Goal: Task Accomplishment & Management: Use online tool/utility

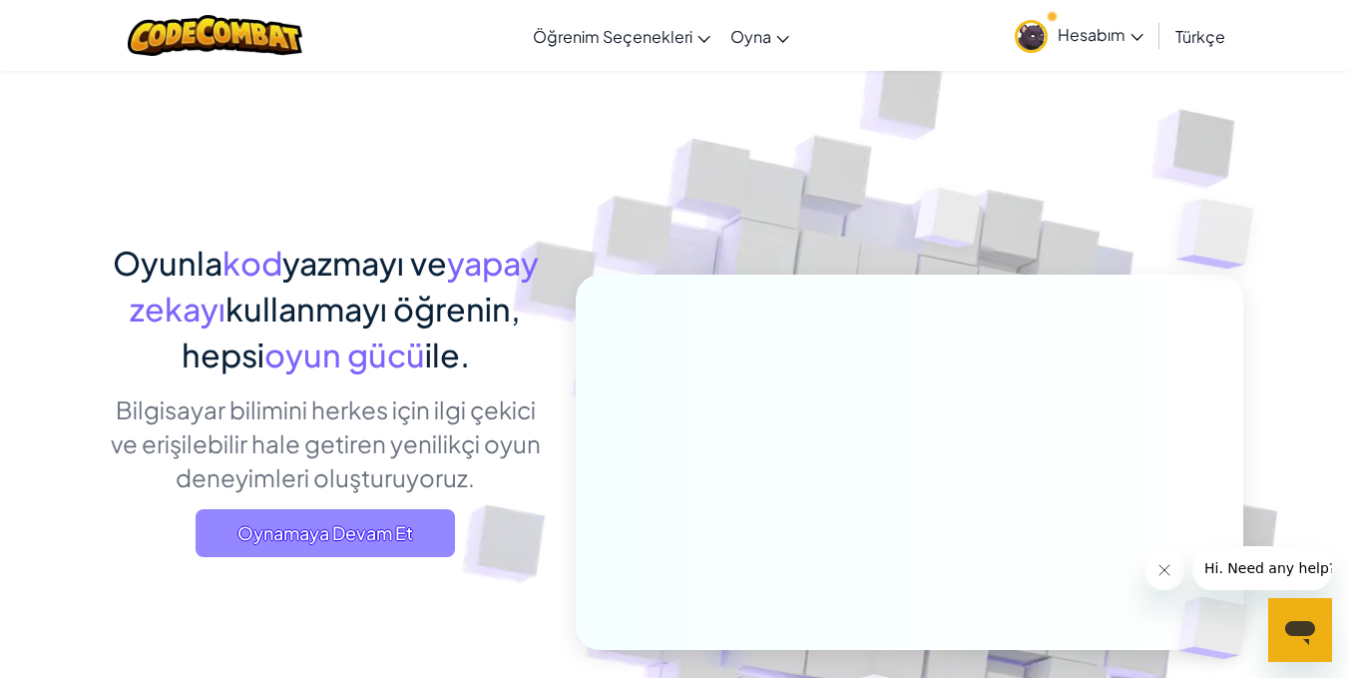
click at [350, 523] on span "Oynamaya Devam Et" at bounding box center [325, 533] width 259 height 48
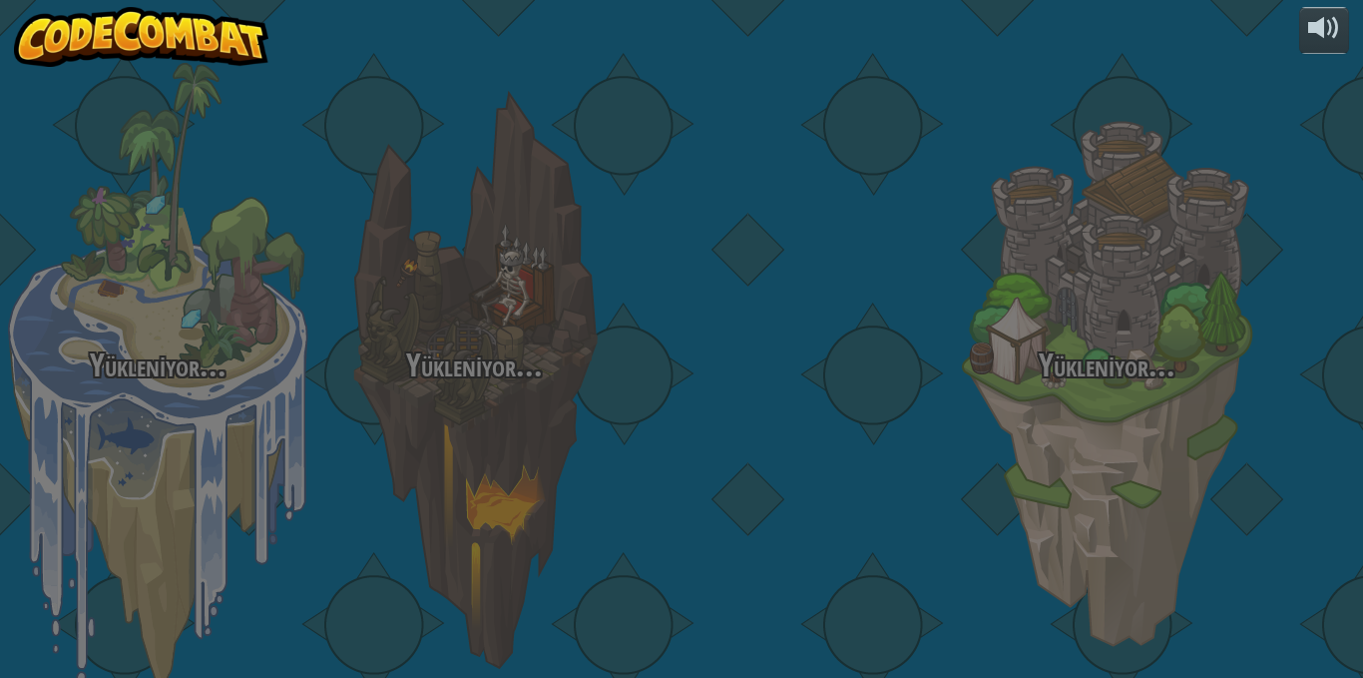
select select "tr"
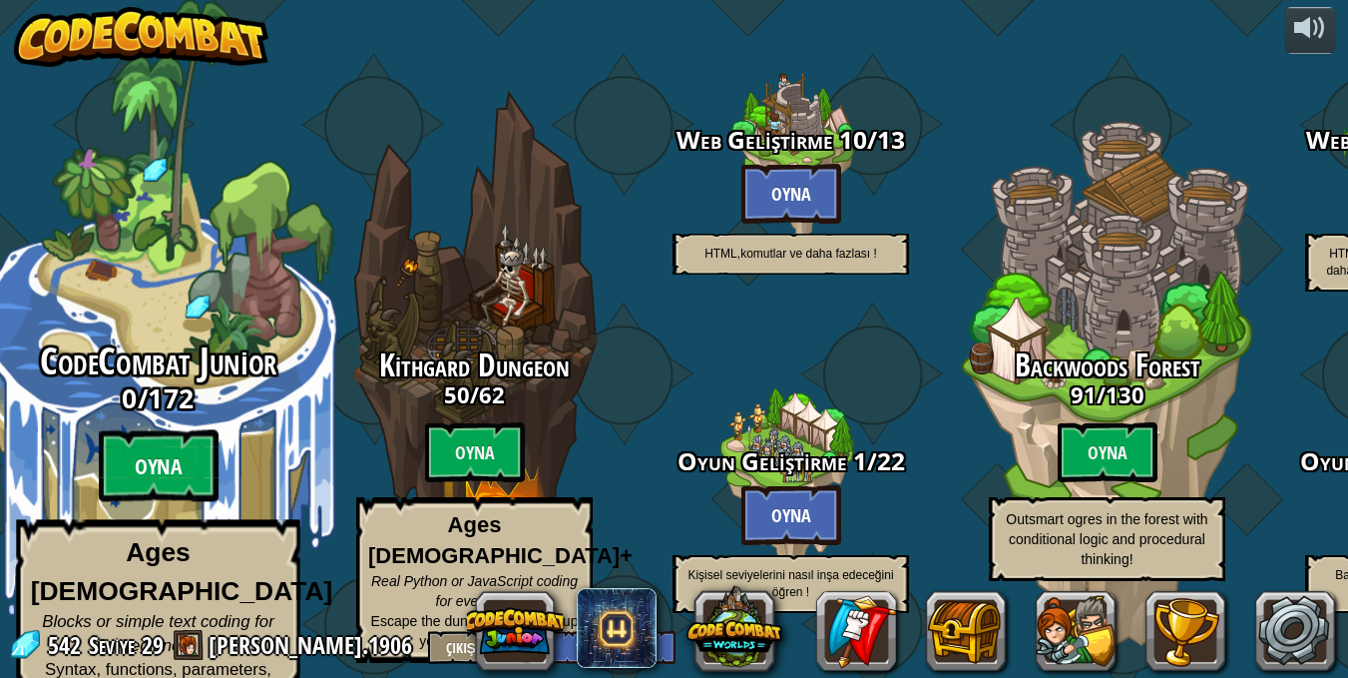
click at [156, 436] on btn "Oyna" at bounding box center [159, 466] width 120 height 72
select select "tr"
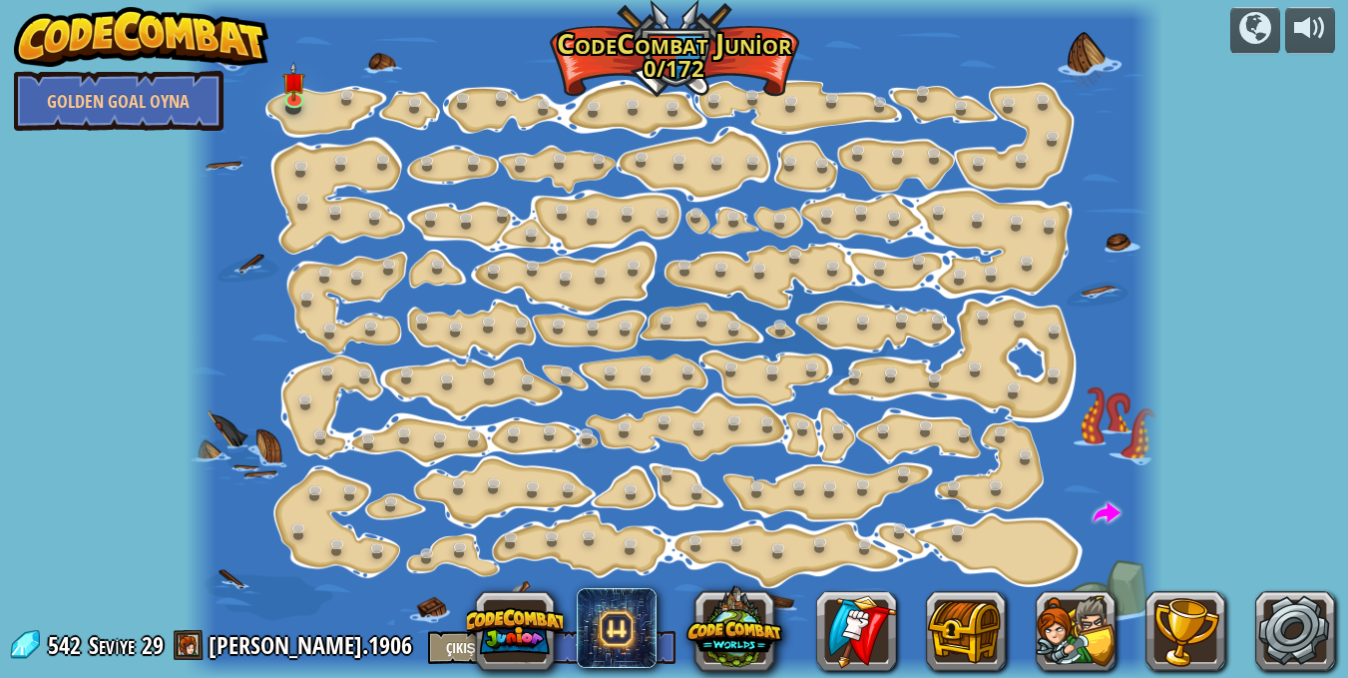
select select "tr"
drag, startPoint x: 280, startPoint y: 296, endPoint x: 293, endPoint y: 105, distance: 192.1
click at [293, 105] on link at bounding box center [297, 100] width 40 height 40
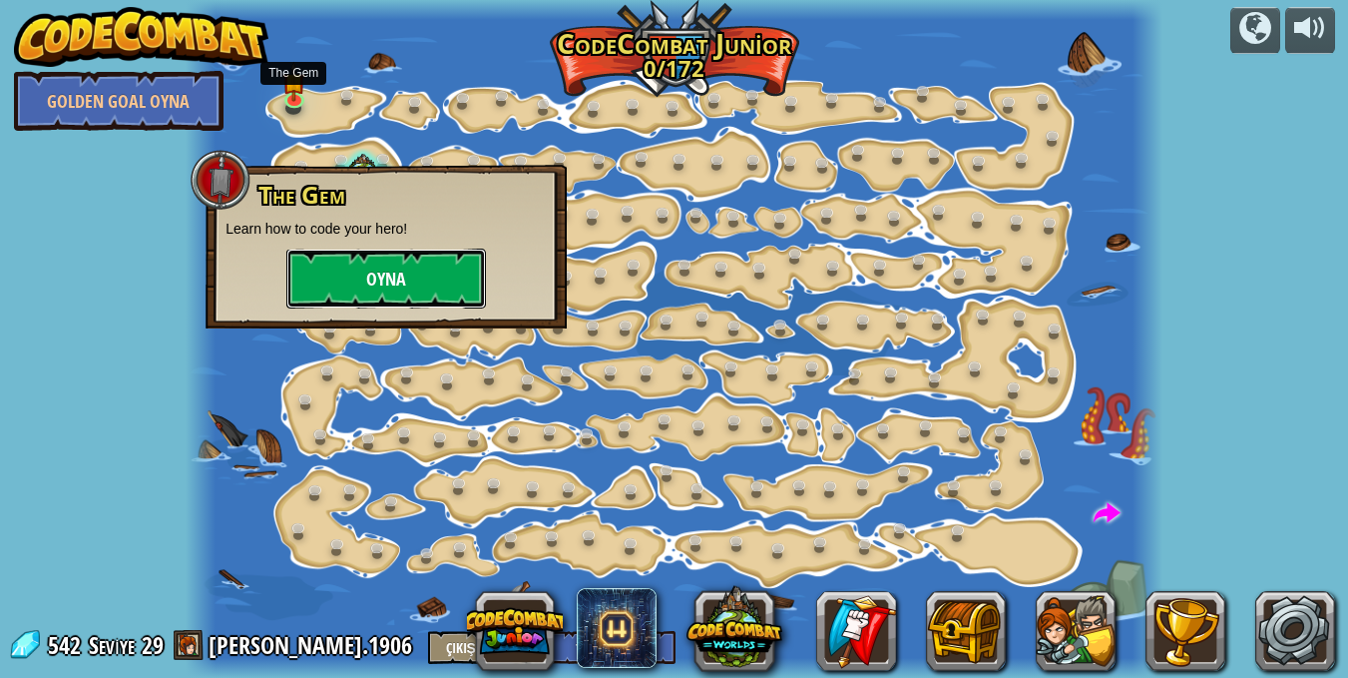
click at [359, 288] on button "Oyna" at bounding box center [386, 279] width 200 height 60
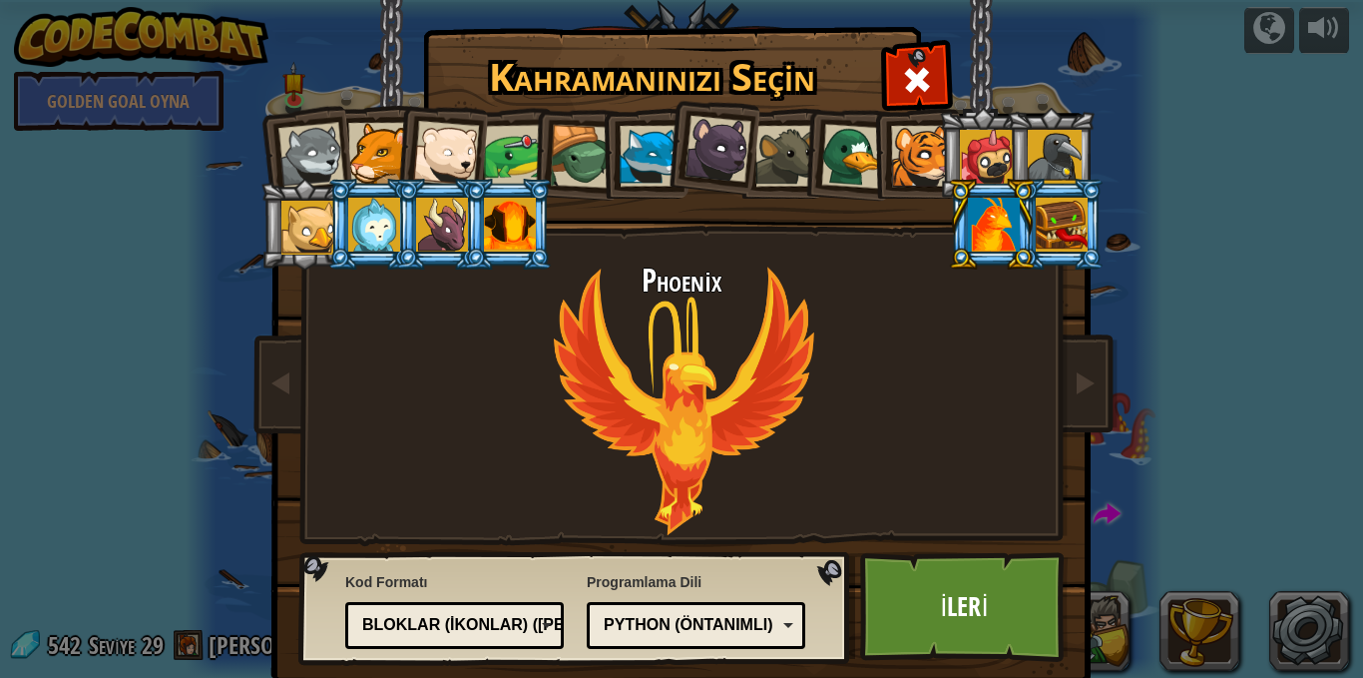
click at [977, 212] on div at bounding box center [994, 225] width 52 height 54
click at [1067, 237] on div at bounding box center [1062, 225] width 52 height 54
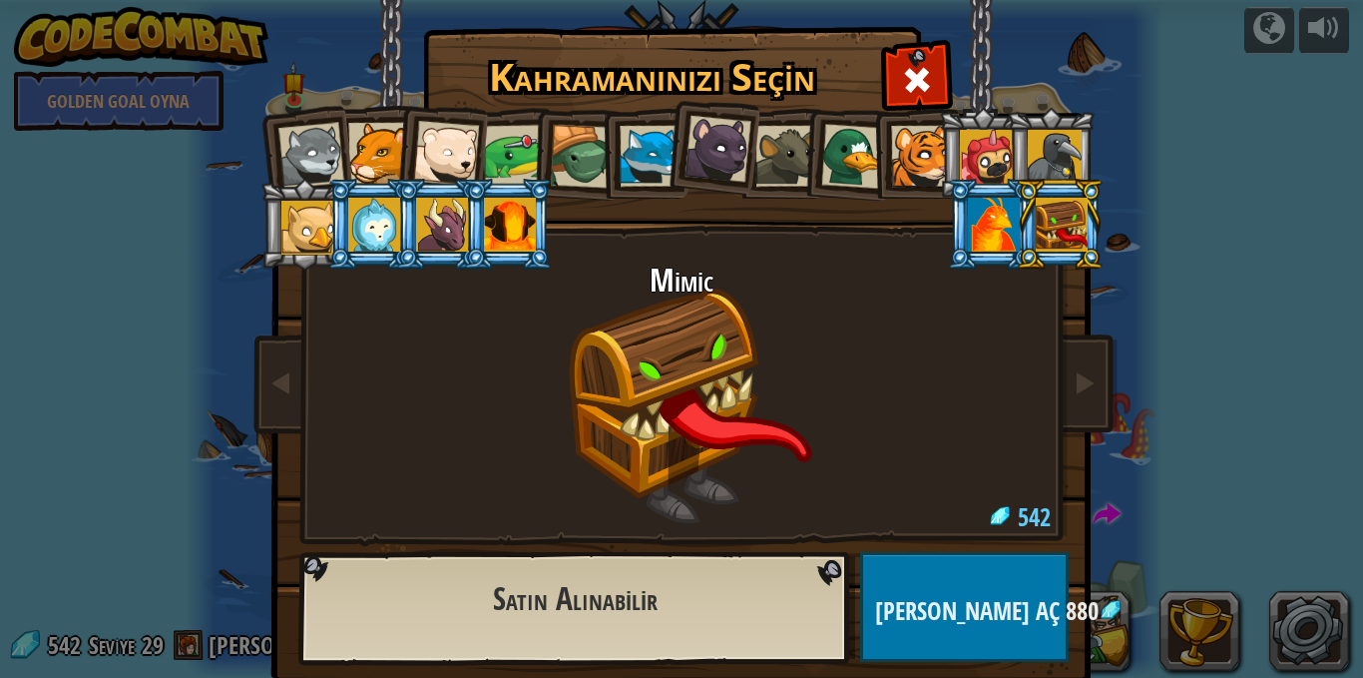
click at [1040, 156] on div at bounding box center [1055, 157] width 54 height 54
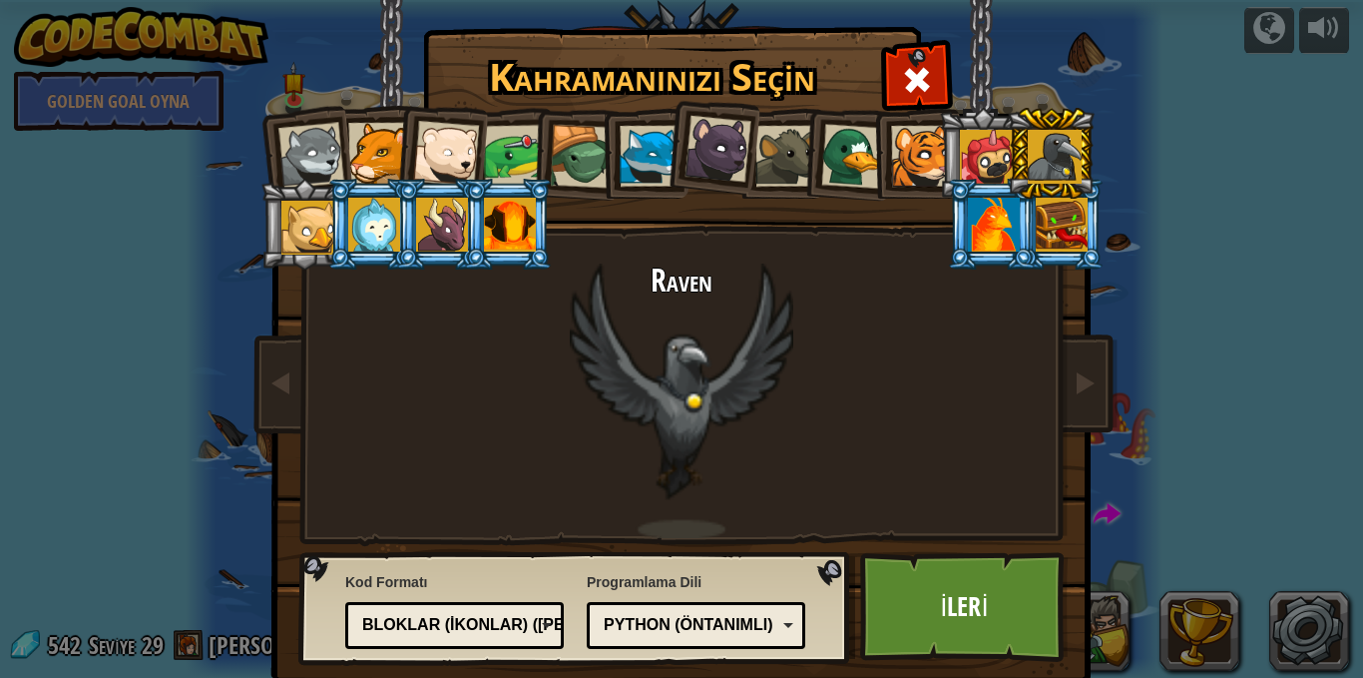
click at [327, 235] on li at bounding box center [372, 224] width 90 height 91
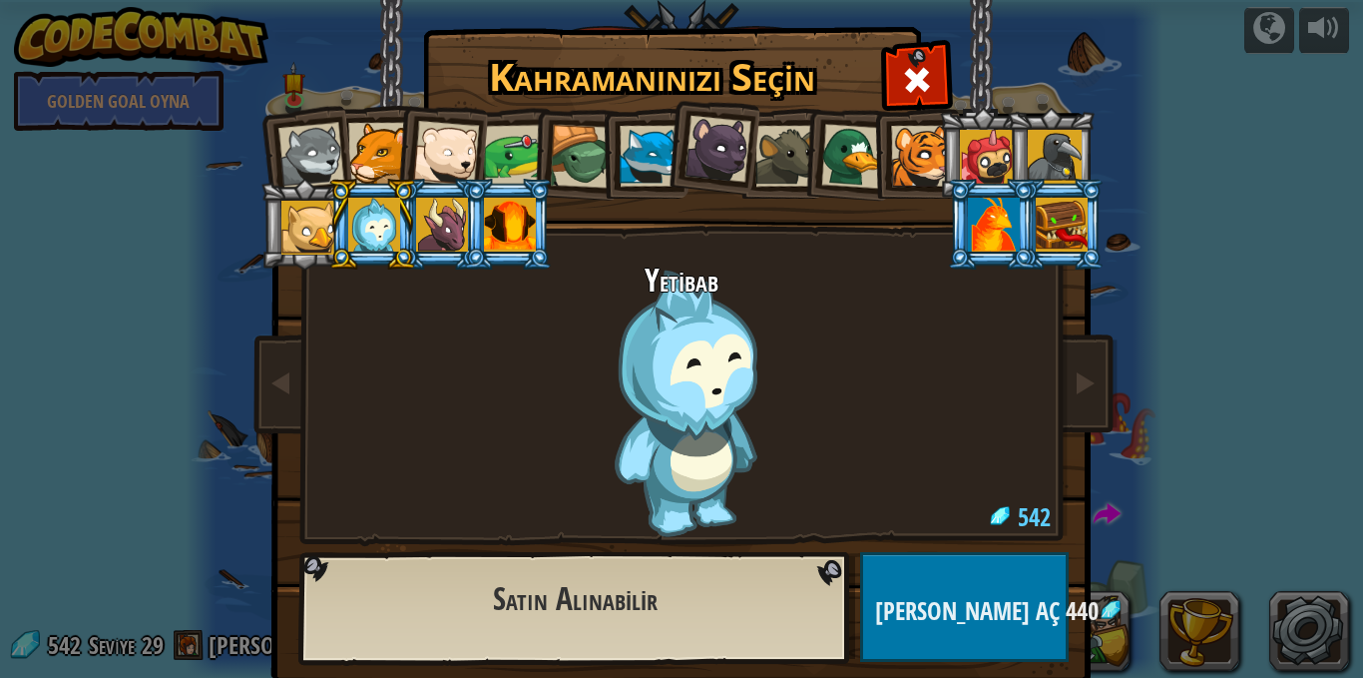
click at [417, 240] on div at bounding box center [442, 225] width 52 height 54
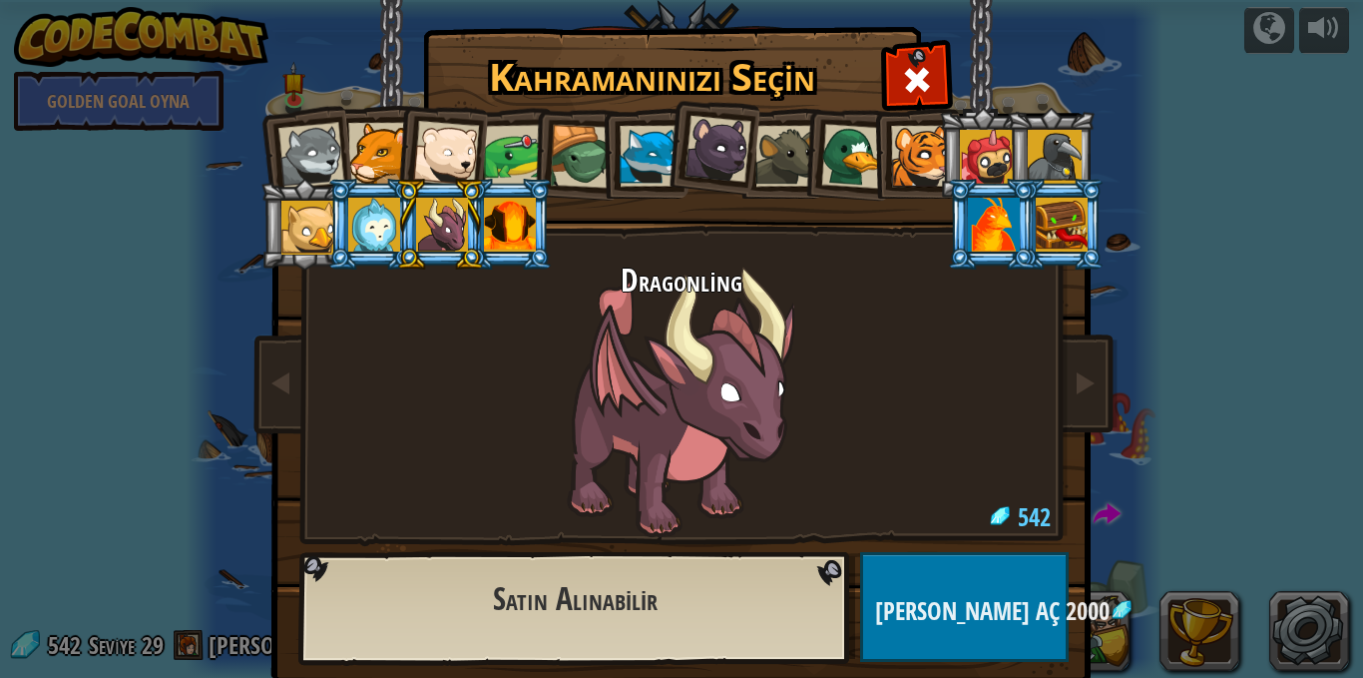
click at [508, 228] on div at bounding box center [510, 225] width 52 height 54
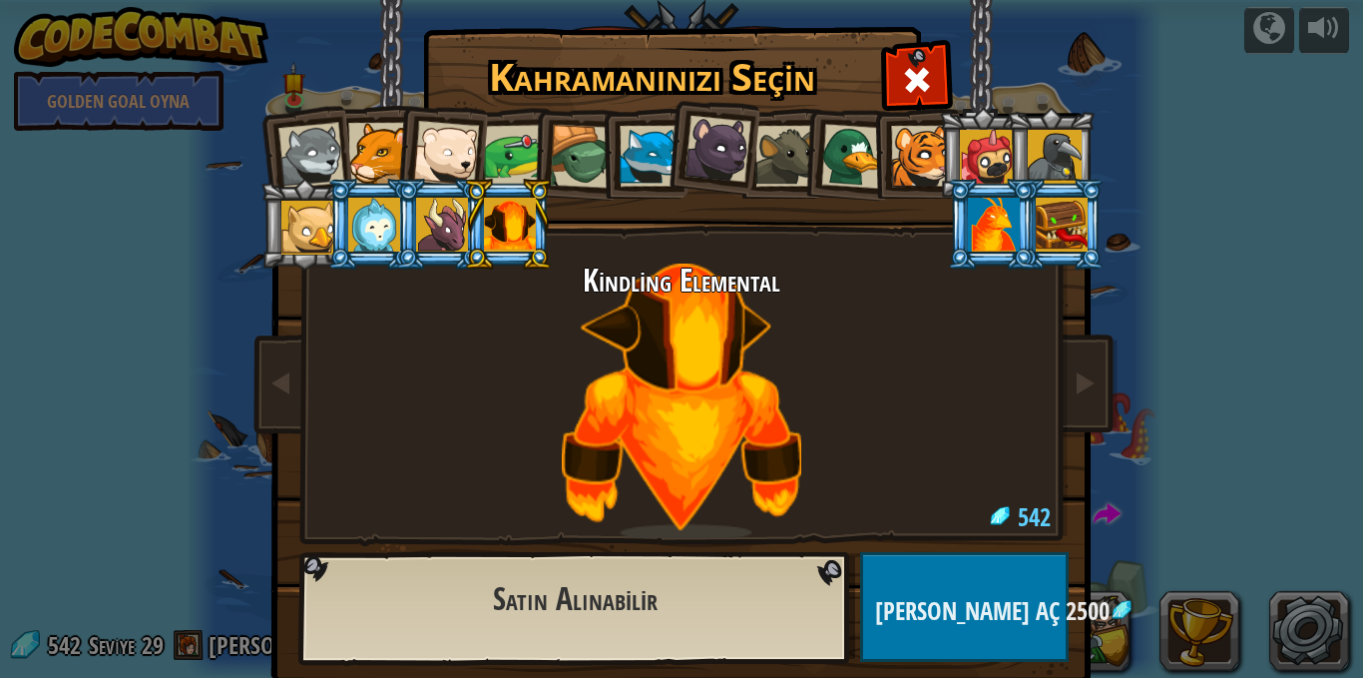
click at [417, 222] on div at bounding box center [442, 225] width 52 height 54
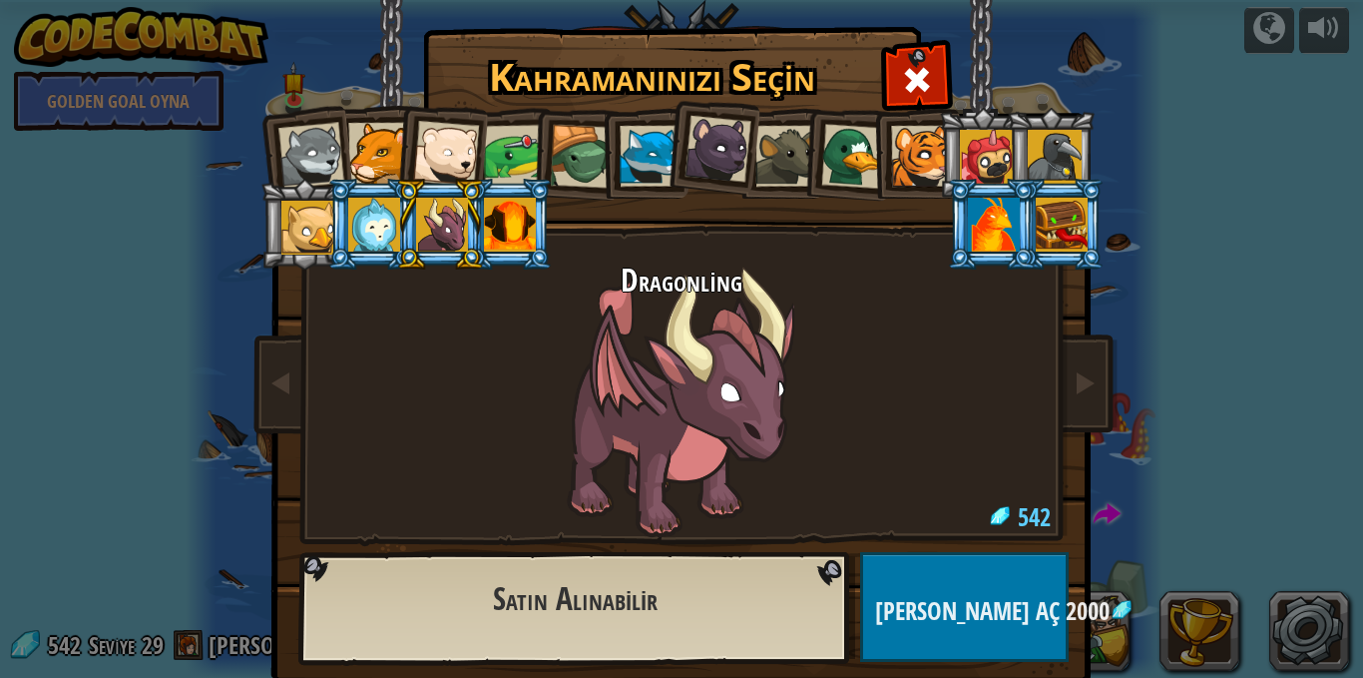
click at [327, 227] on li at bounding box center [372, 224] width 90 height 91
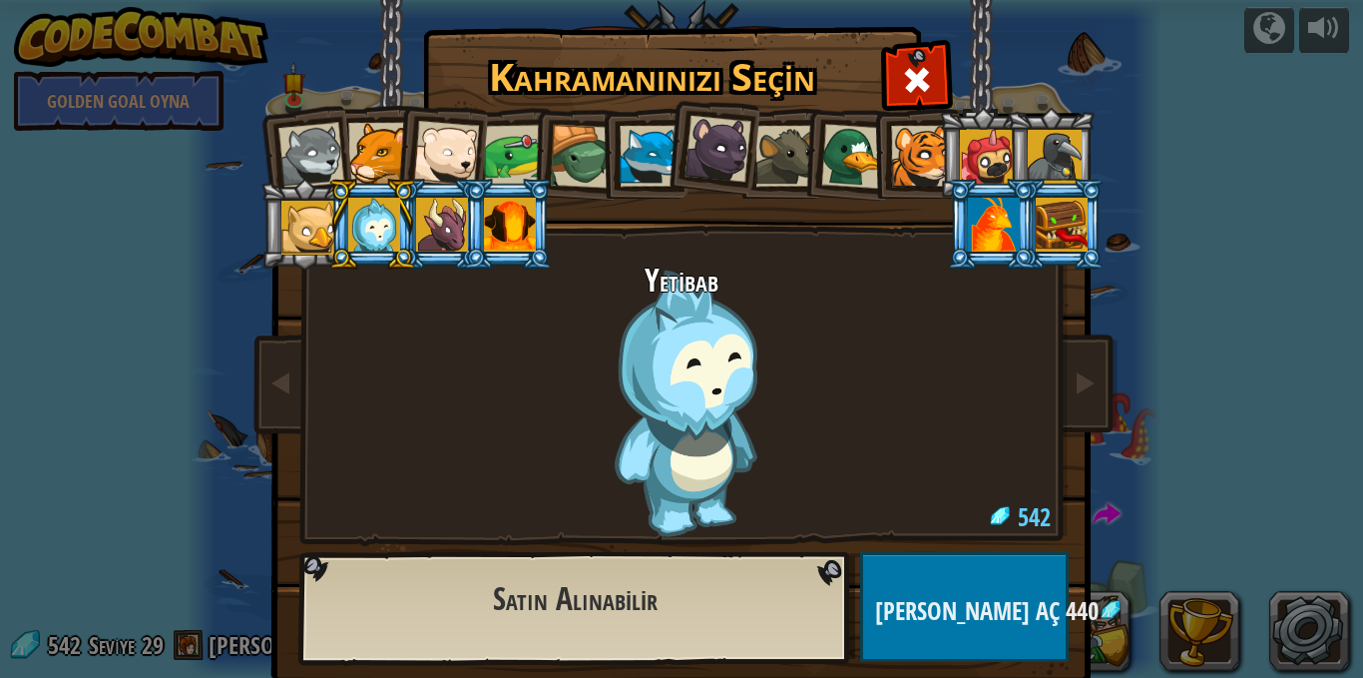
click at [290, 220] on div at bounding box center [308, 228] width 54 height 54
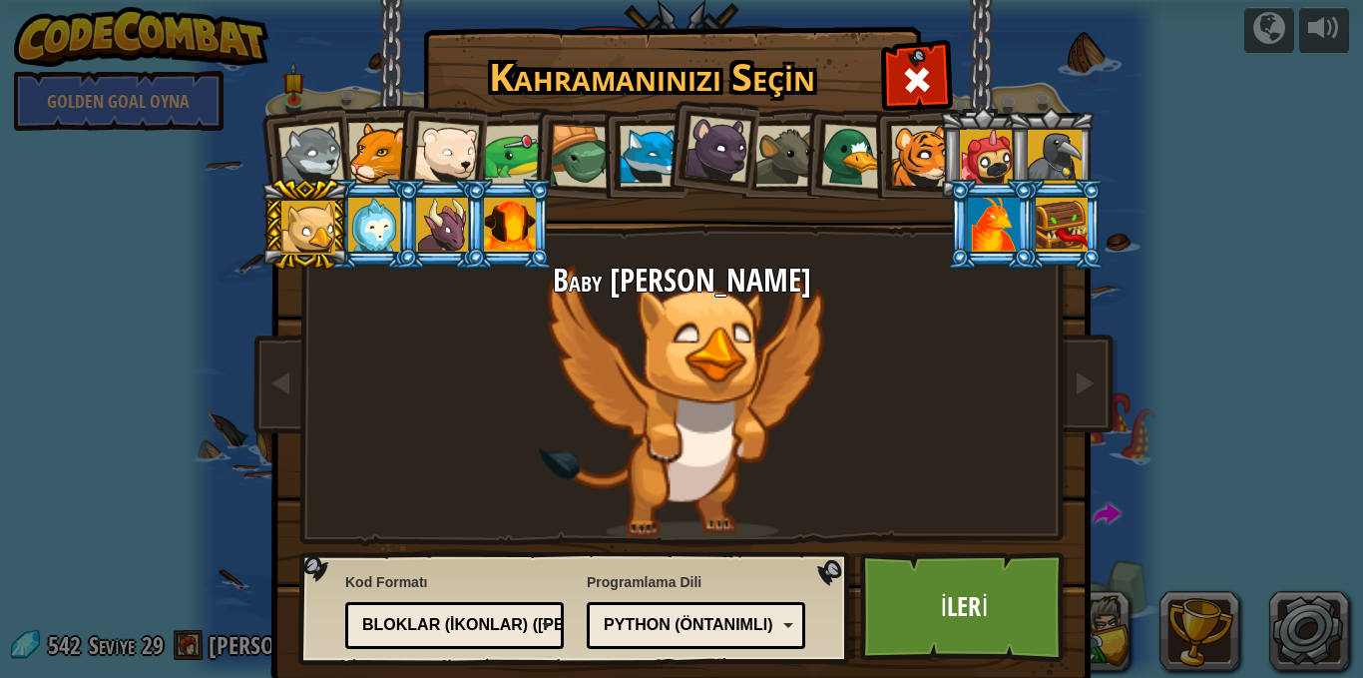
click at [644, 127] on div at bounding box center [650, 156] width 61 height 61
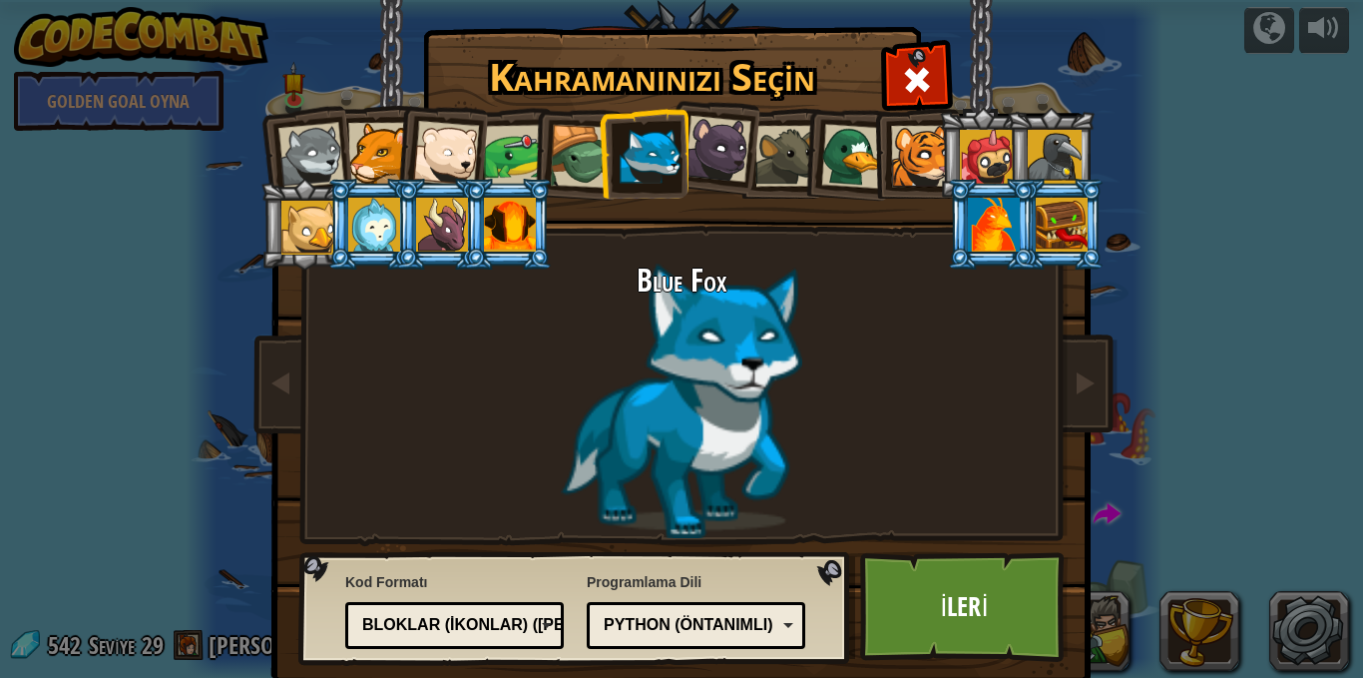
click at [727, 128] on div at bounding box center [718, 149] width 67 height 67
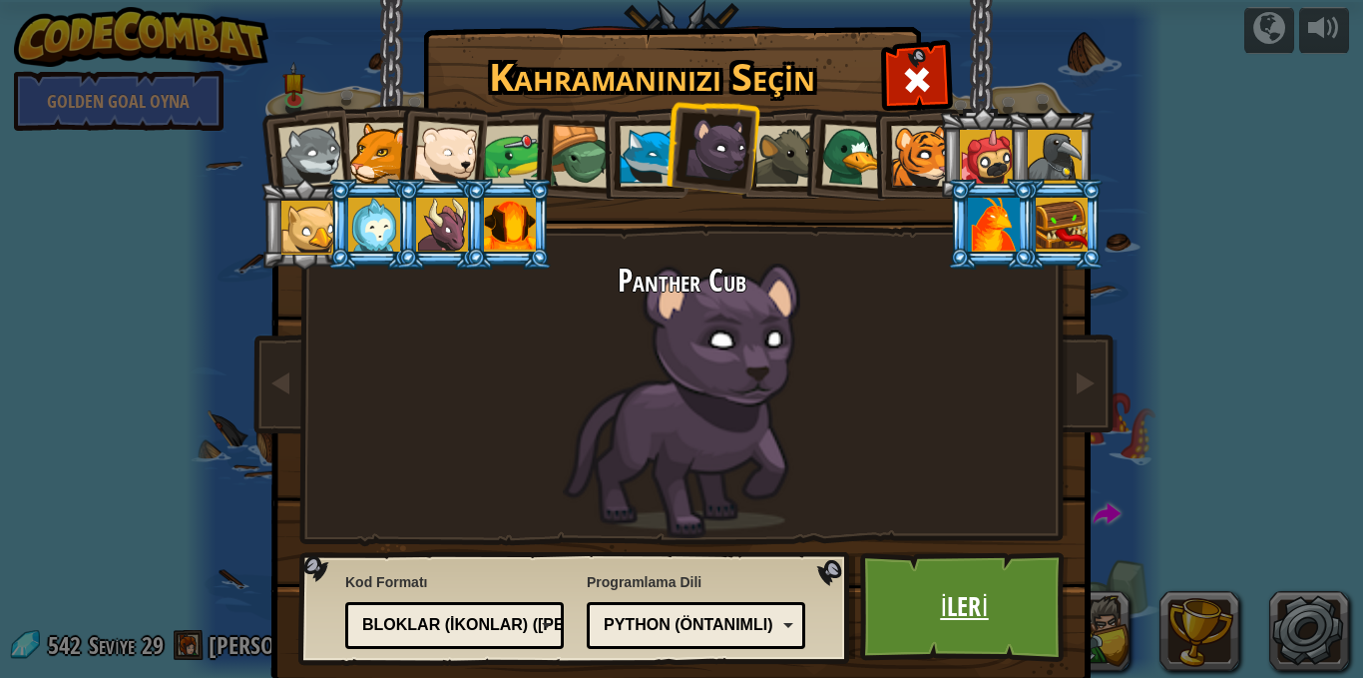
click at [919, 586] on link "İleri" at bounding box center [964, 607] width 209 height 110
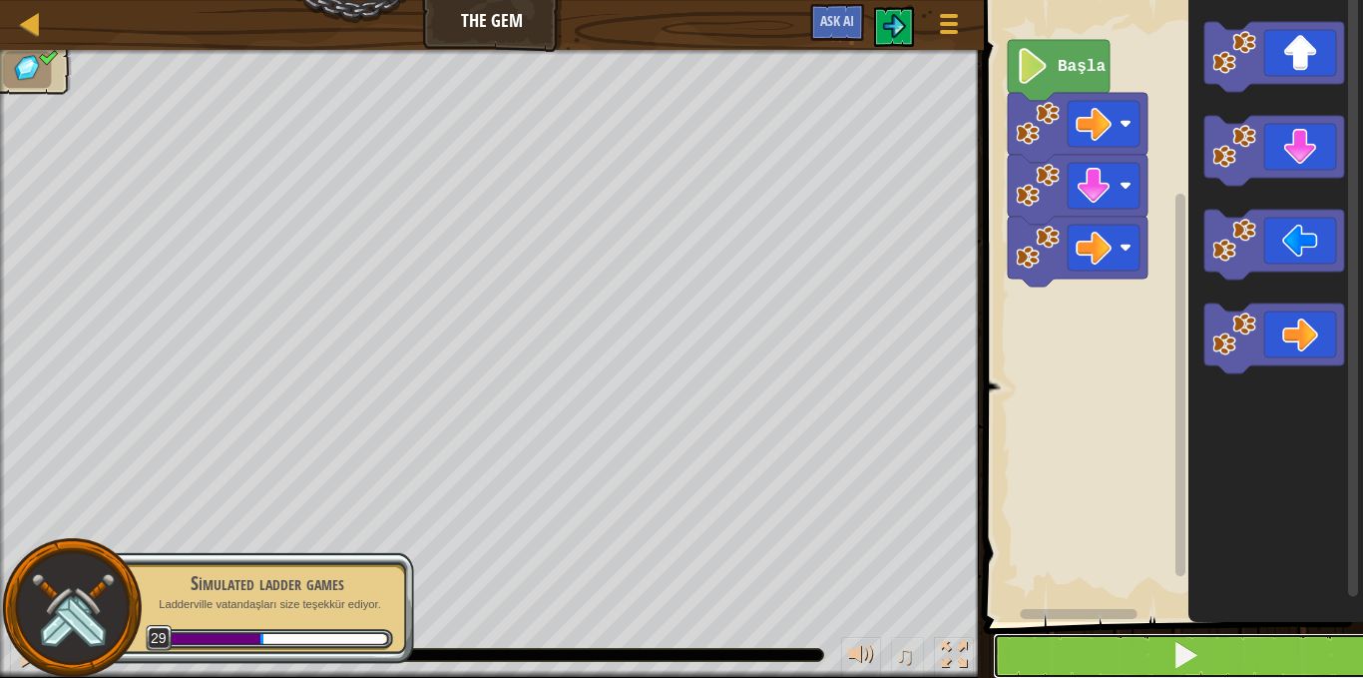
click at [1128, 646] on button at bounding box center [1185, 656] width 385 height 46
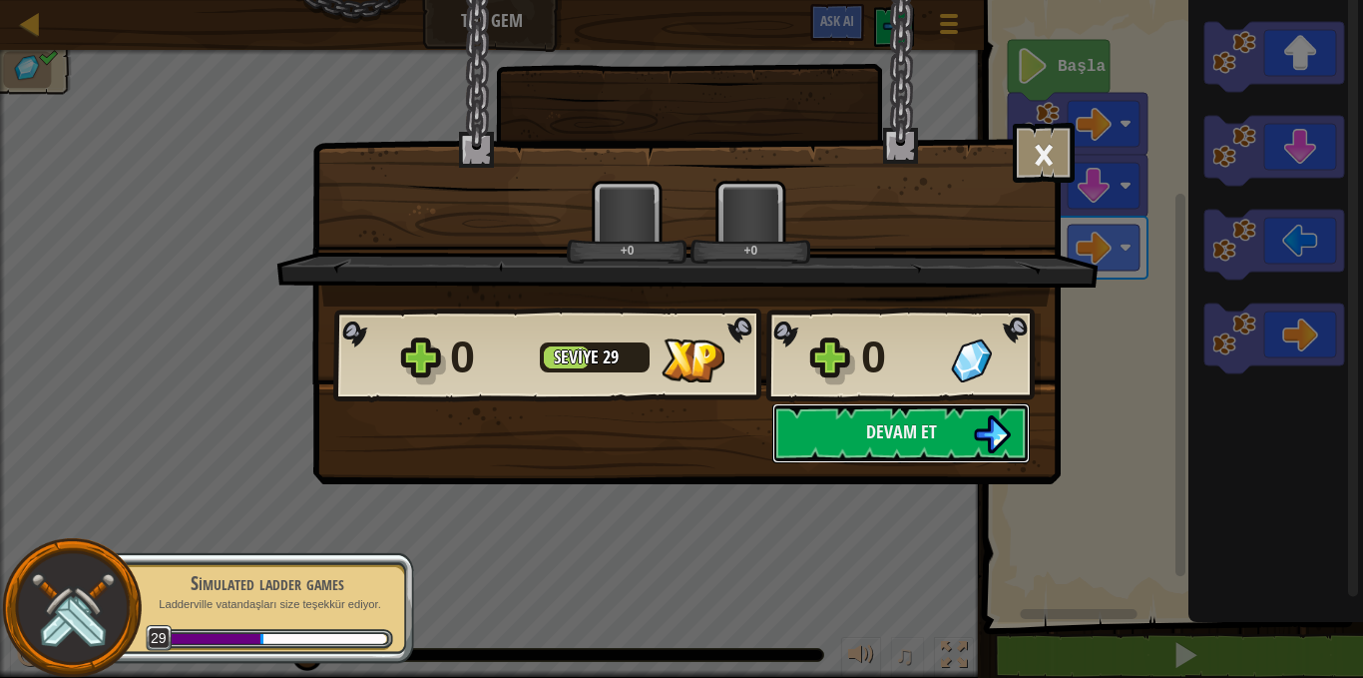
scroll to position [1, 0]
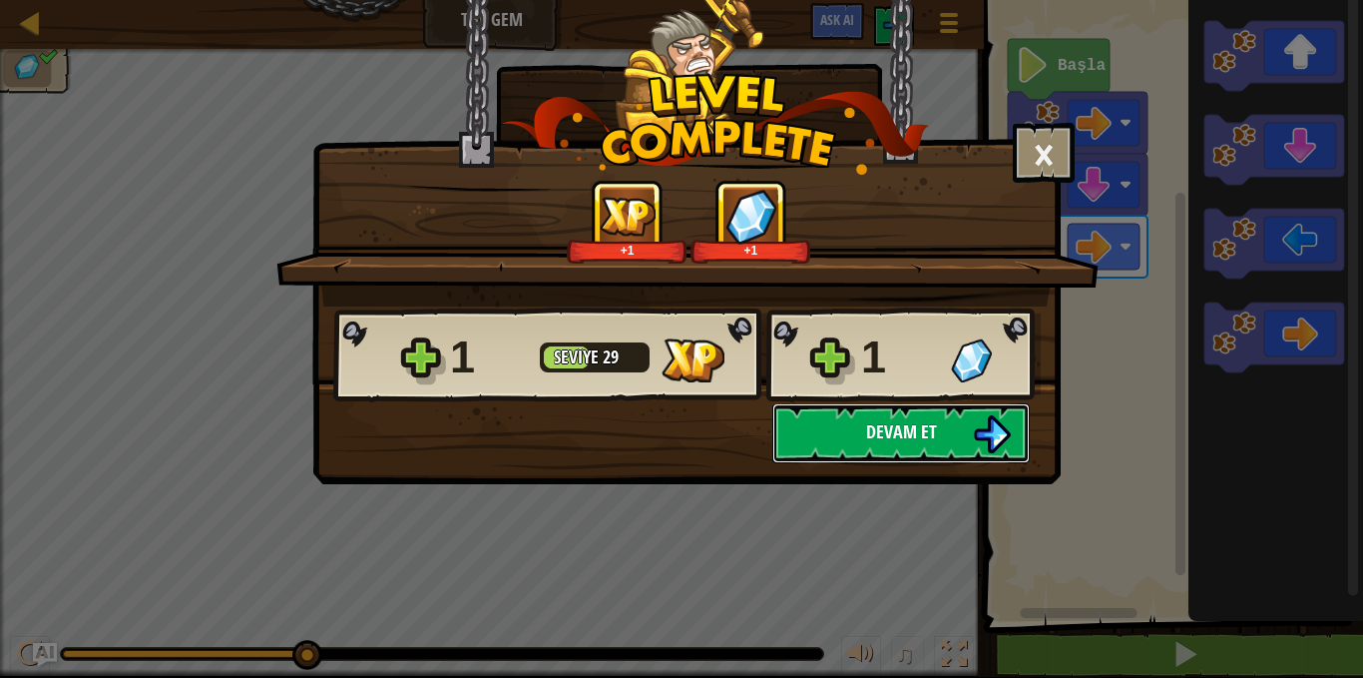
click at [930, 417] on button "Devam et" at bounding box center [900, 433] width 257 height 60
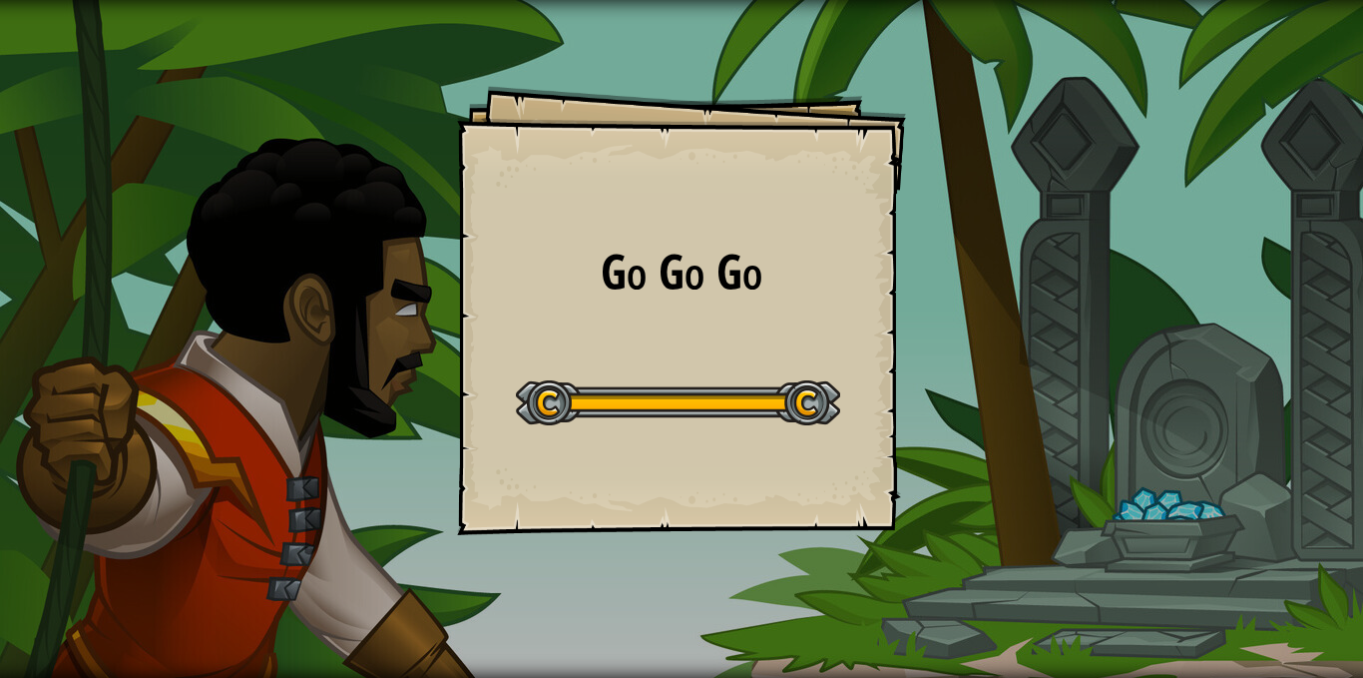
click at [608, 315] on div "Go Go Go Goals Start Level Yüklenemiyor Bu seviyeyi oynamak için bir aboneliğe …" at bounding box center [681, 310] width 449 height 449
click at [683, 259] on h1 "Go Go Go" at bounding box center [681, 272] width 409 height 53
drag, startPoint x: 683, startPoint y: 259, endPoint x: 673, endPoint y: 268, distance: 13.4
click at [673, 268] on h1 "Go Go Go" at bounding box center [681, 272] width 409 height 53
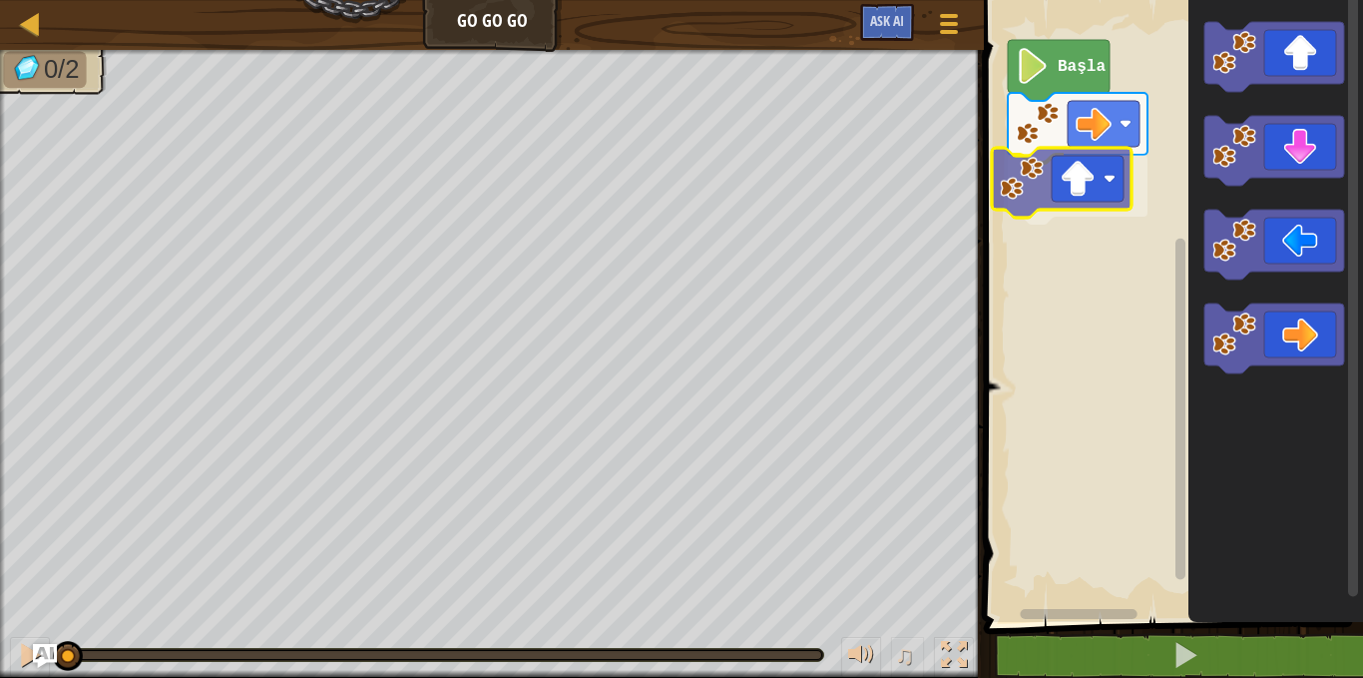
click at [1037, 196] on div "Başla" at bounding box center [1170, 306] width 385 height 632
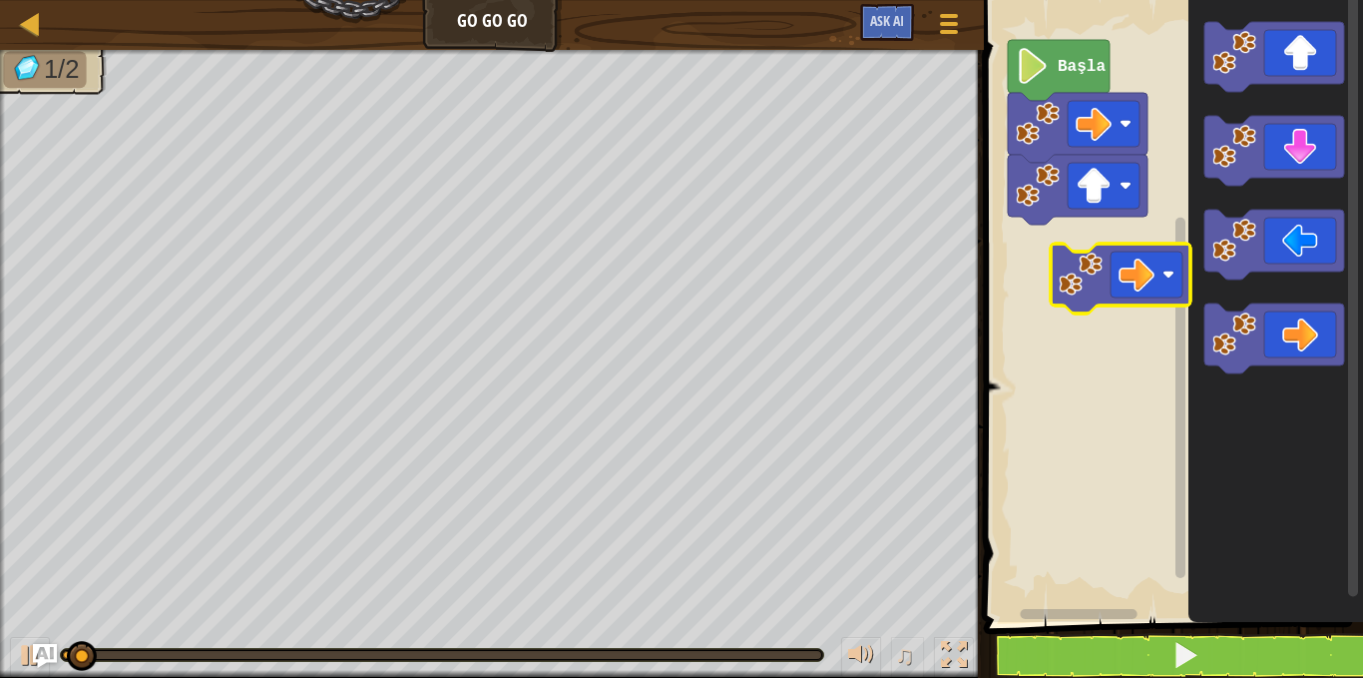
click at [1045, 258] on div "Başla" at bounding box center [1170, 306] width 385 height 632
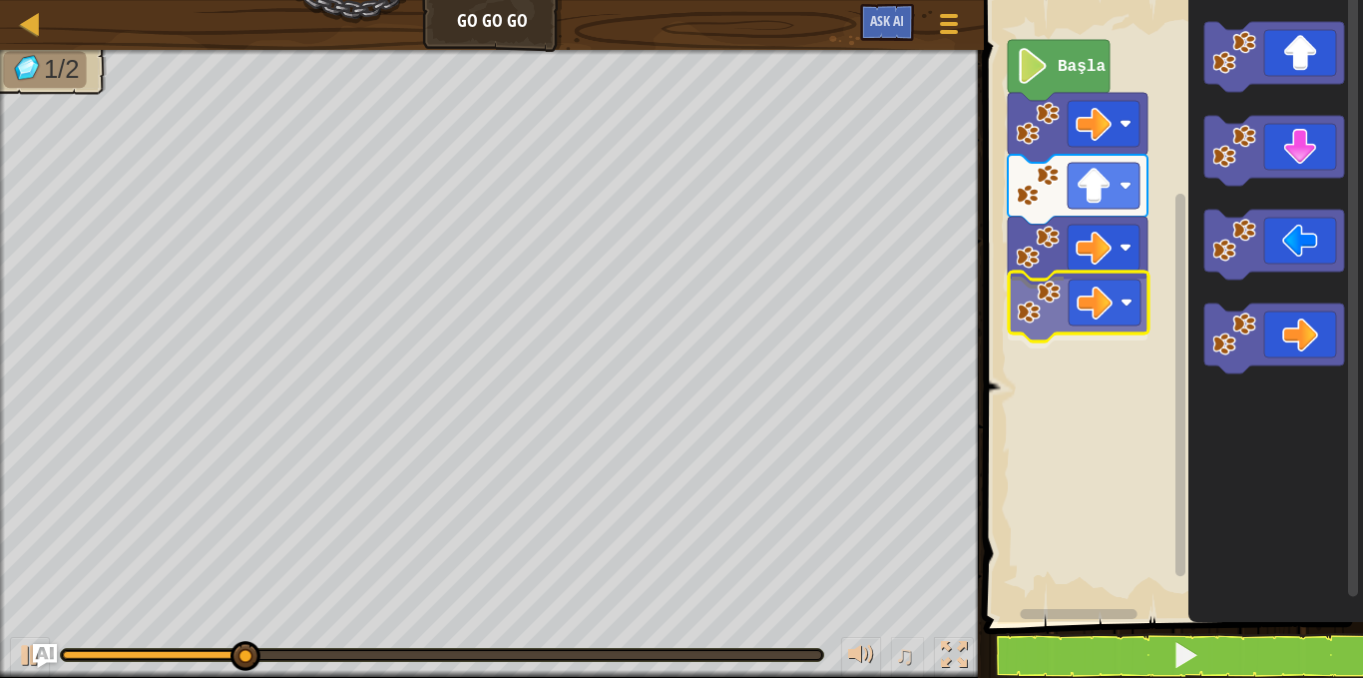
click at [1045, 311] on div "Başla" at bounding box center [1170, 306] width 385 height 632
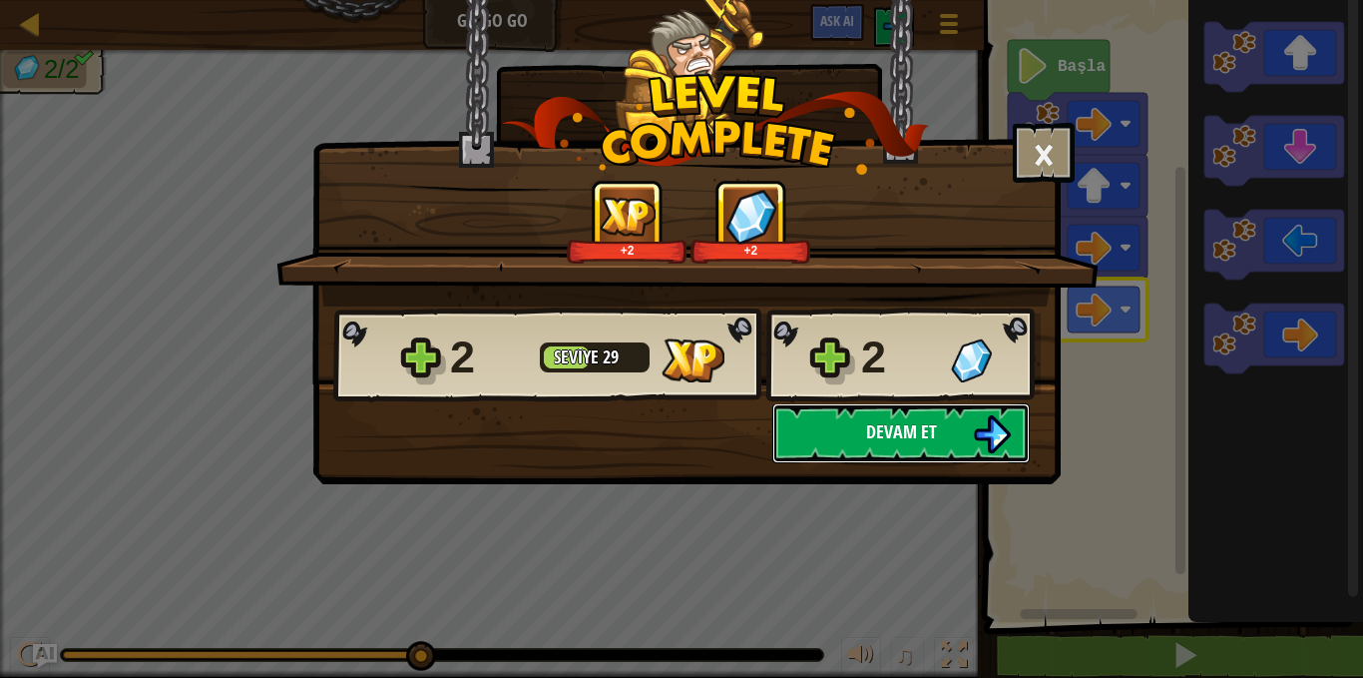
click at [868, 419] on span "Devam et" at bounding box center [901, 431] width 71 height 25
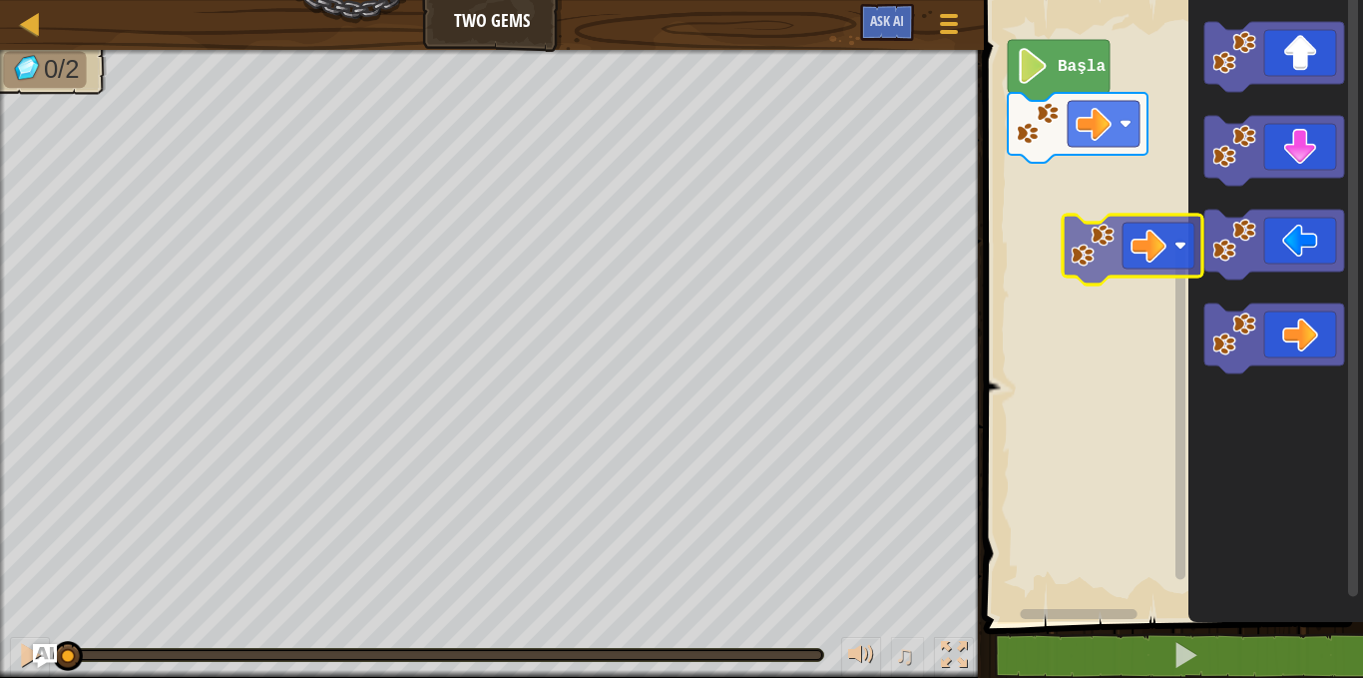
click at [1013, 221] on div "Başla" at bounding box center [1170, 306] width 385 height 632
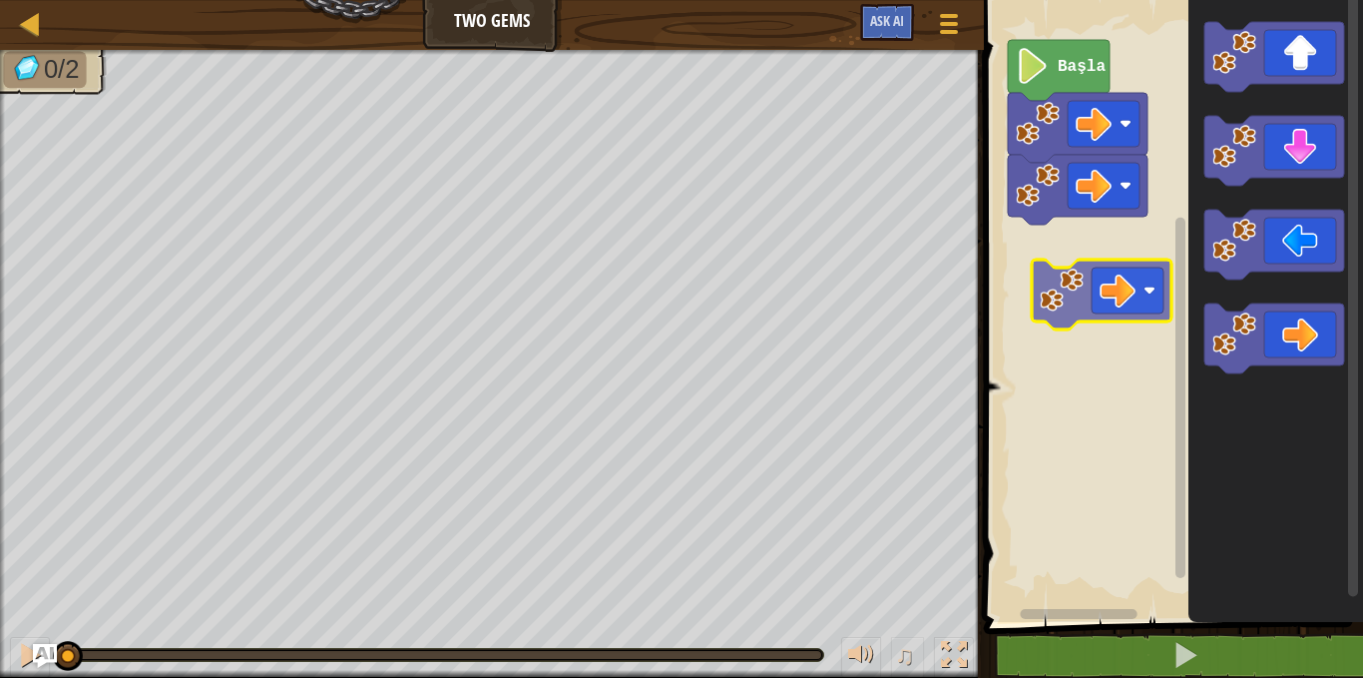
click at [1046, 276] on div "Başla" at bounding box center [1170, 306] width 385 height 632
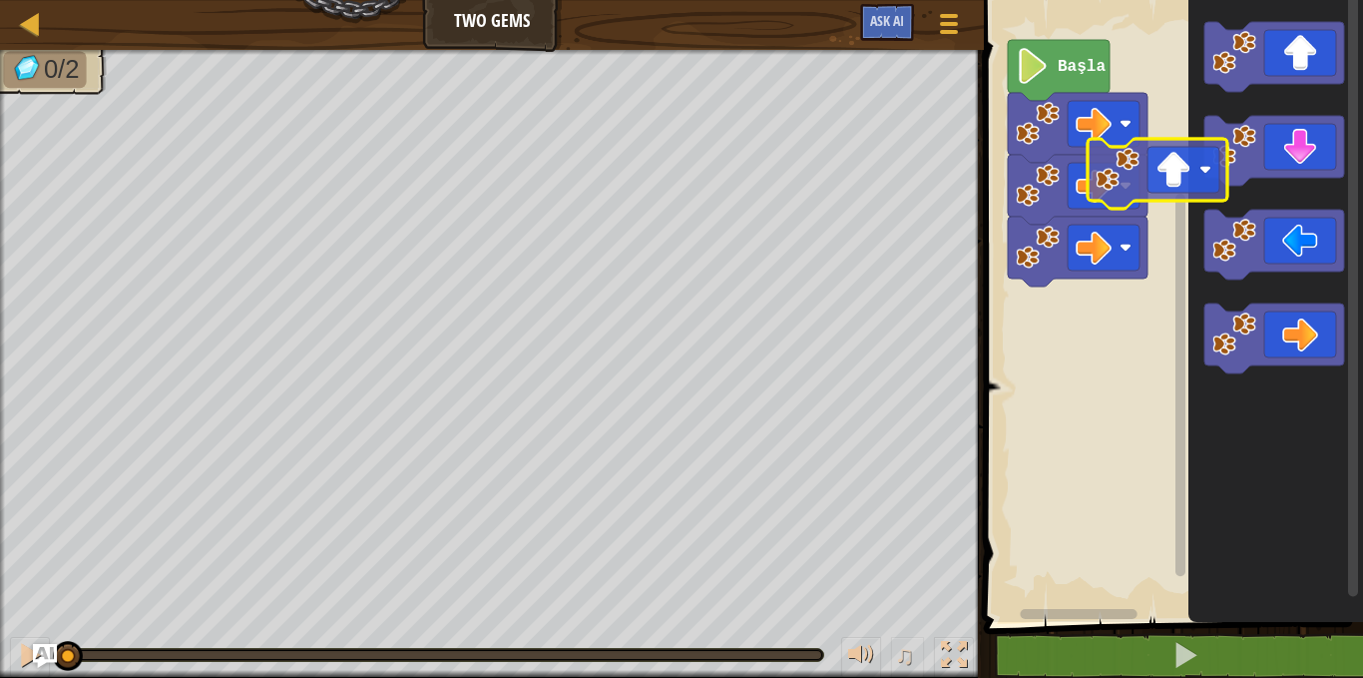
click at [1045, 291] on div "Başla" at bounding box center [1170, 306] width 385 height 632
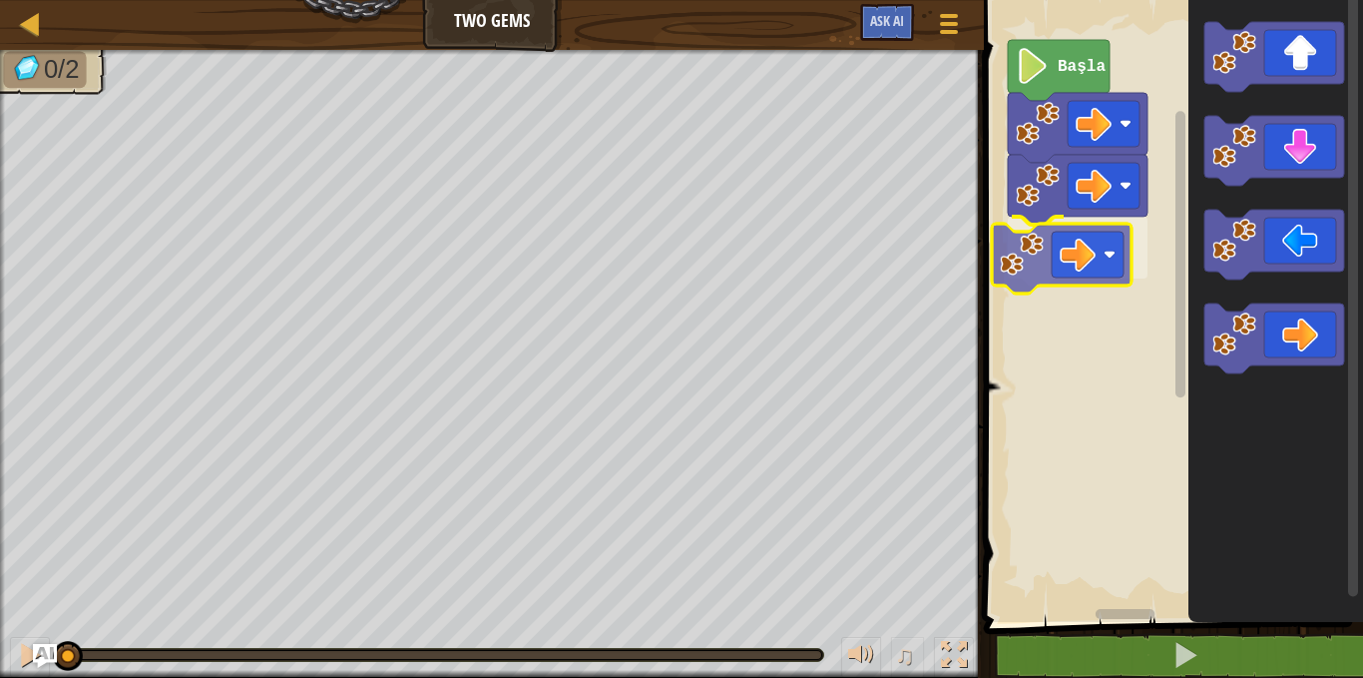
click at [1036, 261] on div "Başla" at bounding box center [1170, 306] width 385 height 632
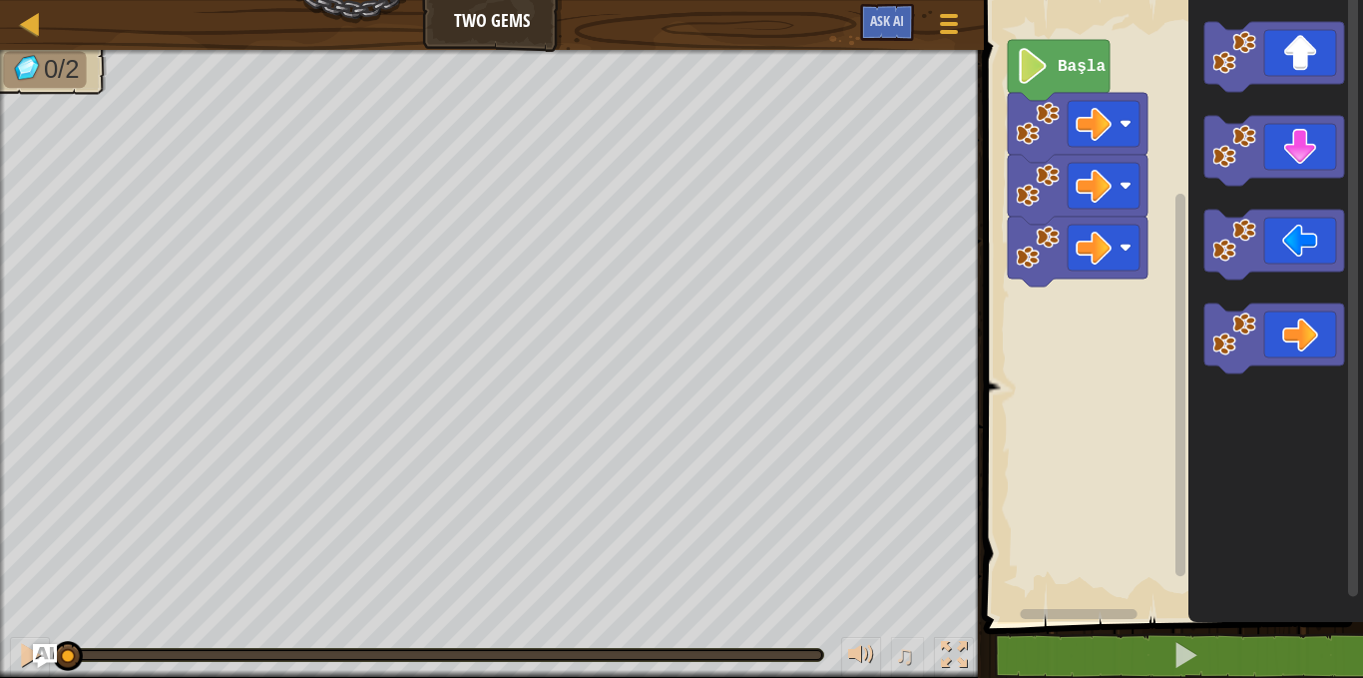
click at [1161, 358] on div "Başla" at bounding box center [1170, 306] width 385 height 632
click at [1145, 345] on div "Başla" at bounding box center [1170, 306] width 385 height 632
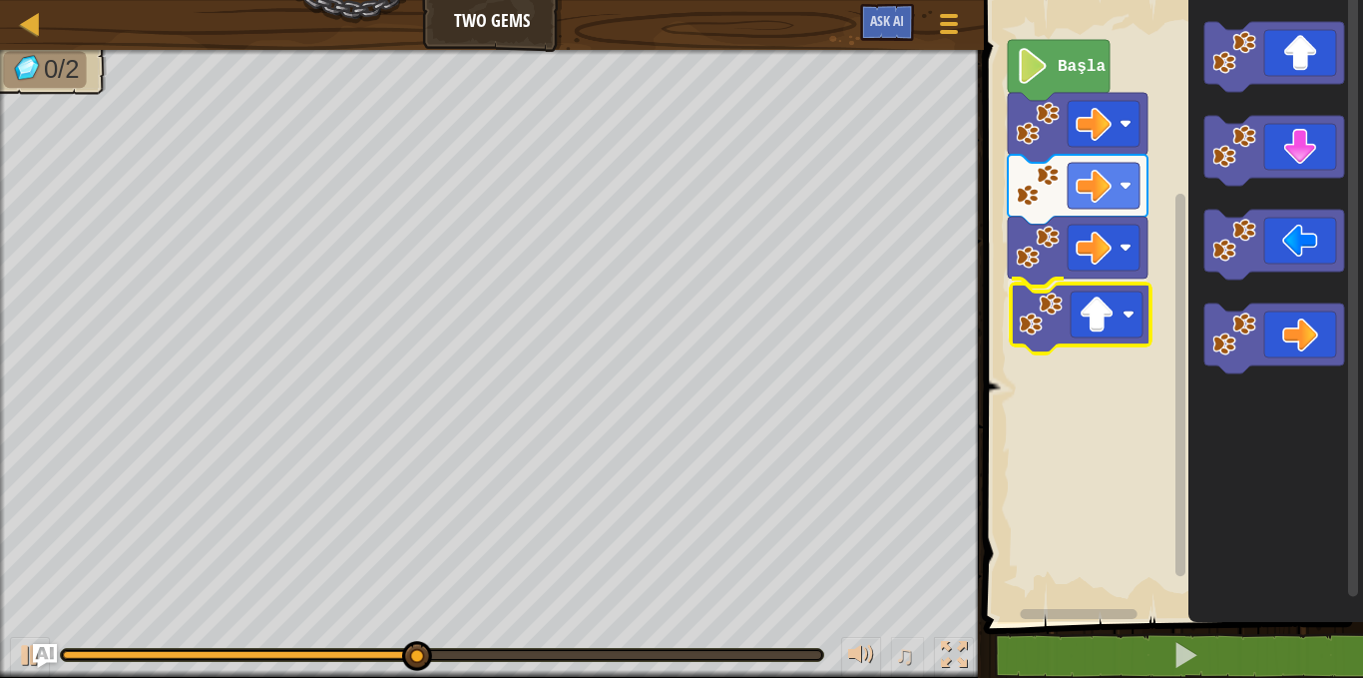
click at [1039, 310] on div "Başla" at bounding box center [1170, 306] width 385 height 632
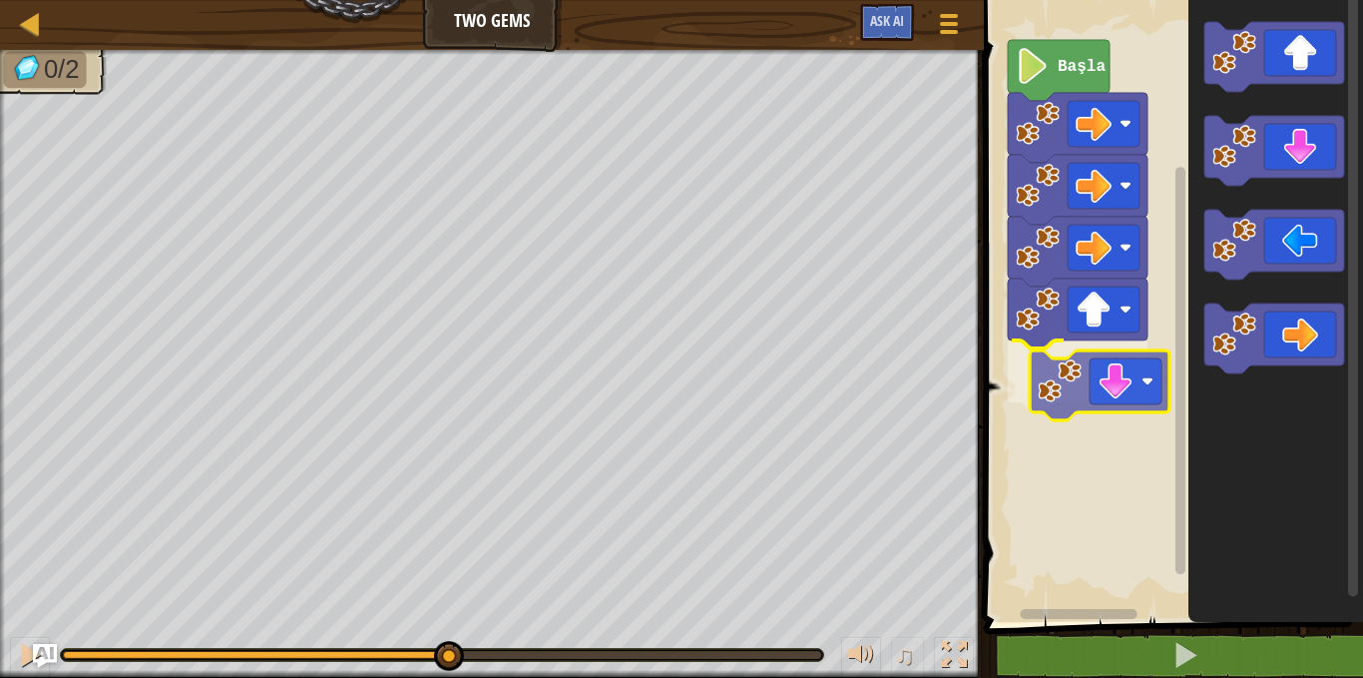
click at [1033, 387] on div "Başla" at bounding box center [1170, 306] width 385 height 632
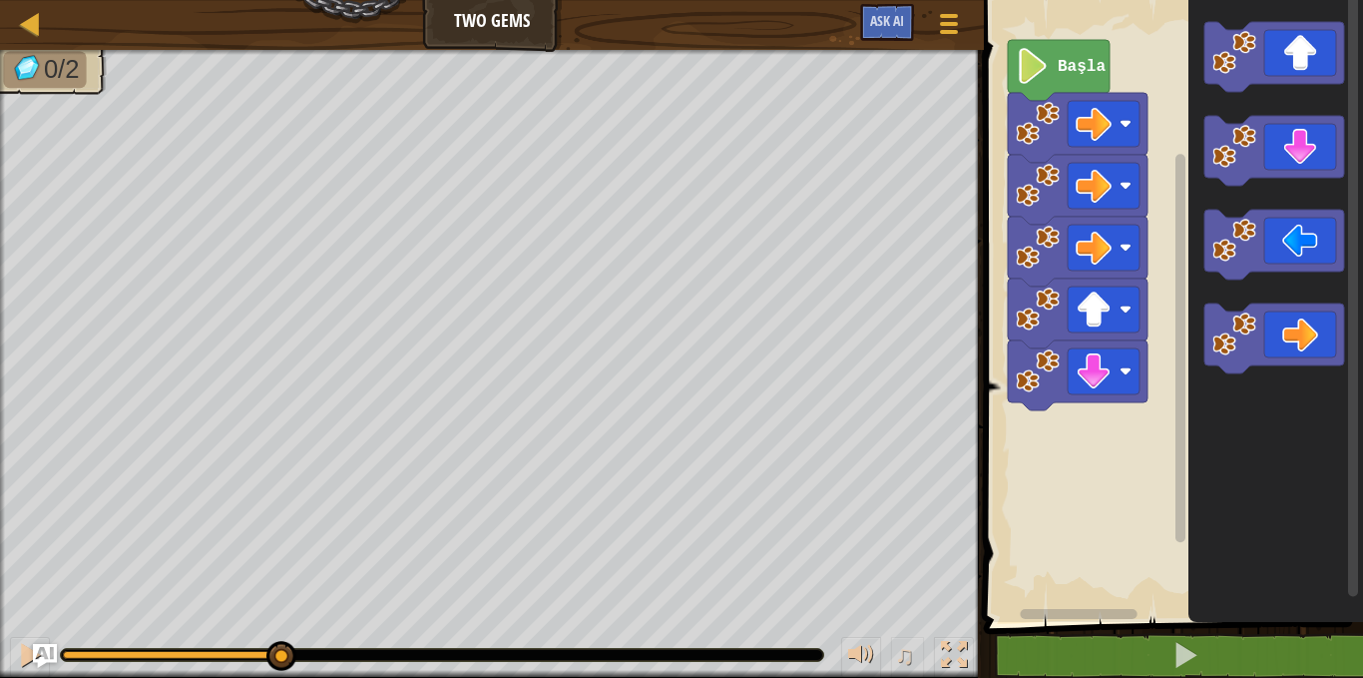
click at [1106, 460] on div "Başla" at bounding box center [1170, 306] width 385 height 632
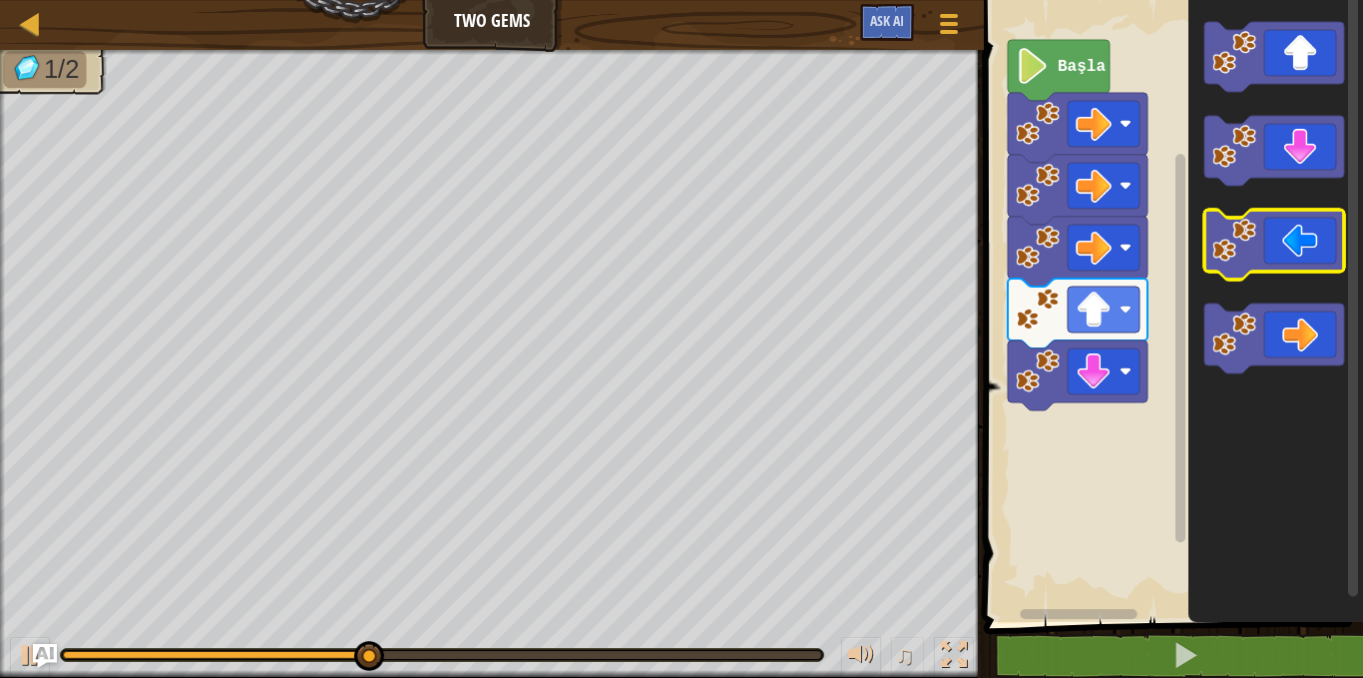
click at [1238, 265] on g "Blockly Çalışma Alanı" at bounding box center [1275, 197] width 140 height 351
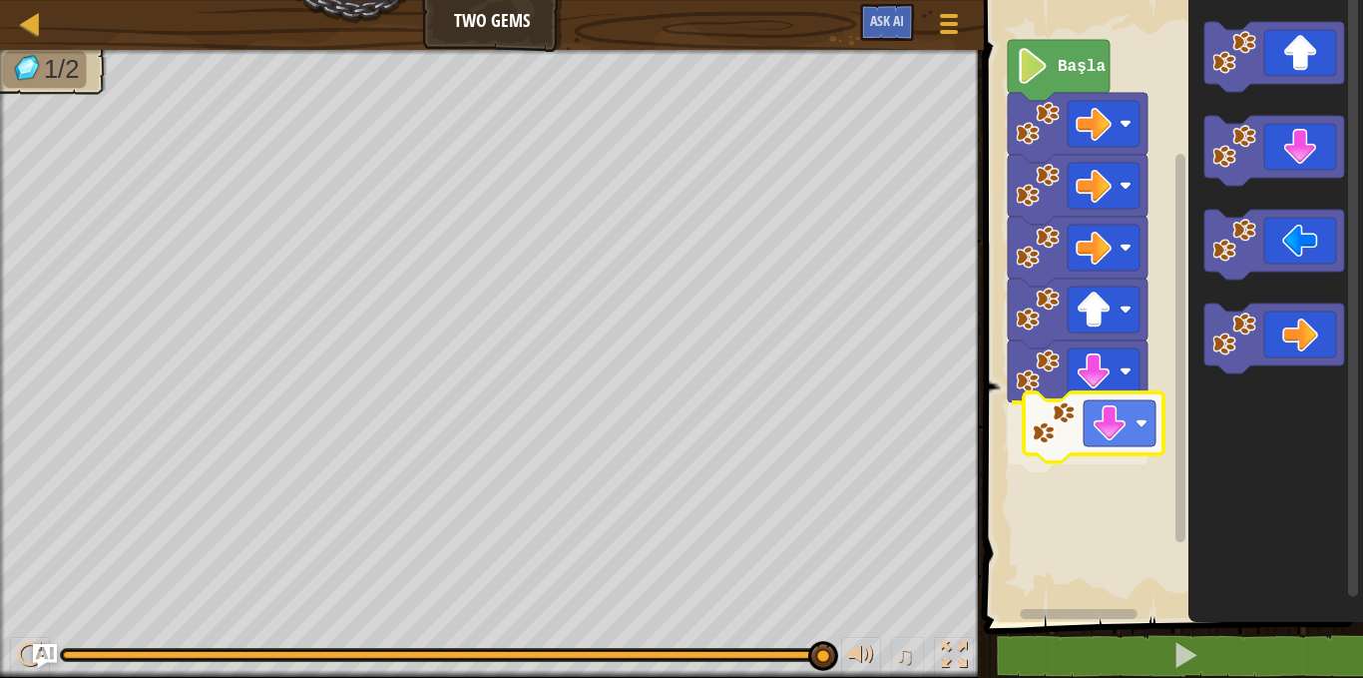
click at [1052, 424] on div "Başla" at bounding box center [1170, 306] width 385 height 632
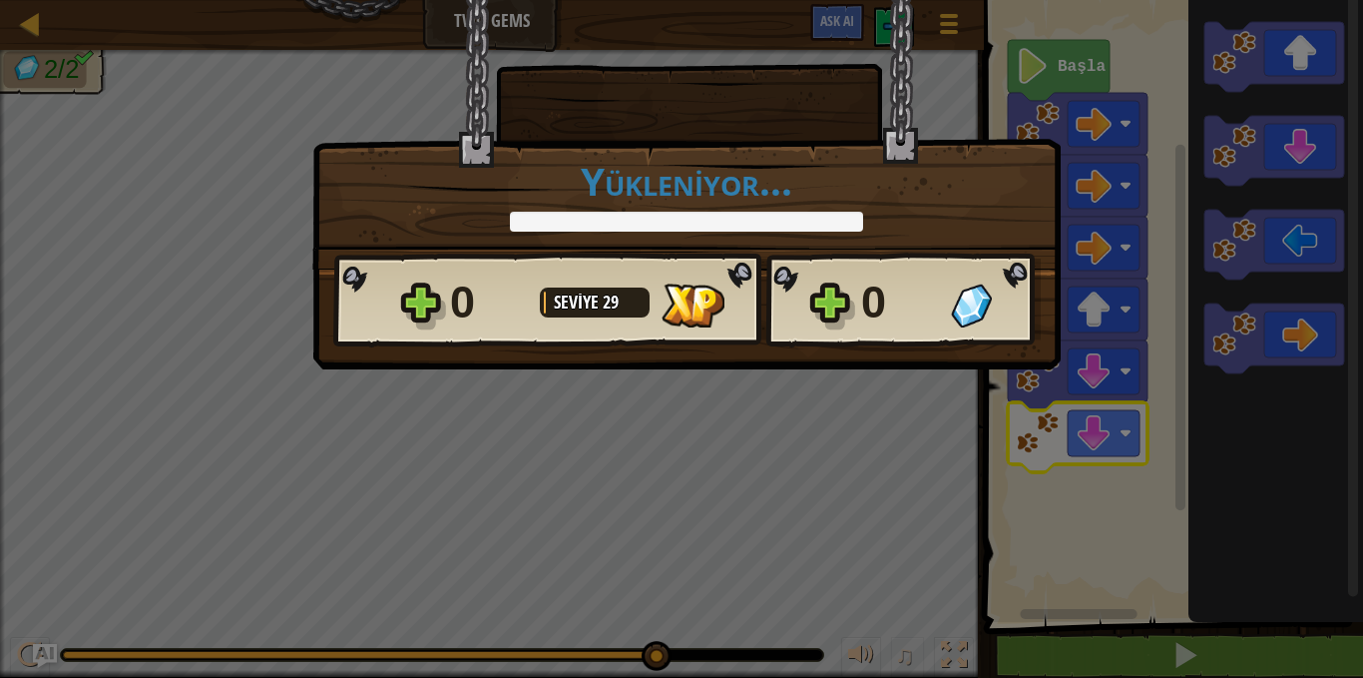
drag, startPoint x: 828, startPoint y: 654, endPoint x: 589, endPoint y: 662, distance: 239.7
click at [590, 2] on body "Harita Two Gems Oyun Menüsü Ask AI 1 הההההההההההההההההההההההההההההההההההההההההה…" at bounding box center [681, 1] width 1363 height 2
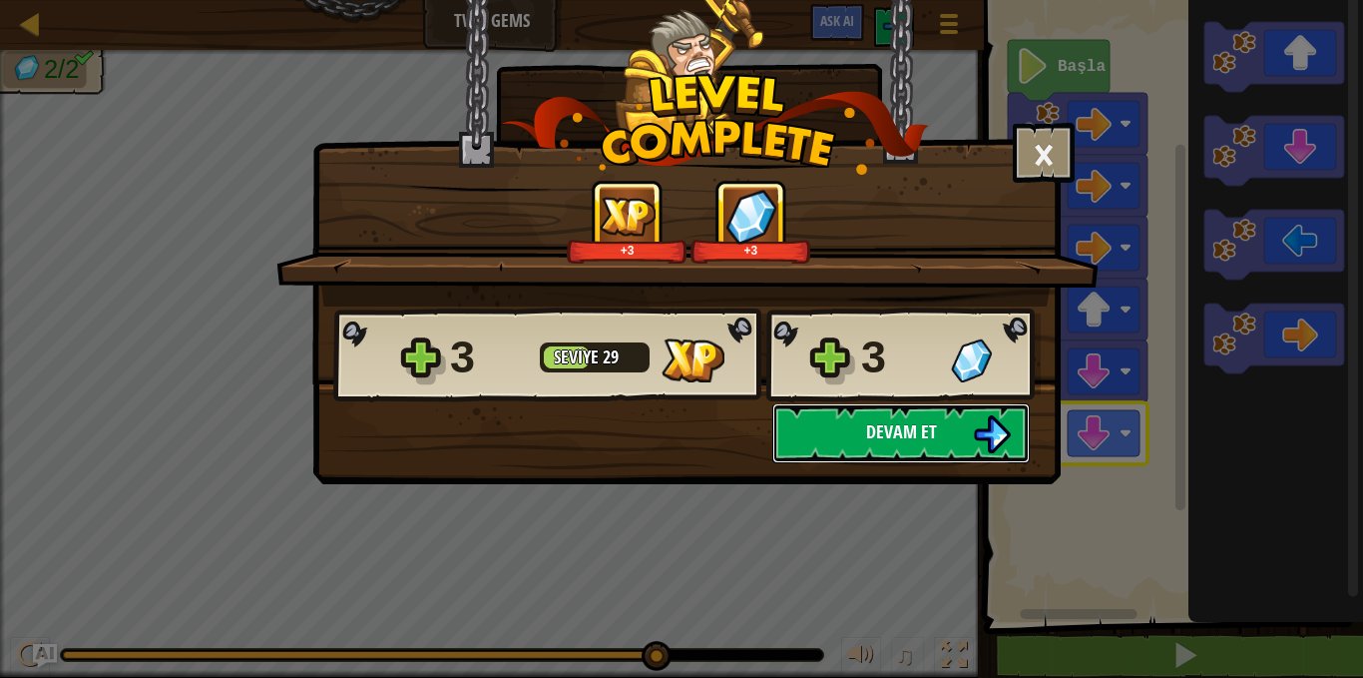
click at [938, 416] on button "Devam et" at bounding box center [900, 433] width 257 height 60
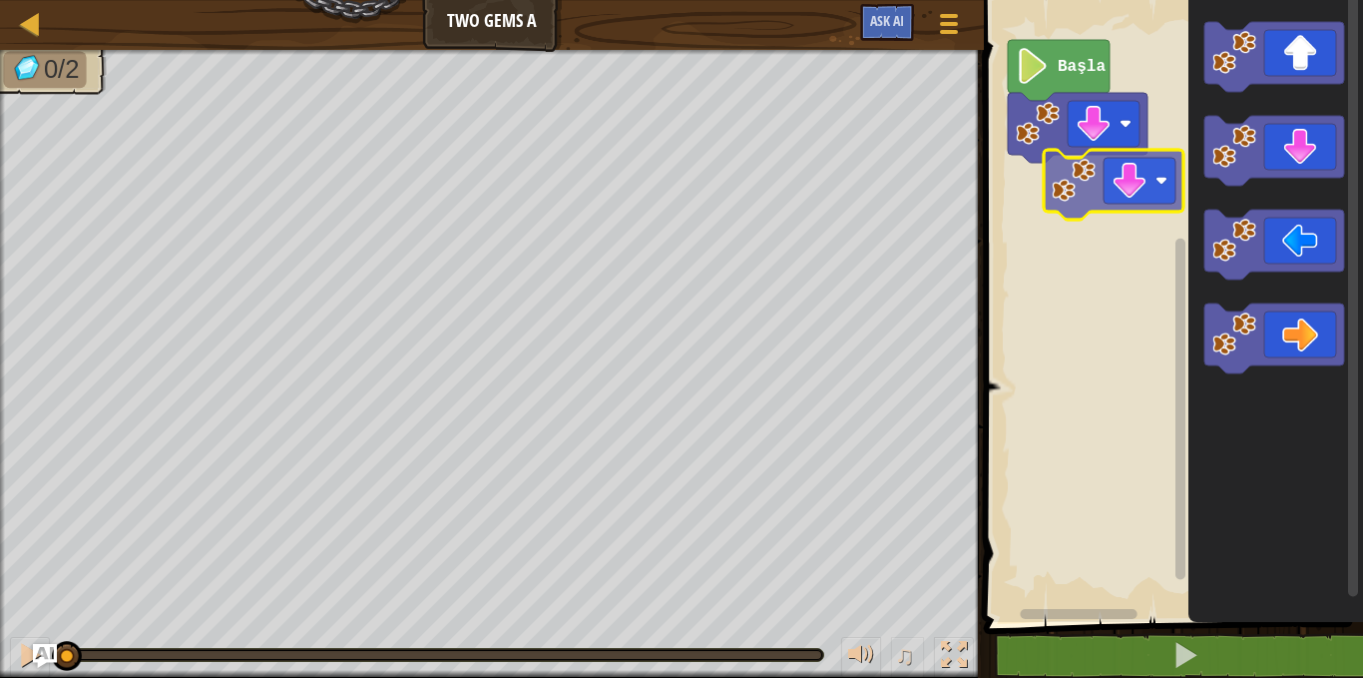
click at [1078, 192] on div "Başla" at bounding box center [1170, 306] width 385 height 632
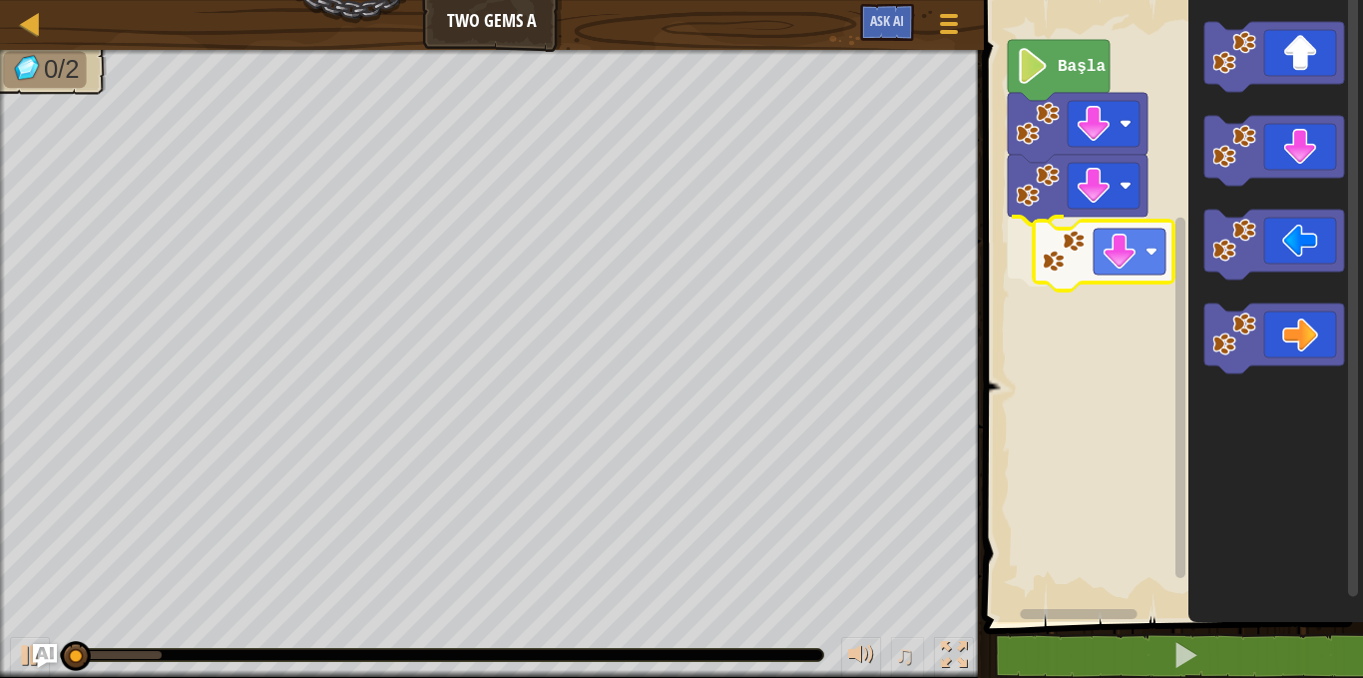
click at [1052, 252] on div "Başla" at bounding box center [1170, 306] width 385 height 632
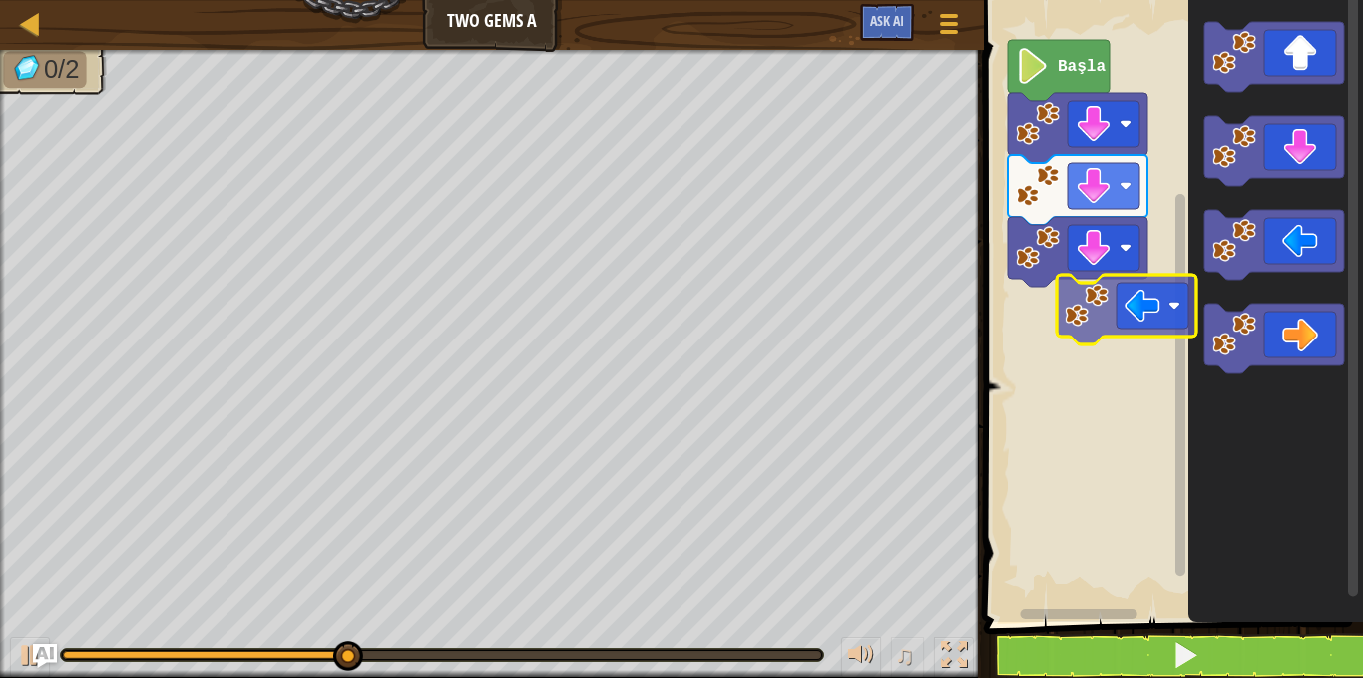
click at [1052, 334] on div "Başla" at bounding box center [1170, 306] width 385 height 632
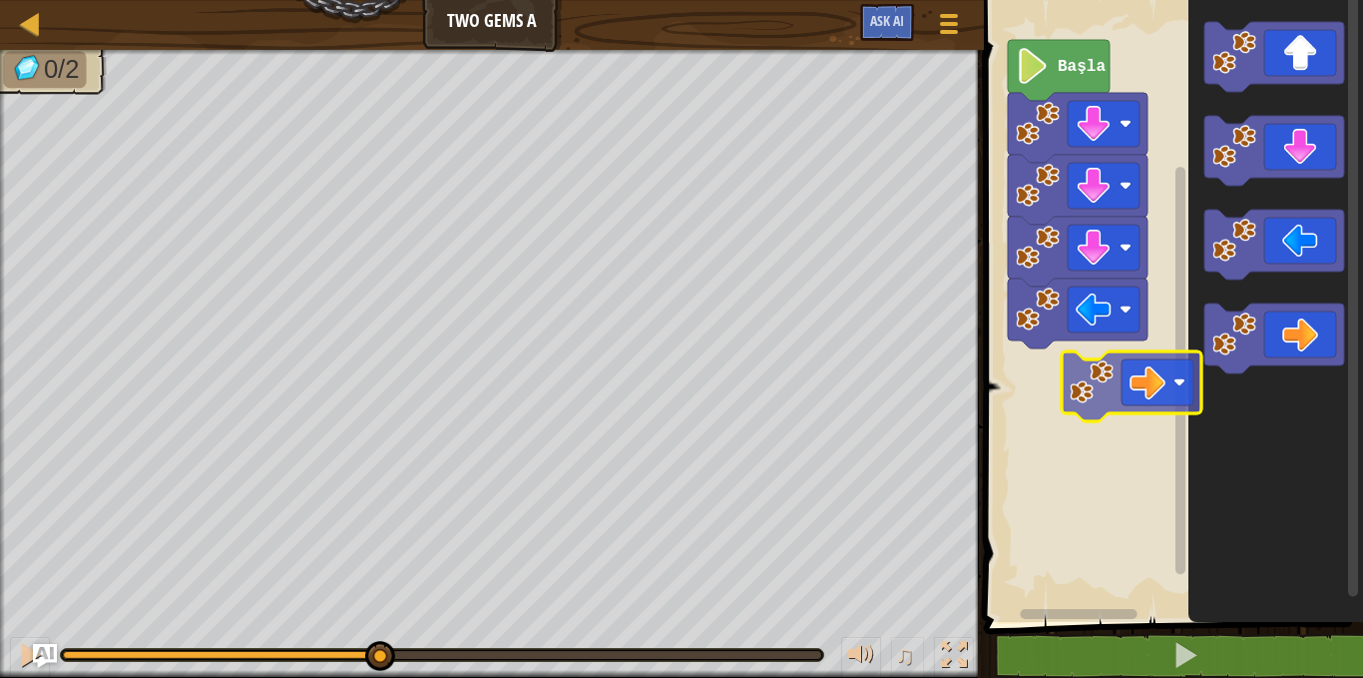
click at [1062, 374] on div "Başla" at bounding box center [1170, 306] width 385 height 632
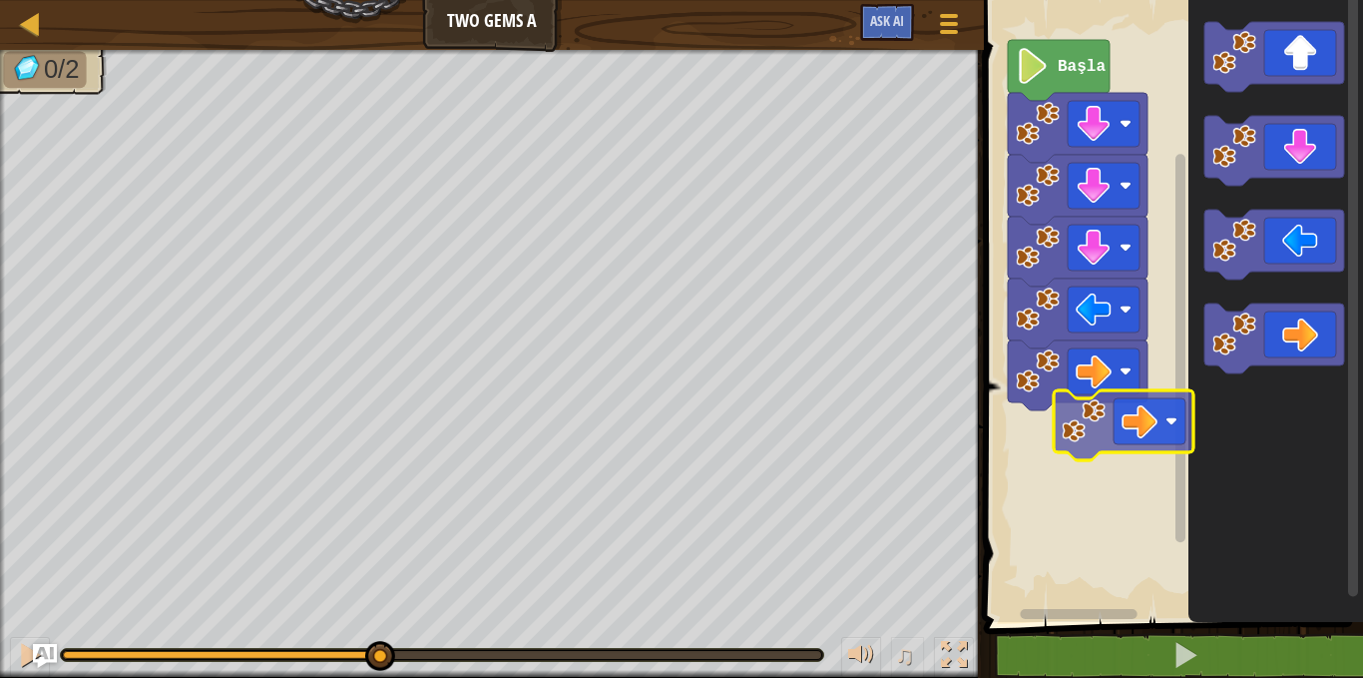
click at [1048, 432] on div "Başla" at bounding box center [1170, 306] width 385 height 632
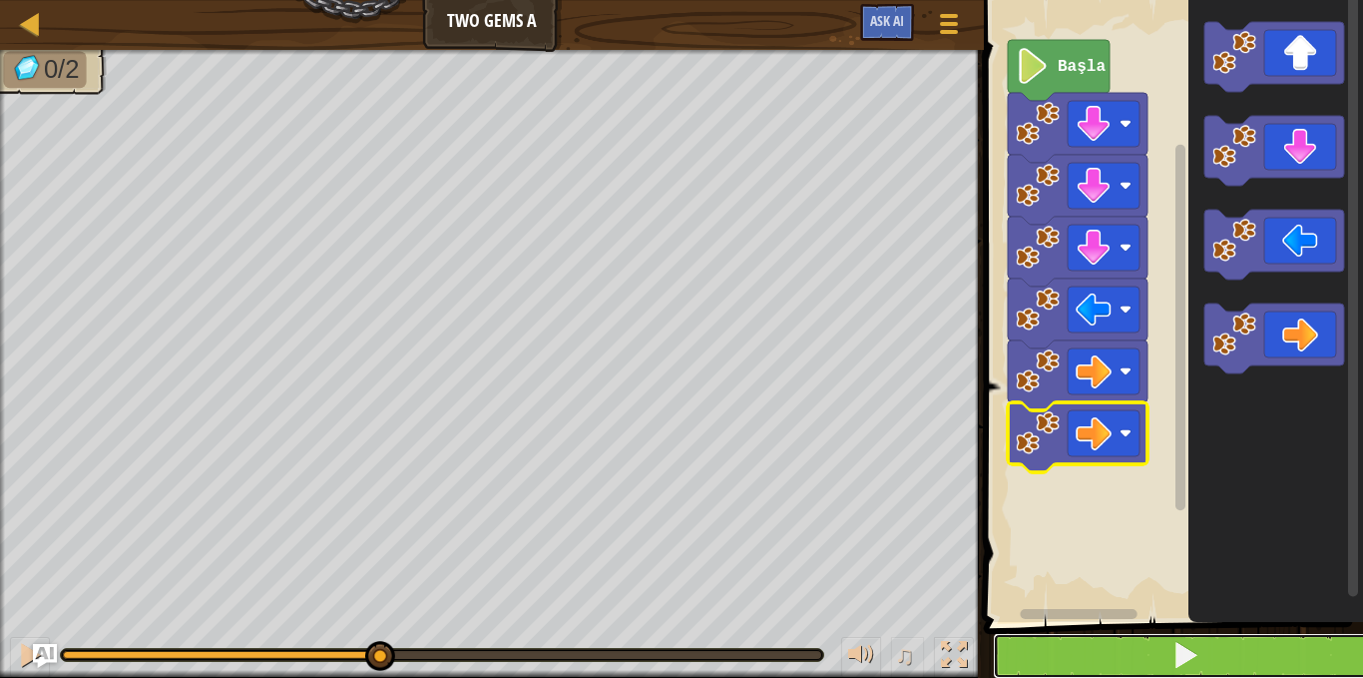
click at [1171, 643] on button at bounding box center [1185, 656] width 385 height 46
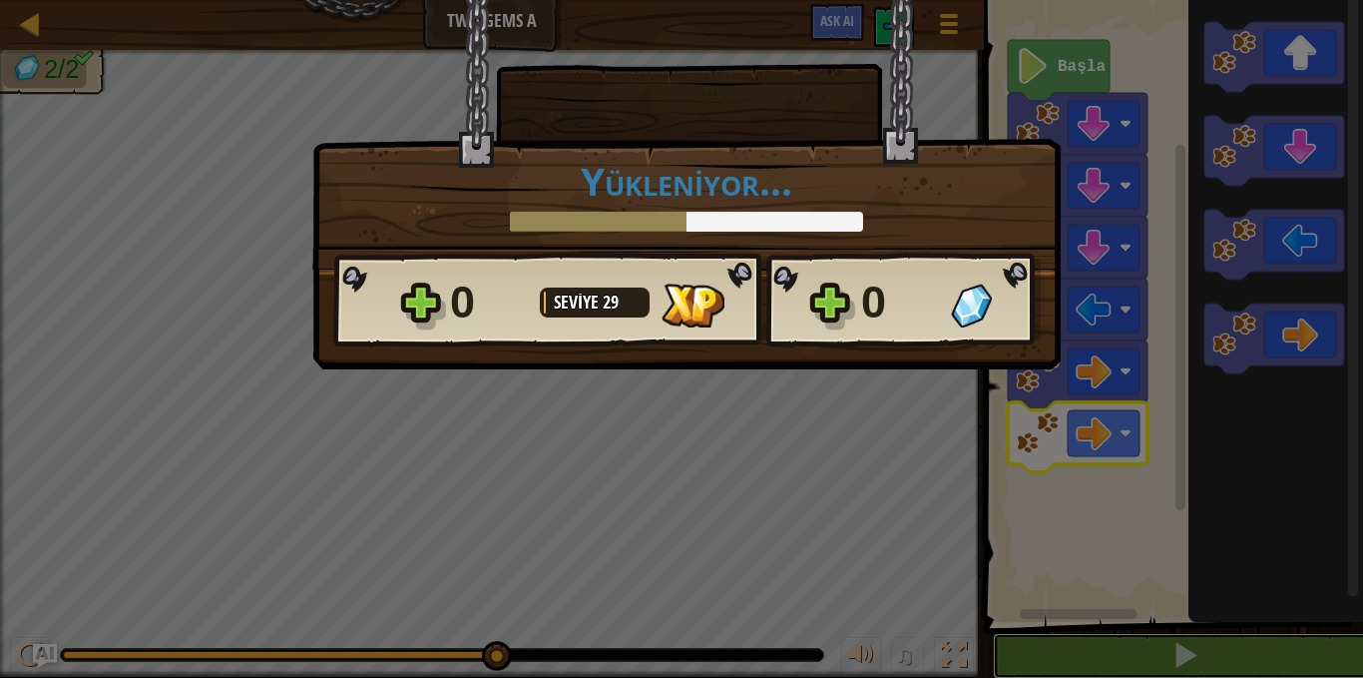
scroll to position [1, 0]
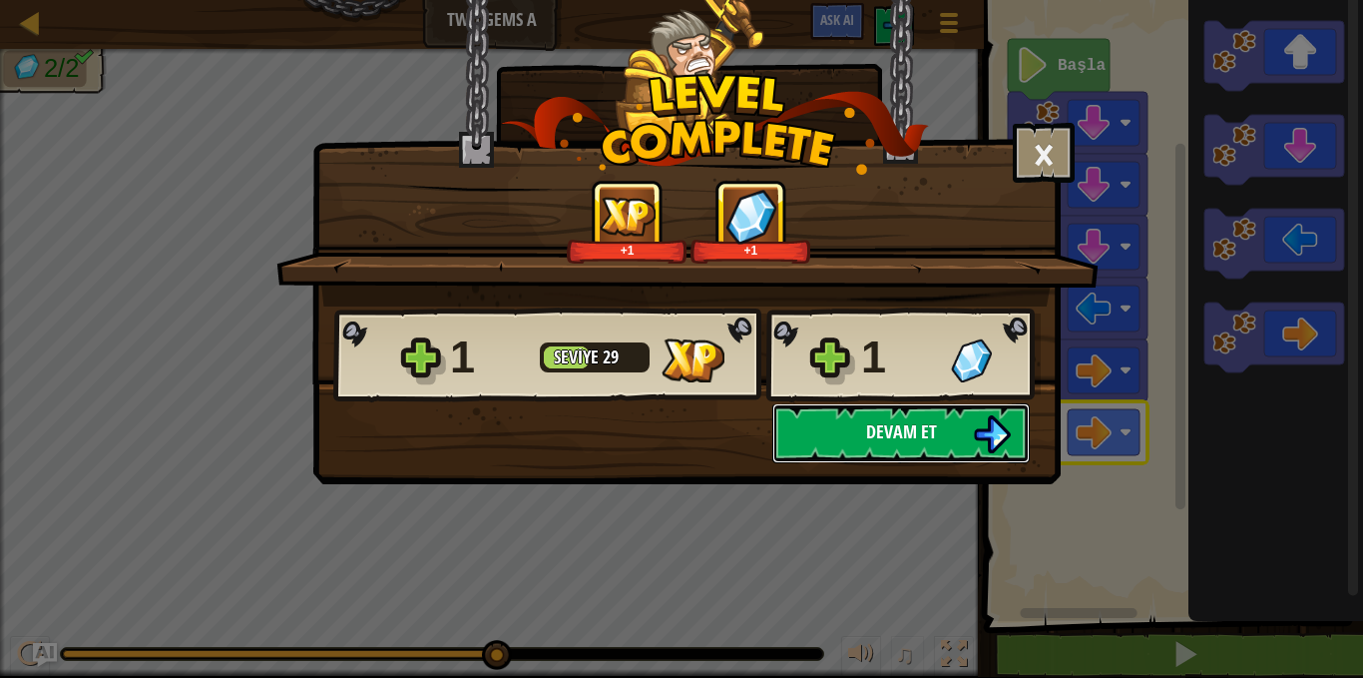
click at [894, 433] on span "Devam et" at bounding box center [901, 431] width 71 height 25
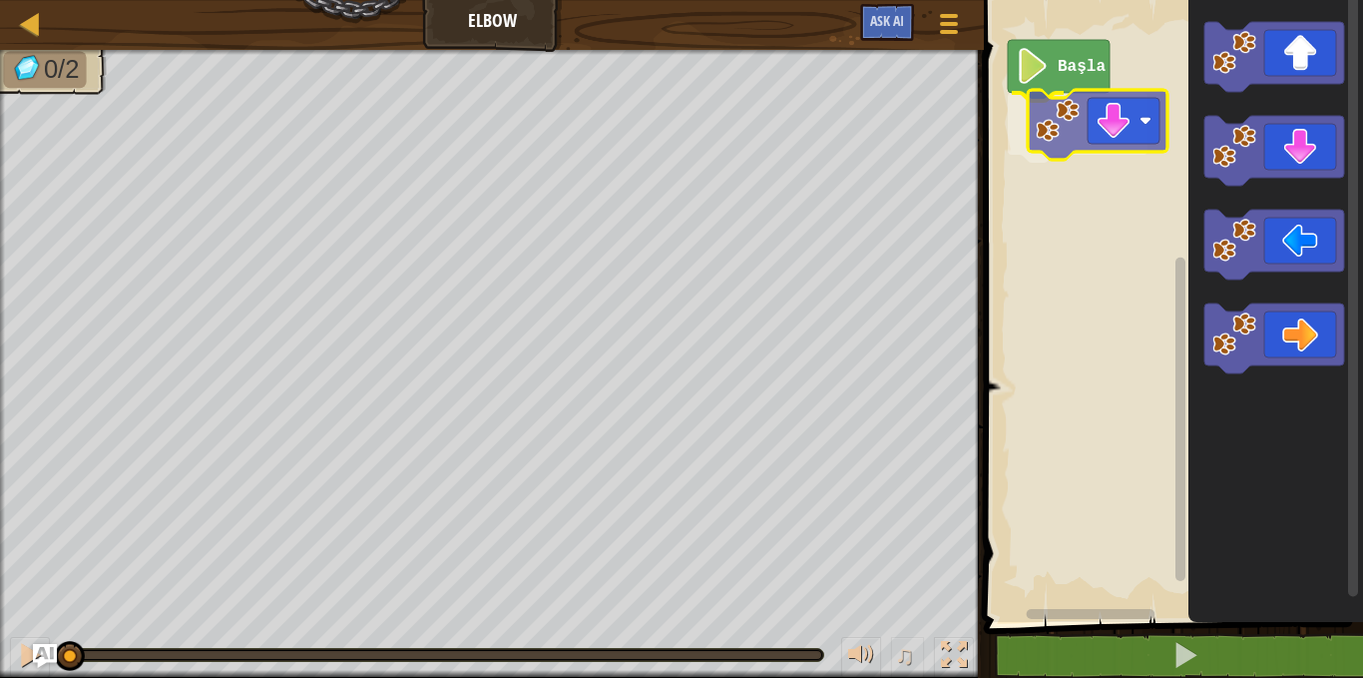
click at [1042, 137] on div "Başla" at bounding box center [1170, 306] width 385 height 632
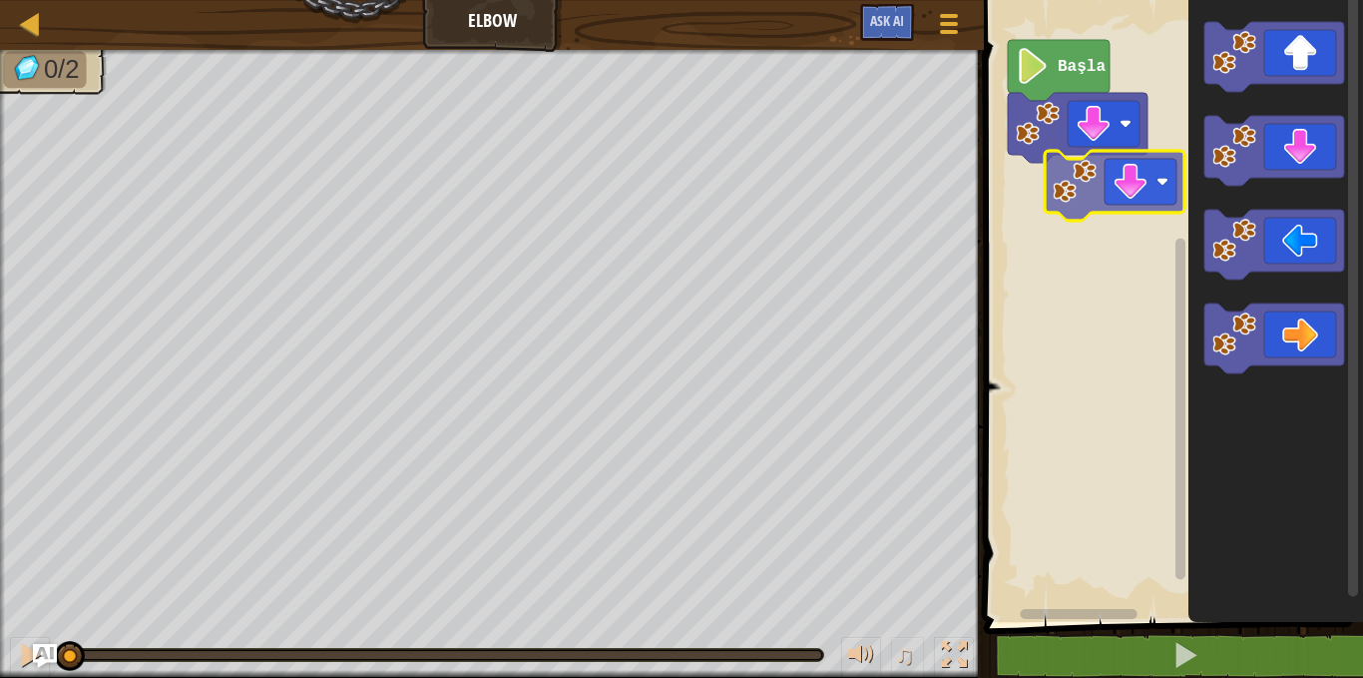
click at [1049, 200] on div "Başla" at bounding box center [1170, 306] width 385 height 632
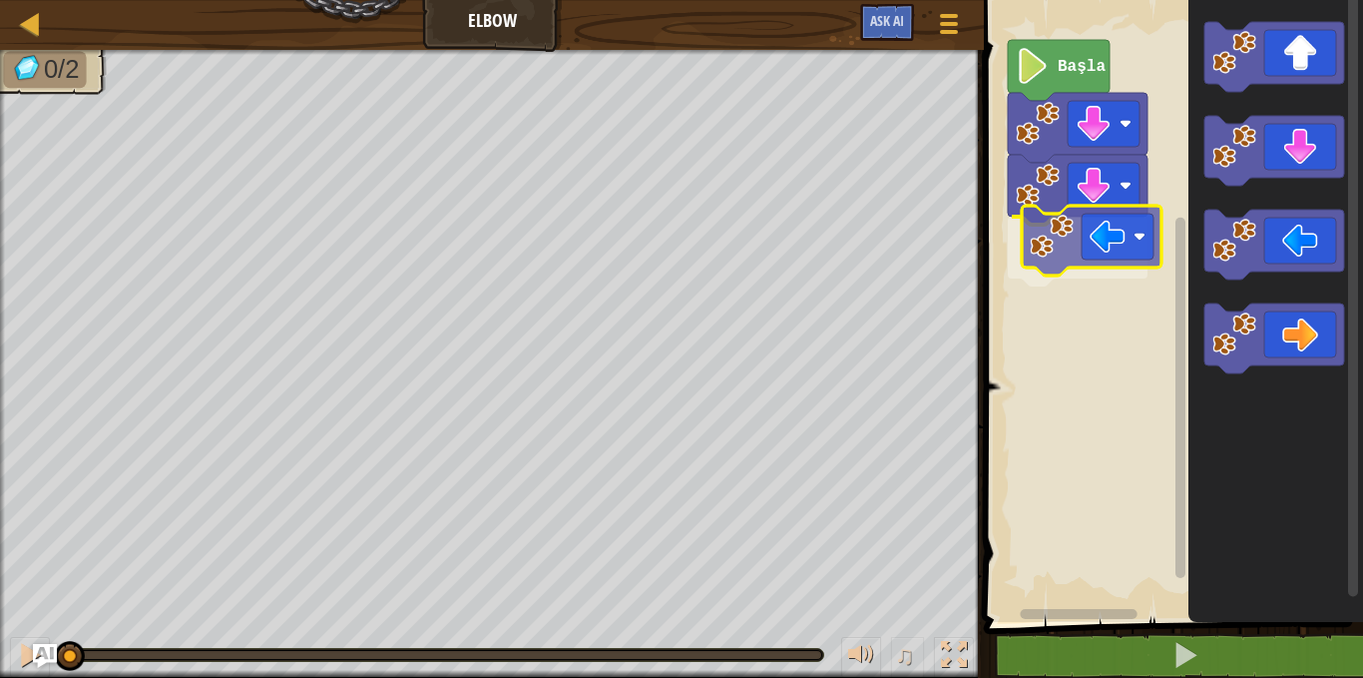
click at [1039, 251] on div "Başla" at bounding box center [1170, 306] width 385 height 632
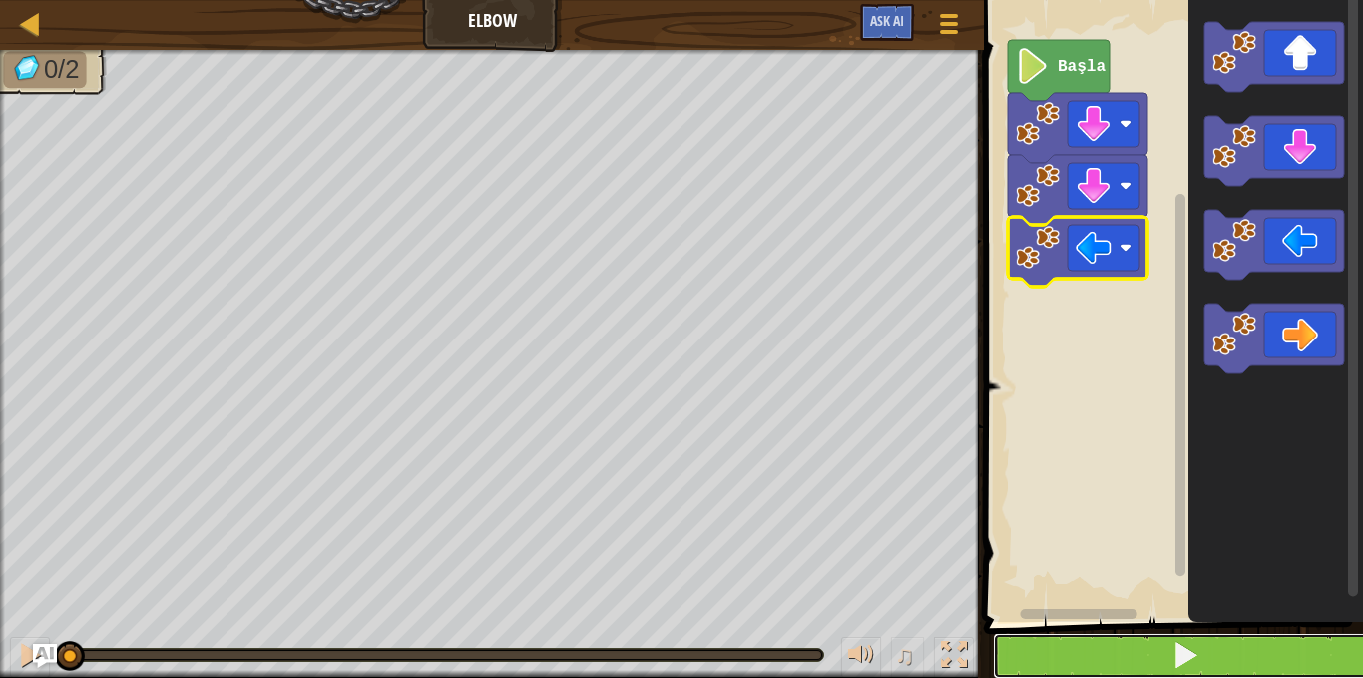
click at [1216, 642] on button at bounding box center [1185, 656] width 385 height 46
click at [1081, 671] on button at bounding box center [1185, 656] width 385 height 46
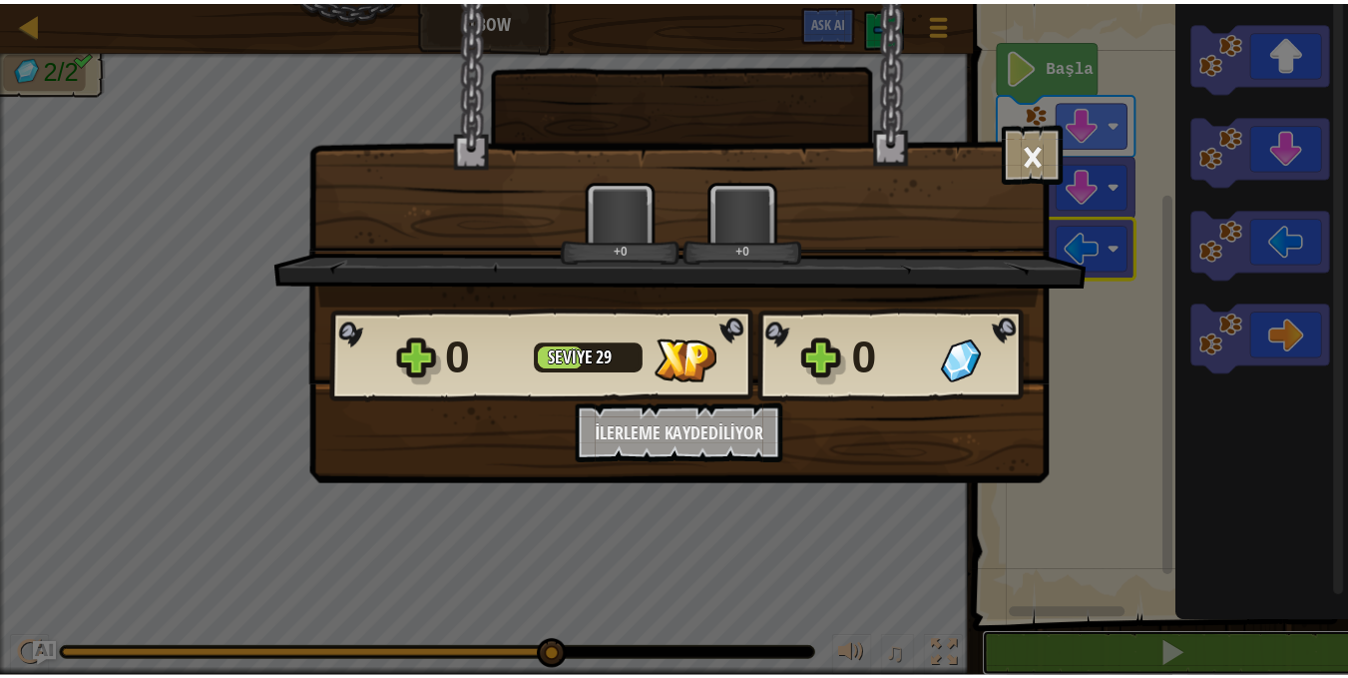
scroll to position [1, 0]
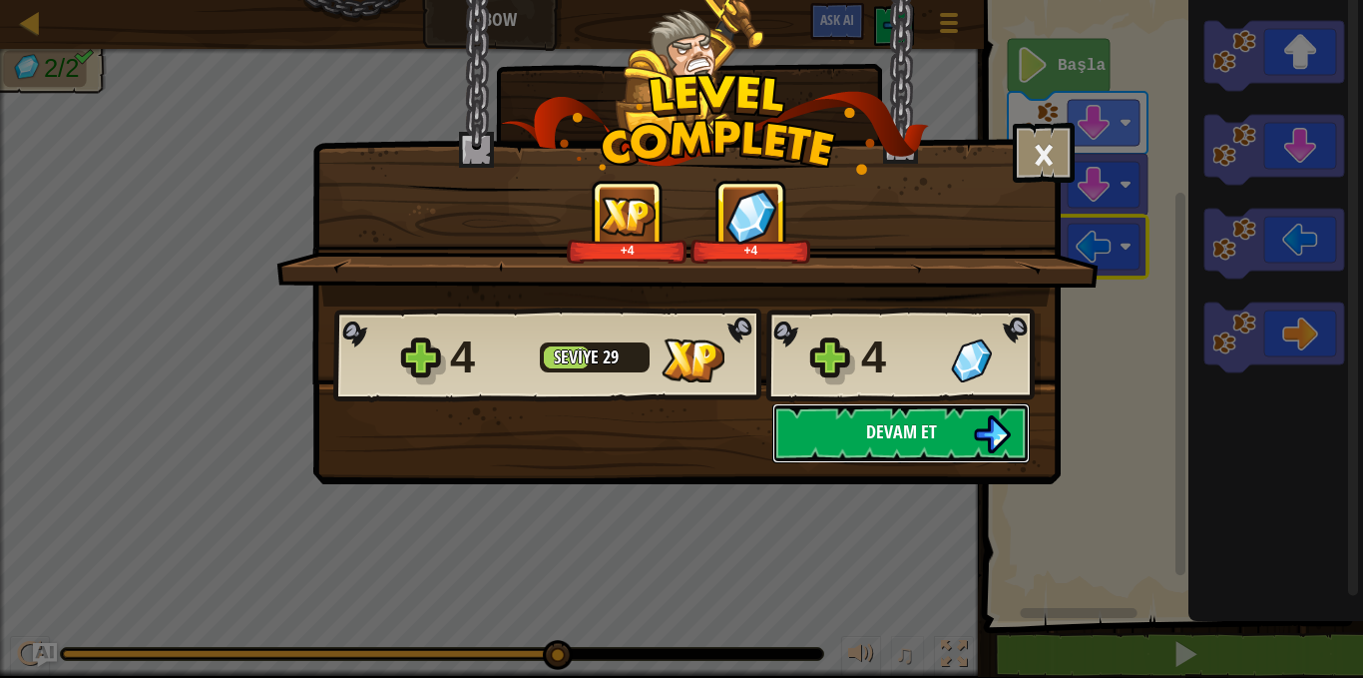
click at [832, 433] on button "Devam et" at bounding box center [900, 433] width 257 height 60
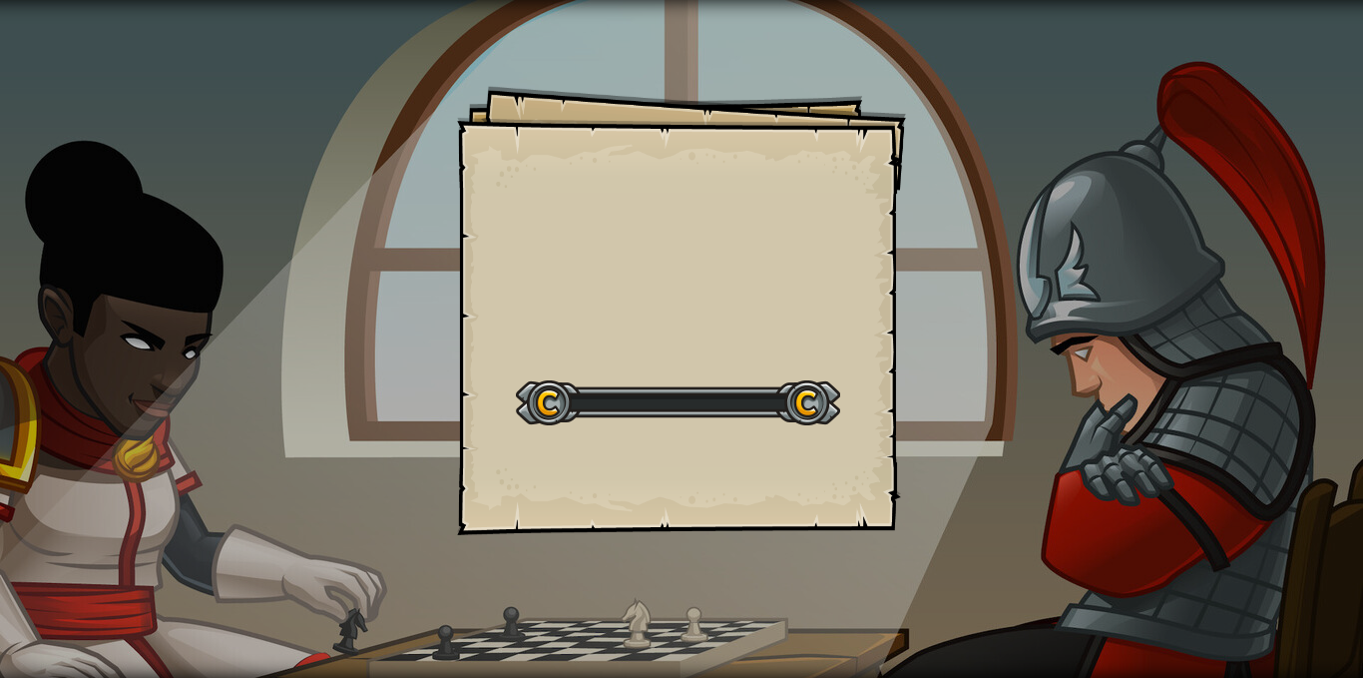
select select "tr"
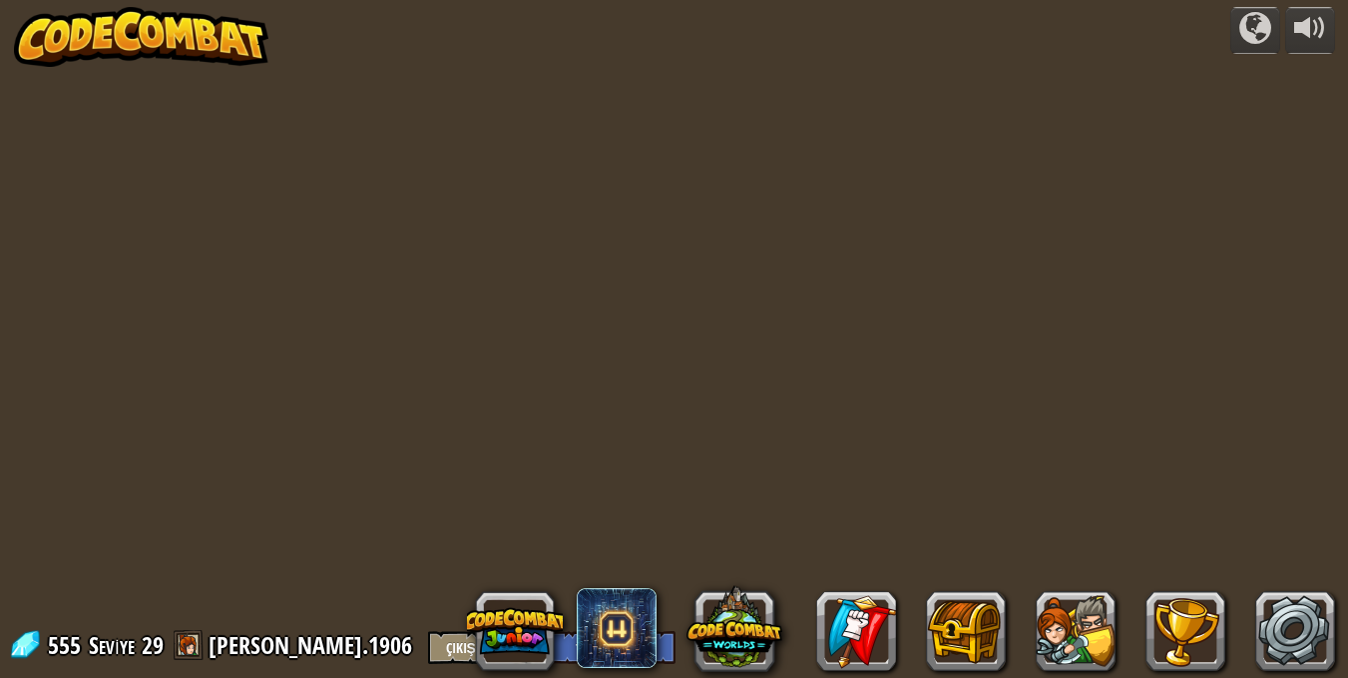
select select "tr"
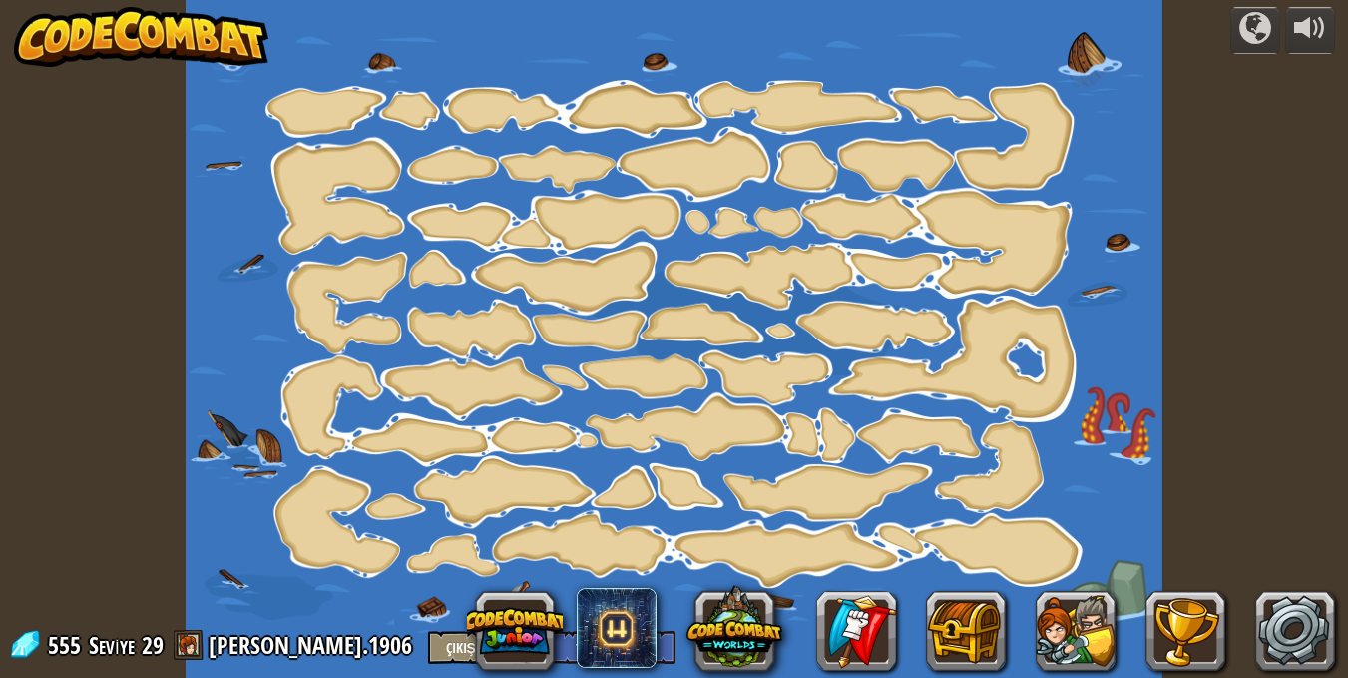
select select "tr"
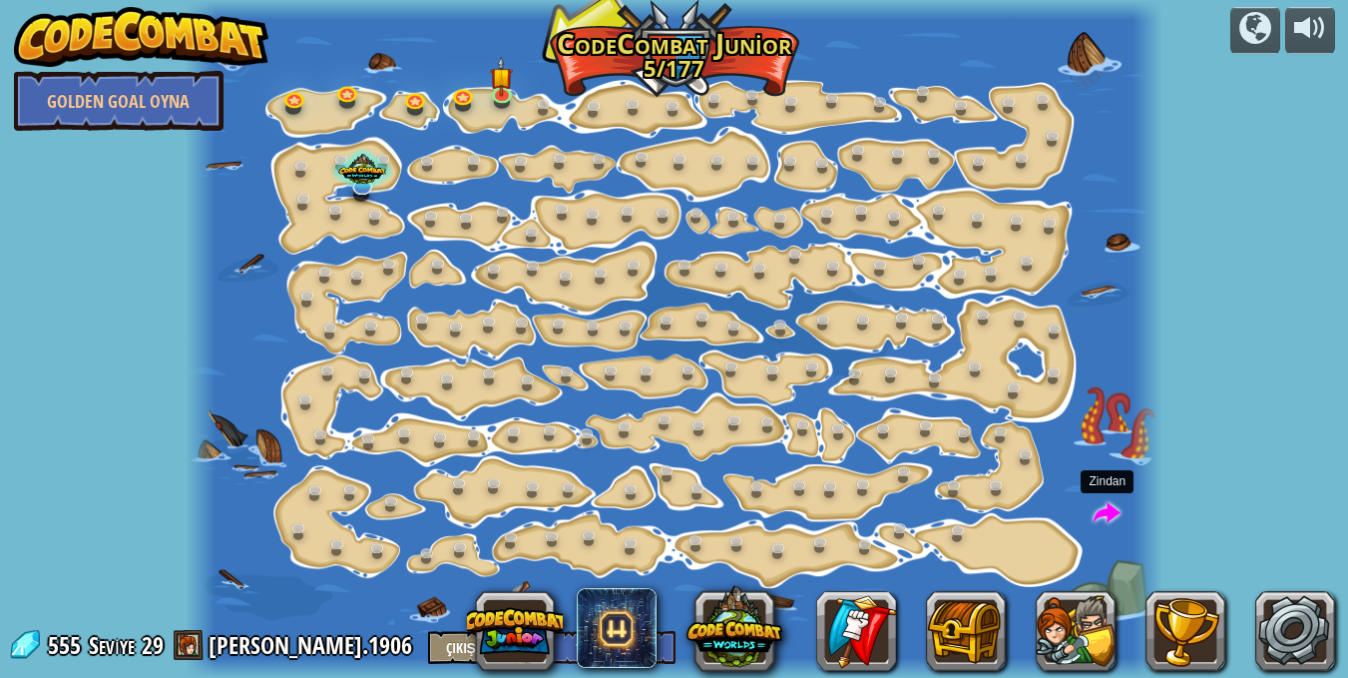
click at [1107, 510] on span at bounding box center [1107, 514] width 27 height 27
select select "tr"
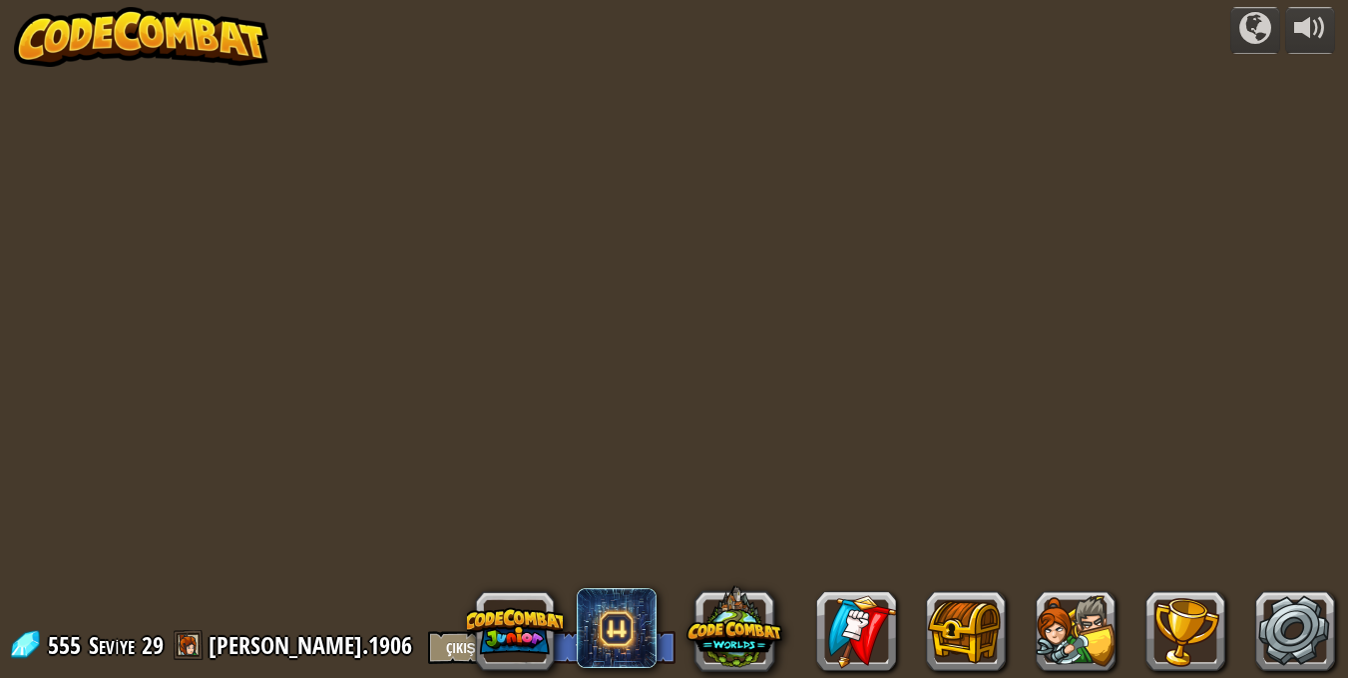
select select "tr"
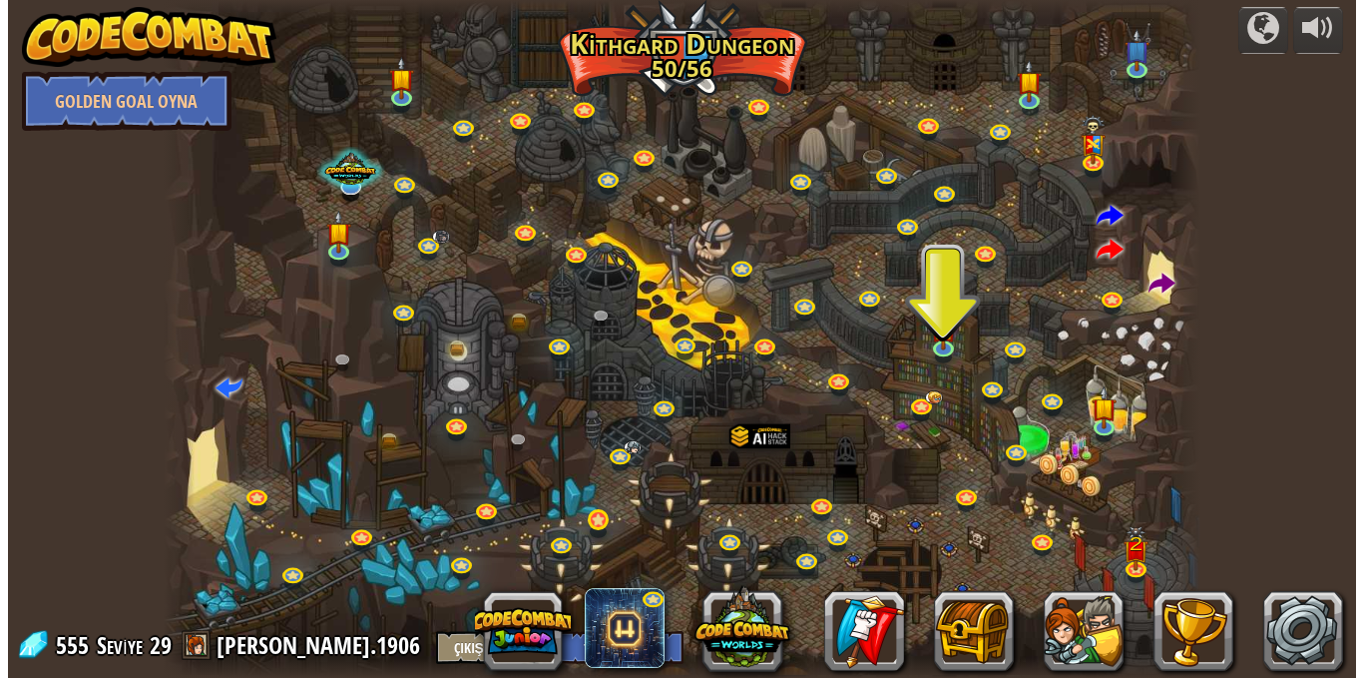
scroll to position [1, 0]
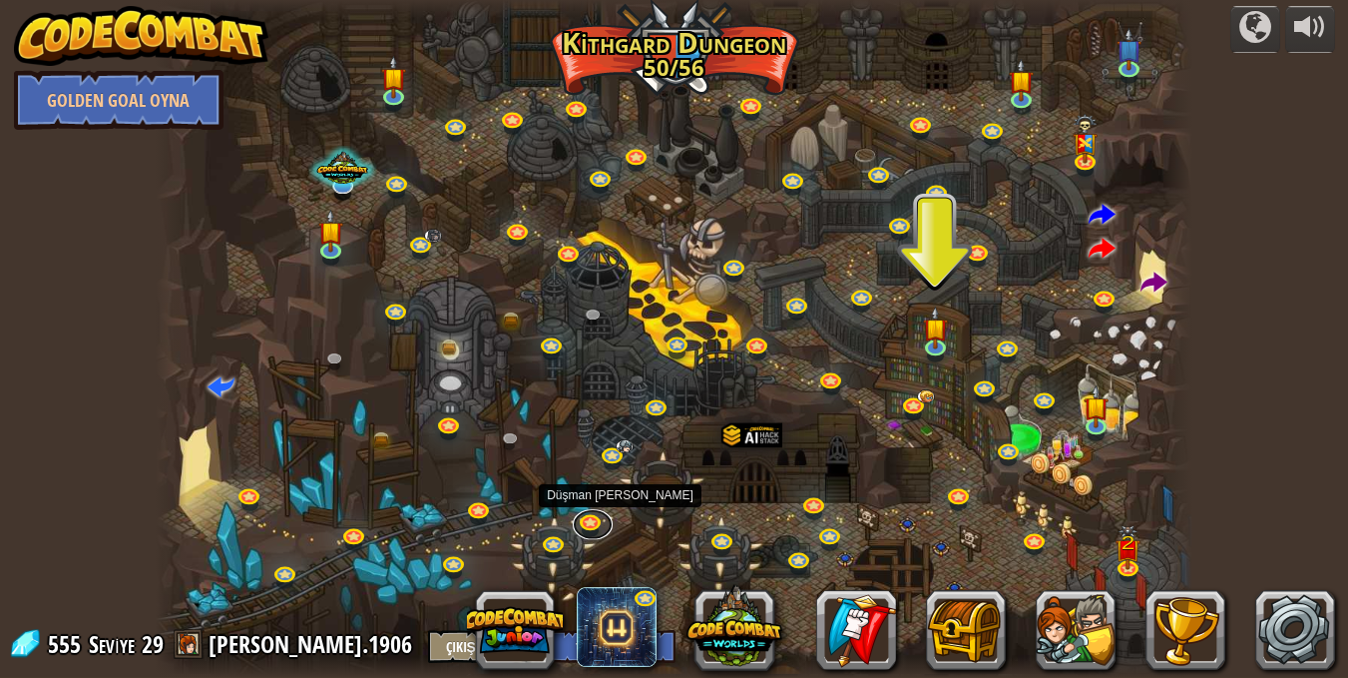
drag, startPoint x: 596, startPoint y: 529, endPoint x: 596, endPoint y: 452, distance: 76.8
click at [596, 527] on link at bounding box center [593, 525] width 40 height 30
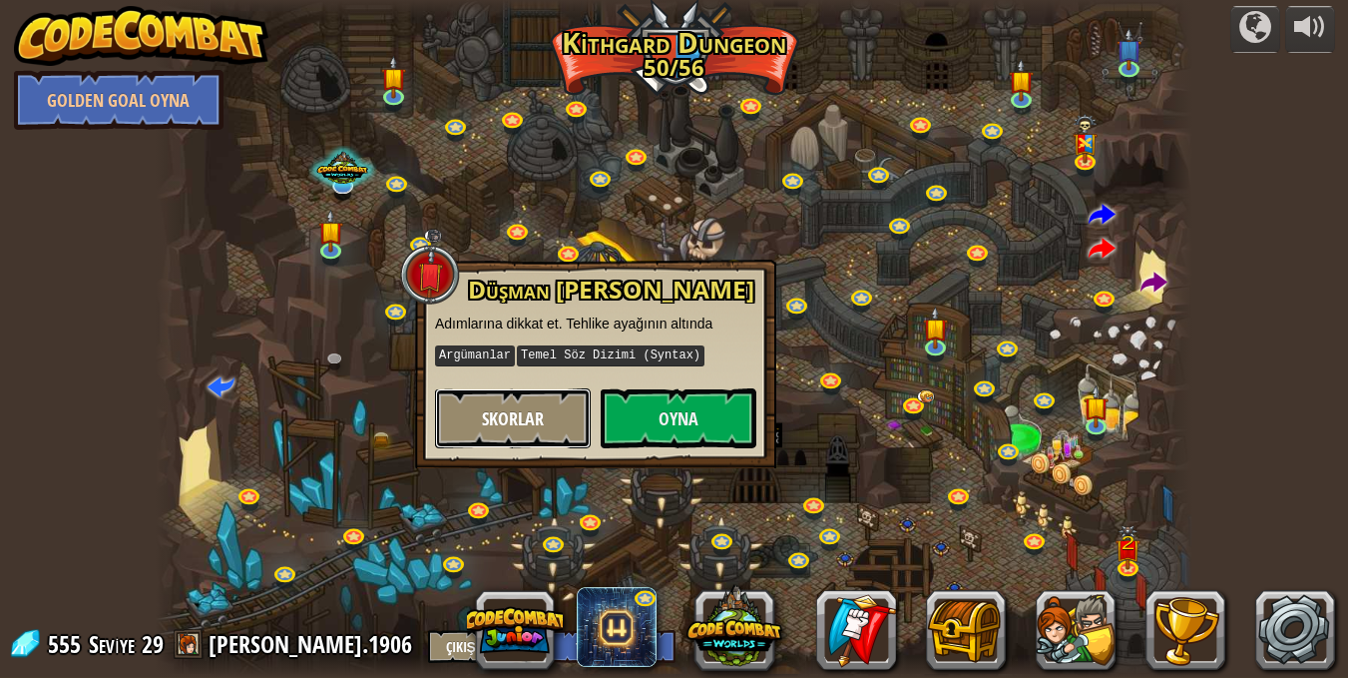
click at [485, 419] on span "Skorlar" at bounding box center [513, 418] width 62 height 25
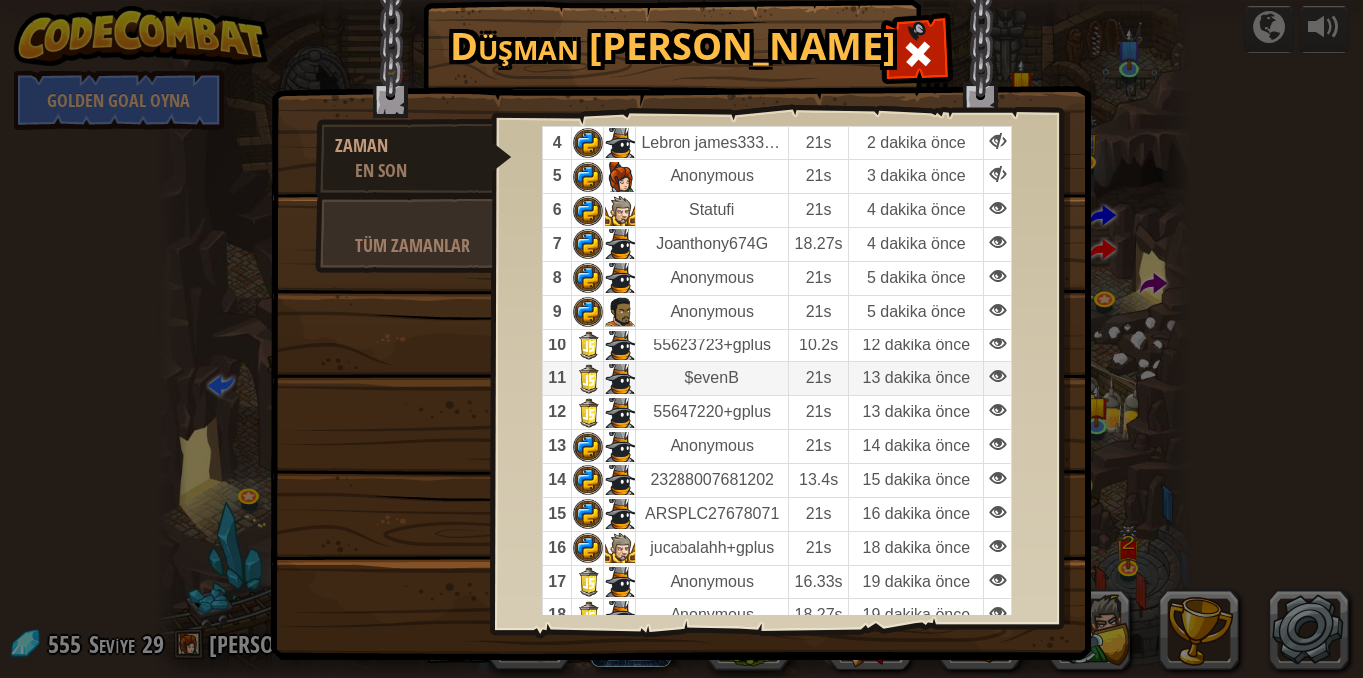
scroll to position [200, 0]
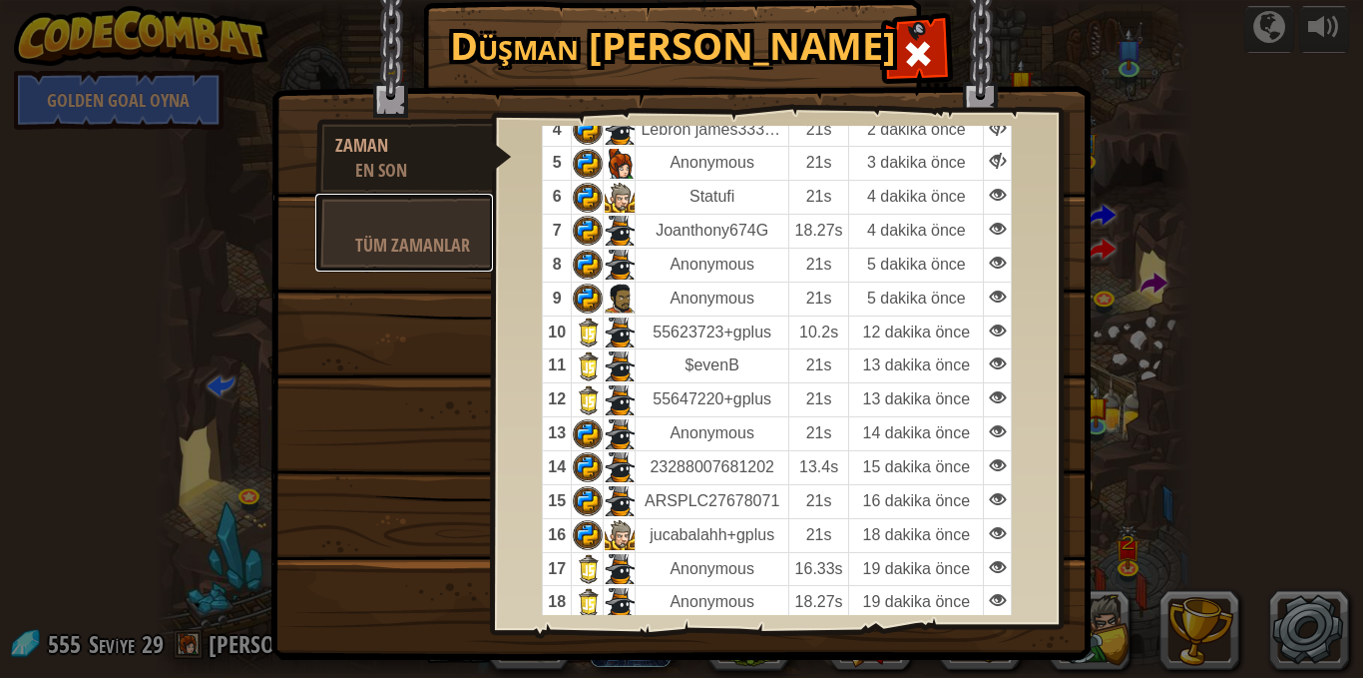
click at [452, 260] on link "Tüm Zamanlar" at bounding box center [404, 233] width 178 height 78
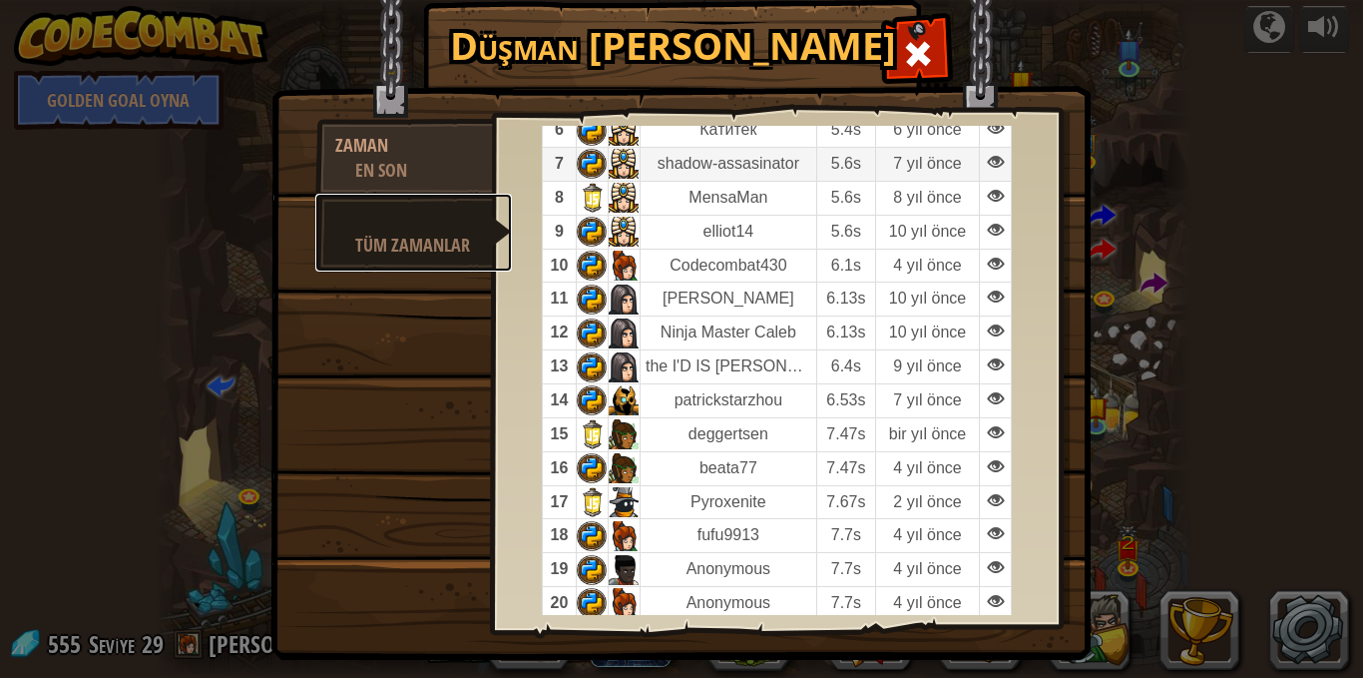
scroll to position [375, 0]
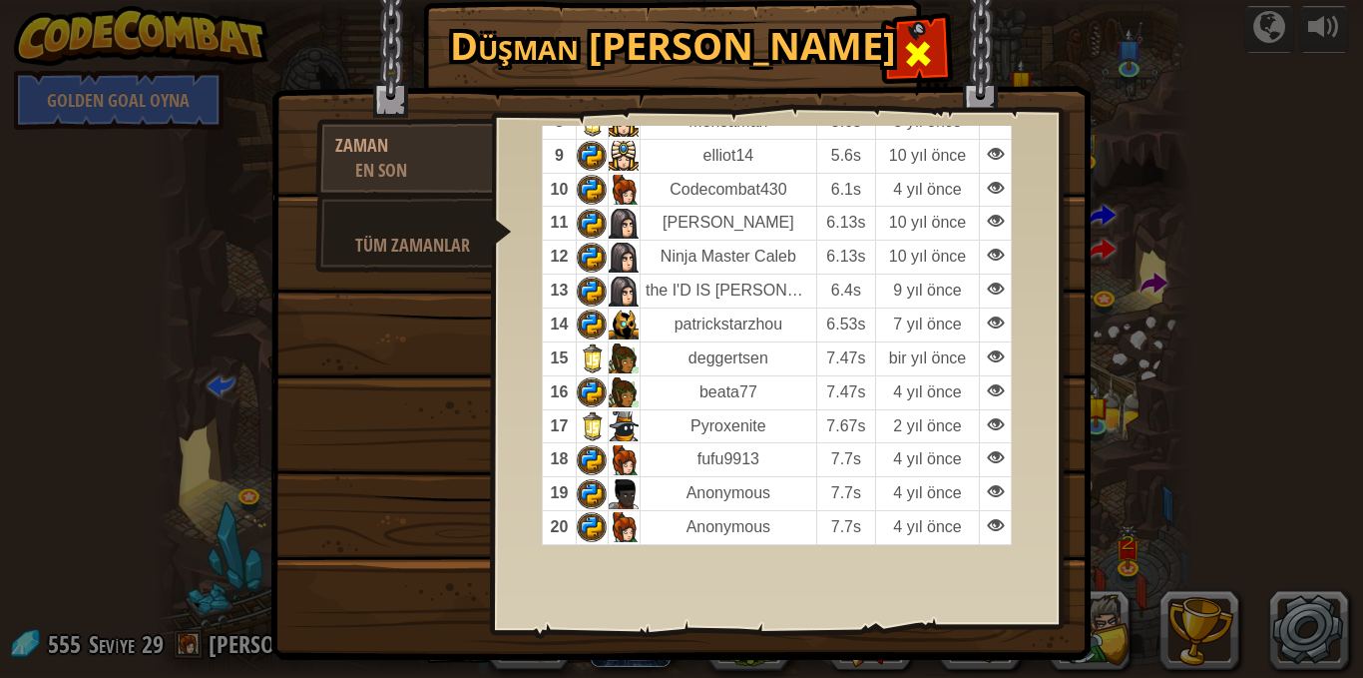
click at [912, 66] on span at bounding box center [918, 54] width 32 height 32
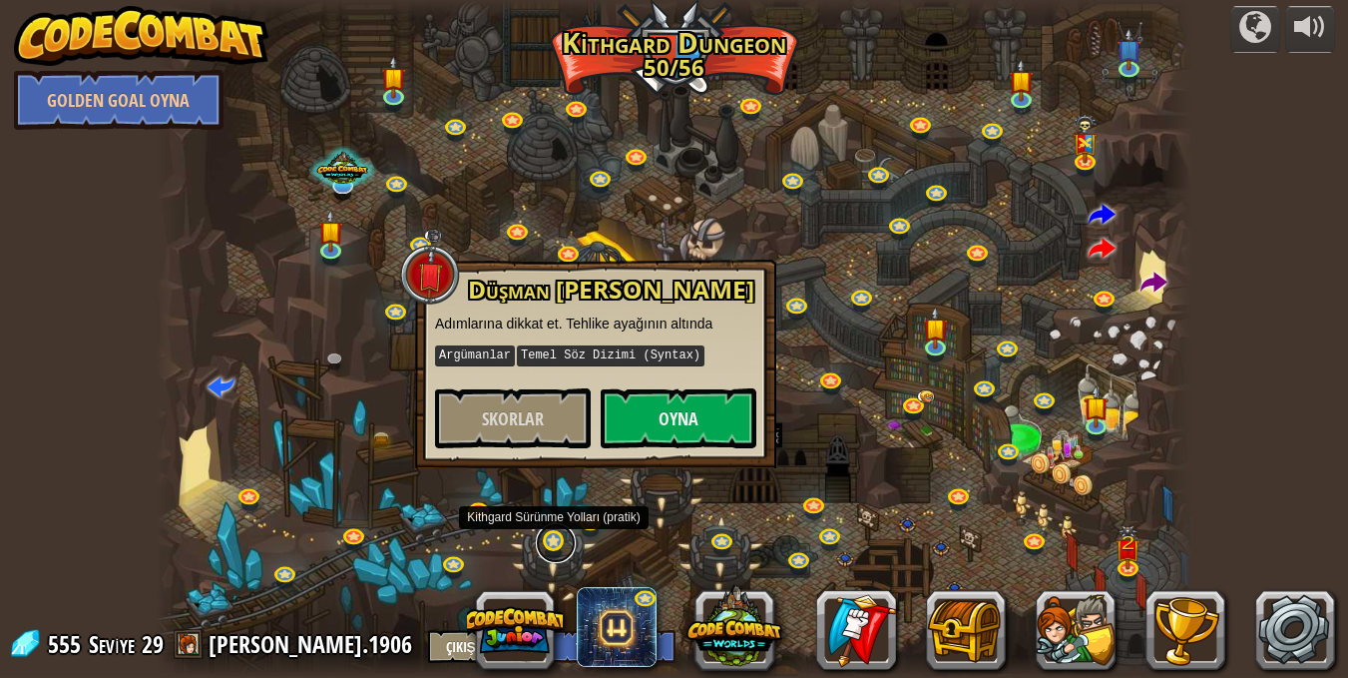
click at [552, 543] on link at bounding box center [556, 543] width 40 height 40
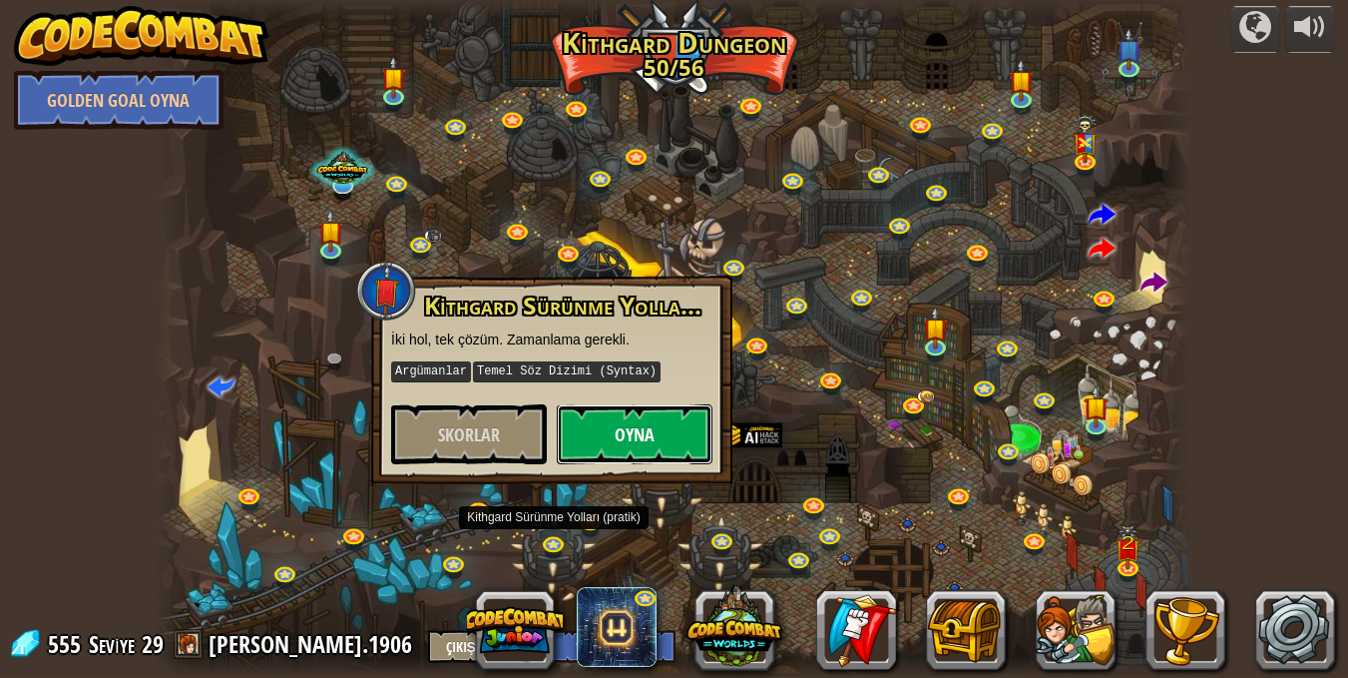
click at [638, 416] on button "Oyna" at bounding box center [635, 434] width 156 height 60
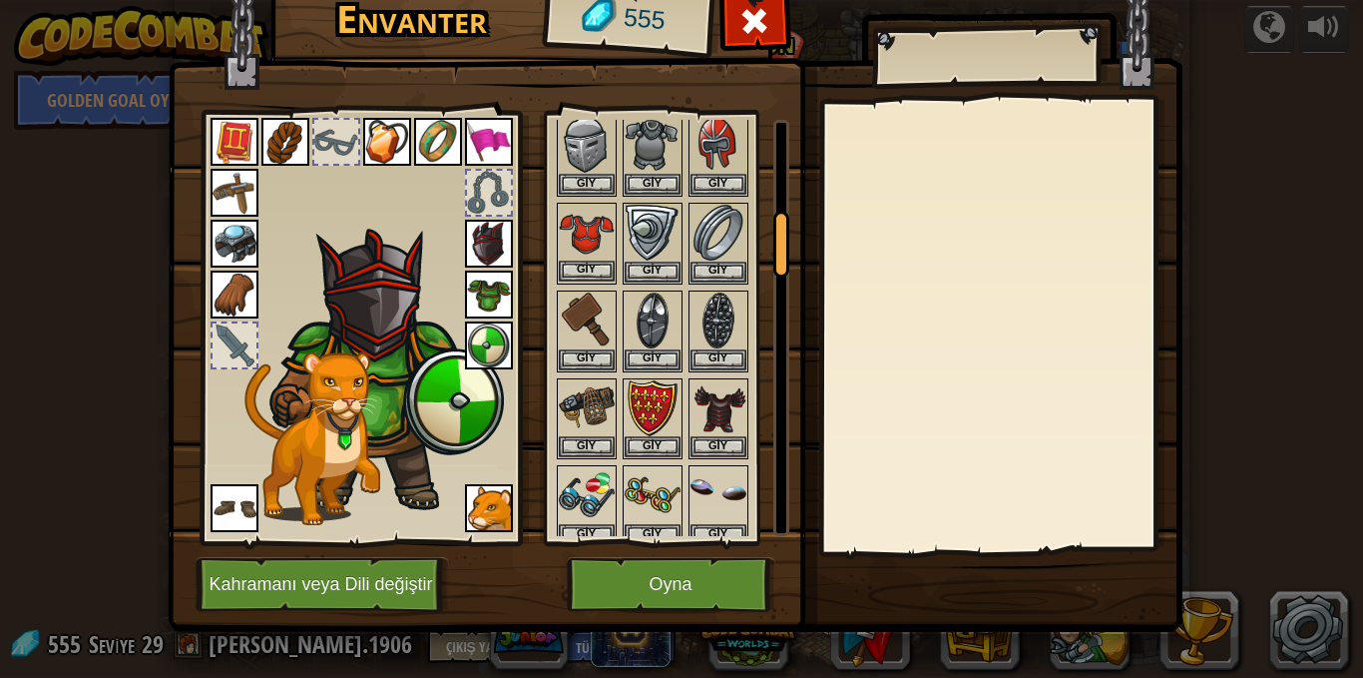
scroll to position [599, 0]
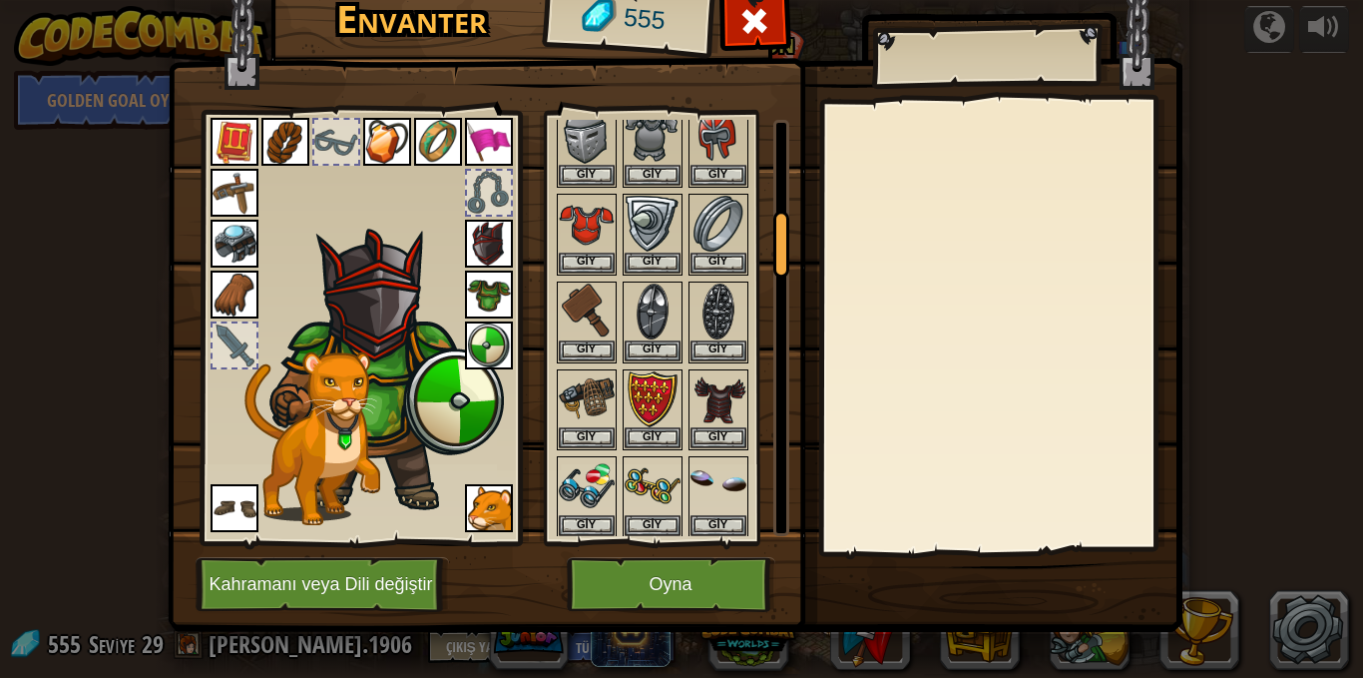
click at [676, 434] on div at bounding box center [679, 103] width 251 height 1052
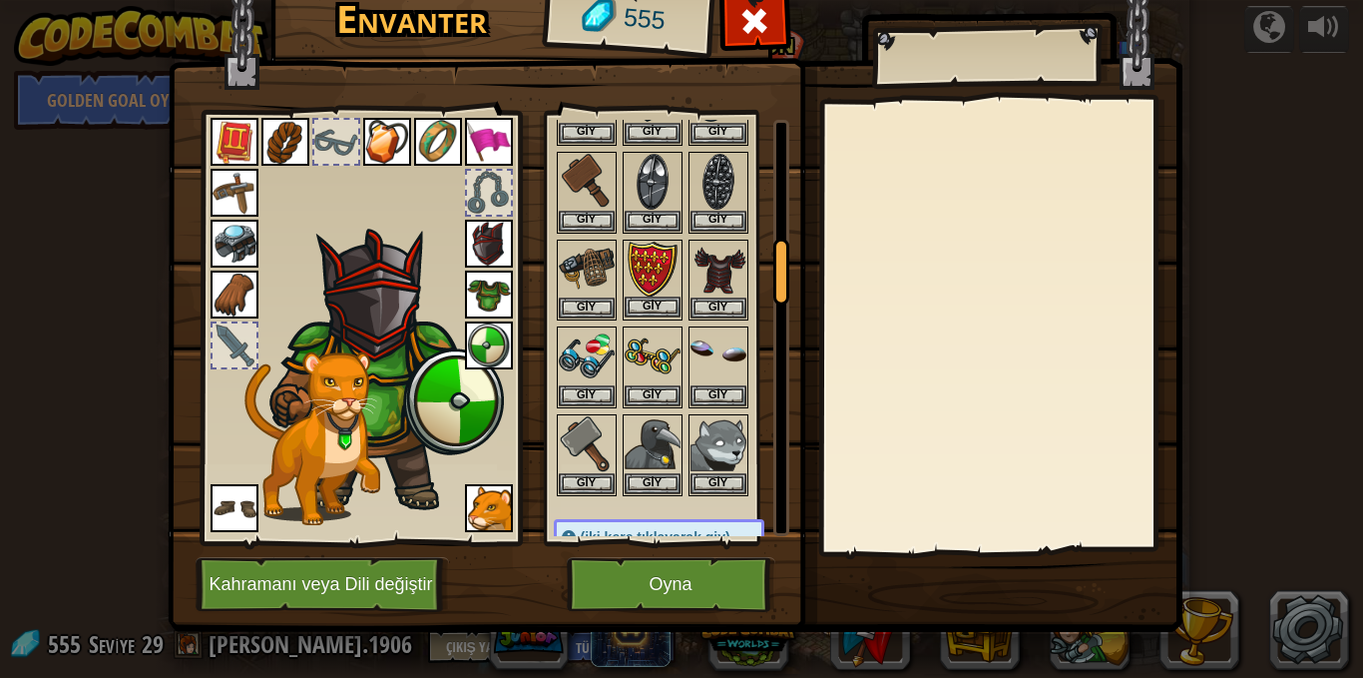
scroll to position [798, 0]
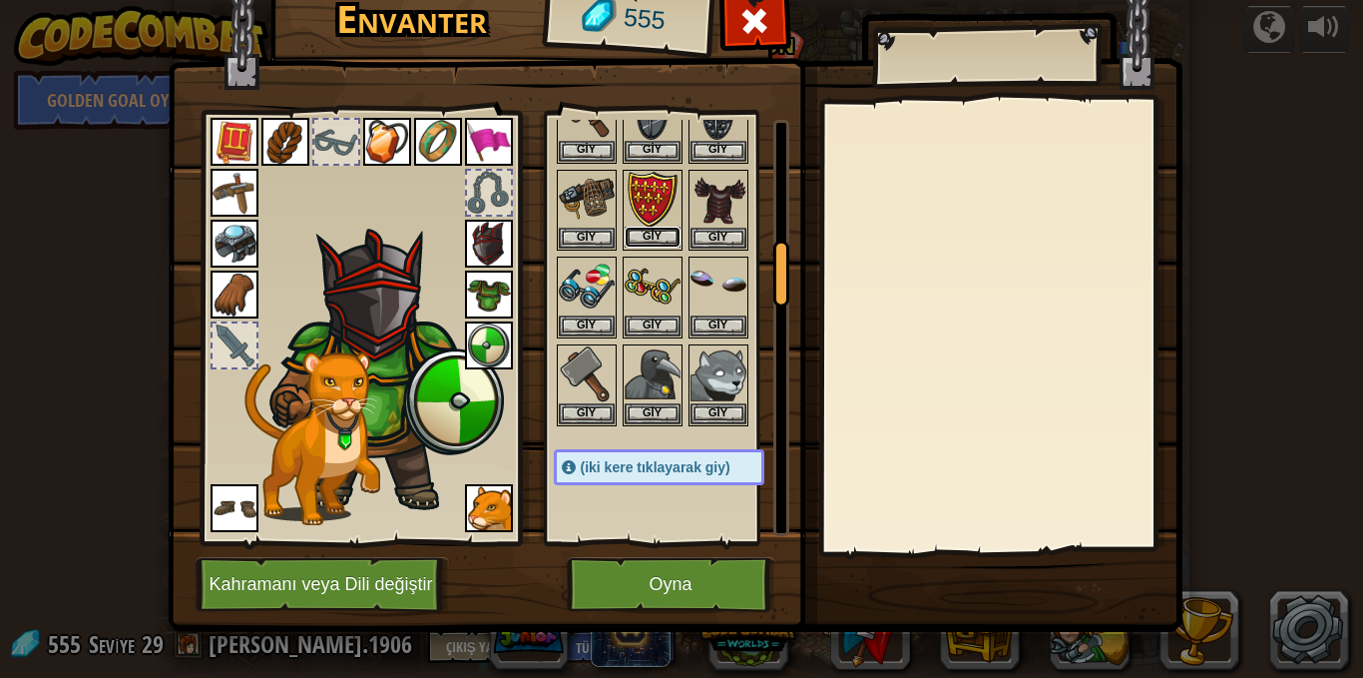
click at [625, 238] on button "Giy" at bounding box center [653, 237] width 56 height 21
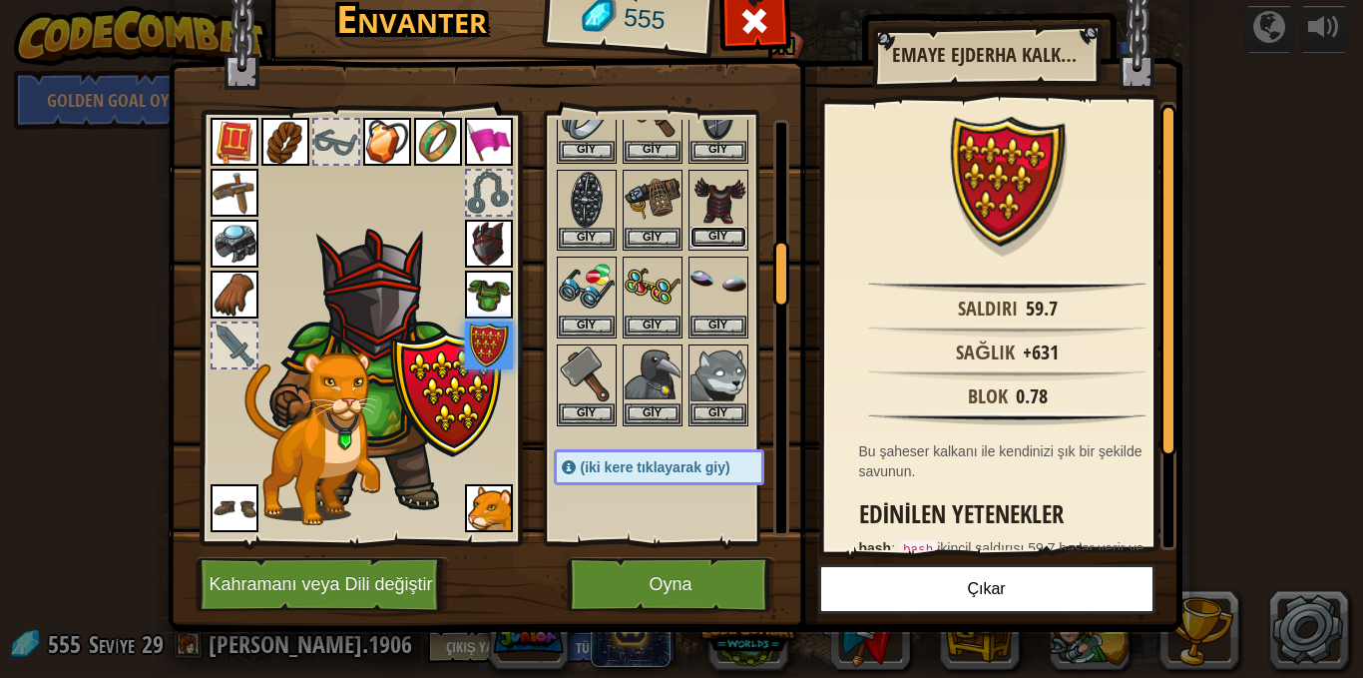
click at [701, 240] on button "Giy" at bounding box center [719, 237] width 56 height 21
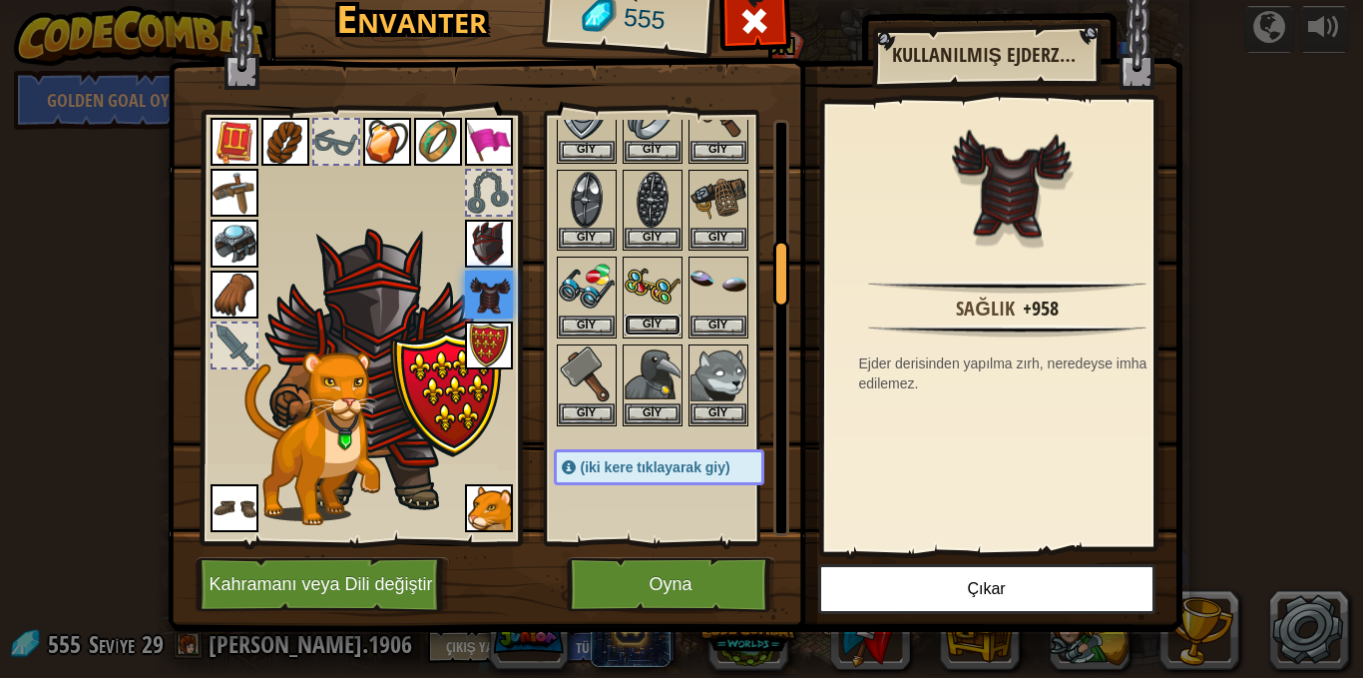
click at [639, 319] on button "Giy" at bounding box center [653, 324] width 56 height 21
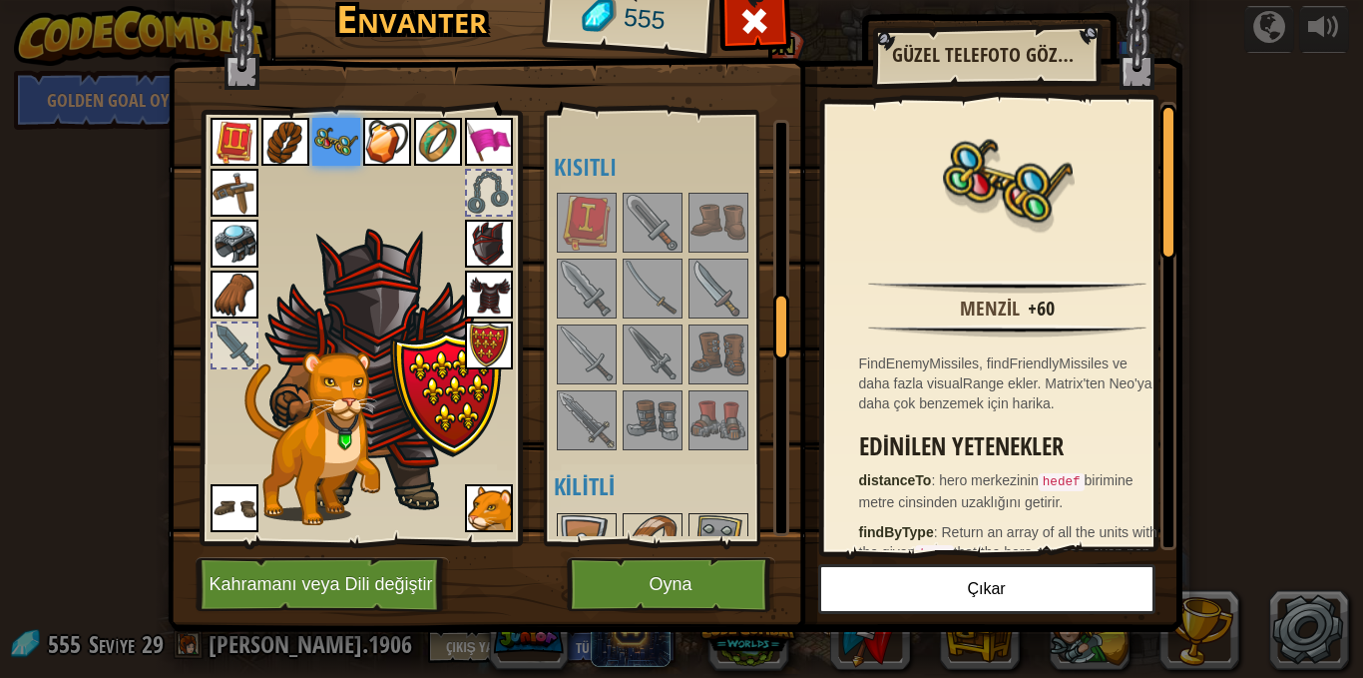
scroll to position [1198, 0]
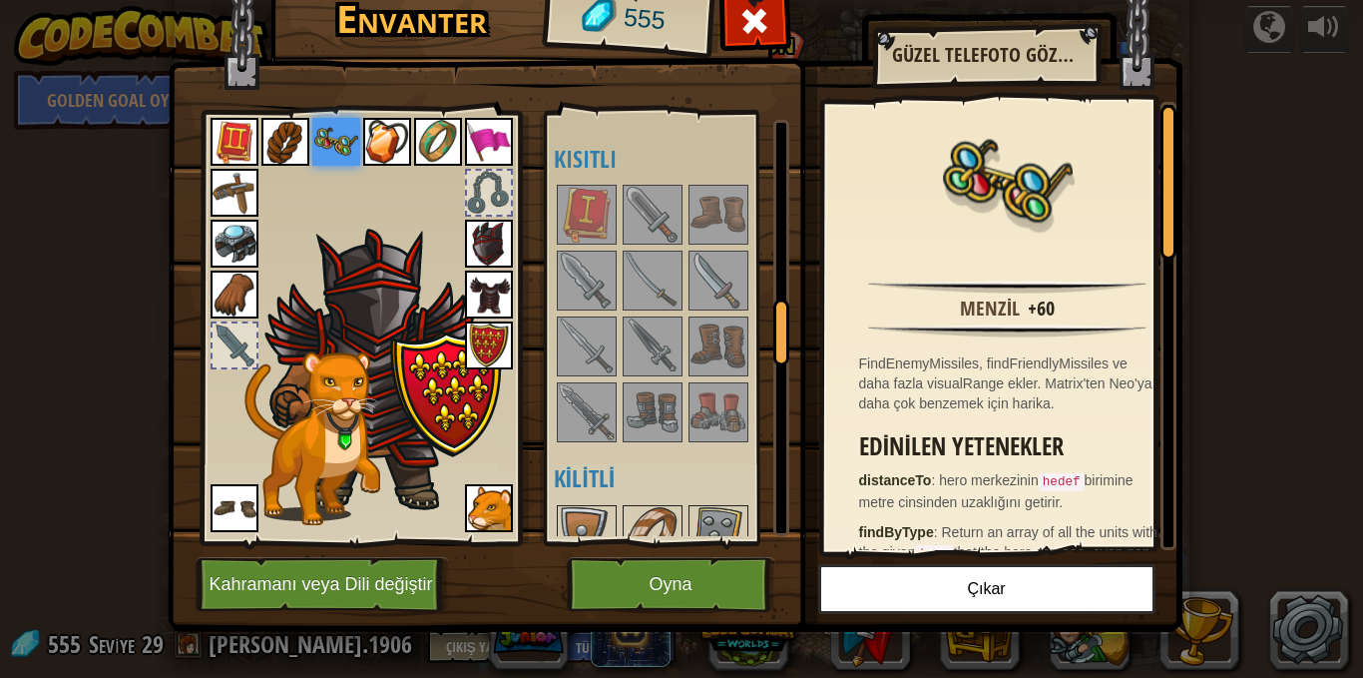
click at [576, 417] on img at bounding box center [587, 412] width 56 height 56
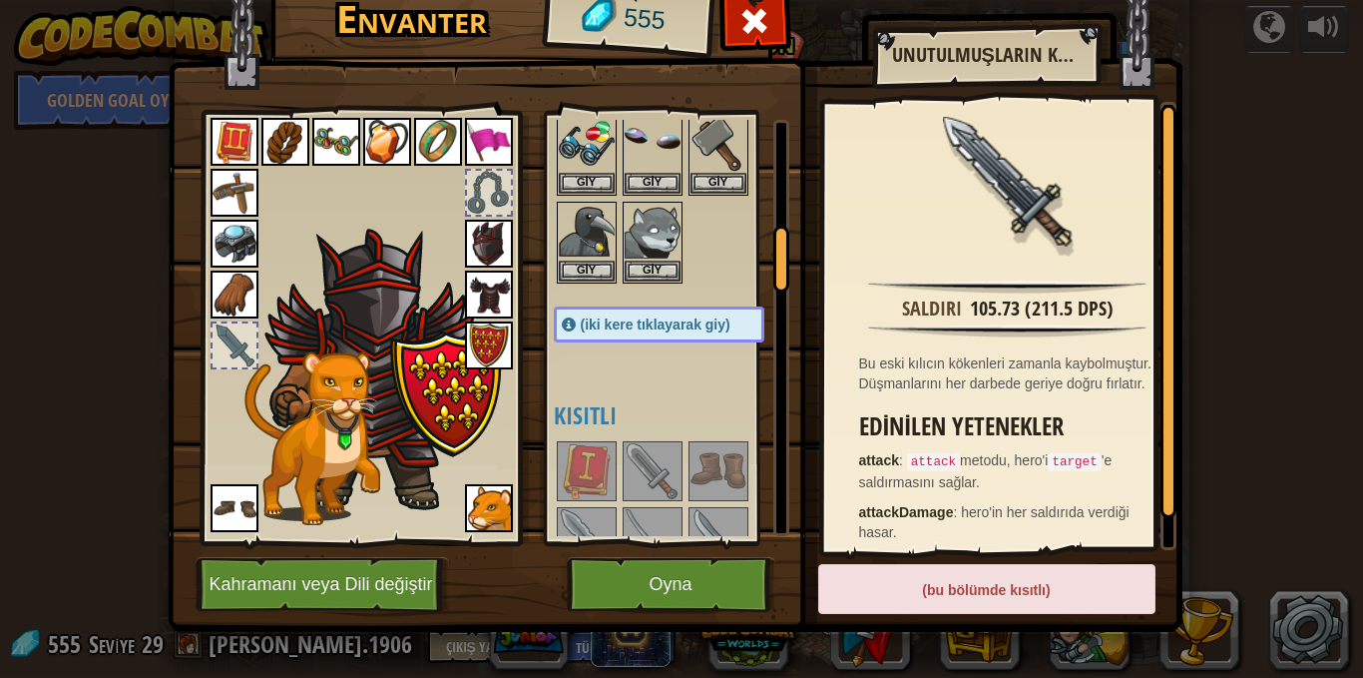
scroll to position [699, 0]
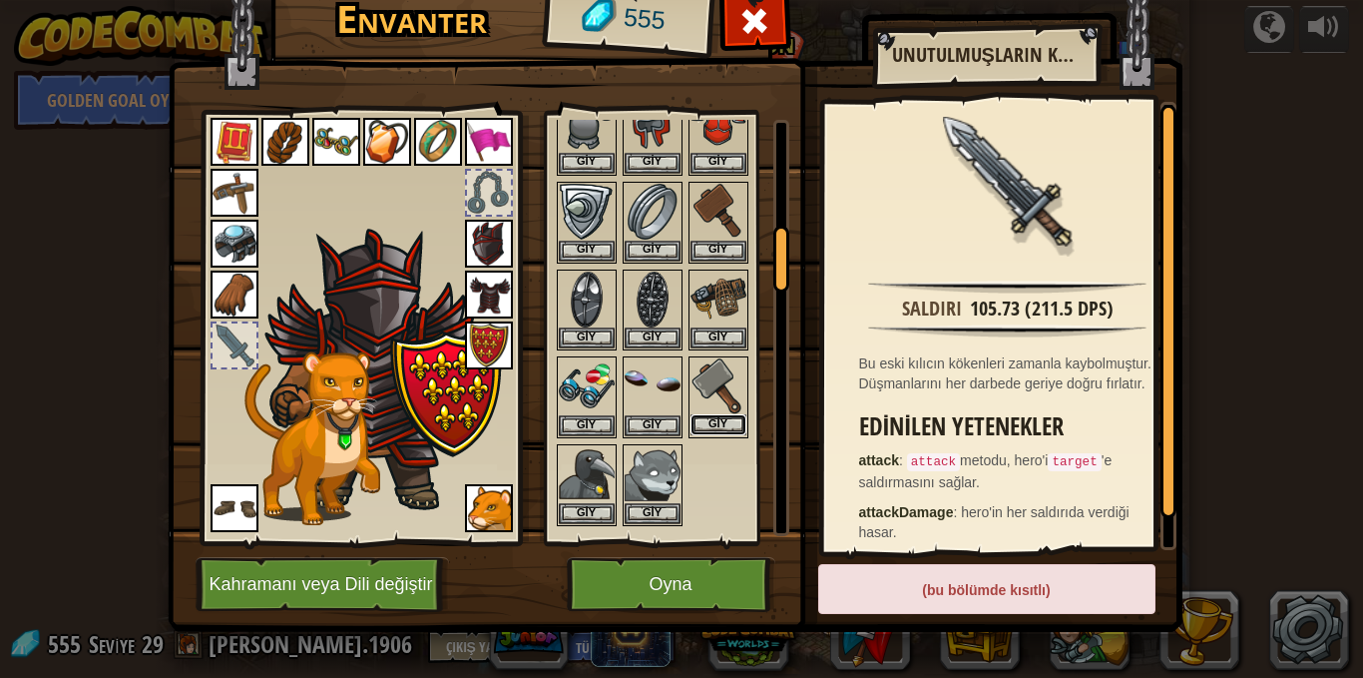
click at [731, 421] on button "Giy" at bounding box center [719, 424] width 56 height 21
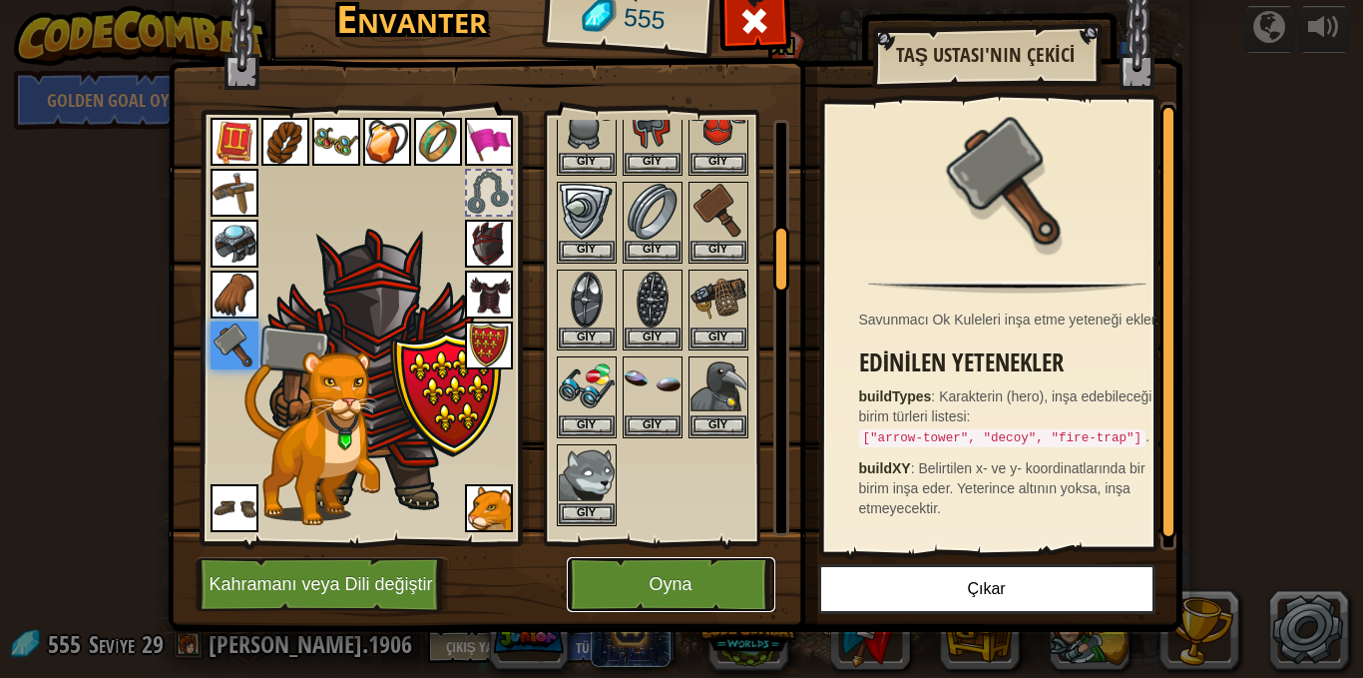
click at [683, 574] on button "Oyna" at bounding box center [671, 584] width 209 height 55
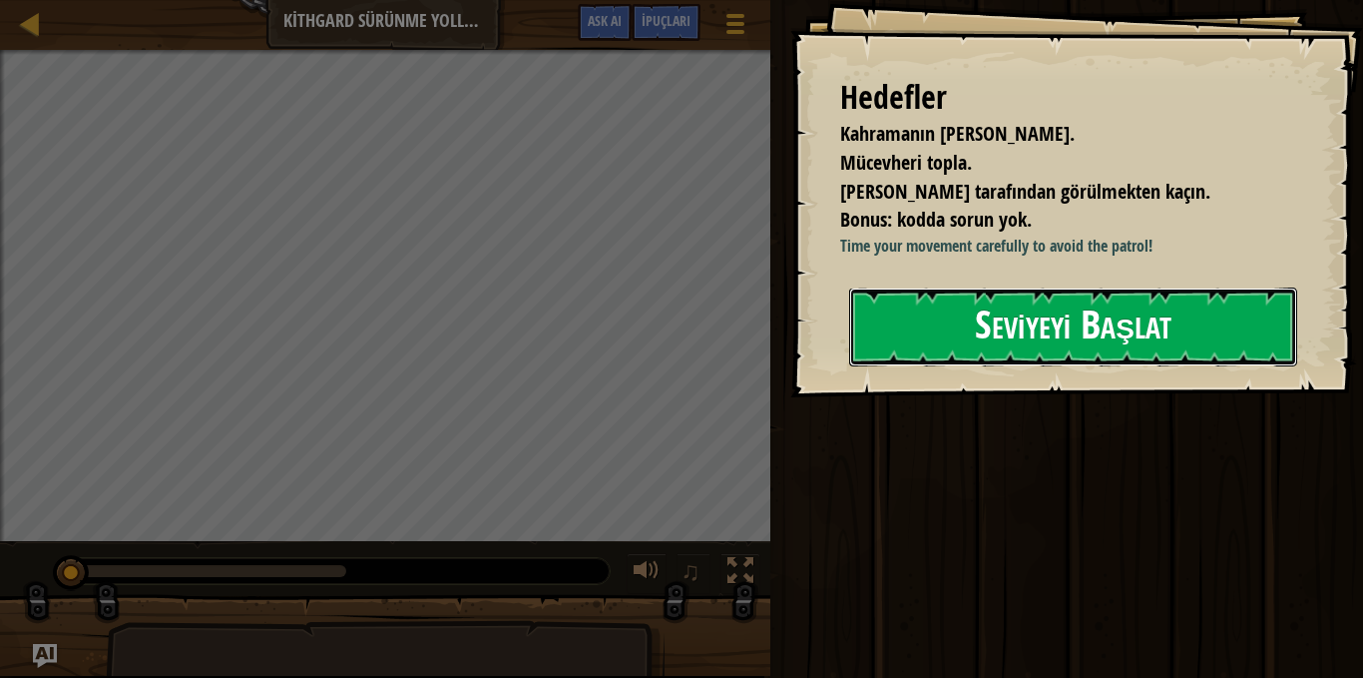
click at [1191, 330] on button "Seviyeyi Başlat" at bounding box center [1073, 326] width 448 height 79
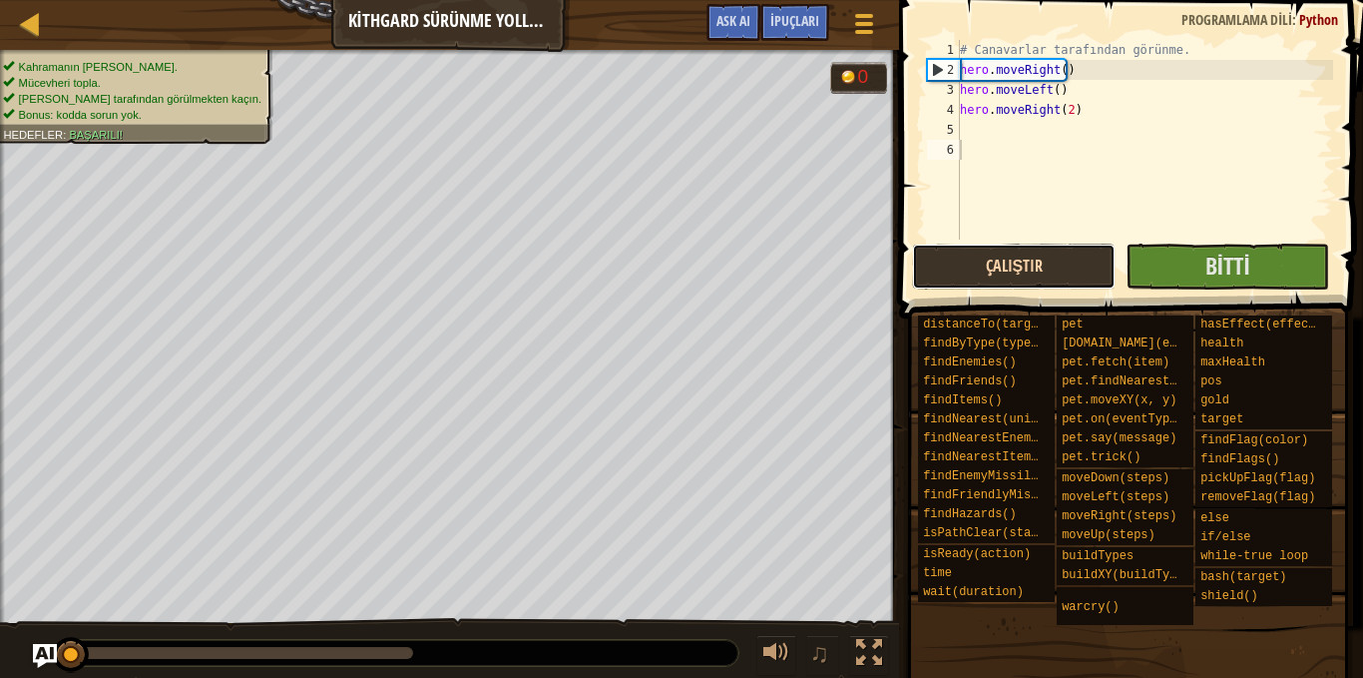
click at [1002, 271] on button "Çalıştır" at bounding box center [1014, 267] width 204 height 46
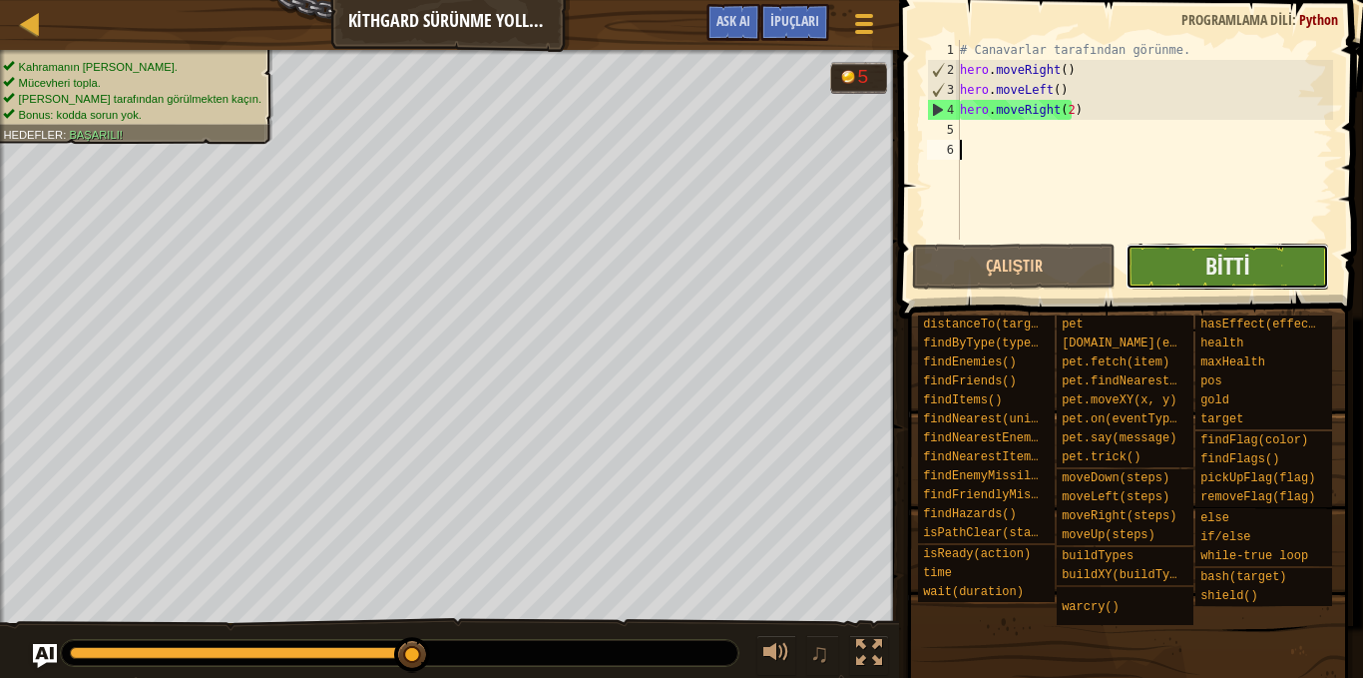
click at [1147, 268] on button "Bitti" at bounding box center [1228, 267] width 204 height 46
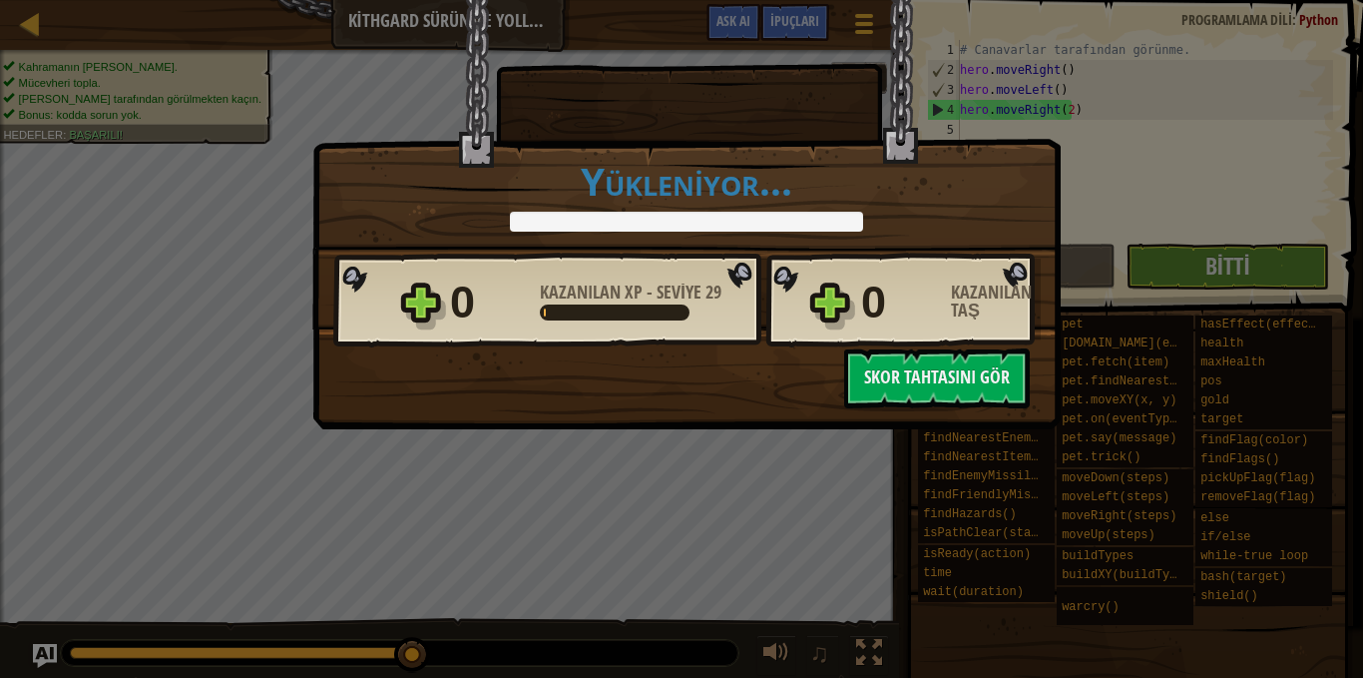
click at [793, 216] on div at bounding box center [686, 222] width 353 height 20
drag, startPoint x: 793, startPoint y: 216, endPoint x: 802, endPoint y: 202, distance: 16.6
click at [797, 216] on div at bounding box center [686, 222] width 353 height 20
select select "tr"
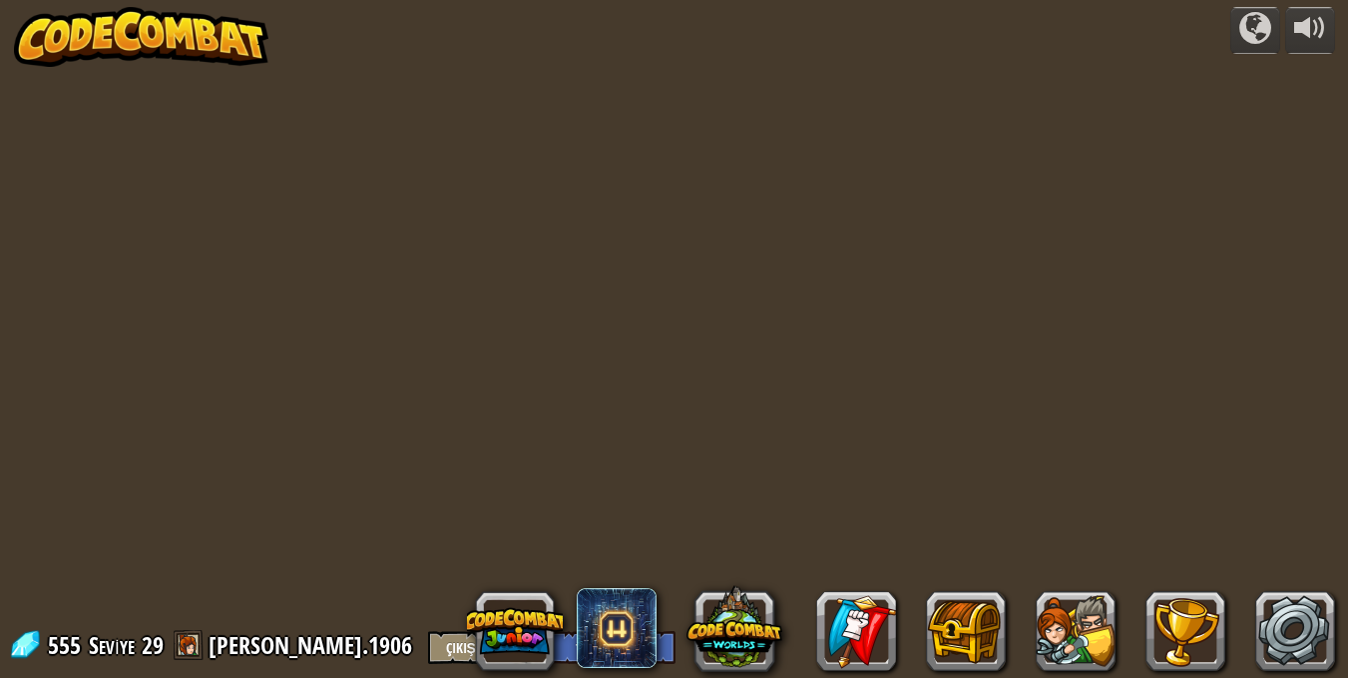
select select "tr"
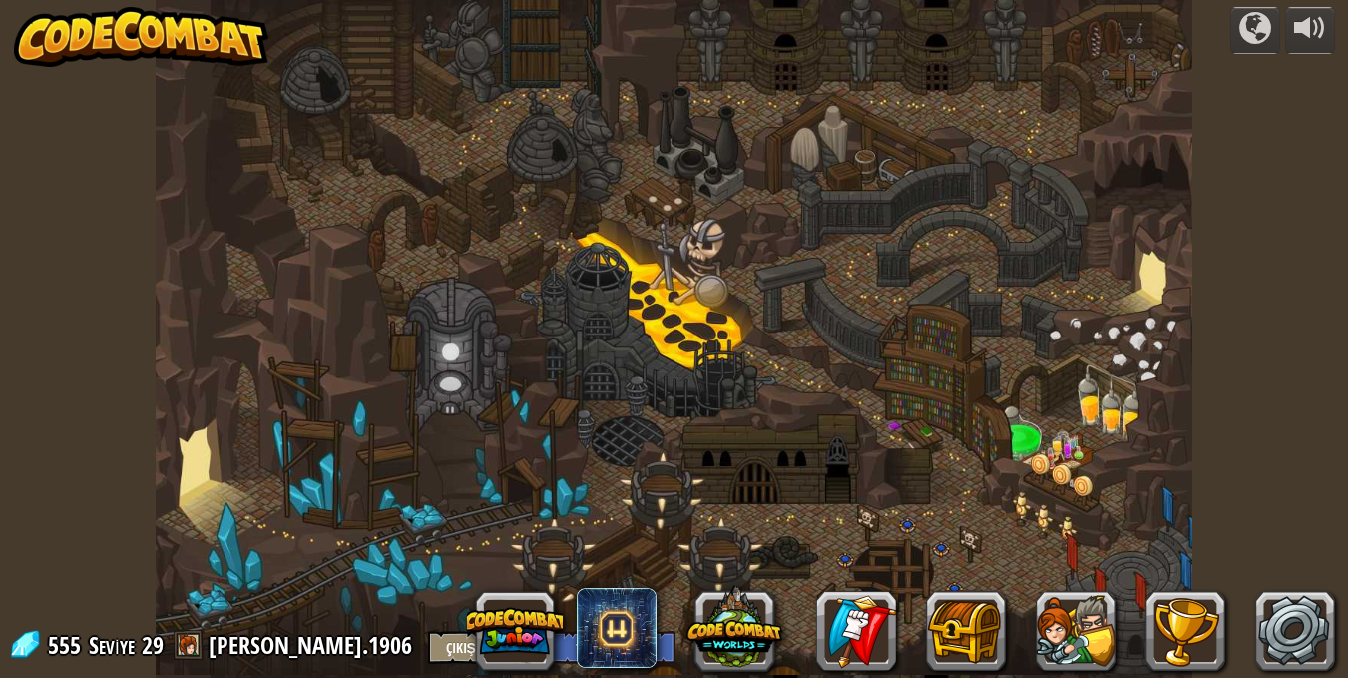
select select "tr"
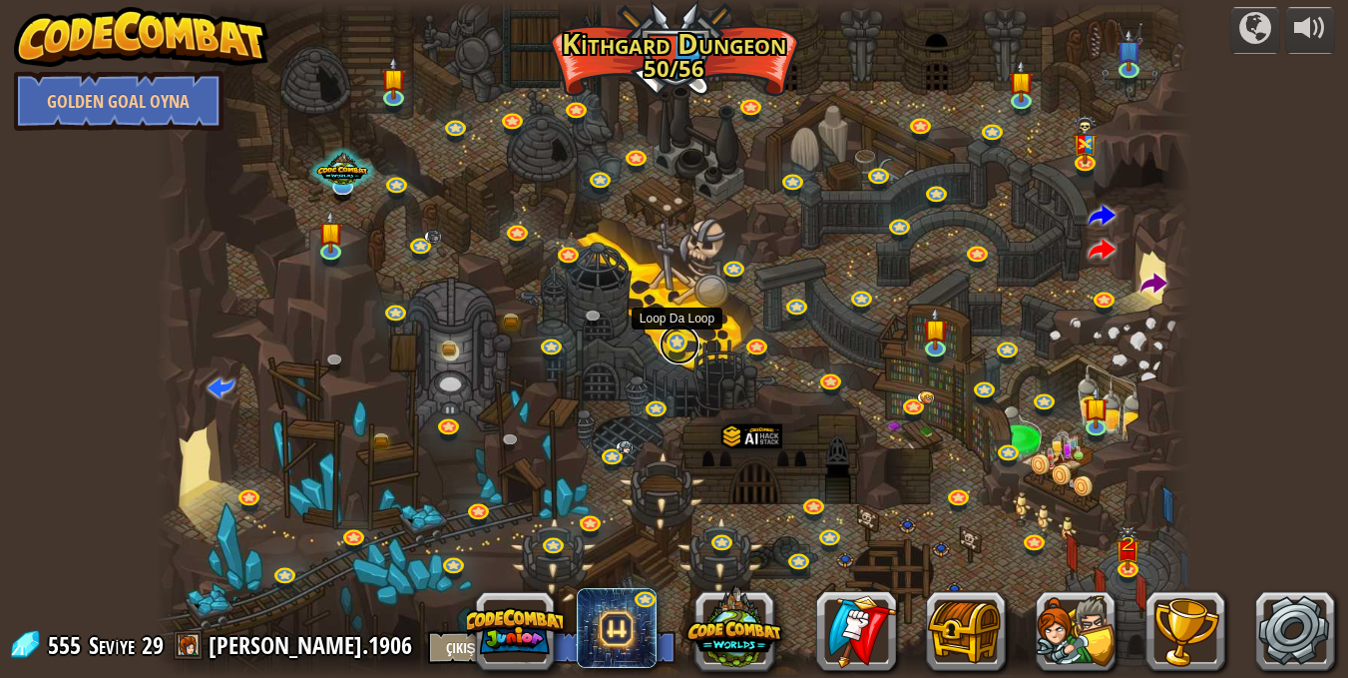
click at [678, 337] on link at bounding box center [680, 344] width 40 height 40
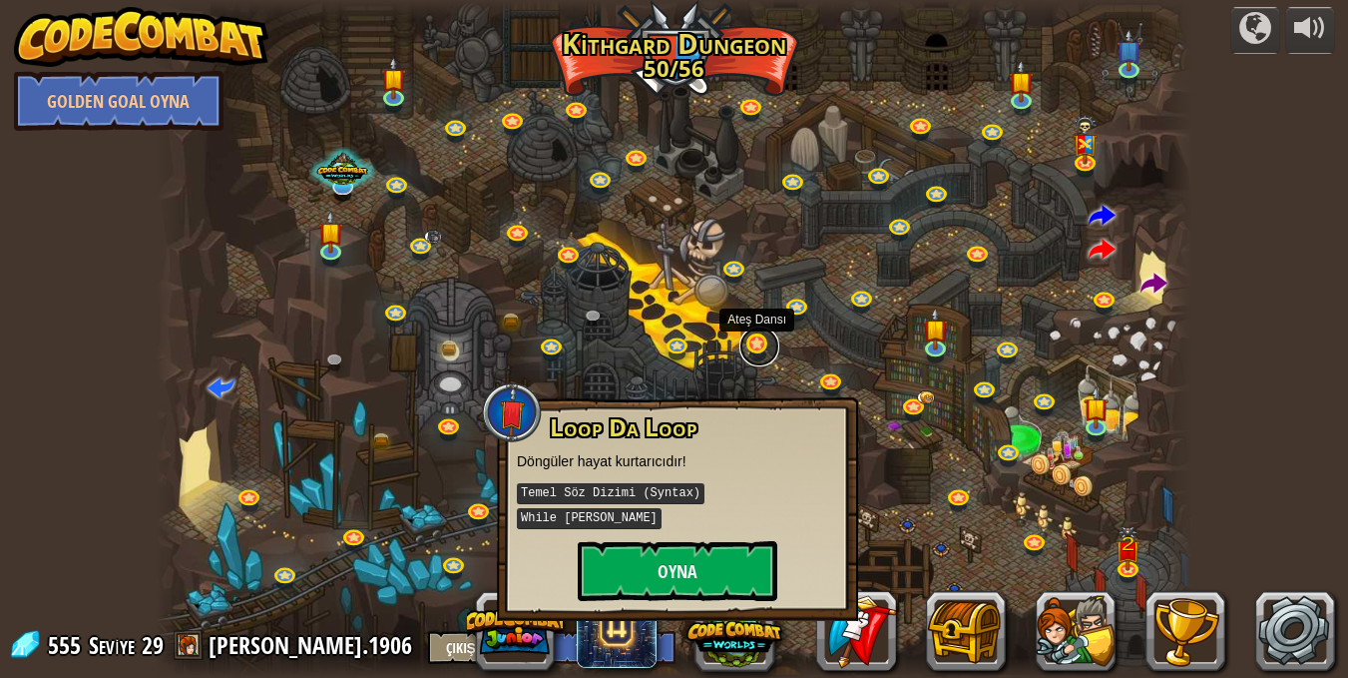
click at [756, 341] on link at bounding box center [760, 346] width 40 height 40
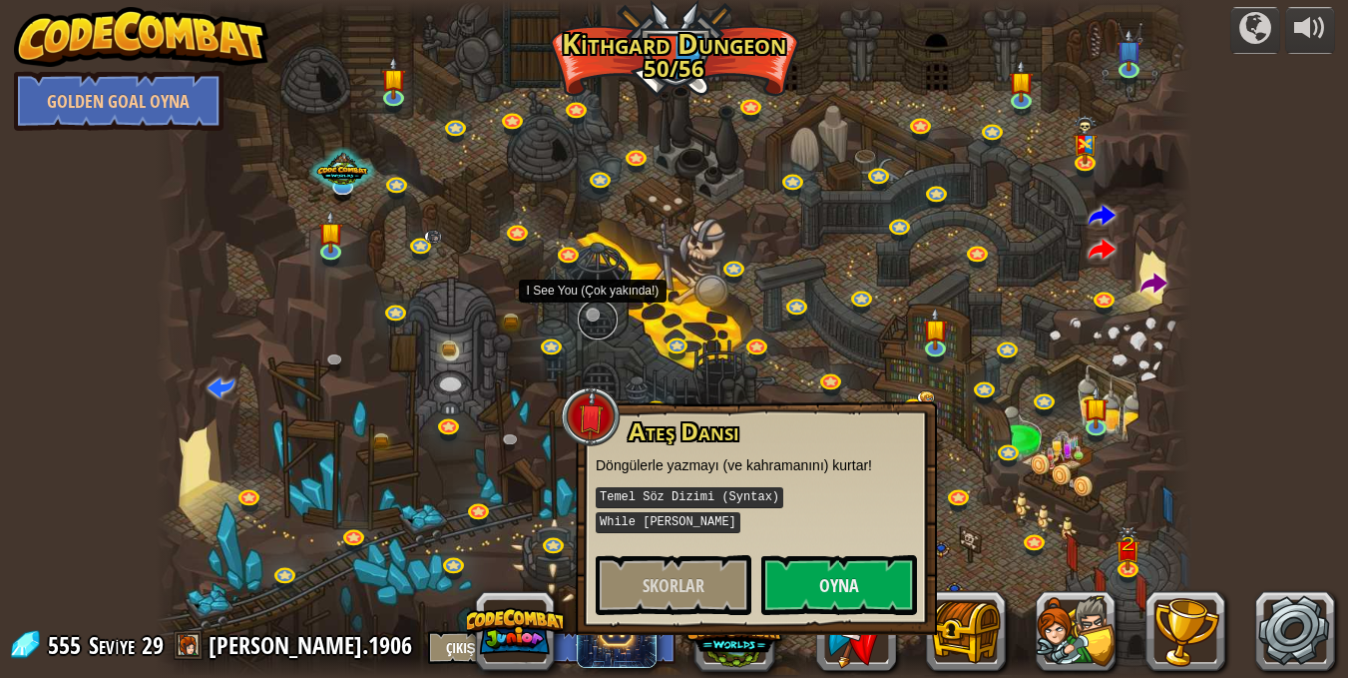
click at [596, 326] on link at bounding box center [598, 319] width 40 height 40
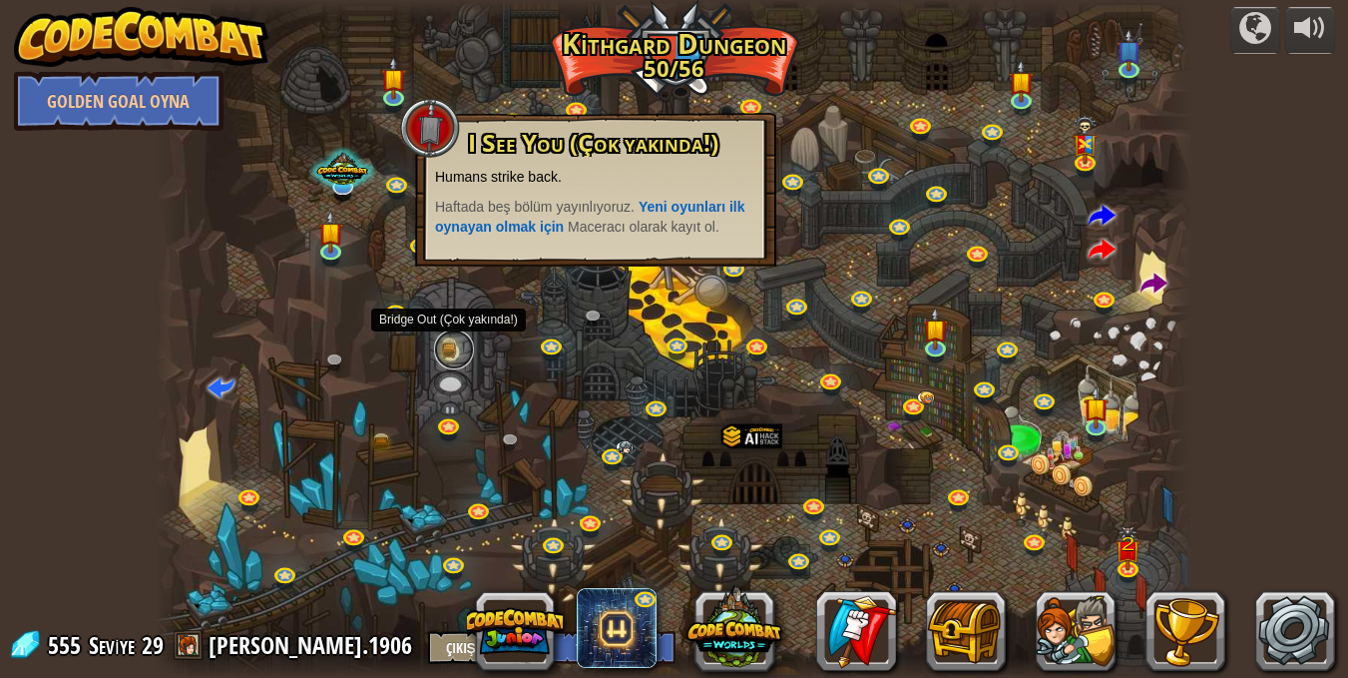
click at [454, 340] on link at bounding box center [454, 349] width 40 height 40
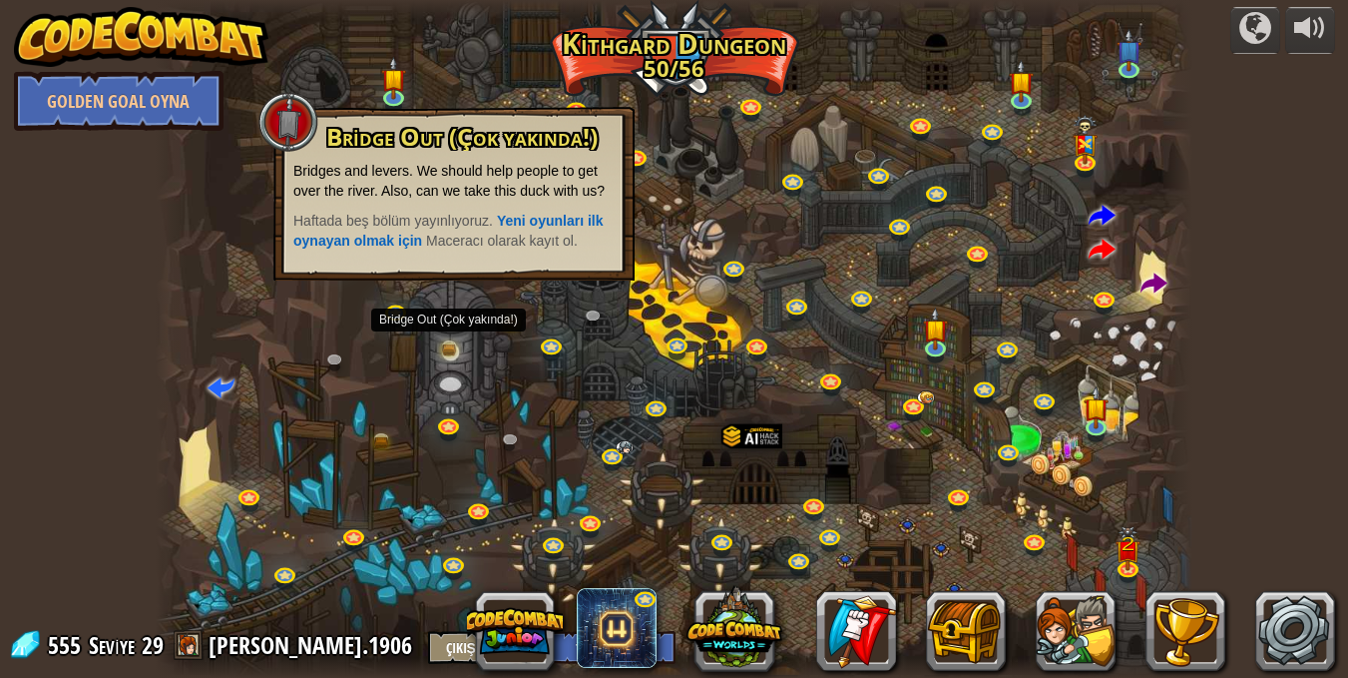
click at [485, 377] on div at bounding box center [674, 339] width 1037 height 678
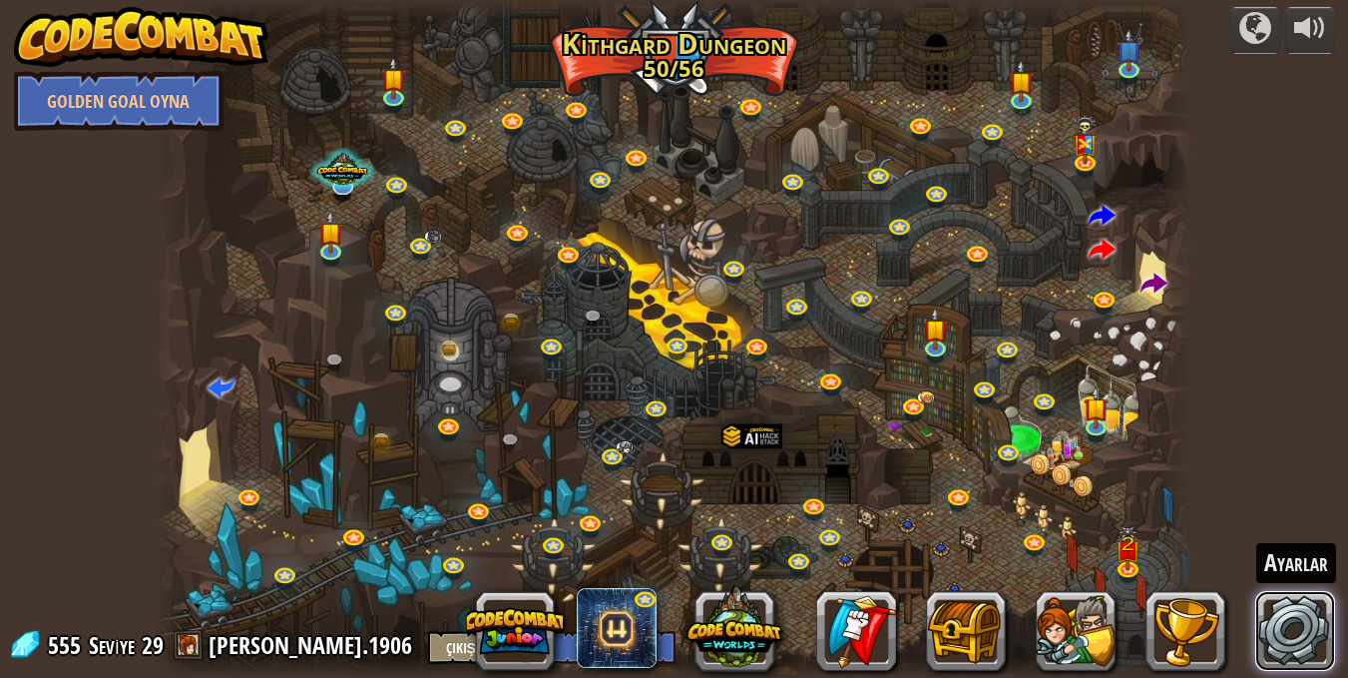
click at [1297, 614] on link at bounding box center [1296, 631] width 80 height 80
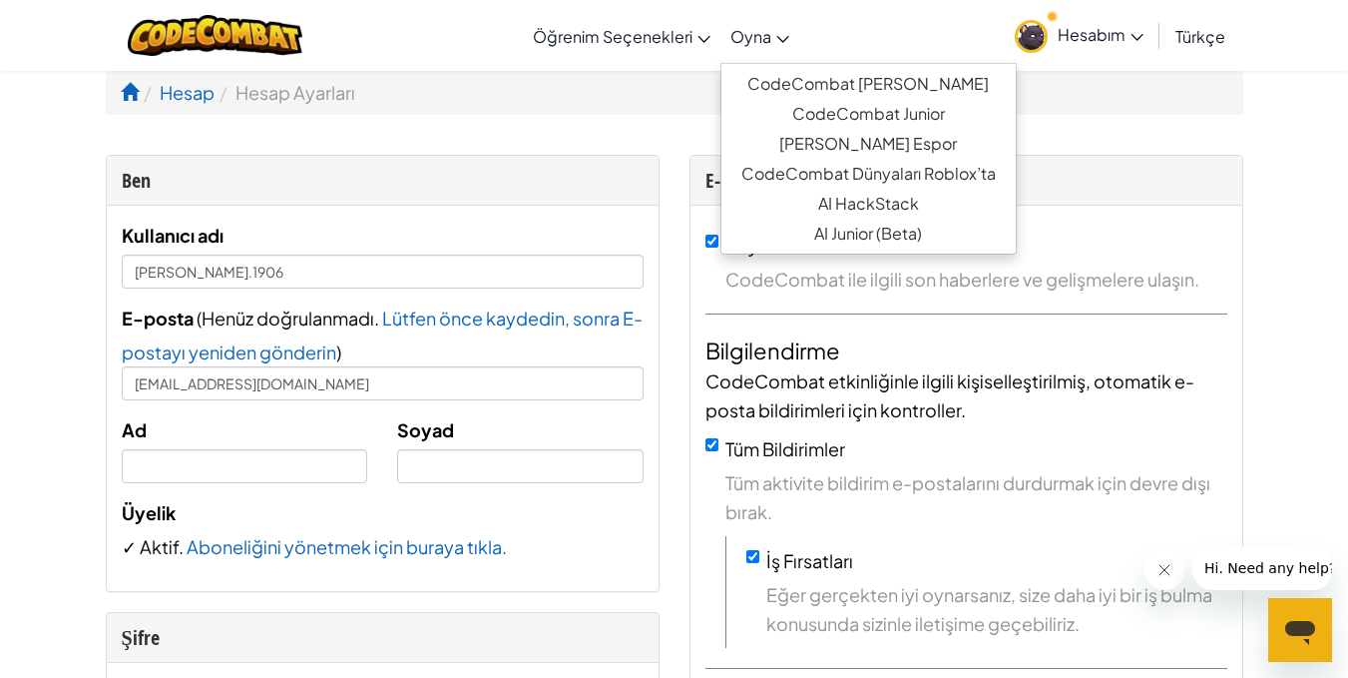
select select "tr"
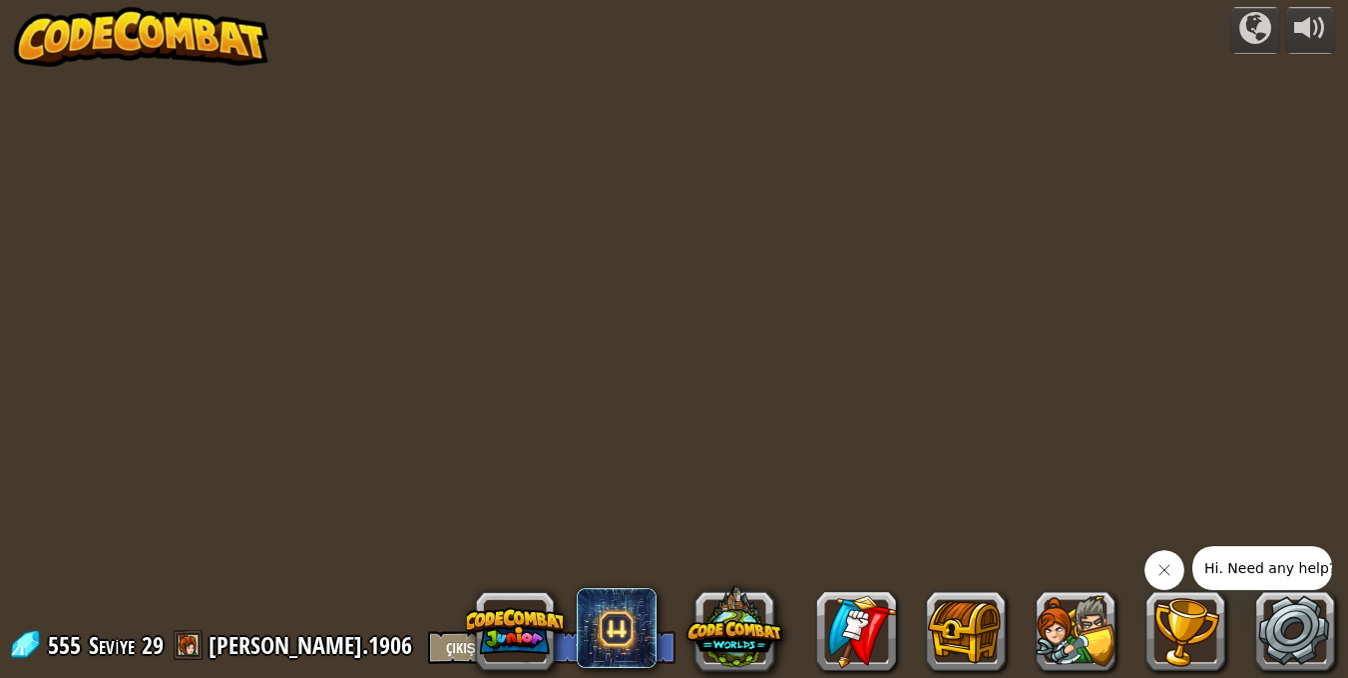
select select "tr"
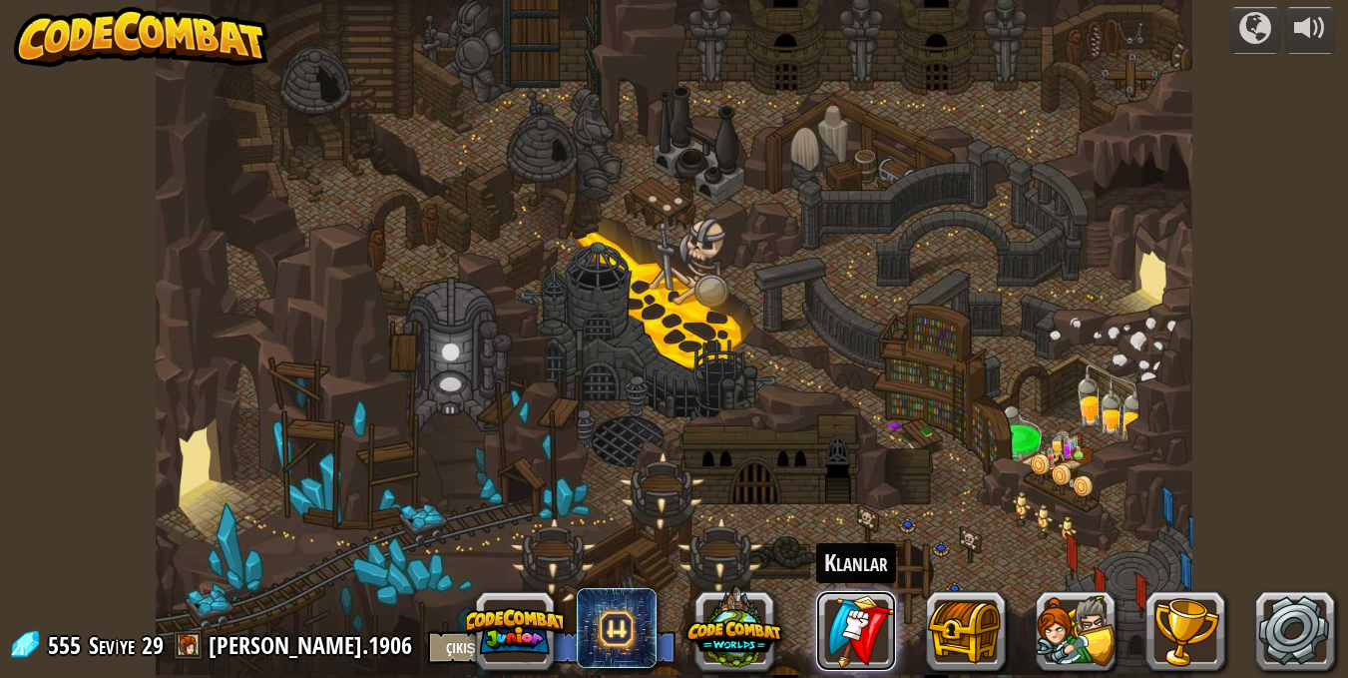
click at [844, 638] on link at bounding box center [856, 631] width 80 height 80
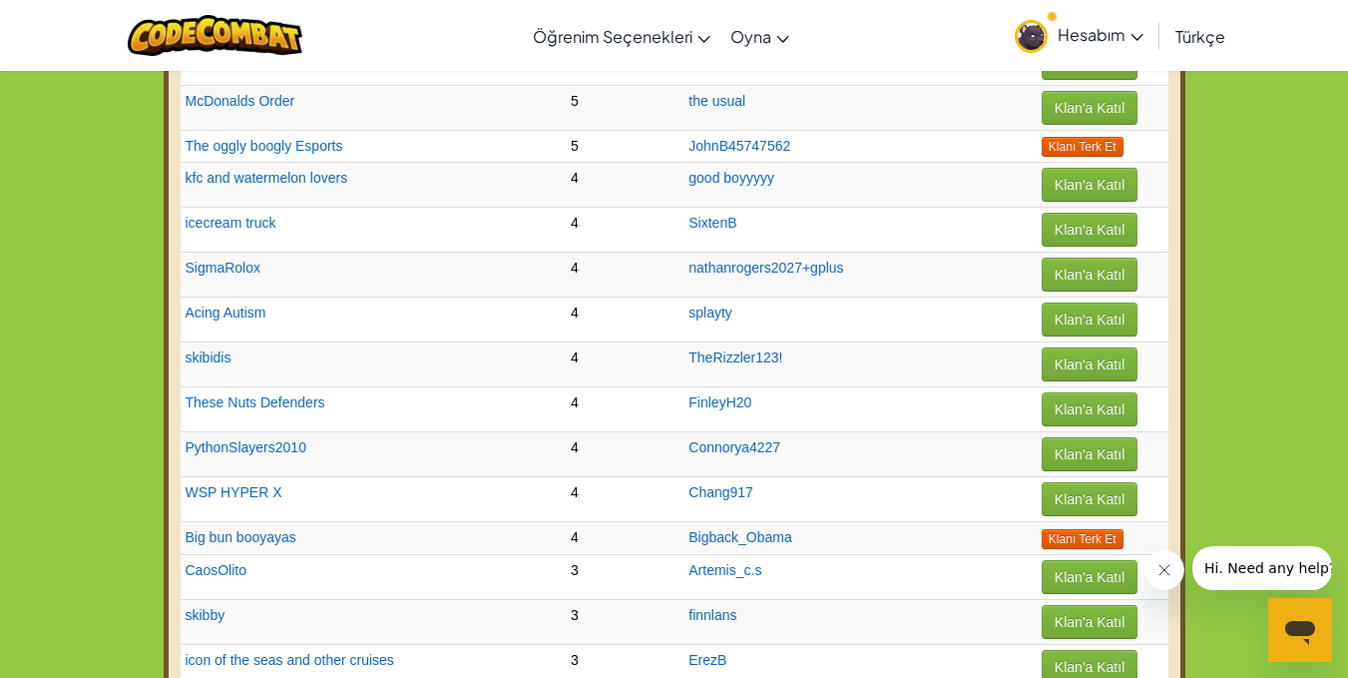
scroll to position [998, 0]
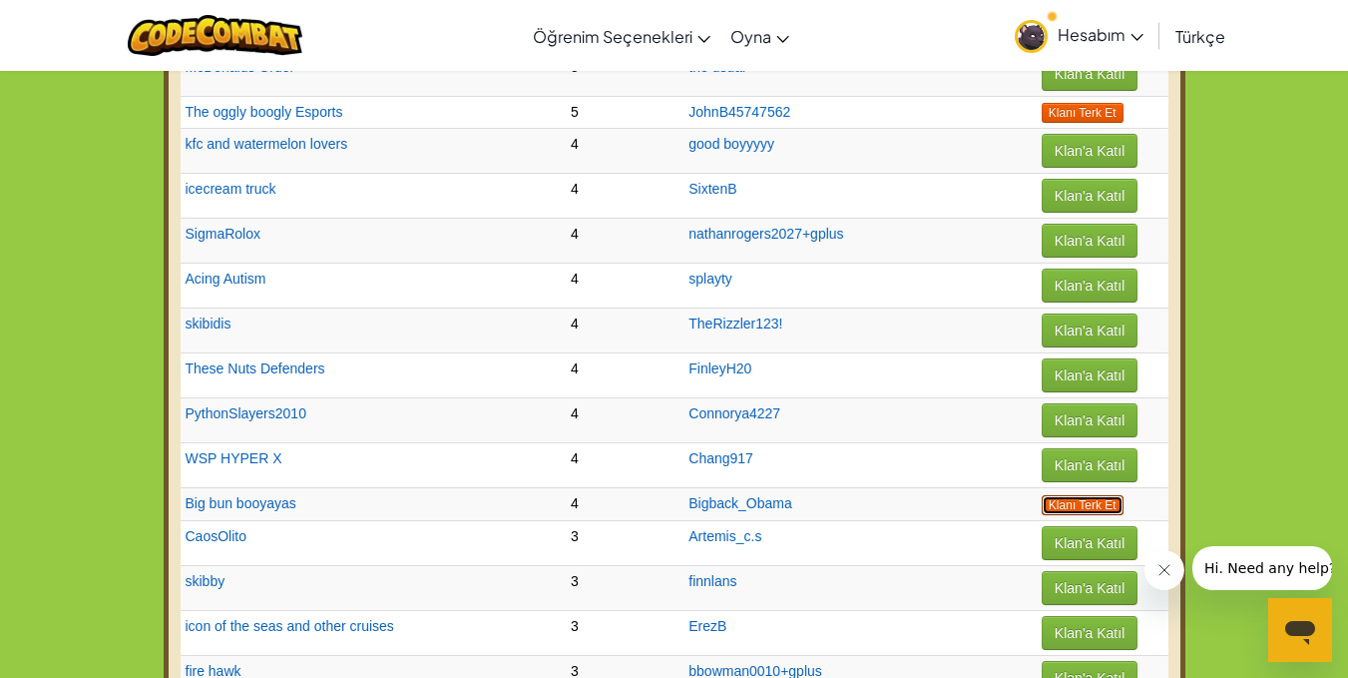
click at [1074, 497] on button "Klanı Terk Et" at bounding box center [1083, 505] width 82 height 20
click at [1042, 496] on button "Klanı Terk Et" at bounding box center [1083, 505] width 82 height 20
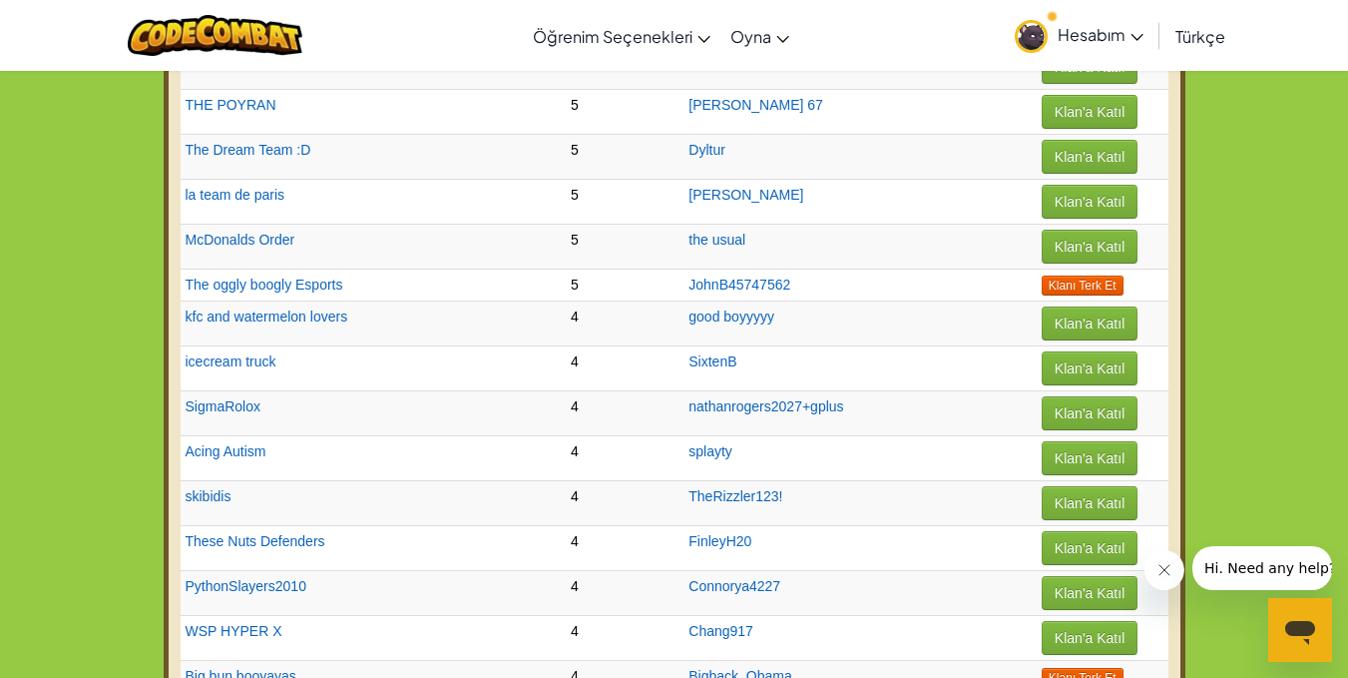
scroll to position [798, 0]
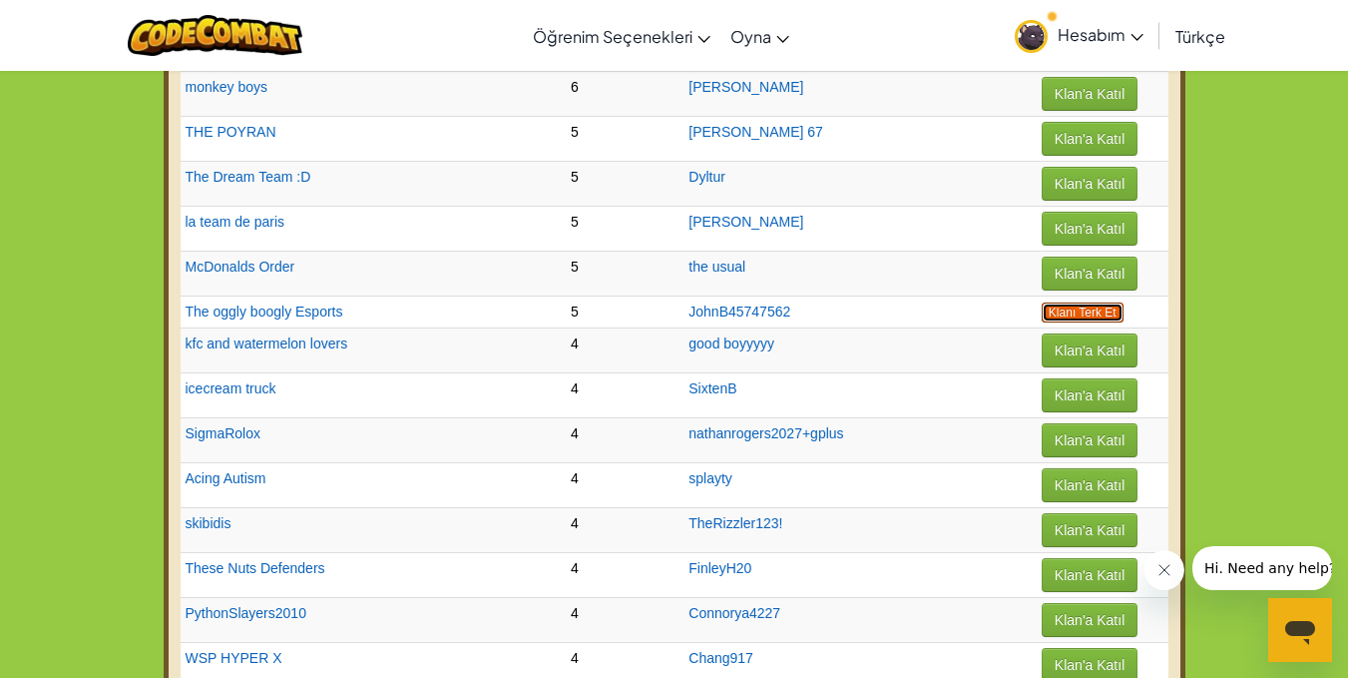
click at [1068, 313] on button "Klanı Terk Et" at bounding box center [1083, 312] width 82 height 20
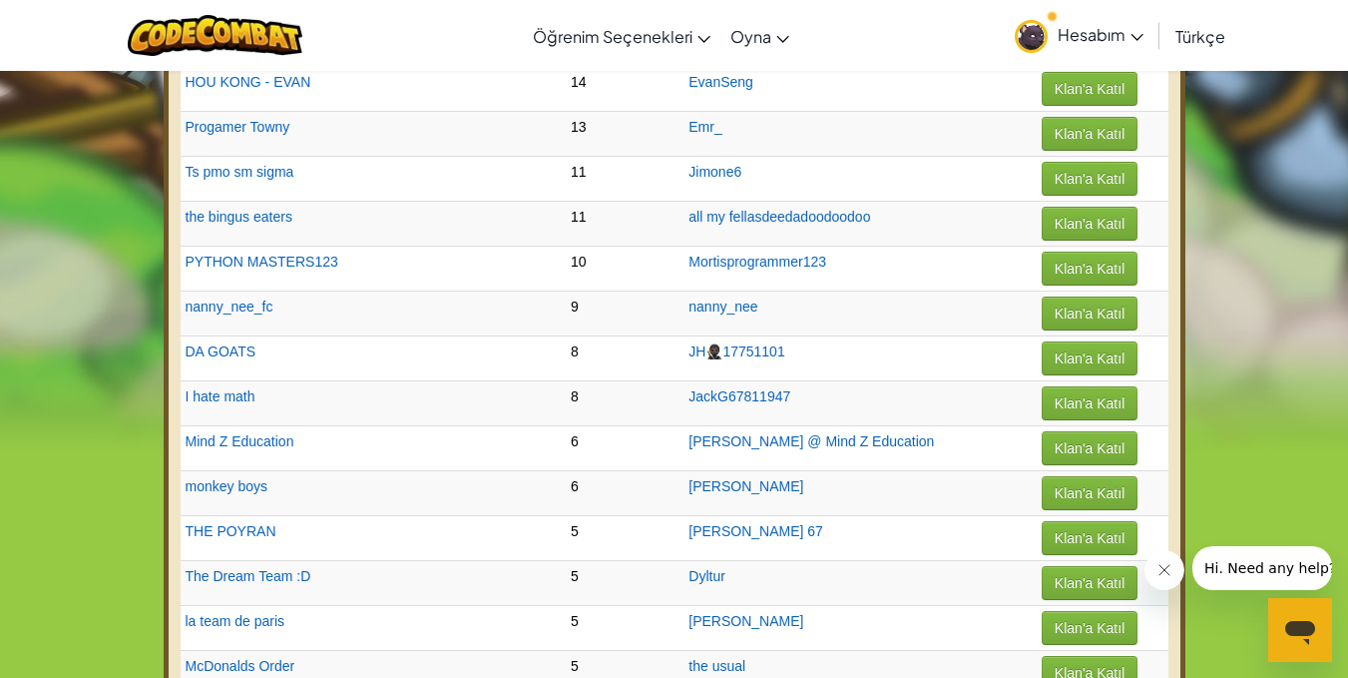
scroll to position [0, 0]
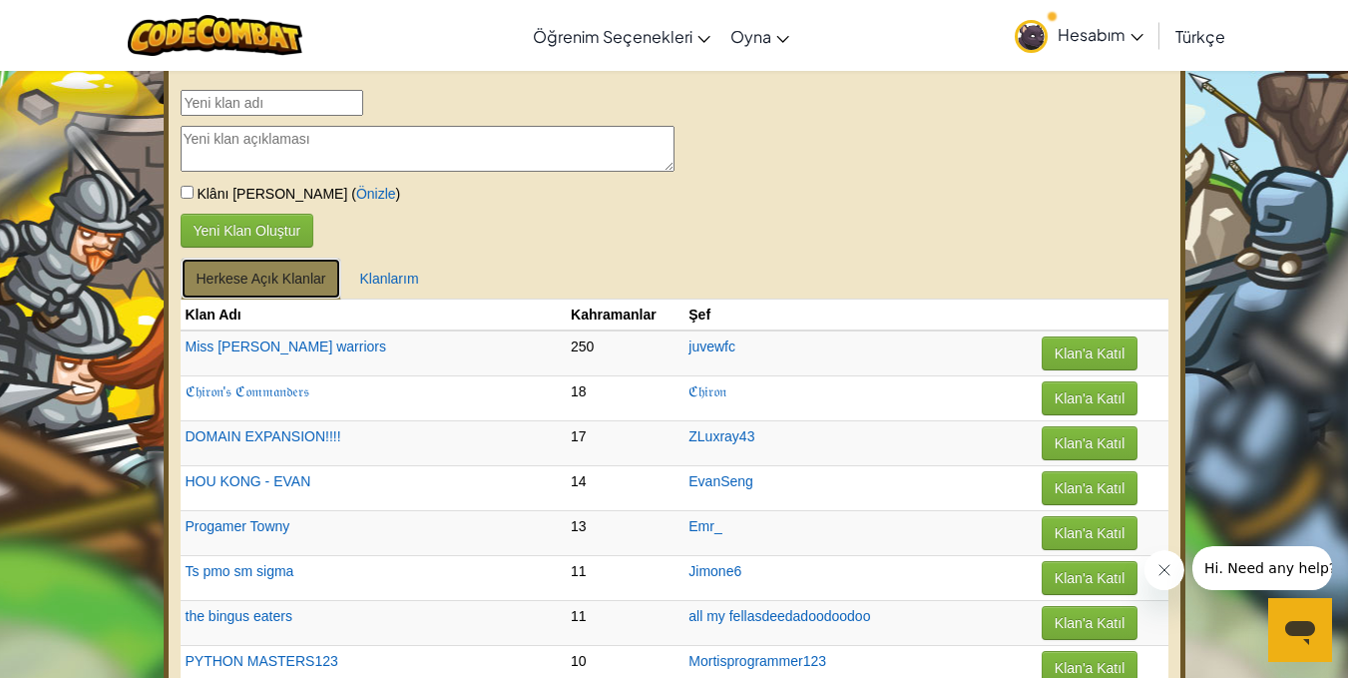
click at [297, 274] on link "Herkese Açık Klanlar" at bounding box center [262, 278] width 162 height 42
click at [373, 273] on link "Klanlarım" at bounding box center [388, 278] width 91 height 42
click at [990, 352] on td "juvewfc" at bounding box center [860, 353] width 353 height 46
drag, startPoint x: 394, startPoint y: 290, endPoint x: 488, endPoint y: 294, distance: 93.9
click at [394, 289] on link "Klanlarım" at bounding box center [388, 278] width 91 height 42
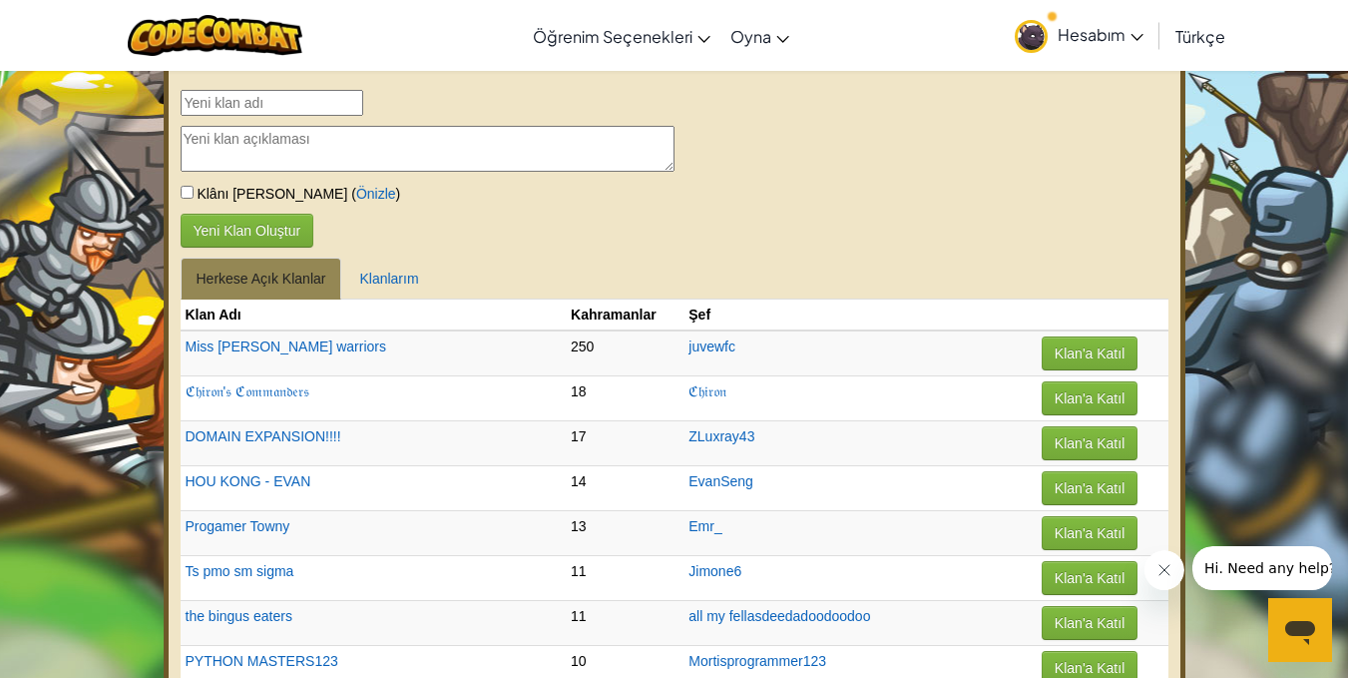
click at [1042, 343] on button "Klan'a Katıl" at bounding box center [1090, 353] width 96 height 34
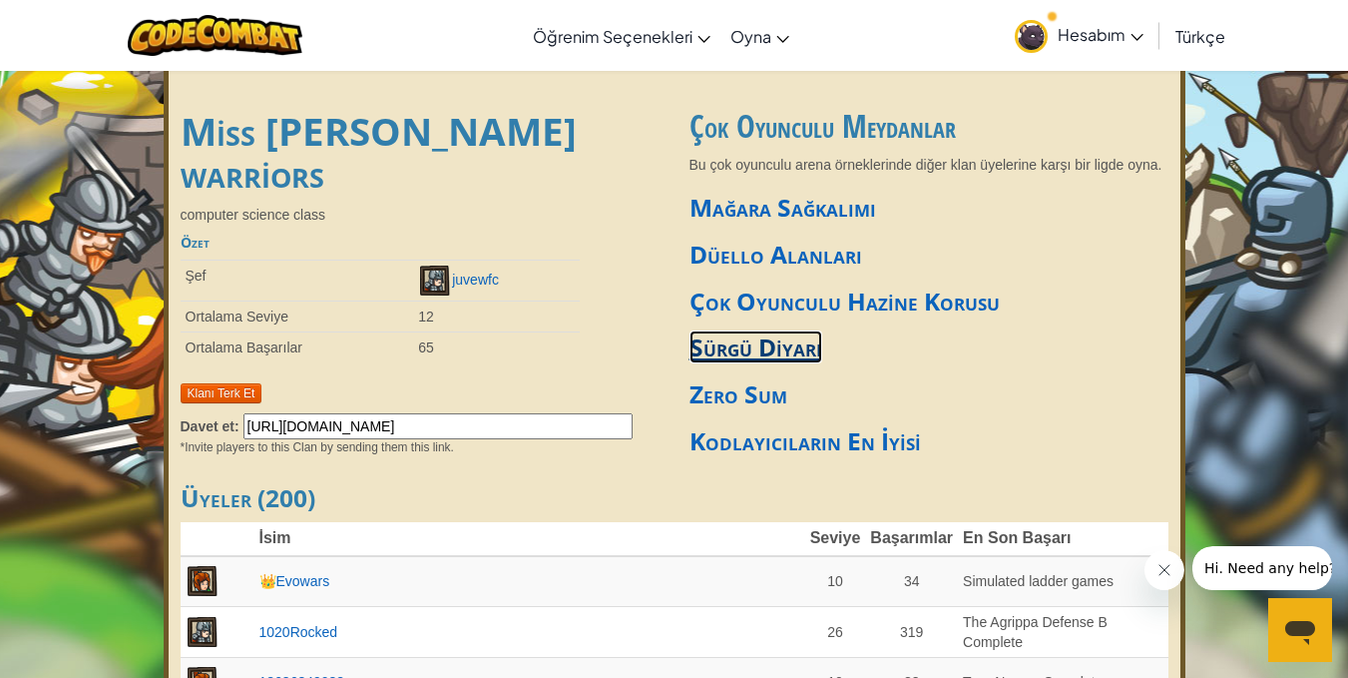
click at [799, 353] on link "Sürgü Diyarı" at bounding box center [756, 346] width 133 height 33
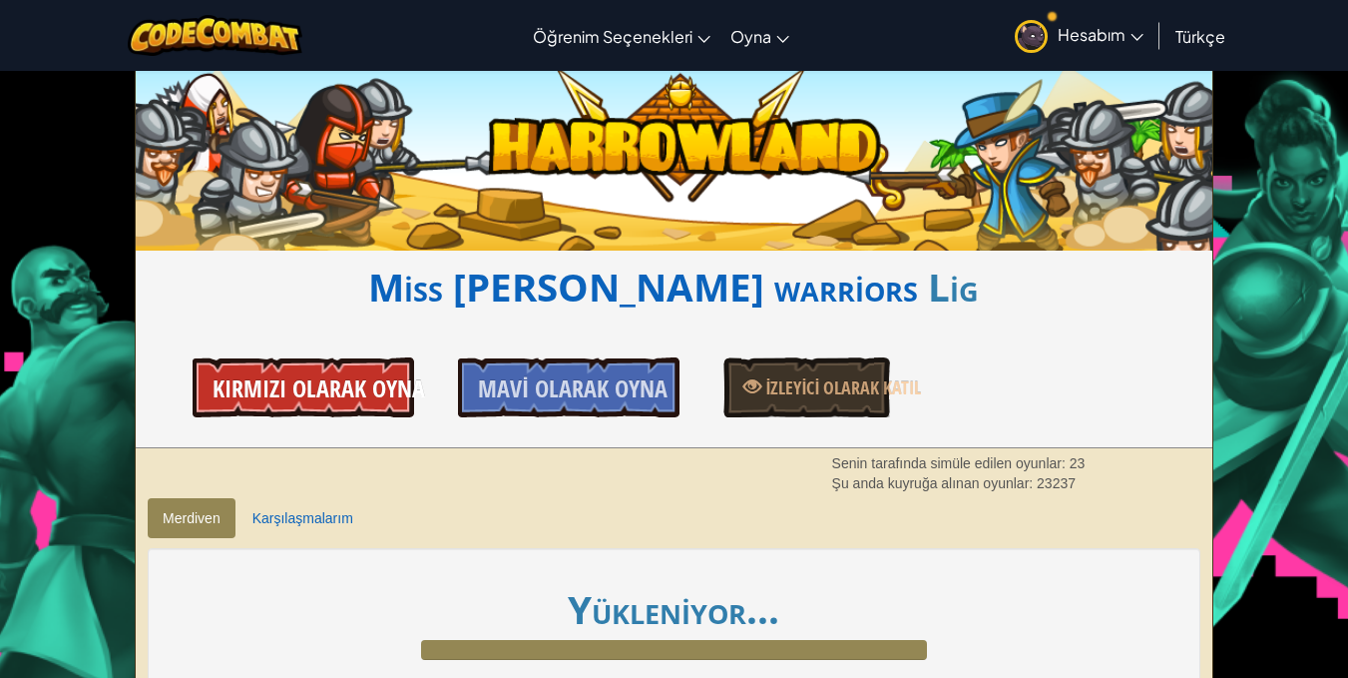
click at [345, 379] on span "Kırmızı Olarak Oyna" at bounding box center [319, 388] width 213 height 32
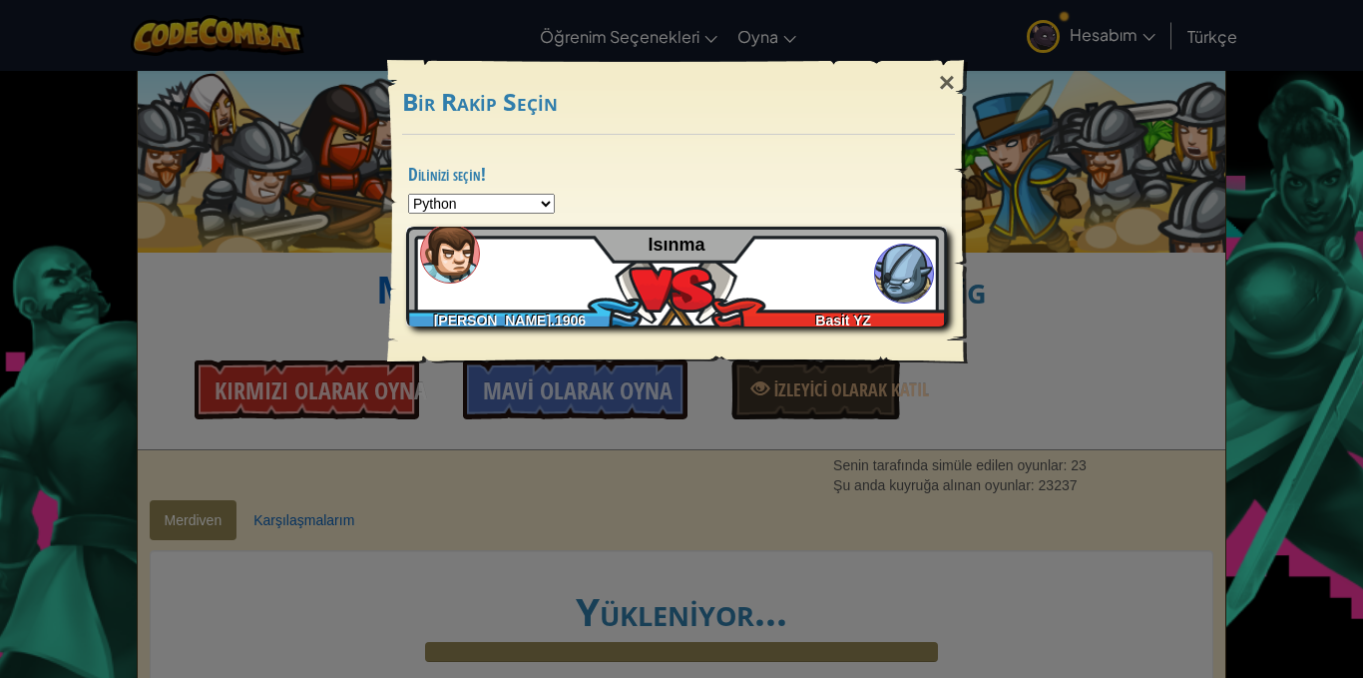
click at [742, 249] on div "Mehmet.1906 Basit YZ Isınma" at bounding box center [676, 277] width 541 height 100
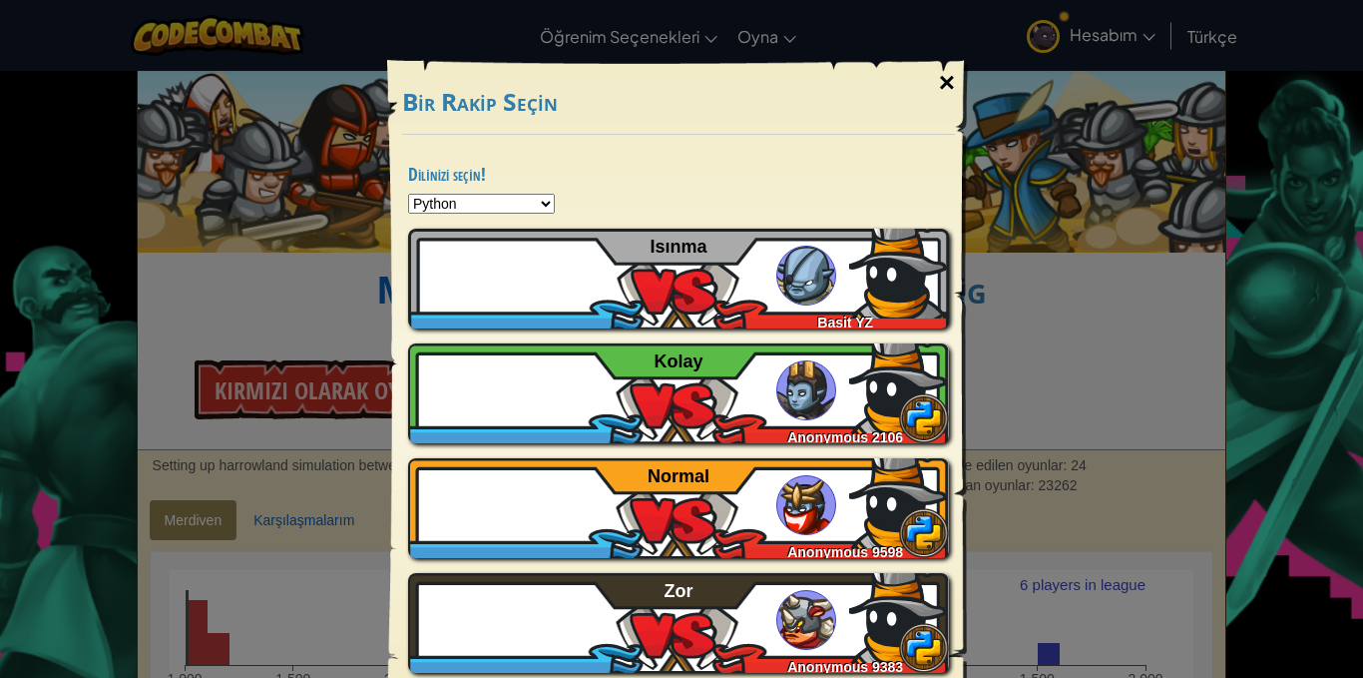
click at [949, 96] on div "×" at bounding box center [947, 83] width 46 height 58
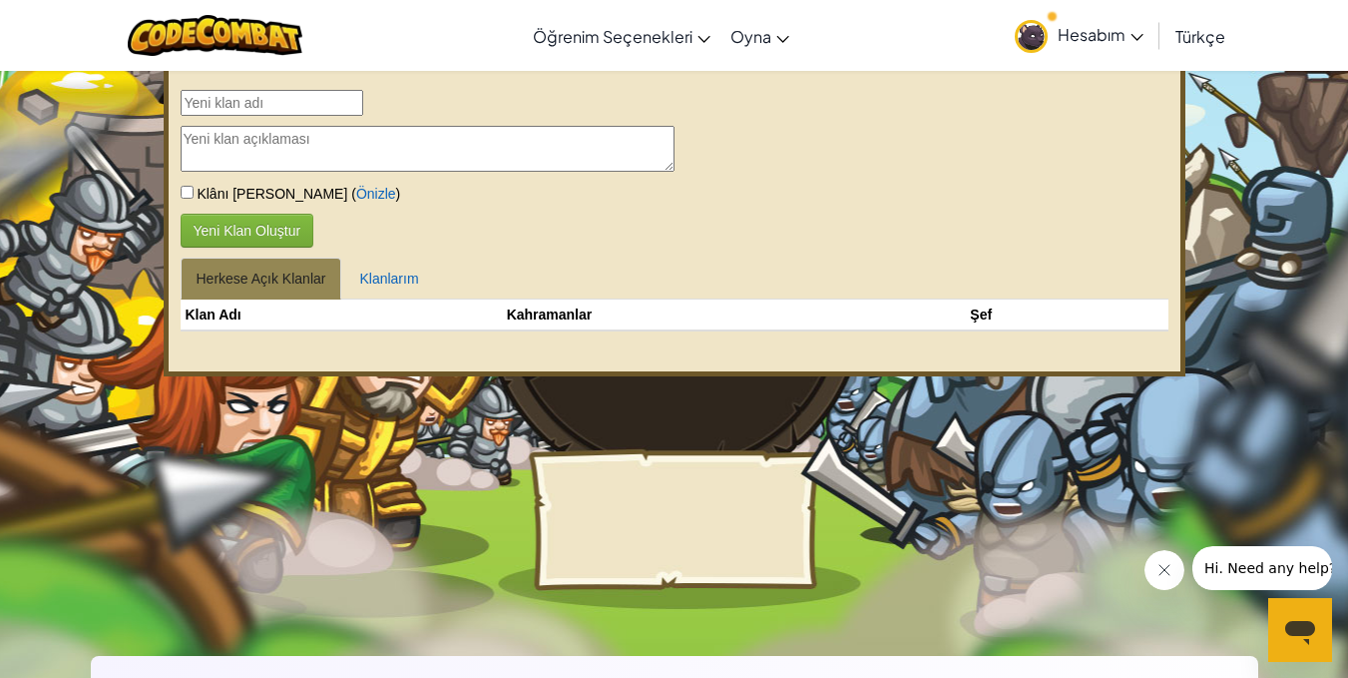
select select "tr"
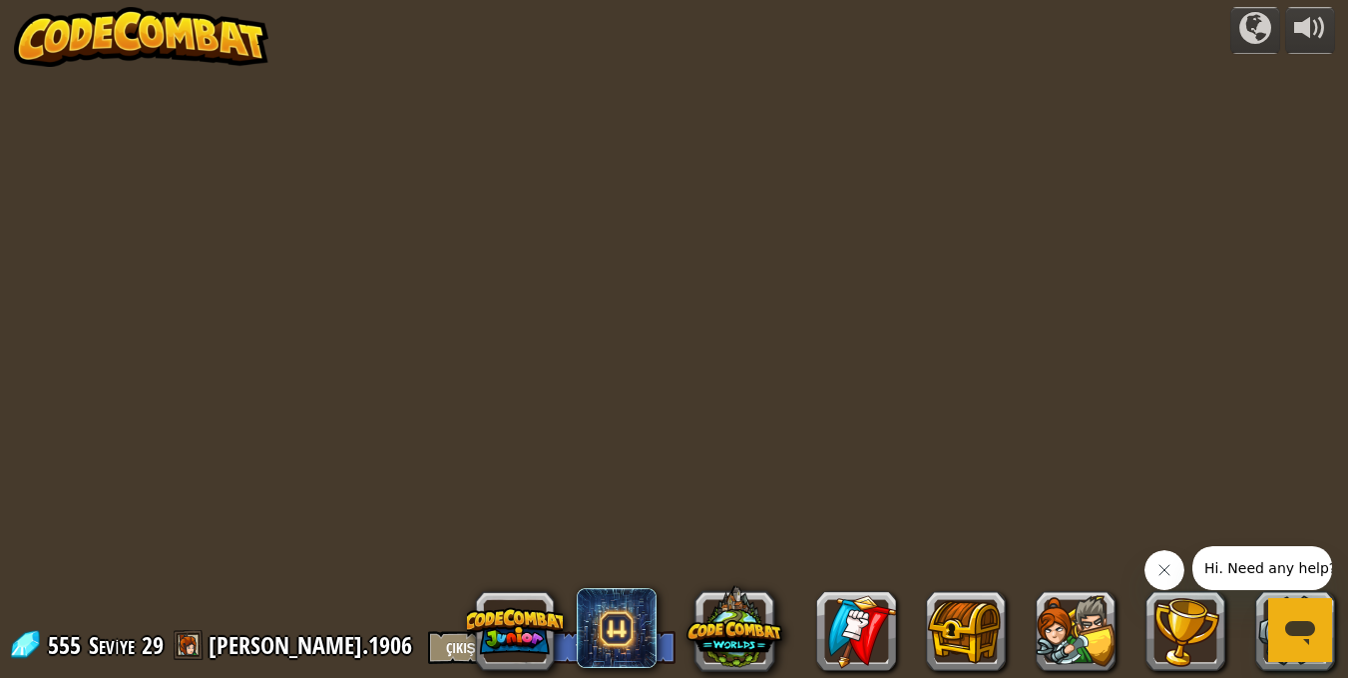
select select "tr"
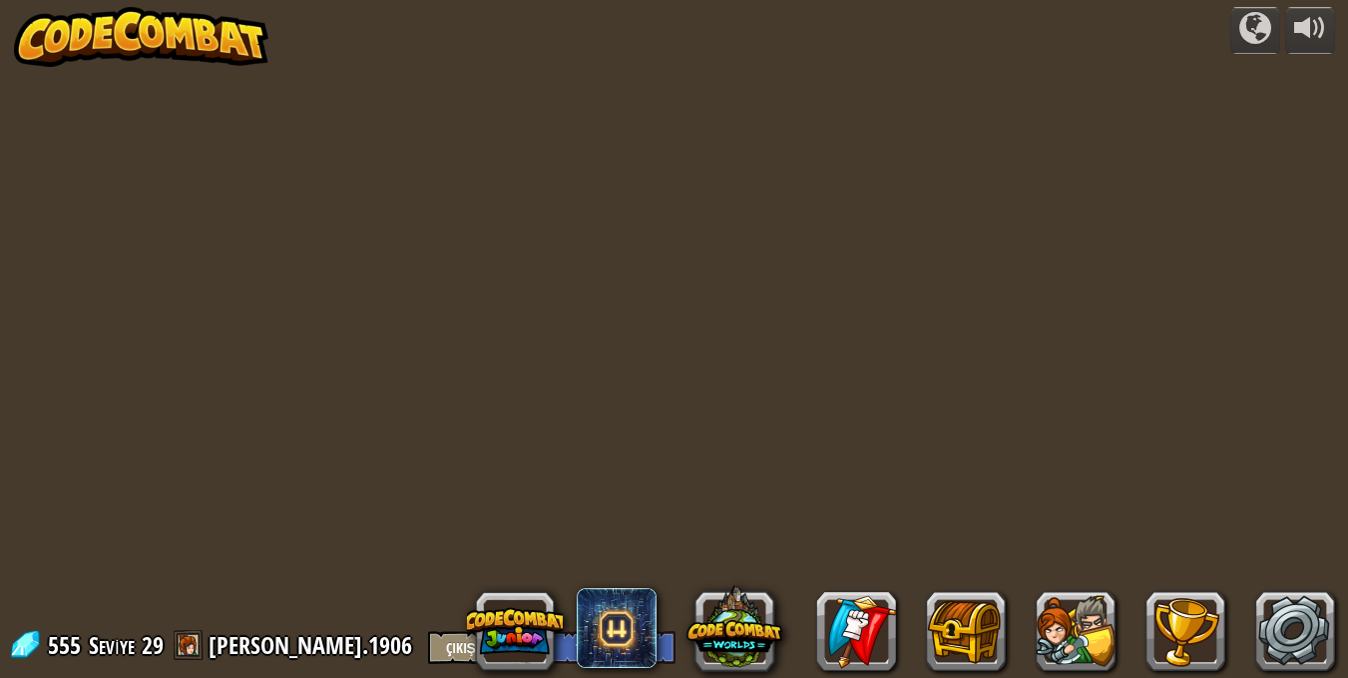
select select "tr"
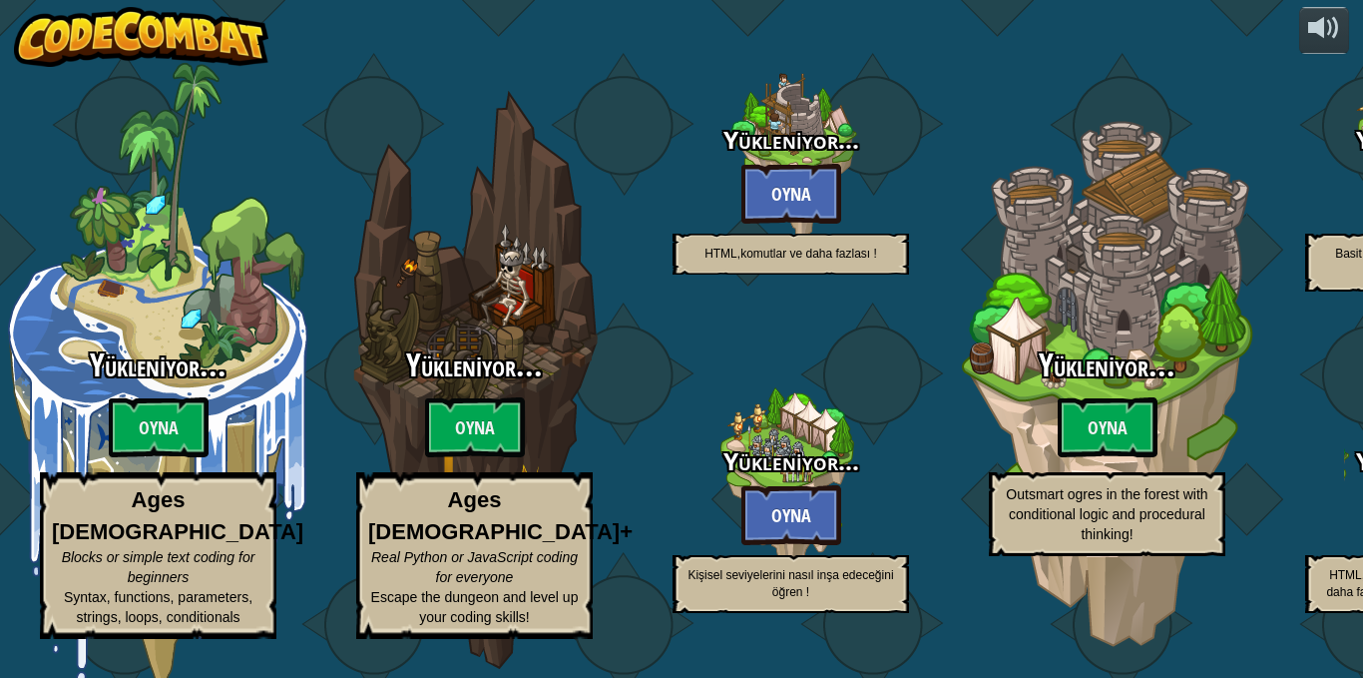
select select "tr"
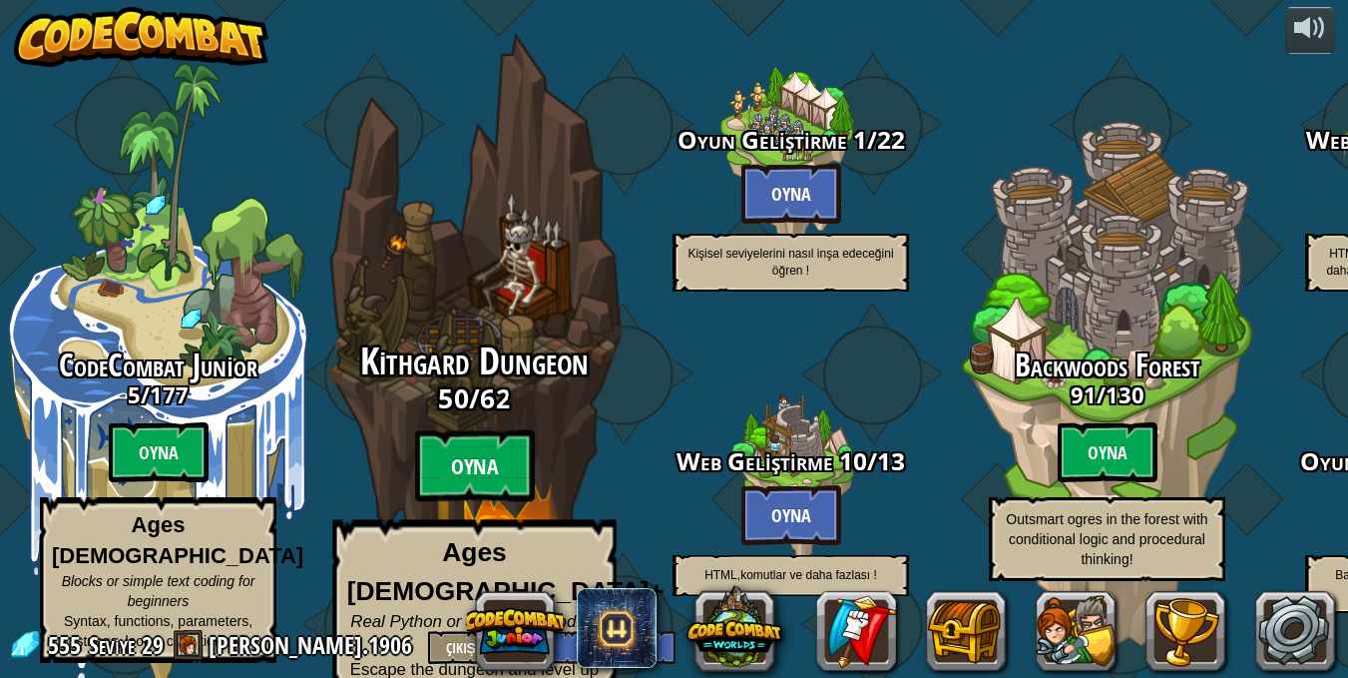
click at [475, 443] on btn "Oyna" at bounding box center [475, 466] width 120 height 72
select select "tr"
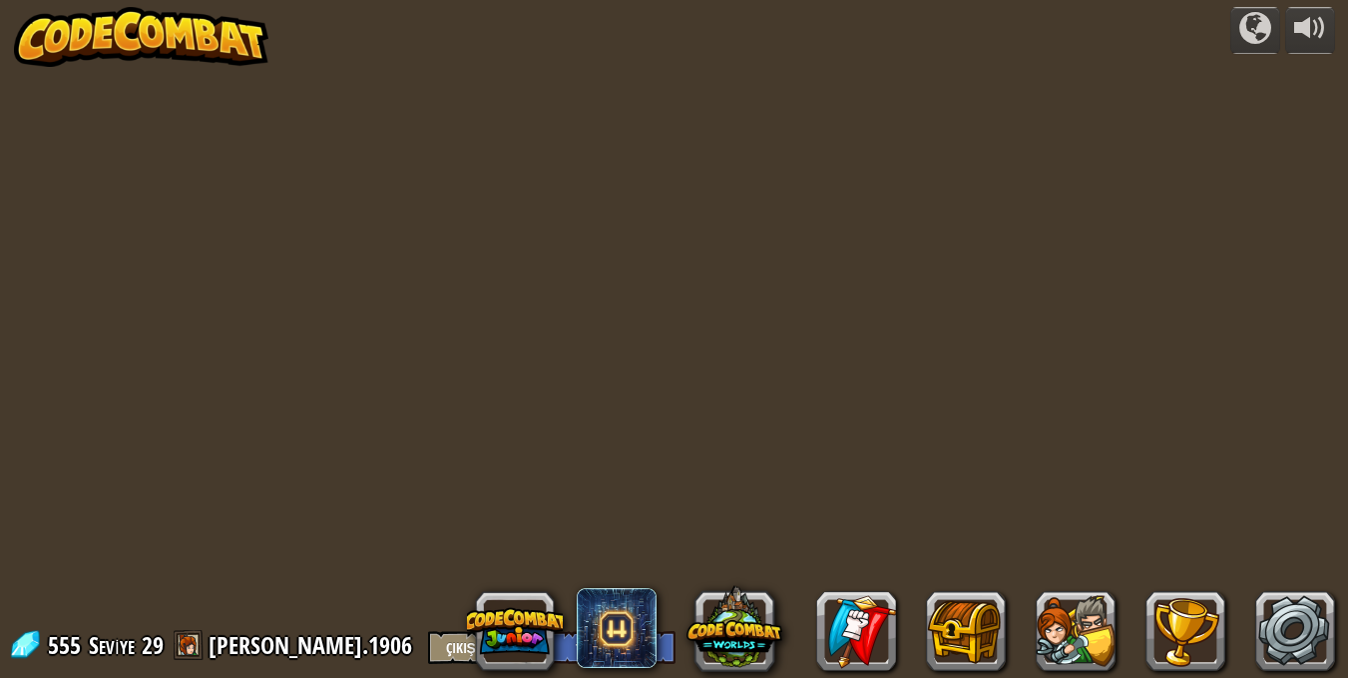
select select "tr"
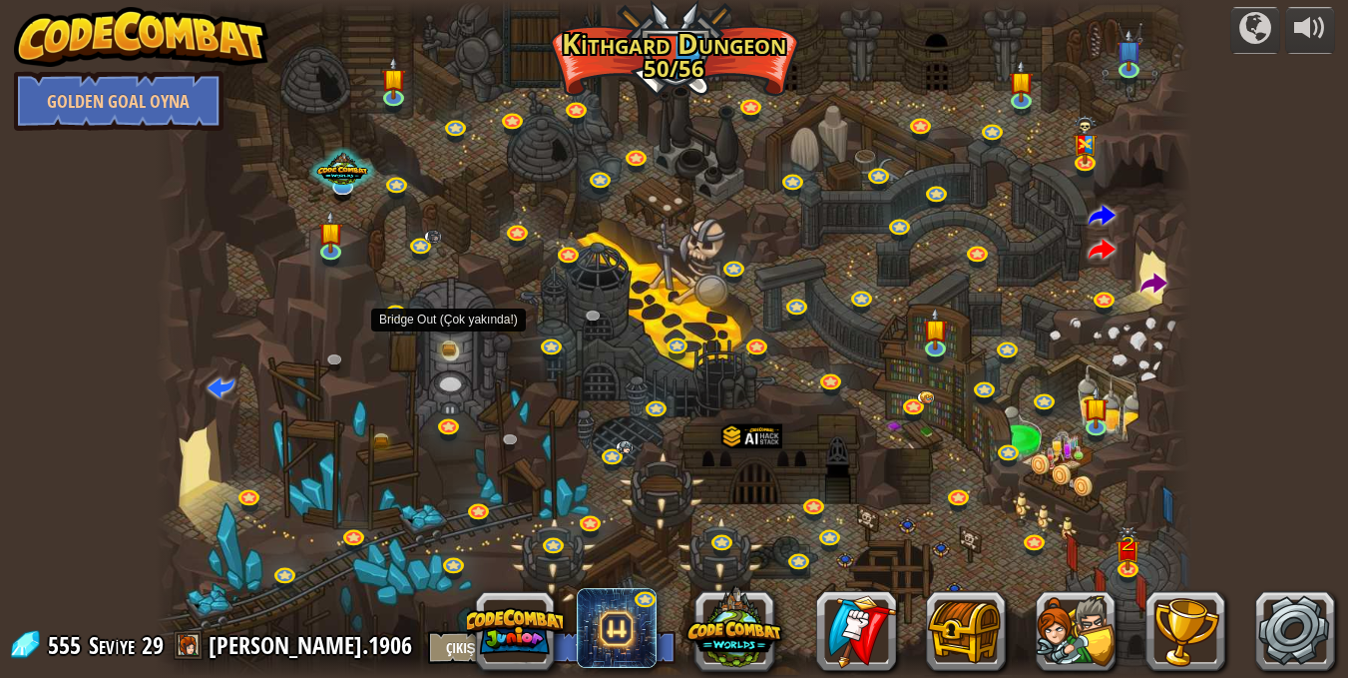
scroll to position [1, 0]
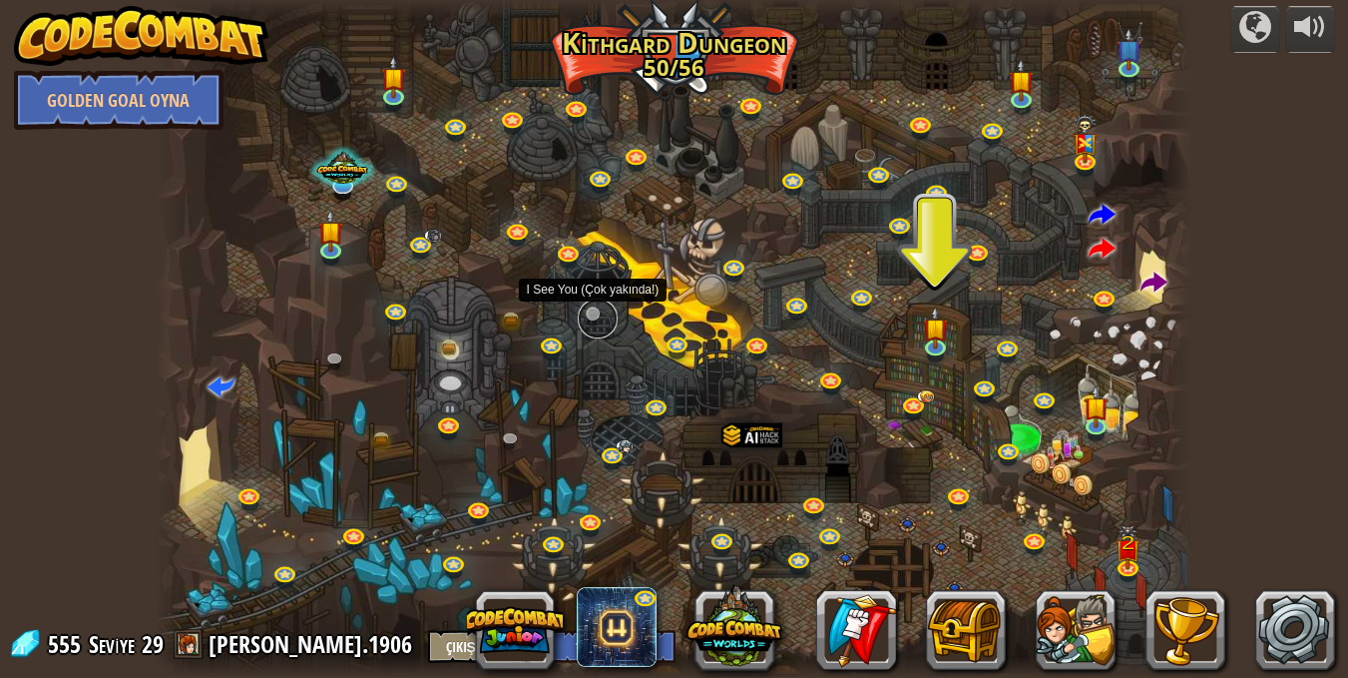
click at [582, 311] on link at bounding box center [598, 318] width 40 height 40
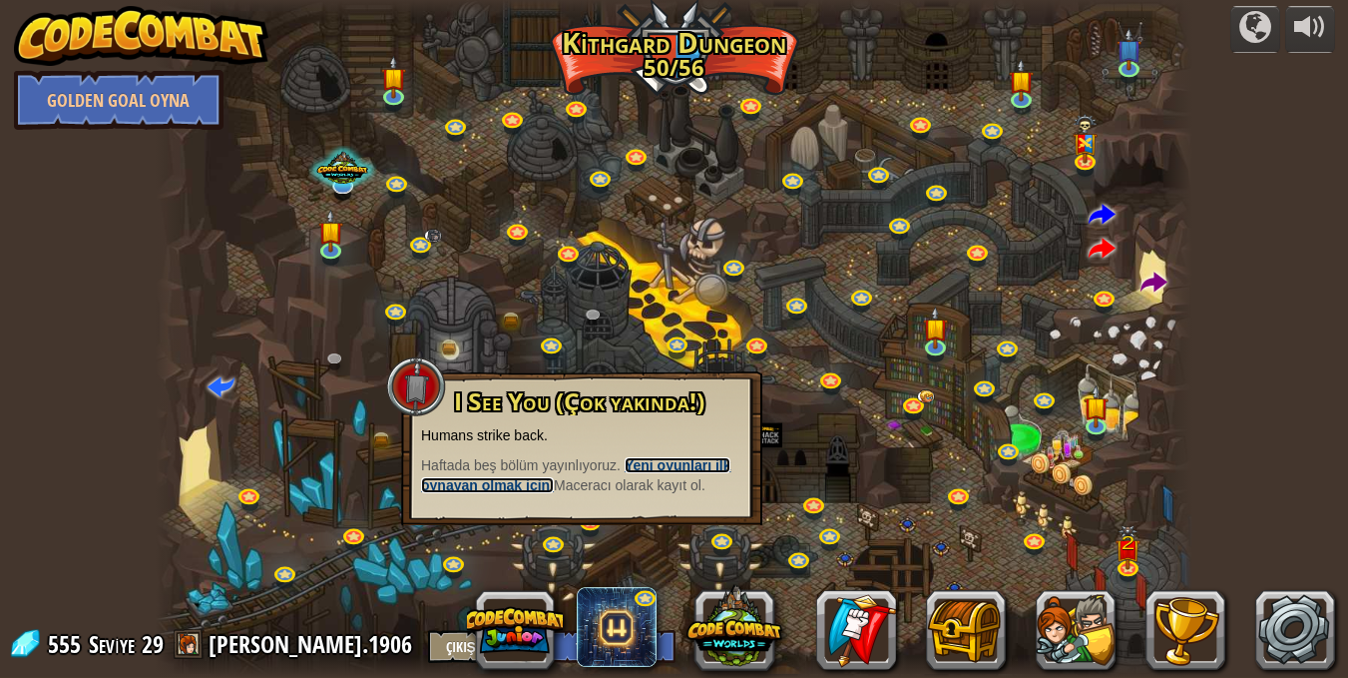
click at [527, 483] on strong "Yeni oyunları ilk oynayan olmak için" at bounding box center [575, 475] width 309 height 36
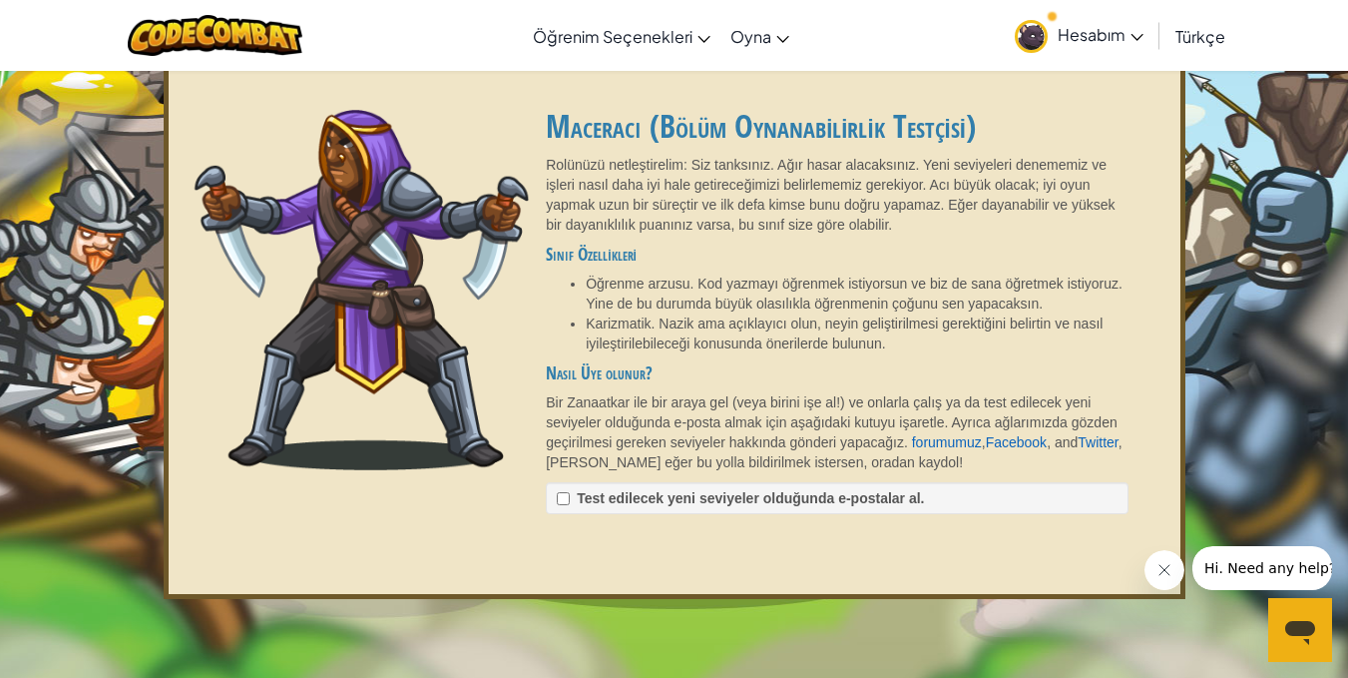
select select "tr"
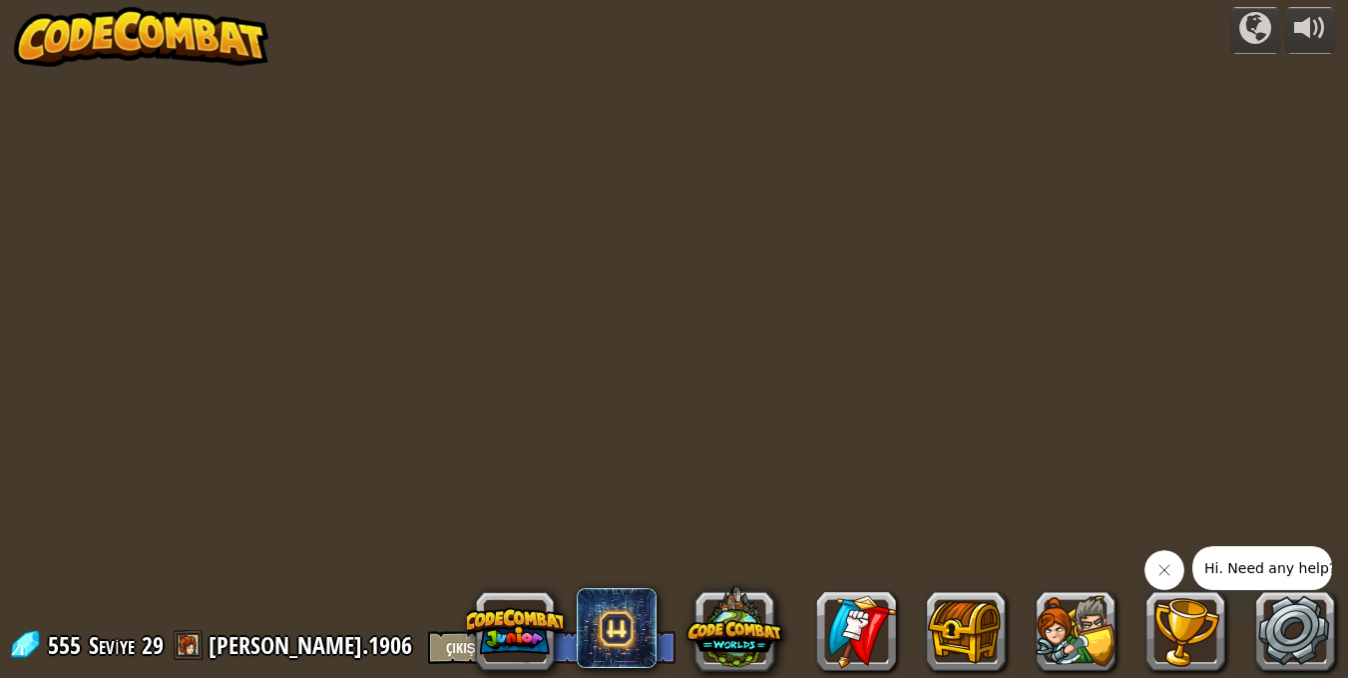
select select "tr"
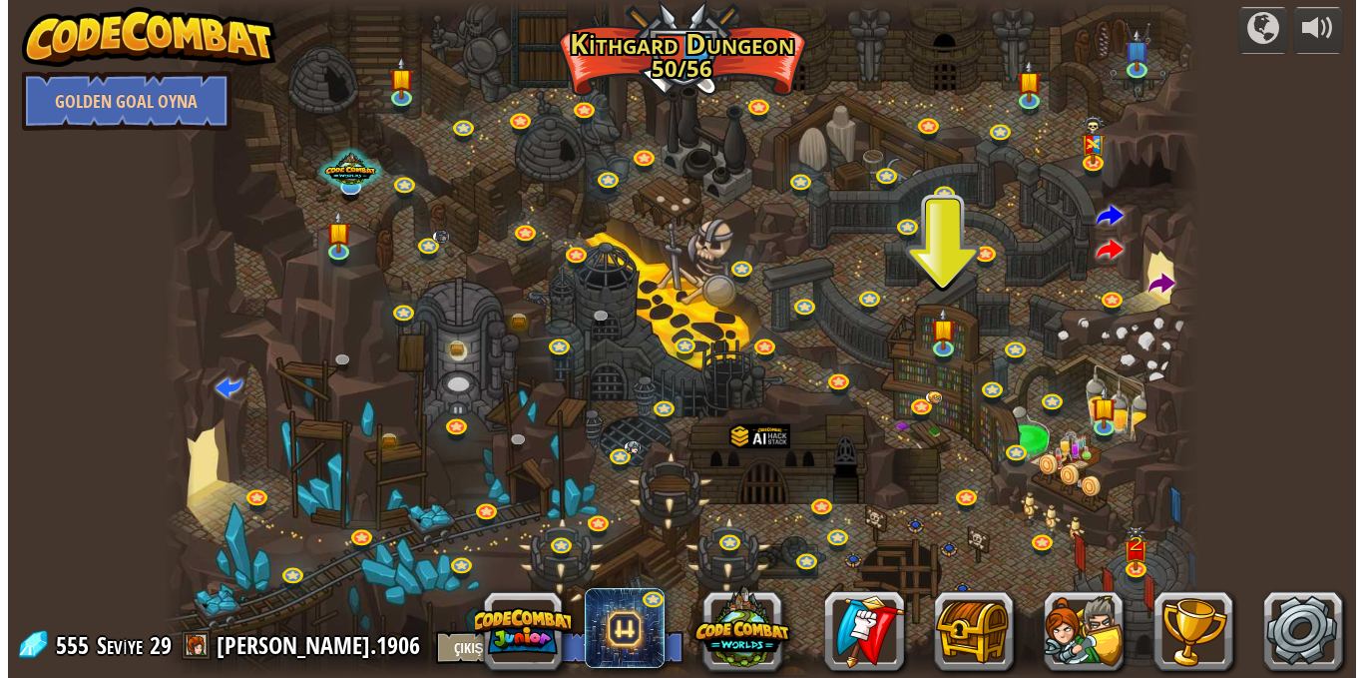
scroll to position [1, 0]
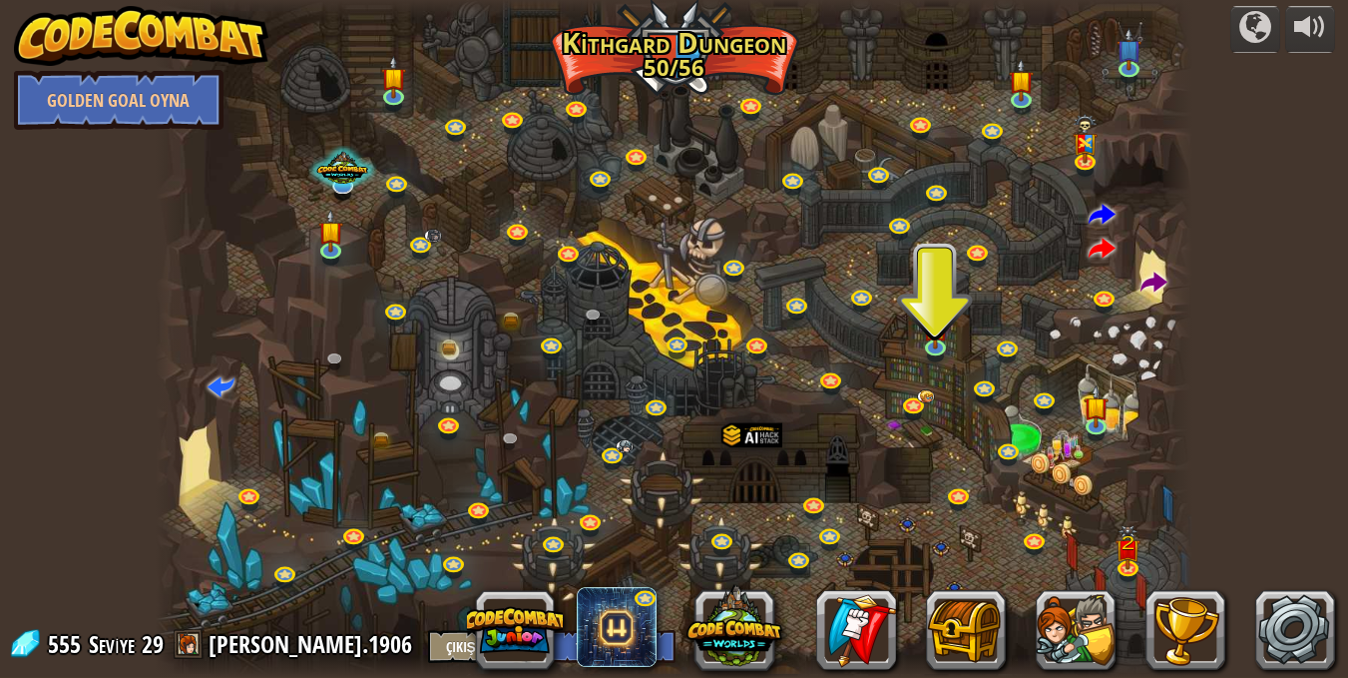
click at [609, 161] on div at bounding box center [674, 338] width 1037 height 678
click at [596, 180] on link at bounding box center [603, 178] width 40 height 40
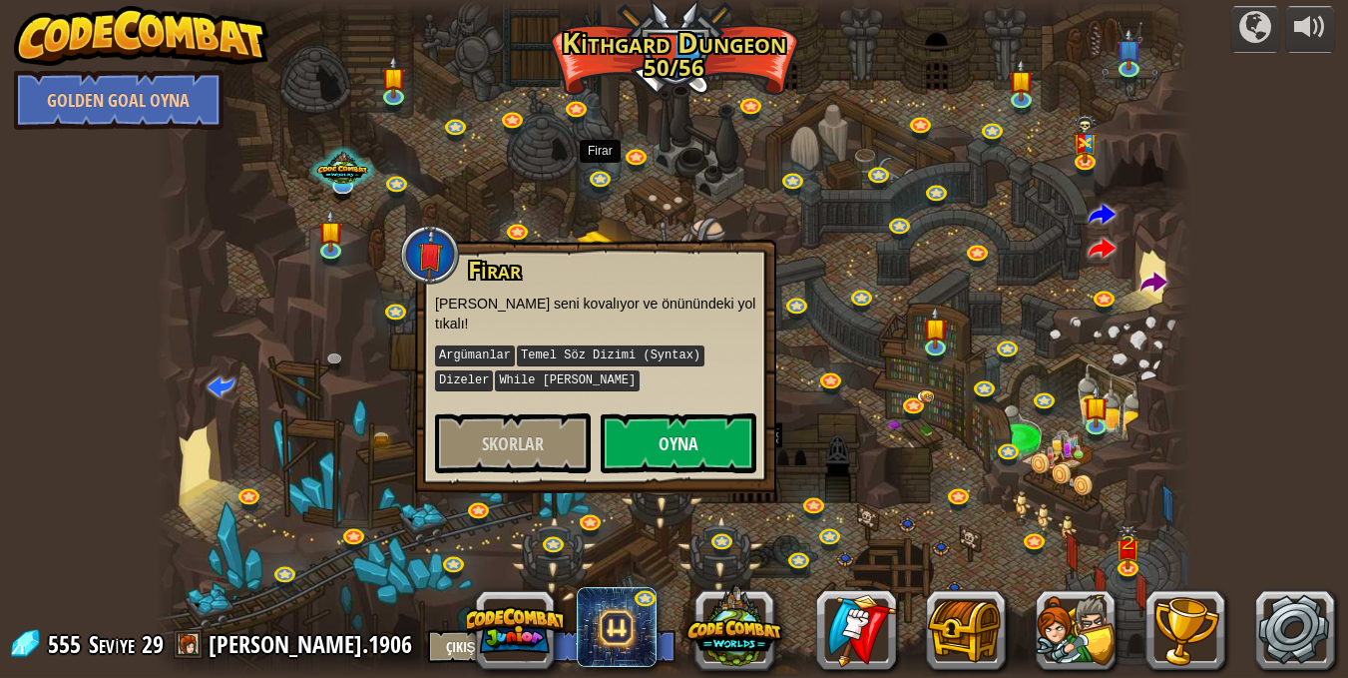
click at [745, 210] on div at bounding box center [674, 338] width 1037 height 678
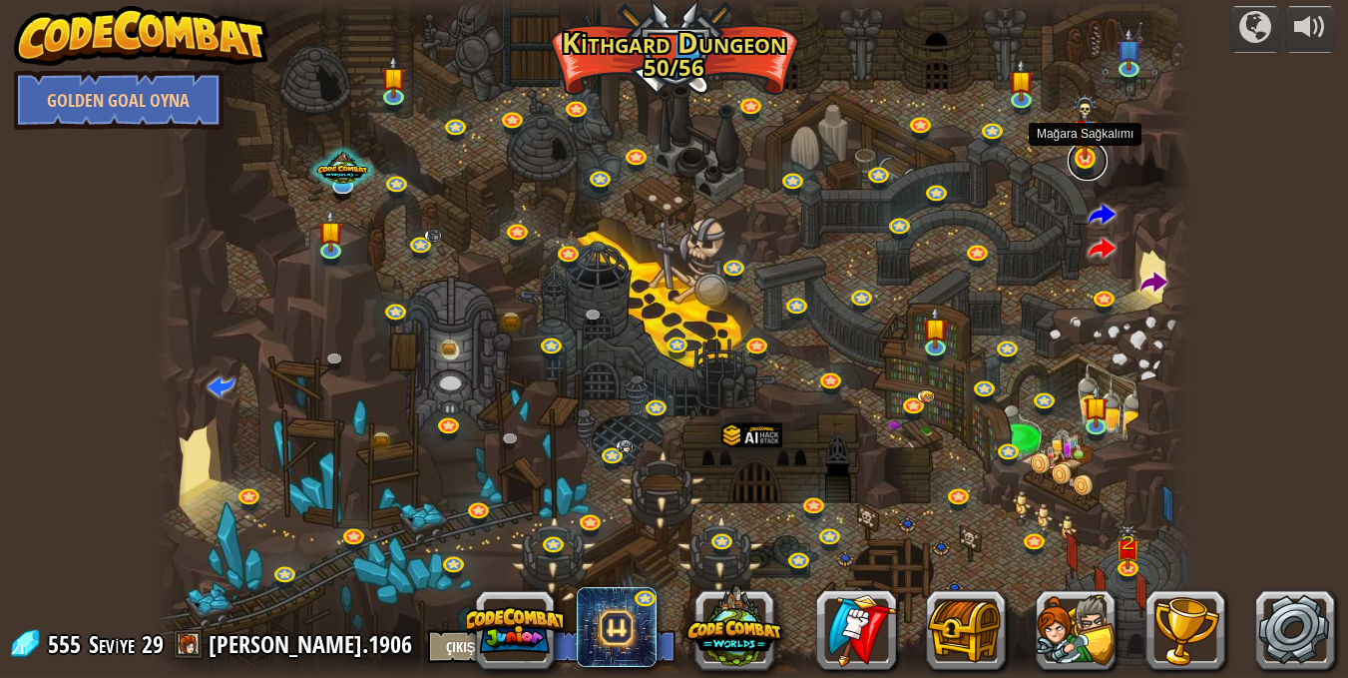
click at [1083, 161] on link at bounding box center [1088, 161] width 40 height 40
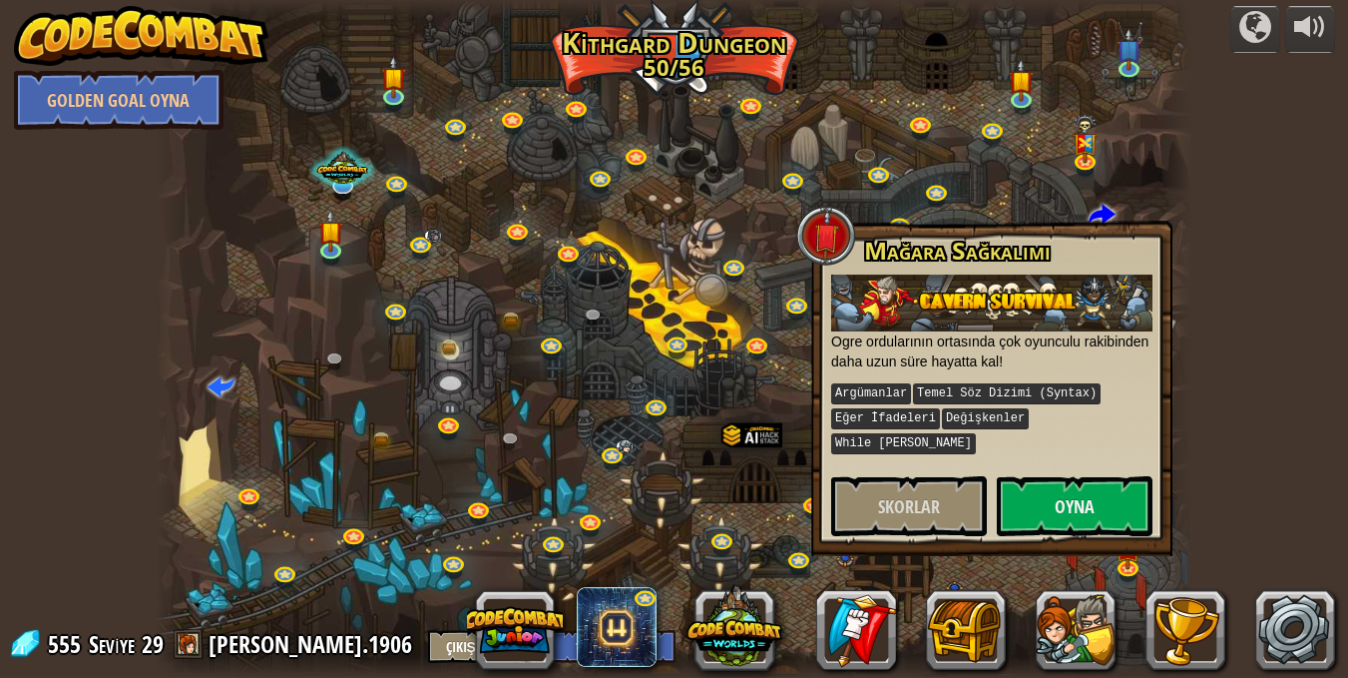
click at [1065, 194] on div at bounding box center [674, 338] width 1037 height 678
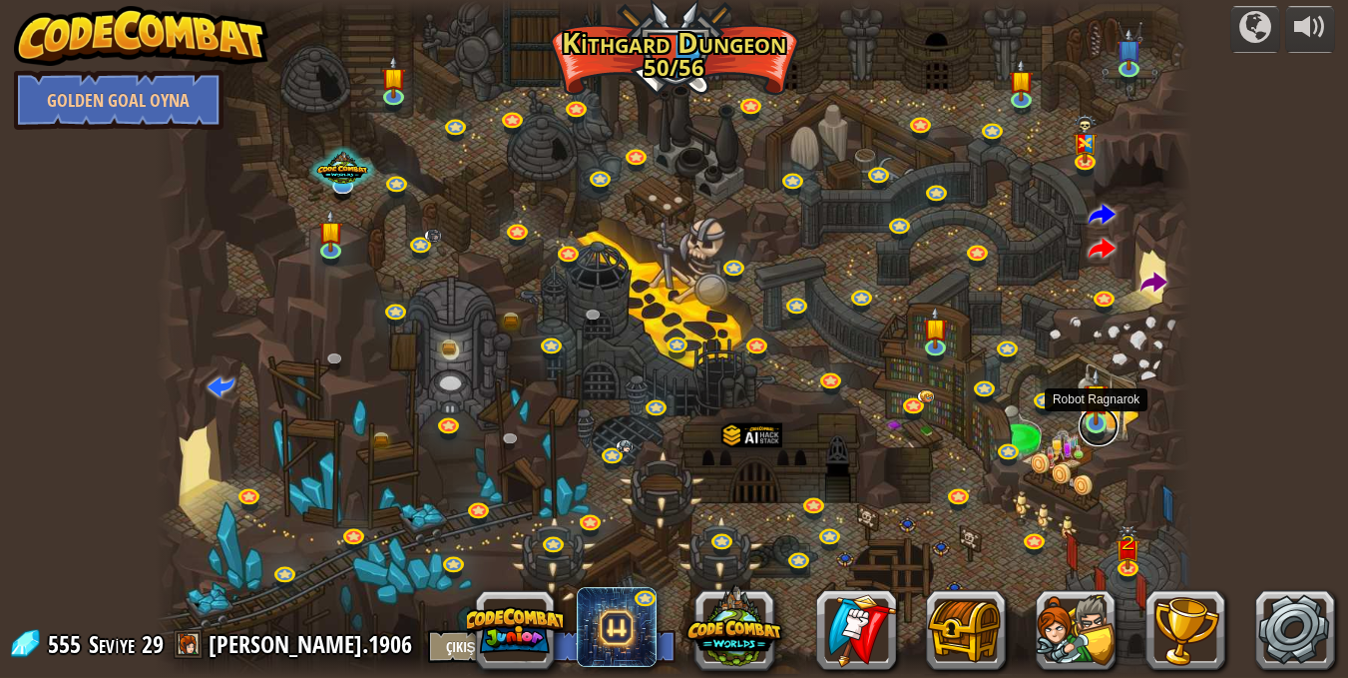
click at [1087, 425] on link at bounding box center [1099, 426] width 40 height 40
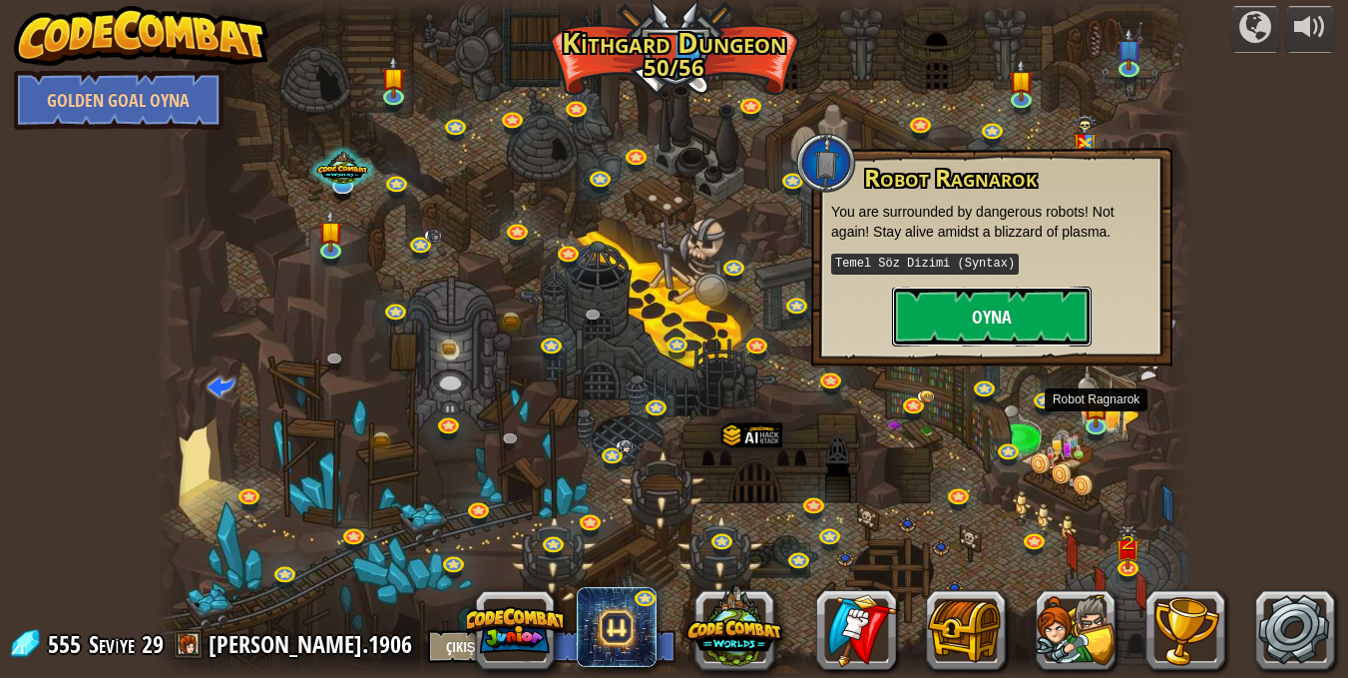
click at [983, 331] on button "Oyna" at bounding box center [992, 316] width 200 height 60
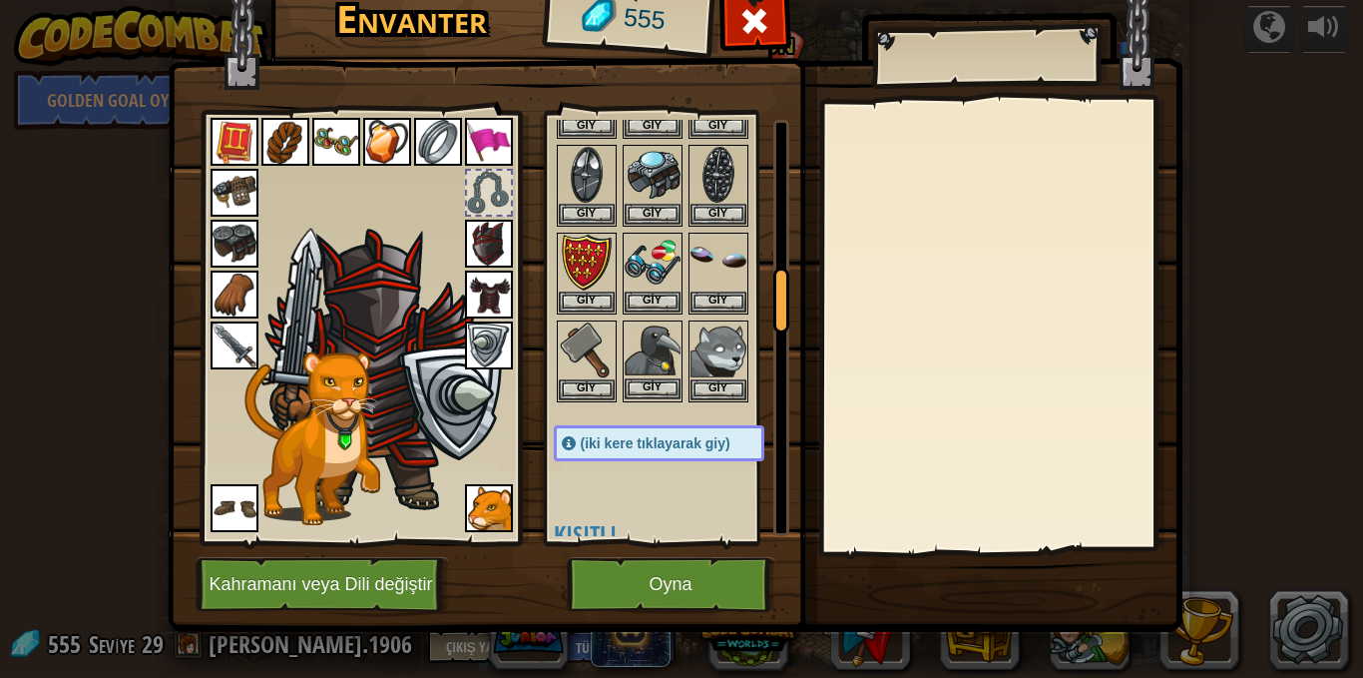
scroll to position [1098, 0]
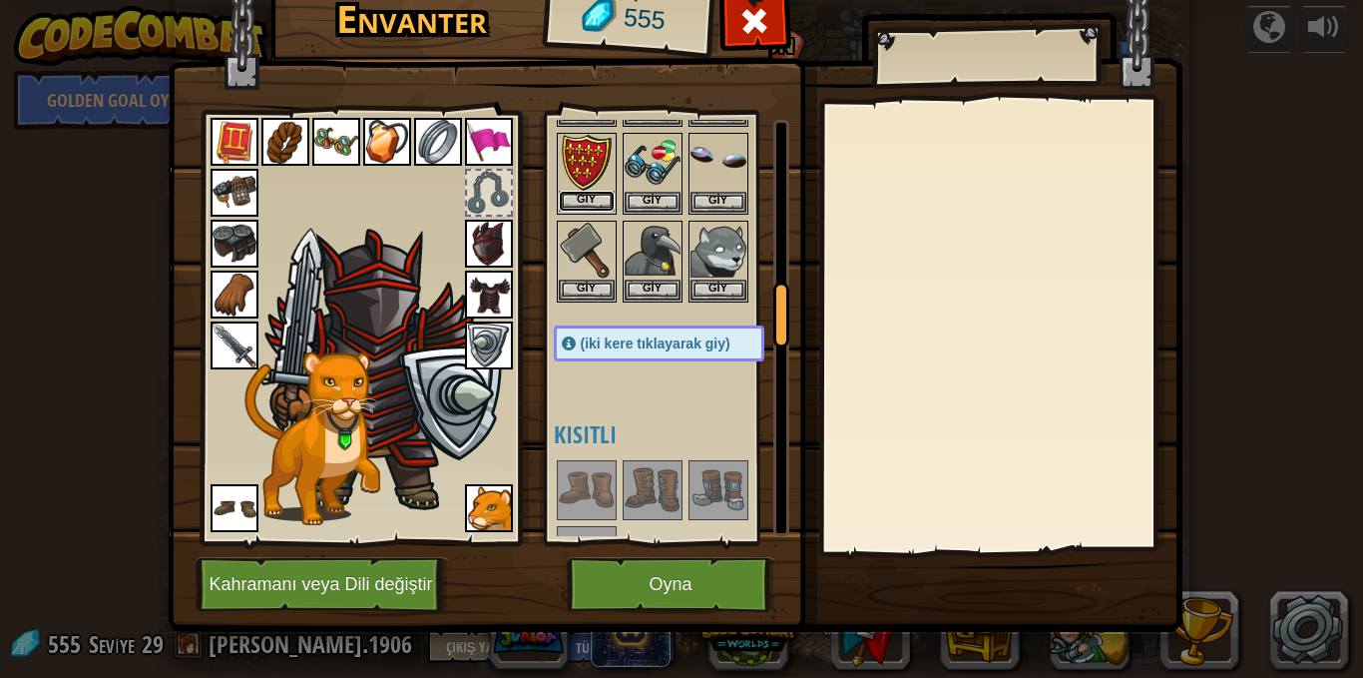
click at [578, 199] on button "Giy" at bounding box center [587, 201] width 56 height 21
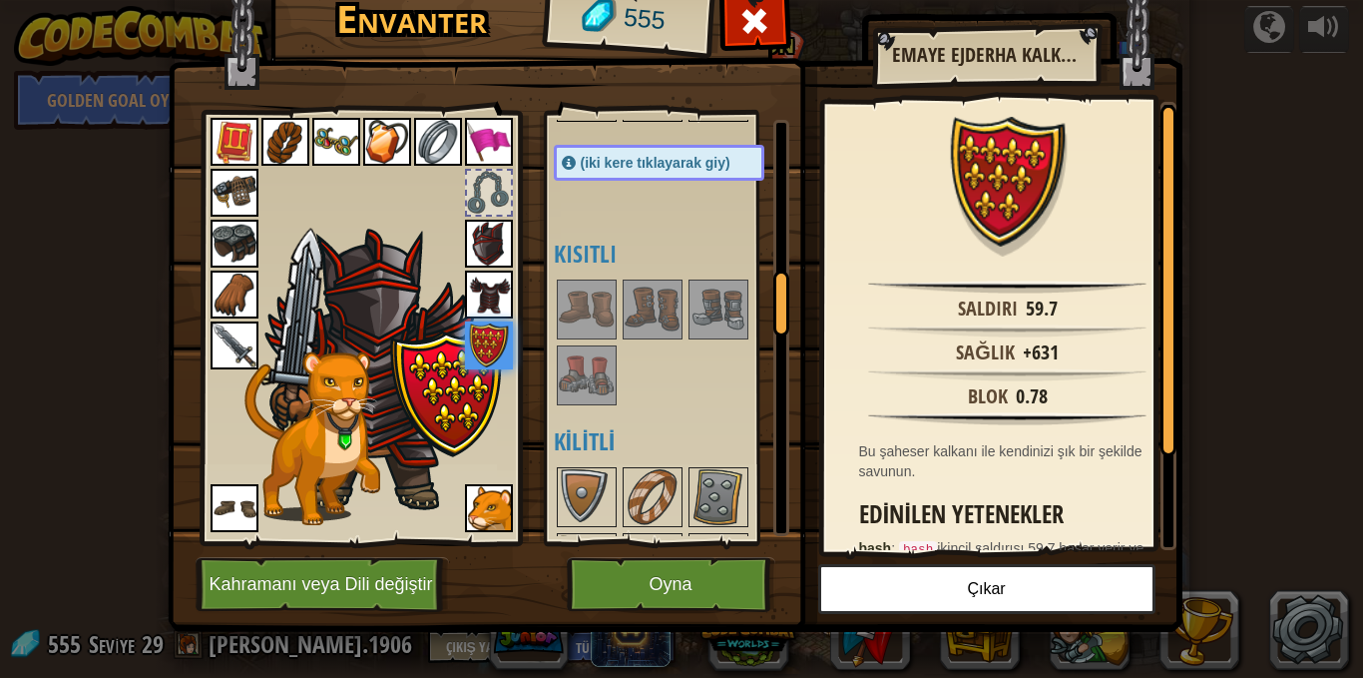
scroll to position [1297, 0]
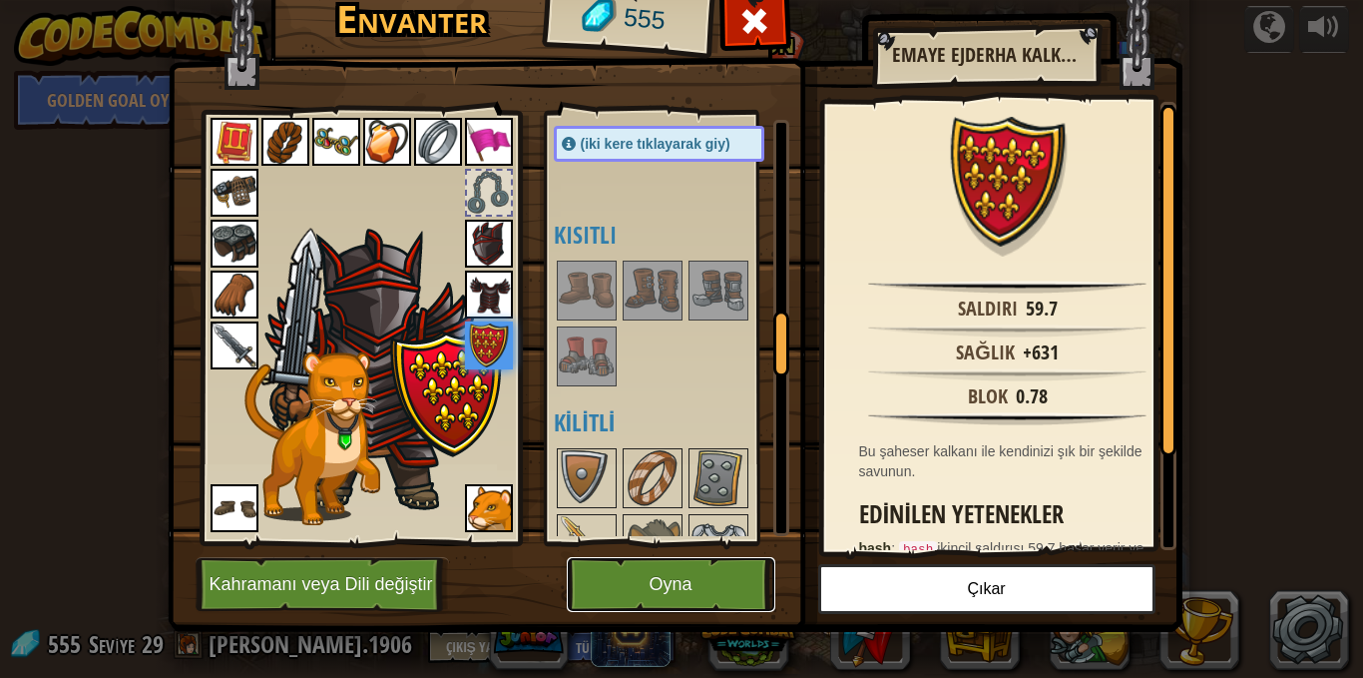
click at [666, 593] on button "Oyna" at bounding box center [671, 584] width 209 height 55
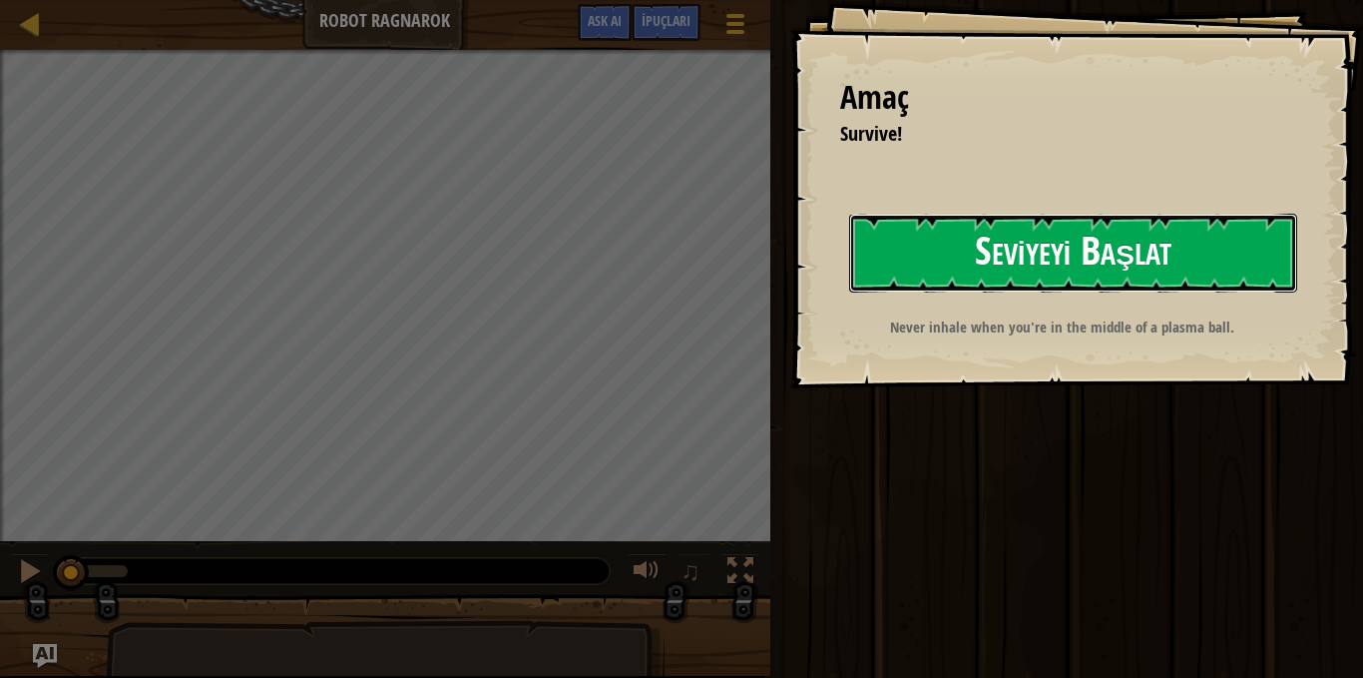
click at [896, 247] on button "Seviyeyi Başlat" at bounding box center [1073, 253] width 448 height 79
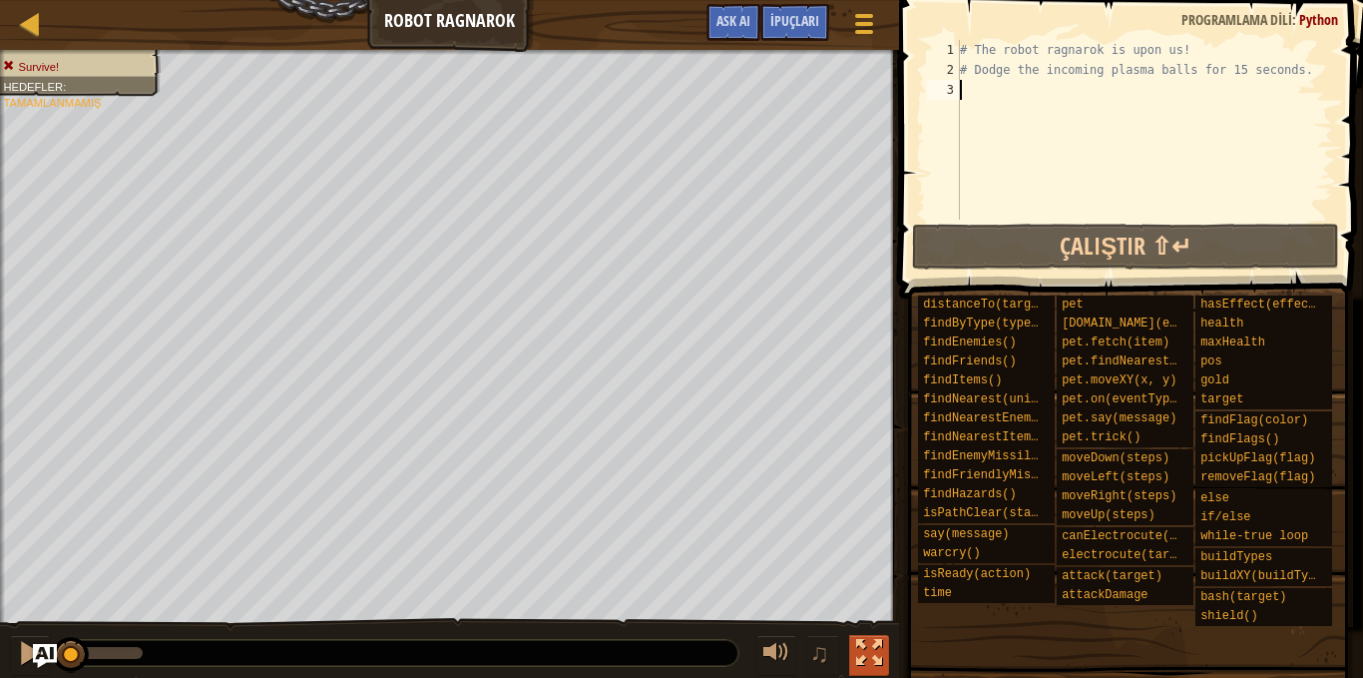
click at [872, 646] on div at bounding box center [869, 653] width 26 height 26
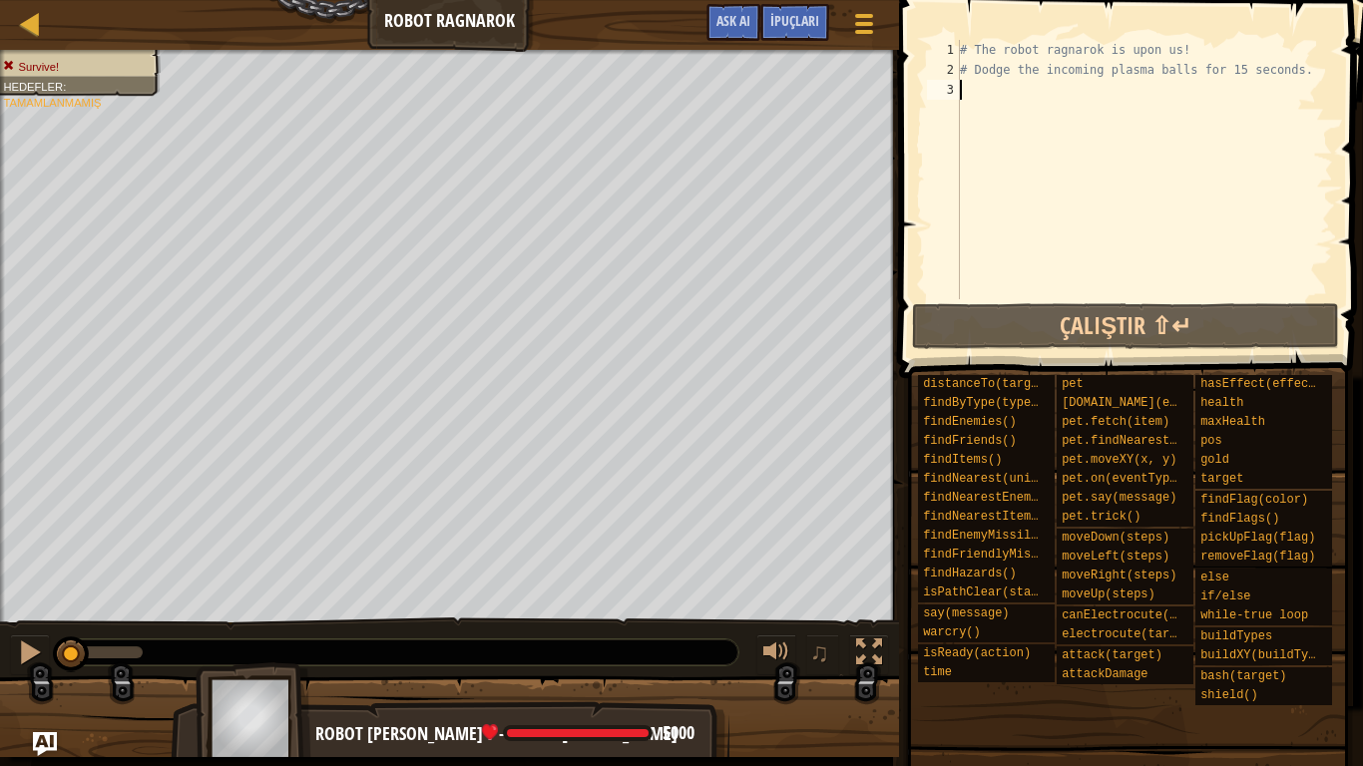
type textarea "h"
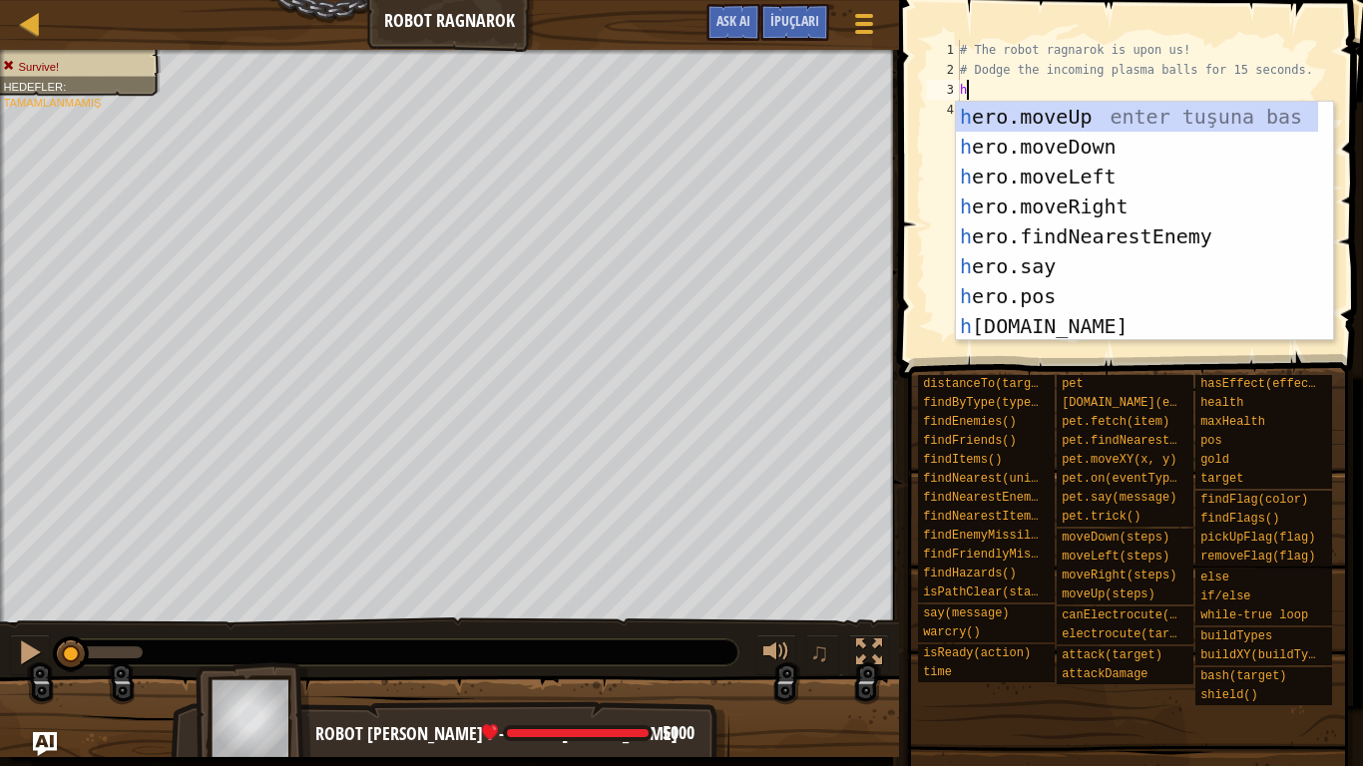
scroll to position [9, 0]
click at [1024, 114] on div "h ero.moveUp enter tuşuna bas h ero.moveDown enter tuşuna bas h ero.moveLeft en…" at bounding box center [1137, 251] width 362 height 299
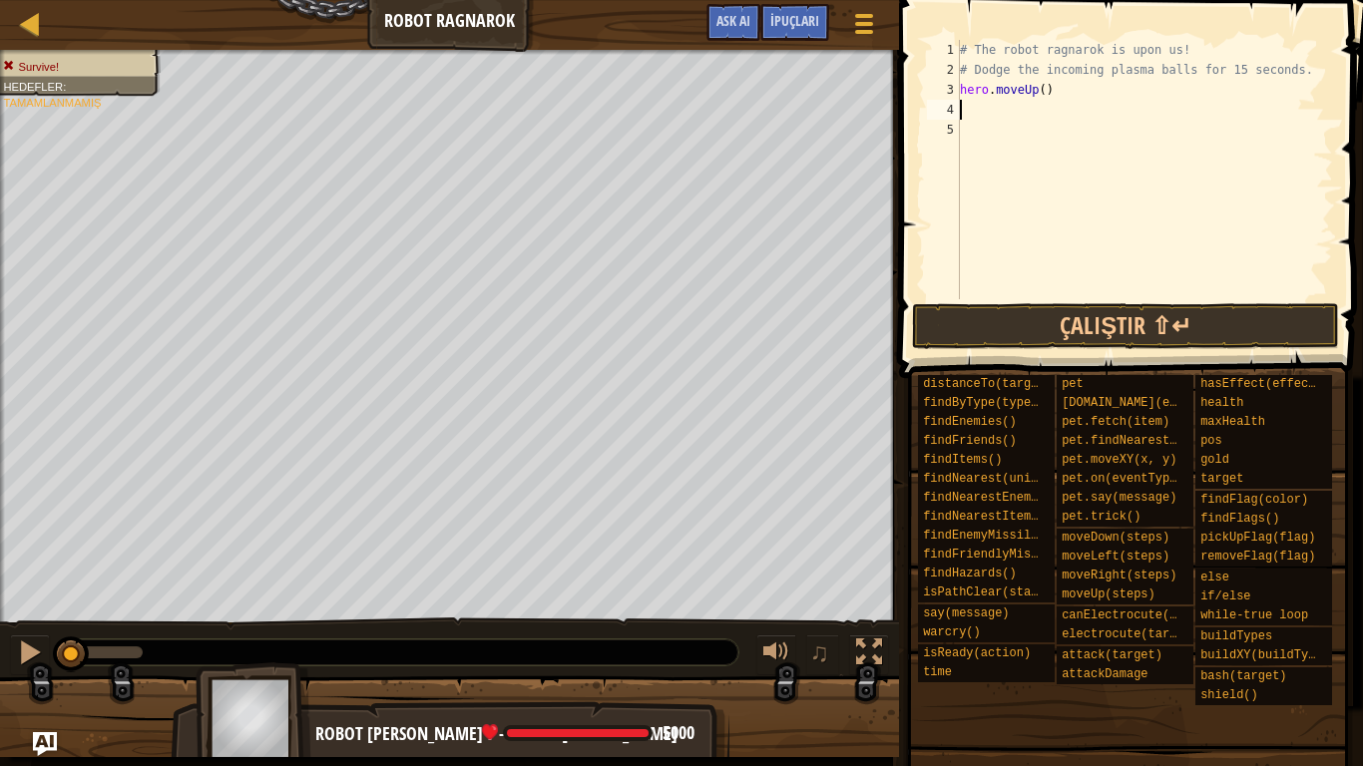
type textarea "h"
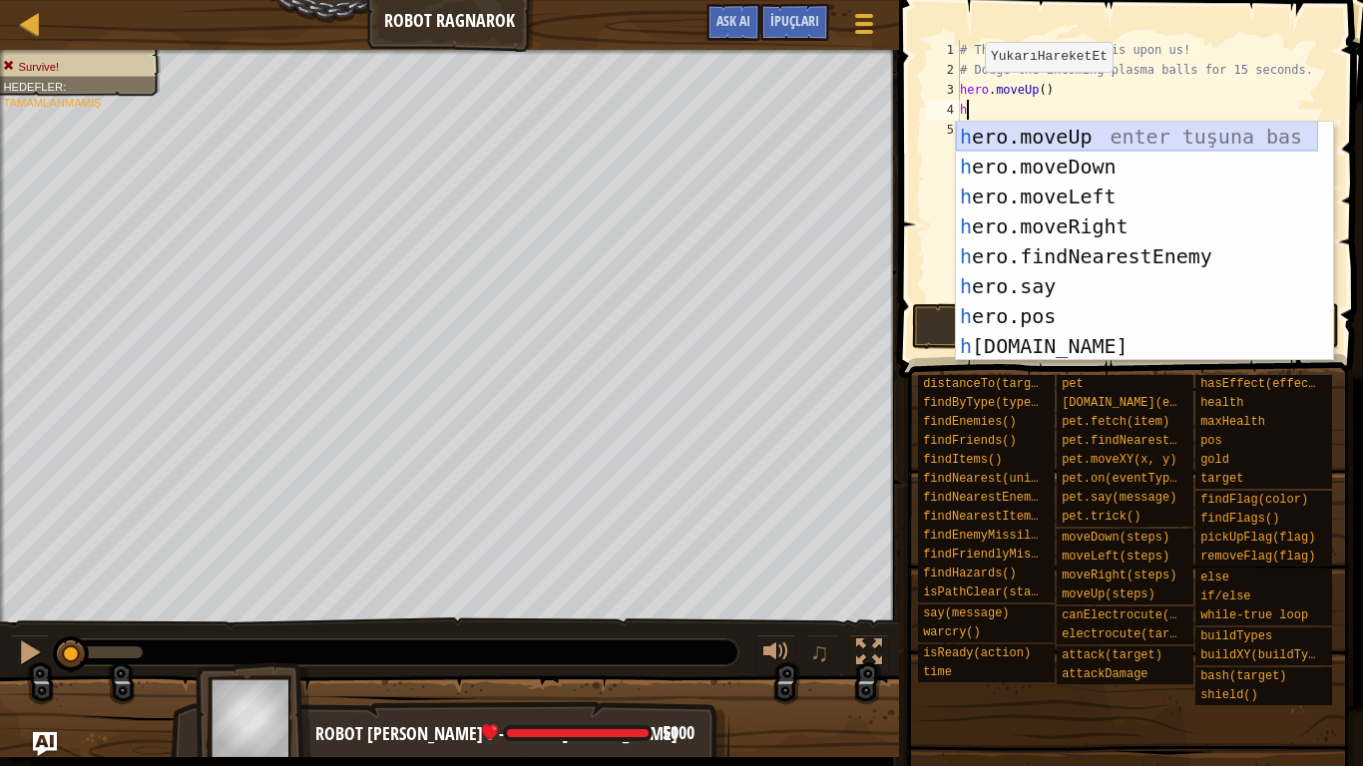
click at [1032, 126] on div "h ero.moveUp enter tuşuna bas h ero.moveDown enter tuşuna bas h ero.moveLeft en…" at bounding box center [1137, 271] width 362 height 299
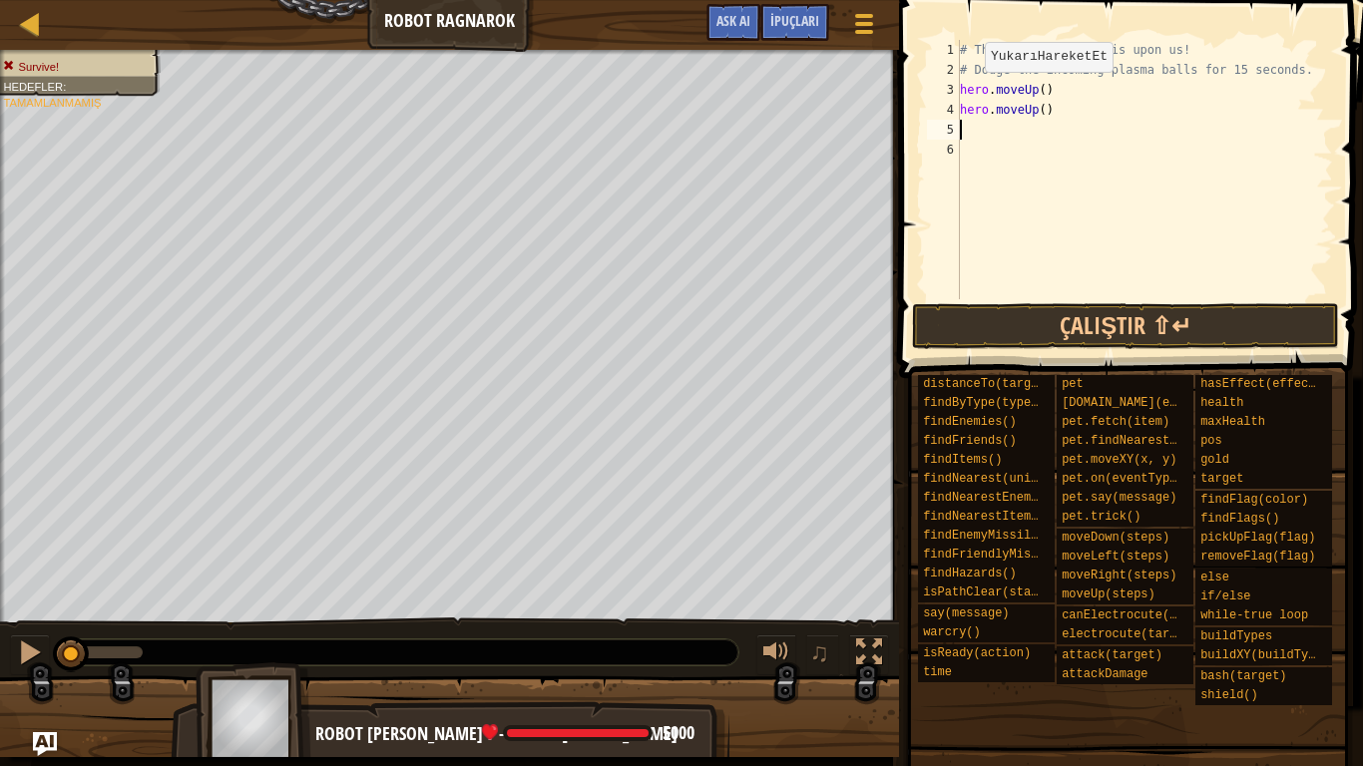
type textarea "h"
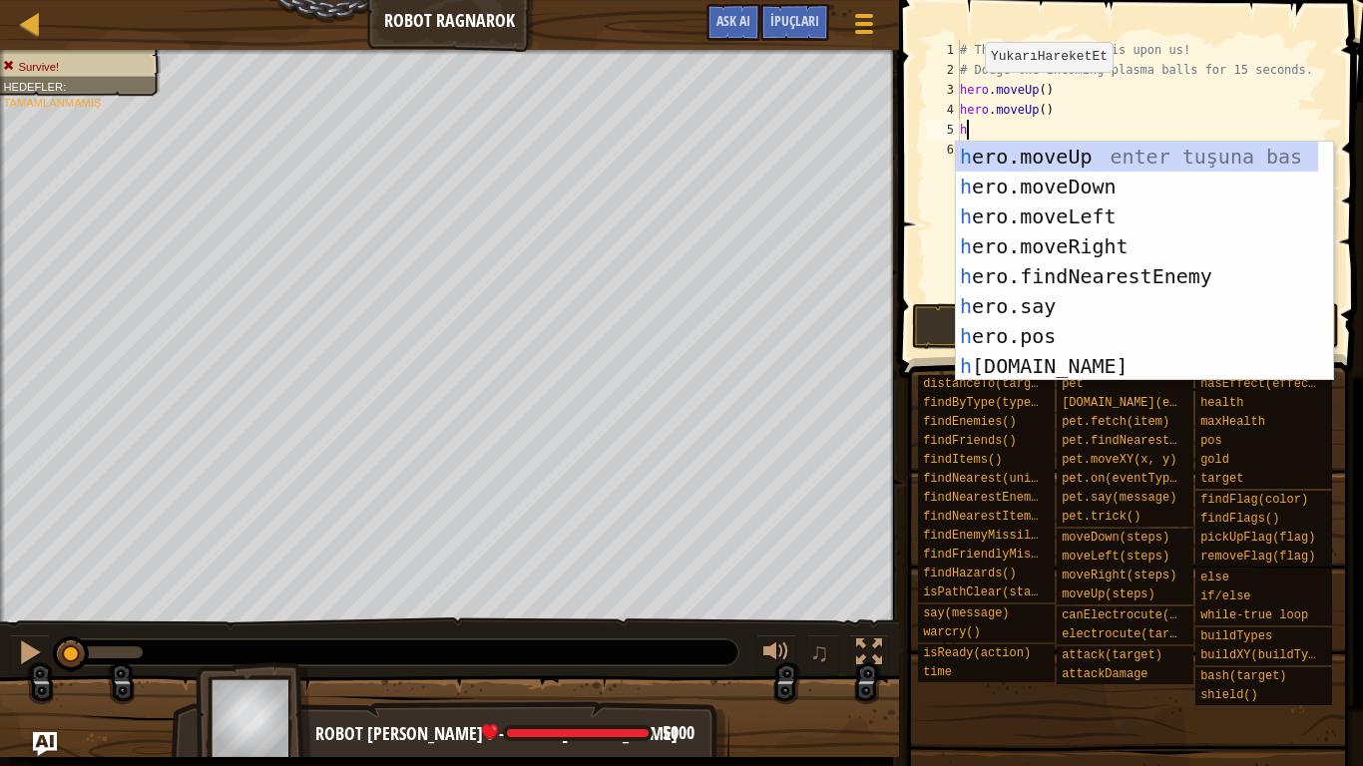
click at [1055, 168] on div "h ero.moveUp enter tuşuna bas h ero.moveDown enter tuşuna bas h ero.moveLeft en…" at bounding box center [1137, 291] width 362 height 299
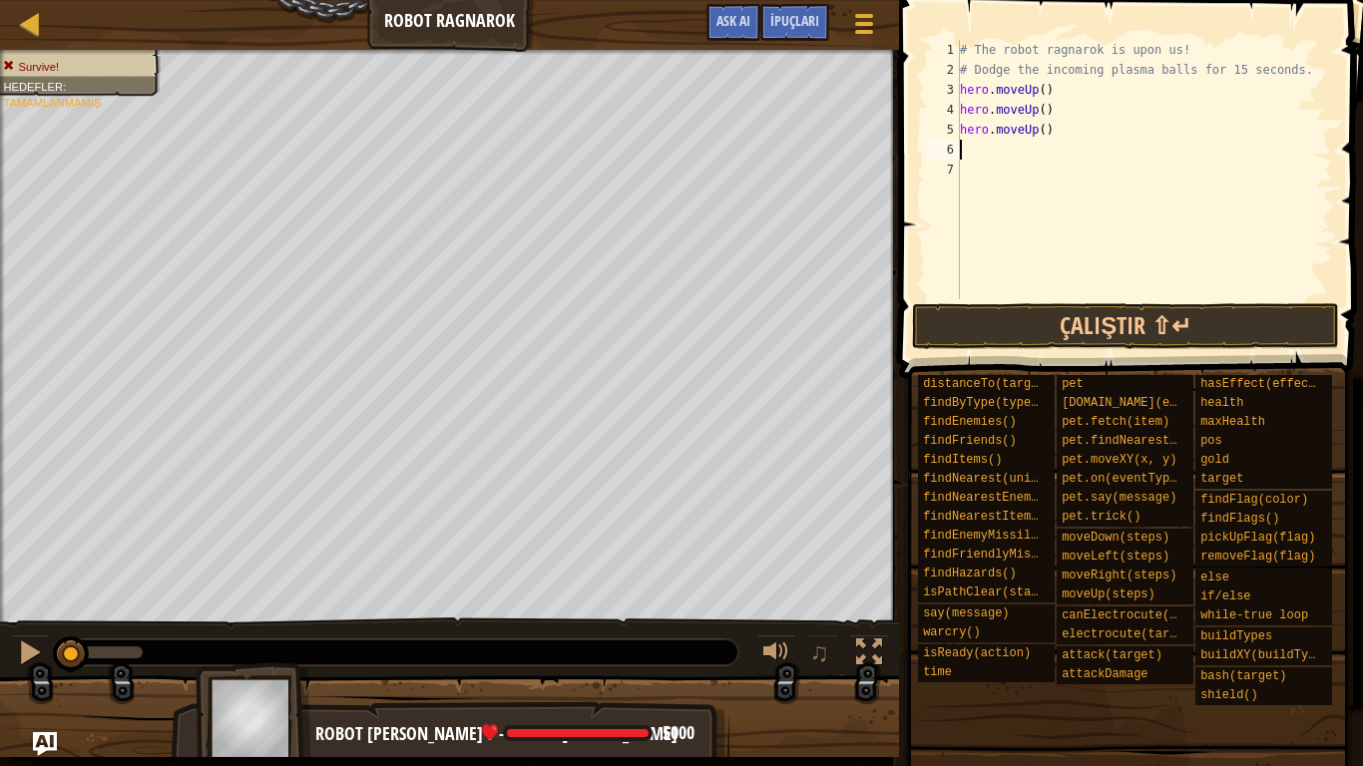
click at [5, 654] on div "♫" at bounding box center [449, 648] width 899 height 60
click at [50, 652] on div "♫" at bounding box center [449, 648] width 899 height 60
click at [42, 655] on div at bounding box center [30, 653] width 26 height 26
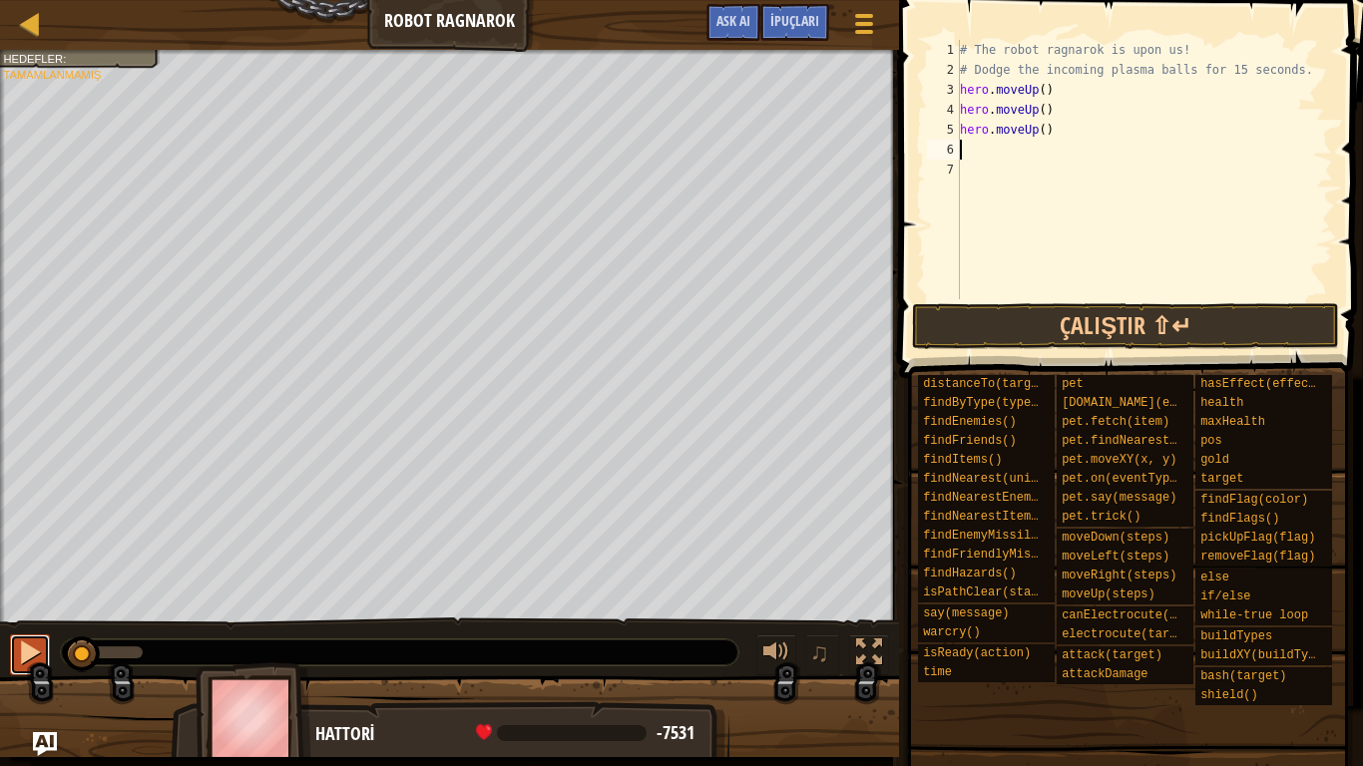
click at [20, 654] on div at bounding box center [30, 653] width 26 height 26
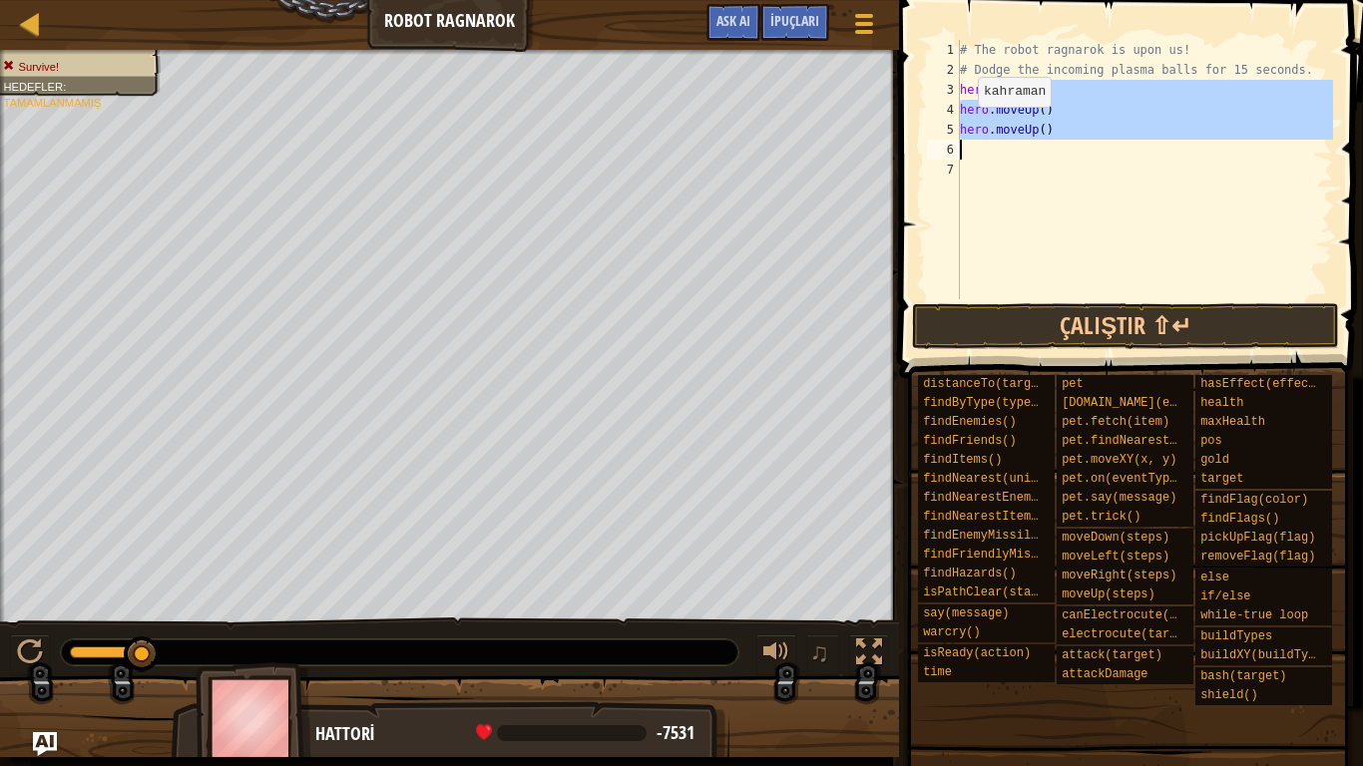
drag, startPoint x: 1050, startPoint y: 86, endPoint x: 929, endPoint y: 159, distance: 141.0
click at [929, 159] on div "1 2 3 4 5 6 7 # The robot ragnarok is upon us! # Dodge the incoming plasma ball…" at bounding box center [1128, 169] width 410 height 259
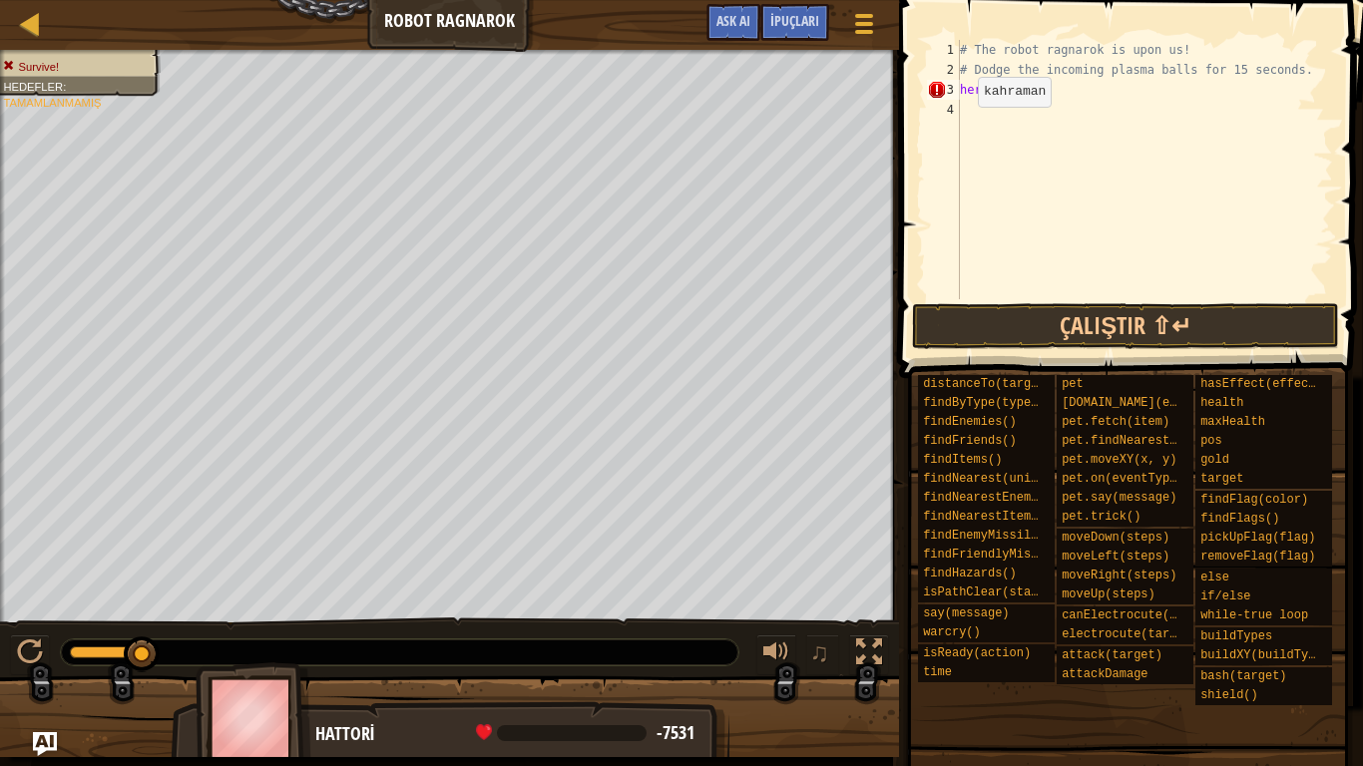
type textarea "h"
type textarea "# Dodge the incoming plasma balls for 15 seconds"
click at [970, 90] on div "# The robot ragnarok is upon us! # Dodge the incoming plasma balls for 15 secon…" at bounding box center [1144, 189] width 377 height 299
type textarea "w"
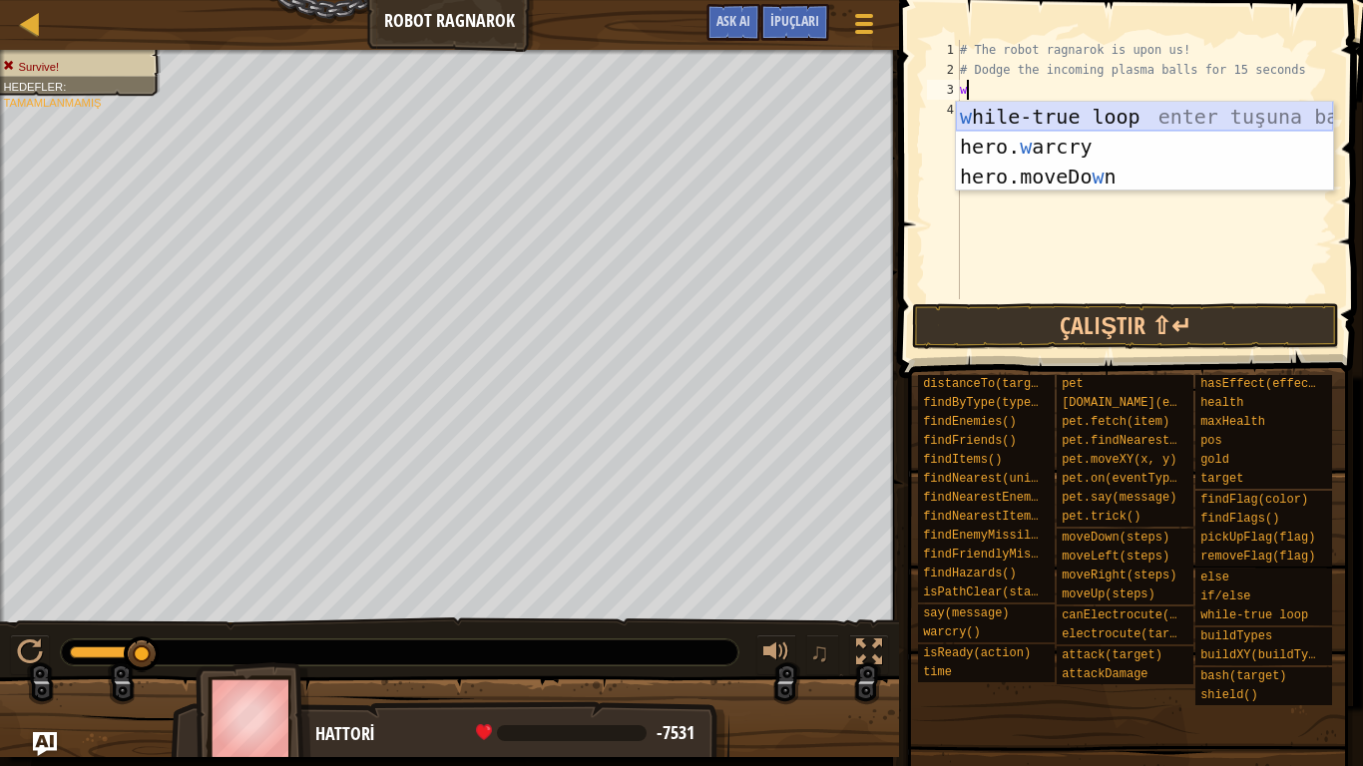
click at [1072, 122] on div "w hile-true loop enter tuşuna bas hero. w arcry enter tuşuna bas hero.moveDo w …" at bounding box center [1144, 177] width 377 height 150
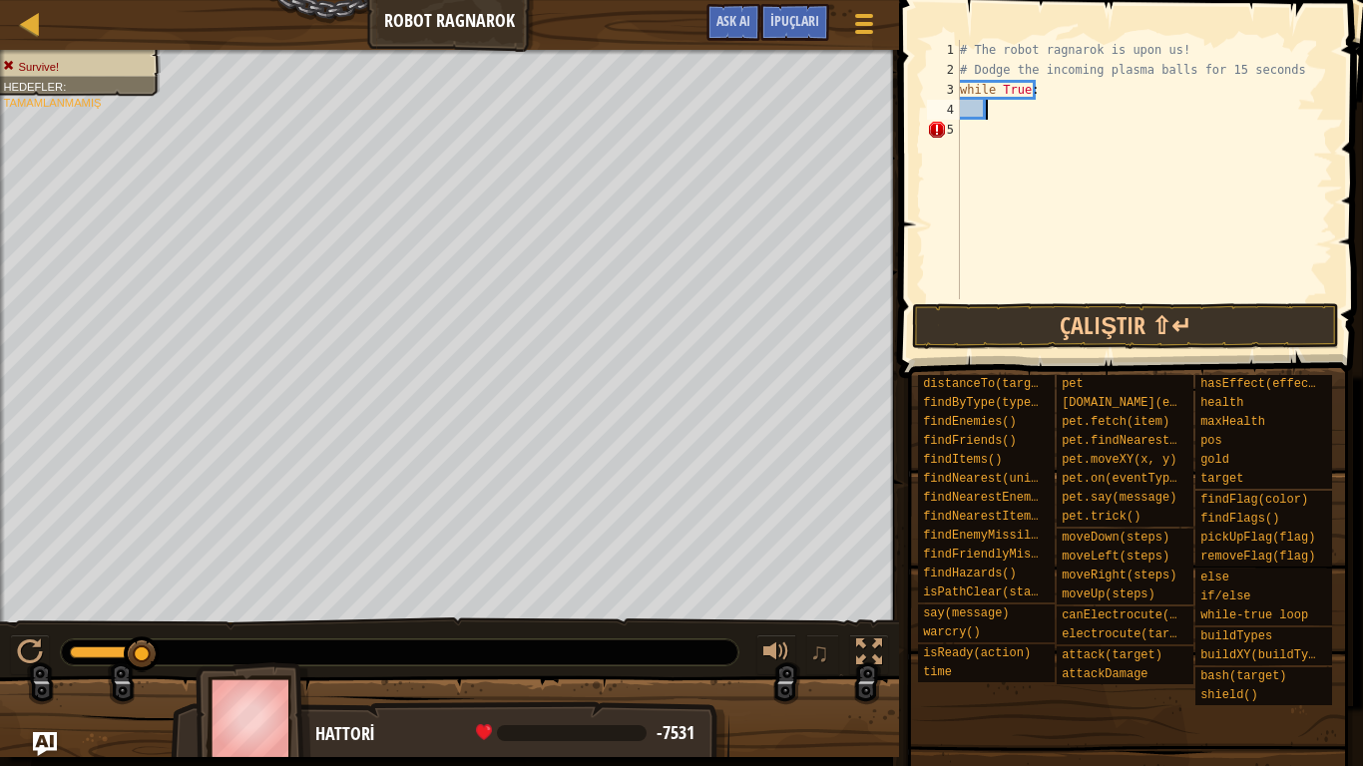
type textarea "h"
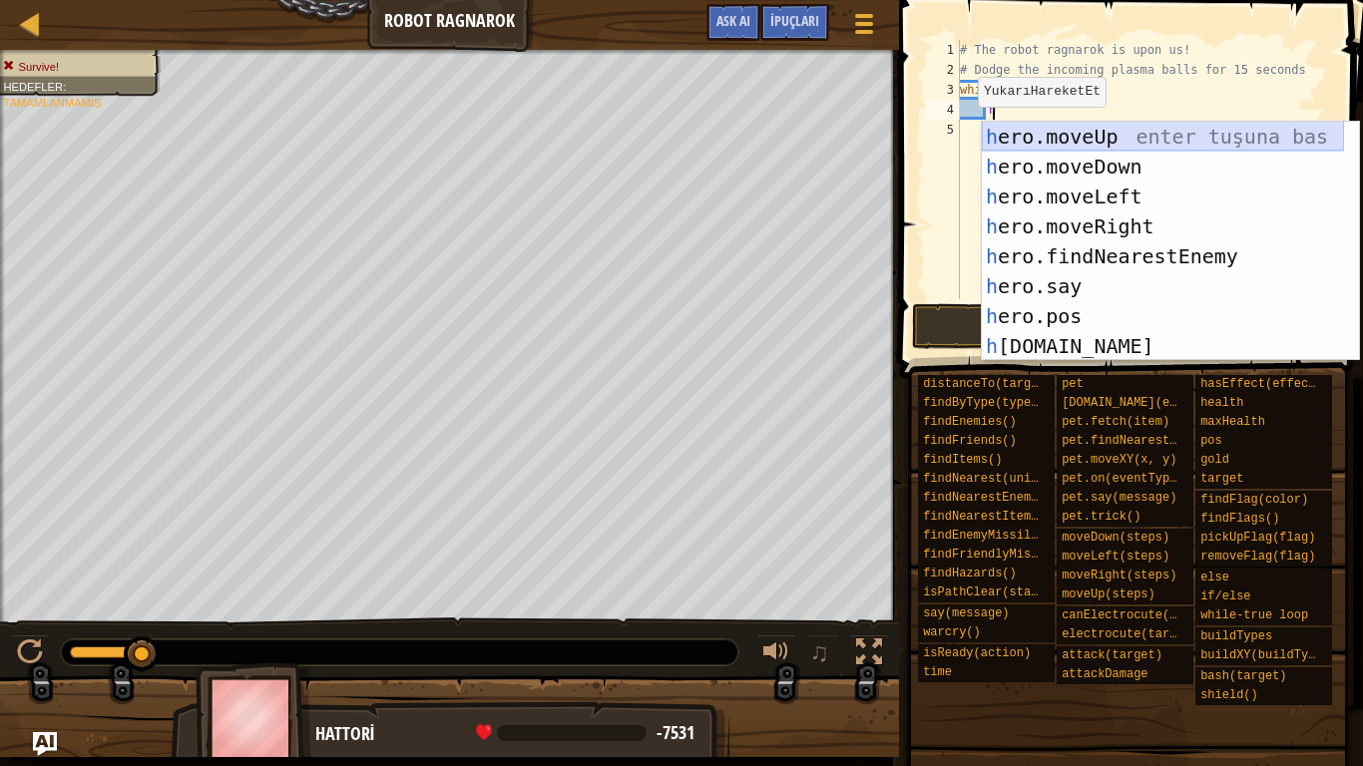
click at [1055, 135] on div "h ero.moveUp enter tuşuna bas h ero.moveDown enter tuşuna bas h ero.moveLeft en…" at bounding box center [1163, 271] width 362 height 299
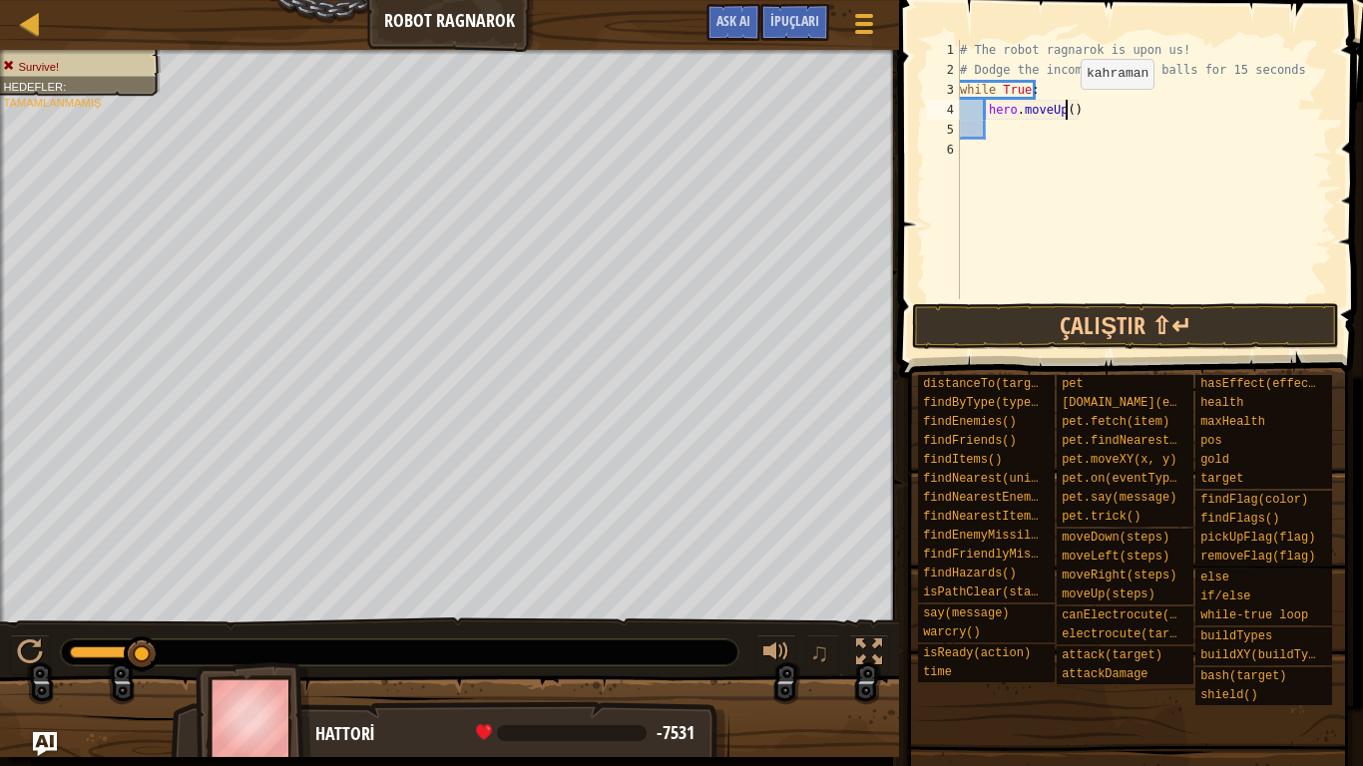
click at [1064, 109] on div "# The robot ragnarok is upon us! # Dodge the incoming plasma balls for 15 secon…" at bounding box center [1144, 189] width 377 height 299
type textarea "hero.moveUp(2)"
click at [1094, 120] on div "# The robot ragnarok is upon us! # Dodge the incoming plasma balls for 15 secon…" at bounding box center [1144, 189] width 377 height 299
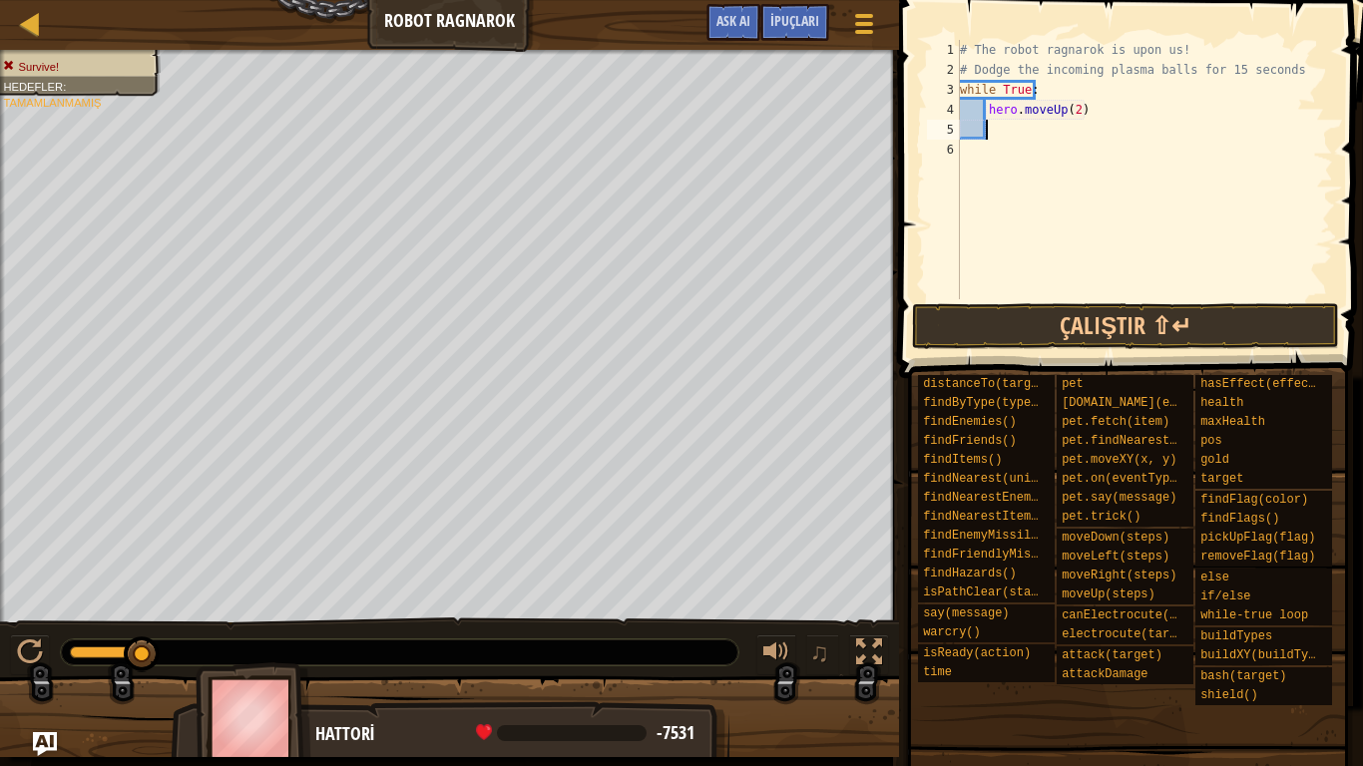
click at [1094, 120] on div "# The robot ragnarok is upon us! # Dodge the incoming plasma balls for 15 secon…" at bounding box center [1144, 189] width 377 height 299
type textarea "g"
type textarea "h"
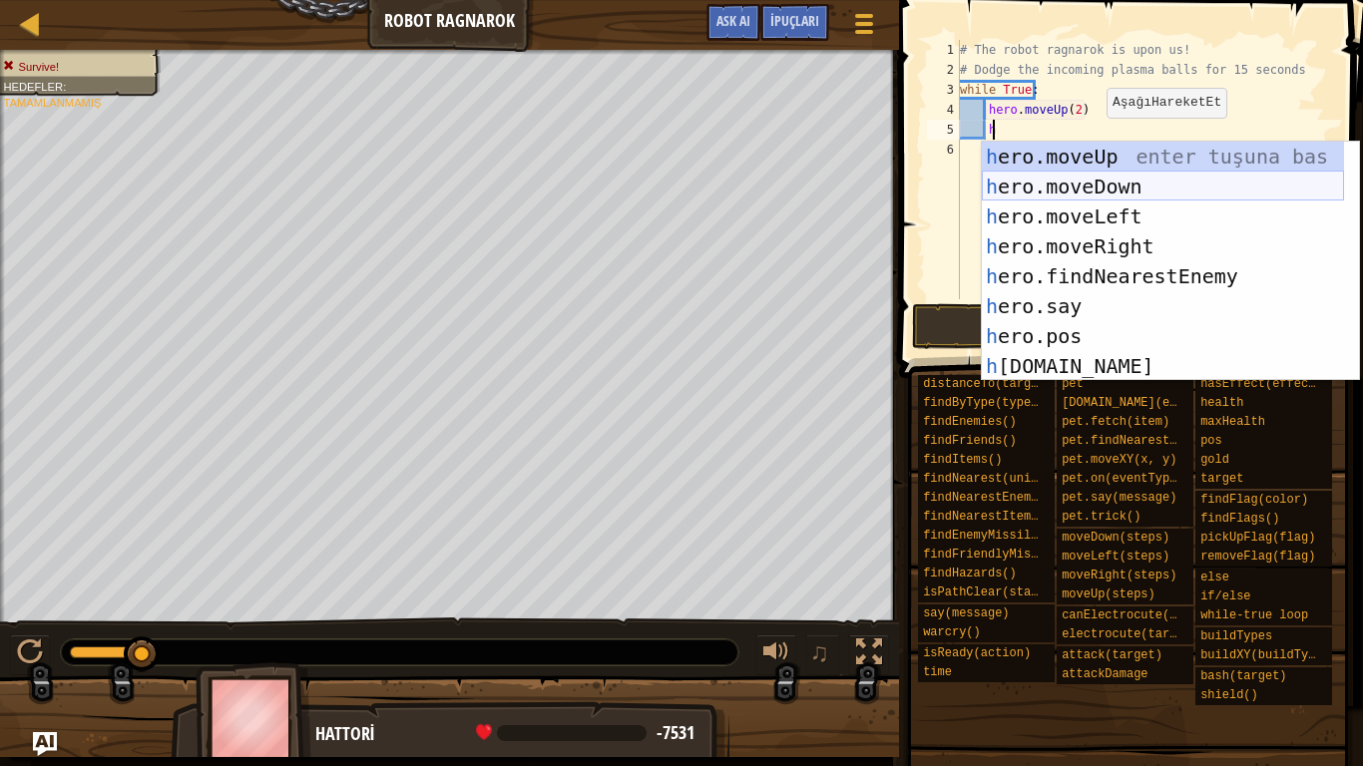
click at [1106, 180] on div "h ero.moveUp enter tuşuna bas h ero.moveDown enter tuşuna bas h ero.moveLeft en…" at bounding box center [1163, 291] width 362 height 299
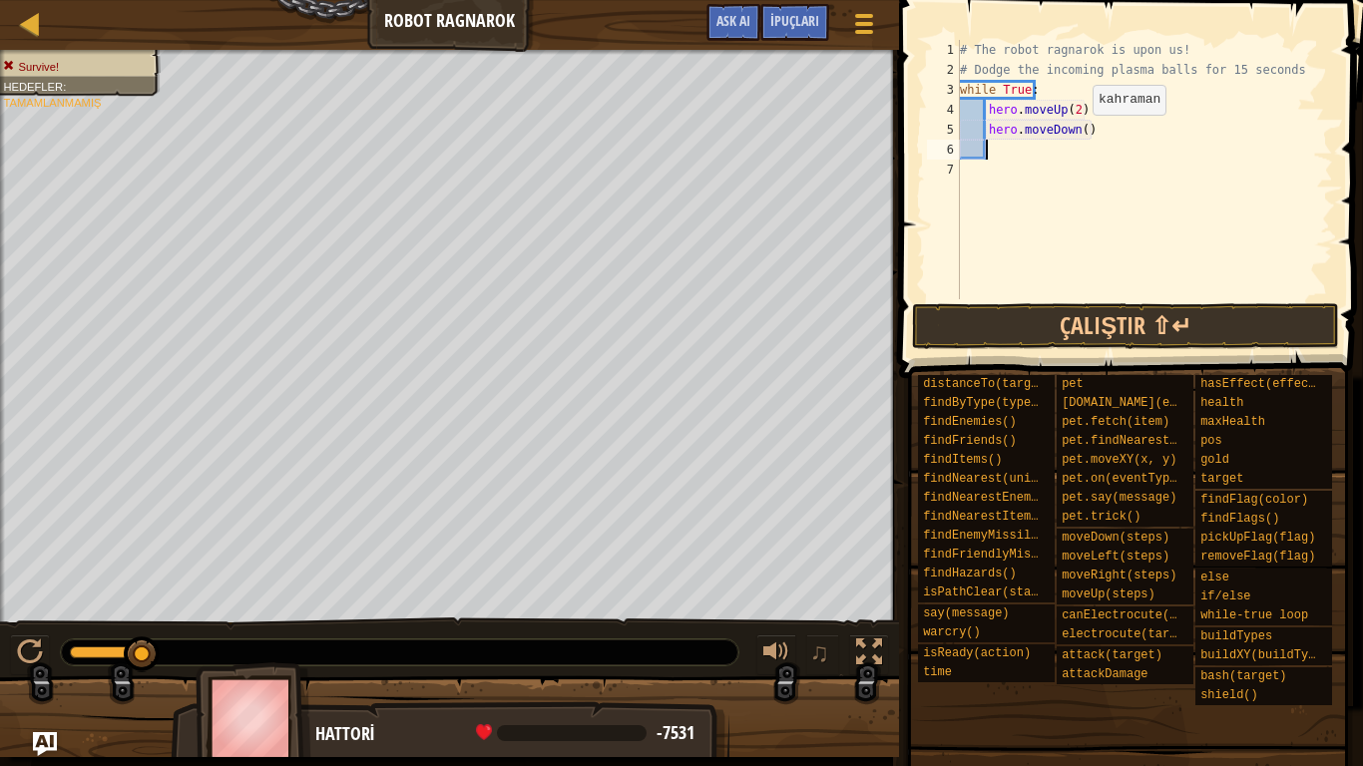
click at [1076, 135] on div "# The robot ragnarok is upon us! # Dodge the incoming plasma balls for 15 secon…" at bounding box center [1144, 189] width 377 height 299
type textarea "hero.moveDown(4)"
click at [992, 156] on div "# The robot ragnarok is upon us! # Dodge the incoming plasma balls for 15 secon…" at bounding box center [1144, 189] width 377 height 299
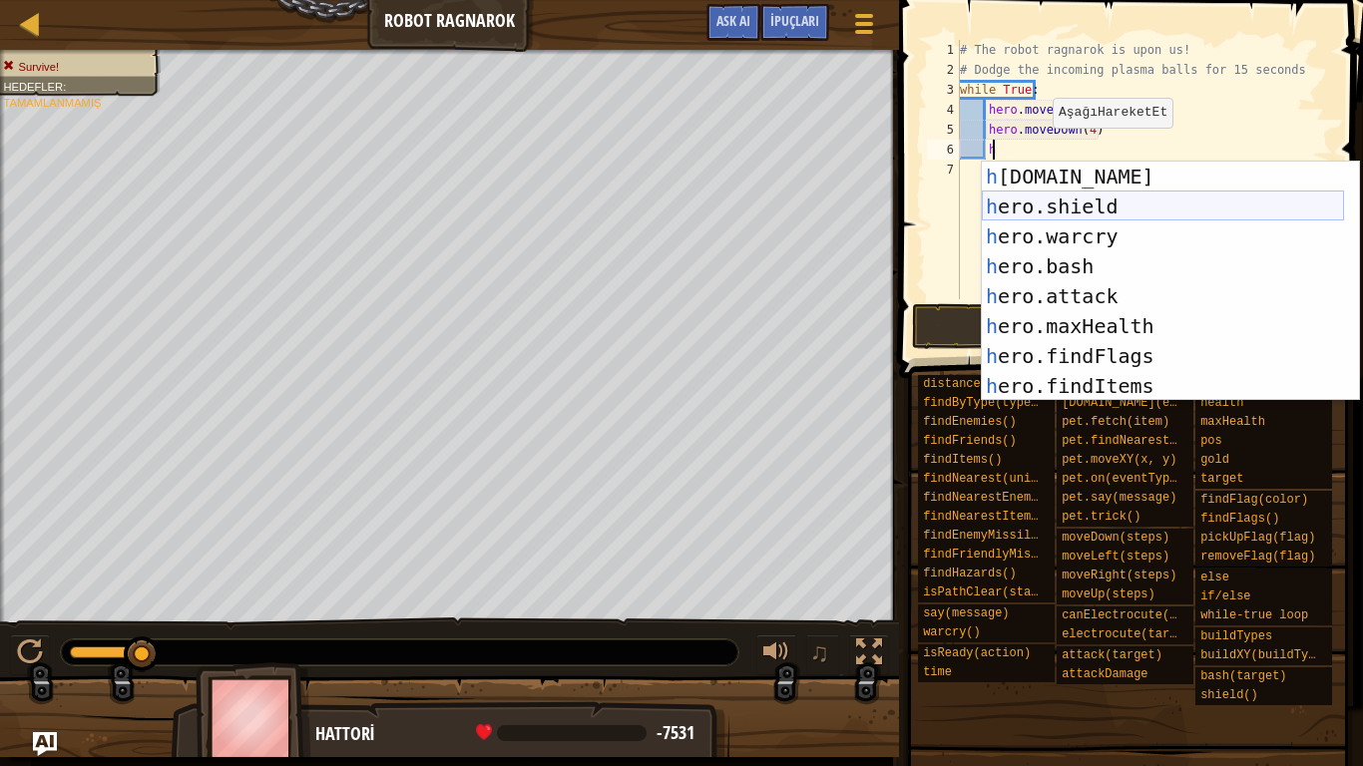
scroll to position [299, 0]
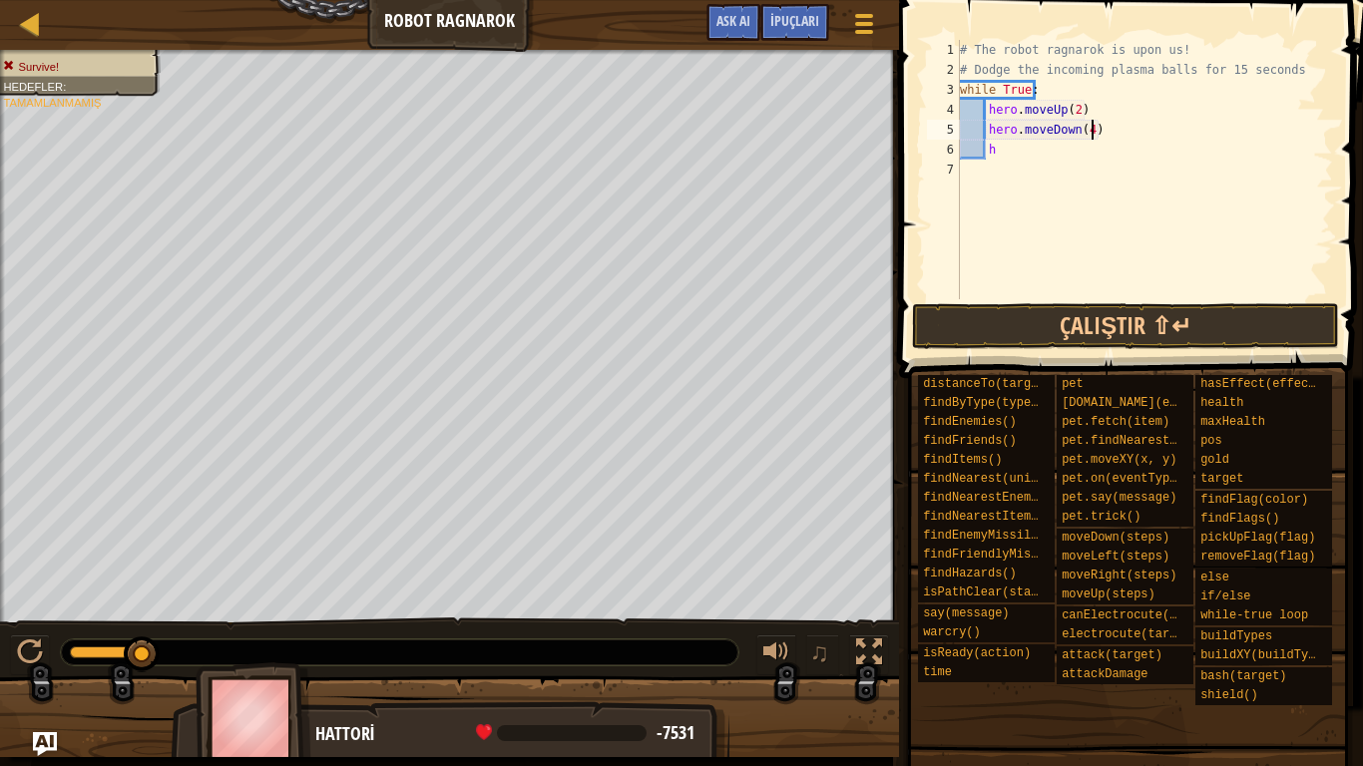
click at [1180, 133] on div "# The robot ragnarok is upon us! # Dodge the incoming plasma balls for 15 secon…" at bounding box center [1144, 189] width 377 height 299
drag, startPoint x: 1180, startPoint y: 133, endPoint x: 1189, endPoint y: 120, distance: 15.8
click at [1189, 120] on div "# The robot ragnarok is upon us! # Dodge the incoming plasma balls for 15 secon…" at bounding box center [1144, 189] width 377 height 299
click at [1004, 158] on div "# The robot ragnarok is upon us! # Dodge the incoming plasma balls for 15 secon…" at bounding box center [1144, 189] width 377 height 299
type textarea "h"
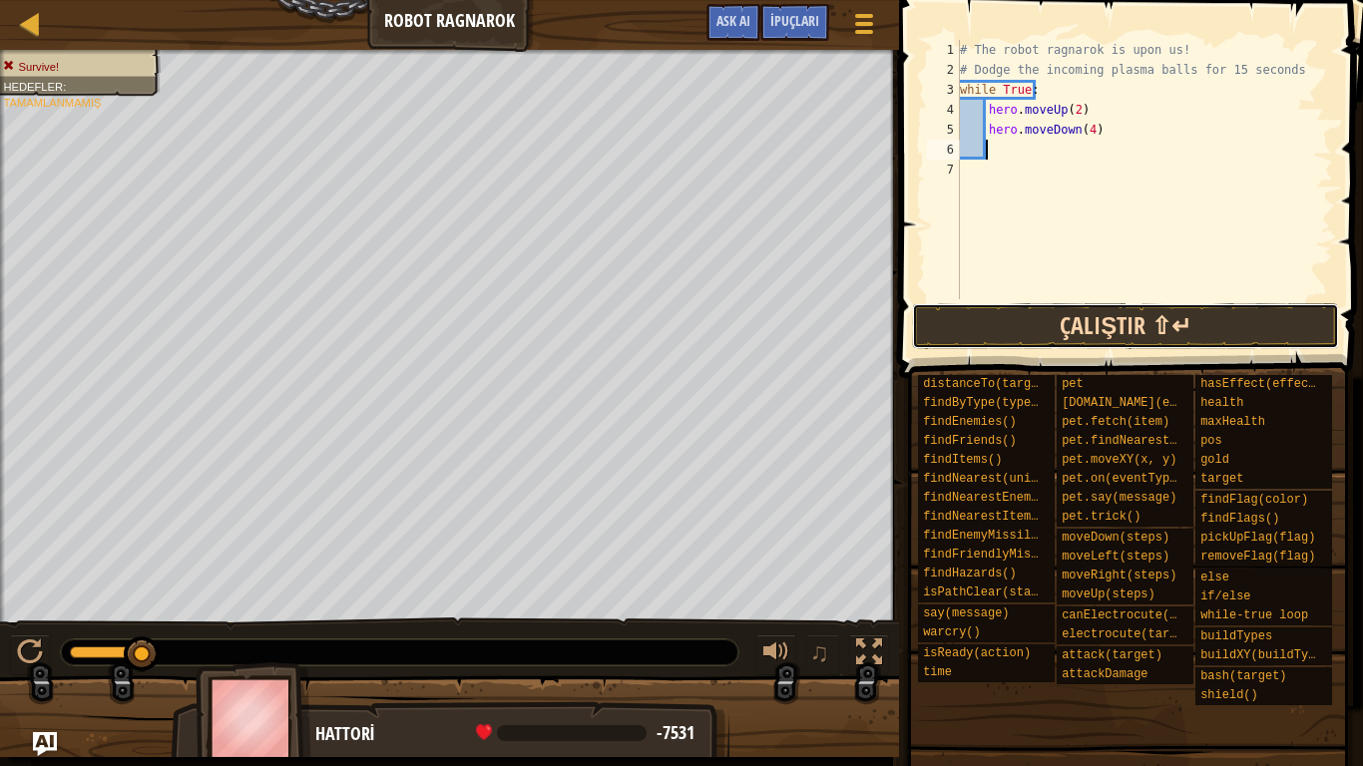
click at [1151, 316] on button "Çalıştır ⇧↵" at bounding box center [1125, 326] width 427 height 46
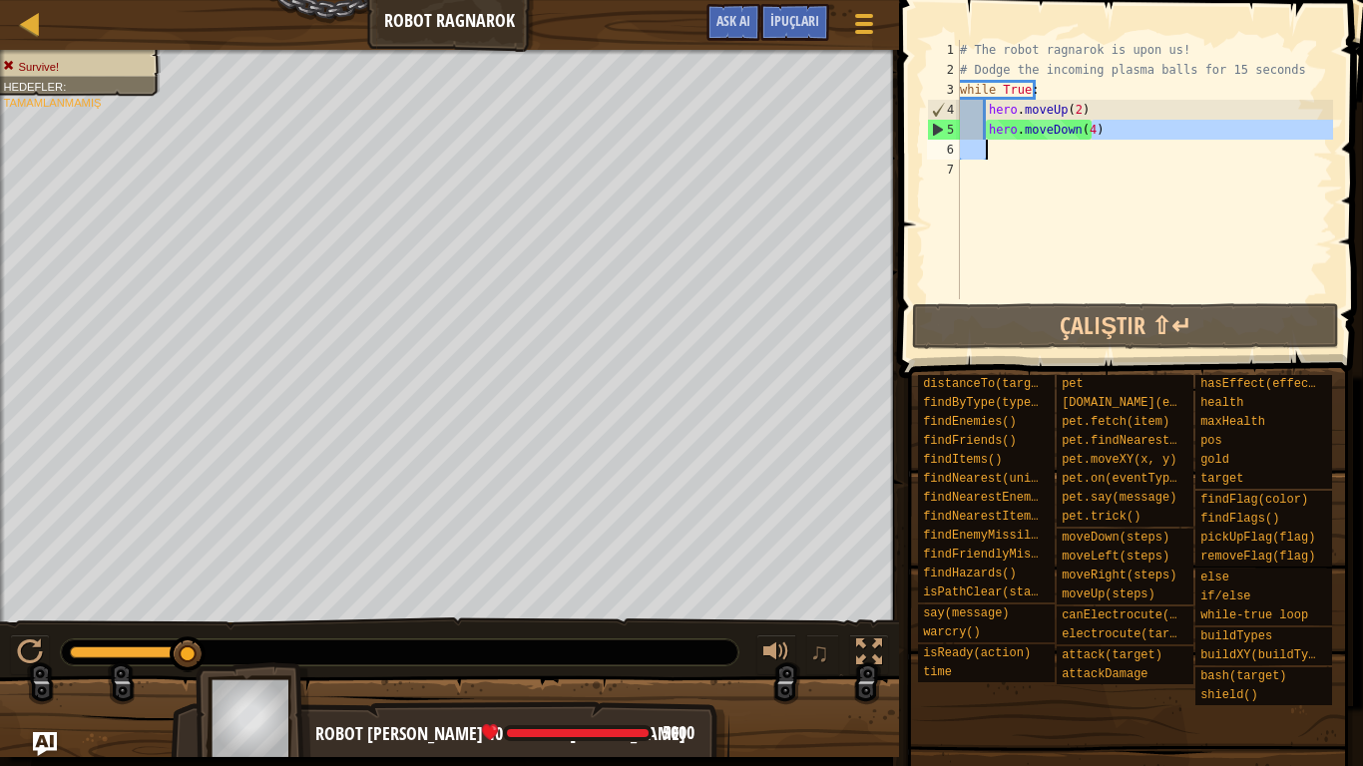
drag, startPoint x: 1093, startPoint y: 128, endPoint x: 1002, endPoint y: 140, distance: 91.6
click at [1002, 140] on div "# The robot ragnarok is upon us! # Dodge the incoming plasma balls for 15 secon…" at bounding box center [1144, 189] width 377 height 299
click at [1069, 108] on div "# The robot ragnarok is upon us! # Dodge the incoming plasma balls for 15 secon…" at bounding box center [1144, 189] width 377 height 299
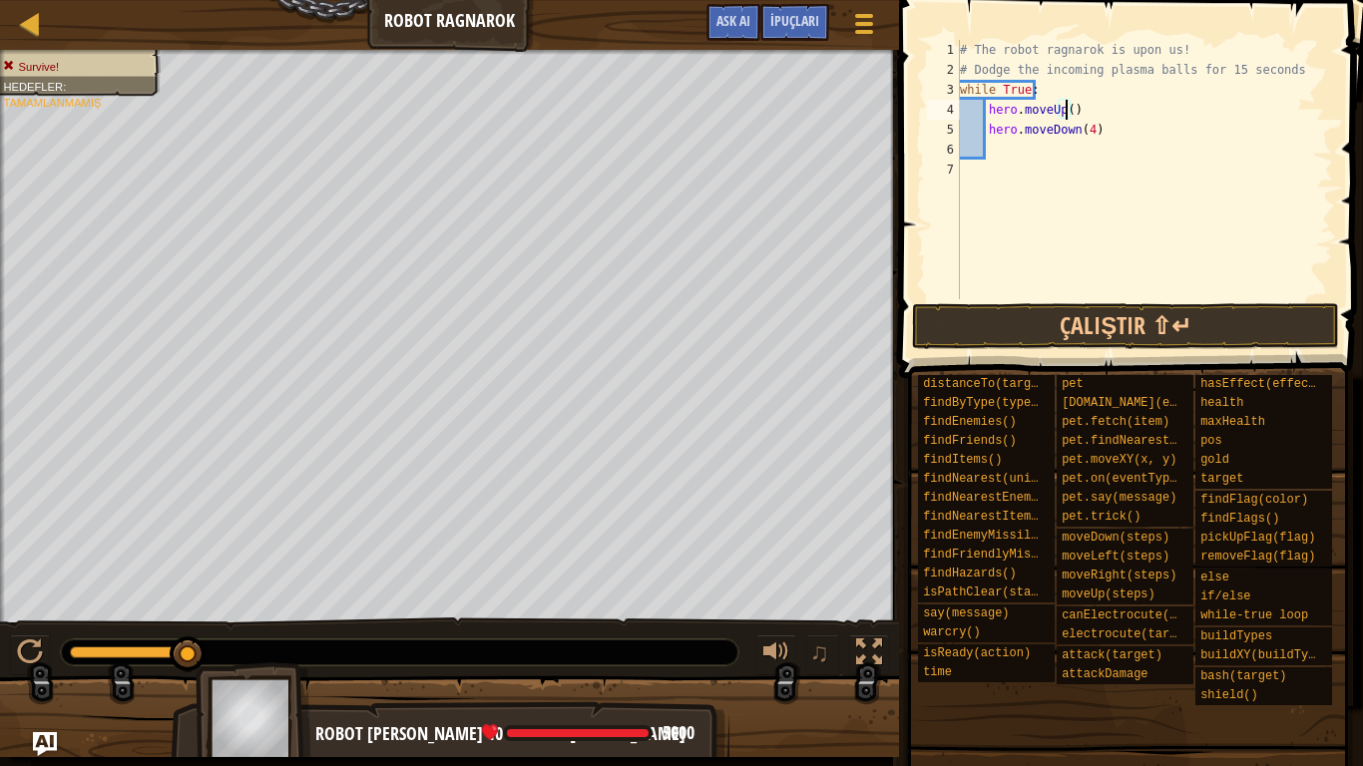
scroll to position [9, 8]
click at [1106, 136] on div "# The robot ragnarok is upon us! # Dodge the incoming plasma balls for 15 secon…" at bounding box center [1144, 189] width 377 height 299
type textarea "hero.moveDown(4)"
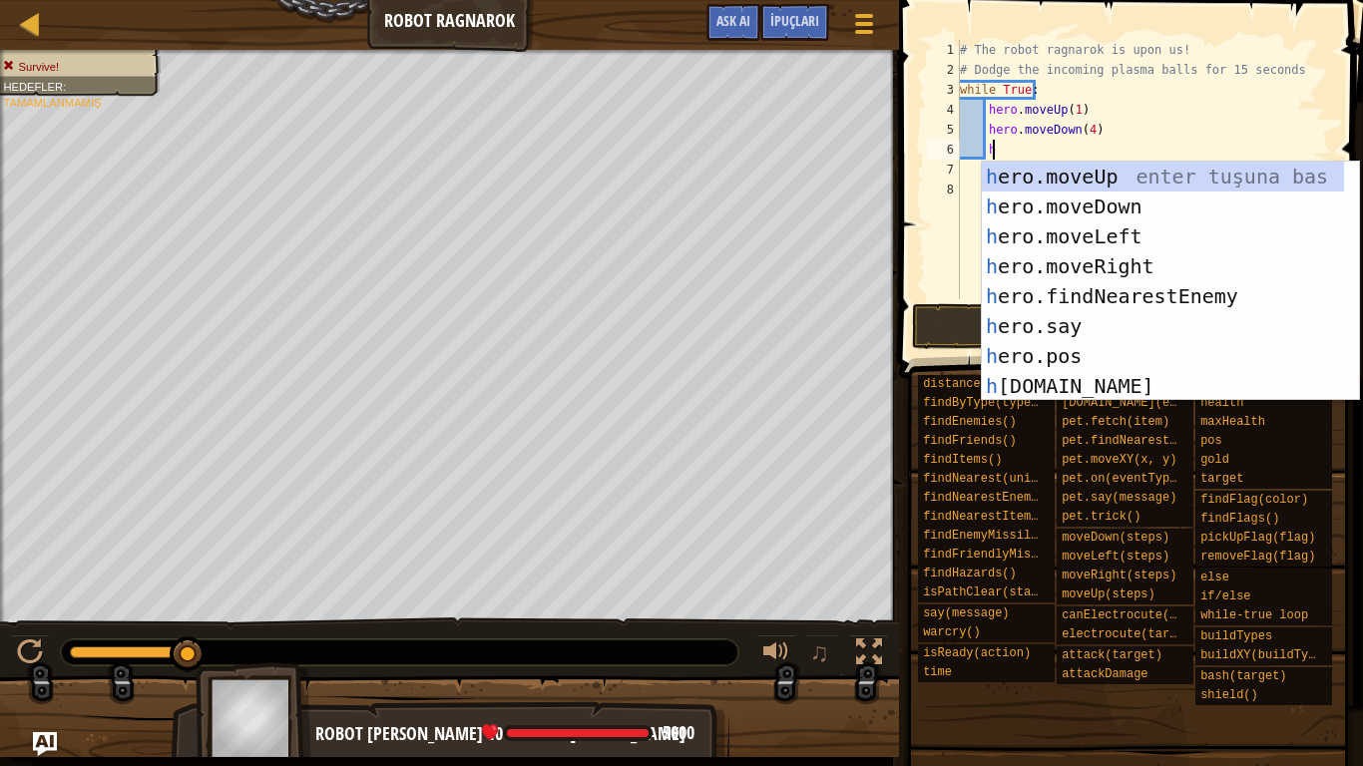
type textarea "h"
click at [1049, 175] on div "h ero.moveUp enter tuşuna bas h ero.moveDown enter tuşuna bas h ero.moveLeft en…" at bounding box center [1163, 311] width 362 height 299
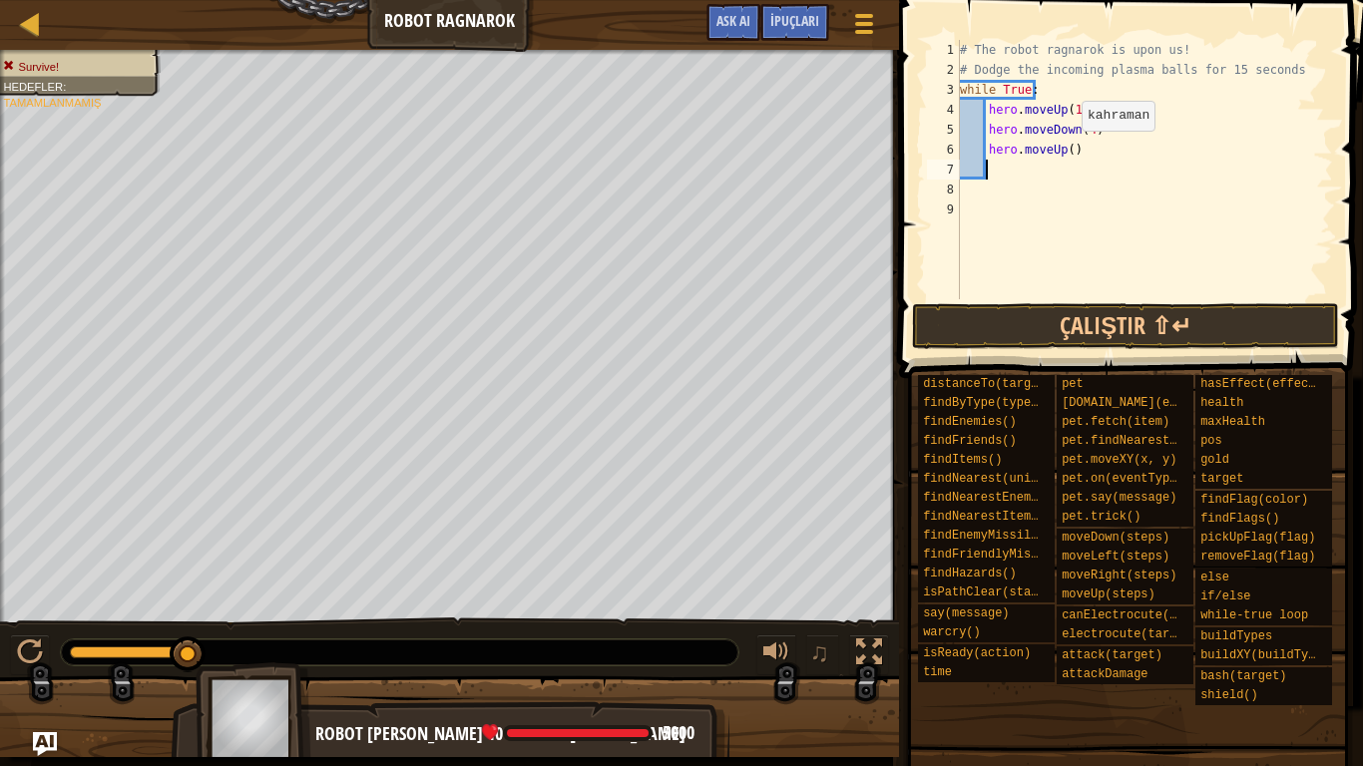
click at [1065, 151] on div "# The robot ragnarok is upon us! # Dodge the incoming plasma balls for 15 secon…" at bounding box center [1144, 189] width 377 height 299
click at [1075, 330] on button "Çalıştır ⇧↵" at bounding box center [1125, 326] width 427 height 46
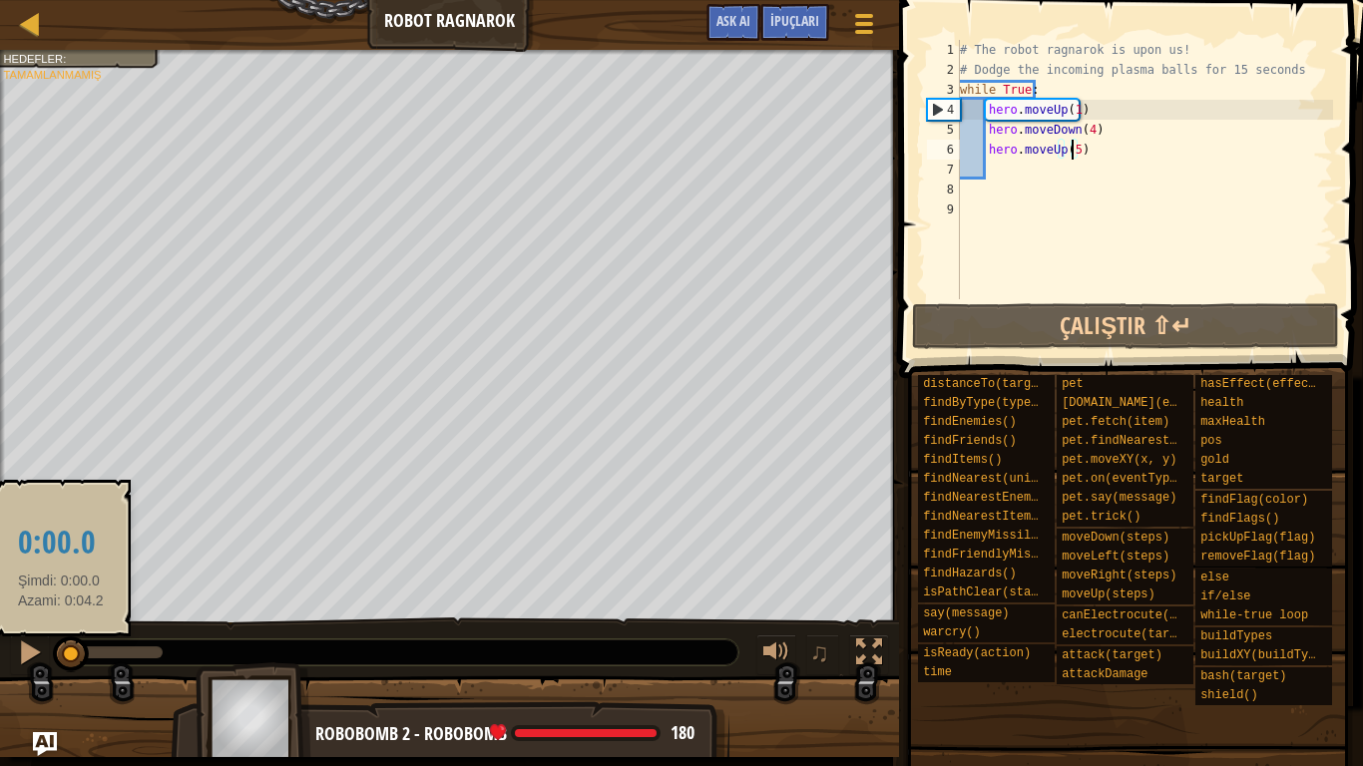
drag, startPoint x: 152, startPoint y: 651, endPoint x: 55, endPoint y: 655, distance: 96.9
click at [58, 655] on div at bounding box center [71, 655] width 36 height 36
click at [70, 648] on div at bounding box center [71, 655] width 36 height 36
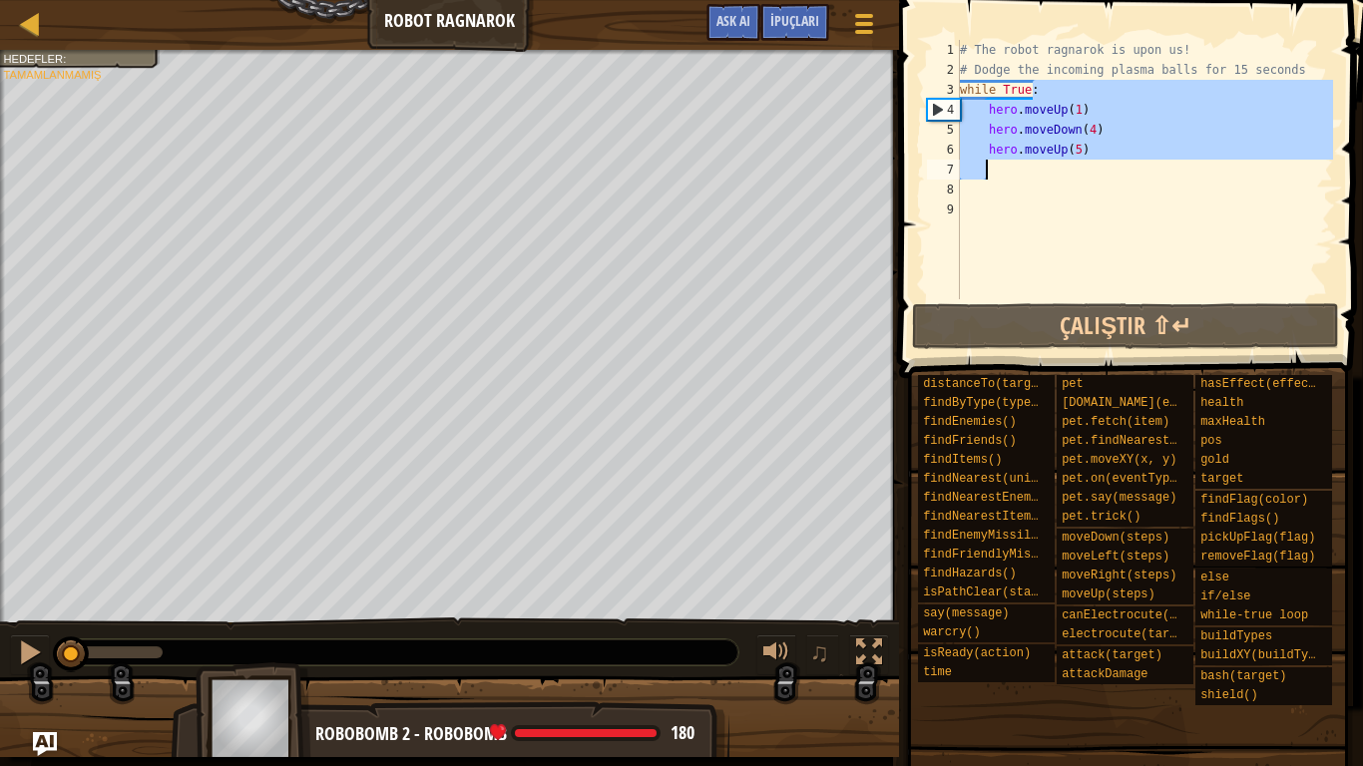
drag, startPoint x: 1083, startPoint y: 95, endPoint x: 998, endPoint y: 169, distance: 112.5
click at [998, 169] on div "# The robot ragnarok is upon us! # Dodge the incoming plasma balls for 15 secon…" at bounding box center [1144, 189] width 377 height 299
type textarea "while True:"
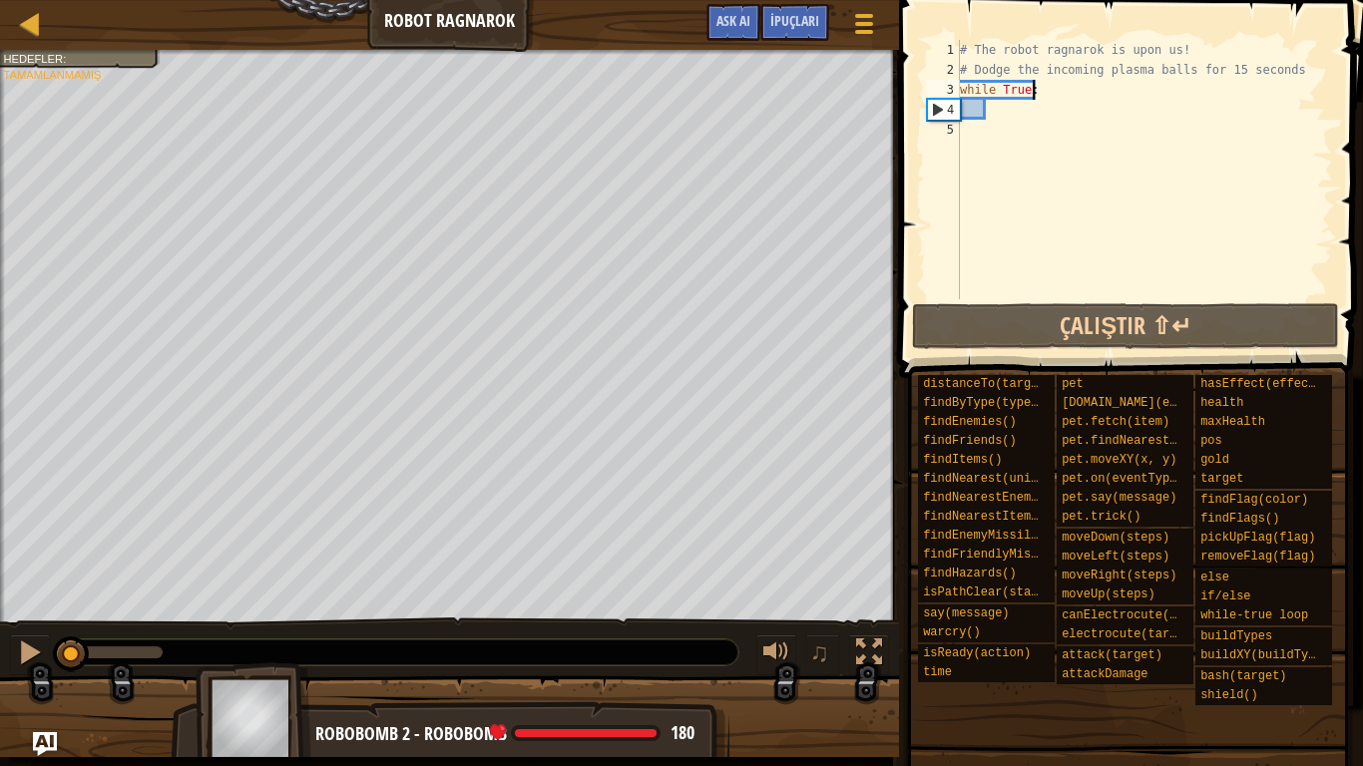
scroll to position [9, 5]
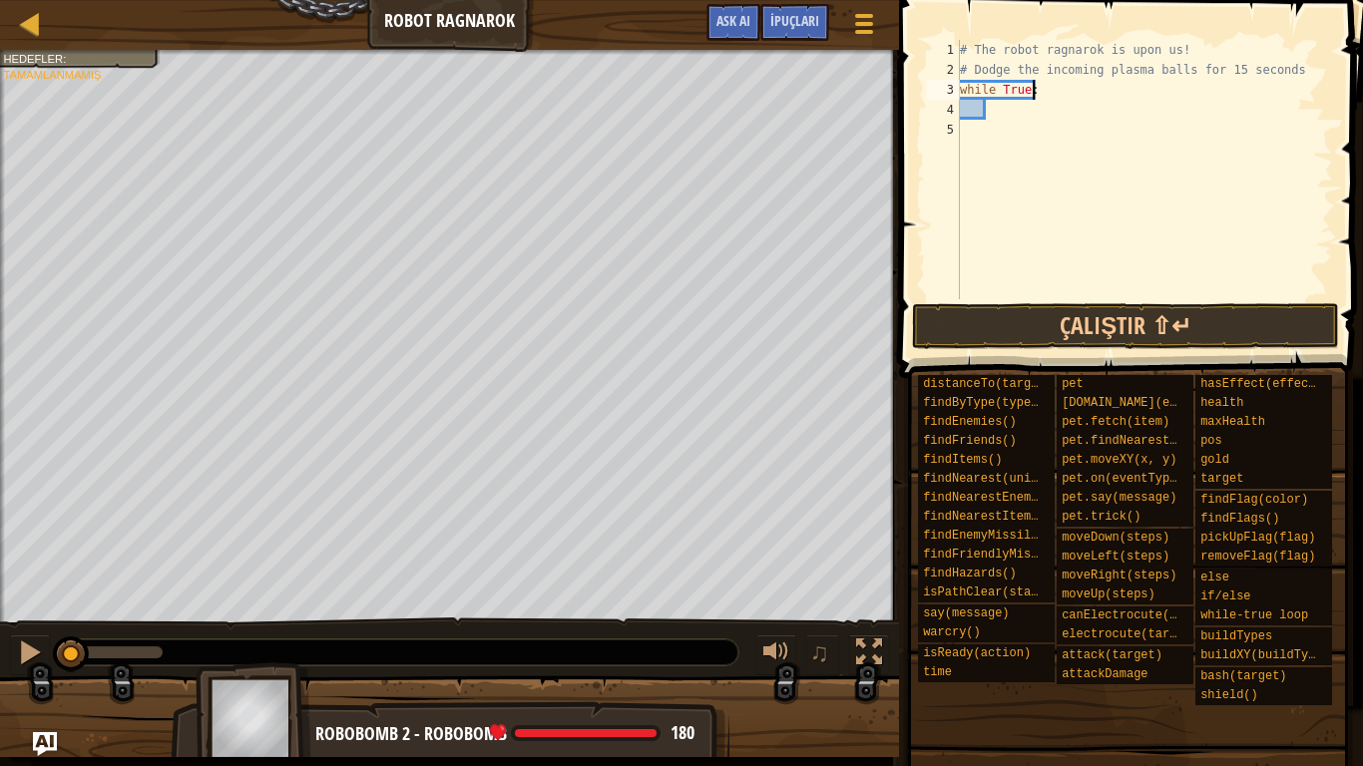
click at [1001, 114] on div "# The robot ragnarok is upon us! # Dodge the incoming plasma balls for 15 secon…" at bounding box center [1144, 189] width 377 height 299
type textarea "h"
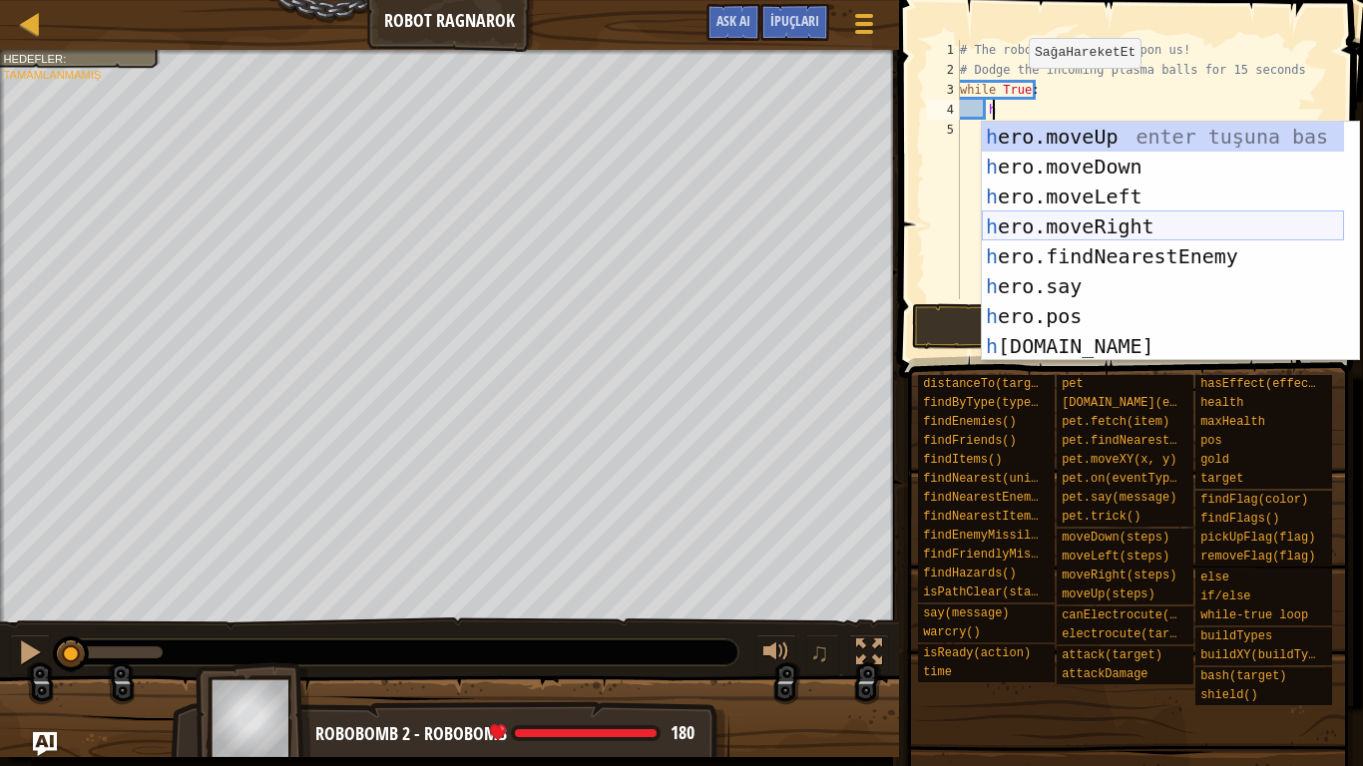
click at [1147, 254] on div "h ero.moveUp enter tuşuna bas h ero.moveDown enter tuşuna bas h ero.moveLeft en…" at bounding box center [1163, 271] width 362 height 299
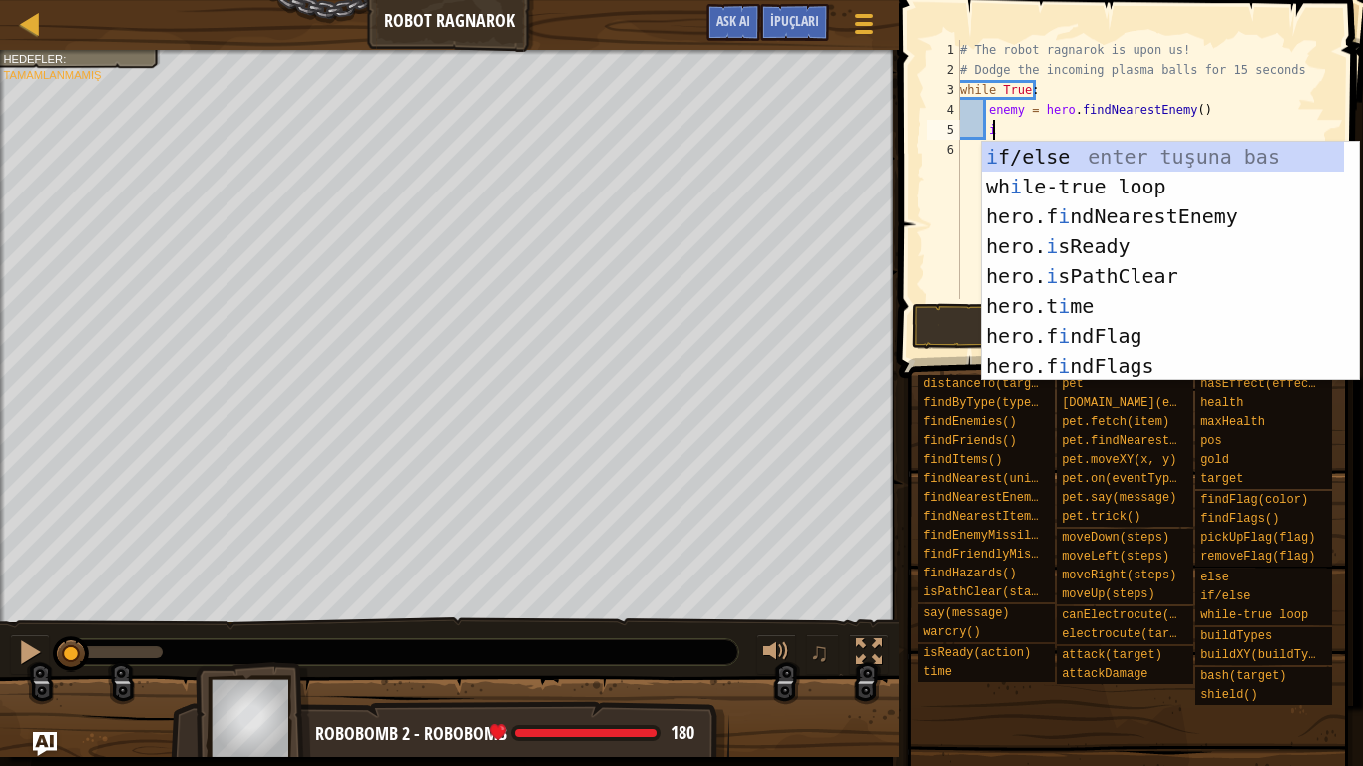
click at [1051, 147] on div "i f/else enter tuşuna bas wh i le-true loop enter tuşuna bas hero.f i ndNearest…" at bounding box center [1163, 291] width 362 height 299
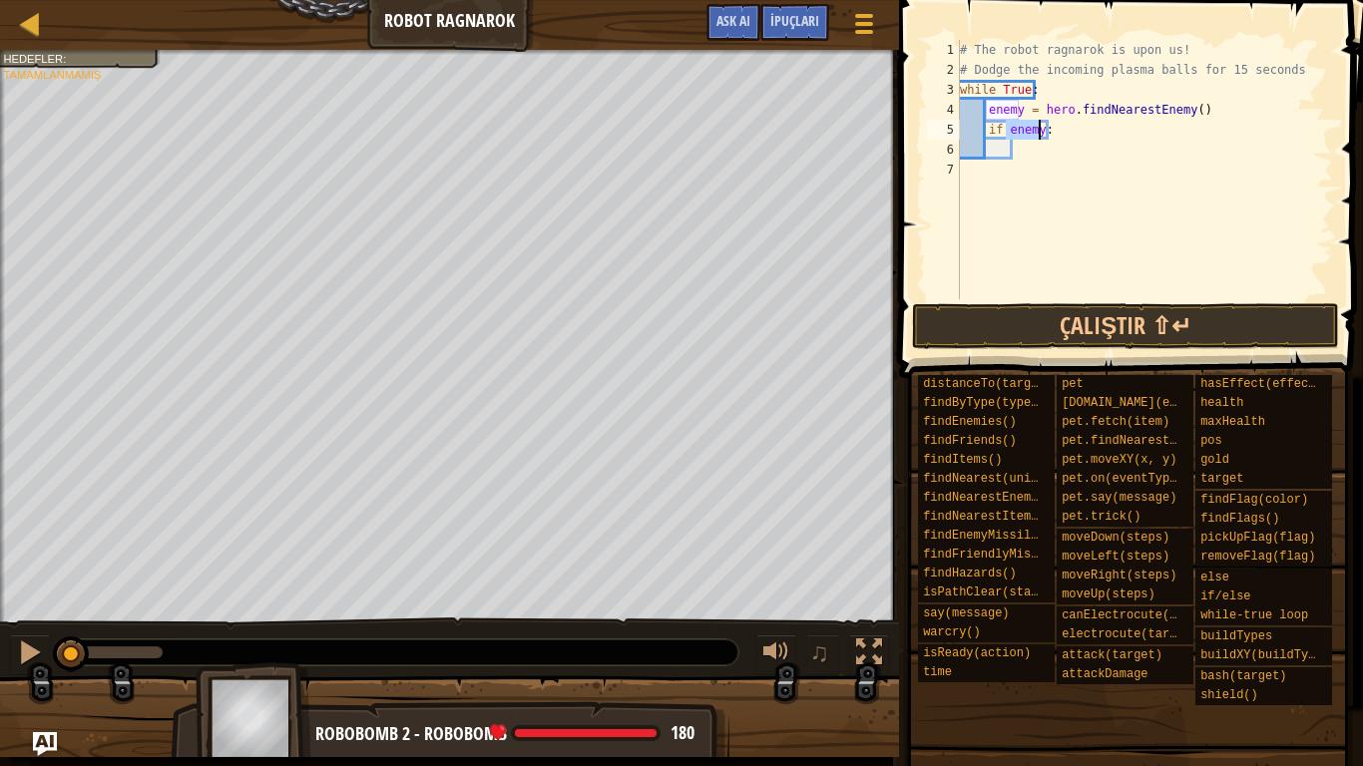
type textarea "if enemy:"
click at [1036, 152] on div "# The robot ragnarok is upon us! # Dodge the incoming plasma balls for 15 secon…" at bounding box center [1144, 189] width 377 height 299
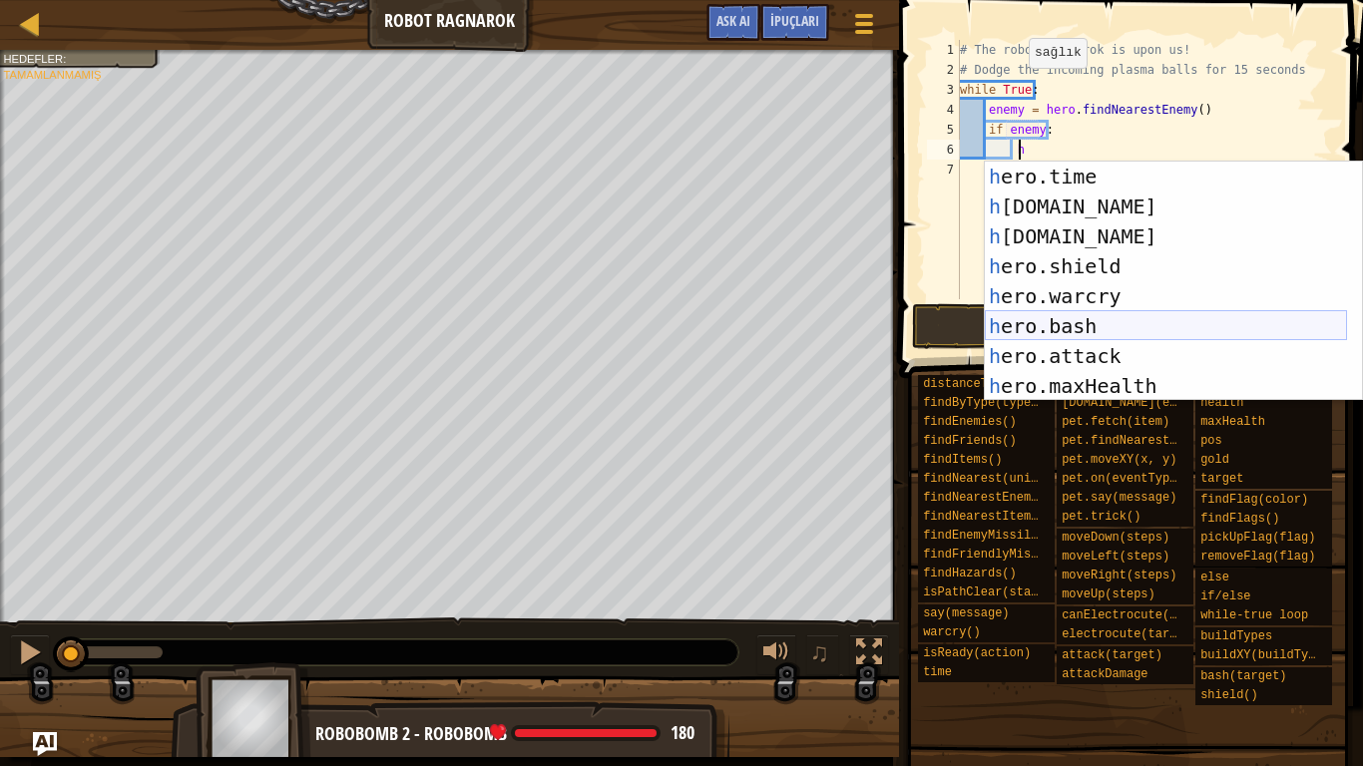
scroll to position [240, 0]
click at [1113, 360] on div "h ero.time enter tuşuna bas h ero.health enter tuşuna bas h ero.target enter tu…" at bounding box center [1166, 311] width 362 height 299
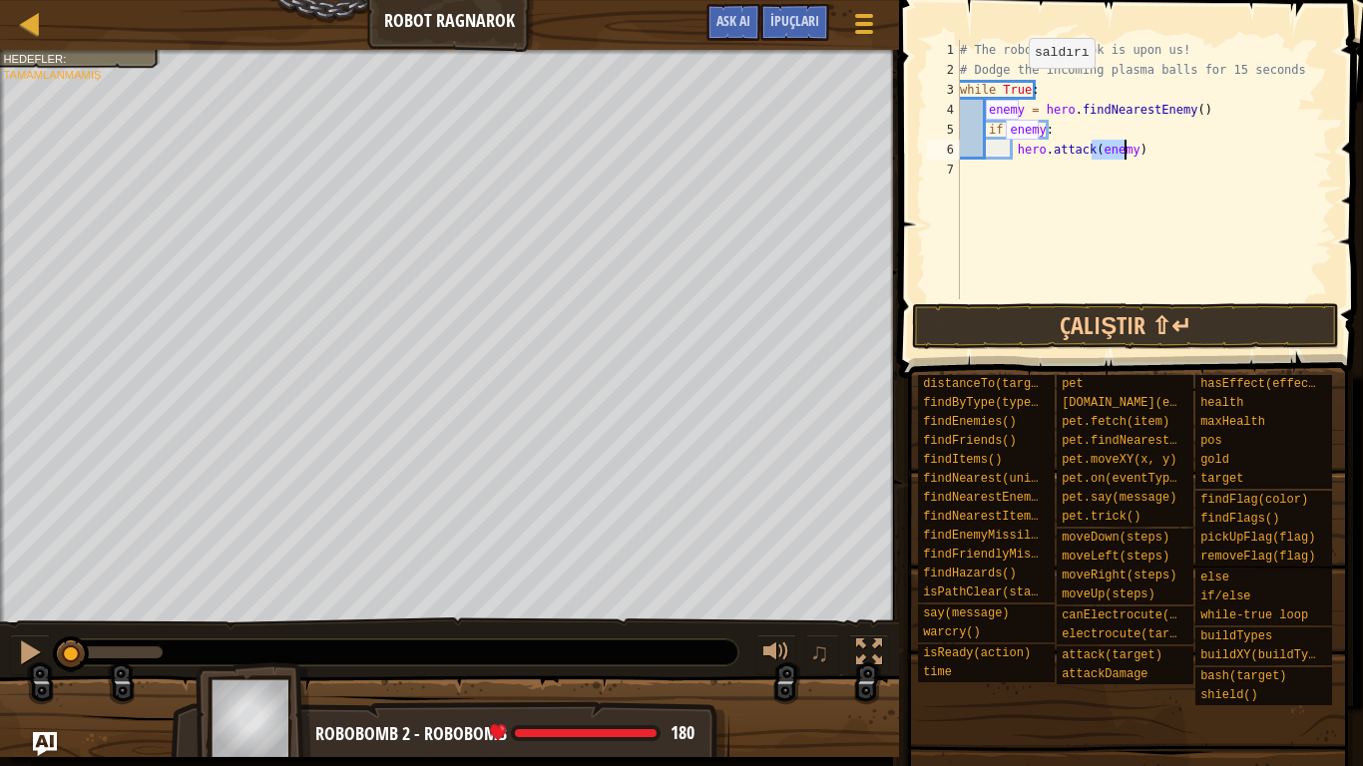
type textarea "hero.attack(enemy)"
click at [1160, 151] on div "# The robot ragnarok is upon us! # Dodge the incoming plasma balls for 15 secon…" at bounding box center [1144, 189] width 377 height 299
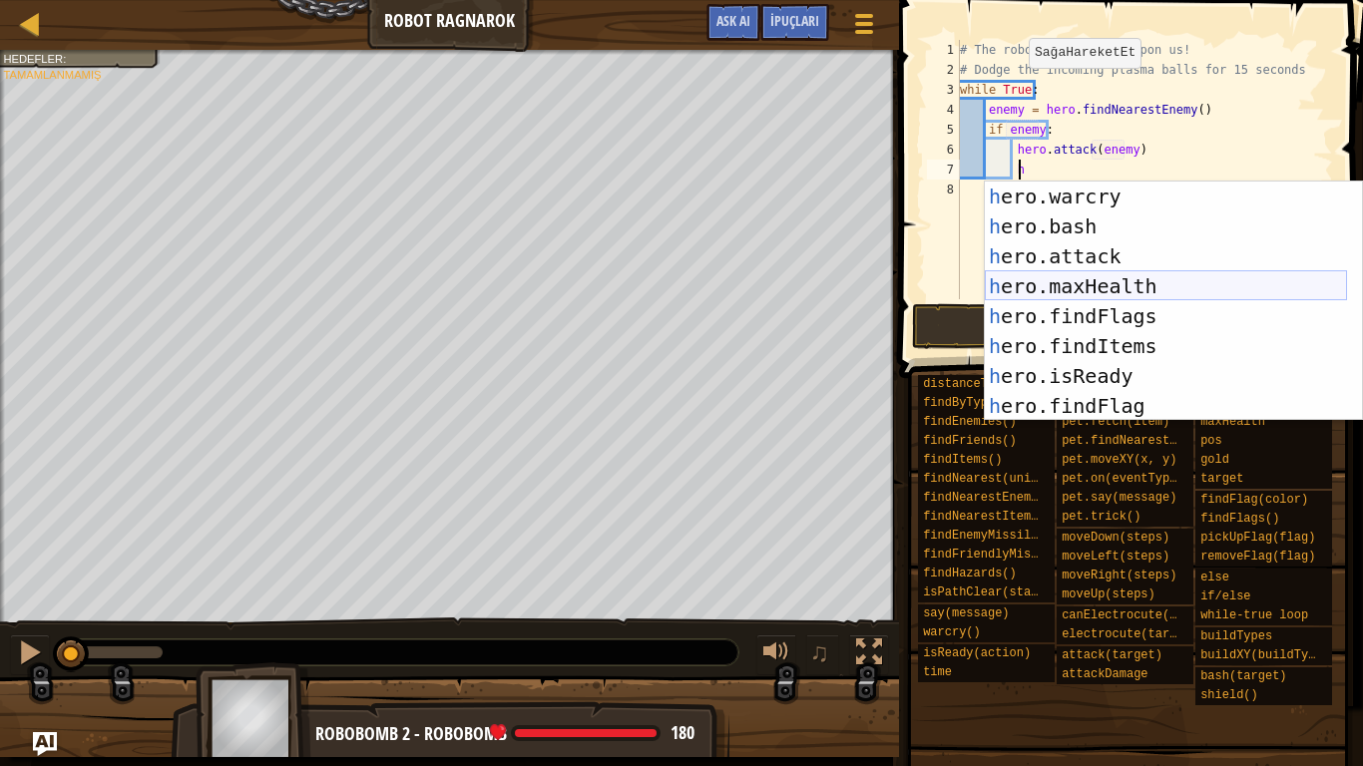
scroll to position [359, 0]
click at [1113, 263] on div "h ero.warcry enter tuşuna bas h ero.bash enter tuşuna bas h ero.attack enter tu…" at bounding box center [1166, 331] width 362 height 299
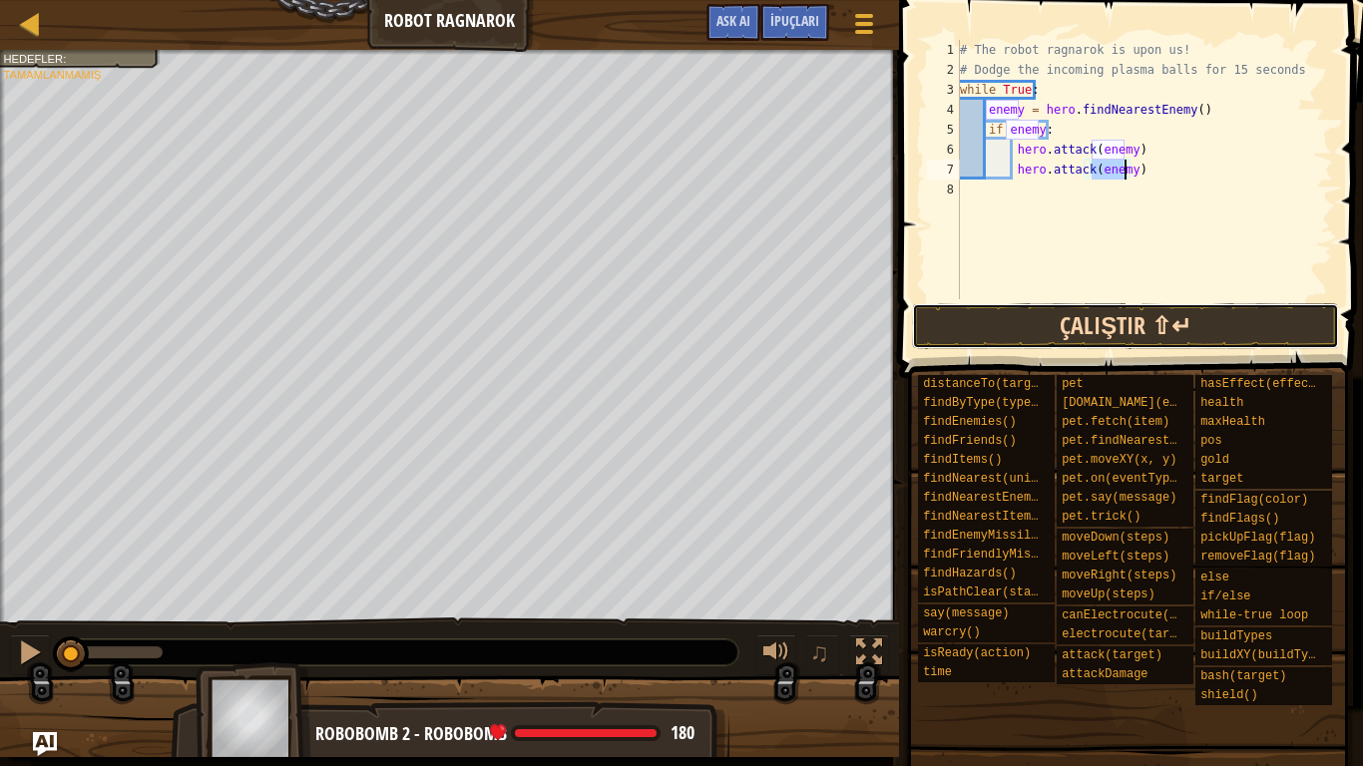
click at [1011, 330] on button "Çalıştır ⇧↵" at bounding box center [1125, 326] width 427 height 46
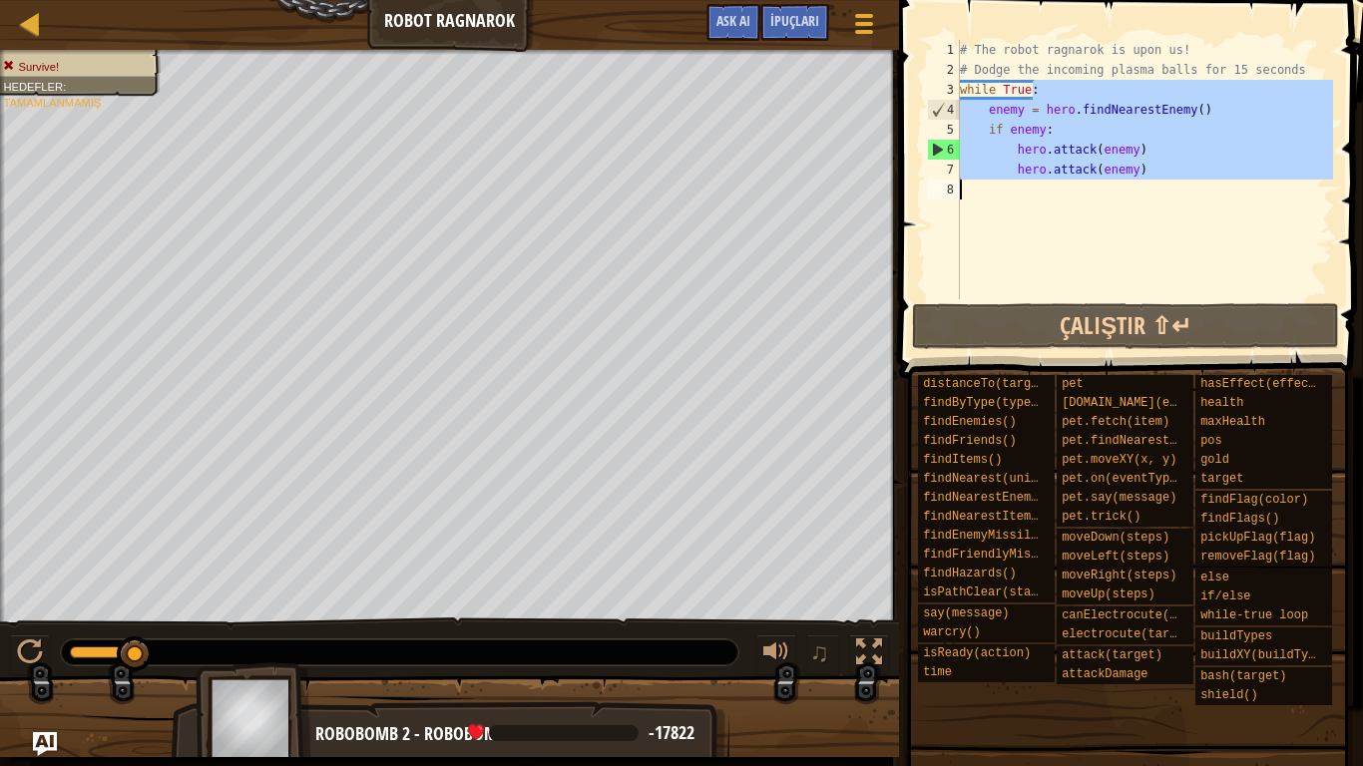
drag, startPoint x: 1058, startPoint y: 94, endPoint x: 1049, endPoint y: 195, distance: 101.2
click at [1049, 195] on div "# The robot ragnarok is upon us! # Dodge the incoming plasma balls for 15 secon…" at bounding box center [1144, 189] width 377 height 299
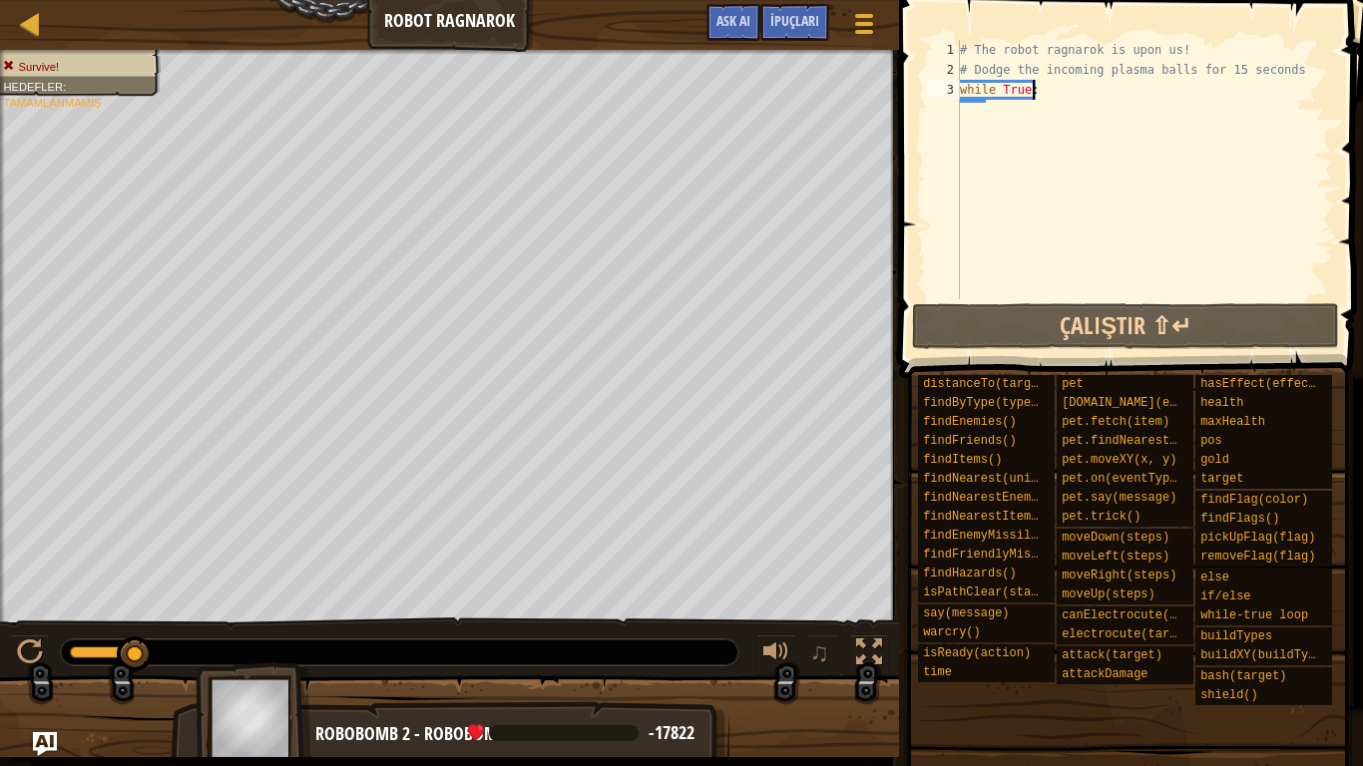
type textarea "while True:"
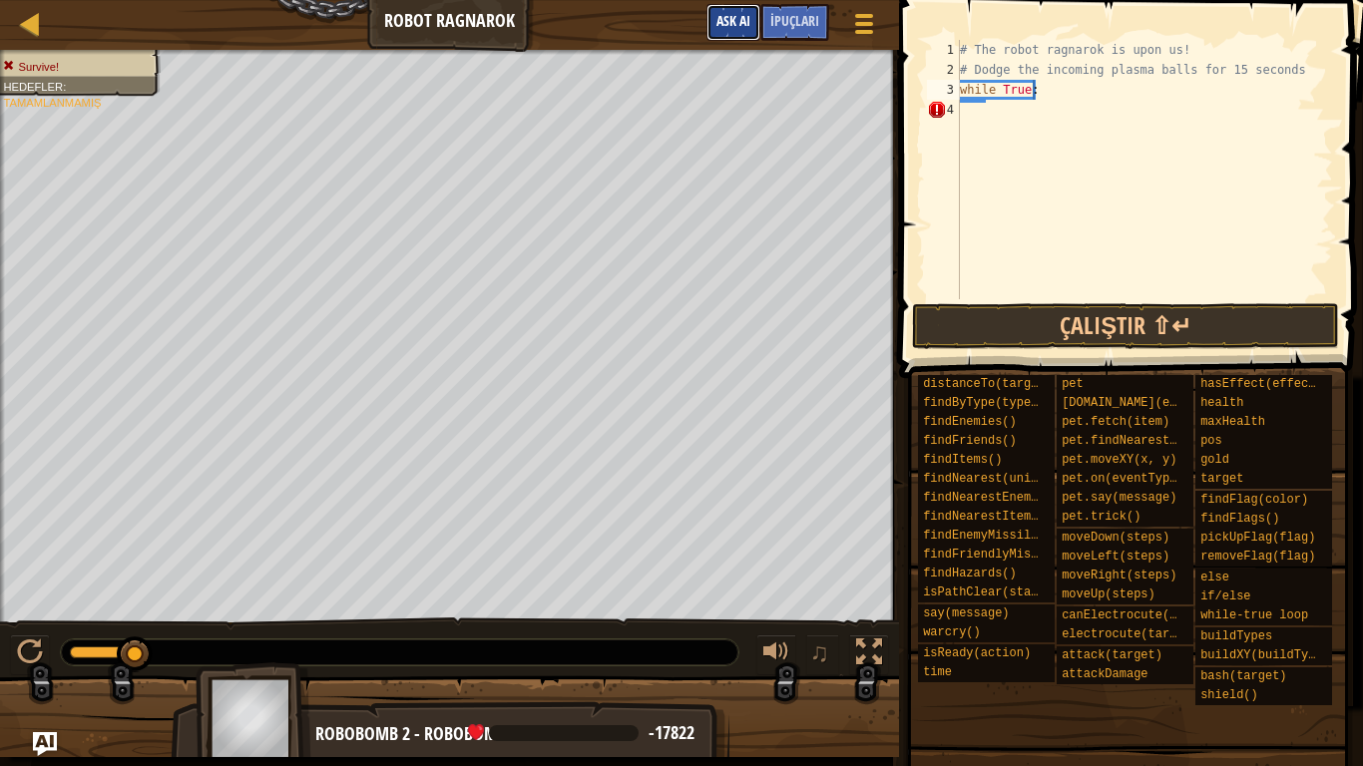
click at [728, 26] on span "Ask AI" at bounding box center [734, 20] width 34 height 19
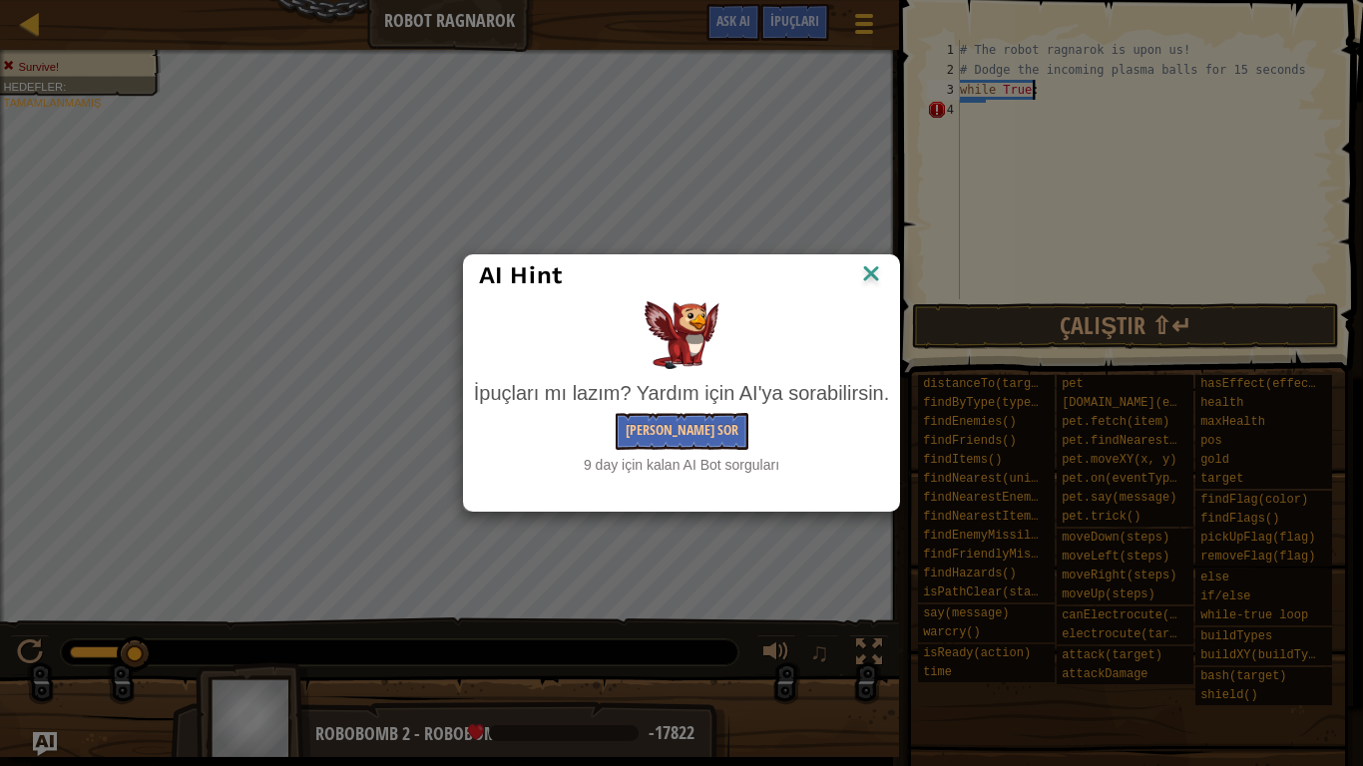
click at [871, 266] on img at bounding box center [871, 275] width 26 height 30
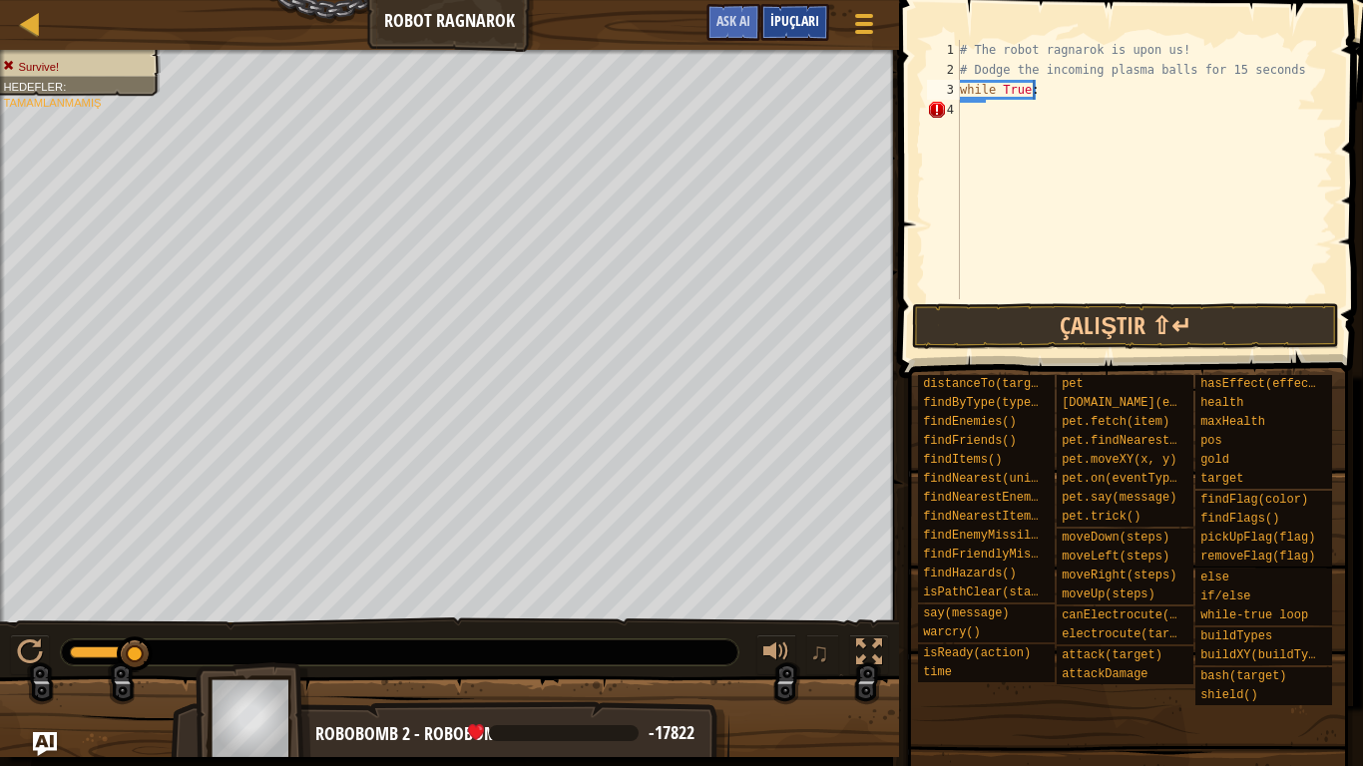
click at [799, 22] on span "İpuçları" at bounding box center [794, 20] width 49 height 19
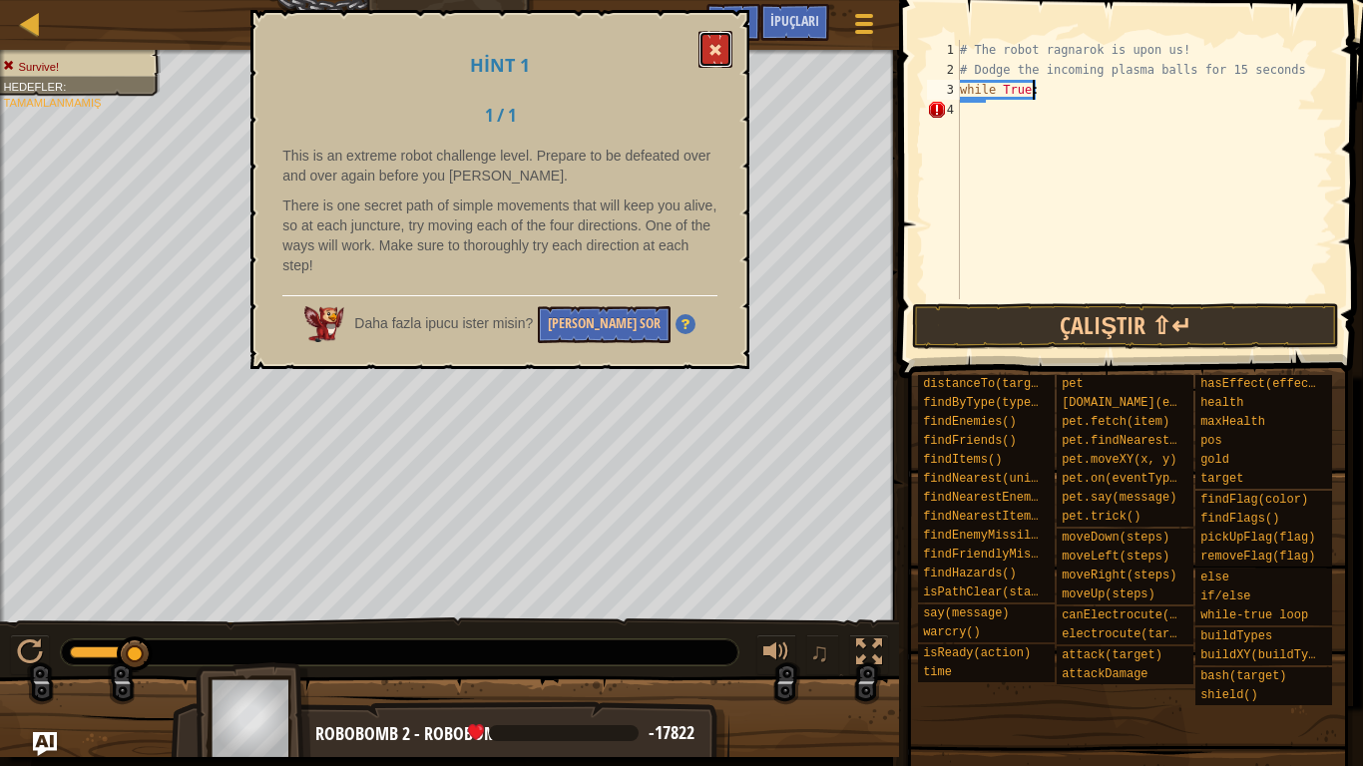
click at [725, 47] on button at bounding box center [716, 49] width 34 height 37
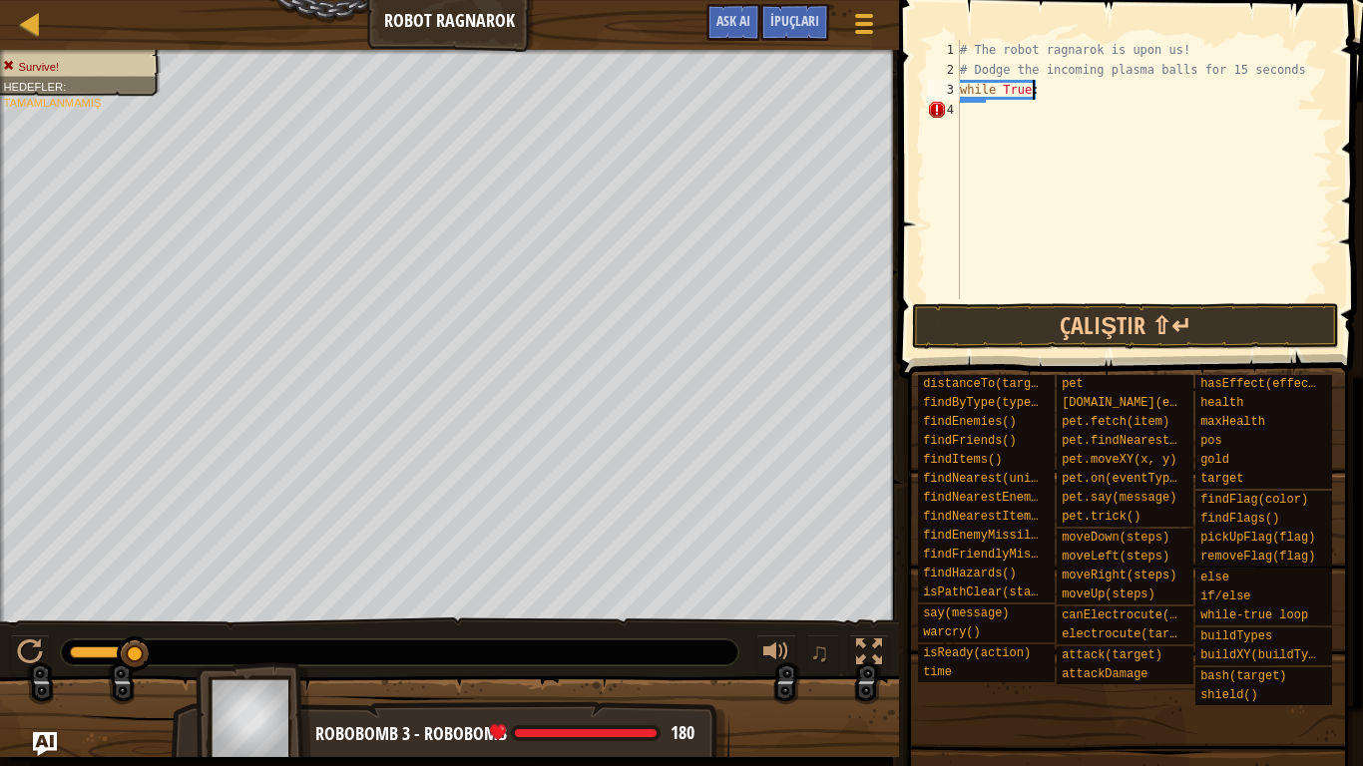
click at [524, 511] on div "Survive! Hedefler : Tamamlanmamış G reen B lack V iolet ♫ Robobomb 3 - robobomb…" at bounding box center [681, 404] width 1363 height 708
type textarea "h"
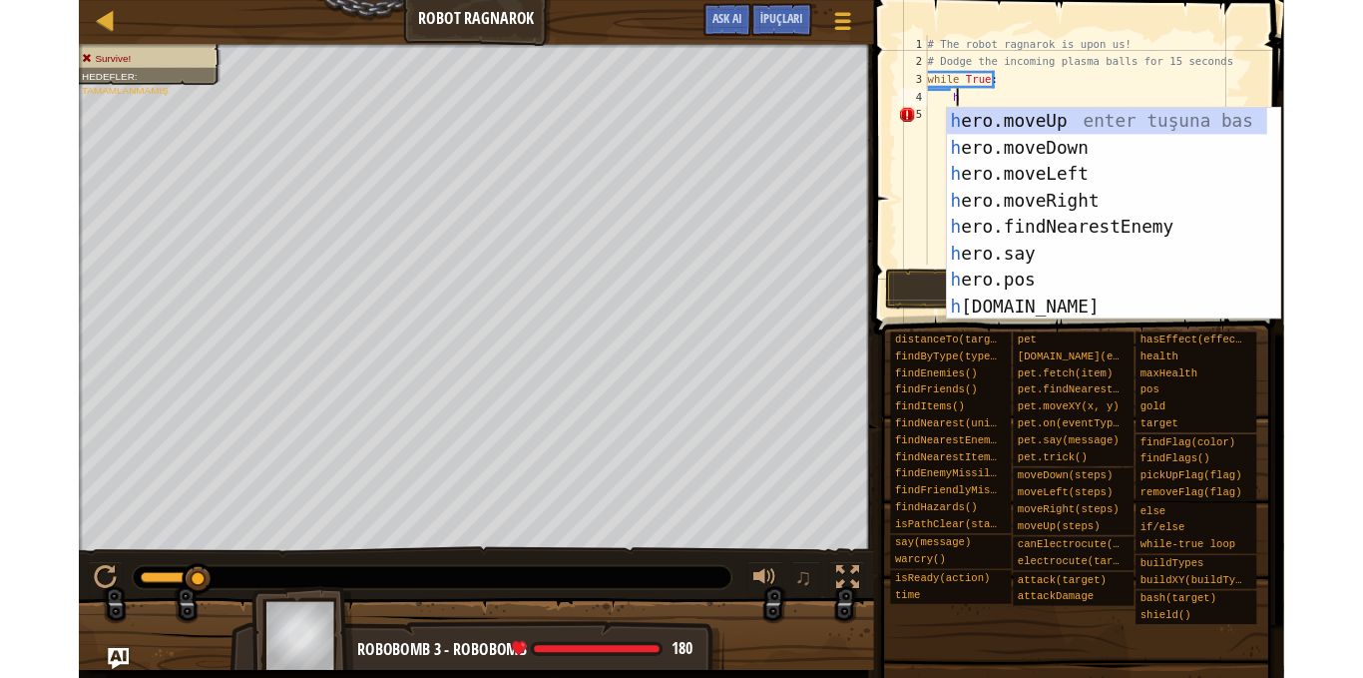
scroll to position [0, 0]
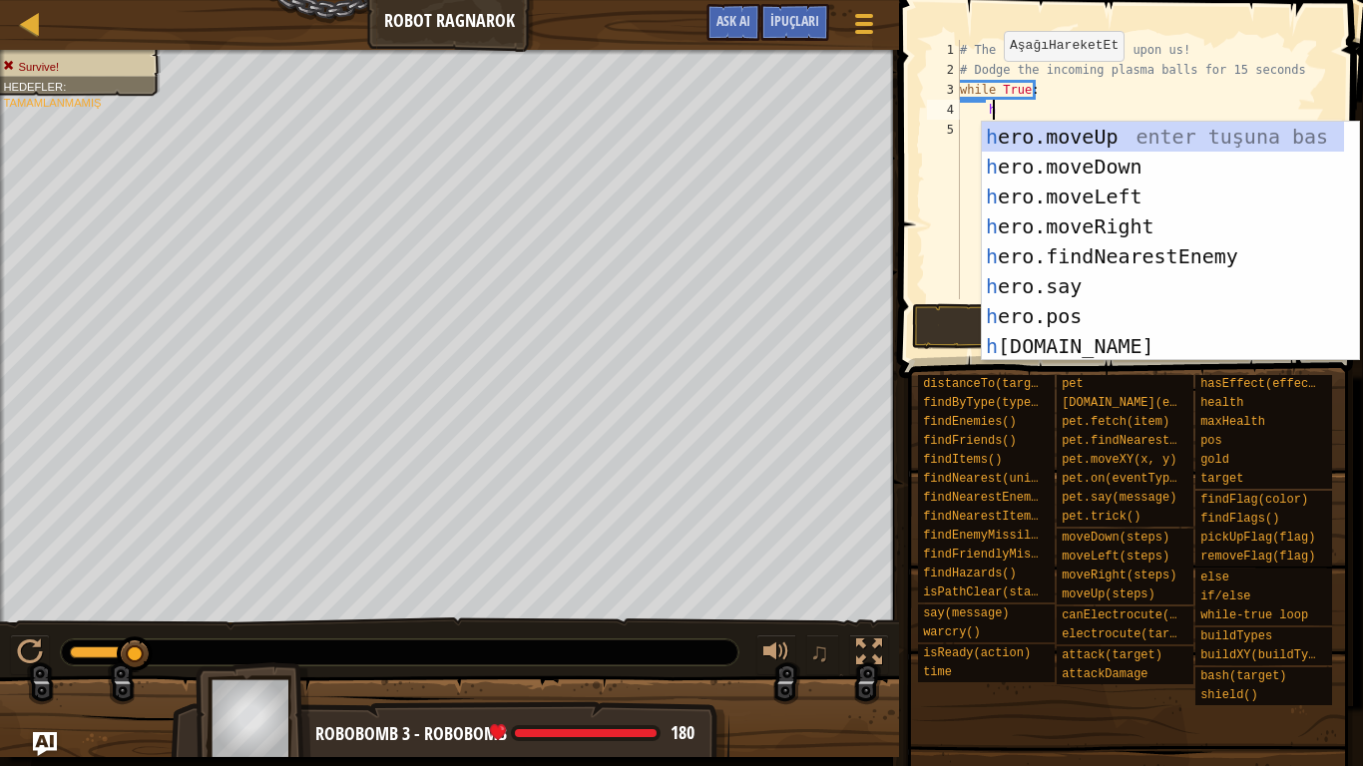
drag, startPoint x: 136, startPoint y: 657, endPoint x: 169, endPoint y: 662, distance: 33.3
click at [169, 662] on div at bounding box center [400, 653] width 678 height 26
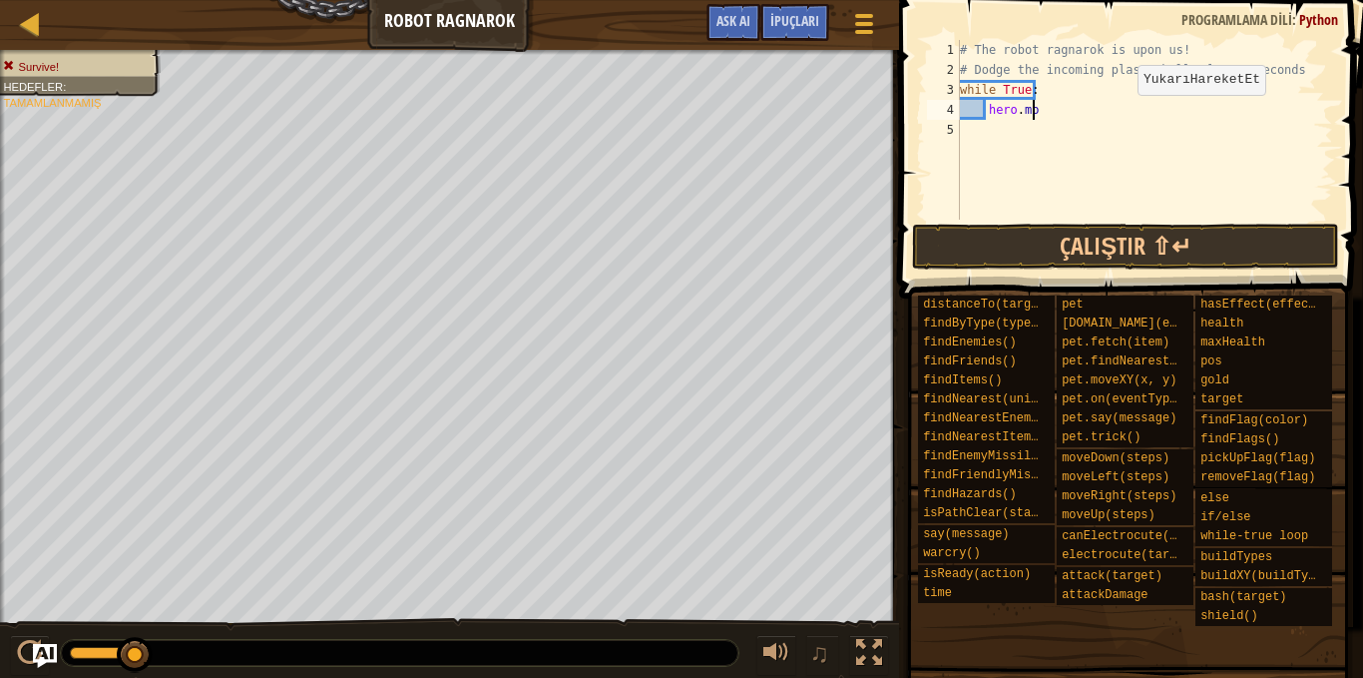
scroll to position [9, 0]
type textarea "h"
type textarea "while True:"
click at [809, 25] on span "İpuçları" at bounding box center [794, 20] width 49 height 19
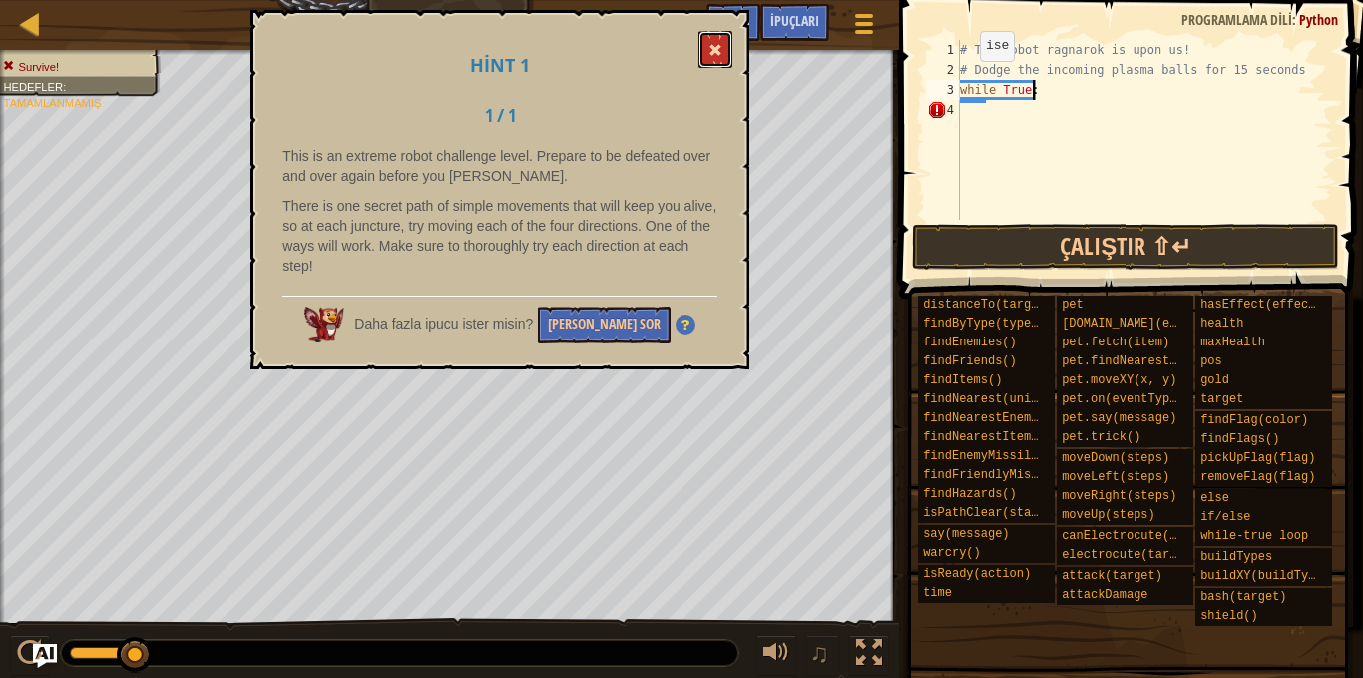
click at [720, 56] on span at bounding box center [716, 50] width 14 height 14
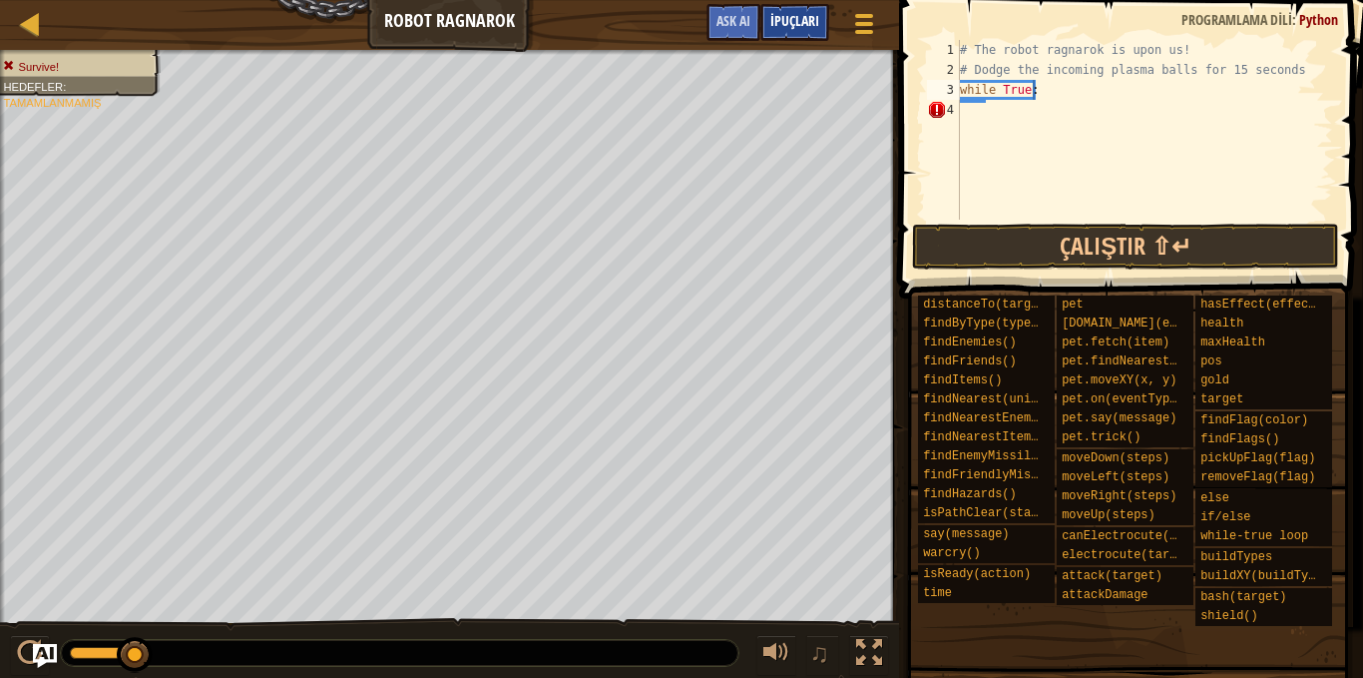
click at [802, 17] on span "İpuçları" at bounding box center [794, 20] width 49 height 19
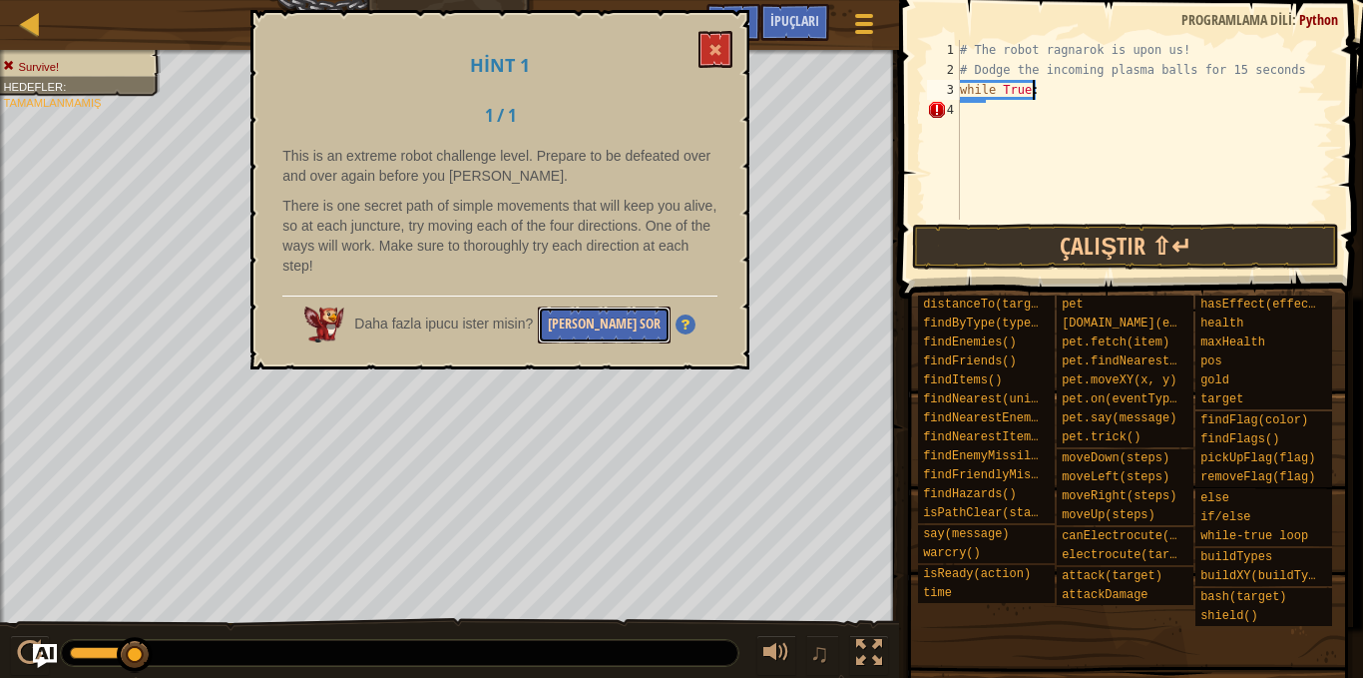
click at [600, 326] on button "[PERSON_NAME] Sor" at bounding box center [604, 324] width 133 height 37
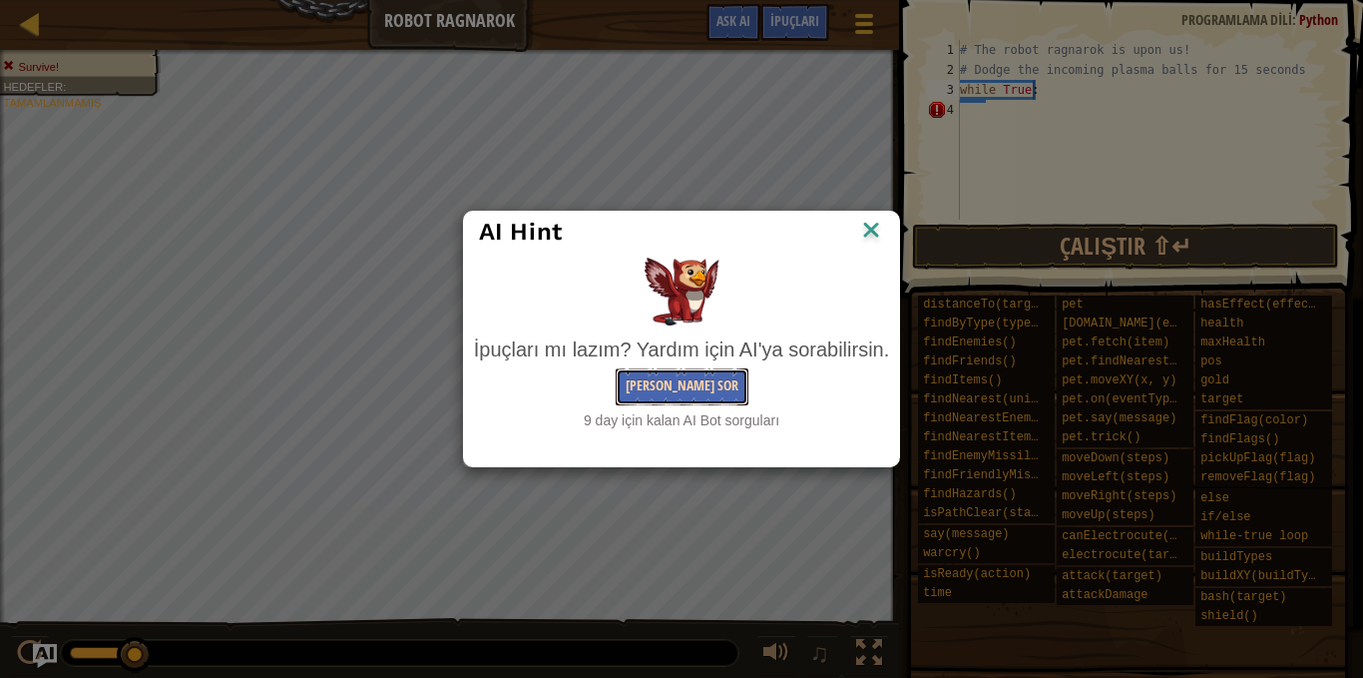
click at [696, 389] on button "[PERSON_NAME] Sor" at bounding box center [682, 386] width 133 height 37
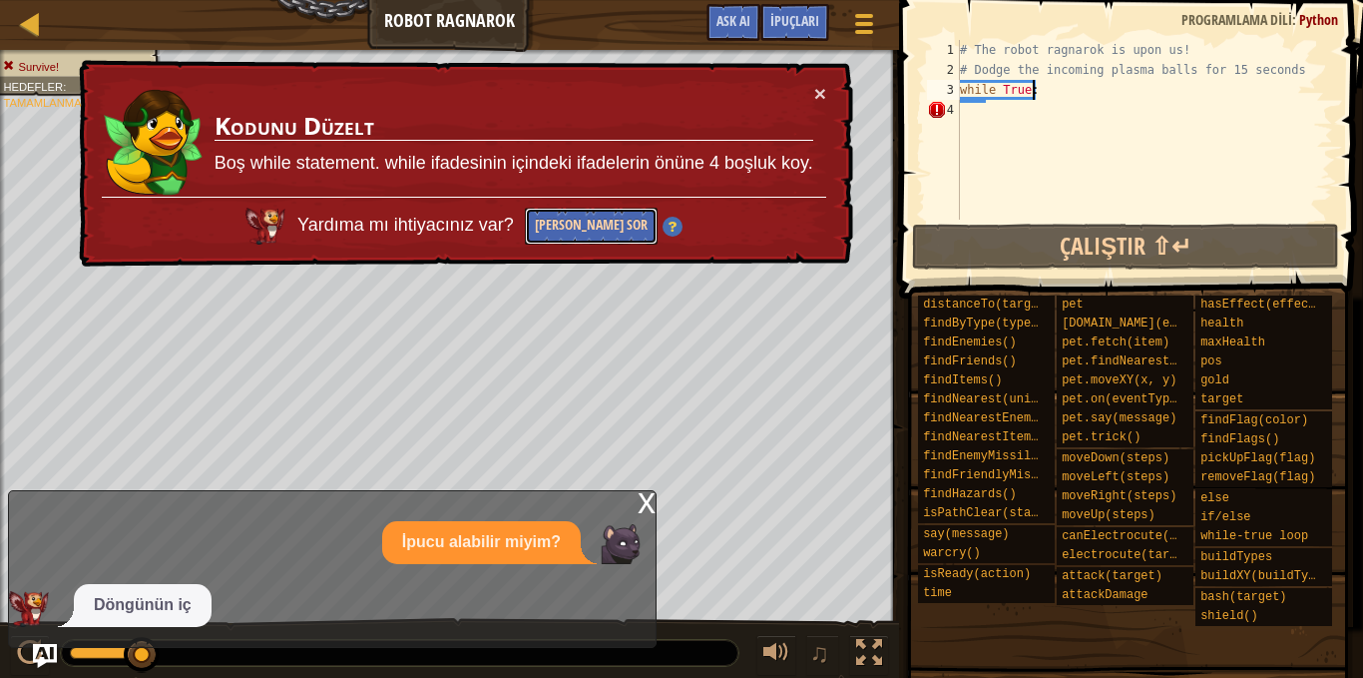
click at [622, 220] on button "[PERSON_NAME] Sor" at bounding box center [591, 226] width 133 height 37
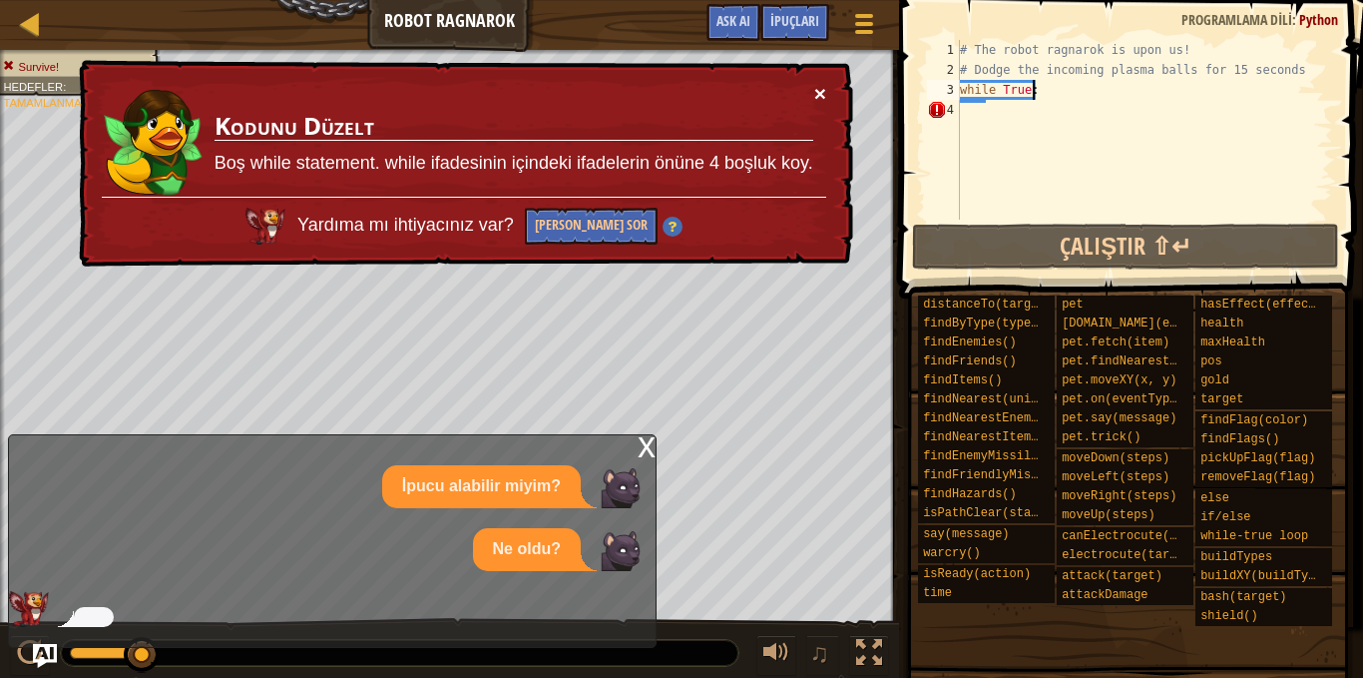
click at [814, 98] on button "×" at bounding box center [820, 93] width 12 height 21
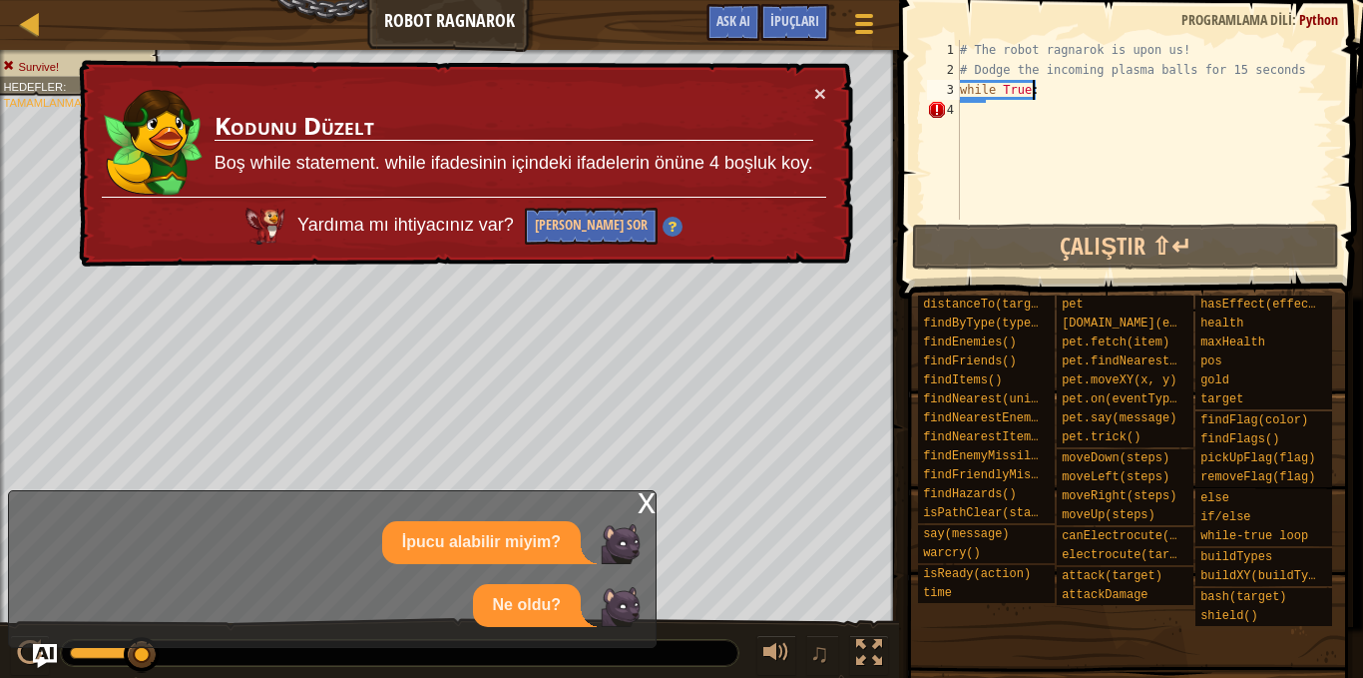
click at [826, 100] on div "× Kodunu Düzelt Boş while statement. while ifadesinin içindeki ifadelerin önüne…" at bounding box center [464, 164] width 778 height 208
click at [822, 92] on button "×" at bounding box center [820, 93] width 12 height 21
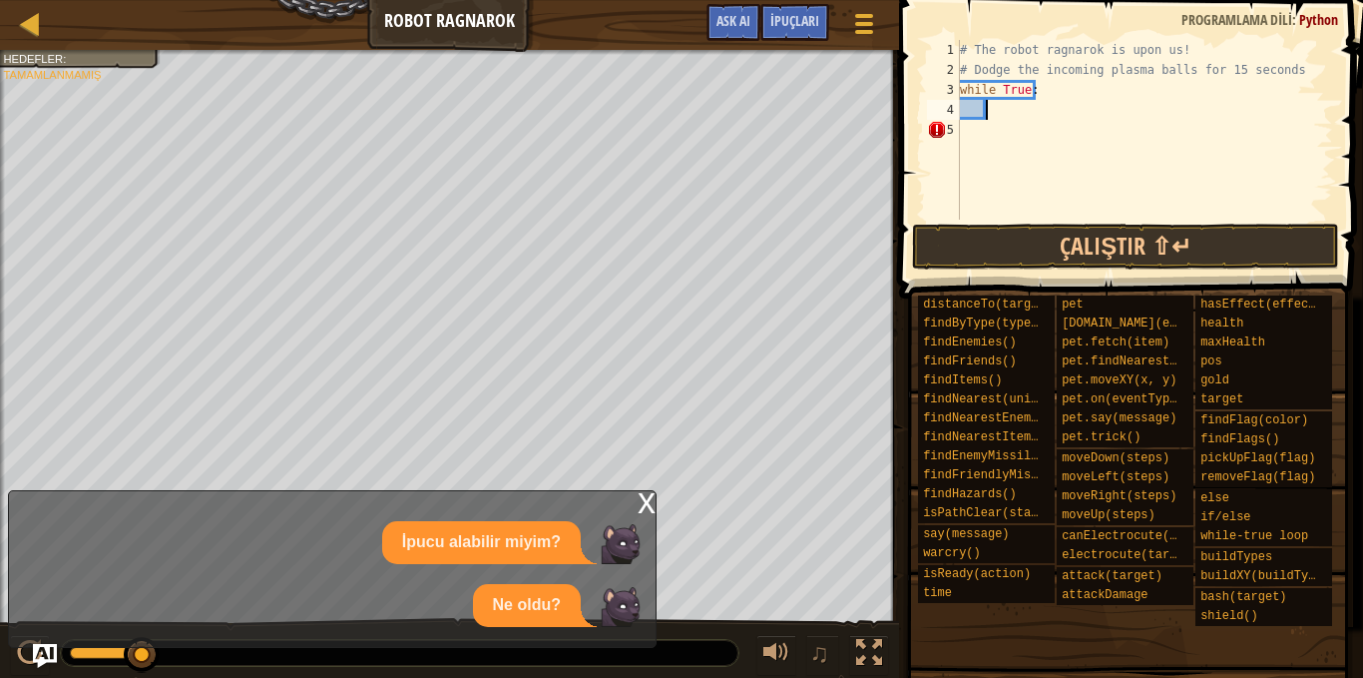
type textarea "h"
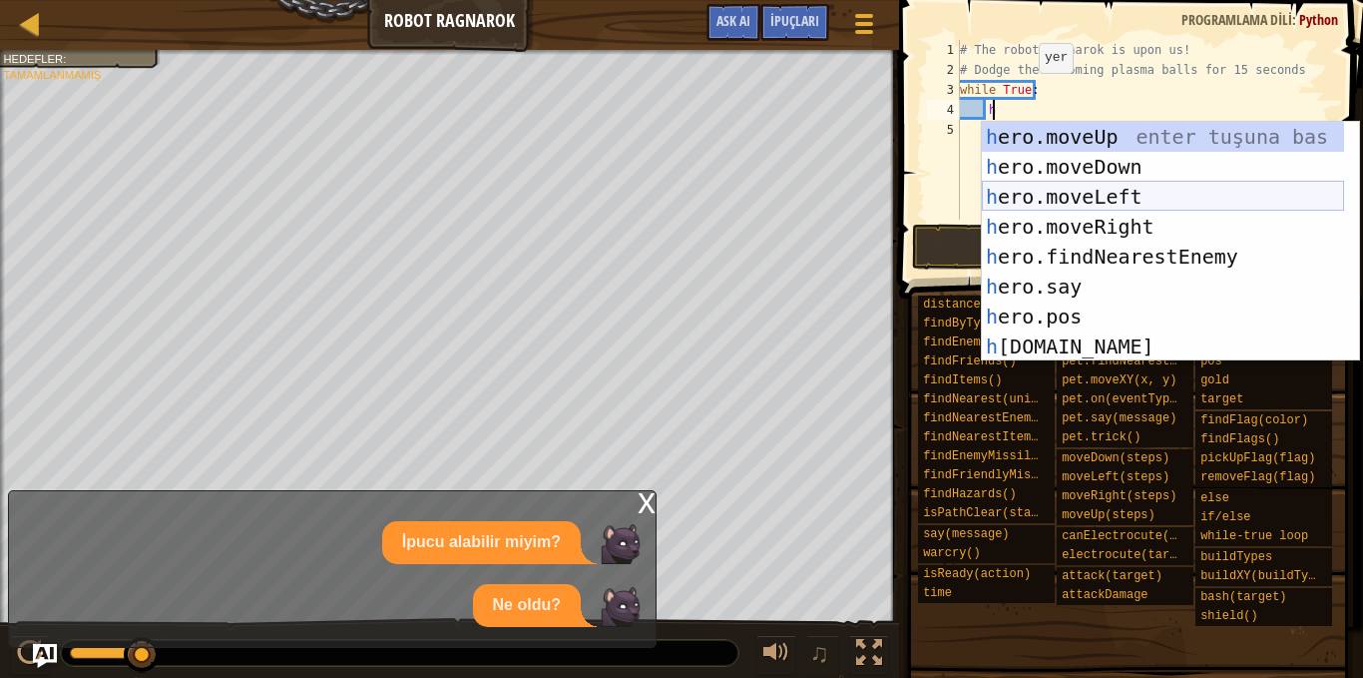
scroll to position [0, 0]
click at [1151, 190] on div "h ero.moveUp enter tuşuna bas h ero.moveDown enter tuşuna bas h ero.moveLeft en…" at bounding box center [1163, 271] width 362 height 299
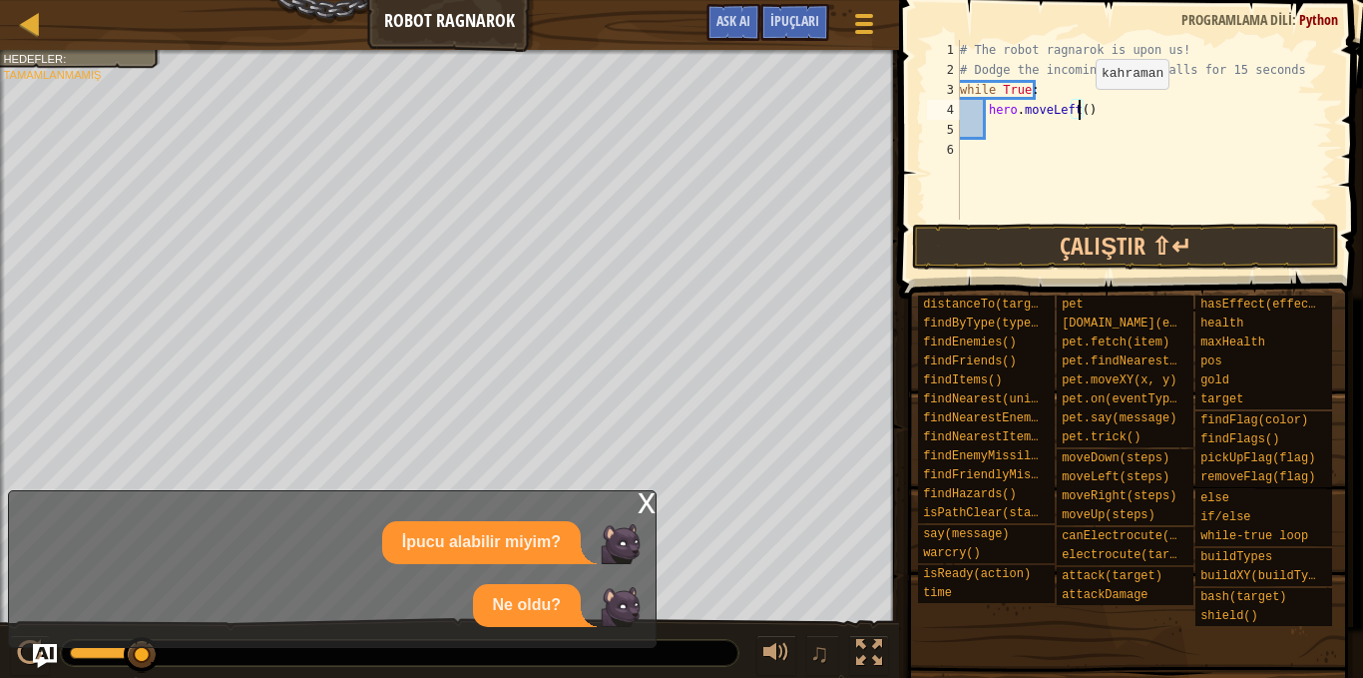
click at [1079, 109] on div "# The robot ragnarok is upon us! # Dodge the incoming plasma balls for 15 secon…" at bounding box center [1144, 150] width 377 height 220
type textarea "hero.moveLeft(4)"
click at [1000, 135] on div "# The robot ragnarok is upon us! # Dodge the incoming plasma balls for 15 secon…" at bounding box center [1144, 150] width 377 height 220
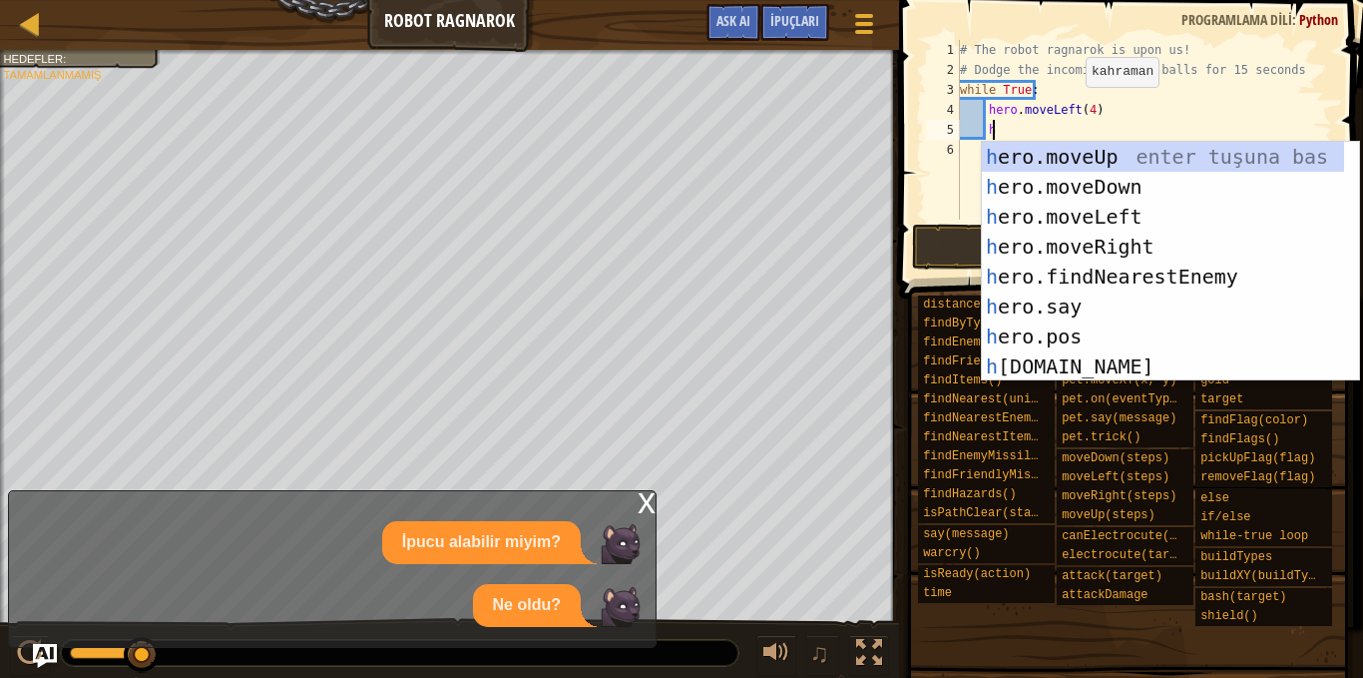
click at [1069, 107] on div "# The robot ragnarok is upon us! # Dodge the incoming plasma balls for 15 secon…" at bounding box center [1144, 150] width 377 height 220
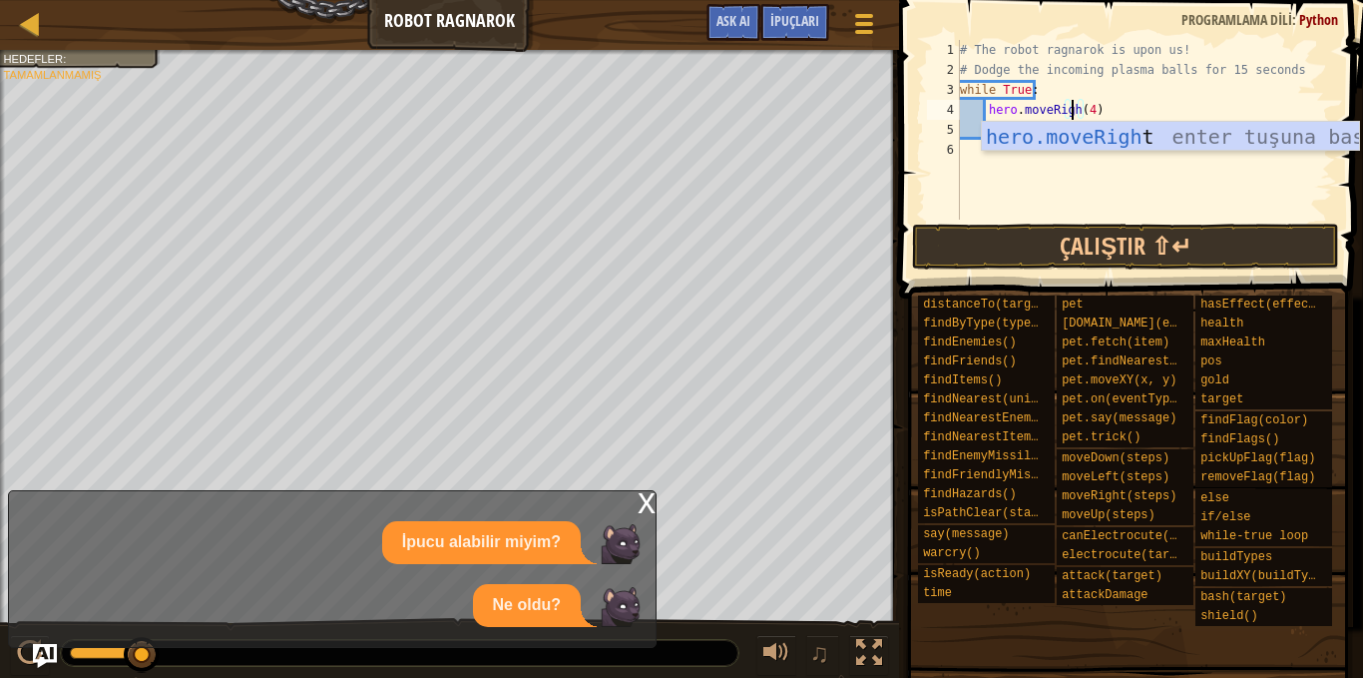
scroll to position [9, 9]
type textarea "hero.moveRight(4)"
click at [1128, 102] on div "# The robot ragnarok is upon us! # Dodge the incoming plasma balls for 15 secon…" at bounding box center [1144, 150] width 377 height 220
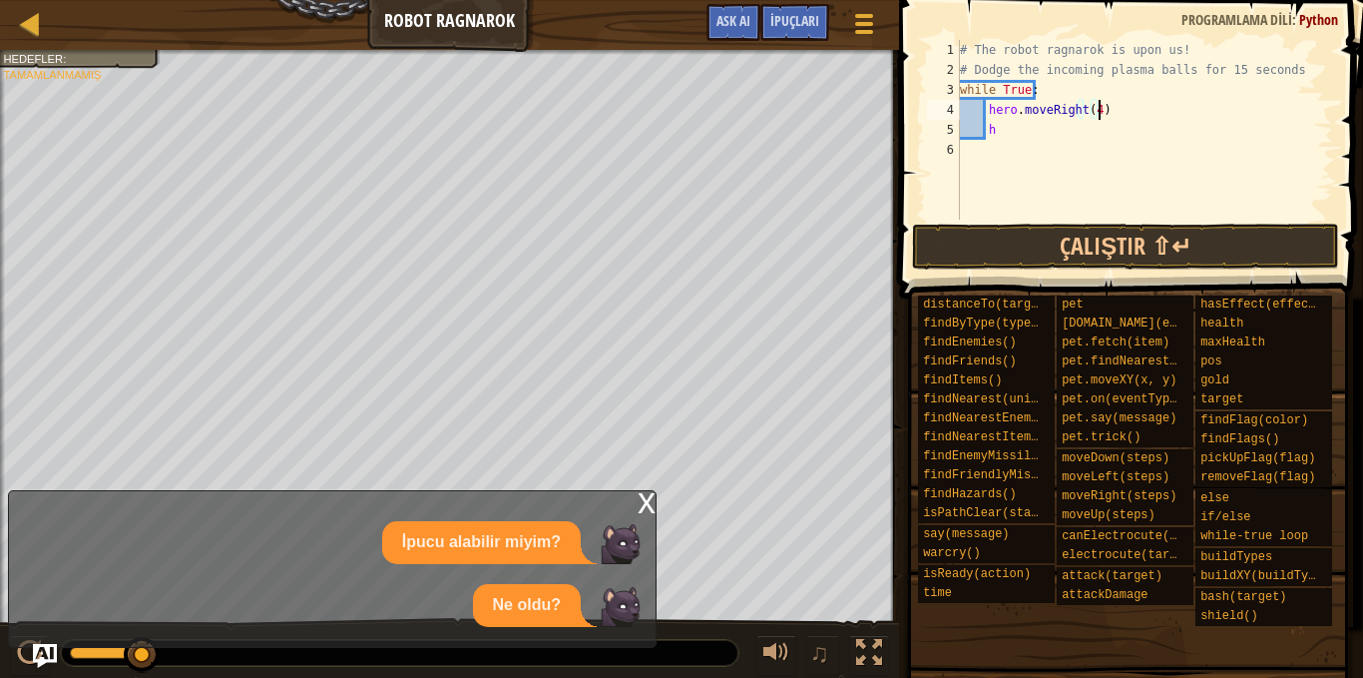
scroll to position [9, 1]
click at [1000, 155] on div "# The robot ragnarok is upon us! # Dodge the incoming plasma balls for 15 secon…" at bounding box center [1144, 150] width 377 height 220
type textarea "h"
click at [991, 133] on div "# The robot ragnarok is upon us! # Dodge the incoming plasma balls for 15 secon…" at bounding box center [1144, 150] width 377 height 220
type textarea "h"
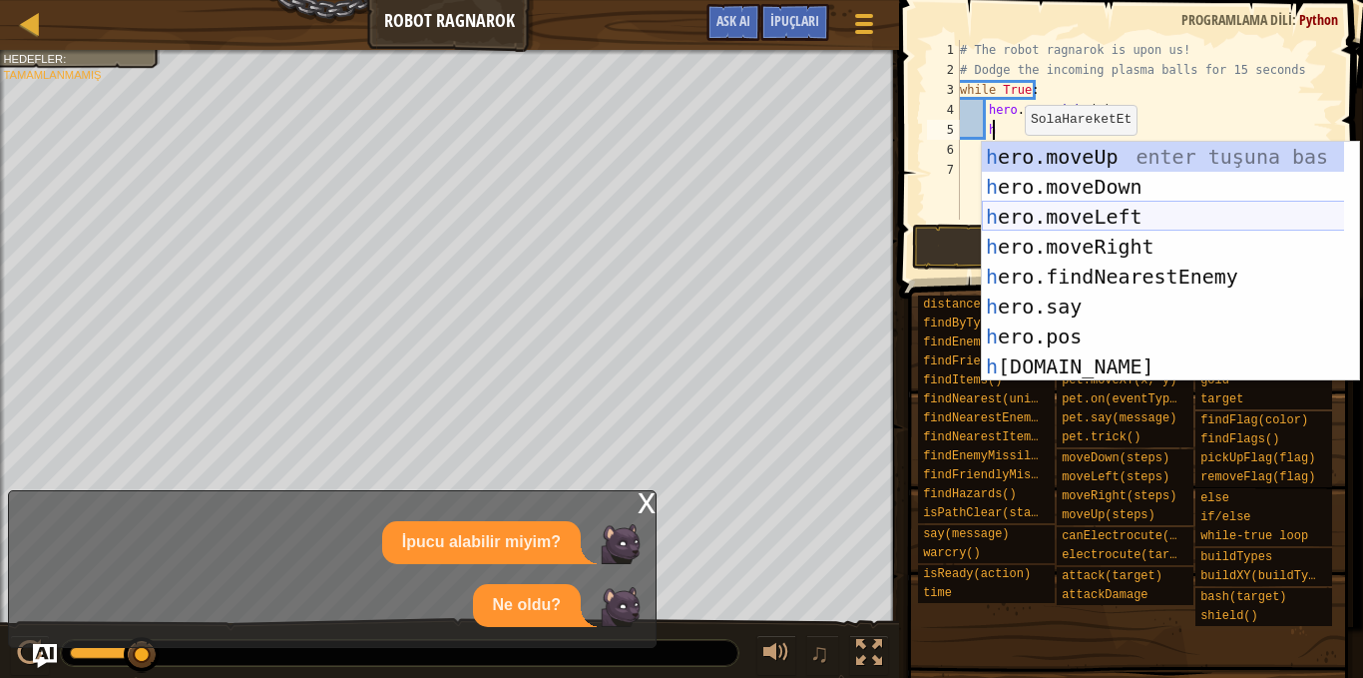
click at [1114, 217] on div "h ero.moveUp enter tuşuna bas h ero.moveDown enter tuşuna bas h ero.moveLeft en…" at bounding box center [1170, 291] width 377 height 299
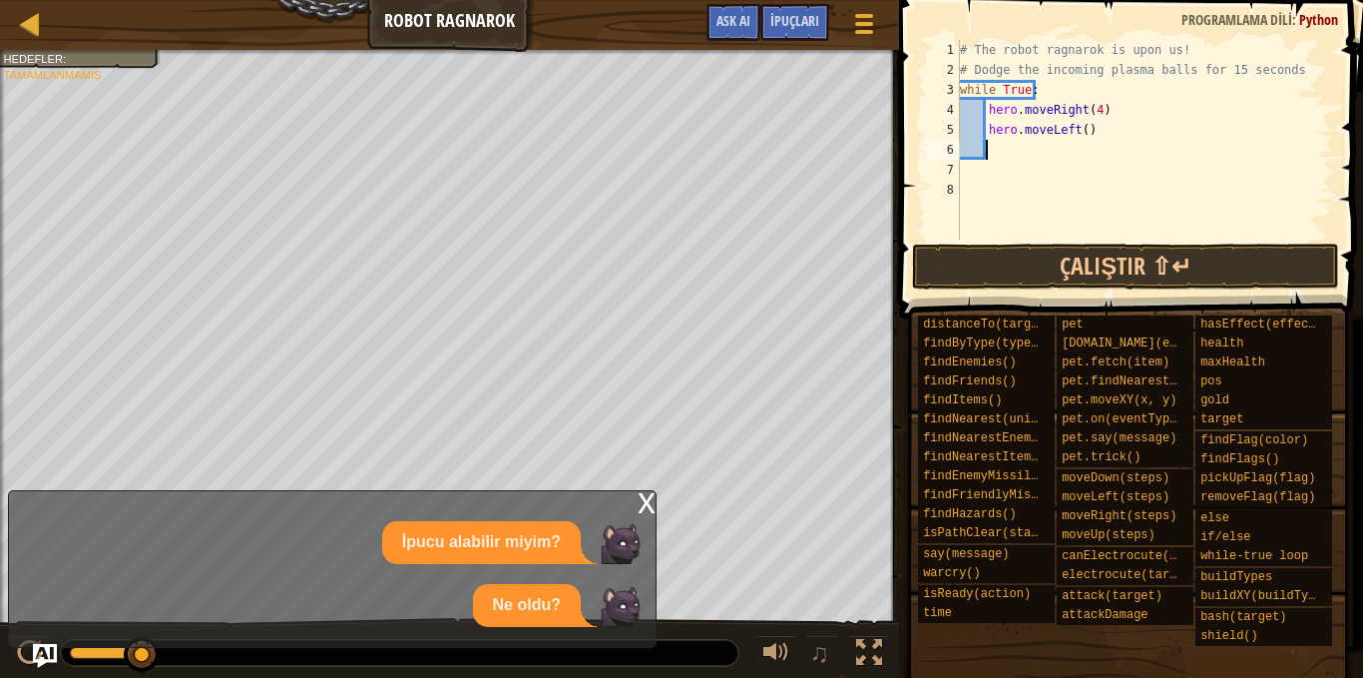
type textarea "h"
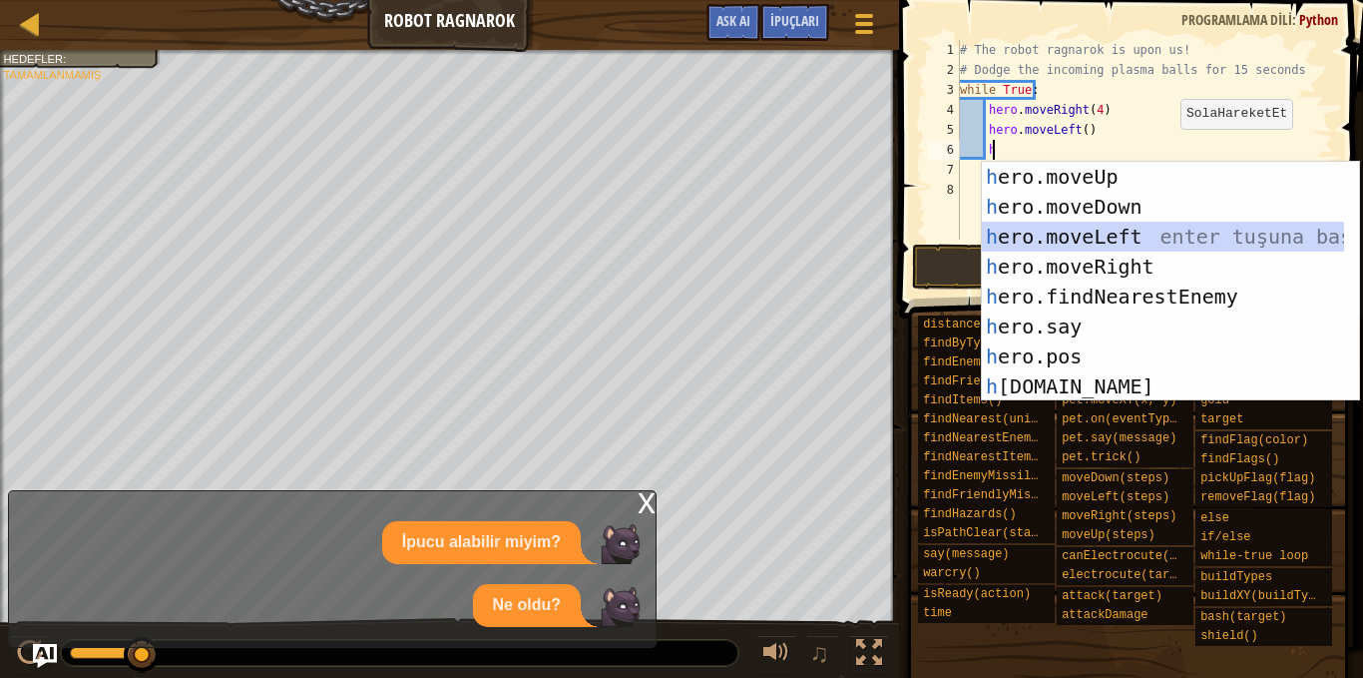
click at [1094, 247] on div "h ero.moveUp enter tuşuna bas h ero.moveDown enter tuşuna bas h ero.moveLeft en…" at bounding box center [1163, 311] width 362 height 299
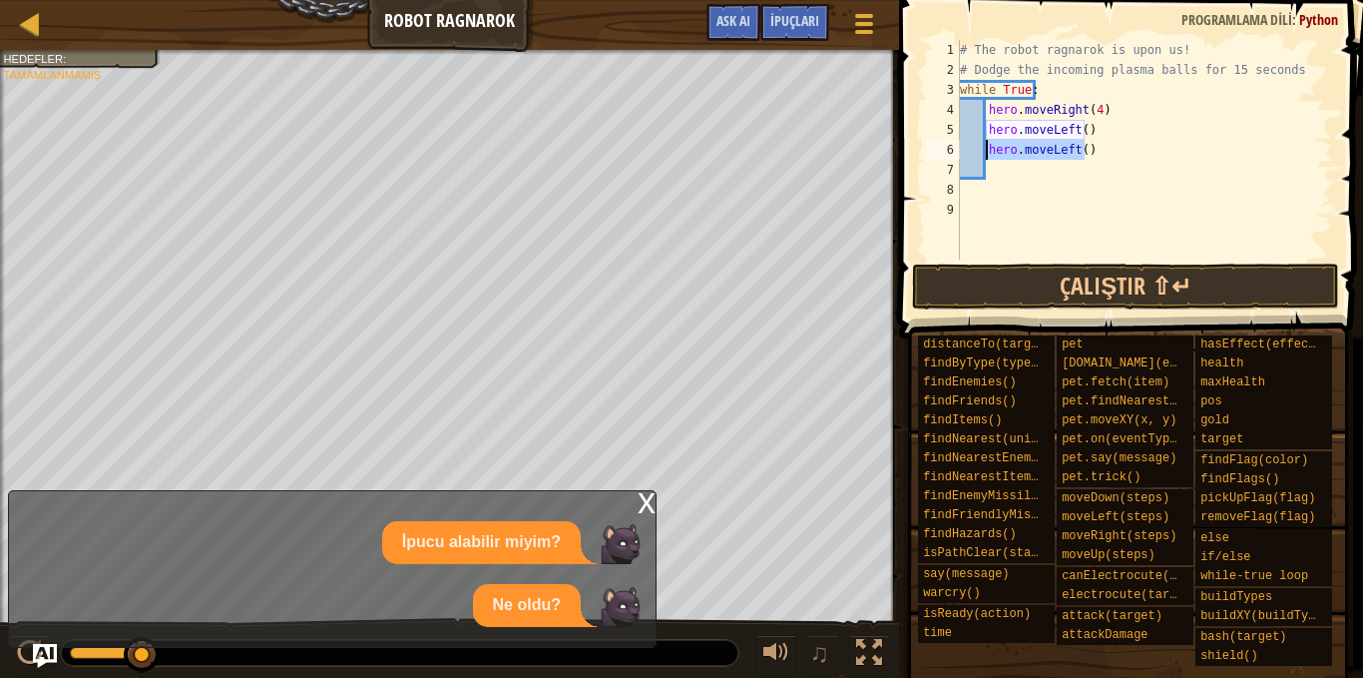
drag, startPoint x: 1092, startPoint y: 146, endPoint x: 988, endPoint y: 154, distance: 104.1
click at [988, 154] on div "# The robot ragnarok is upon us! # Dodge the incoming plasma balls for 15 secon…" at bounding box center [1144, 169] width 377 height 259
type textarea "hero.moveLeft()"
click at [1077, 129] on div "# The robot ragnarok is upon us! # Dodge the incoming plasma balls for 15 secon…" at bounding box center [1144, 169] width 377 height 259
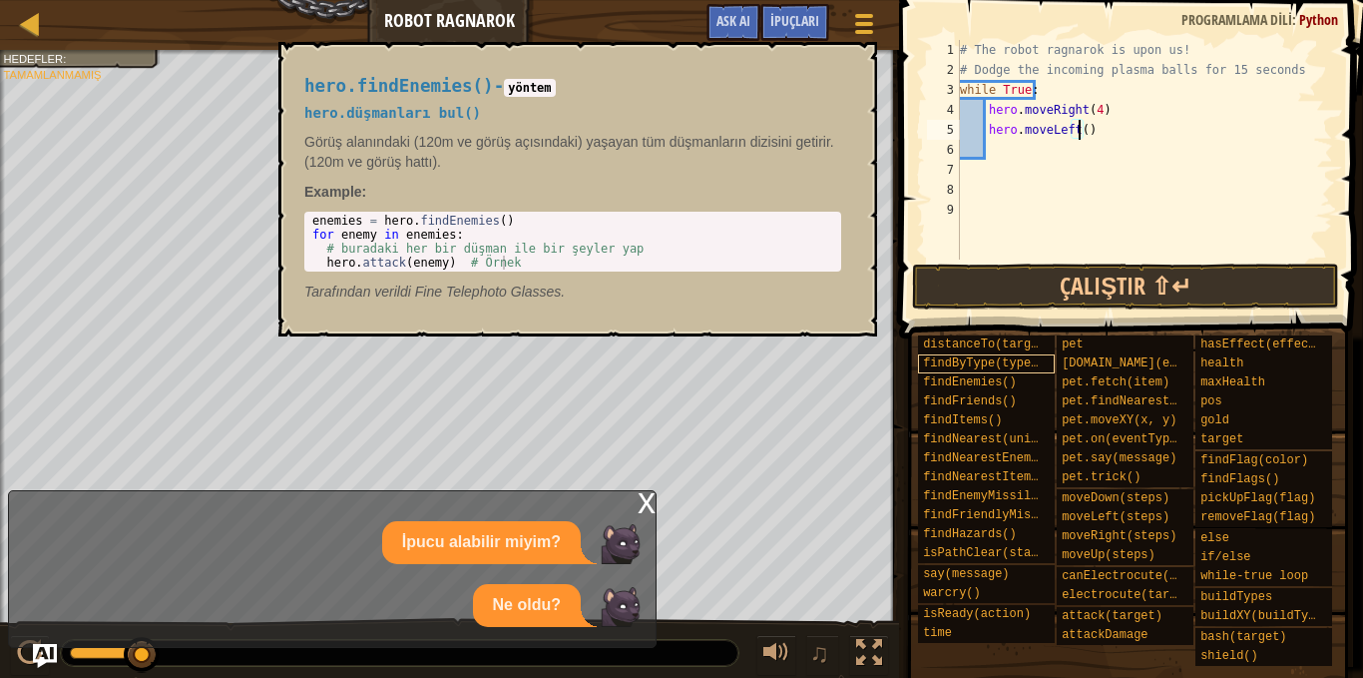
type textarea "hero.moveLeft(8)"
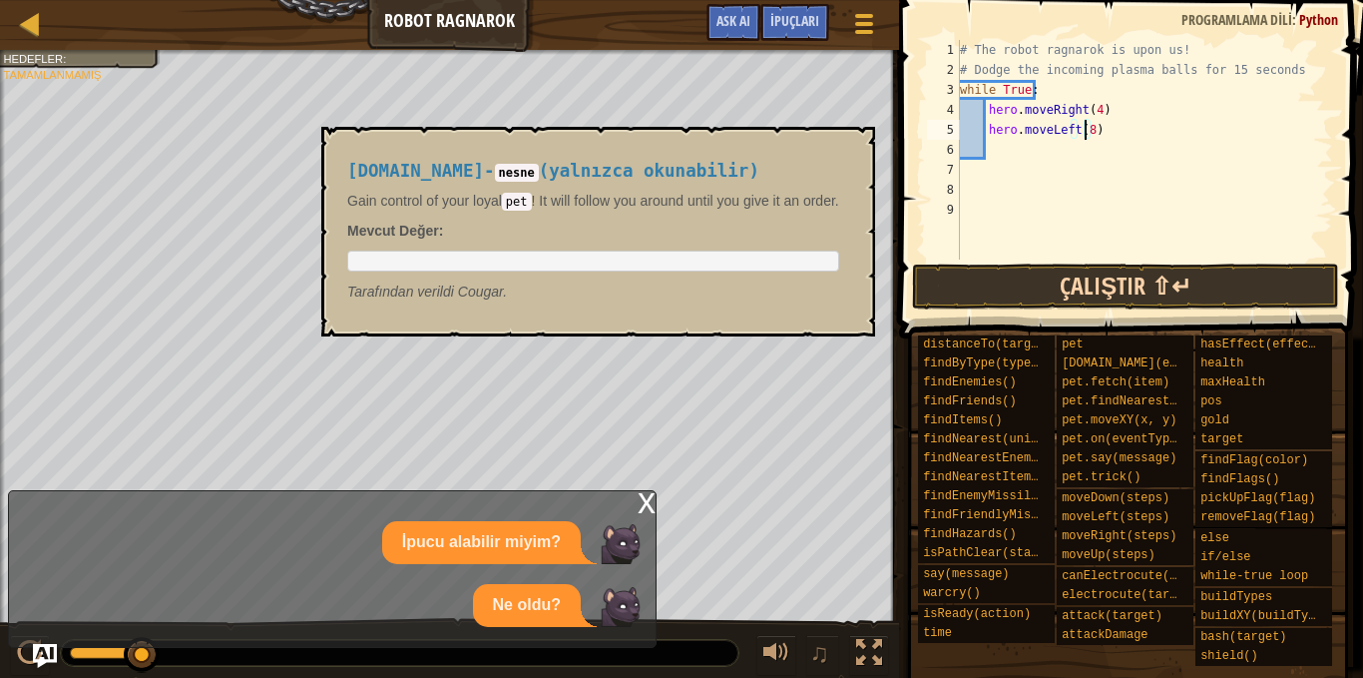
scroll to position [9, 10]
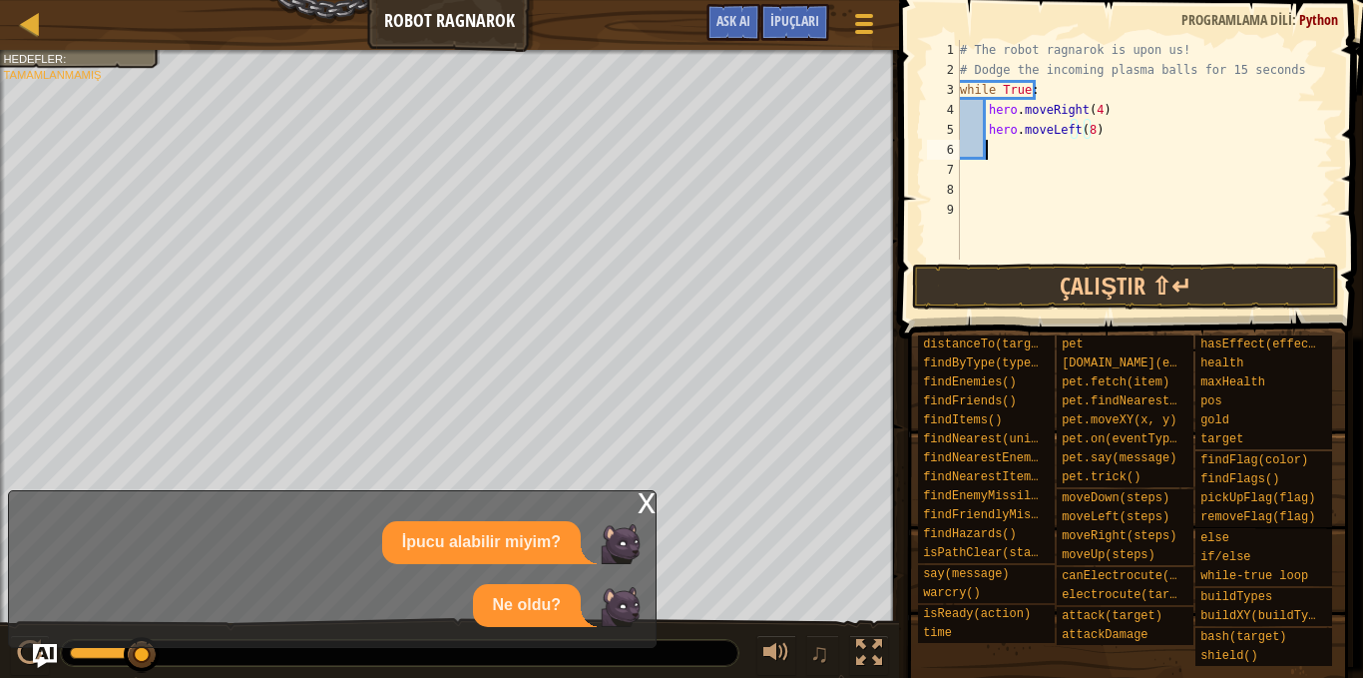
click at [996, 154] on div "# The robot ragnarok is upon us! # Dodge the incoming plasma balls for 15 secon…" at bounding box center [1144, 169] width 377 height 259
type textarea "h"
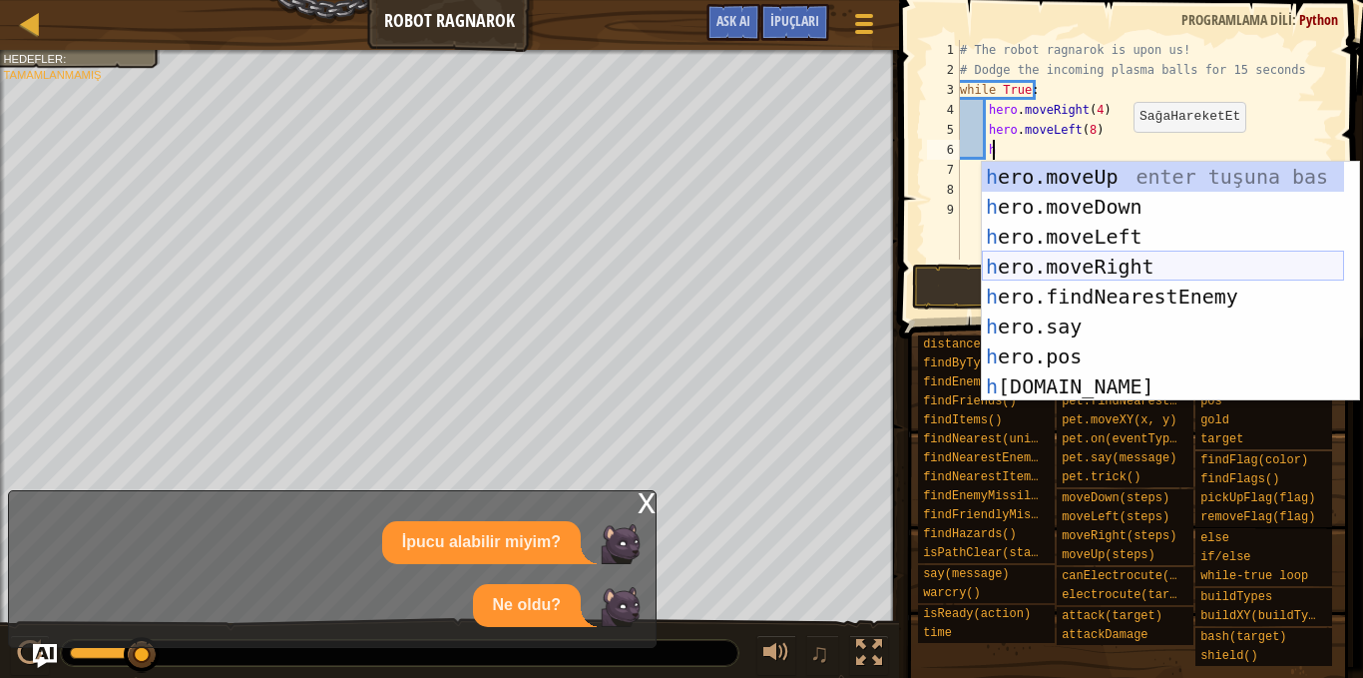
click at [1164, 265] on div "h ero.moveUp enter tuşuna bas h ero.moveDown enter tuşuna bas h ero.moveLeft en…" at bounding box center [1163, 311] width 362 height 299
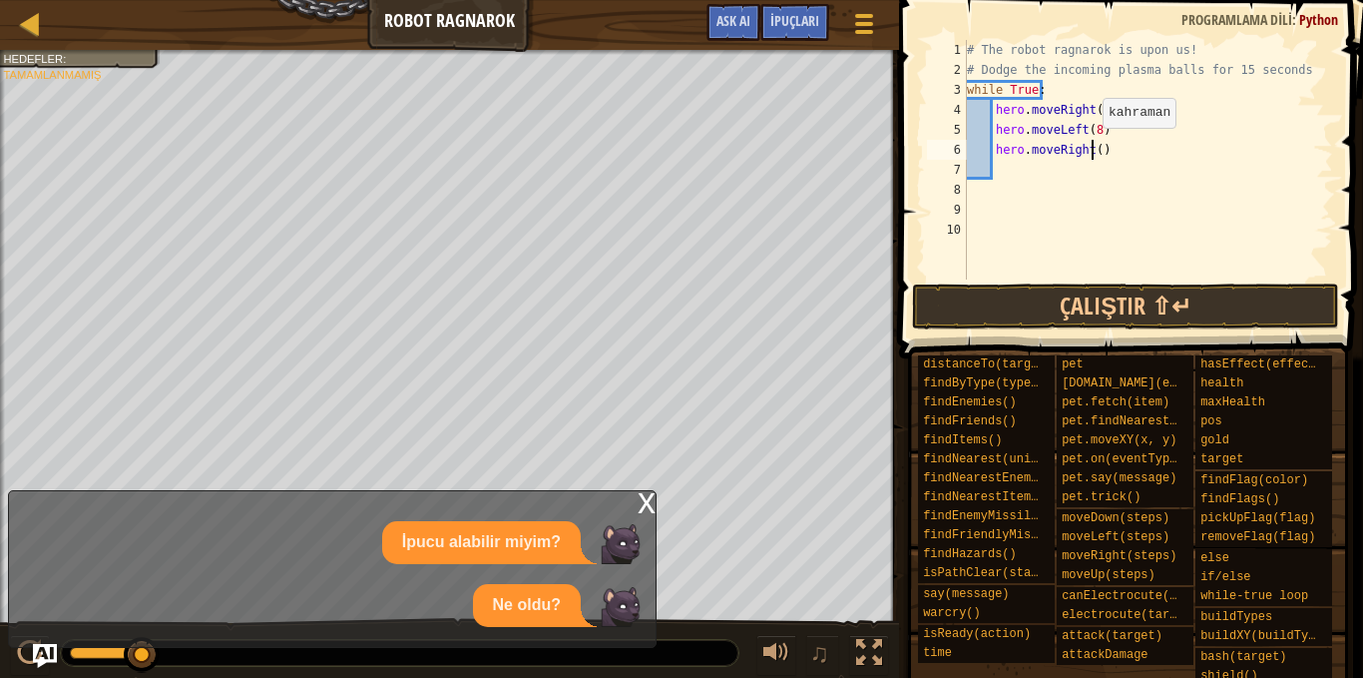
click at [1093, 148] on div "# The robot ragnarok is upon us! # Dodge the incoming plasma balls for 15 secon…" at bounding box center [1148, 179] width 370 height 279
type textarea "hero.moveRight(4)"
click at [1119, 166] on div "# The robot ragnarok is upon us! # Dodge the incoming plasma balls for 15 secon…" at bounding box center [1148, 179] width 370 height 279
click at [1123, 151] on div "# The robot ragnarok is upon us! # Dodge the incoming plasma balls for 15 secon…" at bounding box center [1148, 179] width 370 height 279
type textarea "hero.moveRight(4)"
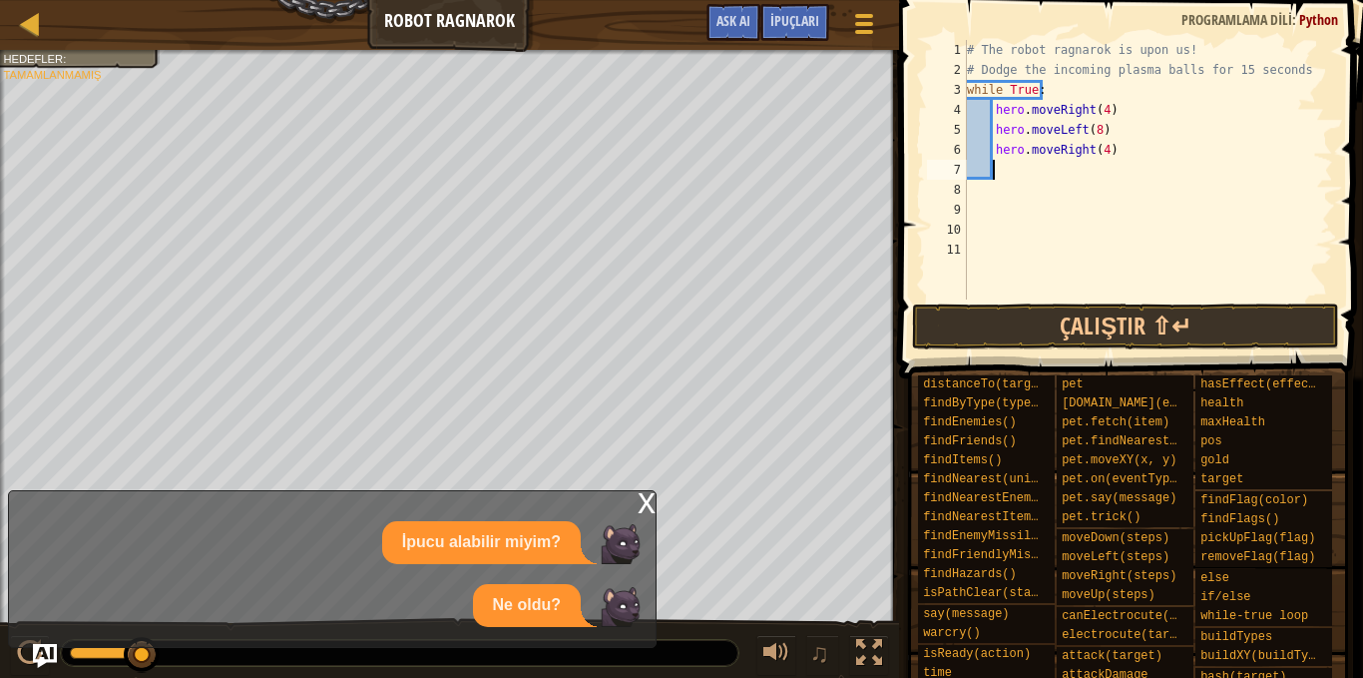
type textarea "h"
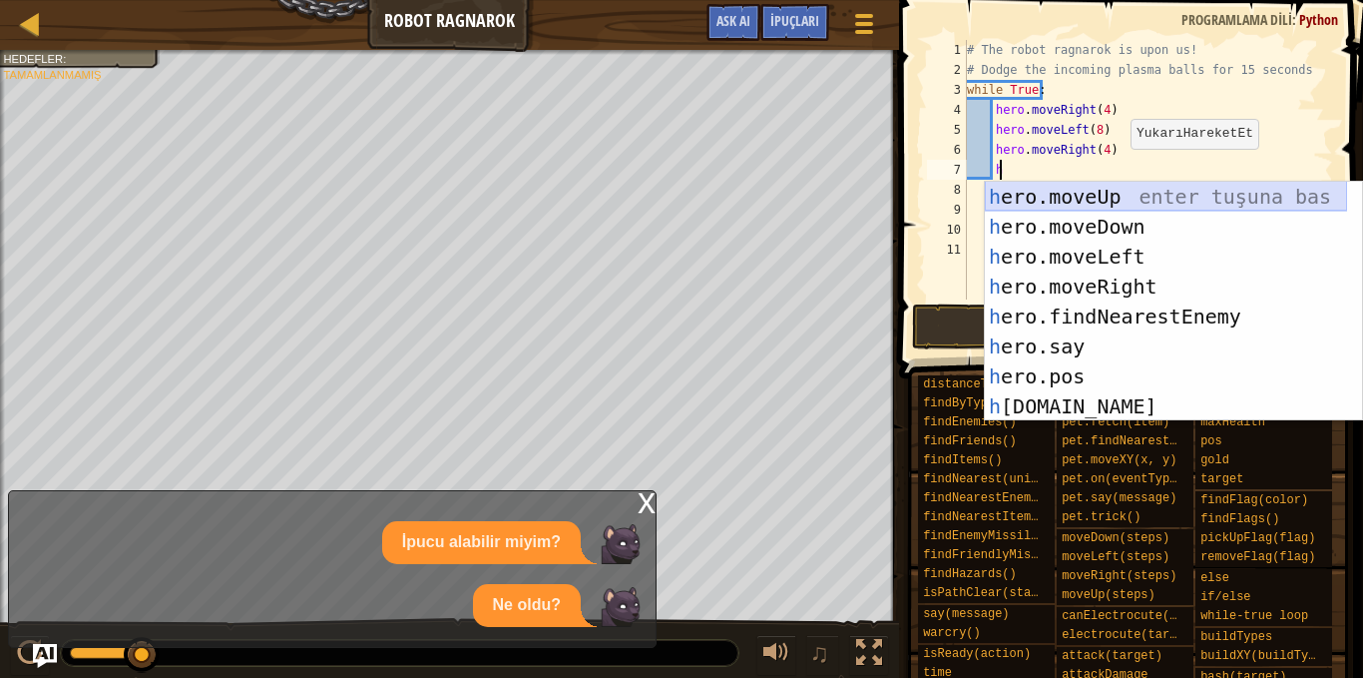
click at [1115, 185] on div "h ero.moveUp enter tuşuna bas h ero.moveDown enter tuşuna bas h ero.moveLeft en…" at bounding box center [1166, 331] width 362 height 299
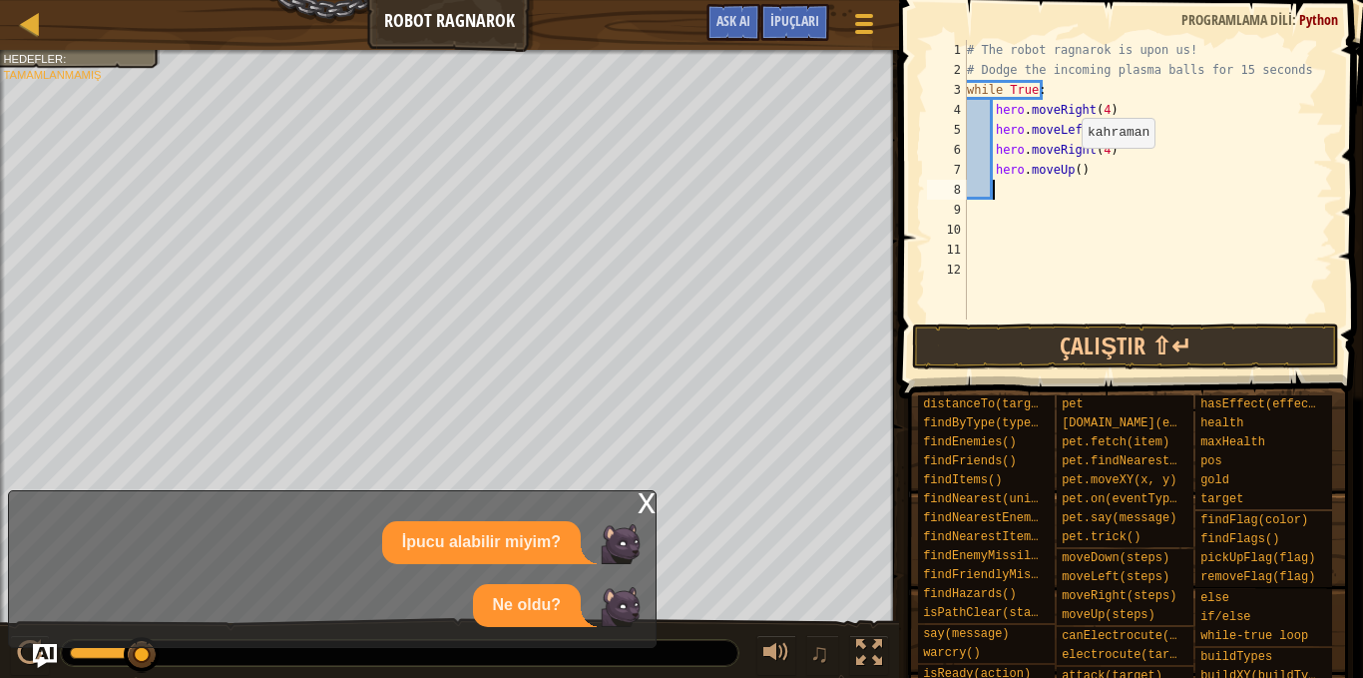
click at [1072, 168] on div "# The robot ragnarok is upon us! # Dodge the incoming plasma balls for 15 secon…" at bounding box center [1148, 199] width 370 height 319
type textarea "hero.moveUp(5)"
click at [1086, 330] on button "Çalıştır ⇧↵" at bounding box center [1125, 346] width 427 height 46
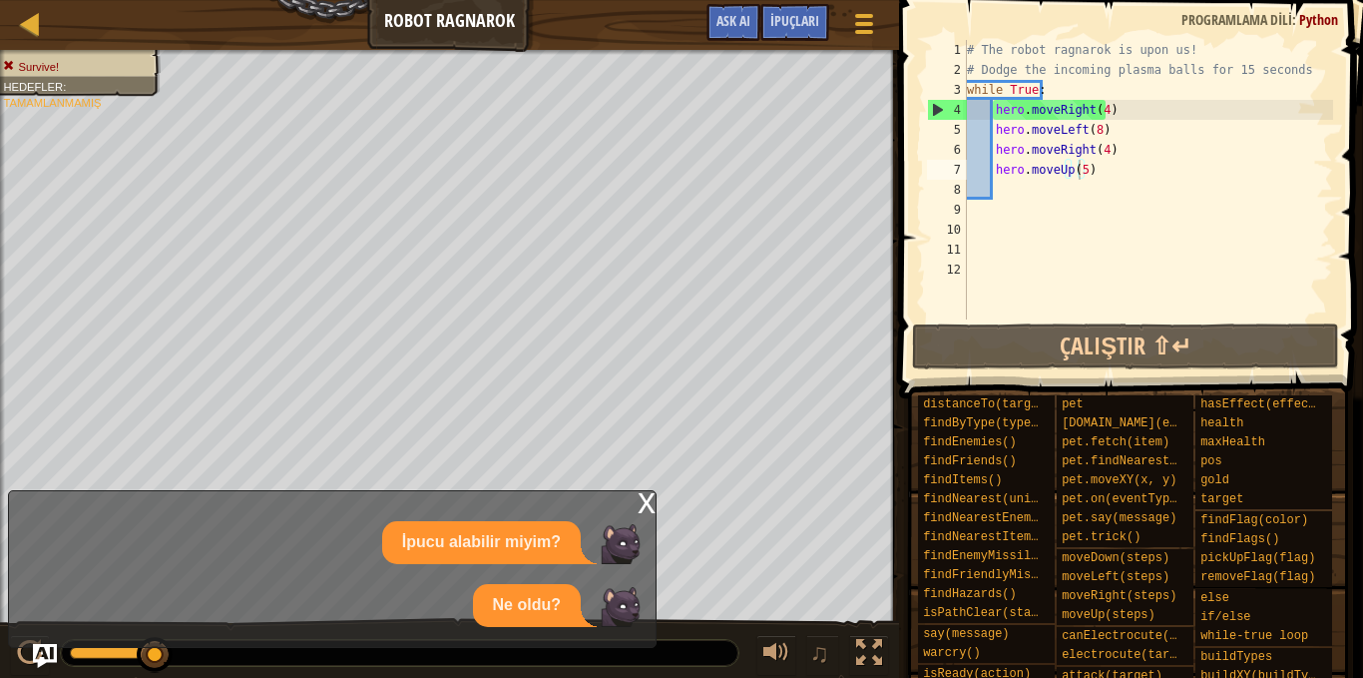
click at [653, 501] on div "x" at bounding box center [647, 501] width 18 height 20
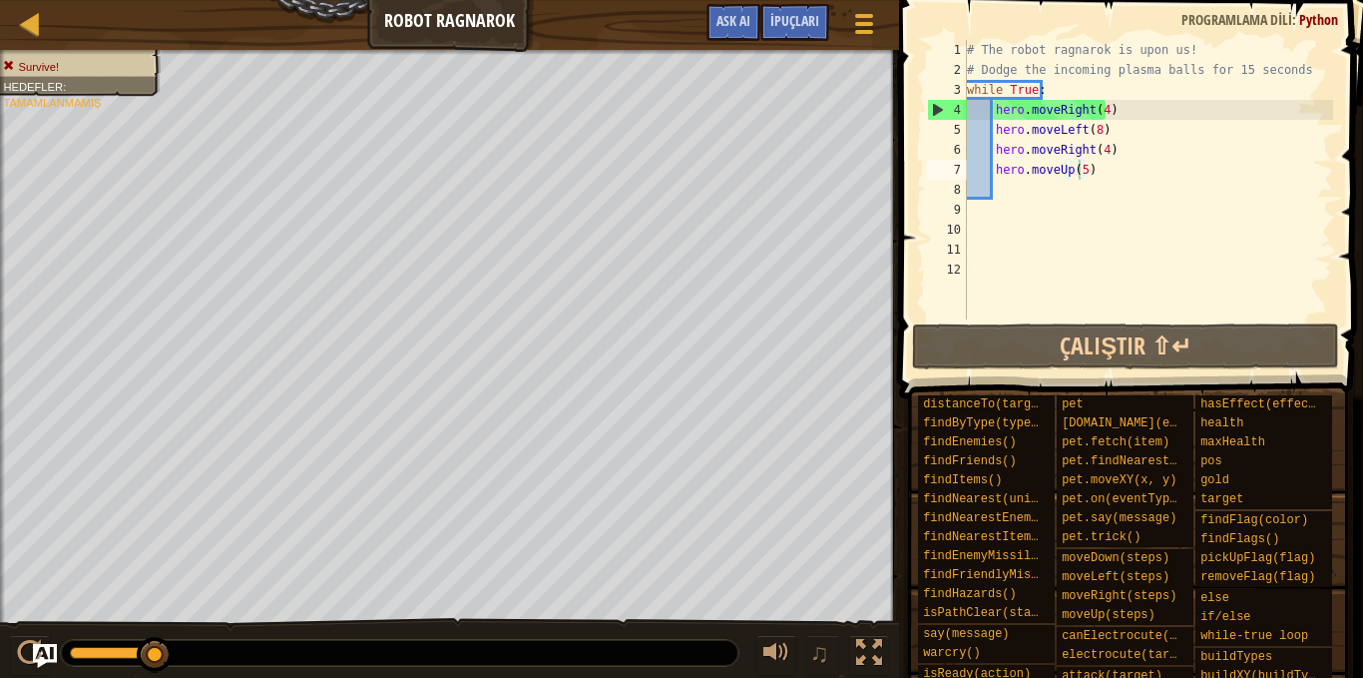
drag, startPoint x: 149, startPoint y: 658, endPoint x: 203, endPoint y: 675, distance: 56.5
click at [203, 675] on div "♫" at bounding box center [449, 648] width 899 height 60
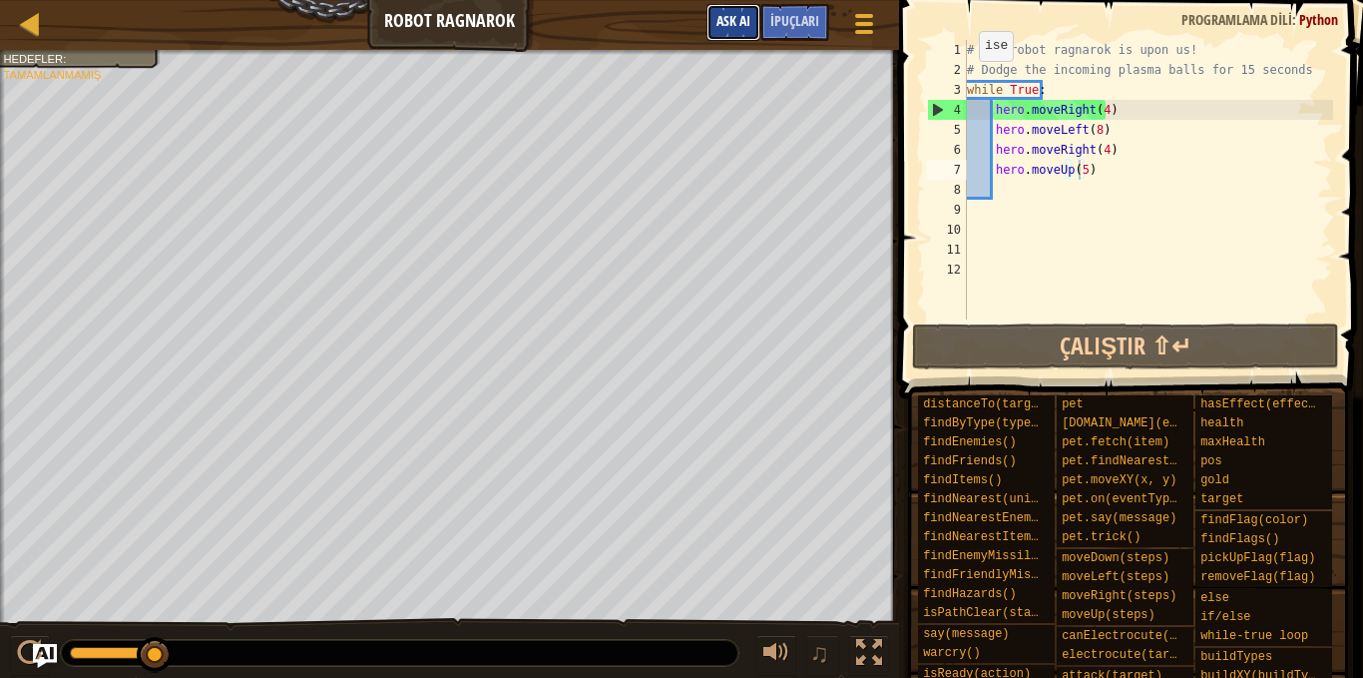
click at [753, 28] on button "Ask AI" at bounding box center [734, 22] width 54 height 37
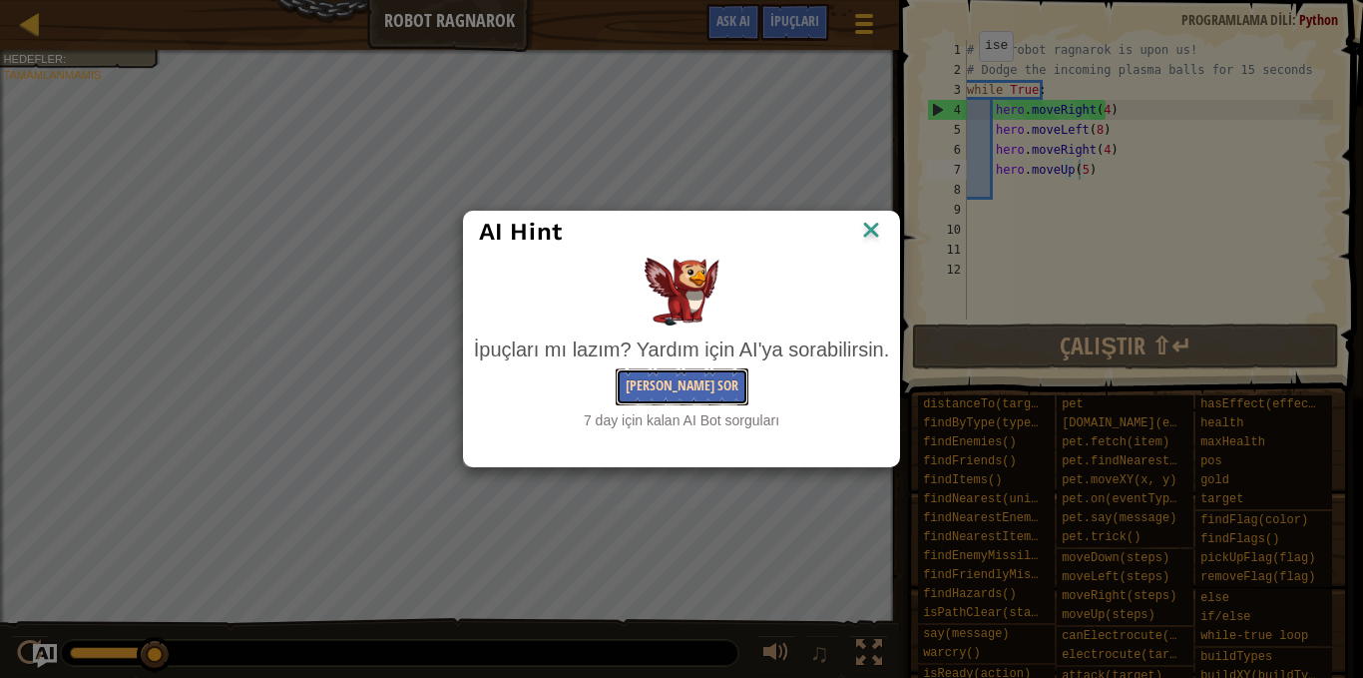
click at [713, 385] on button "[PERSON_NAME] Sor" at bounding box center [682, 386] width 133 height 37
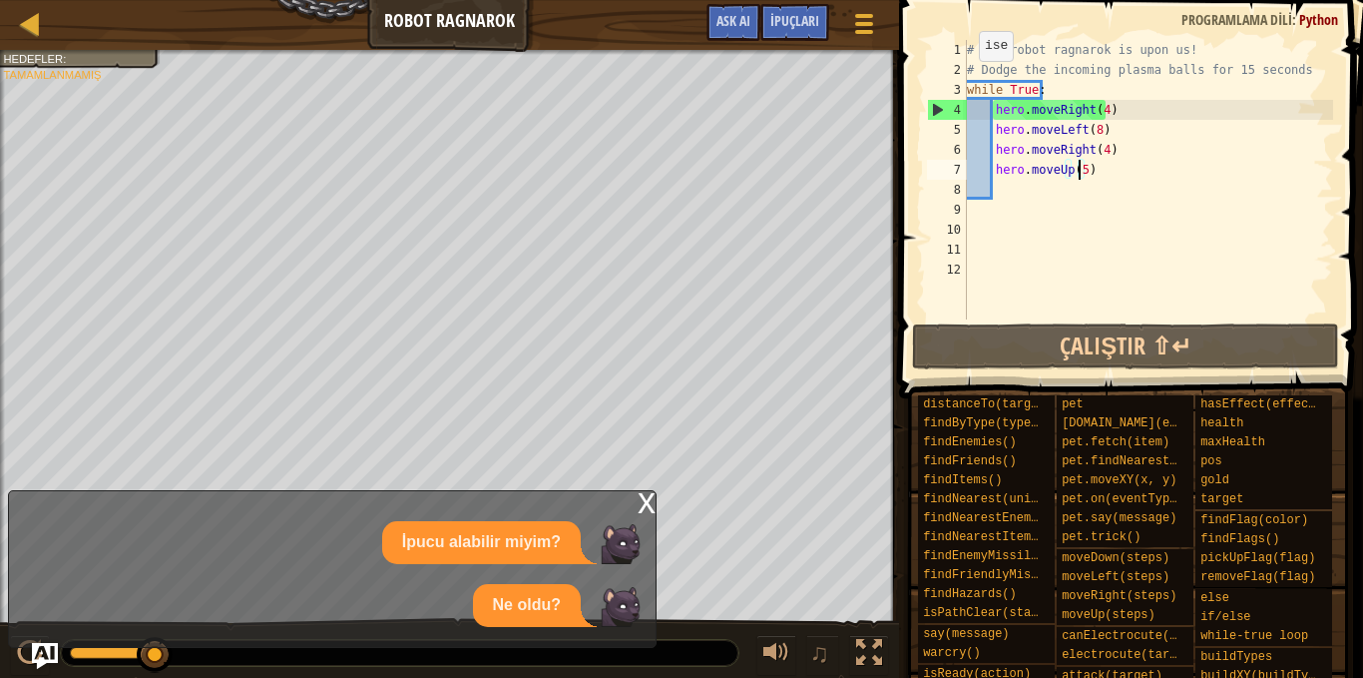
click at [48, 646] on img "Ask AI" at bounding box center [45, 656] width 26 height 26
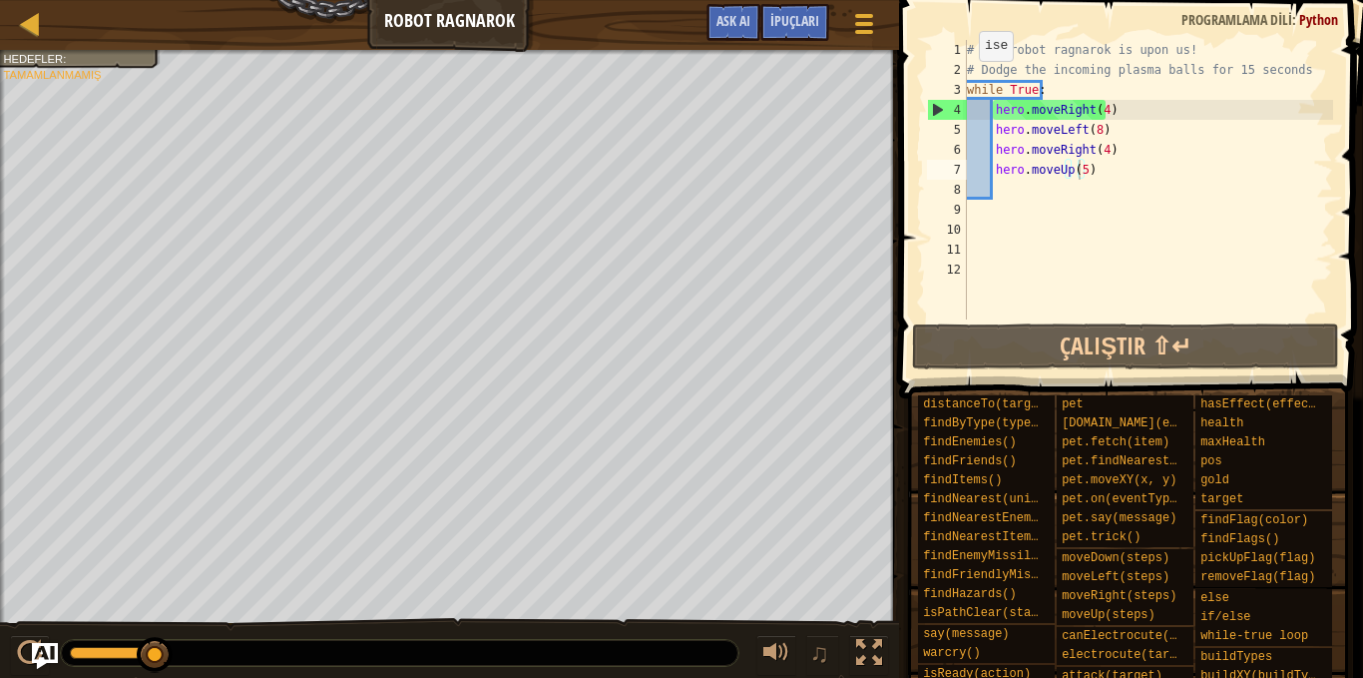
click at [48, 646] on img "Ask AI" at bounding box center [45, 656] width 26 height 26
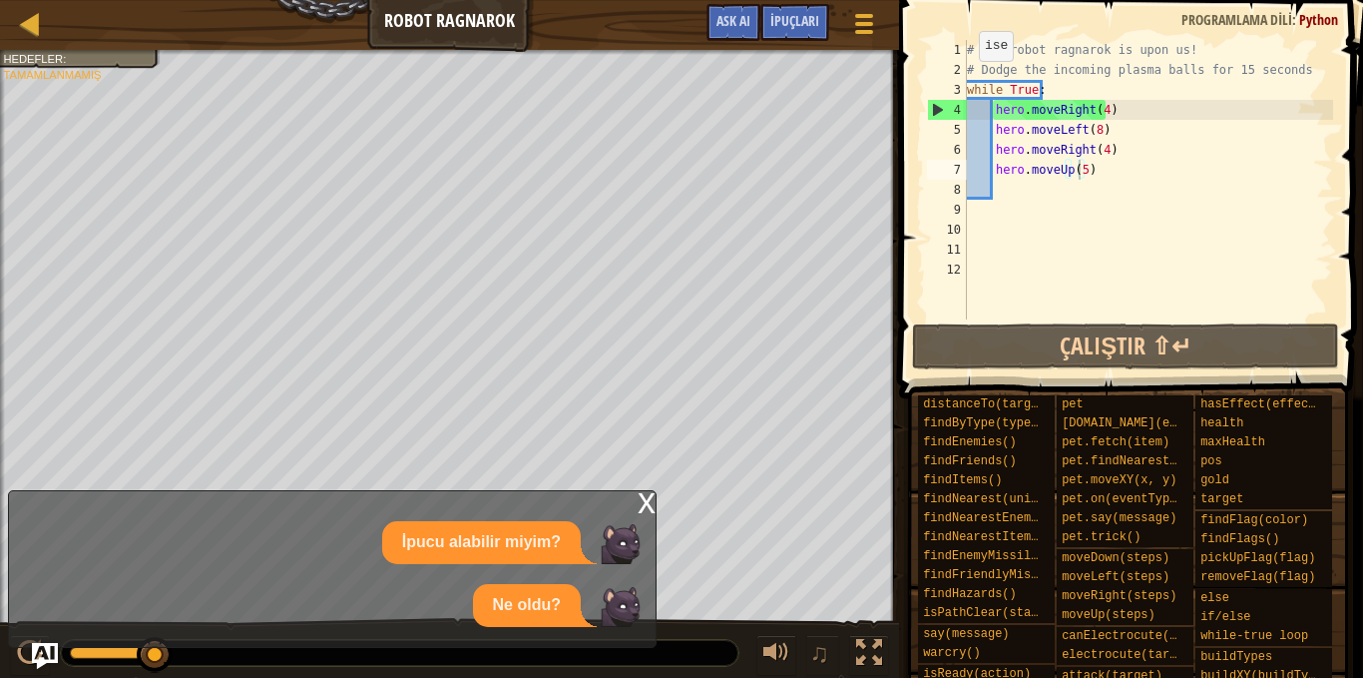
click at [48, 646] on img "Ask AI" at bounding box center [45, 656] width 26 height 26
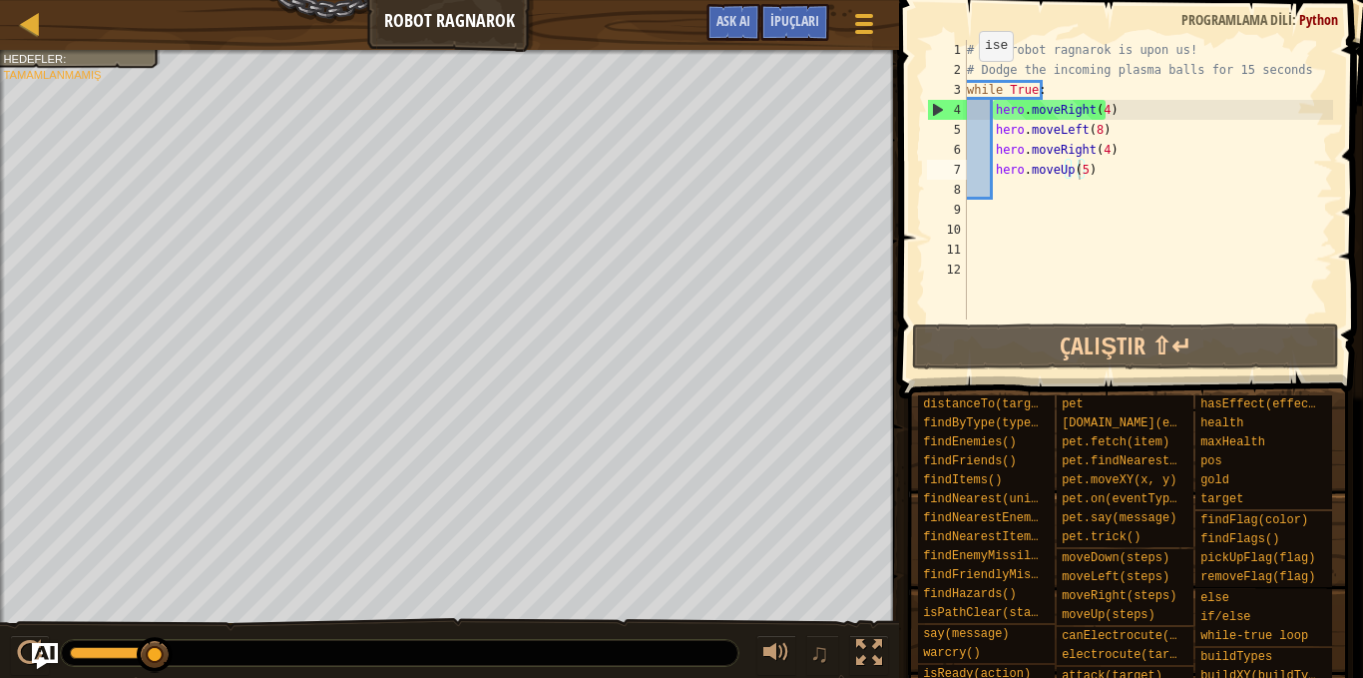
click at [43, 658] on img "Ask AI" at bounding box center [45, 656] width 26 height 26
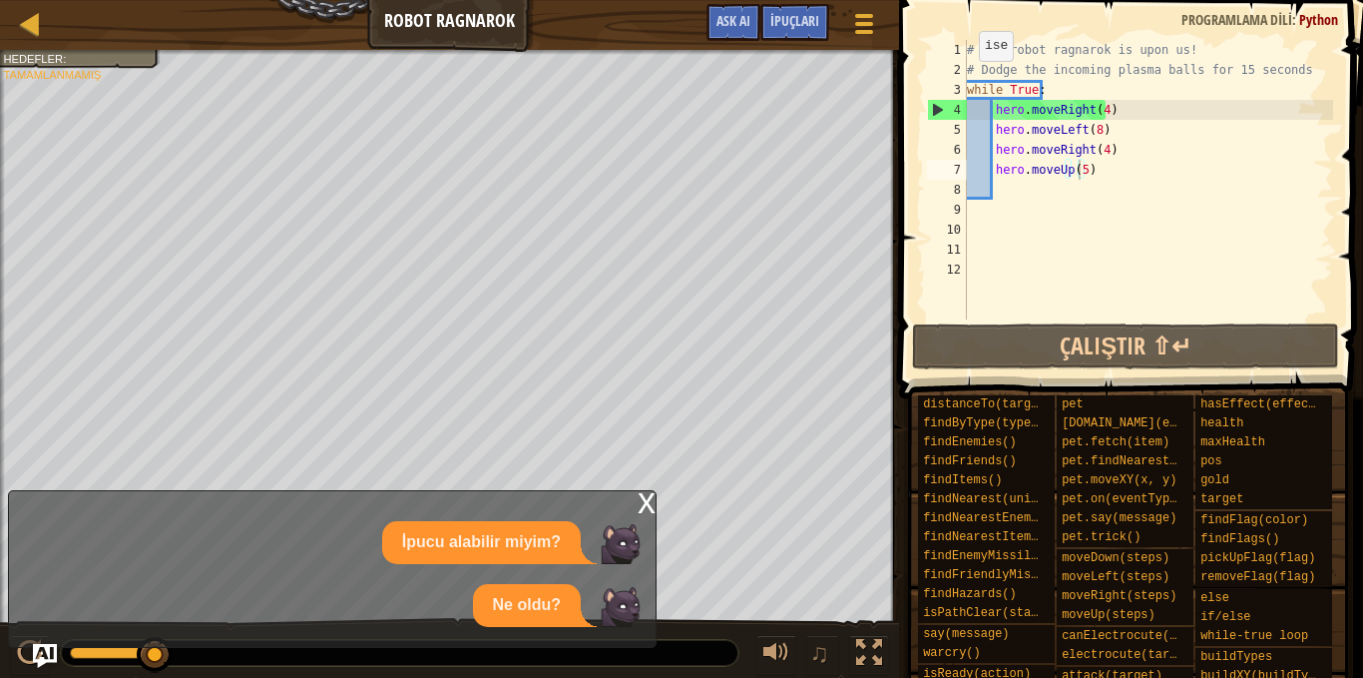
click at [654, 510] on div "x" at bounding box center [647, 501] width 18 height 20
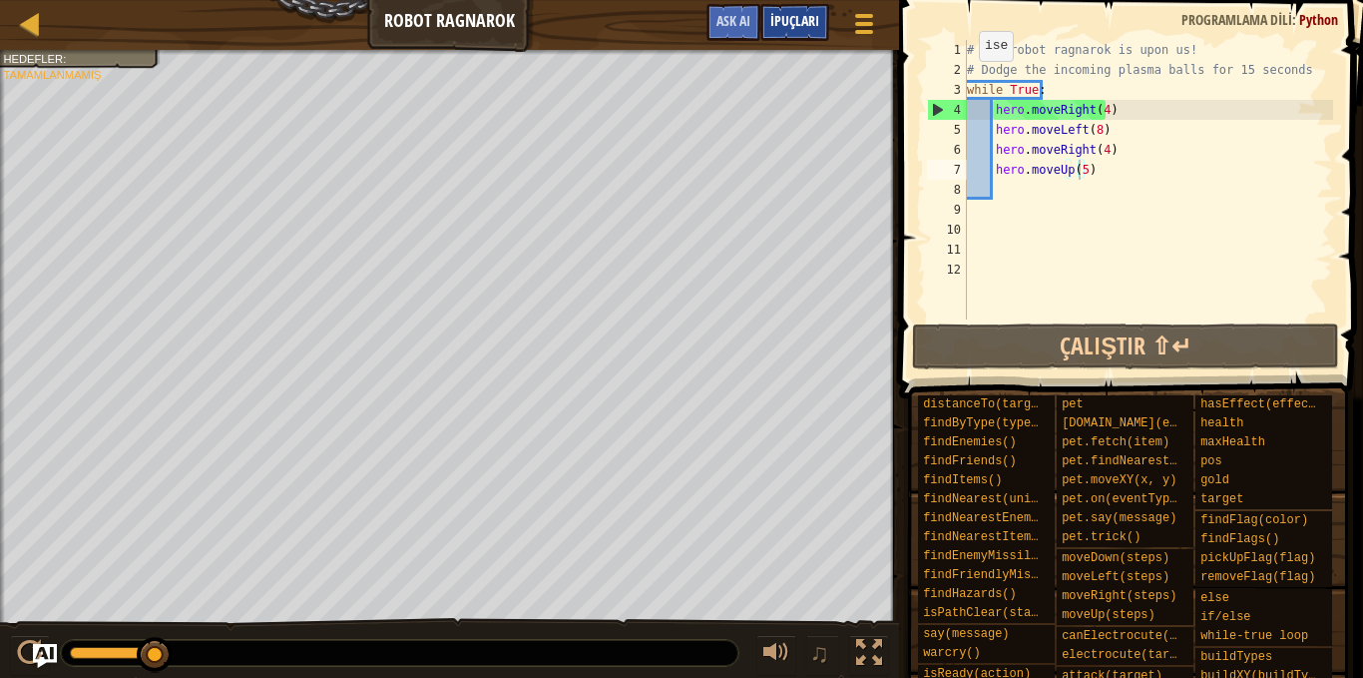
click at [816, 22] on span "İpuçları" at bounding box center [794, 20] width 49 height 19
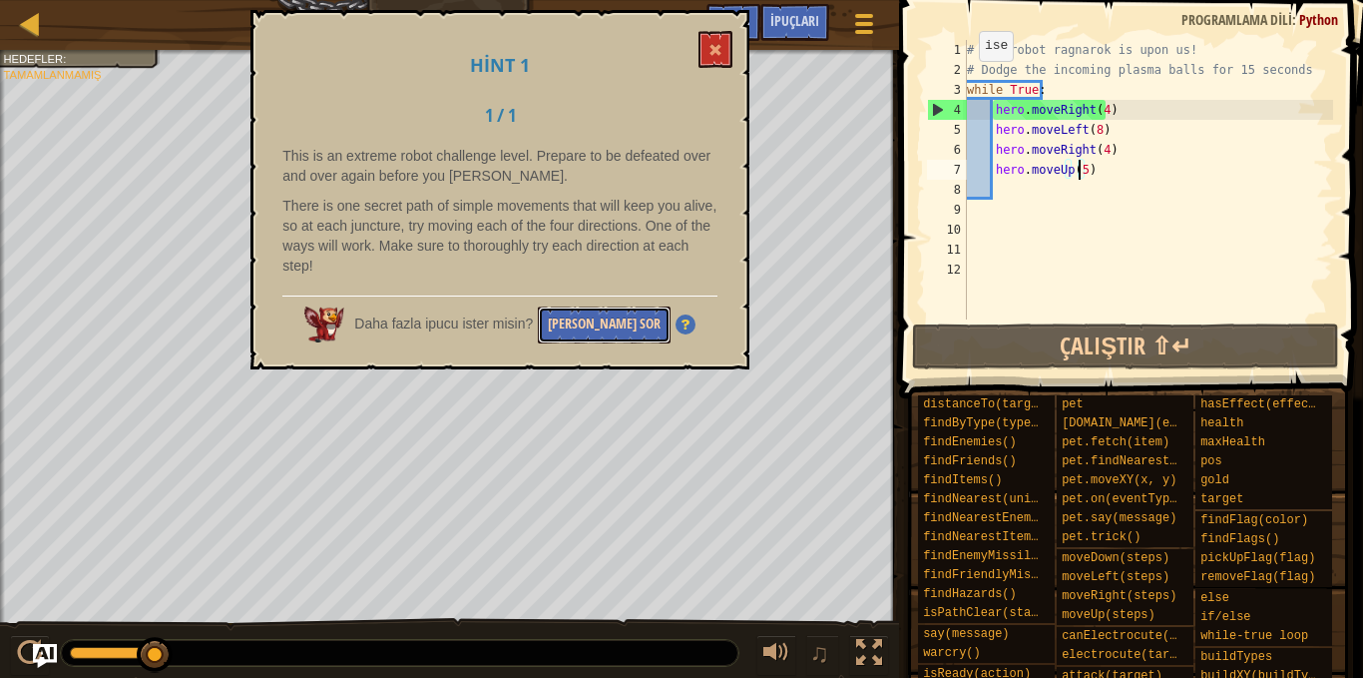
click at [620, 320] on button "[PERSON_NAME] Sor" at bounding box center [604, 324] width 133 height 37
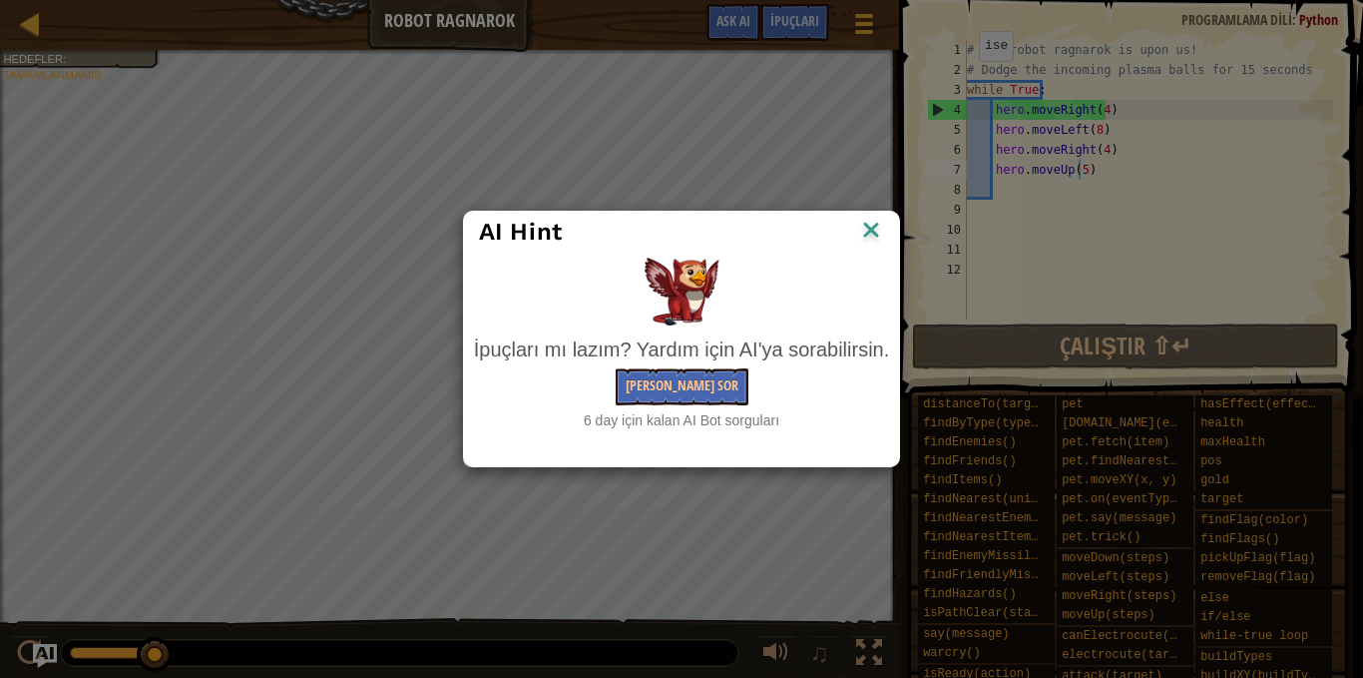
click at [874, 233] on img at bounding box center [871, 232] width 26 height 30
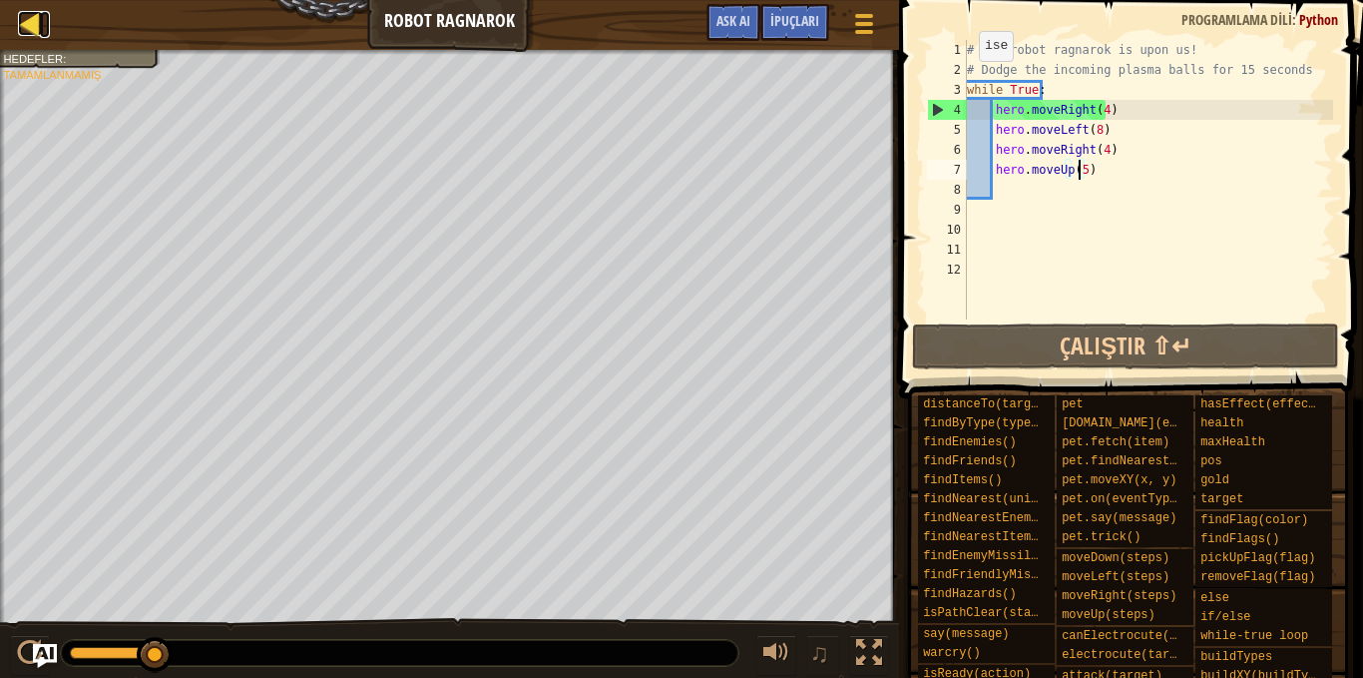
click at [19, 26] on div at bounding box center [30, 23] width 25 height 25
select select "tr"
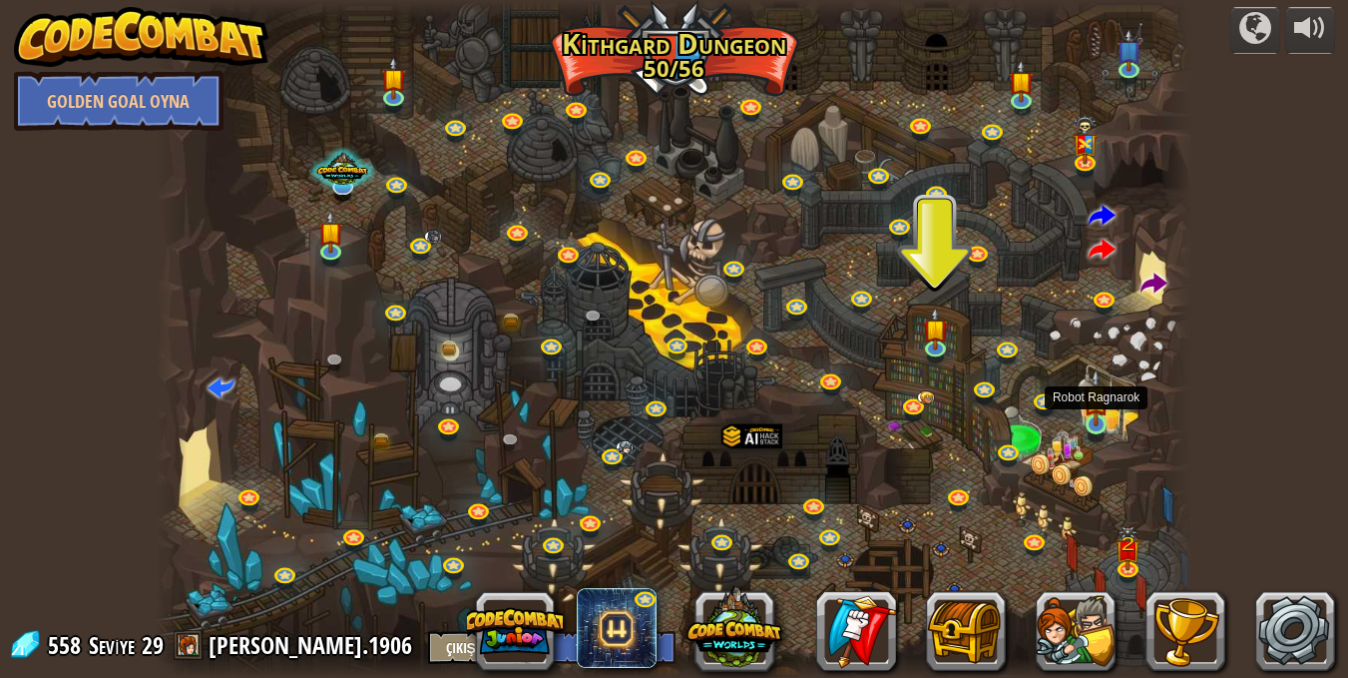
click at [1098, 413] on img at bounding box center [1096, 397] width 25 height 58
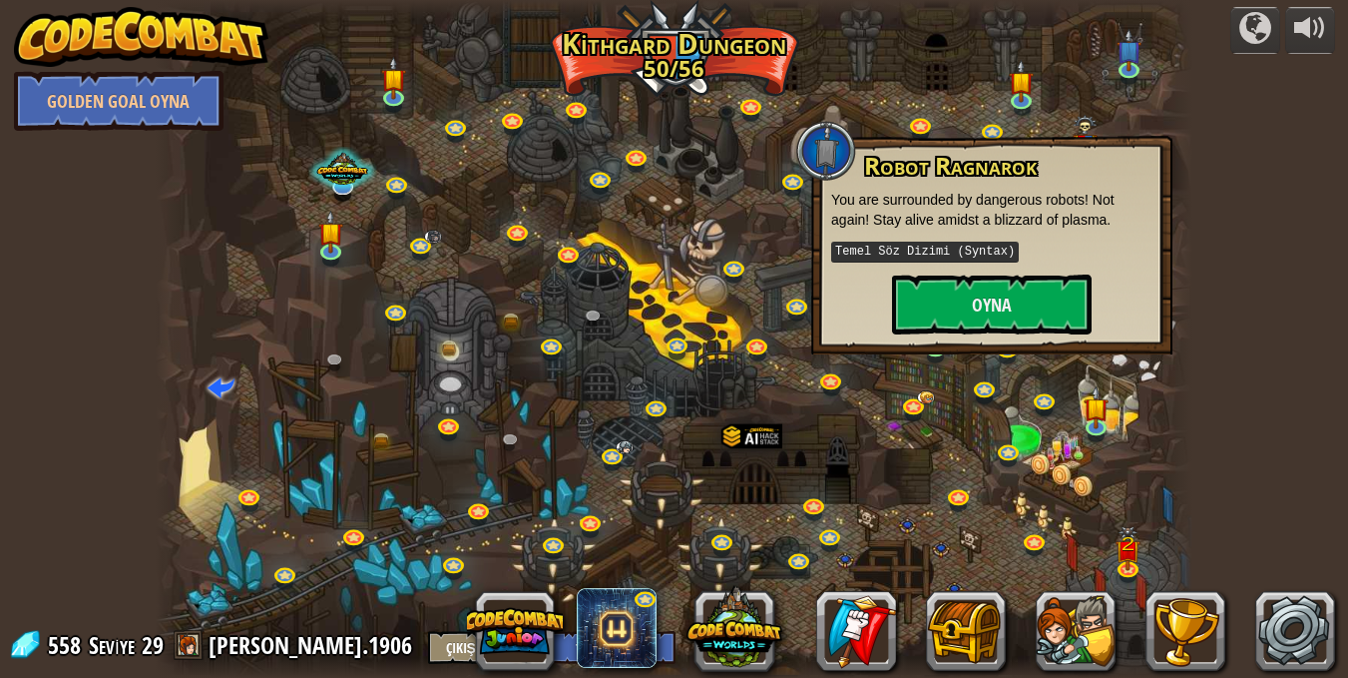
click at [1033, 429] on div at bounding box center [674, 339] width 1037 height 678
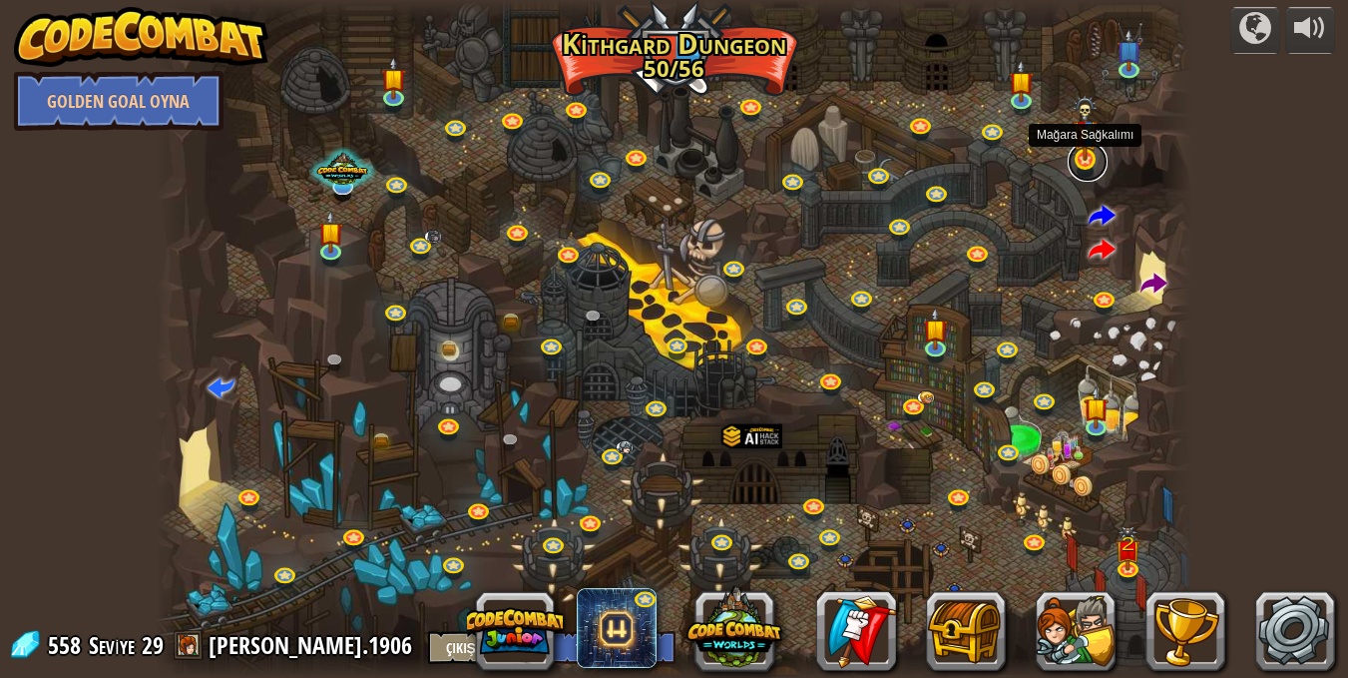
click at [1087, 162] on link at bounding box center [1088, 162] width 40 height 40
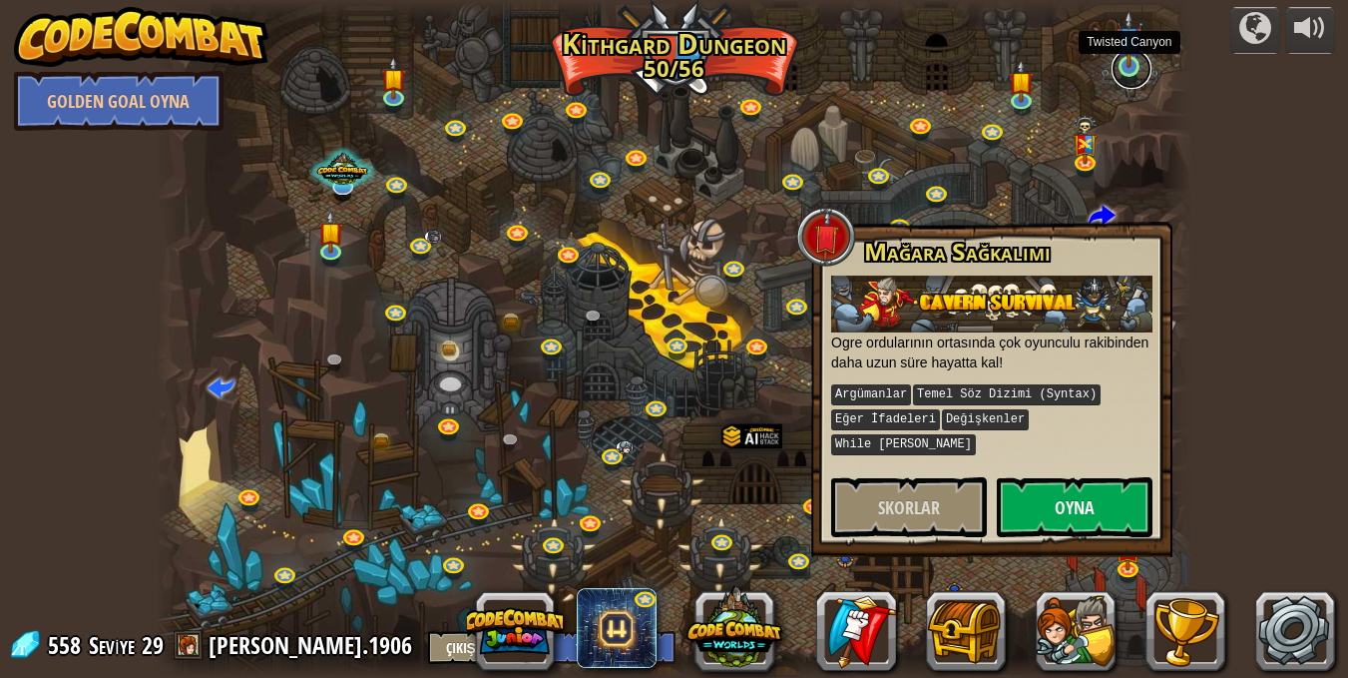
click at [1133, 70] on link at bounding box center [1132, 69] width 40 height 40
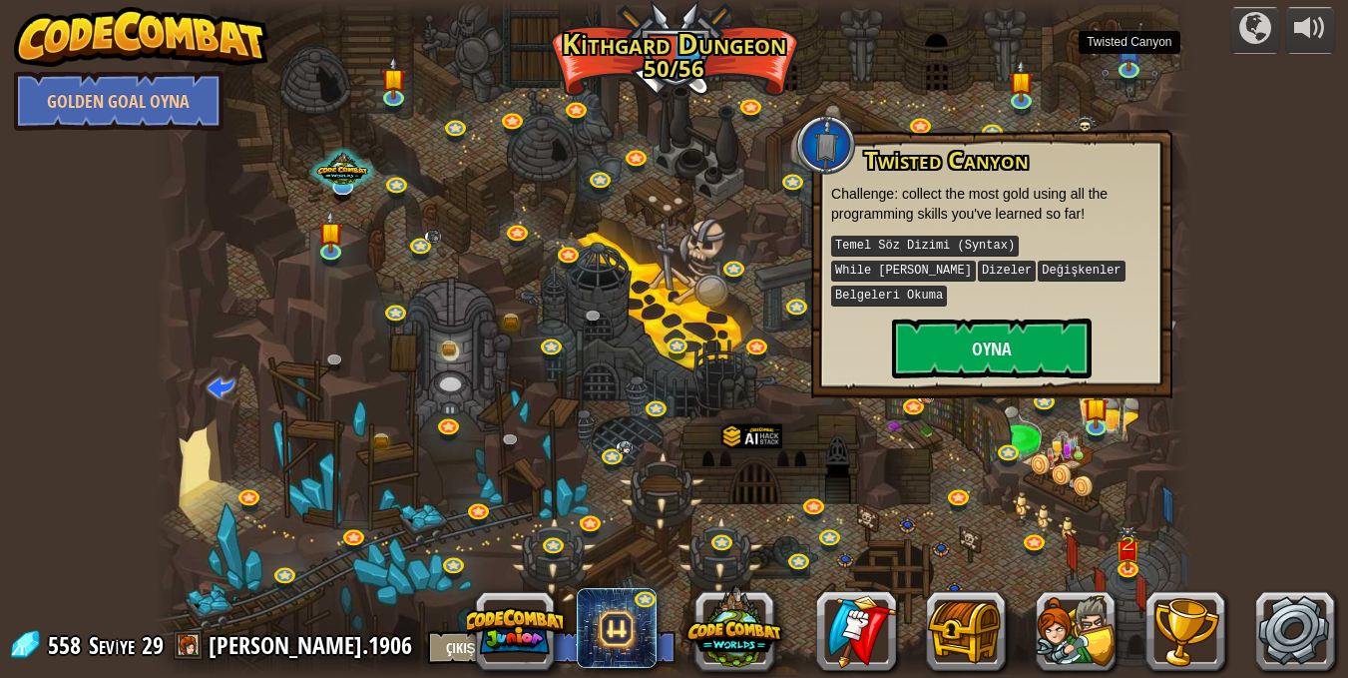
click at [1082, 87] on div at bounding box center [674, 339] width 1037 height 678
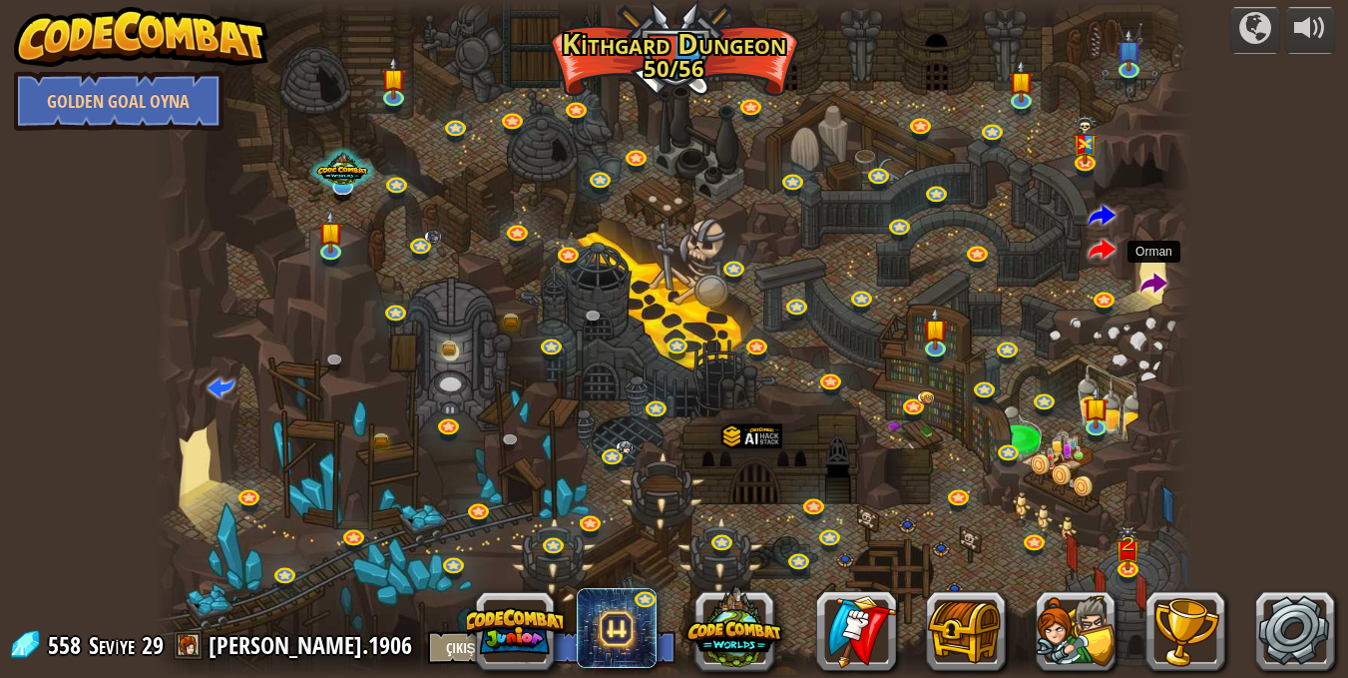
click at [1147, 282] on span at bounding box center [1154, 284] width 27 height 27
select select "tr"
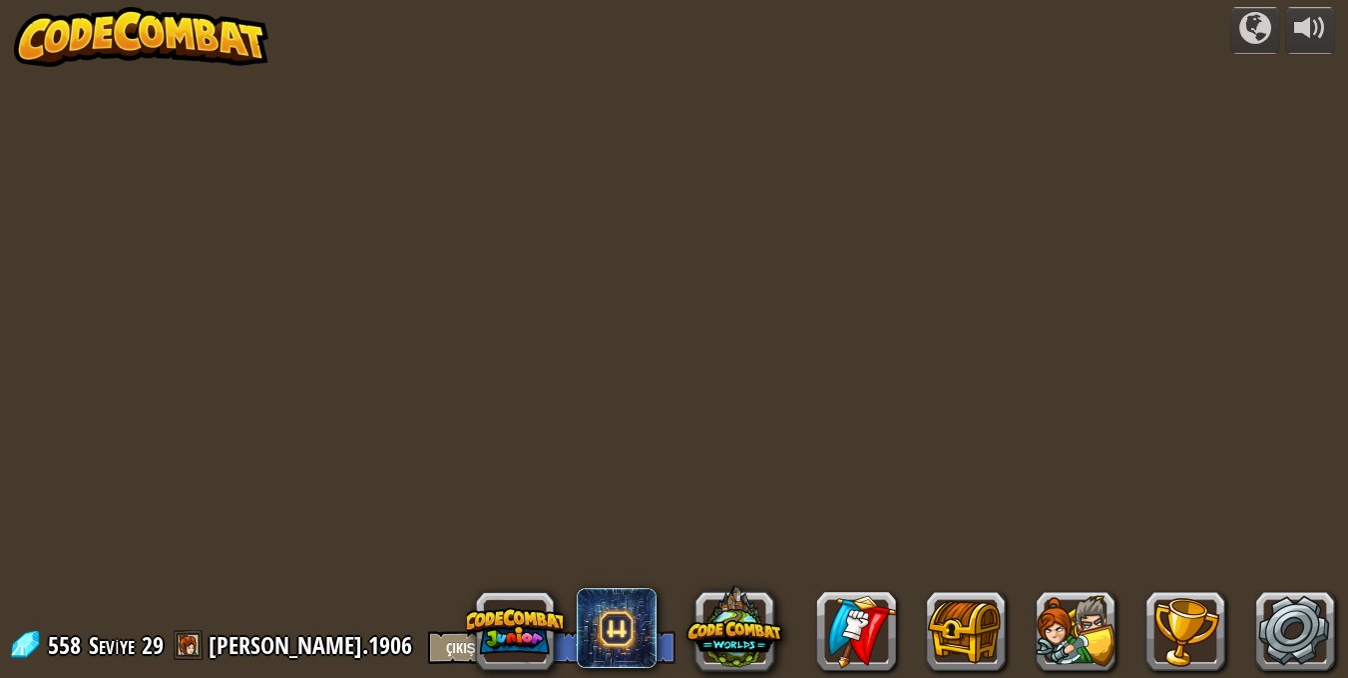
select select "tr"
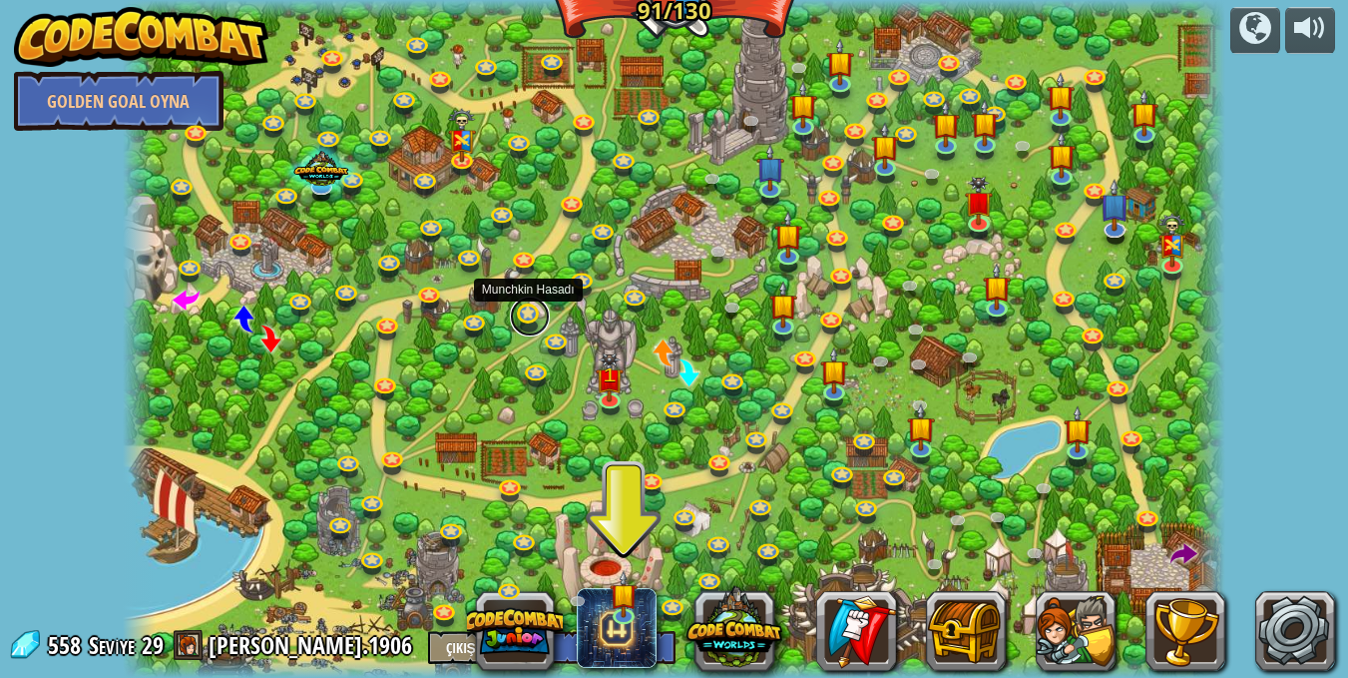
click at [527, 309] on link at bounding box center [530, 316] width 40 height 40
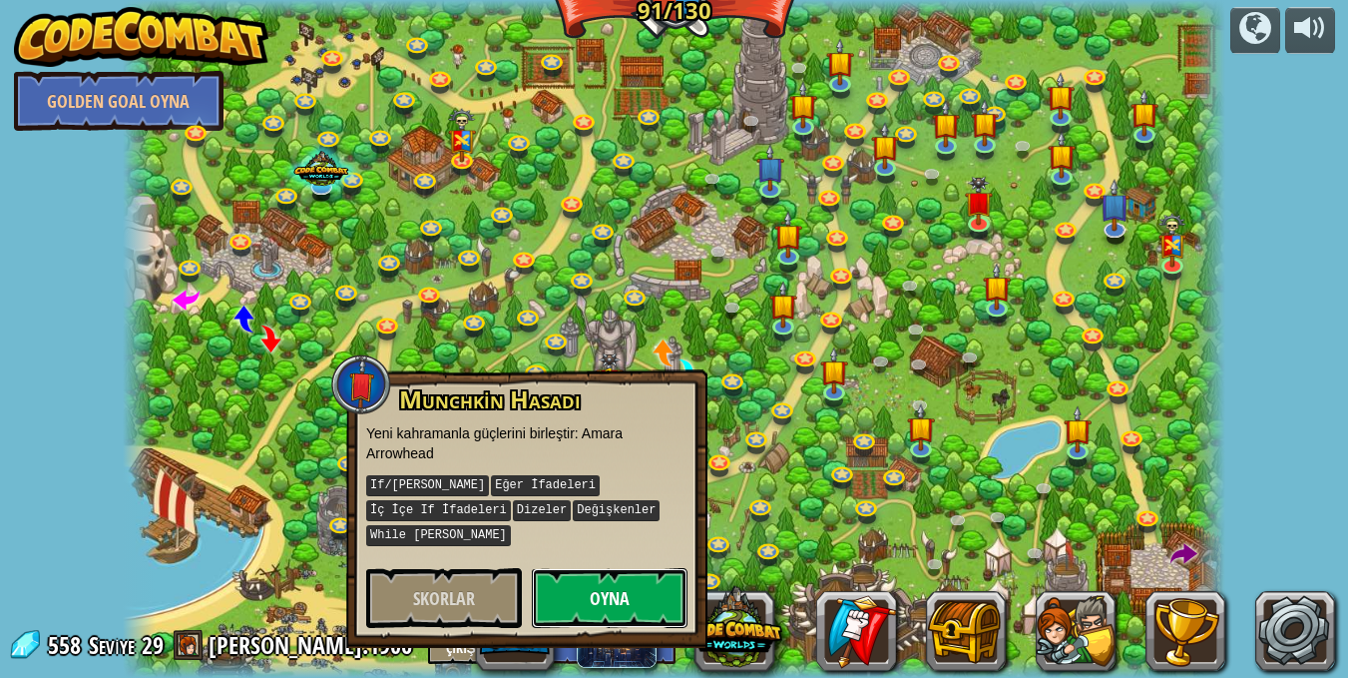
click at [604, 598] on button "Oyna" at bounding box center [610, 598] width 156 height 60
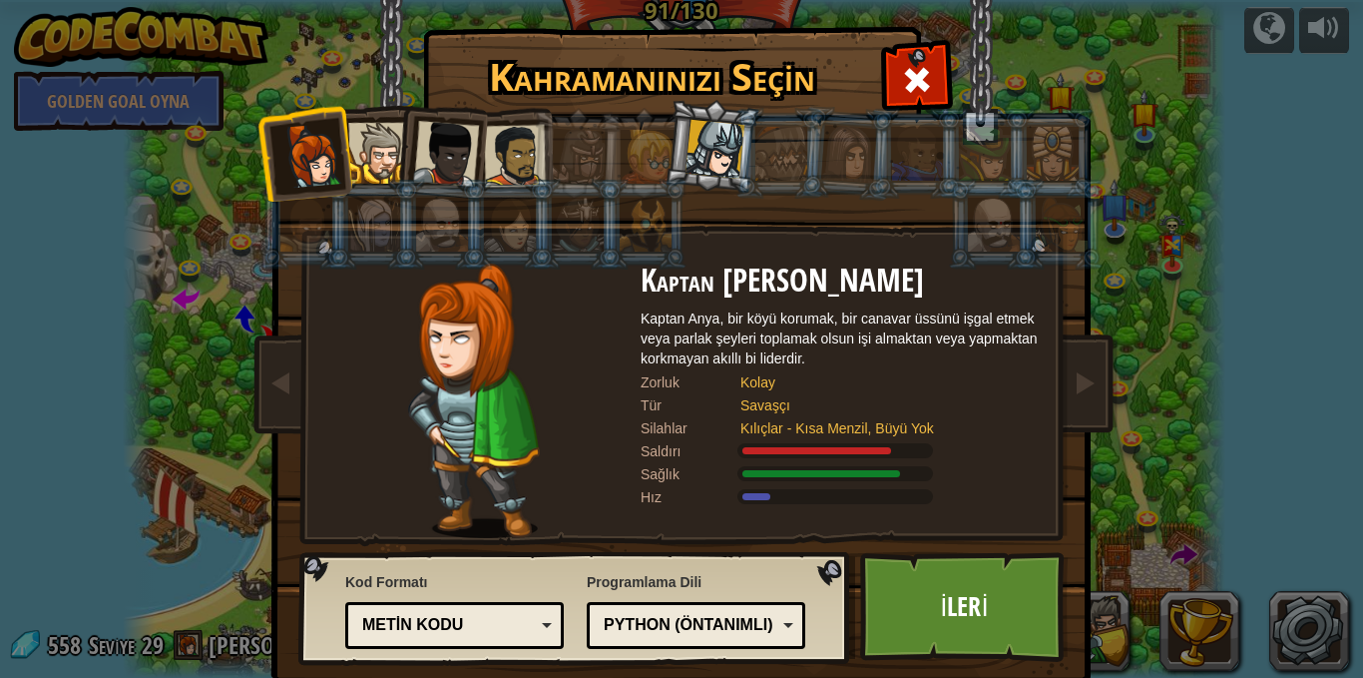
click at [689, 125] on div at bounding box center [715, 149] width 59 height 59
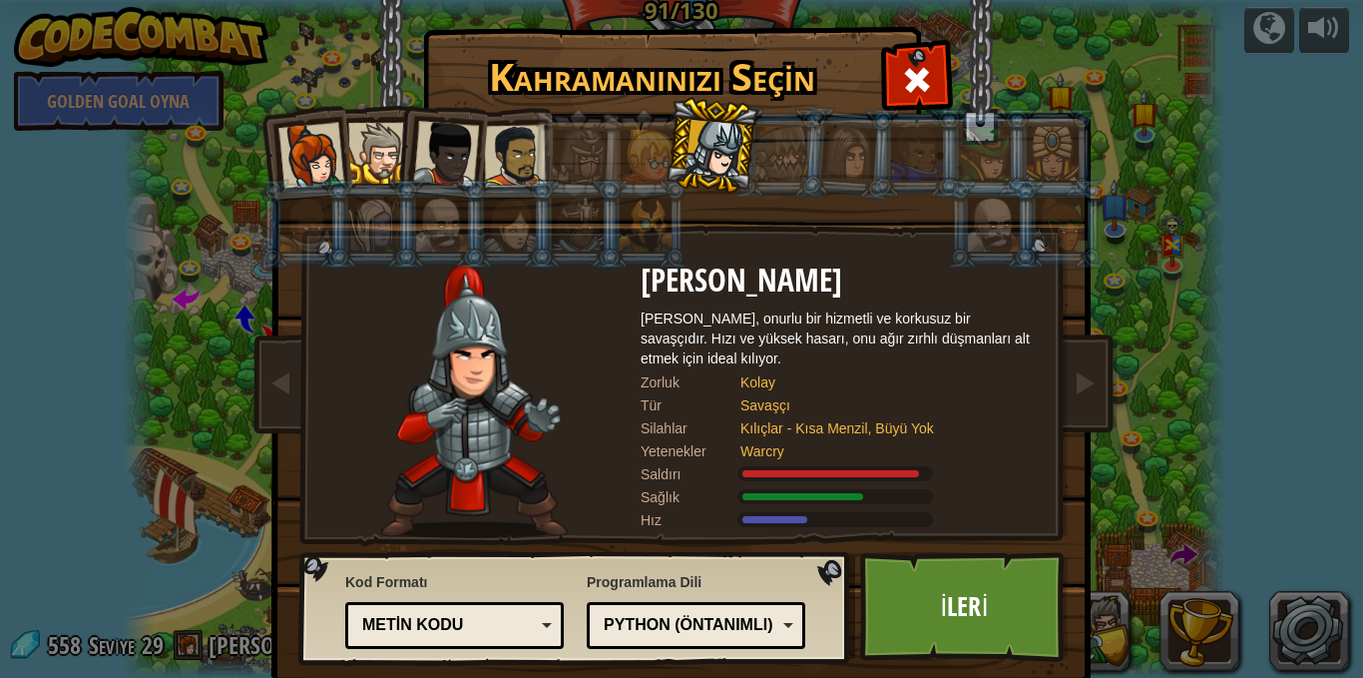
click at [318, 155] on div at bounding box center [311, 156] width 66 height 66
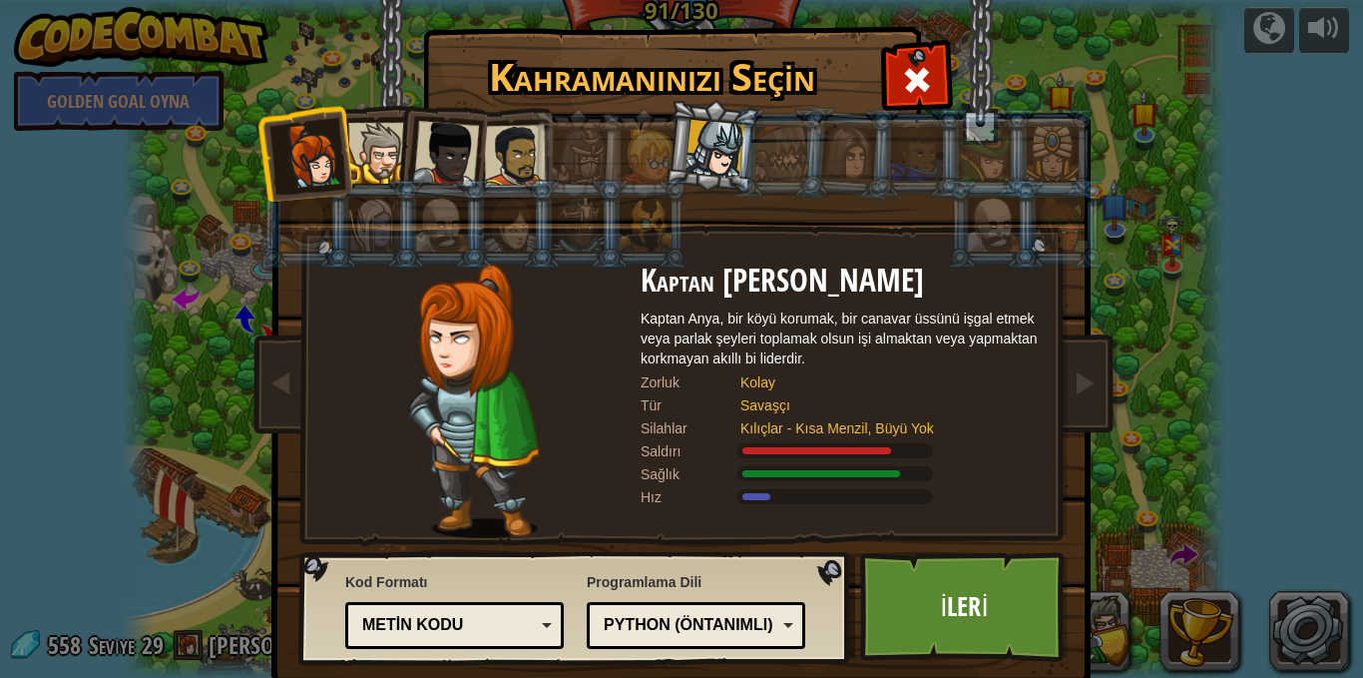
click at [706, 149] on div at bounding box center [715, 149] width 59 height 59
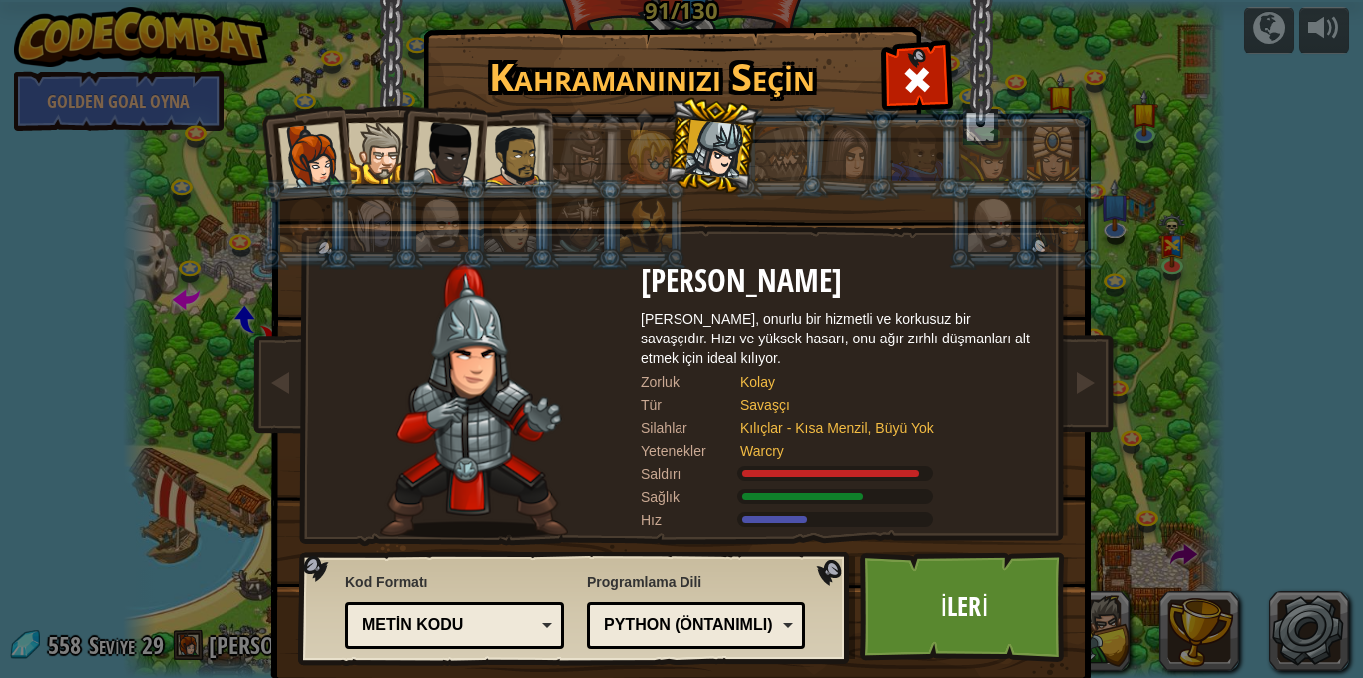
click at [309, 132] on div at bounding box center [311, 156] width 66 height 66
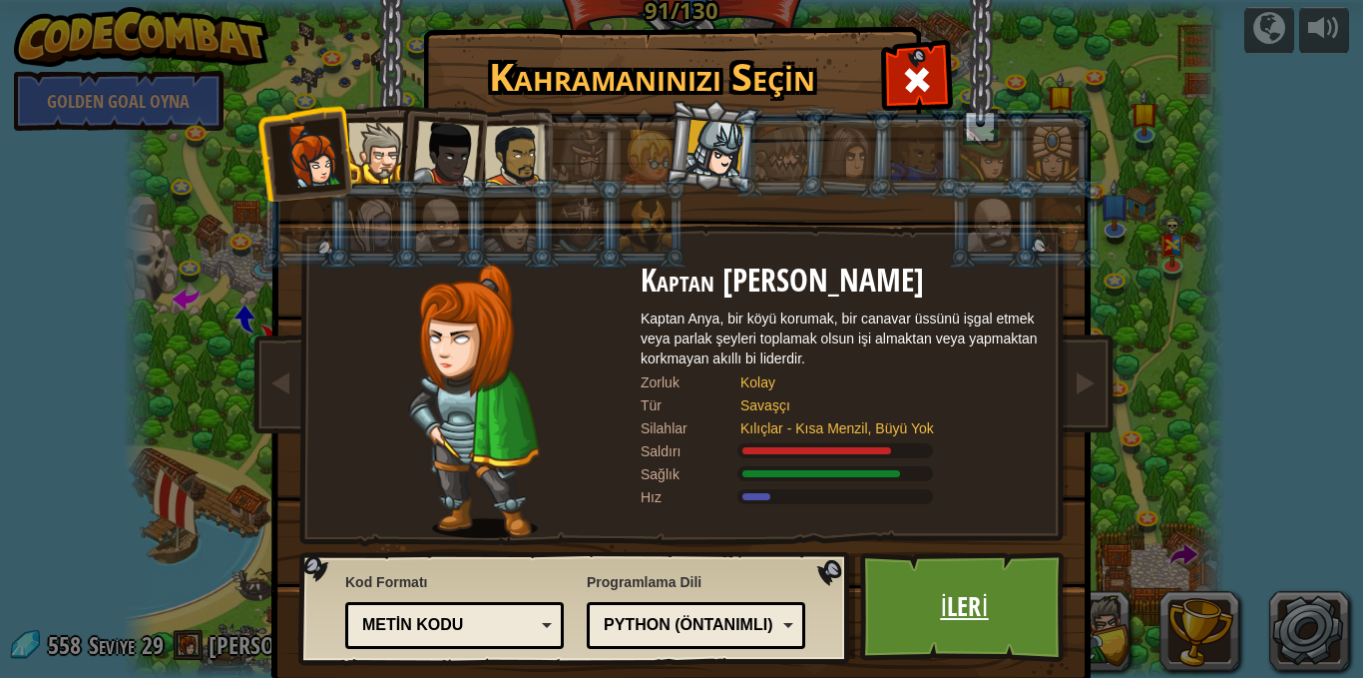
click at [887, 570] on link "İleri" at bounding box center [964, 607] width 209 height 110
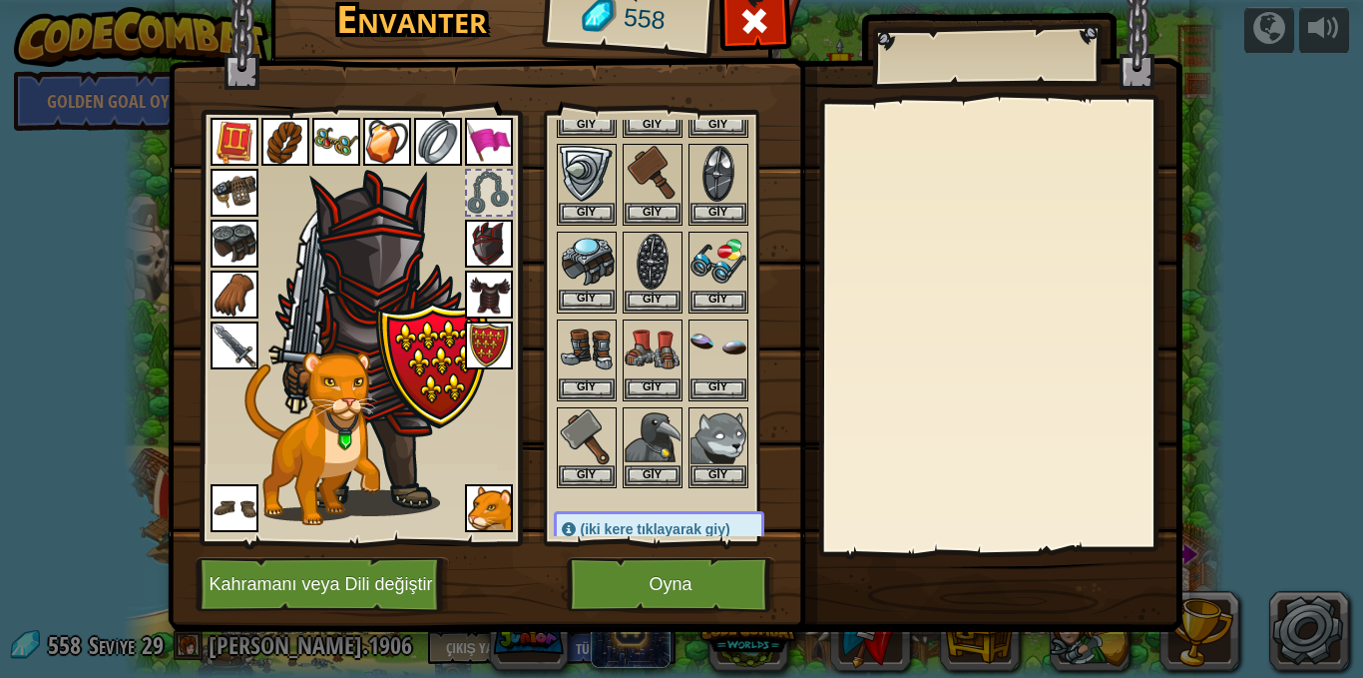
scroll to position [998, 0]
click at [576, 382] on button "Giy" at bounding box center [587, 388] width 56 height 21
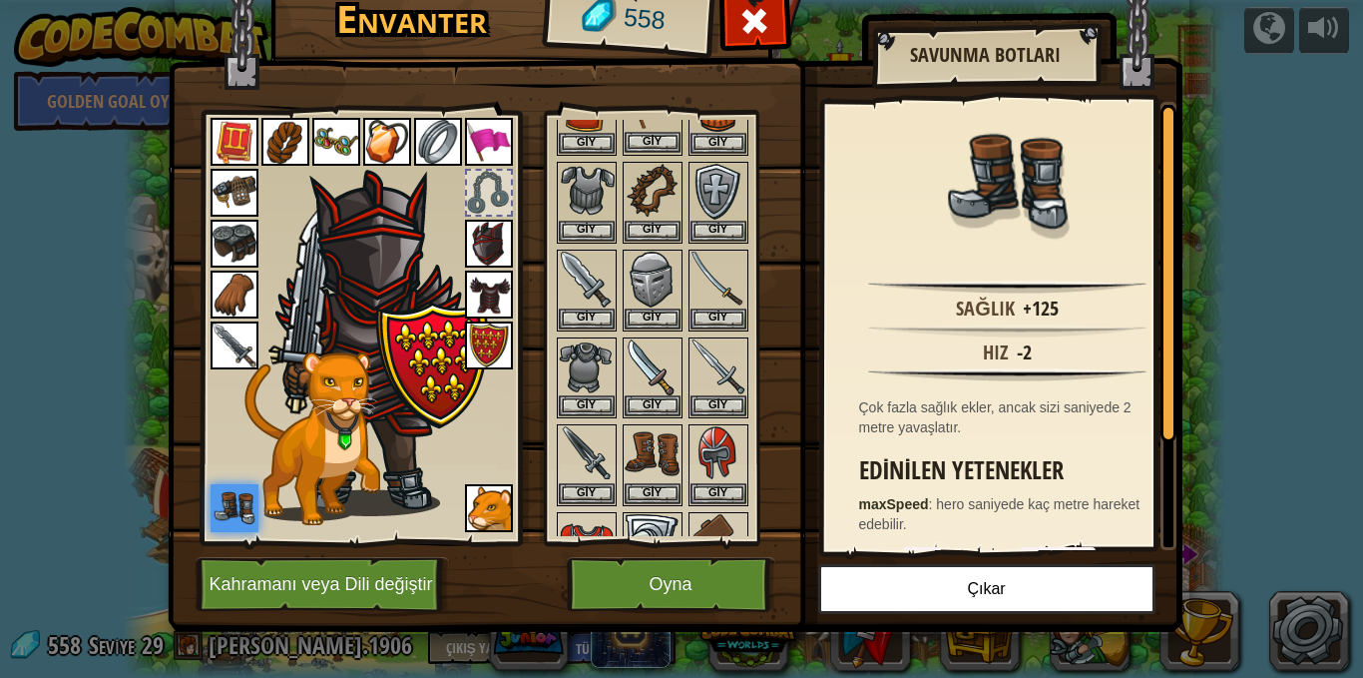
scroll to position [499, 0]
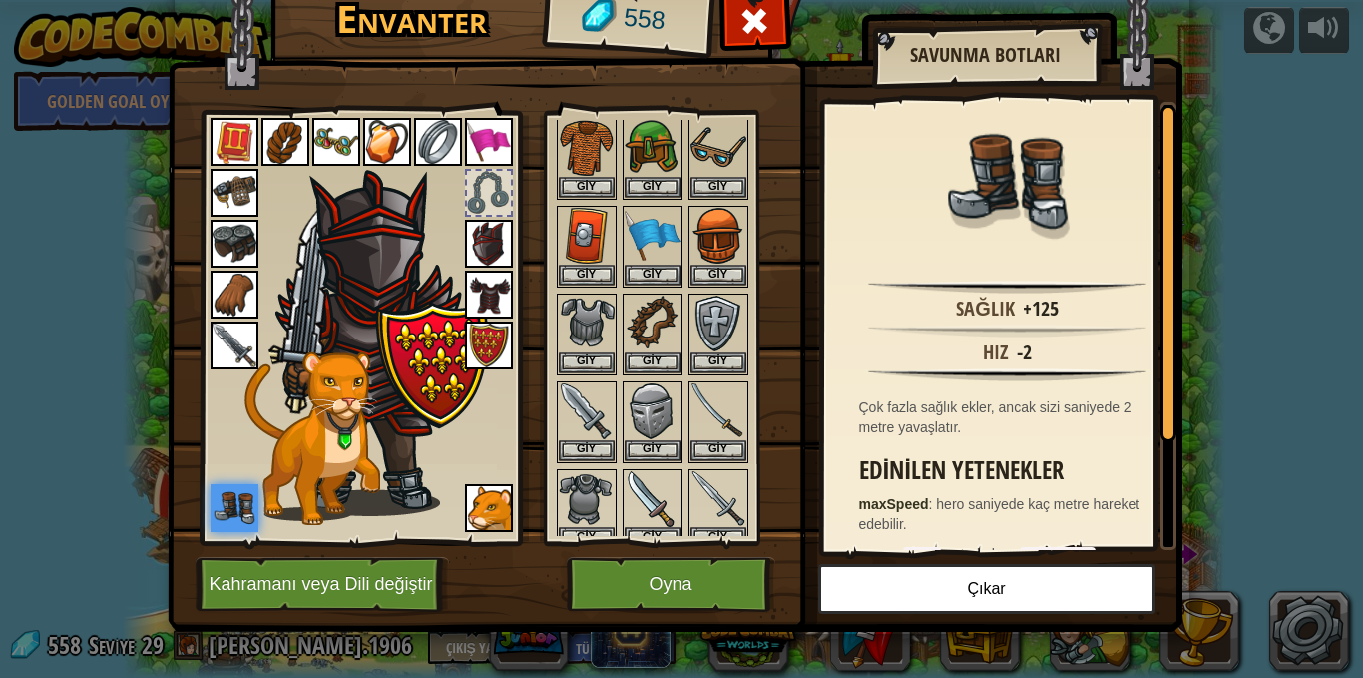
click at [418, 139] on img at bounding box center [438, 142] width 48 height 48
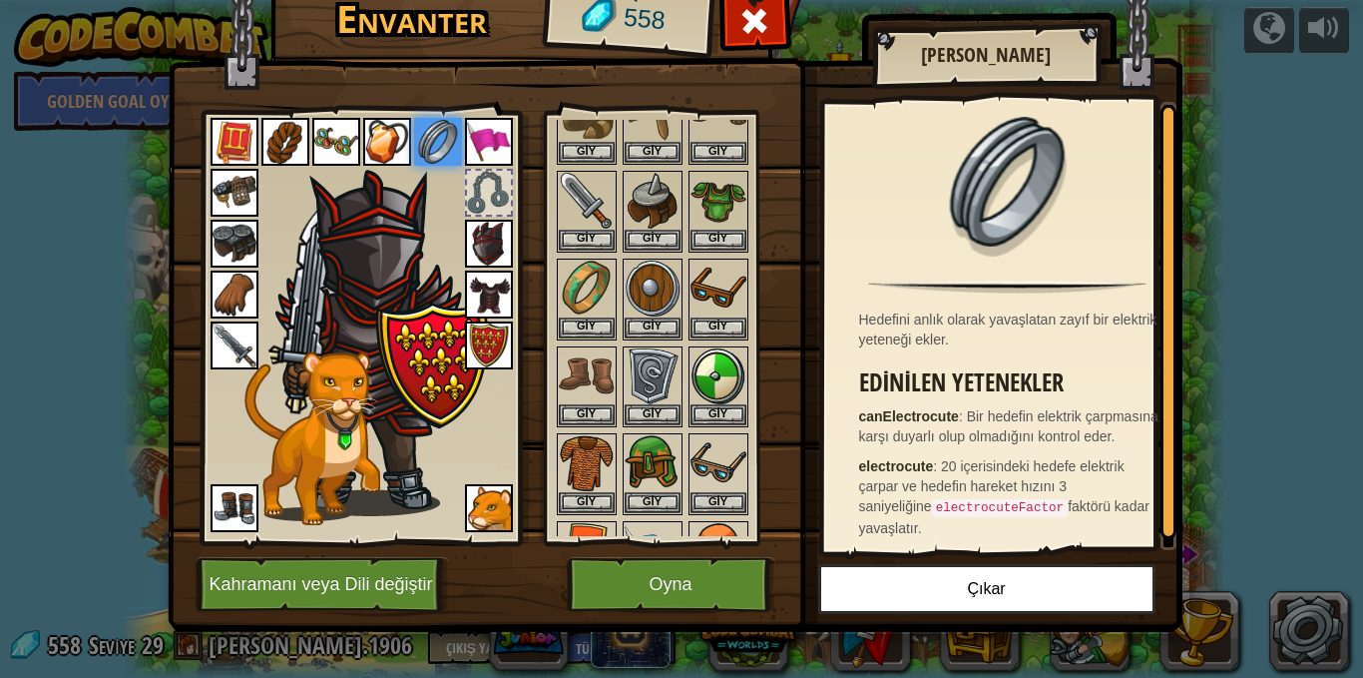
scroll to position [200, 0]
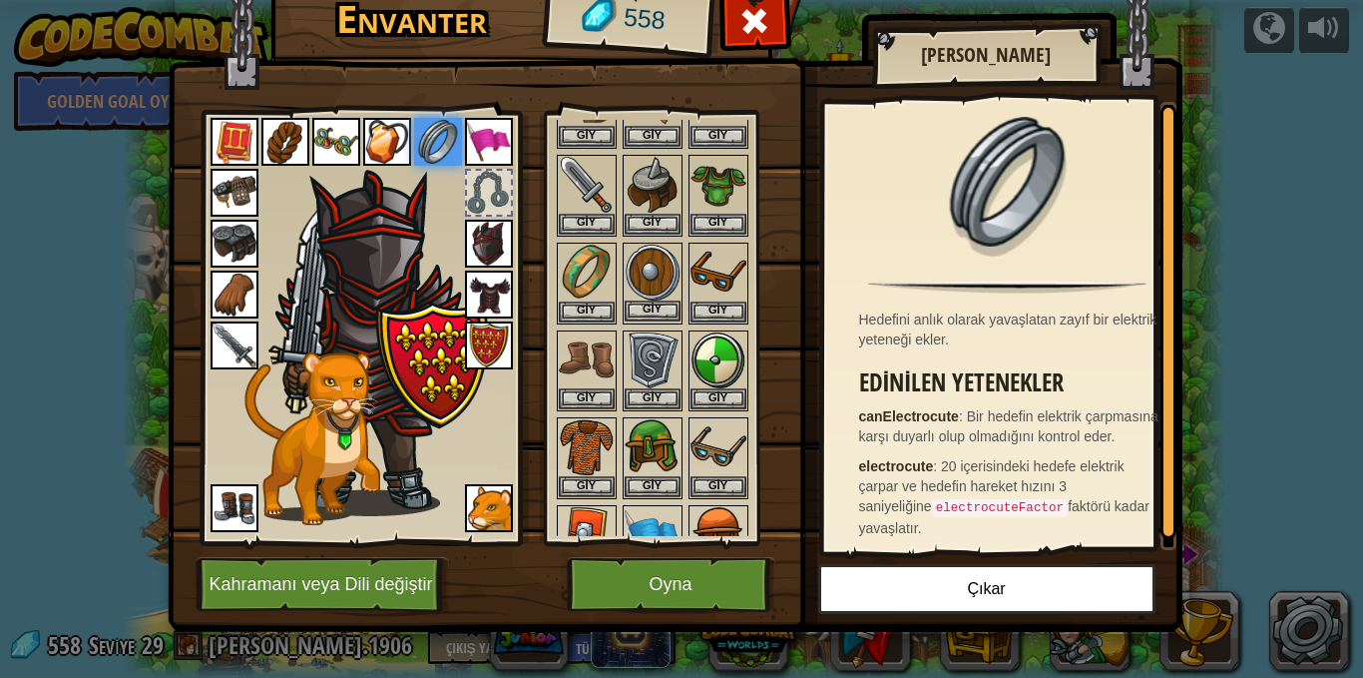
click at [652, 275] on img at bounding box center [653, 273] width 56 height 56
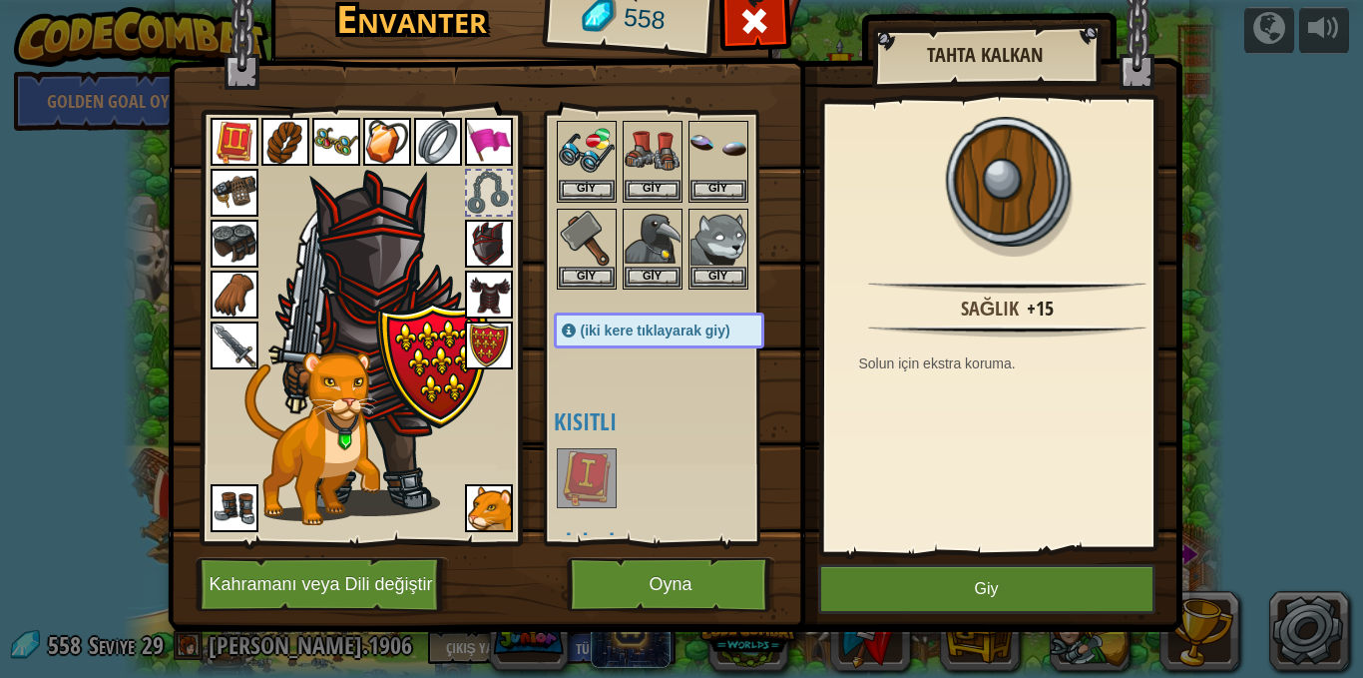
scroll to position [1098, 0]
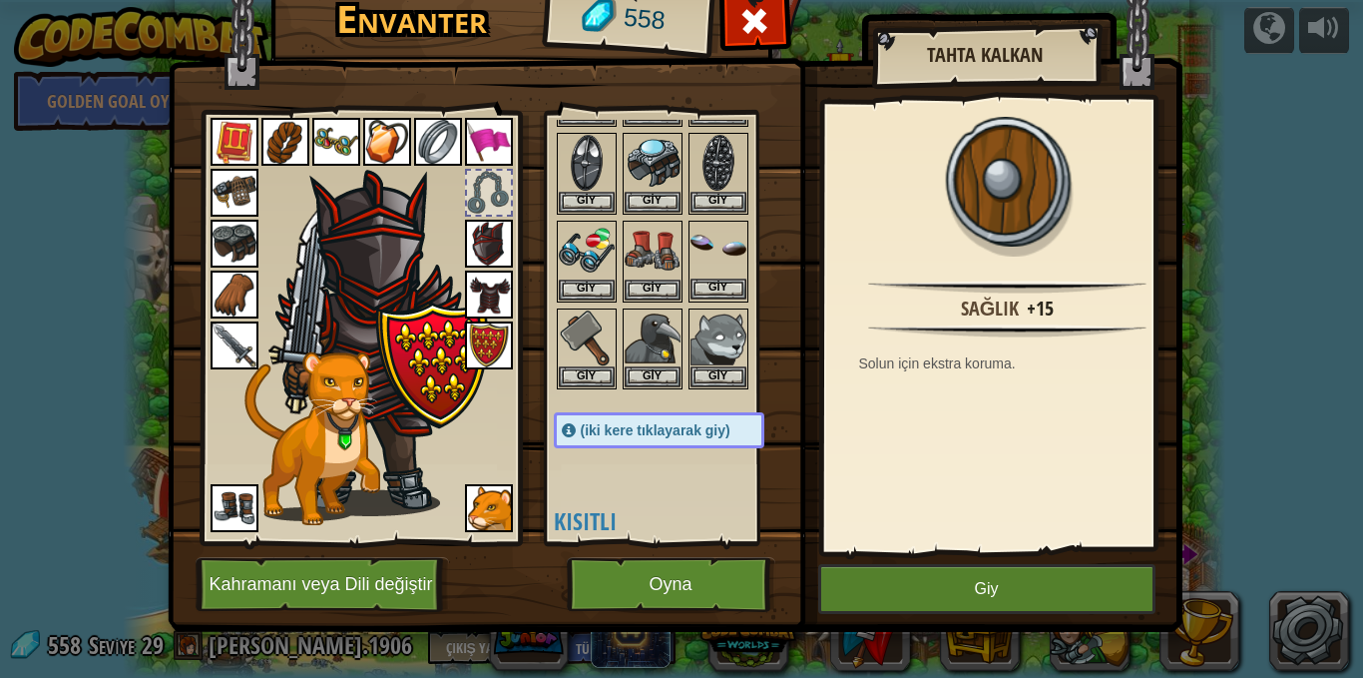
click at [727, 254] on img at bounding box center [719, 251] width 56 height 56
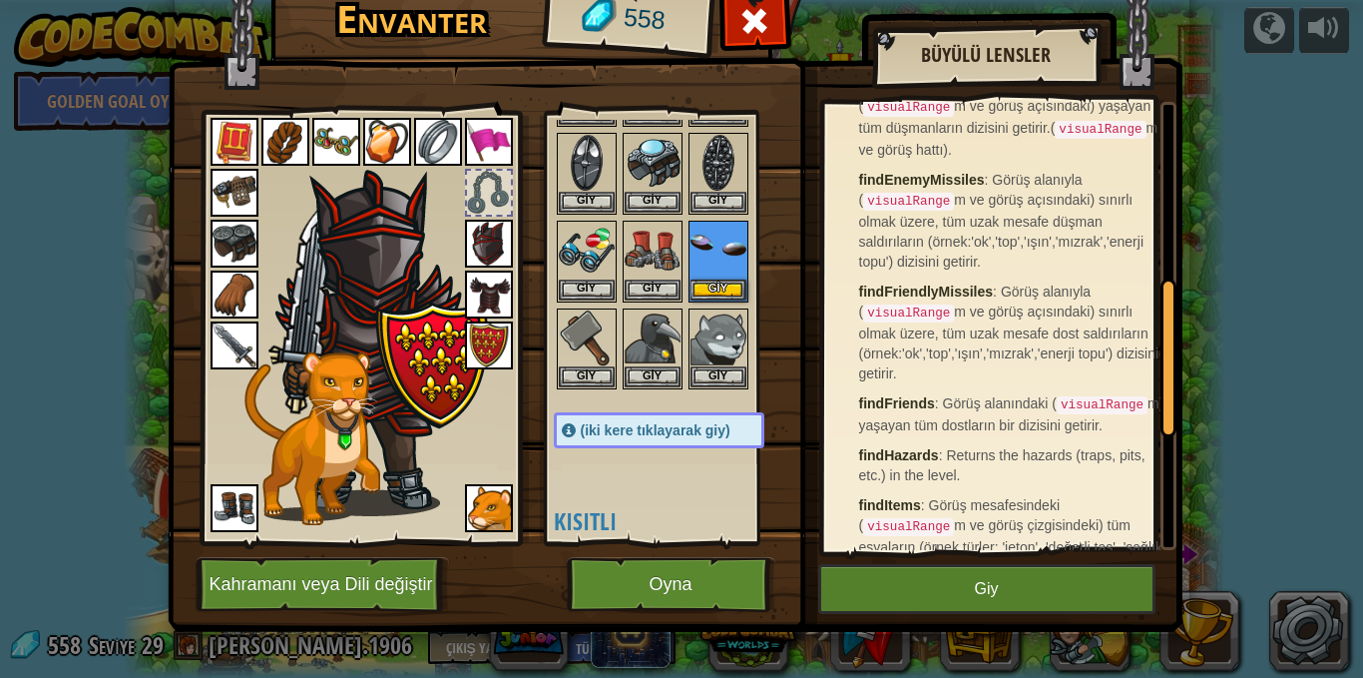
scroll to position [499, 0]
click at [726, 292] on button "Giy" at bounding box center [719, 288] width 56 height 21
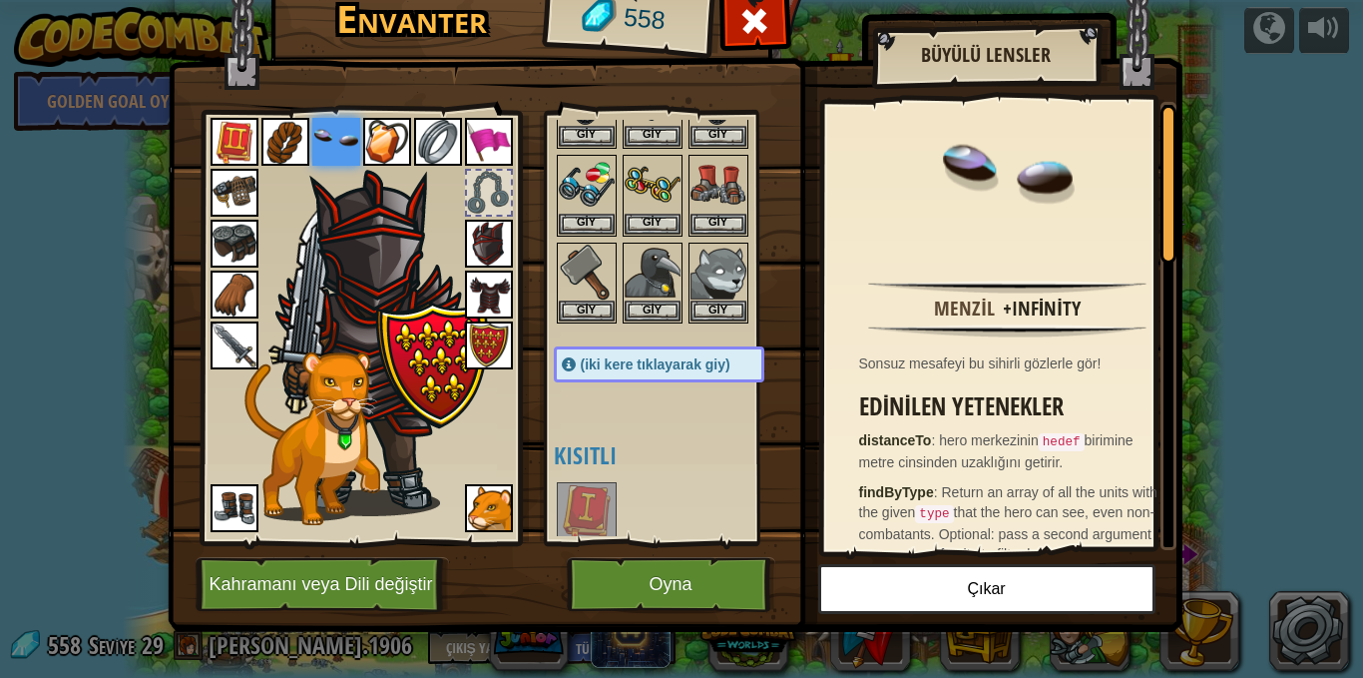
scroll to position [1198, 0]
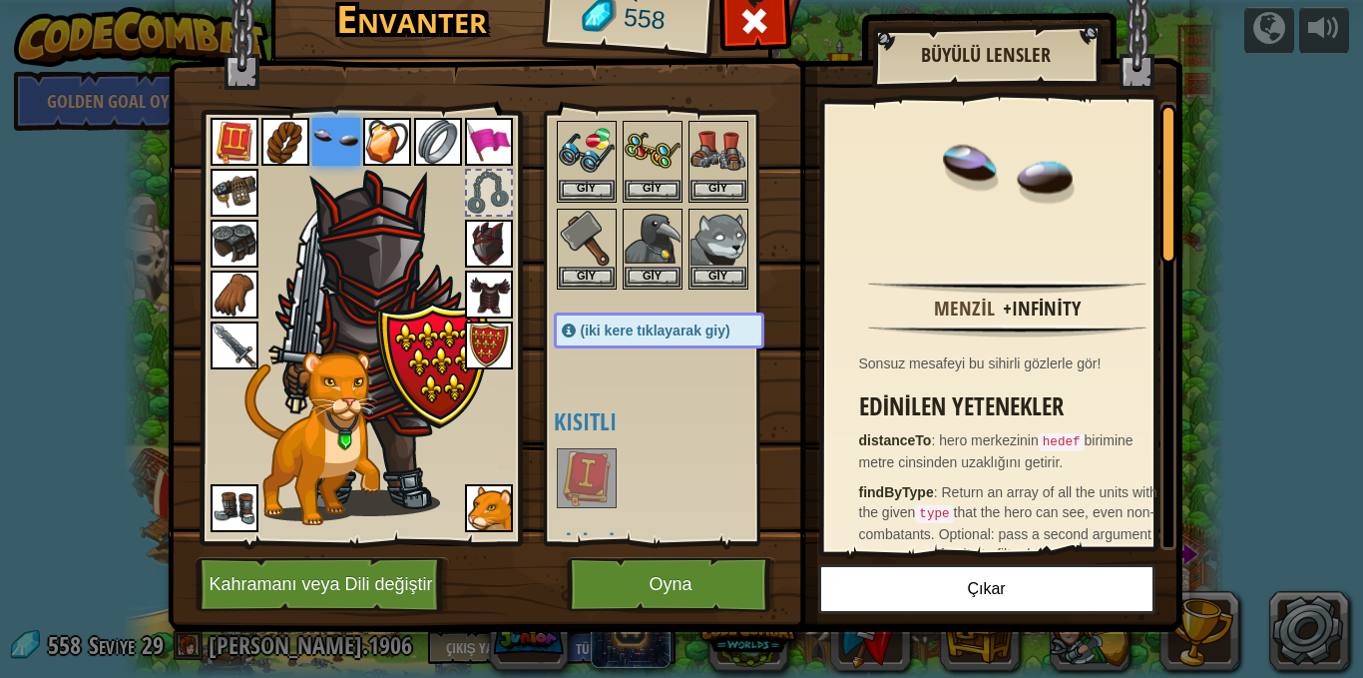
click at [559, 473] on img at bounding box center [587, 478] width 56 height 56
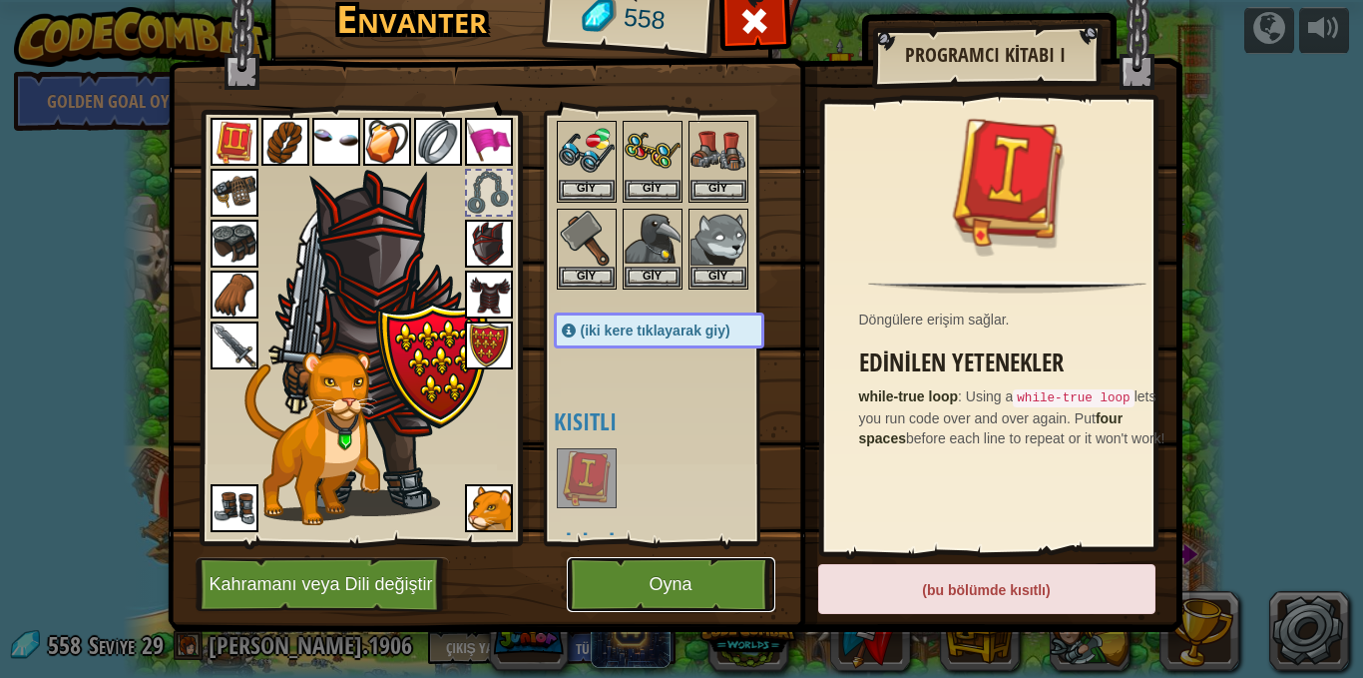
click at [654, 591] on button "Oyna" at bounding box center [671, 584] width 209 height 55
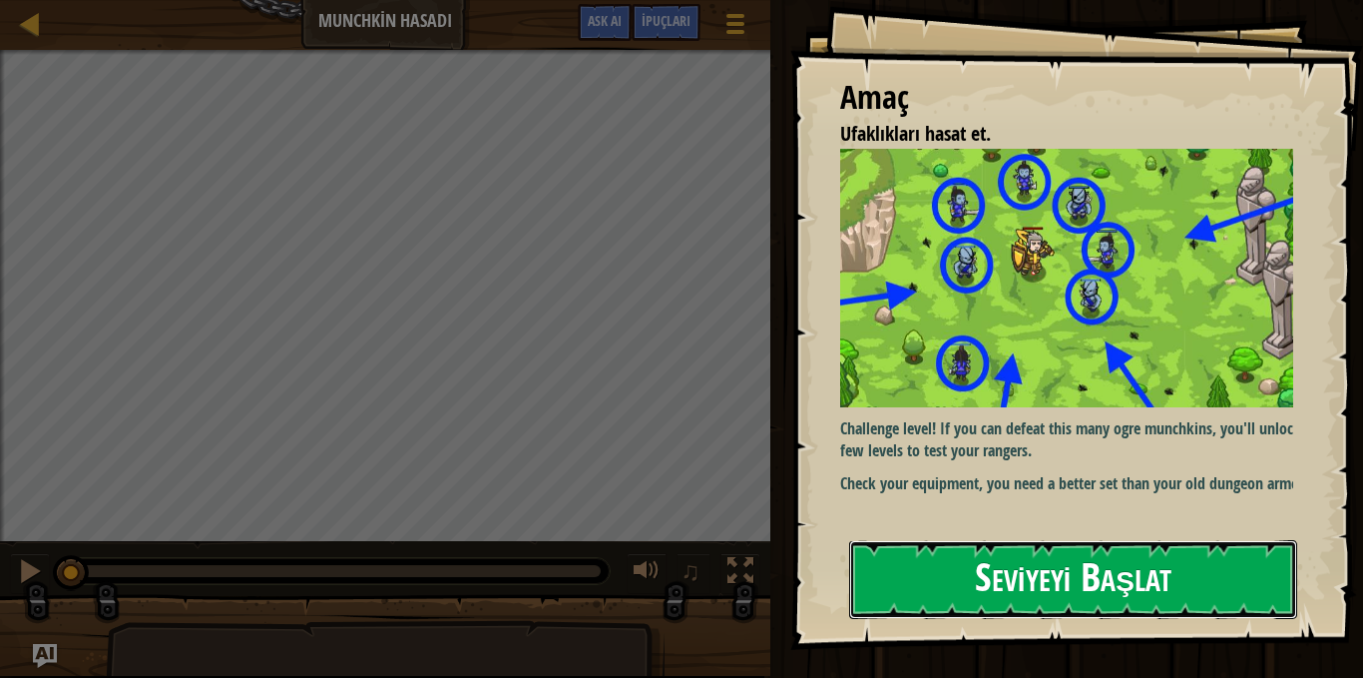
click at [893, 558] on button "Seviyeyi Başlat" at bounding box center [1073, 579] width 448 height 79
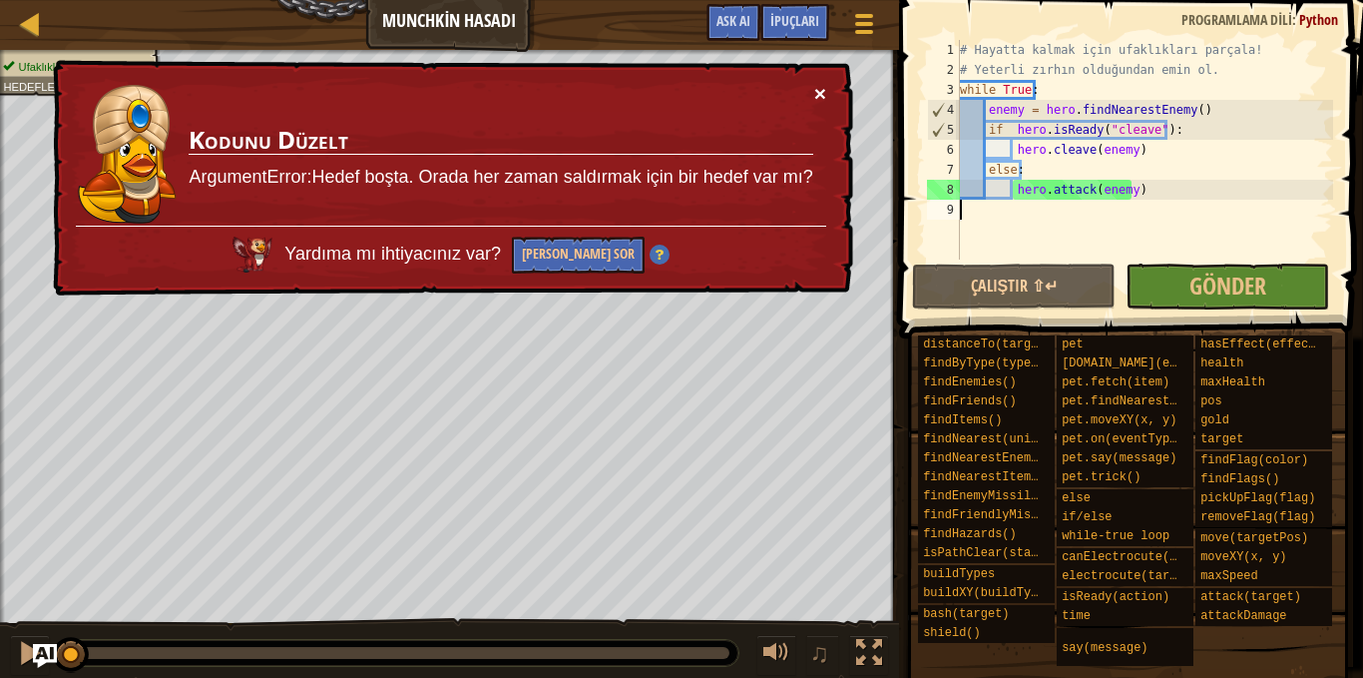
click at [823, 91] on button "×" at bounding box center [820, 93] width 12 height 21
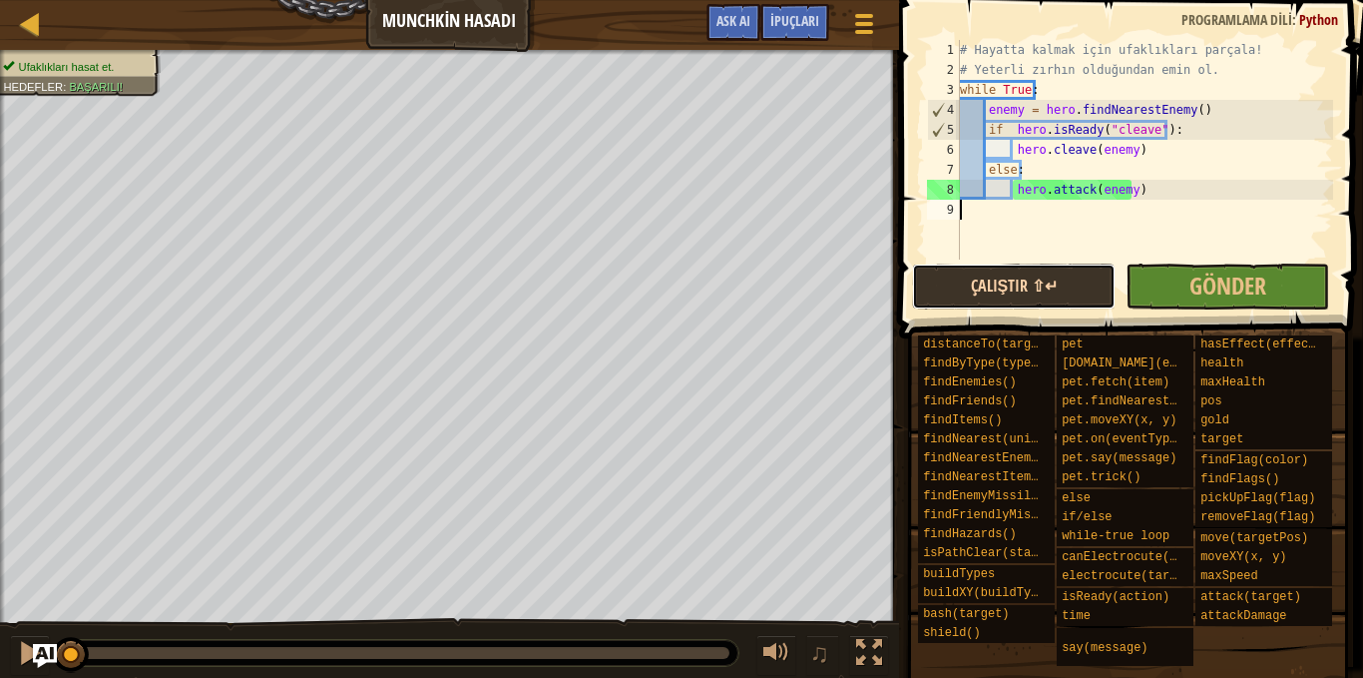
click at [1040, 275] on button "Çalıştır ⇧↵" at bounding box center [1014, 286] width 204 height 46
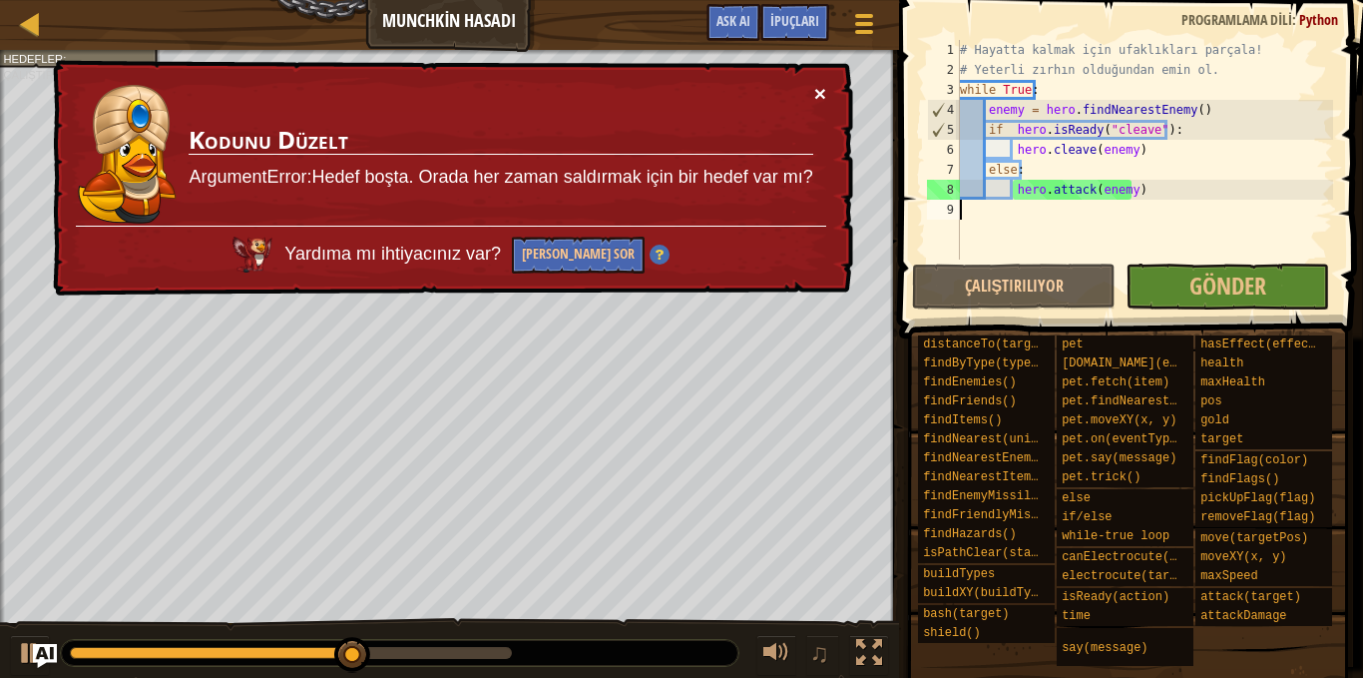
click at [825, 89] on button "×" at bounding box center [820, 93] width 12 height 21
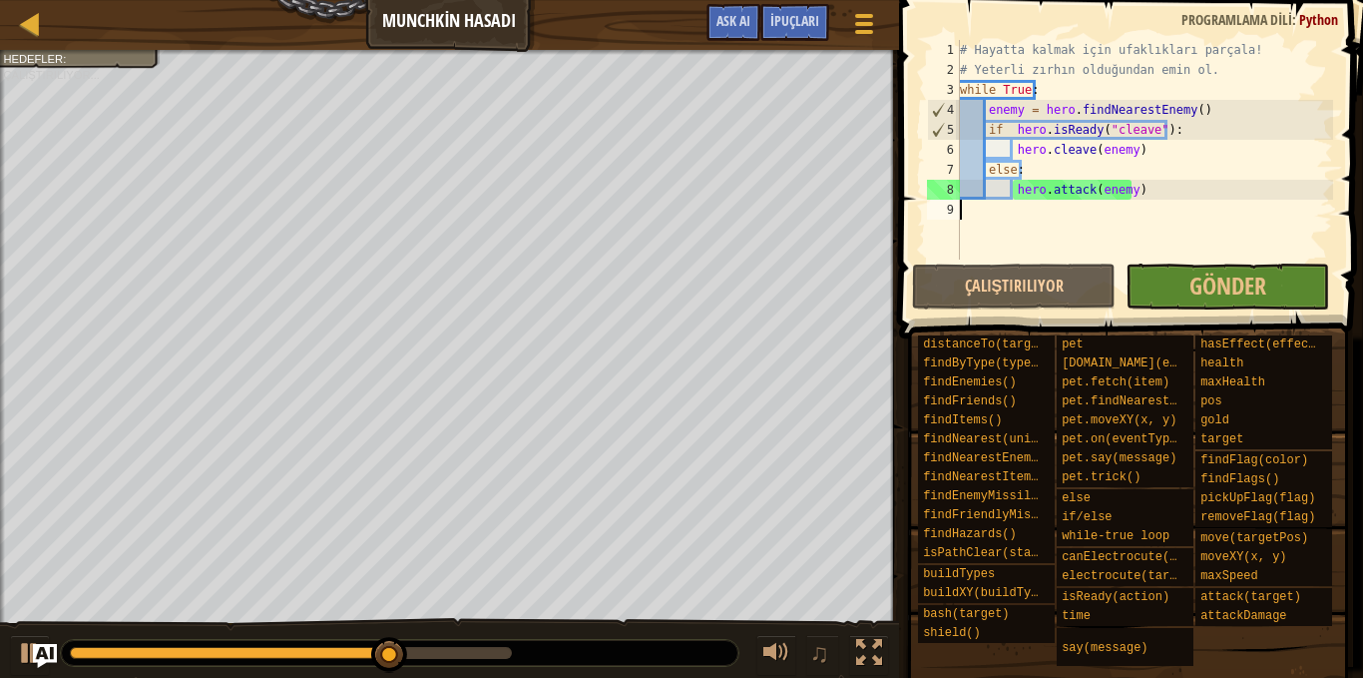
click at [1195, 102] on div "# Hayatta kalmak için ufaklıkları parçala! # Yeterli zırhın olduğundan emin ol.…" at bounding box center [1144, 169] width 377 height 259
type textarea "enemy = hero.findNearestEnemy()"
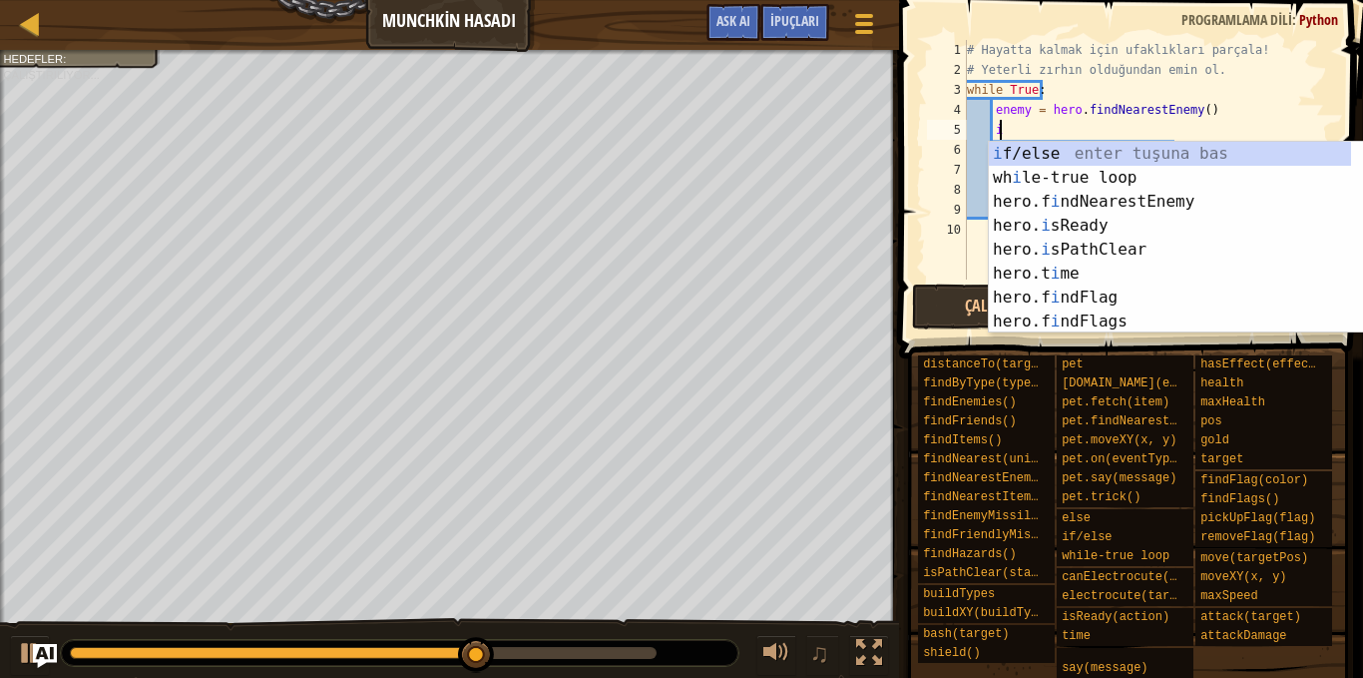
scroll to position [9, 1]
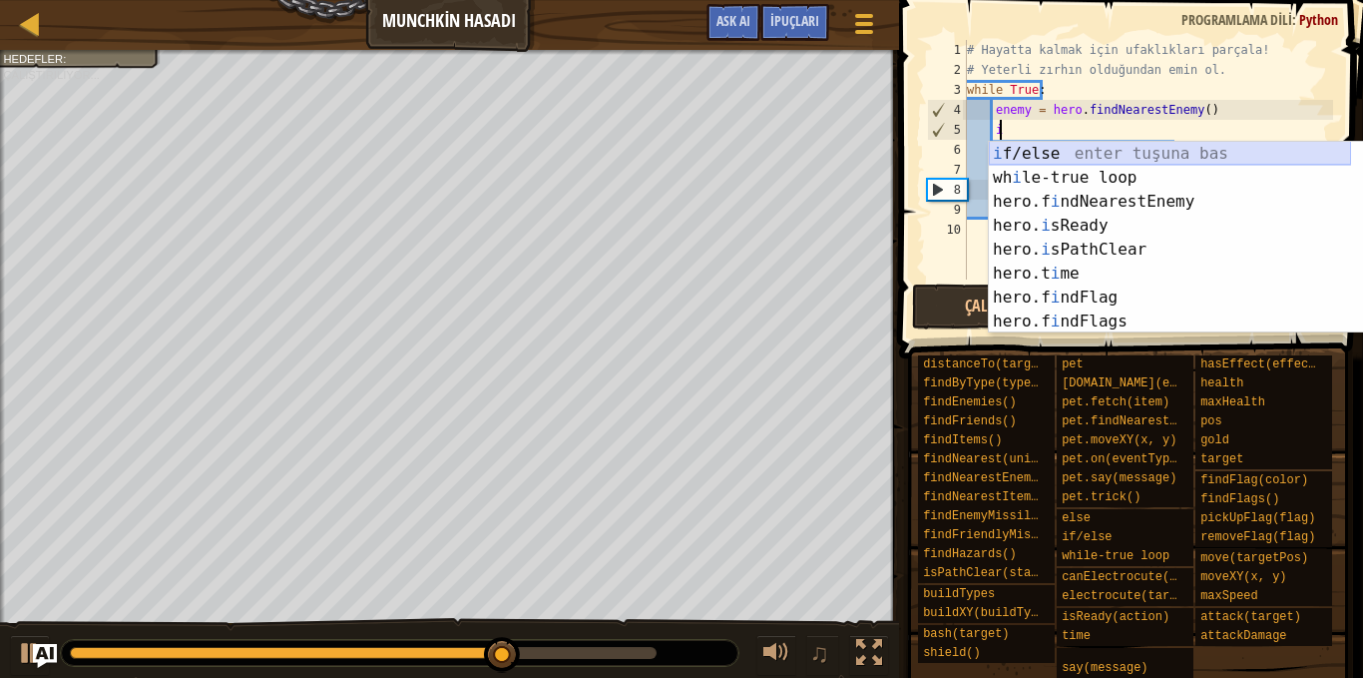
click at [1146, 152] on div "i f/else enter tuşuna bas wh i le-true loop enter tuşuna bas hero.f i ndNearest…" at bounding box center [1170, 262] width 362 height 240
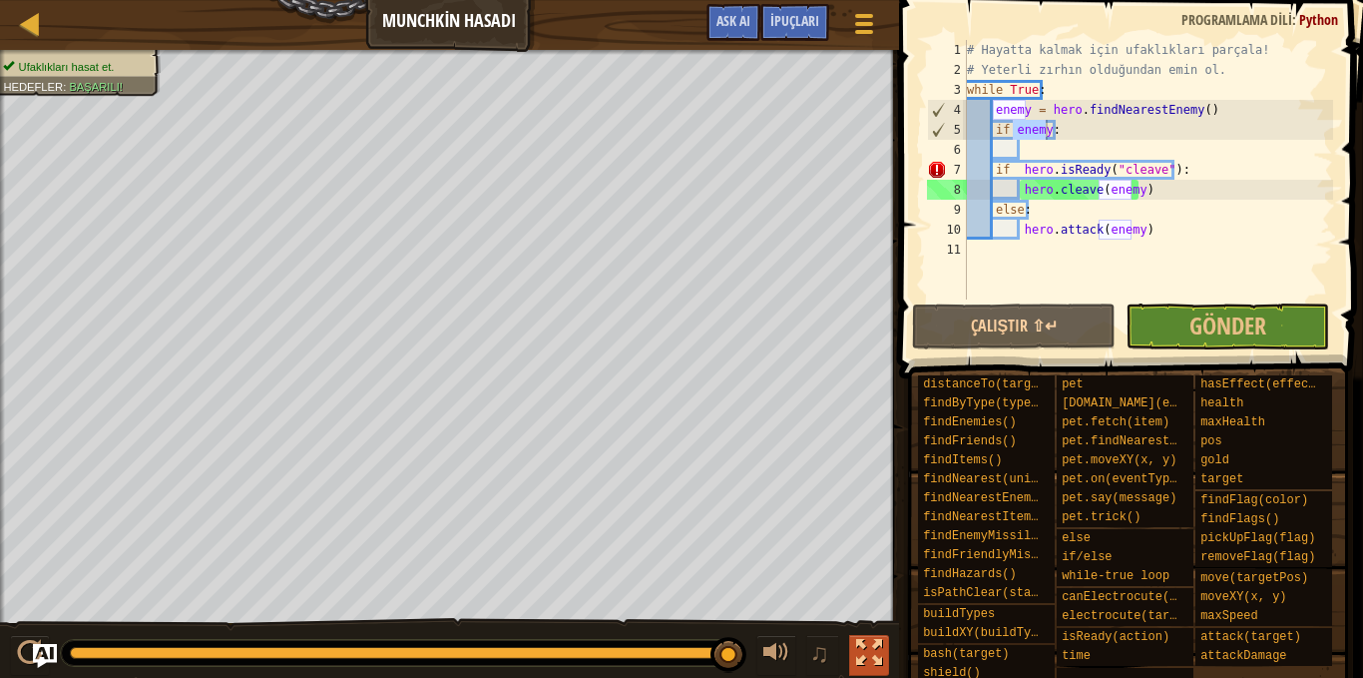
click at [881, 660] on div at bounding box center [869, 653] width 26 height 26
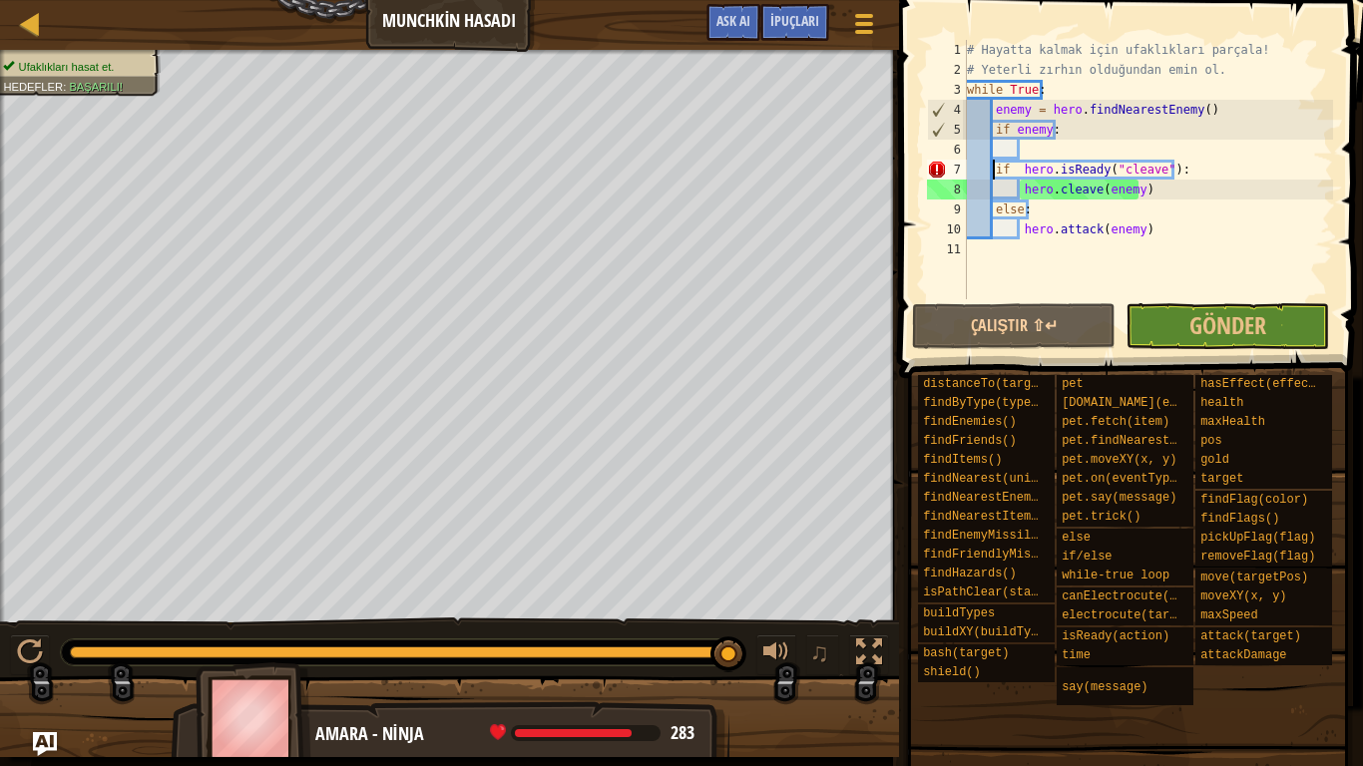
click at [993, 170] on div "# Hayatta kalmak için ufaklıkları parçala! # Yeterli zırhın olduğundan emin ol.…" at bounding box center [1148, 189] width 370 height 299
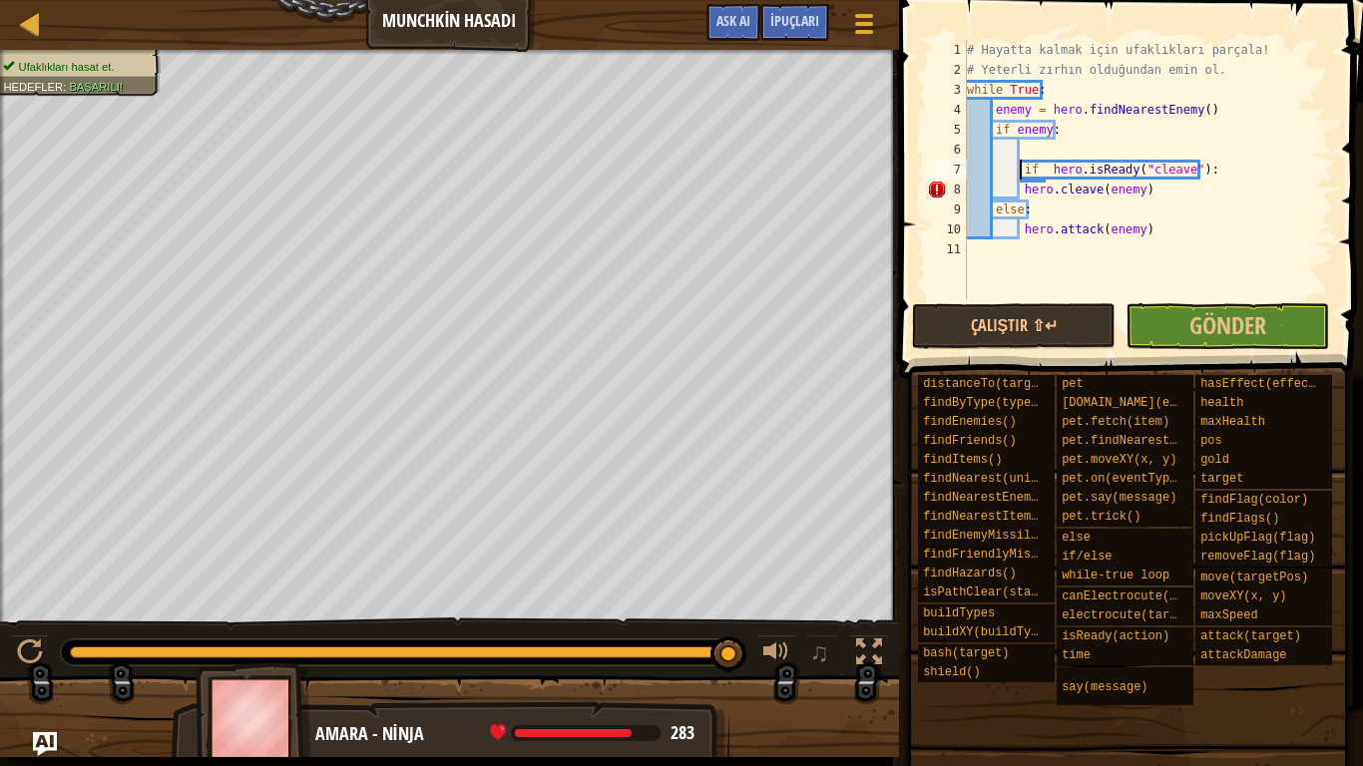
click at [1018, 191] on div "# Hayatta kalmak için ufaklıkları parçala! # Yeterli zırhın olduğundan emin ol.…" at bounding box center [1148, 189] width 370 height 299
click at [993, 210] on div "# Hayatta kalmak için ufaklıkları parçala! # Yeterli zırhın olduğundan emin ol.…" at bounding box center [1148, 189] width 370 height 299
click at [1020, 235] on div "# Hayatta kalmak için ufaklıkları parçala! # Yeterli zırhın olduğundan emin ol.…" at bounding box center [1148, 189] width 370 height 299
type textarea "hero.attack(enemy)"
click at [1050, 318] on button "Çalıştır ⇧↵" at bounding box center [1014, 326] width 204 height 46
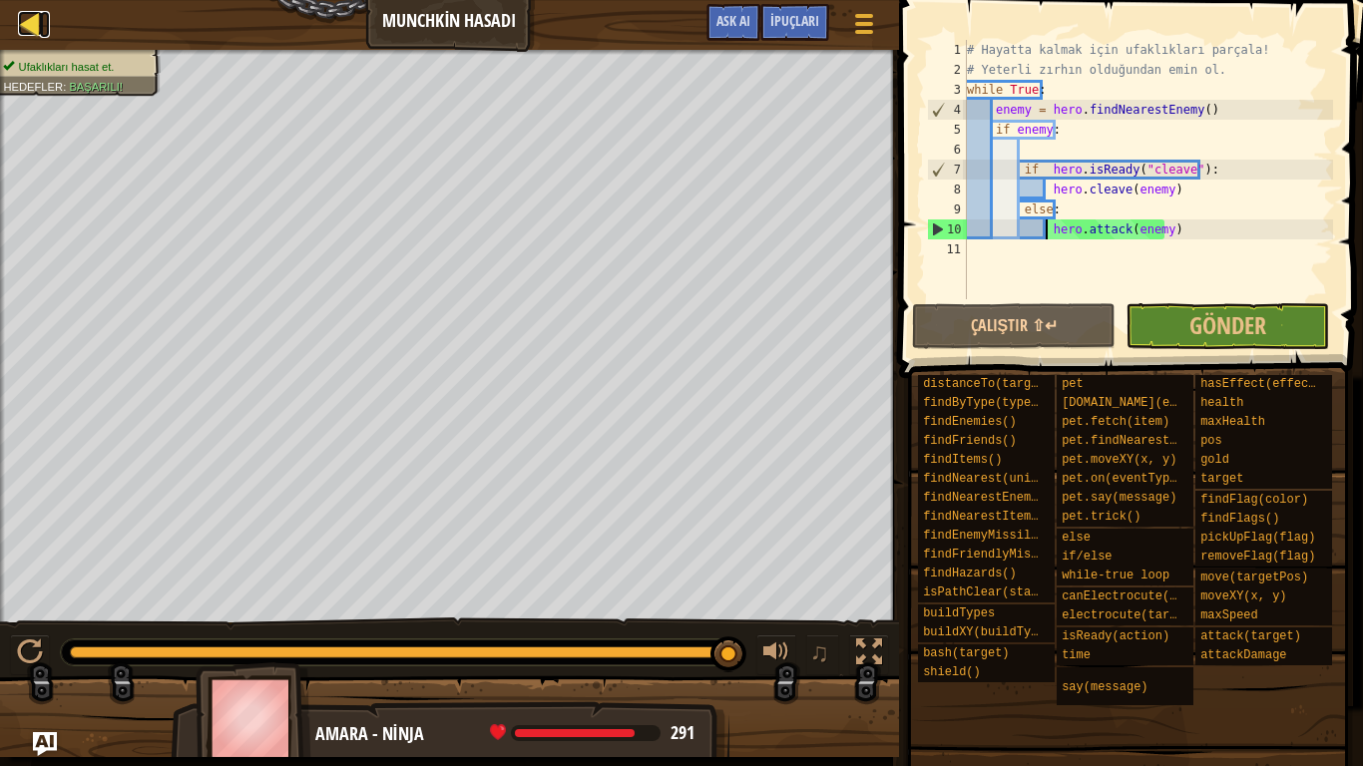
click at [33, 23] on div at bounding box center [30, 23] width 25 height 25
select select "tr"
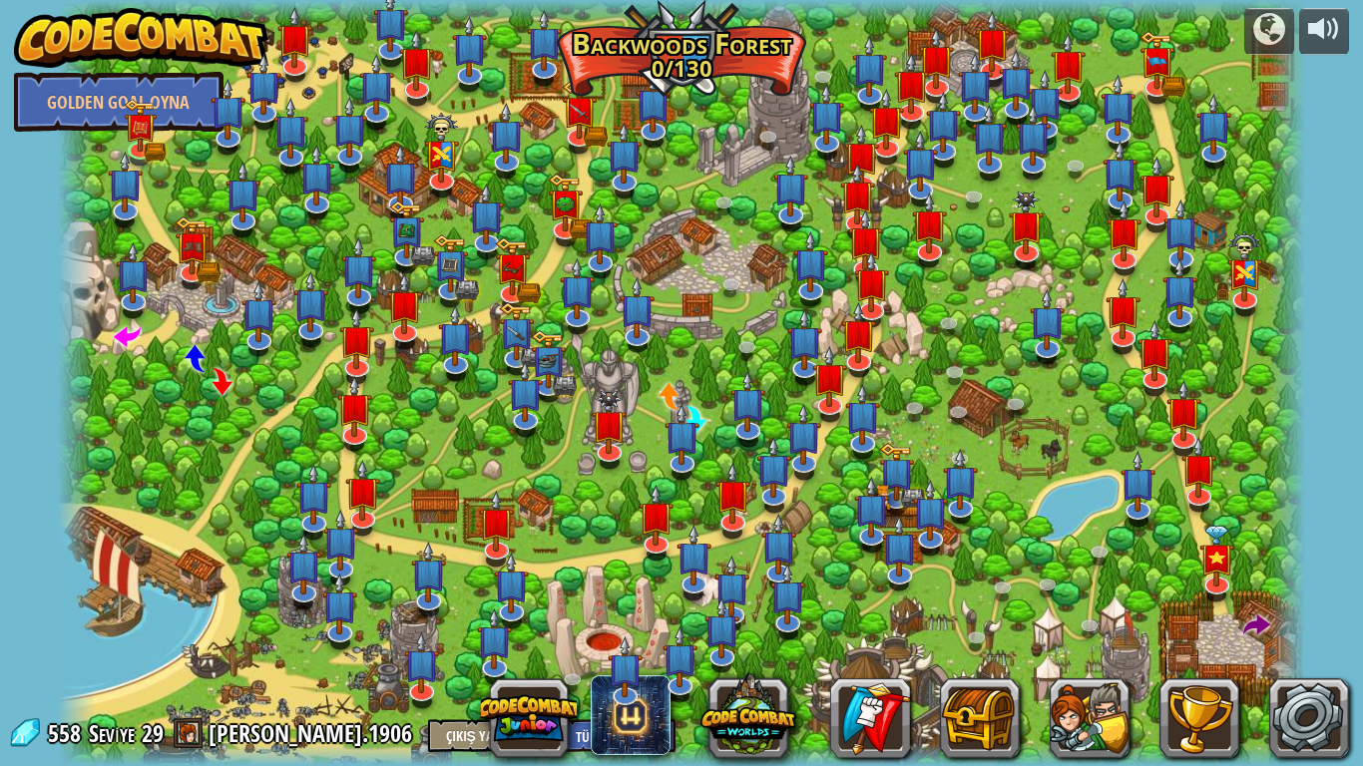
select select "tr"
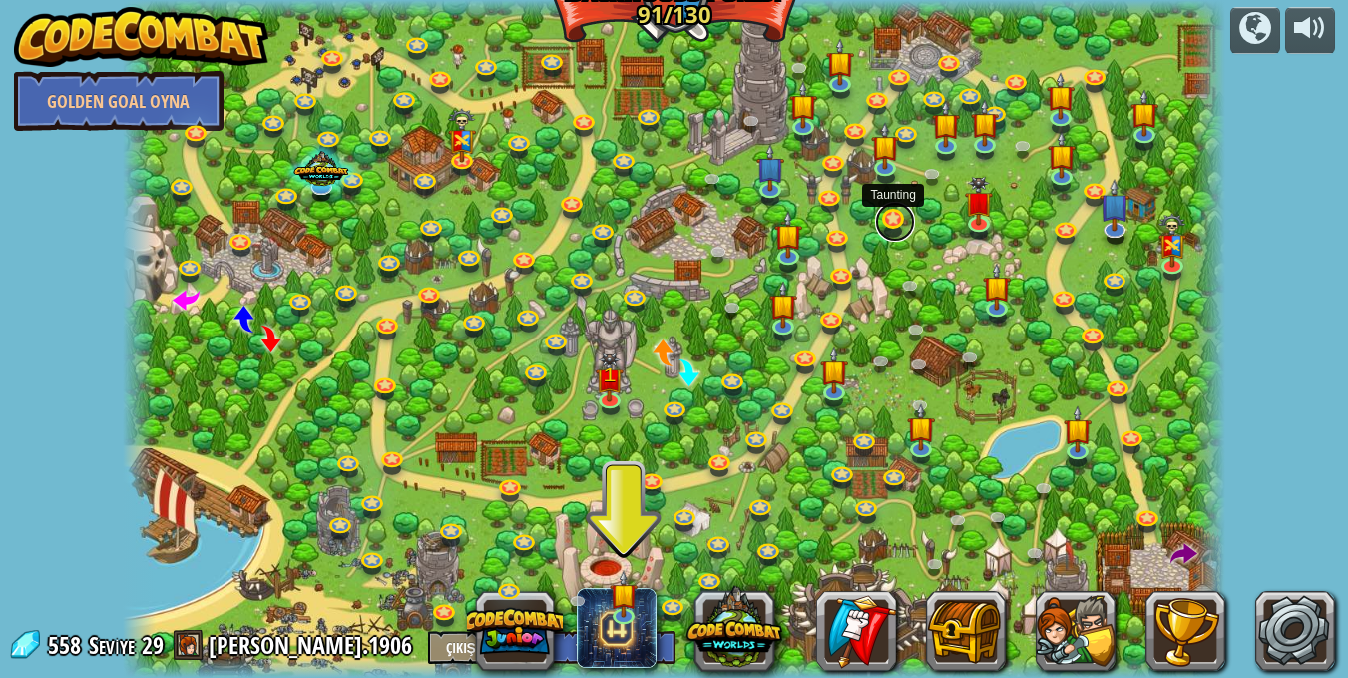
click at [896, 217] on link at bounding box center [895, 222] width 40 height 40
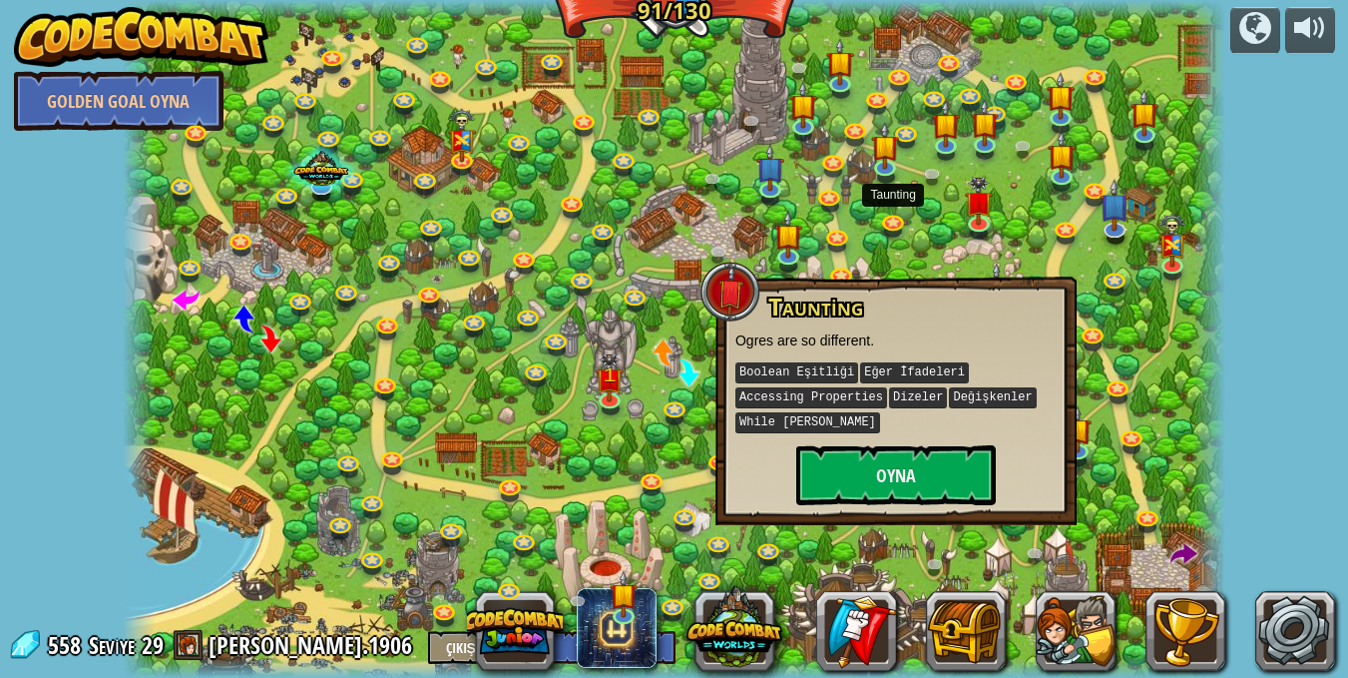
click at [937, 193] on div at bounding box center [674, 339] width 1103 height 678
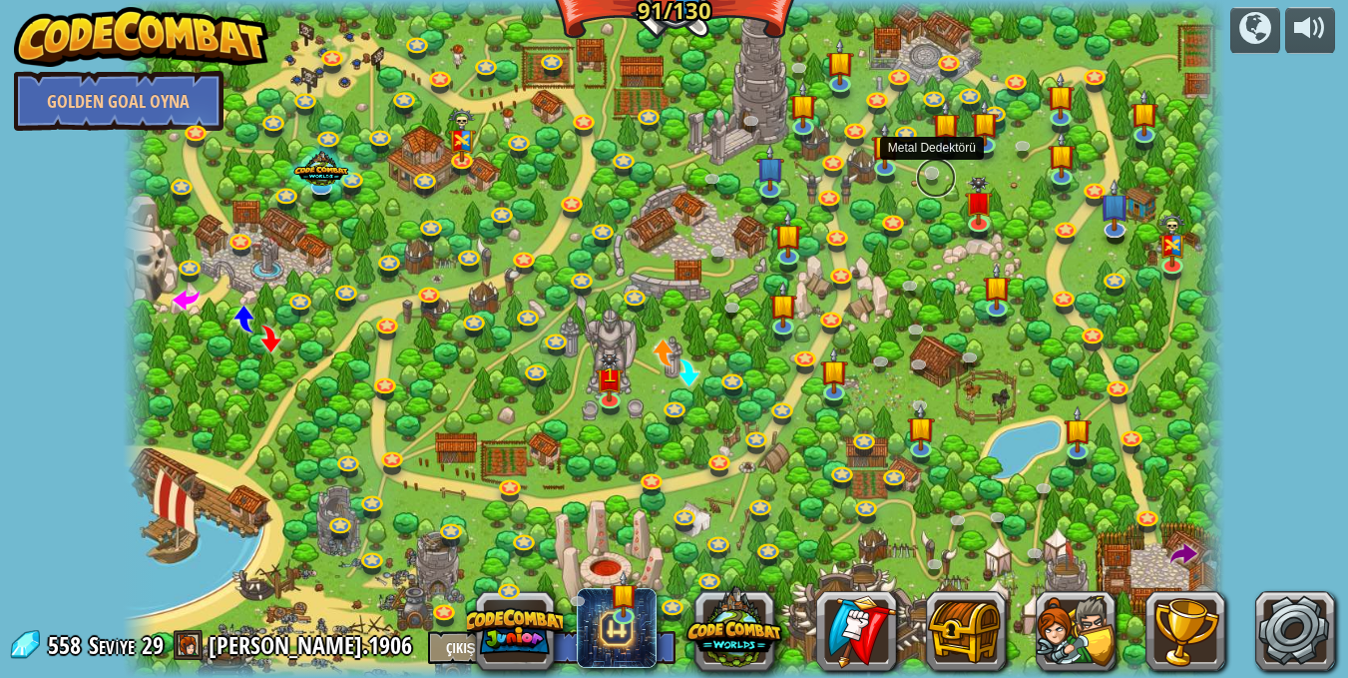
click at [939, 179] on link at bounding box center [936, 178] width 40 height 40
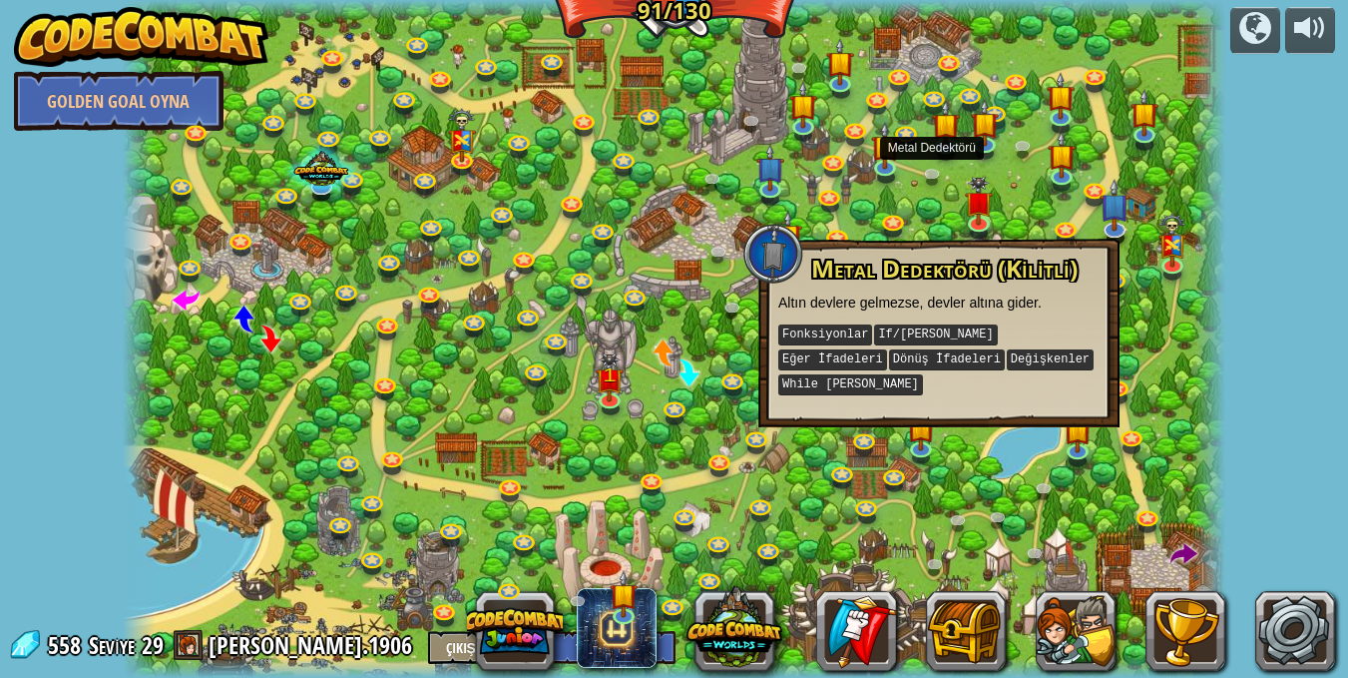
click at [959, 472] on div at bounding box center [674, 339] width 1103 height 678
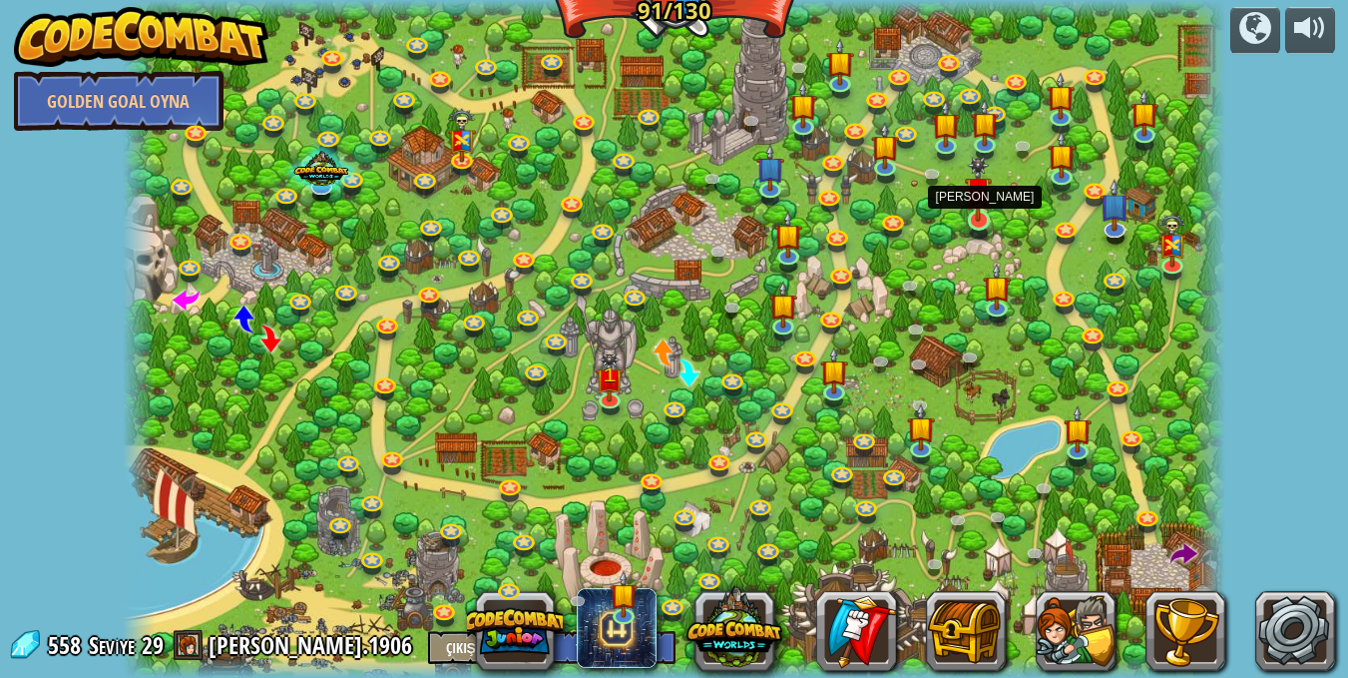
click at [971, 217] on img at bounding box center [978, 189] width 27 height 65
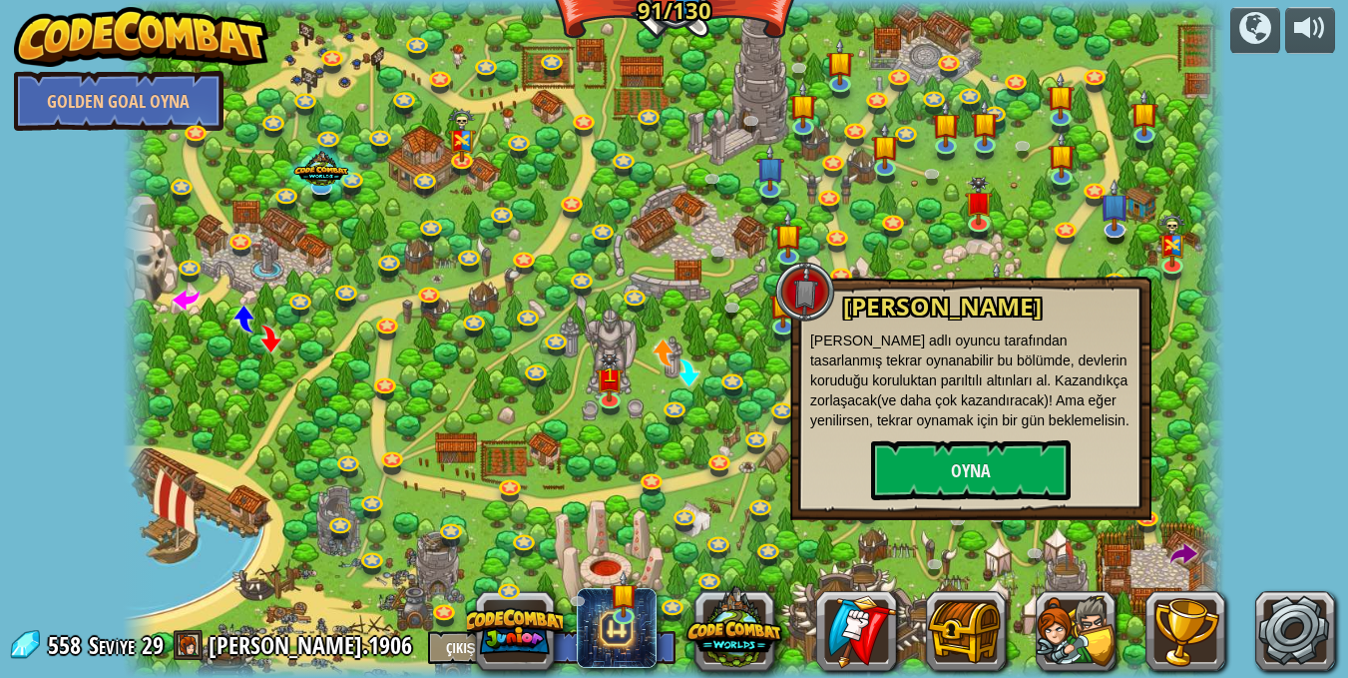
click at [926, 236] on div at bounding box center [674, 339] width 1103 height 678
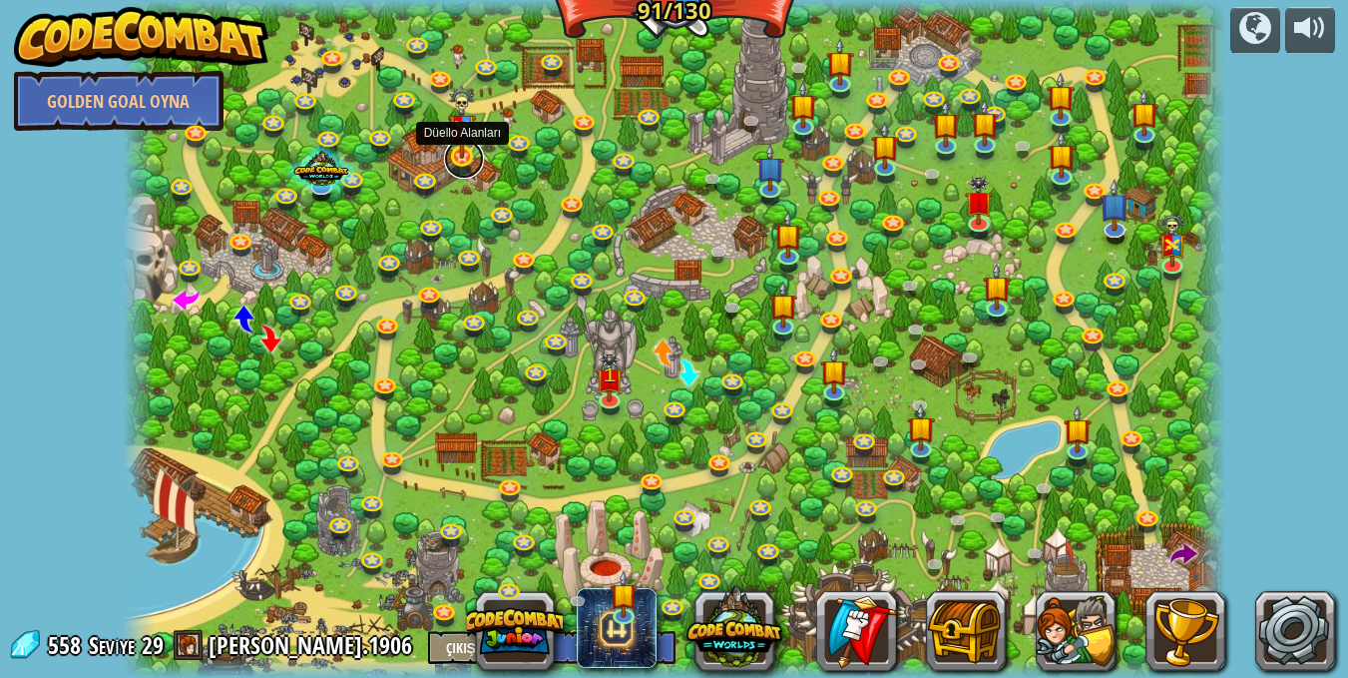
click at [469, 160] on link at bounding box center [464, 159] width 40 height 40
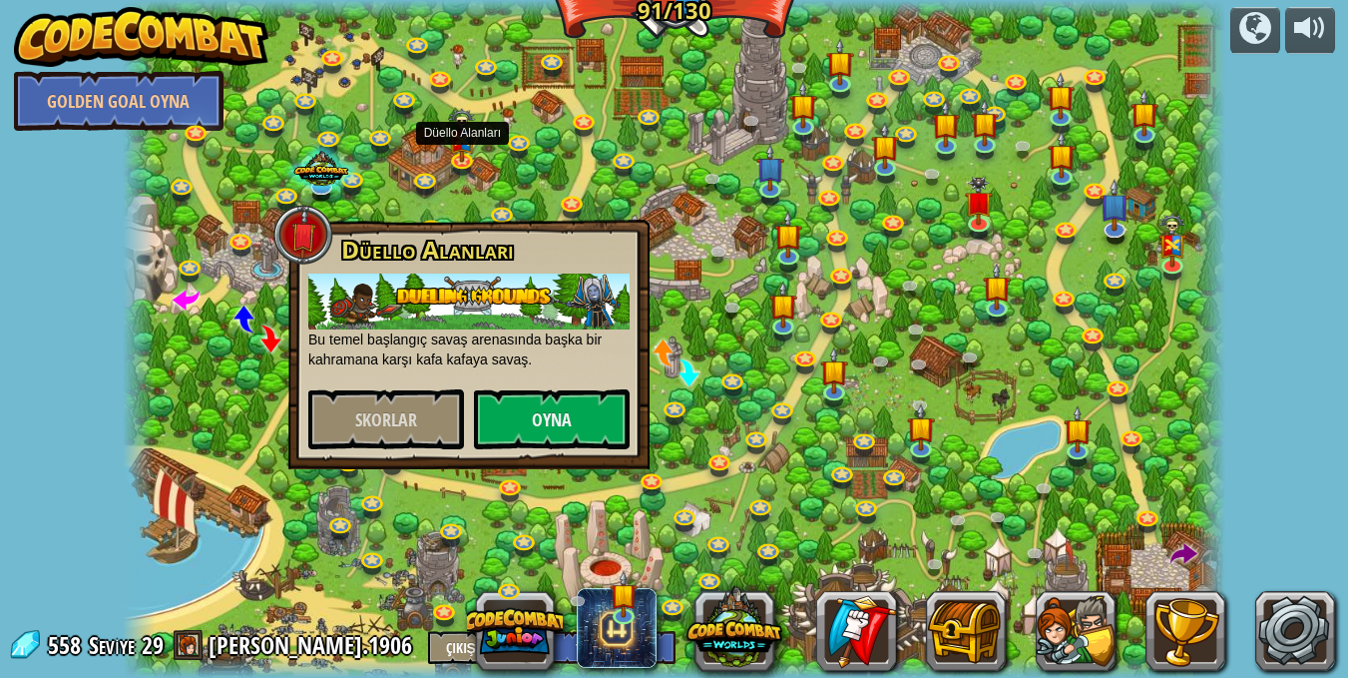
click at [385, 208] on div at bounding box center [674, 339] width 1103 height 678
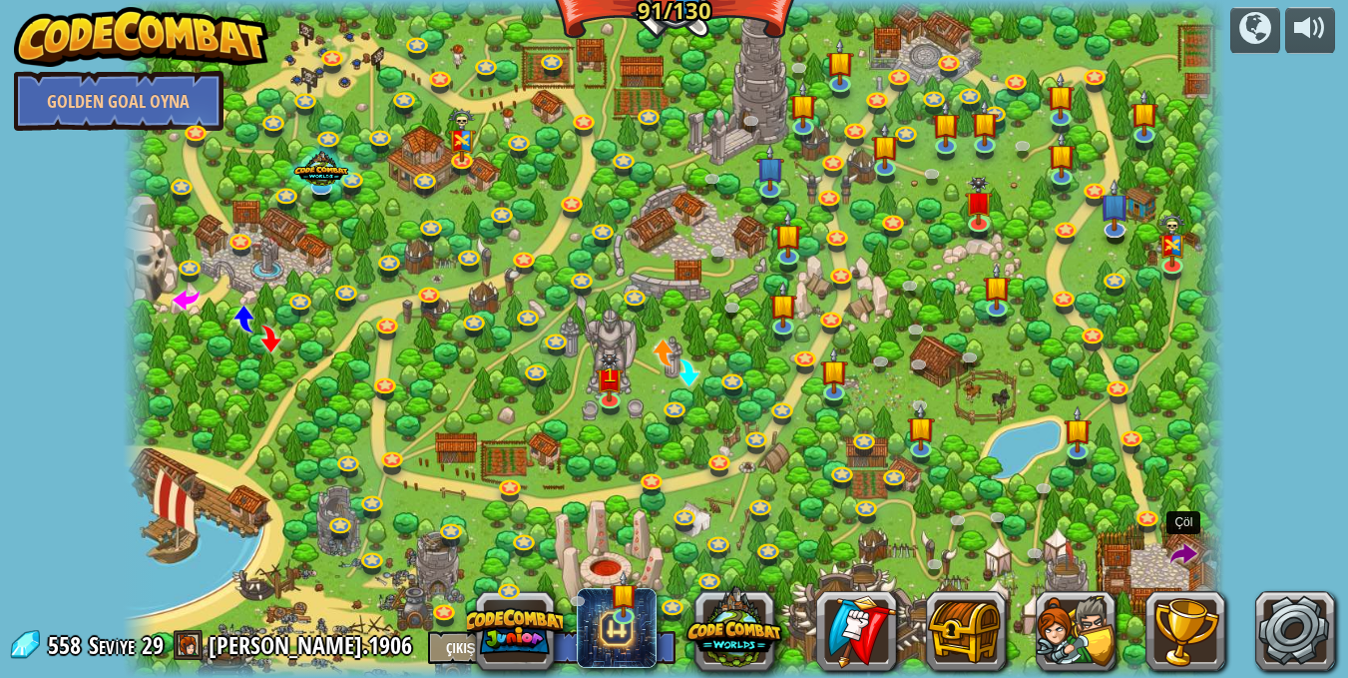
click at [1196, 542] on span at bounding box center [1184, 555] width 27 height 27
select select "tr"
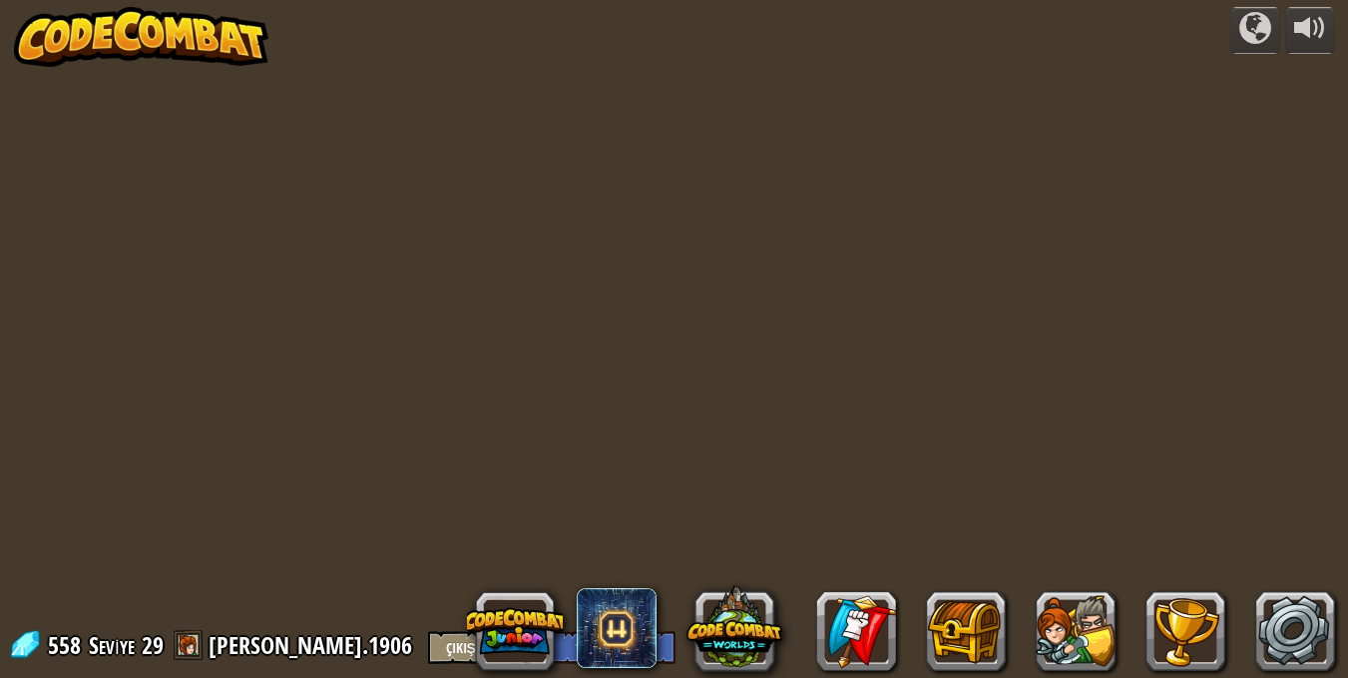
select select "tr"
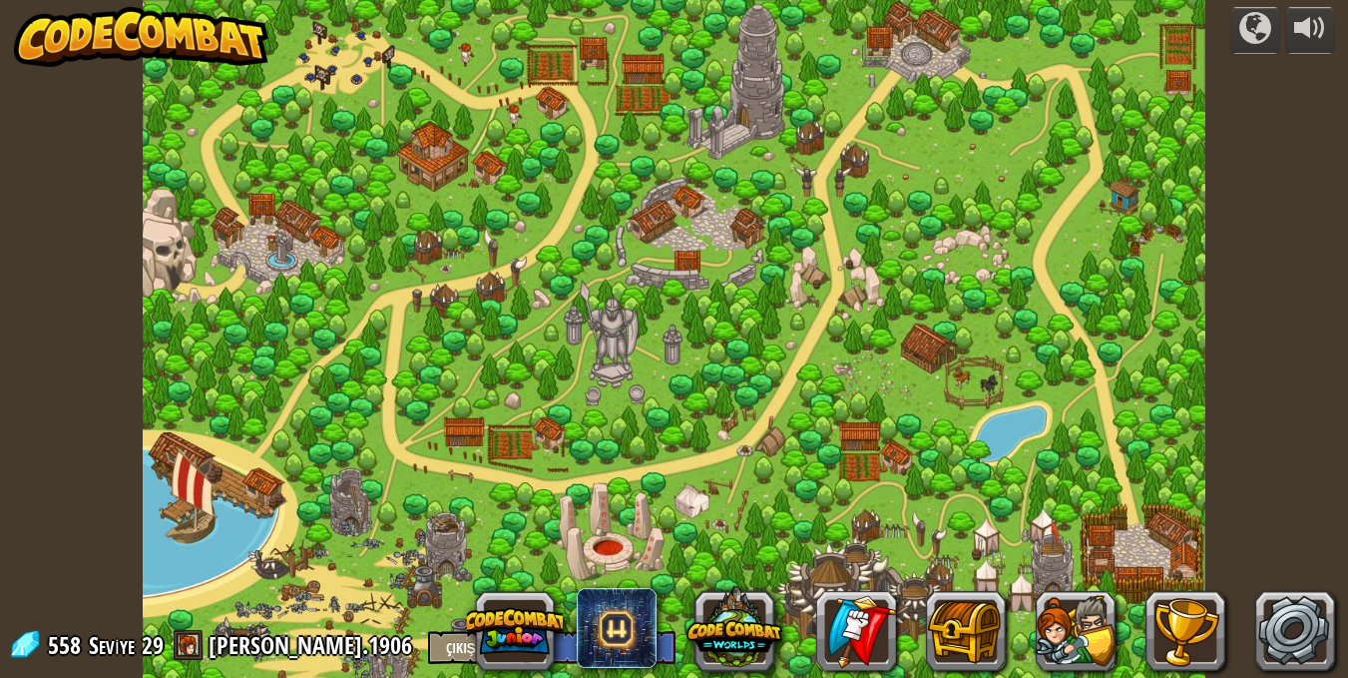
select select "tr"
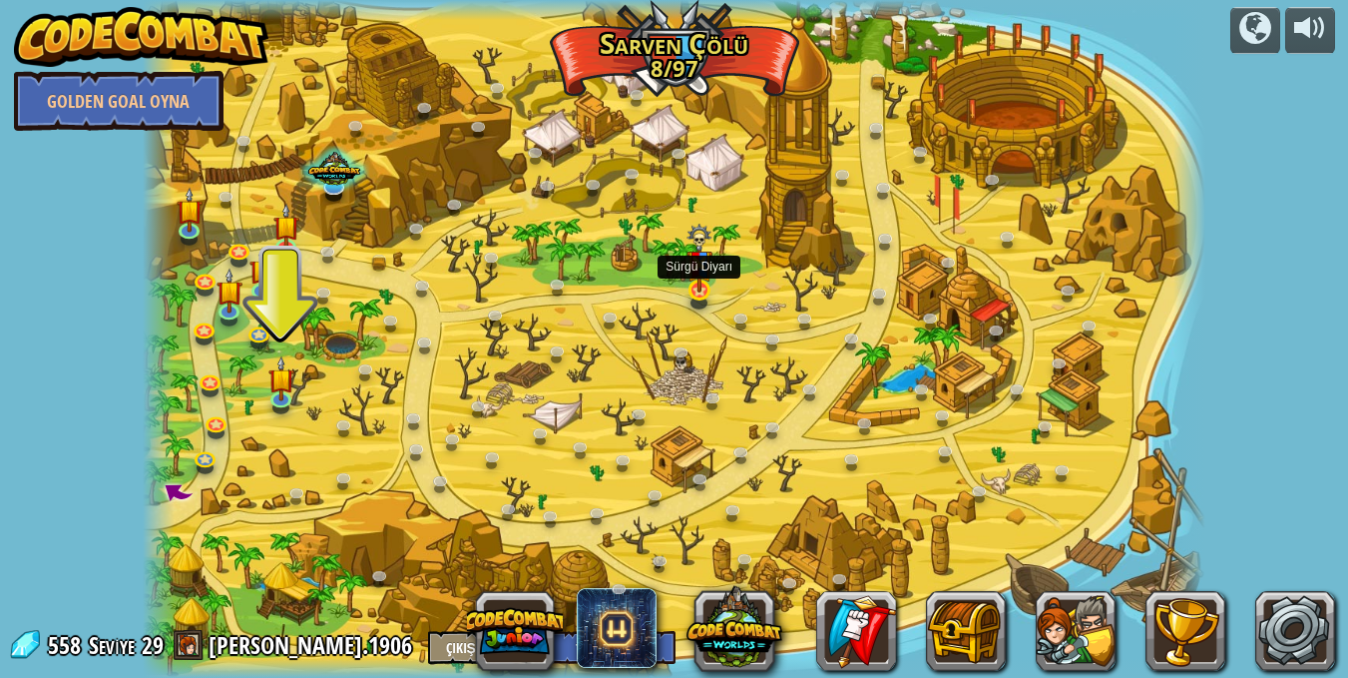
click at [704, 307] on div at bounding box center [699, 302] width 17 height 12
click at [704, 282] on img at bounding box center [700, 258] width 26 height 69
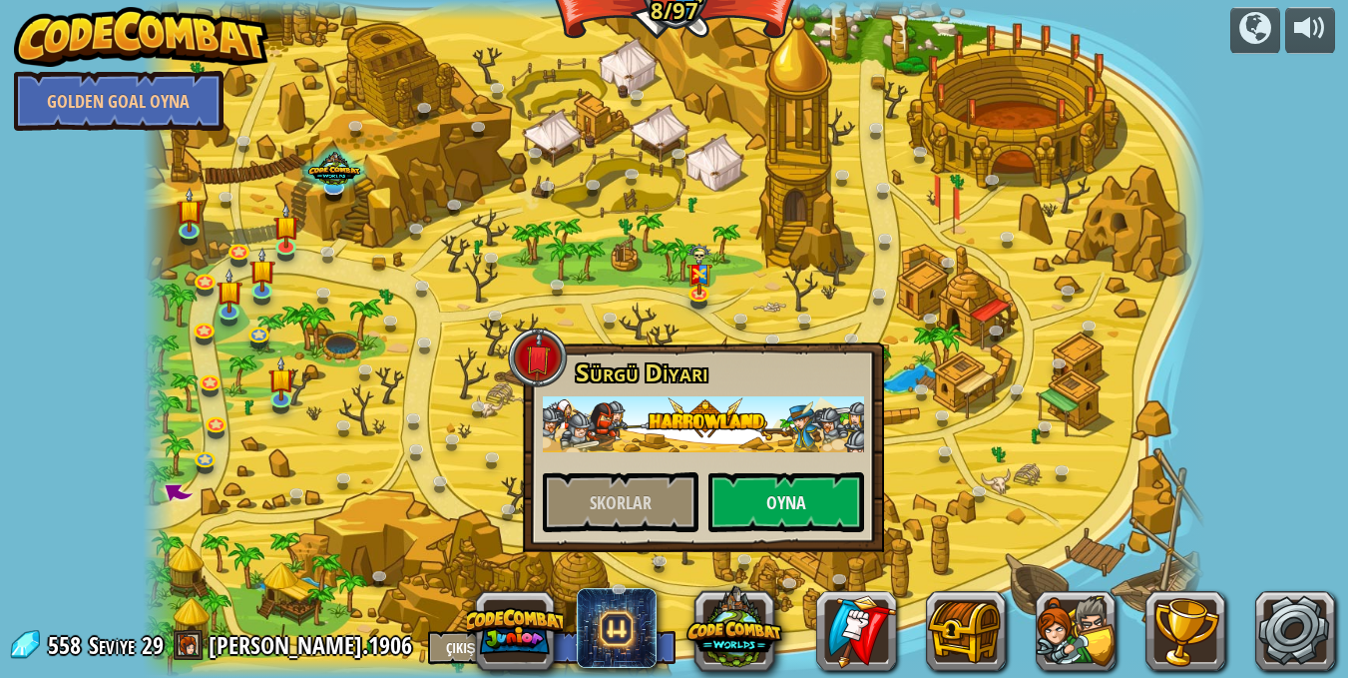
click at [742, 280] on div at bounding box center [675, 339] width 1064 height 678
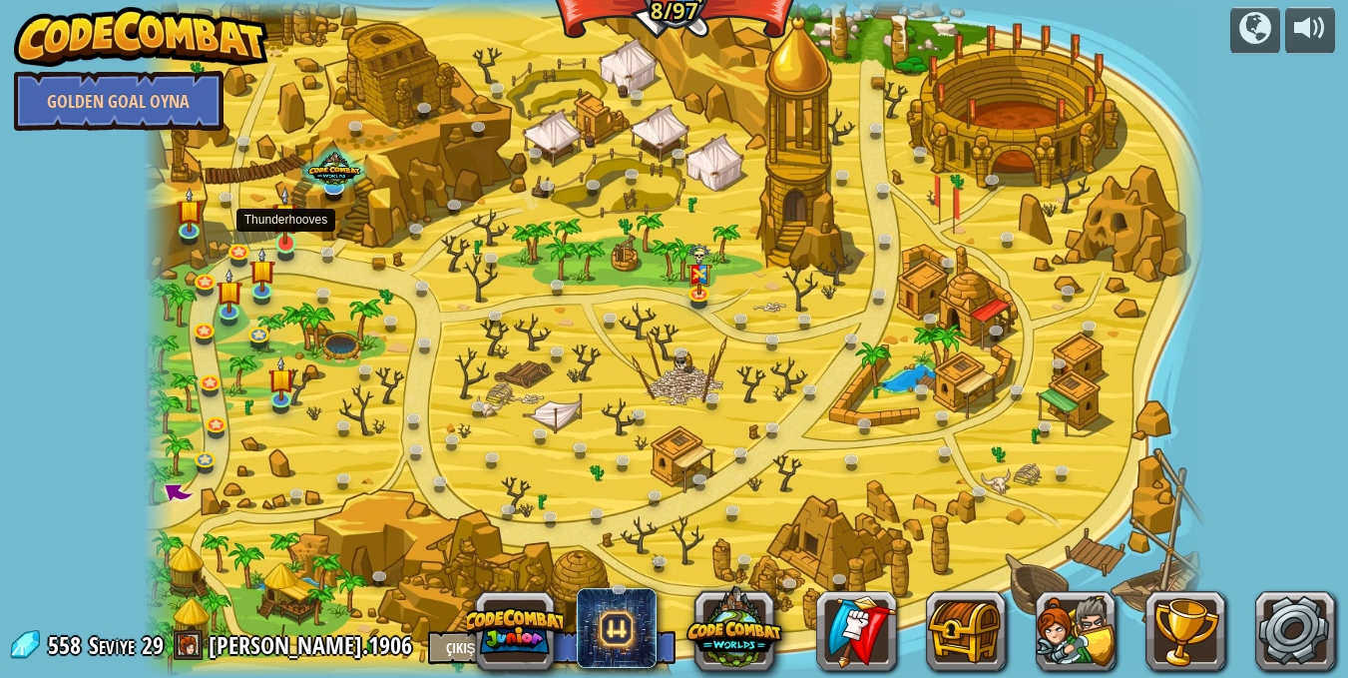
click at [281, 241] on img at bounding box center [285, 216] width 26 height 60
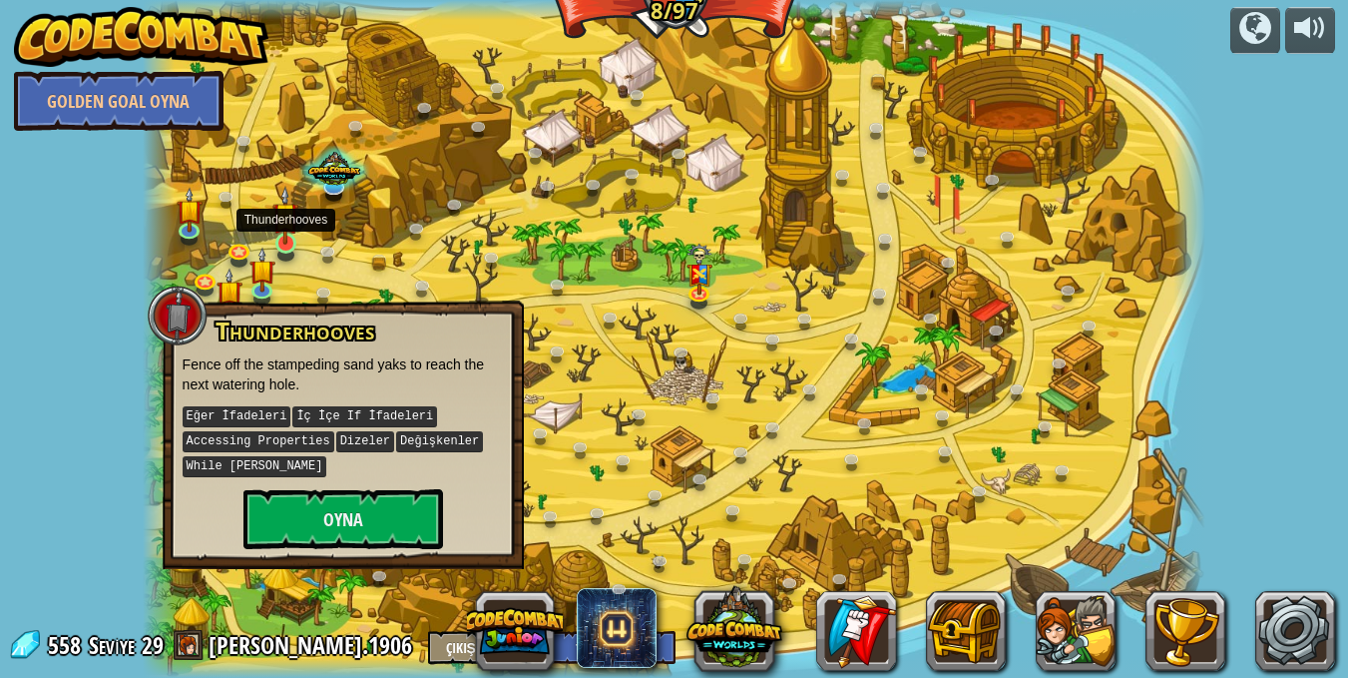
click at [281, 238] on img at bounding box center [285, 216] width 26 height 60
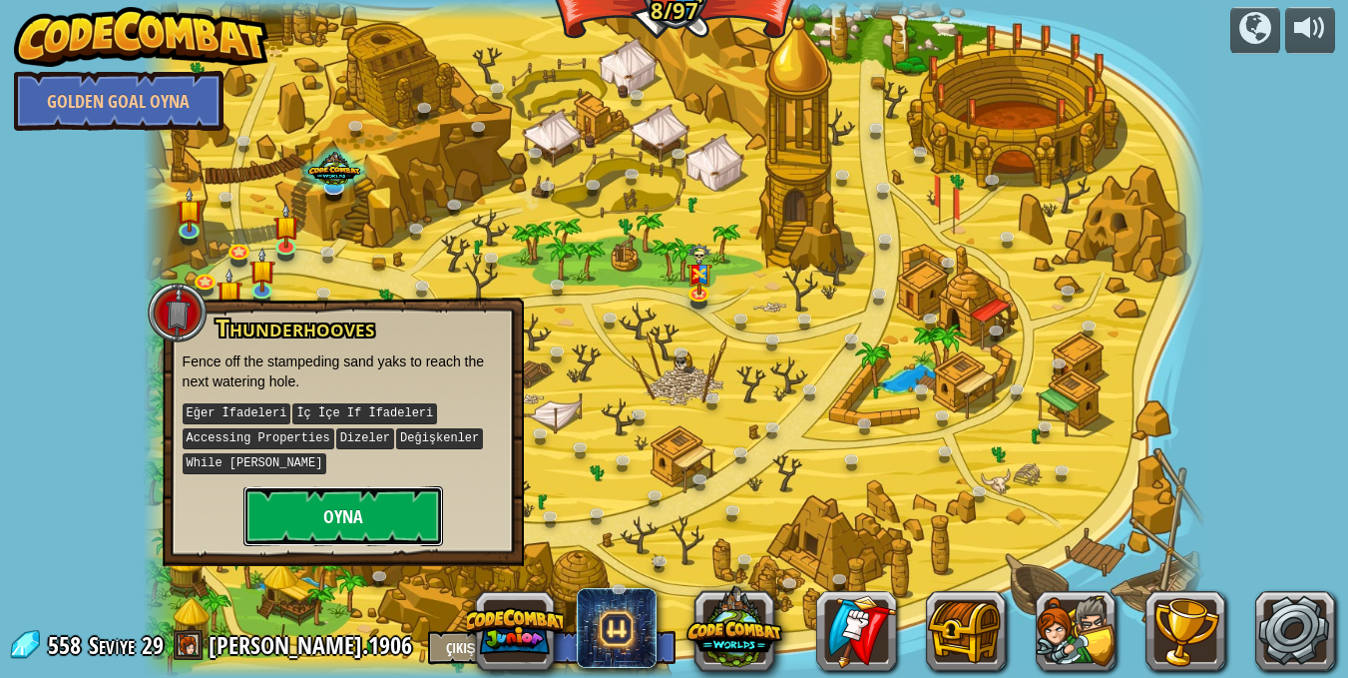
click at [340, 512] on button "Oyna" at bounding box center [344, 516] width 200 height 60
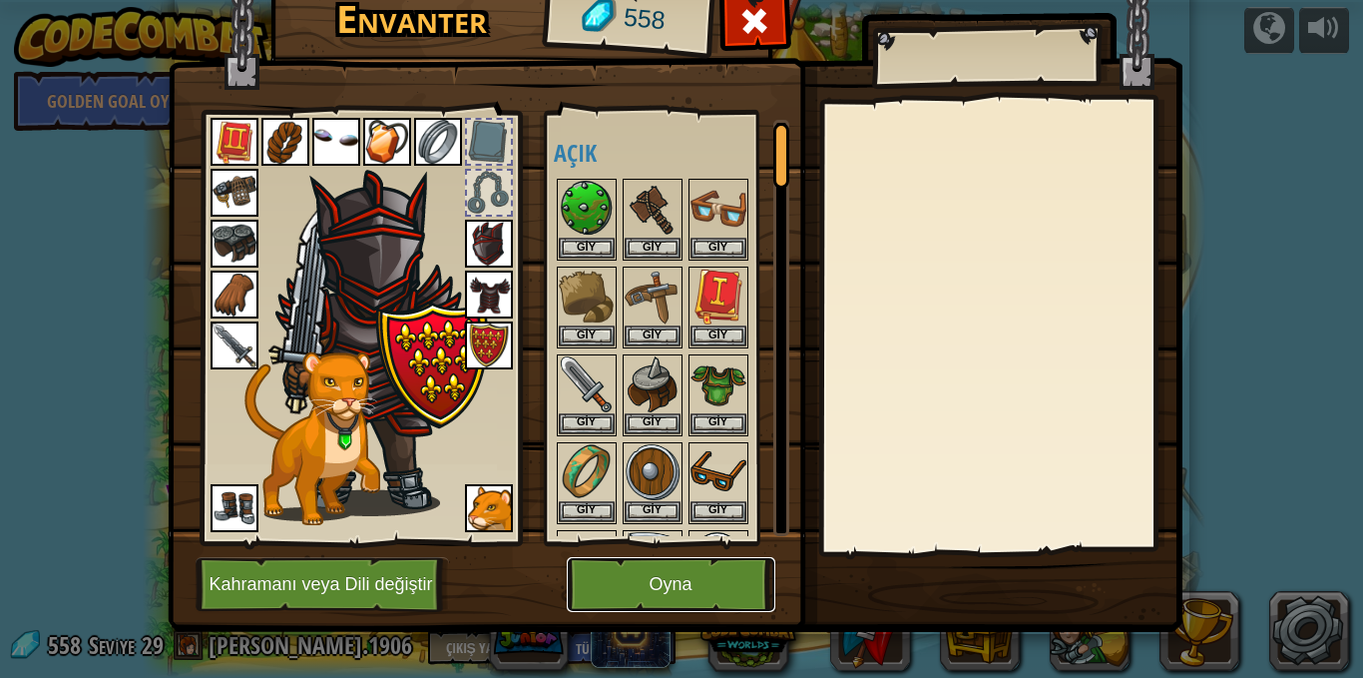
click at [683, 567] on button "Oyna" at bounding box center [671, 584] width 209 height 55
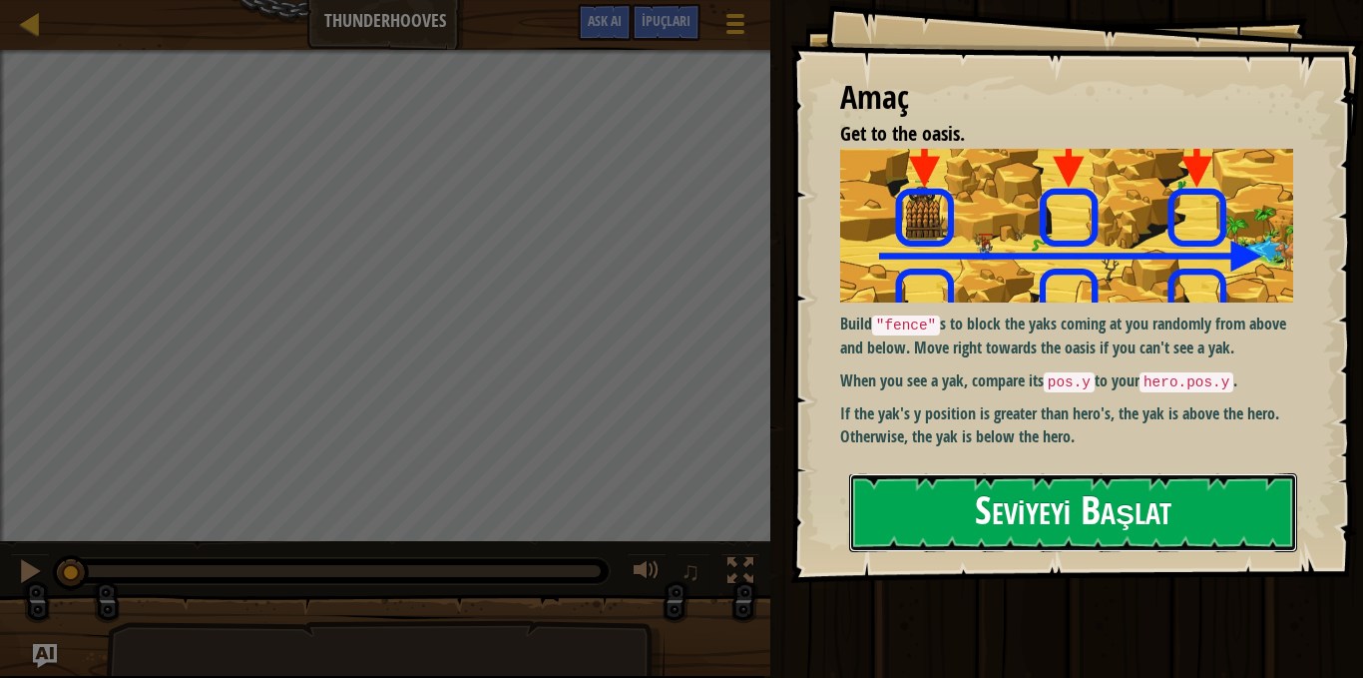
click at [1116, 500] on button "Seviyeyi Başlat" at bounding box center [1073, 512] width 448 height 79
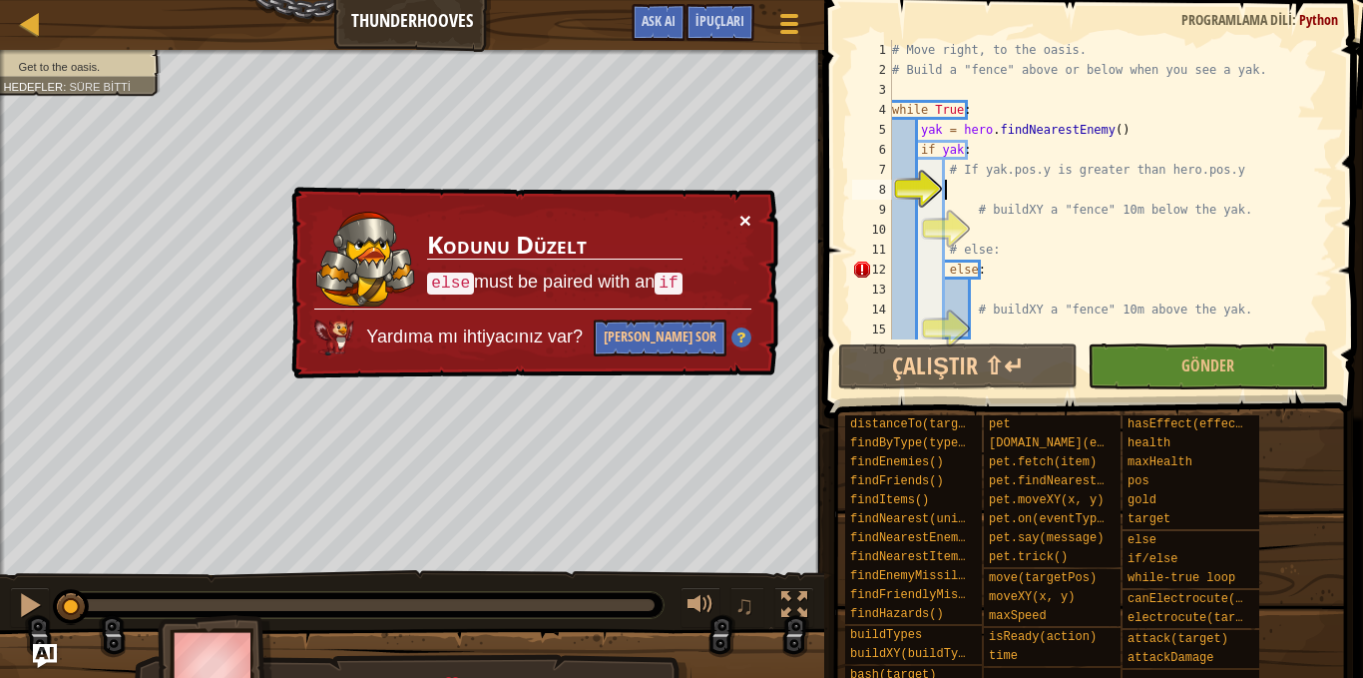
click at [742, 220] on button "×" at bounding box center [746, 220] width 12 height 21
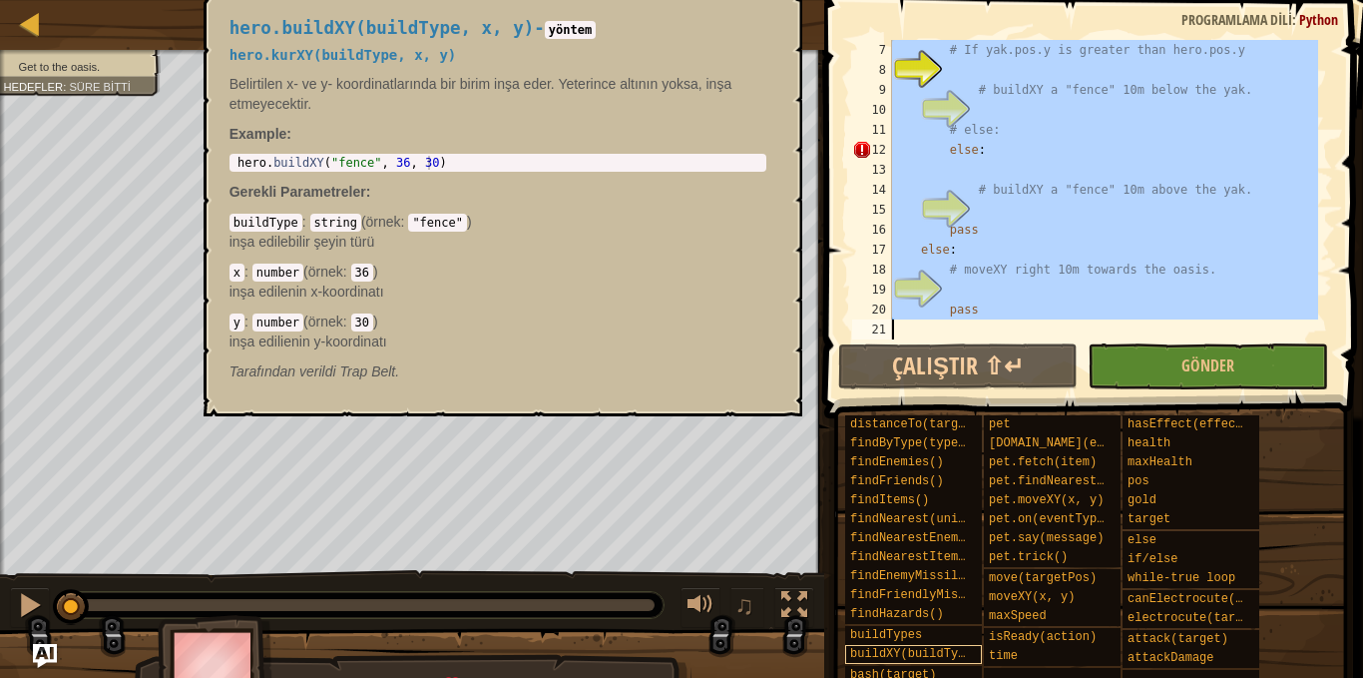
scroll to position [120, 0]
drag, startPoint x: 964, startPoint y: 82, endPoint x: 886, endPoint y: 655, distance: 578.1
click at [886, 655] on div "İpuçları 7 8 9 10 11 12 13 14 15 16 17 18 19 20 21 # If yak.pos.y is greater th…" at bounding box center [1090, 334] width 545 height 668
type textarea "pass"
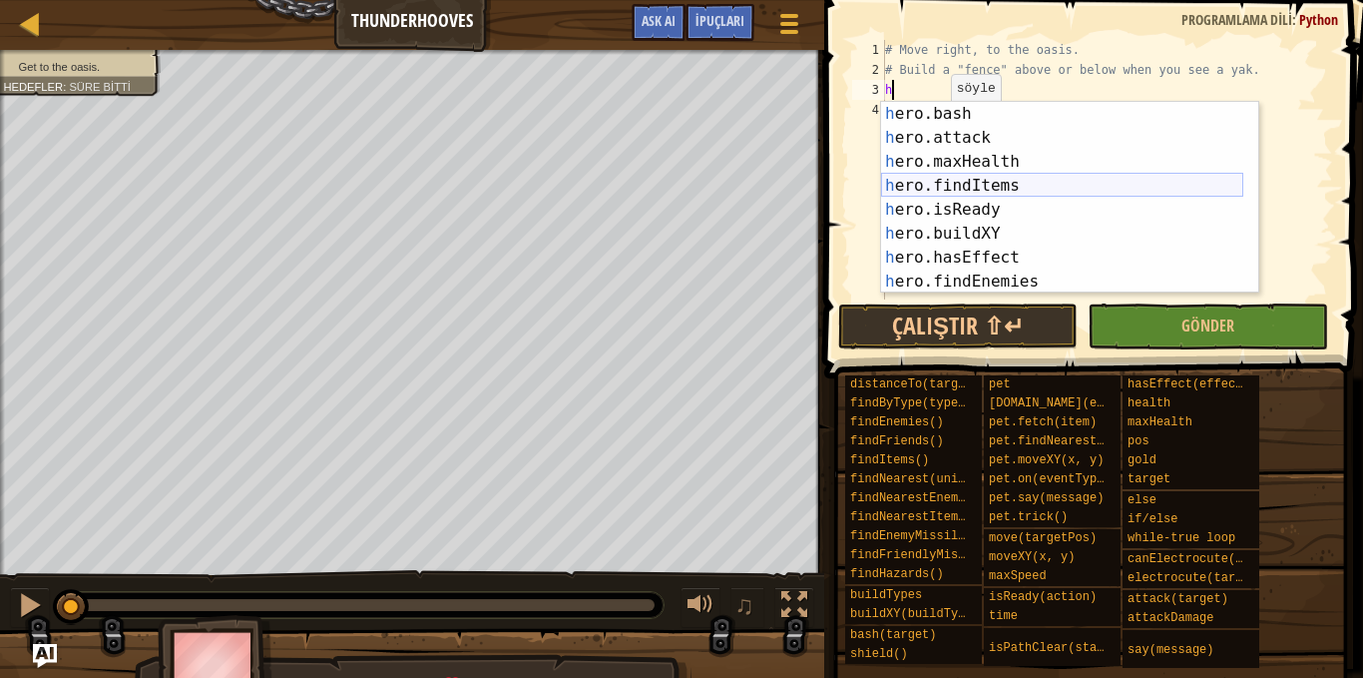
scroll to position [240, 0]
click at [1016, 237] on div "h ero.bash enter tuşuna bas h ero.attack enter tuşuna bas h ero.maxHealth enter…" at bounding box center [1062, 222] width 362 height 240
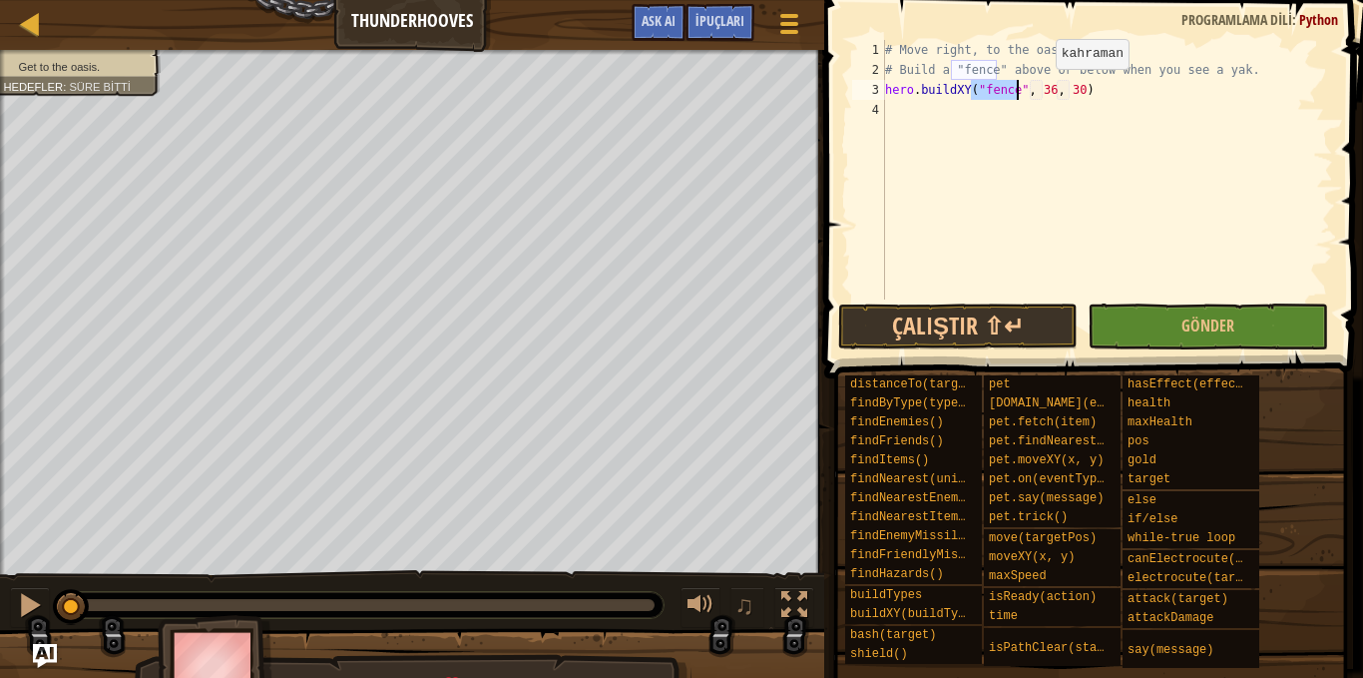
click at [1041, 89] on div "# Move right, to the oasis. # Build a "fence" above or below when you see a yak…" at bounding box center [1107, 189] width 452 height 299
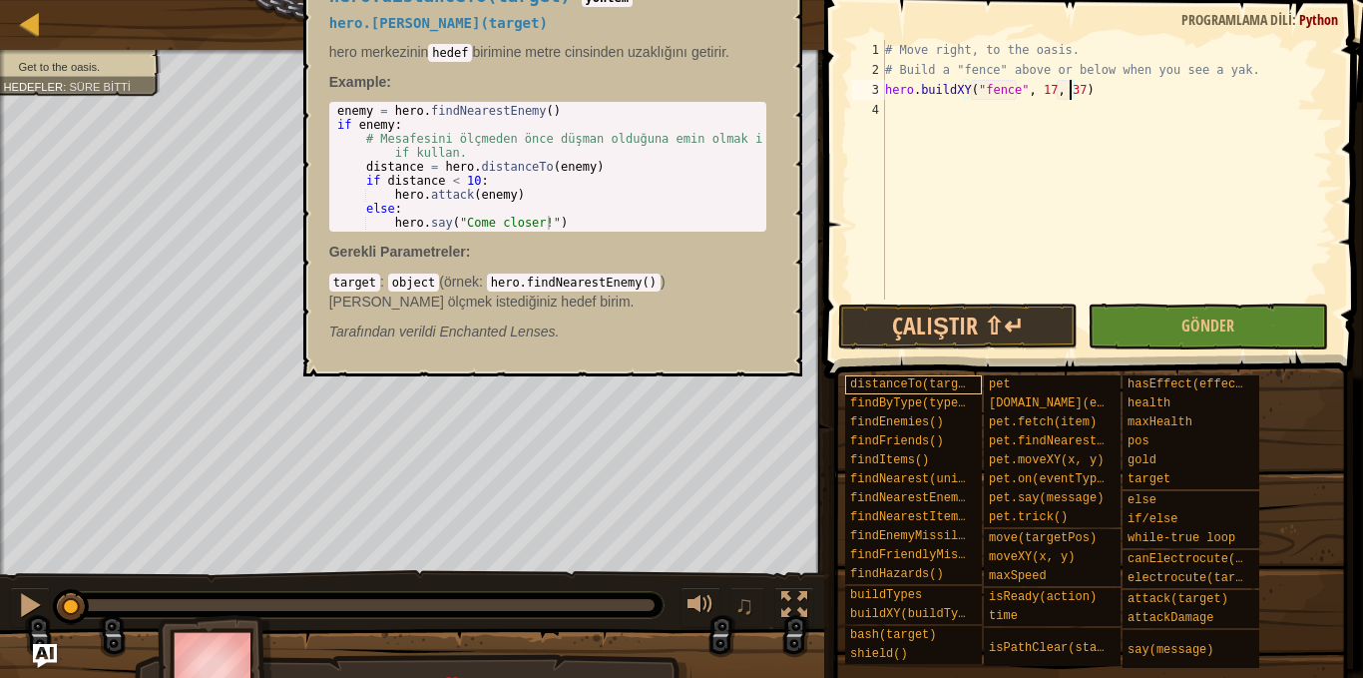
scroll to position [9, 14]
click at [999, 316] on button "Çalıştır ⇧↵" at bounding box center [958, 326] width 240 height 46
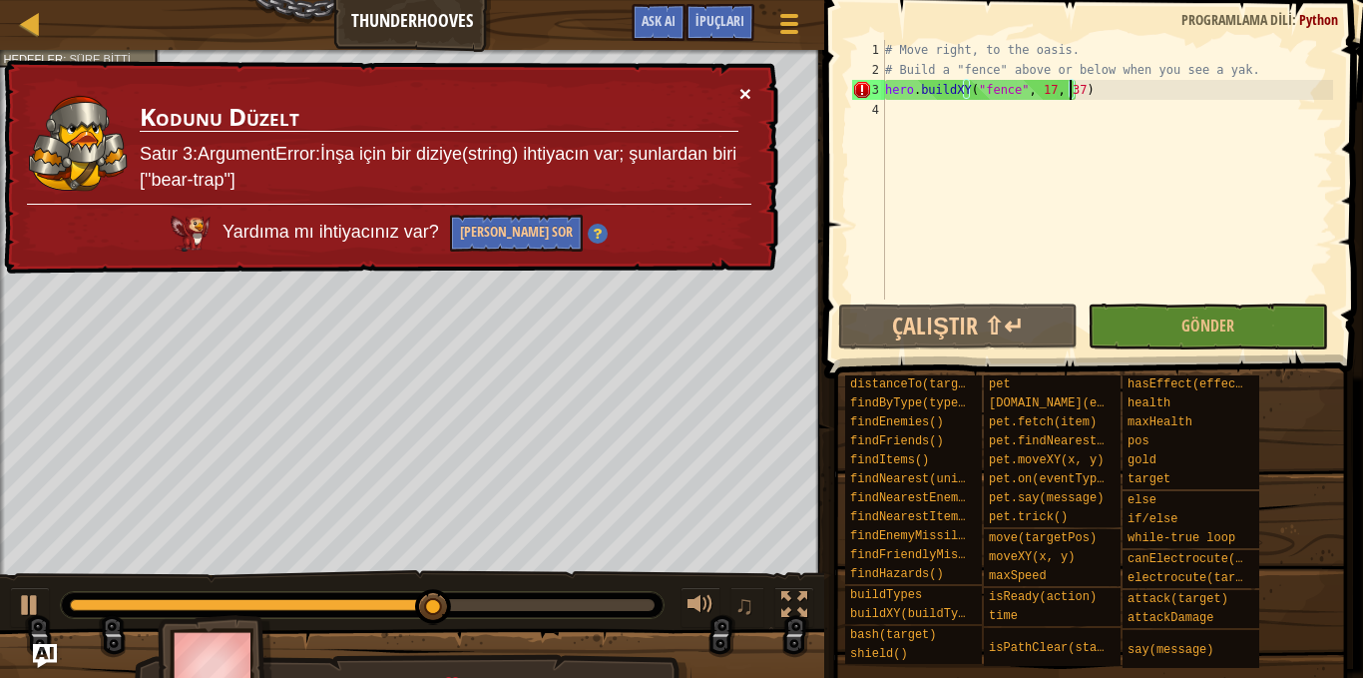
click at [748, 96] on button "×" at bounding box center [746, 93] width 12 height 21
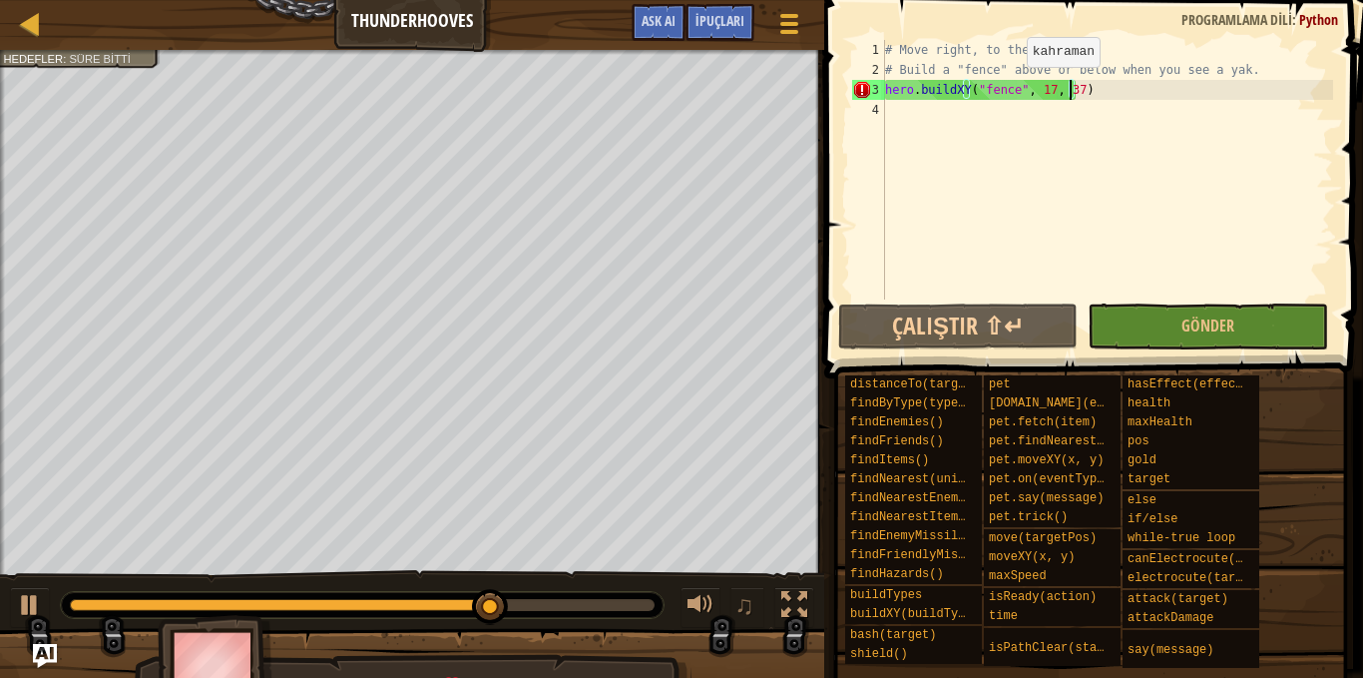
click at [1010, 87] on div "# Move right, to the oasis. # Build a "fence" above or below when you see a yak…" at bounding box center [1107, 189] width 452 height 299
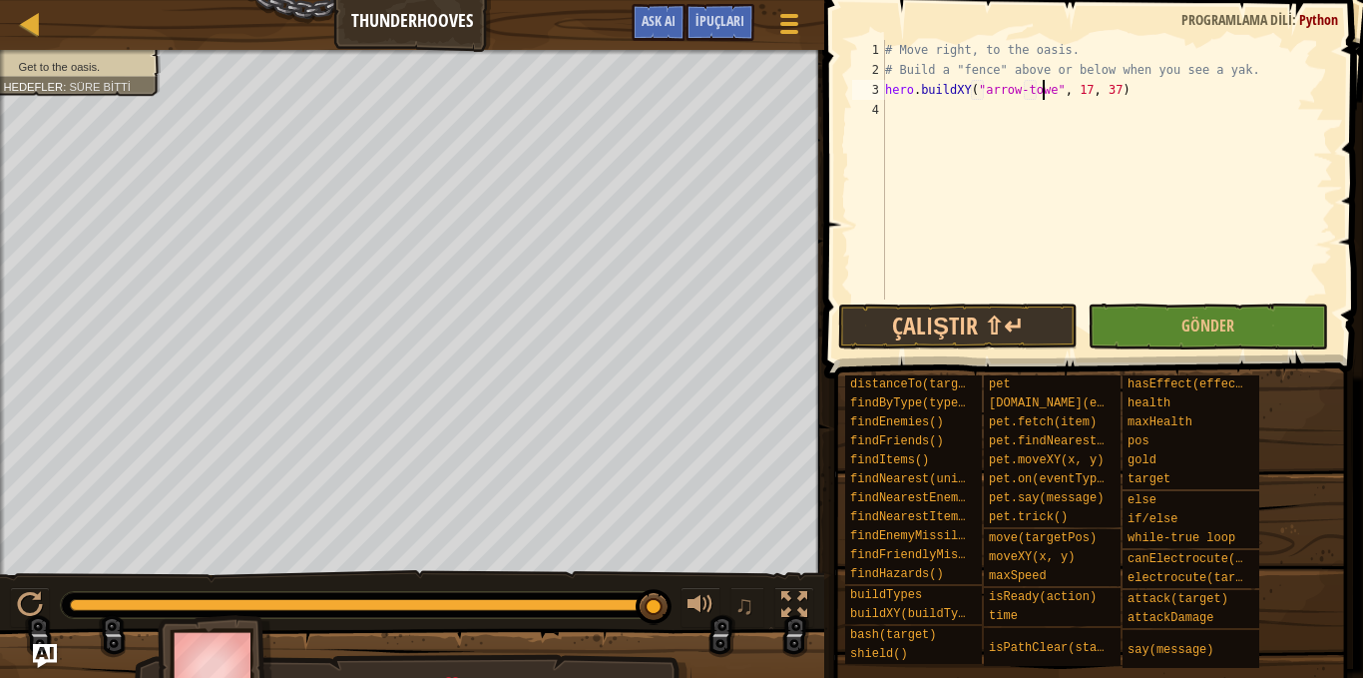
scroll to position [9, 13]
type textarea "hero.buildXY("arrow-tower", 17, 37)"
click at [1128, 90] on div "# Move right, to the oasis. # Build a "fence" above or below when you see a yak…" at bounding box center [1107, 189] width 452 height 299
click at [735, 28] on span "İpuçları" at bounding box center [720, 20] width 49 height 19
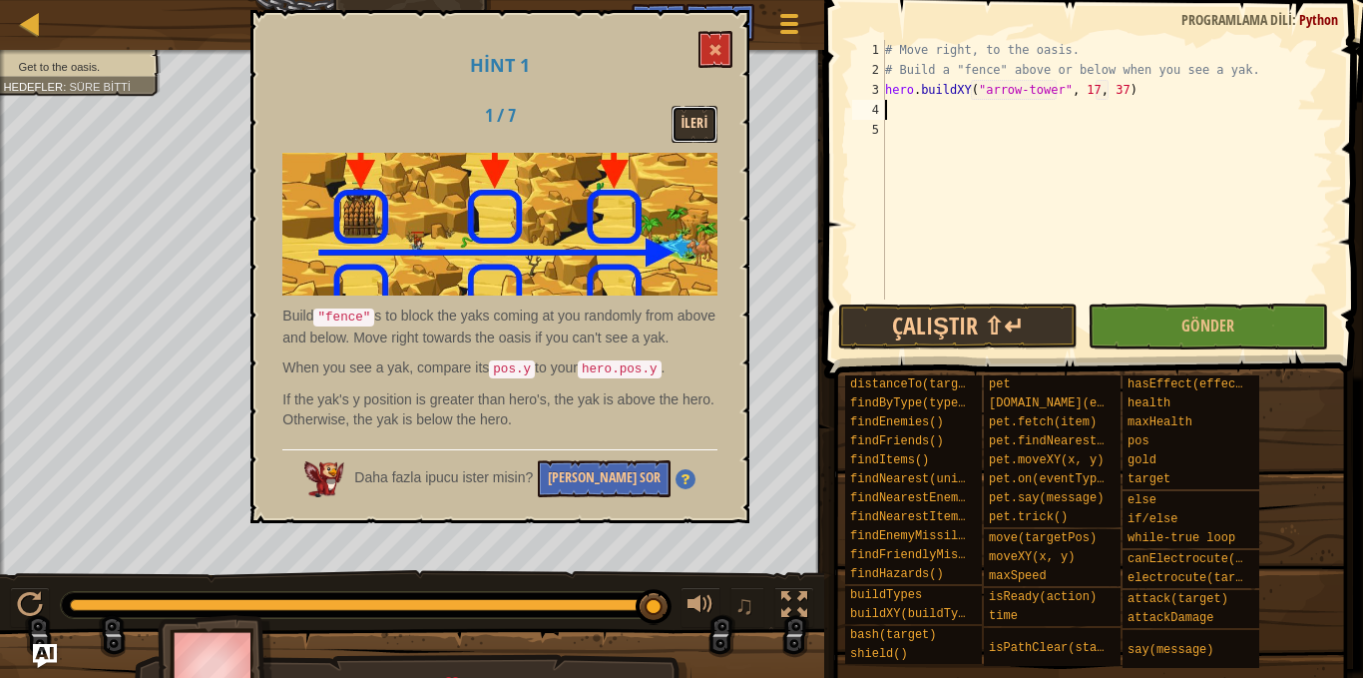
click at [687, 117] on button "İleri" at bounding box center [695, 124] width 47 height 37
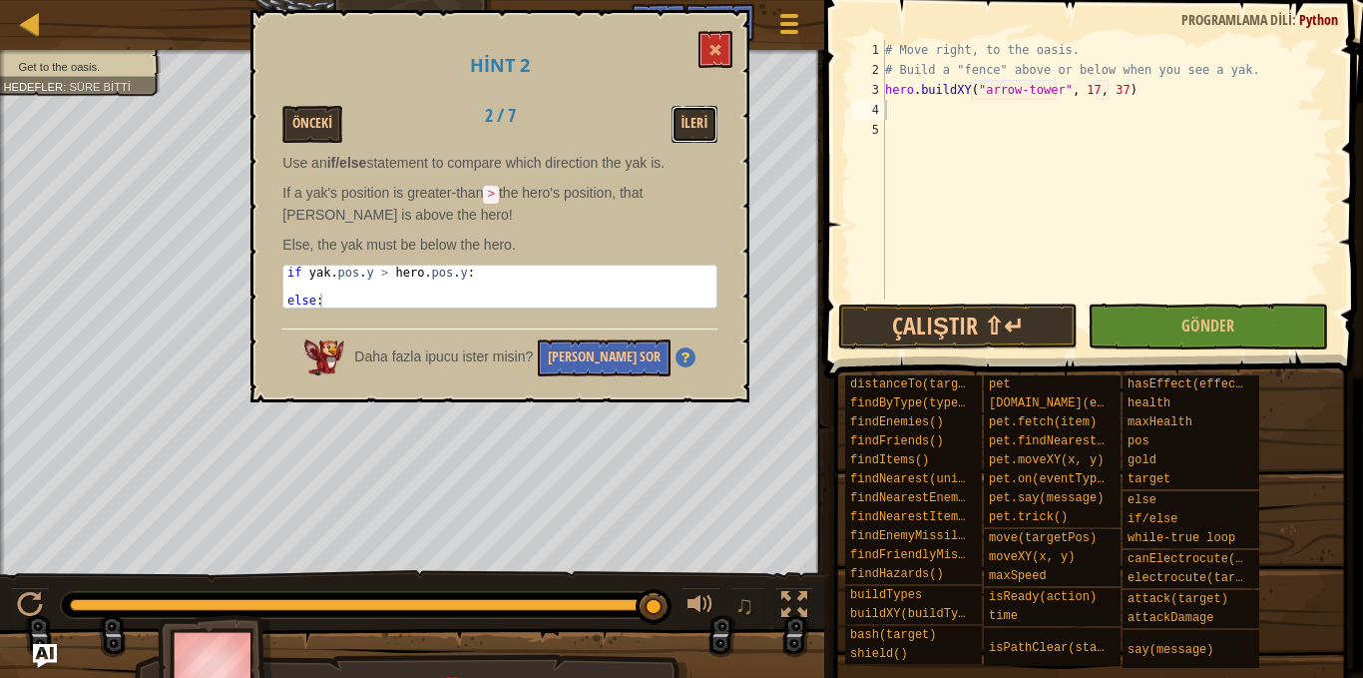
click at [687, 117] on button "İleri" at bounding box center [695, 124] width 47 height 37
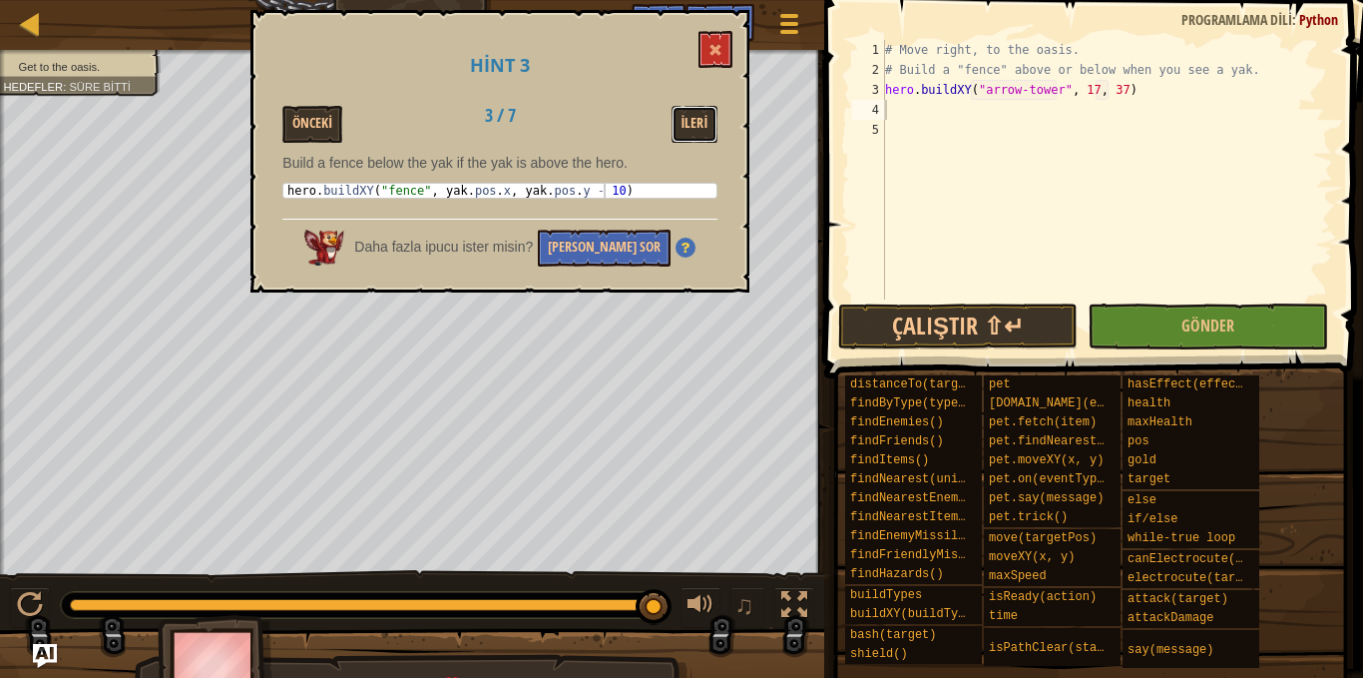
click at [687, 117] on button "İleri" at bounding box center [695, 124] width 47 height 37
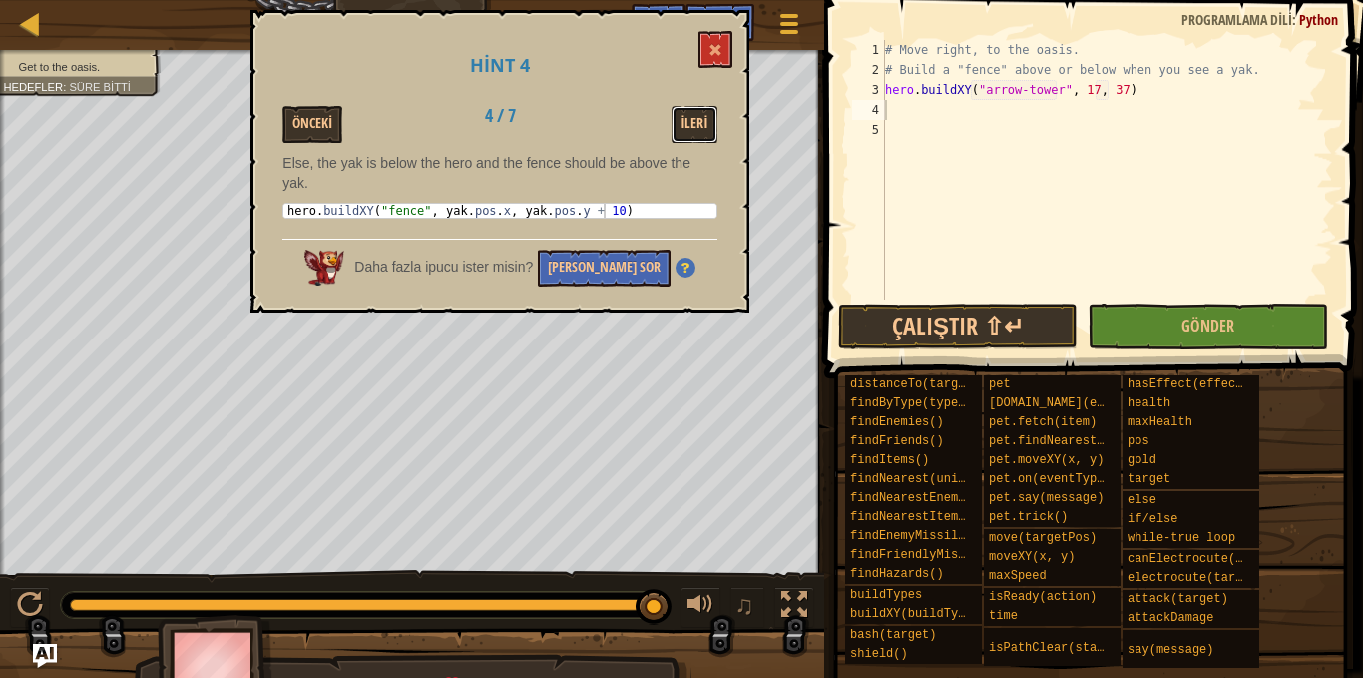
click at [687, 117] on button "İleri" at bounding box center [695, 124] width 47 height 37
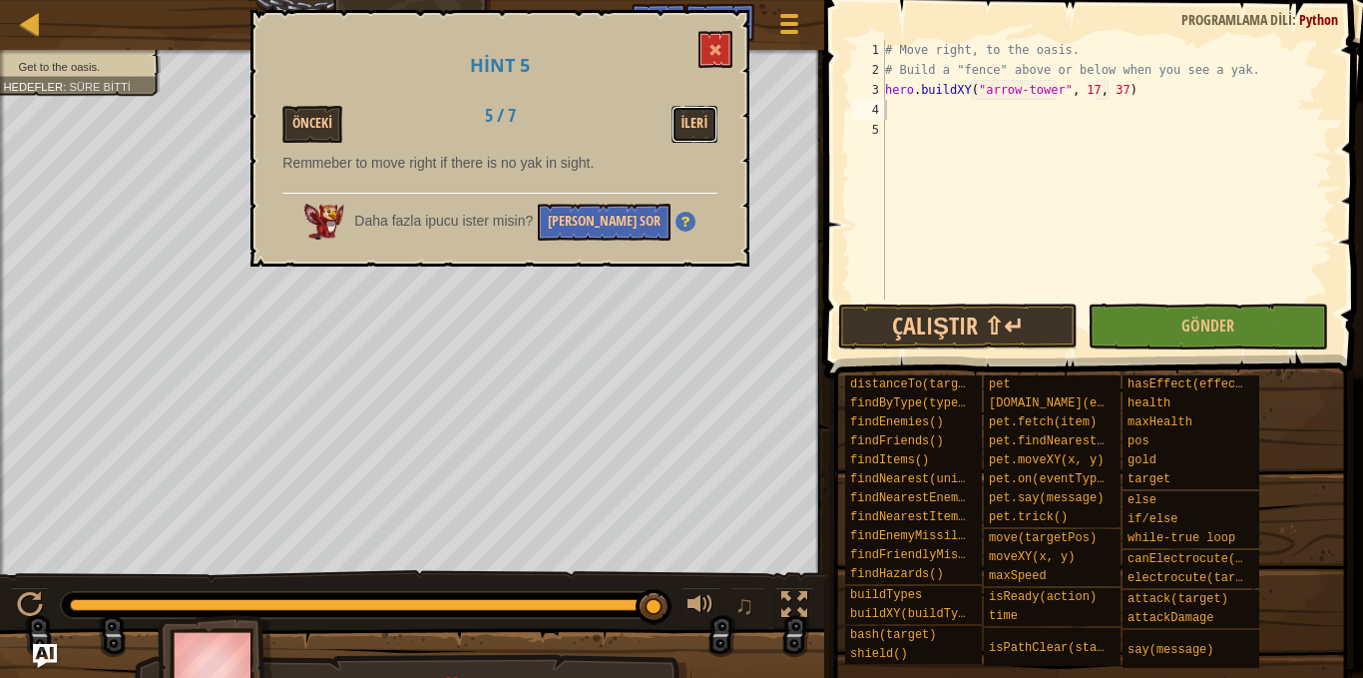
click at [687, 117] on button "İleri" at bounding box center [695, 124] width 47 height 37
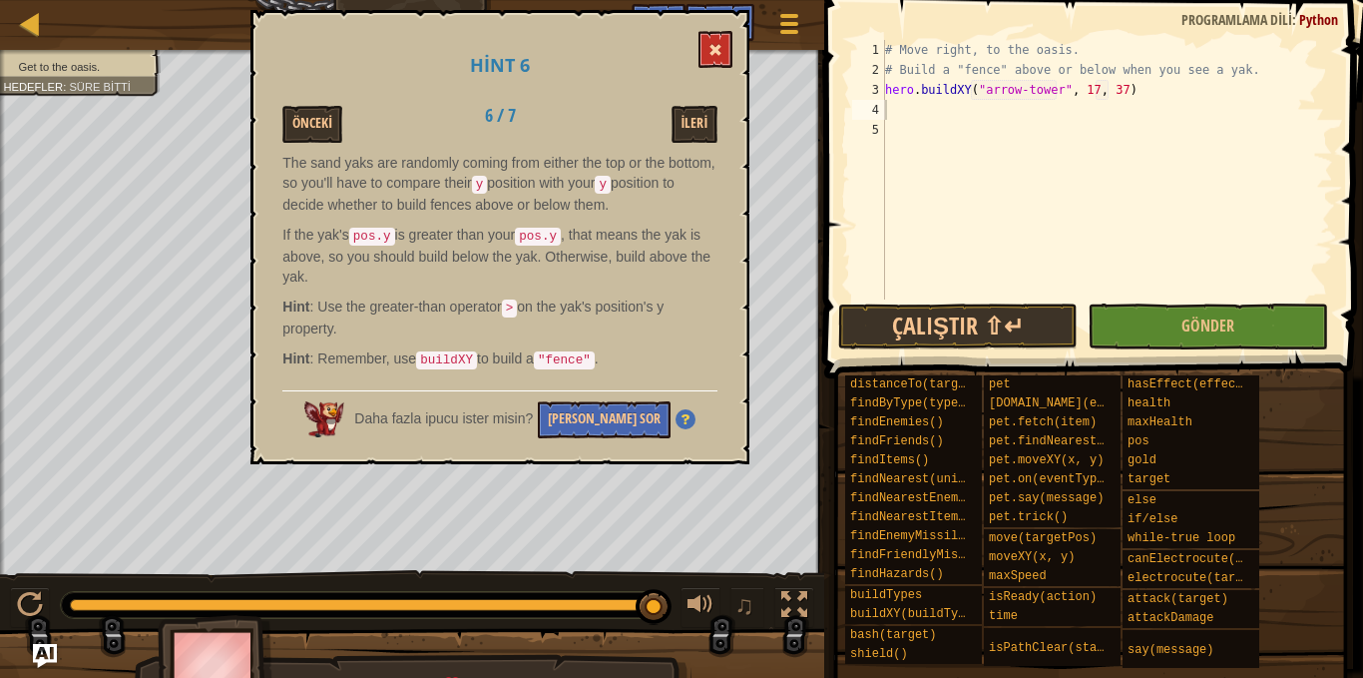
drag, startPoint x: 736, startPoint y: 32, endPoint x: 720, endPoint y: 43, distance: 19.4
click at [734, 32] on div "Hint 6 Önceki 6 / 7 İleri The sand yaks are randomly coming from either the top…" at bounding box center [500, 237] width 499 height 454
click at [720, 43] on button at bounding box center [716, 49] width 34 height 37
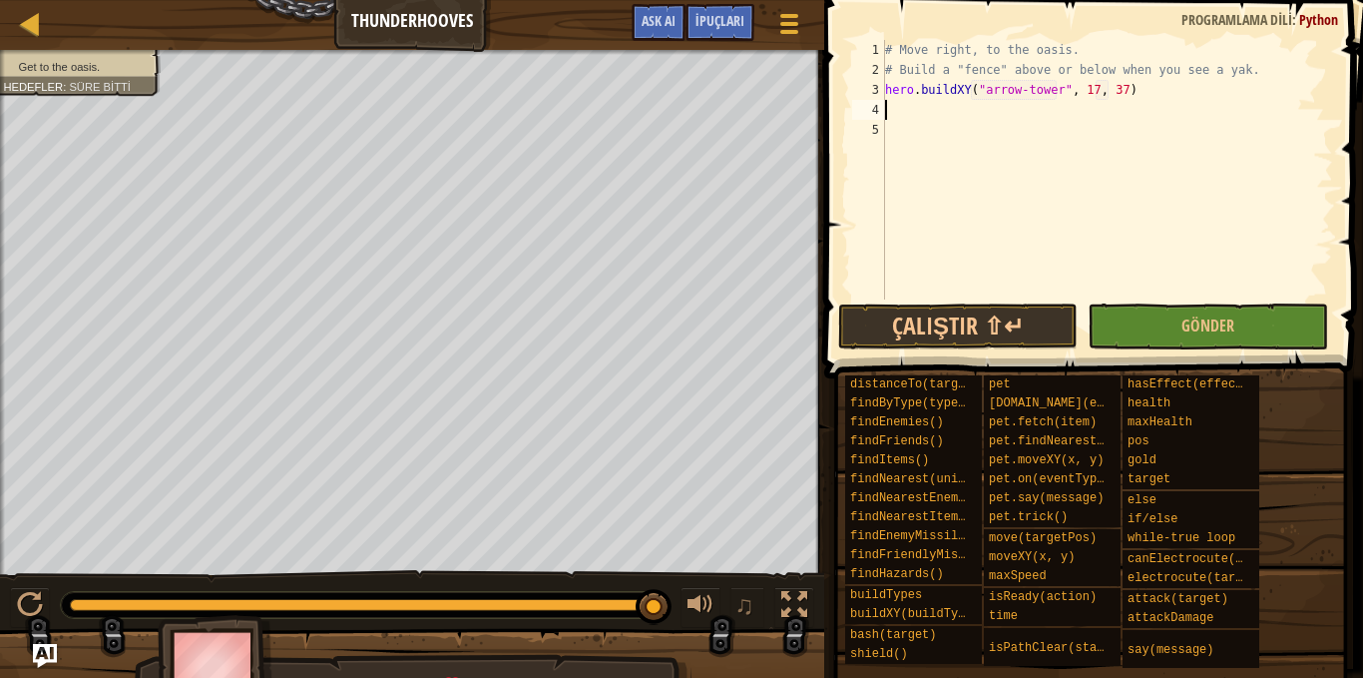
click at [895, 107] on div "# Move right, to the oasis. # Build a "fence" above or below when you see a yak…" at bounding box center [1107, 189] width 452 height 299
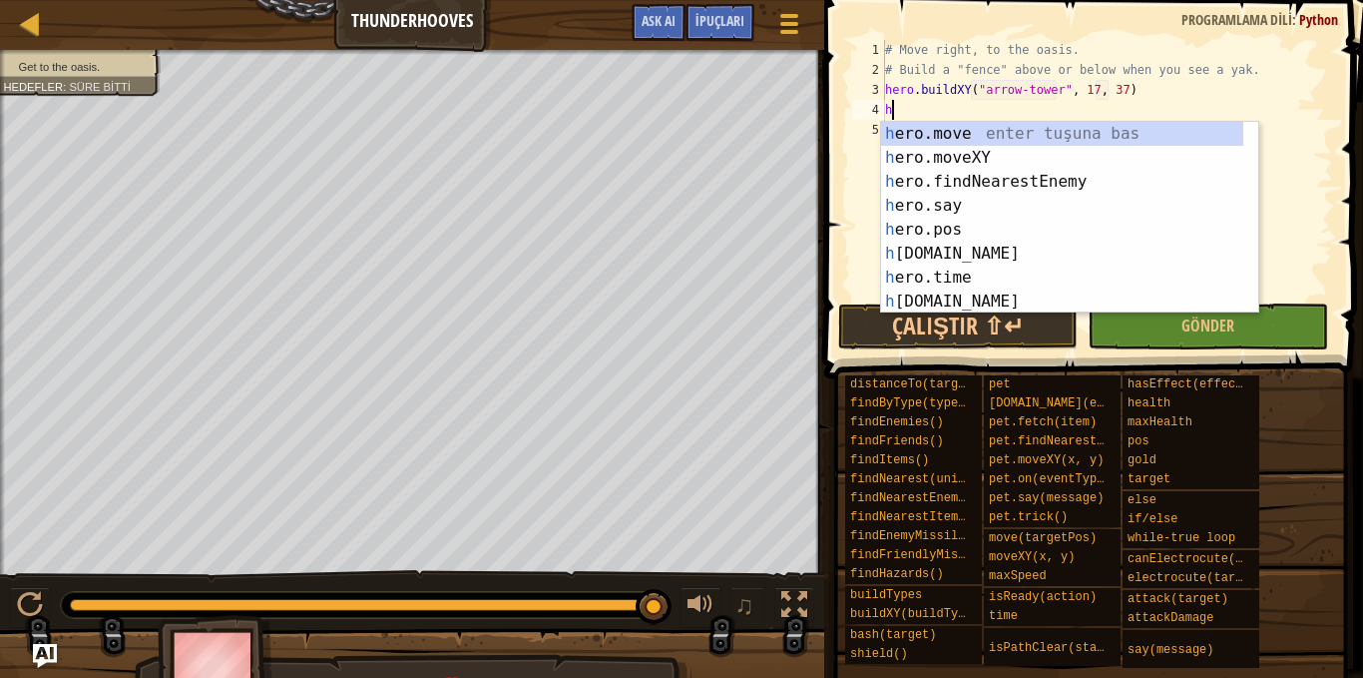
click at [1138, 99] on div "# Move right, to the oasis. # Build a "fence" above or below when you see a yak…" at bounding box center [1107, 189] width 452 height 299
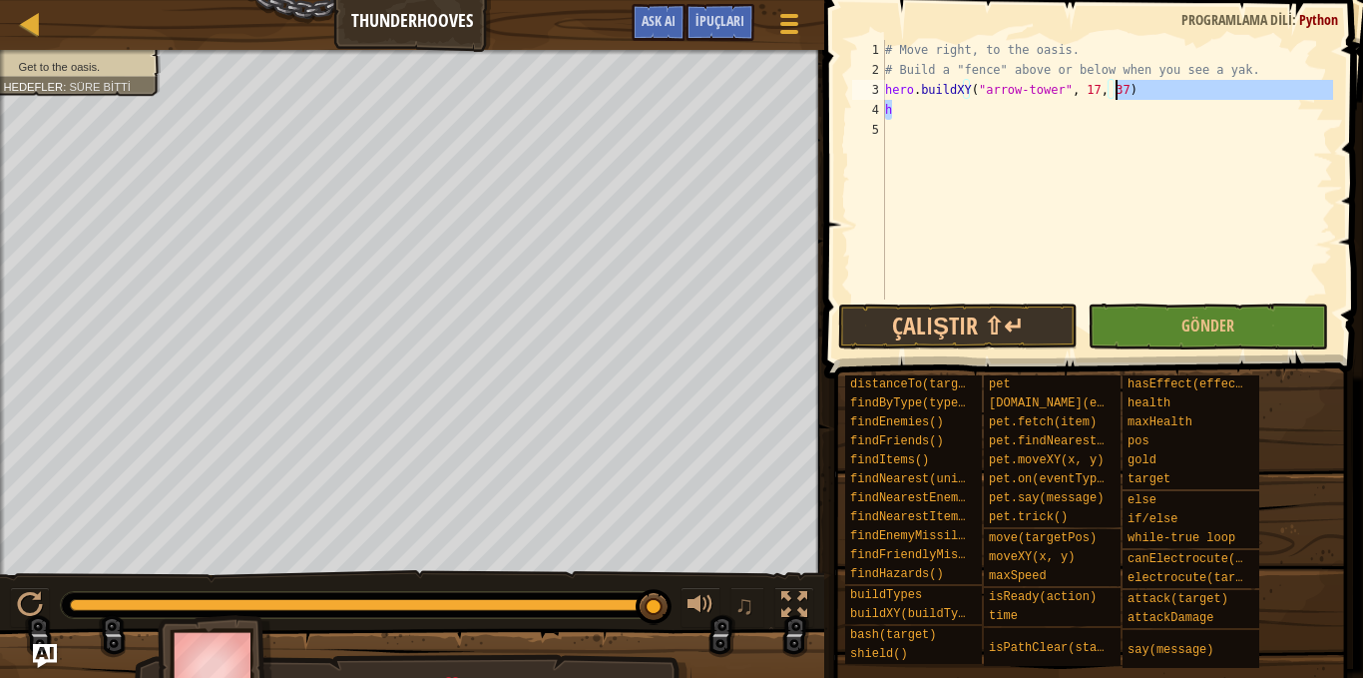
type textarea "h"
click at [1110, 127] on div "# Move right, to the oasis. # Build a "fence" above or below when you see a yak…" at bounding box center [1107, 189] width 452 height 299
drag, startPoint x: 1125, startPoint y: 97, endPoint x: 995, endPoint y: 90, distance: 129.9
click at [987, 94] on div "# Move right, to the oasis. # Build a "fence" above or below when you see a yak…" at bounding box center [1107, 189] width 452 height 299
type textarea "hero.buildXY("arrow-tower", 17, 37)"
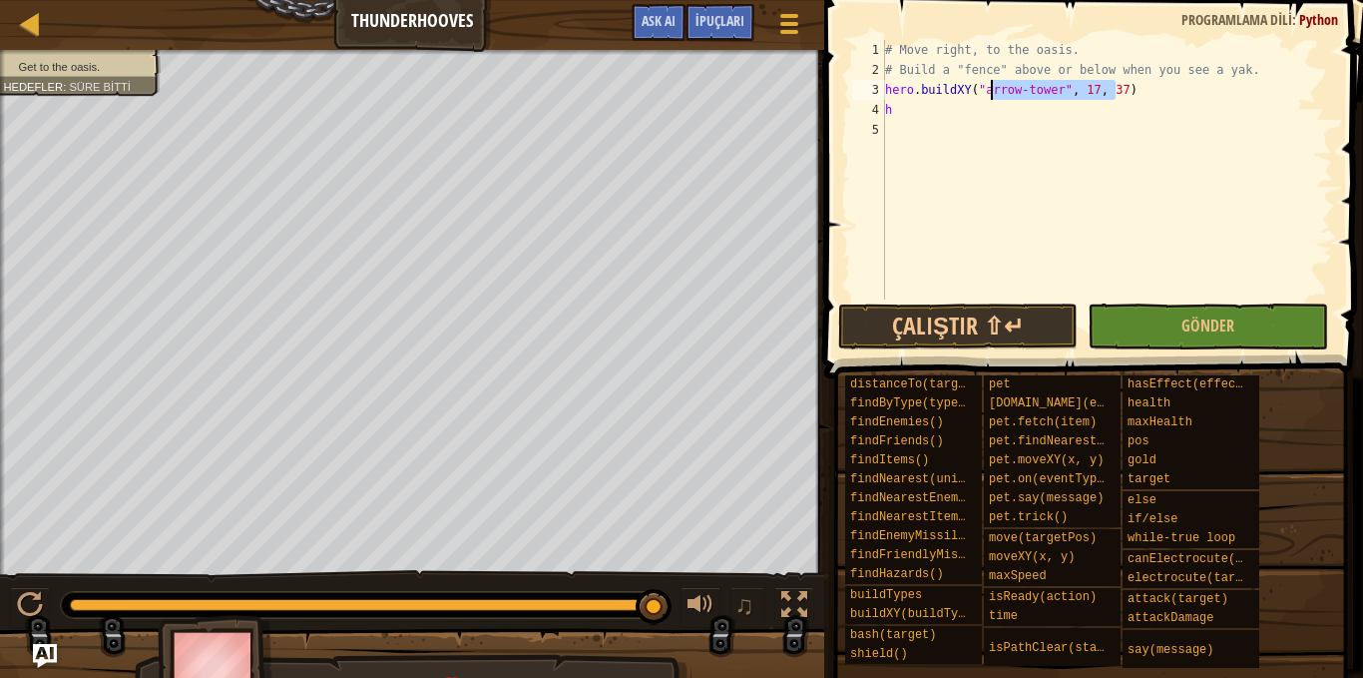
click at [1063, 138] on div "# Move right, to the oasis. # Build a "fence" above or below when you see a yak…" at bounding box center [1107, 189] width 452 height 299
click at [902, 109] on div "# Move right, to the oasis. # Build a "fence" above or below when you see a yak…" at bounding box center [1107, 189] width 452 height 299
type textarea "h"
click at [1131, 103] on div "# Move right, to the oasis. # Build a "fence" above or below when you see a yak…" at bounding box center [1107, 189] width 452 height 299
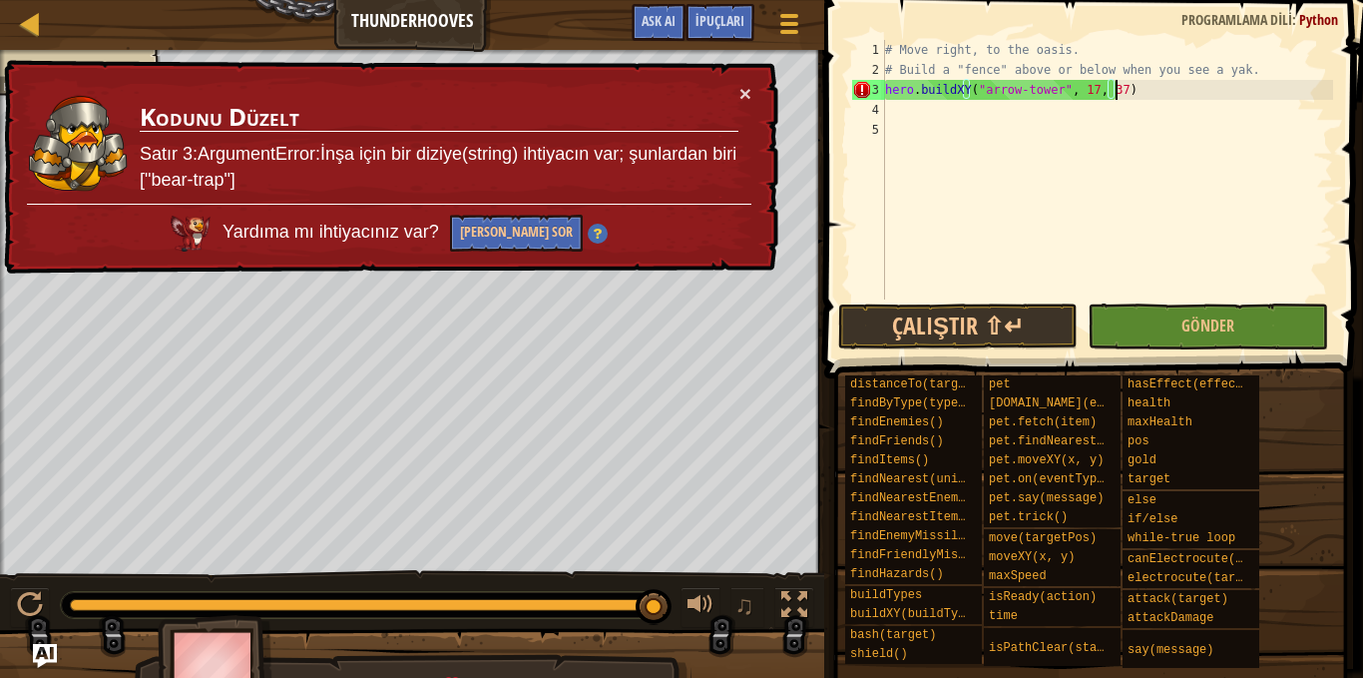
drag, startPoint x: 1128, startPoint y: 87, endPoint x: 1290, endPoint y: 100, distance: 163.2
click at [1290, 100] on div "# Move right, to the oasis. # Build a "fence" above or below when you see a yak…" at bounding box center [1107, 189] width 452 height 299
click at [1046, 91] on div "# Move right, to the oasis. # Build a "fence" above or below when you see a yak…" at bounding box center [1107, 189] width 452 height 299
click at [1047, 94] on div "# Move right, to the oasis. # Build a "fence" above or below when you see a yak…" at bounding box center [1107, 189] width 452 height 299
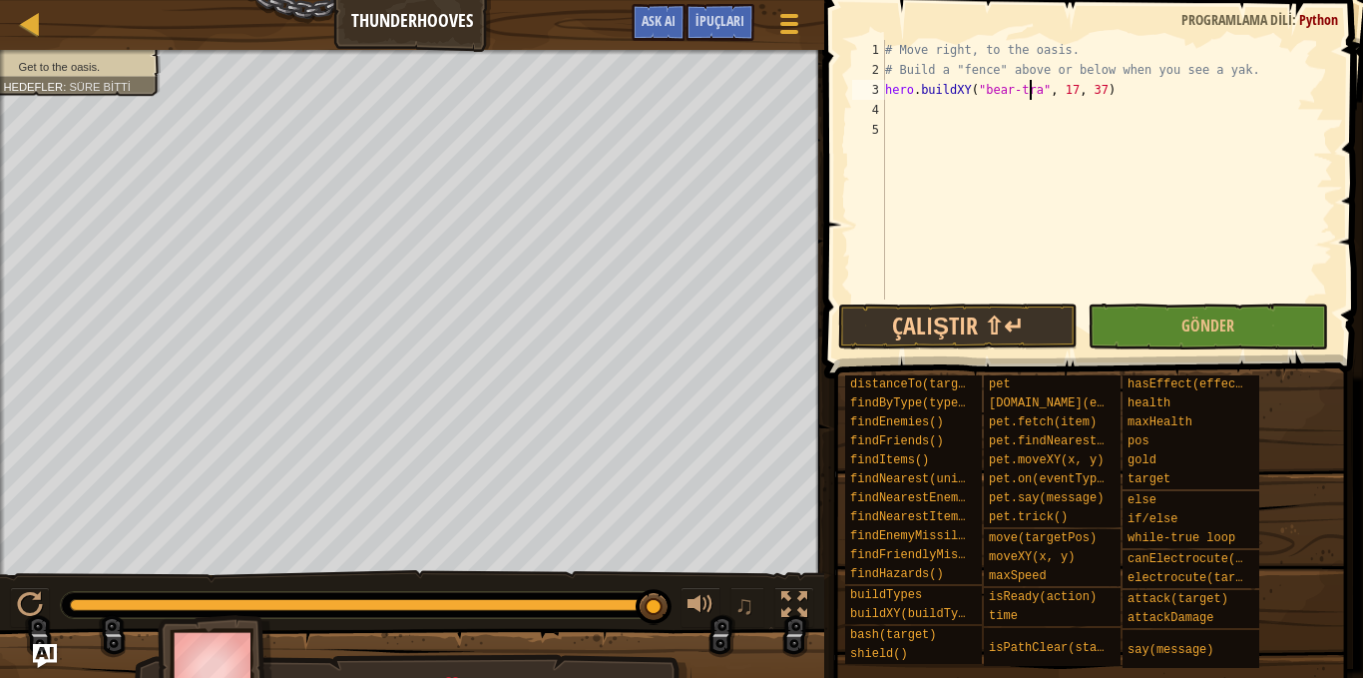
scroll to position [9, 12]
type textarea "hero.buildXY("bear-trap", 17, 37)"
click at [943, 315] on button "Çalıştır ⇧↵" at bounding box center [958, 326] width 240 height 46
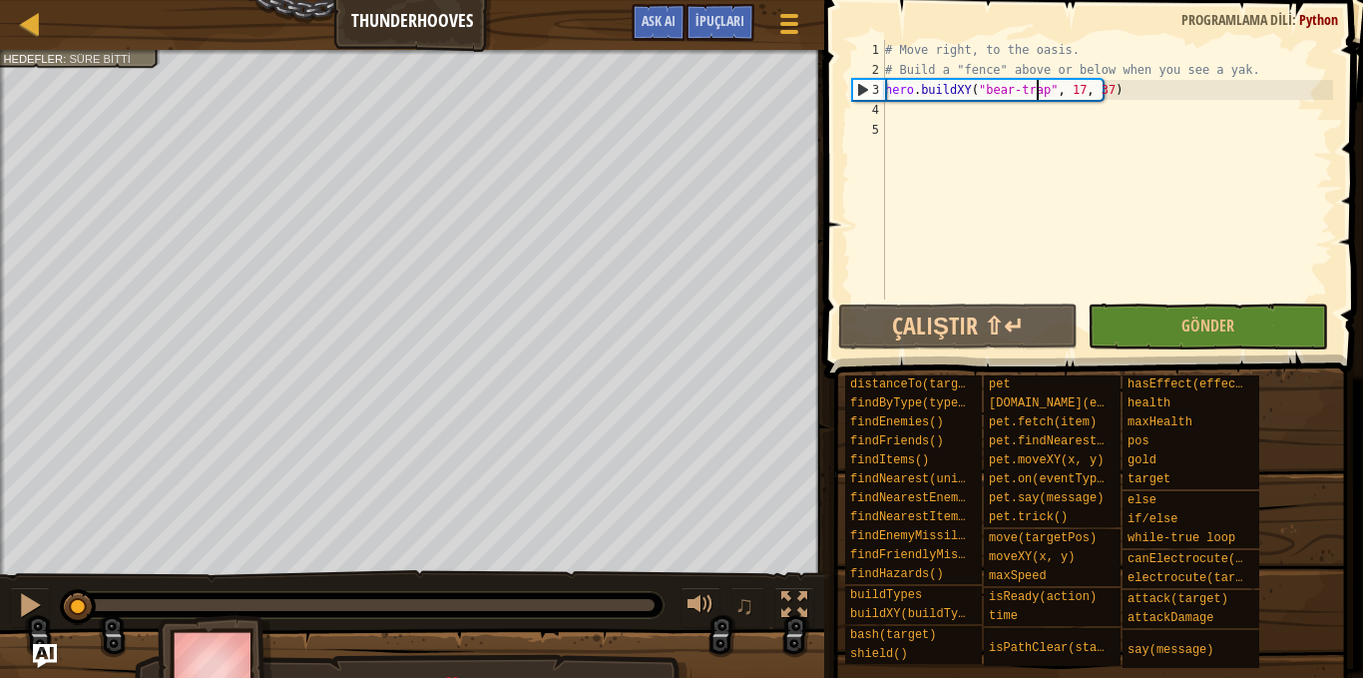
click at [79, 552] on div "Get to the oasis. Hedefler : Süre bitti ♫ Anya 3045 x: 9 y: 31 x: 17 y: 37" at bounding box center [681, 380] width 1363 height 660
click at [25, 604] on div at bounding box center [30, 605] width 26 height 26
click at [1110, 88] on div "# Move right, to the oasis. # Build a "fence" above or below when you see a yak…" at bounding box center [1107, 189] width 452 height 299
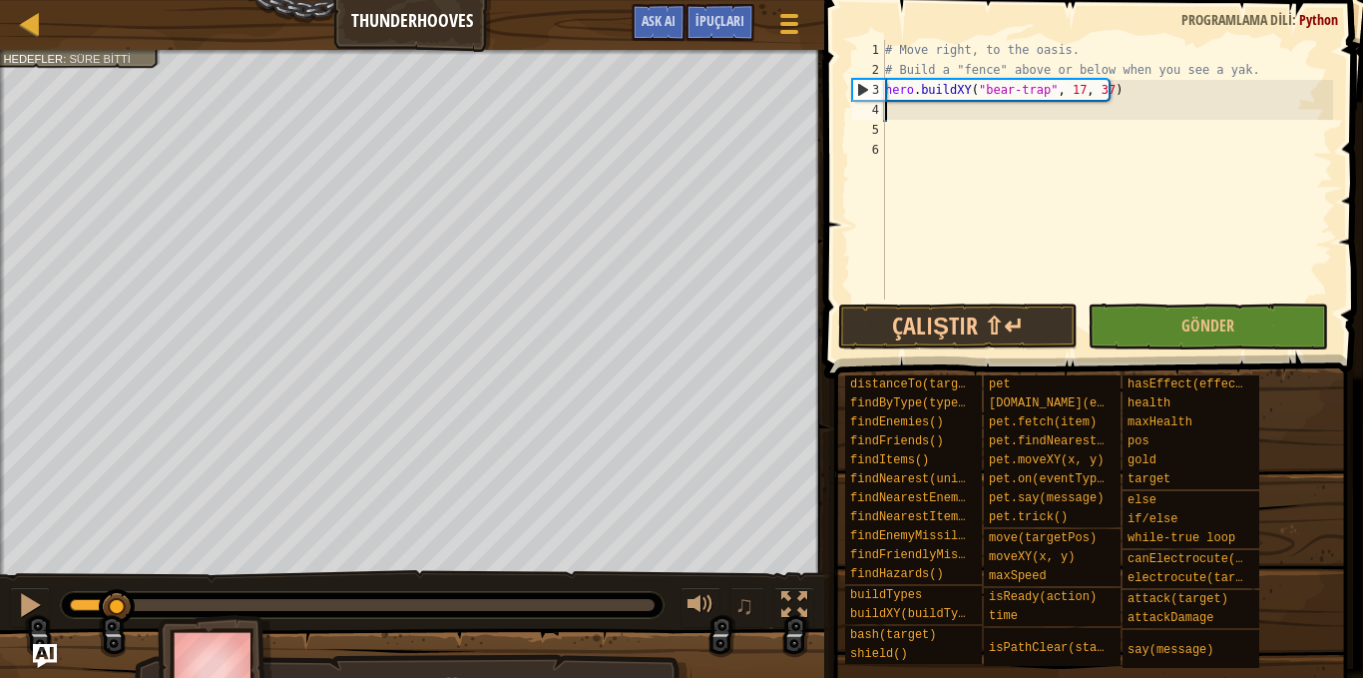
scroll to position [9, 0]
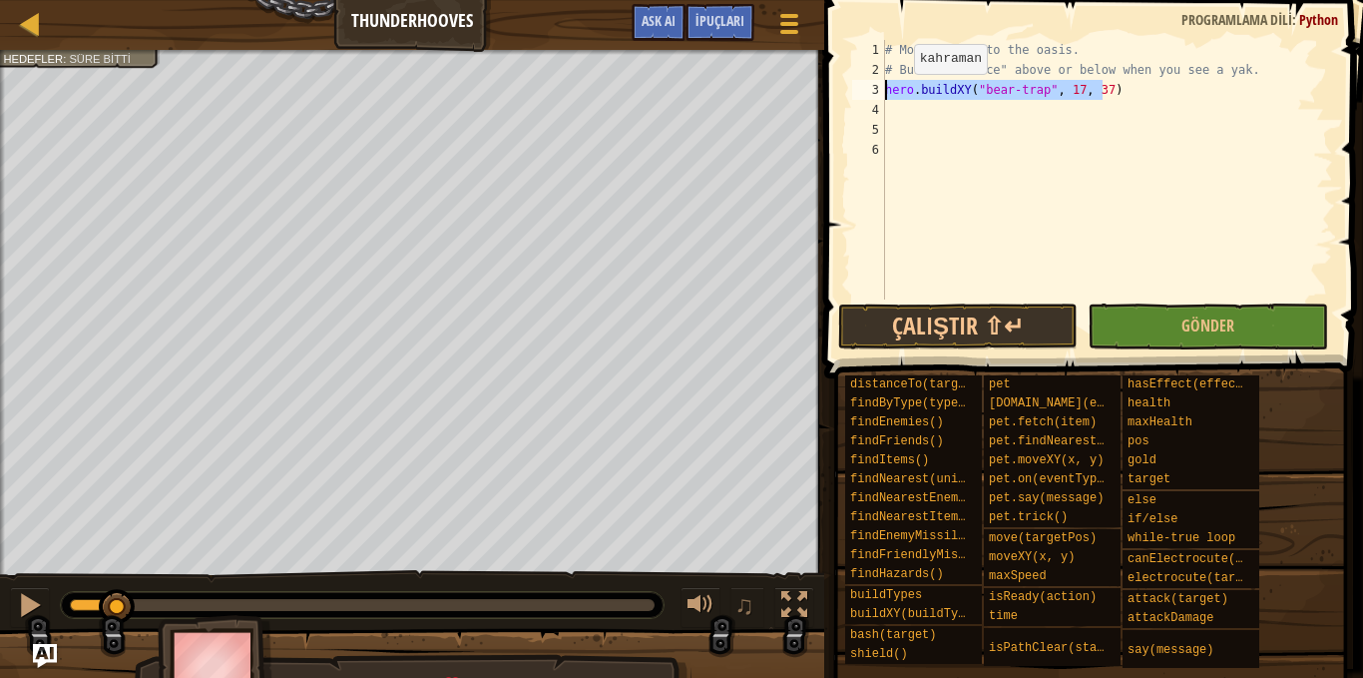
drag, startPoint x: 1124, startPoint y: 90, endPoint x: 882, endPoint y: 99, distance: 241.7
click at [882, 99] on div "1 2 3 4 5 6 # Move right, to the oasis. # Build a "fence" above or below when y…" at bounding box center [1090, 169] width 485 height 259
type textarea "hero.buildXY("bear-trap", 17, 37)"
click at [897, 116] on div "# Move right, to the oasis. # Build a "fence" above or below when you see a yak…" at bounding box center [1107, 189] width 452 height 299
paste textarea "hero.buildXY("bear-trap", 17, 37)"
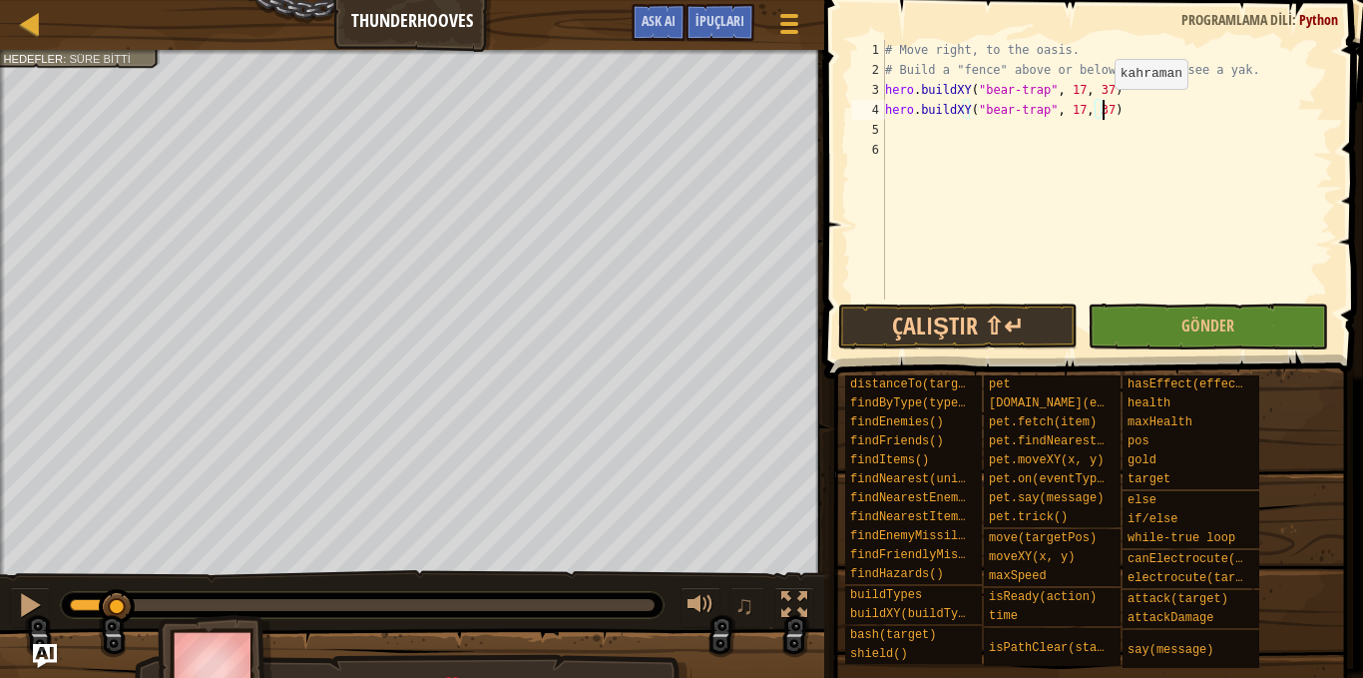
click at [1095, 111] on div "# Move right, to the oasis. # Build a "fence" above or below when you see a yak…" at bounding box center [1107, 189] width 452 height 299
click at [1069, 109] on div "# Move right, to the oasis. # Build a "fence" above or below when you see a yak…" at bounding box center [1107, 189] width 452 height 299
click at [1096, 113] on div "# Move right, to the oasis. # Build a "fence" above or below when you see a yak…" at bounding box center [1107, 189] width 452 height 299
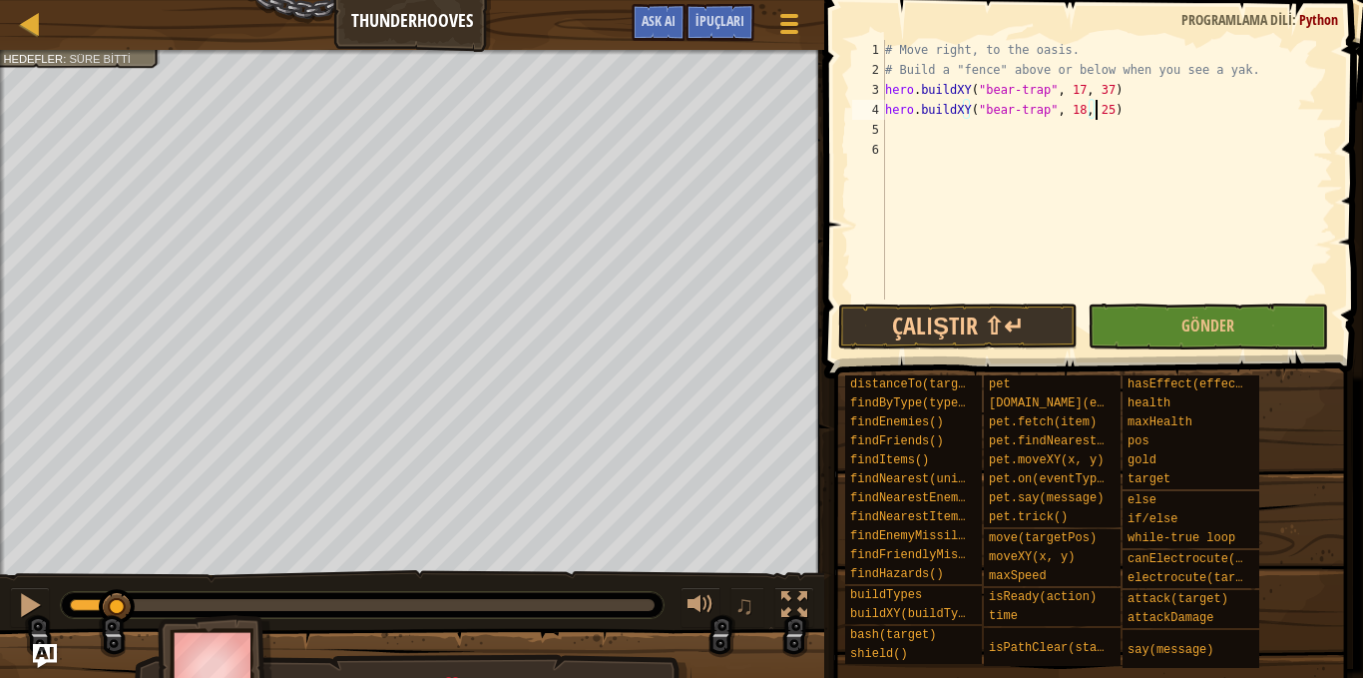
type textarea "hero.buildXY("bear-trap", 18, 25)"
click at [1109, 113] on div "# Move right, to the oasis. # Build a "fence" above or below when you see a yak…" at bounding box center [1107, 189] width 452 height 299
drag, startPoint x: 1121, startPoint y: 115, endPoint x: 877, endPoint y: 112, distance: 243.5
click at [877, 112] on div "hero.buildXY("bear-trap", 18, 25) 1 2 3 4 5 6 # Move right, to the oasis. # Bui…" at bounding box center [1090, 169] width 485 height 259
click at [897, 135] on div "# Move right, to the oasis. # Build a "fence" above or below when you see a yak…" at bounding box center [1107, 189] width 452 height 299
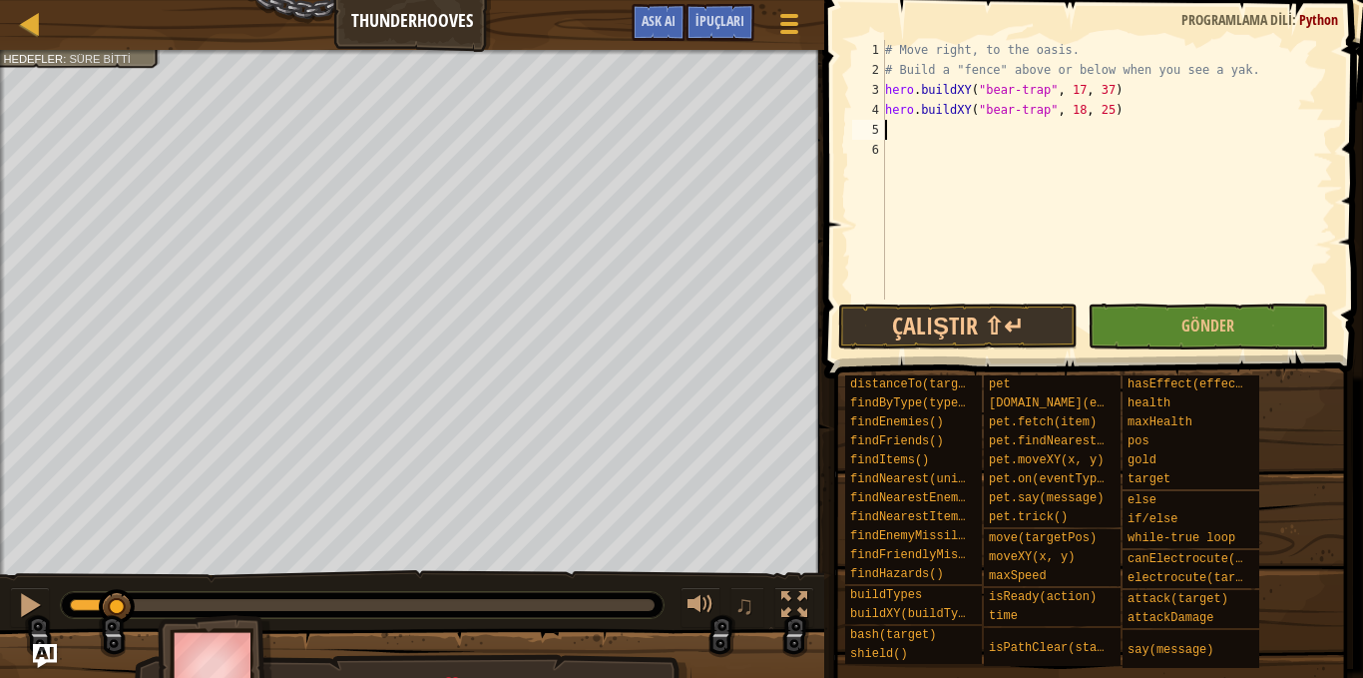
scroll to position [9, 0]
paste textarea "hero.buildXY("bear-trap", 18, 25)"
type textarea "hero.buildXY("bear-trap", 18, 25)"
click at [895, 151] on div "# Move right, to the oasis. # Build a "fence" above or below when you see a yak…" at bounding box center [1107, 189] width 452 height 299
paste textarea "hero.buildXY("bear-trap", 18, 25)"
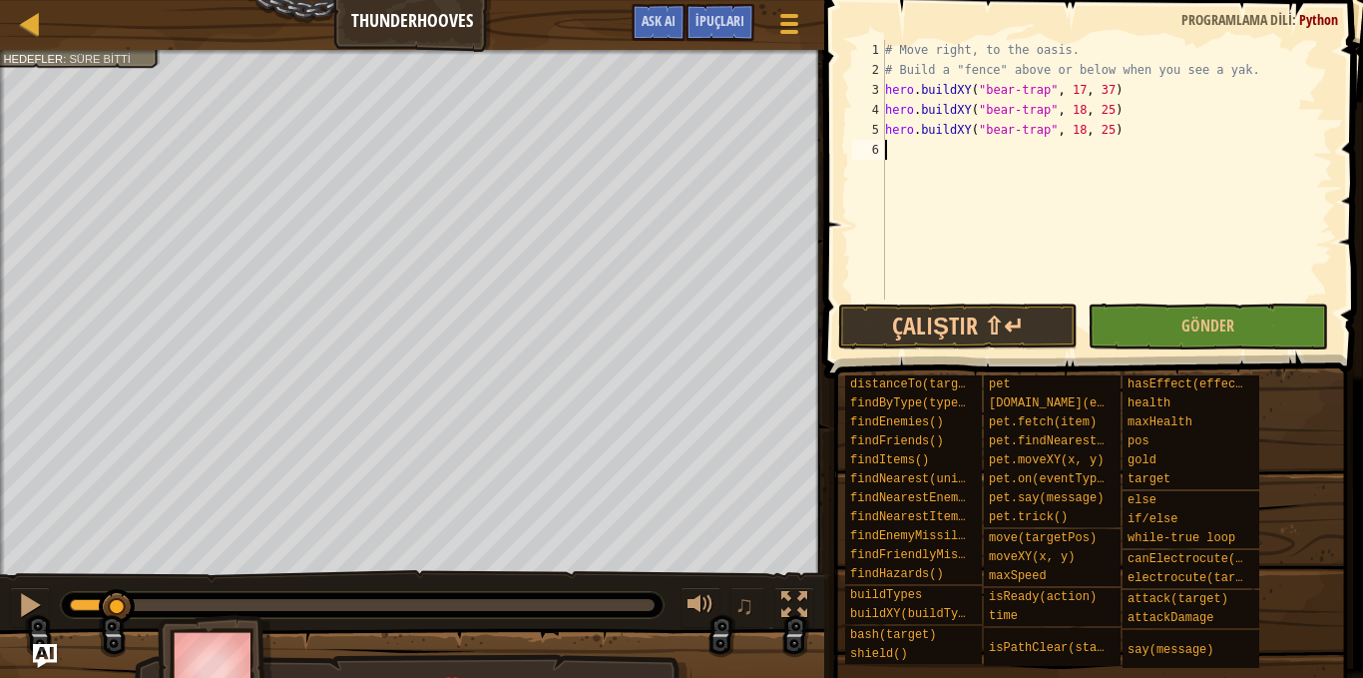
type textarea "hero.buildXY("bear-trap", 18, 25)"
click at [902, 167] on div "# Move right, to the oasis. # Build a "fence" above or below when you see a yak…" at bounding box center [1107, 189] width 452 height 299
paste textarea "hero.buildXY("bear-trap", 18, 25)"
type textarea "hero.buildXY("bear-trap", 18, 25)"
click at [887, 187] on div "# Move right, to the oasis. # Build a "fence" above or below when you see a yak…" at bounding box center [1107, 189] width 452 height 299
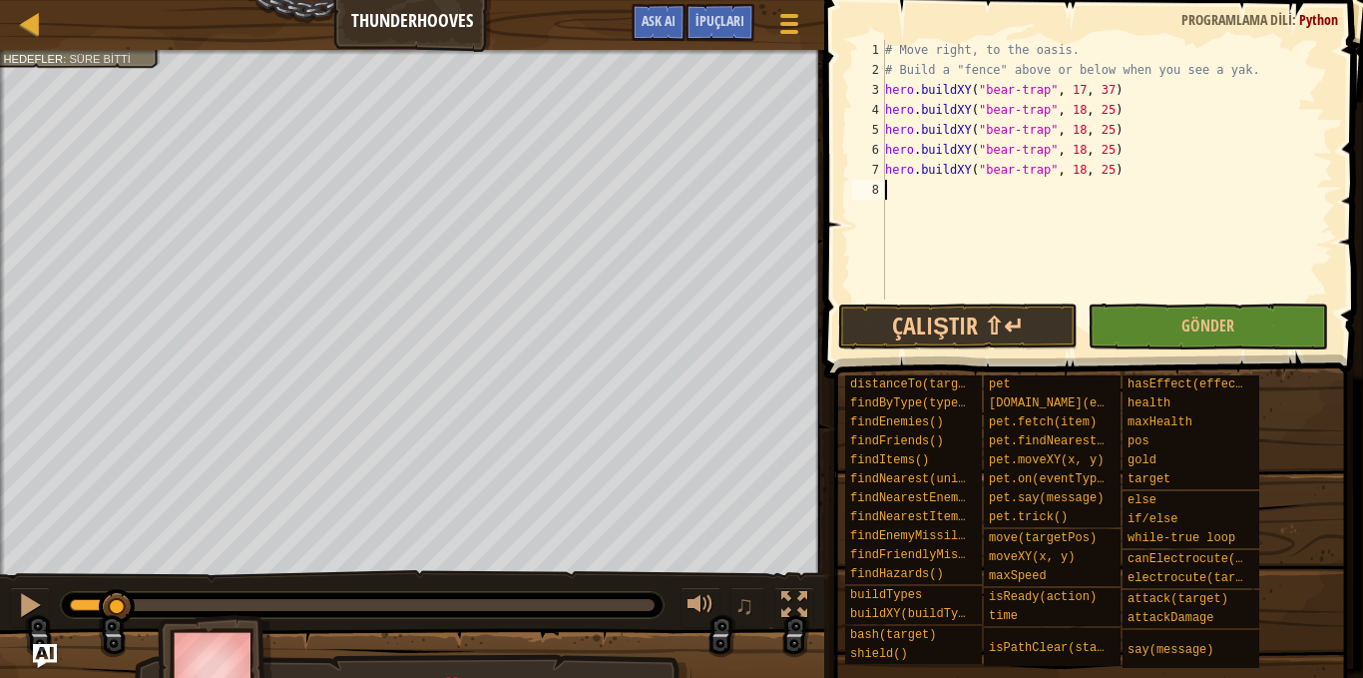
paste textarea "hero.buildXY("bear-trap", 18, 25)"
click at [1071, 135] on div "# Move right, to the oasis. # Build a "fence" above or below when you see a yak…" at bounding box center [1107, 189] width 452 height 299
click at [1097, 135] on div "# Move right, to the oasis. # Build a "fence" above or below when you see a yak…" at bounding box center [1107, 189] width 452 height 299
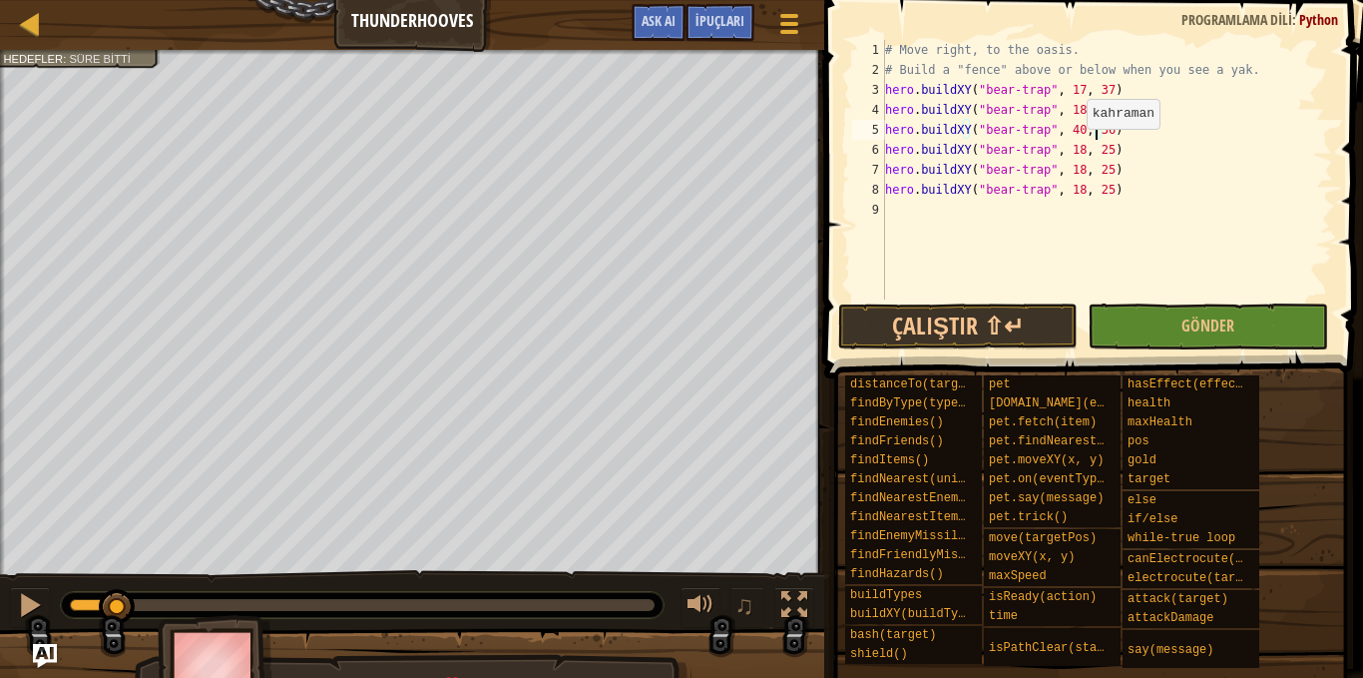
click at [1070, 149] on div "# Move right, to the oasis. # Build a "fence" above or below when you see a yak…" at bounding box center [1107, 189] width 452 height 299
click at [1094, 152] on div "# Move right, to the oasis. # Build a "fence" above or below when you see a yak…" at bounding box center [1107, 189] width 452 height 299
click at [1066, 176] on div "# Move right, to the oasis. # Build a "fence" above or below when you see a yak…" at bounding box center [1107, 189] width 452 height 299
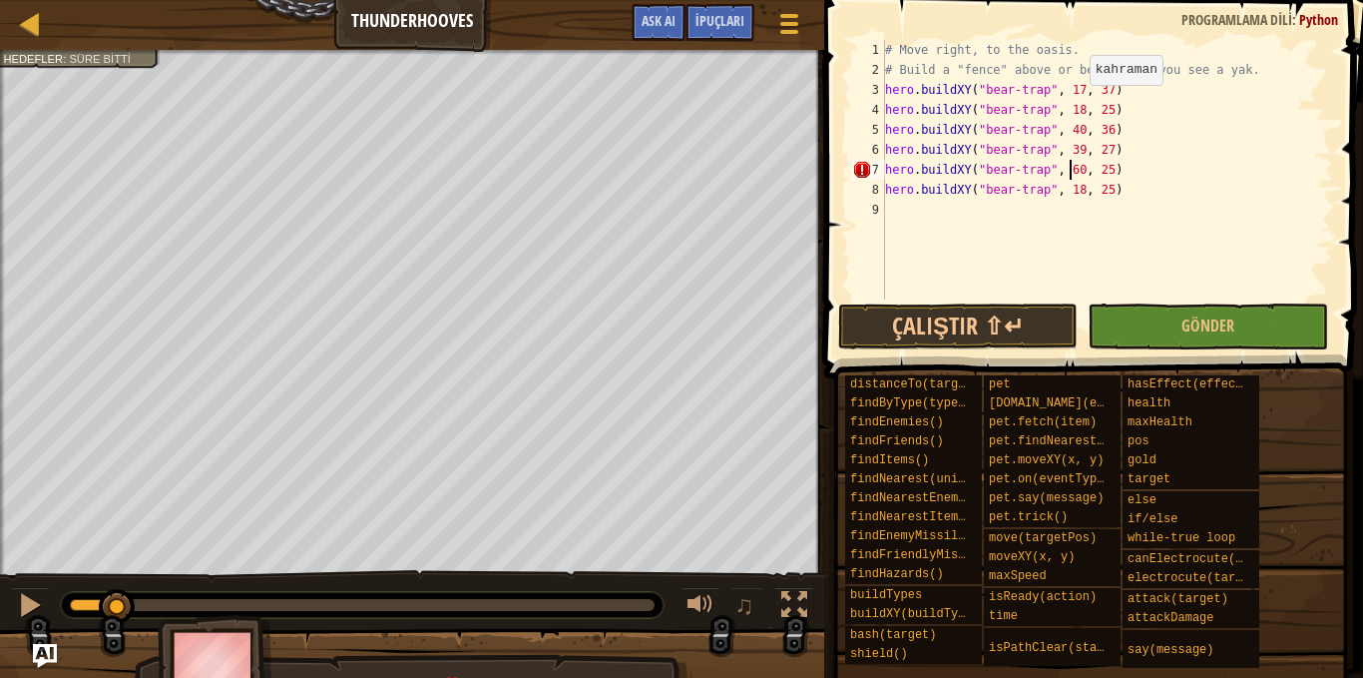
scroll to position [9, 15]
click at [1098, 171] on div "# Move right, to the oasis. # Build a "fence" above or below when you see a yak…" at bounding box center [1107, 189] width 452 height 299
click at [1071, 192] on div "# Move right, to the oasis. # Build a "fence" above or below when you see a yak…" at bounding box center [1107, 189] width 452 height 299
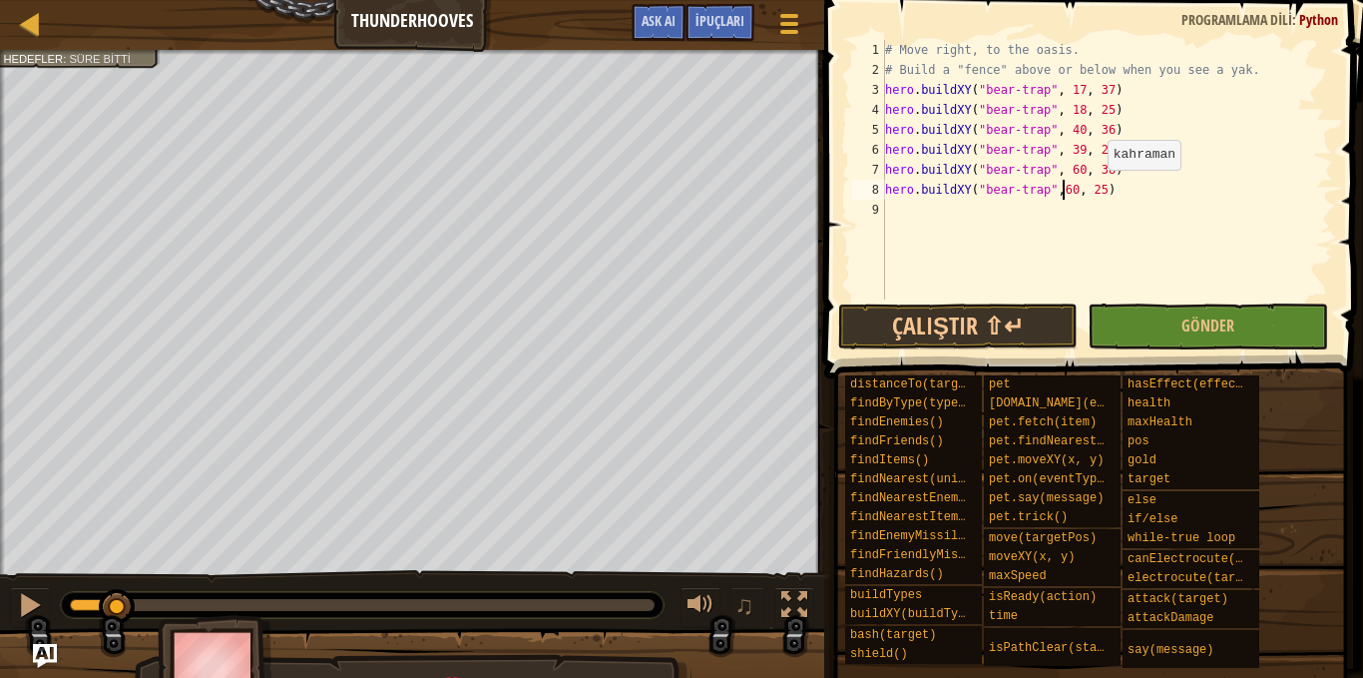
click at [1088, 193] on div "# Move right, to the oasis. # Build a "fence" above or below when you see a yak…" at bounding box center [1107, 189] width 452 height 299
type textarea "hero.buildXY("bear-trap",60, 27)"
click at [903, 205] on div "# Move right, to the oasis. # Build a "fence" above or below when you see a yak…" at bounding box center [1107, 189] width 452 height 299
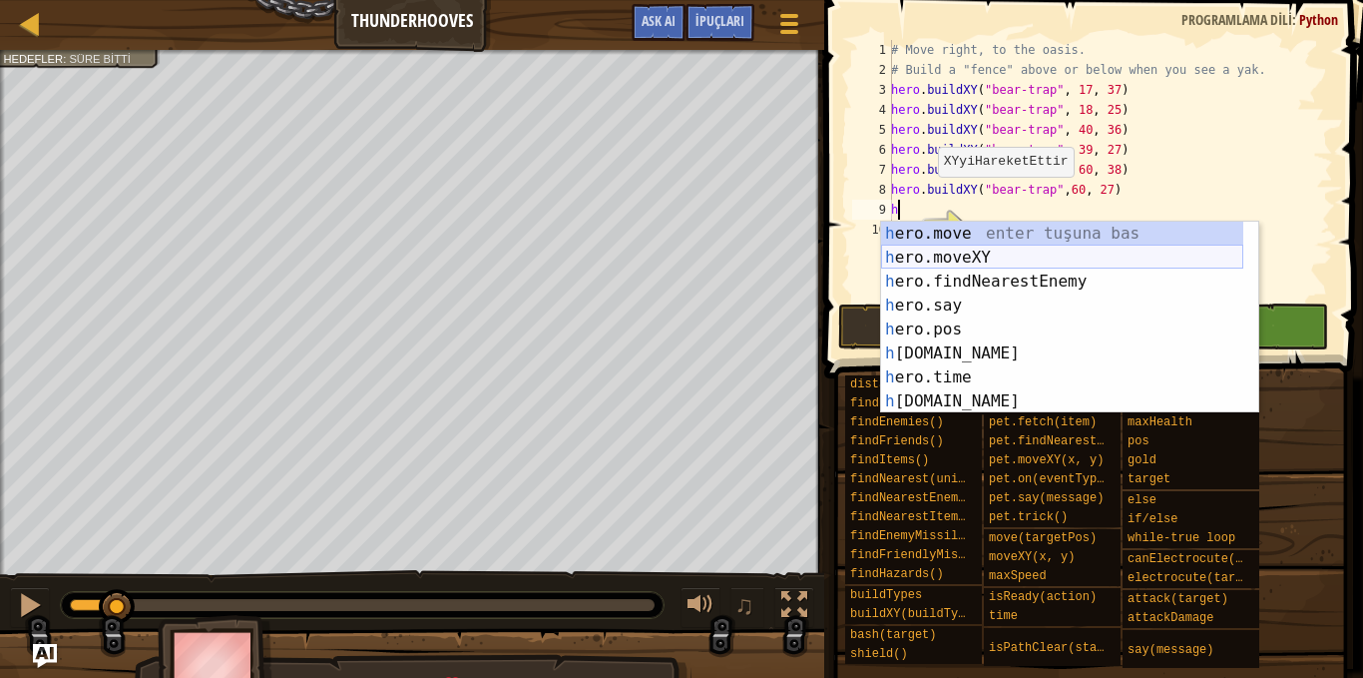
click at [993, 251] on div "h ero.move enter tuşuna bas h ero.moveXY enter tuşuna bas h ero.findNearestEnem…" at bounding box center [1062, 342] width 362 height 240
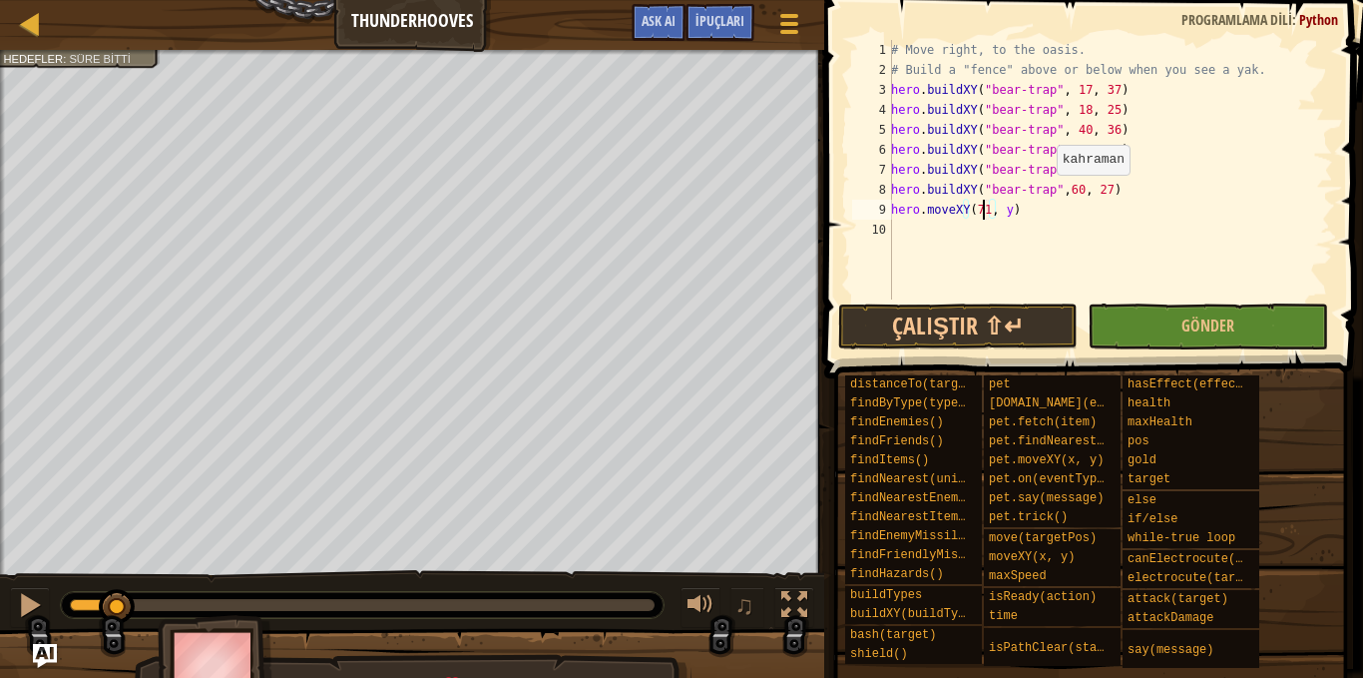
scroll to position [9, 7]
click at [1008, 211] on div "# Move right, to the oasis. # Build a "fence" above or below when you see a yak…" at bounding box center [1110, 189] width 446 height 299
click at [1000, 217] on div "# Move right, to the oasis. # Build a "fence" above or below when you see a yak…" at bounding box center [1110, 189] width 446 height 299
type textarea "hero.moveXY(71, 32)"
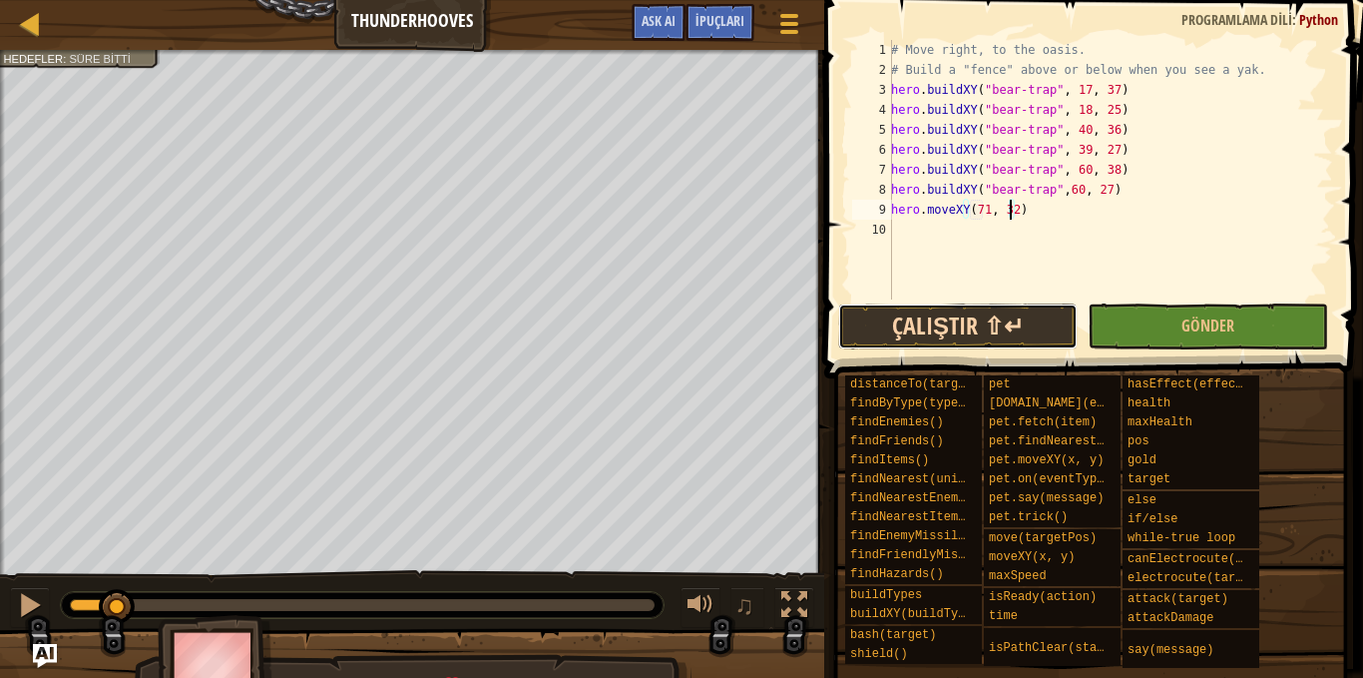
click at [987, 332] on button "Çalıştır ⇧↵" at bounding box center [958, 326] width 240 height 46
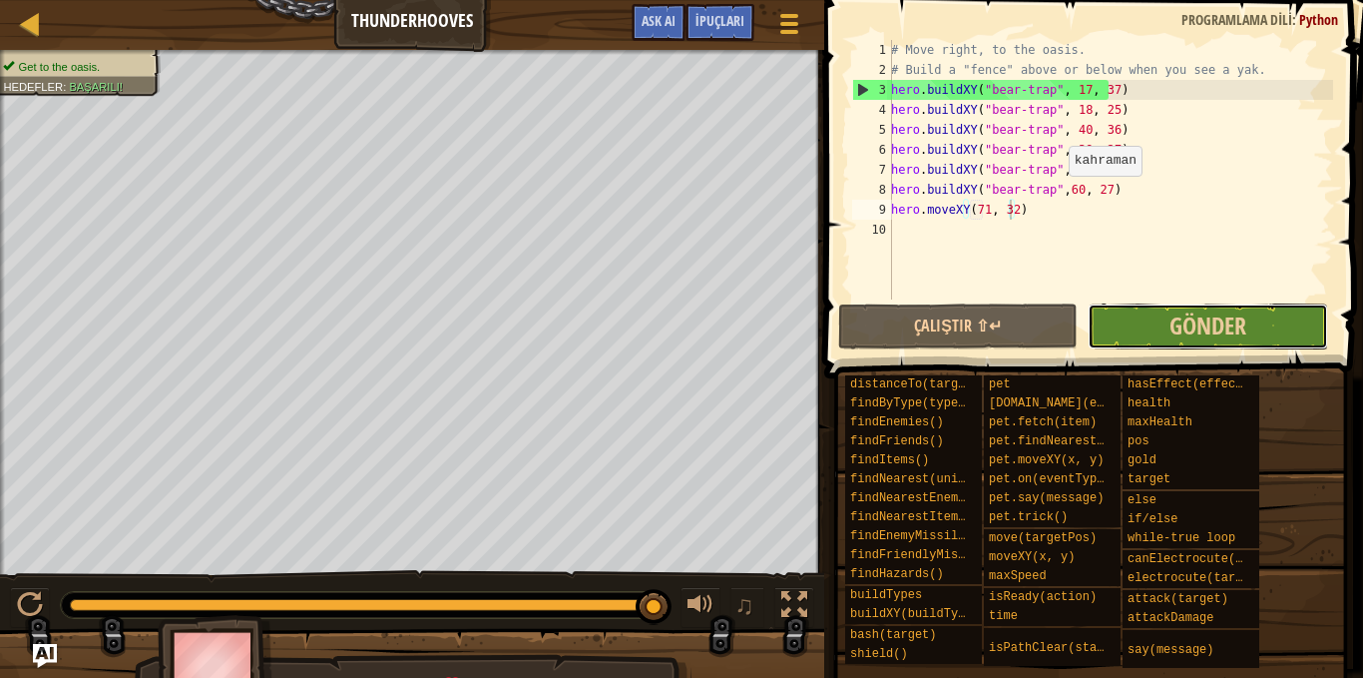
click at [1256, 320] on button "Gönder" at bounding box center [1208, 326] width 240 height 46
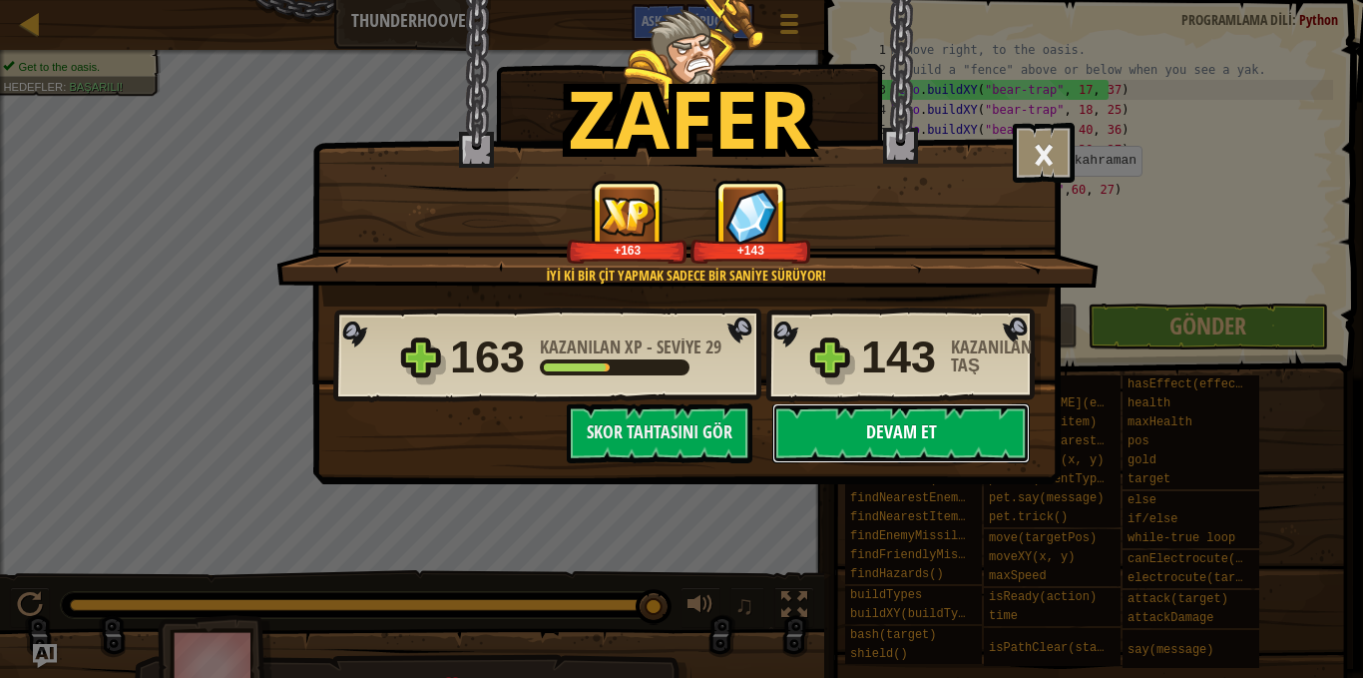
click at [894, 433] on button "Devam et" at bounding box center [900, 433] width 257 height 60
select select "tr"
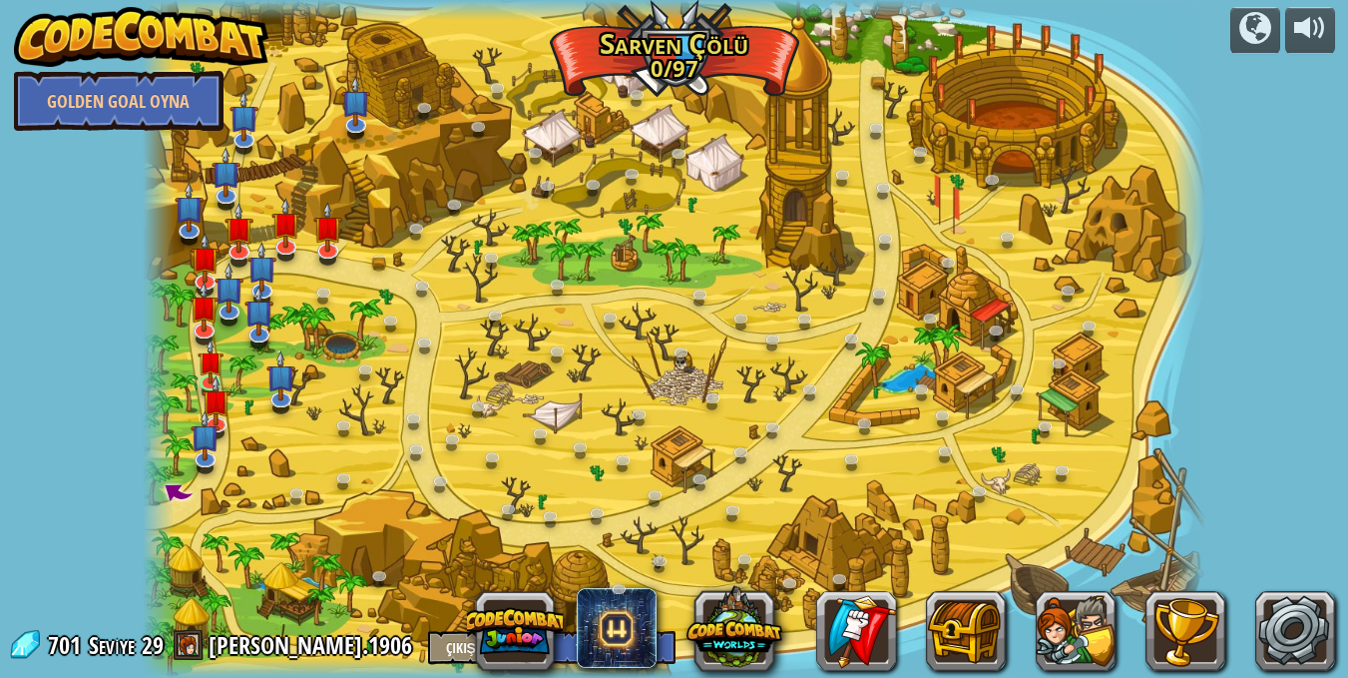
select select "tr"
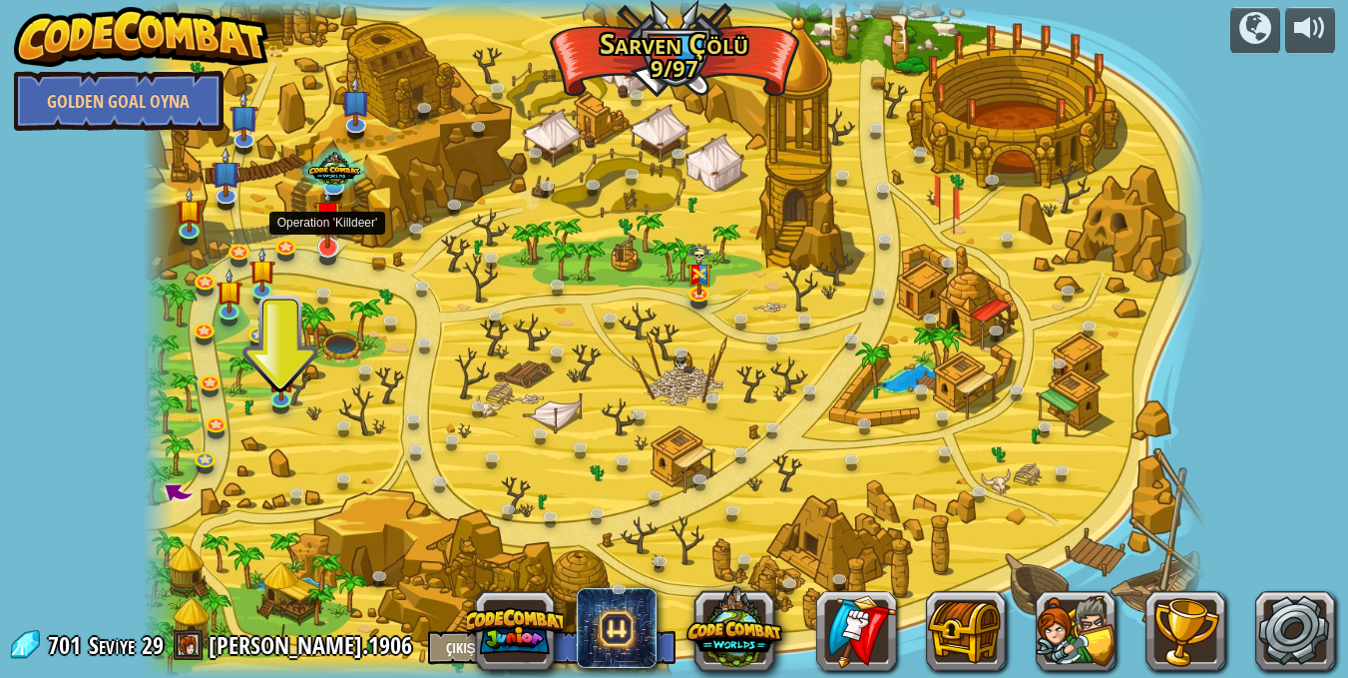
click at [335, 245] on img at bounding box center [327, 216] width 29 height 68
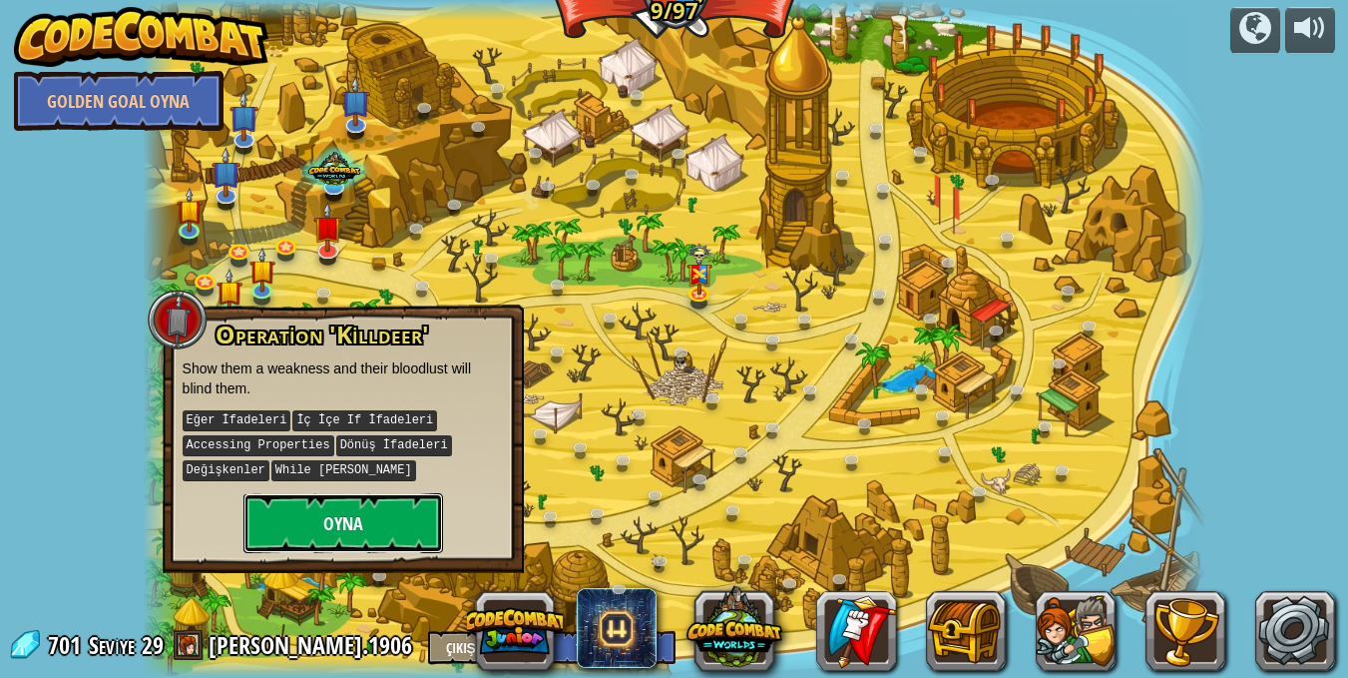
click at [377, 511] on button "Oyna" at bounding box center [344, 523] width 200 height 60
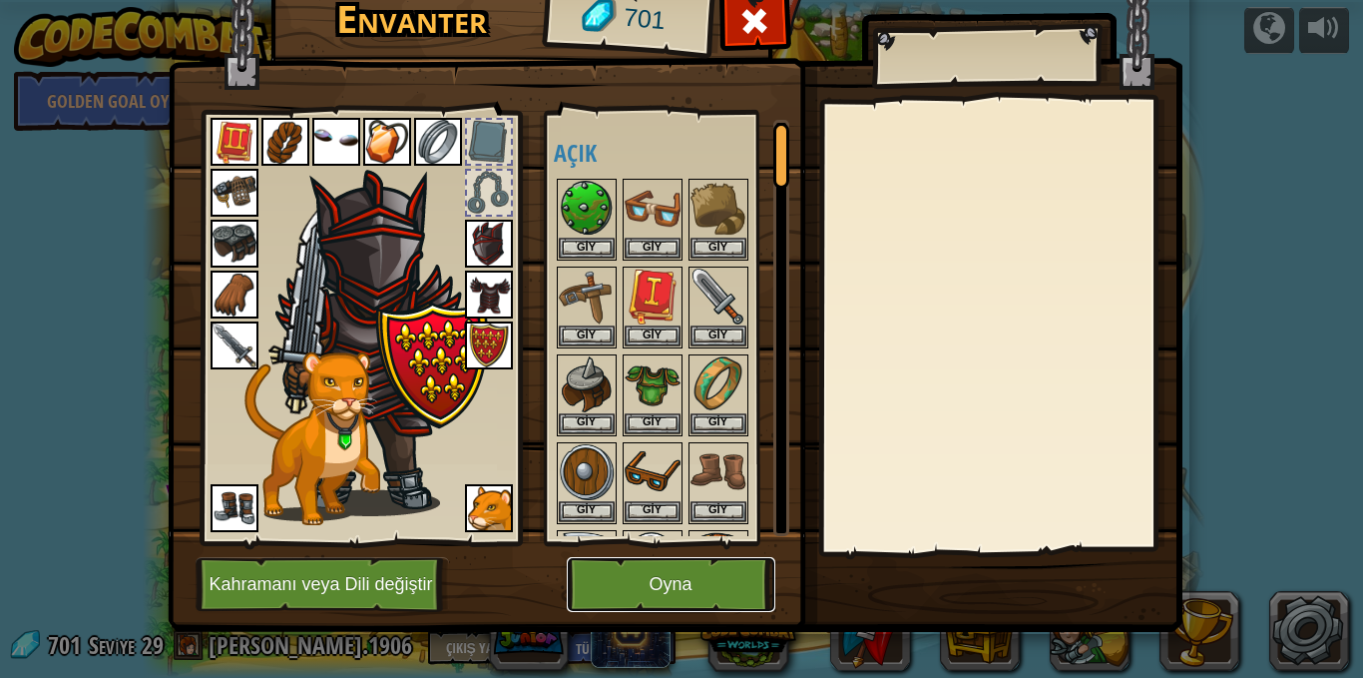
click at [633, 576] on button "Oyna" at bounding box center [671, 584] width 209 height 55
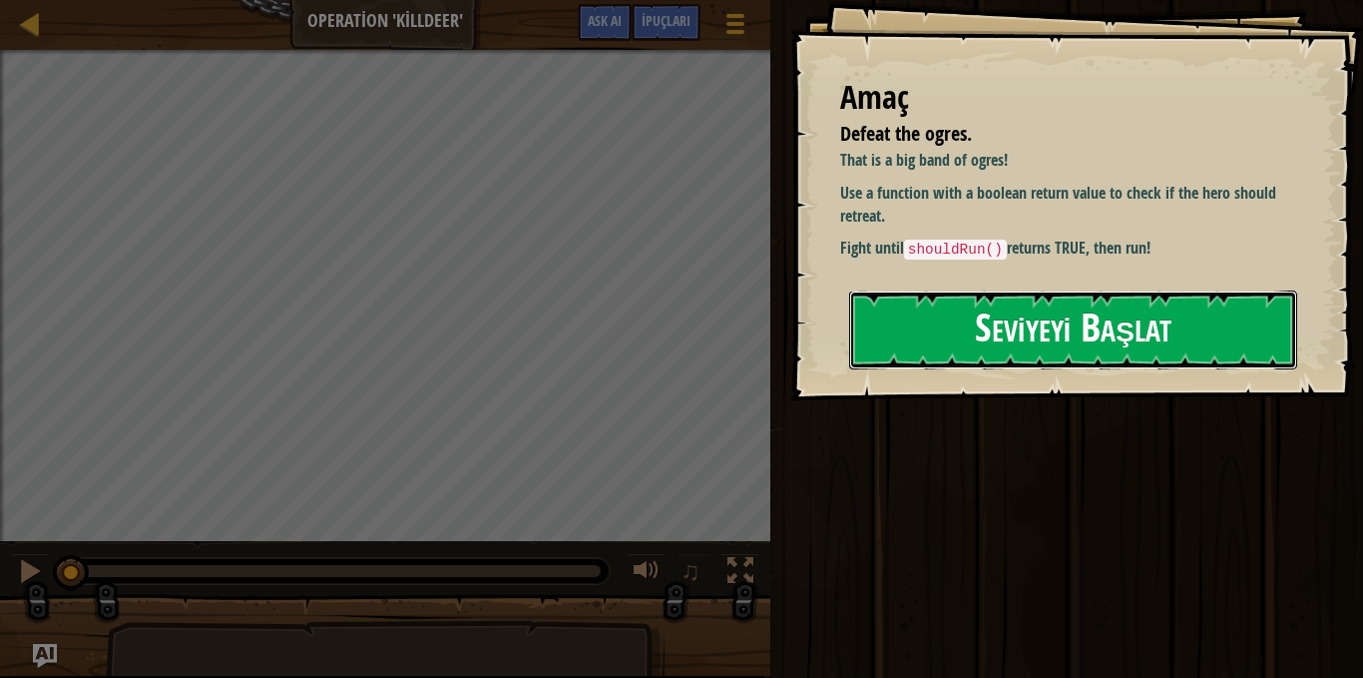
click at [999, 342] on button "Seviyeyi Başlat" at bounding box center [1073, 329] width 448 height 79
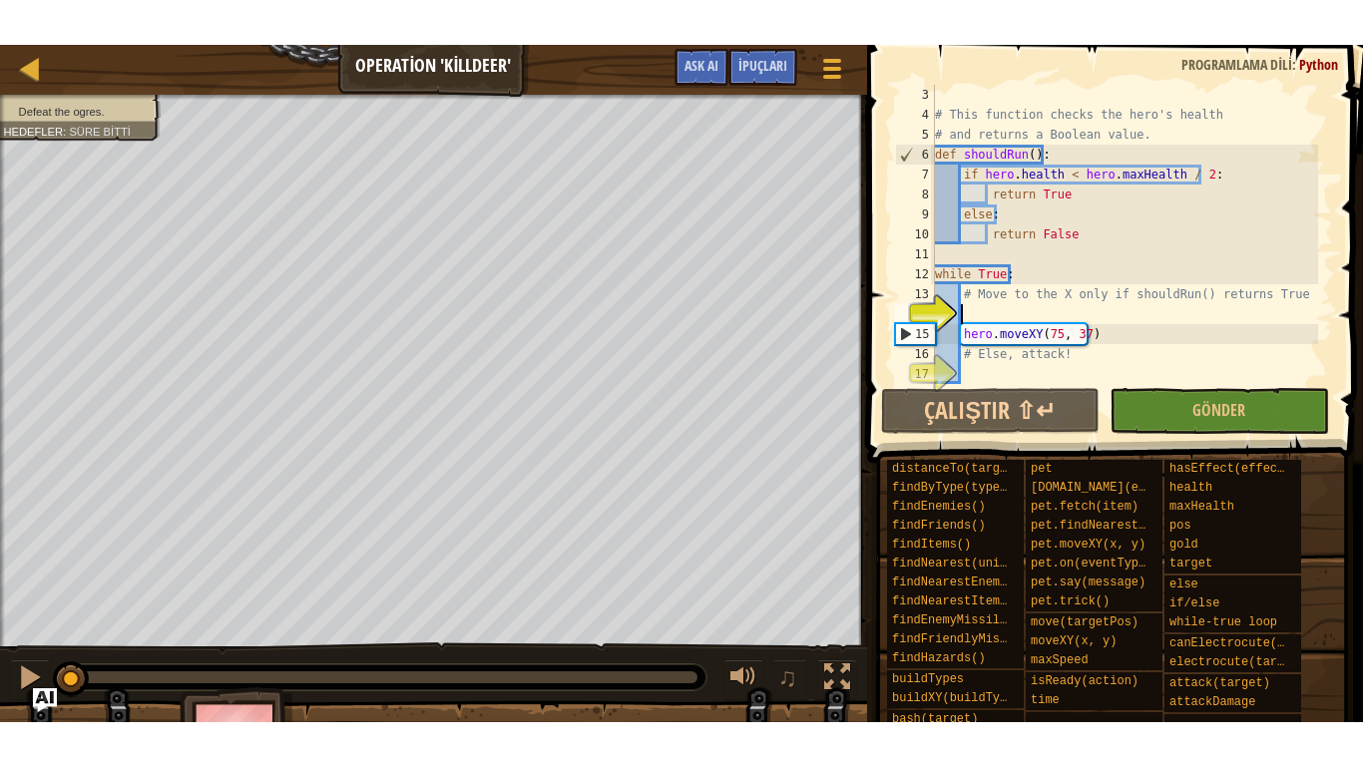
scroll to position [40, 0]
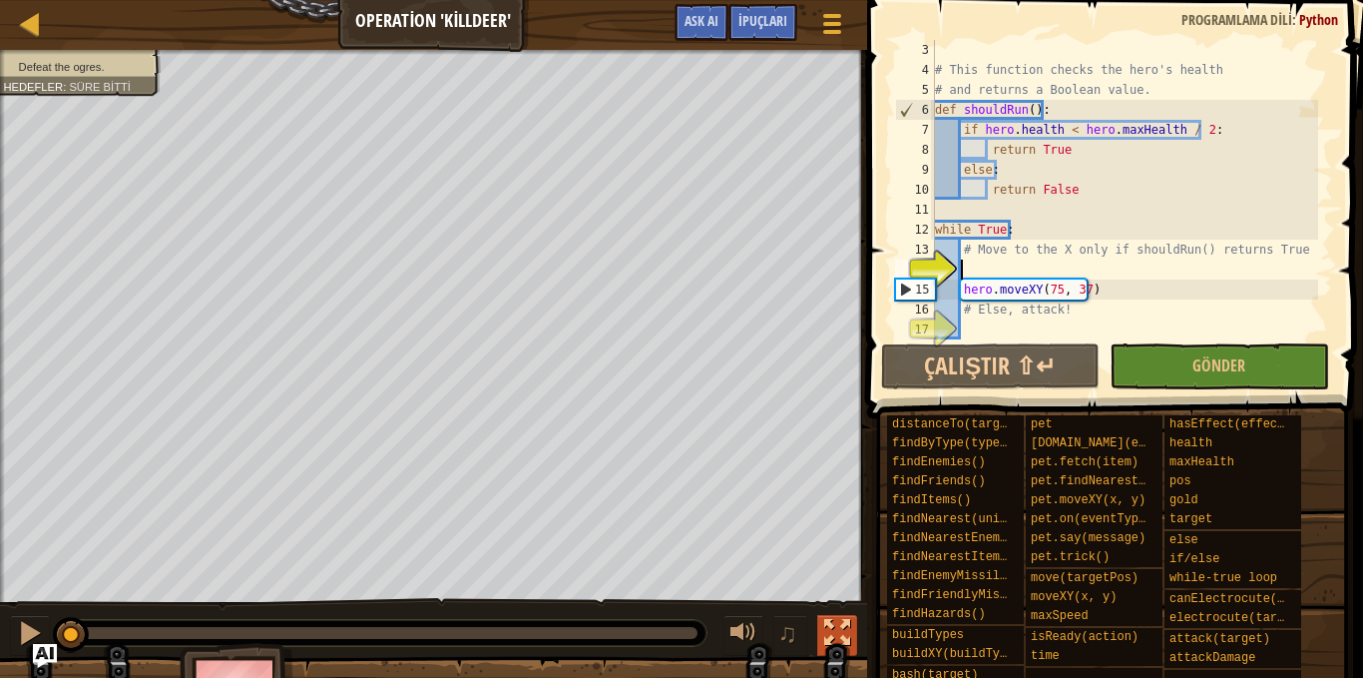
click at [833, 631] on div at bounding box center [837, 633] width 26 height 26
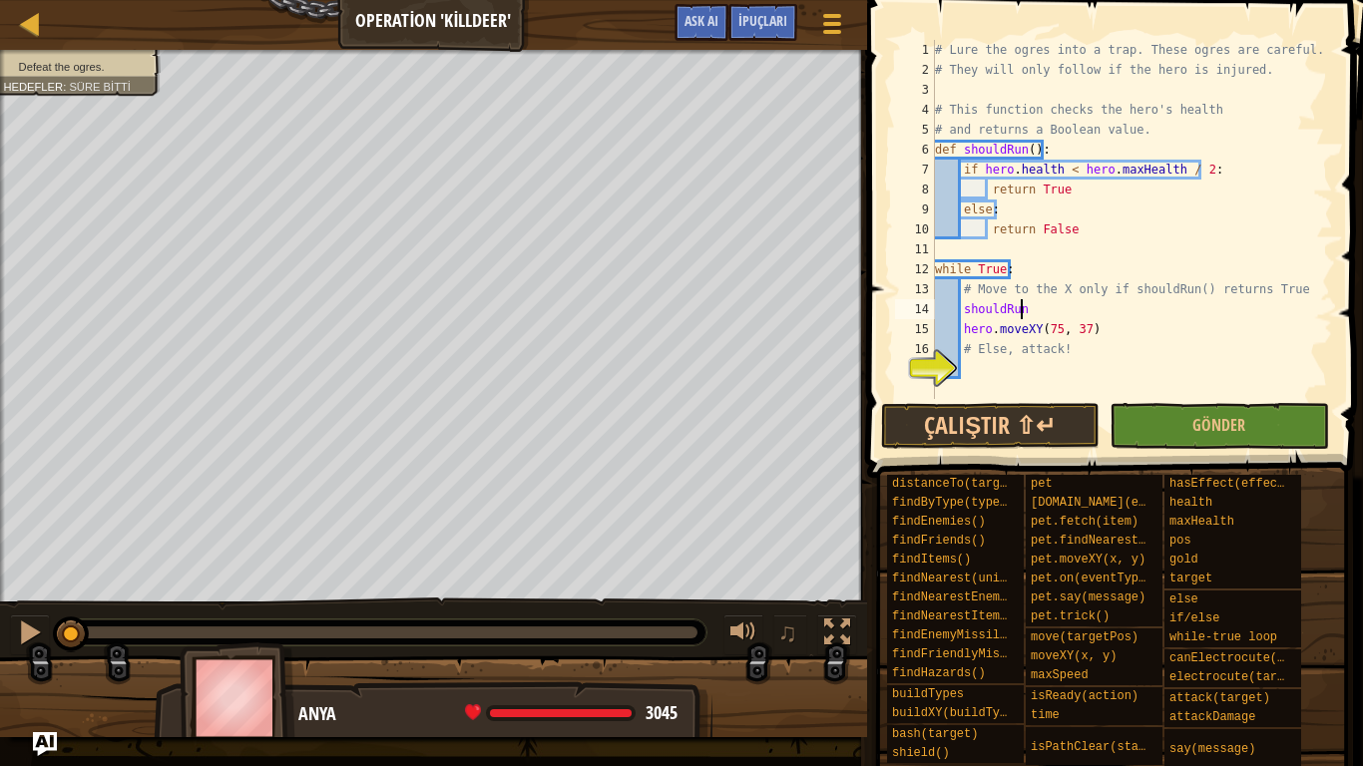
scroll to position [9, 6]
type textarea "shouldRun()"
click at [978, 367] on div "# Lure the ogres into a trap. These ogres are careful. # They will only follow …" at bounding box center [1132, 239] width 402 height 399
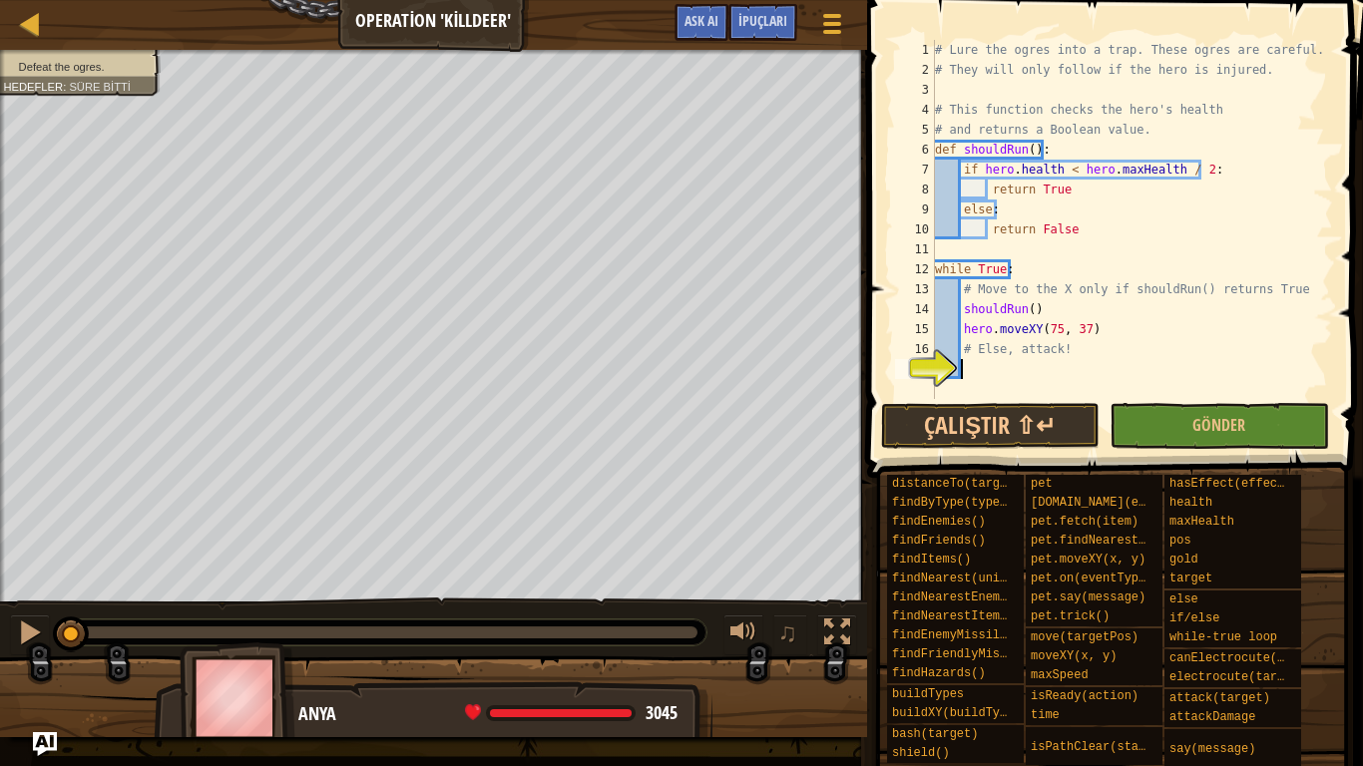
type textarea "e"
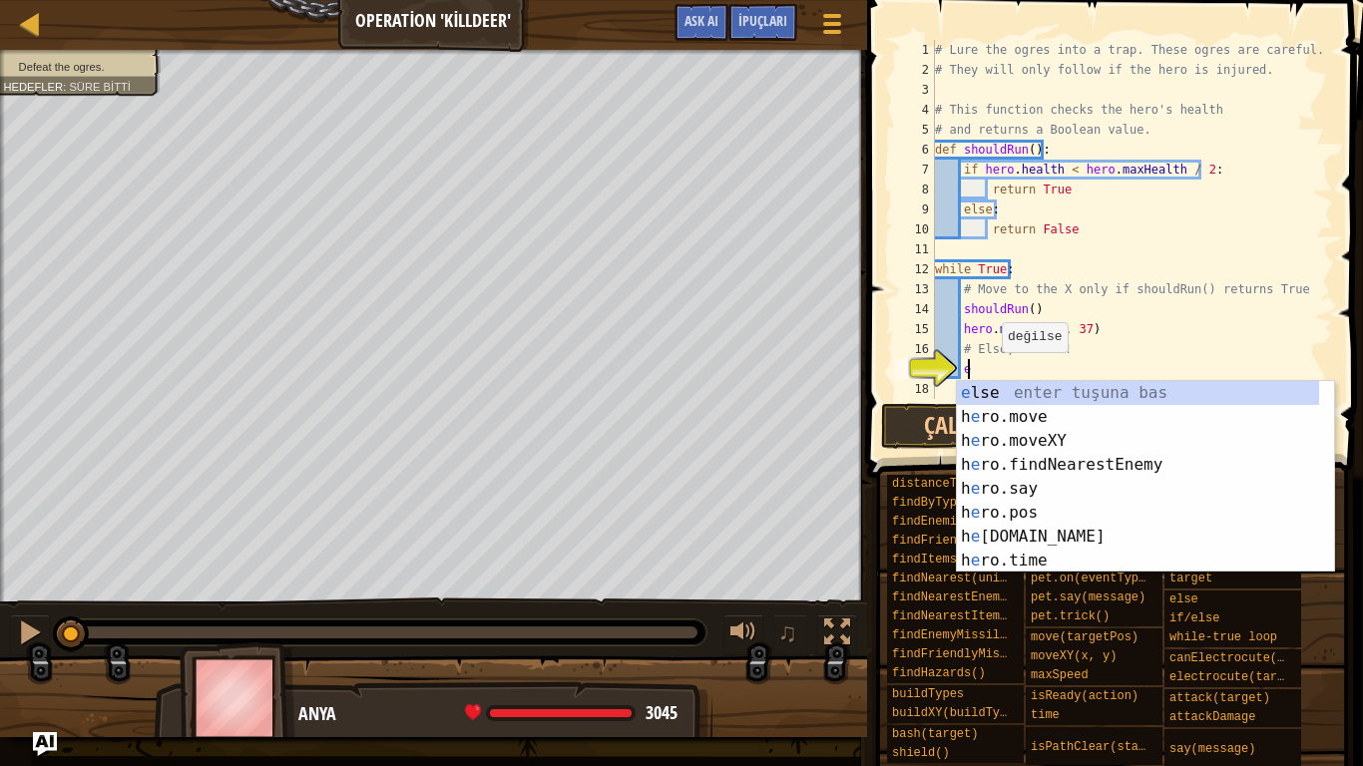
click at [993, 383] on div "e lse enter tuşuna bas h e ro.move enter tuşuna bas h e ro.moveXY enter tuşuna …" at bounding box center [1138, 501] width 362 height 240
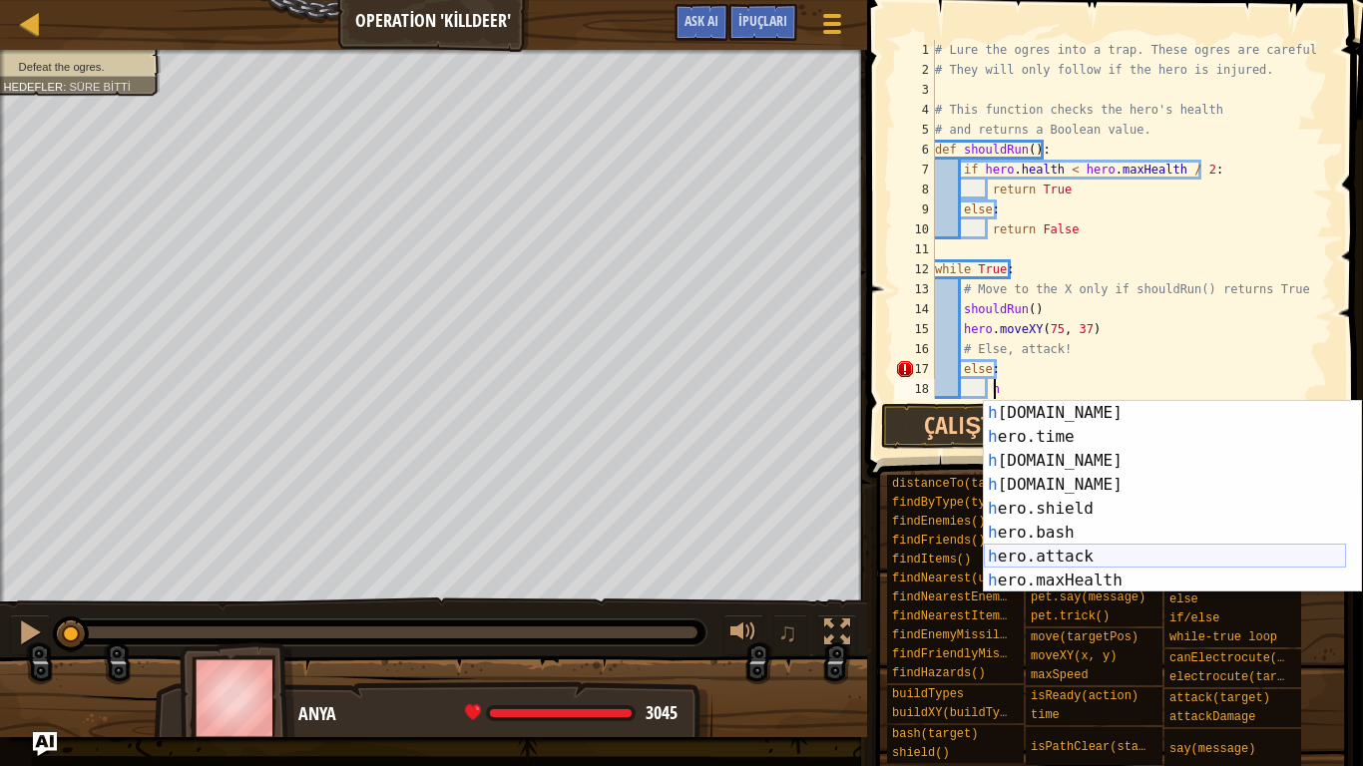
scroll to position [120, 0]
click at [1134, 554] on div "h [DOMAIN_NAME] enter tuşuna bas h ero.time enter tuşuna bas h [DOMAIN_NAME] en…" at bounding box center [1165, 521] width 362 height 240
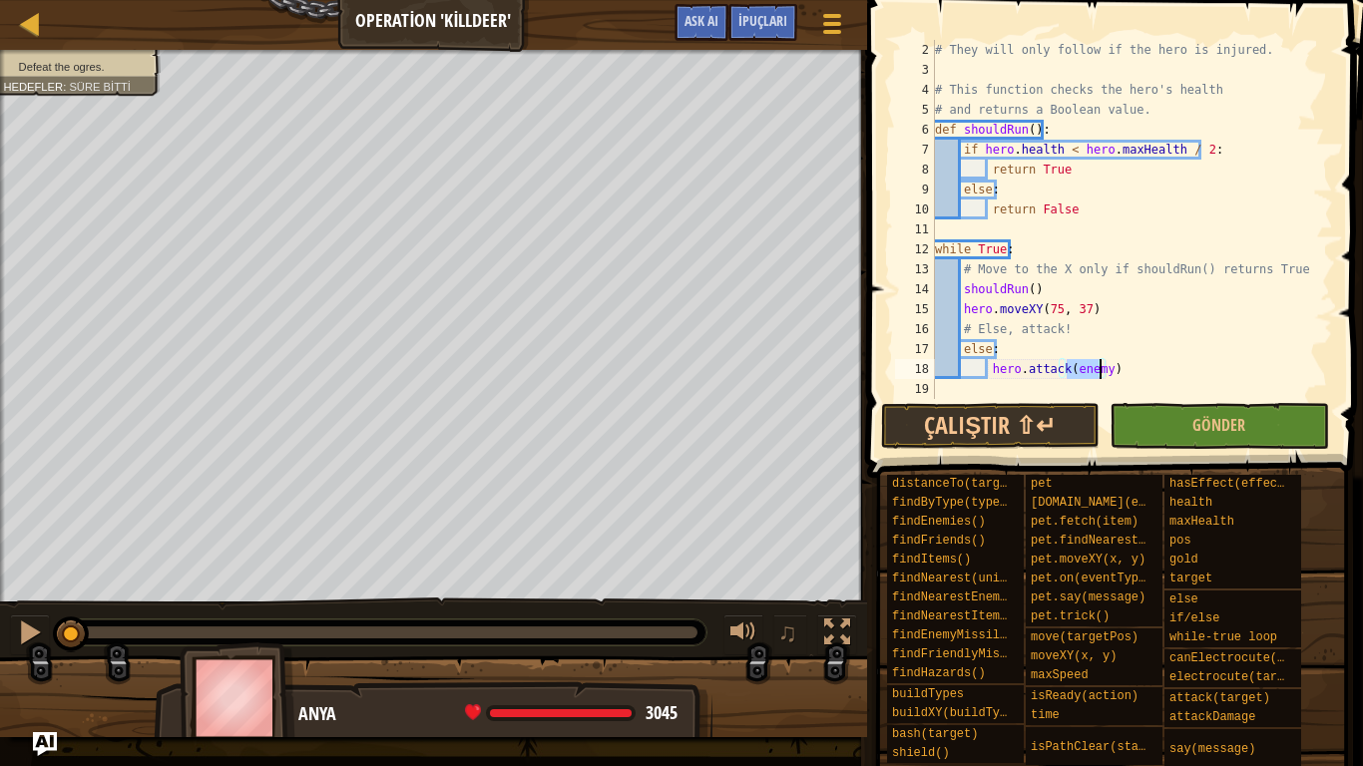
scroll to position [20, 0]
click at [1062, 411] on button "Çalıştır ⇧↵" at bounding box center [990, 426] width 219 height 46
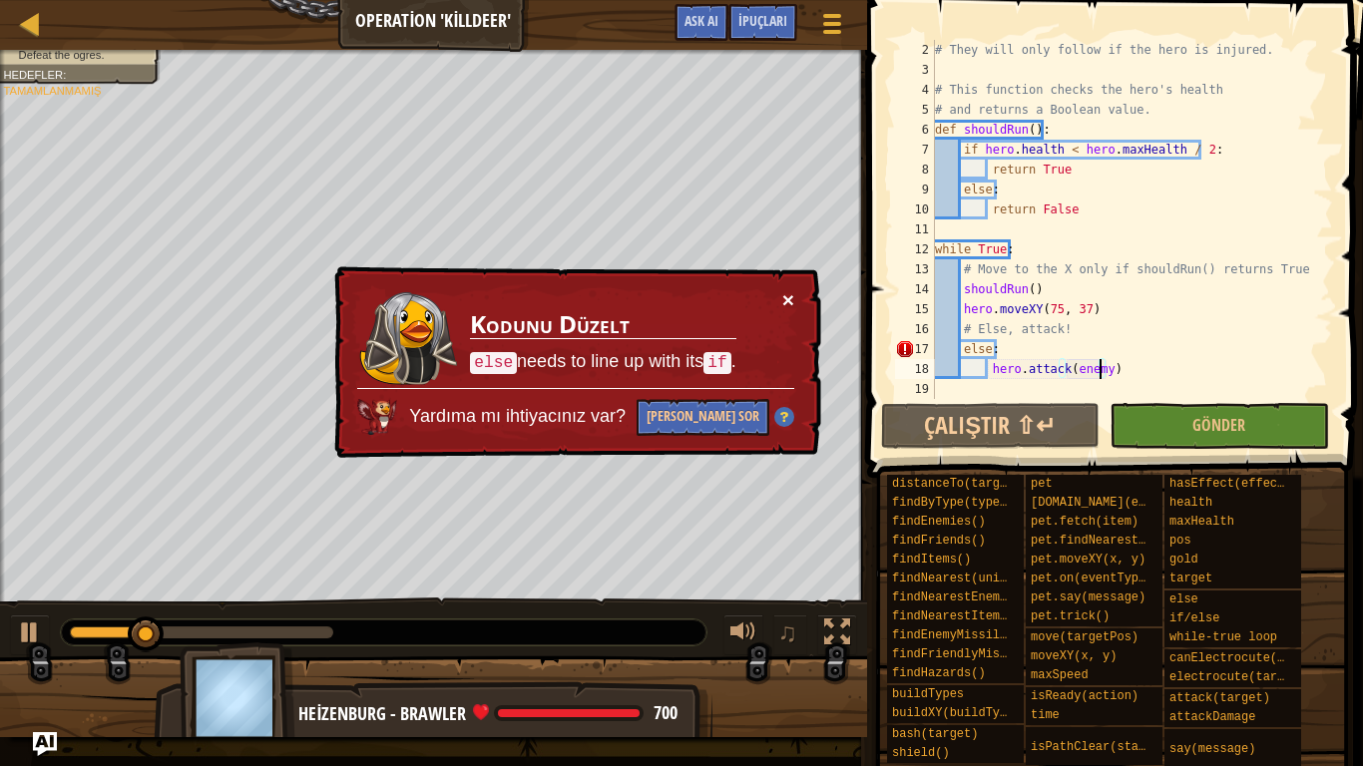
click at [791, 299] on button "×" at bounding box center [788, 299] width 12 height 21
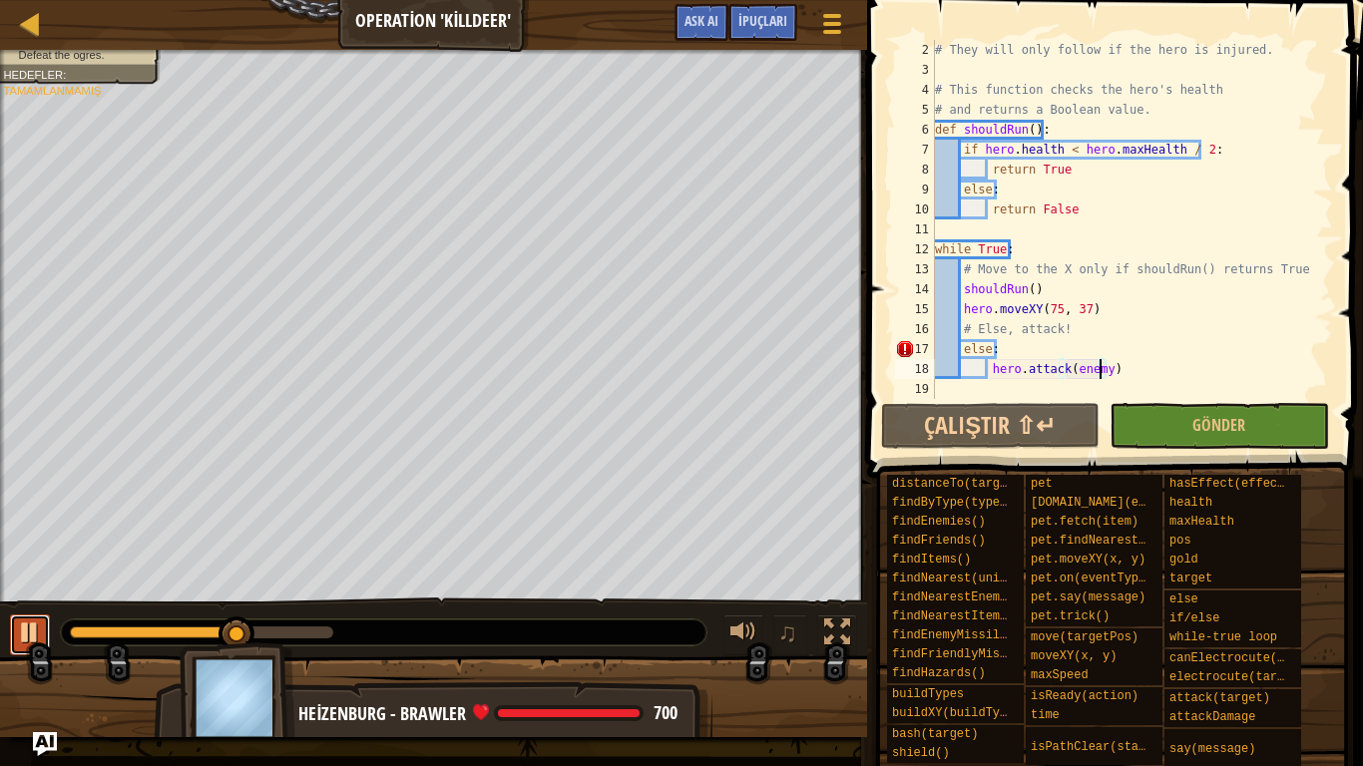
click at [45, 627] on button at bounding box center [30, 635] width 40 height 41
click at [986, 350] on div "# They will only follow if the hero is injured. # This function checks the hero…" at bounding box center [1124, 239] width 387 height 399
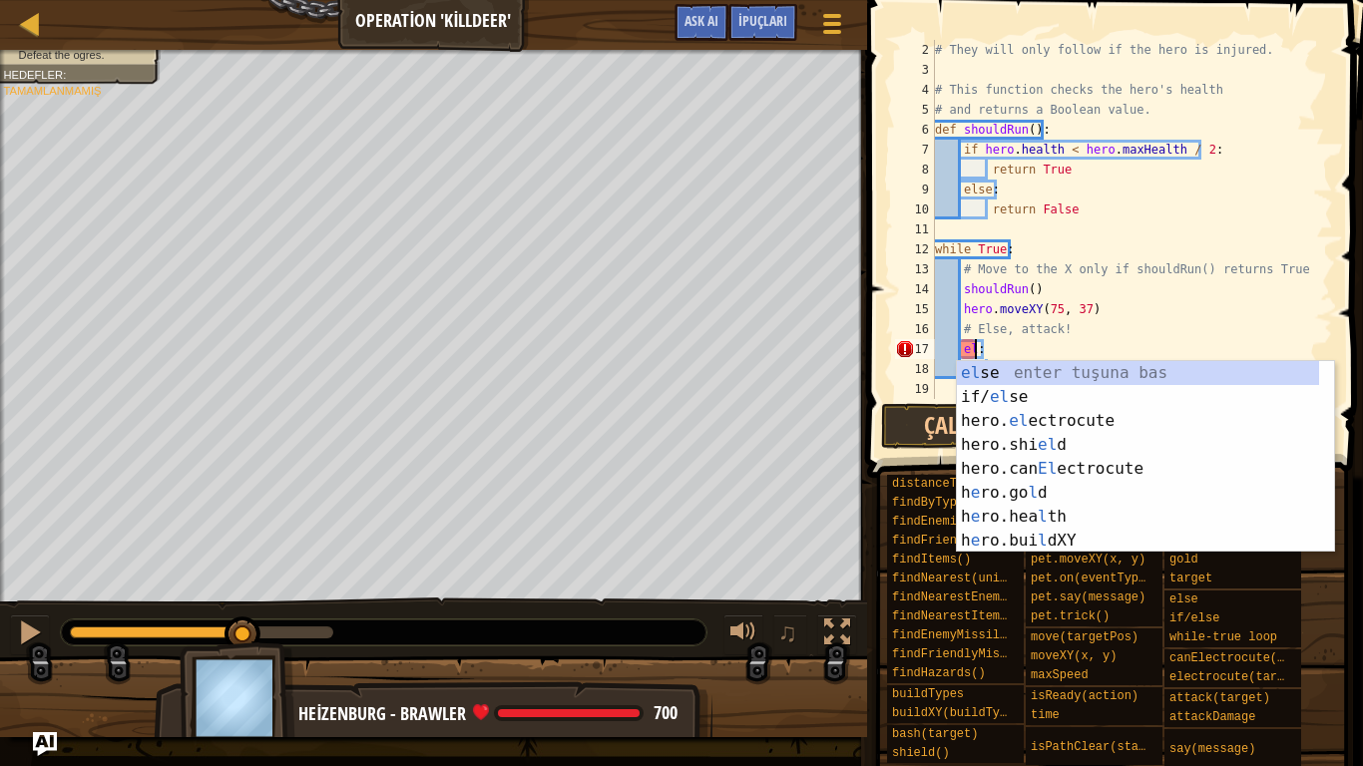
scroll to position [0, 0]
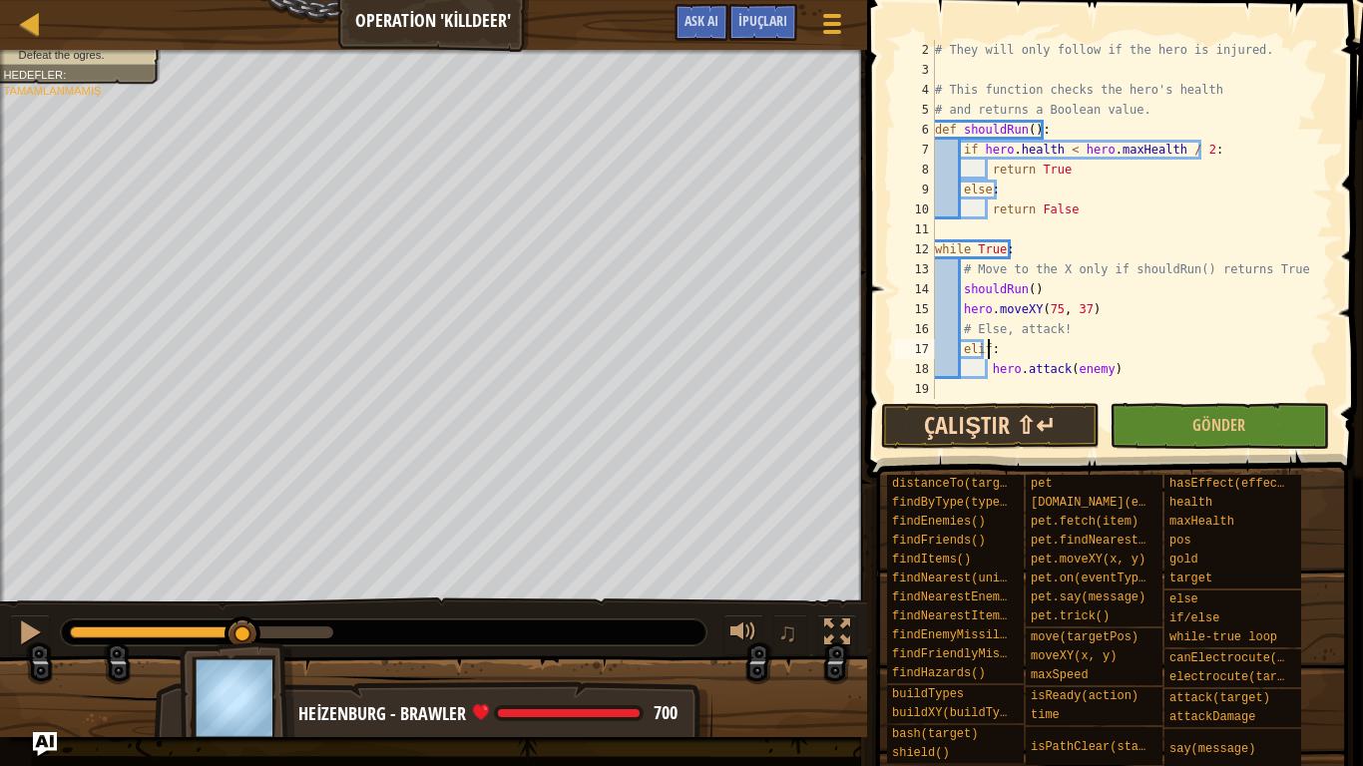
type textarea "elif:"
click at [991, 413] on button "Çalıştır ⇧↵" at bounding box center [990, 426] width 219 height 46
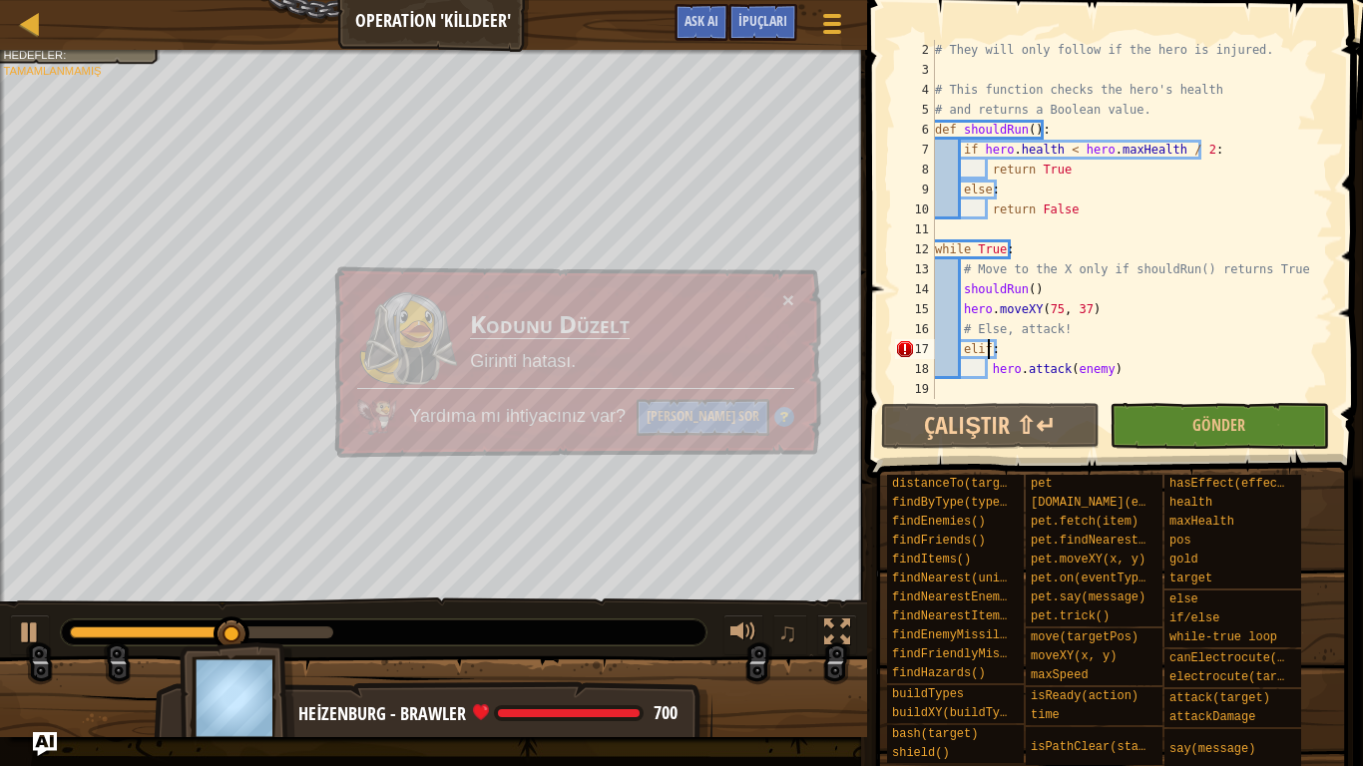
click at [396, 281] on div "× Kodunu Düzelt Girinti hatası. Yardıma mı ihtiyacınız var? Yapay Zekaya Sor" at bounding box center [575, 362] width 491 height 193
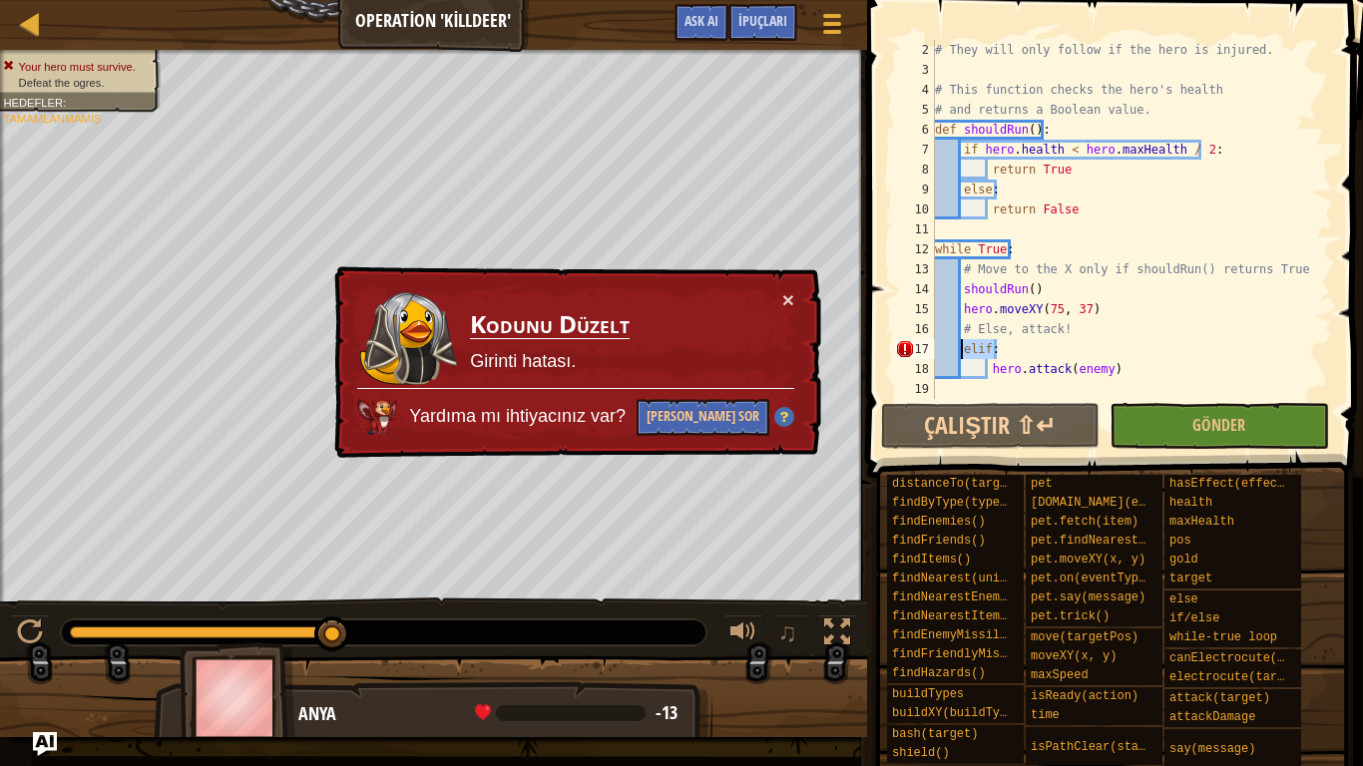
drag, startPoint x: 996, startPoint y: 348, endPoint x: 962, endPoint y: 347, distance: 33.9
click at [962, 347] on div "# They will only follow if the hero is injured. # This function checks the hero…" at bounding box center [1124, 239] width 387 height 399
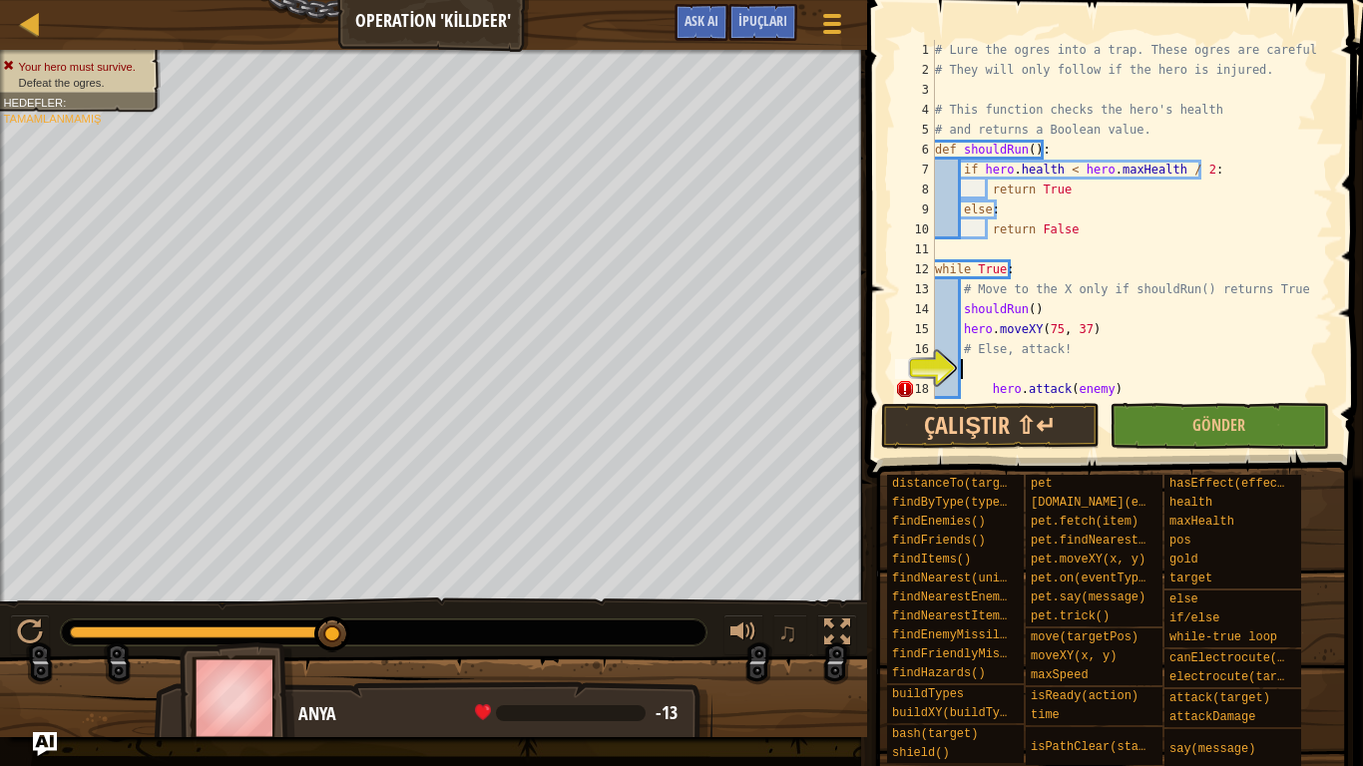
type textarea "e"
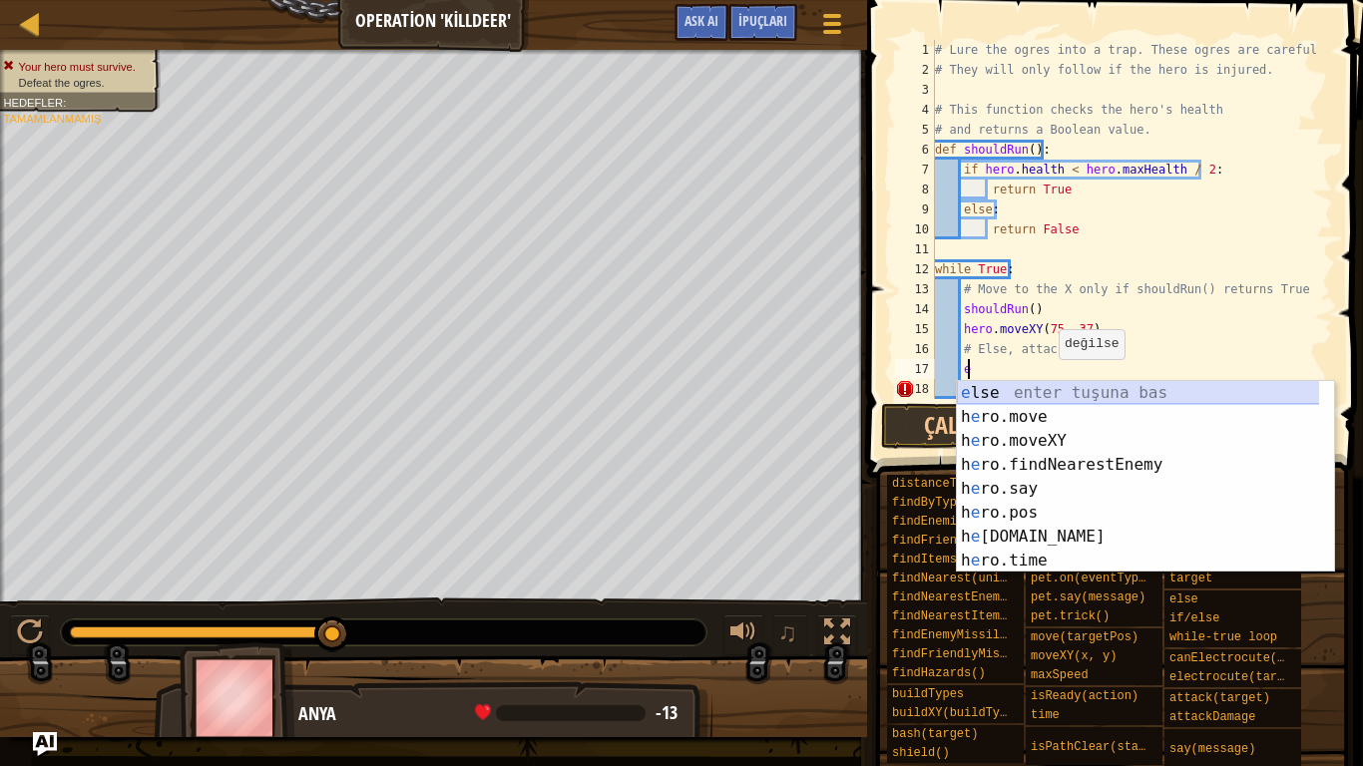
click at [1046, 389] on div "e lse enter tuşuna bas h e ro.move enter tuşuna bas h e ro.moveXY enter tuşuna …" at bounding box center [1145, 501] width 377 height 240
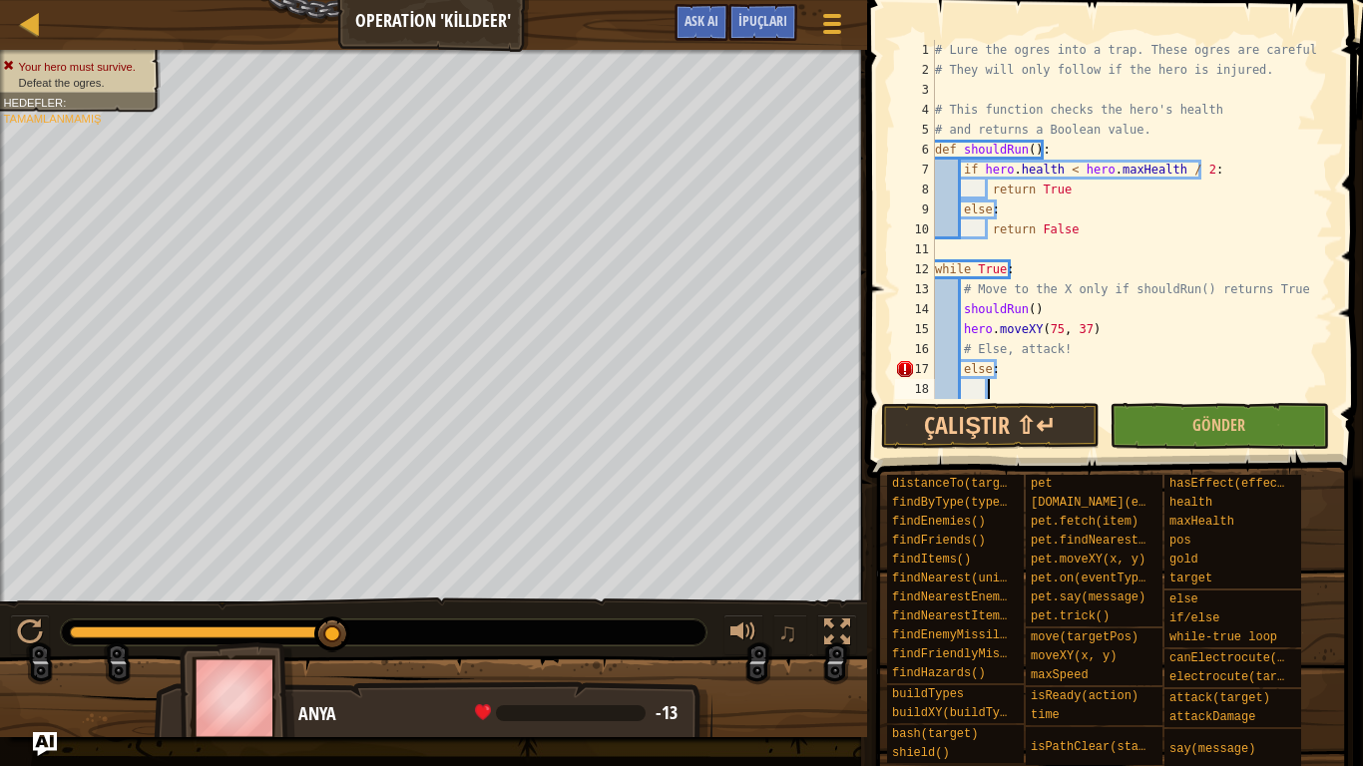
scroll to position [40, 0]
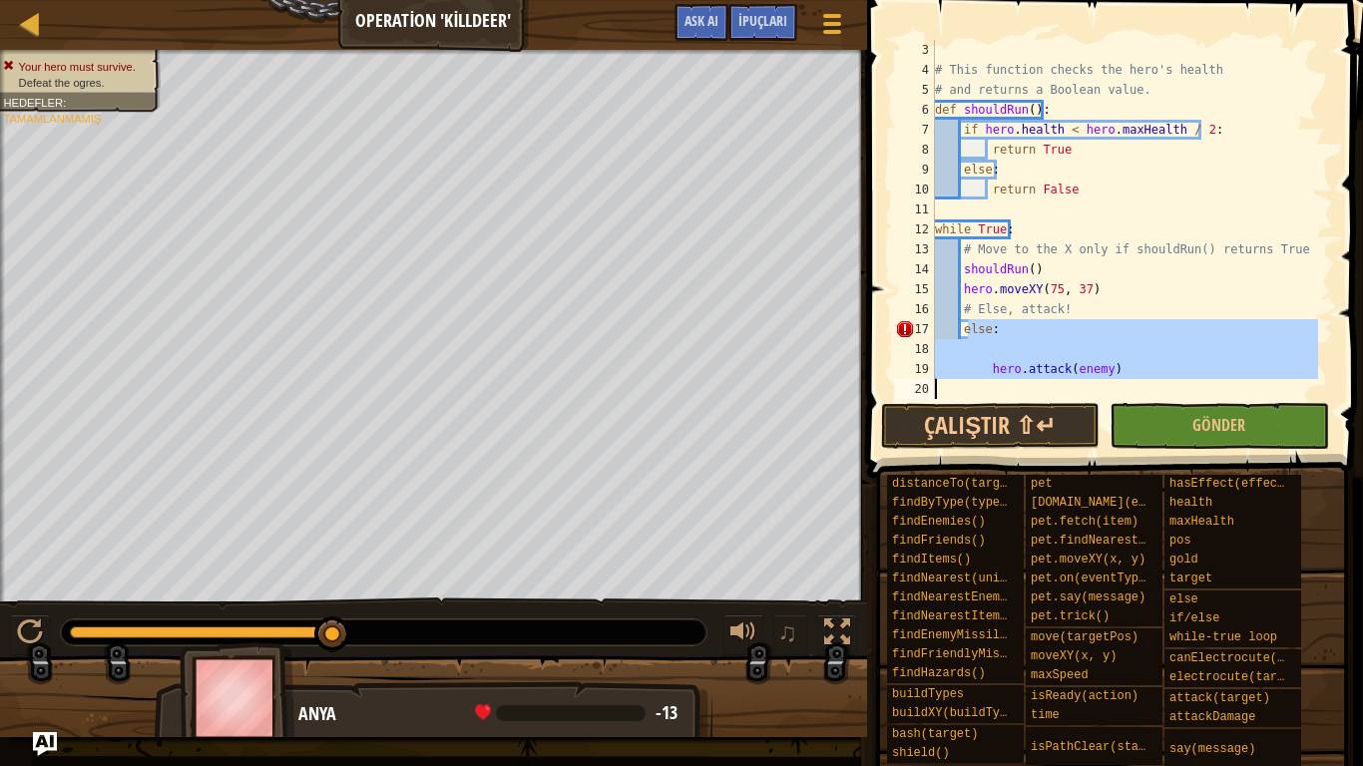
drag, startPoint x: 965, startPoint y: 326, endPoint x: 1236, endPoint y: 392, distance: 278.4
click at [1236, 392] on div "# This function checks the hero's health # and returns a Boolean value. def sho…" at bounding box center [1124, 239] width 387 height 399
type textarea "e"
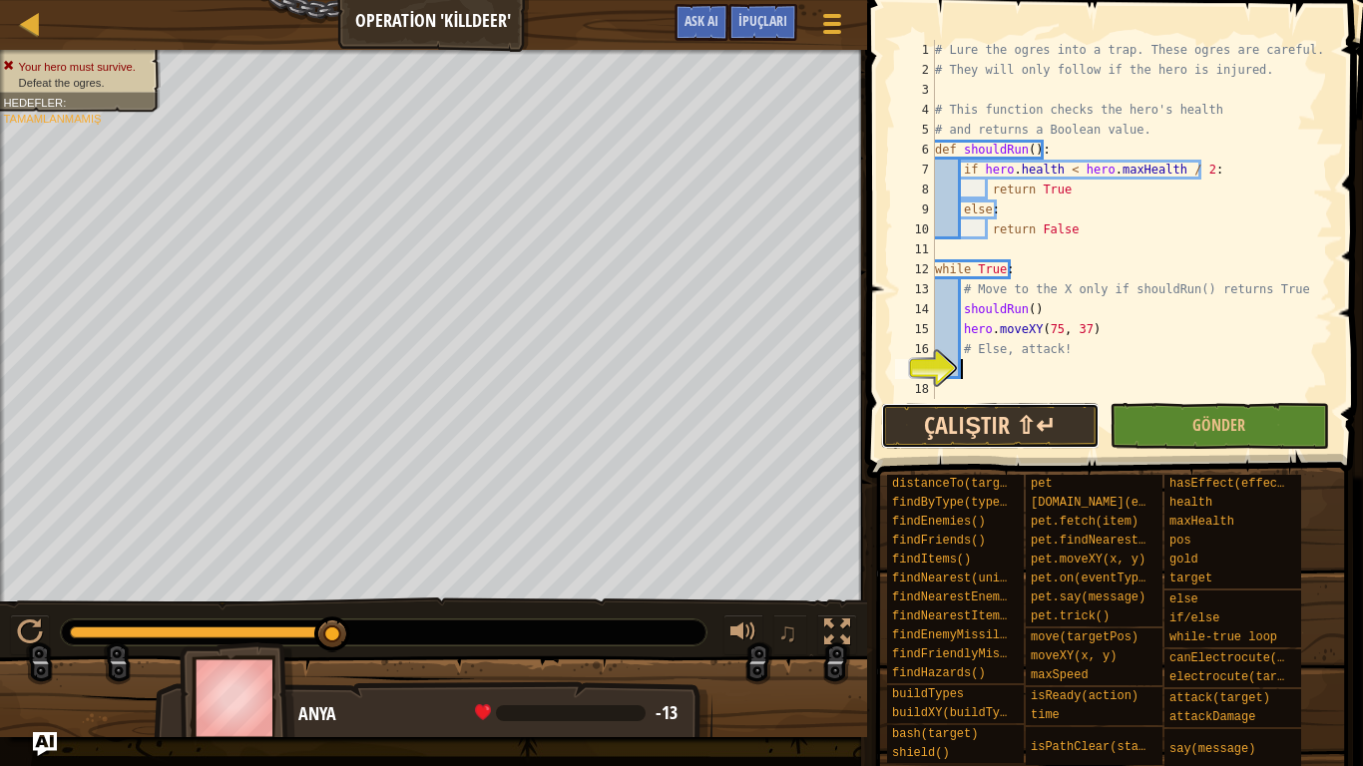
click at [991, 411] on button "Çalıştır ⇧↵" at bounding box center [990, 426] width 219 height 46
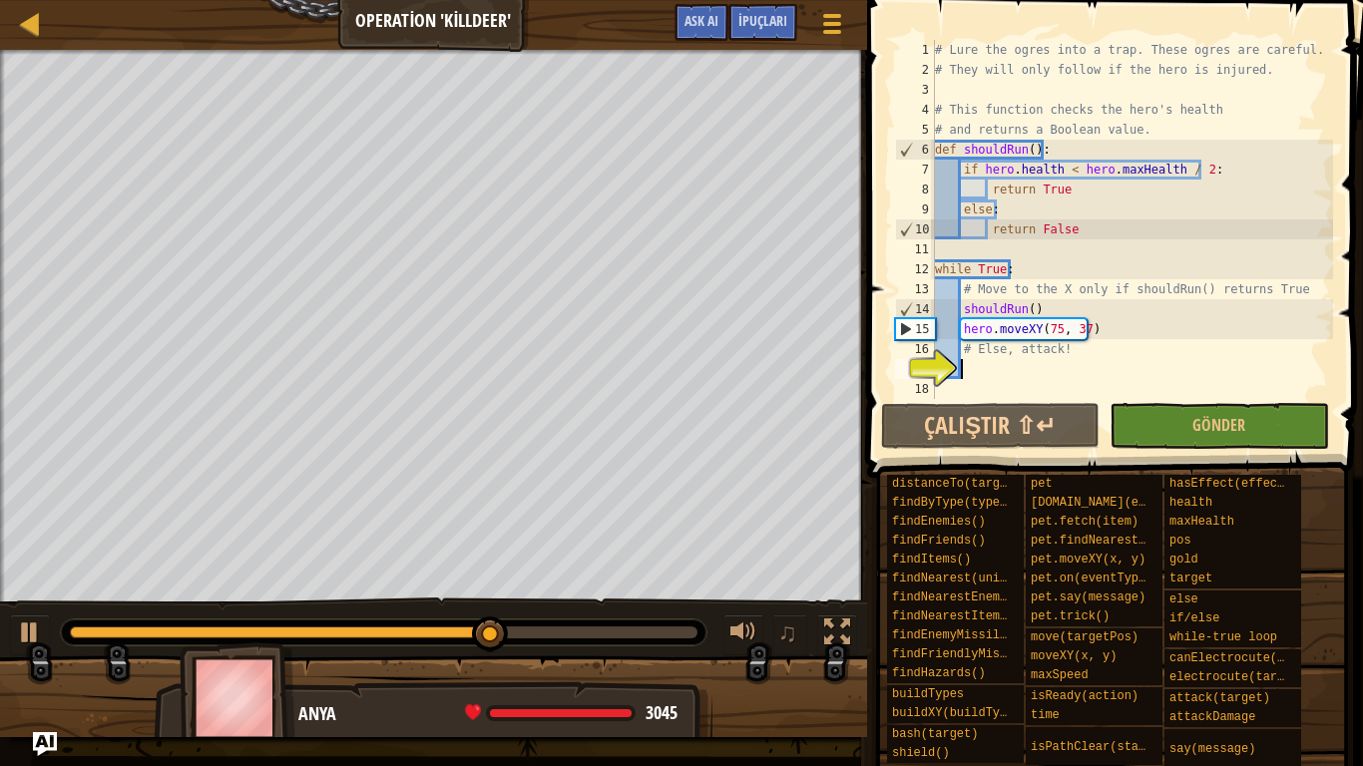
type textarea "e"
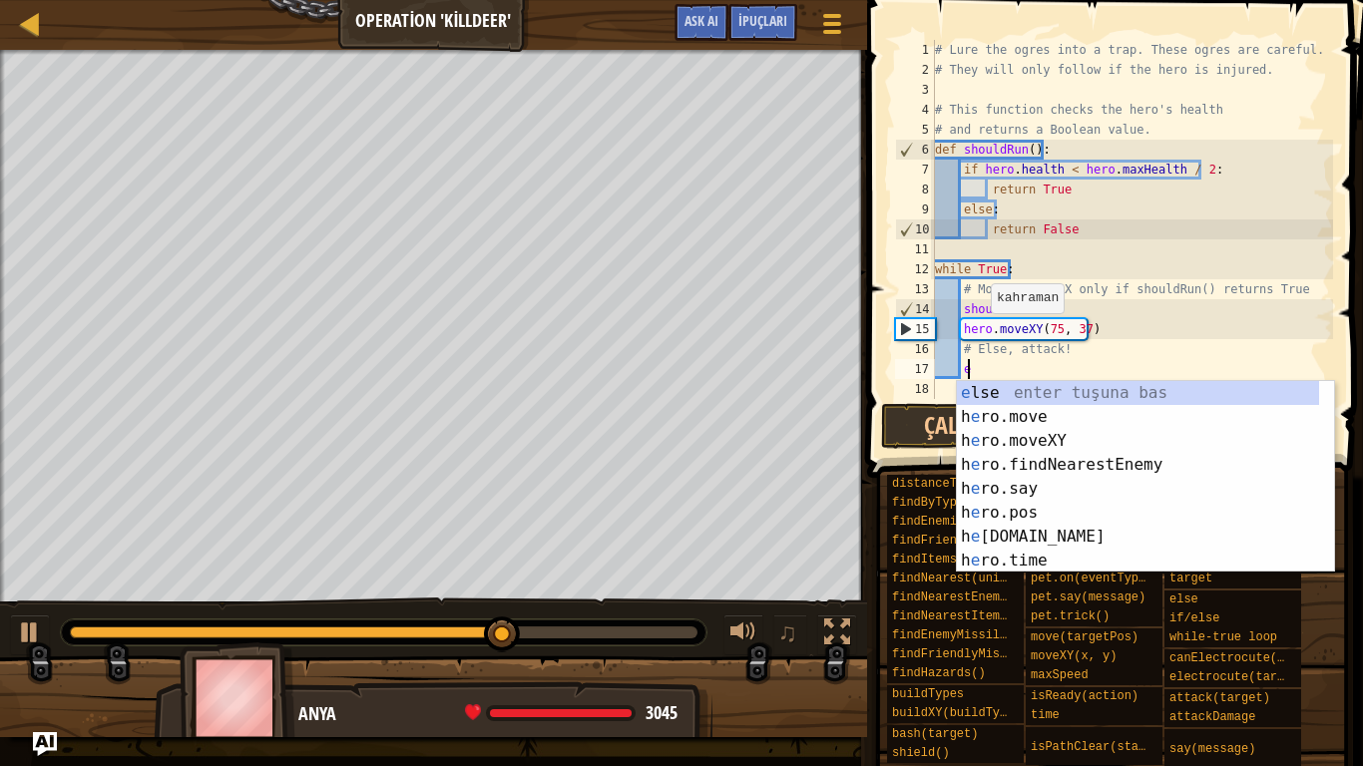
click at [1001, 391] on div "e lse enter tuşuna bas h e ro.move enter tuşuna bas h e ro.moveXY enter tuşuna …" at bounding box center [1138, 501] width 362 height 240
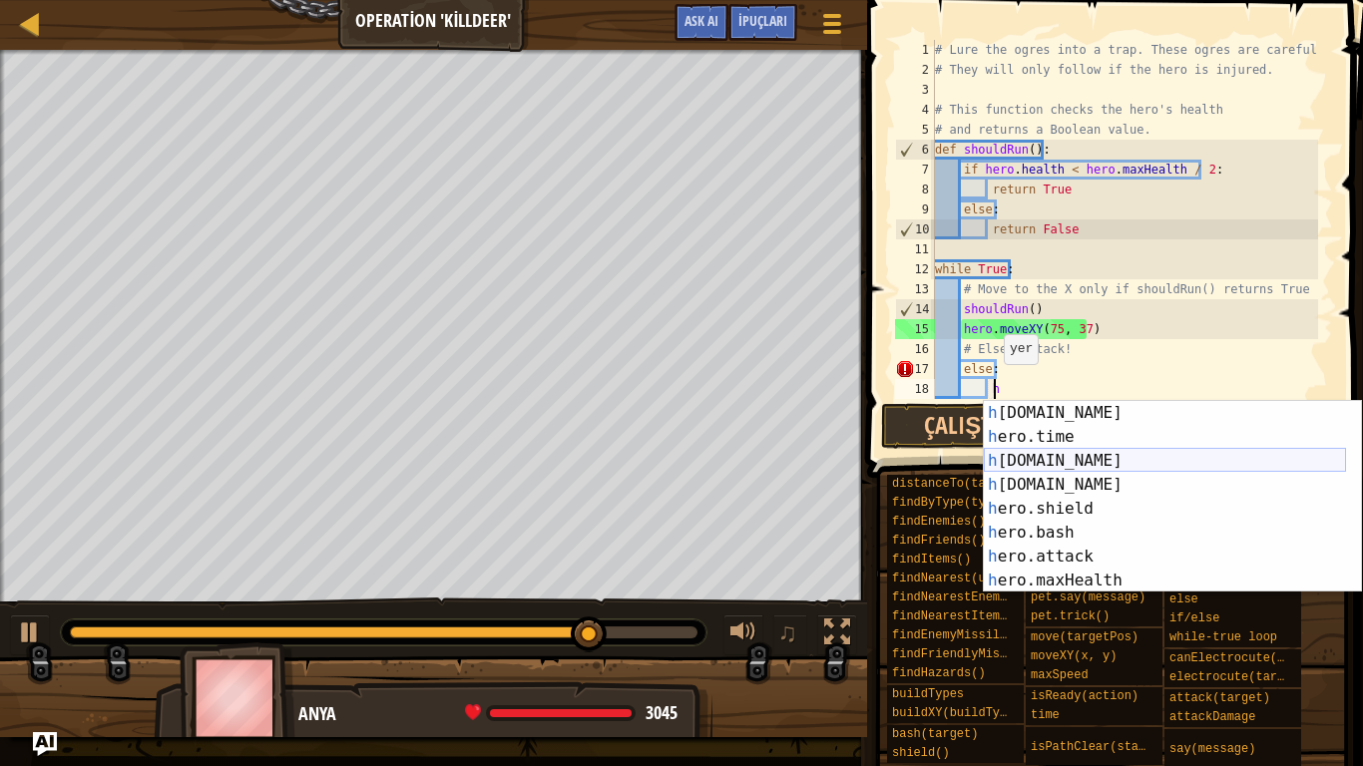
scroll to position [120, 0]
click at [1106, 551] on div "h [DOMAIN_NAME] enter tuşuna bas h ero.time enter tuşuna bas h [DOMAIN_NAME] en…" at bounding box center [1165, 521] width 362 height 240
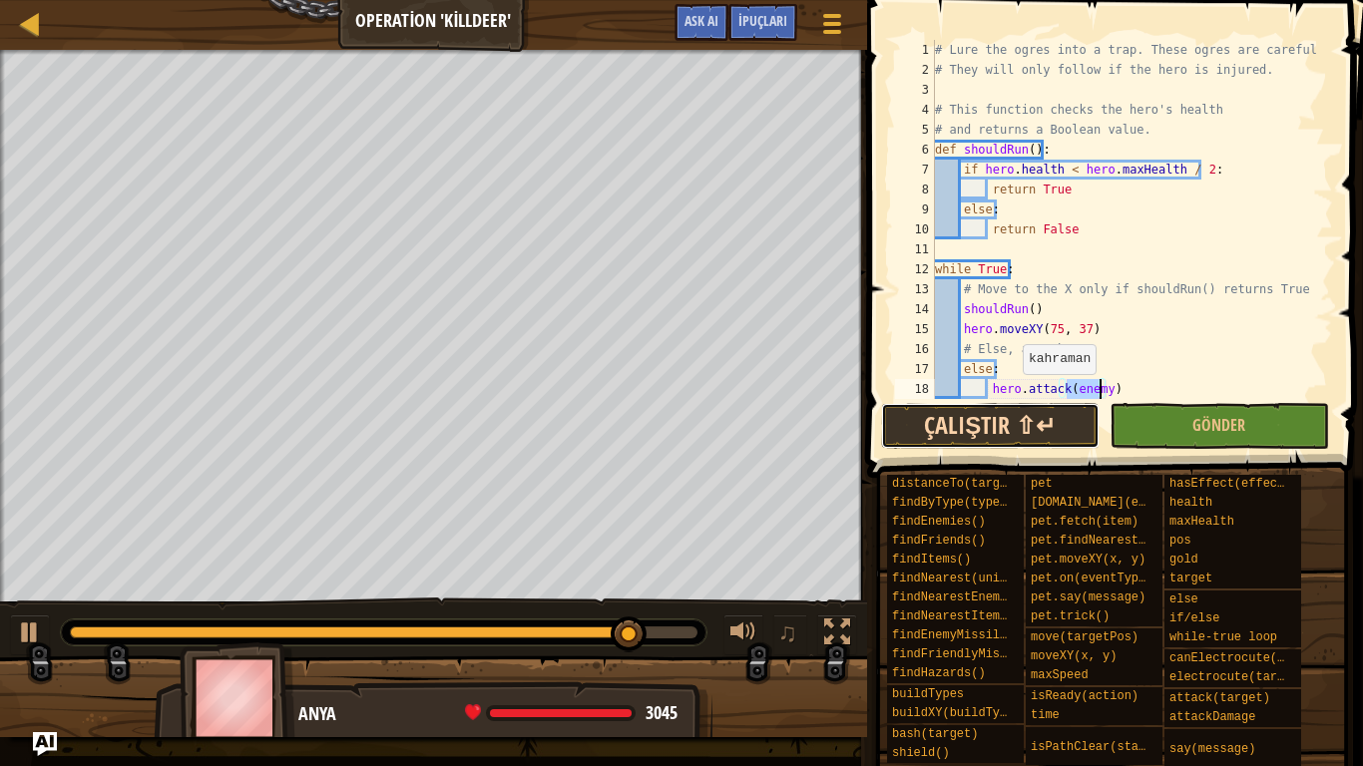
click at [1013, 413] on button "Çalıştır ⇧↵" at bounding box center [990, 426] width 219 height 46
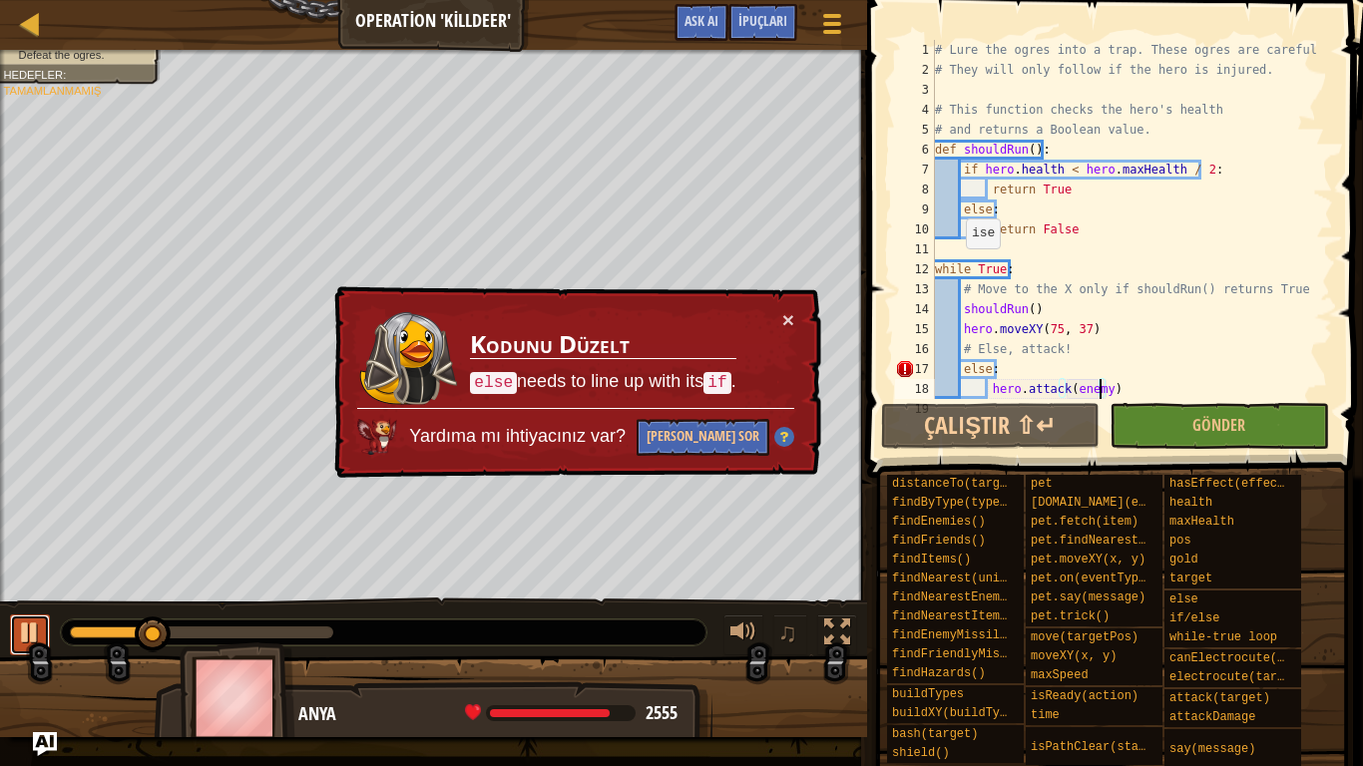
click at [40, 615] on button at bounding box center [30, 635] width 40 height 41
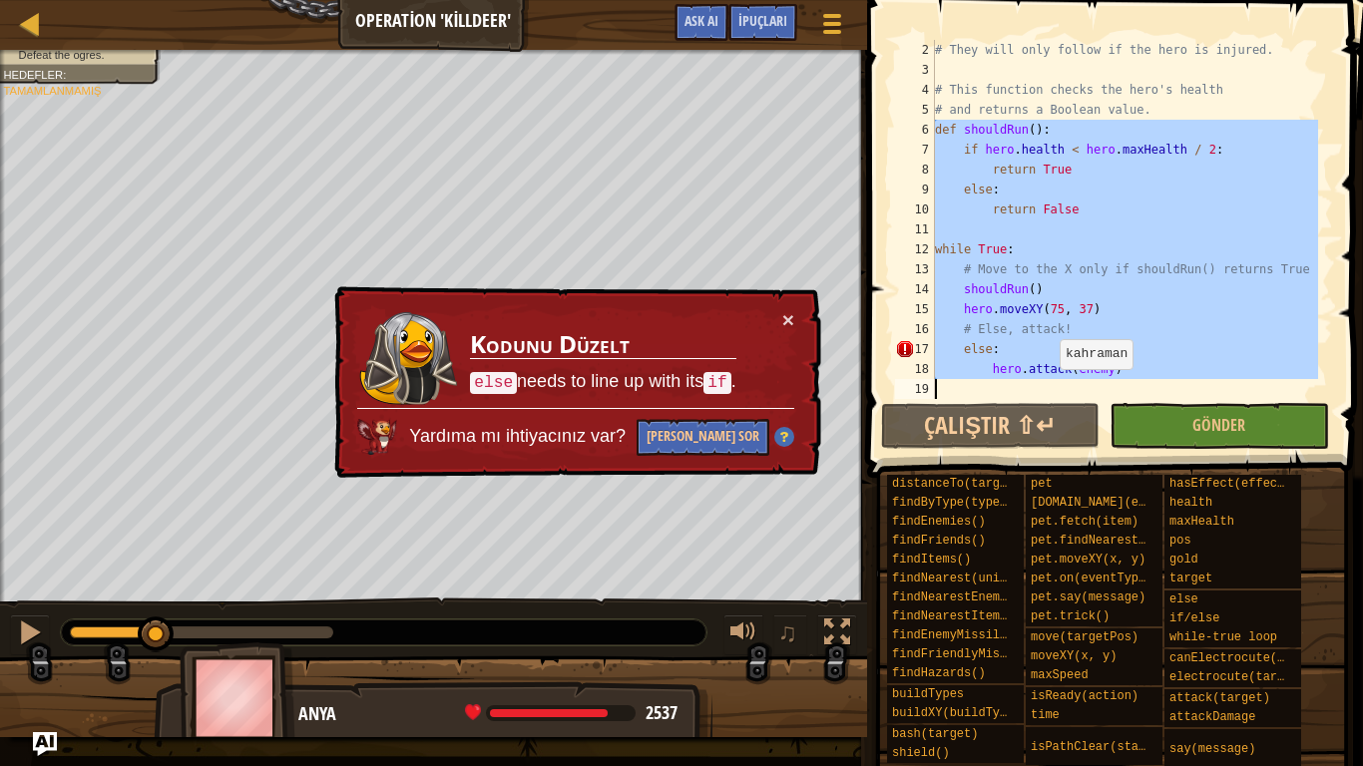
scroll to position [20, 0]
drag, startPoint x: 938, startPoint y: 149, endPoint x: 1070, endPoint y: 453, distance: 331.7
click at [1070, 453] on div "hero.attack(enemy) 2 3 4 5 6 7 8 9 10 11 12 13 14 15 16 17 18 19 # They will on…" at bounding box center [1112, 278] width 502 height 537
type textarea "hero.attack(enemy)"
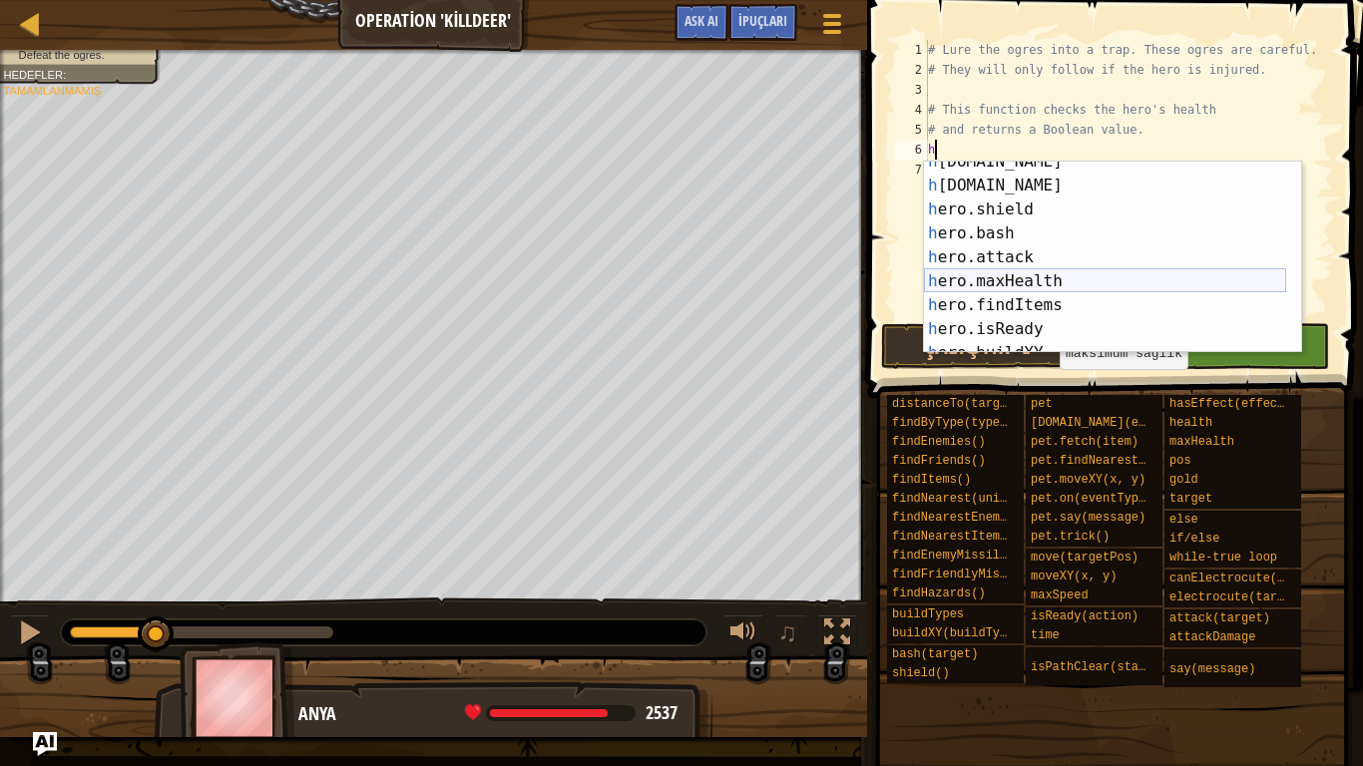
scroll to position [180, 0]
click at [1074, 261] on div "h ero.health enter tuşuna bas h ero.target enter tuşuna bas h ero.shield enter …" at bounding box center [1105, 270] width 362 height 240
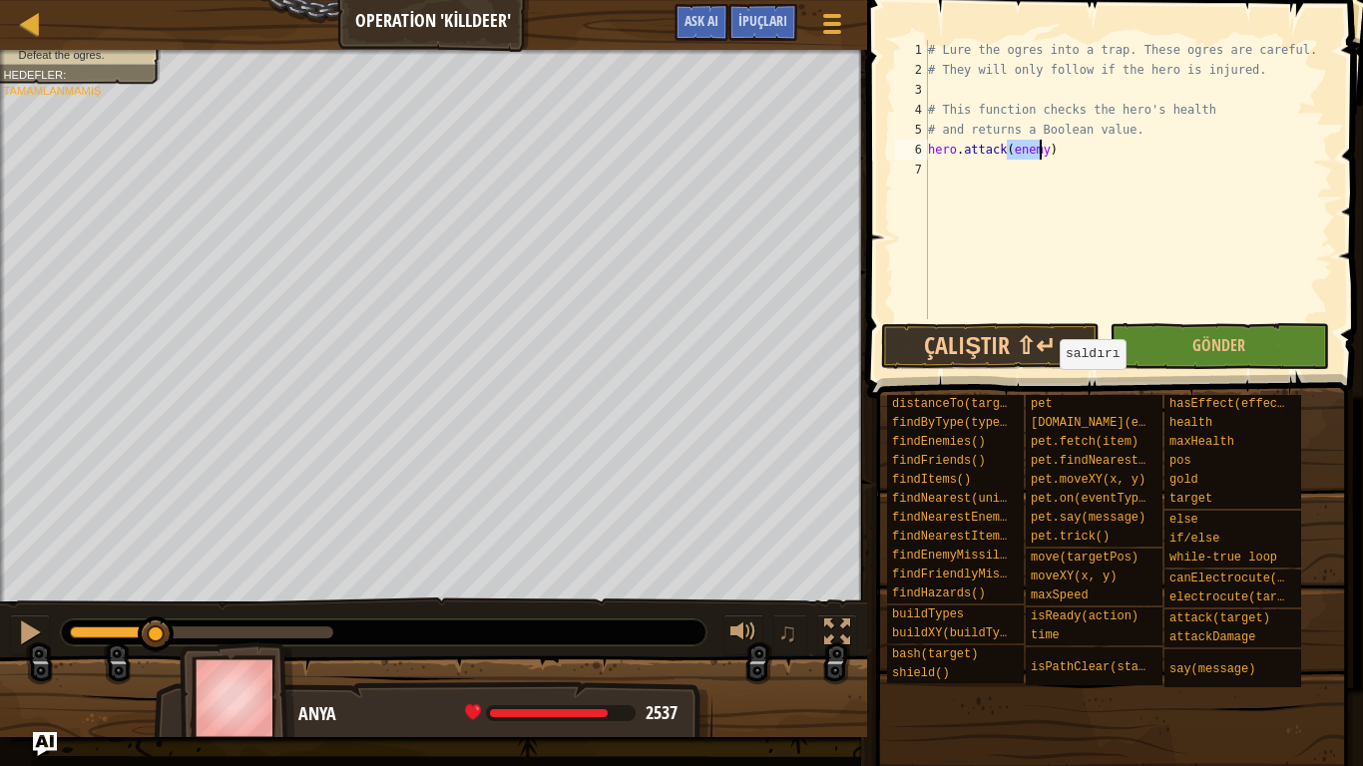
type textarea "hero.attack(enemy)"
click at [1061, 155] on div "# Lure the ogres into a trap. These ogres are careful. # They will only follow …" at bounding box center [1128, 199] width 409 height 319
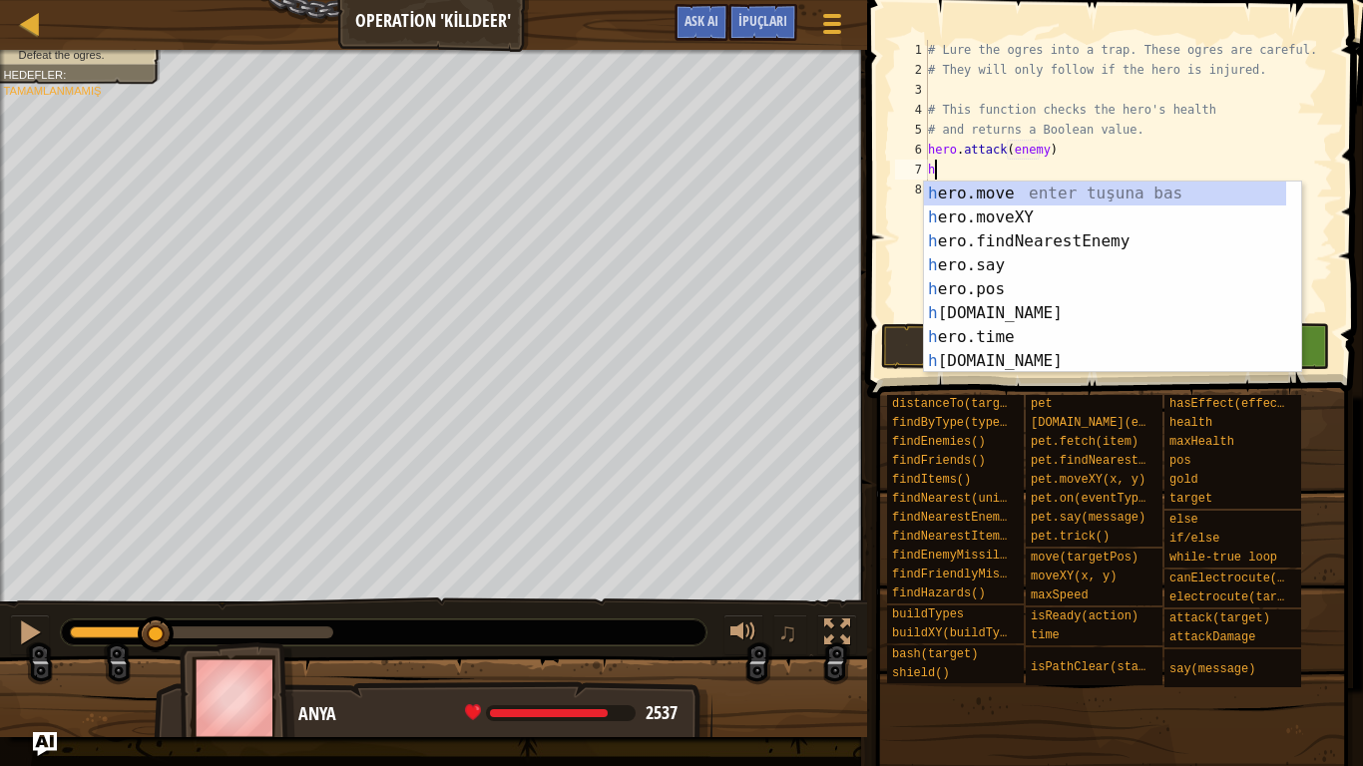
scroll to position [0, 0]
click at [1012, 211] on div "h ero.move enter tuşuna bas h ero.moveXY enter tuşuna bas h ero.findNearestEnem…" at bounding box center [1105, 302] width 362 height 240
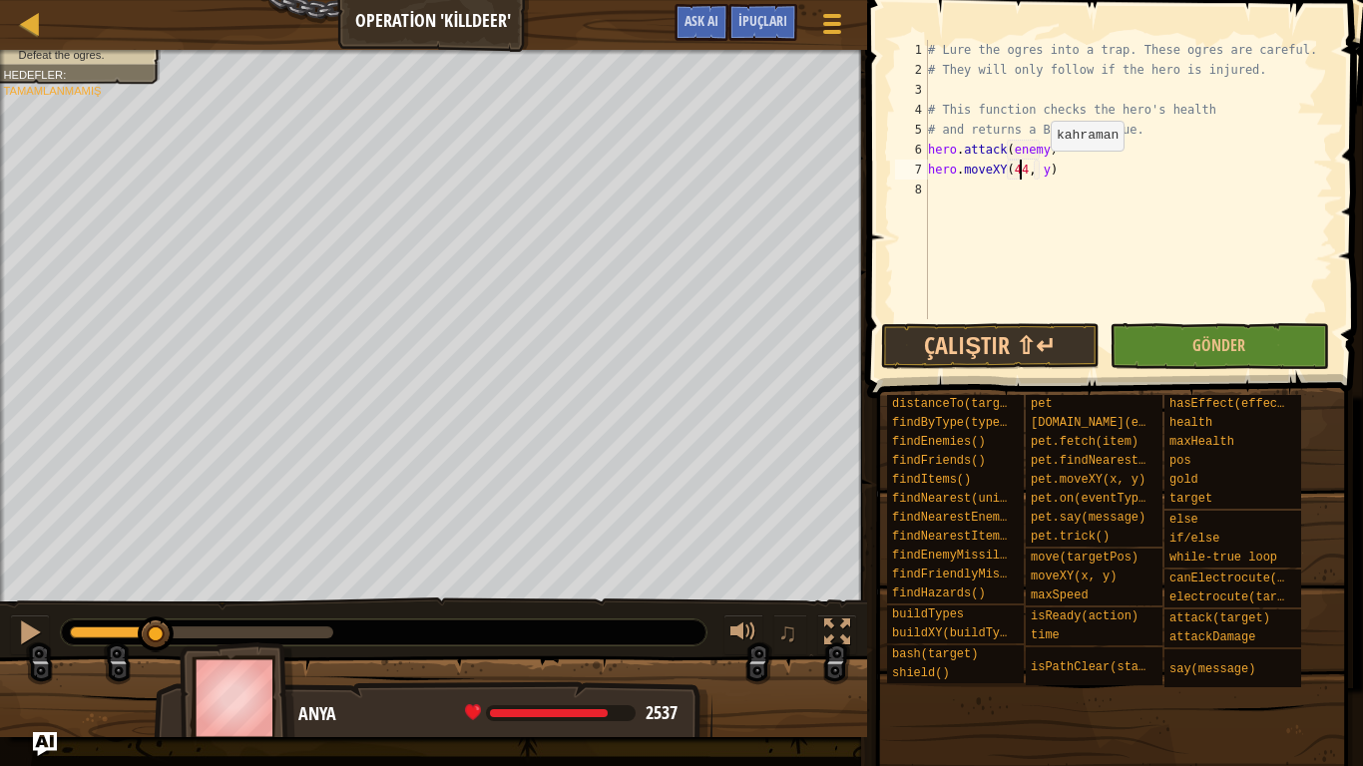
click at [1043, 165] on div "# Lure the ogres into a trap. These ogres are careful. # They will only follow …" at bounding box center [1128, 199] width 409 height 319
type textarea "hero.moveXY(44, 41)"
click at [1056, 164] on div "# Lure the ogres into a trap. These ogres are careful. # They will only follow …" at bounding box center [1128, 199] width 409 height 319
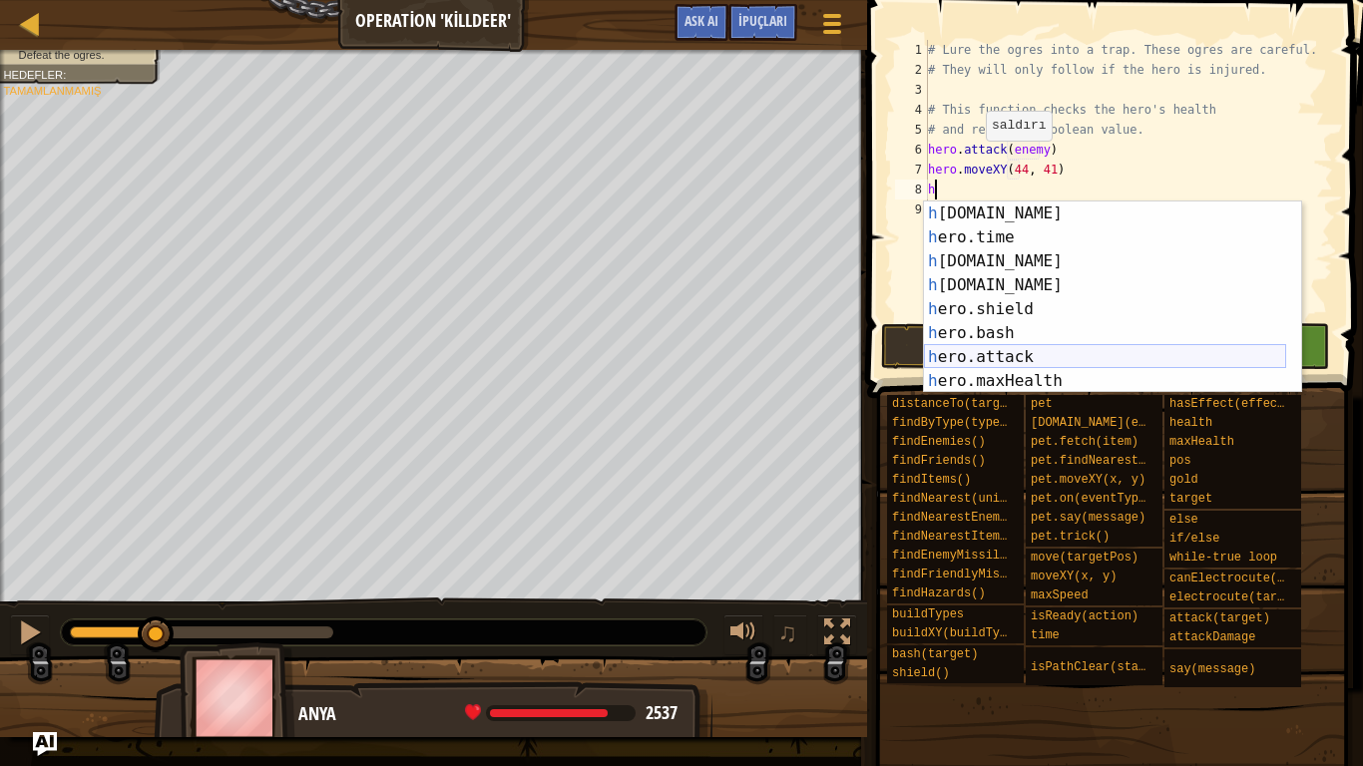
scroll to position [120, 0]
click at [1047, 361] on div "h [DOMAIN_NAME] enter tuşuna bas h ero.time enter tuşuna bas h [DOMAIN_NAME] en…" at bounding box center [1105, 322] width 362 height 240
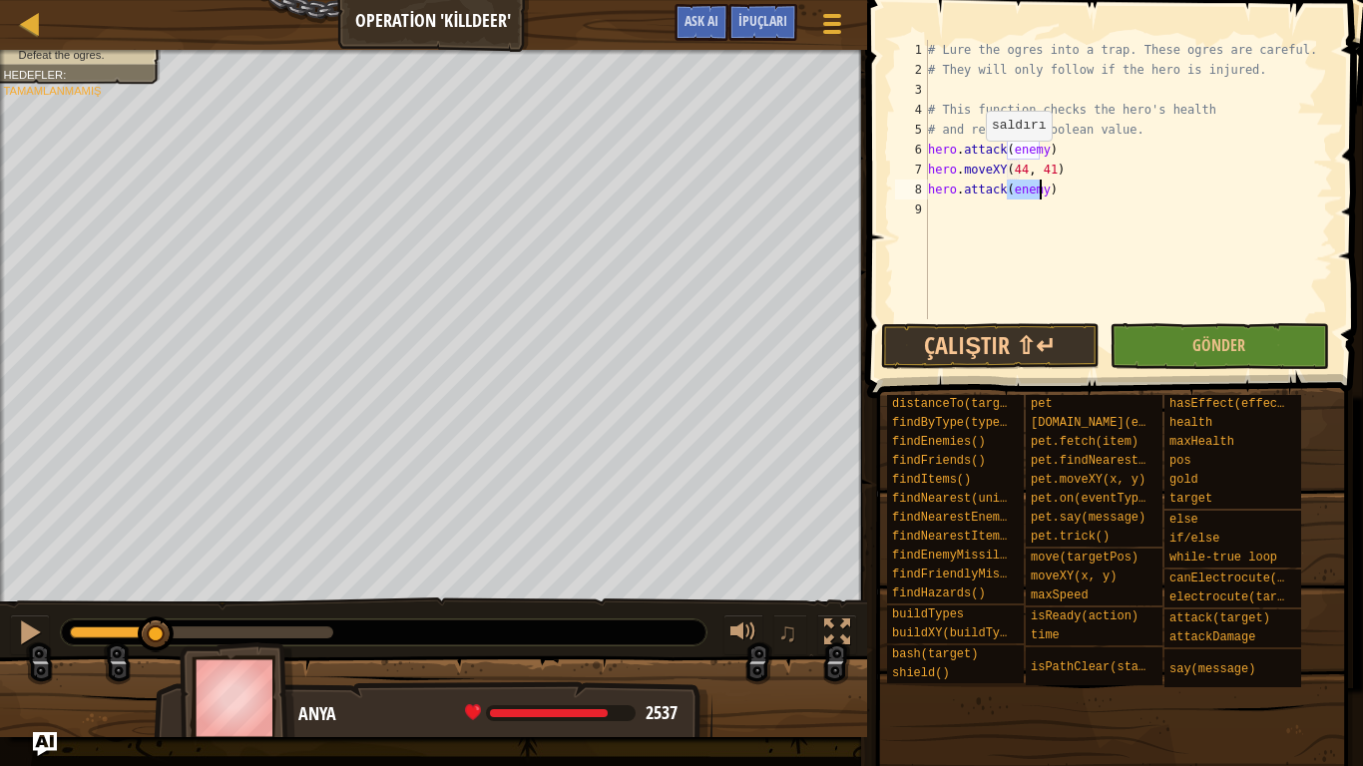
type textarea "hero.attack(enemy)"
click at [1044, 196] on div "# Lure the ogres into a trap. These ogres are careful. # They will only follow …" at bounding box center [1128, 199] width 409 height 319
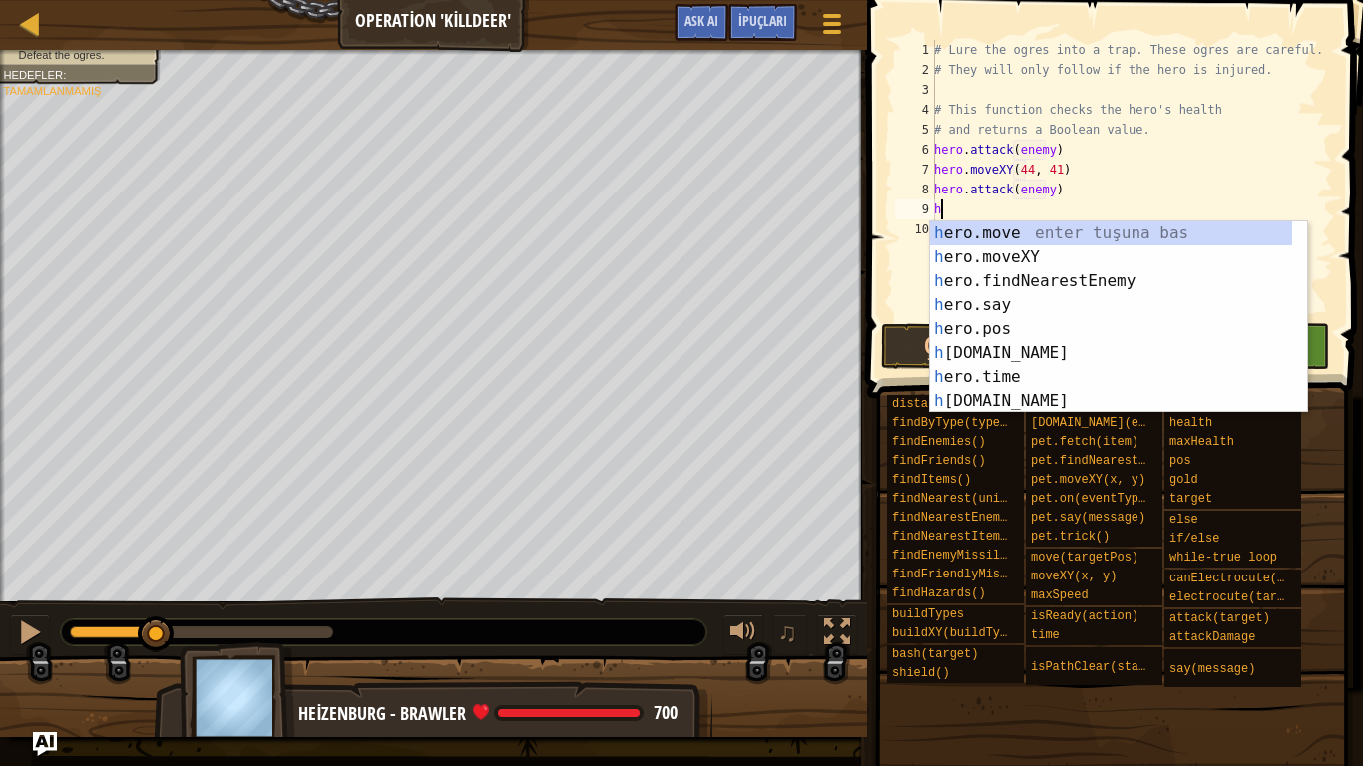
scroll to position [0, 0]
click at [1022, 258] on div "h ero.move enter tuşuna bas h ero.moveXY enter tuşuna bas h ero.findNearestEnem…" at bounding box center [1111, 342] width 362 height 240
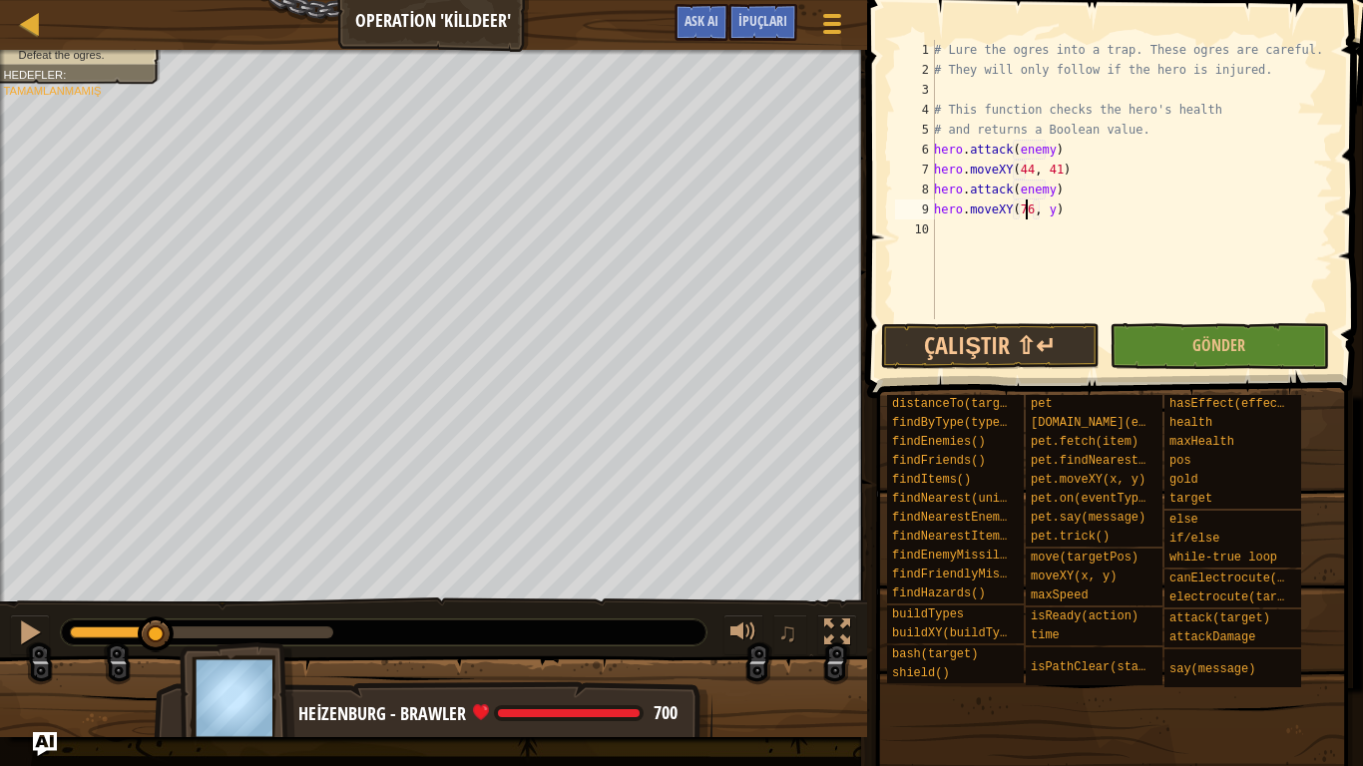
scroll to position [9, 7]
click at [1048, 210] on div "# Lure the ogres into a trap. These ogres are careful. # They will only follow …" at bounding box center [1131, 199] width 403 height 319
click at [1040, 333] on button "Çalıştır ⇧↵" at bounding box center [990, 346] width 219 height 46
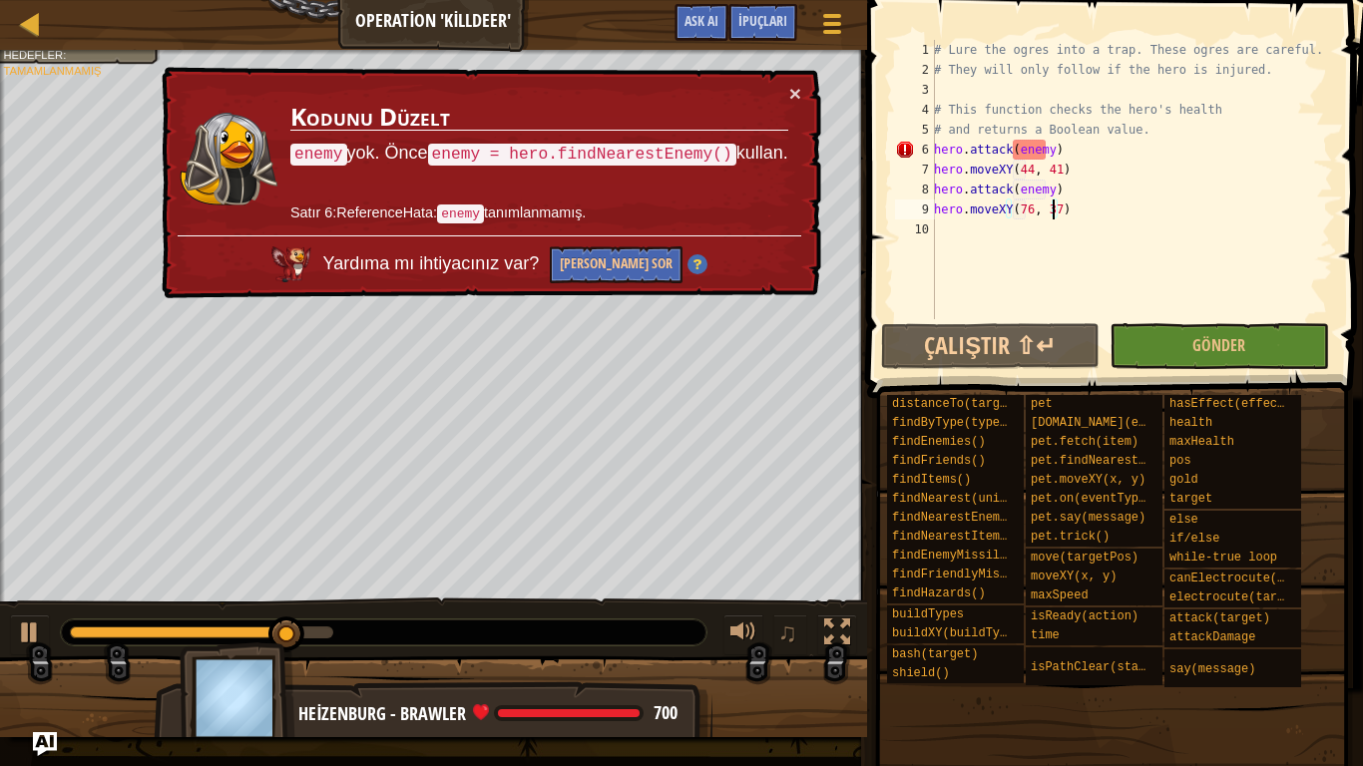
click at [1135, 124] on div "# Lure the ogres into a trap. These ogres are careful. # They will only follow …" at bounding box center [1131, 199] width 403 height 319
type textarea "# and returns a Boolean value."
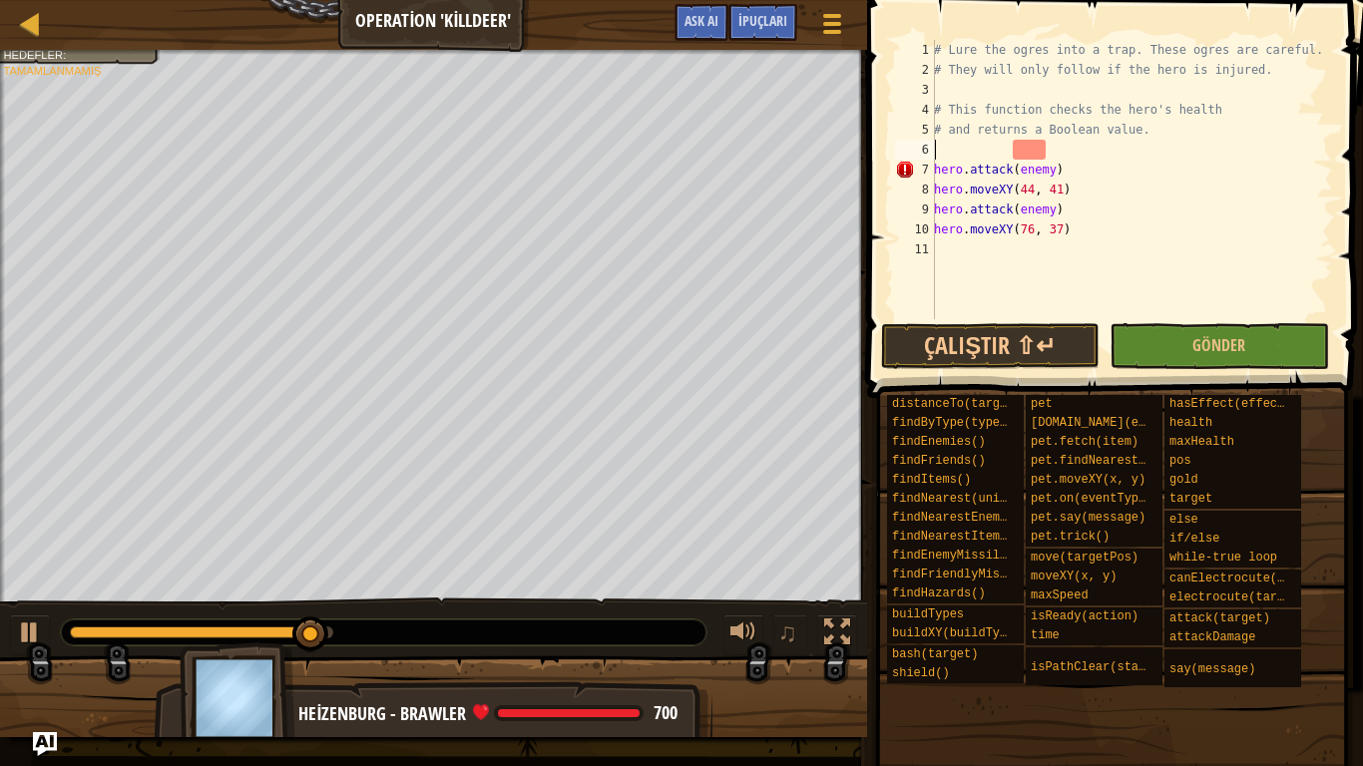
scroll to position [9, 0]
type textarea "h"
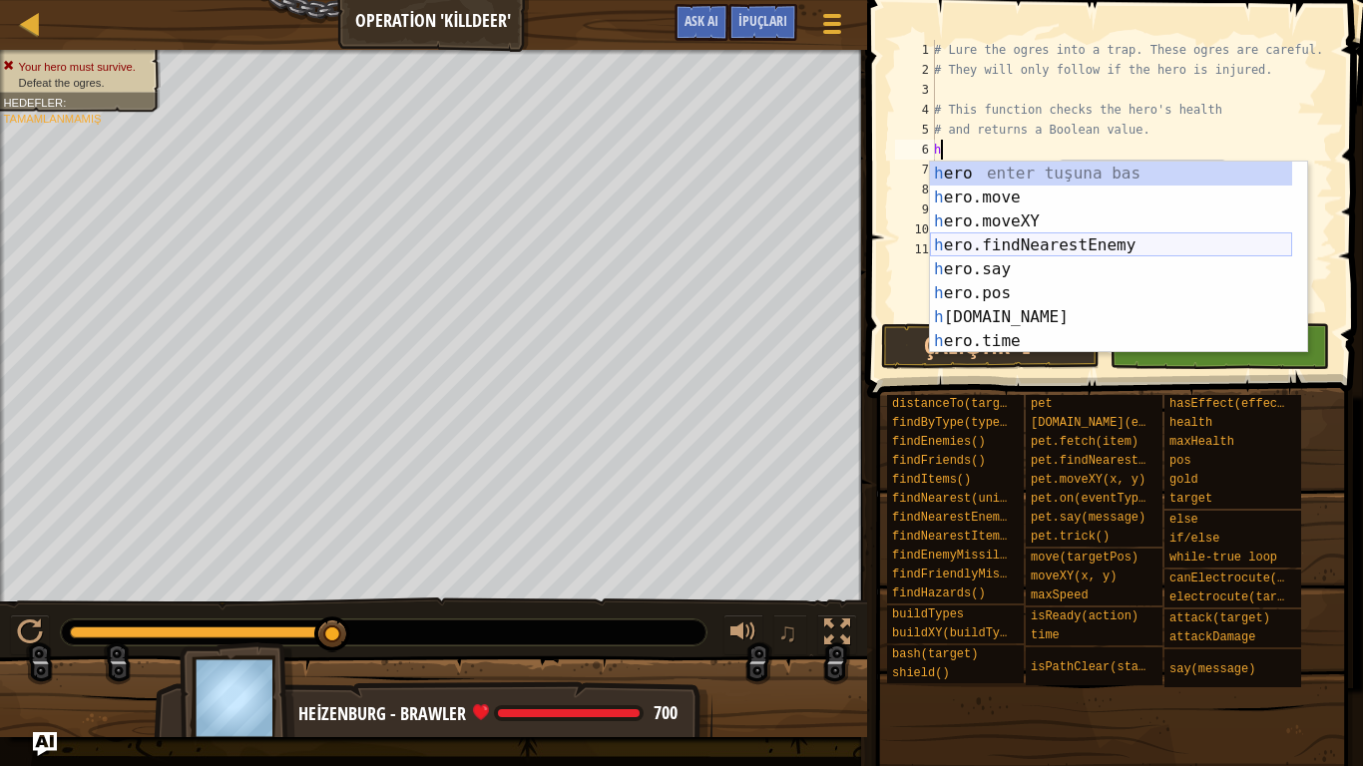
click at [1041, 248] on div "h ero enter tuşuna bas h ero.move enter tuşuna bas h ero.moveXY enter tuşuna ba…" at bounding box center [1111, 282] width 362 height 240
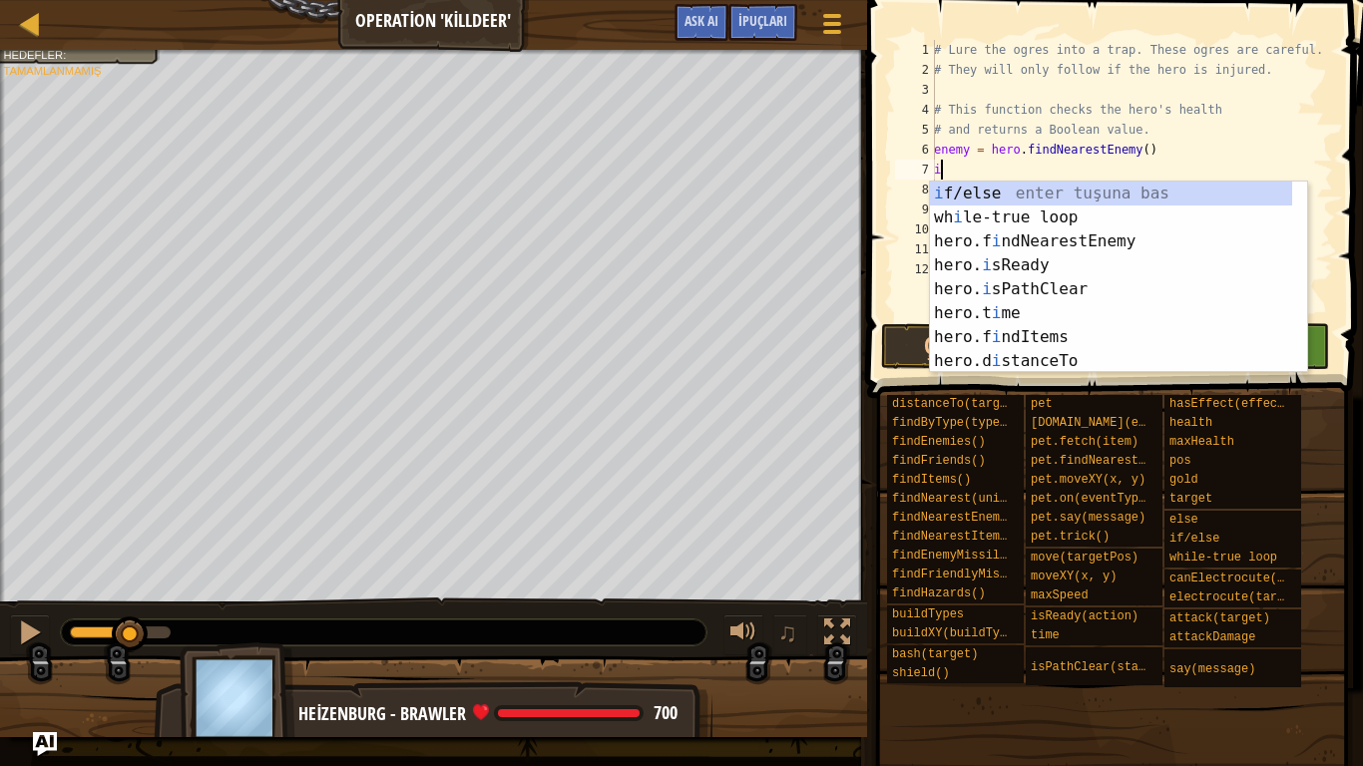
click at [988, 184] on div "i f/else enter tuşuna bas wh i le-true loop enter tuşuna bas hero.f i ndNearest…" at bounding box center [1111, 302] width 362 height 240
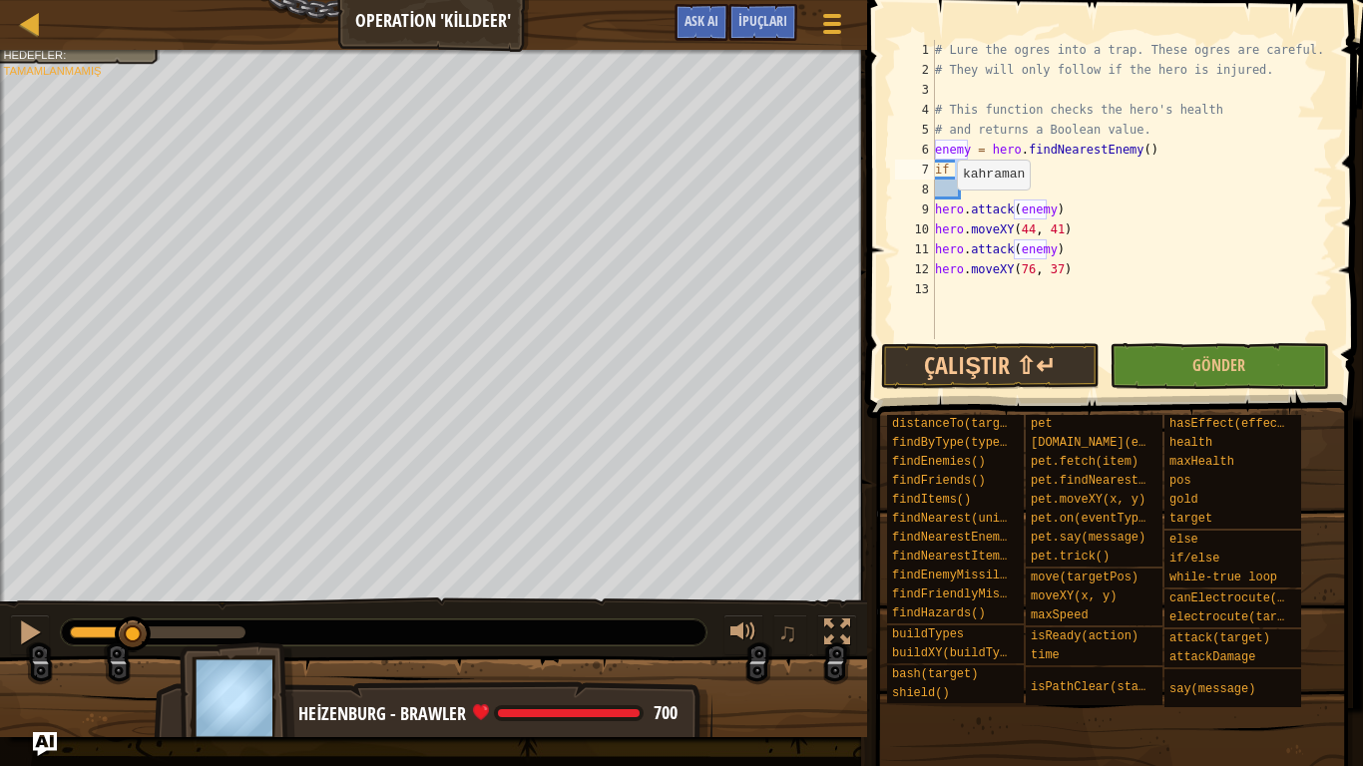
click at [937, 209] on div "# Lure the ogres into a trap. These ogres are careful. # They will only follow …" at bounding box center [1132, 209] width 403 height 339
click at [938, 235] on div "# Lure the ogres into a trap. These ogres are careful. # They will only follow …" at bounding box center [1132, 209] width 402 height 339
click at [936, 247] on div "# Lure the ogres into a trap. These ogres are careful. # They will only follow …" at bounding box center [1132, 209] width 402 height 339
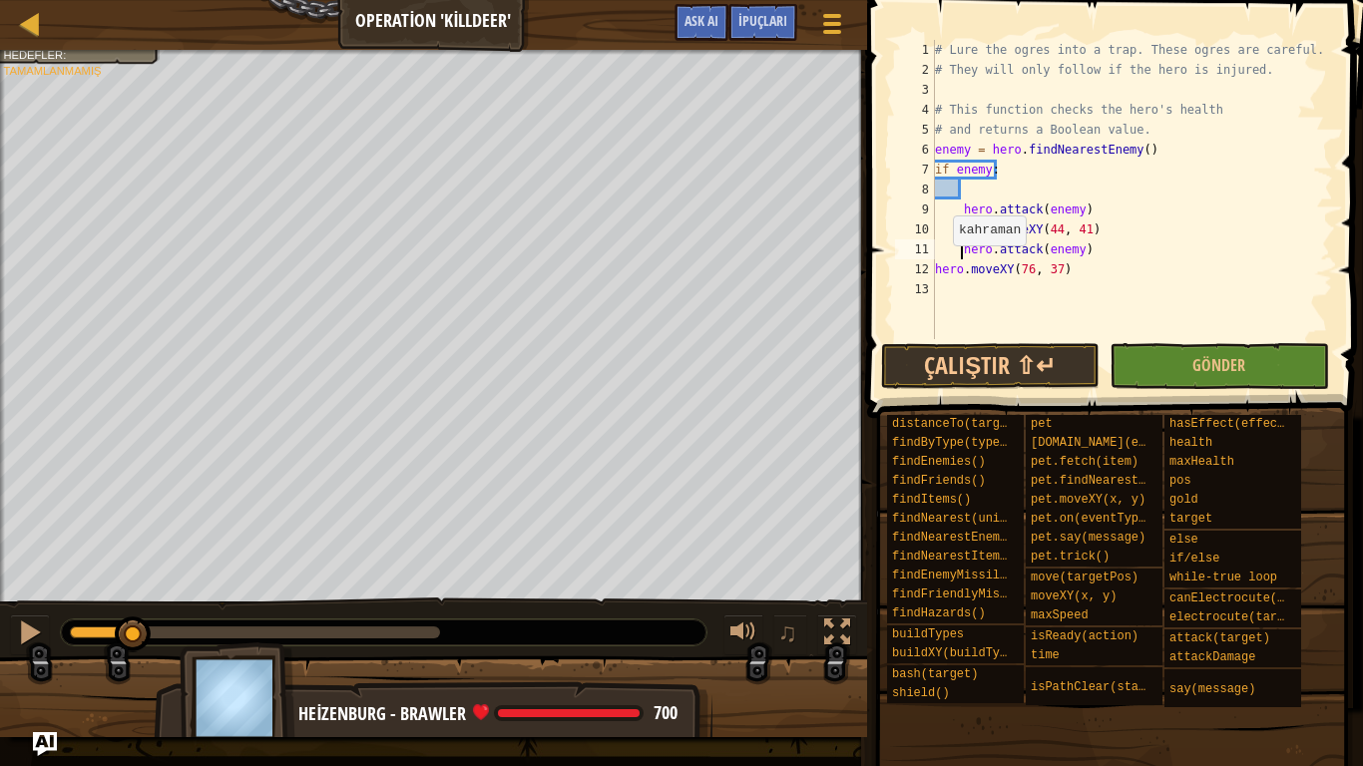
click at [935, 278] on div "# Lure the ogres into a trap. These ogres are careful. # They will only follow …" at bounding box center [1132, 209] width 402 height 339
click at [1026, 364] on button "Çalıştır ⇧↵" at bounding box center [990, 366] width 219 height 46
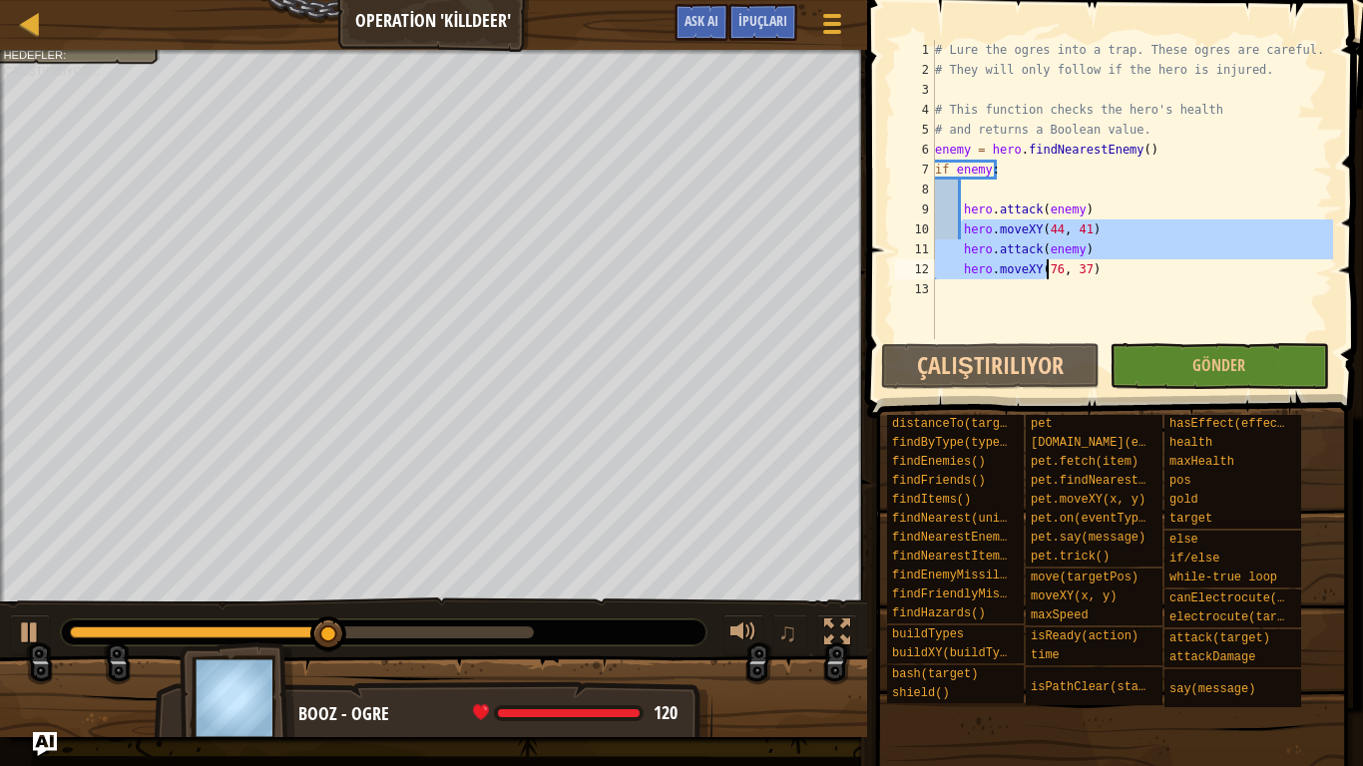
drag, startPoint x: 961, startPoint y: 227, endPoint x: 1061, endPoint y: 301, distance: 124.8
click at [1061, 301] on div "# Lure the ogres into a trap. These ogres are careful. # They will only follow …" at bounding box center [1132, 209] width 402 height 339
type textarea "hero.moveXY(76, 37)"
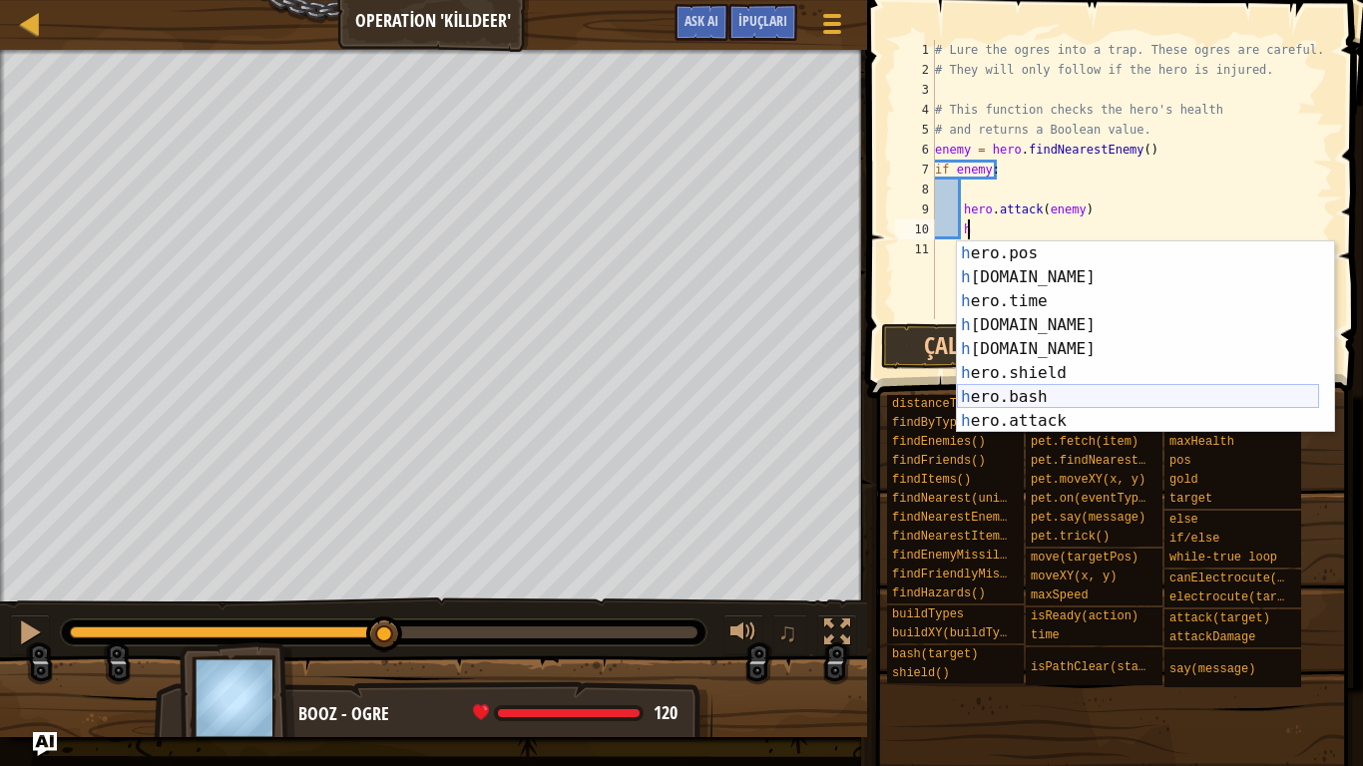
scroll to position [120, 0]
click at [1077, 421] on div "h ero.pos enter tuşuna bas h ero.gold enter tuşuna bas h ero.time enter tuşuna …" at bounding box center [1138, 362] width 362 height 240
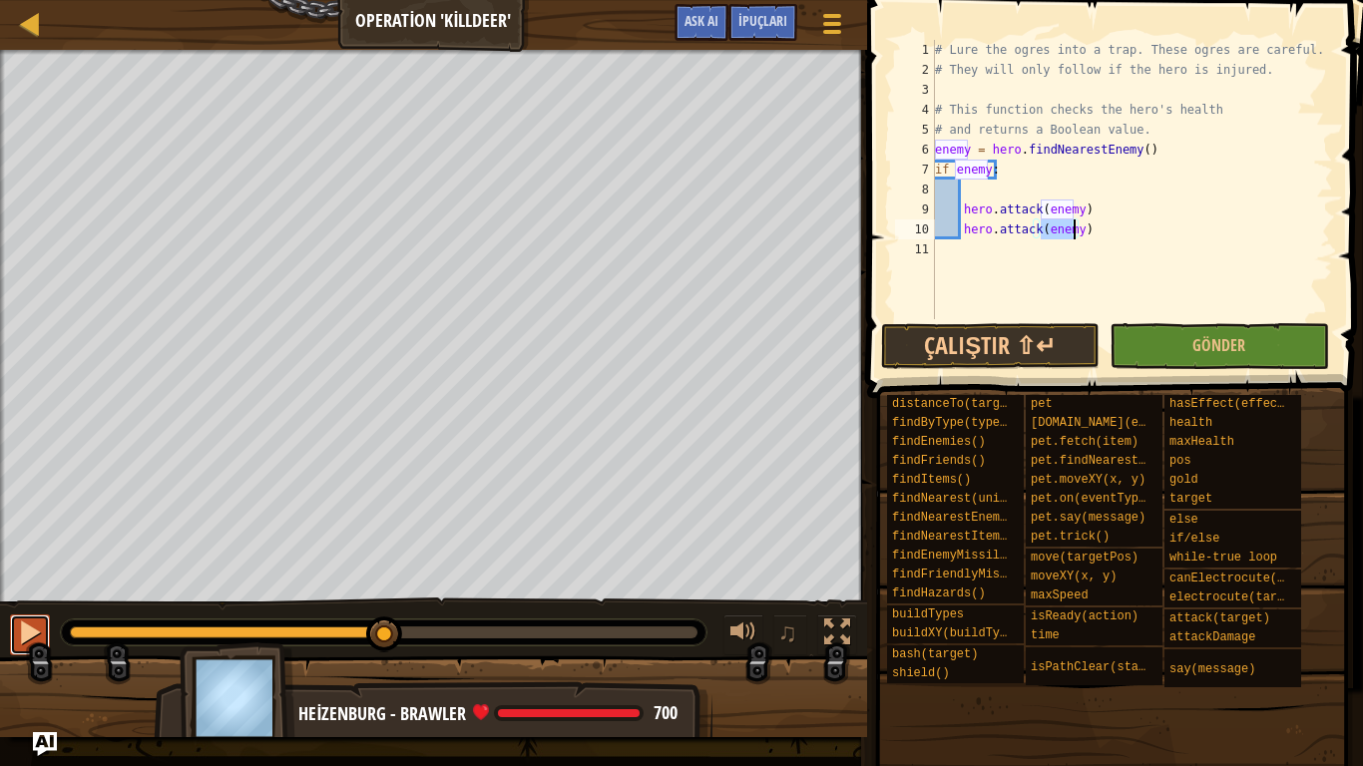
click at [44, 631] on button at bounding box center [30, 635] width 40 height 41
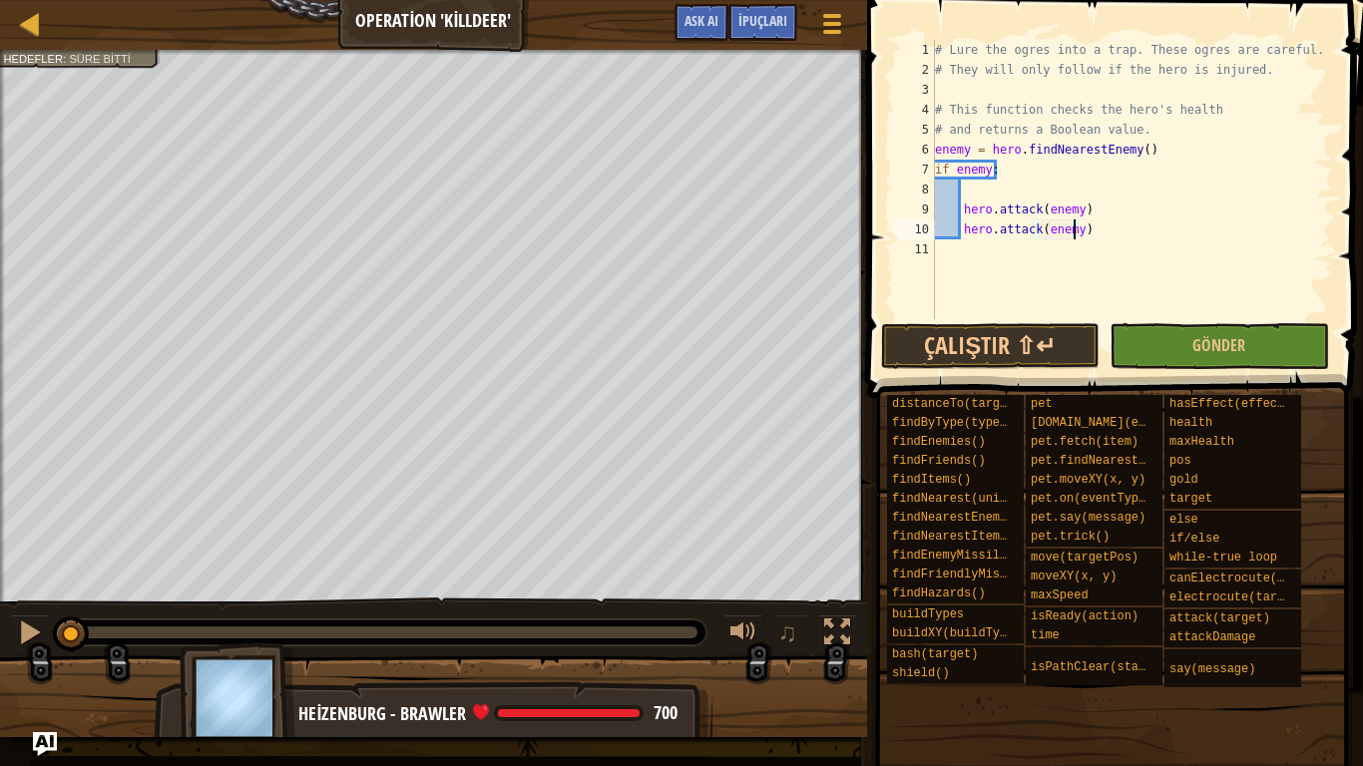
drag, startPoint x: 461, startPoint y: 642, endPoint x: 0, endPoint y: 649, distance: 461.1
click at [0, 651] on div "♫" at bounding box center [433, 628] width 867 height 60
click at [958, 343] on button "Çalıştır ⇧↵" at bounding box center [990, 346] width 219 height 46
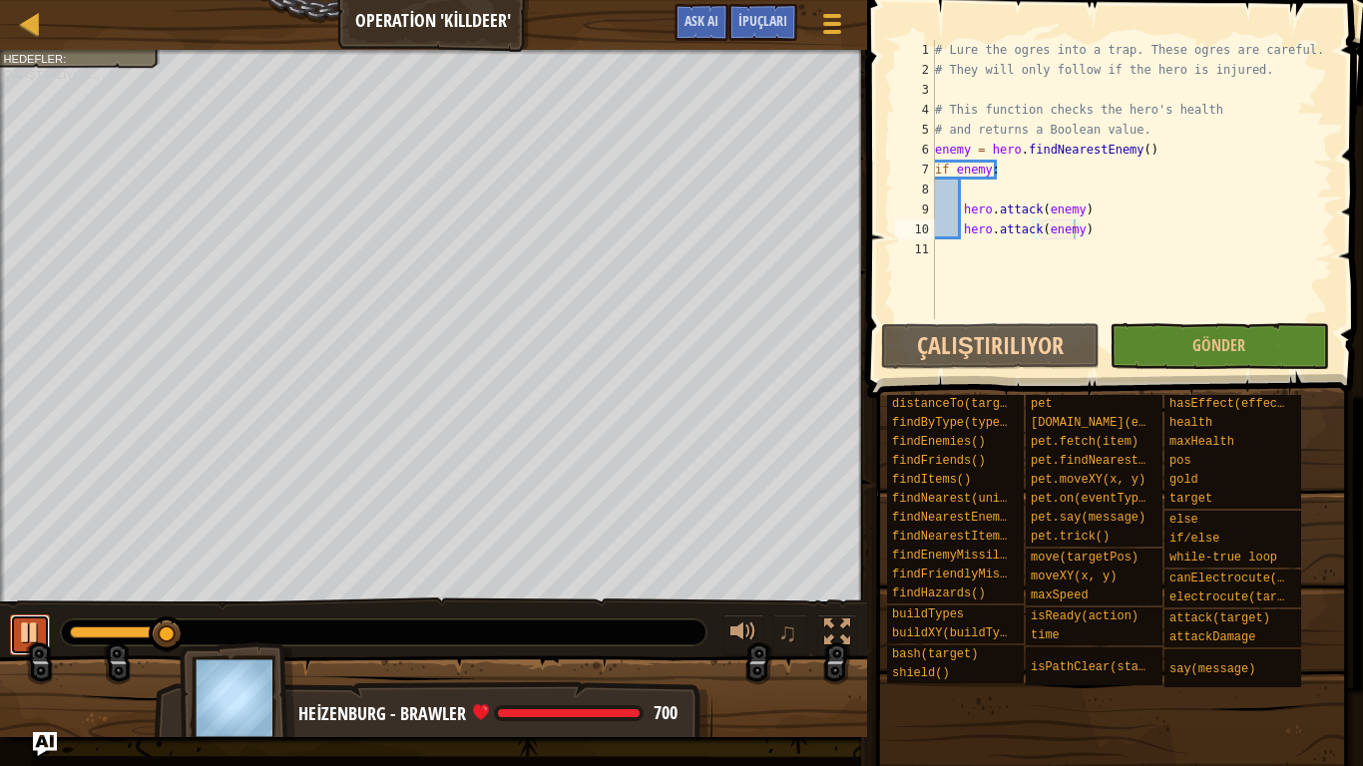
click at [21, 626] on div at bounding box center [30, 633] width 26 height 26
click at [1138, 136] on div "# Lure the ogres into a trap. These ogres are careful. # They will only follow …" at bounding box center [1132, 199] width 402 height 319
type textarea "# and returns a Boolean value."
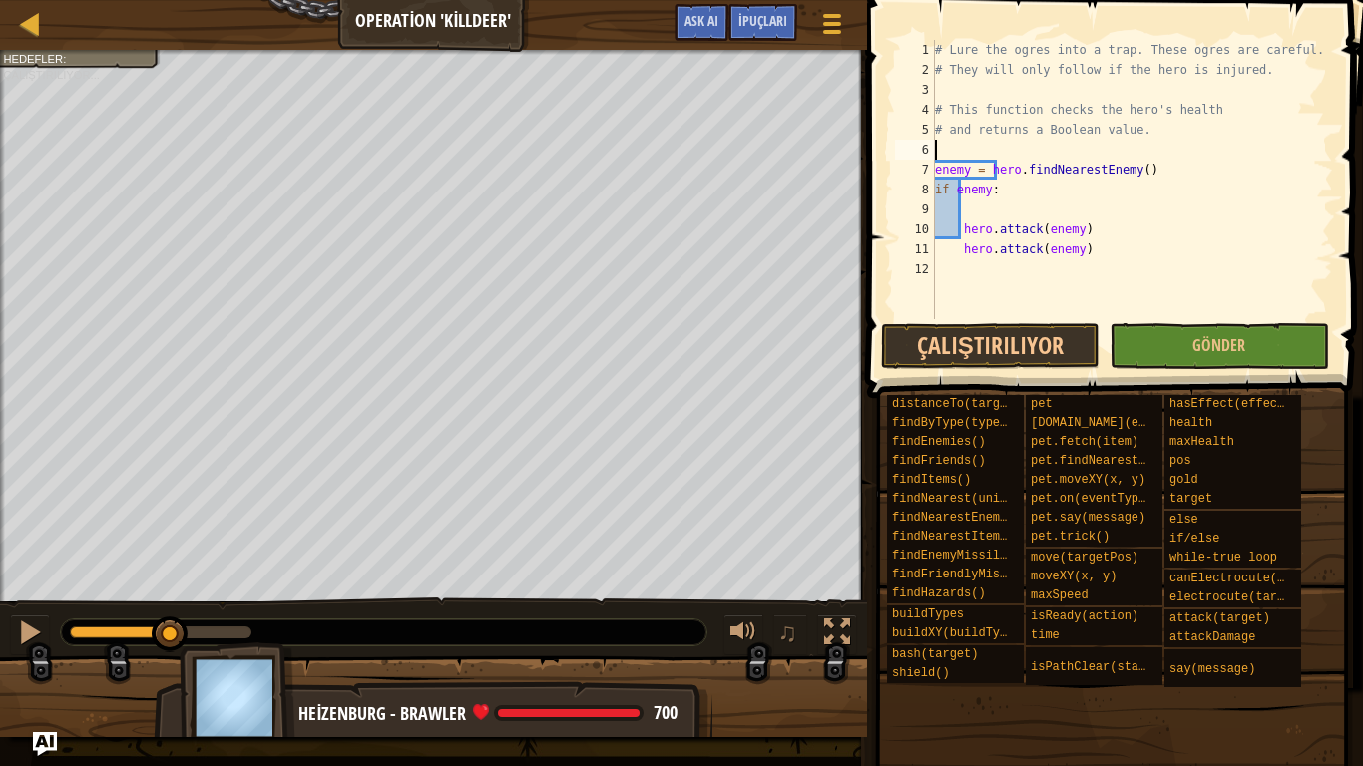
scroll to position [9, 0]
type textarea "w"
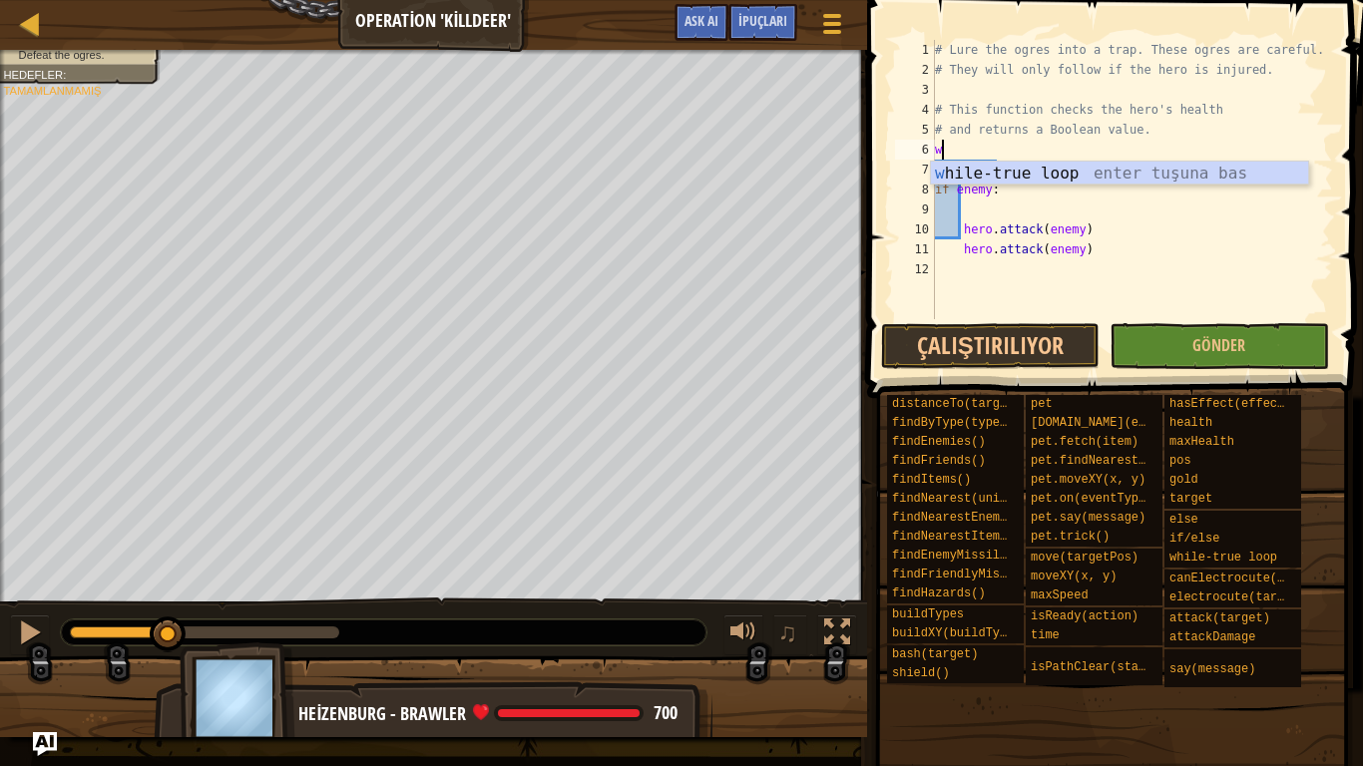
click at [989, 173] on div "w hile-true loop enter tuşuna bas" at bounding box center [1119, 198] width 377 height 72
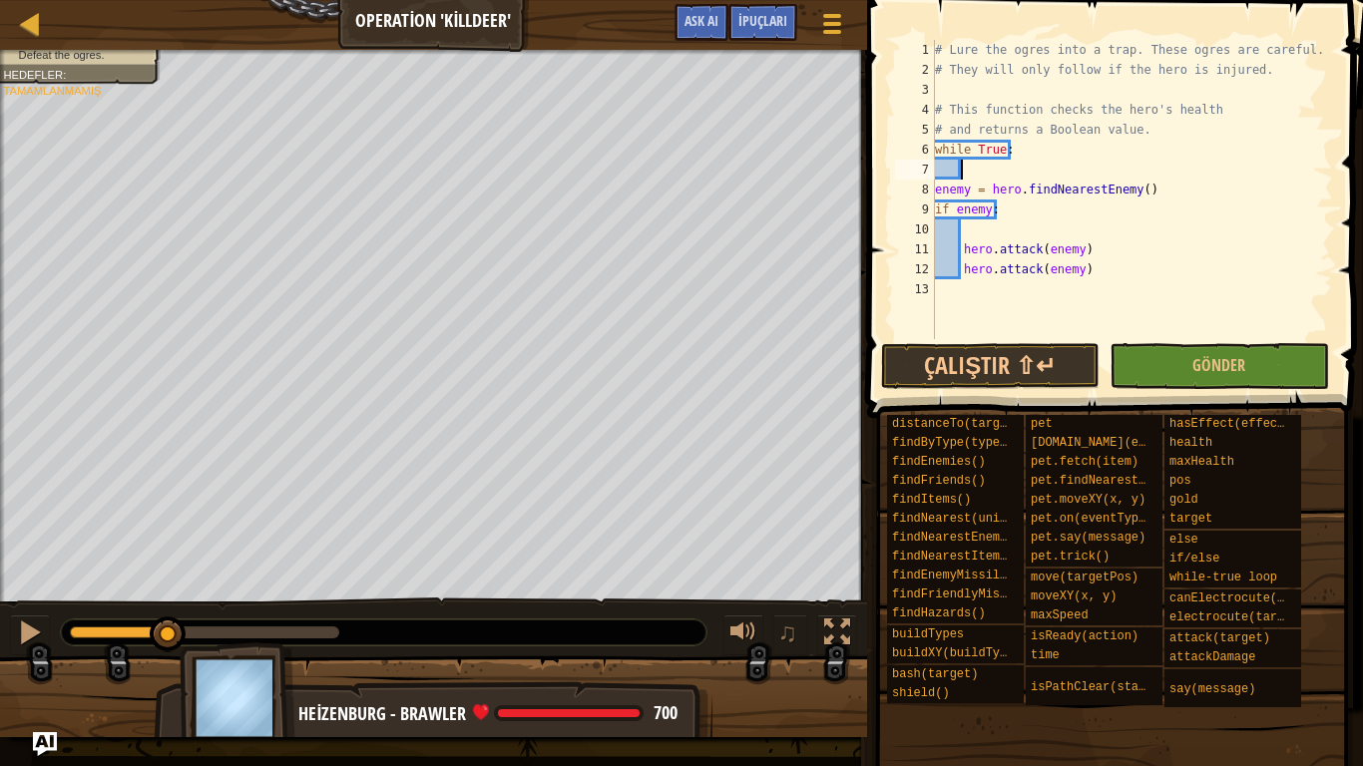
click at [937, 192] on div "# Lure the ogres into a trap. These ogres are careful. # They will only follow …" at bounding box center [1132, 209] width 402 height 339
click at [938, 206] on div "# Lure the ogres into a trap. These ogres are careful. # They will only follow …" at bounding box center [1132, 209] width 402 height 339
click at [964, 254] on div "# Lure the ogres into a trap. These ogres are careful. # They will only follow …" at bounding box center [1132, 209] width 402 height 339
click at [962, 273] on div "# Lure the ogres into a trap. These ogres are careful. # They will only follow …" at bounding box center [1132, 209] width 402 height 339
type textarea "hero.attack(enemy)"
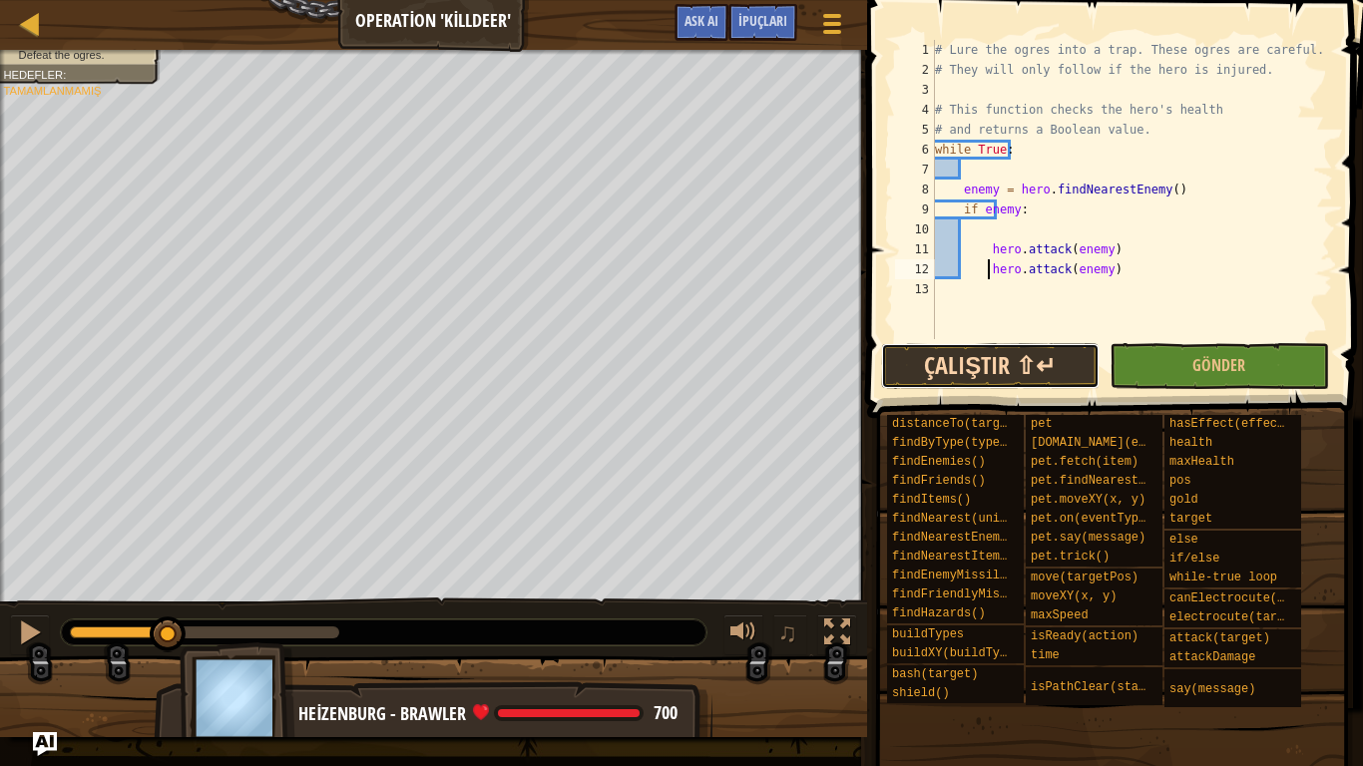
click at [1004, 377] on button "Çalıştır ⇧↵" at bounding box center [990, 366] width 219 height 46
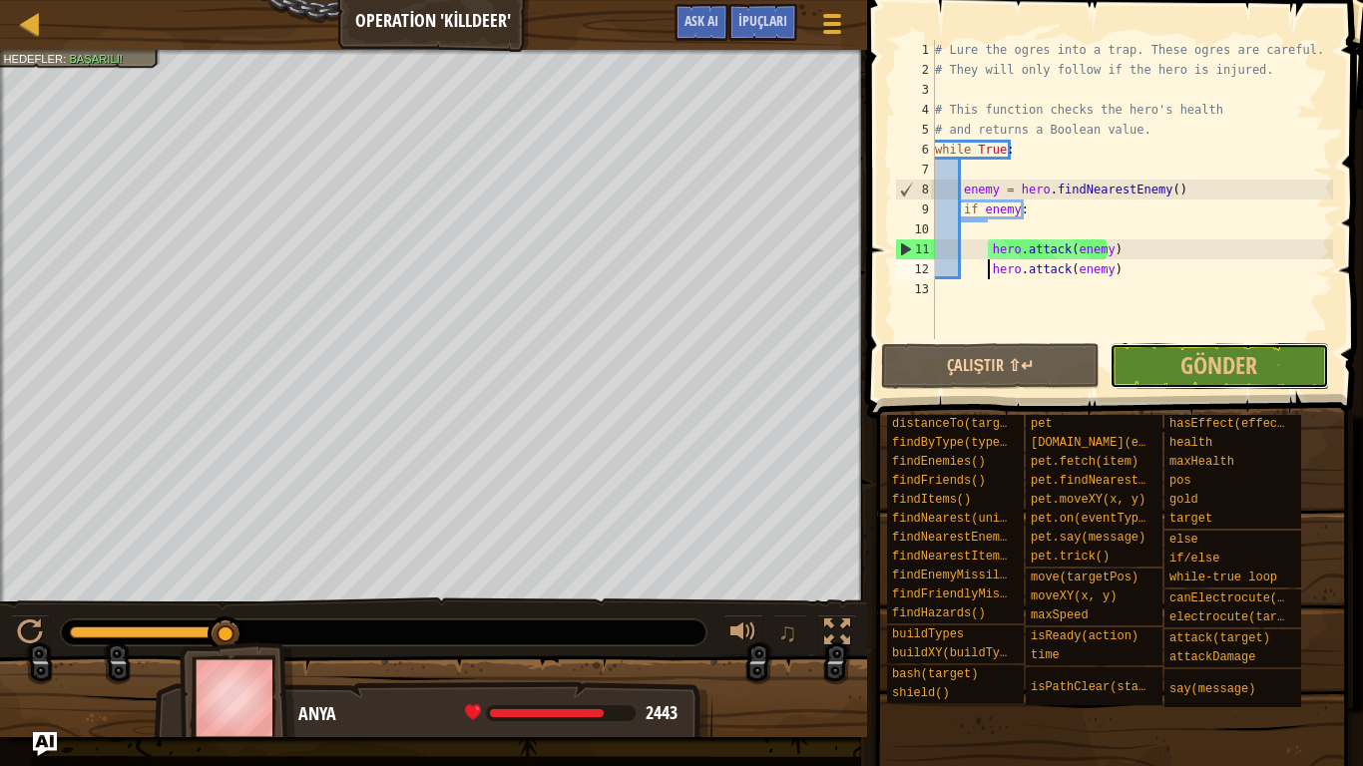
click at [1262, 352] on button "Gönder" at bounding box center [1219, 366] width 219 height 46
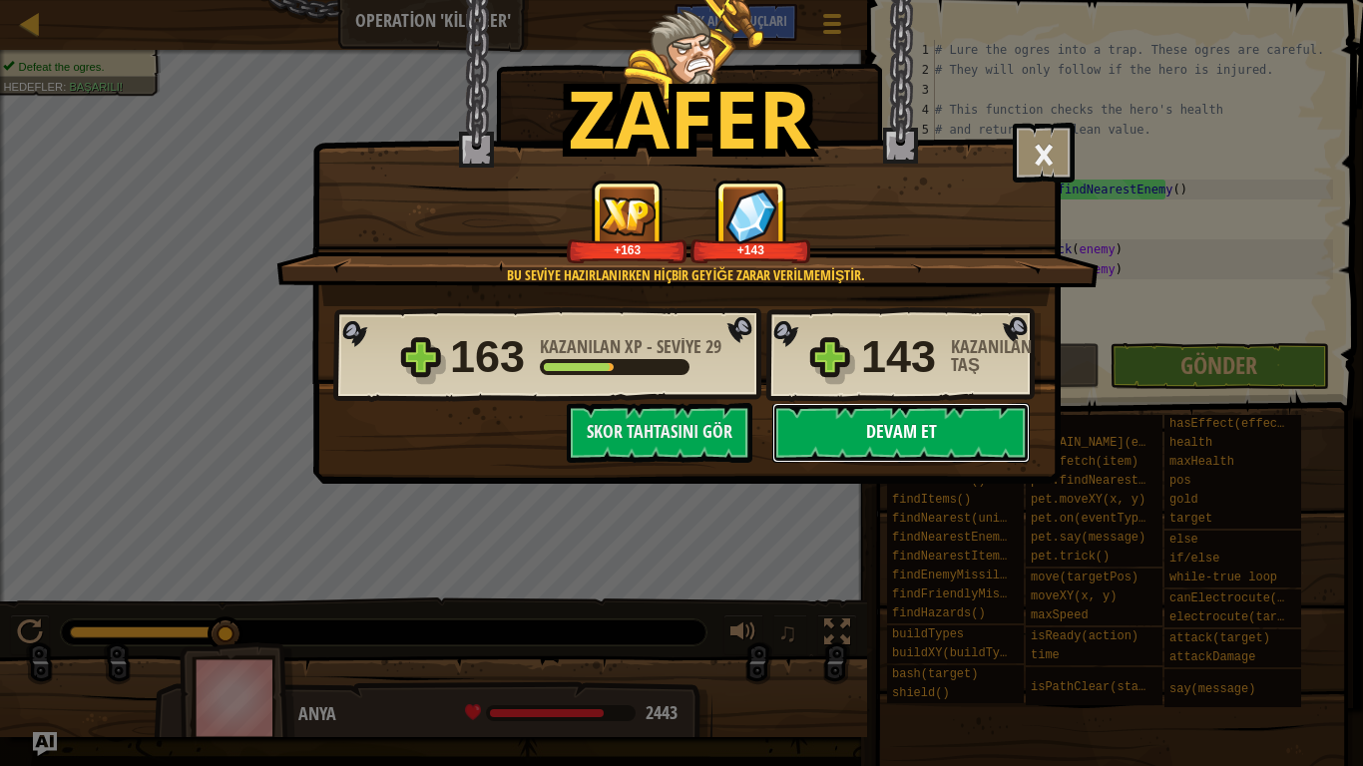
click at [866, 413] on button "Devam et" at bounding box center [900, 433] width 257 height 60
select select "tr"
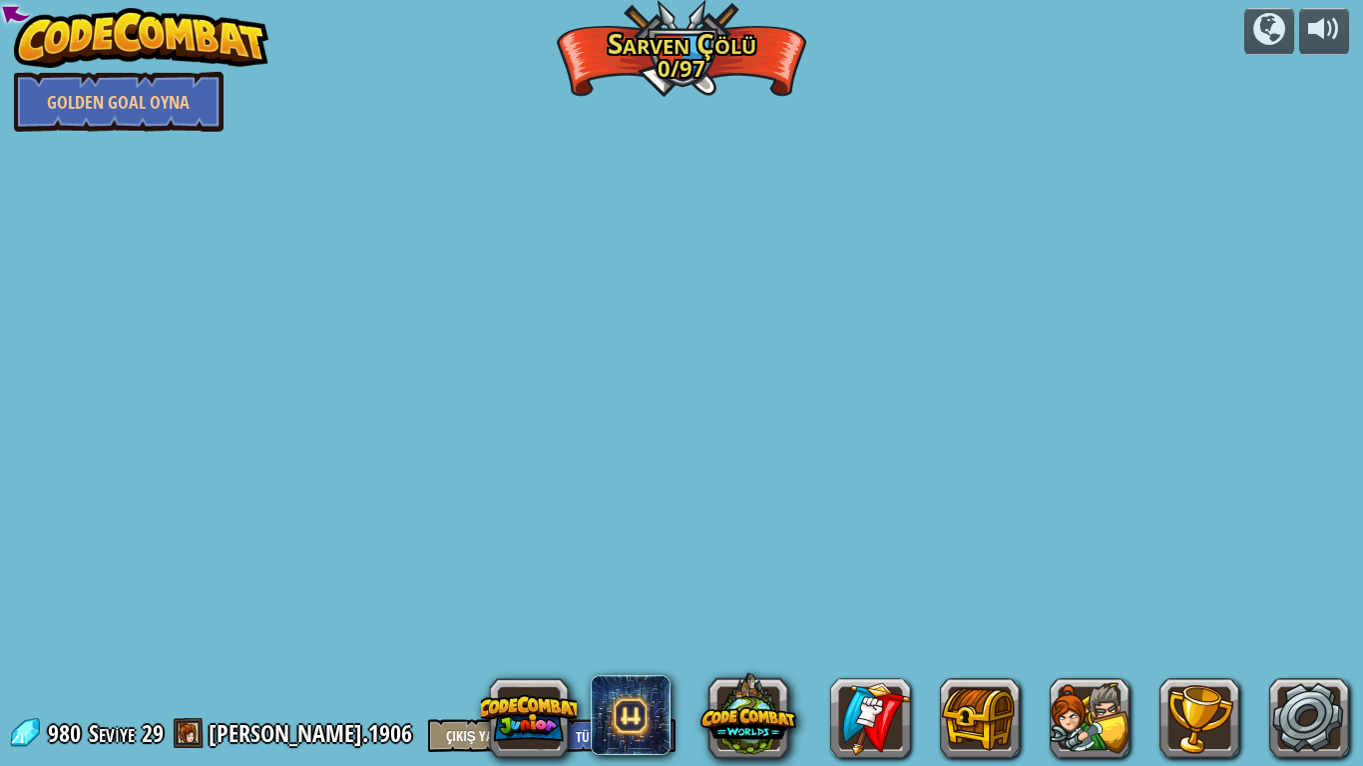
select select "tr"
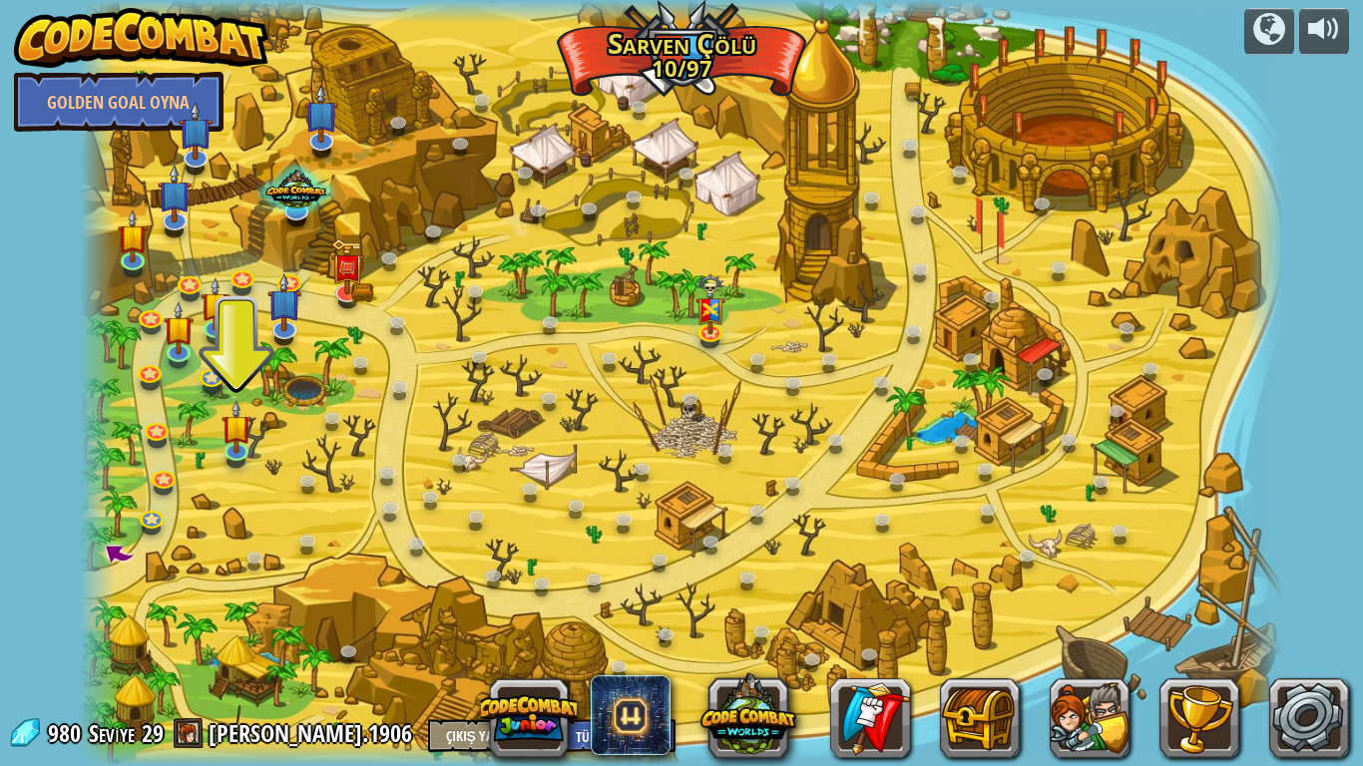
select select "tr"
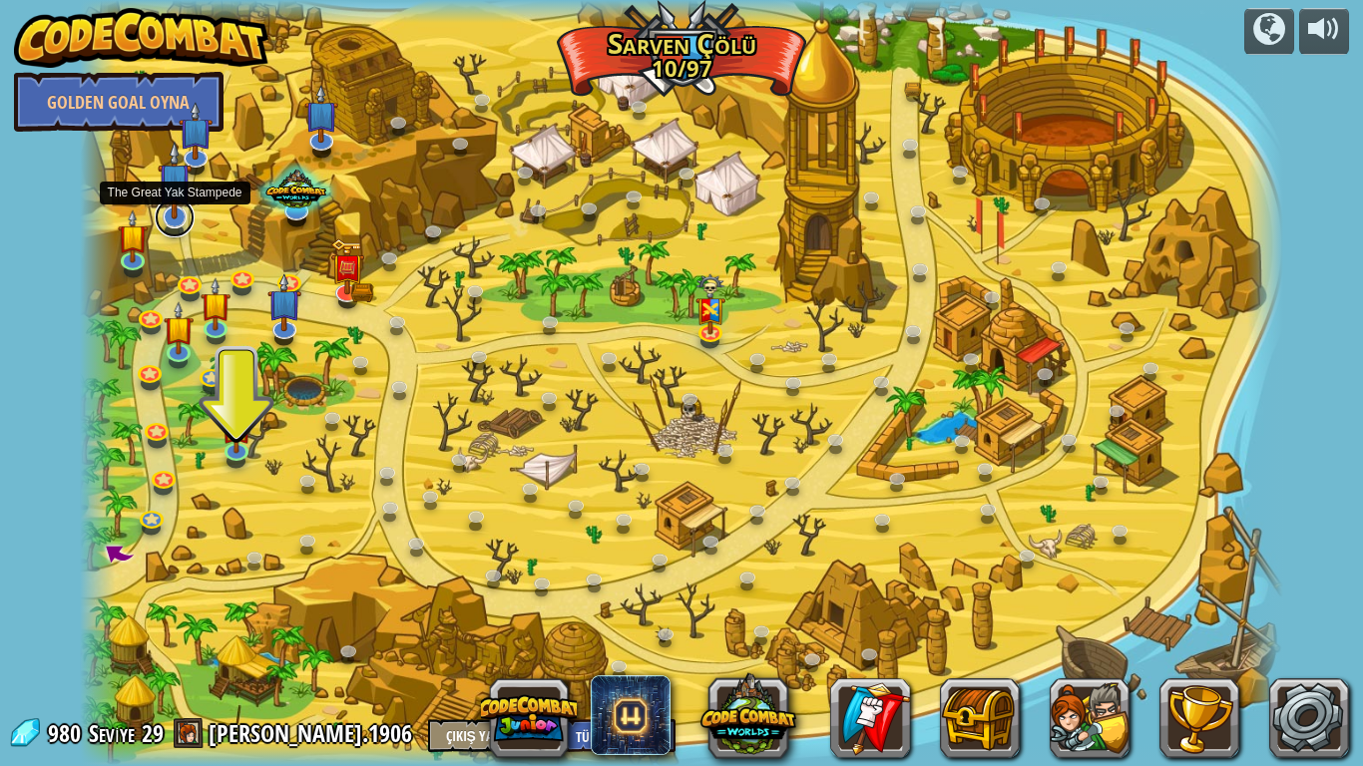
click at [180, 228] on link at bounding box center [175, 218] width 40 height 40
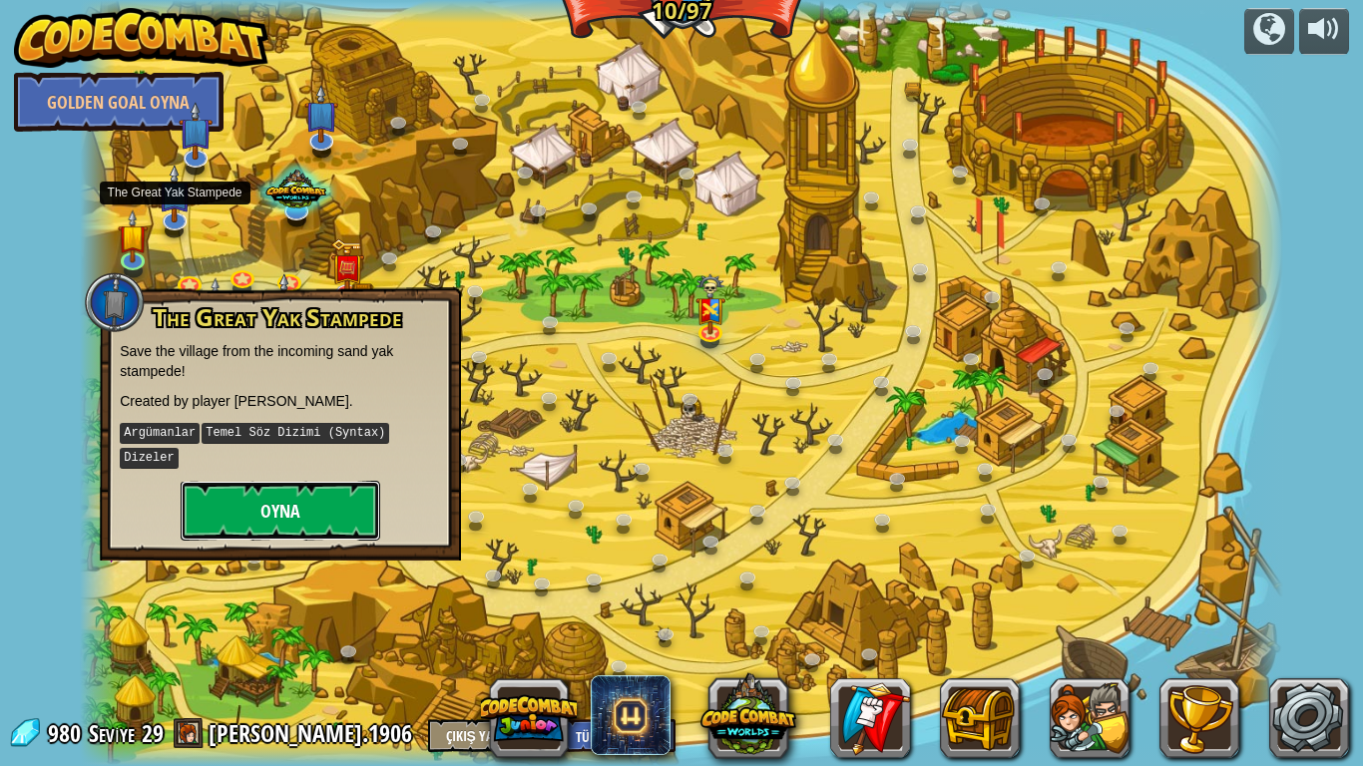
click at [337, 484] on button "Oyna" at bounding box center [281, 511] width 200 height 60
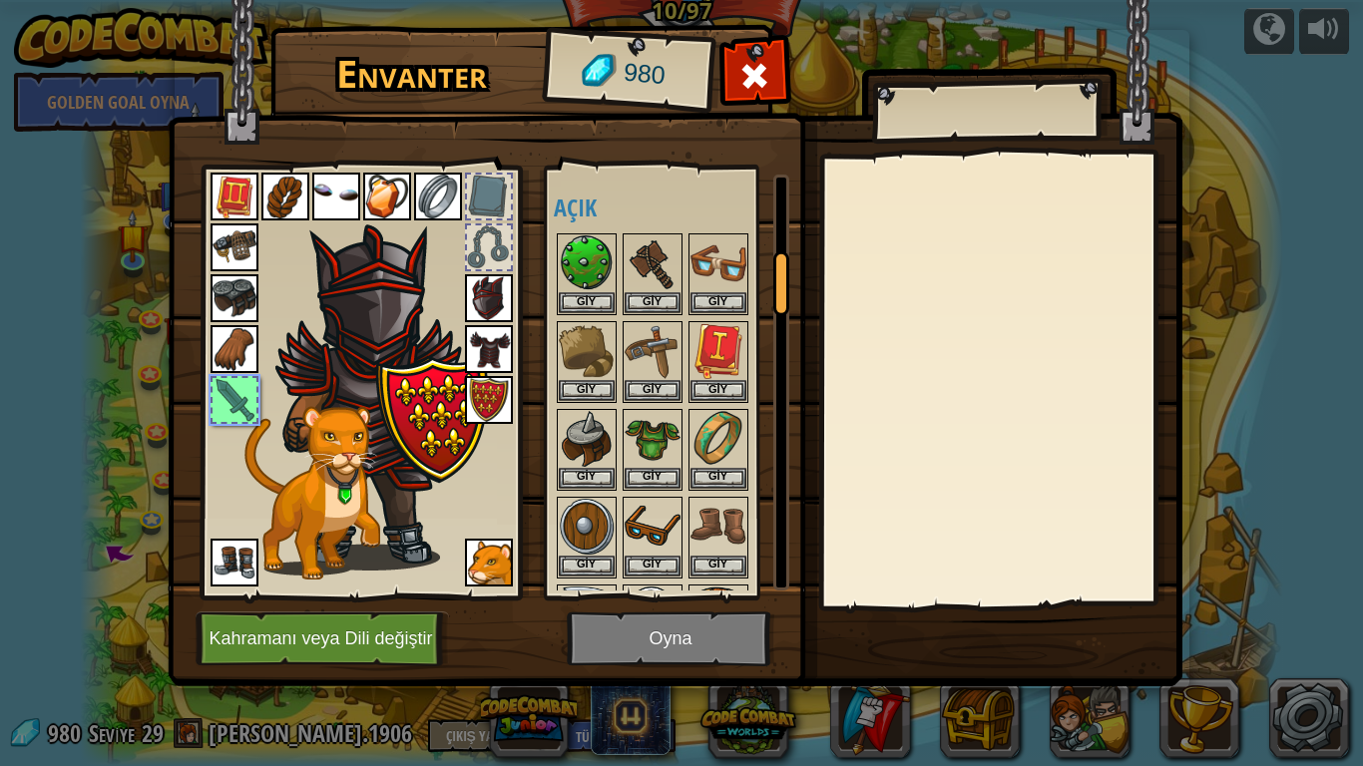
scroll to position [521, 0]
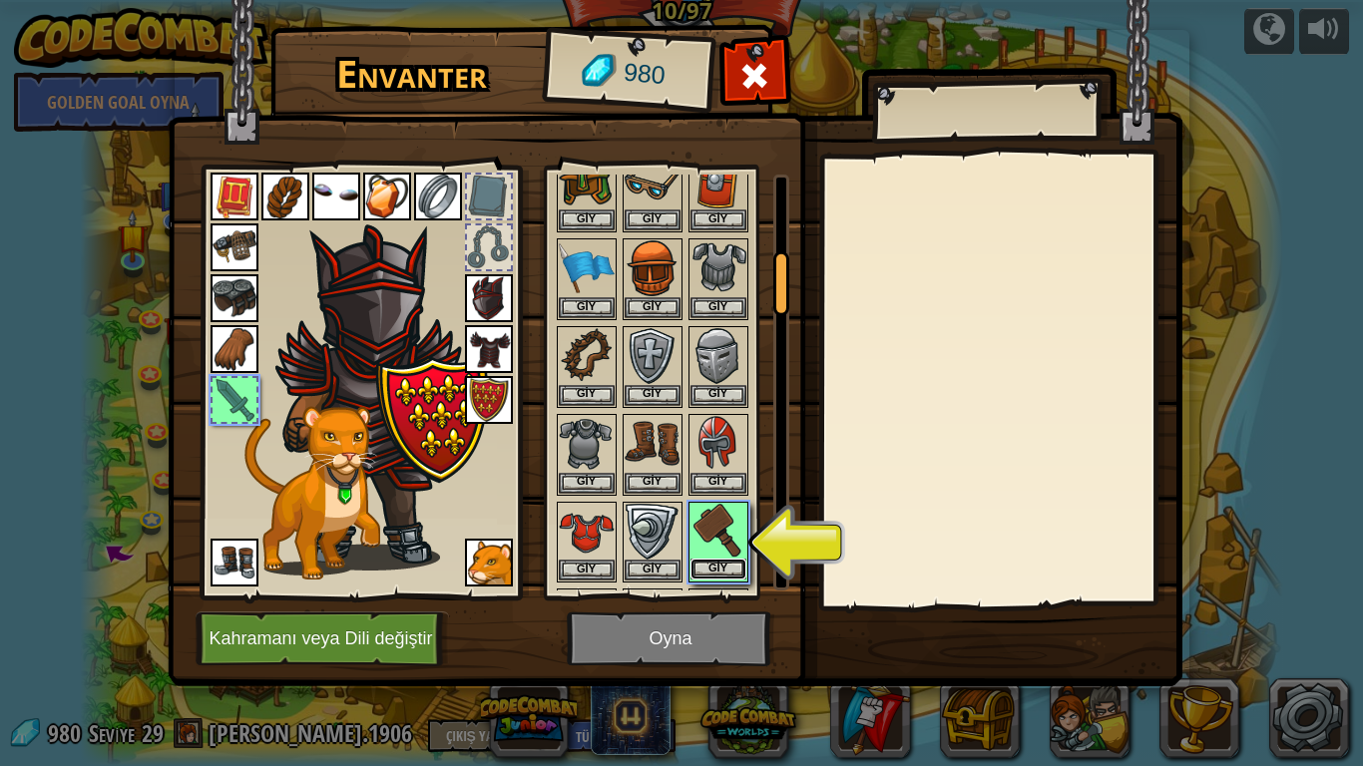
click at [718, 568] on button "Giy" at bounding box center [719, 569] width 56 height 21
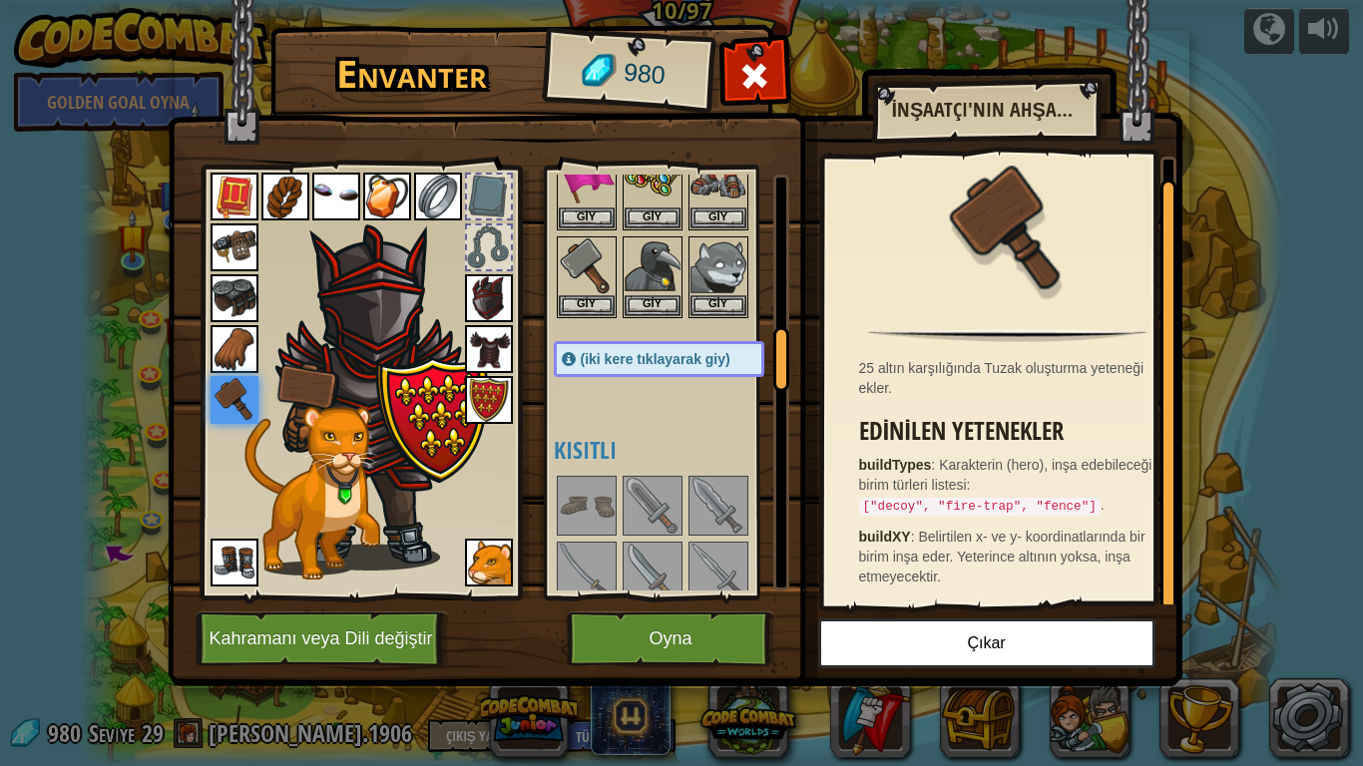
scroll to position [1020, 0]
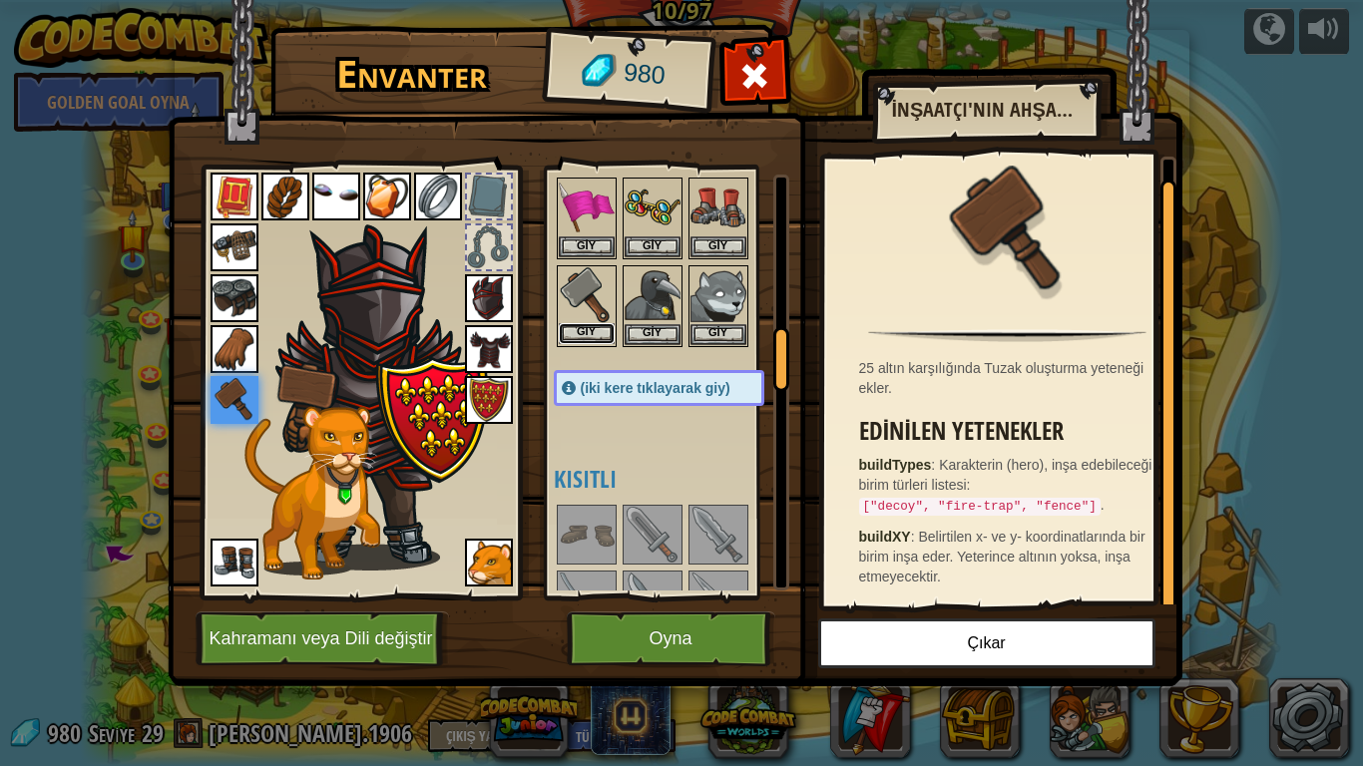
click at [582, 337] on button "Giy" at bounding box center [587, 333] width 56 height 21
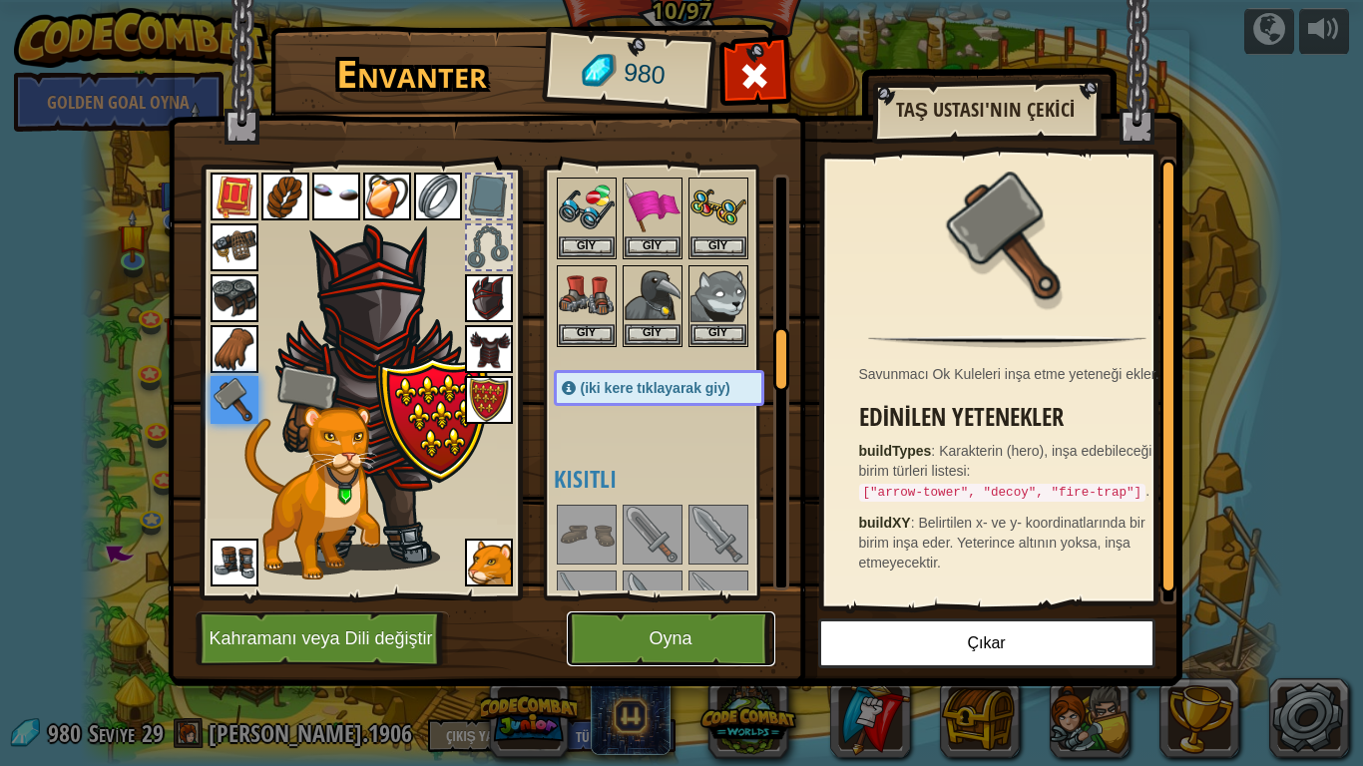
click at [641, 649] on button "Oyna" at bounding box center [671, 639] width 209 height 55
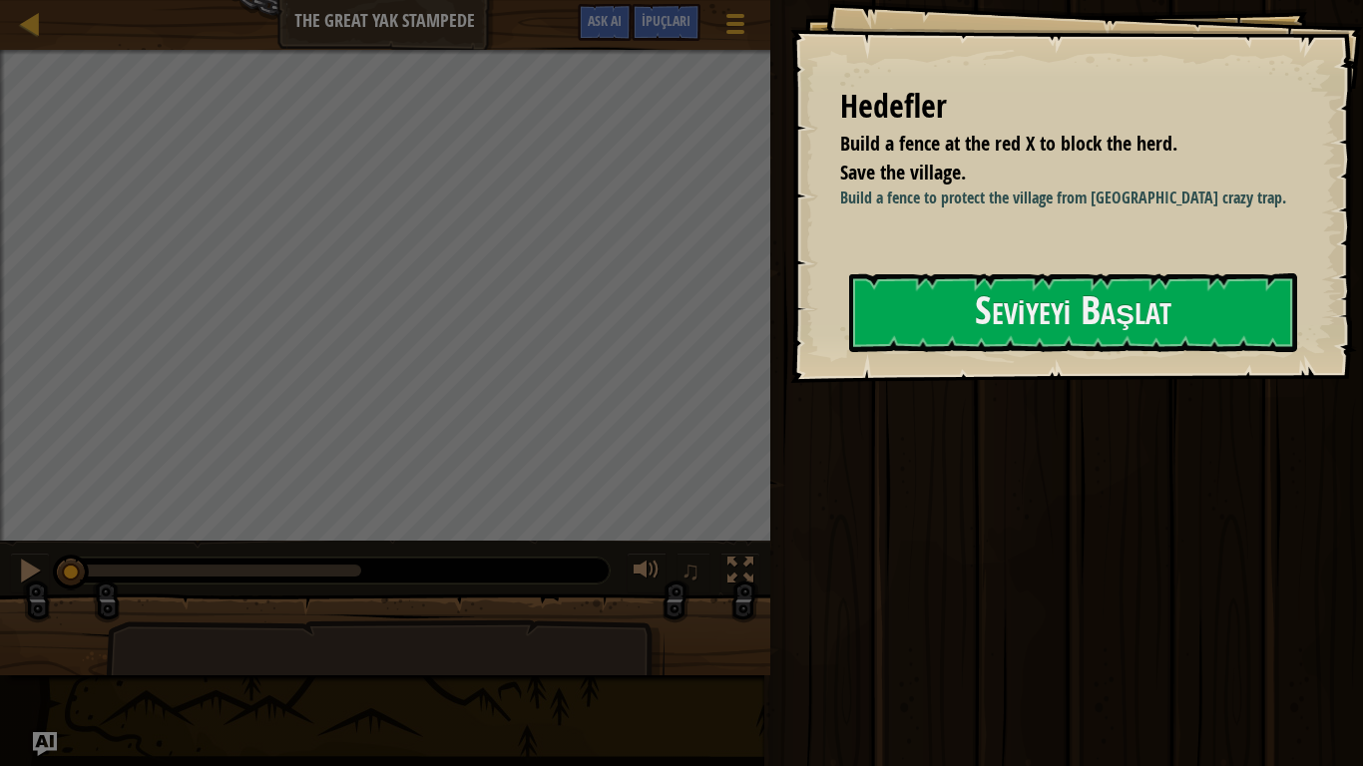
click at [985, 383] on div "Hedefler Build a fence at the red X to block the herd. Save the village. Build …" at bounding box center [1076, 191] width 573 height 383
click at [977, 341] on button "Seviyeyi Başlat" at bounding box center [1073, 312] width 448 height 79
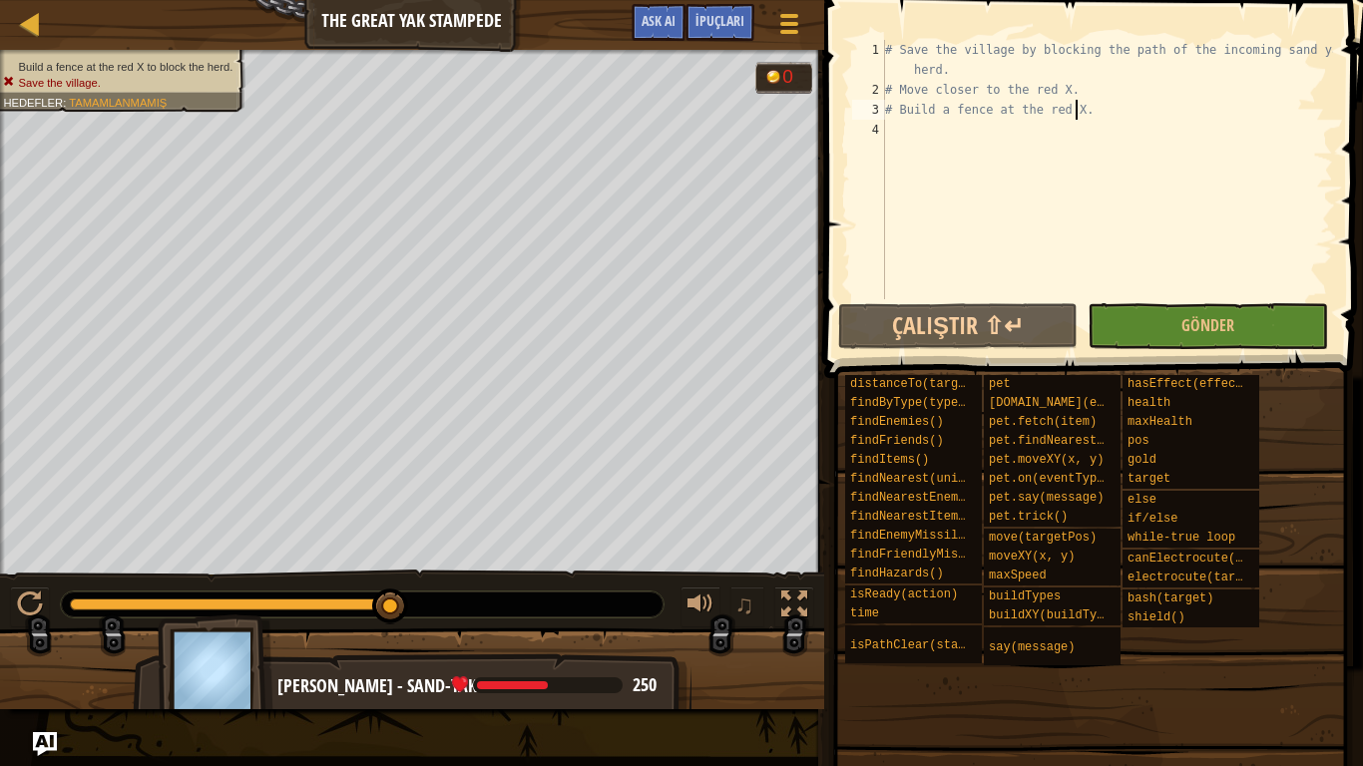
click at [895, 123] on div "# Save the village by blocking the path of the incoming sand yak herd. # Move c…" at bounding box center [1107, 199] width 452 height 319
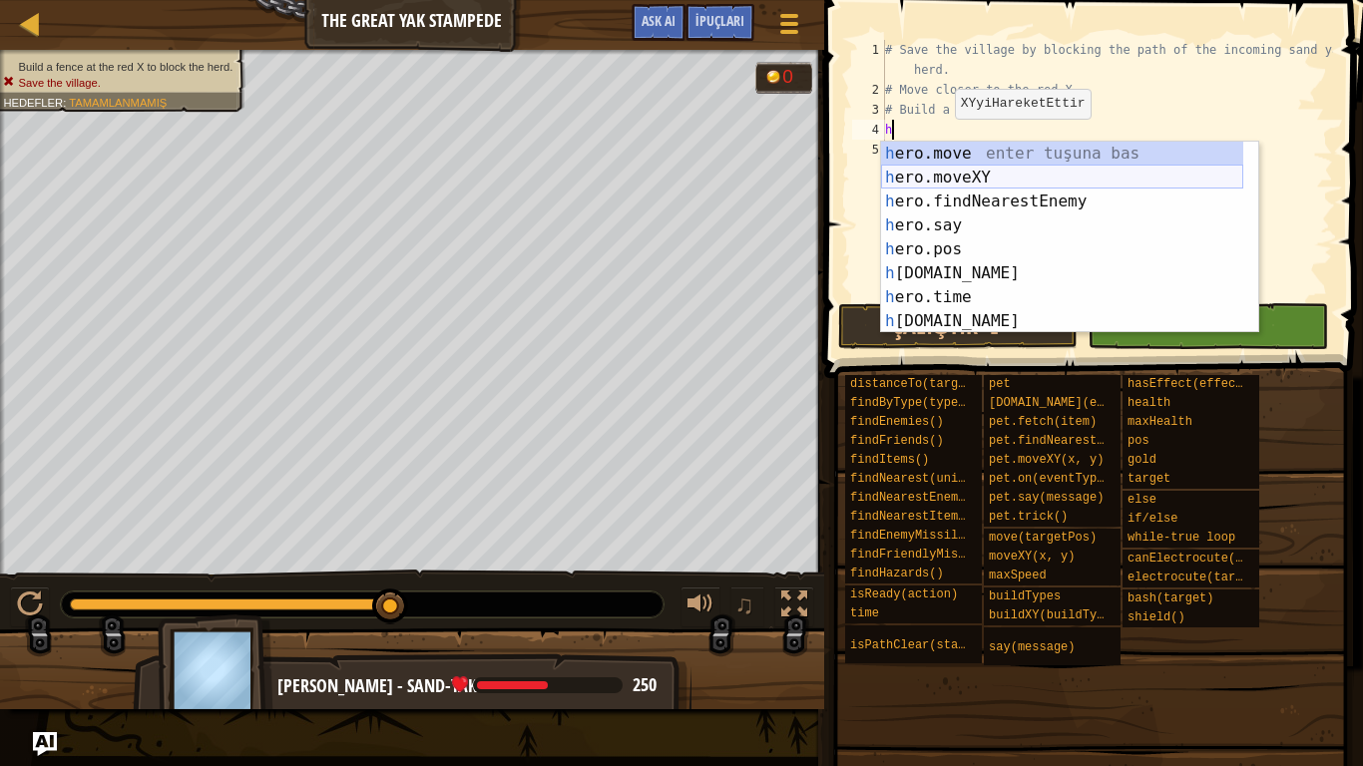
click at [957, 173] on div "h ero.move enter tuşuna bas h ero.moveXY enter tuşuna bas h ero.findNearestEnem…" at bounding box center [1062, 262] width 362 height 240
type textarea "hero.moveXY(x, y)"
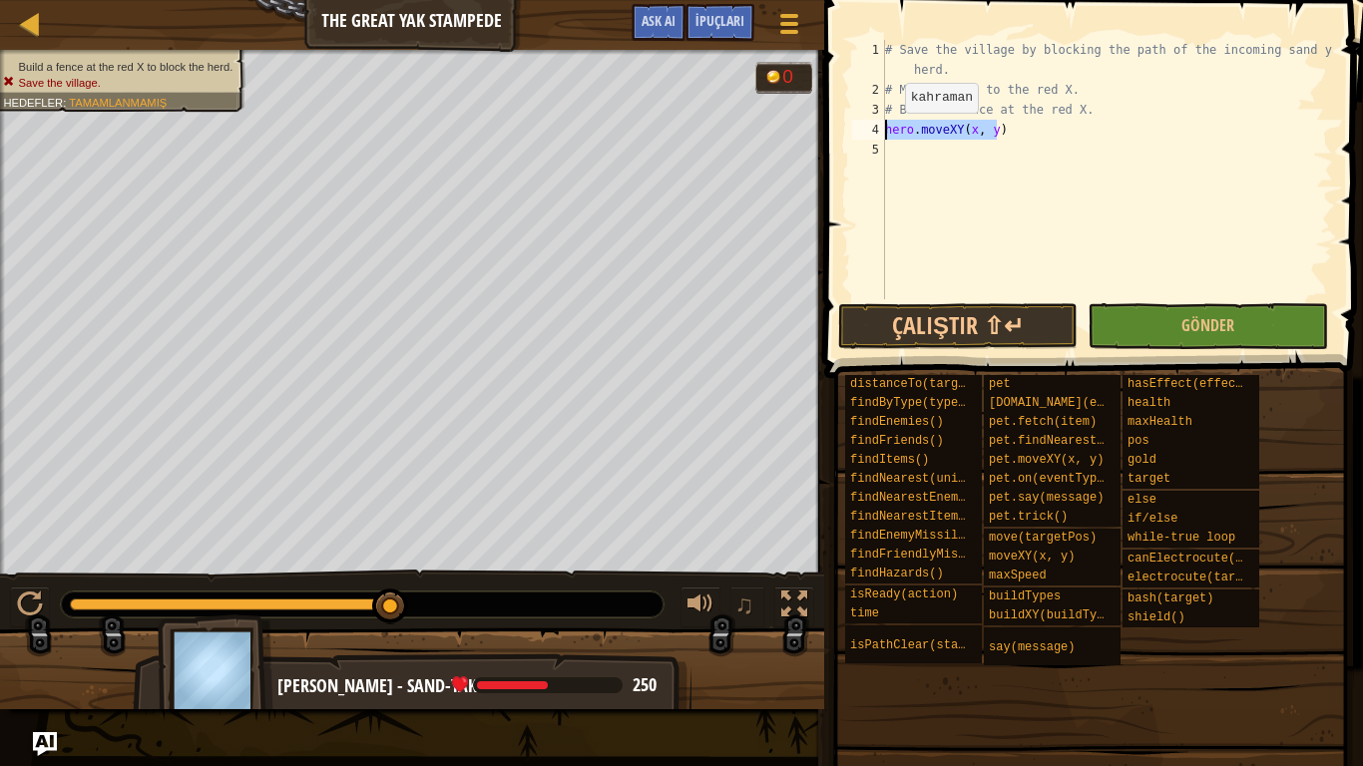
drag, startPoint x: 1014, startPoint y: 132, endPoint x: 883, endPoint y: 133, distance: 130.7
click at [883, 133] on div "hero.moveXY(x, y) 1 2 3 4 5 # Save the village by blocking the path of the inco…" at bounding box center [1090, 169] width 485 height 259
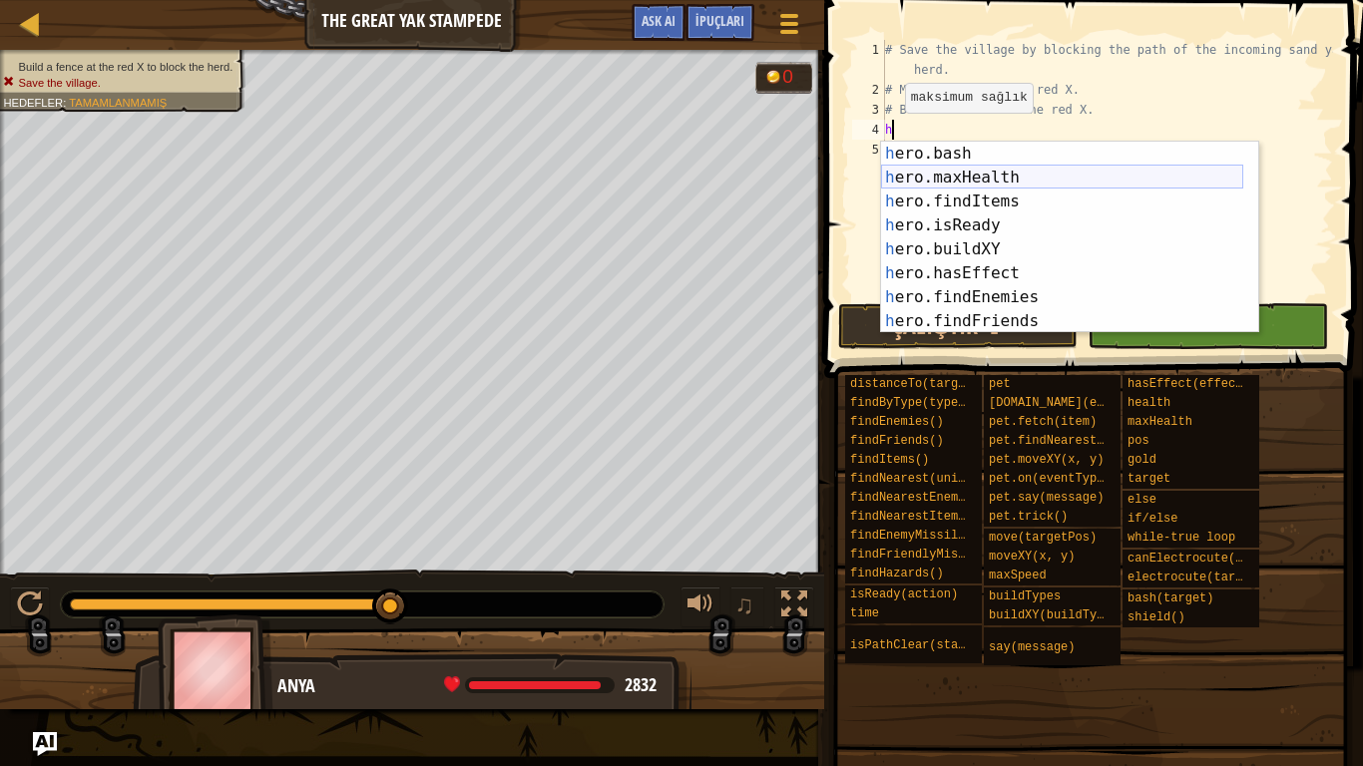
scroll to position [240, 0]
click at [1002, 243] on div "h ero.bash enter tuşuna bas h ero.maxHealth enter tuşuna bas h ero.findItems en…" at bounding box center [1062, 262] width 362 height 240
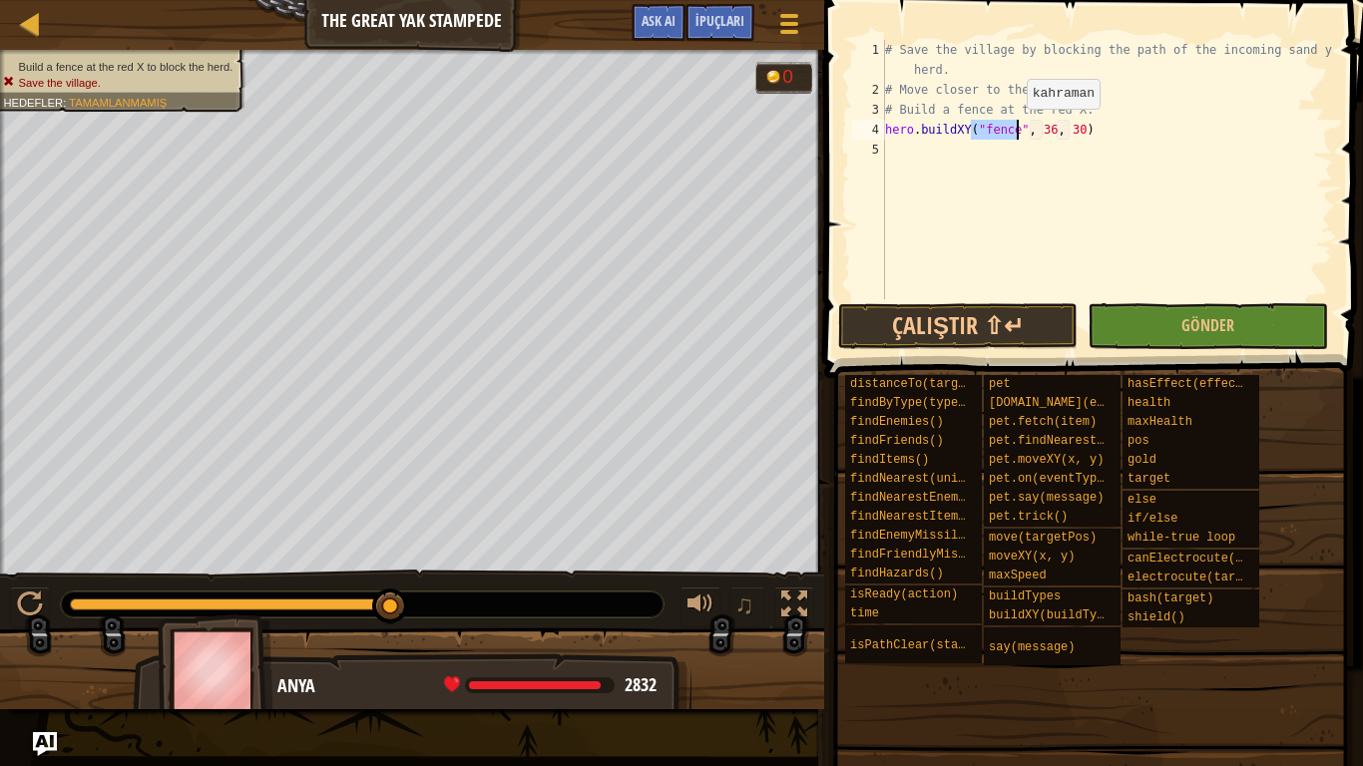
click at [1010, 129] on div "# Save the village by blocking the path of the incoming sand yak herd. # Move c…" at bounding box center [1107, 169] width 452 height 259
click at [1041, 130] on div "# Save the village by blocking the path of the incoming sand yak herd. # Move c…" at bounding box center [1107, 199] width 452 height 319
click at [1068, 128] on div "# Save the village by blocking the path of the incoming sand yak herd. # Move c…" at bounding box center [1107, 199] width 452 height 319
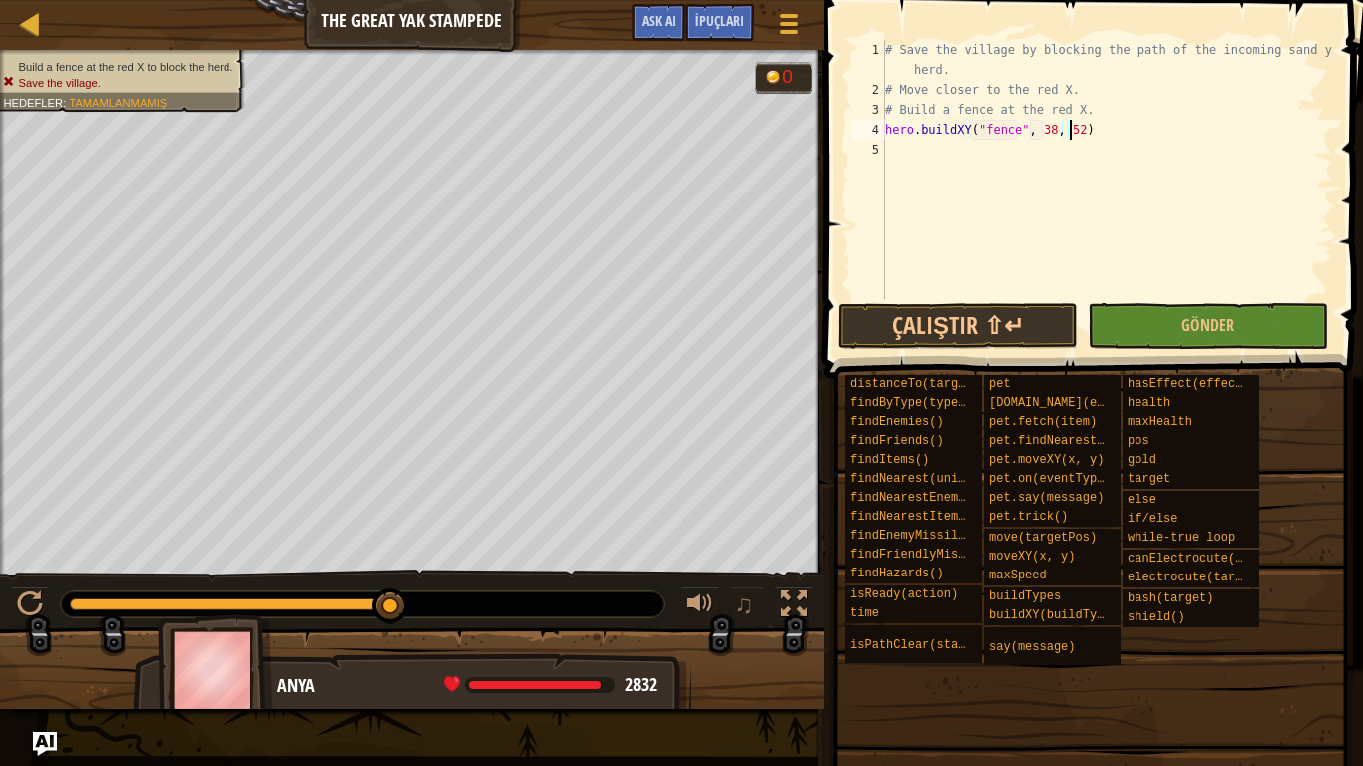
type textarea "hero.buildXY("fence", 38, 52)"
click at [1076, 129] on div "# Save the village by blocking the path of the incoming sand yak herd. # Move c…" at bounding box center [1107, 199] width 452 height 319
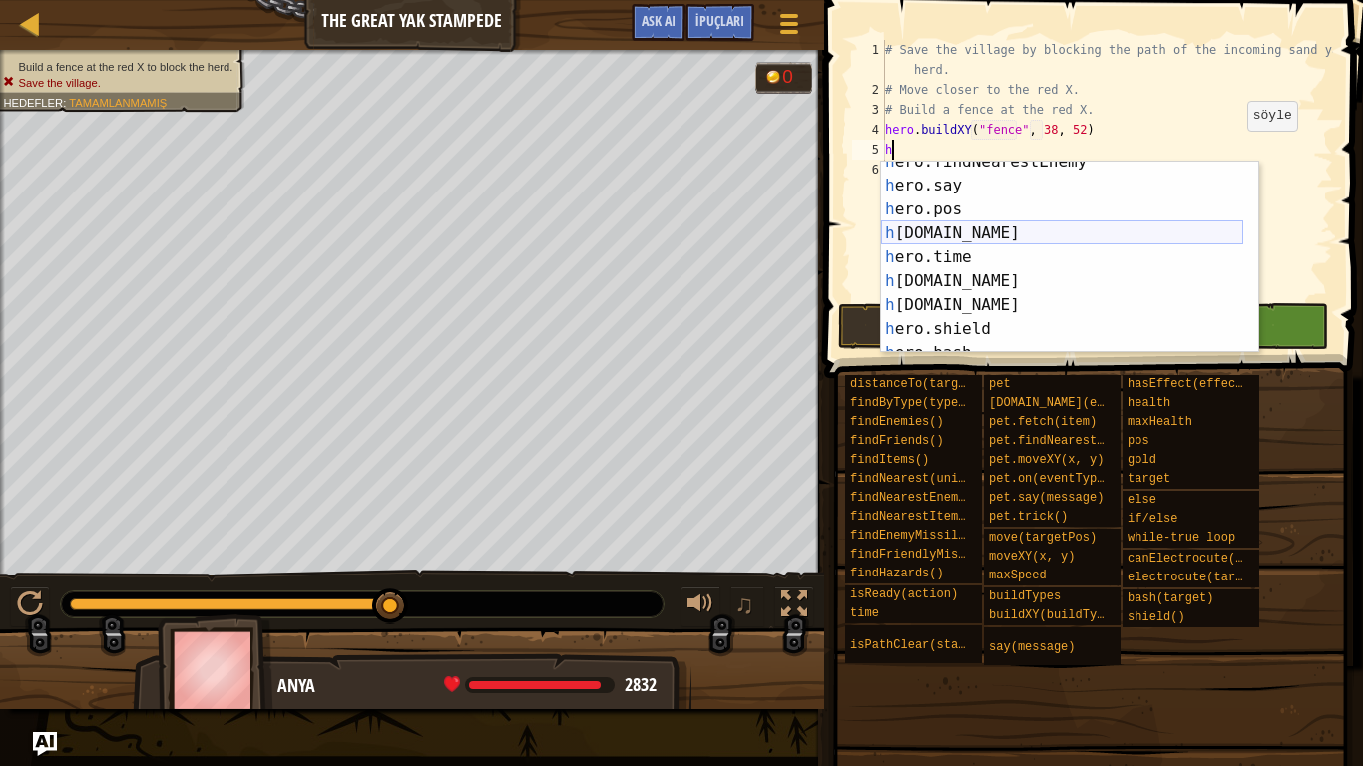
scroll to position [180, 0]
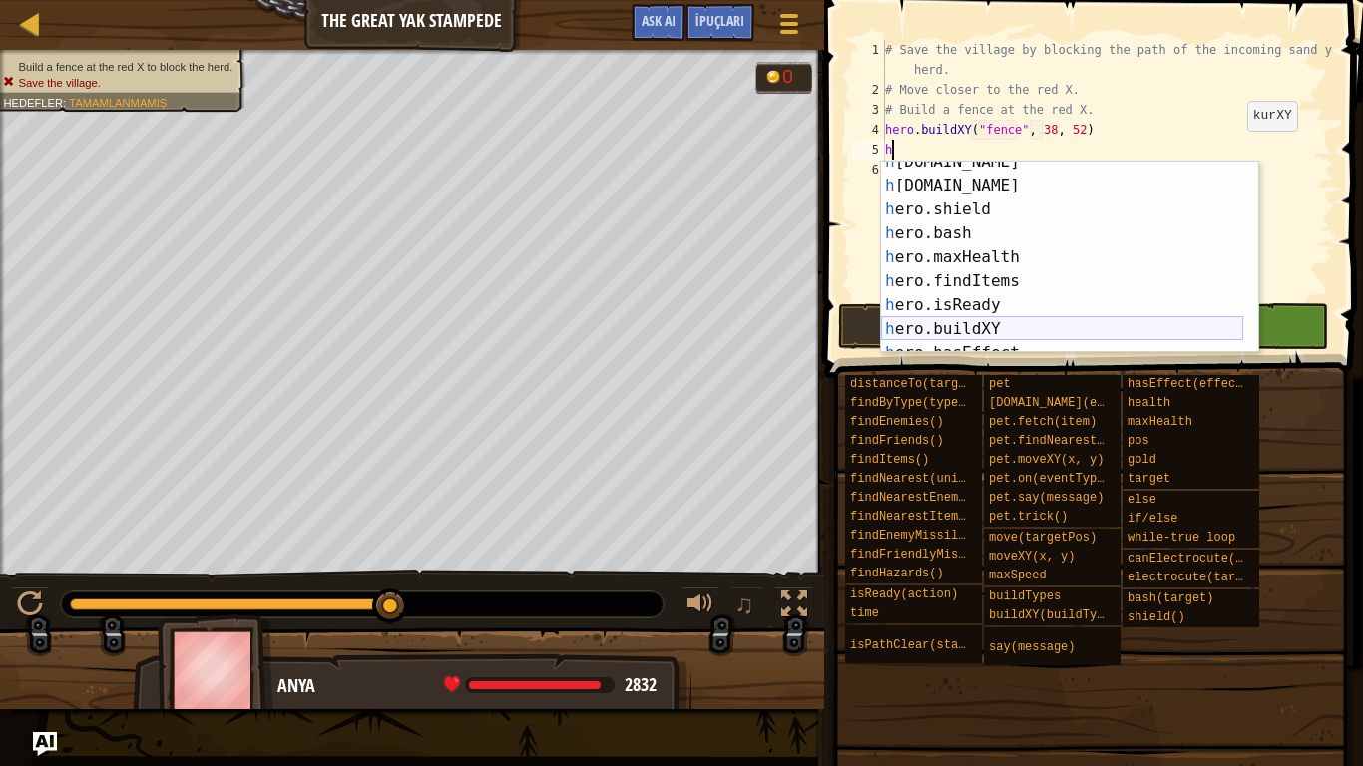
click at [986, 323] on div "h [DOMAIN_NAME] enter tuşuna bas h [DOMAIN_NAME] enter tuşuna bas h ero.shield …" at bounding box center [1062, 270] width 362 height 240
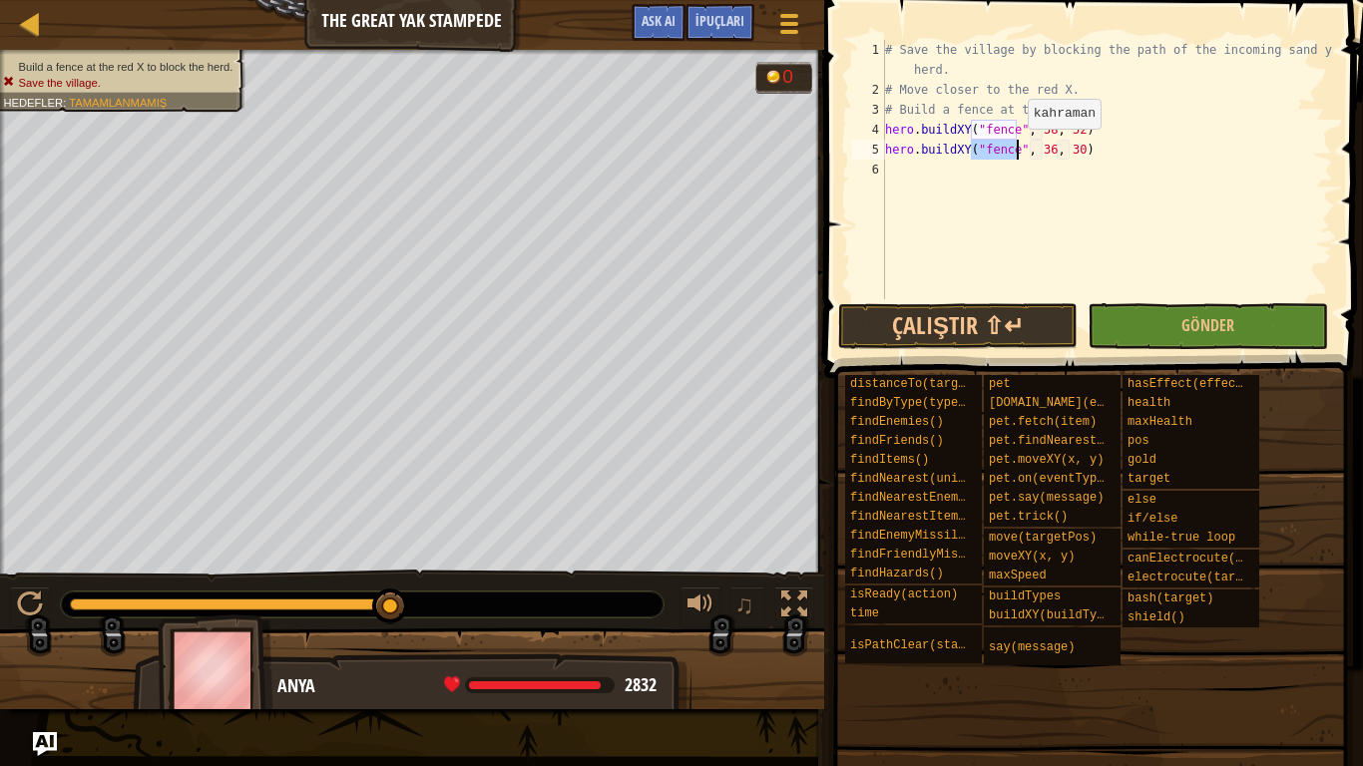
click at [1010, 149] on div "# Save the village by blocking the path of the incoming sand yak herd. # Move c…" at bounding box center [1107, 169] width 452 height 259
click at [1083, 153] on div "# Save the village by blocking the path of the incoming sand yak herd. # Move c…" at bounding box center [1107, 199] width 452 height 319
click at [1107, 148] on div "# Save the village by blocking the path of the incoming sand yak herd. # Move c…" at bounding box center [1107, 199] width 452 height 319
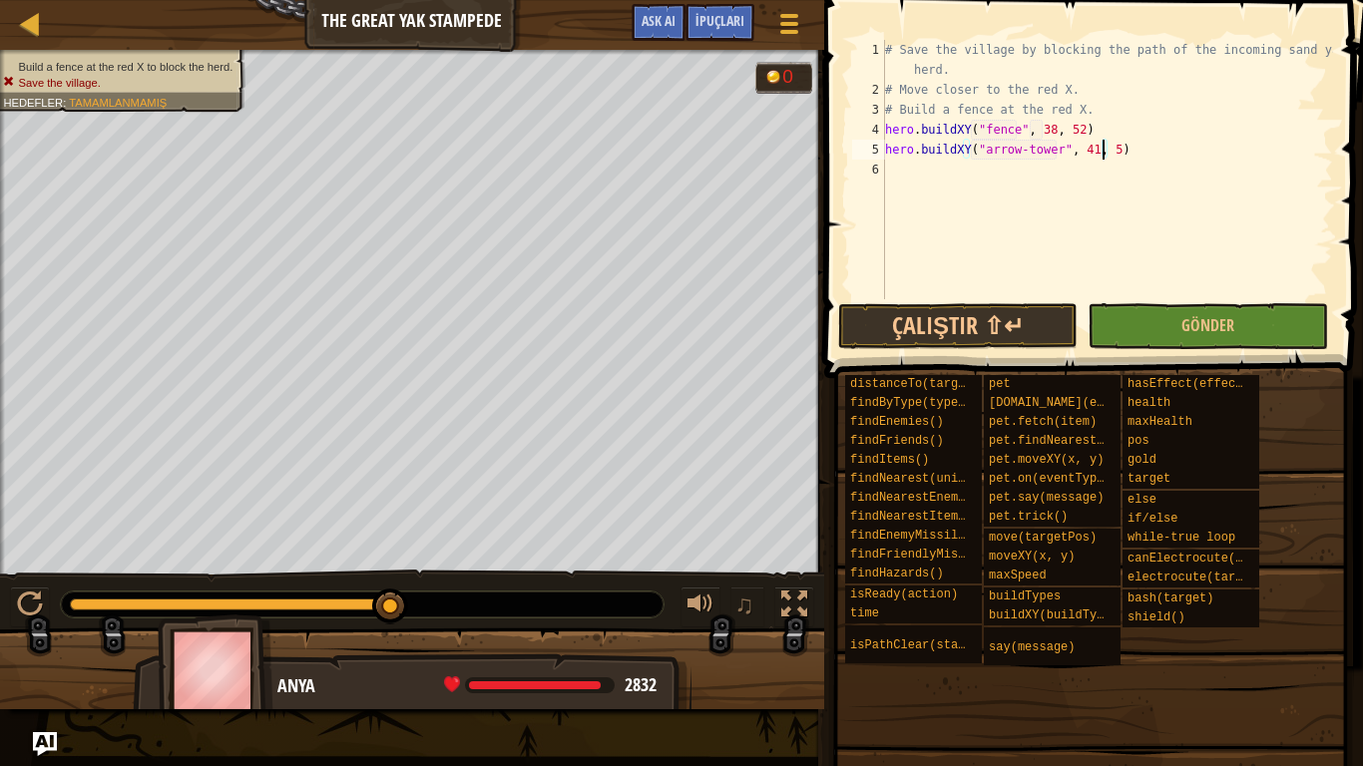
scroll to position [9, 18]
click at [1022, 333] on button "Çalıştır ⇧↵" at bounding box center [958, 326] width 240 height 46
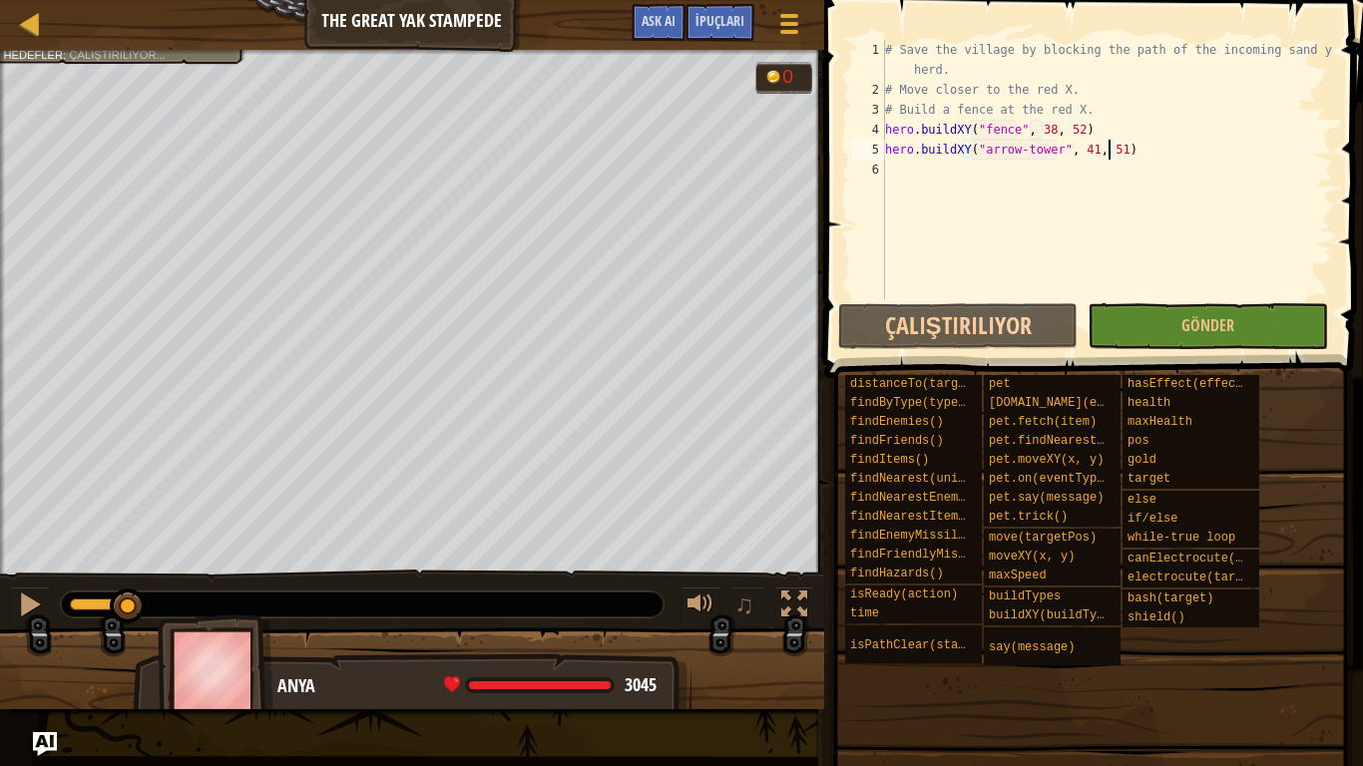
drag, startPoint x: 132, startPoint y: 602, endPoint x: 254, endPoint y: 585, distance: 123.9
click at [40, 595] on div at bounding box center [30, 605] width 26 height 26
click at [26, 606] on div at bounding box center [30, 605] width 26 height 26
click at [30, 604] on div at bounding box center [30, 605] width 26 height 26
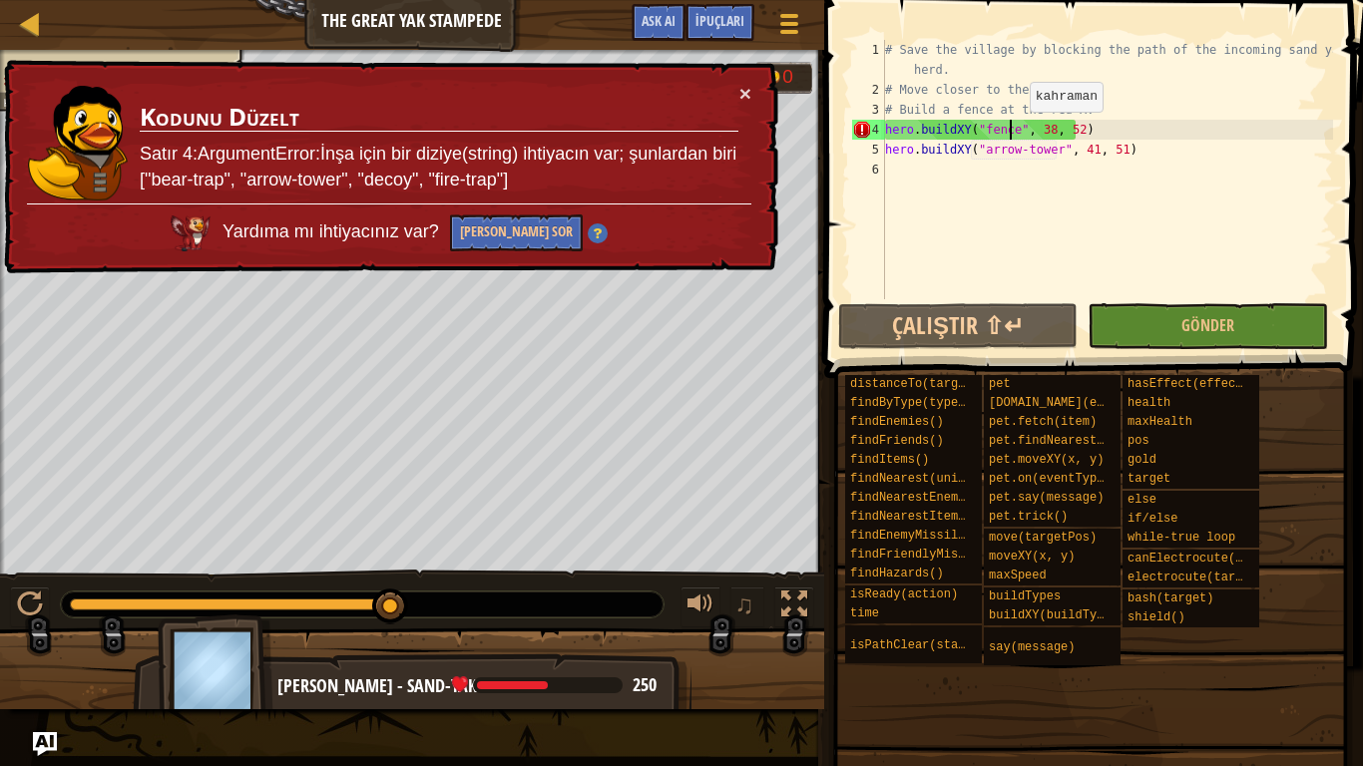
click at [1013, 132] on div "# Save the village by blocking the path of the incoming sand yak herd. # Move c…" at bounding box center [1107, 199] width 452 height 319
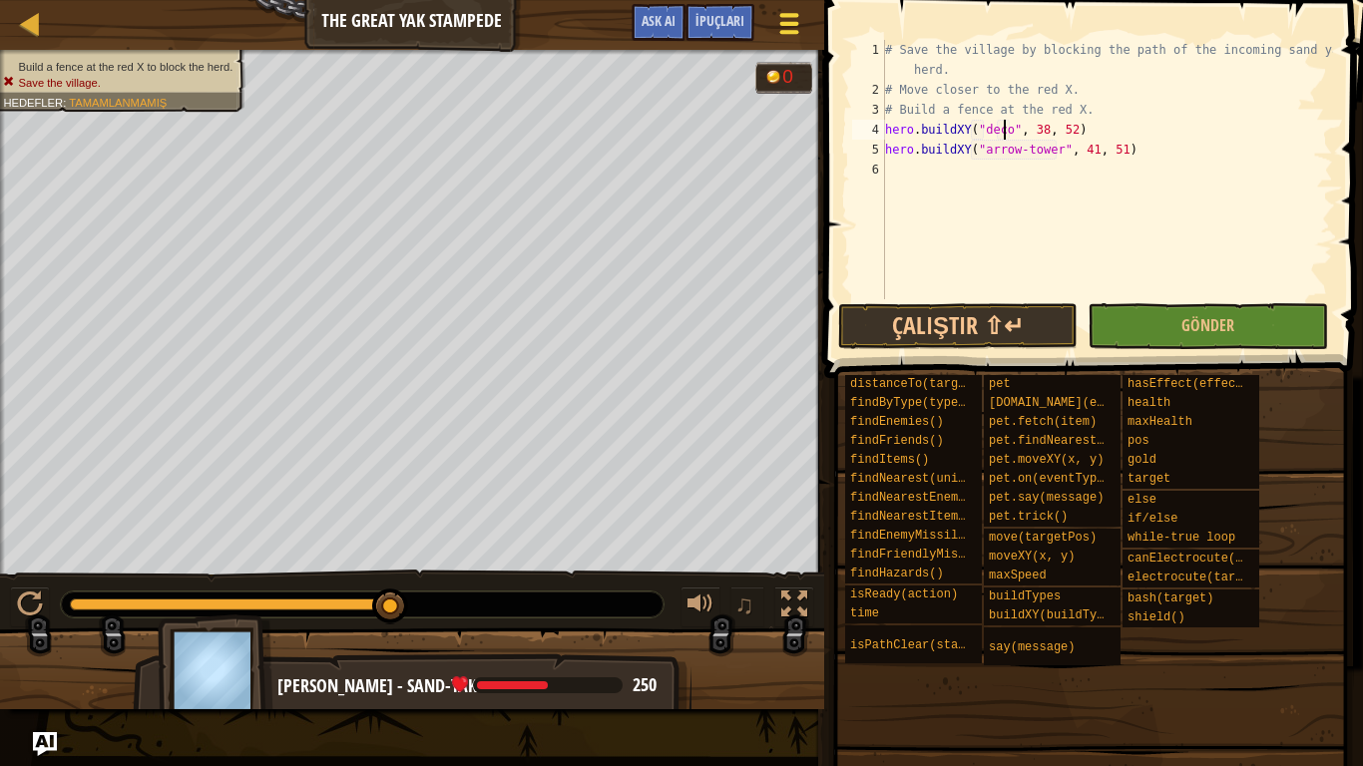
scroll to position [9, 10]
click at [890, 321] on button "Çalıştır ⇧↵" at bounding box center [958, 326] width 240 height 46
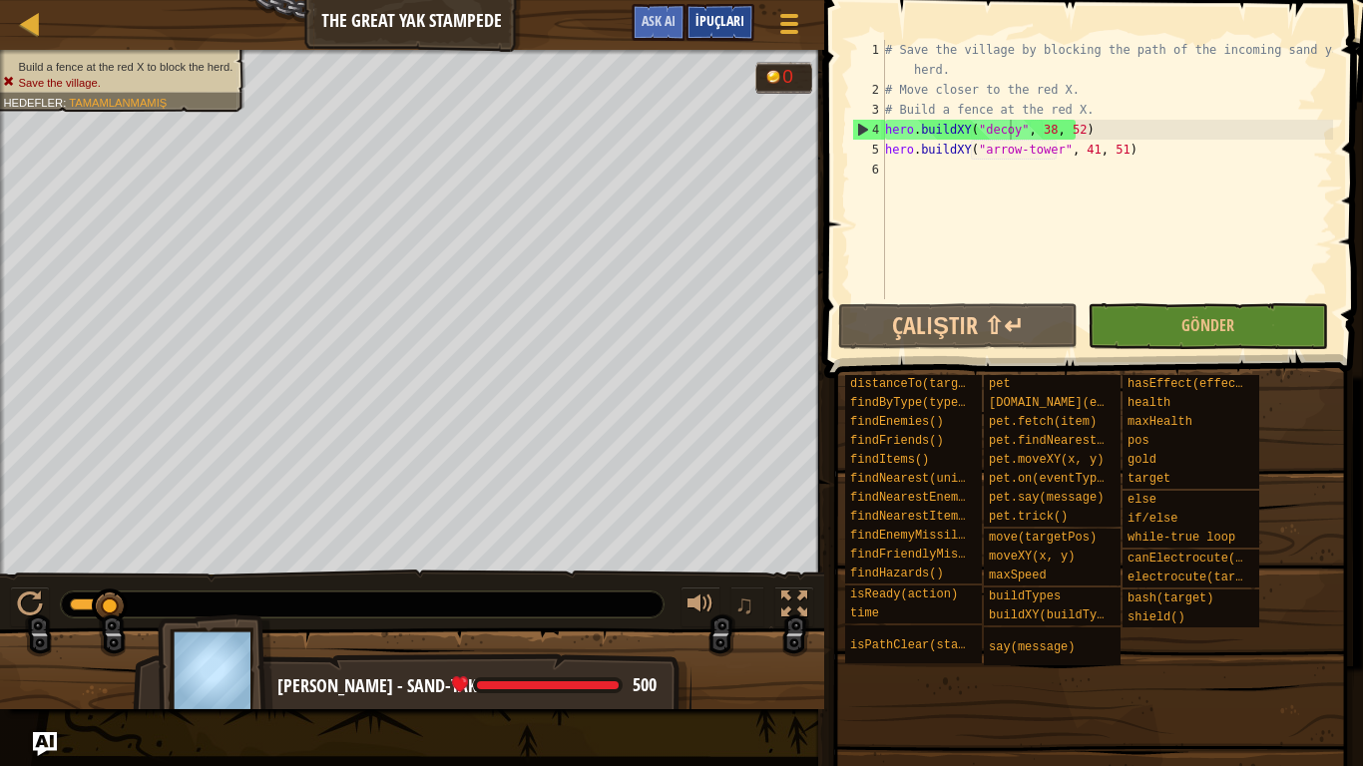
click at [713, 7] on div "İpuçları" at bounding box center [720, 22] width 69 height 37
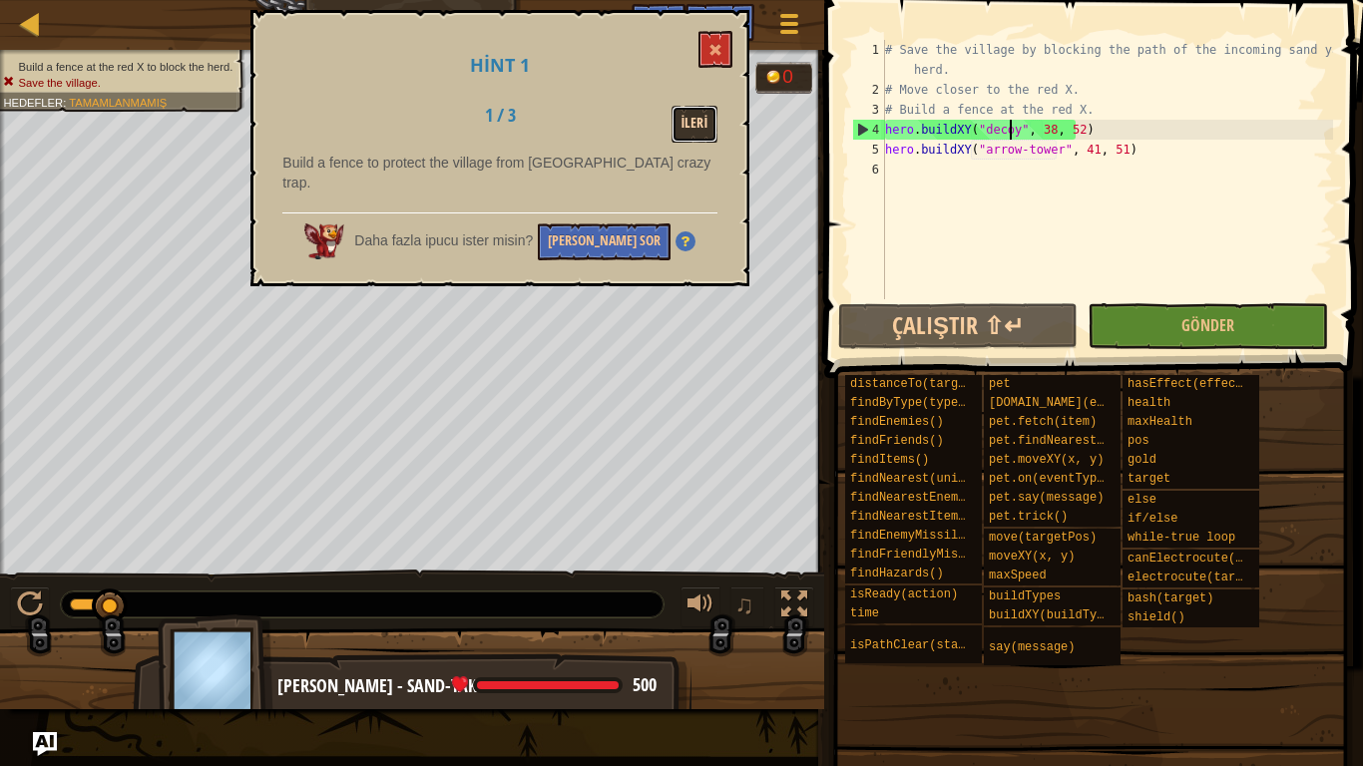
click at [680, 115] on button "İleri" at bounding box center [695, 124] width 47 height 37
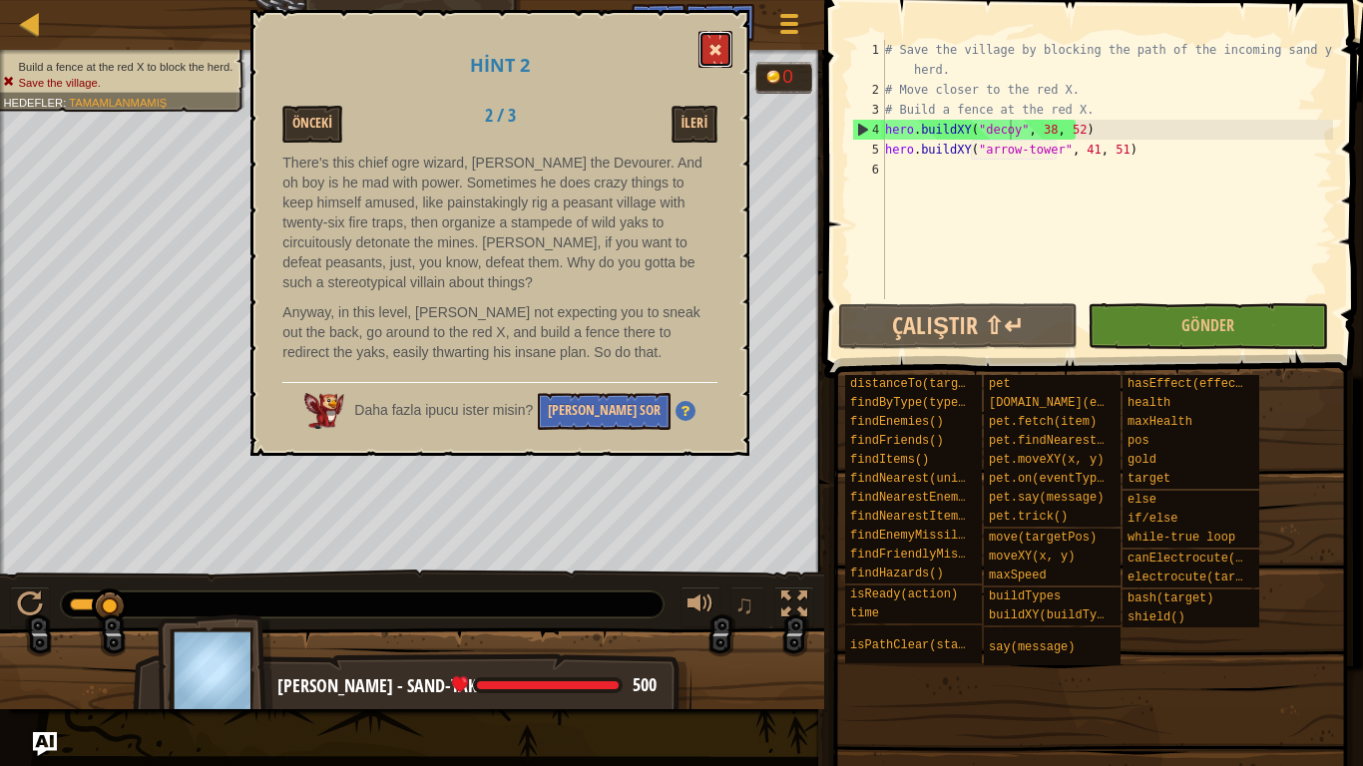
click at [711, 35] on button at bounding box center [716, 49] width 34 height 37
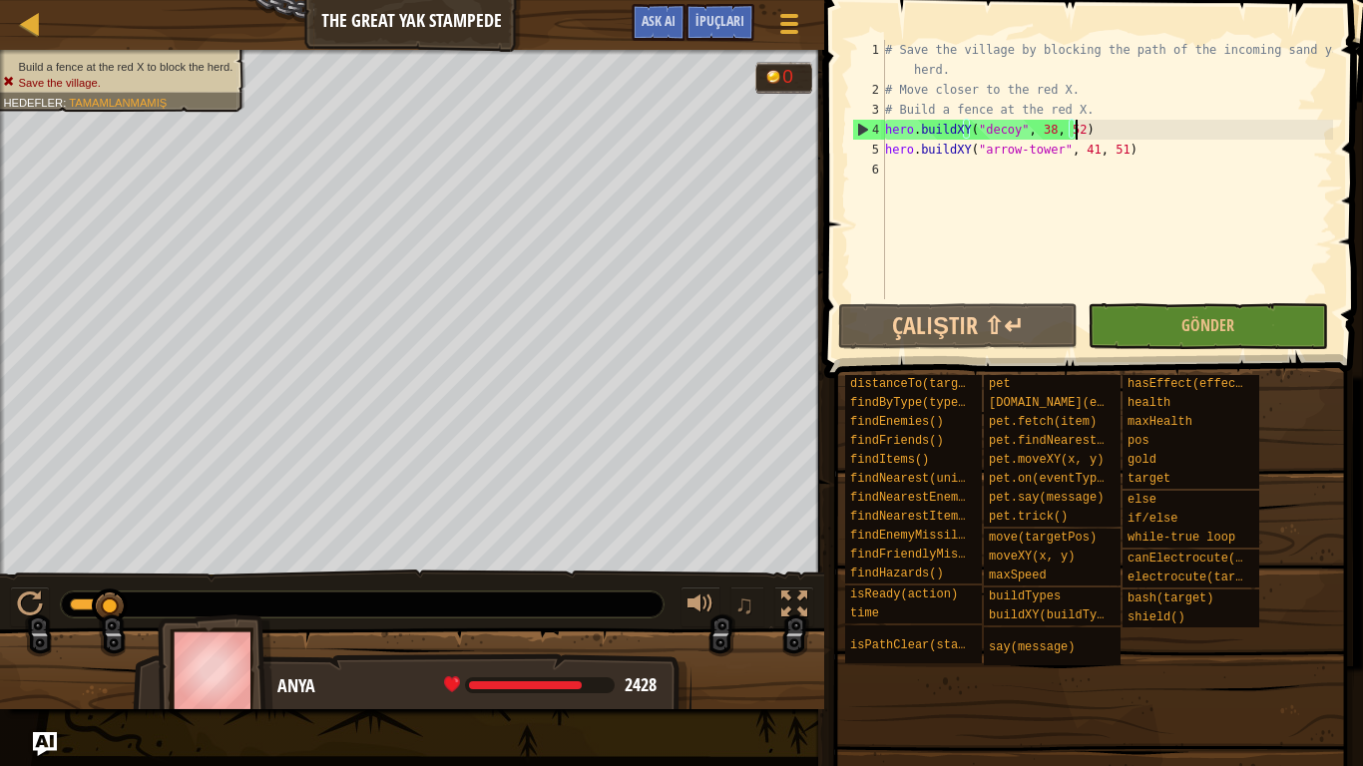
drag, startPoint x: 1093, startPoint y: 126, endPoint x: 1137, endPoint y: 129, distance: 44.0
click at [1137, 129] on div "# Save the village by blocking the path of the incoming sand yak herd. # Move c…" at bounding box center [1107, 199] width 452 height 319
drag, startPoint x: 1131, startPoint y: 146, endPoint x: 877, endPoint y: 151, distance: 253.5
click at [877, 151] on div "hero.buildXY("decoy", 38, 52) 1 2 3 4 5 6 # Save the village by blocking the pa…" at bounding box center [1090, 169] width 485 height 259
type textarea "hero.buildXY("arrow-tower", 41, 51)"
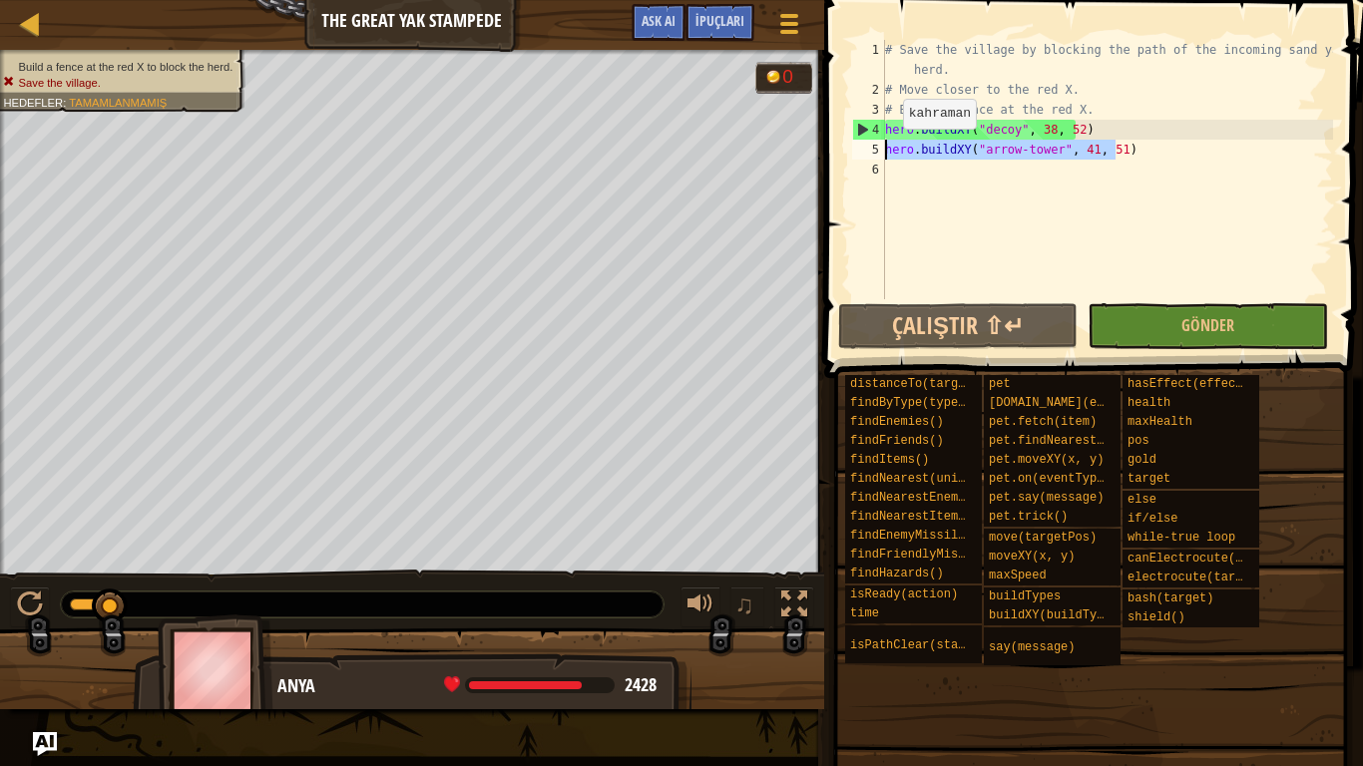
scroll to position [9, 0]
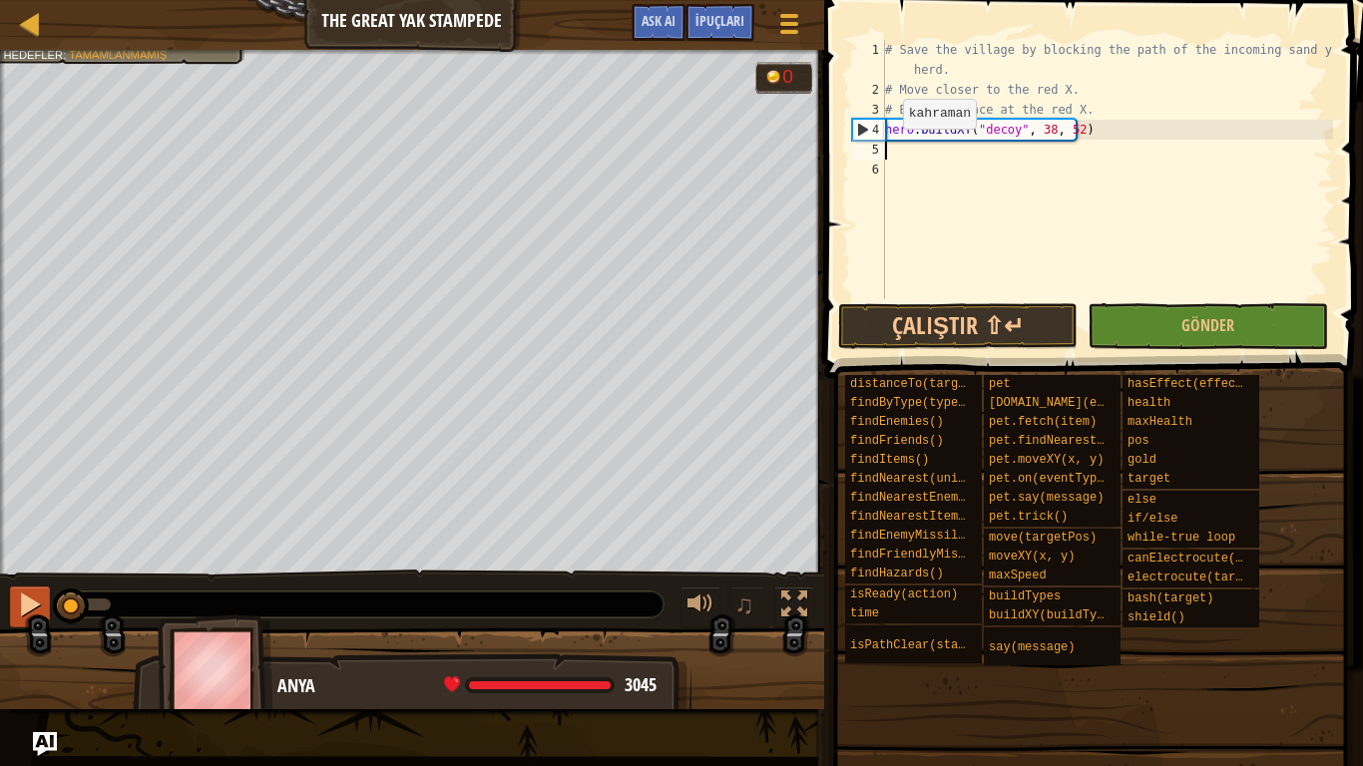
drag, startPoint x: 105, startPoint y: 610, endPoint x: 23, endPoint y: 611, distance: 81.8
click at [23, 611] on div "♫" at bounding box center [412, 600] width 824 height 60
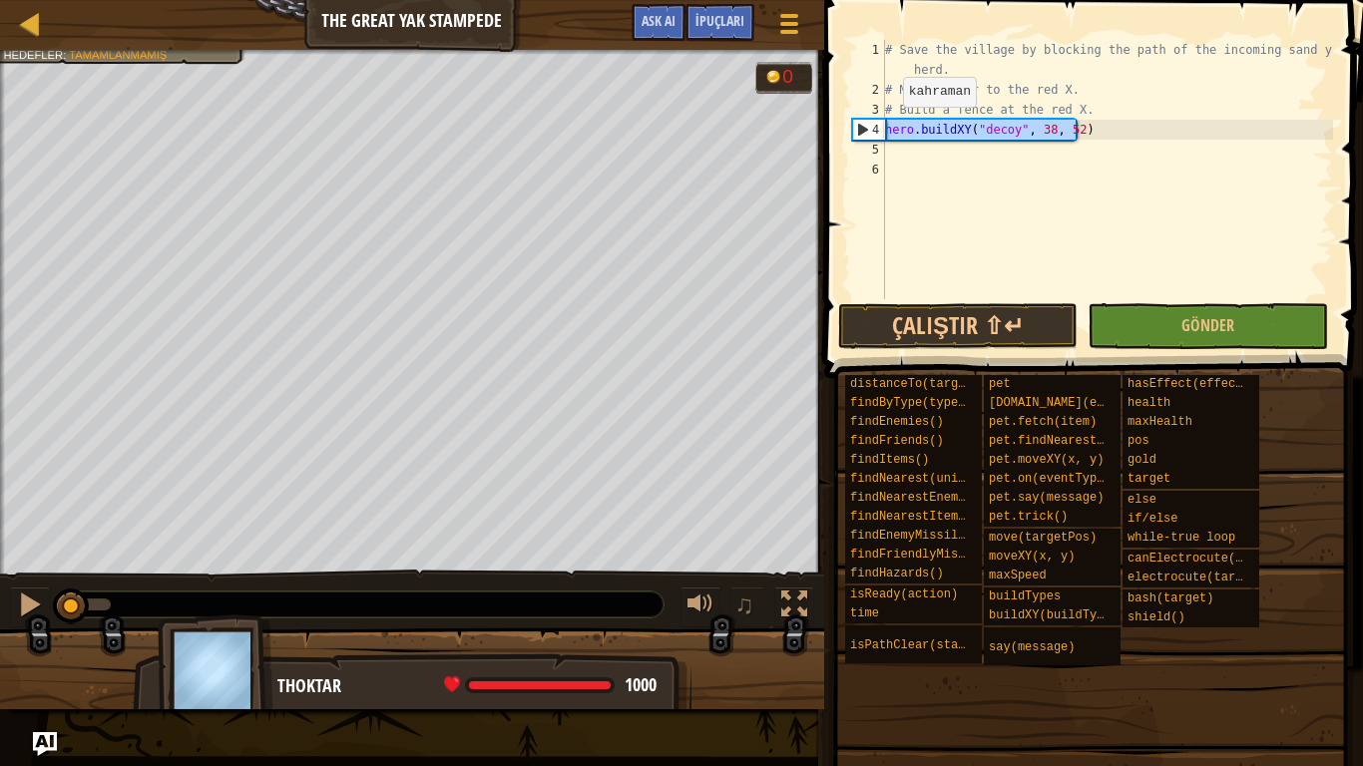
drag, startPoint x: 1079, startPoint y: 133, endPoint x: 885, endPoint y: 127, distance: 193.7
click at [885, 127] on div "# Save the village by blocking the path of the incoming sand yak herd. # Move c…" at bounding box center [1107, 199] width 452 height 319
type textarea "hero.buildXY("decoy", 38, 52)"
type textarea "w"
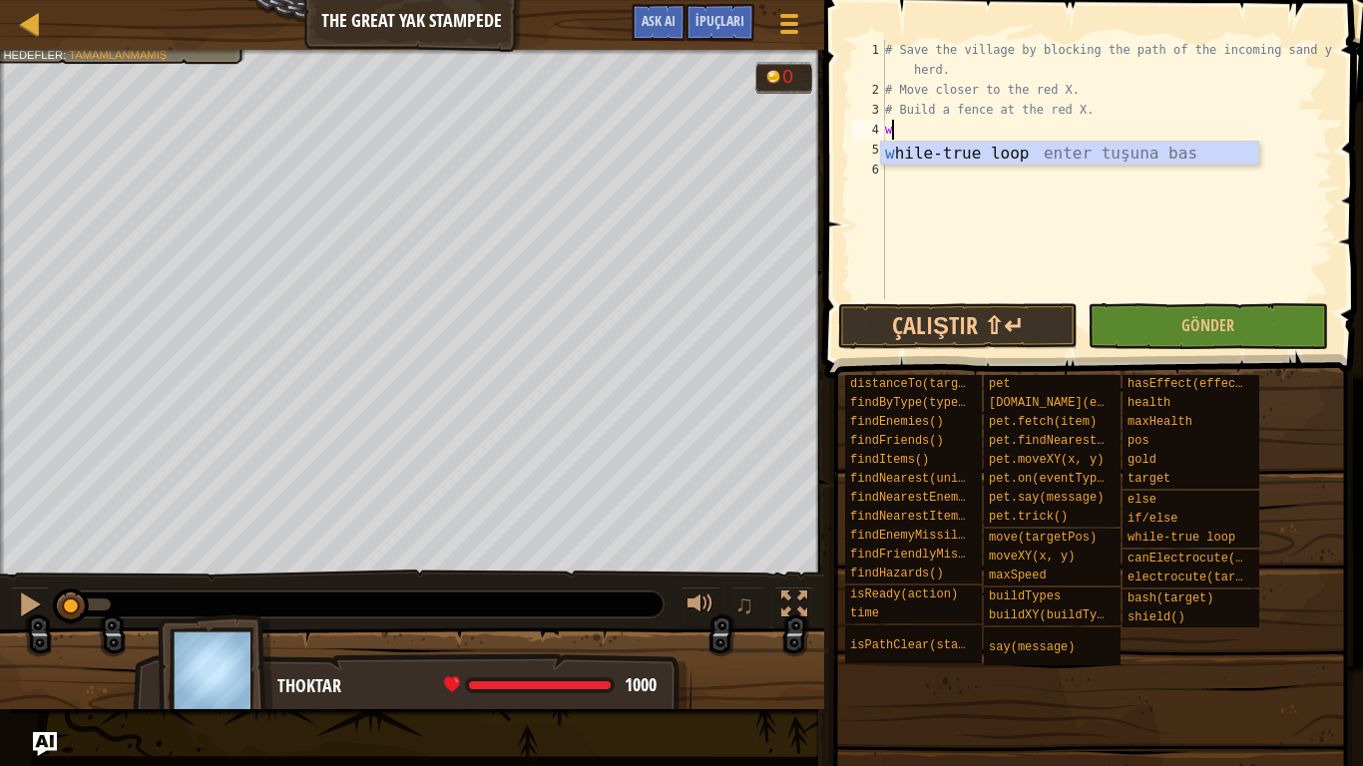
click at [903, 151] on div "w hile-true loop enter tuşuna bas" at bounding box center [1069, 178] width 377 height 72
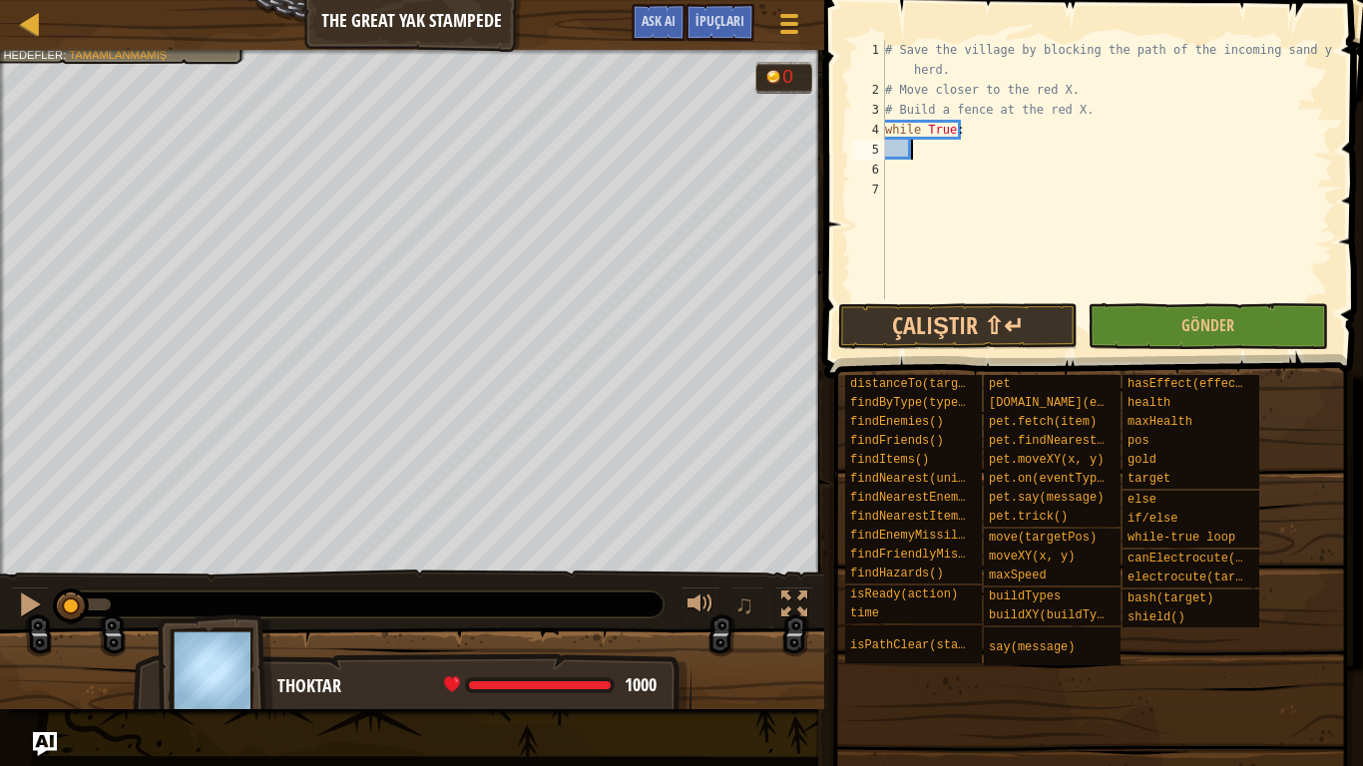
type textarea "h"
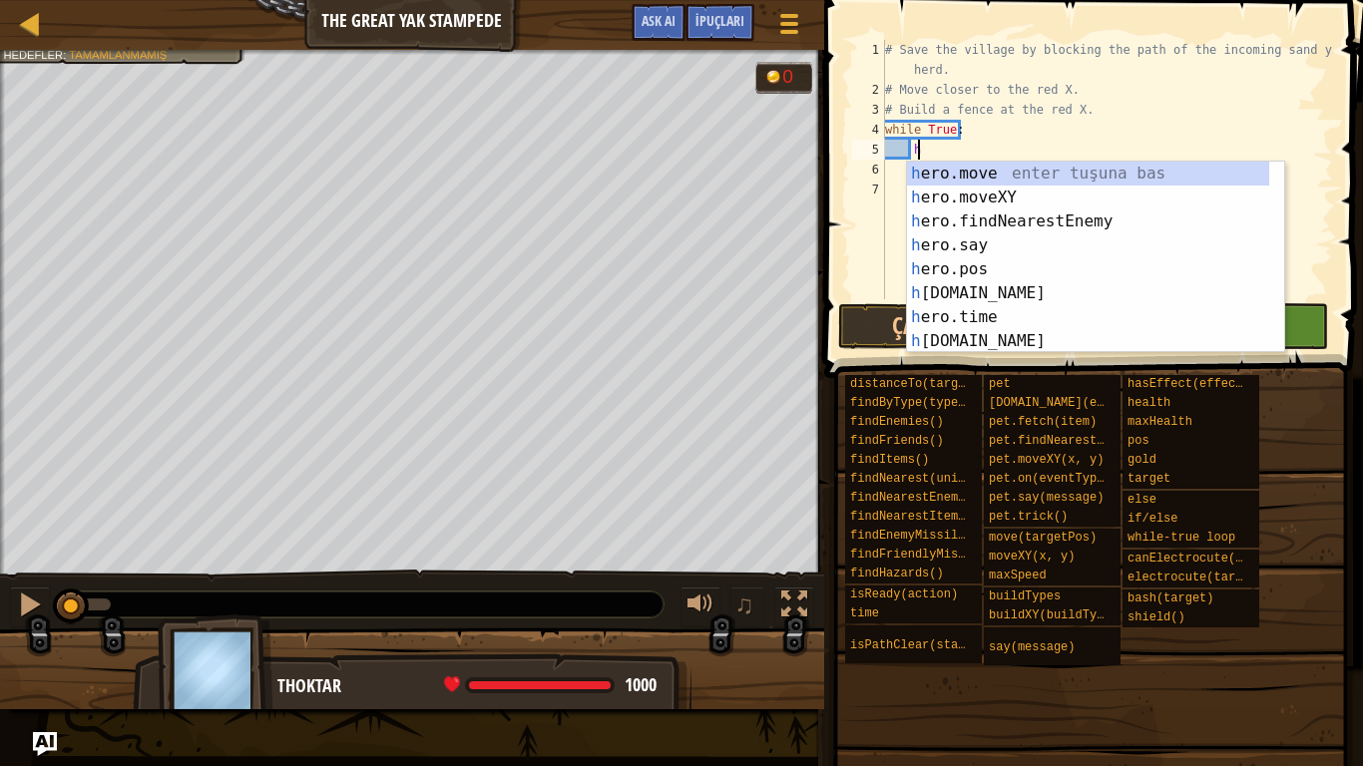
scroll to position [0, 0]
click at [1113, 218] on div "h ero.move enter tuşuna bas h ero.moveXY enter tuşuna bas h ero.findNearestEnem…" at bounding box center [1095, 282] width 377 height 240
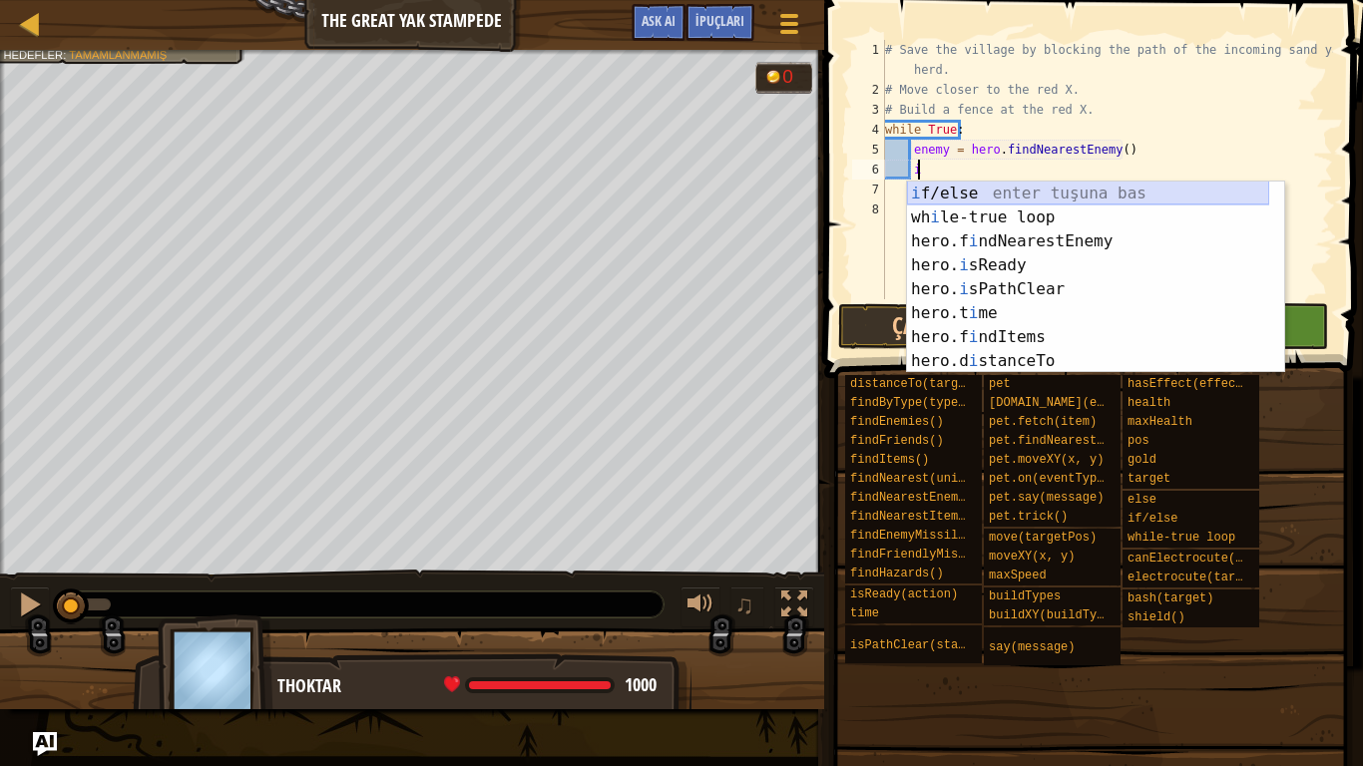
click at [1005, 193] on div "i f/else enter tuşuna bas wh i le-true loop enter tuşuna bas hero.f i ndNearest…" at bounding box center [1088, 302] width 362 height 240
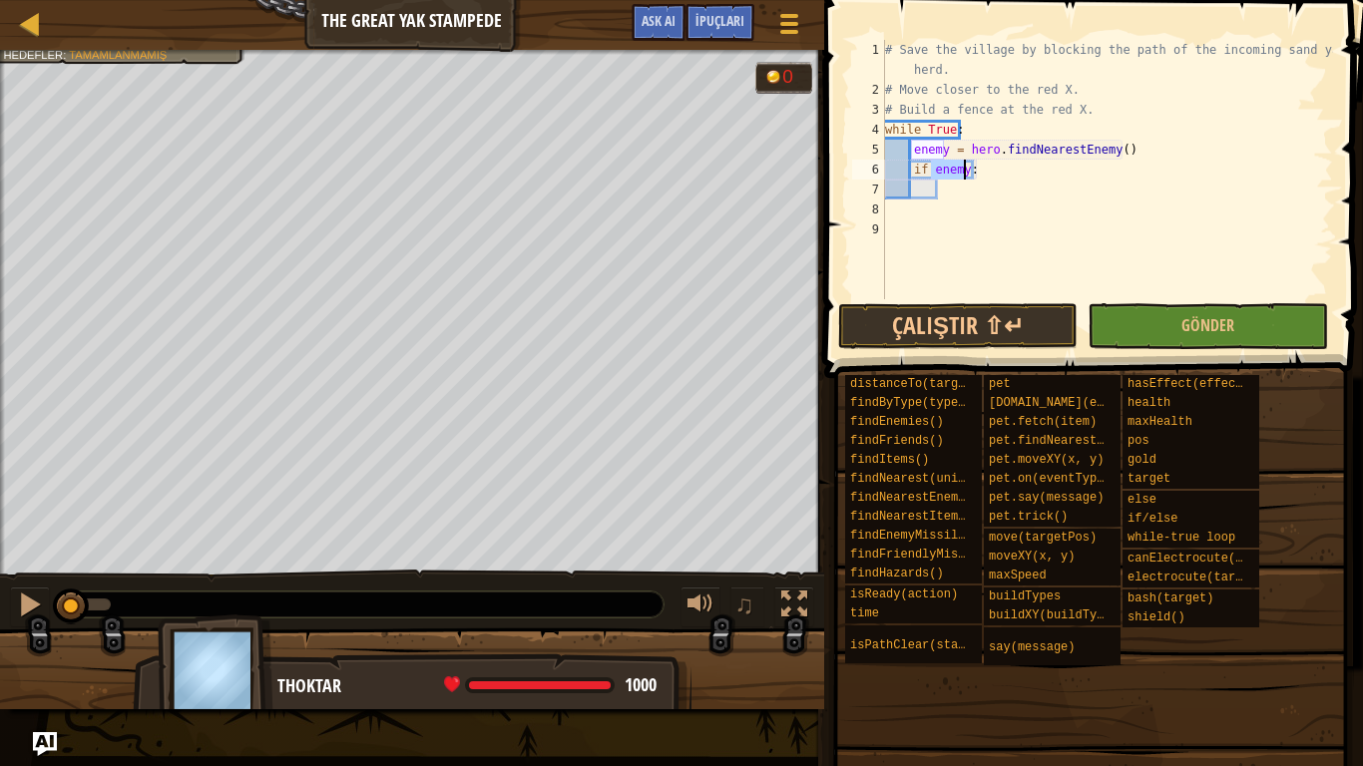
type textarea "if enemy:"
click at [942, 191] on div "# Save the village by blocking the path of the incoming sand yak herd. # Move c…" at bounding box center [1107, 199] width 452 height 319
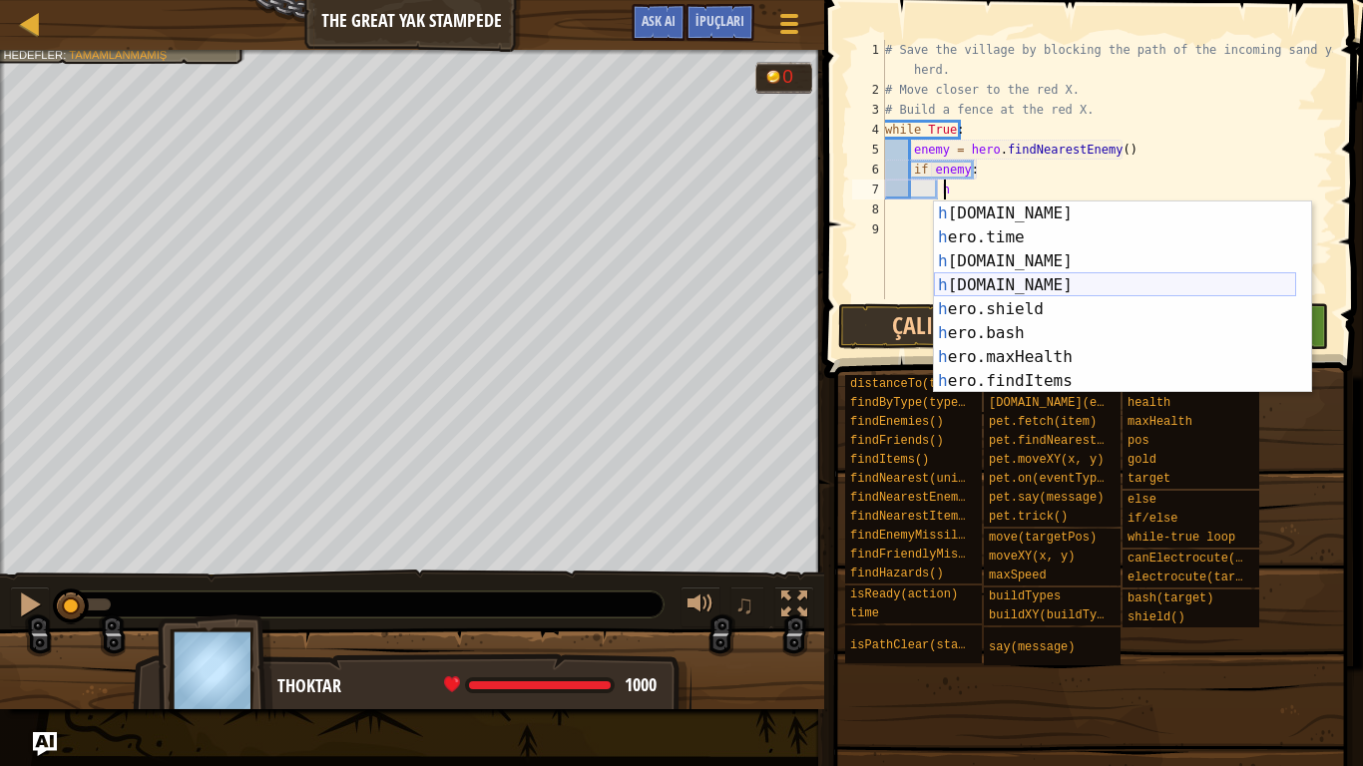
scroll to position [120, 0]
click at [1007, 329] on div "h [DOMAIN_NAME] enter tuşuna bas h ero.time enter tuşuna bas h [DOMAIN_NAME] en…" at bounding box center [1115, 322] width 362 height 240
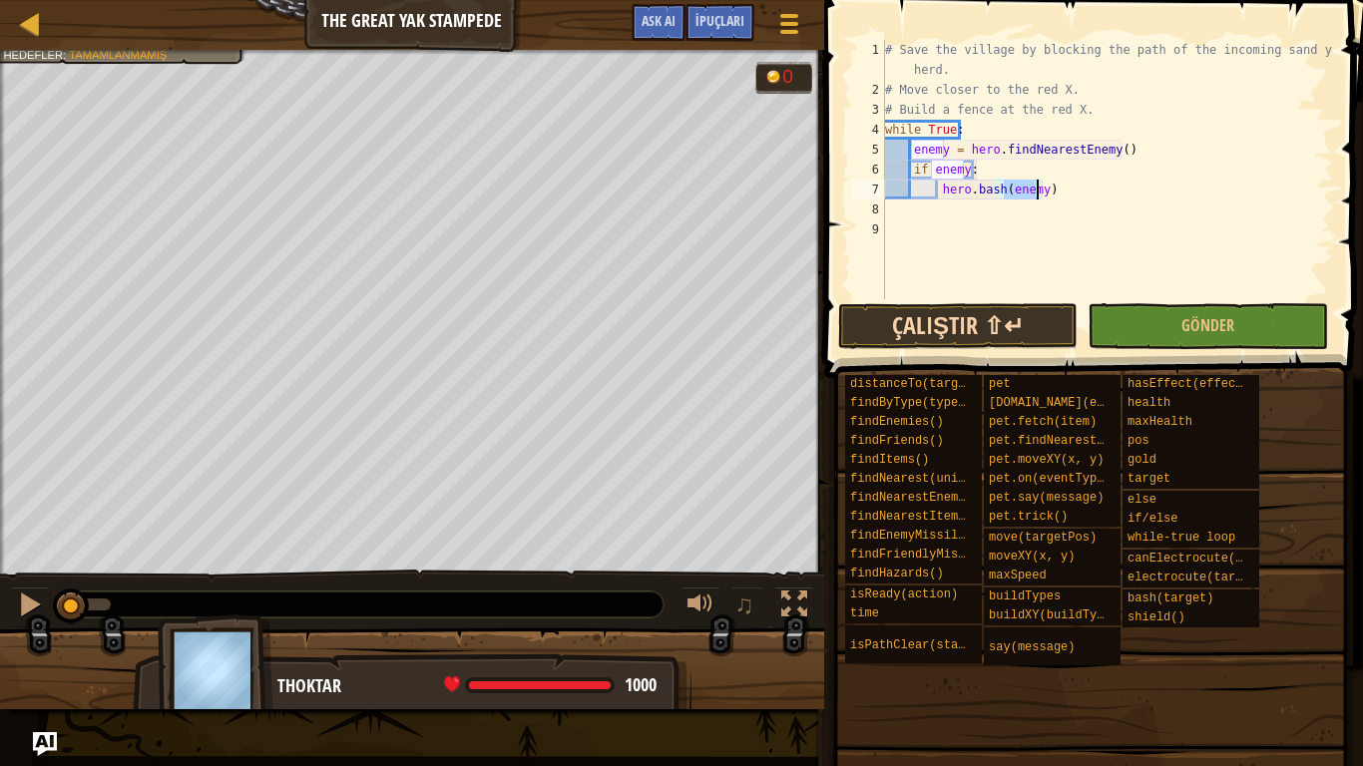
type textarea "hero.bash(enemy)"
click at [1007, 321] on button "Çalıştır ⇧↵" at bounding box center [958, 326] width 240 height 46
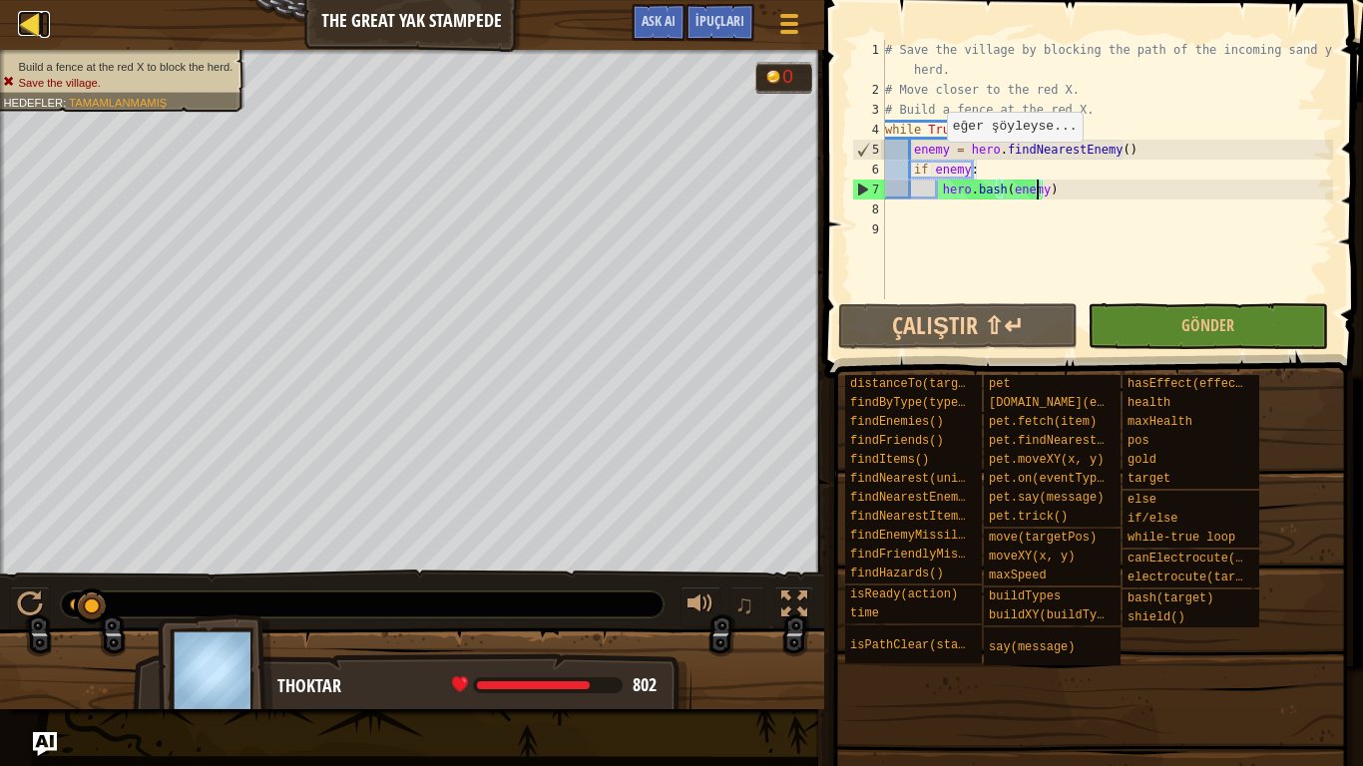
click at [31, 14] on div at bounding box center [30, 23] width 25 height 25
select select "tr"
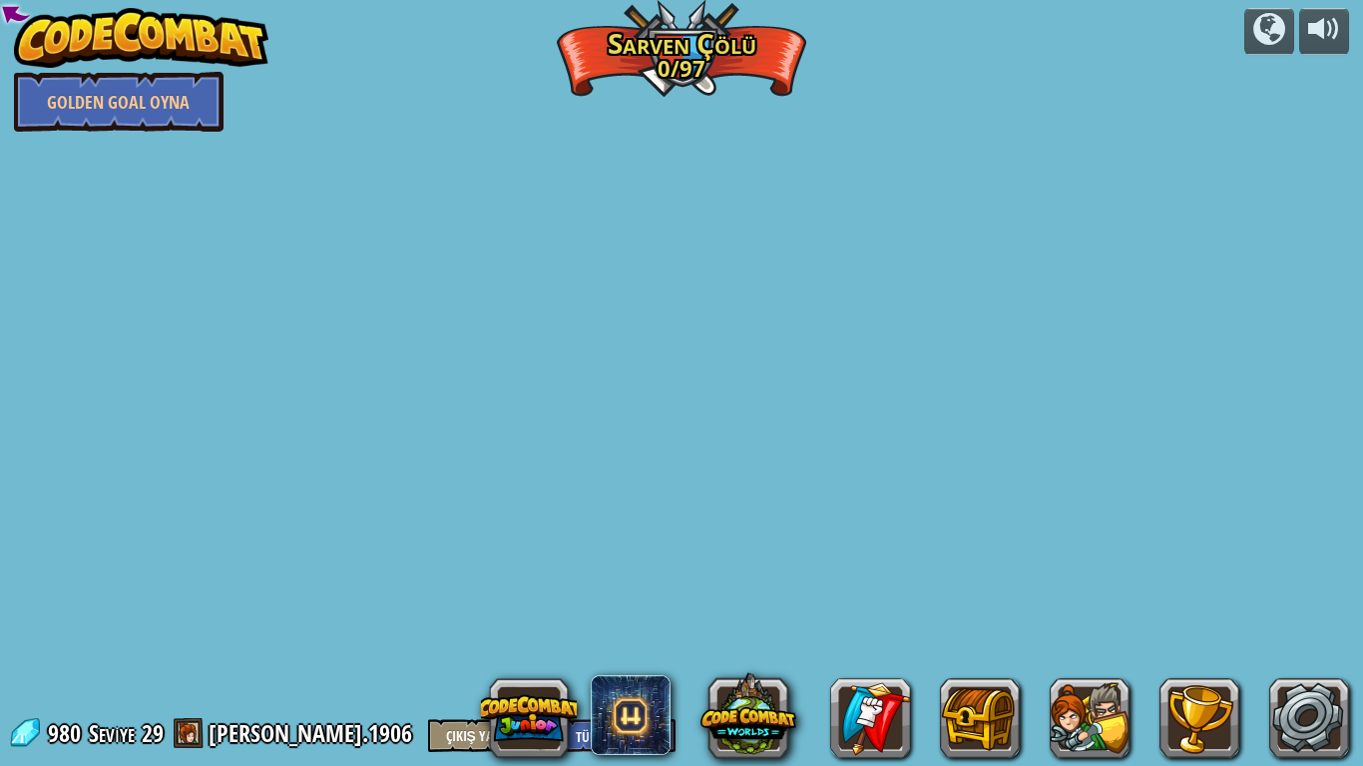
select select "tr"
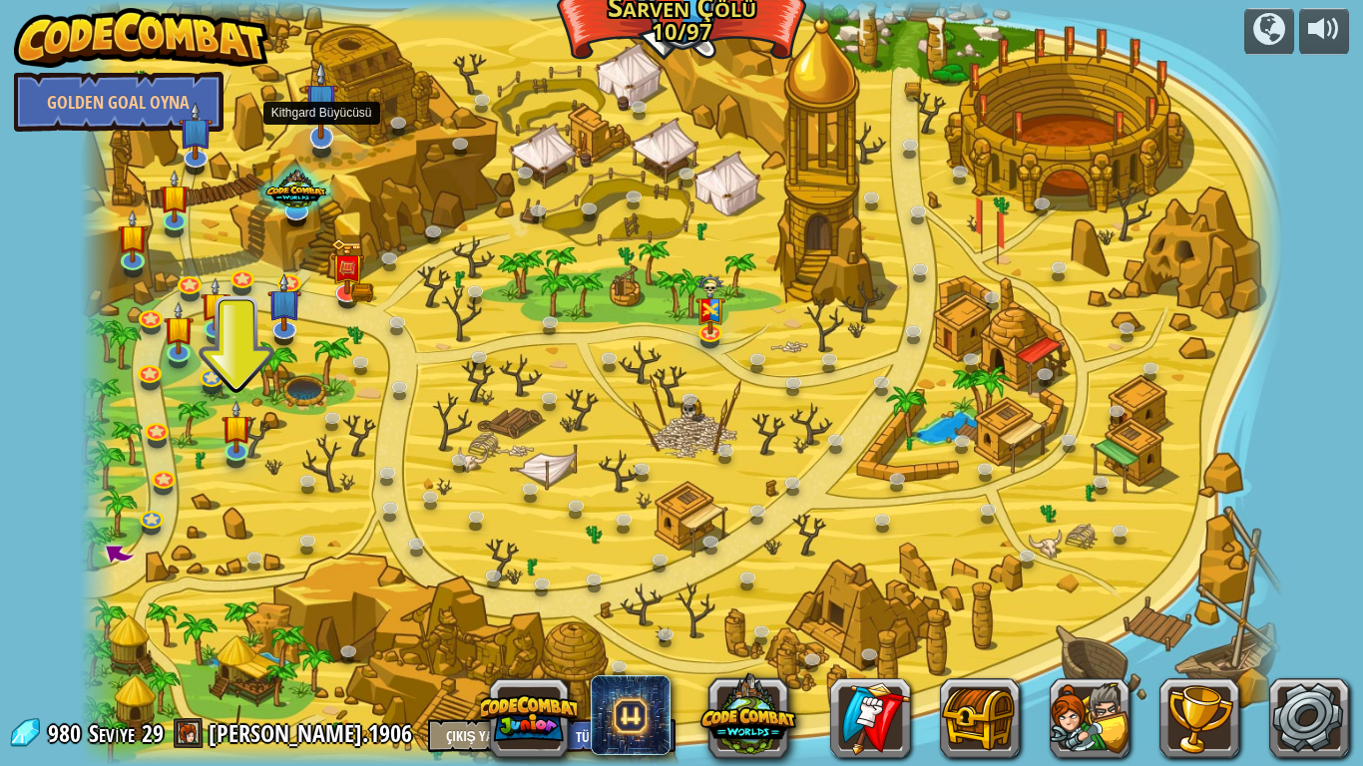
click at [318, 136] on img at bounding box center [321, 100] width 34 height 78
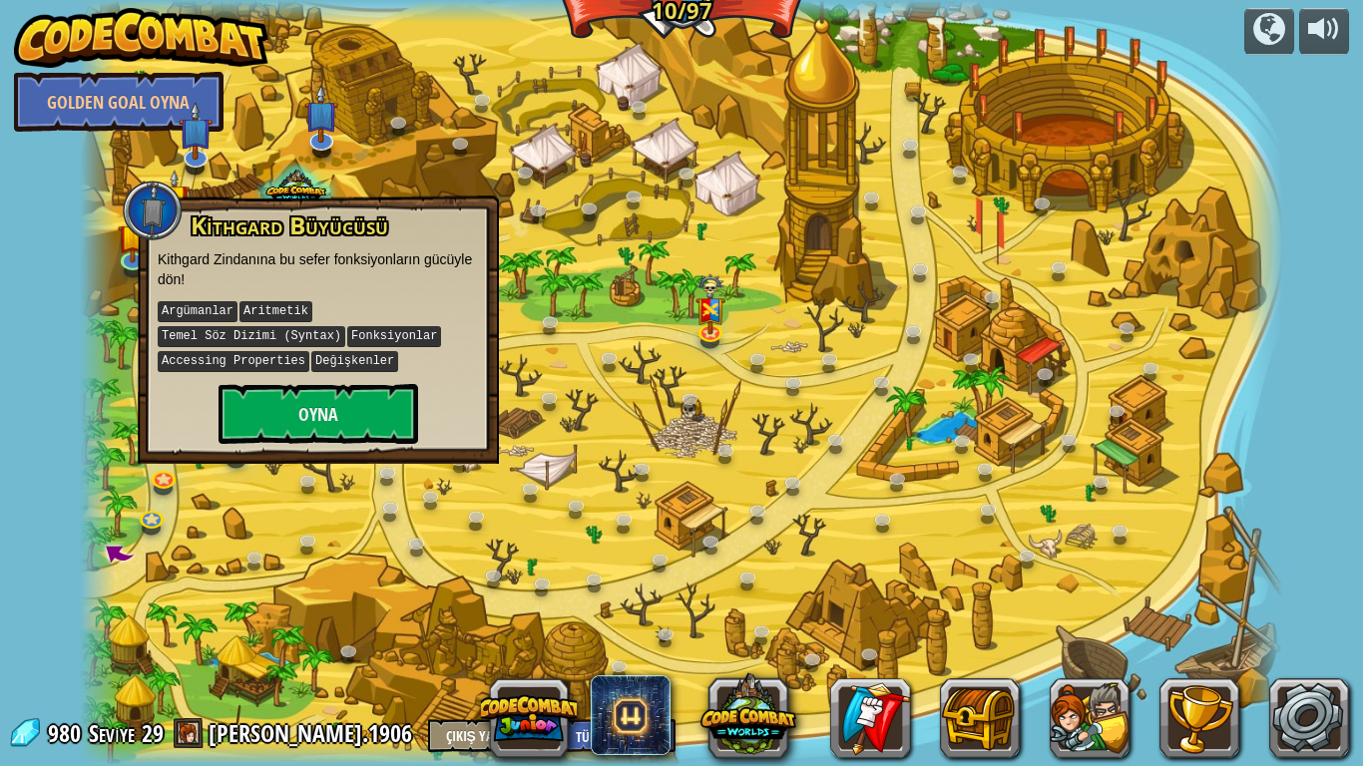
click at [566, 236] on div at bounding box center [682, 383] width 1204 height 766
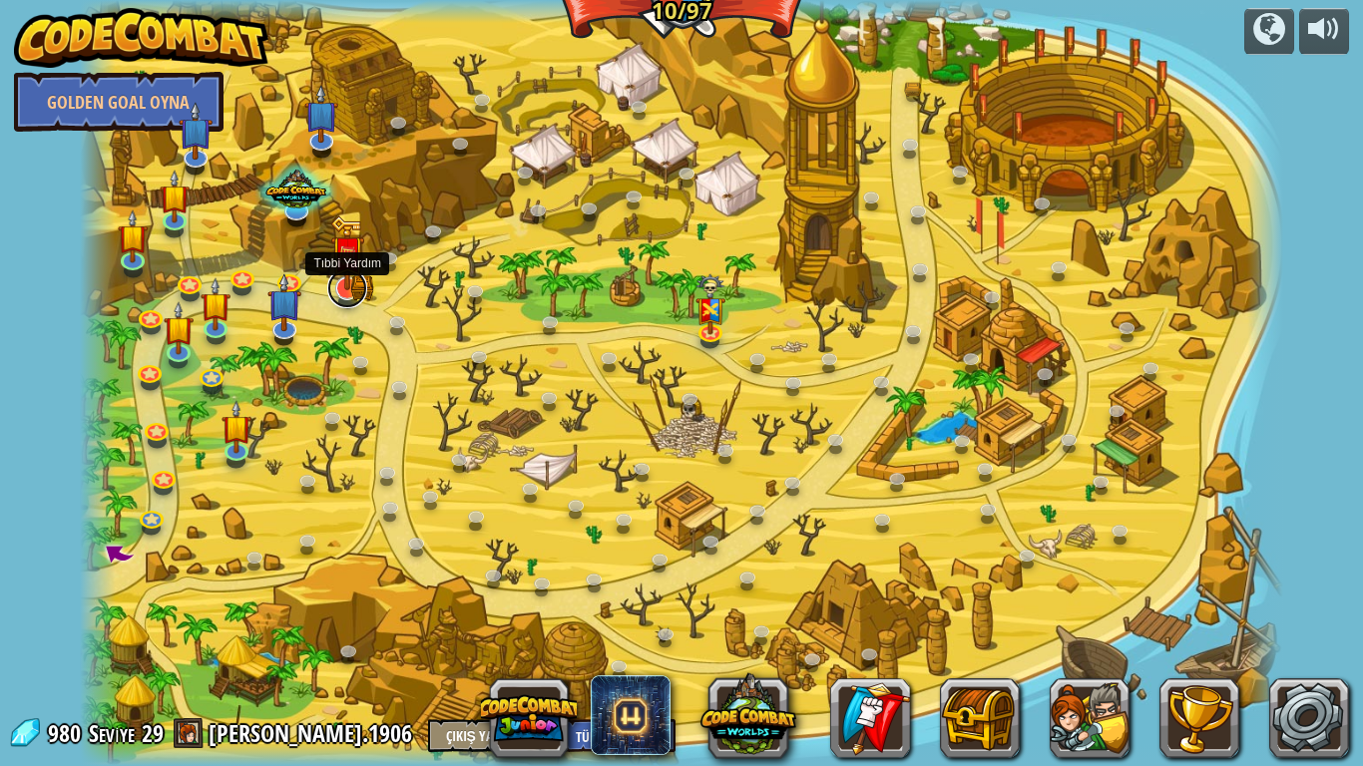
click at [365, 293] on link at bounding box center [347, 288] width 40 height 40
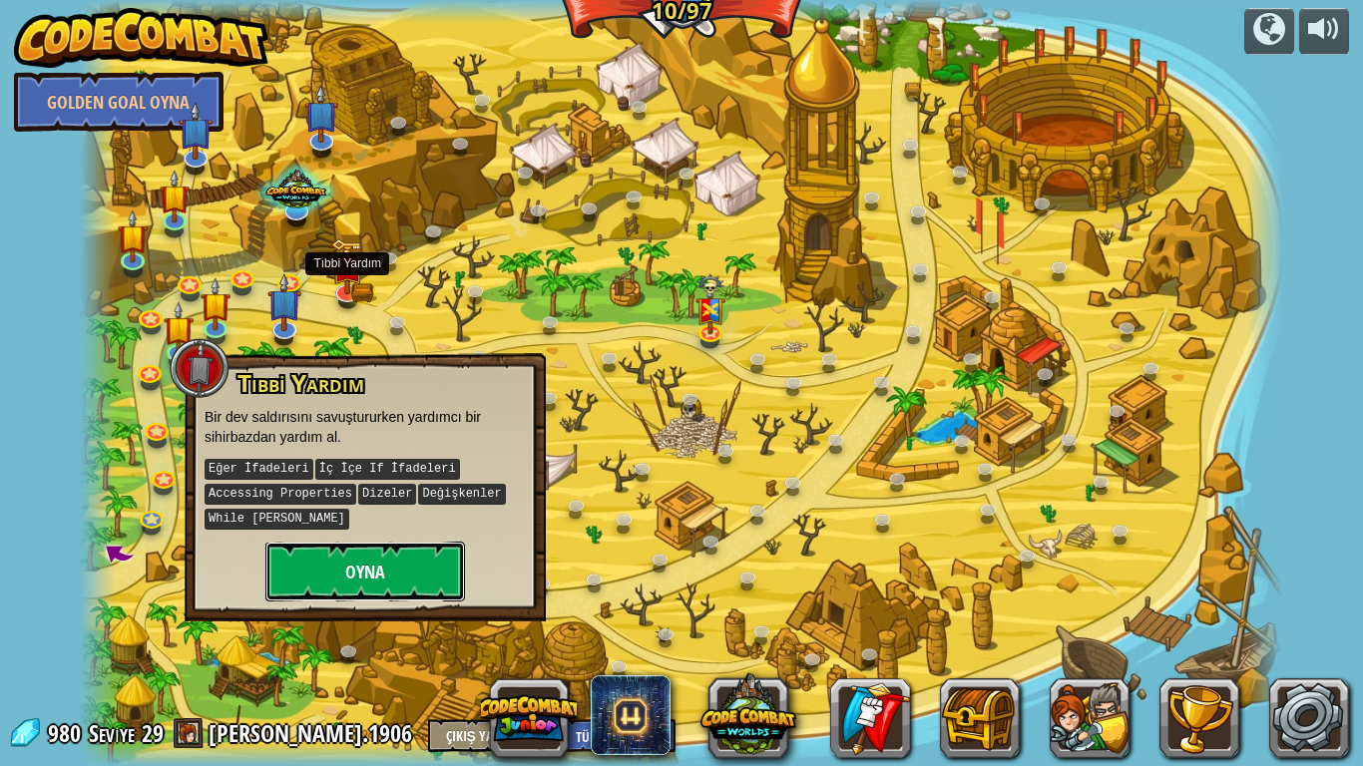
click at [420, 569] on button "Oyna" at bounding box center [365, 572] width 200 height 60
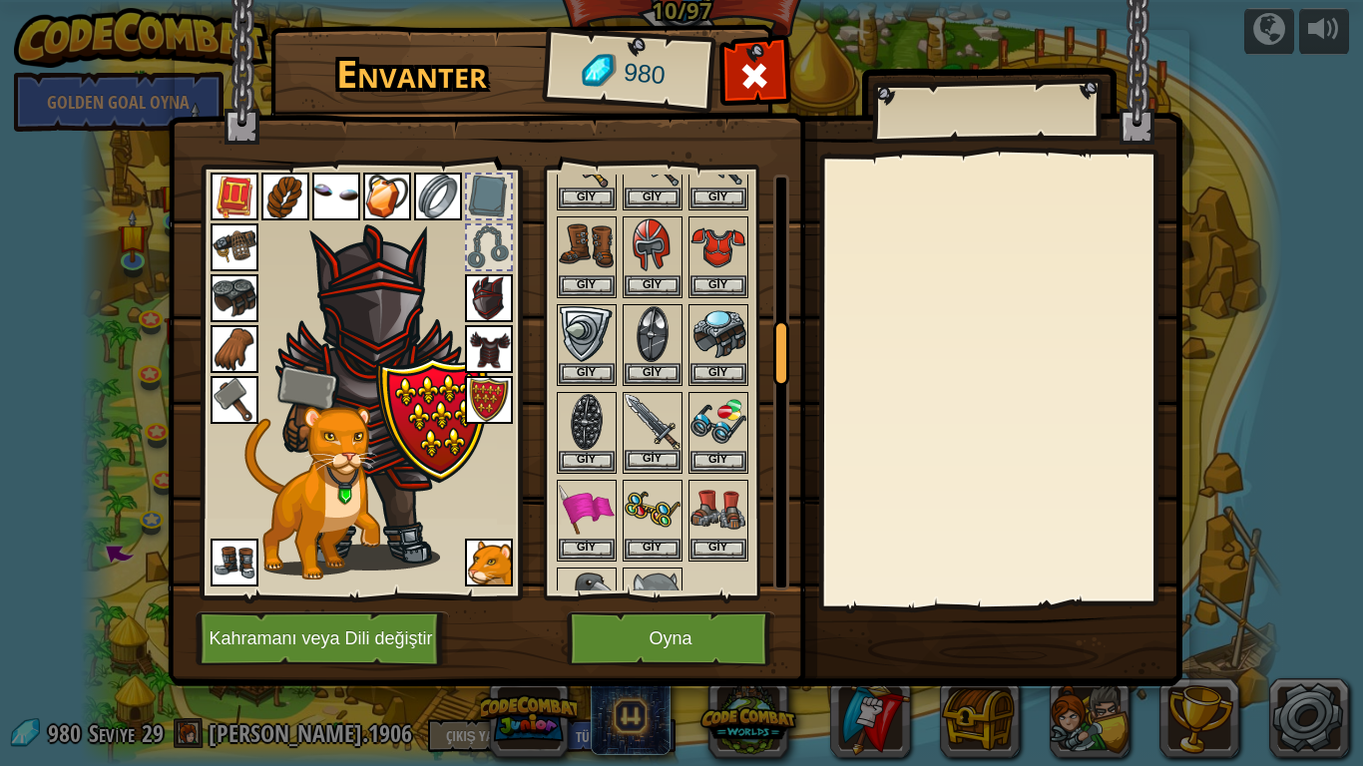
scroll to position [998, 0]
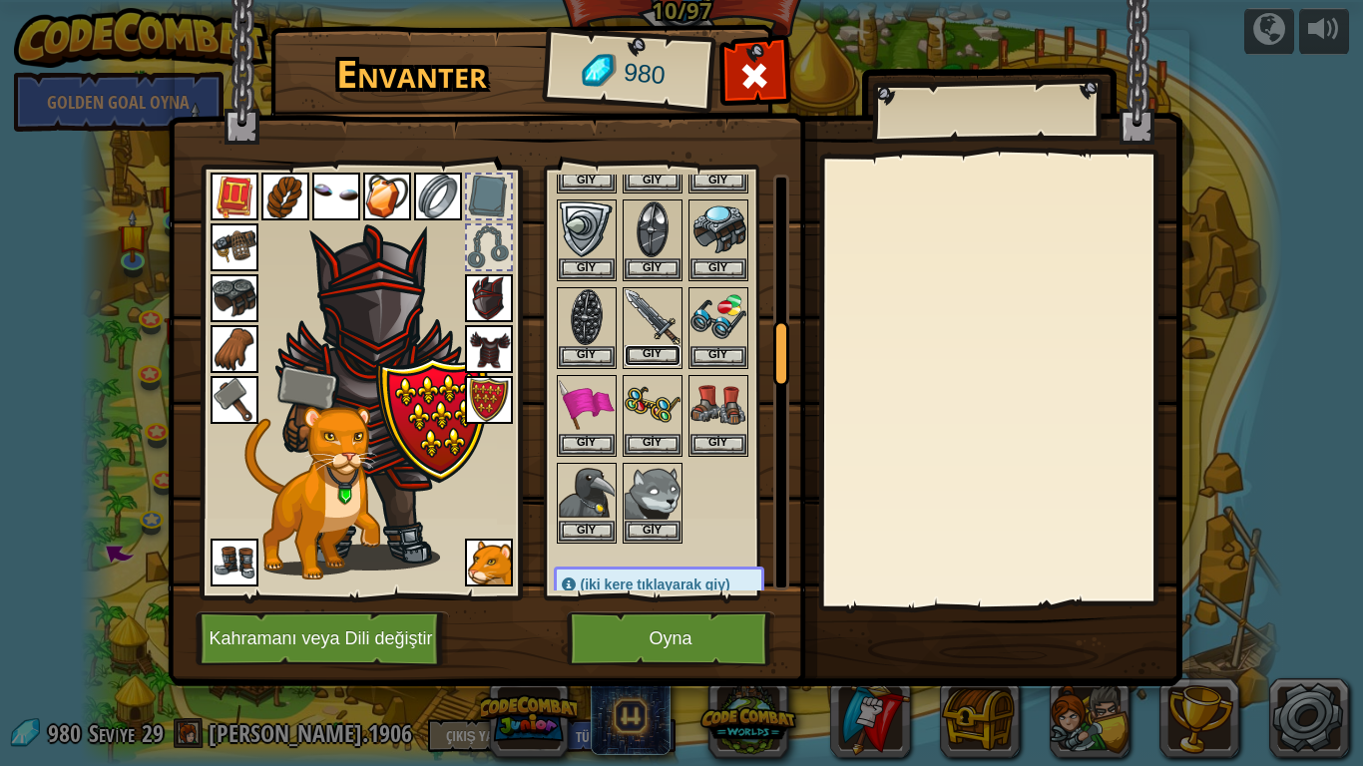
click at [649, 349] on button "Giy" at bounding box center [653, 355] width 56 height 21
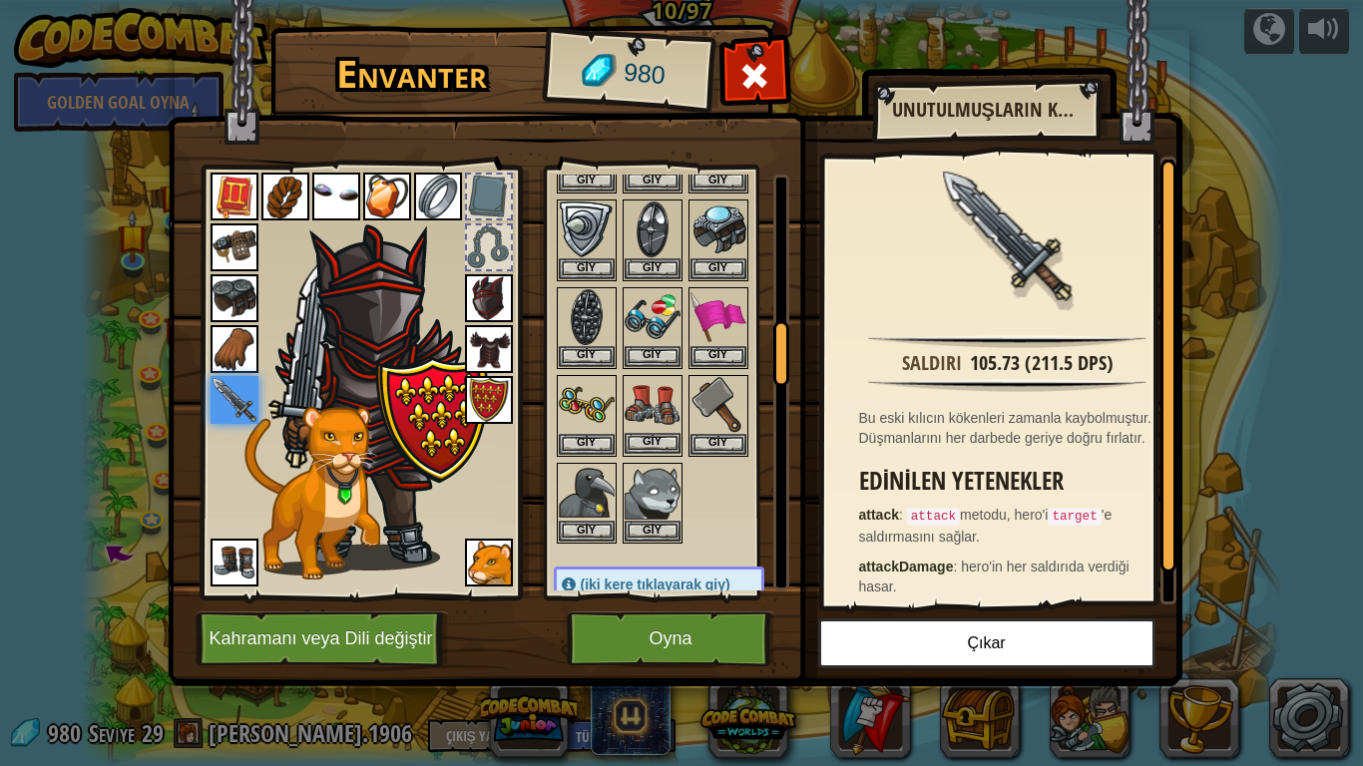
click at [649, 407] on img at bounding box center [653, 405] width 56 height 56
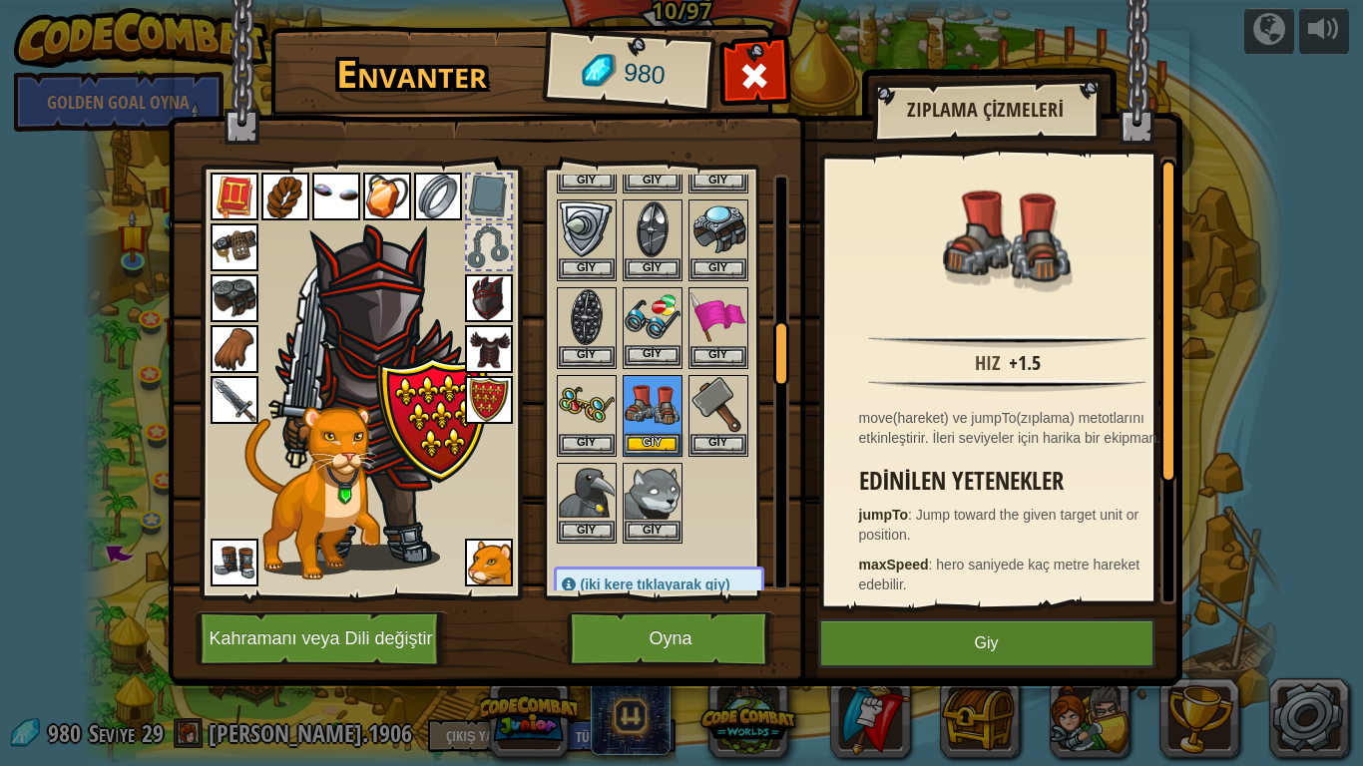
scroll to position [898, 0]
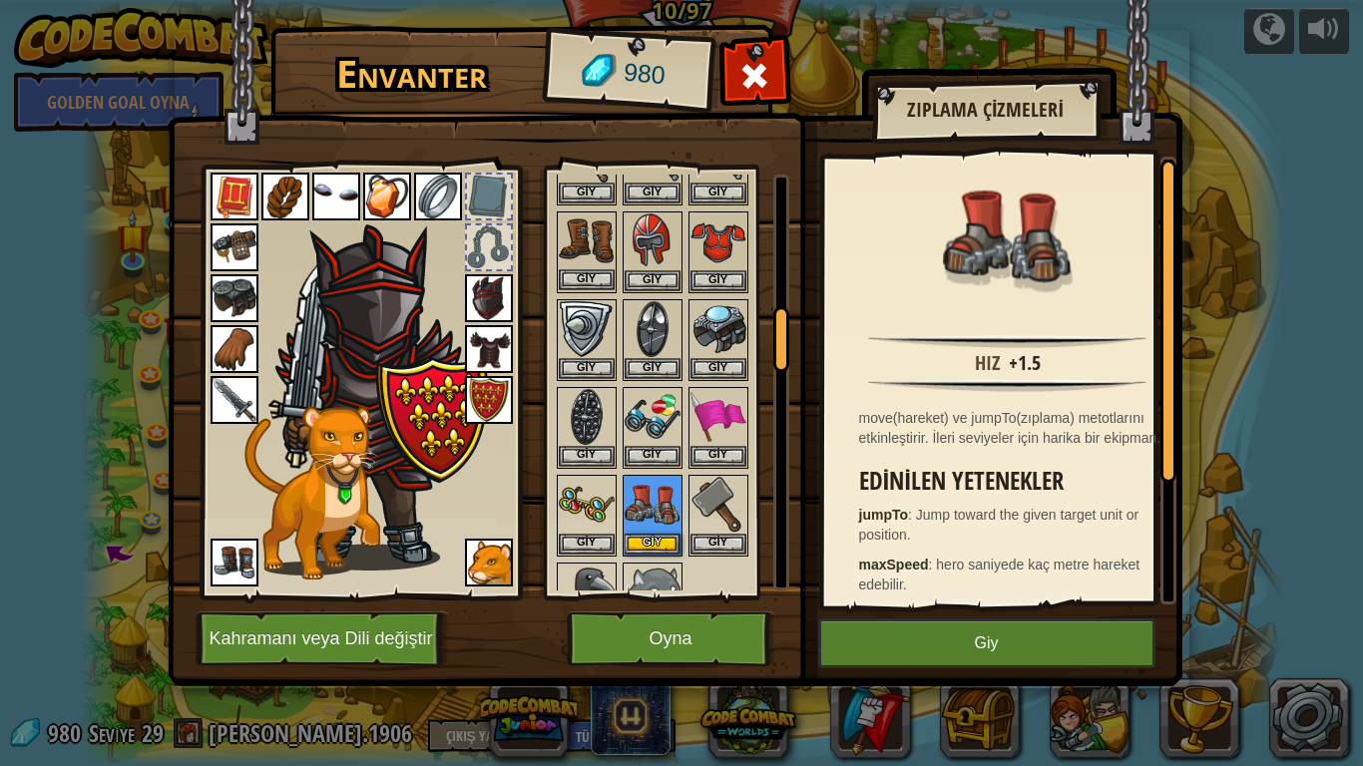
click at [595, 239] on img at bounding box center [587, 242] width 56 height 56
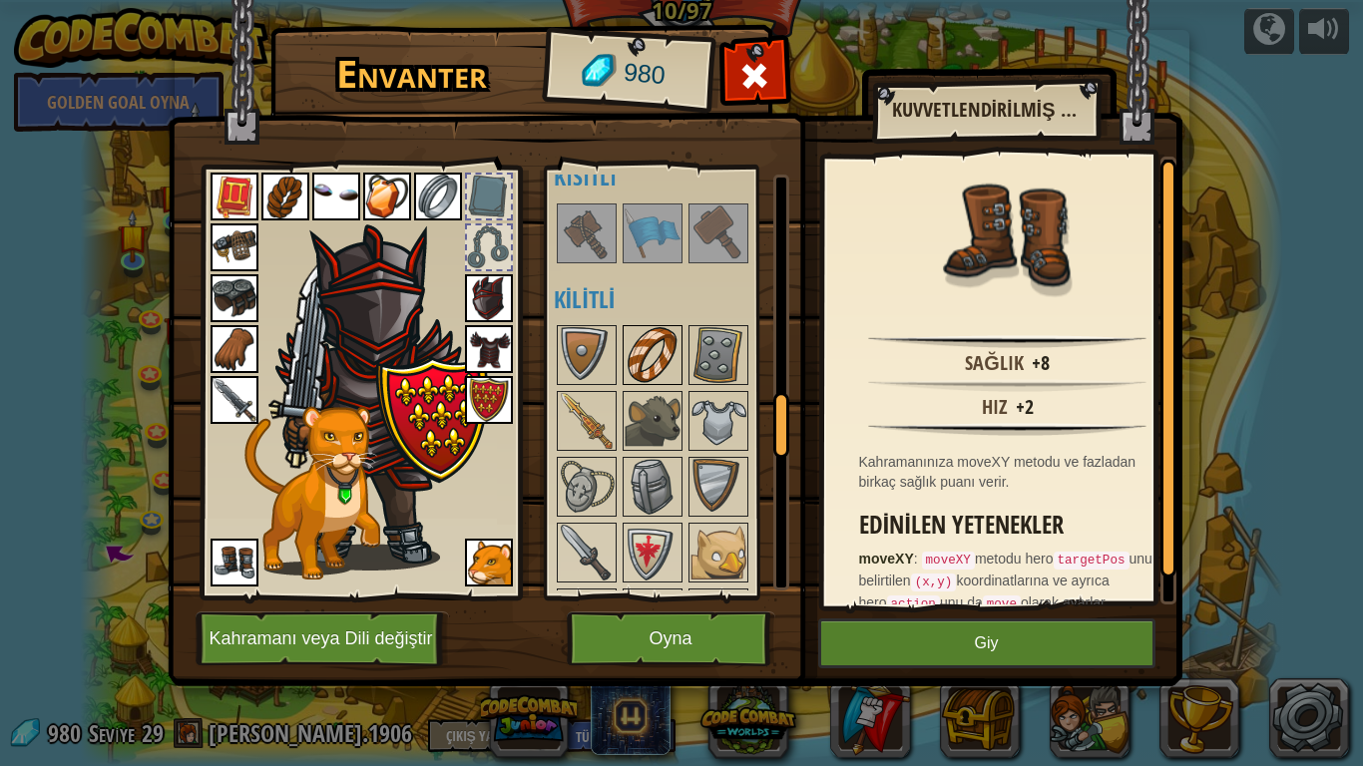
scroll to position [1198, 0]
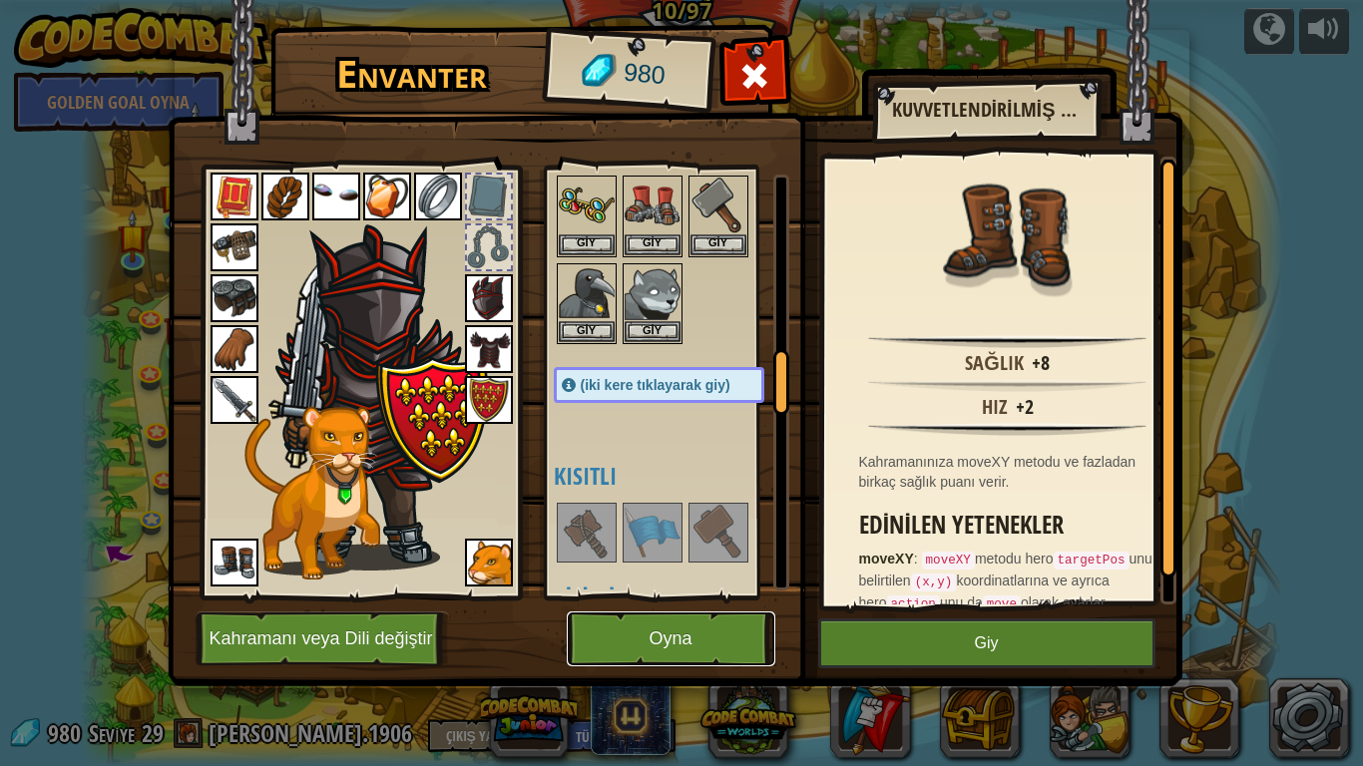
click at [681, 643] on button "Oyna" at bounding box center [671, 639] width 209 height 55
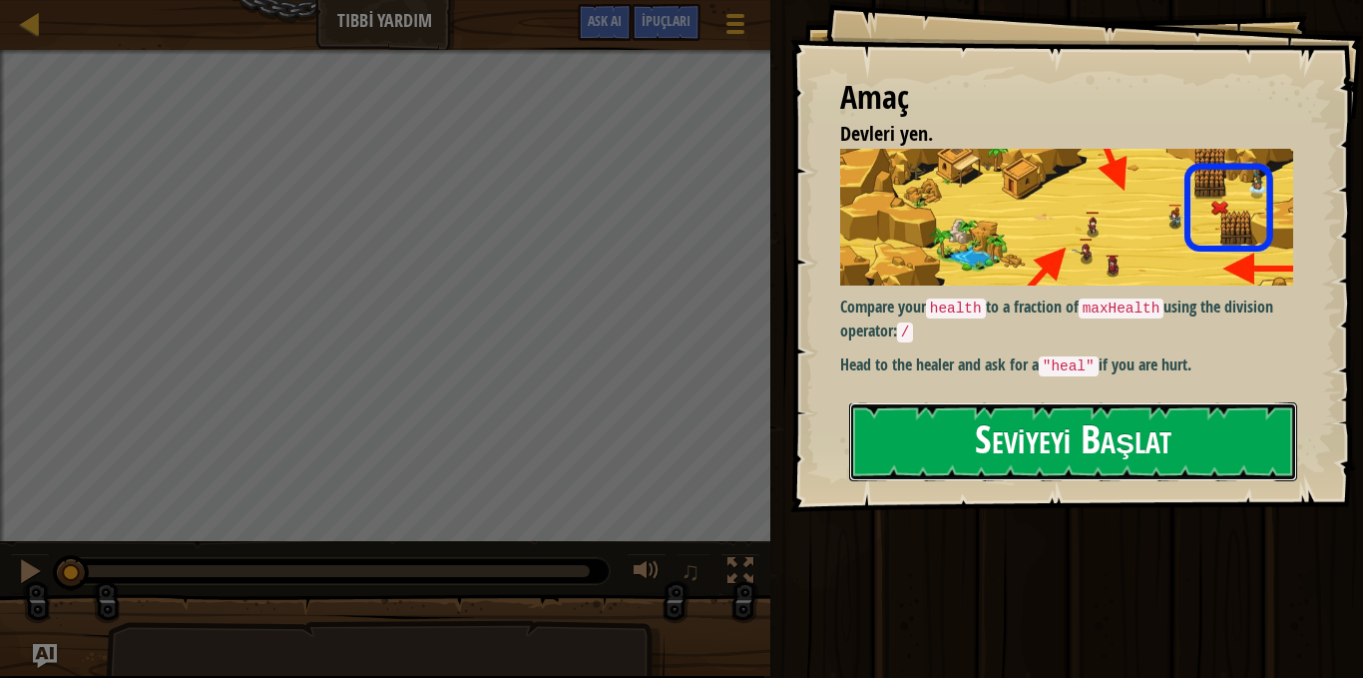
click at [1122, 436] on button "Seviyeyi Başlat" at bounding box center [1073, 441] width 448 height 79
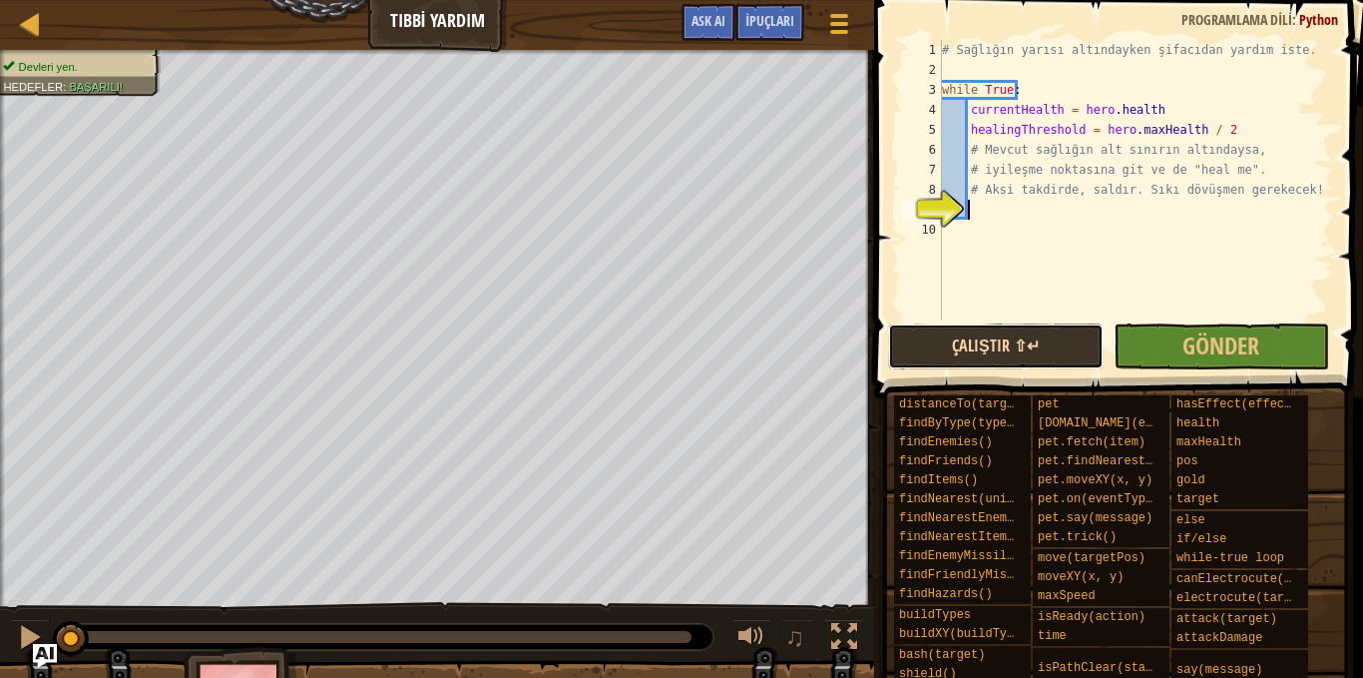
click at [924, 338] on button "Çalıştır ⇧↵" at bounding box center [996, 346] width 216 height 46
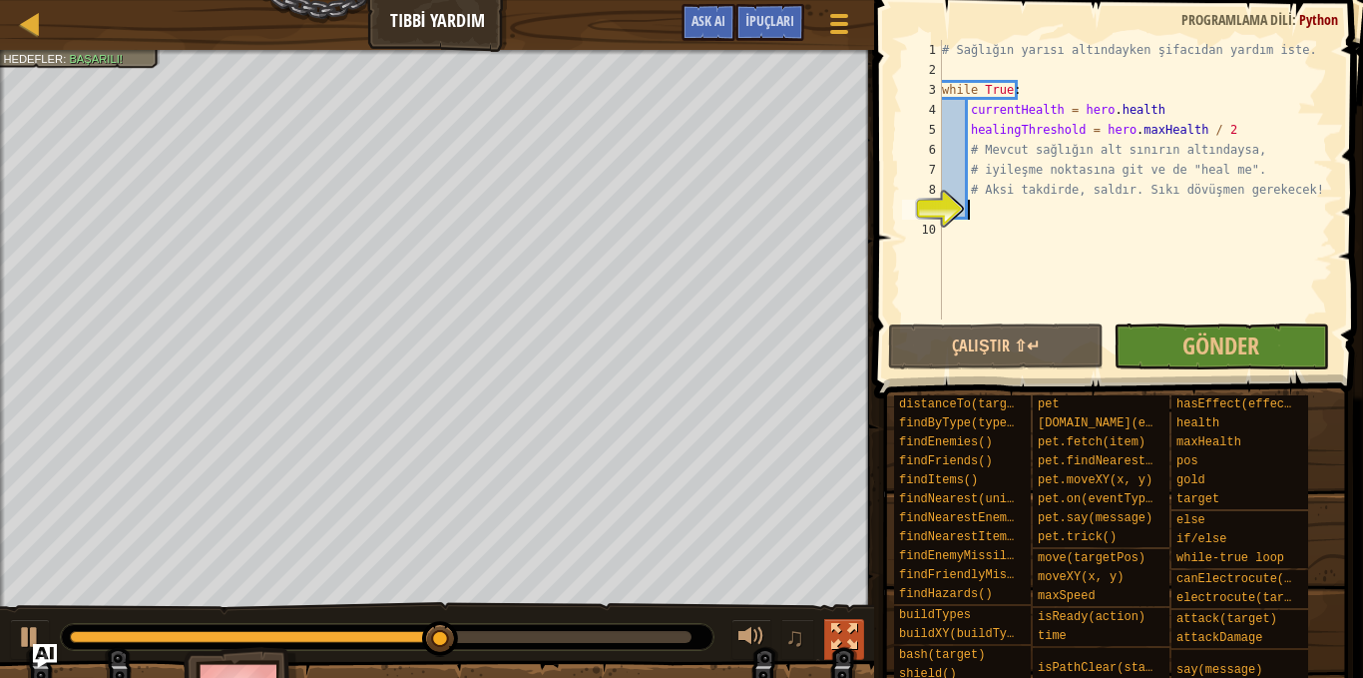
click at [845, 629] on div at bounding box center [844, 637] width 26 height 26
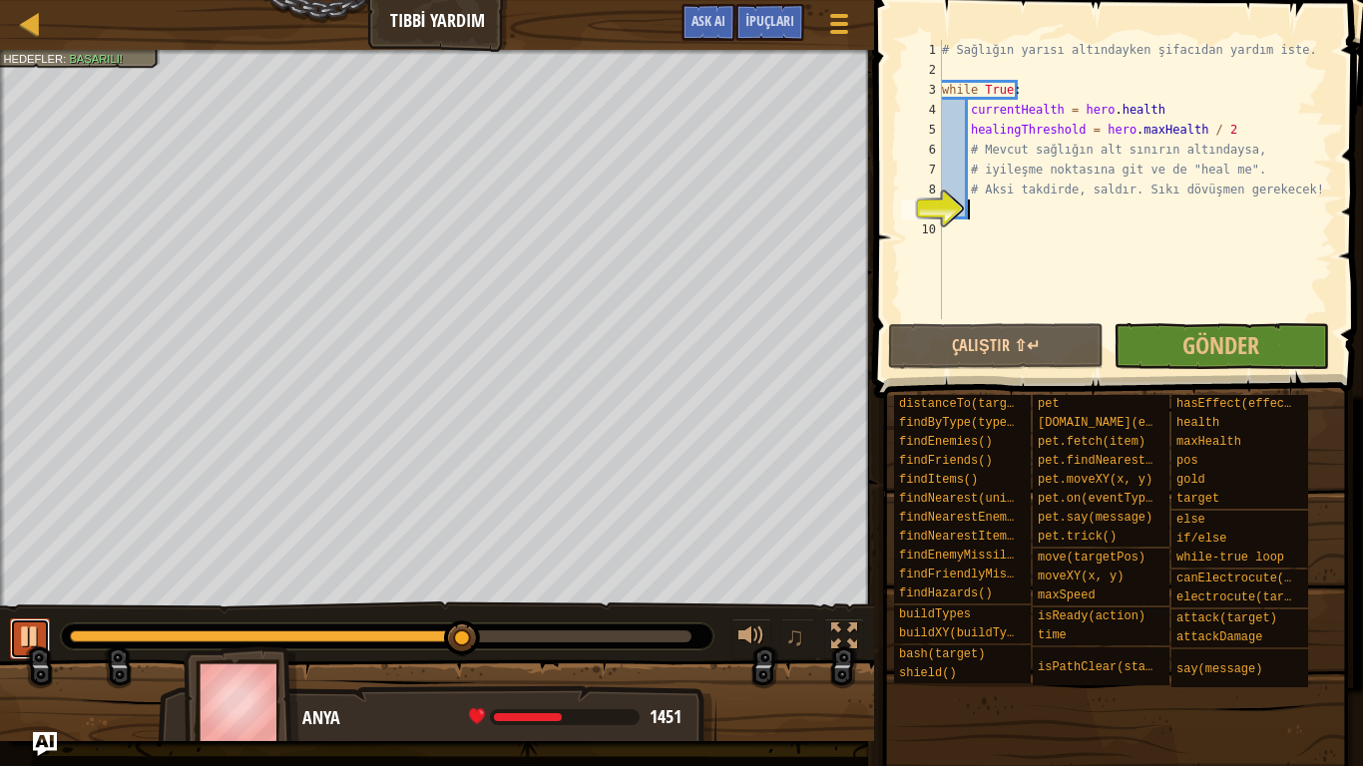
click at [37, 630] on div at bounding box center [30, 637] width 26 height 26
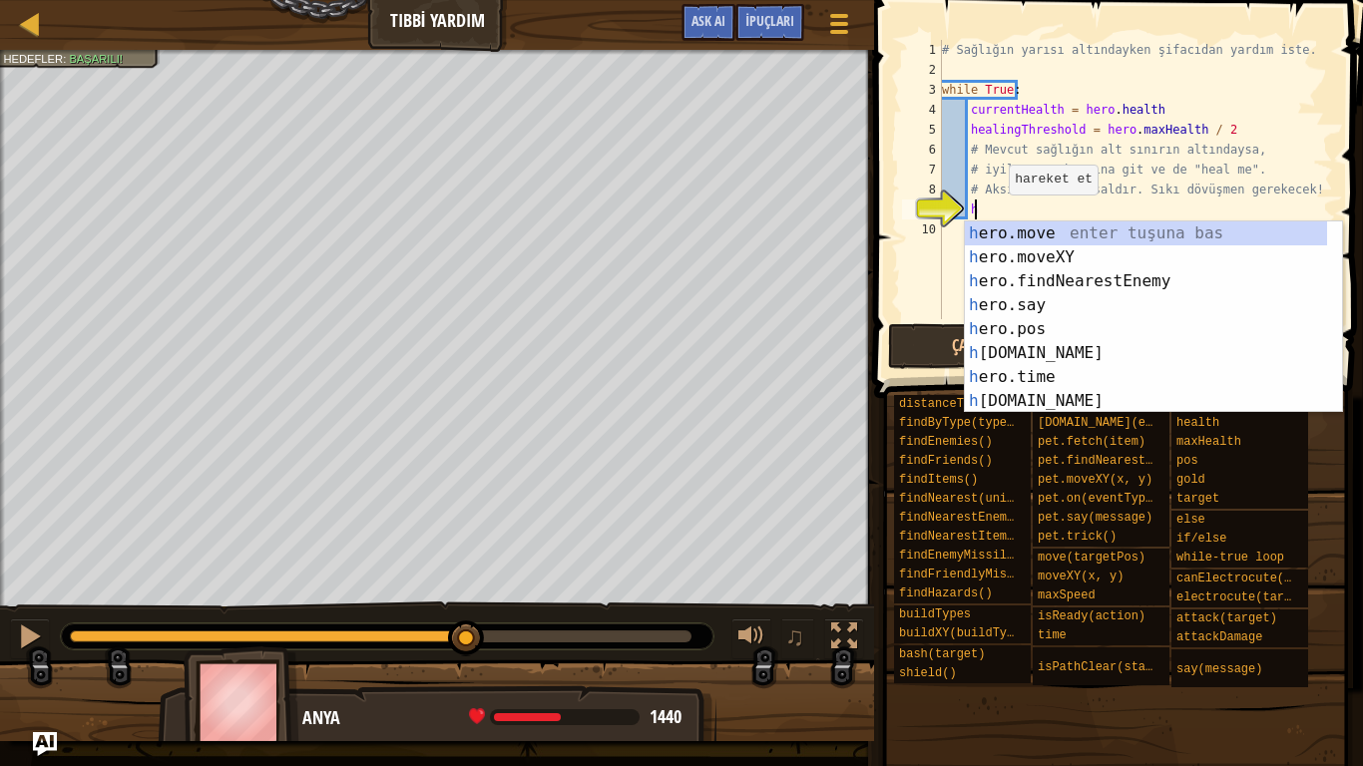
scroll to position [9, 2]
click at [1040, 265] on div "h ero.move enter tuşuna bas h ero.moveXY enter tuşuna bas h ero.findNearestEnem…" at bounding box center [1146, 342] width 362 height 240
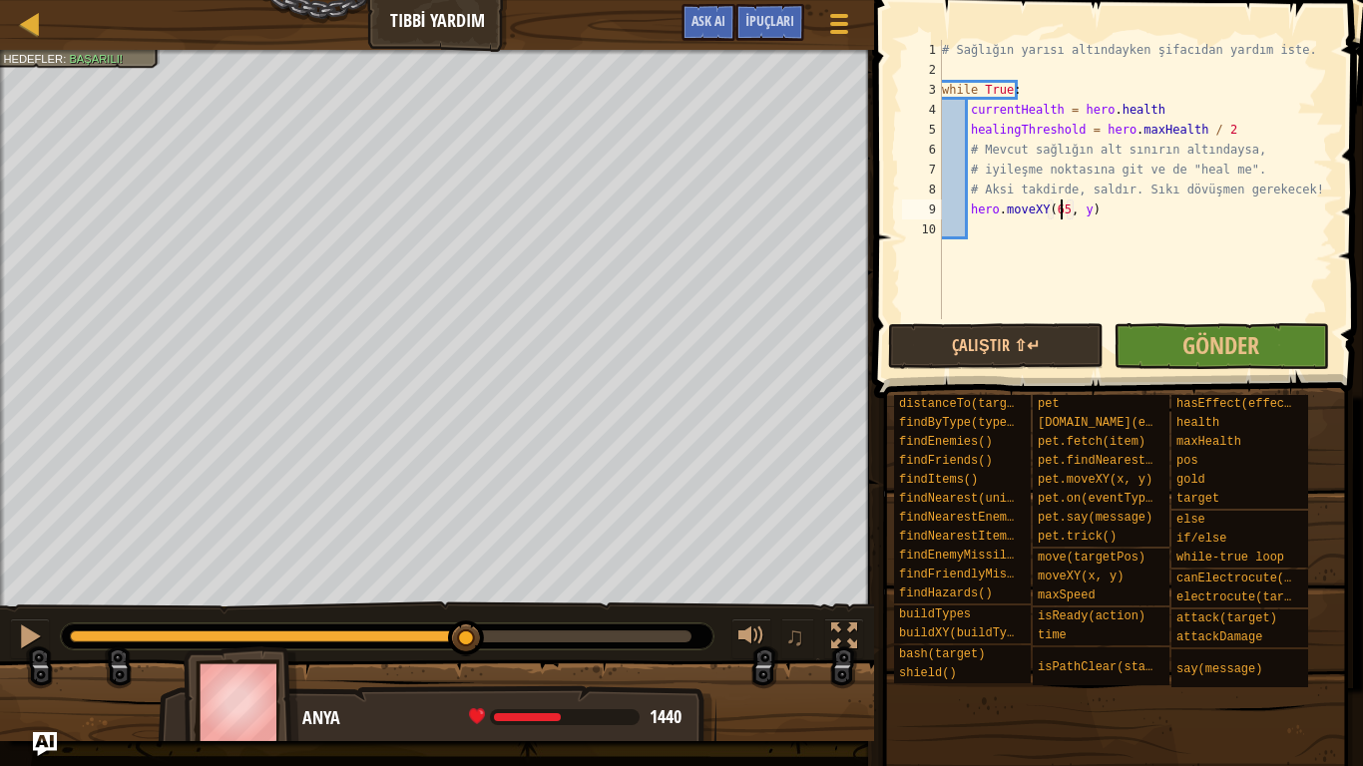
scroll to position [9, 10]
click at [1080, 214] on div "# Sağlığın yarısı altındayken şifacıdan yardım iste. while True : currentHealth…" at bounding box center [1135, 199] width 395 height 319
type textarea "hero.moveXY(65, 46)"
click at [1106, 211] on div "# Sağlığın yarısı altındayken şifacıdan yardım iste. while True : currentHealth…" at bounding box center [1135, 199] width 395 height 319
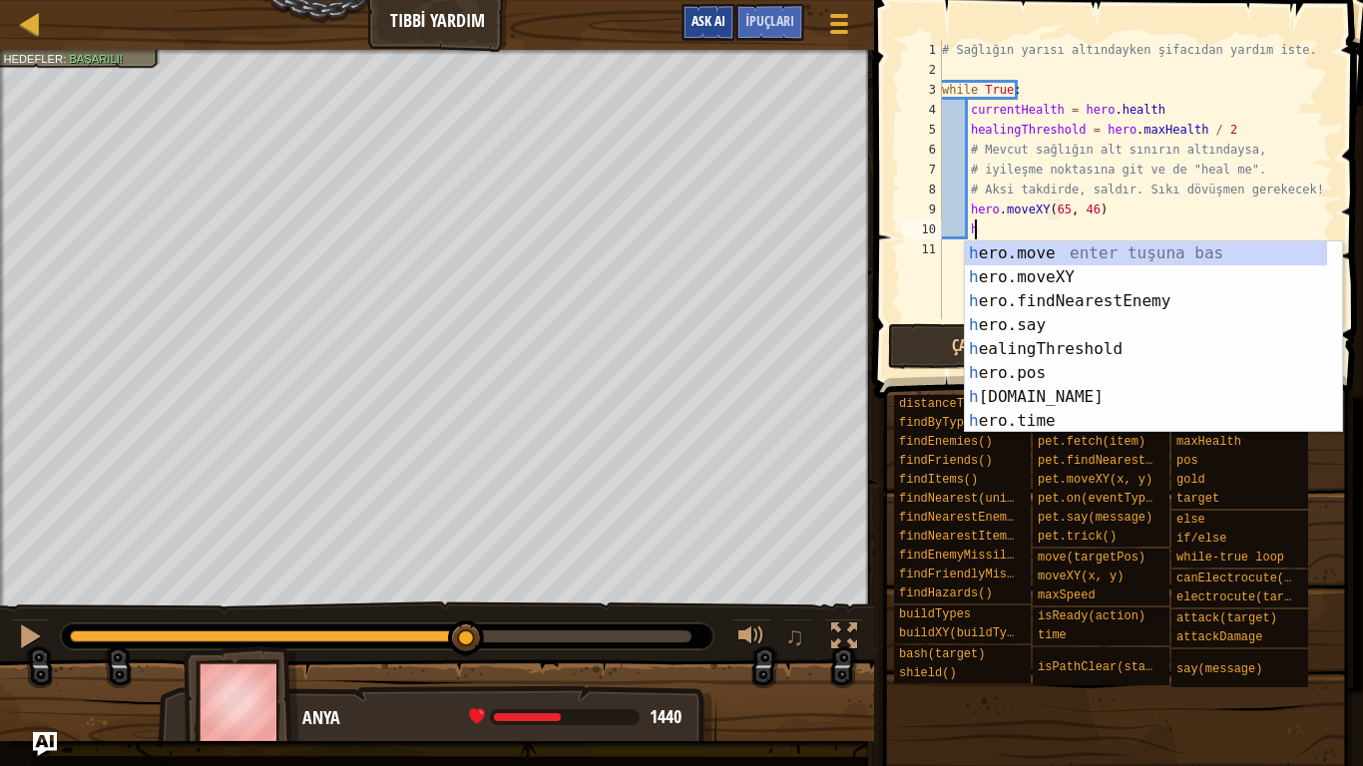
scroll to position [9, 2]
click at [1084, 315] on div "h ero.move enter tuşuna bas h ero.moveXY enter tuşuna bas h ero.findNearestEnem…" at bounding box center [1146, 362] width 362 height 240
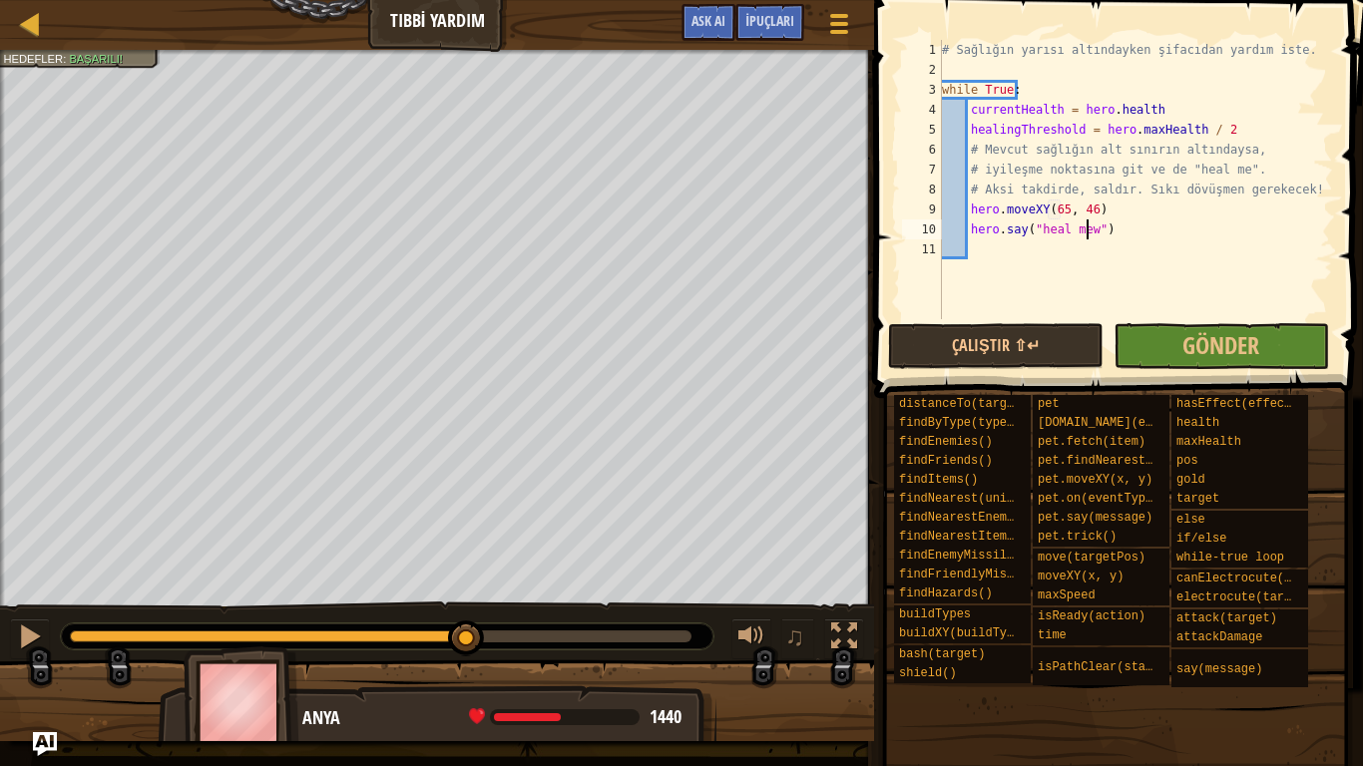
scroll to position [9, 12]
type textarea "hero.say("heal me")"
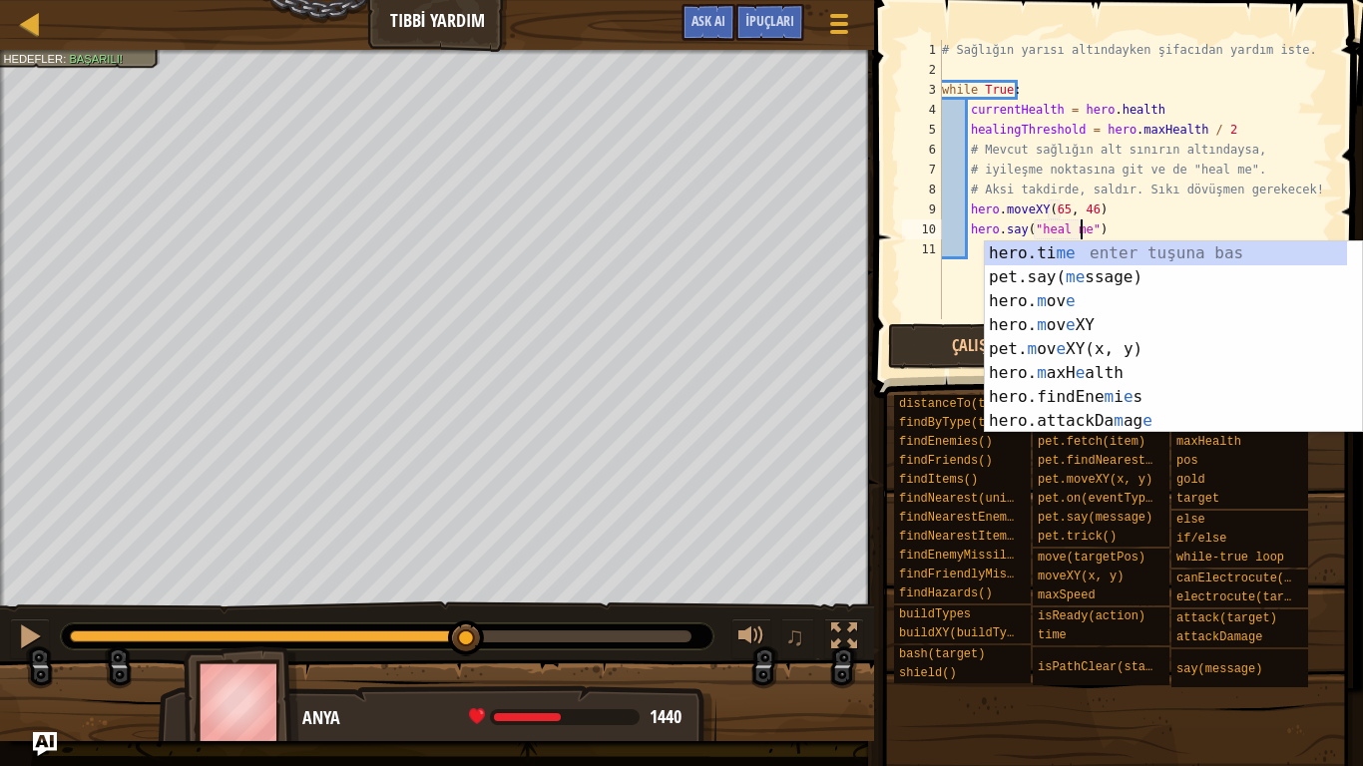
click at [1100, 231] on div "# Sağlığın yarısı altındayken şifacıdan yardım iste. while True : currentHealth…" at bounding box center [1135, 199] width 395 height 319
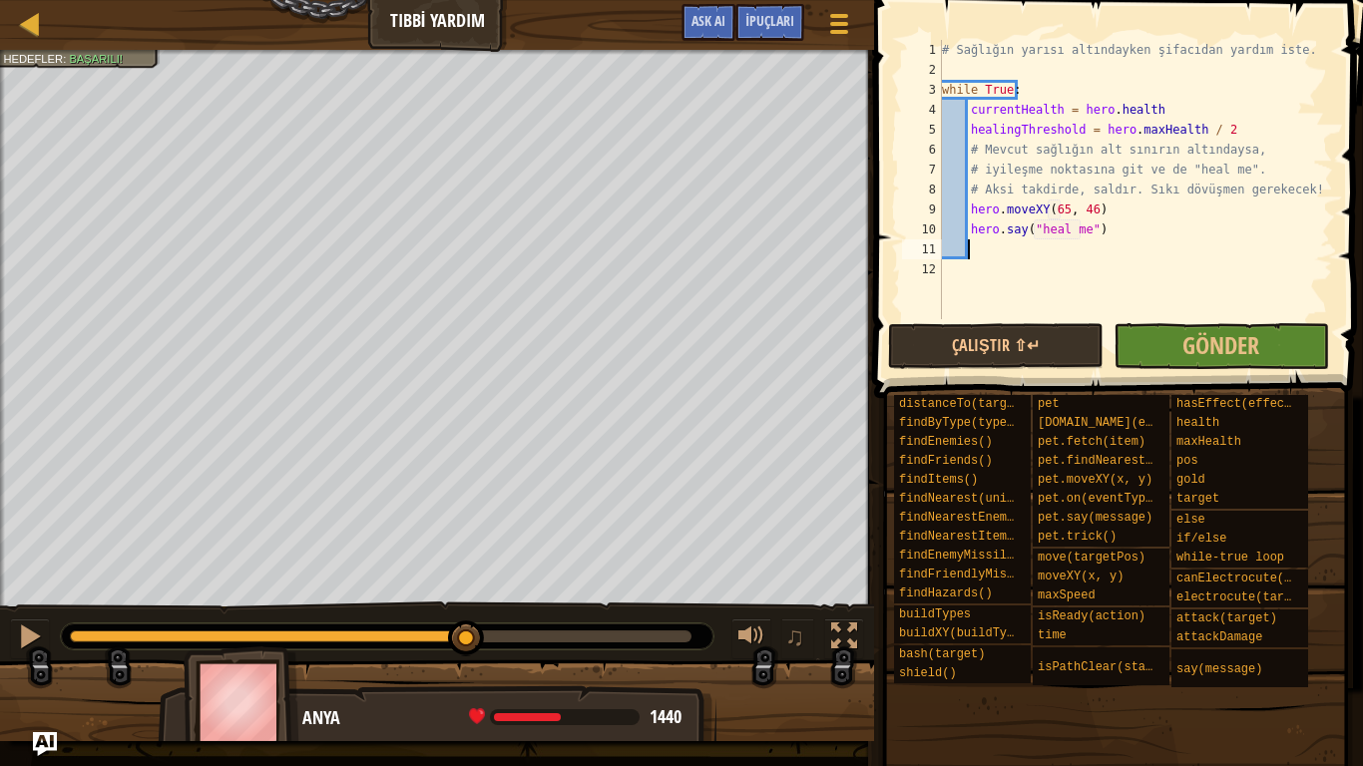
scroll to position [9, 1]
type textarea "e"
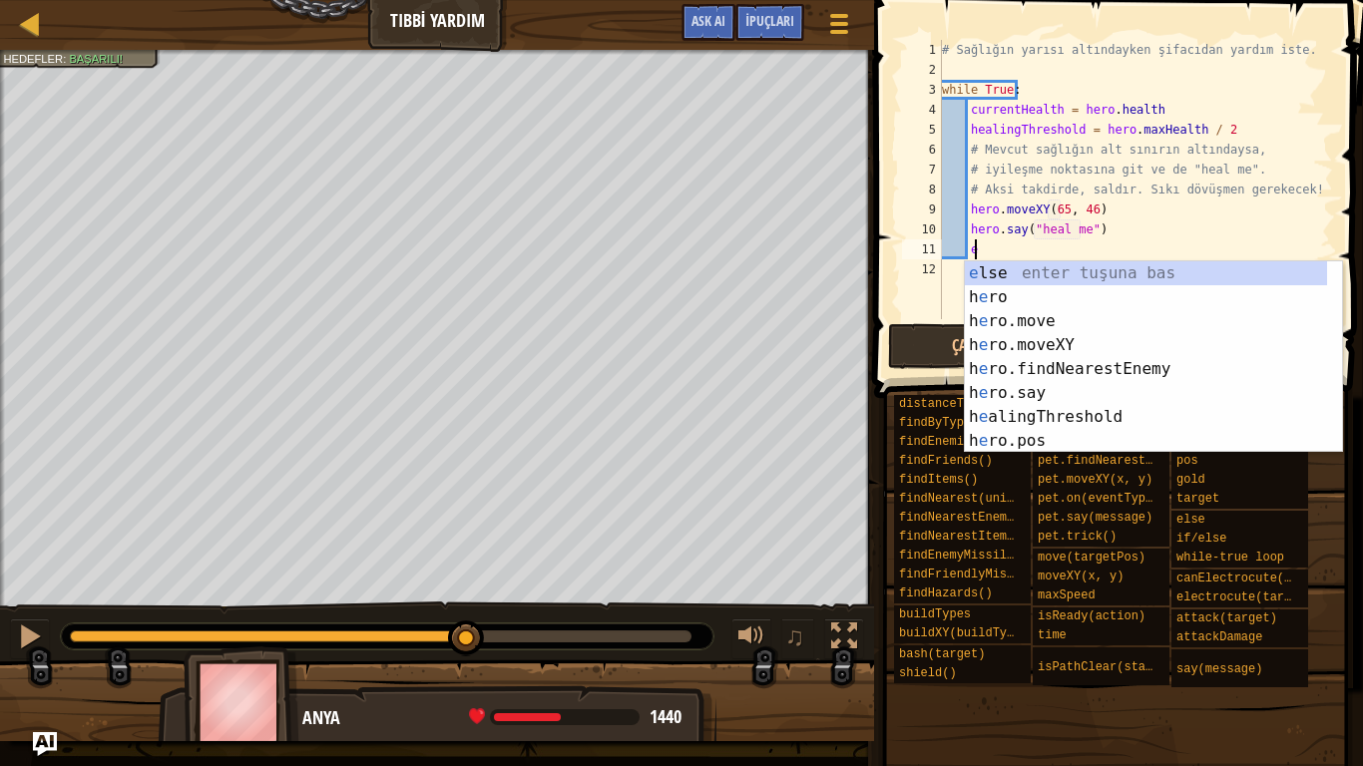
scroll to position [9, 2]
click at [1033, 272] on div "e lse enter tuşuna bas h e ro enter tuşuna bas h e ro.move enter tuşuna bas h e…" at bounding box center [1146, 381] width 362 height 240
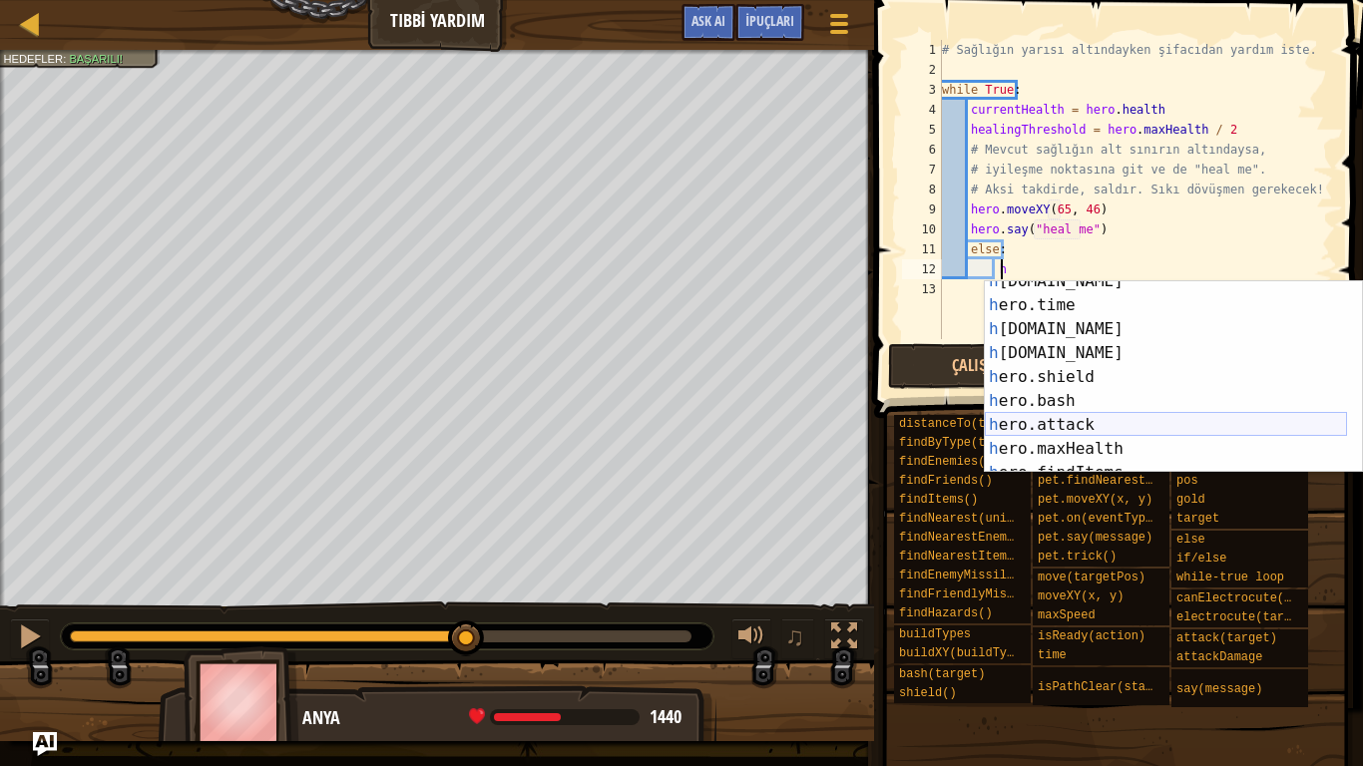
scroll to position [180, 0]
click at [1124, 421] on div "h [DOMAIN_NAME] enter tuşuna bas h ero.time enter tuşuna bas h [DOMAIN_NAME] en…" at bounding box center [1166, 389] width 362 height 240
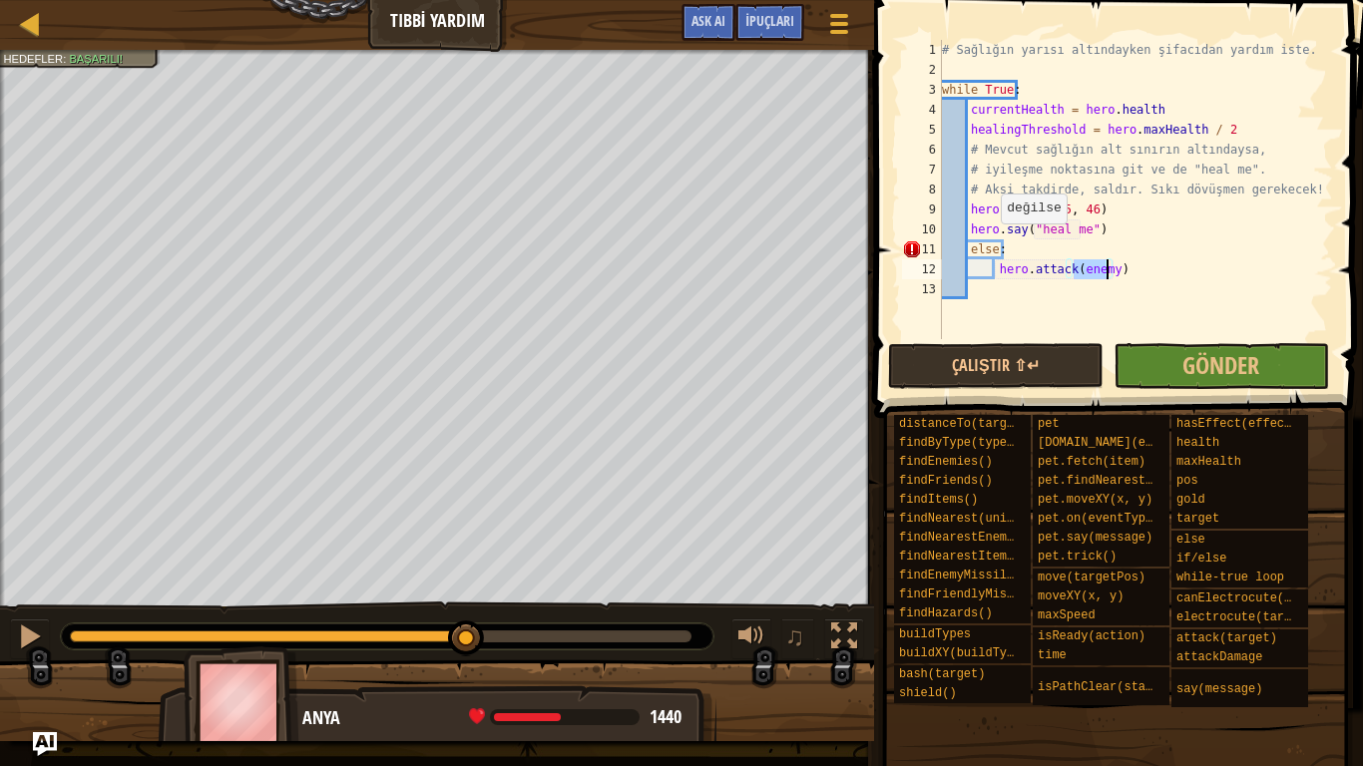
click at [994, 249] on div "# Sağlığın yarısı altındayken şifacıdan yardım iste. while True : currentHealth…" at bounding box center [1135, 209] width 395 height 339
click at [998, 357] on button "Çalıştır ⇧↵" at bounding box center [996, 366] width 216 height 46
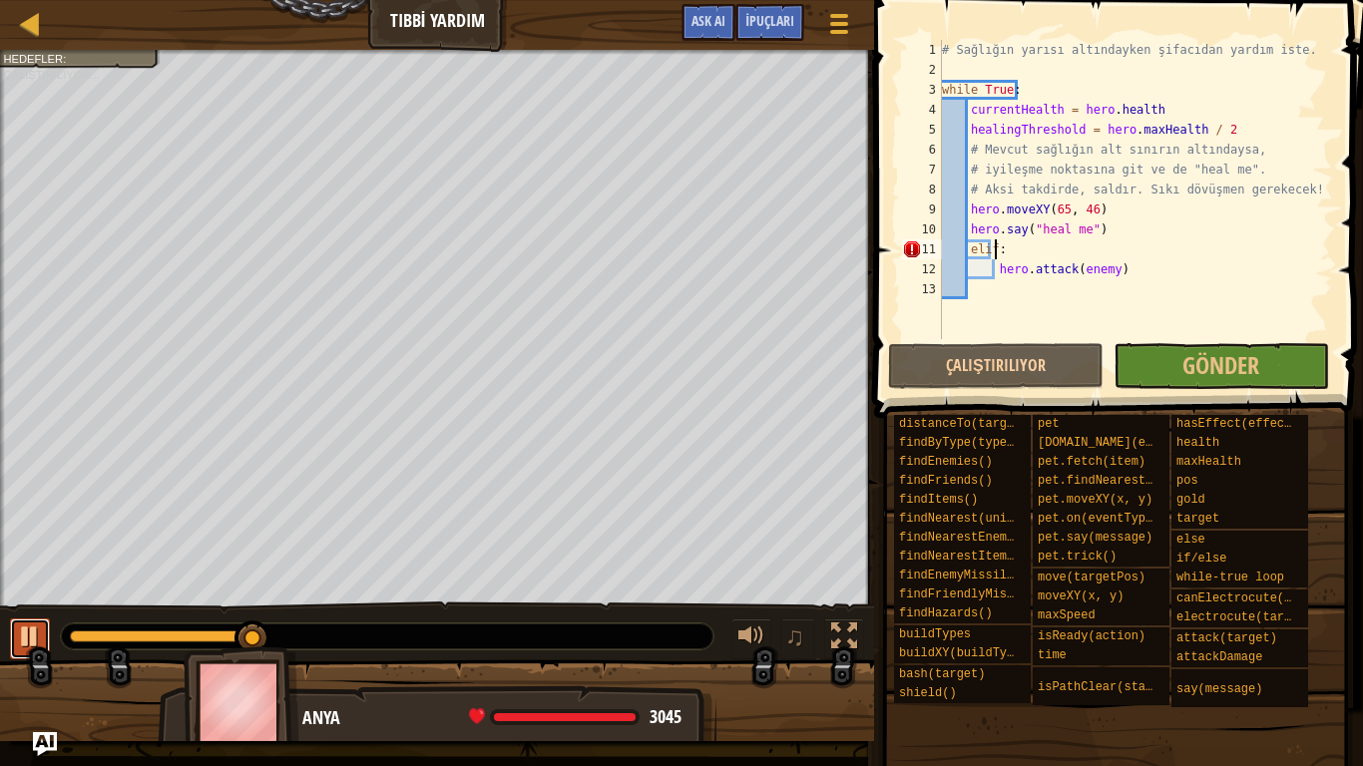
click at [29, 624] on div at bounding box center [30, 637] width 26 height 26
click at [1103, 206] on div "# Sağlığın yarısı altındayken şifacıdan yardım iste. while True : currentHealth…" at bounding box center [1135, 209] width 395 height 339
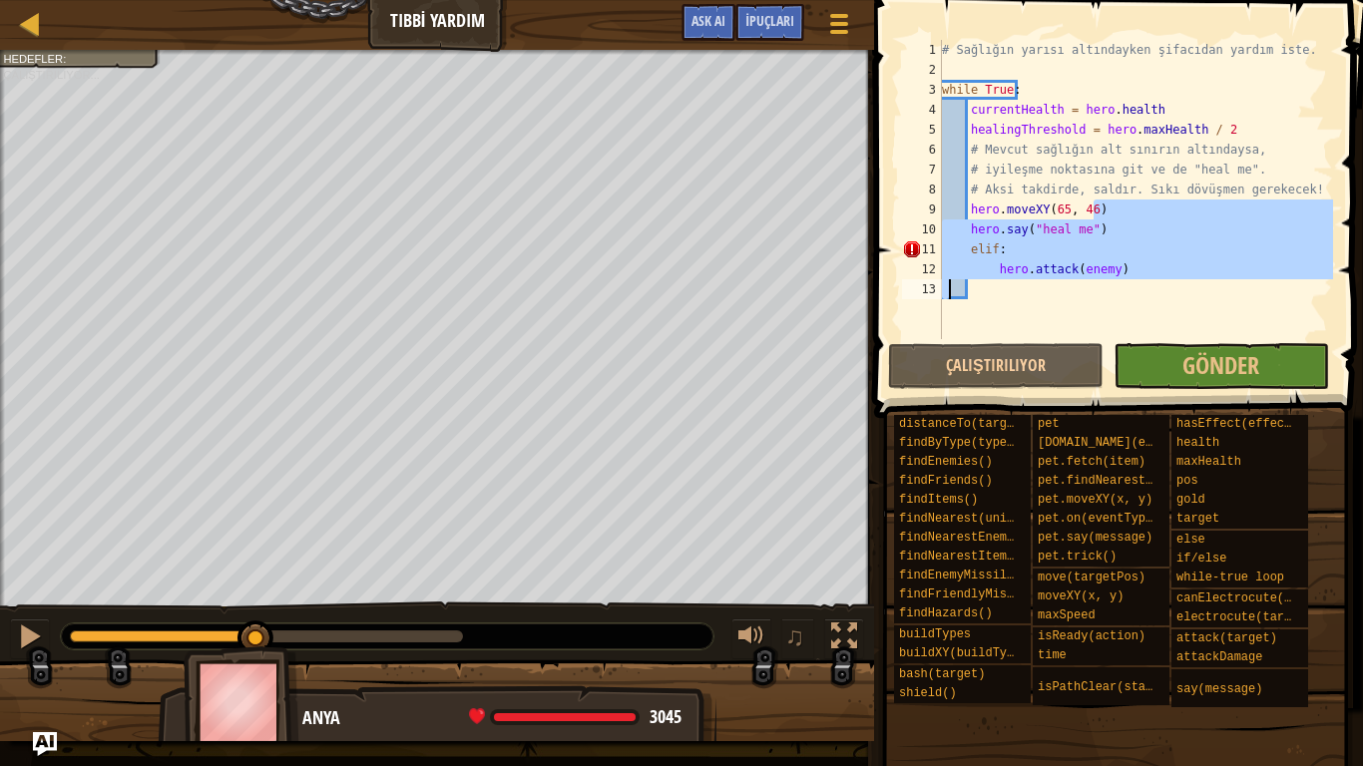
drag, startPoint x: 1049, startPoint y: 207, endPoint x: 949, endPoint y: 286, distance: 127.8
click at [949, 286] on div "# Sağlığın yarısı altındayken şifacıdan yardım iste. while True : currentHealth…" at bounding box center [1135, 209] width 395 height 339
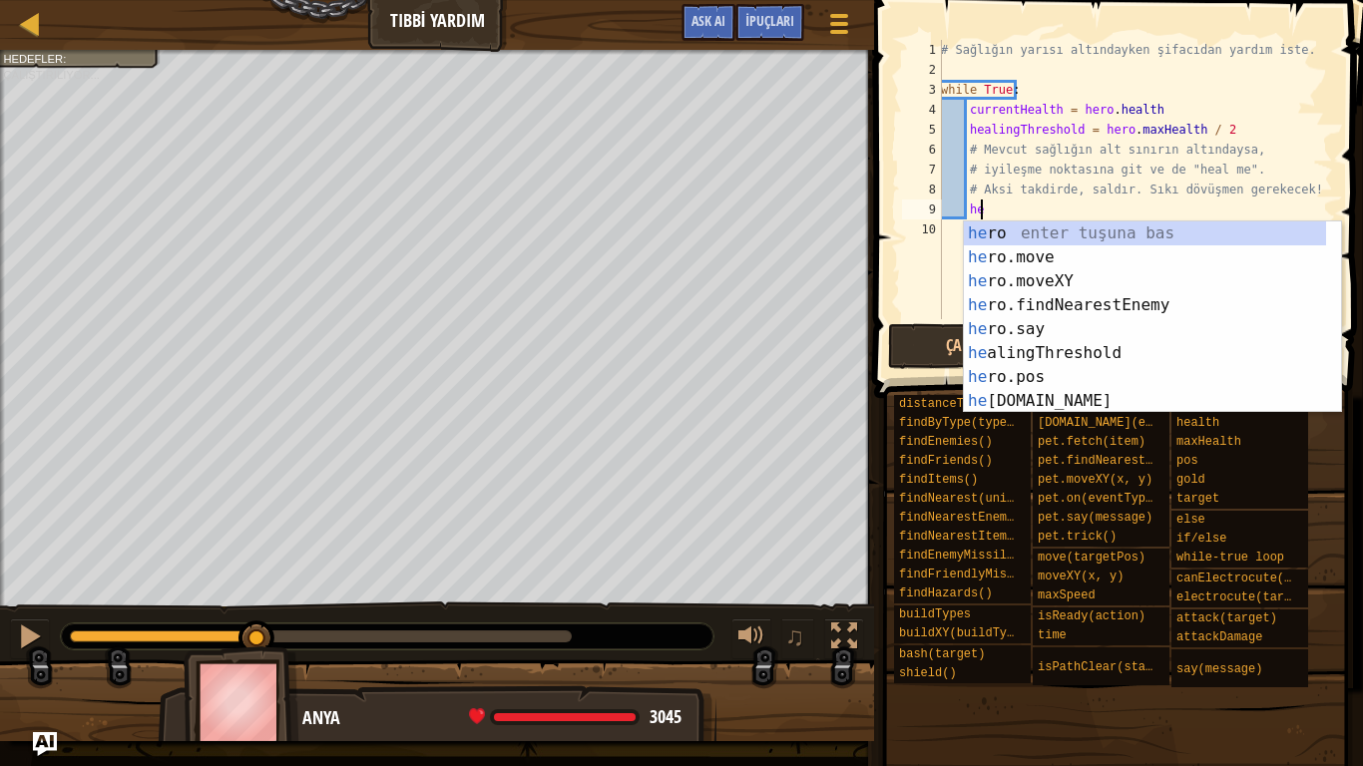
type textarea "h"
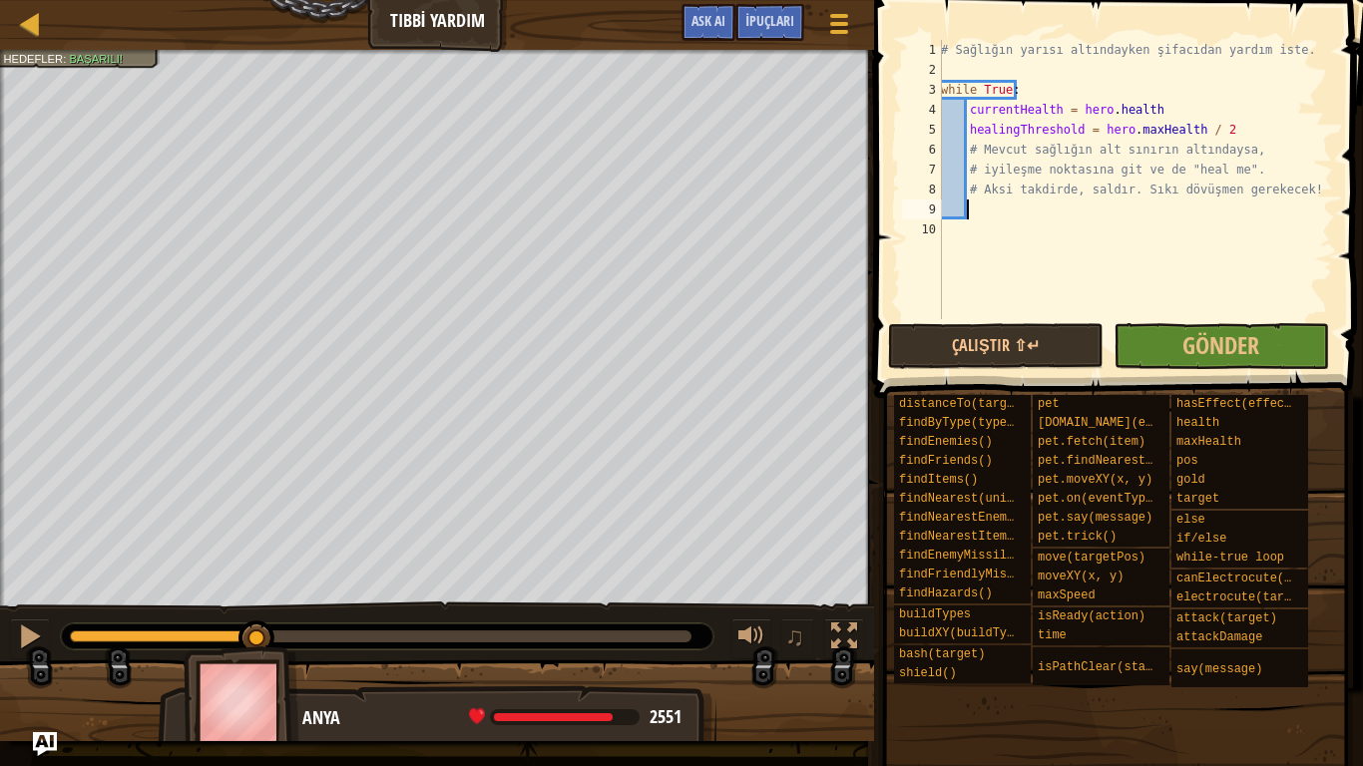
type textarea "h"
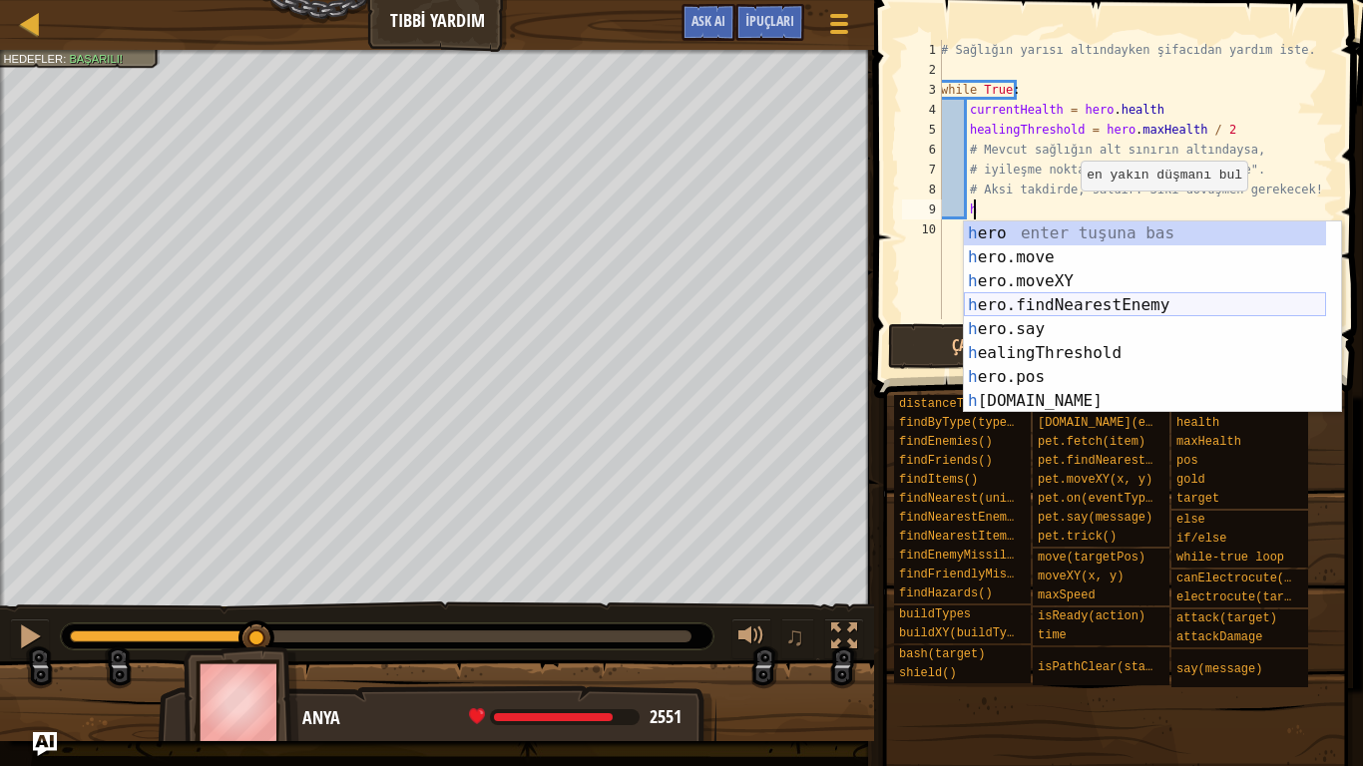
click at [1159, 304] on div "h ero enter tuşuna bas h ero.move enter tuşuna bas h ero.moveXY enter tuşuna ba…" at bounding box center [1145, 342] width 362 height 240
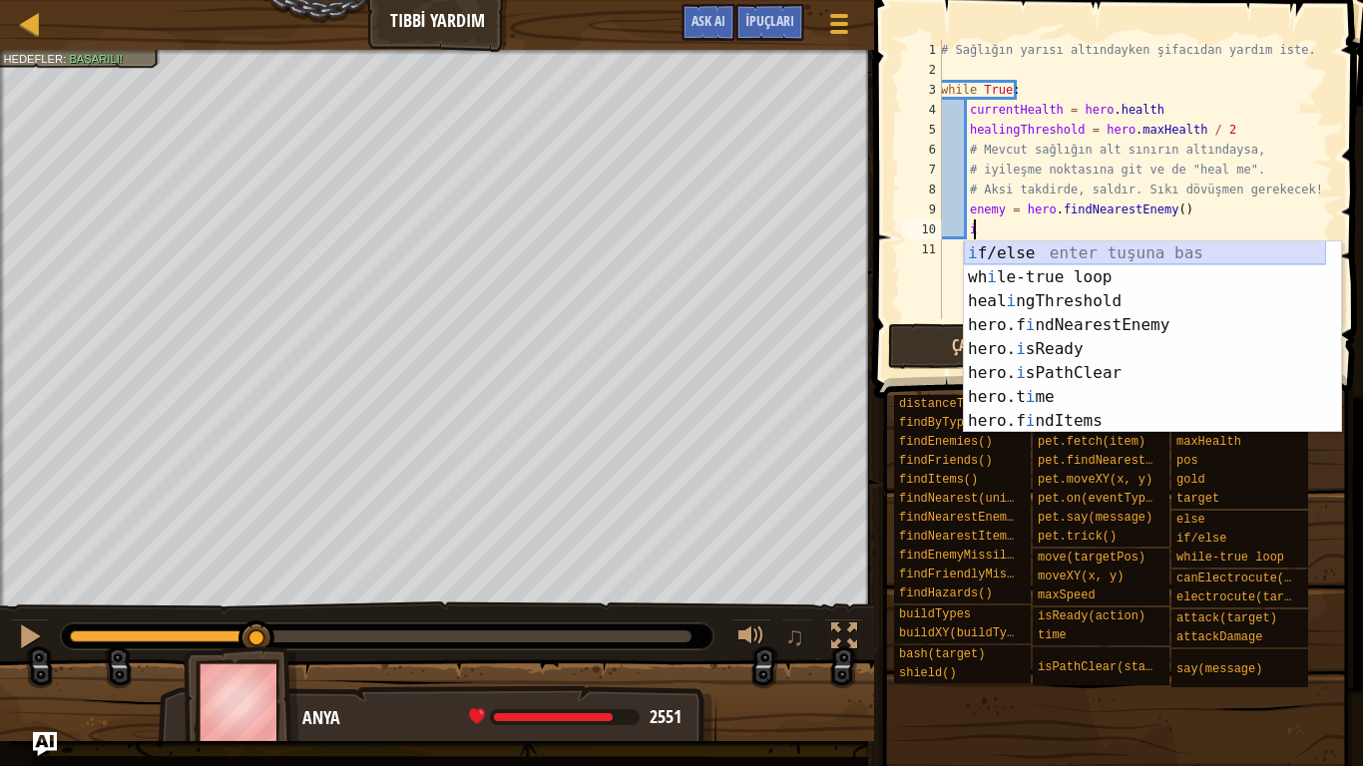
click at [1268, 249] on div "i f/else enter tuşuna bas wh i le-true loop enter tuşuna bas heal i ngThreshold…" at bounding box center [1145, 362] width 362 height 240
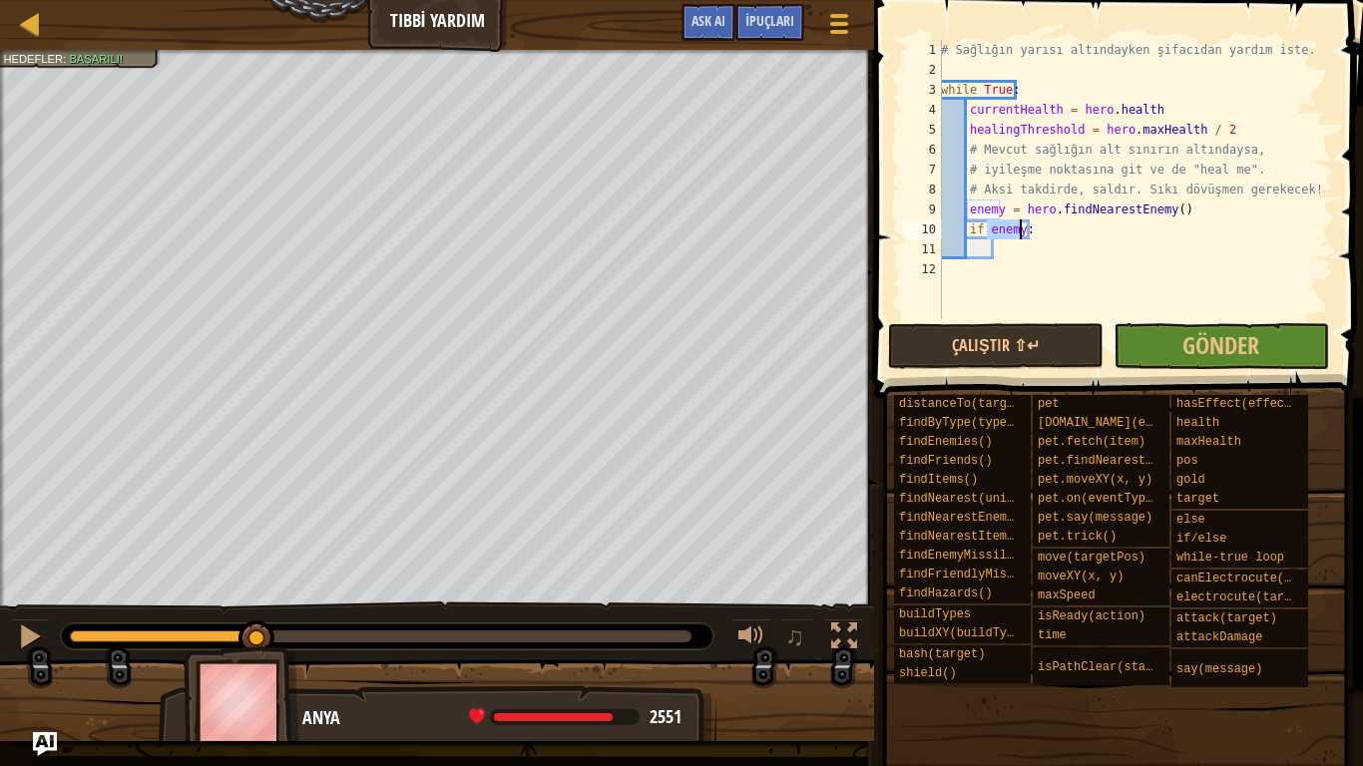
type textarea "if enemy:"
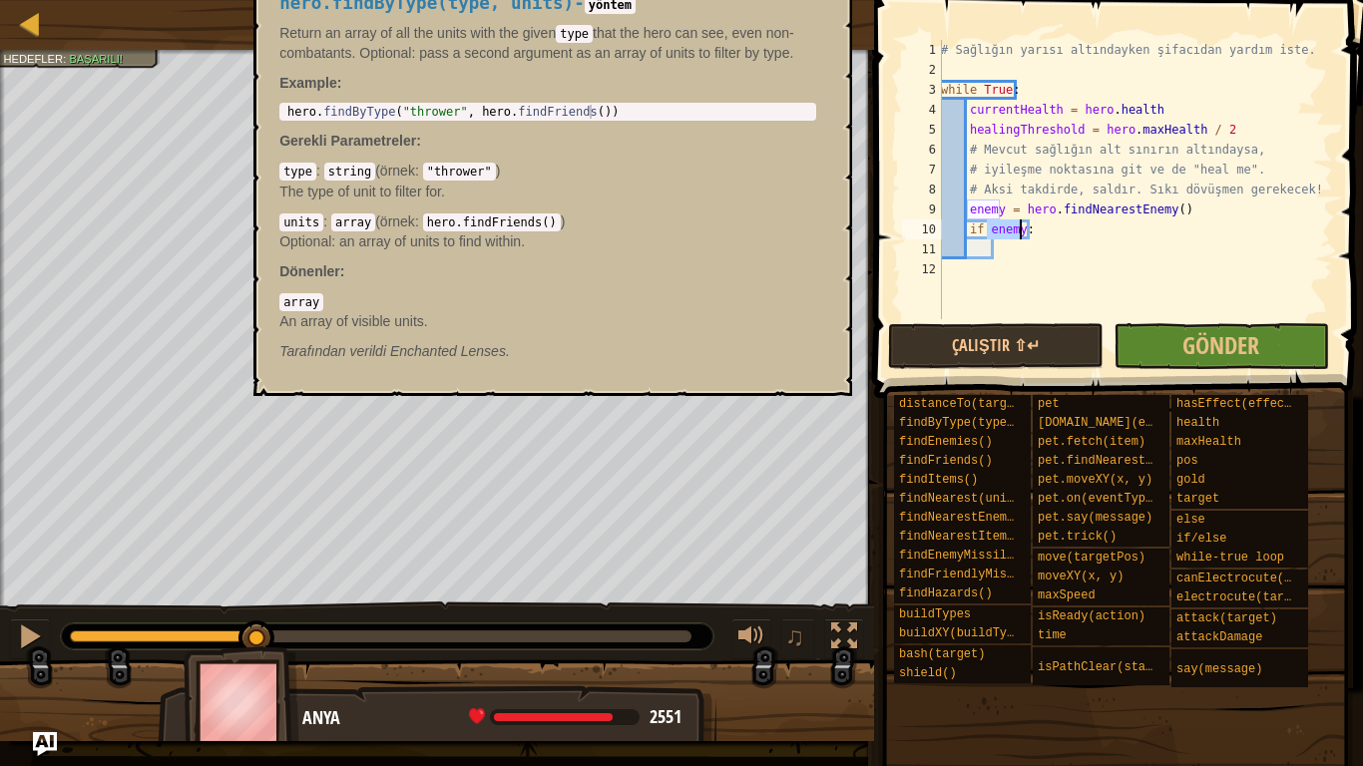
click at [1007, 248] on div "# Sağlığın yarısı altındayken şifacıdan yardım iste. while True : currentHealth…" at bounding box center [1135, 199] width 396 height 319
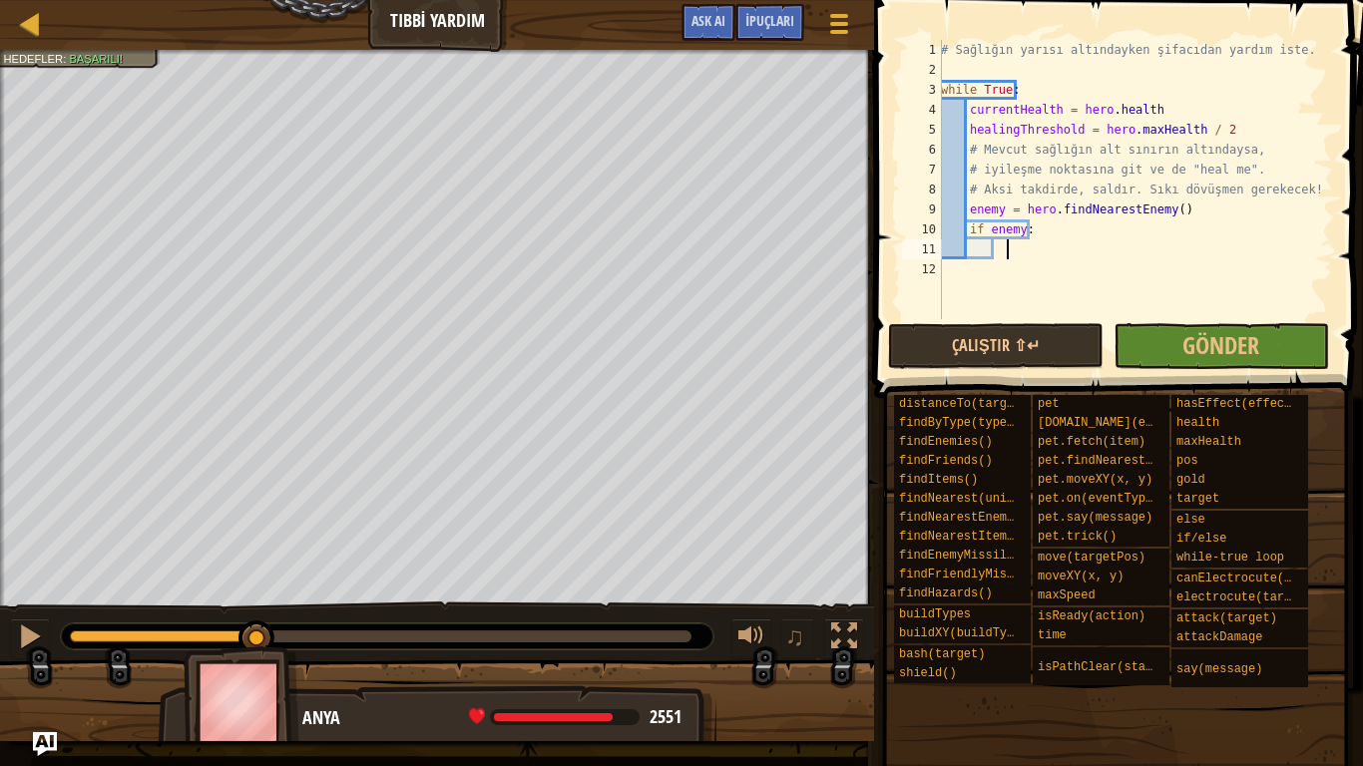
click at [999, 255] on div "# Sağlığın yarısı altındayken şifacıdan yardım iste. while True : currentHealth…" at bounding box center [1135, 199] width 396 height 319
click at [994, 255] on div "# Sağlığın yarısı altındayken şifacıdan yardım iste. while True : currentHealth…" at bounding box center [1135, 199] width 396 height 319
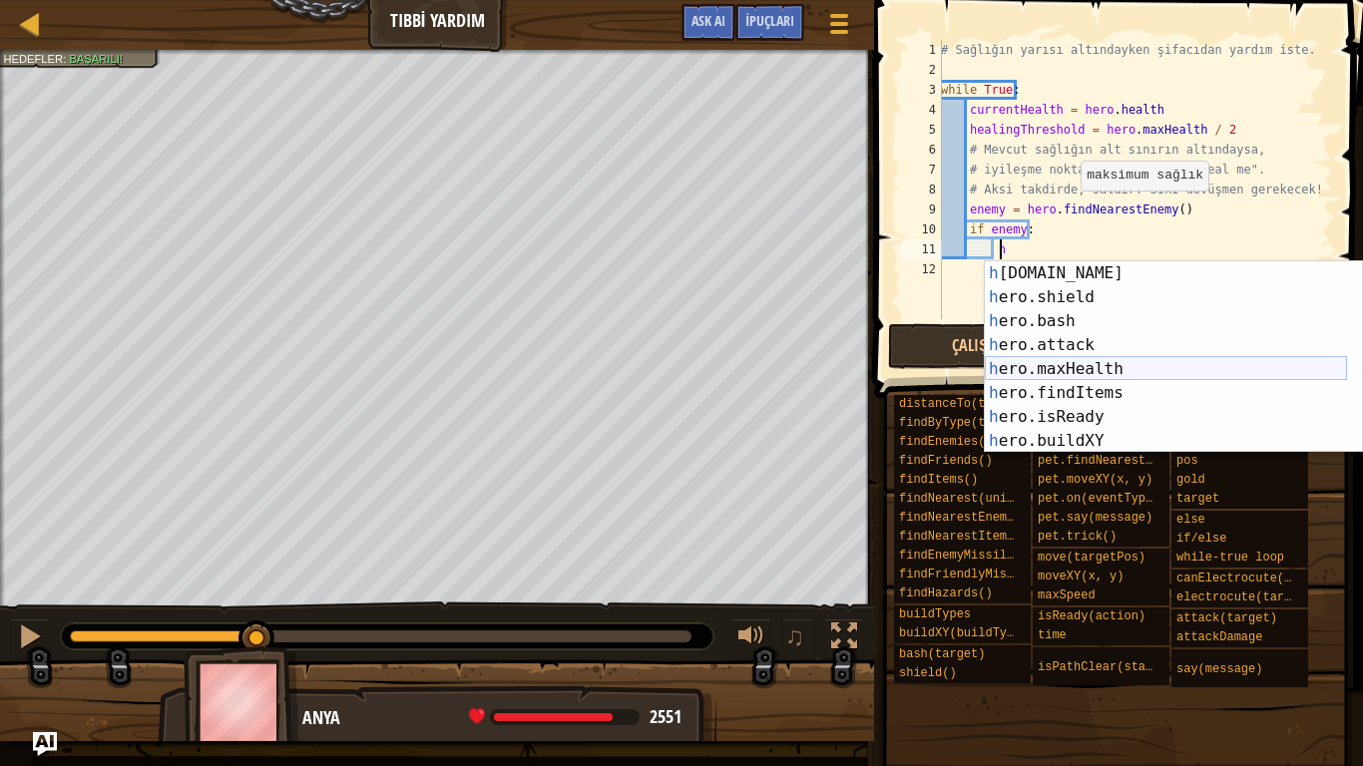
scroll to position [240, 0]
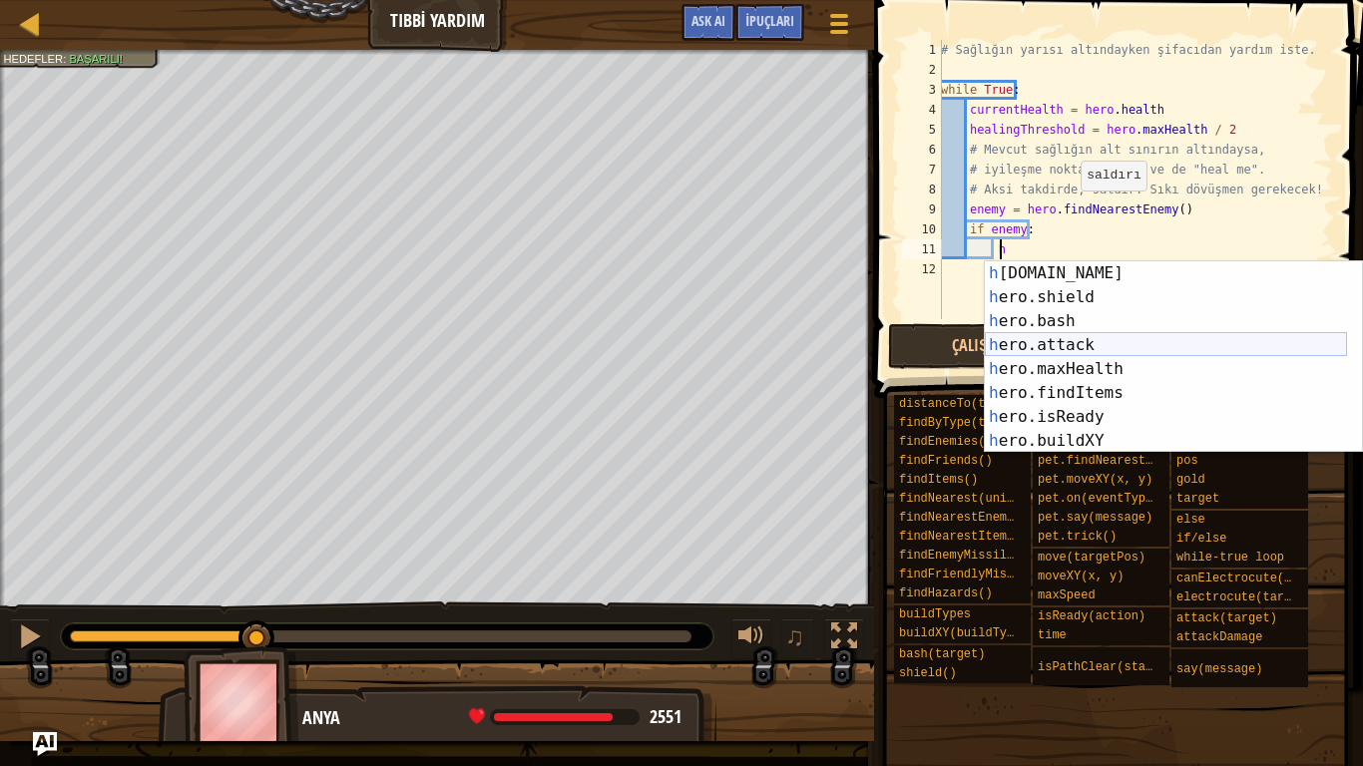
click at [1093, 341] on div "h [DOMAIN_NAME] enter tuşuna bas h ero.shield enter tuşuna bas h ero.bash enter…" at bounding box center [1166, 381] width 362 height 240
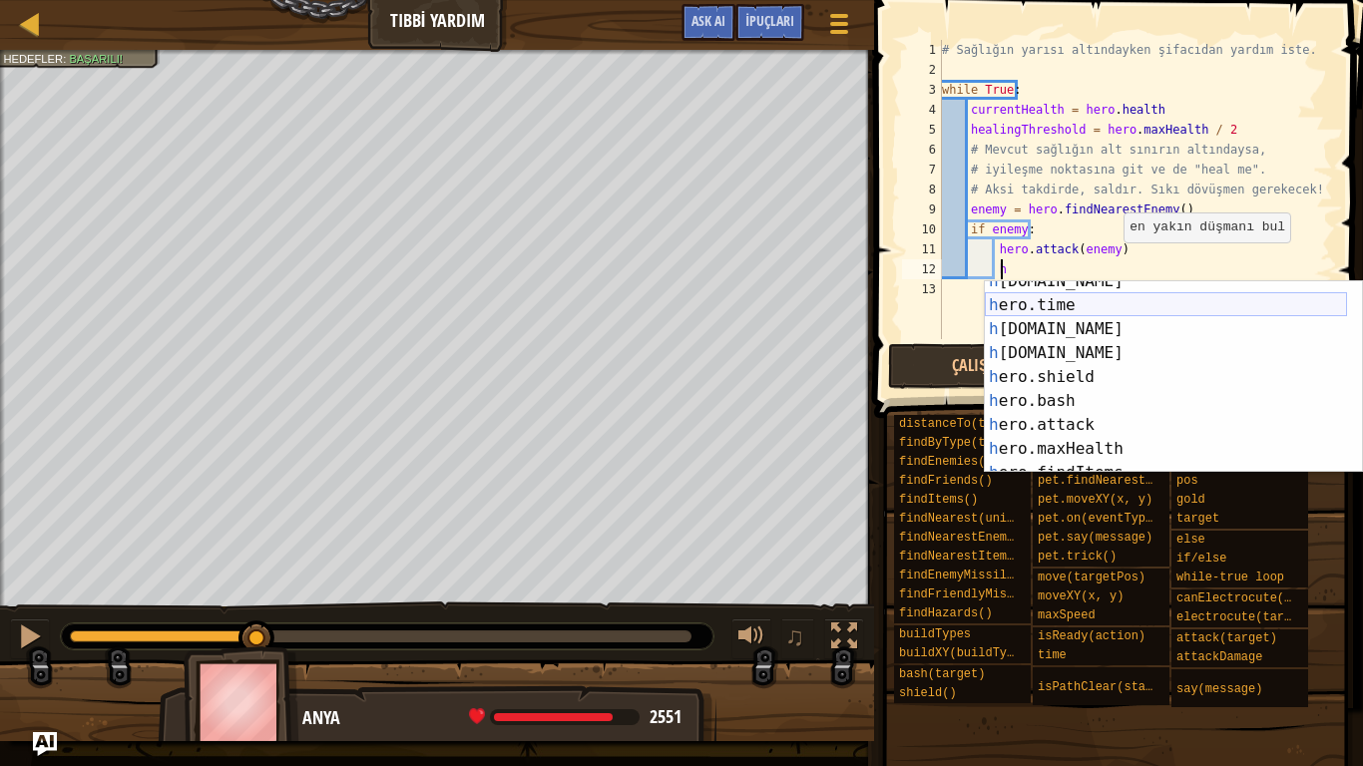
scroll to position [180, 0]
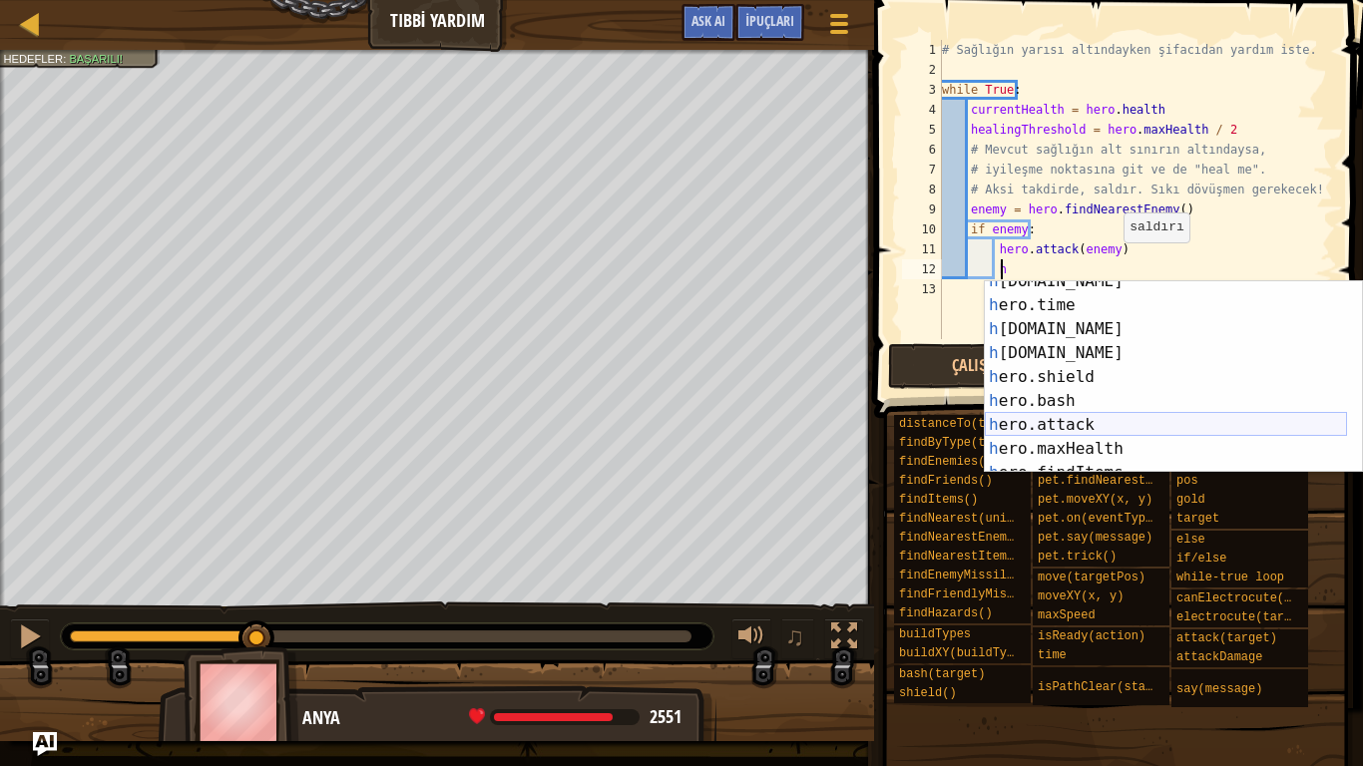
click at [1050, 424] on div "h [DOMAIN_NAME] enter tuşuna bas h ero.time enter tuşuna bas h [DOMAIN_NAME] en…" at bounding box center [1166, 389] width 362 height 240
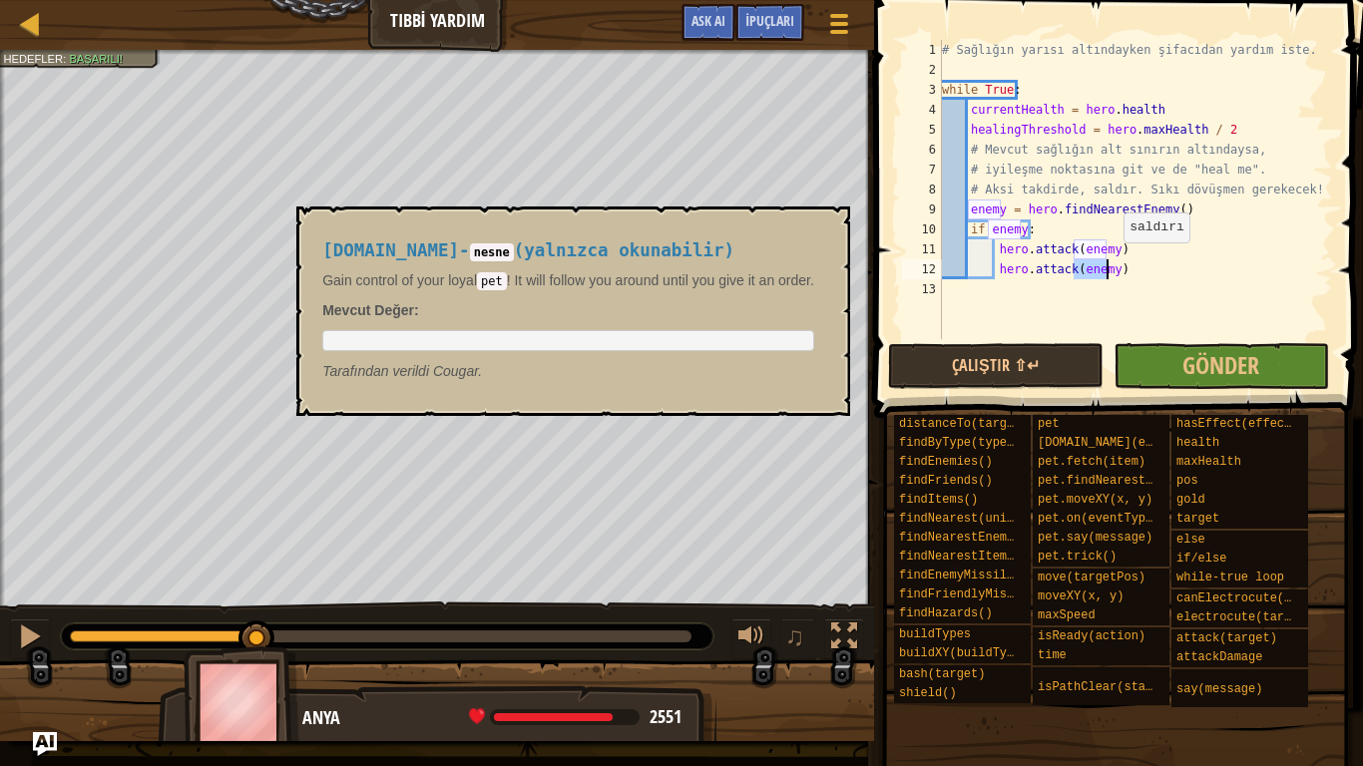
type textarea "hero.attack(enemy)"
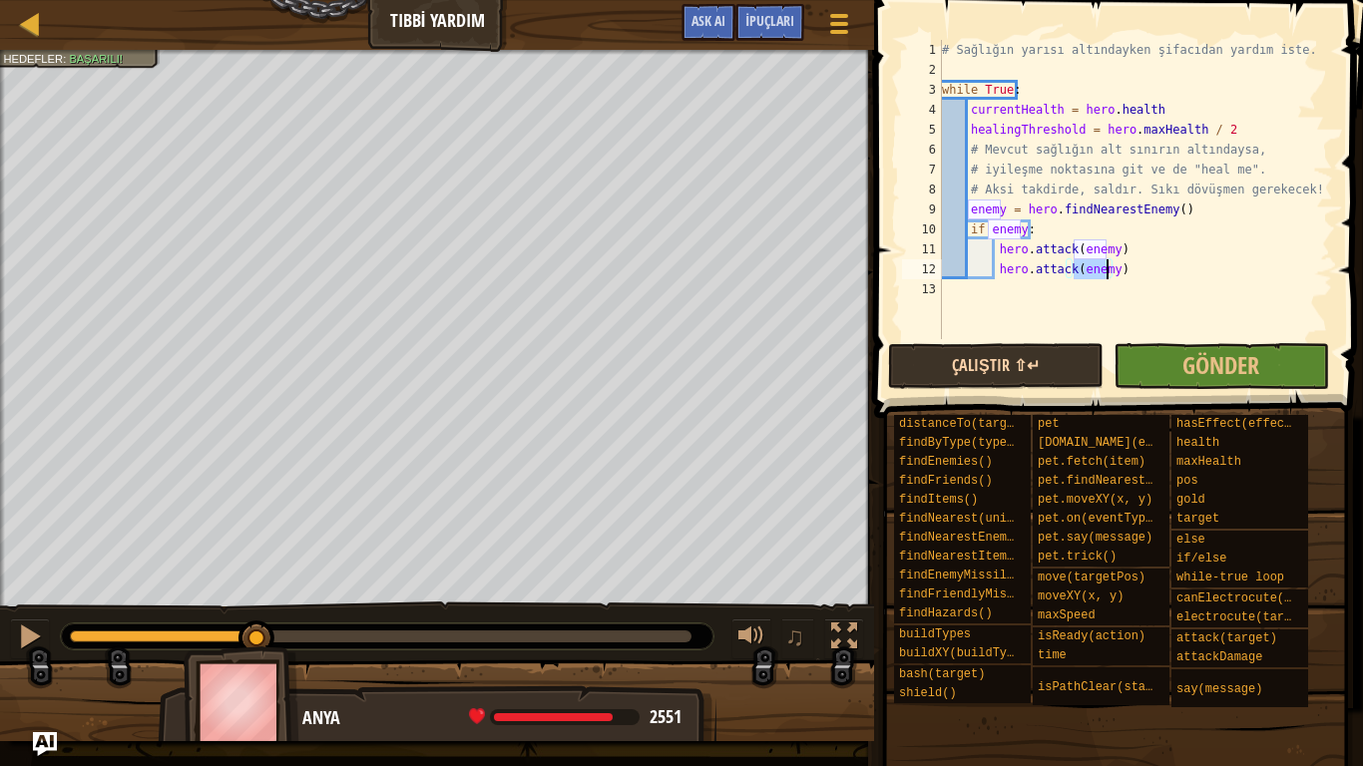
scroll to position [9, 13]
click at [1129, 273] on div "# Sağlığın yarısı altındayken şifacıdan yardım iste. while True : currentHealth…" at bounding box center [1135, 209] width 395 height 339
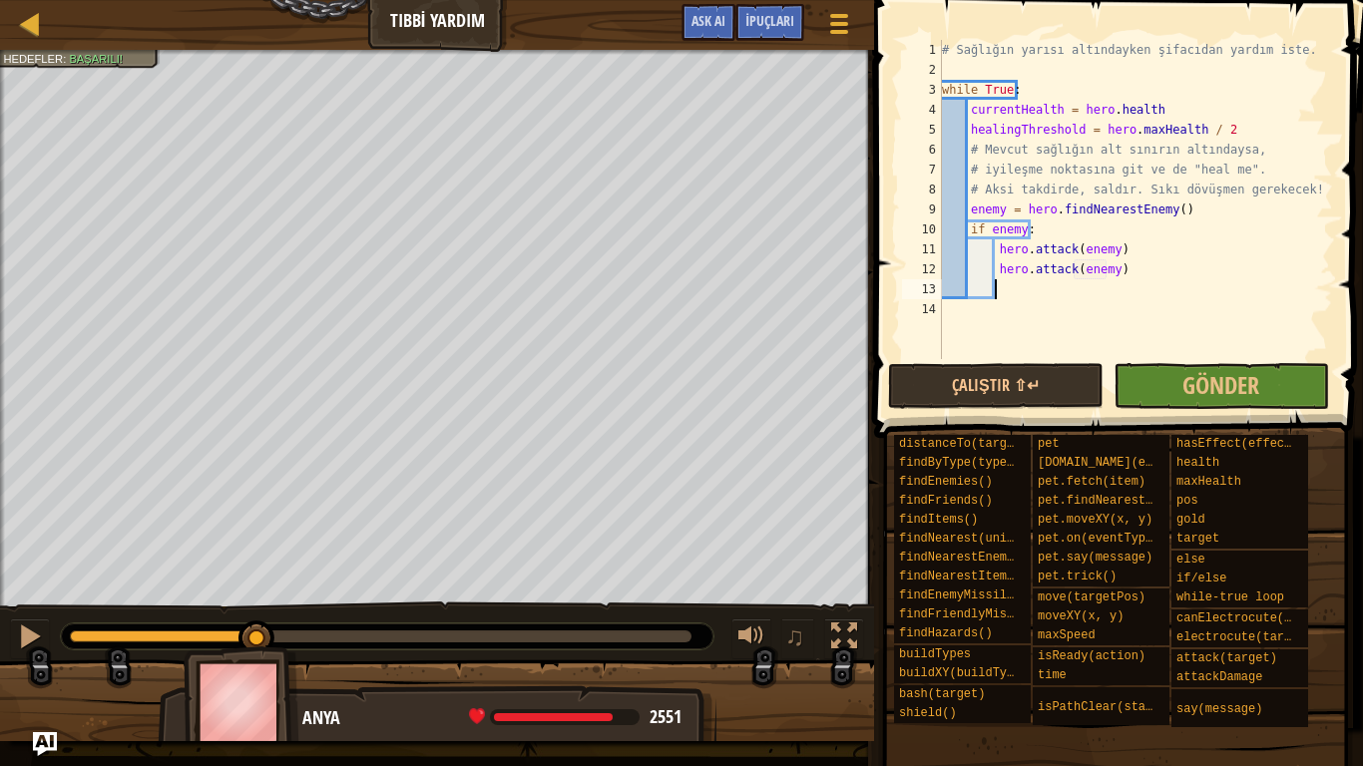
scroll to position [9, 3]
click at [966, 283] on div "# Sağlığın yarısı altındayken şifacıdan yardım iste. while True : currentHealth…" at bounding box center [1135, 219] width 395 height 359
type textarea "e"
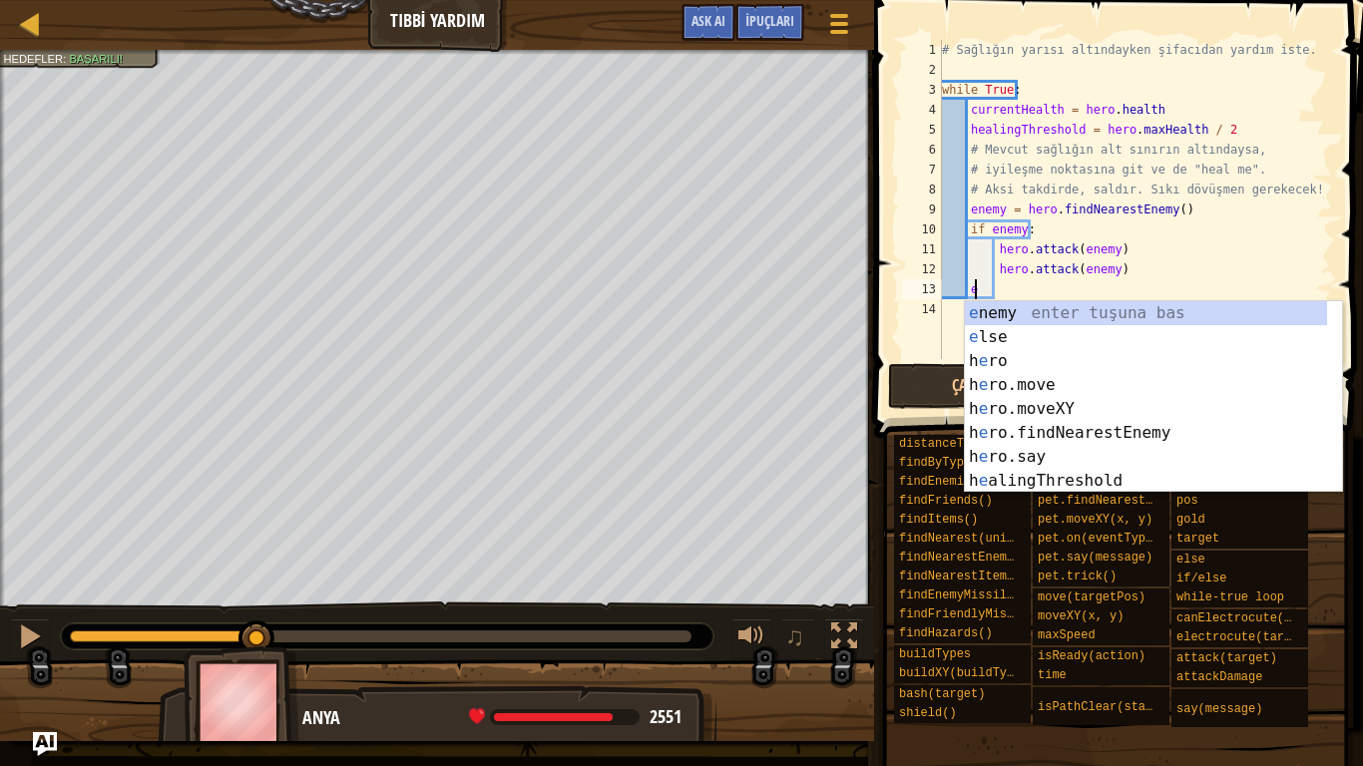
scroll to position [0, 0]
click at [1009, 335] on div "e nemy enter tuşuna bas e lse enter tuşuna bas h e ro enter tuşuna bas h e ro.m…" at bounding box center [1146, 421] width 362 height 240
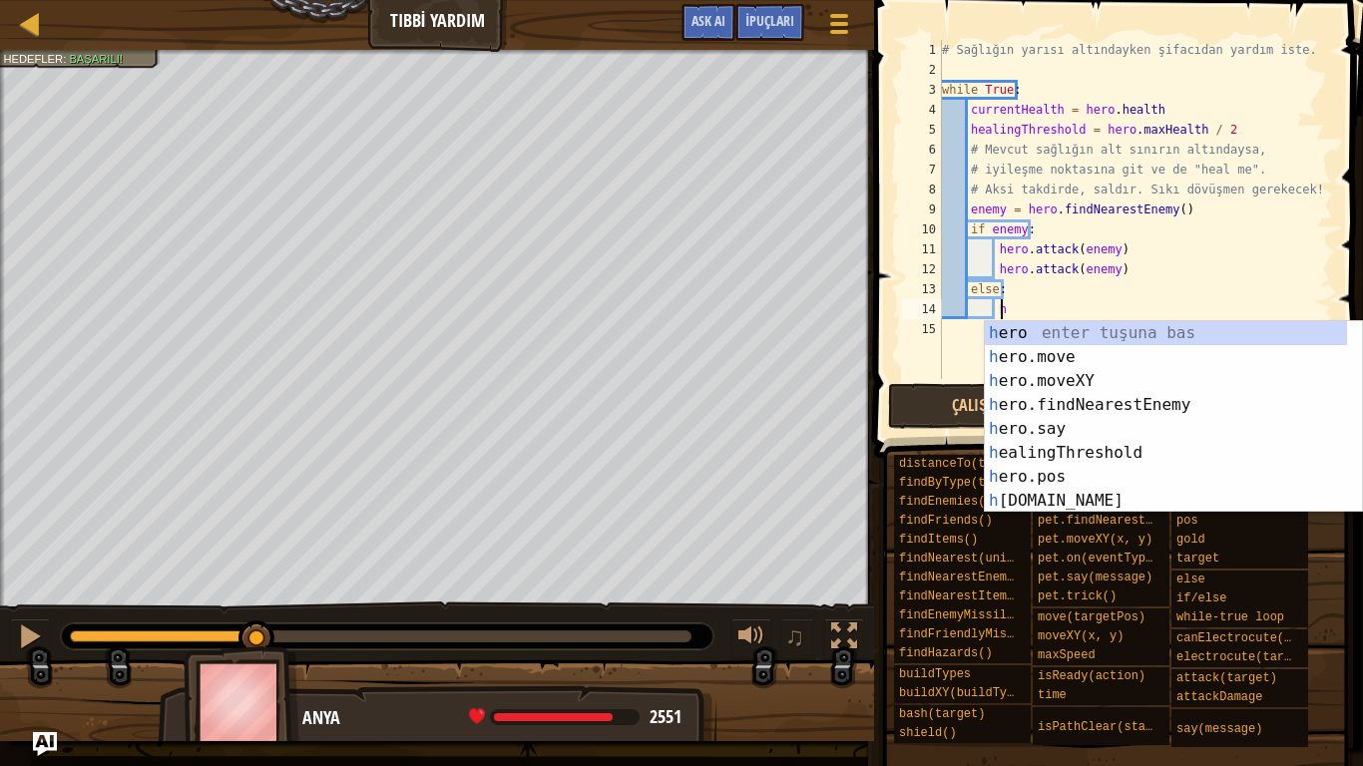
scroll to position [9, 5]
click at [1062, 379] on div "h ero enter tuşuna bas h ero.move enter tuşuna bas h ero.moveXY enter tuşuna ba…" at bounding box center [1166, 441] width 362 height 240
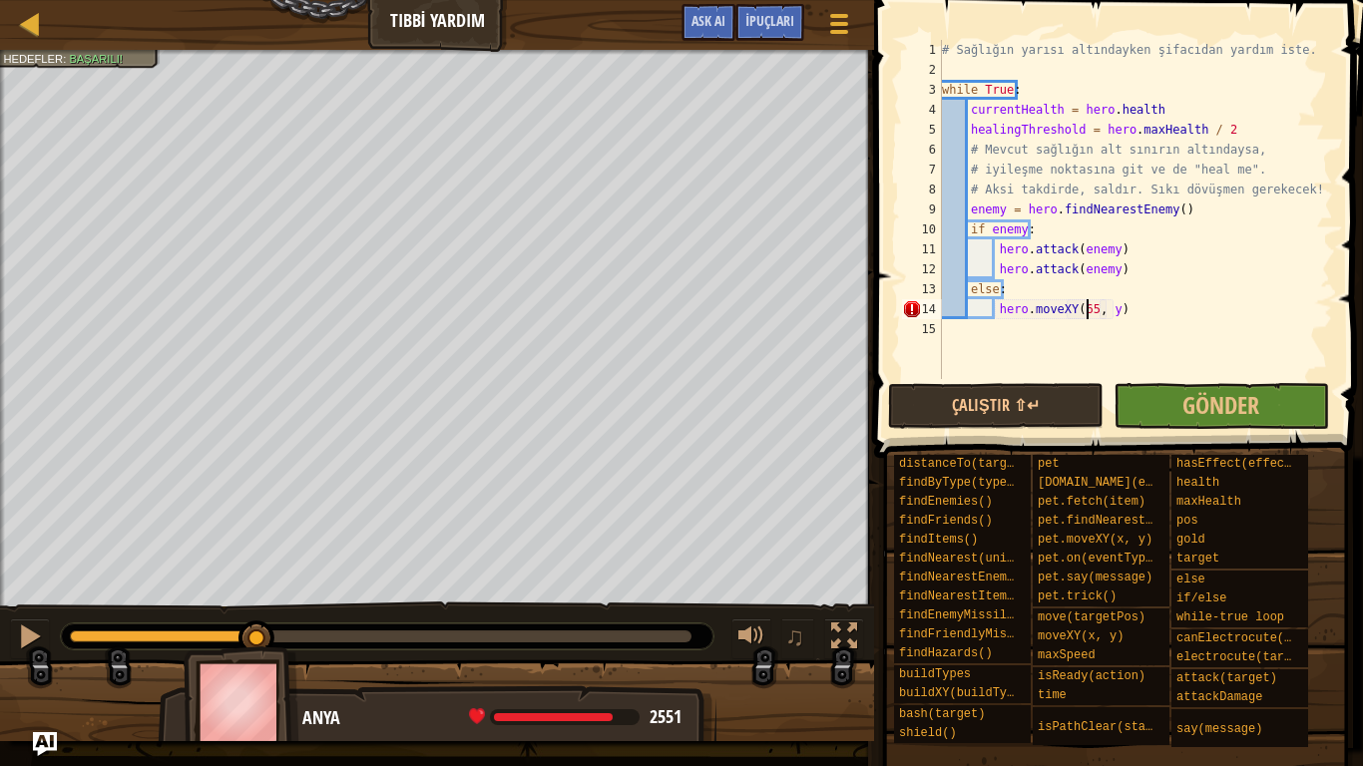
scroll to position [9, 13]
click at [1108, 307] on div "# Sağlığın yarısı altındayken şifacıdan yardım iste. while True : currentHealth…" at bounding box center [1135, 229] width 395 height 379
type textarea "hero.moveXY(65, 46)"
click at [1056, 409] on button "Çalıştır ⇧↵" at bounding box center [996, 406] width 216 height 46
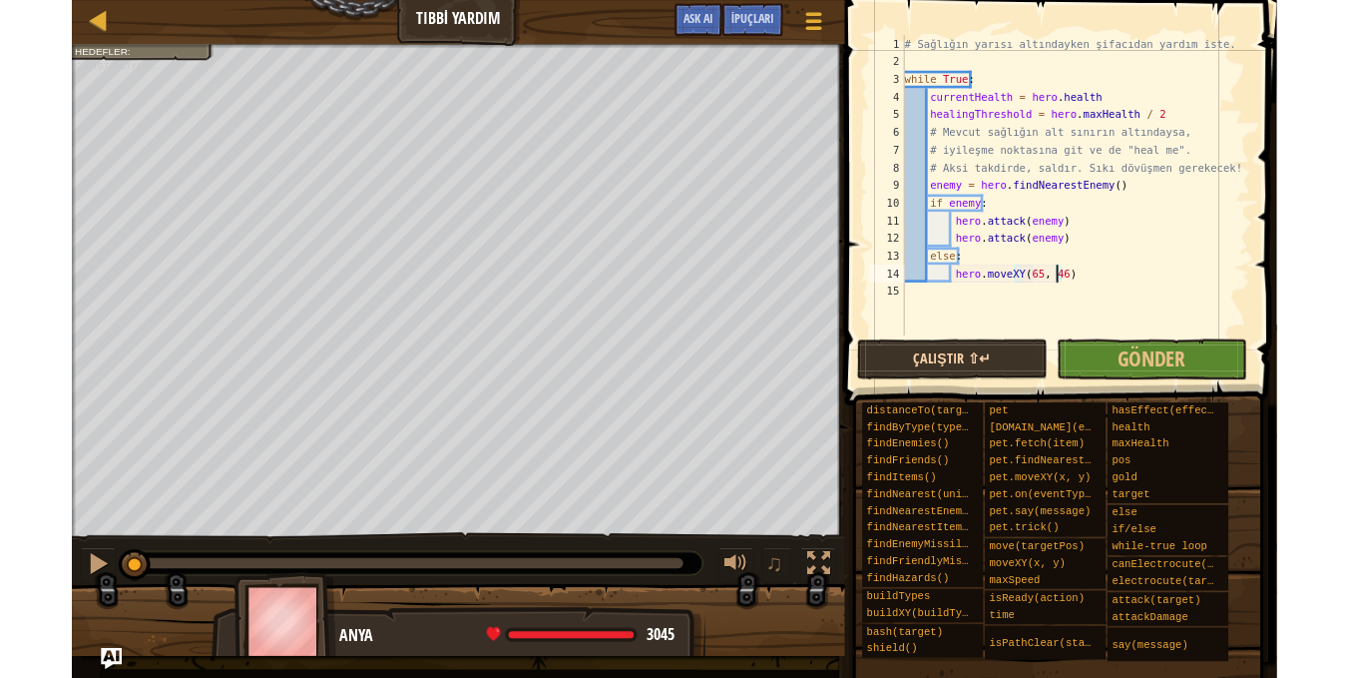
scroll to position [9, 15]
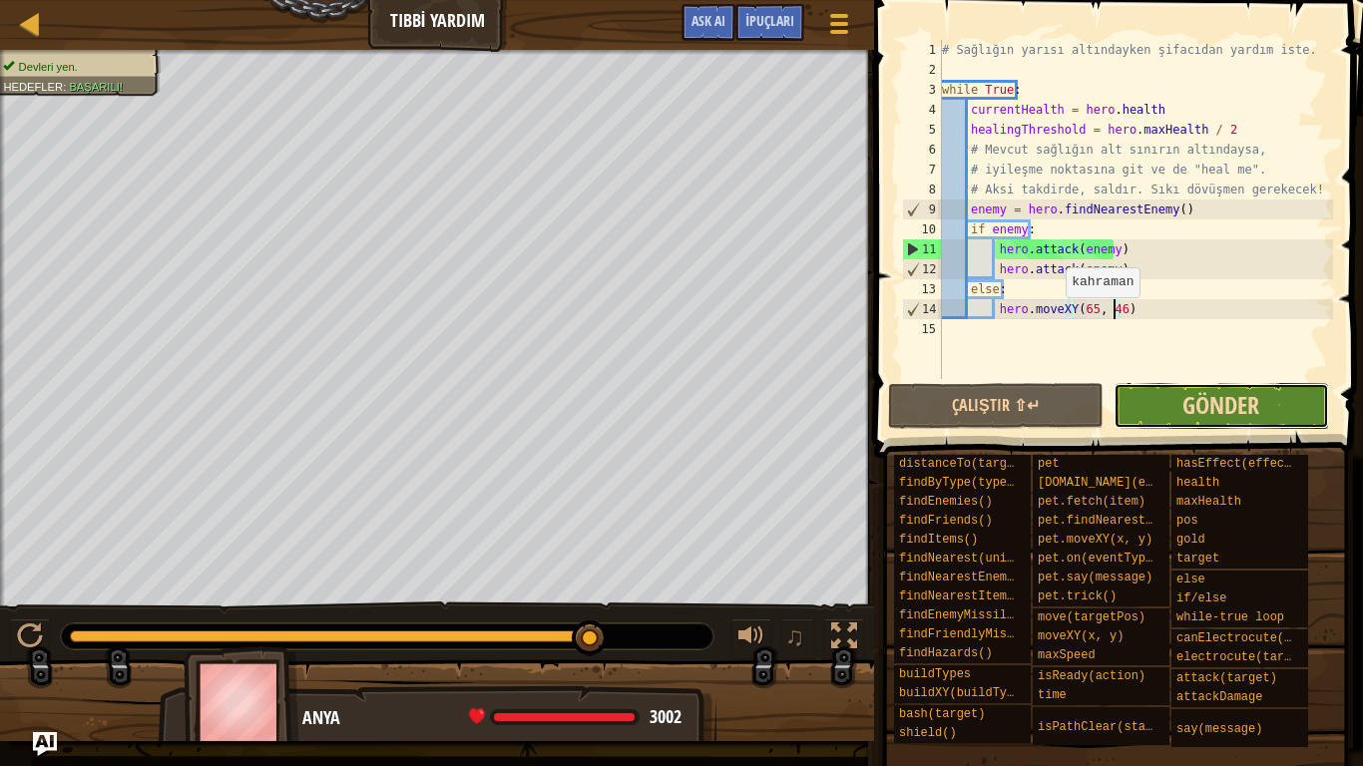
click at [1185, 403] on span "Gönder" at bounding box center [1221, 405] width 77 height 32
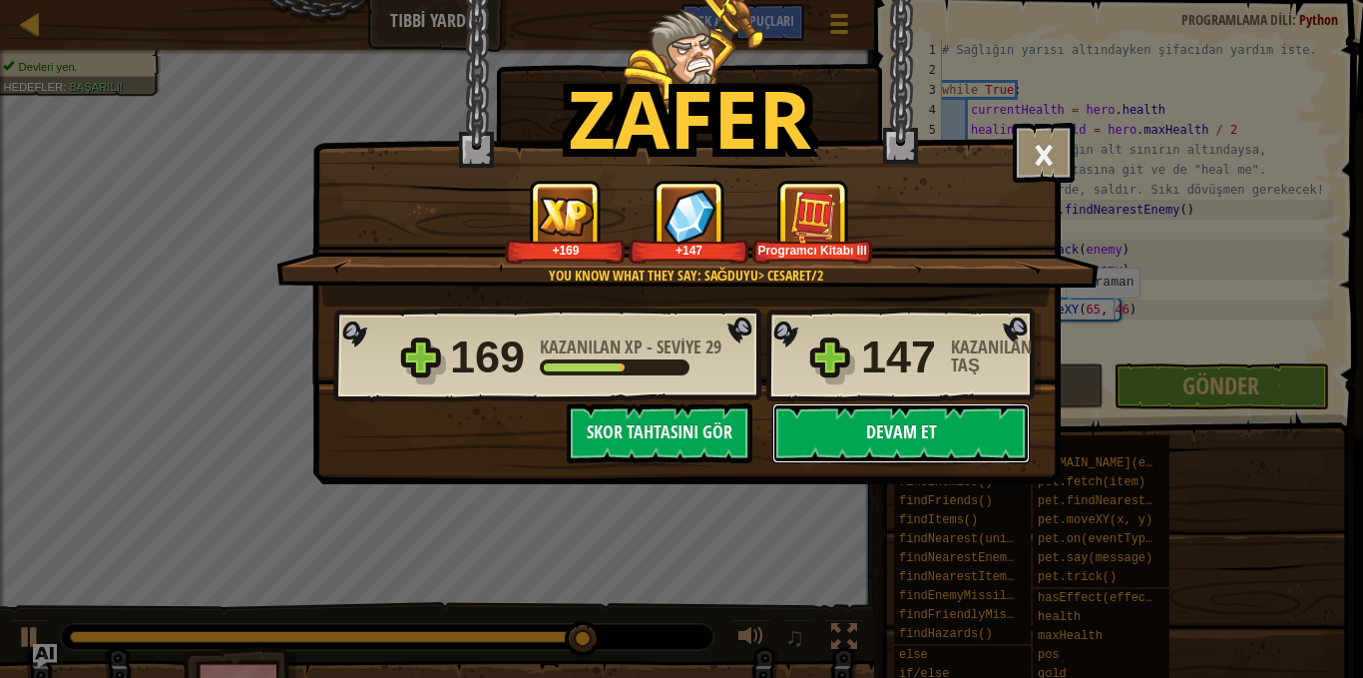
click at [873, 431] on button "Devam et" at bounding box center [900, 433] width 257 height 60
select select "tr"
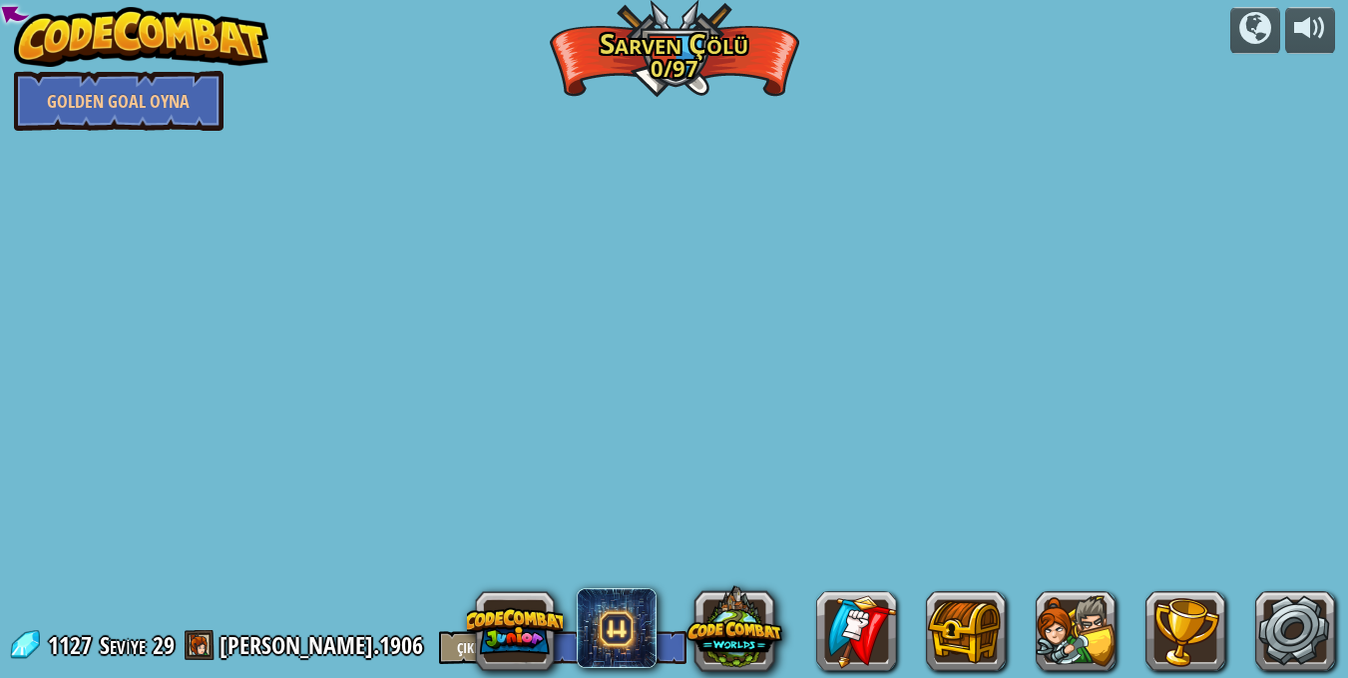
select select "tr"
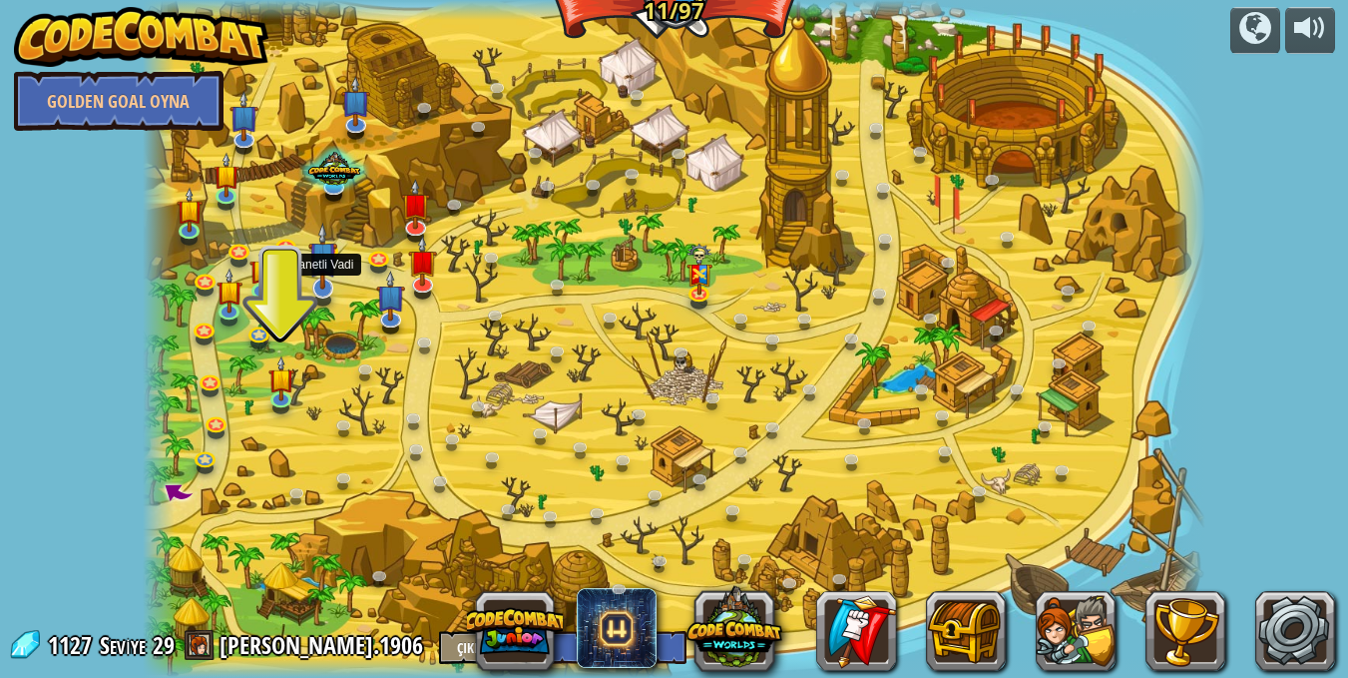
click at [328, 289] on div at bounding box center [322, 287] width 21 height 21
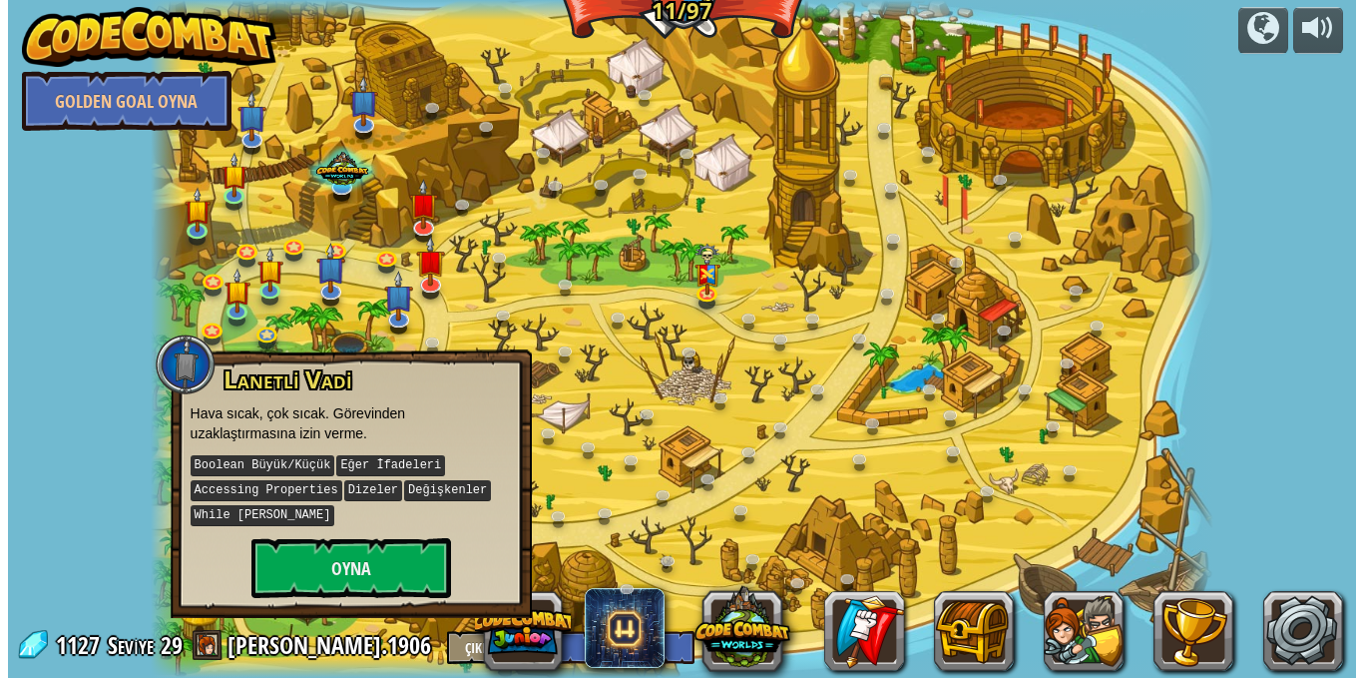
scroll to position [1, 0]
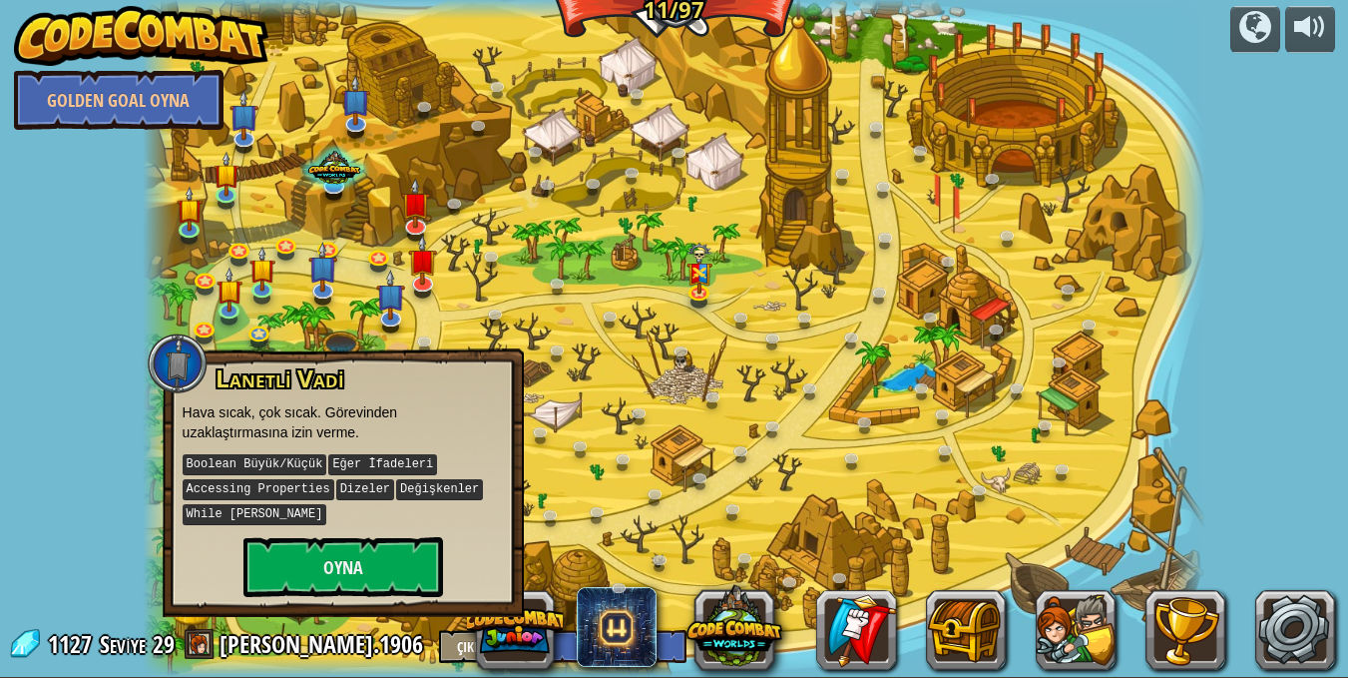
click at [438, 316] on div at bounding box center [675, 338] width 1064 height 678
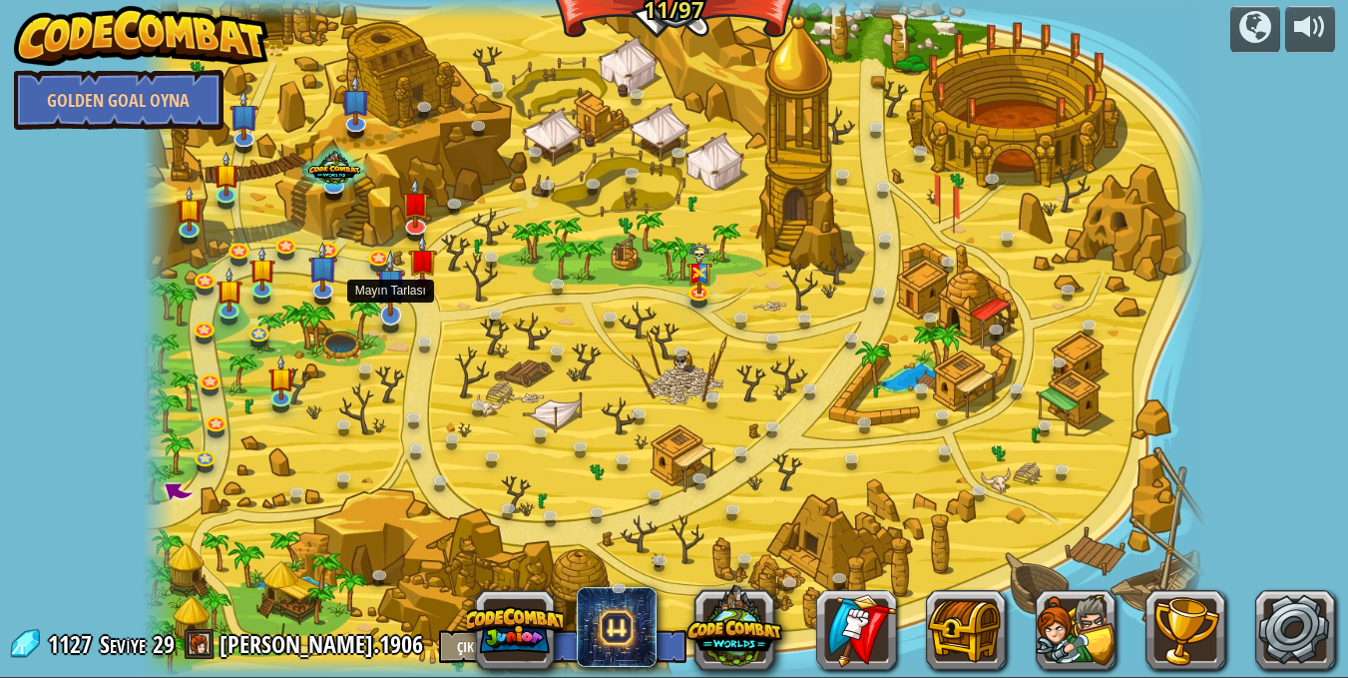
click at [392, 298] on img at bounding box center [390, 284] width 29 height 68
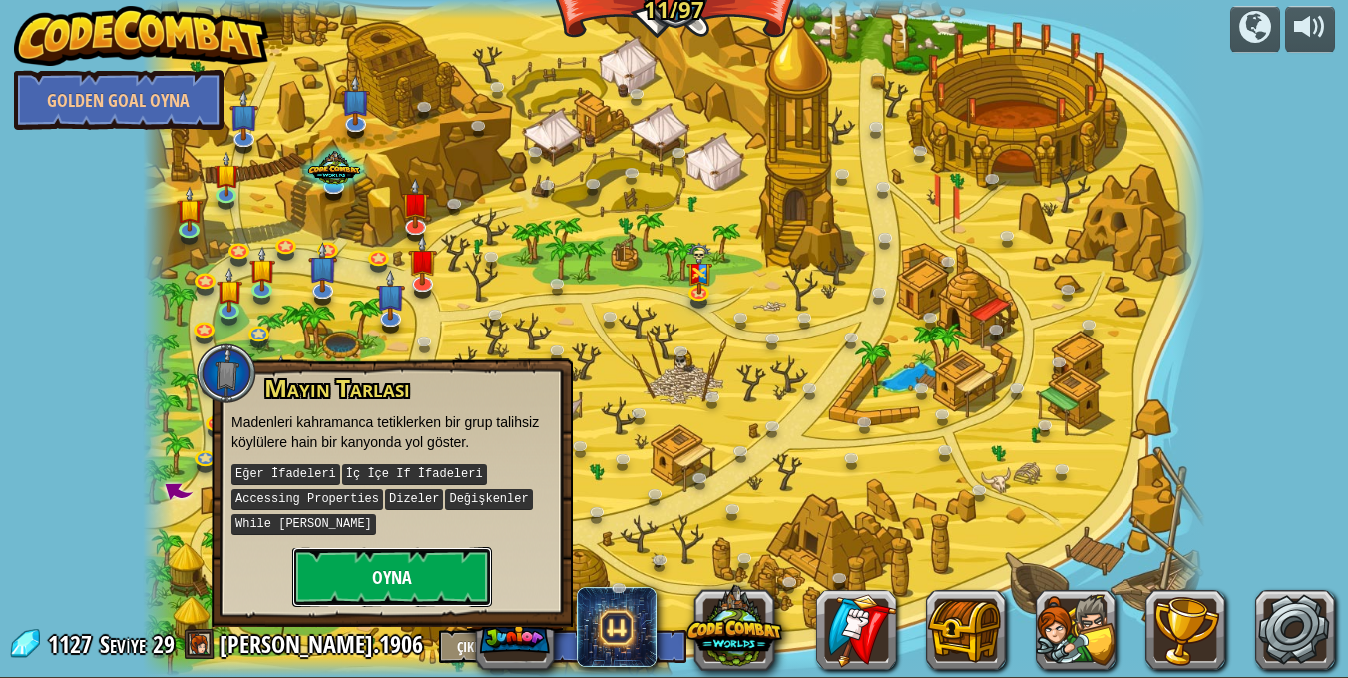
click at [384, 558] on button "Oyna" at bounding box center [392, 577] width 200 height 60
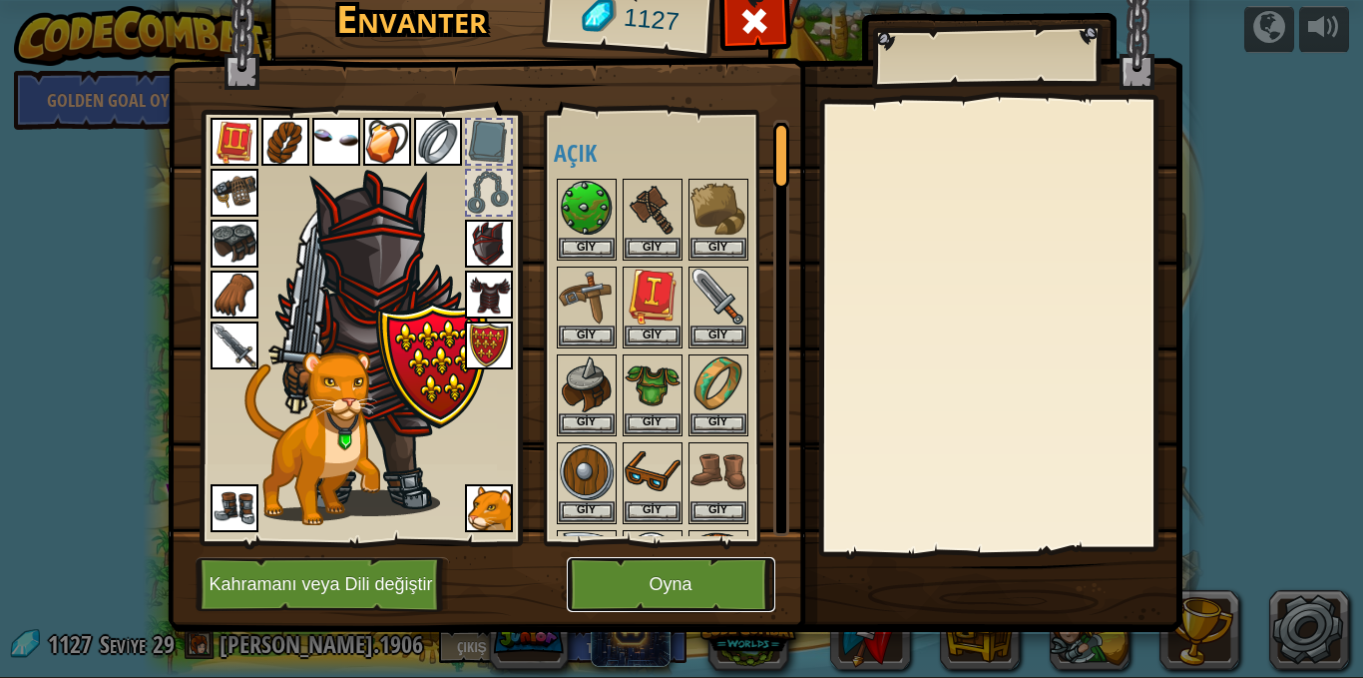
click at [704, 584] on button "Oyna" at bounding box center [671, 584] width 209 height 55
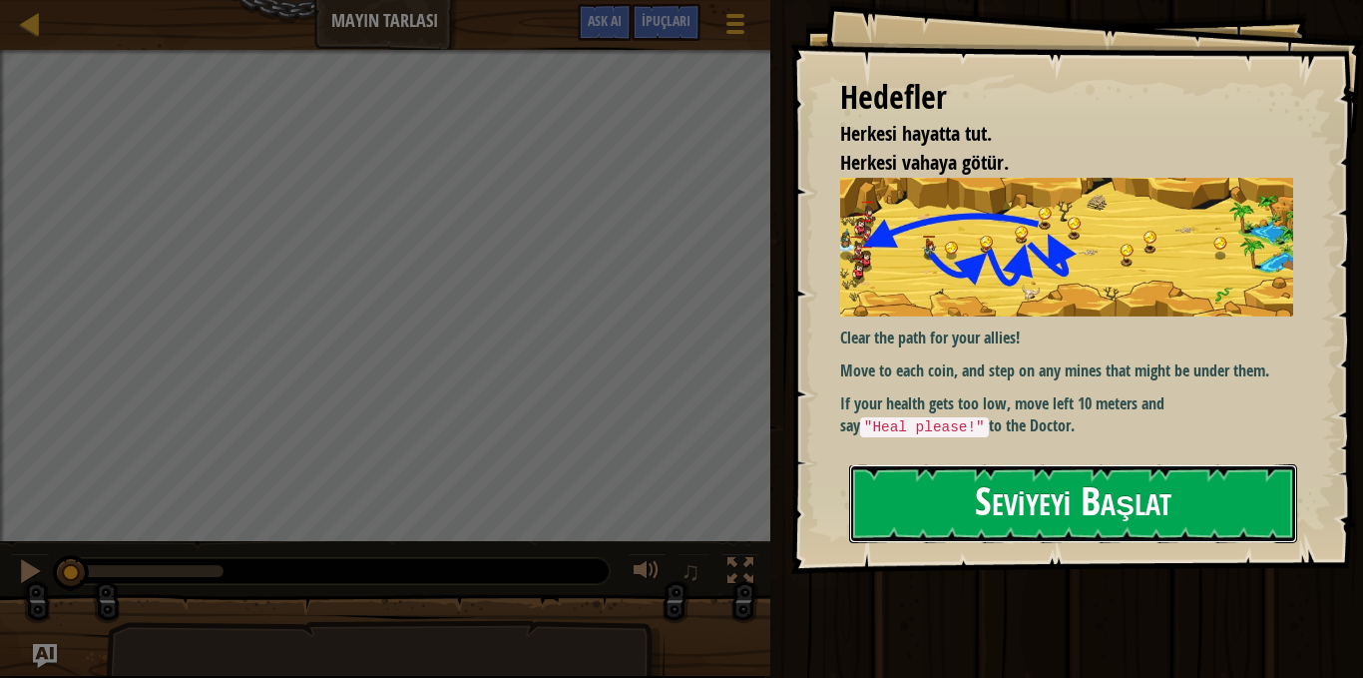
click at [1082, 485] on button "Seviyeyi Başlat" at bounding box center [1073, 503] width 448 height 79
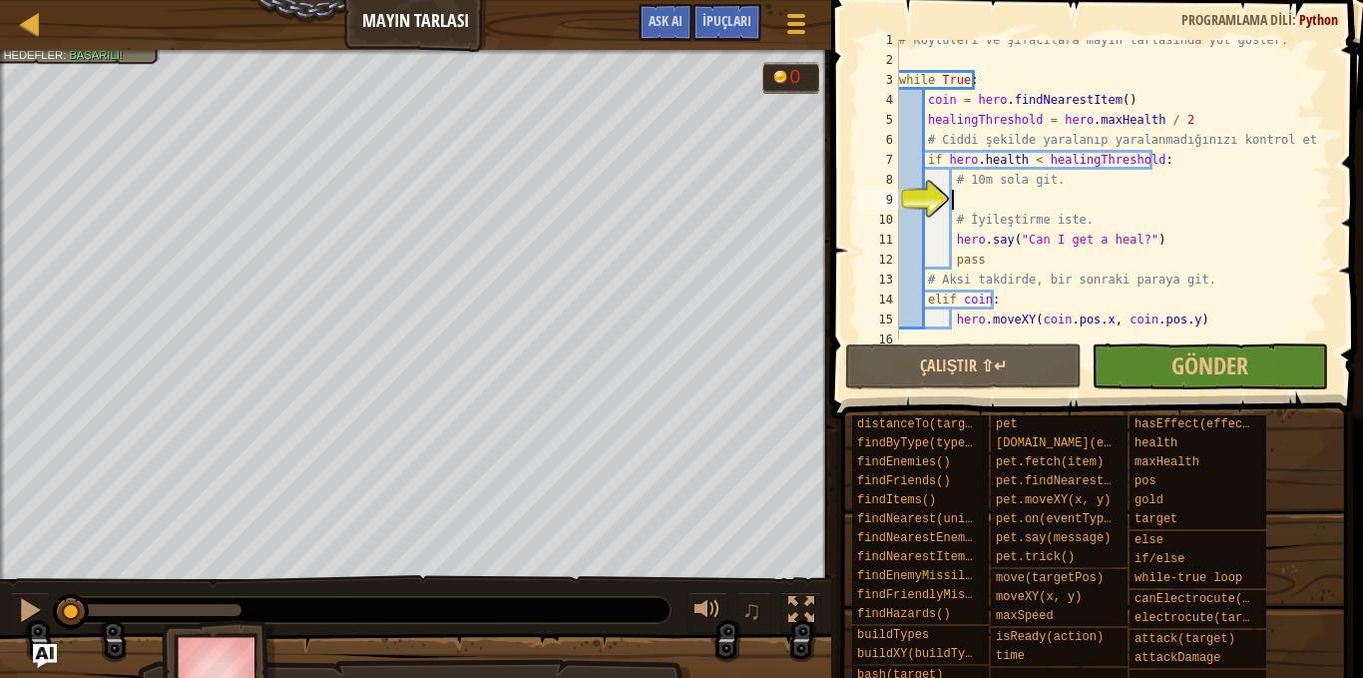
scroll to position [10, 0]
click at [38, 609] on div at bounding box center [30, 610] width 26 height 26
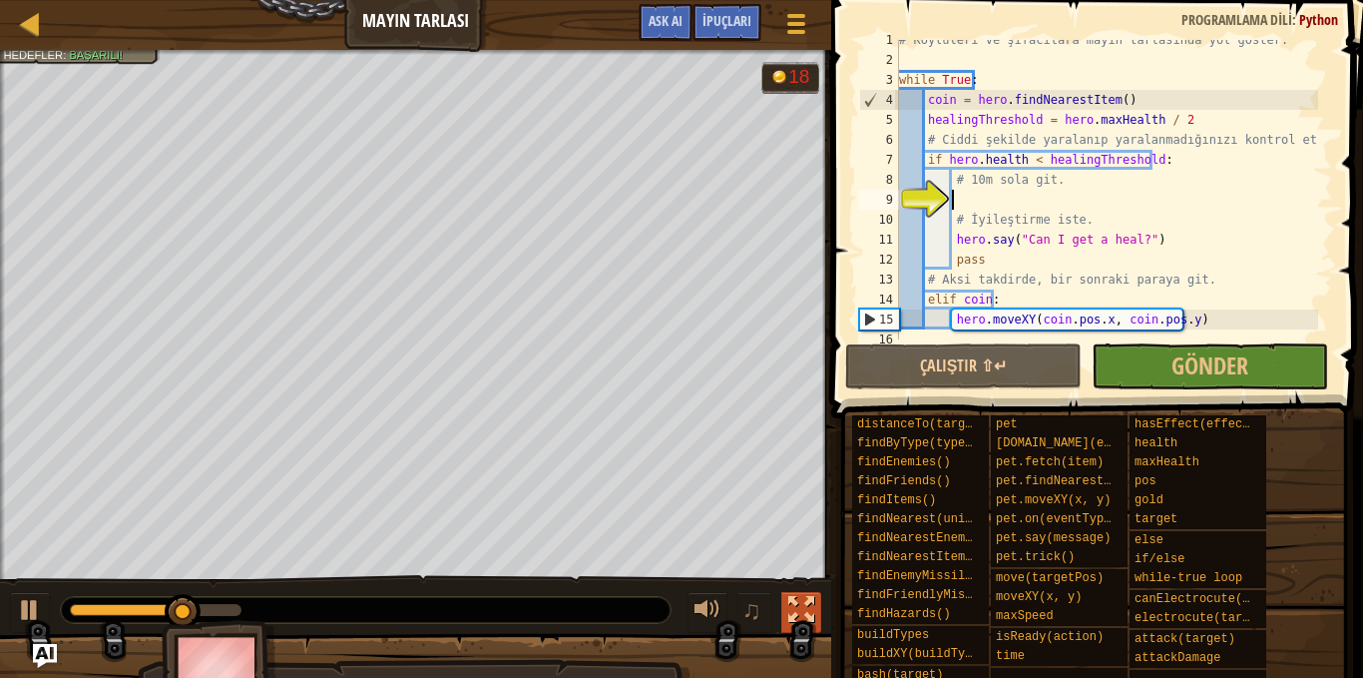
click at [802, 607] on div at bounding box center [801, 610] width 26 height 26
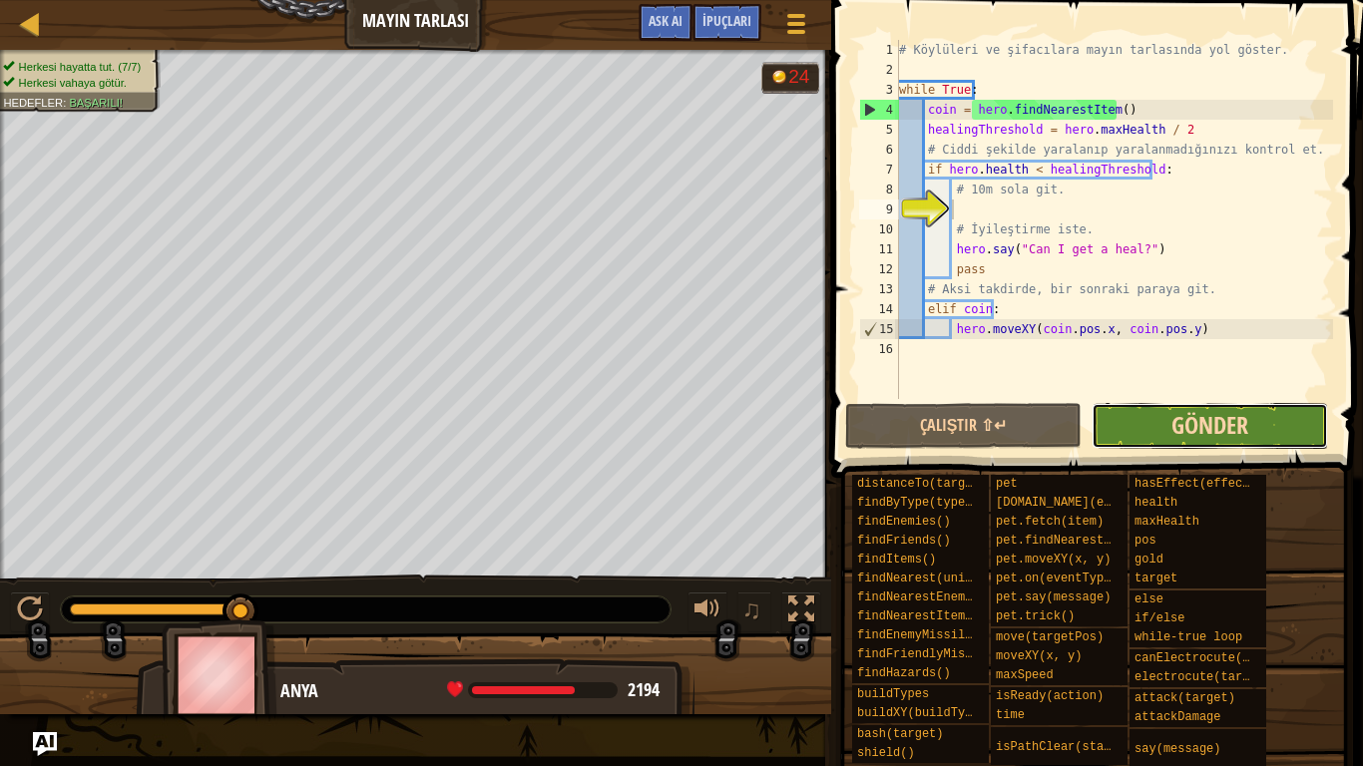
click at [1197, 431] on span "Gönder" at bounding box center [1210, 425] width 77 height 32
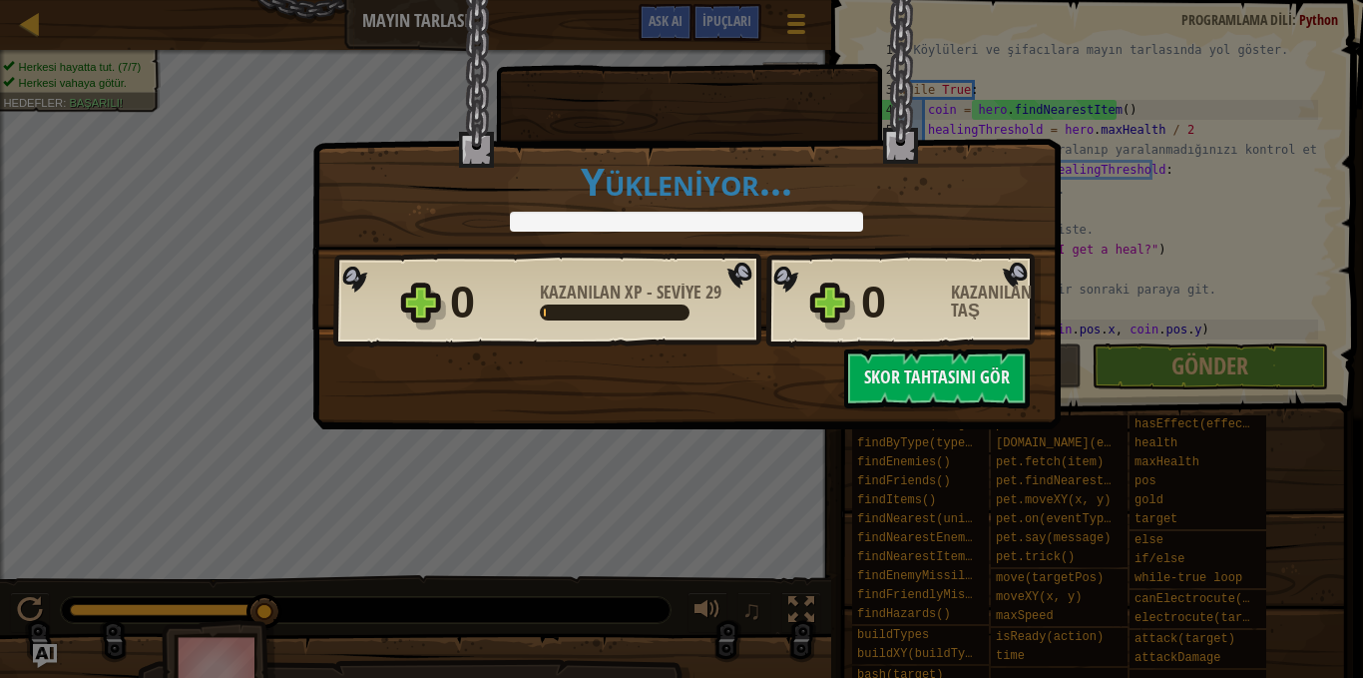
scroll to position [0, 0]
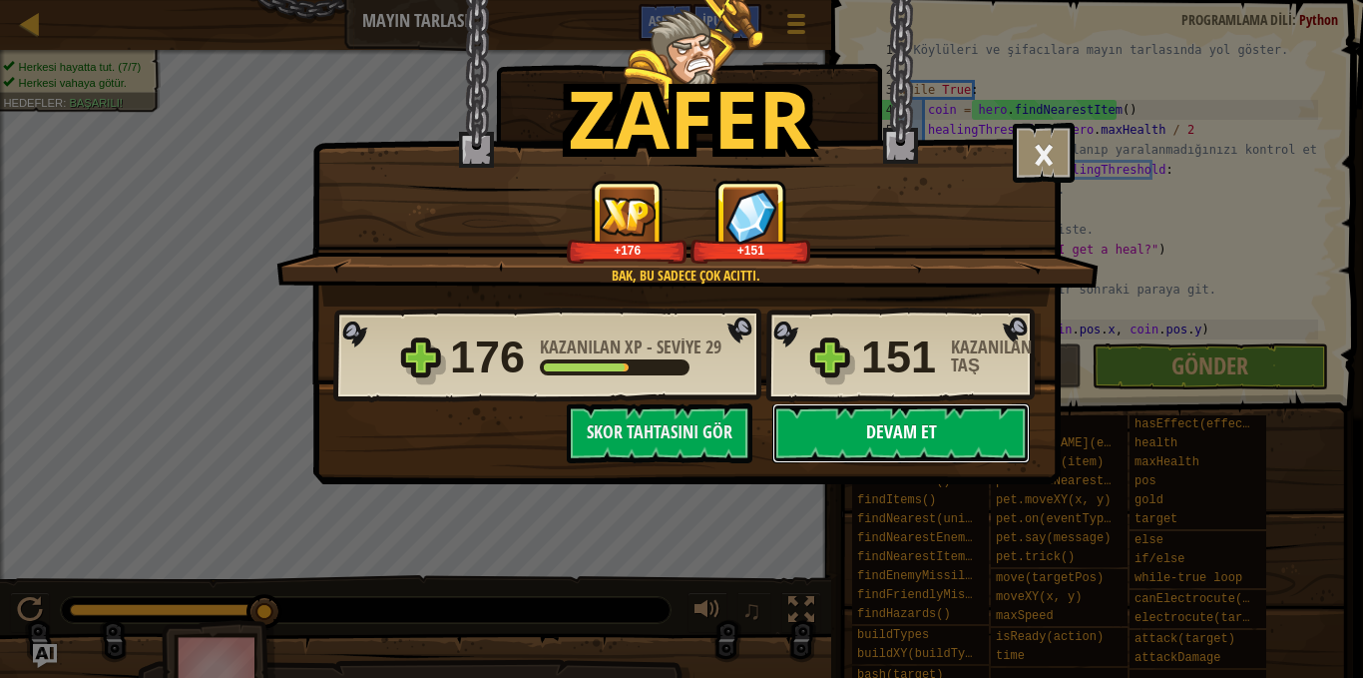
click at [915, 421] on button "Devam et" at bounding box center [900, 433] width 257 height 60
select select "tr"
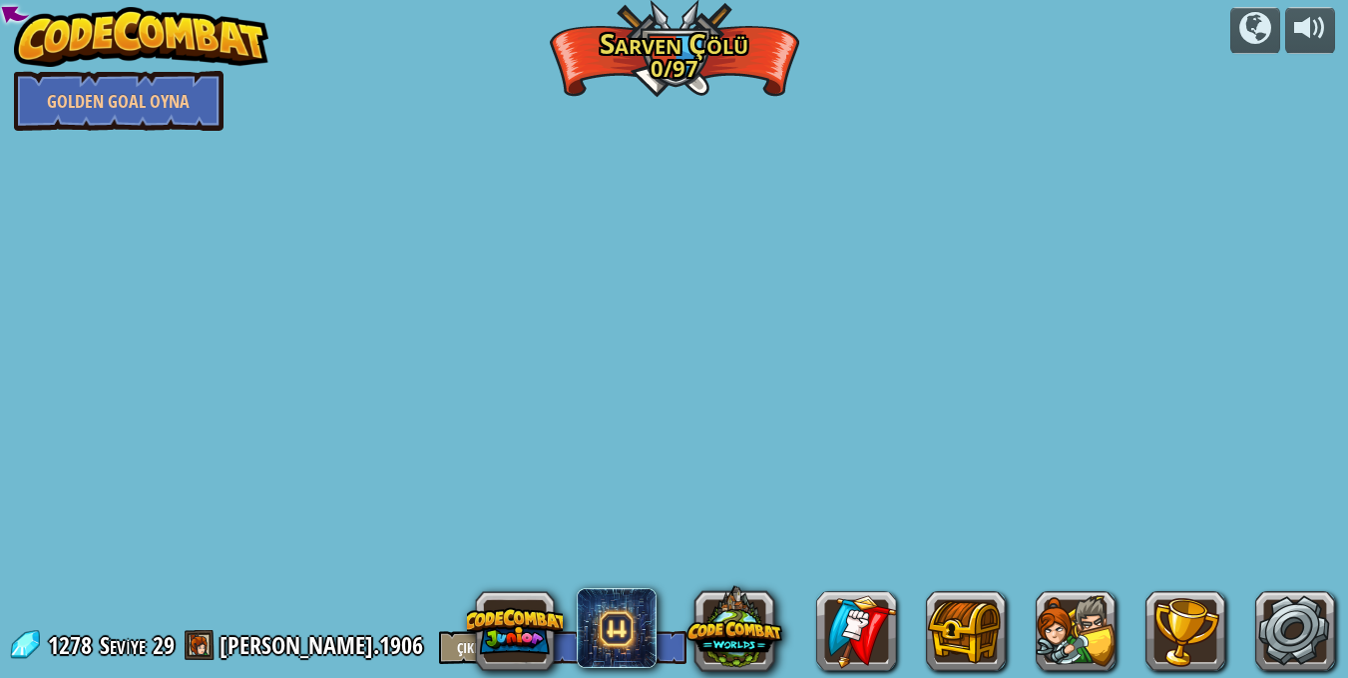
select select "tr"
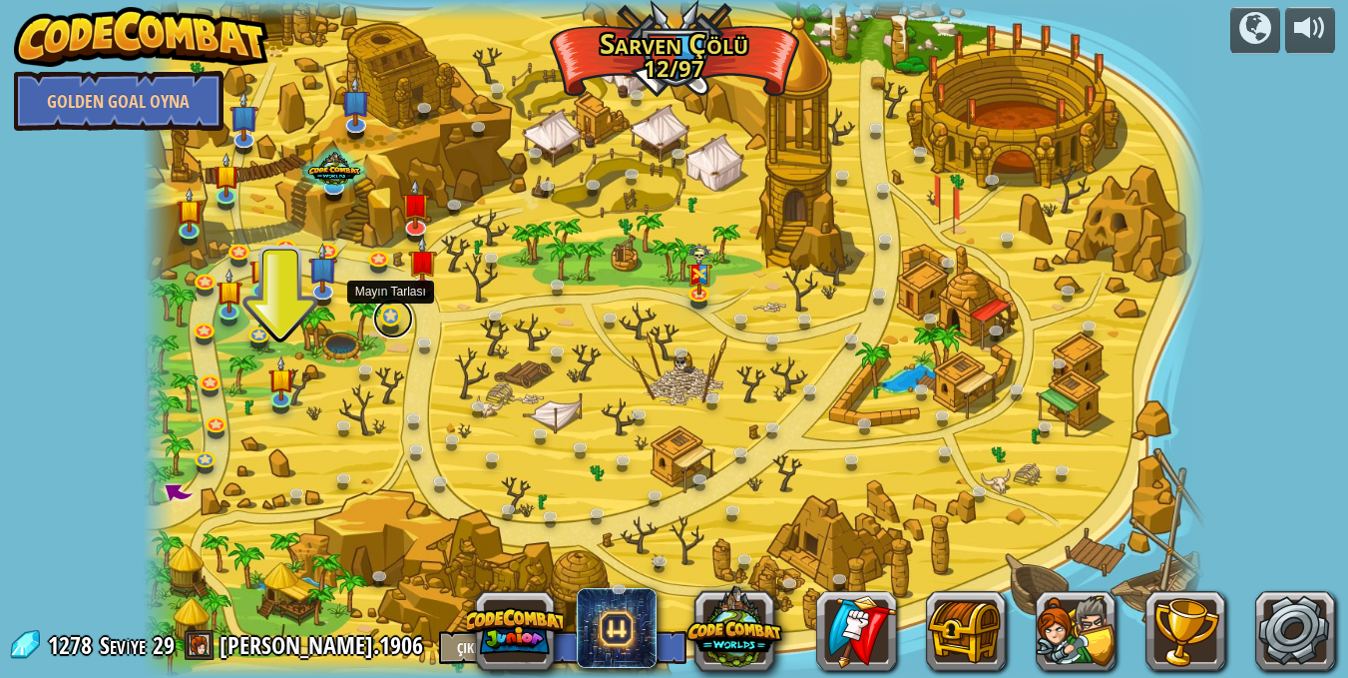
click at [392, 328] on link at bounding box center [393, 318] width 40 height 40
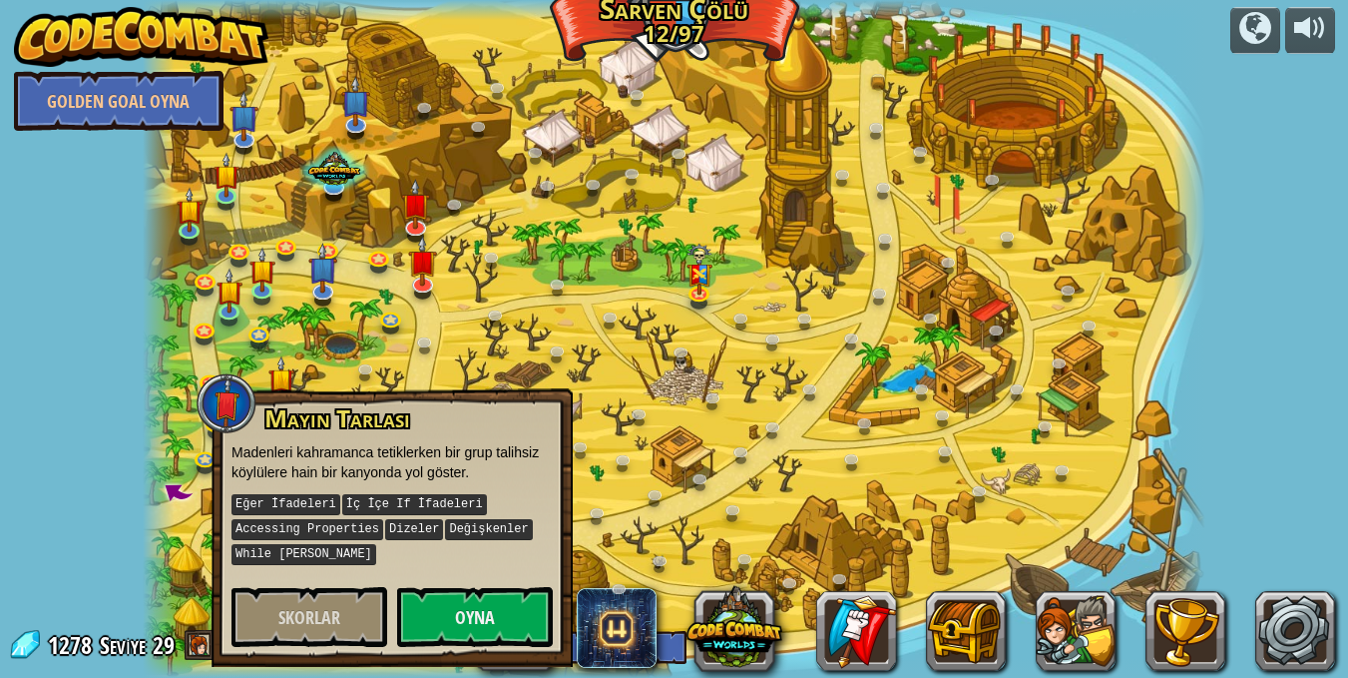
click at [460, 293] on div at bounding box center [675, 339] width 1064 height 678
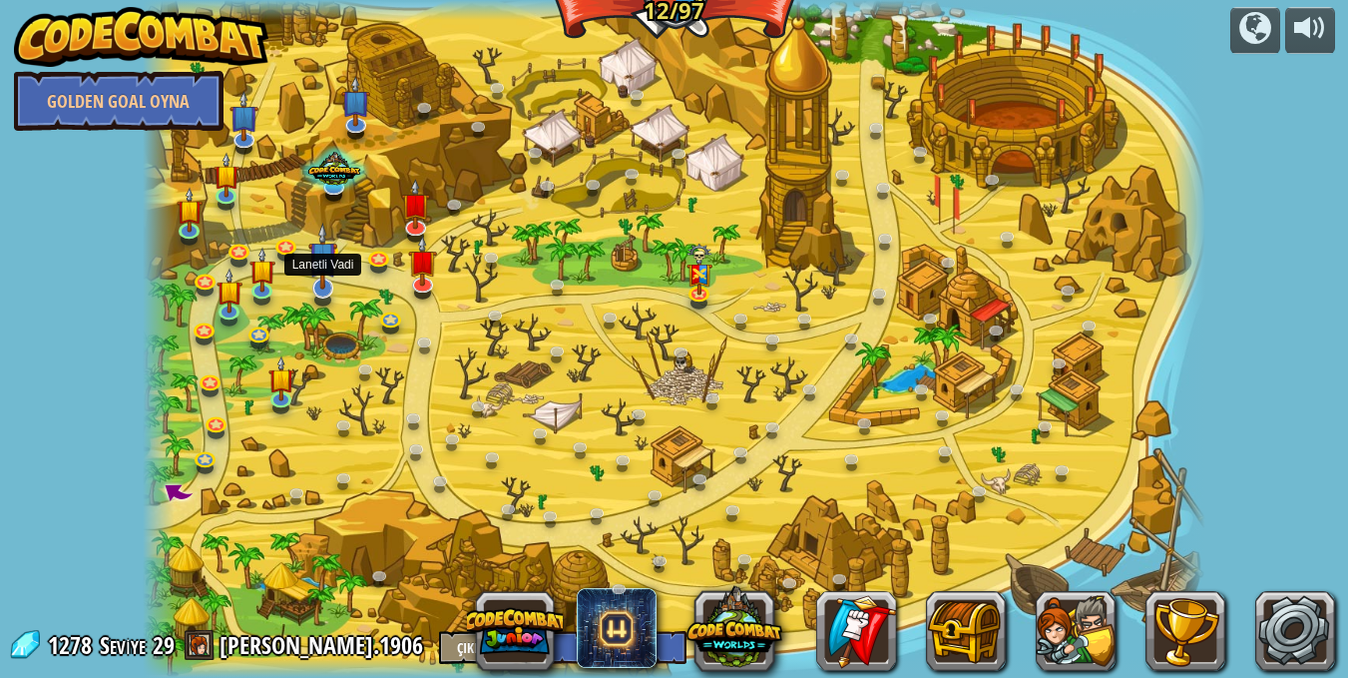
click at [335, 286] on img at bounding box center [322, 257] width 29 height 68
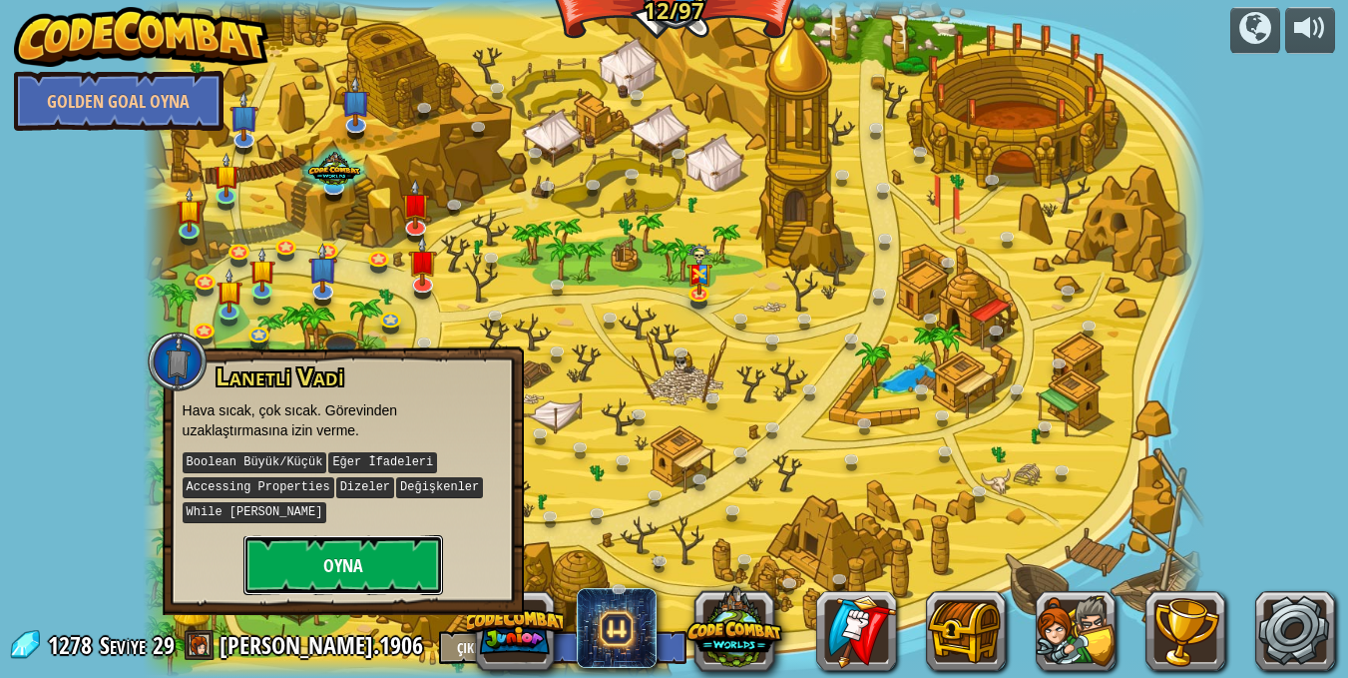
click at [396, 589] on button "Oyna" at bounding box center [344, 565] width 200 height 60
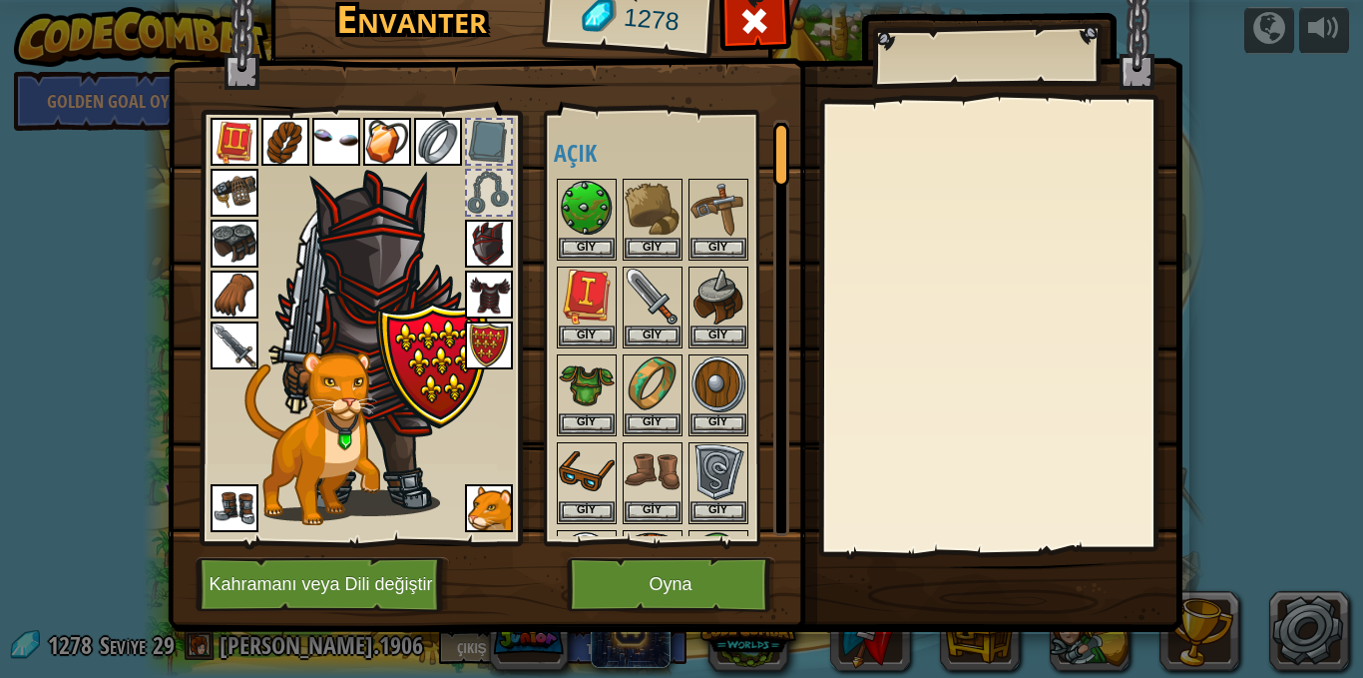
click at [481, 141] on div at bounding box center [489, 142] width 44 height 44
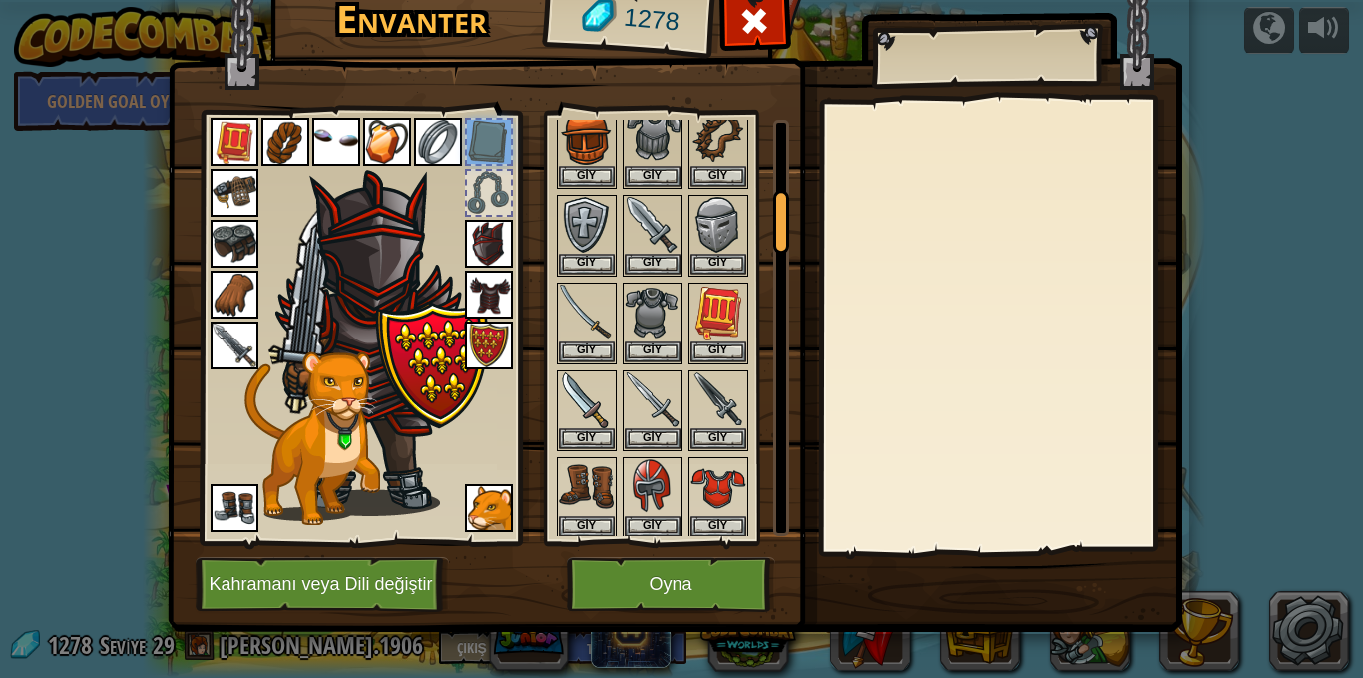
scroll to position [599, 0]
click at [733, 294] on img at bounding box center [719, 311] width 56 height 56
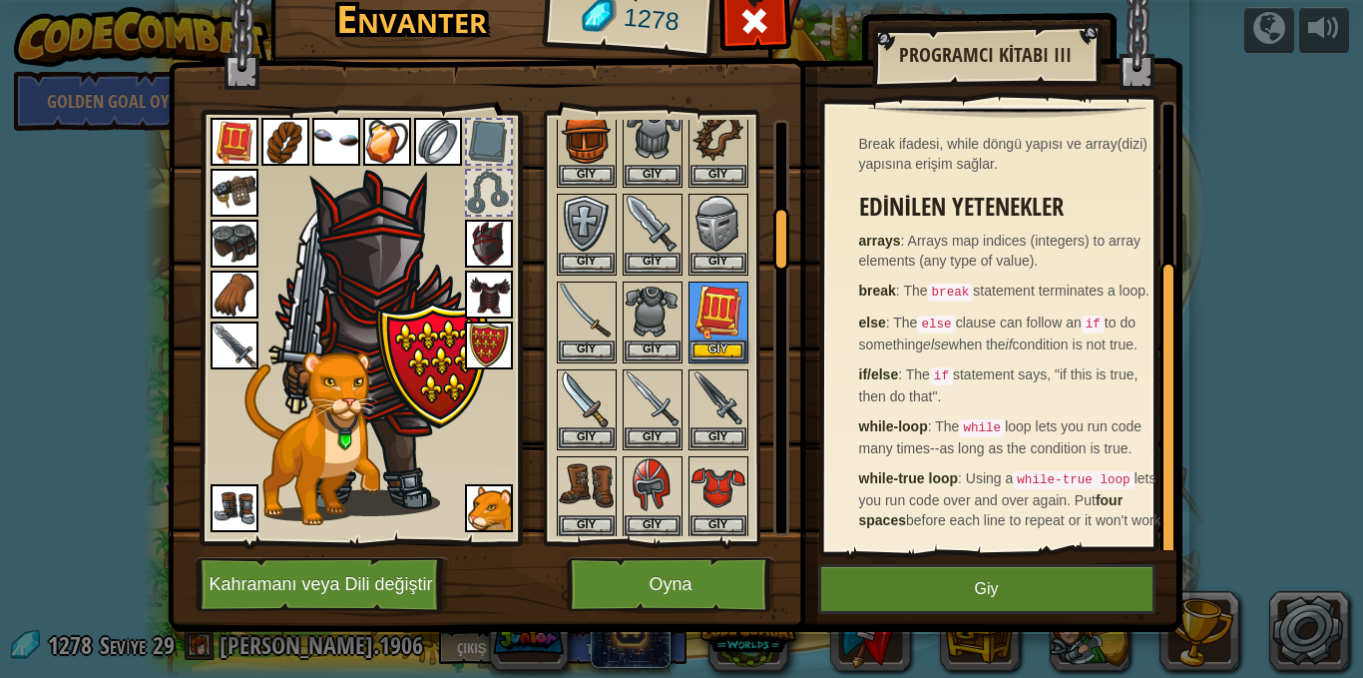
scroll to position [226, 0]
click at [655, 580] on button "Oyna" at bounding box center [671, 584] width 209 height 55
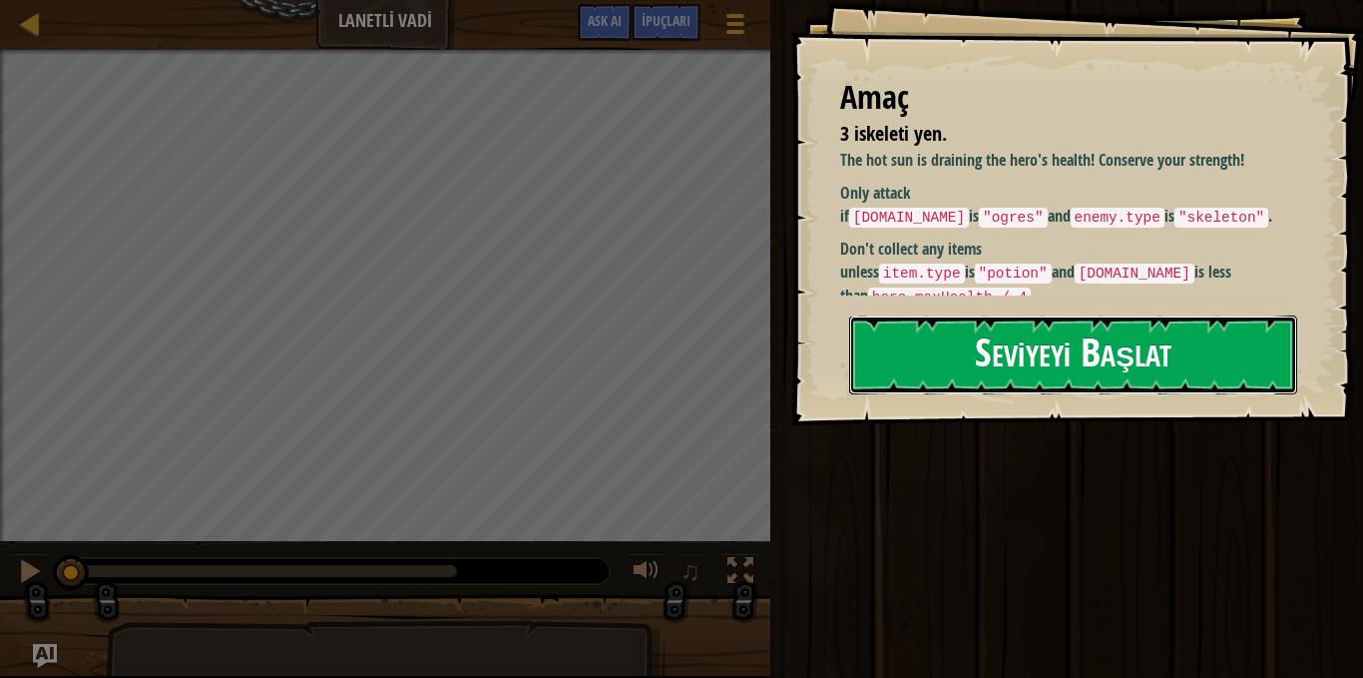
click at [1119, 366] on button "Seviyeyi Başlat" at bounding box center [1073, 354] width 448 height 79
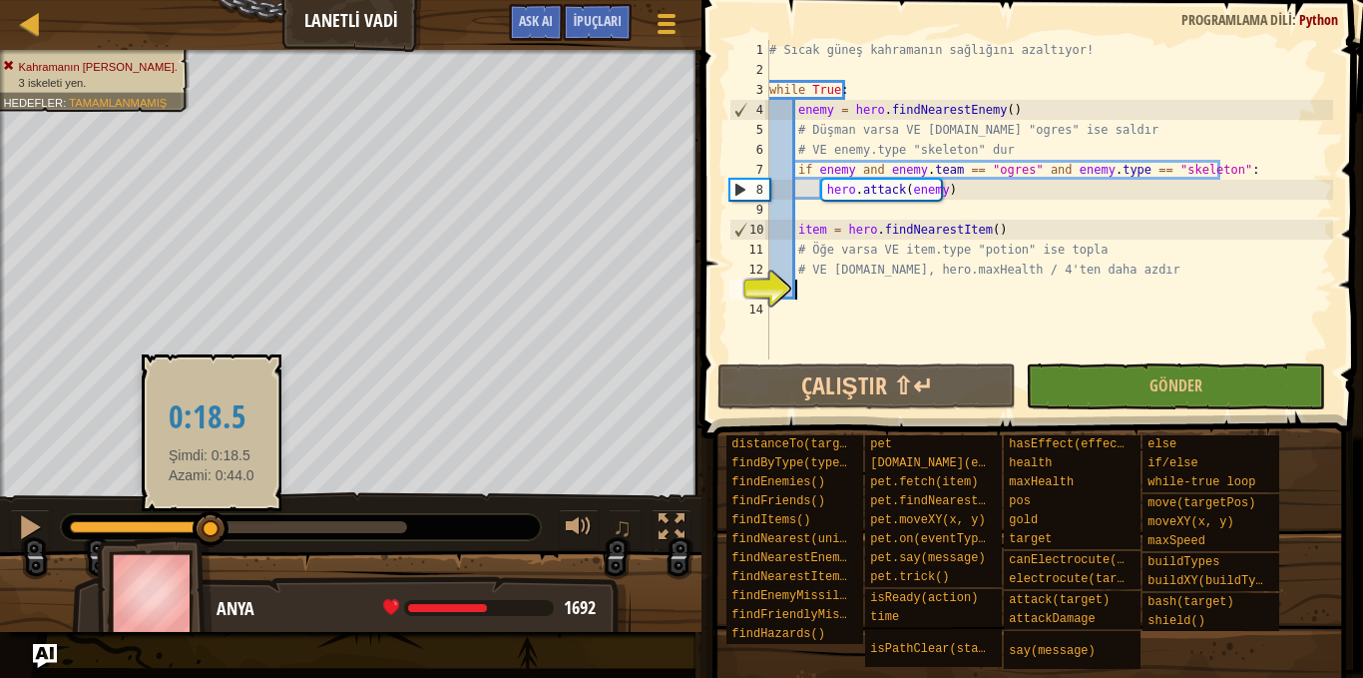
drag, startPoint x: 67, startPoint y: 527, endPoint x: 212, endPoint y: 524, distance: 144.7
click at [212, 524] on div at bounding box center [211, 529] width 36 height 36
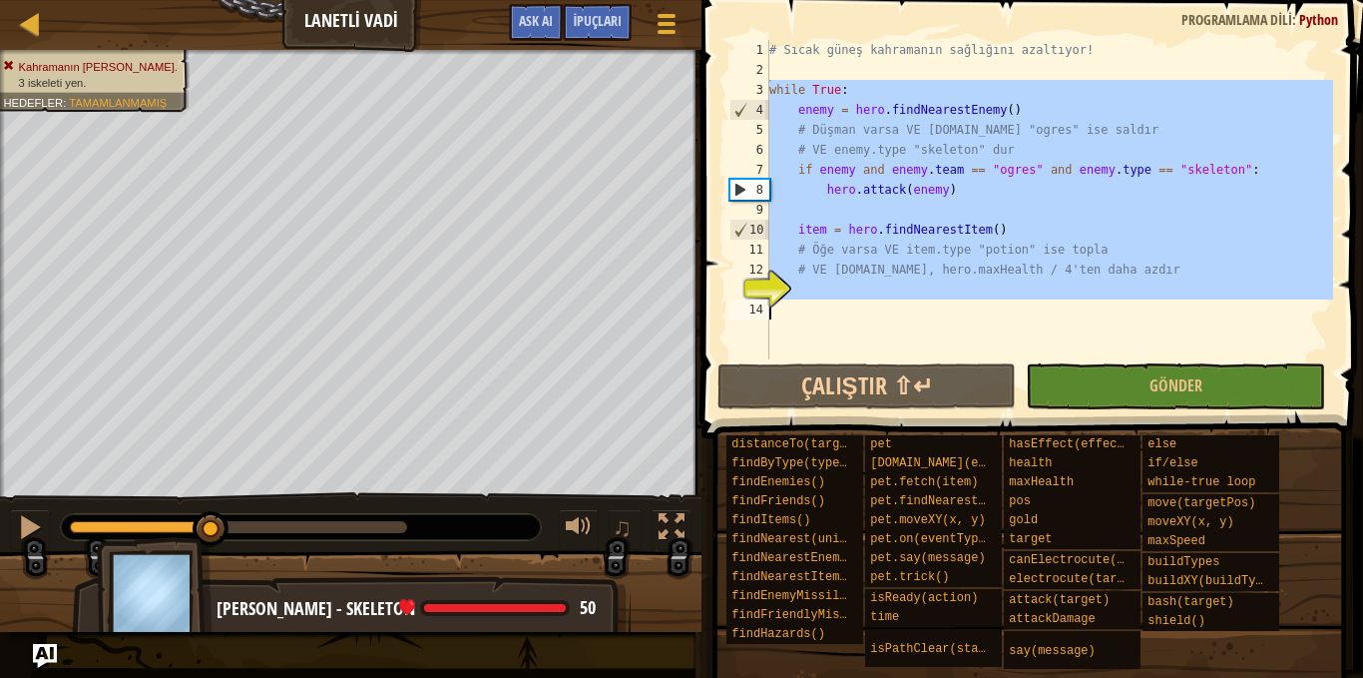
drag, startPoint x: 769, startPoint y: 83, endPoint x: 1009, endPoint y: 308, distance: 329.0
click at [1009, 308] on div "# Sıcak güneş kahramanın sağlığını azaltıyor! while True : enemy = hero . findN…" at bounding box center [1049, 219] width 568 height 359
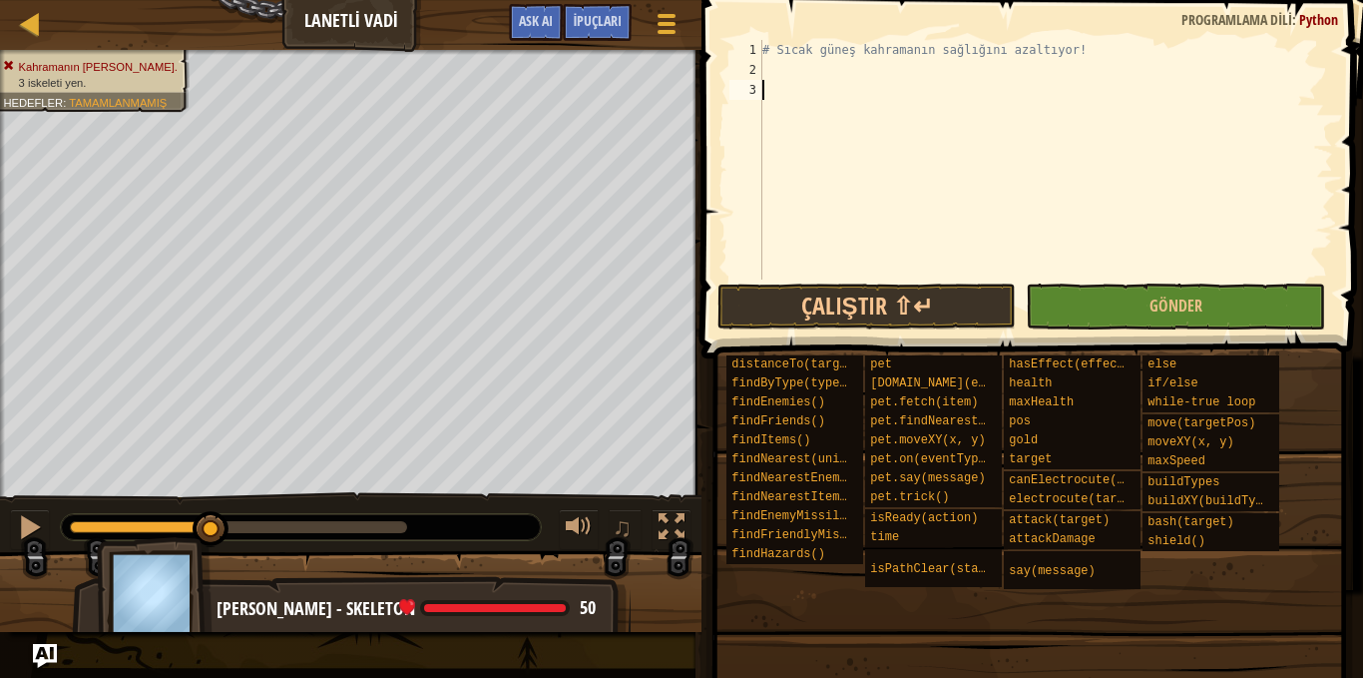
type textarea "w"
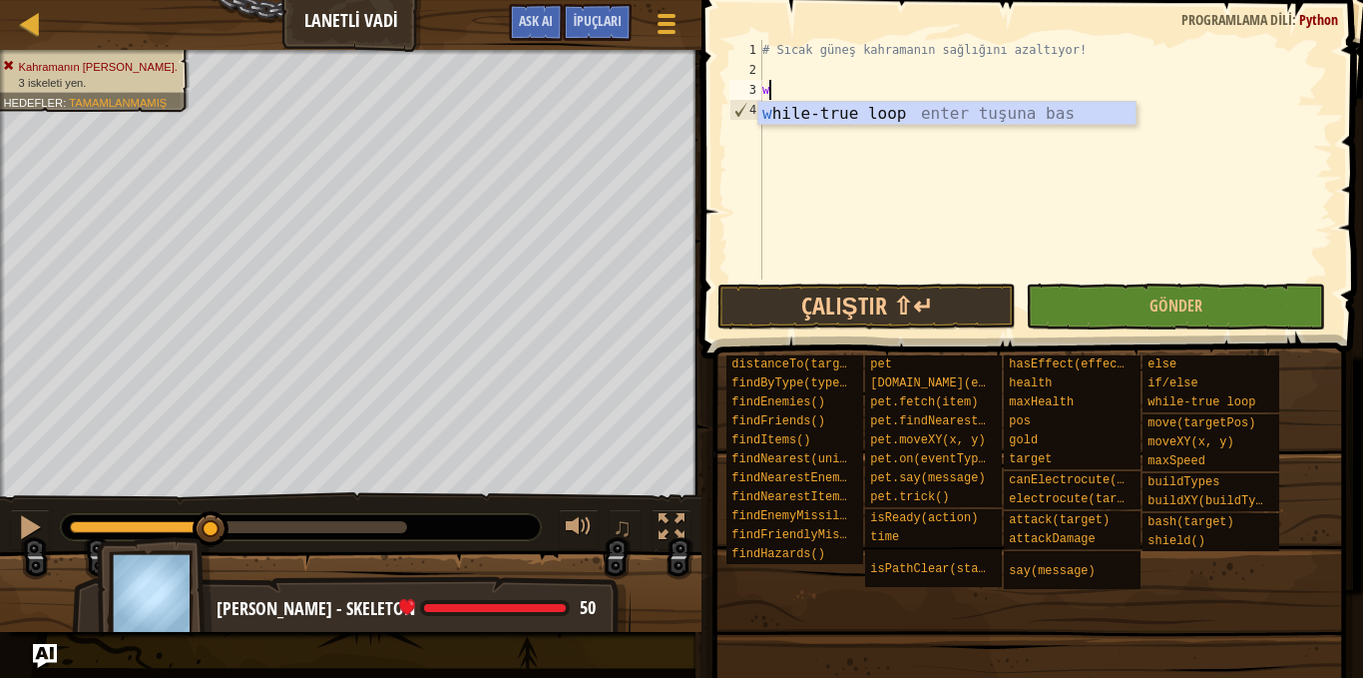
scroll to position [9, 0]
click at [773, 111] on div "w hile-true loop enter tuşuna bas" at bounding box center [946, 138] width 377 height 72
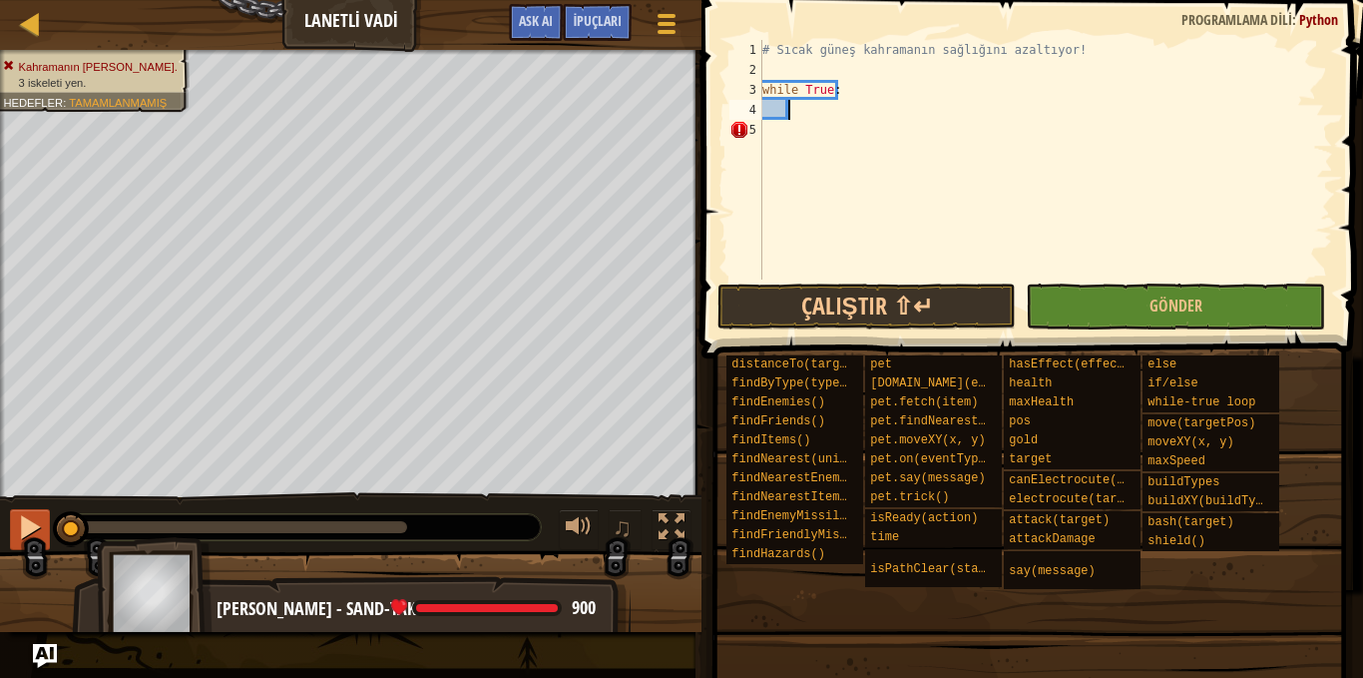
drag, startPoint x: 204, startPoint y: 523, endPoint x: 34, endPoint y: 541, distance: 170.6
click at [33, 545] on div "♫" at bounding box center [351, 522] width 702 height 60
drag, startPoint x: 76, startPoint y: 535, endPoint x: 282, endPoint y: 550, distance: 207.1
click at [282, 550] on div "Kahramanın hayatta kalmalı. 3 iskeleti yen. Hedefler : Tamamlanmamış ♫ [PERSON_…" at bounding box center [681, 341] width 1363 height 582
drag, startPoint x: 274, startPoint y: 523, endPoint x: 0, endPoint y: 525, distance: 274.5
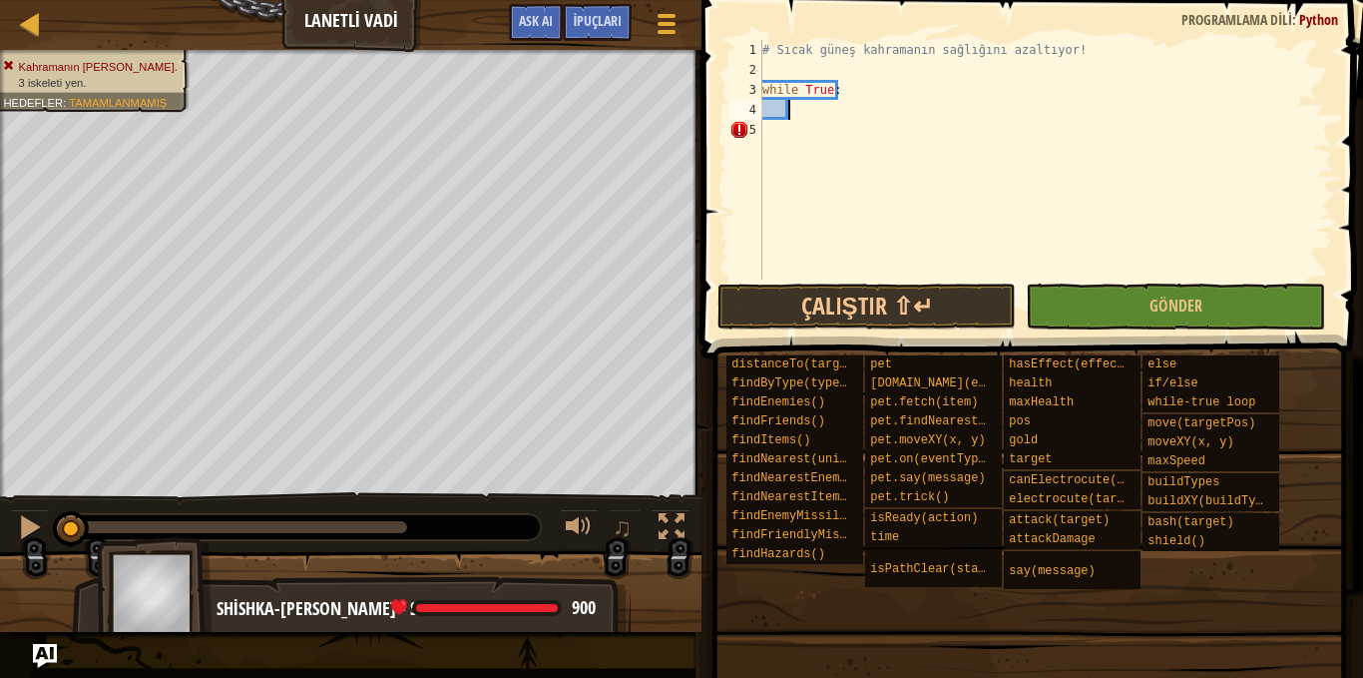
click at [0, 525] on div "♫" at bounding box center [351, 522] width 702 height 60
type textarea "skeleton = h"
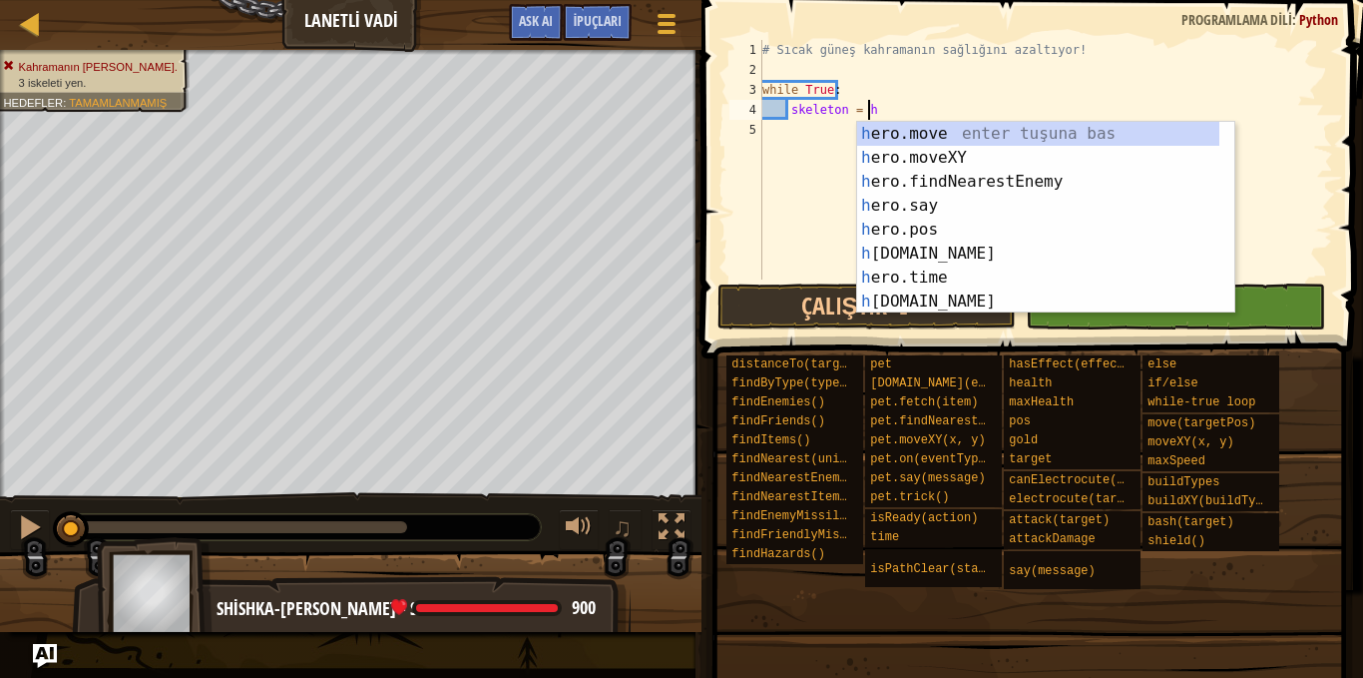
scroll to position [9, 8]
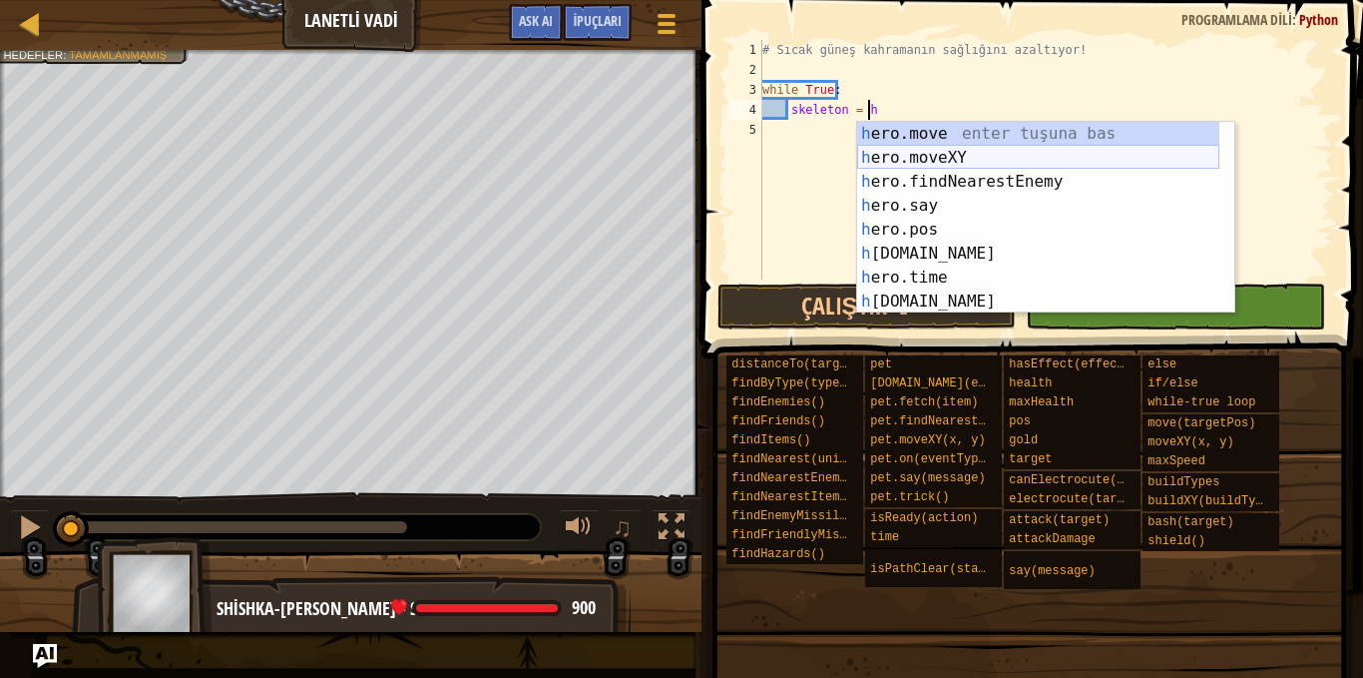
click at [966, 183] on div "h ero.move enter tuşuna bas h ero.moveXY enter tuşuna bas h ero.findNearestEnem…" at bounding box center [1038, 242] width 362 height 240
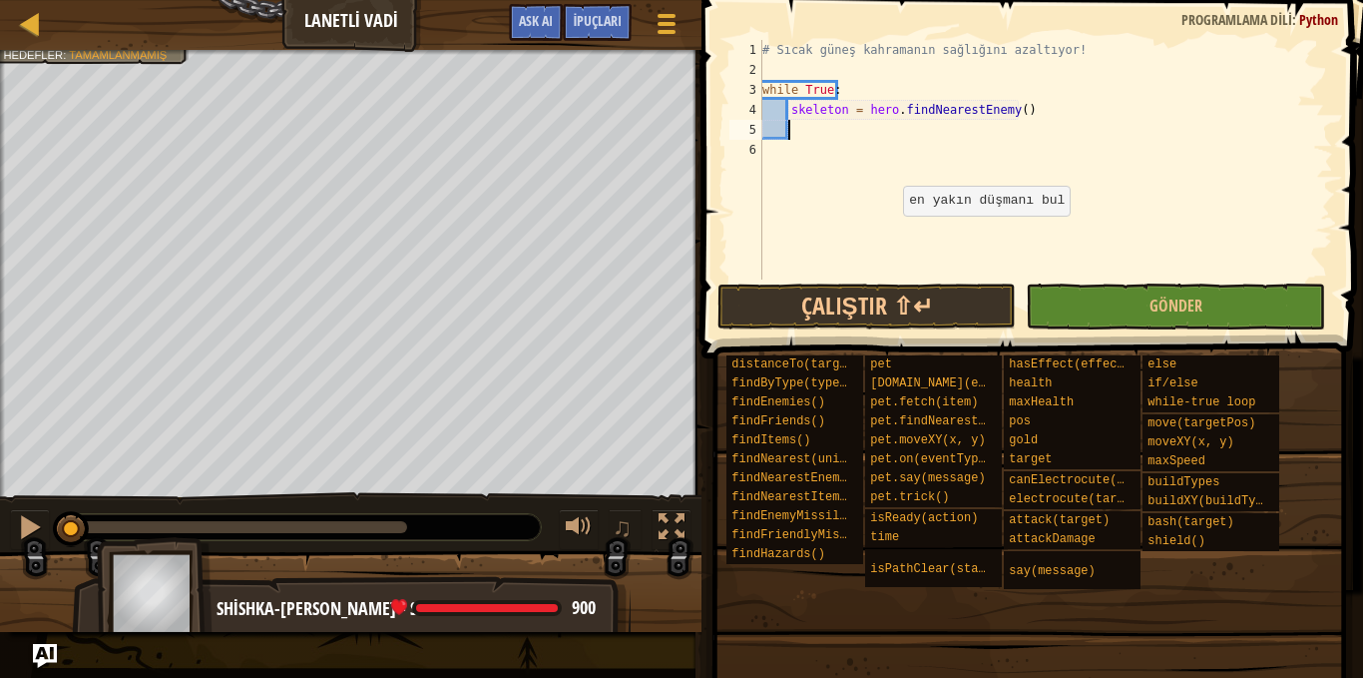
scroll to position [9, 1]
drag, startPoint x: 78, startPoint y: 525, endPoint x: 277, endPoint y: 506, distance: 200.5
click at [277, 506] on div "♫" at bounding box center [351, 522] width 702 height 60
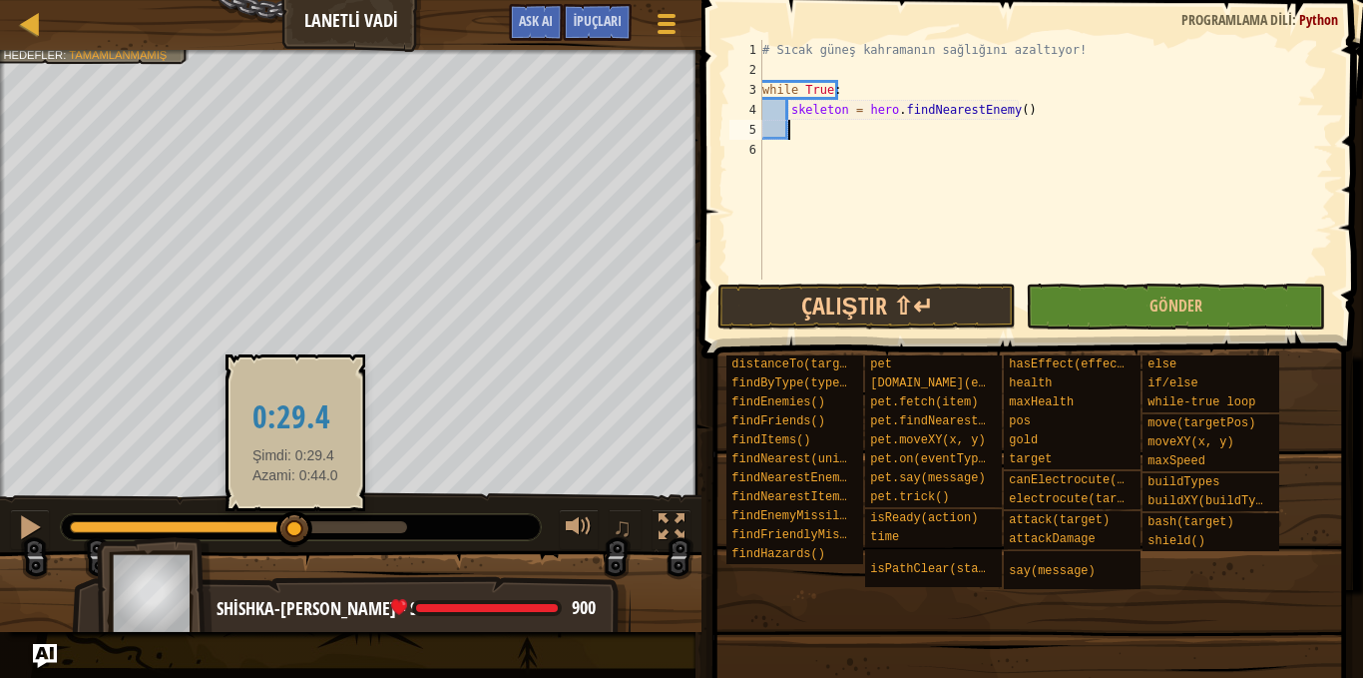
drag, startPoint x: 272, startPoint y: 529, endPoint x: 291, endPoint y: 535, distance: 19.9
click at [291, 535] on div at bounding box center [294, 529] width 36 height 36
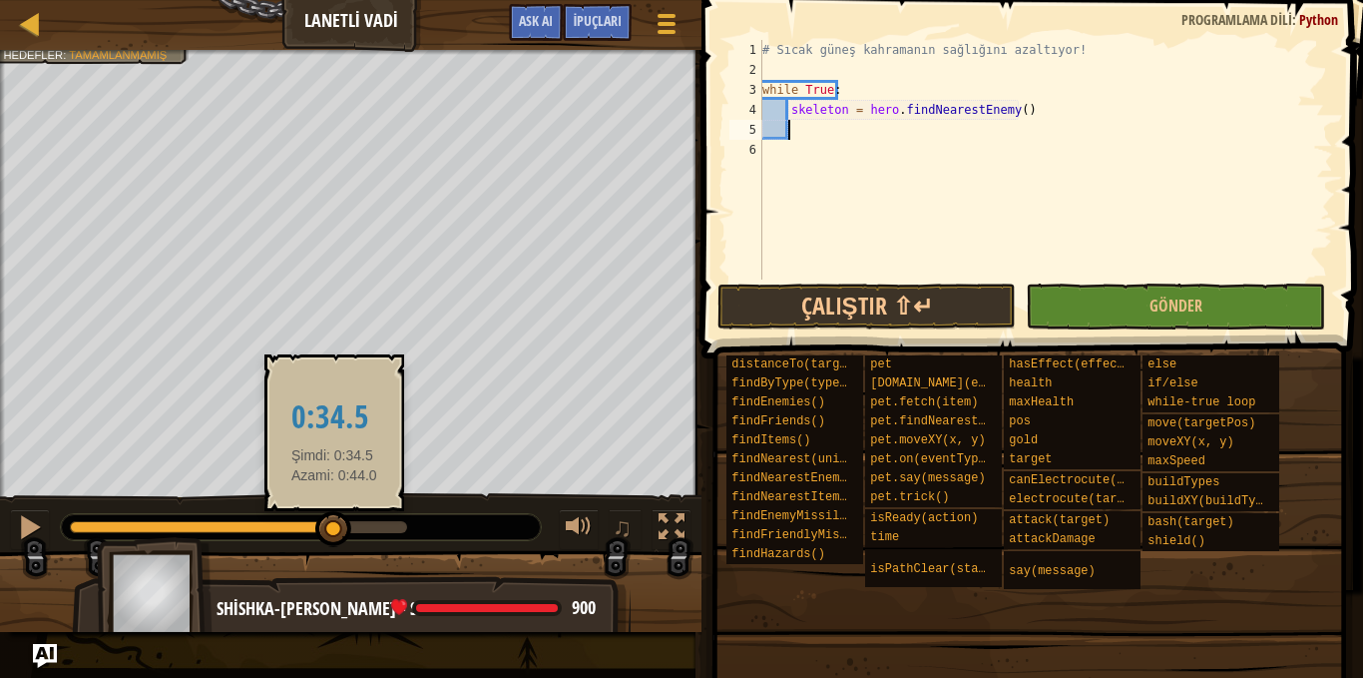
drag, startPoint x: 287, startPoint y: 529, endPoint x: 333, endPoint y: 524, distance: 46.2
click at [333, 524] on div at bounding box center [333, 529] width 36 height 36
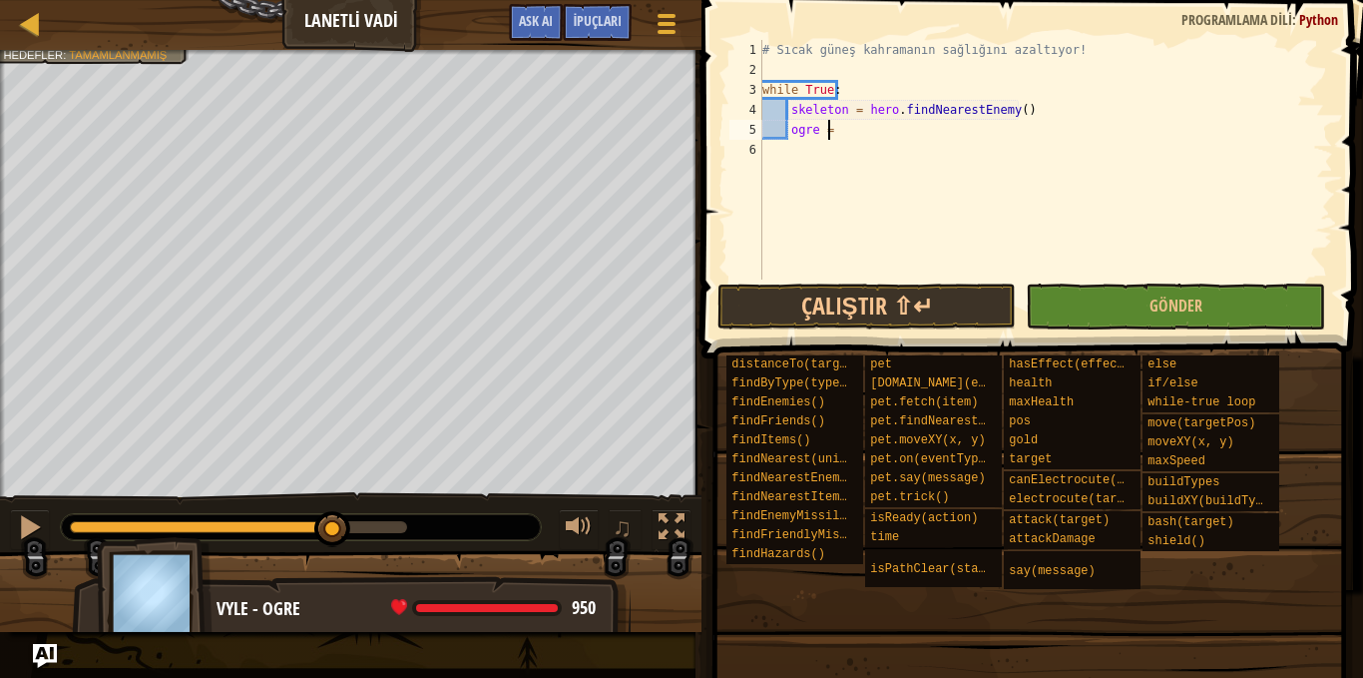
scroll to position [9, 5]
type textarea "ogre = h"
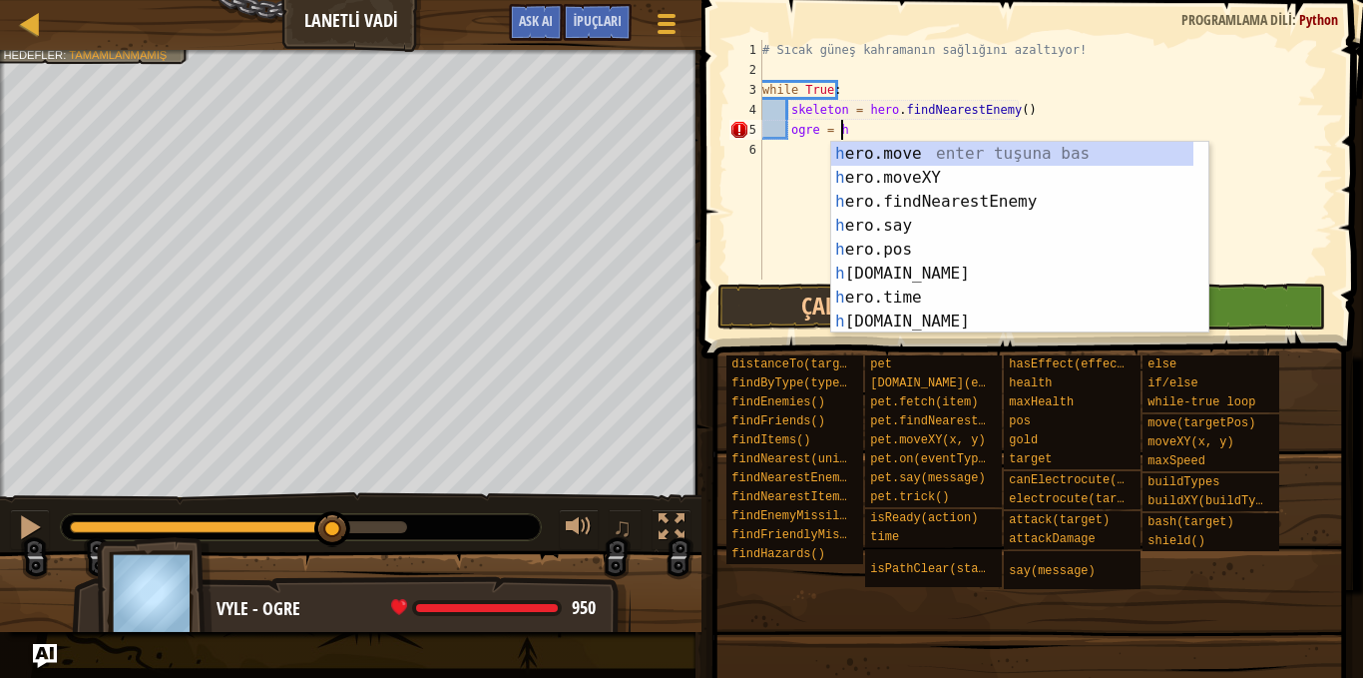
scroll to position [9, 6]
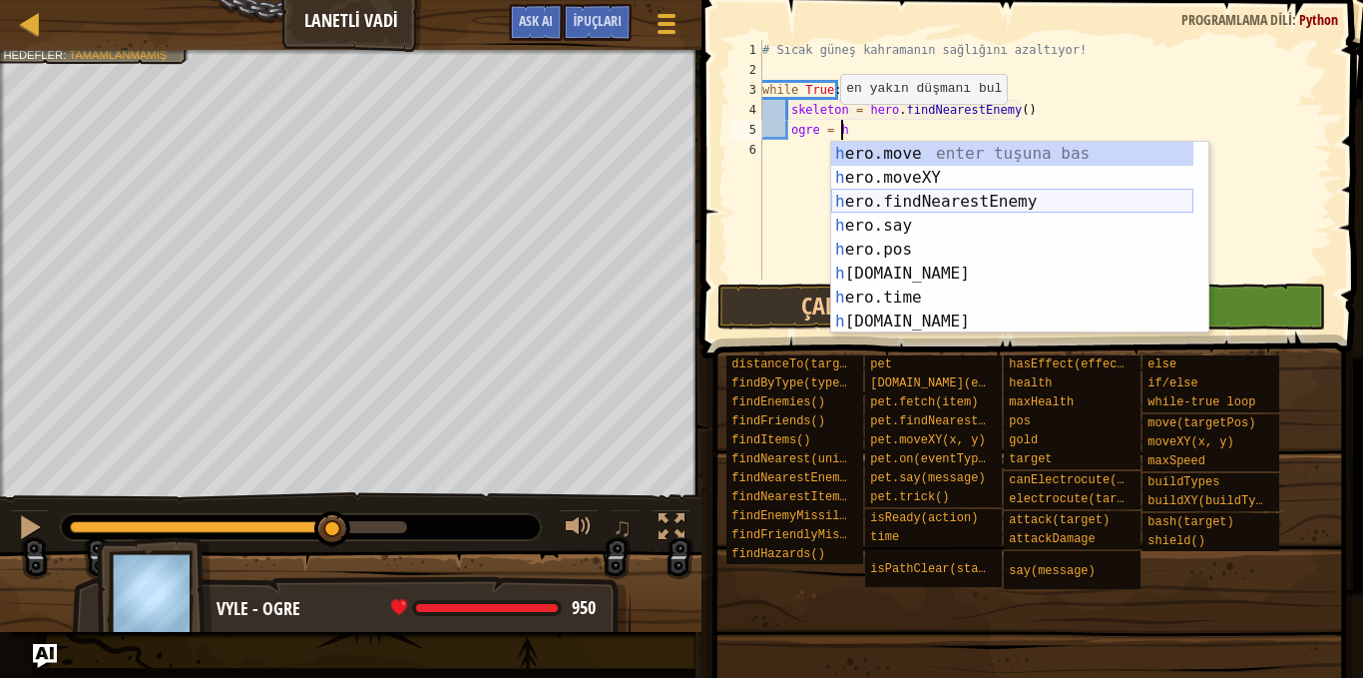
click at [1002, 195] on div "h ero.move enter tuşuna bas h ero.moveXY enter tuşuna bas h ero.findNearestEnem…" at bounding box center [1012, 262] width 362 height 240
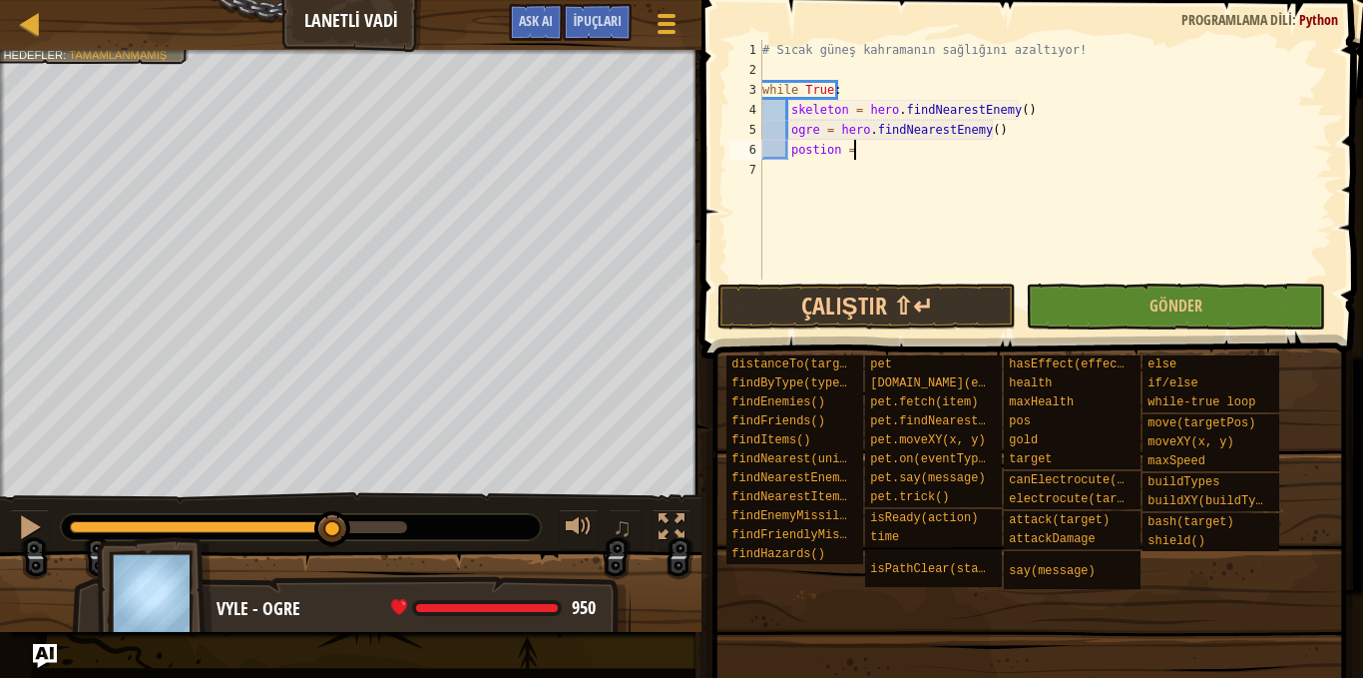
type textarea "postion = h"
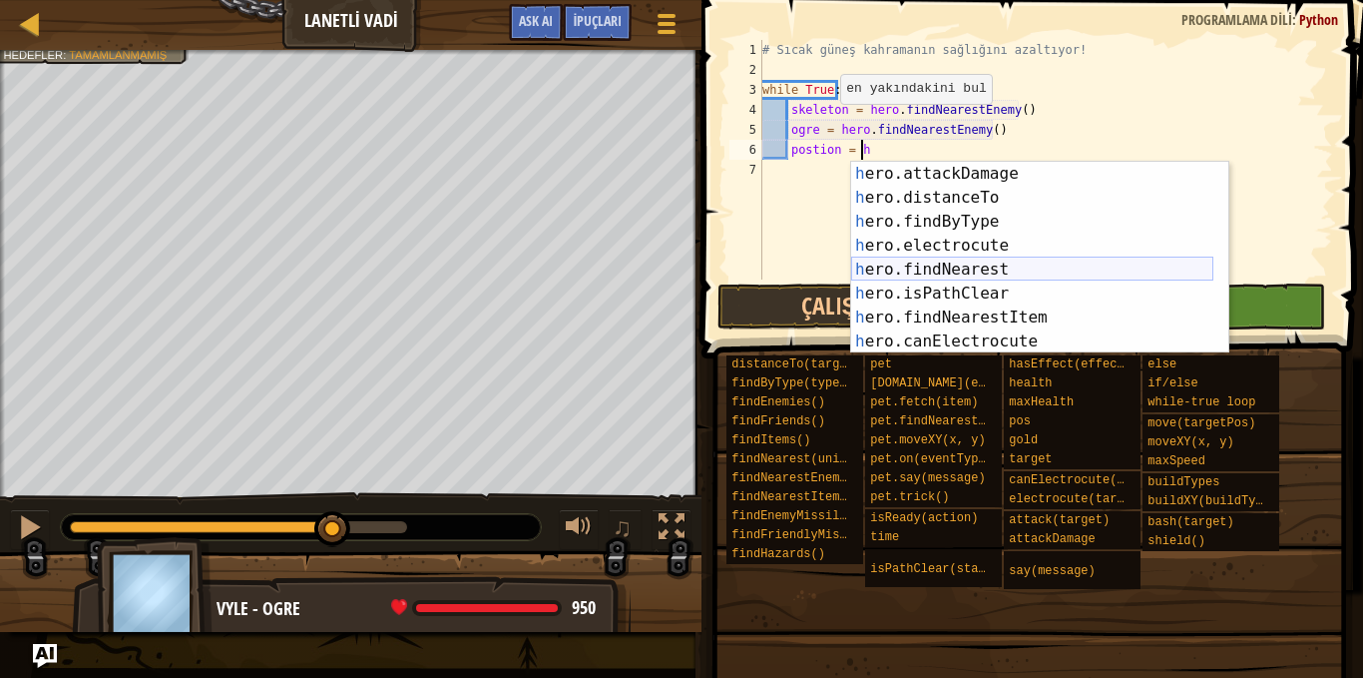
scroll to position [479, 0]
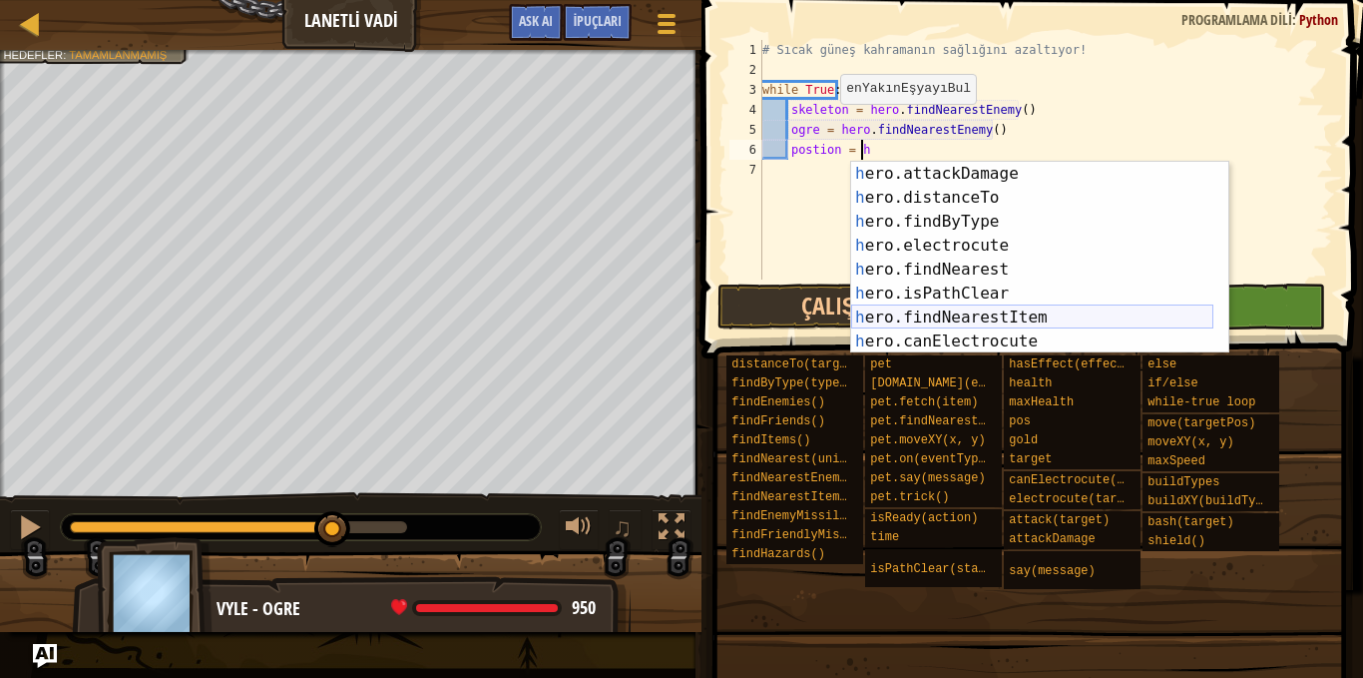
click at [1039, 314] on div "h ero.attackDamage enter tuşuna bas h ero.distanceTo enter tuşuna bas h ero.fin…" at bounding box center [1032, 282] width 362 height 240
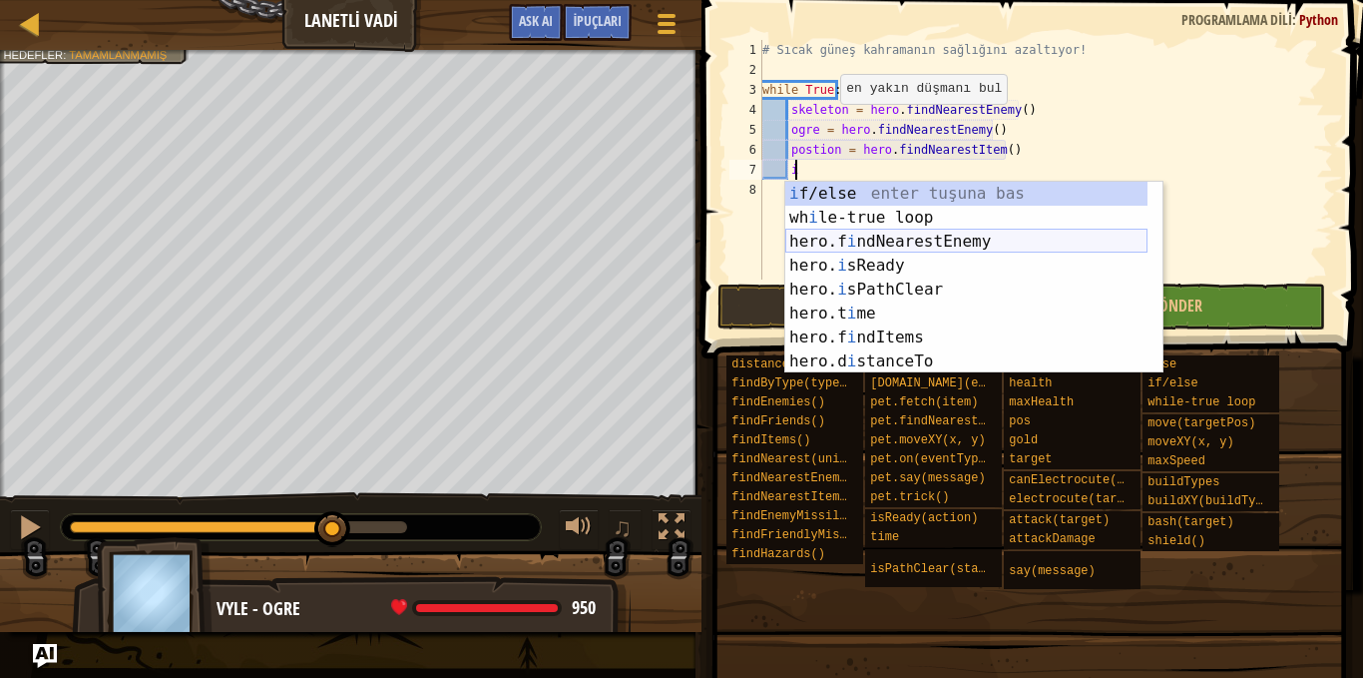
scroll to position [0, 0]
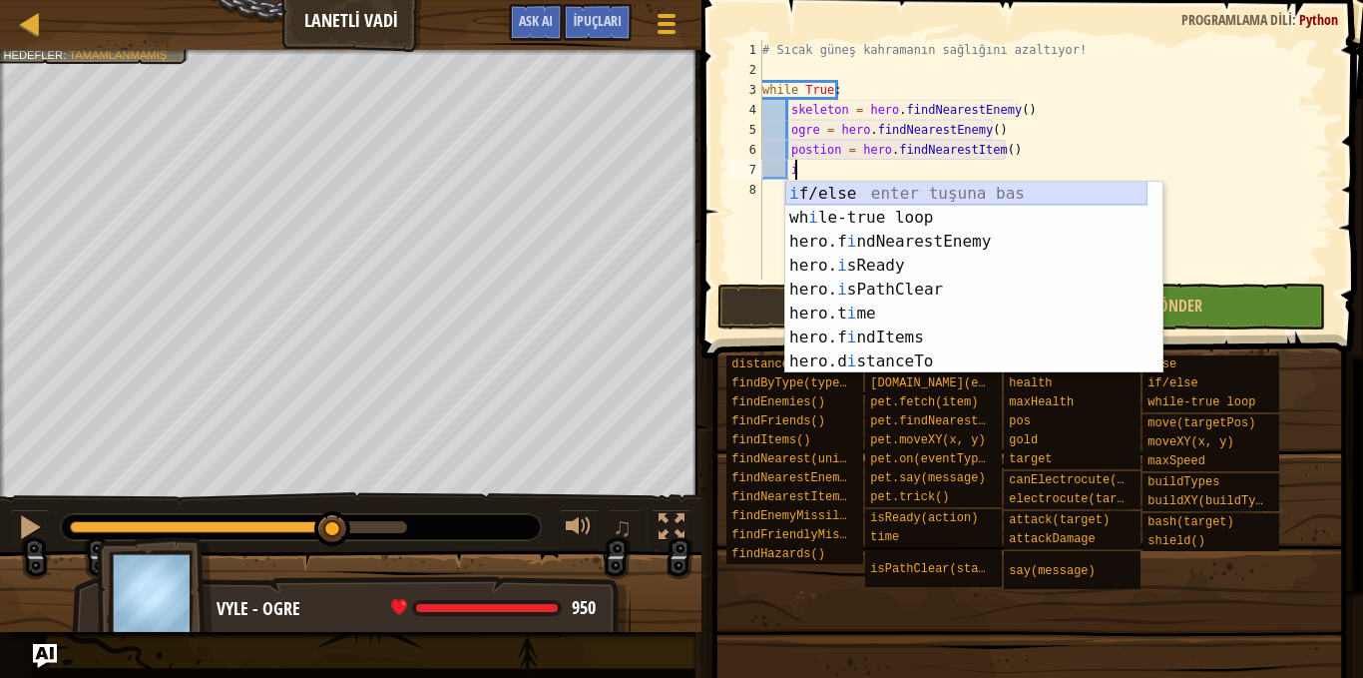
click at [877, 191] on div "i f/else enter tuşuna bas wh i le-true loop enter tuşuna bas hero.f i ndNearest…" at bounding box center [966, 302] width 362 height 240
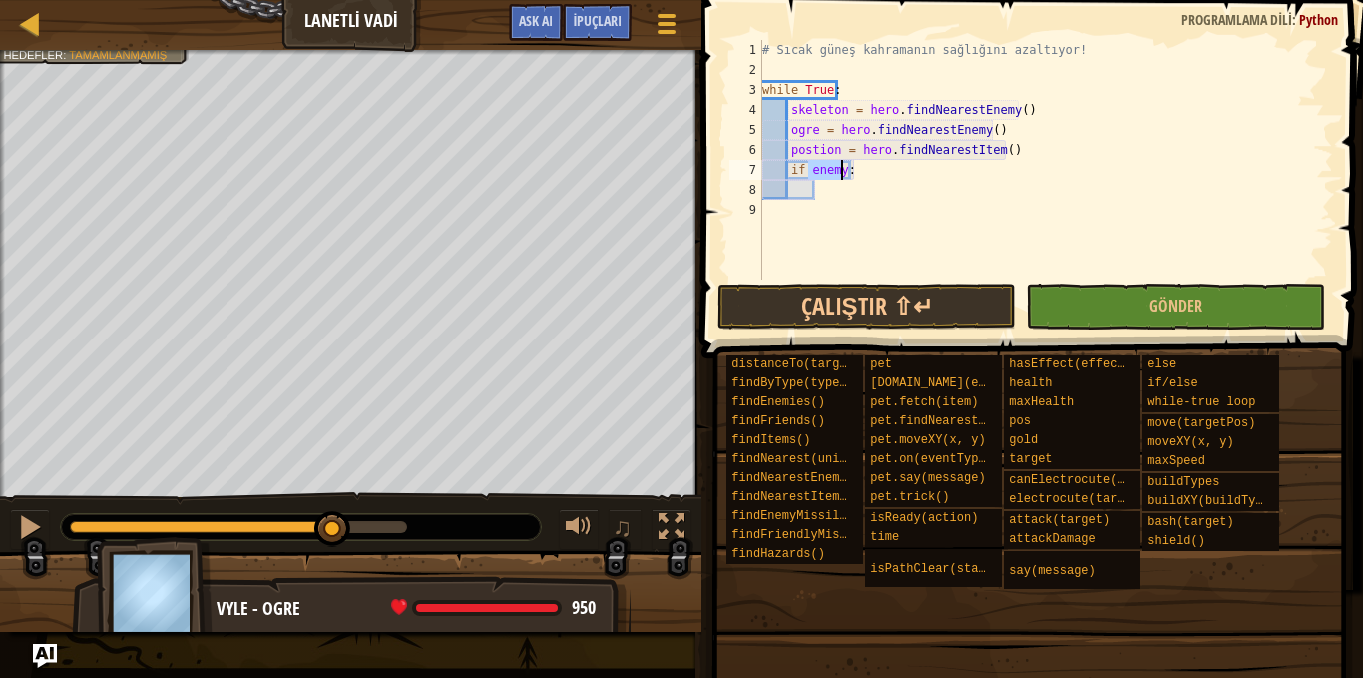
type textarea "if enemy:"
click at [855, 172] on div "# Sıcak güneş kahramanın sağlığını azaltıyor! while True : skeleton = hero . fi…" at bounding box center [1045, 179] width 575 height 279
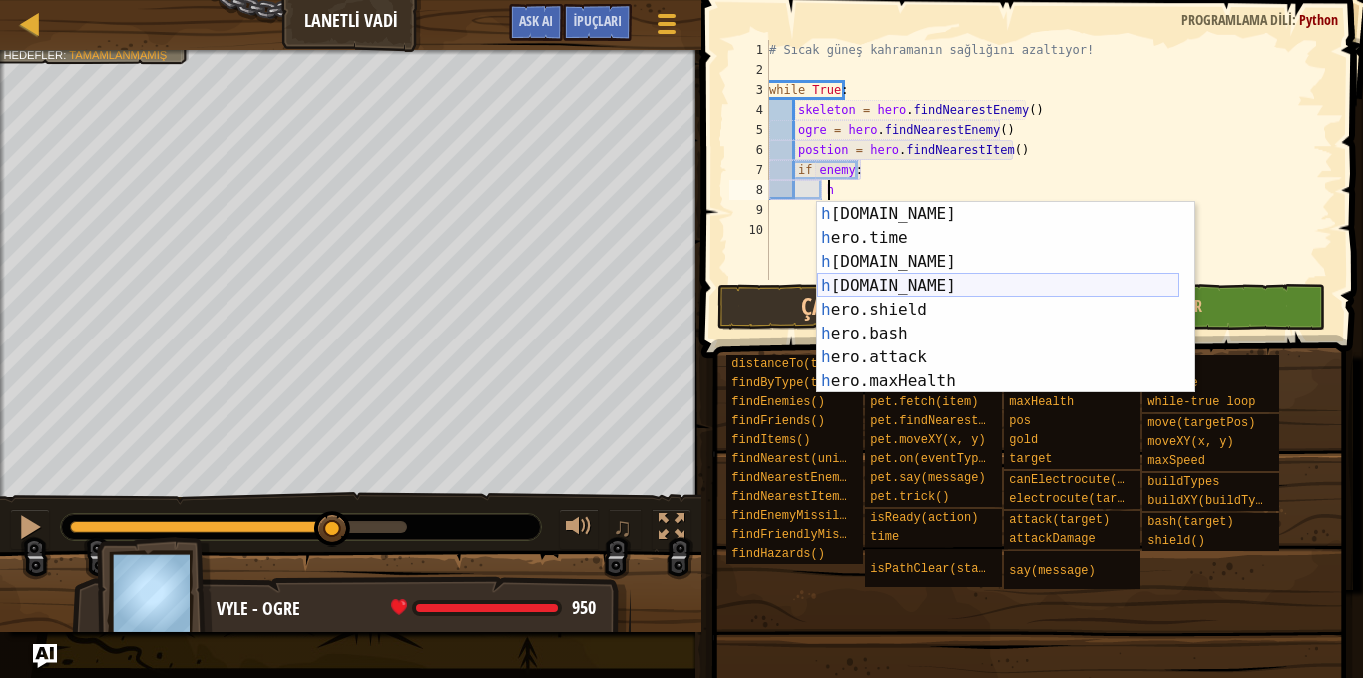
scroll to position [120, 0]
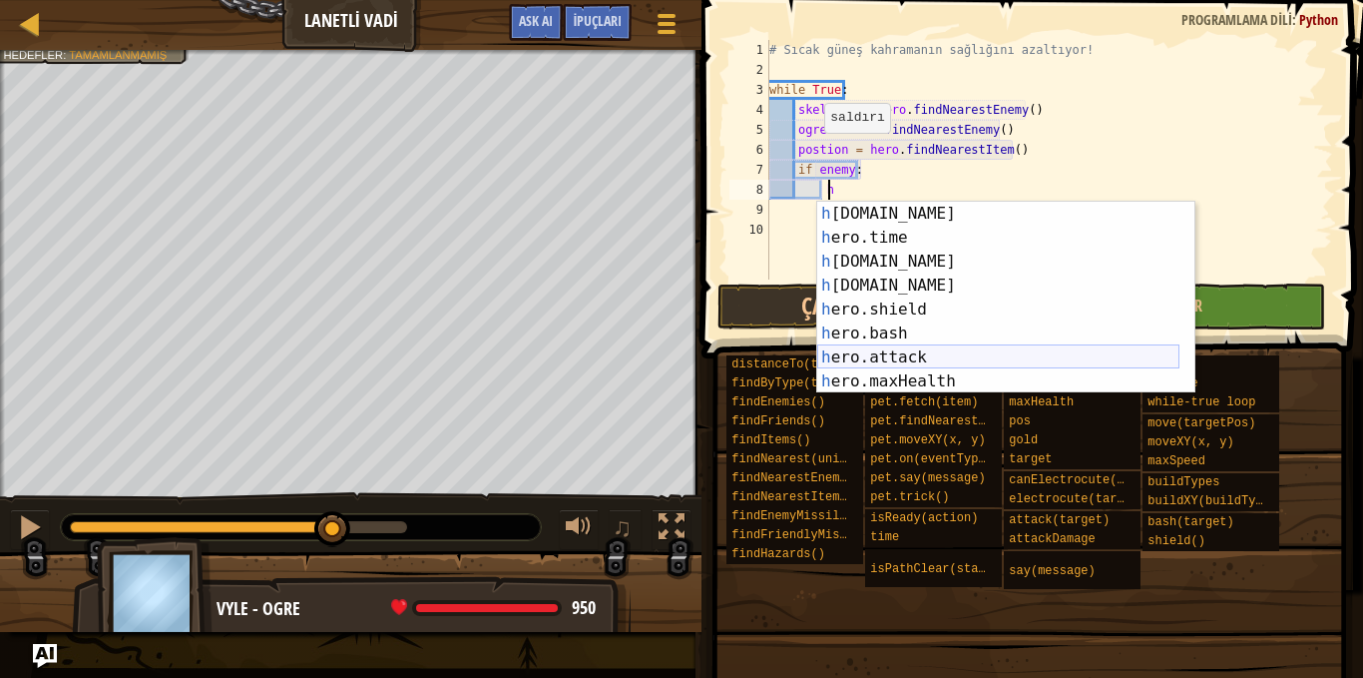
click at [910, 350] on div "h [DOMAIN_NAME] enter tuşuna bas h ero.time enter tuşuna bas h [DOMAIN_NAME] en…" at bounding box center [998, 322] width 362 height 240
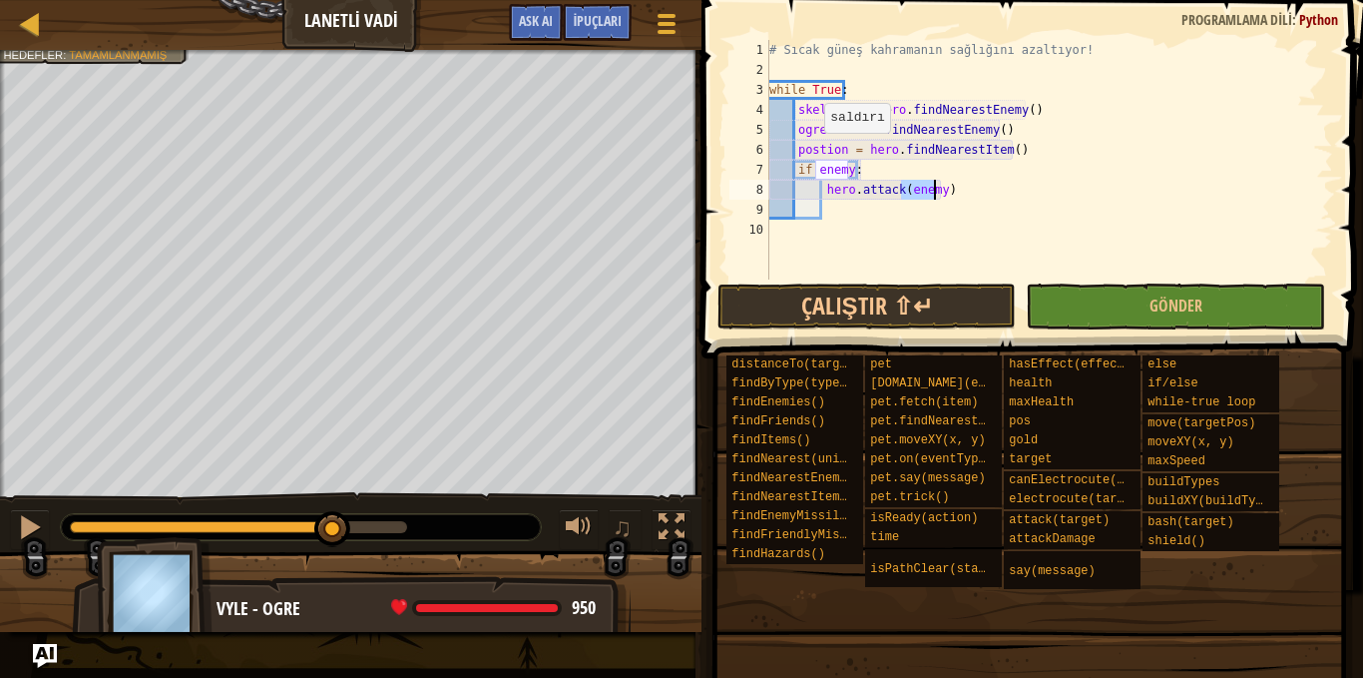
type textarea "hero.attack(enemy)"
click at [957, 198] on div "# Sıcak güneş kahramanın sağlığını azaltıyor! while True : skeleton = hero . fi…" at bounding box center [1049, 179] width 569 height 279
click at [829, 204] on div "# Sıcak güneş kahramanın sağlığını azaltıyor! while True : skeleton = hero . fi…" at bounding box center [1049, 179] width 569 height 279
click at [798, 209] on div "# Sıcak güneş kahramanın sağlığını azaltıyor! while True : skeleton = hero . fi…" at bounding box center [1049, 179] width 569 height 279
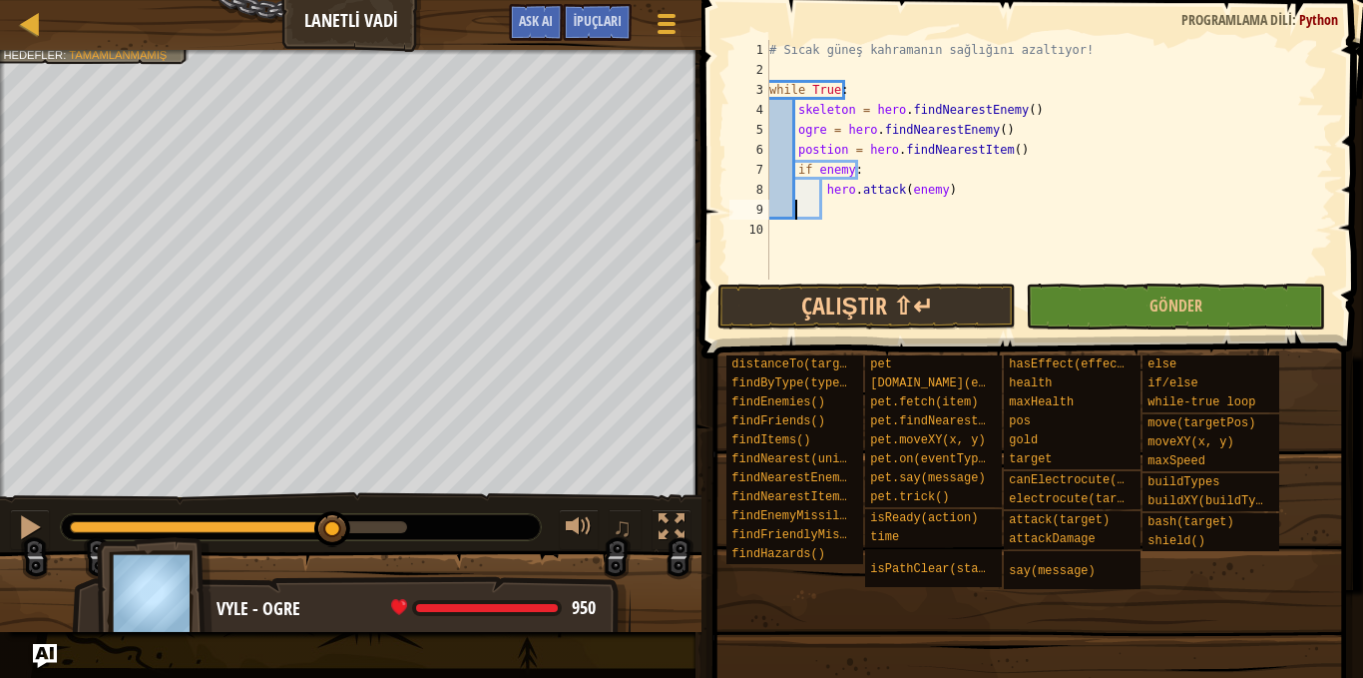
type textarea "e"
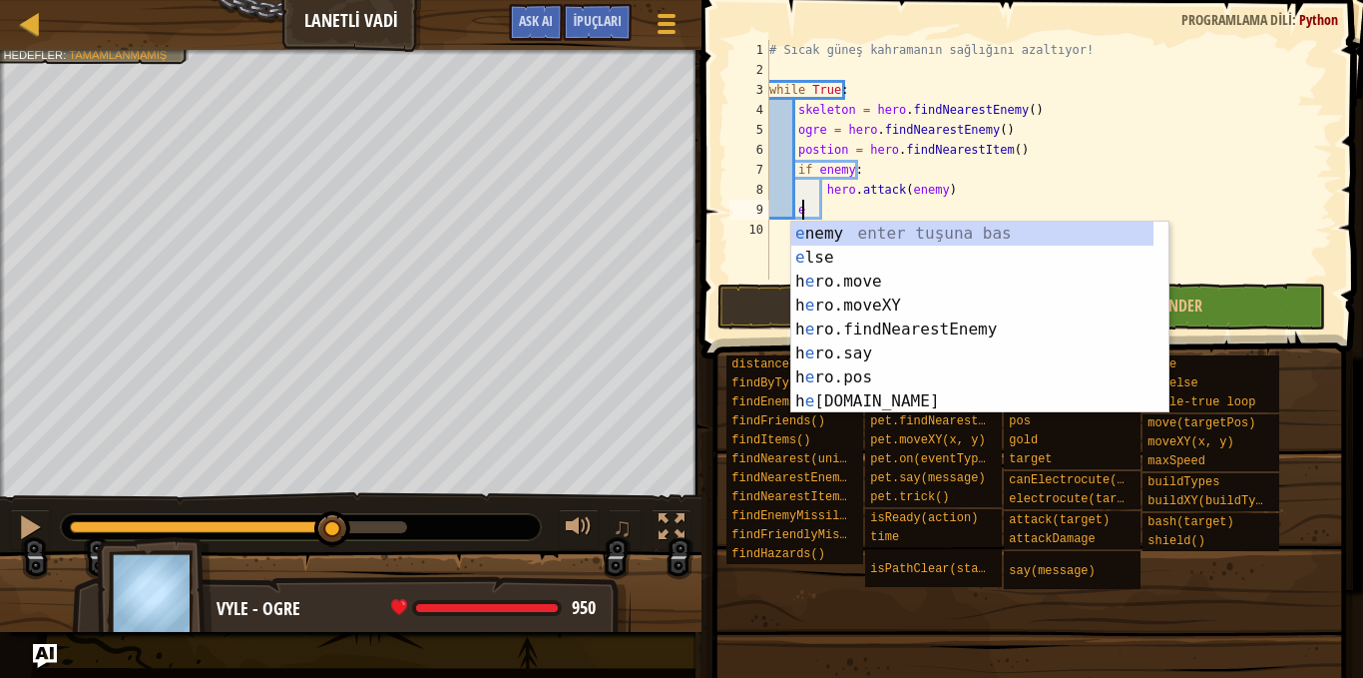
scroll to position [0, 0]
click at [823, 258] on div "e nemy enter tuşuna bas e lse enter tuşuna bas h e ro.move enter tuşuna bas h e…" at bounding box center [972, 342] width 362 height 240
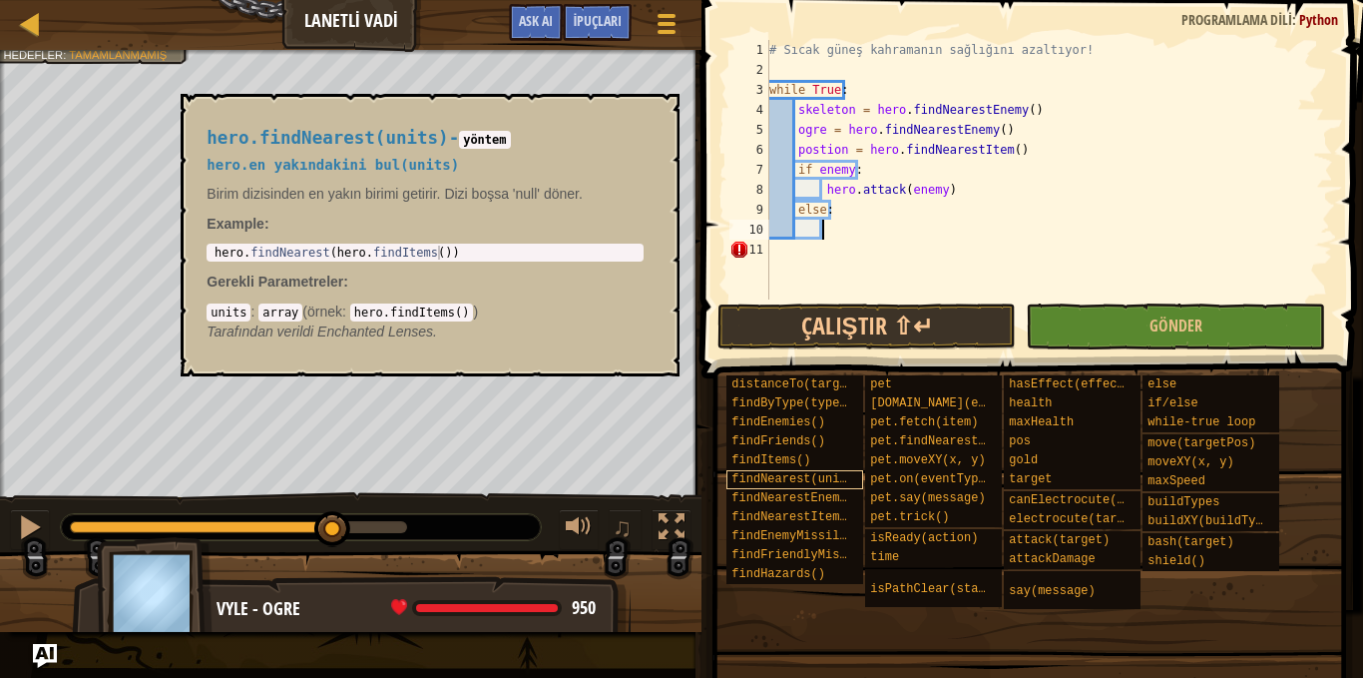
type textarea "h"
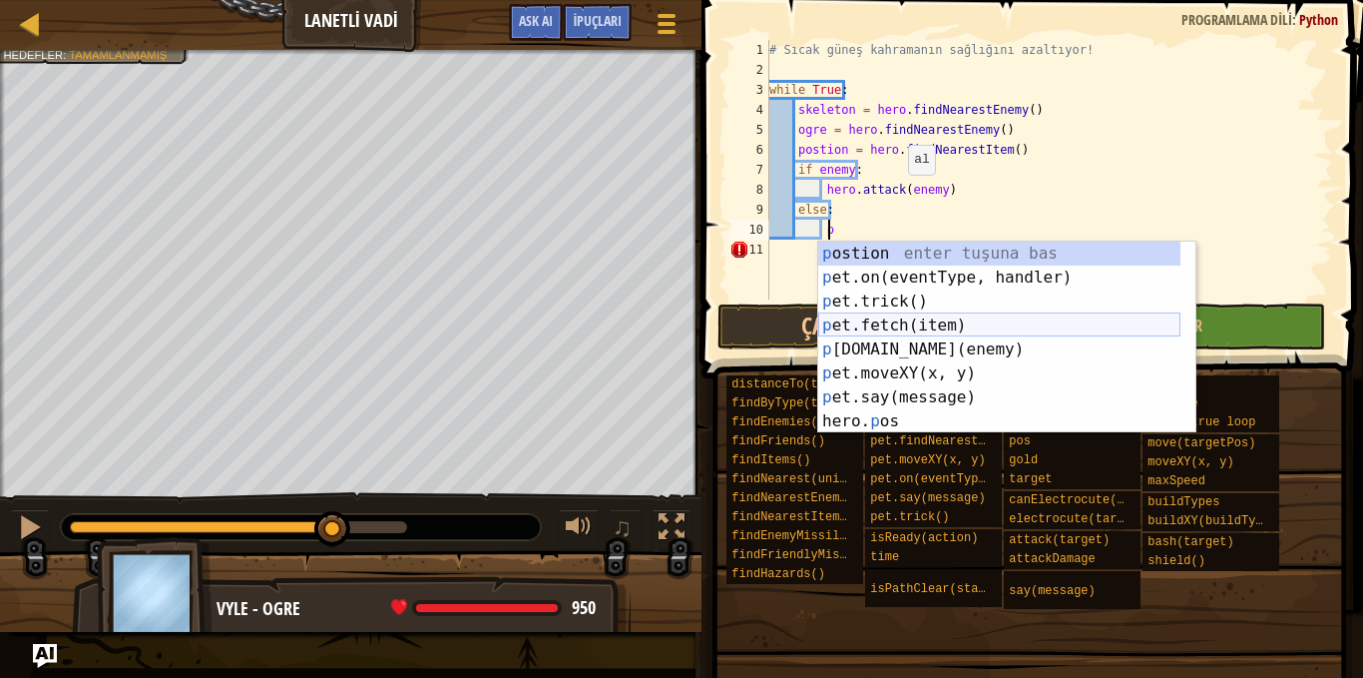
click at [943, 323] on div "p ostion enter tuşuna bas p et.on(eventType, handler) enter tuşuna bas p et.tri…" at bounding box center [999, 362] width 362 height 240
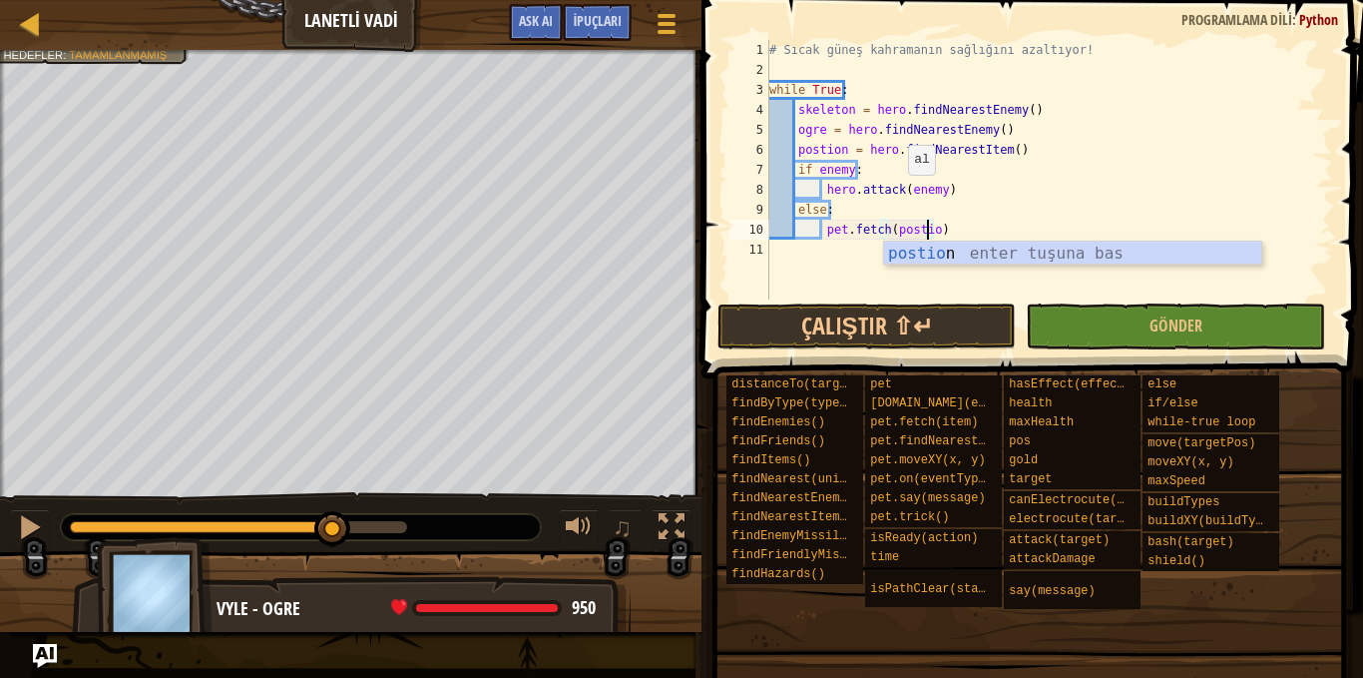
scroll to position [9, 15]
click at [969, 255] on div "postion enter tuşuna bas" at bounding box center [1072, 278] width 377 height 72
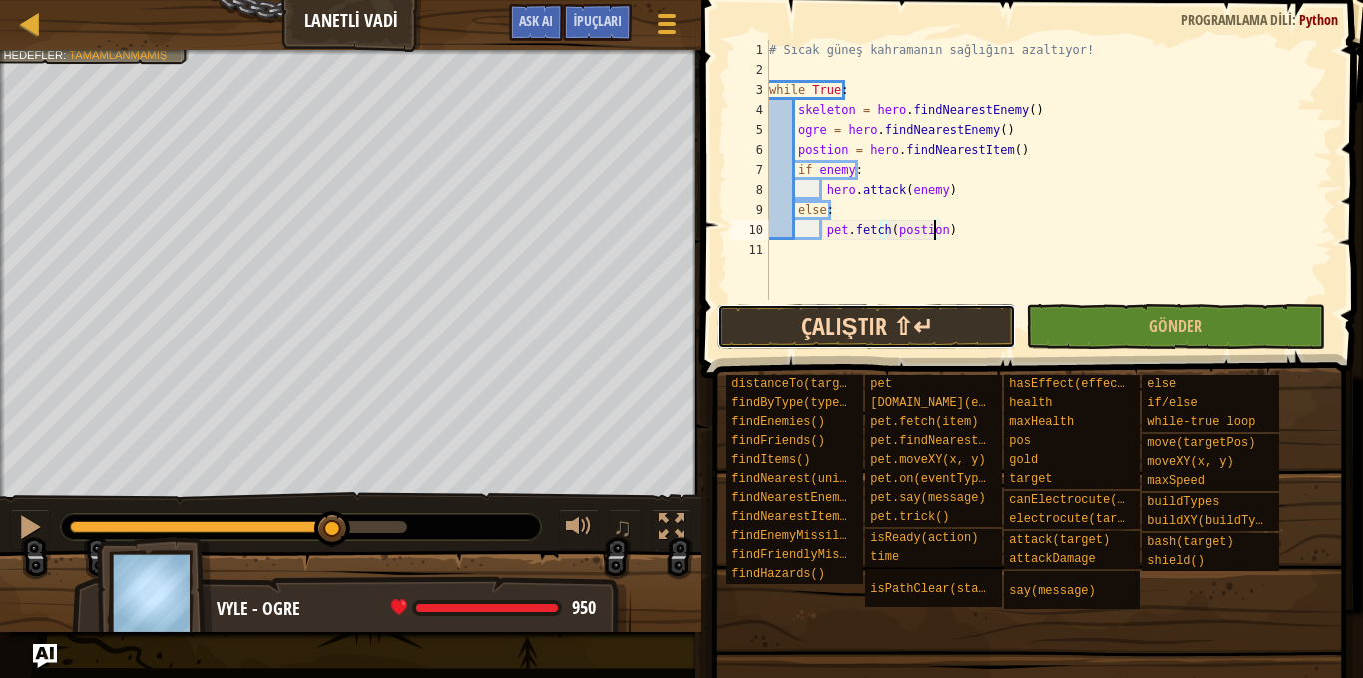
click at [951, 322] on button "Çalıştır ⇧↵" at bounding box center [867, 326] width 299 height 46
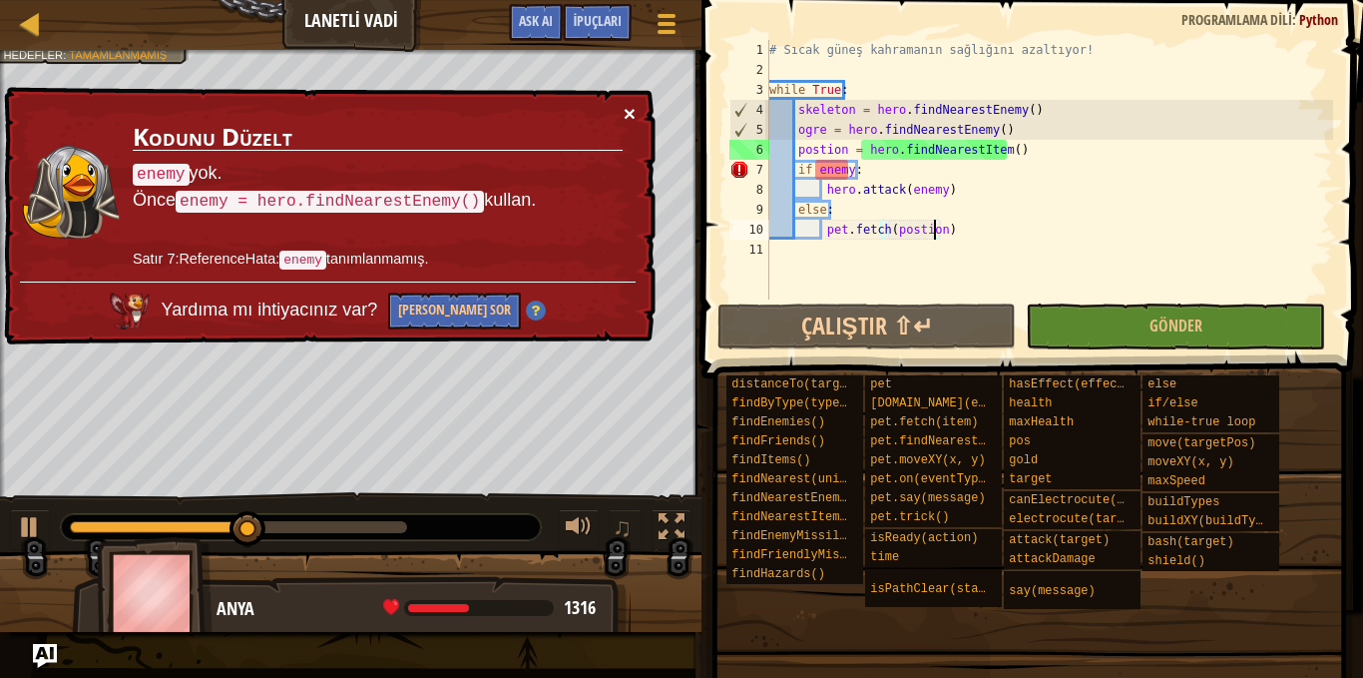
click at [632, 111] on button "×" at bounding box center [630, 113] width 12 height 21
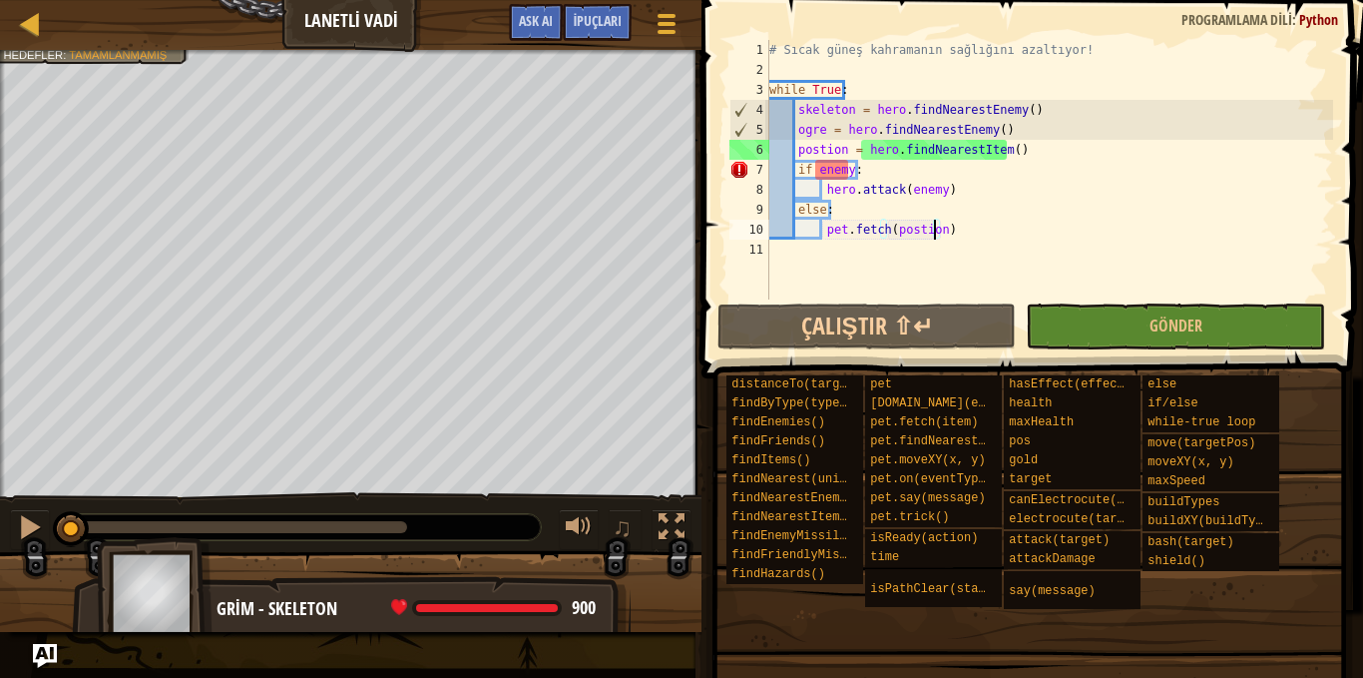
drag, startPoint x: 404, startPoint y: 518, endPoint x: 0, endPoint y: 513, distance: 404.2
click at [0, 522] on div "♫" at bounding box center [351, 522] width 702 height 60
click at [846, 174] on div "# Sıcak güneş kahramanın sağlığını azaltıyor! while True : skeleton = hero . fi…" at bounding box center [1049, 189] width 568 height 299
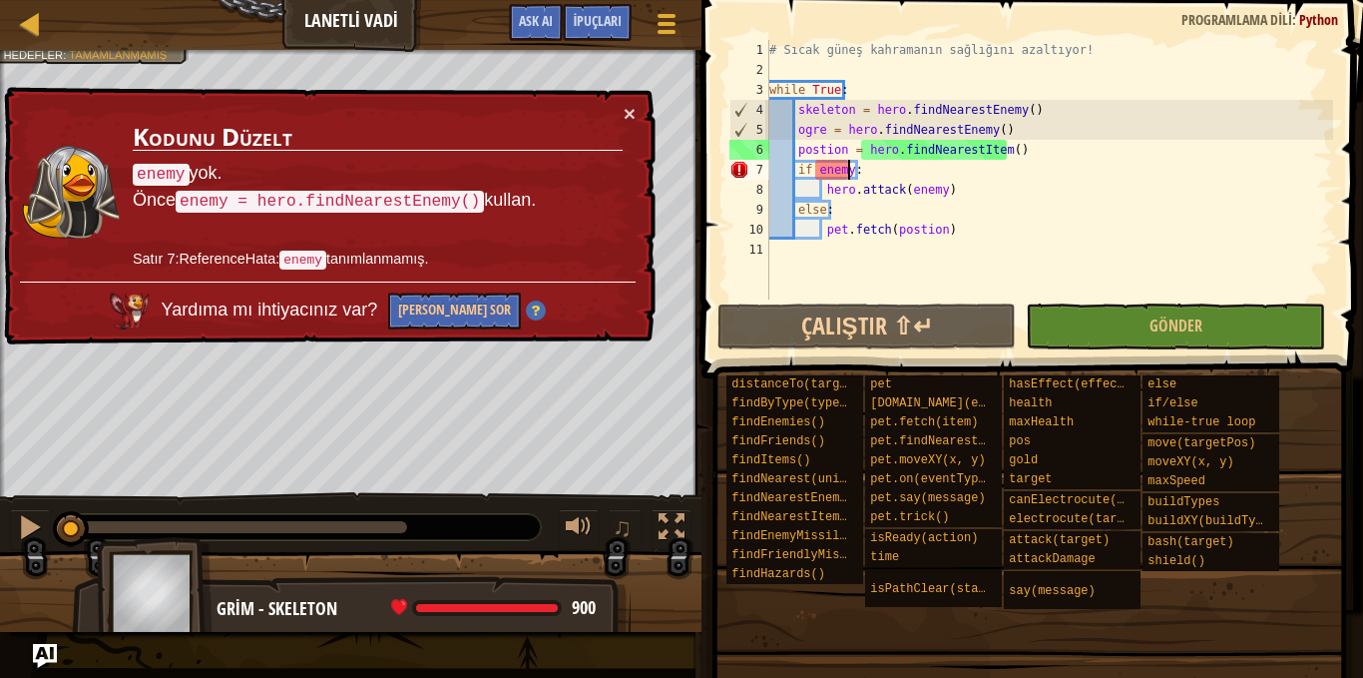
click at [1012, 146] on div "# Sıcak güneş kahramanın sağlığını azaltıyor! while True : skeleton = hero . fi…" at bounding box center [1049, 189] width 568 height 299
type textarea "postion = hero.findNearestItem()"
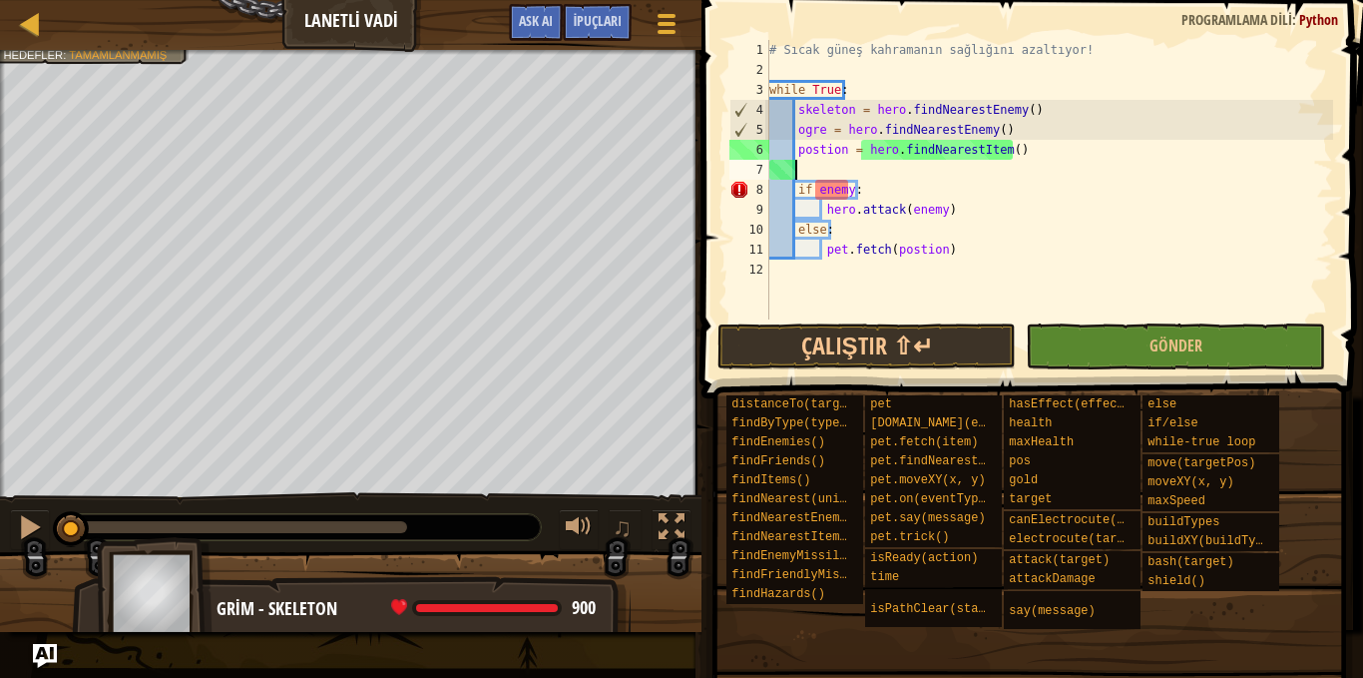
scroll to position [9, 1]
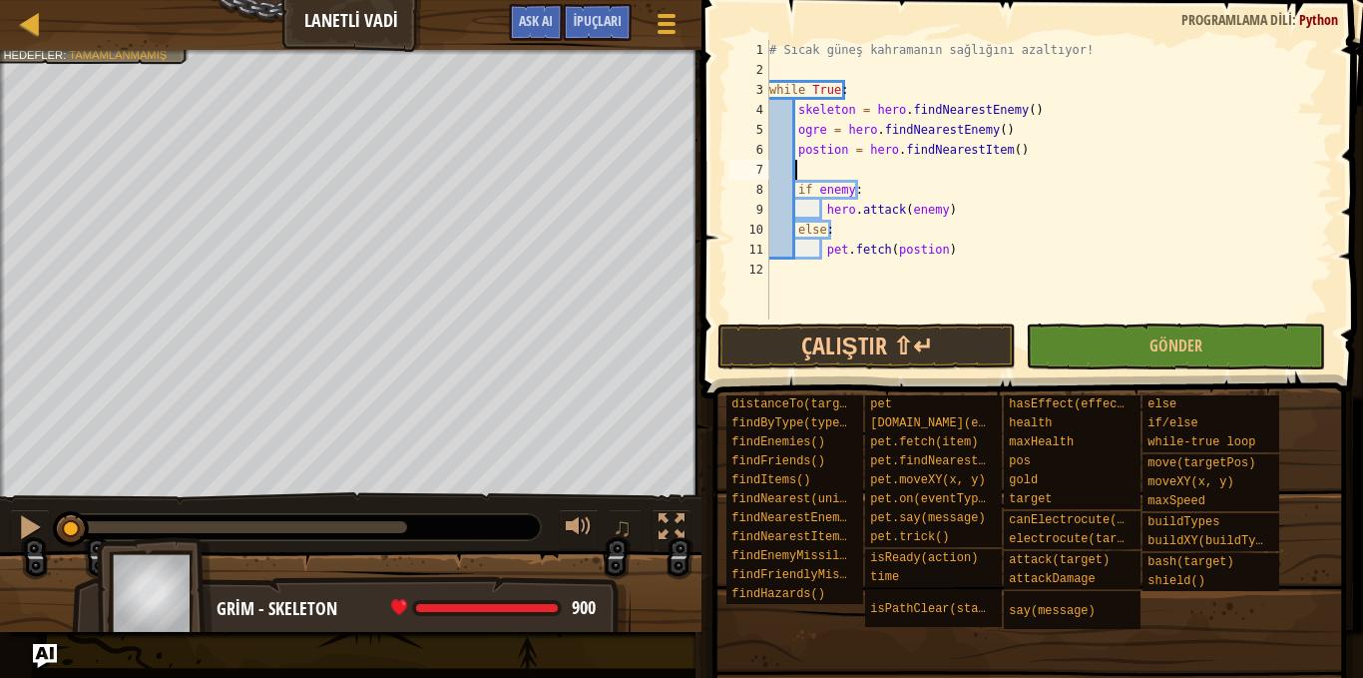
type textarea "e"
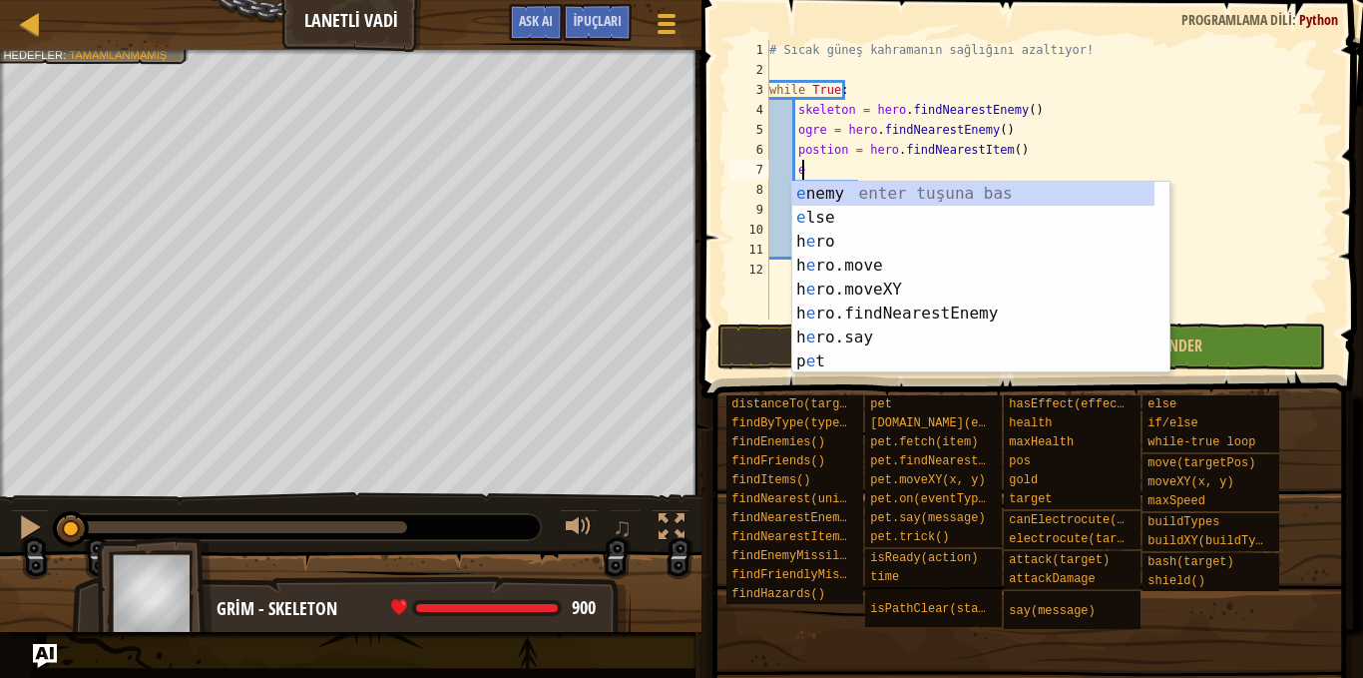
scroll to position [9, 2]
click at [910, 310] on div "e nemy enter tuşuna bas e lse enter tuşuna bas h e ro enter tuşuna bas h e ro.m…" at bounding box center [980, 302] width 377 height 240
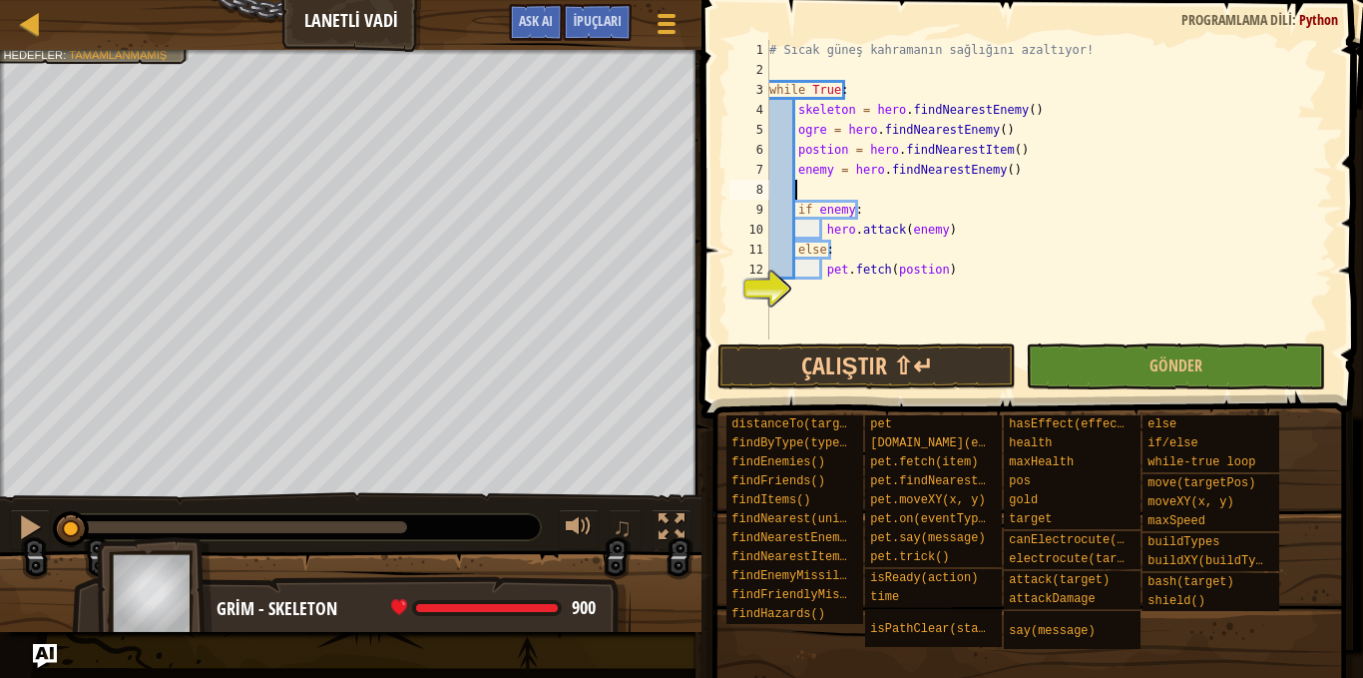
scroll to position [9, 1]
click at [834, 344] on button "Çalıştır ⇧↵" at bounding box center [867, 366] width 299 height 46
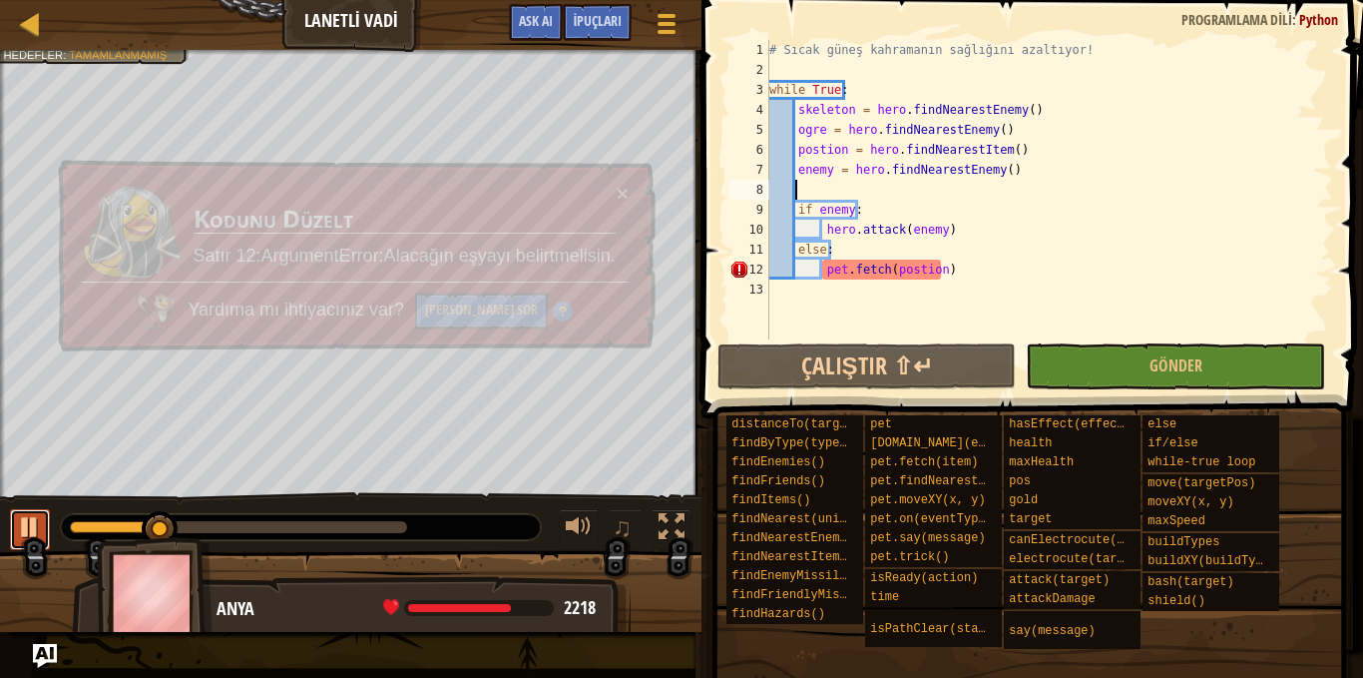
click at [22, 523] on div at bounding box center [30, 527] width 26 height 26
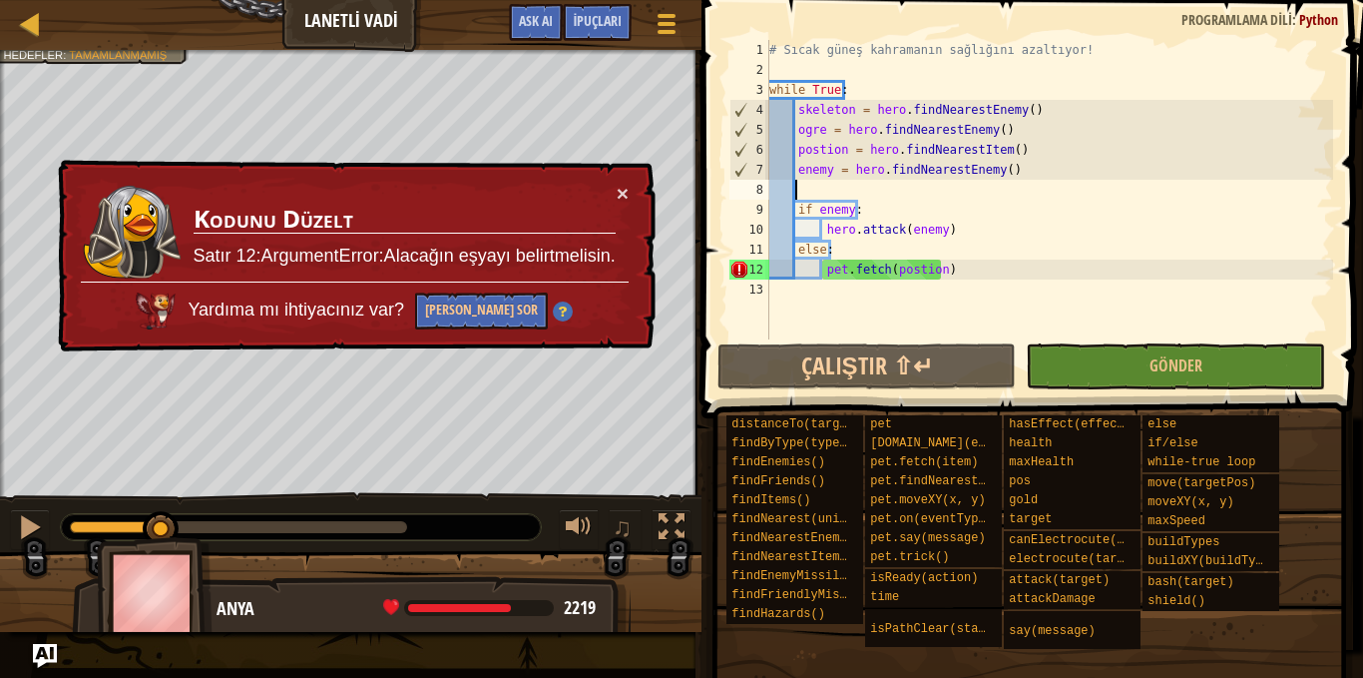
click at [632, 190] on div "× Kodunu Düzelt Satır 12:ArgumentError:Alacağın eşyayı belirtmelisin. Yardıma m…" at bounding box center [355, 256] width 604 height 197
click at [623, 194] on button "×" at bounding box center [623, 193] width 12 height 21
click at [927, 270] on div "# Sıcak güneş kahramanın sağlığını azaltıyor! while True : skeleton = hero . fi…" at bounding box center [1049, 209] width 568 height 339
click at [943, 264] on div "# Sıcak güneş kahramanın sağlığını azaltıyor! while True : skeleton = hero . fi…" at bounding box center [1049, 209] width 568 height 339
click at [931, 270] on div "# Sıcak güneş kahramanın sağlığını azaltıyor! while True : skeleton = hero . fi…" at bounding box center [1049, 209] width 568 height 339
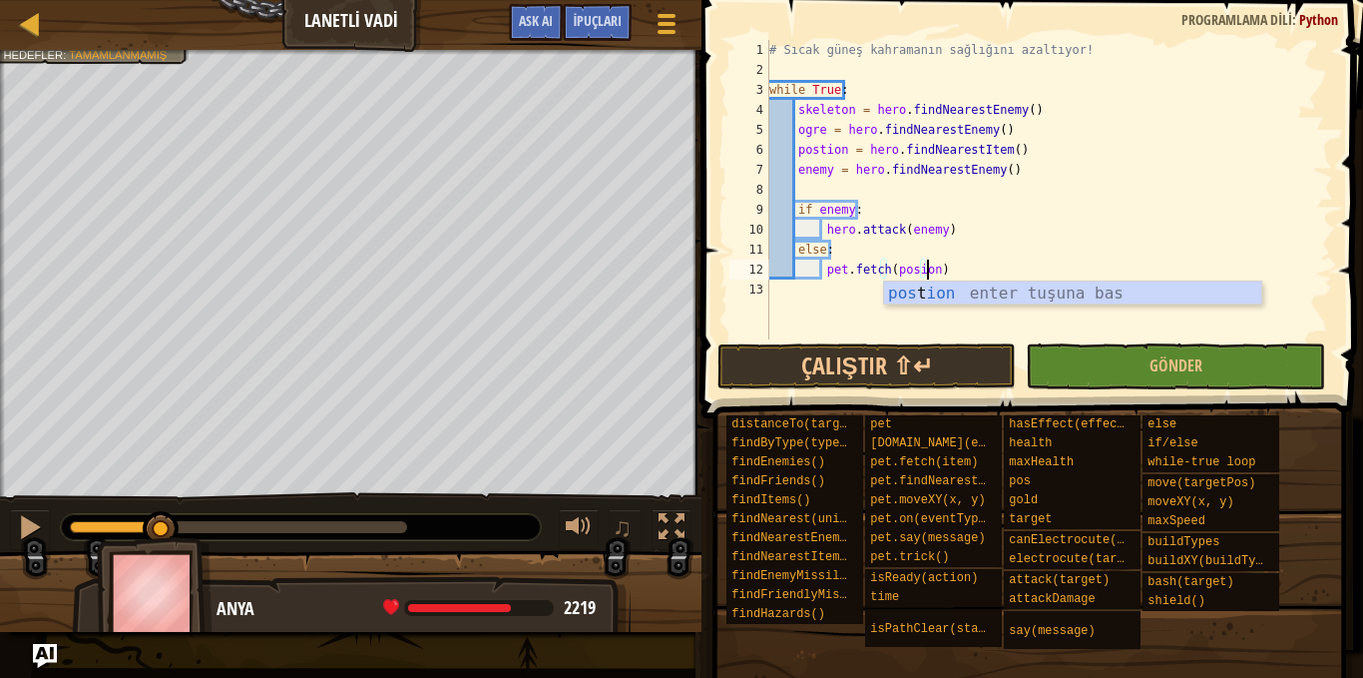
scroll to position [9, 14]
type textarea "pet.fetch(posion)"
click at [970, 366] on button "Çalıştır ⇧↵" at bounding box center [867, 366] width 299 height 46
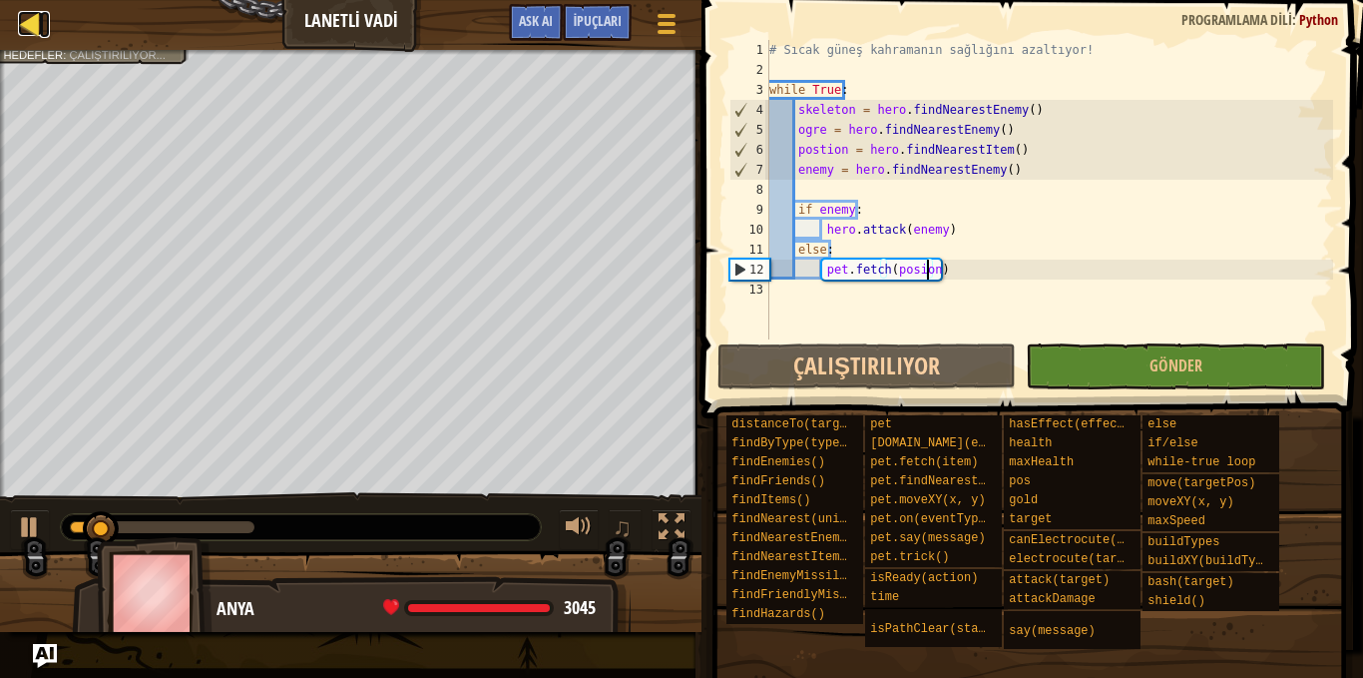
click at [30, 30] on div at bounding box center [30, 23] width 25 height 25
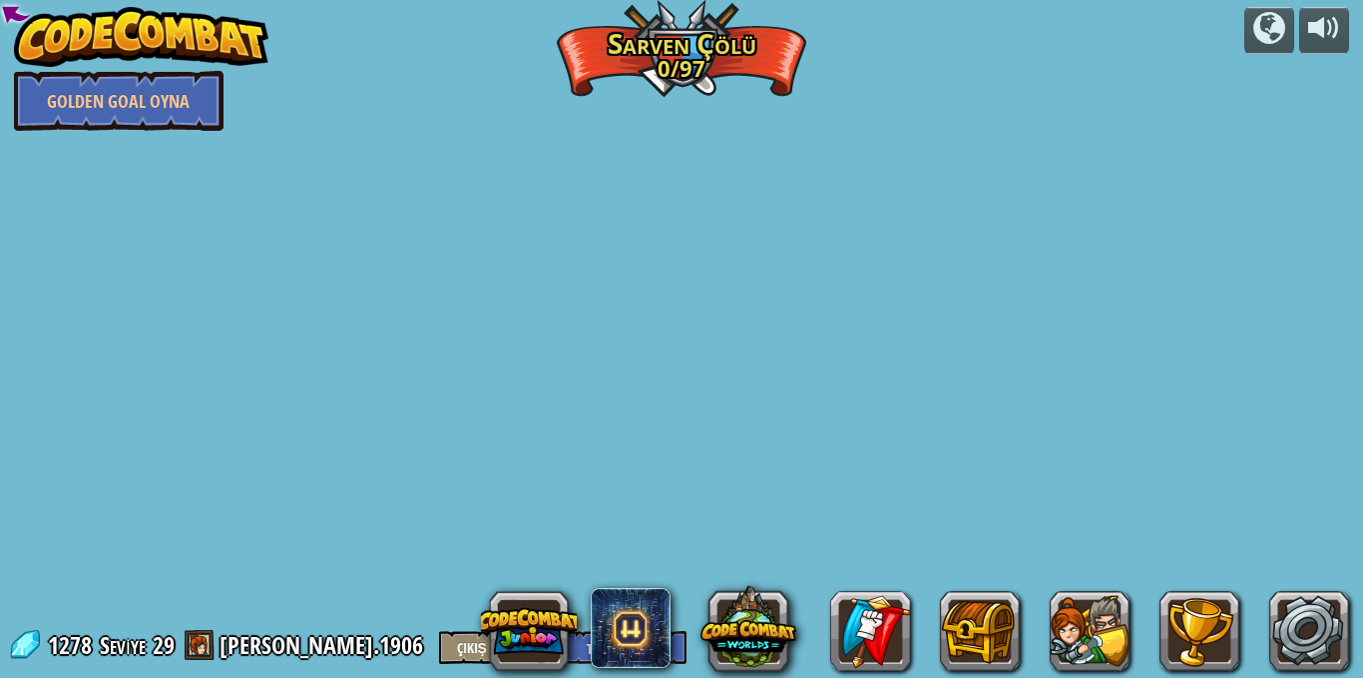
select select "tr"
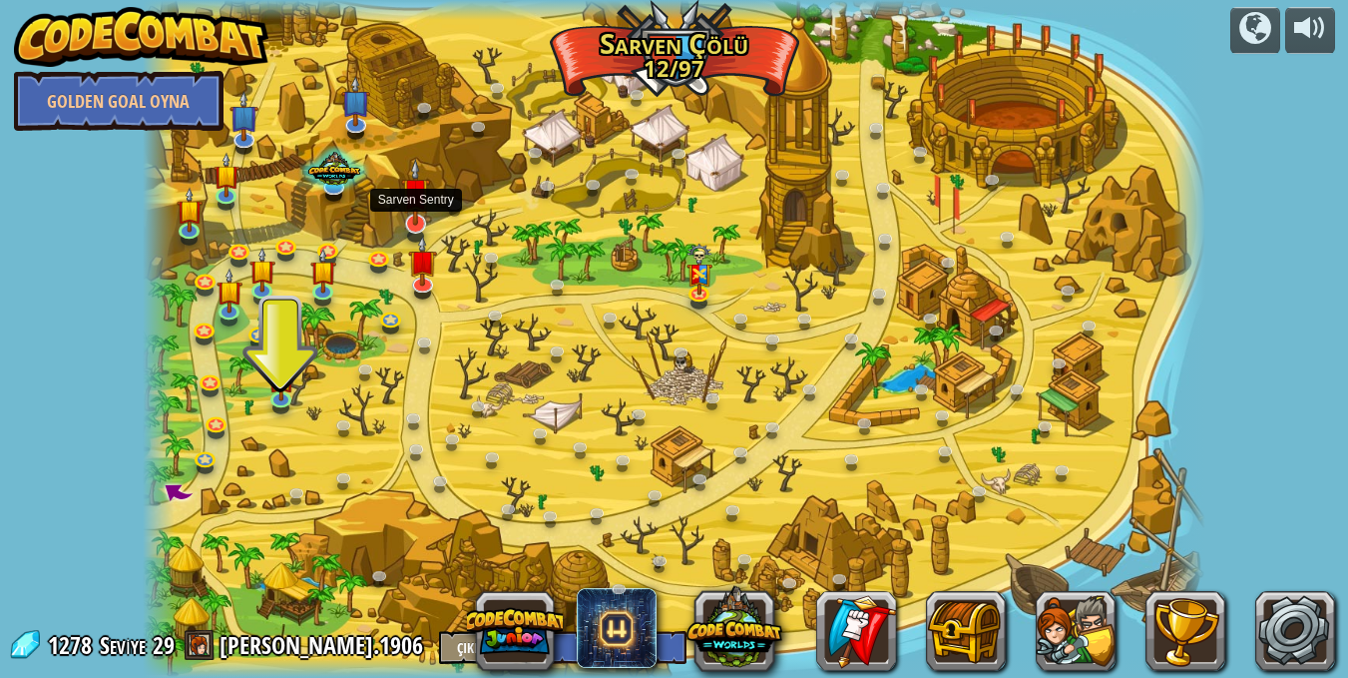
click at [423, 223] on img at bounding box center [415, 193] width 29 height 68
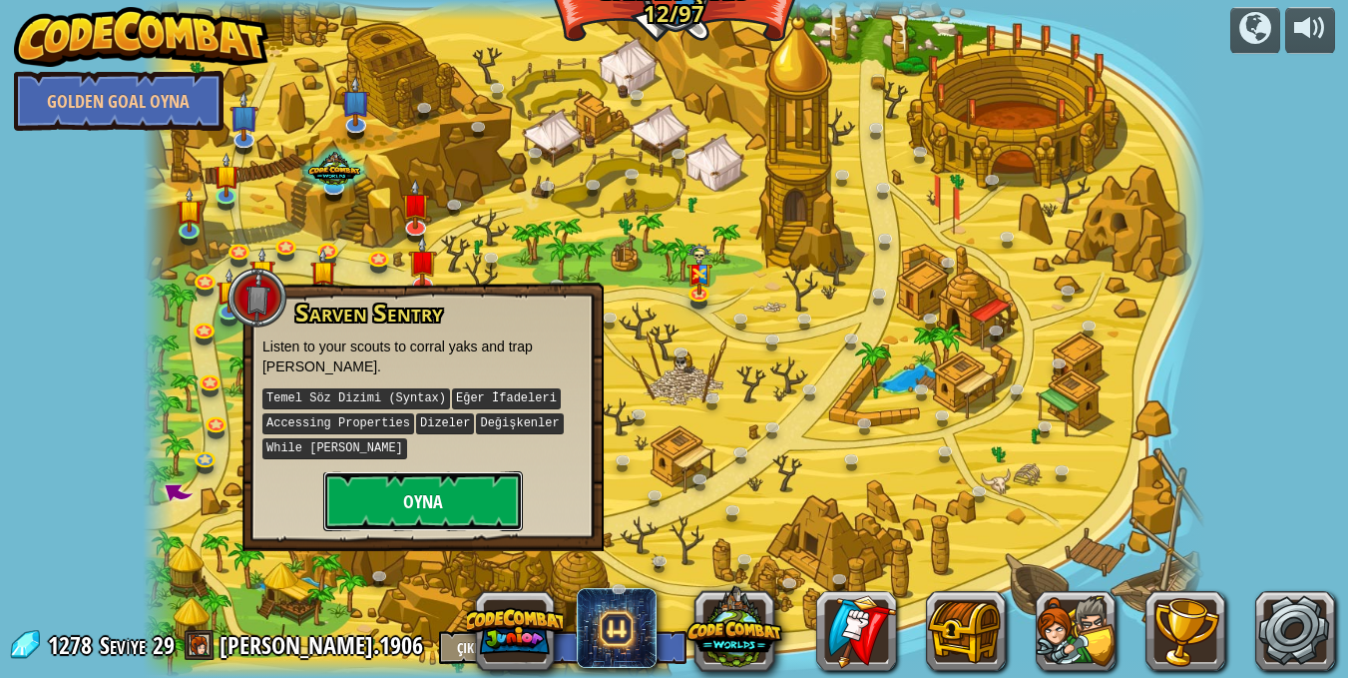
click at [454, 471] on button "Oyna" at bounding box center [423, 501] width 200 height 60
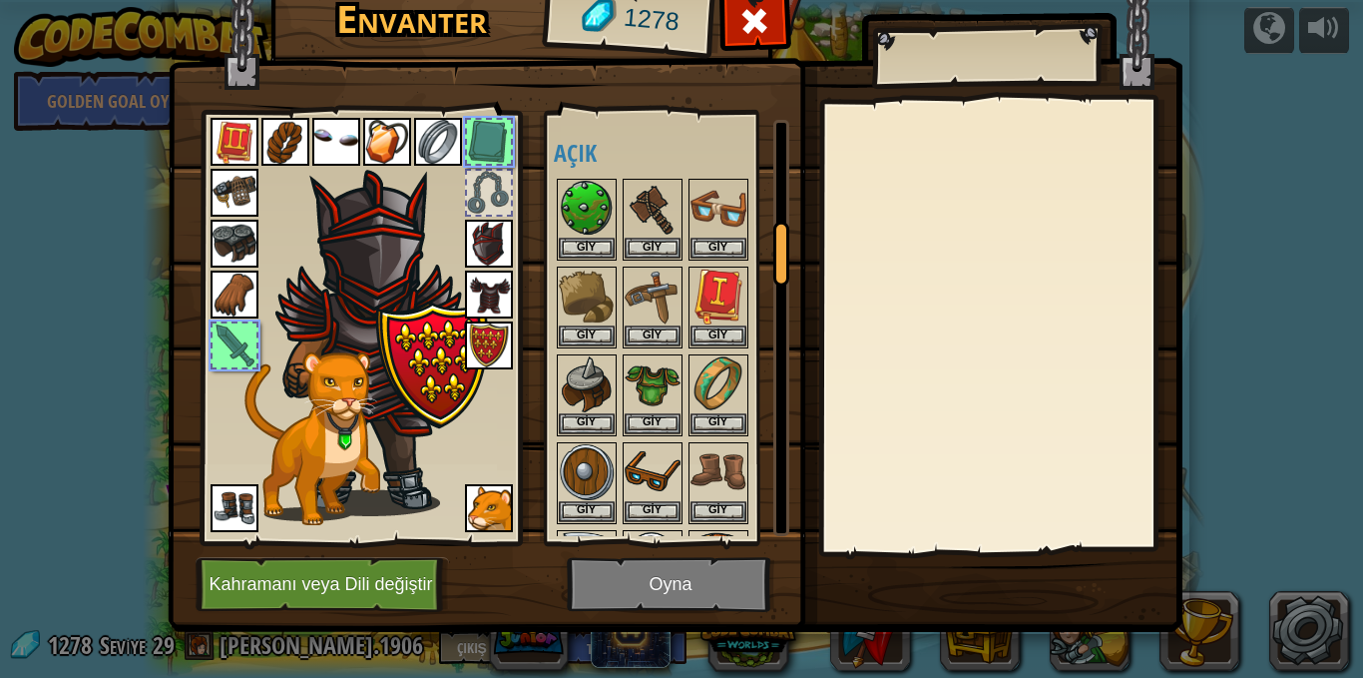
scroll to position [697, 0]
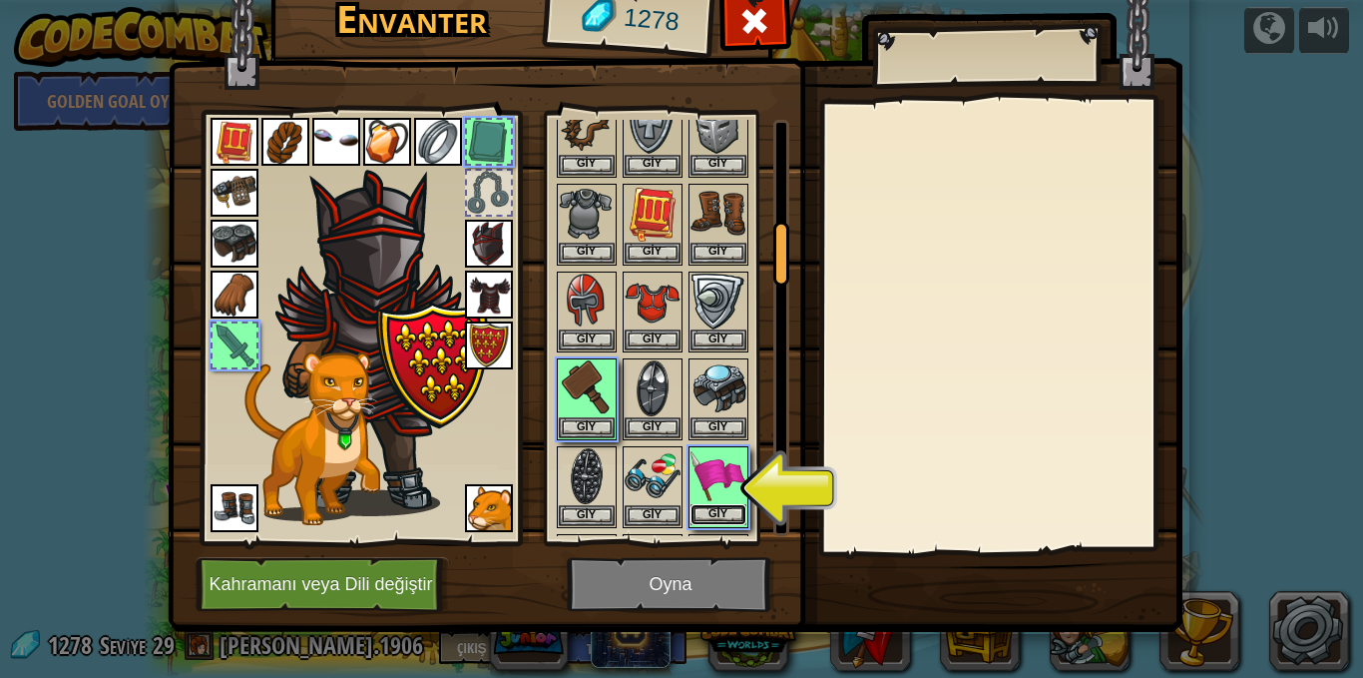
click at [728, 506] on button "Giy" at bounding box center [719, 514] width 56 height 21
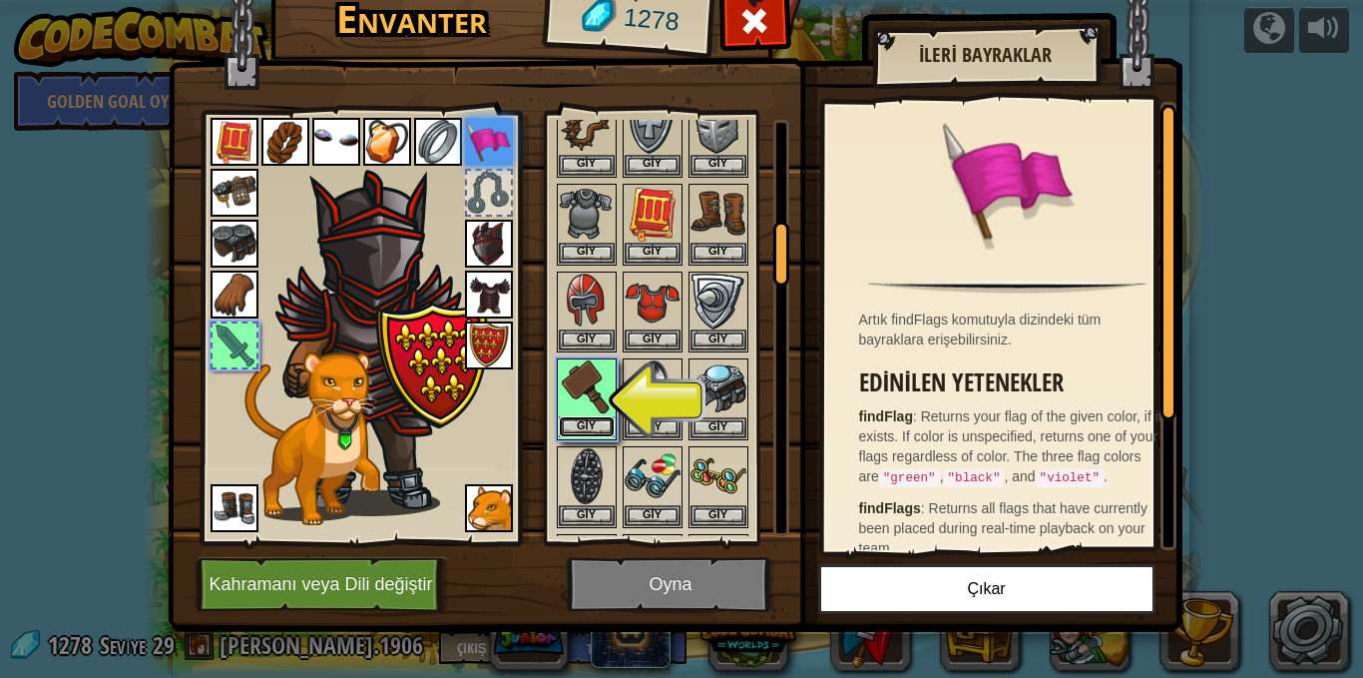
click at [596, 429] on button "Giy" at bounding box center [587, 426] width 56 height 21
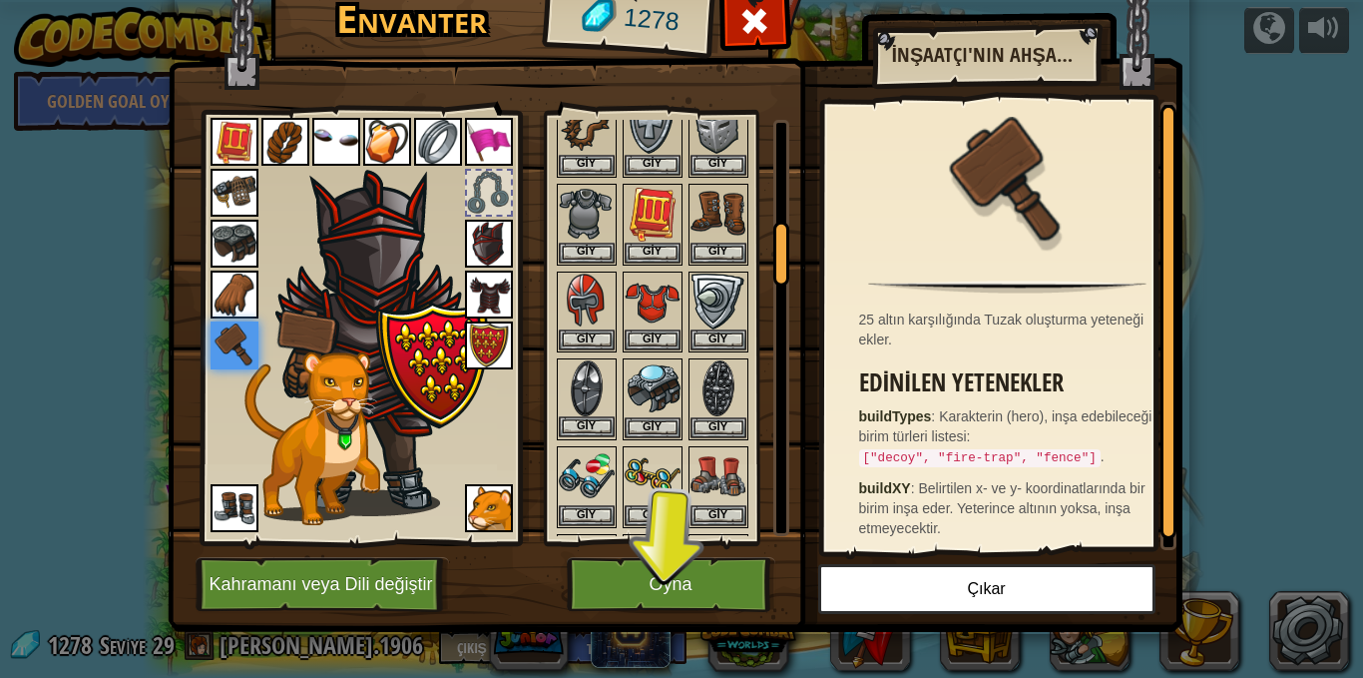
scroll to position [896, 0]
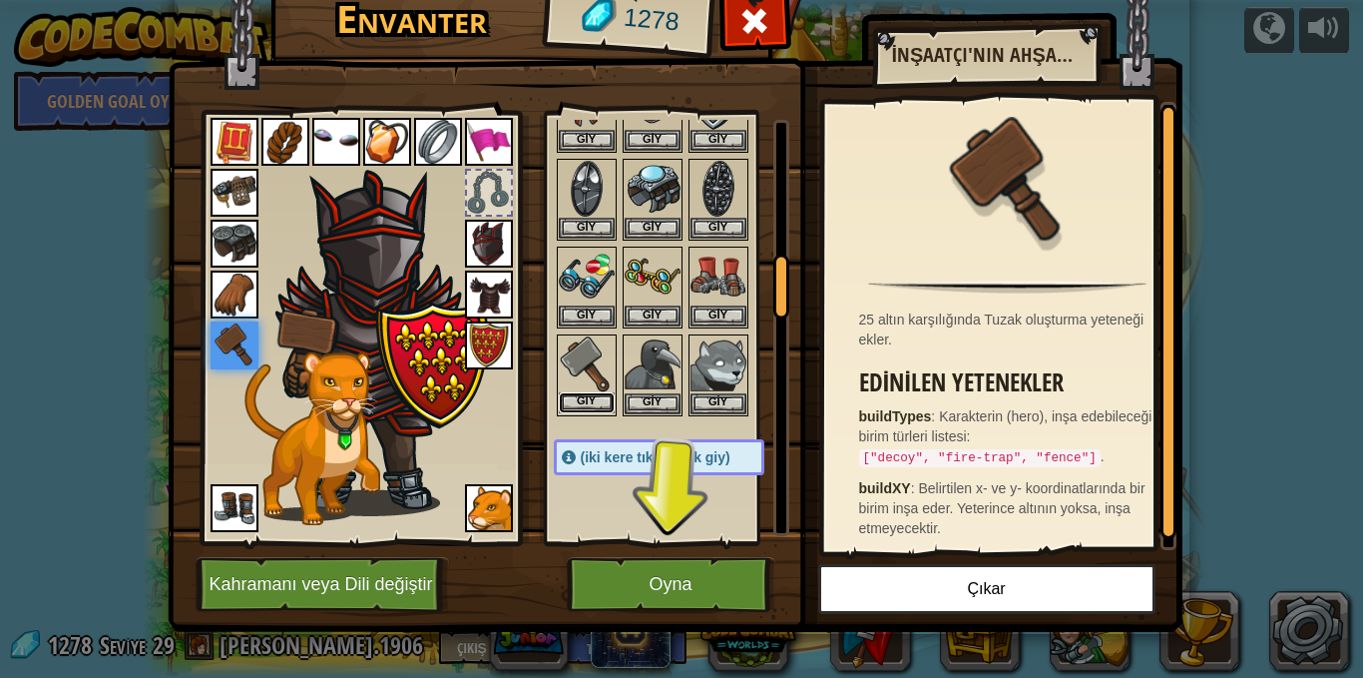
click at [606, 396] on button "Giy" at bounding box center [587, 402] width 56 height 21
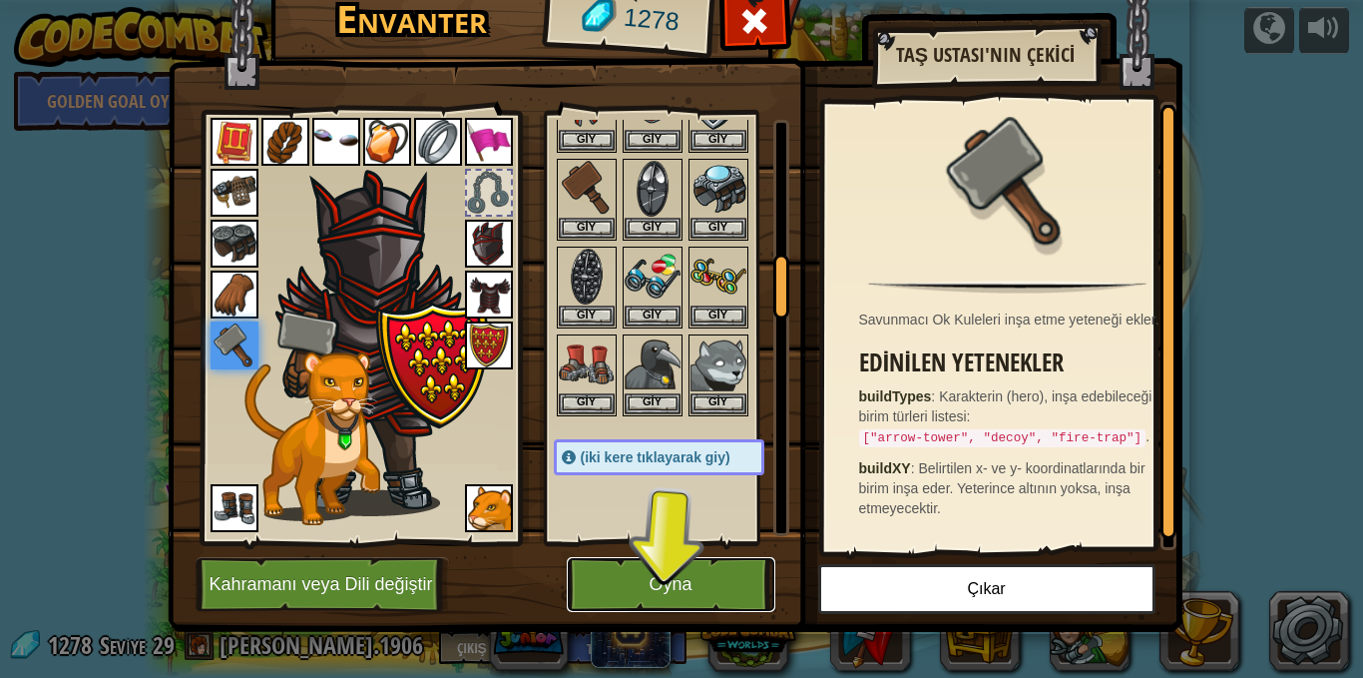
click at [597, 572] on button "Oyna" at bounding box center [671, 584] width 209 height 55
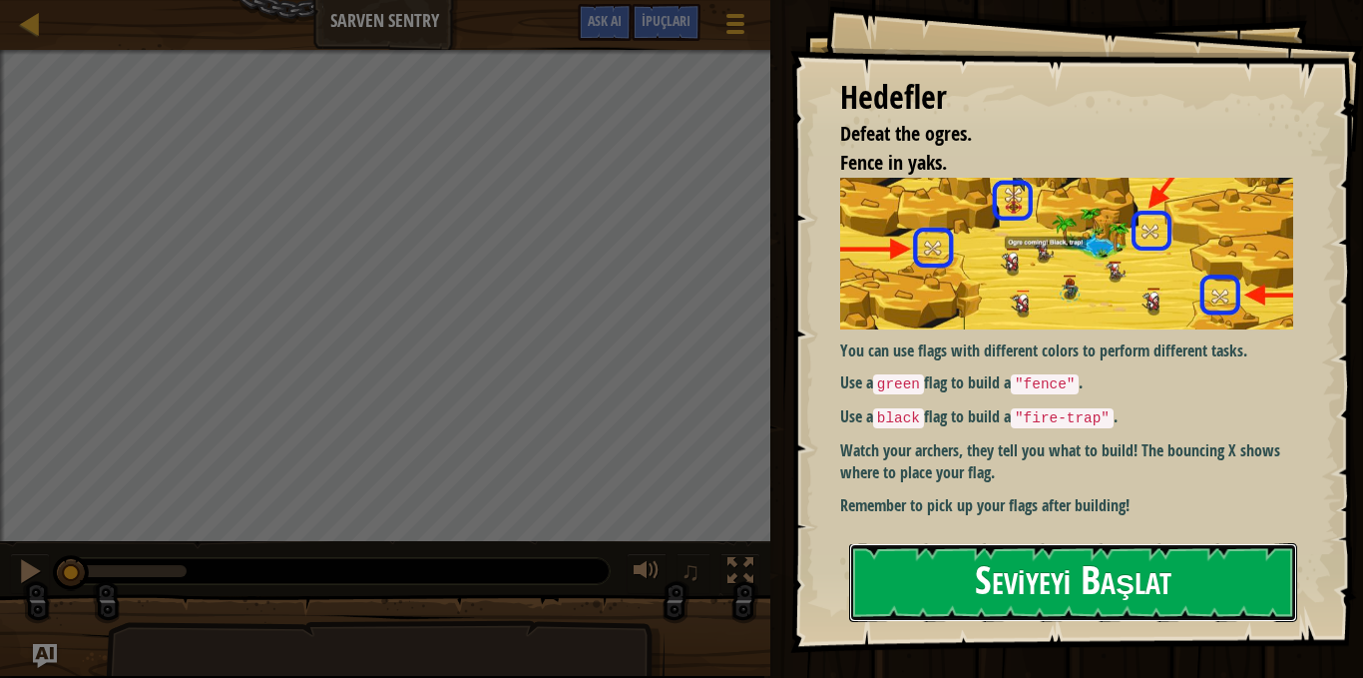
click at [1144, 604] on button "Seviyeyi Başlat" at bounding box center [1073, 582] width 448 height 79
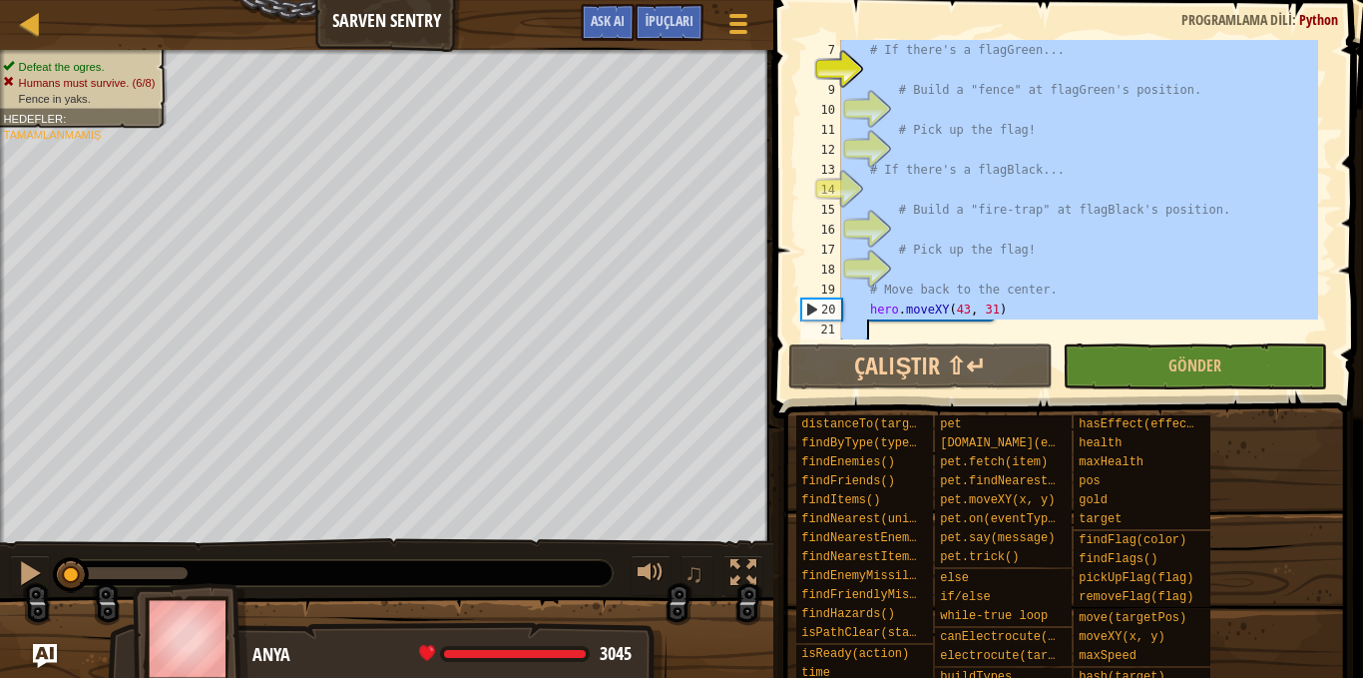
scroll to position [120, 0]
drag, startPoint x: 867, startPoint y: 106, endPoint x: 1362, endPoint y: 577, distance: 683.3
click at [1362, 574] on div "İpuçları 7 8 9 10 11 12 13 14 15 16 17 18 19 20 21 # If there's a flagGreen... …" at bounding box center [1065, 334] width 596 height 668
type textarea "hero.moveXY(43, 31)"
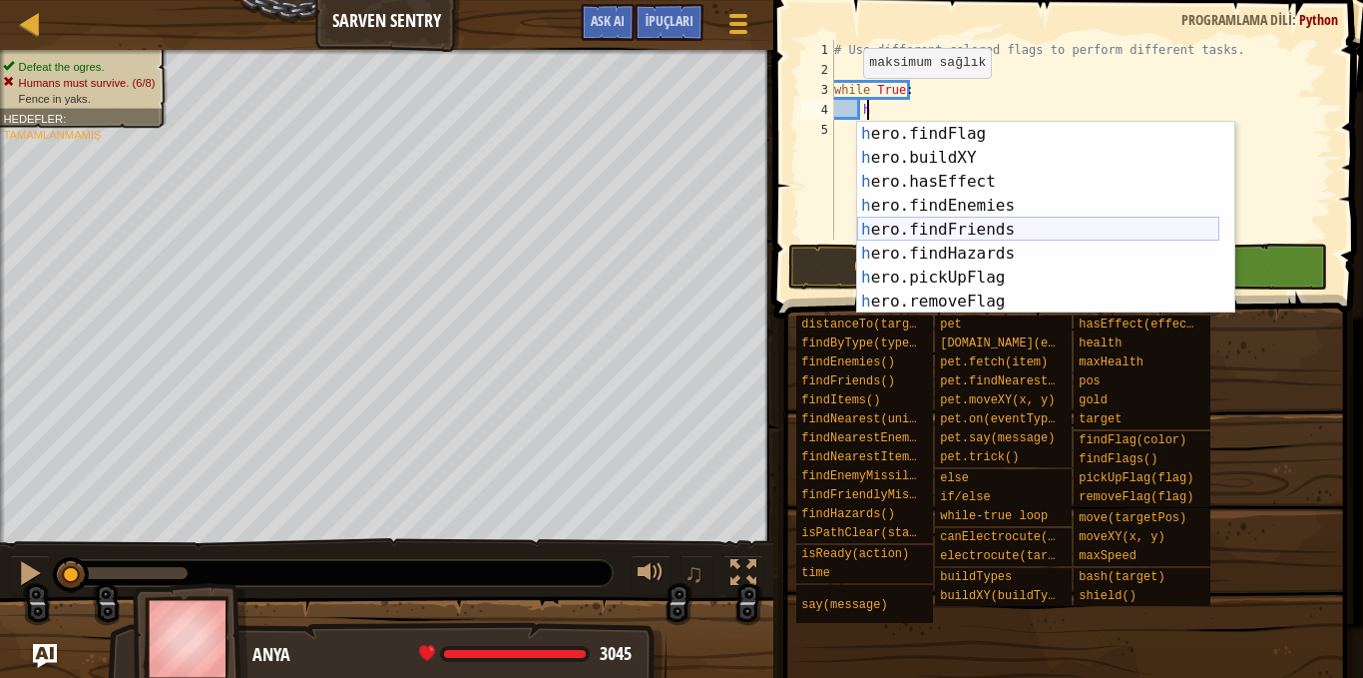
scroll to position [359, 0]
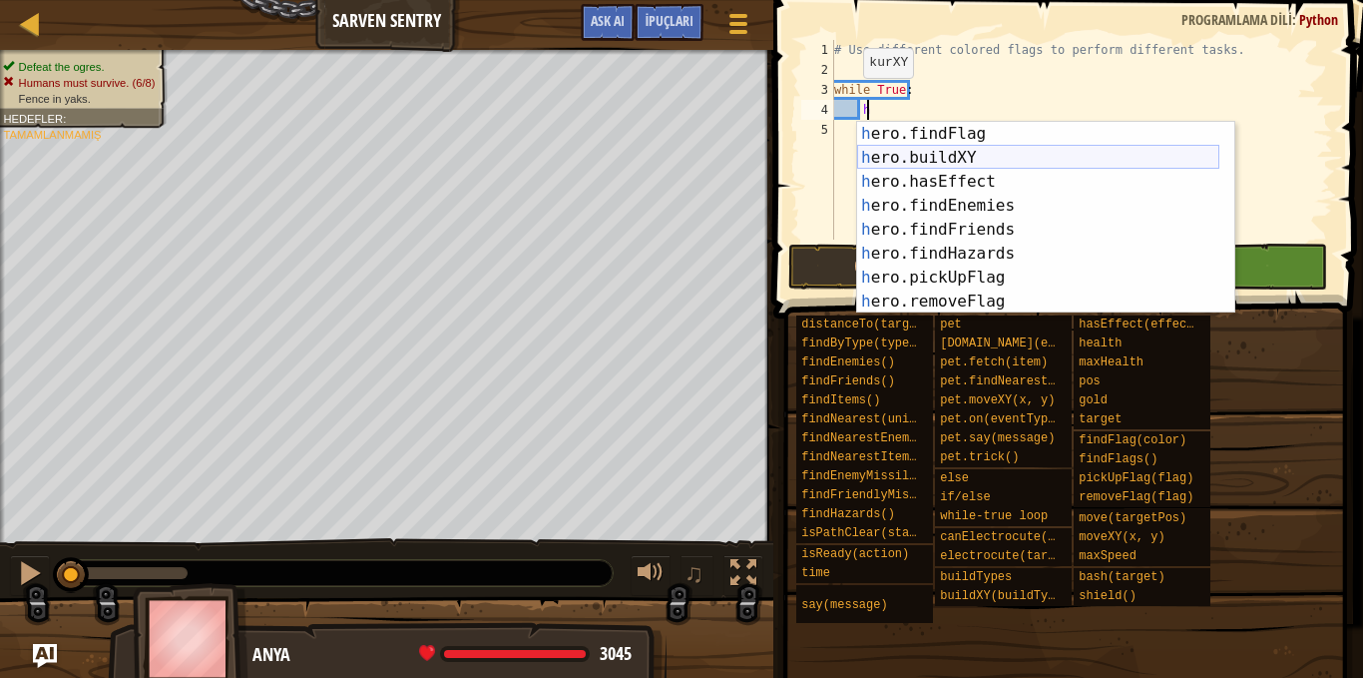
click at [980, 165] on div "h ero.findFlag enter tuşuna bas h ero.buildXY enter tuşuna bas h ero.hasEffect …" at bounding box center [1038, 242] width 362 height 240
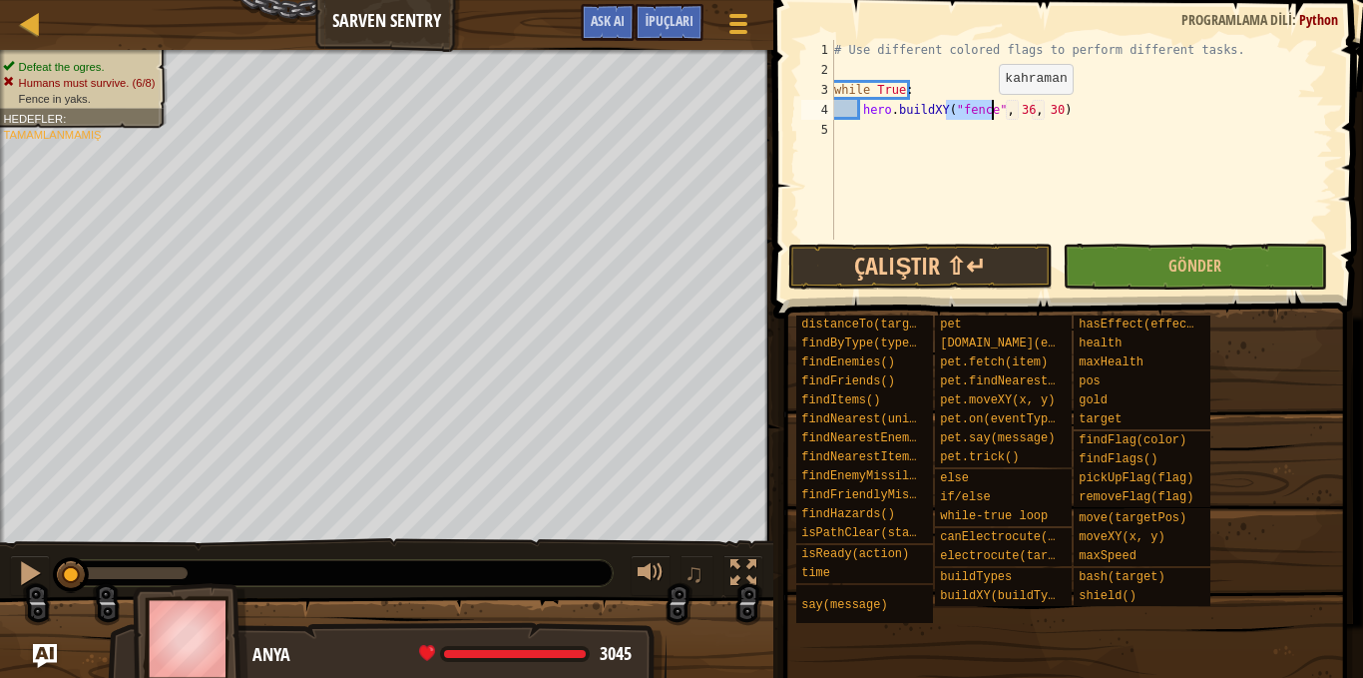
click at [980, 112] on div "# Use different colored flags to perform different tasks. while True : hero . b…" at bounding box center [1081, 140] width 503 height 200
click at [987, 111] on div "# Use different colored flags to perform different tasks. while True : hero . b…" at bounding box center [1081, 160] width 503 height 240
click at [1043, 107] on div "# Use different colored flags to perform different tasks. while True : hero . b…" at bounding box center [1081, 160] width 503 height 240
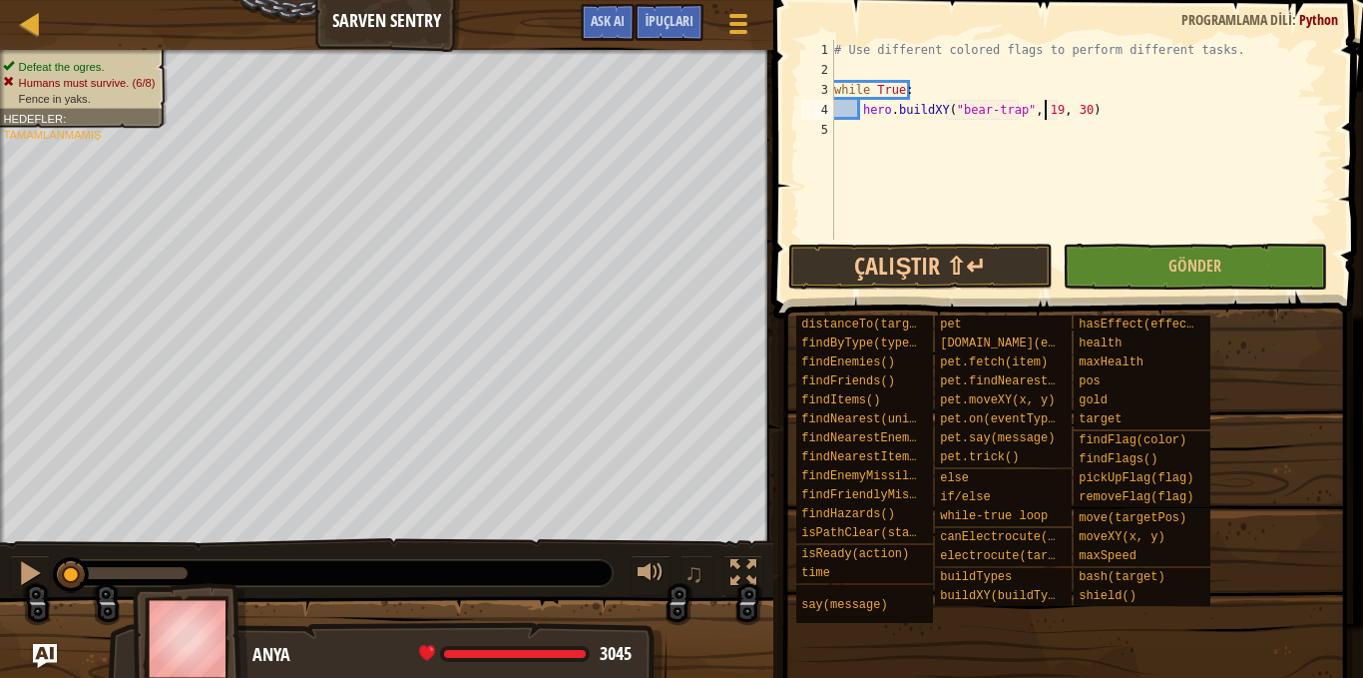
click at [1072, 111] on div "# Use different colored flags to perform different tasks. while True : hero . b…" at bounding box center [1081, 160] width 503 height 240
drag, startPoint x: 1082, startPoint y: 107, endPoint x: 861, endPoint y: 113, distance: 220.6
click at [861, 113] on div "# Use different colored flags to perform different tasks. while True : hero . b…" at bounding box center [1081, 160] width 503 height 240
type textarea "hero.buildXY("bear-trap", 19, 29)"
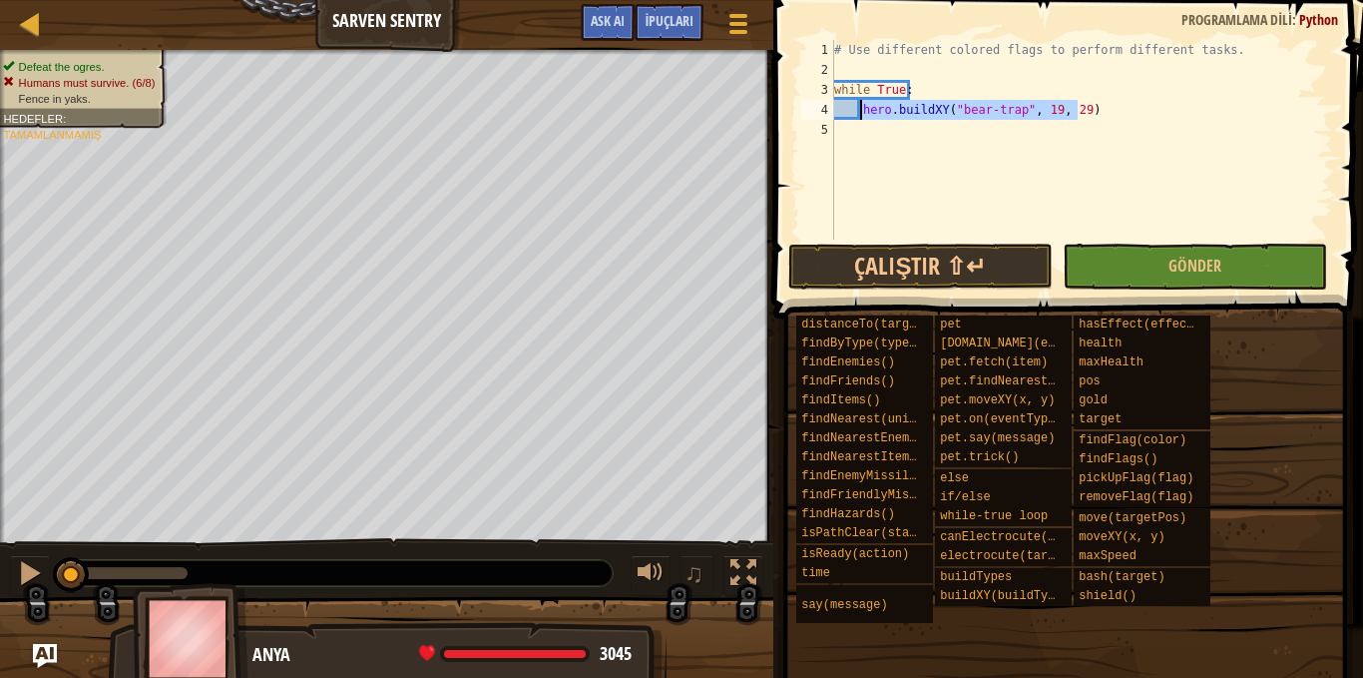
click at [1107, 101] on div "# Use different colored flags to perform different tasks. while True : hero . b…" at bounding box center [1081, 140] width 503 height 200
click at [1077, 114] on div "# Use different colored flags to perform different tasks. while True : hero . b…" at bounding box center [1081, 160] width 503 height 240
paste textarea "hero.buildXY("bear-trap", 19, 29)"
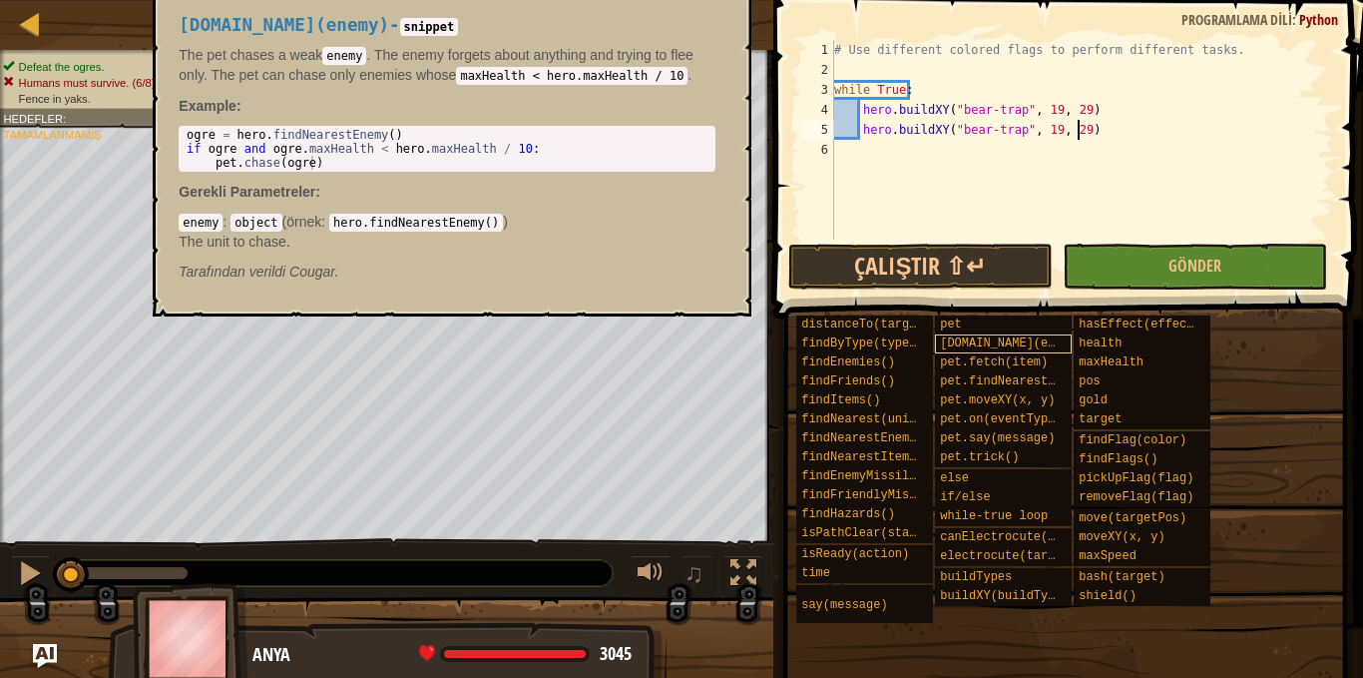
type textarea "hero.buildXY("bear-trap", 19, 29)"
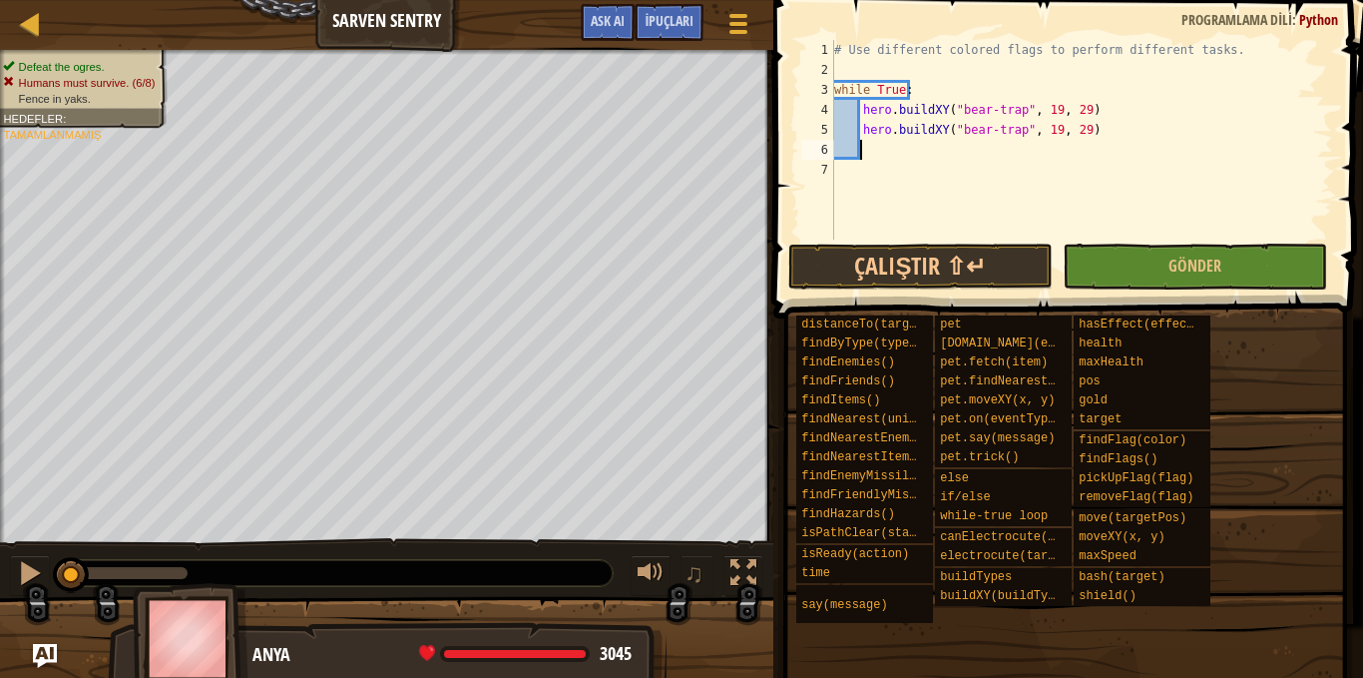
paste textarea "hero.buildXY("bear-trap", 19, 29)"
type textarea "hero.buildXY("bear-trap", 19, 29)"
paste textarea "hero.buildXY("bear-trap", 19, 29)"
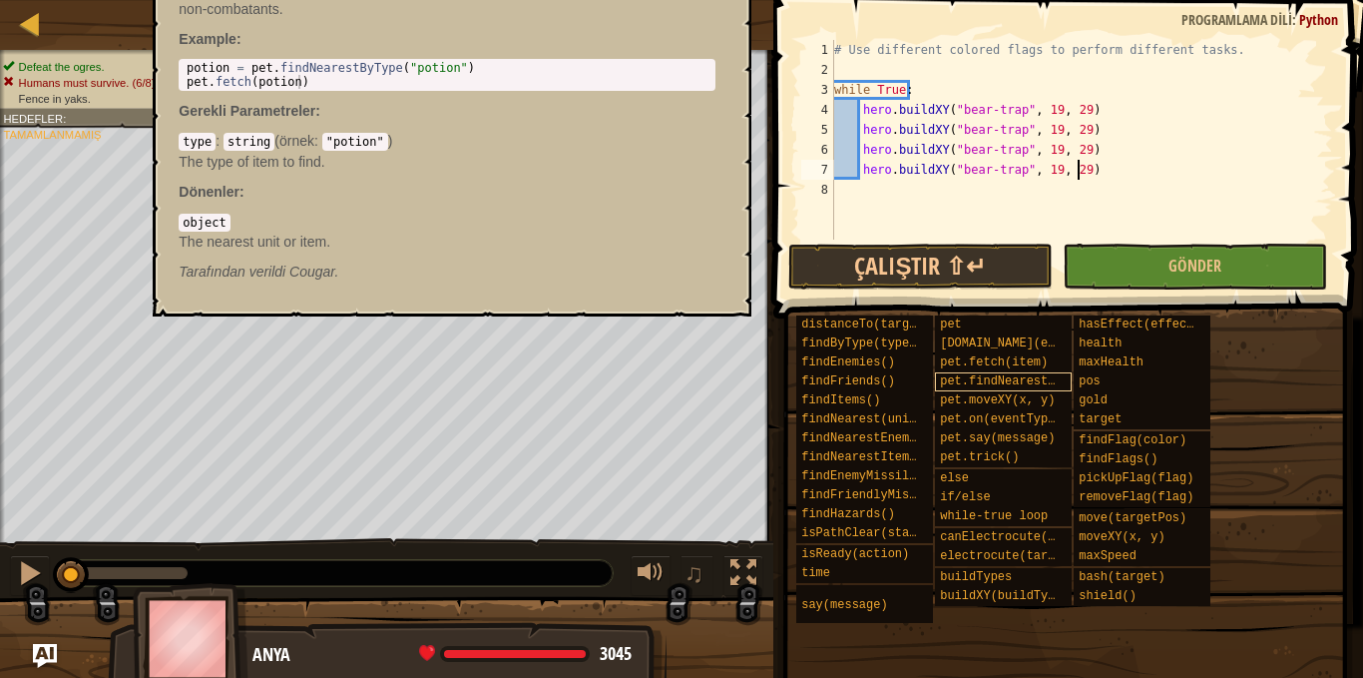
type textarea "hero.buildXY("bear-trap", 19, 29)"
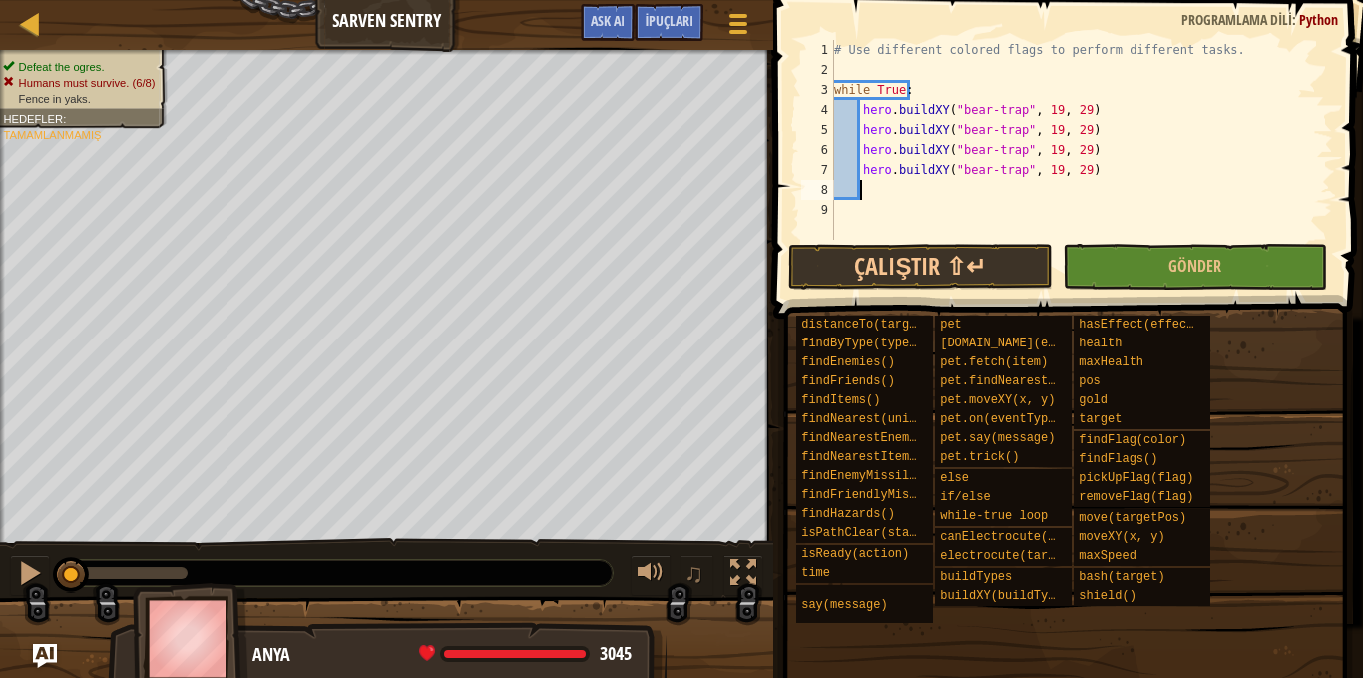
click at [920, 189] on div "# Use different colored flags to perform different tasks. while True : hero . b…" at bounding box center [1081, 160] width 503 height 240
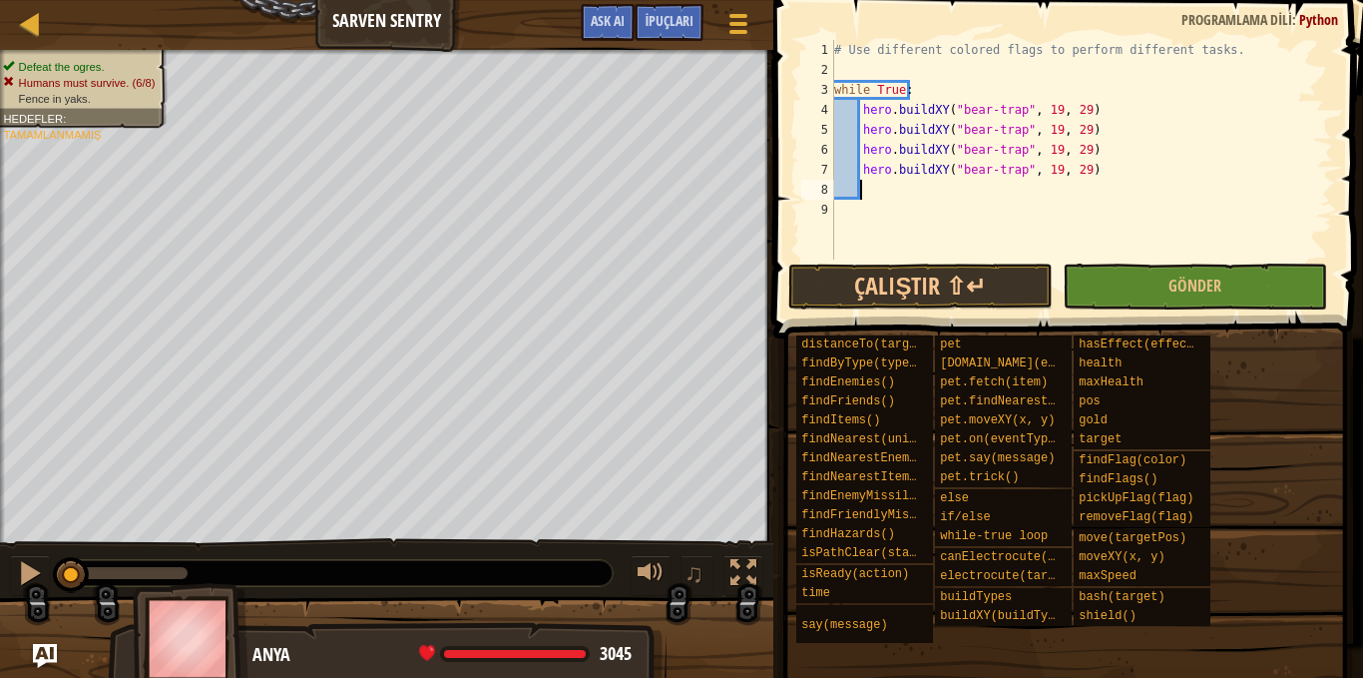
paste textarea "hero.buildXY("bear-trap", 19, 29)"
type textarea "hero.buildXY("bear-trap", 19, 29)"
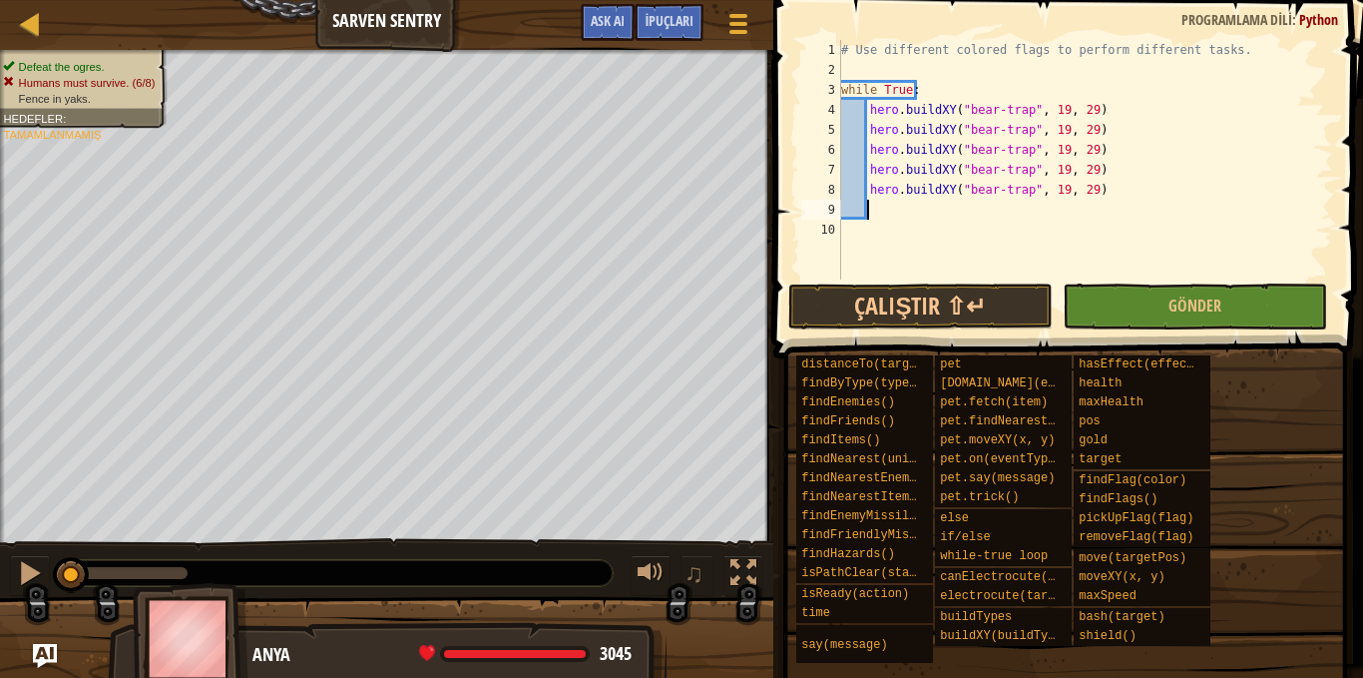
paste textarea "hero.buildXY("bear-trap", 19, 29)"
type textarea "hero.buildXY("bear-trap", 19, 29)"
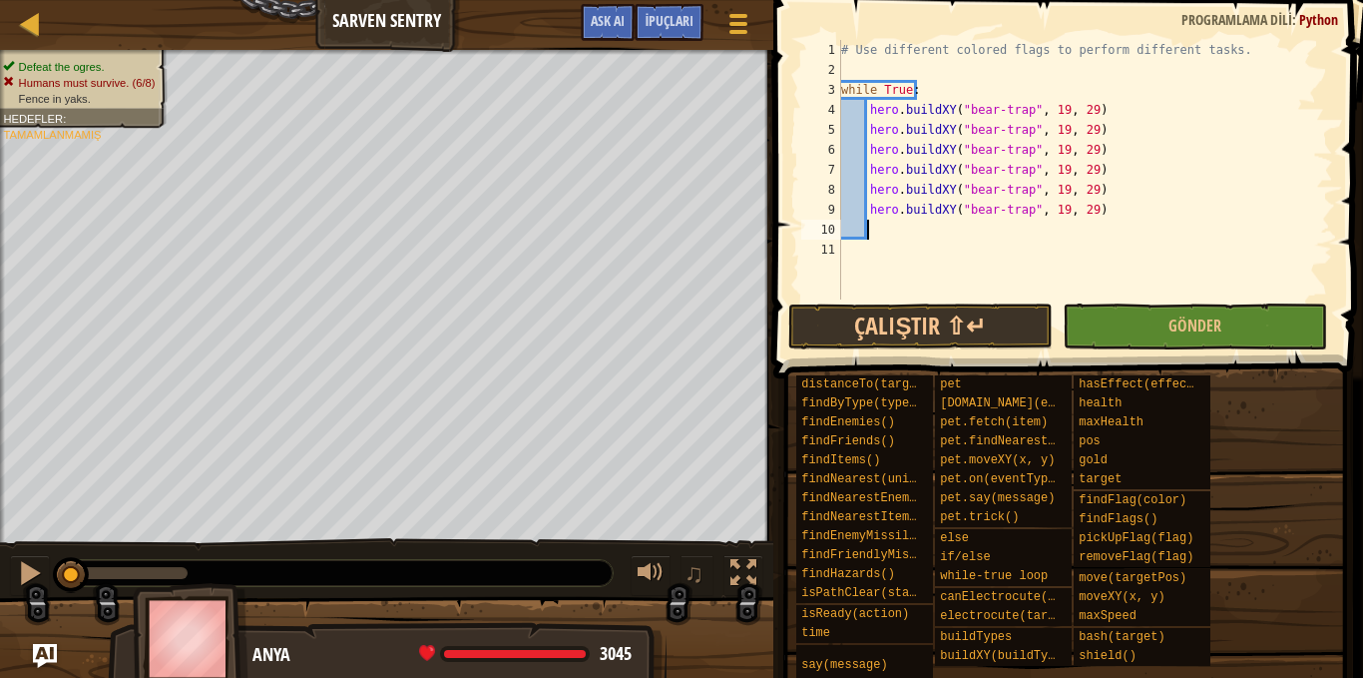
paste textarea "hero.buildXY("bear-trap", 19, 29)"
click at [1052, 131] on div "# Use different colored flags to perform different tasks. while True : hero . b…" at bounding box center [1085, 189] width 496 height 299
click at [1073, 131] on div "# Use different colored flags to perform different tasks. while True : hero . b…" at bounding box center [1085, 189] width 496 height 299
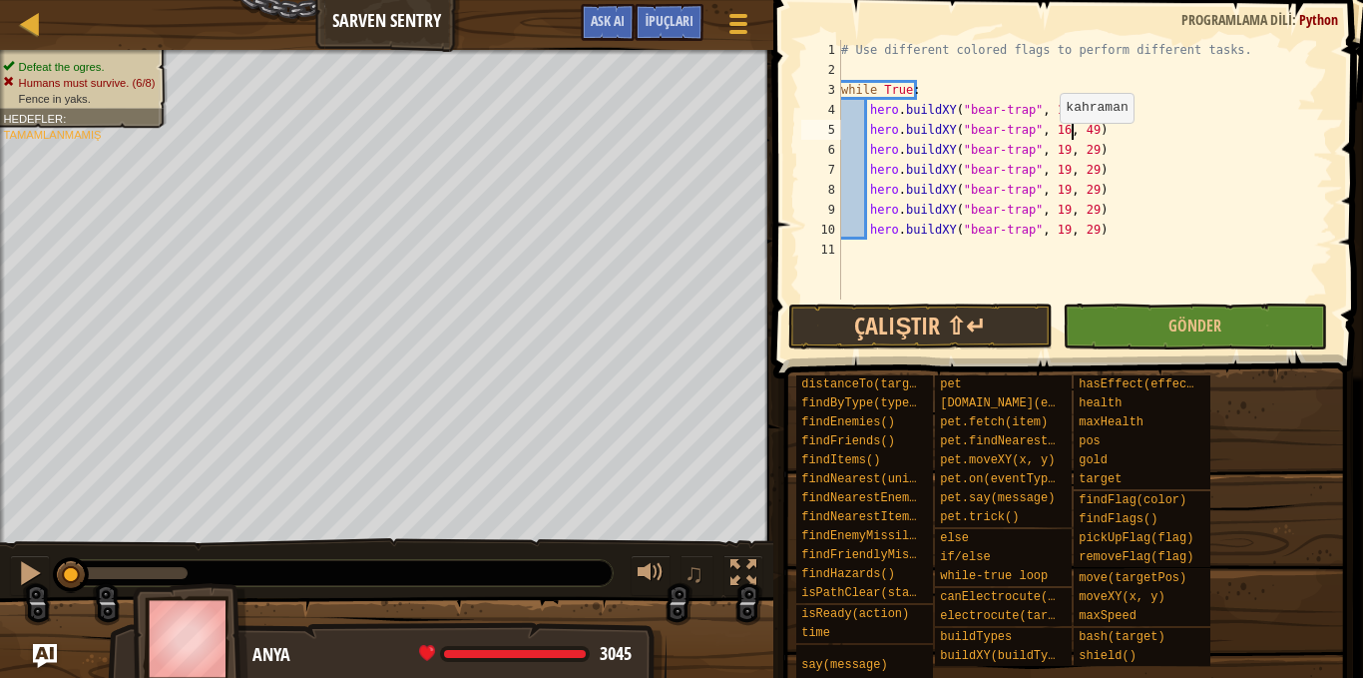
click at [1050, 150] on div "# Use different colored flags to perform different tasks. while True : hero . b…" at bounding box center [1085, 189] width 496 height 299
click at [1080, 158] on div "# Use different colored flags to perform different tasks. while True : hero . b…" at bounding box center [1085, 189] width 496 height 299
click at [1051, 176] on div "# Use different colored flags to perform different tasks. while True : hero . b…" at bounding box center [1085, 189] width 496 height 299
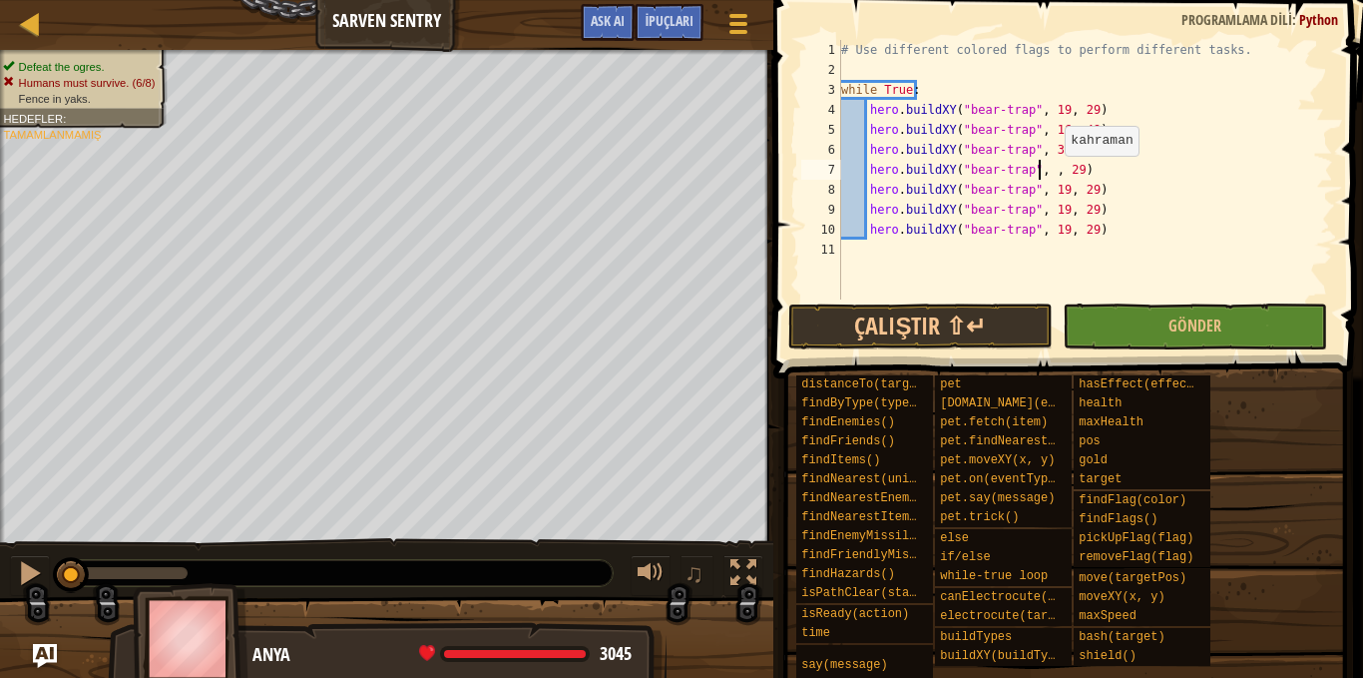
scroll to position [9, 18]
click at [1075, 169] on div "# Use different colored flags to perform different tasks. while True : hero . b…" at bounding box center [1085, 189] width 496 height 299
click at [1079, 169] on div "# Use different colored flags to perform different tasks. while True : hero . b…" at bounding box center [1085, 189] width 496 height 299
click at [1053, 193] on div "# Use different colored flags to perform different tasks. while True : hero . b…" at bounding box center [1085, 189] width 496 height 299
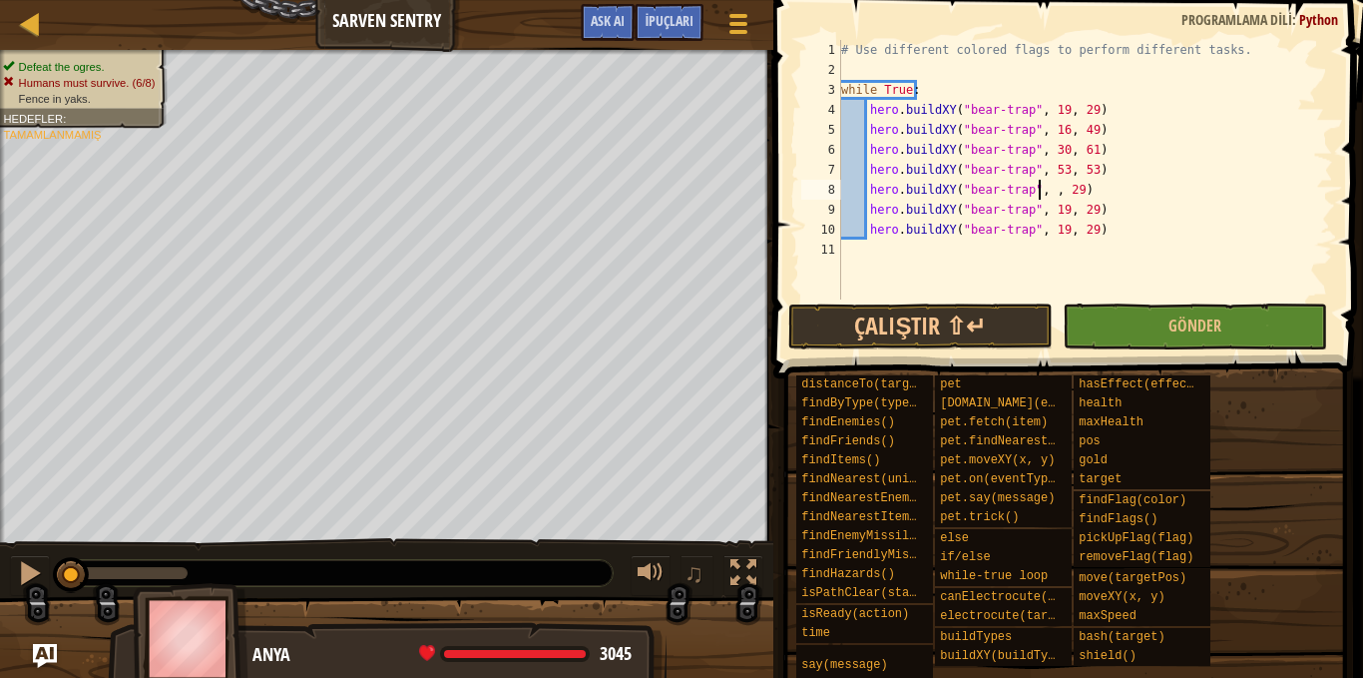
scroll to position [9, 18]
click at [1072, 187] on div "# Use different colored flags to perform different tasks. while True : hero . b…" at bounding box center [1085, 189] width 496 height 299
click at [1052, 211] on div "# Use different colored flags to perform different tasks. while True : hero . b…" at bounding box center [1085, 189] width 496 height 299
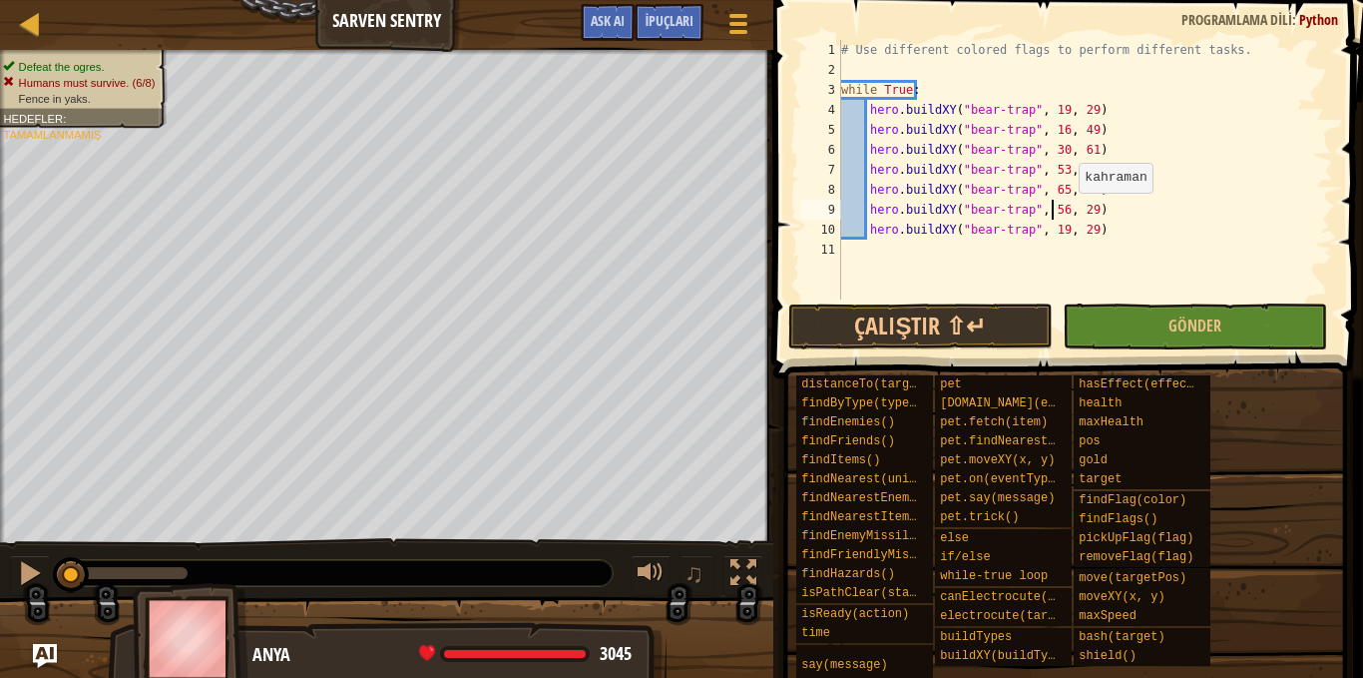
click at [1077, 211] on div "# Use different colored flags to perform different tasks. while True : hero . b…" at bounding box center [1085, 189] width 496 height 299
click at [1049, 229] on div "# Use different colored flags to perform different tasks. while True : hero . b…" at bounding box center [1085, 189] width 496 height 299
click at [1052, 232] on div "# Use different colored flags to perform different tasks. while True : hero . b…" at bounding box center [1085, 189] width 496 height 299
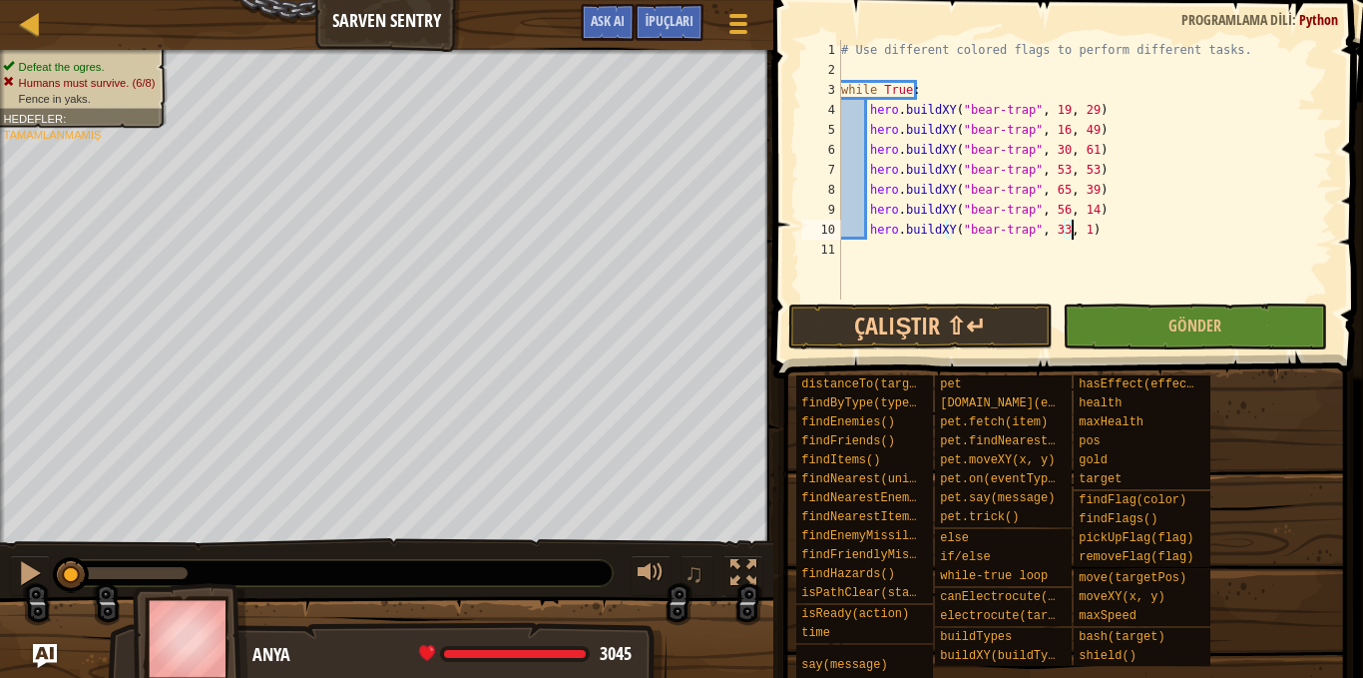
type textarea "hero.buildXY("bear-trap", 33, 11)"
click at [1088, 230] on div "# Use different colored flags to perform different tasks. while True : hero . b…" at bounding box center [1085, 189] width 496 height 299
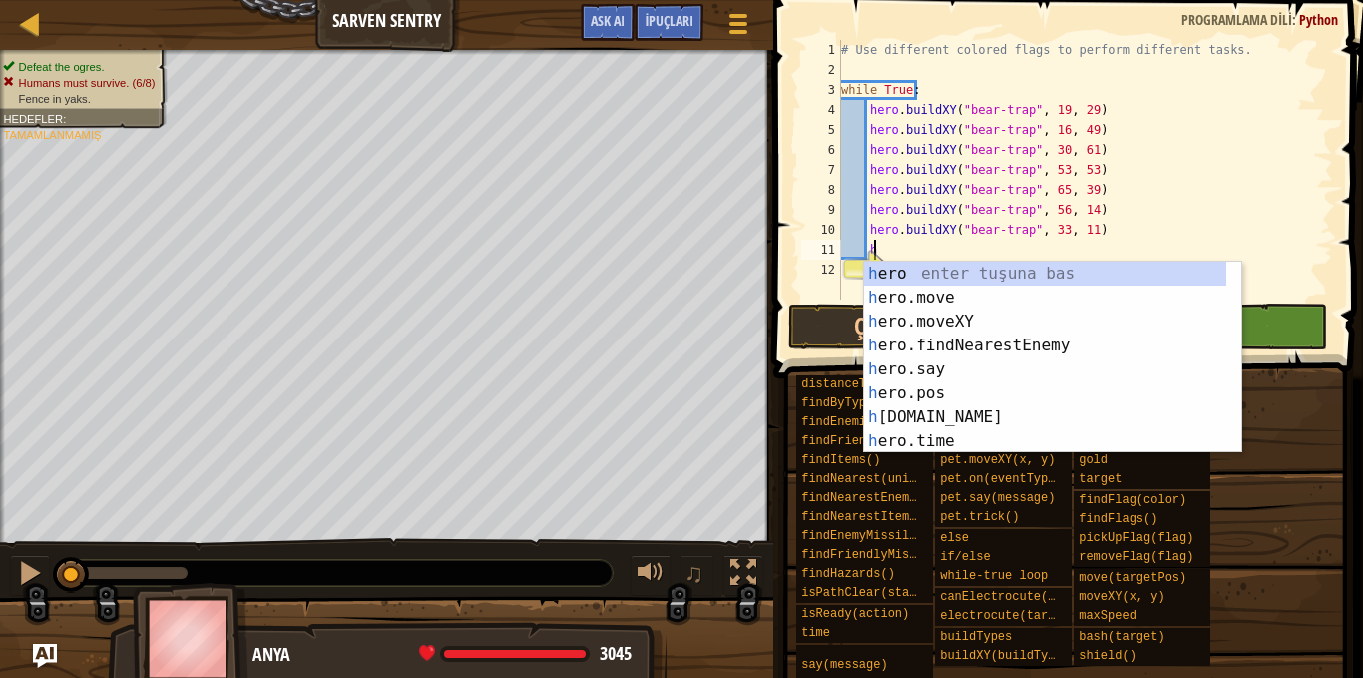
scroll to position [0, 0]
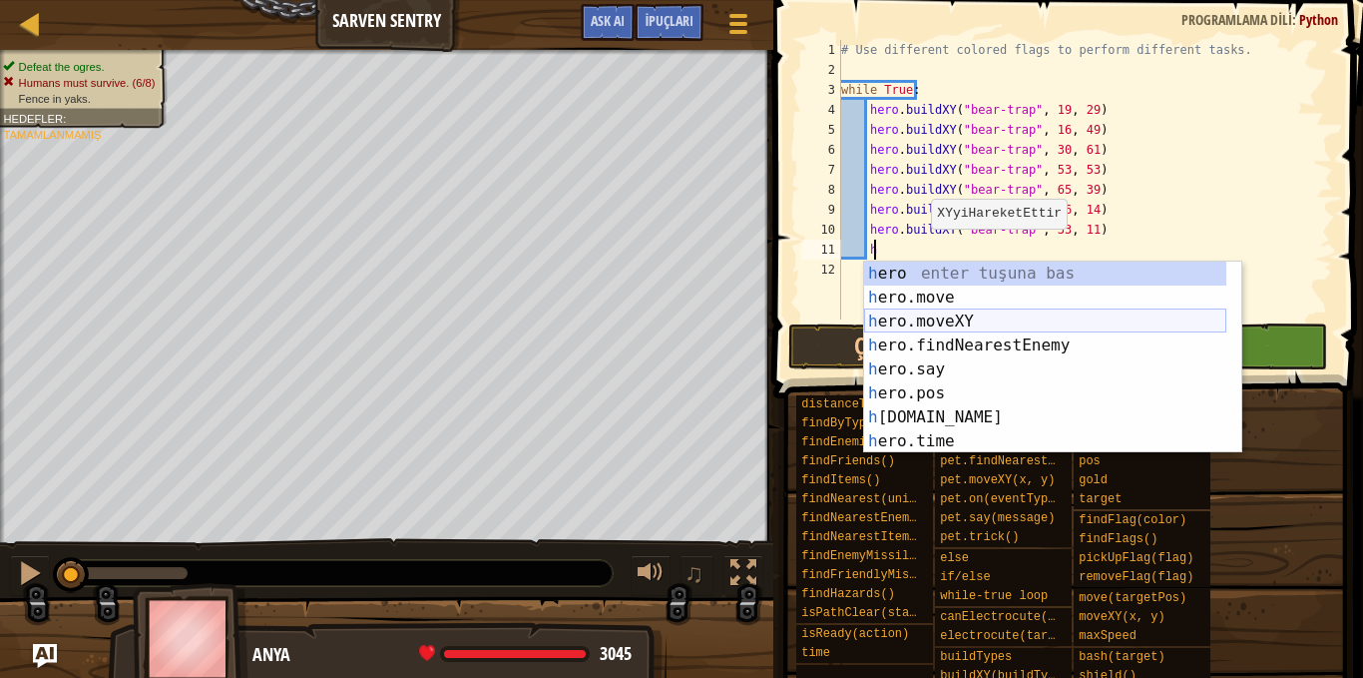
click at [928, 321] on div "h ero enter tuşuna bas h ero.move enter tuşuna bas h ero.moveXY enter tuşuna ba…" at bounding box center [1045, 381] width 362 height 240
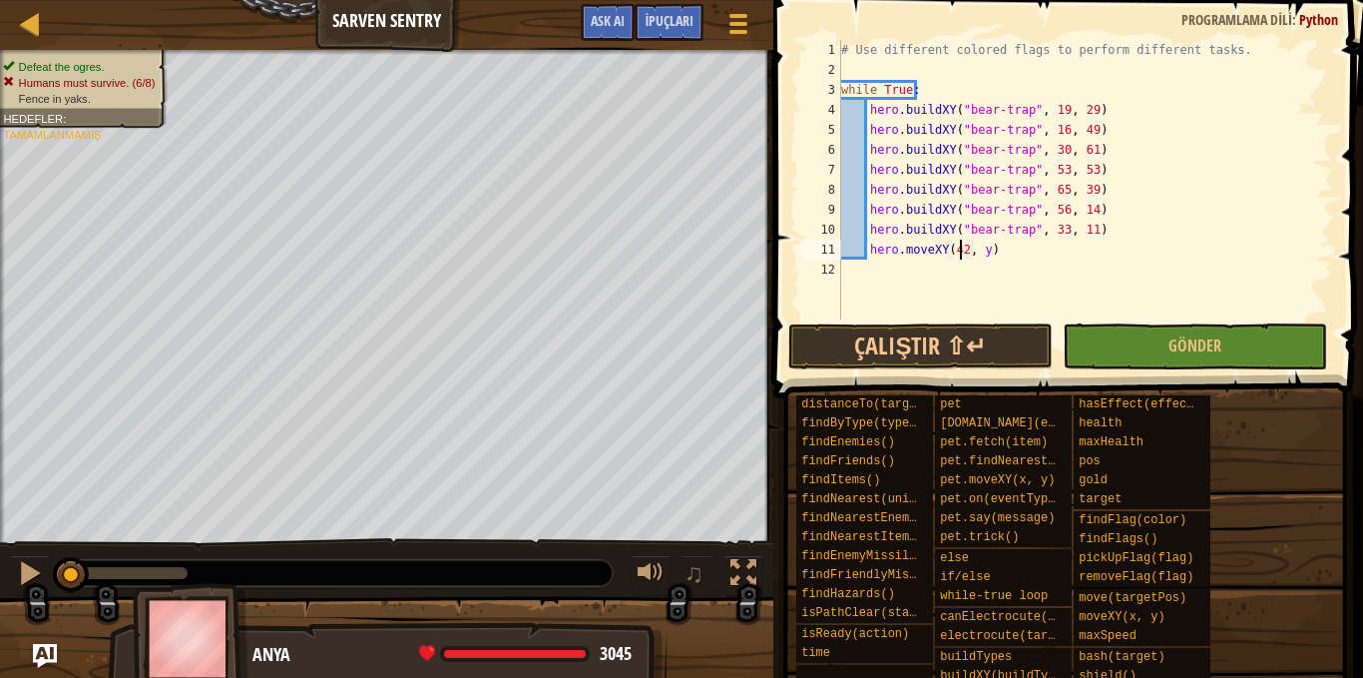
scroll to position [9, 10]
click at [979, 251] on div "# Use different colored flags to perform different tasks. while True : hero . b…" at bounding box center [1085, 199] width 496 height 319
type textarea "hero.moveXY(42, 38)"
click at [963, 345] on button "Çalıştır ⇧↵" at bounding box center [920, 346] width 264 height 46
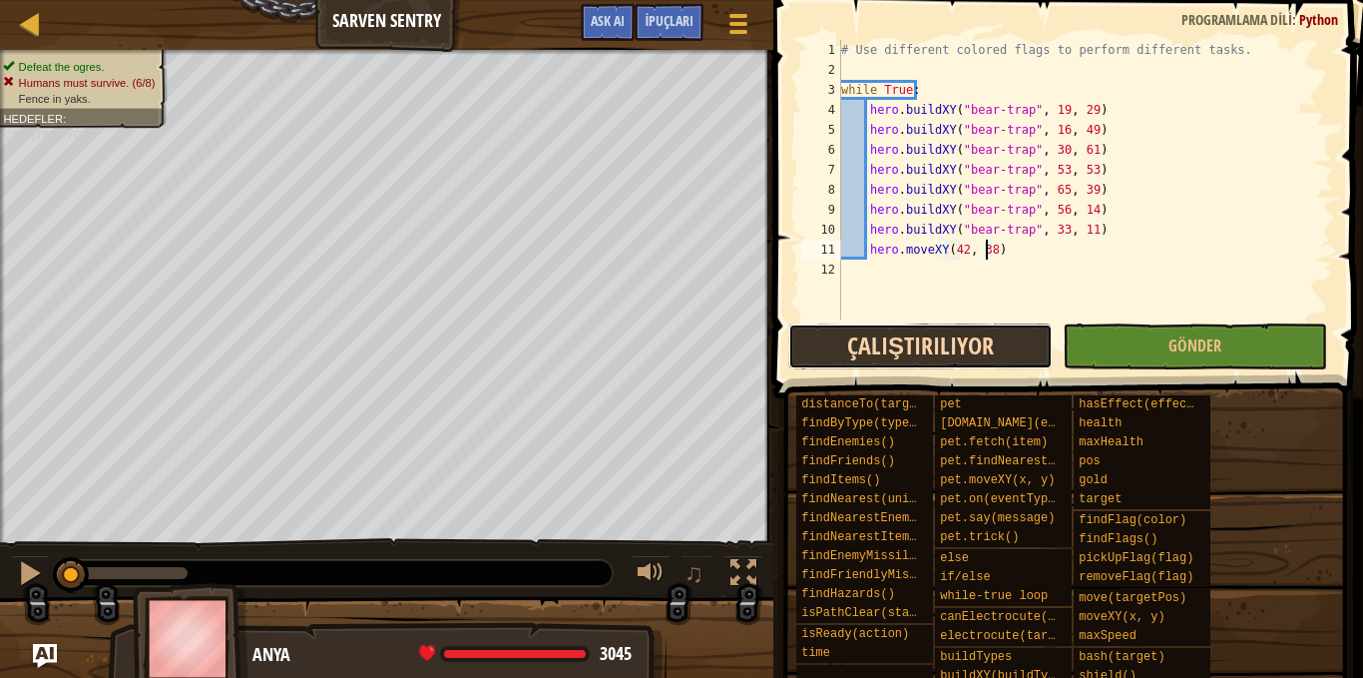
click at [963, 345] on button "Çalıştırılıyor" at bounding box center [920, 346] width 264 height 46
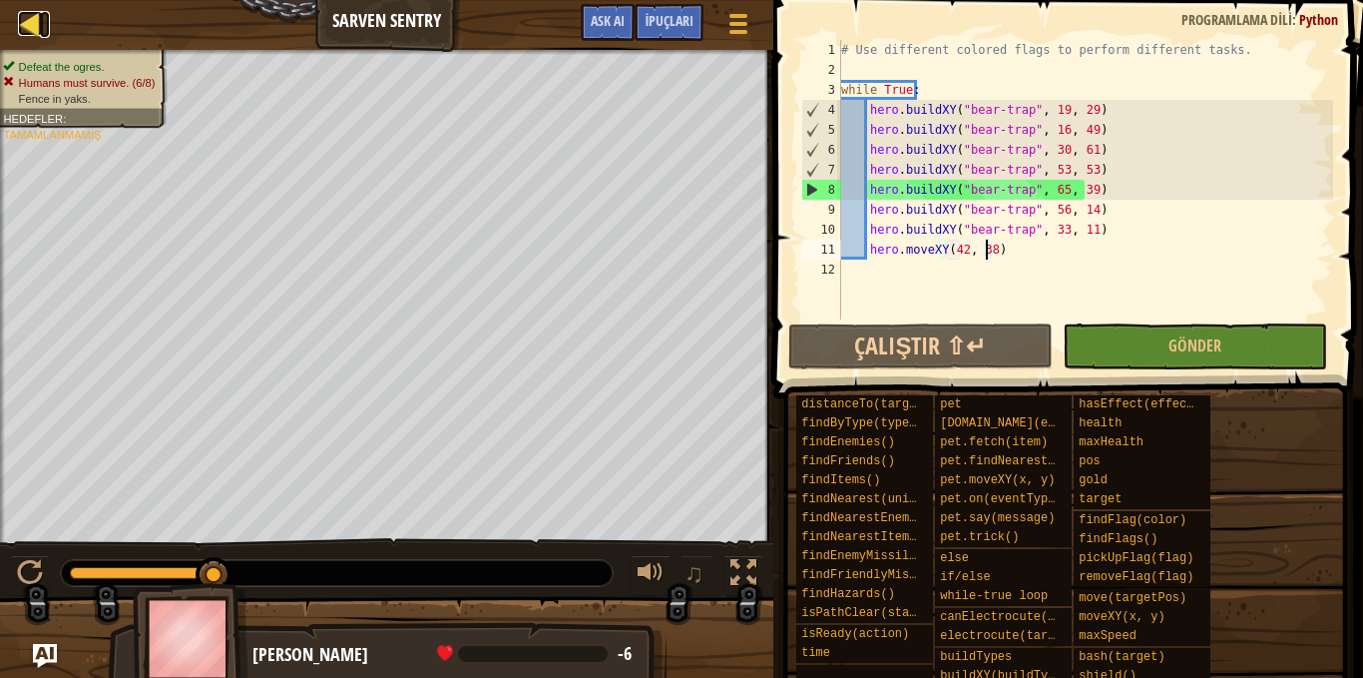
click at [36, 30] on div at bounding box center [30, 23] width 25 height 25
select select "tr"
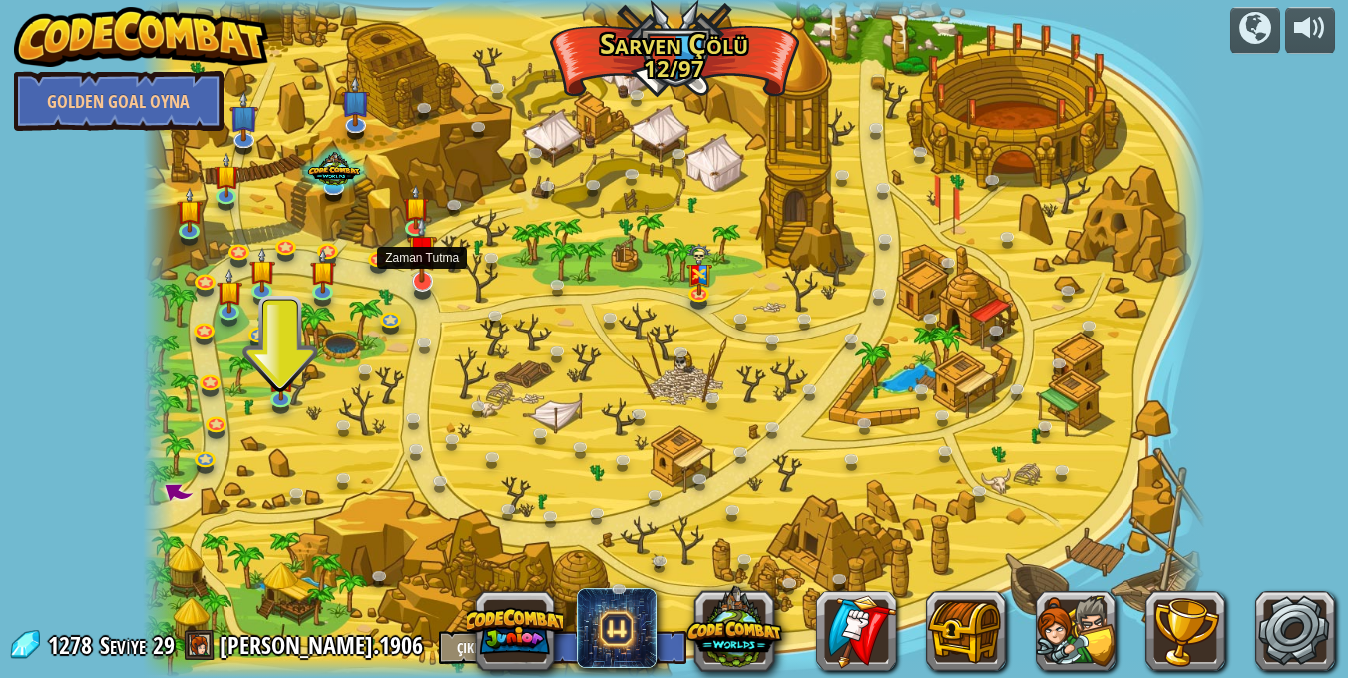
click at [420, 278] on img at bounding box center [421, 250] width 29 height 68
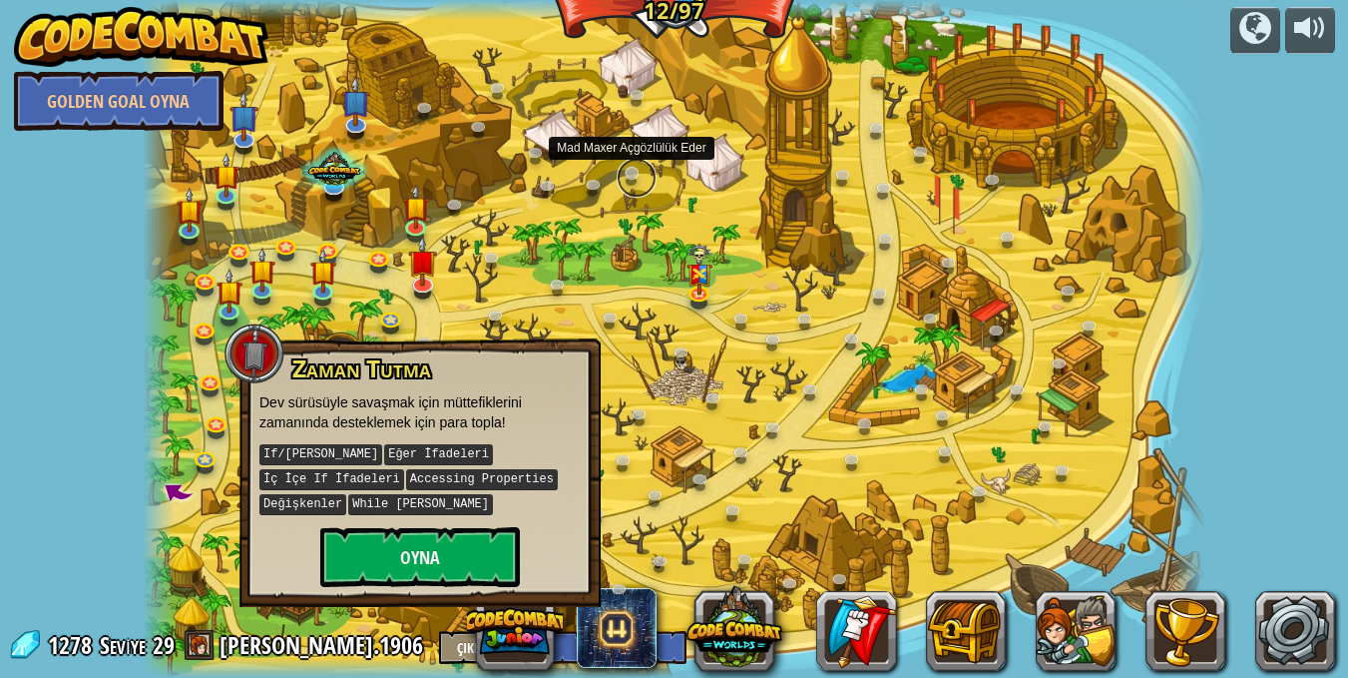
click at [634, 181] on link at bounding box center [637, 178] width 40 height 40
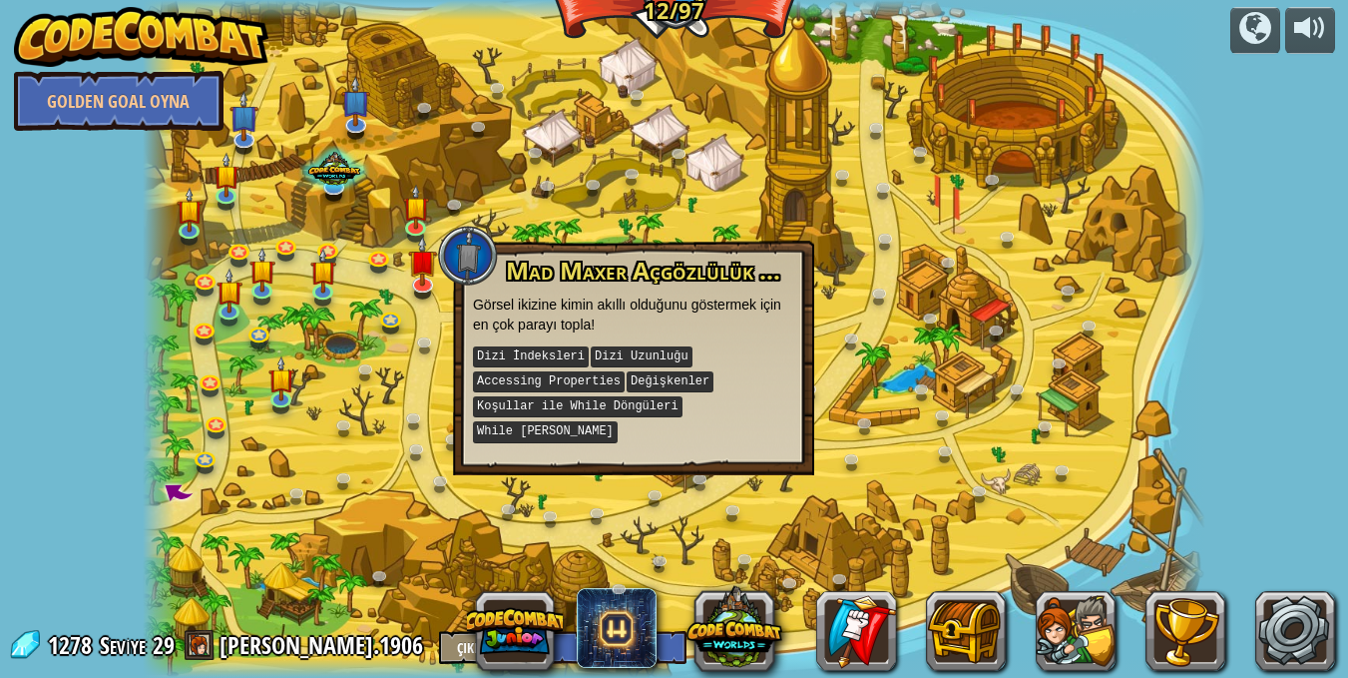
click at [664, 201] on div at bounding box center [675, 339] width 1064 height 678
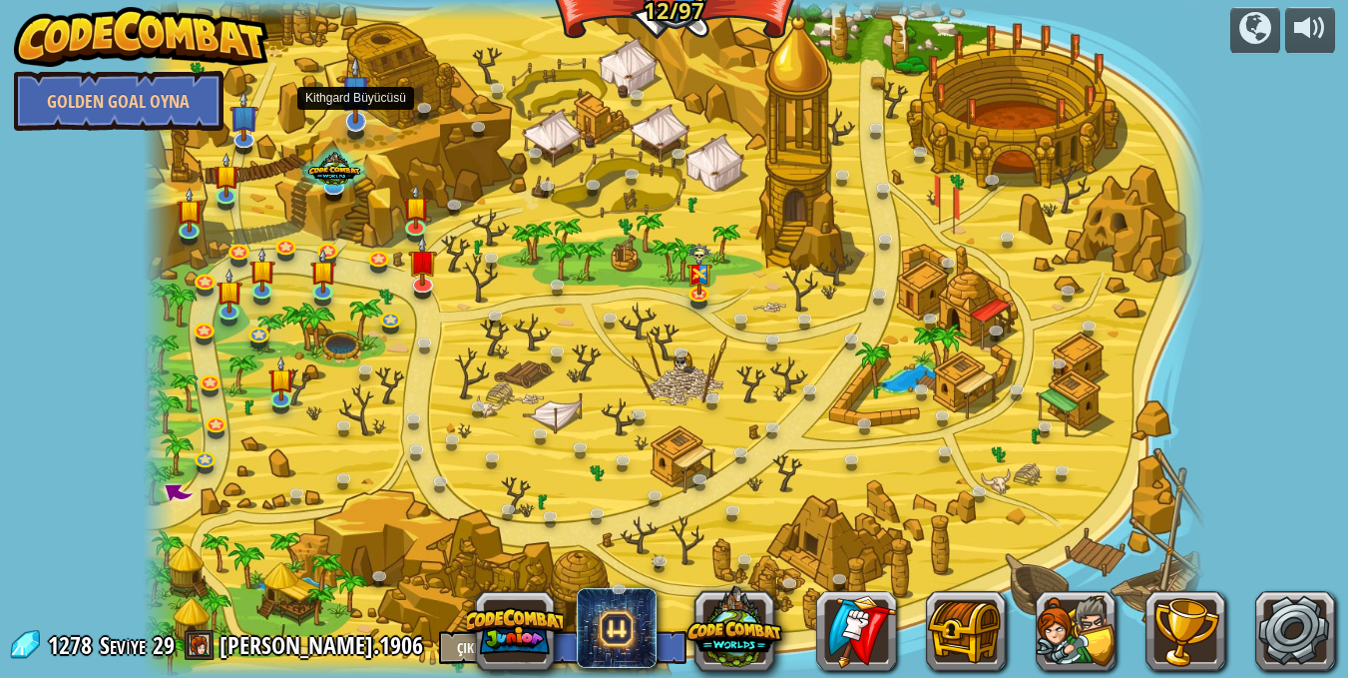
click at [345, 116] on img at bounding box center [355, 90] width 29 height 68
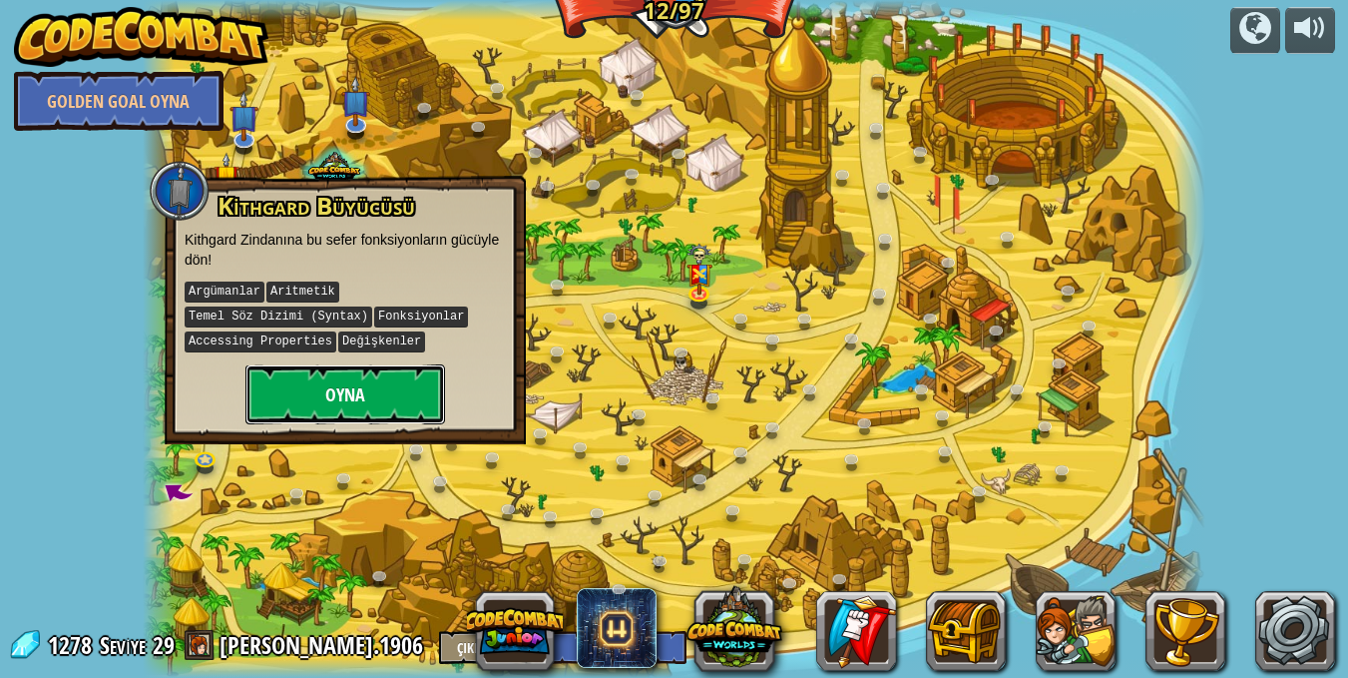
click at [370, 364] on button "Oyna" at bounding box center [346, 394] width 200 height 60
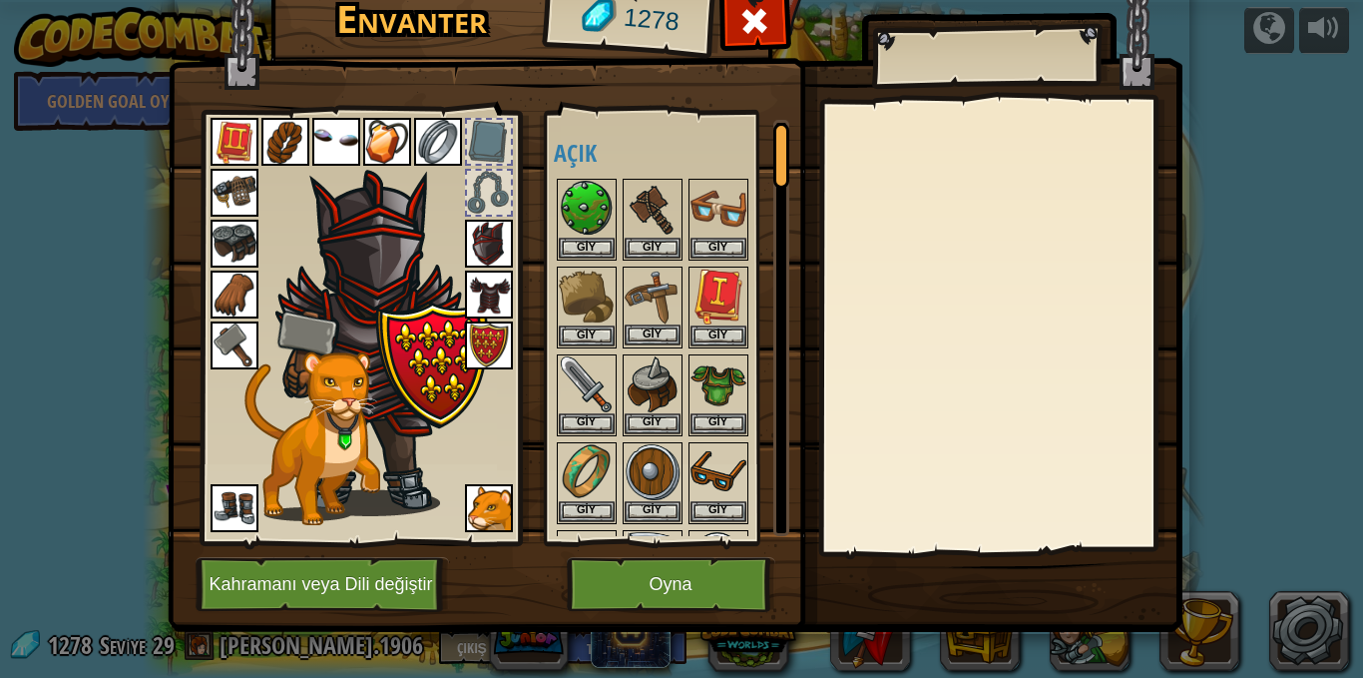
click at [653, 280] on img at bounding box center [653, 296] width 56 height 56
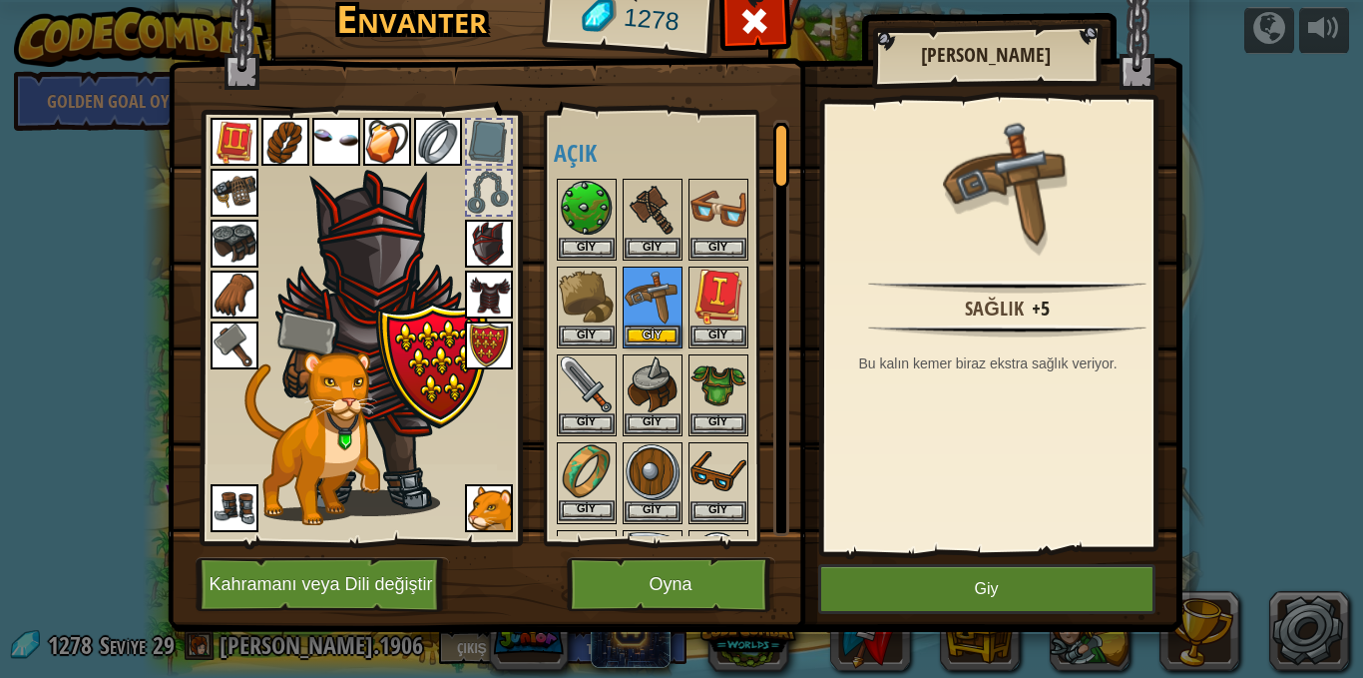
click at [580, 468] on img at bounding box center [587, 472] width 56 height 56
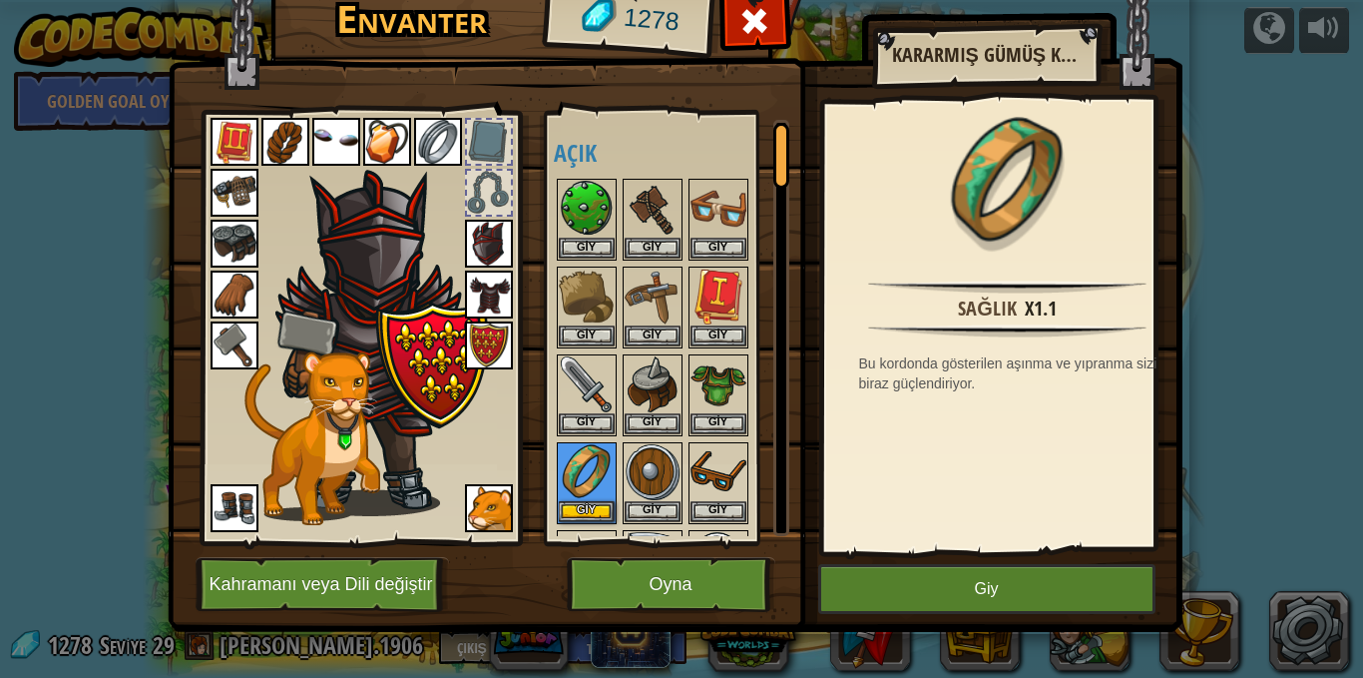
click at [438, 151] on img at bounding box center [438, 142] width 48 height 48
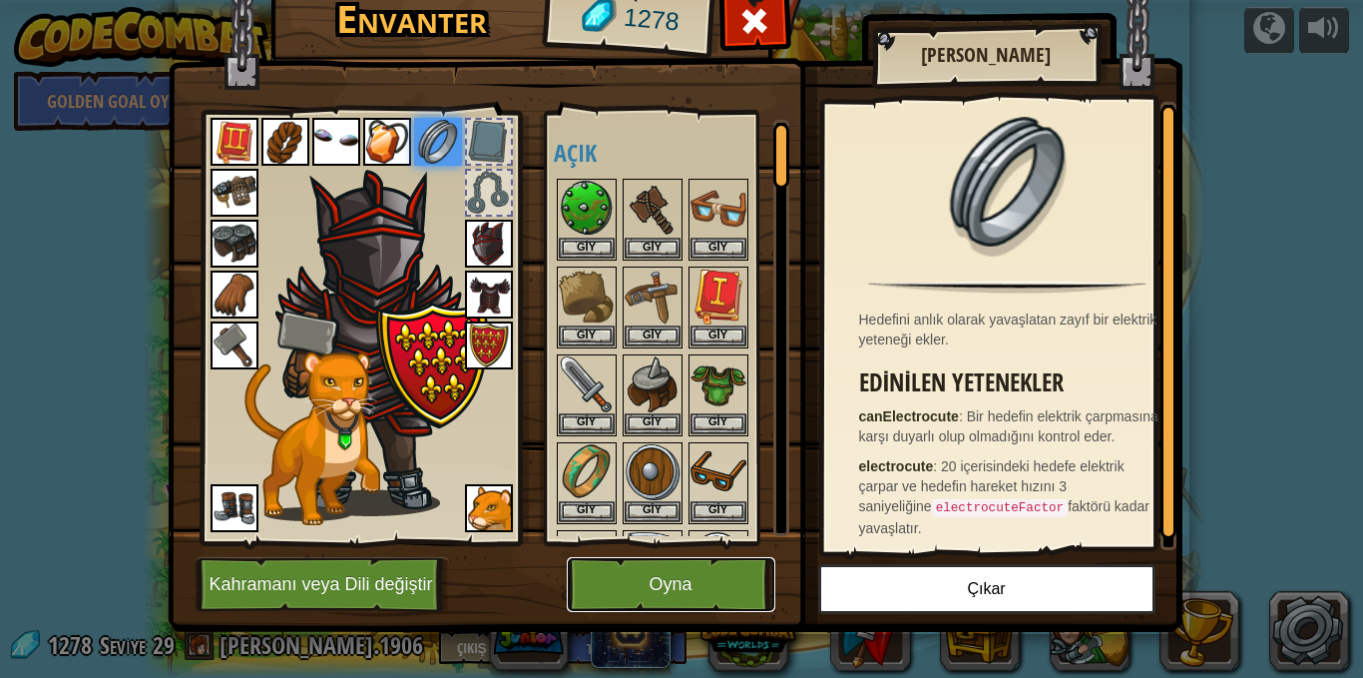
click at [691, 568] on button "Oyna" at bounding box center [671, 584] width 209 height 55
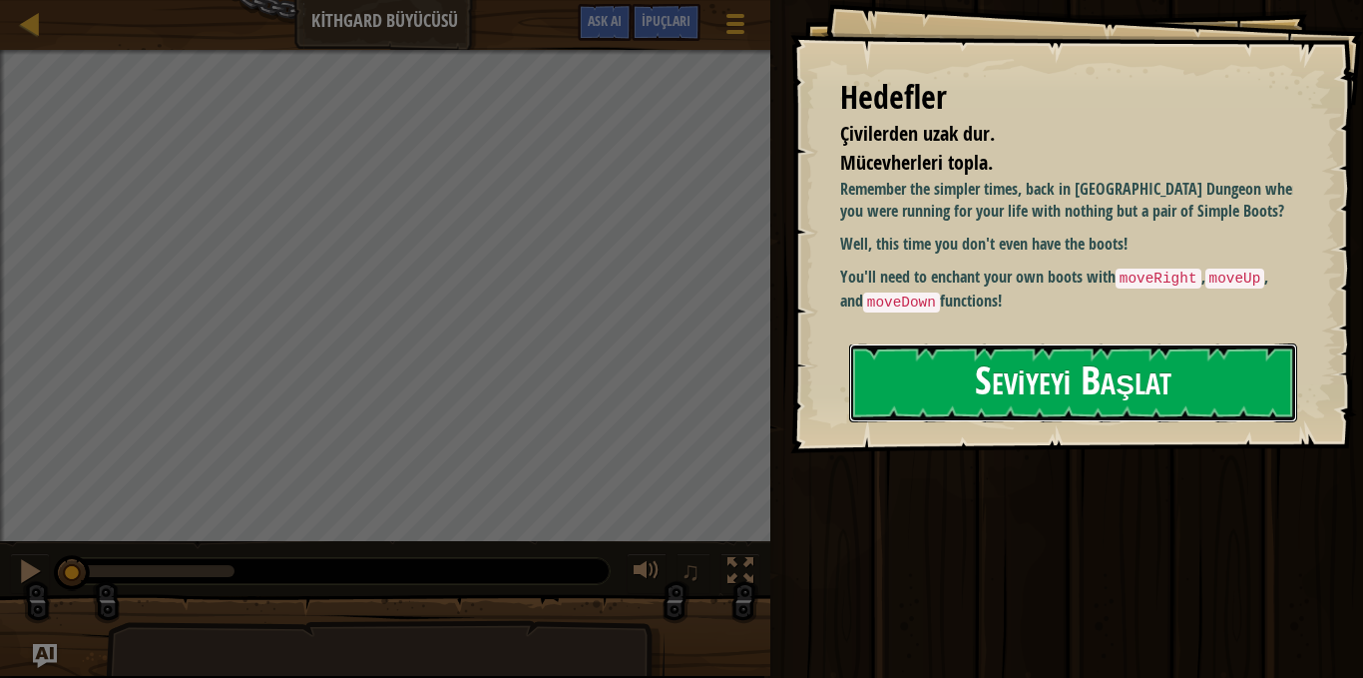
click at [1024, 369] on button "Seviyeyi Başlat" at bounding box center [1073, 382] width 448 height 79
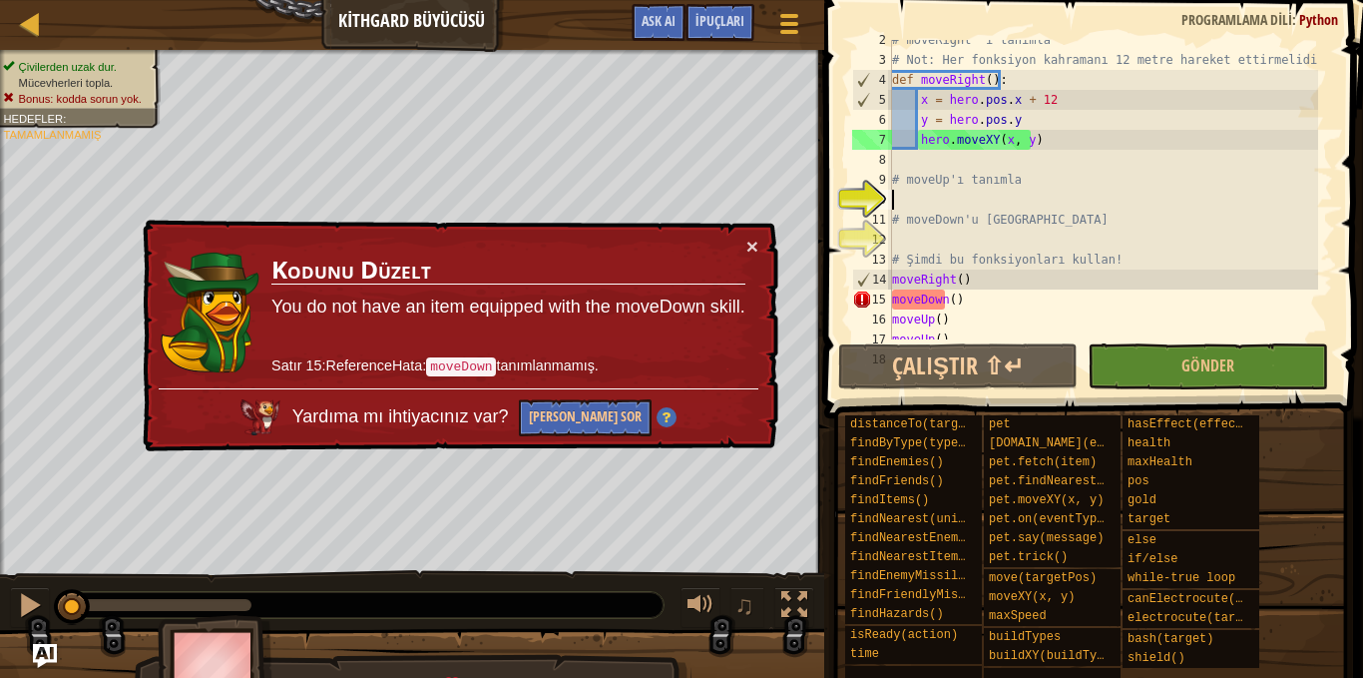
scroll to position [30, 0]
click at [751, 247] on button "×" at bounding box center [753, 246] width 12 height 21
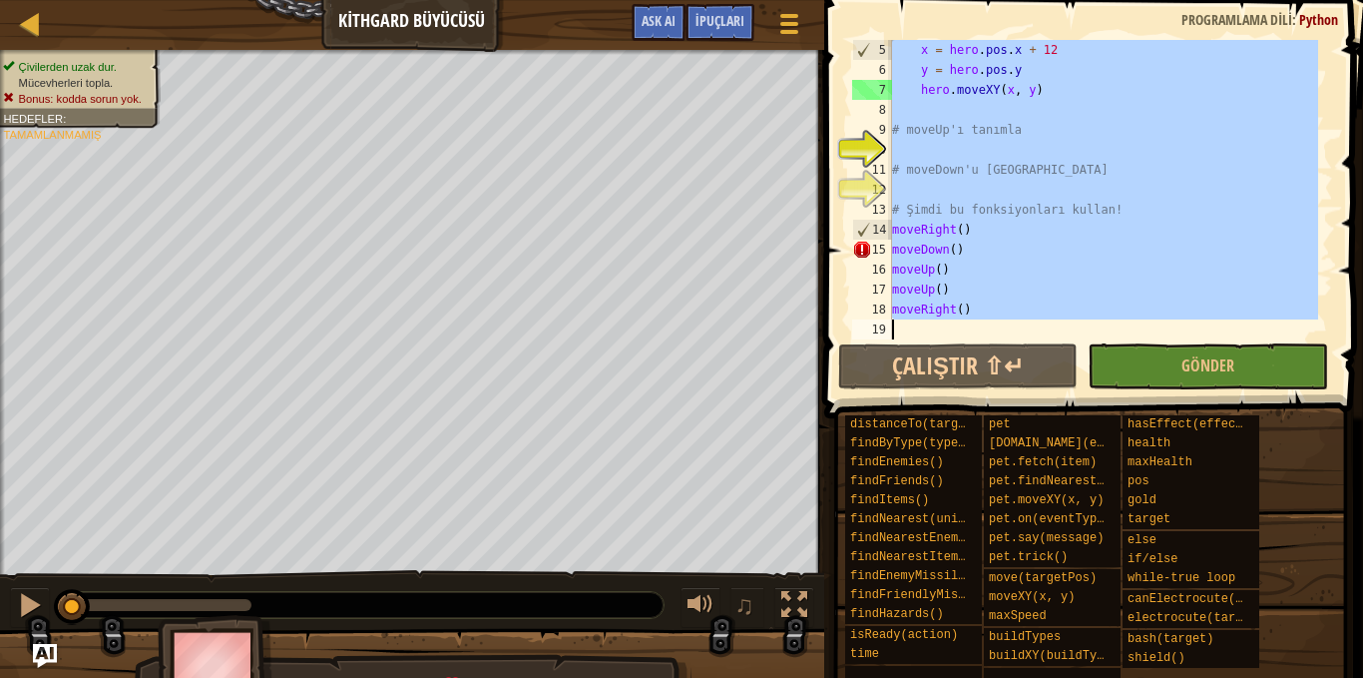
scroll to position [80, 0]
drag, startPoint x: 895, startPoint y: 81, endPoint x: 1021, endPoint y: 410, distance: 352.5
click at [1021, 410] on div "İpuçları 5 6 7 8 9 10 11 12 13 14 [PHONE_NUMBER] = hero . pos . x + 12 y = hero…" at bounding box center [1090, 334] width 545 height 668
type textarea "moveRight()"
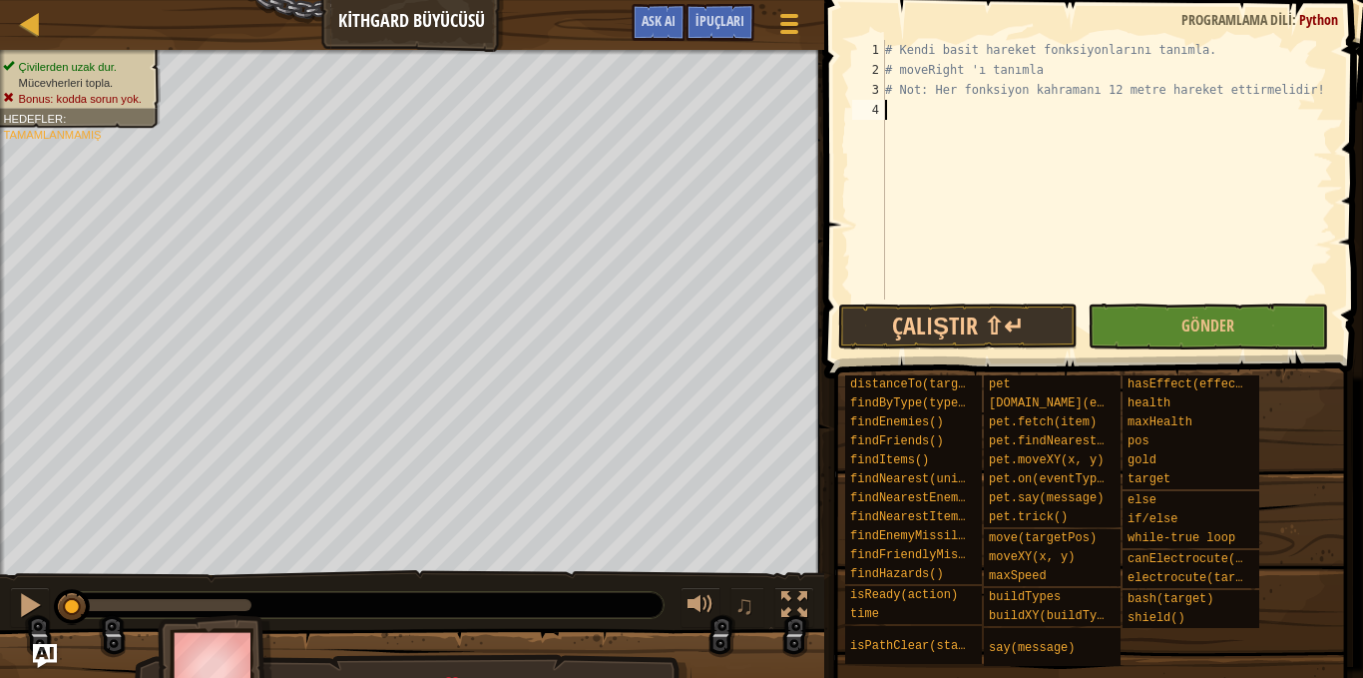
type textarea "h"
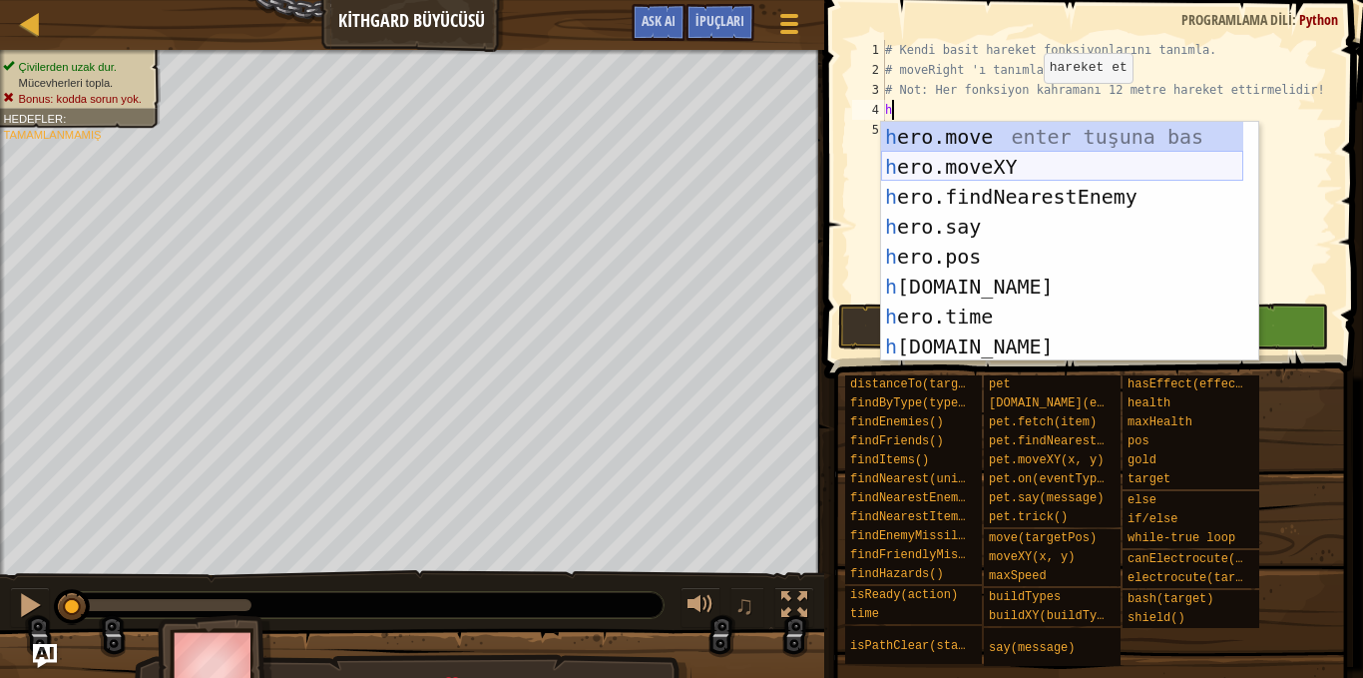
scroll to position [0, 0]
click at [35, 29] on div at bounding box center [30, 23] width 25 height 25
select select "tr"
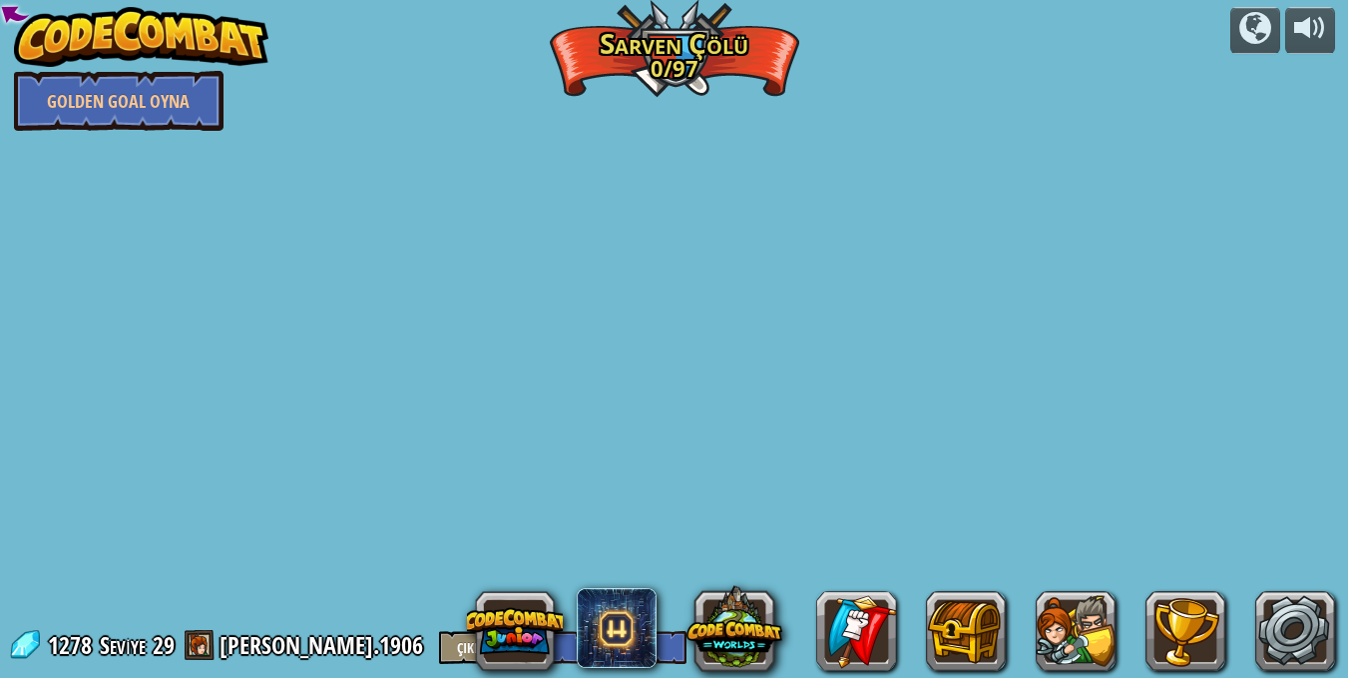
select select "tr"
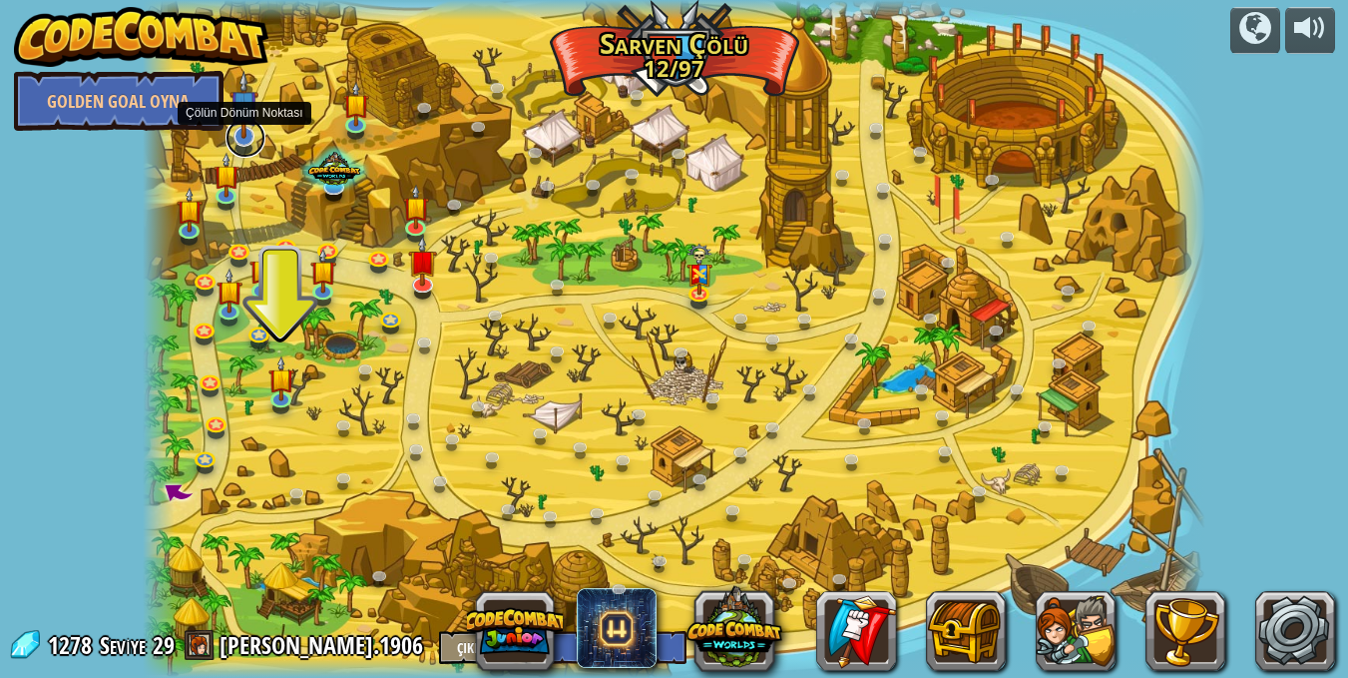
click at [242, 140] on link at bounding box center [246, 138] width 40 height 40
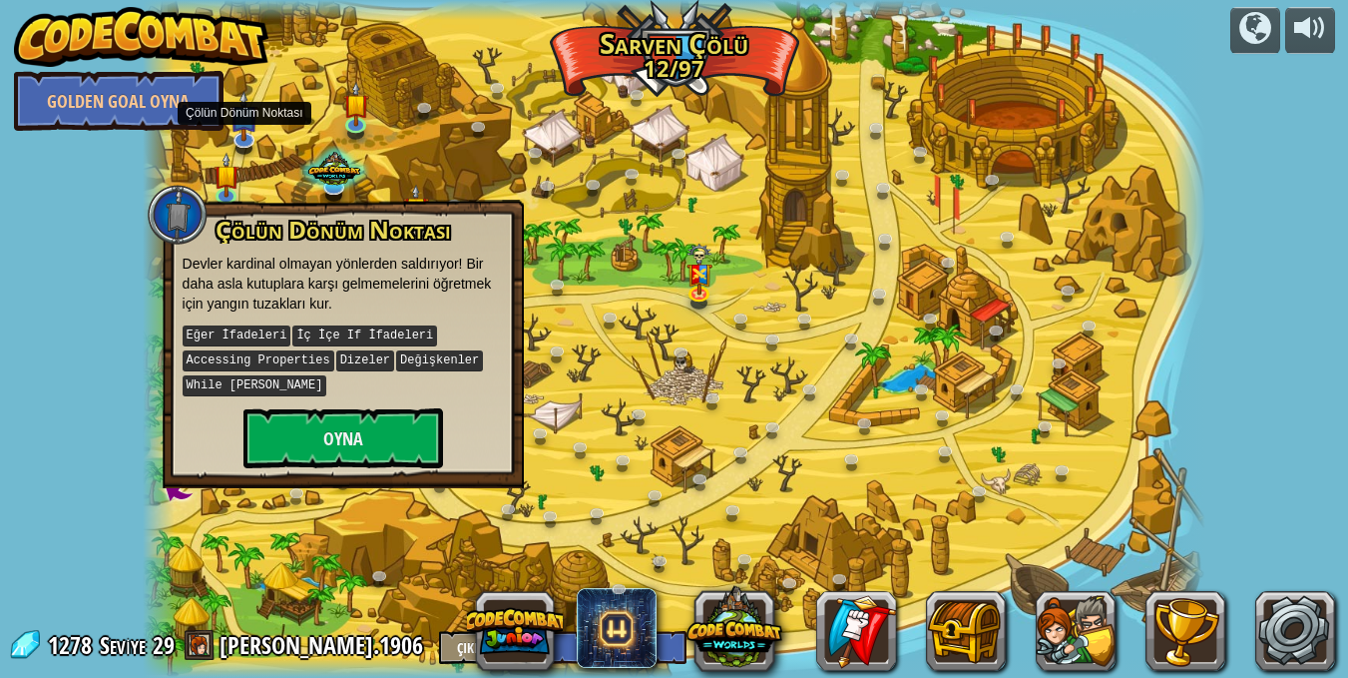
click at [290, 128] on div at bounding box center [675, 339] width 1064 height 678
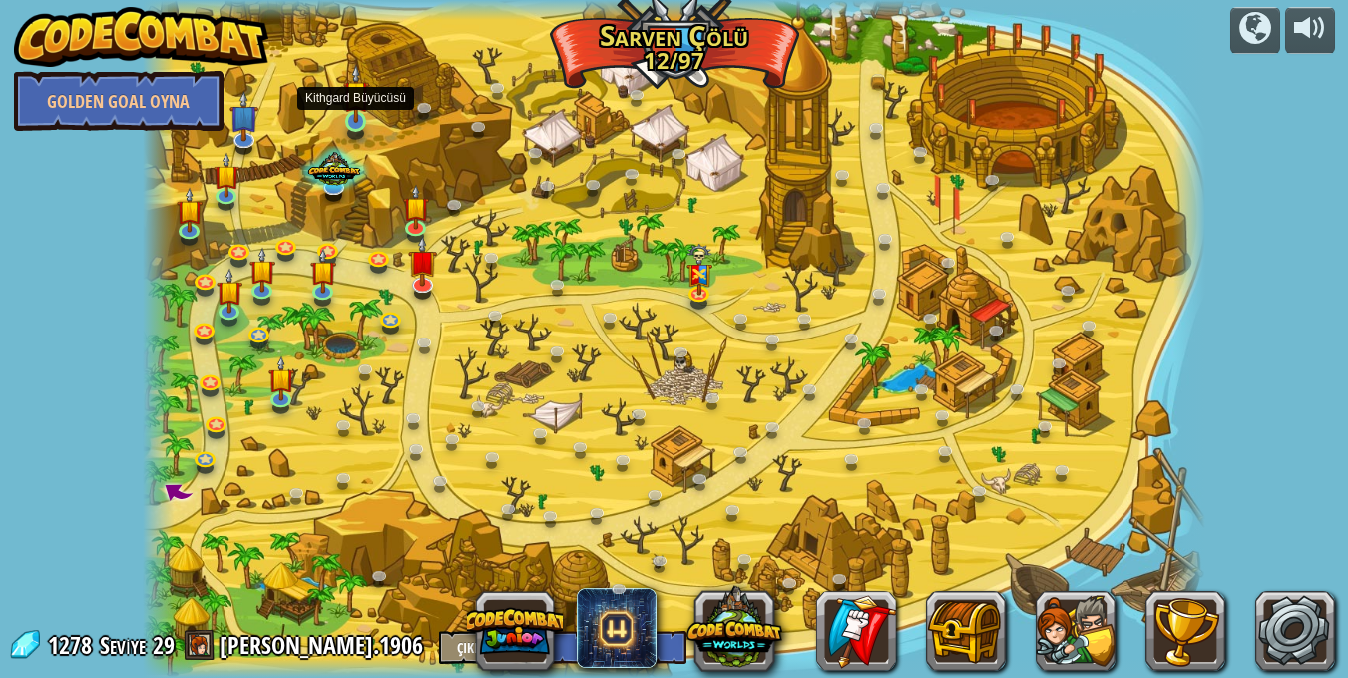
click at [361, 115] on img at bounding box center [356, 94] width 26 height 60
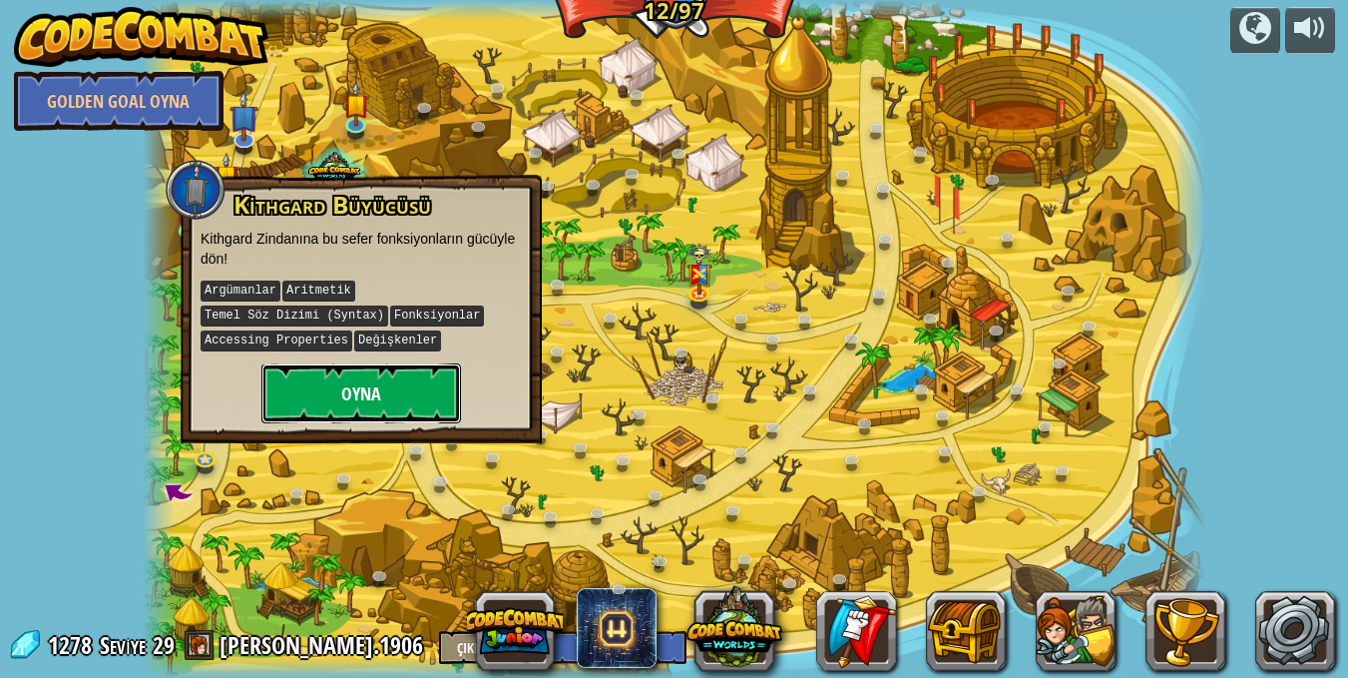
click at [371, 363] on button "Oyna" at bounding box center [361, 393] width 200 height 60
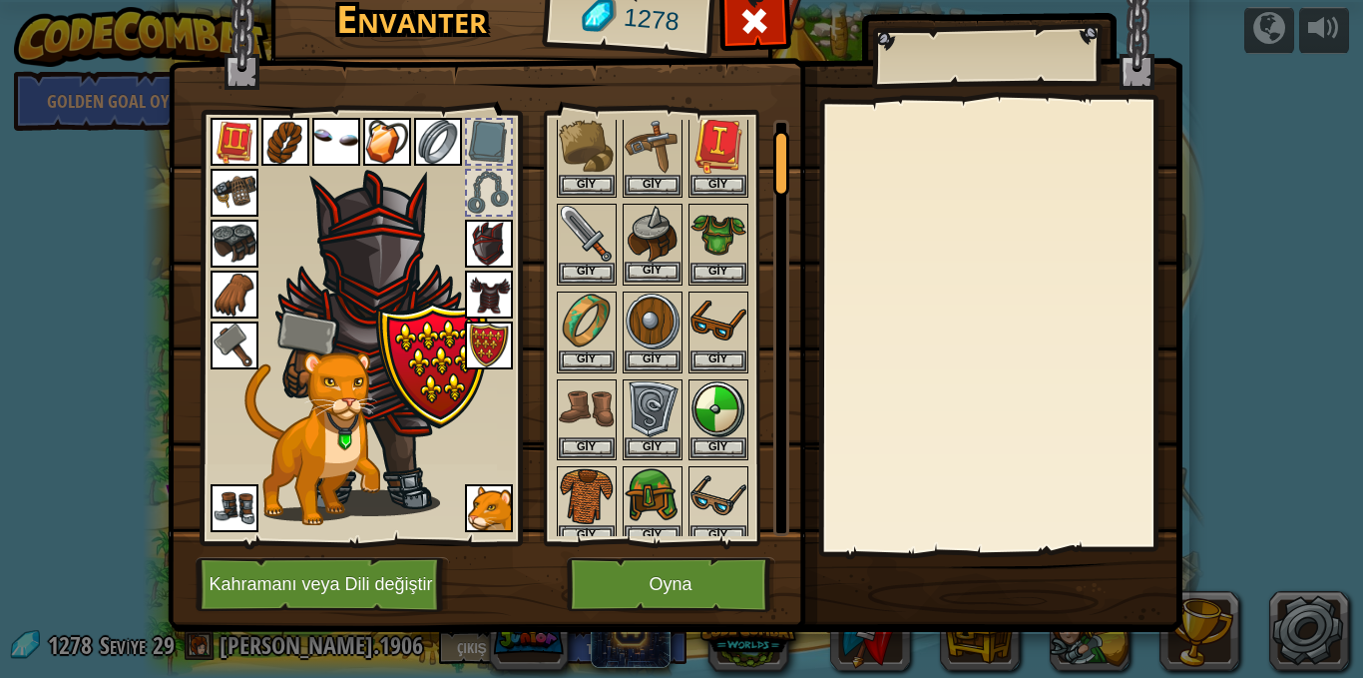
scroll to position [200, 0]
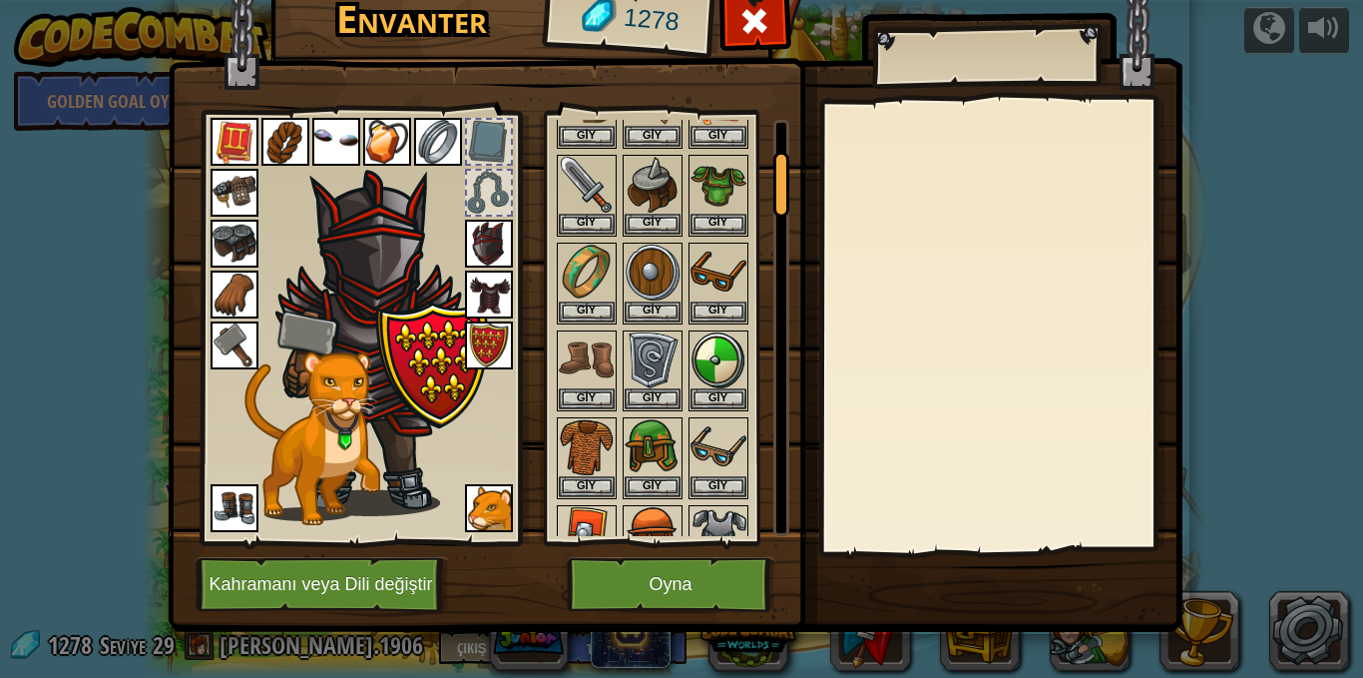
click at [233, 345] on img at bounding box center [235, 345] width 48 height 48
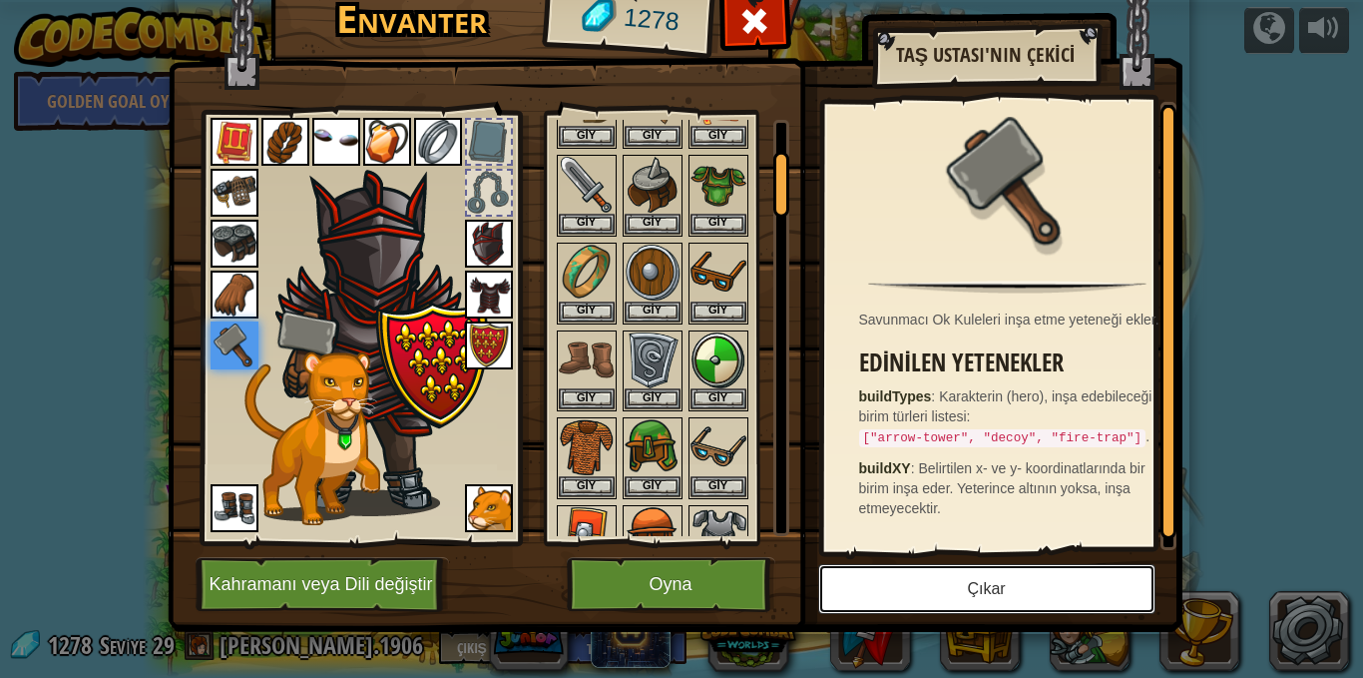
click at [948, 590] on button "Çıkar" at bounding box center [986, 589] width 337 height 50
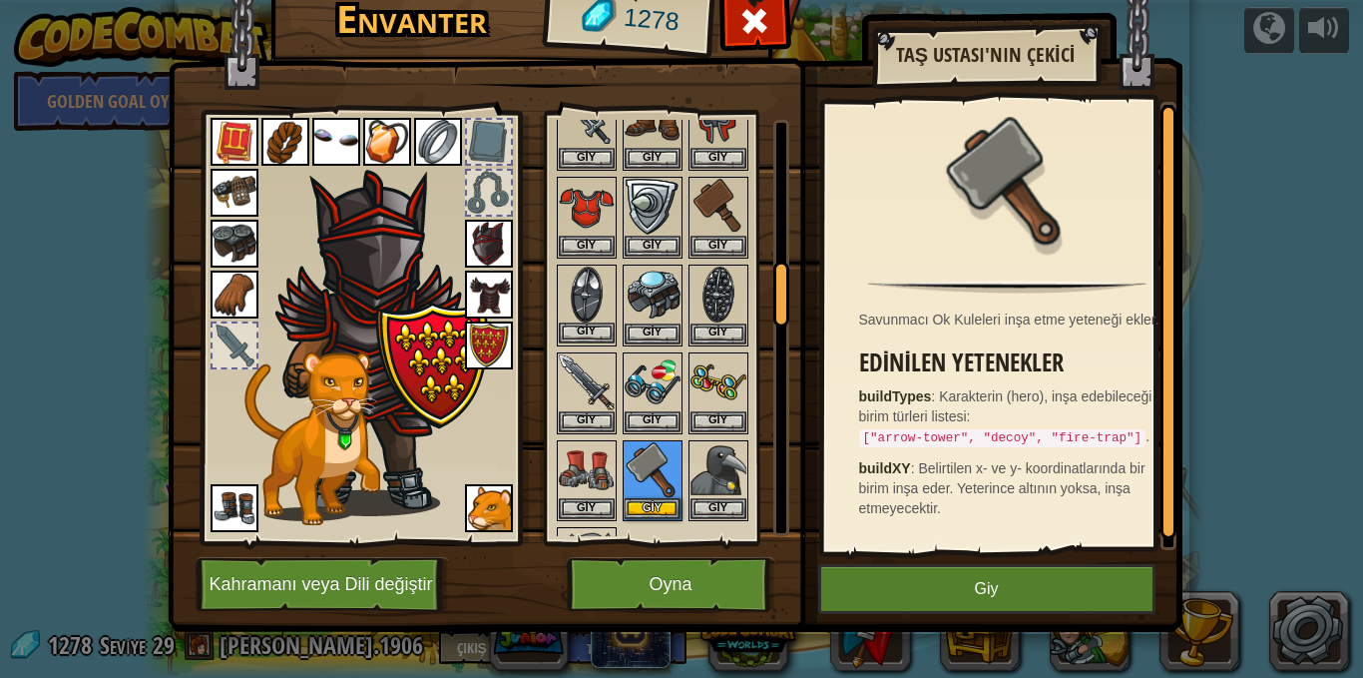
scroll to position [998, 0]
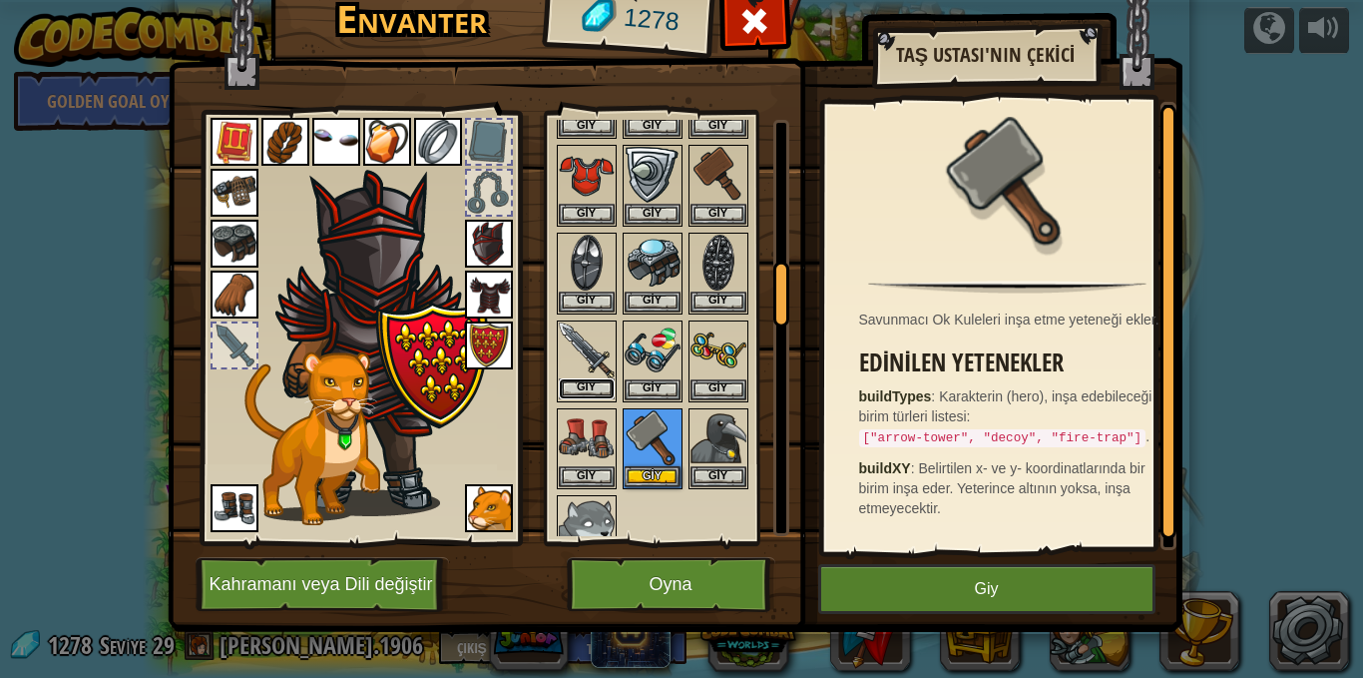
click at [596, 390] on button "Giy" at bounding box center [587, 388] width 56 height 21
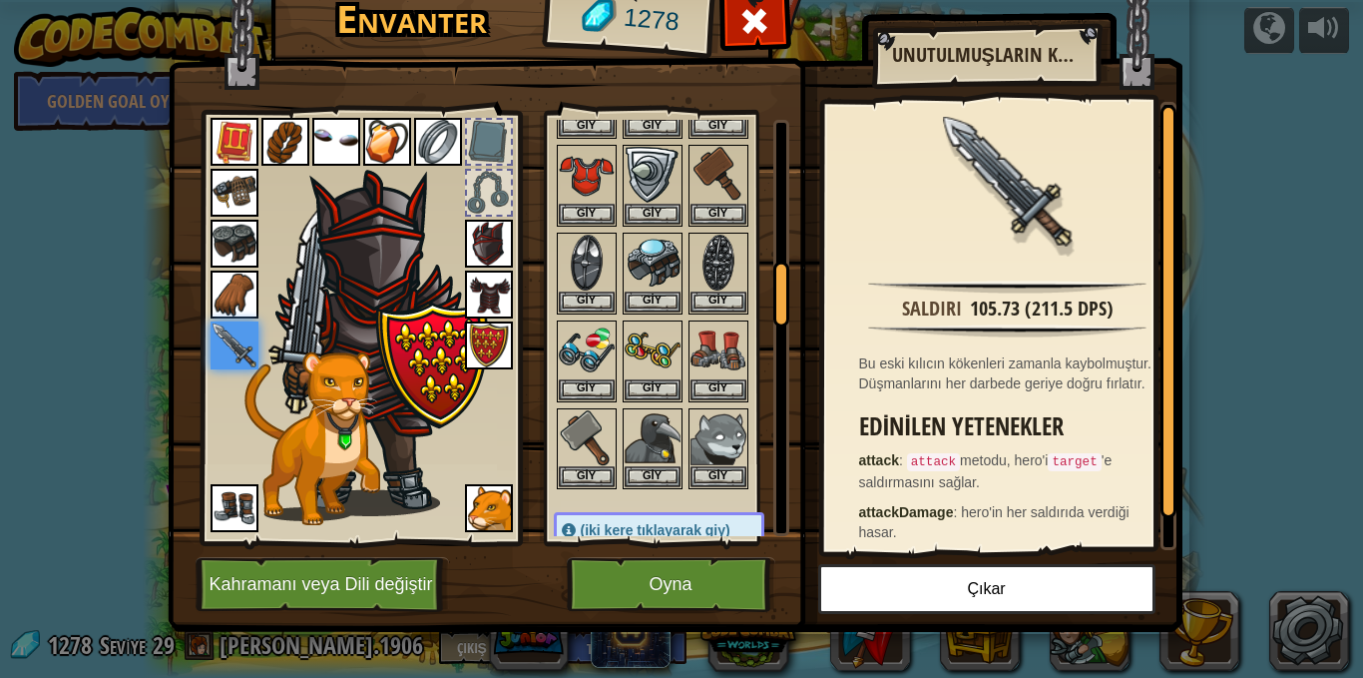
click at [232, 510] on img at bounding box center [235, 508] width 48 height 48
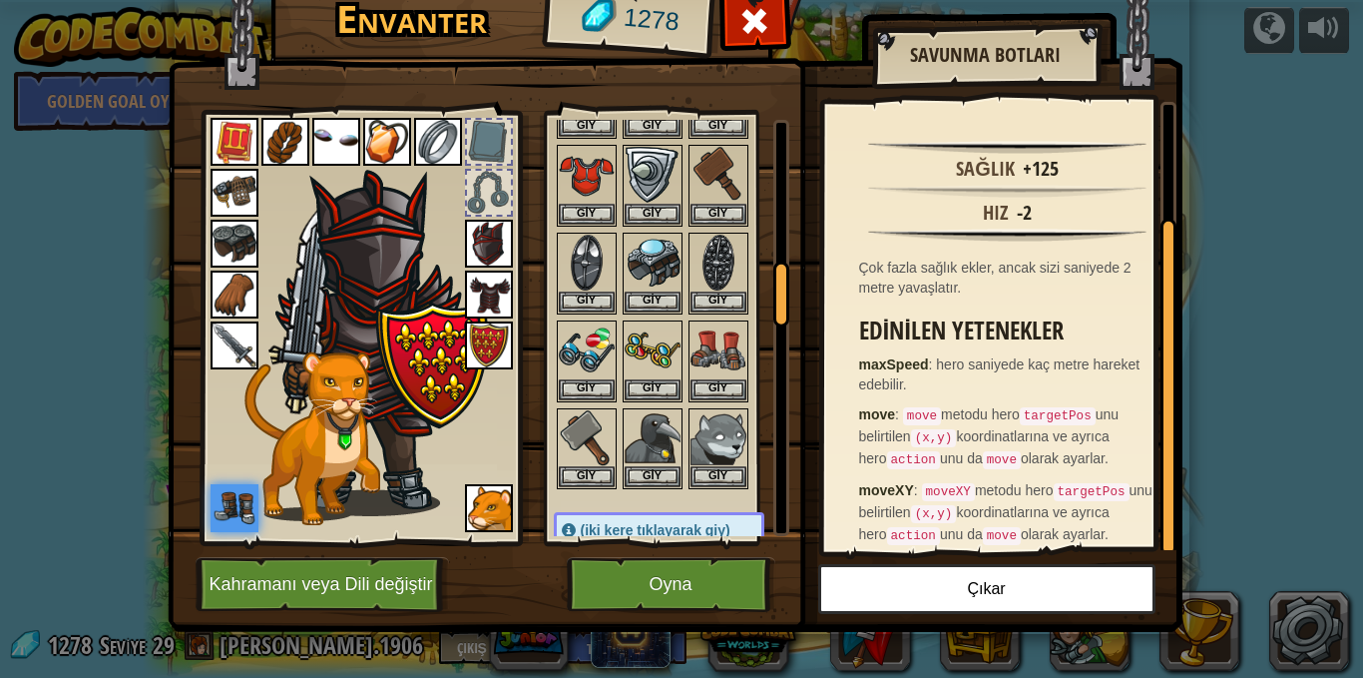
scroll to position [144, 0]
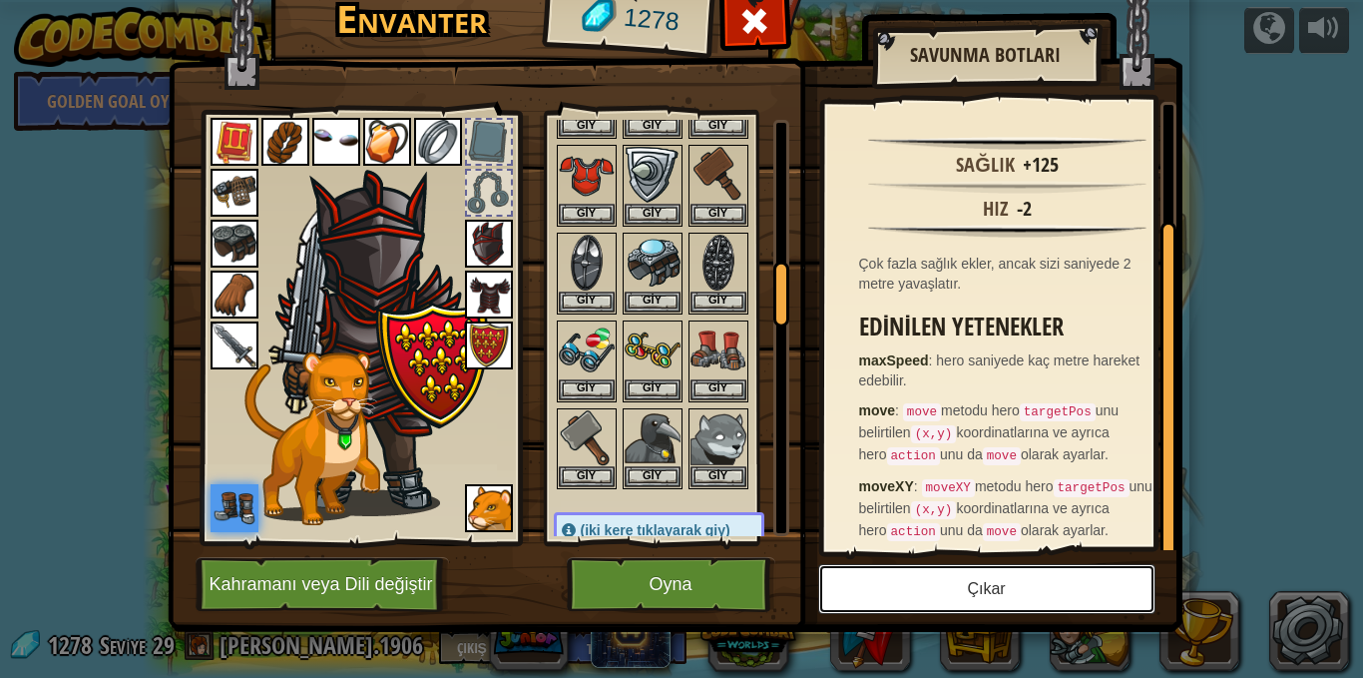
click at [961, 587] on button "Çıkar" at bounding box center [986, 589] width 337 height 50
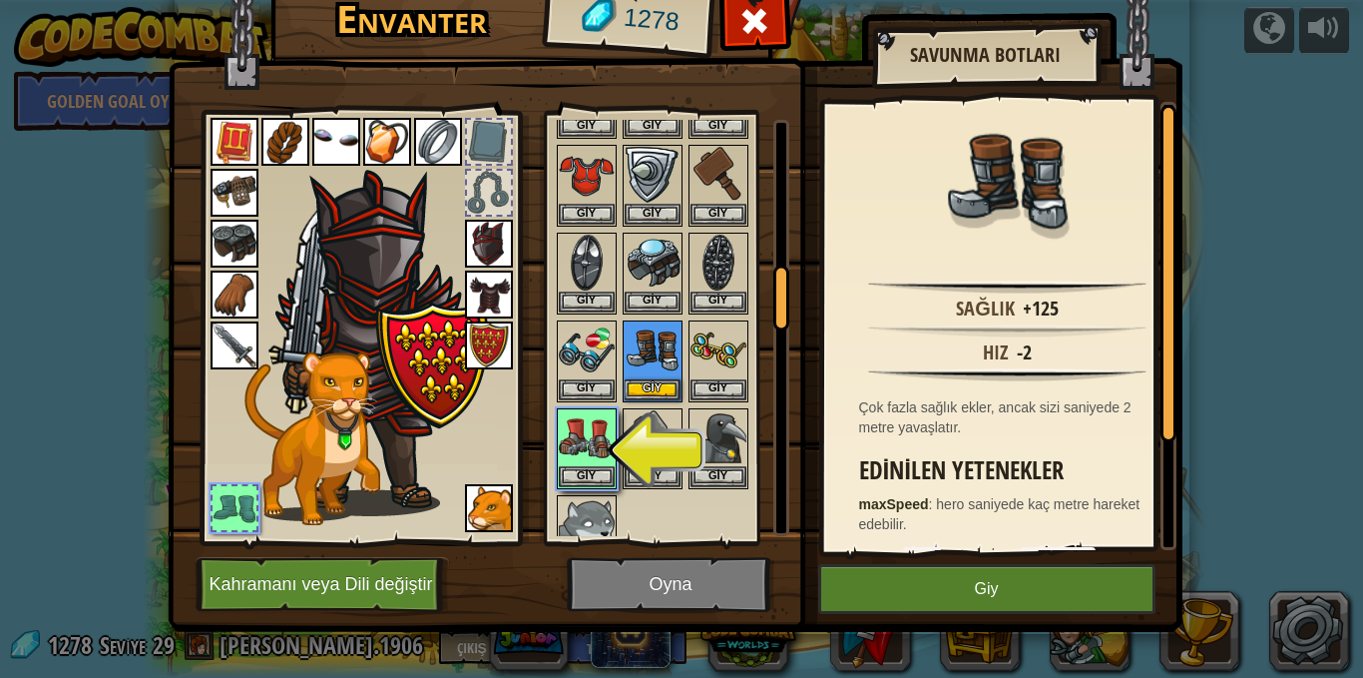
scroll to position [1098, 0]
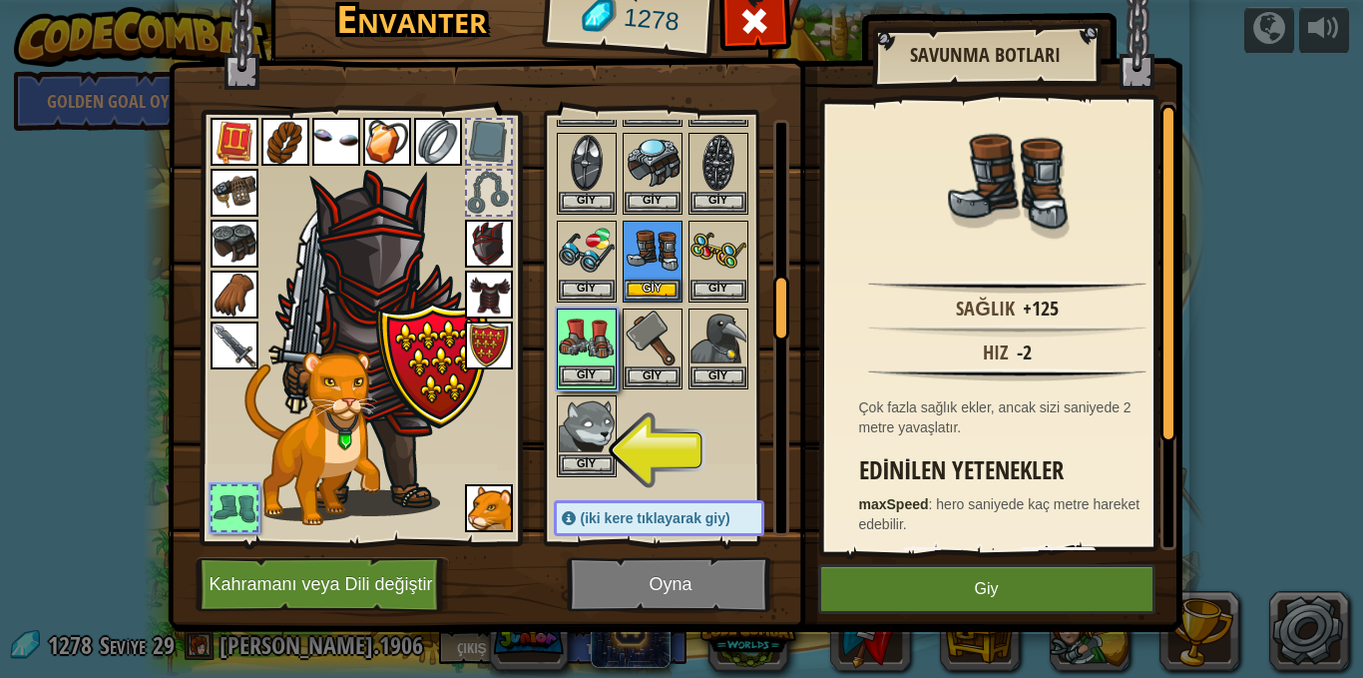
click at [570, 326] on img at bounding box center [587, 338] width 56 height 56
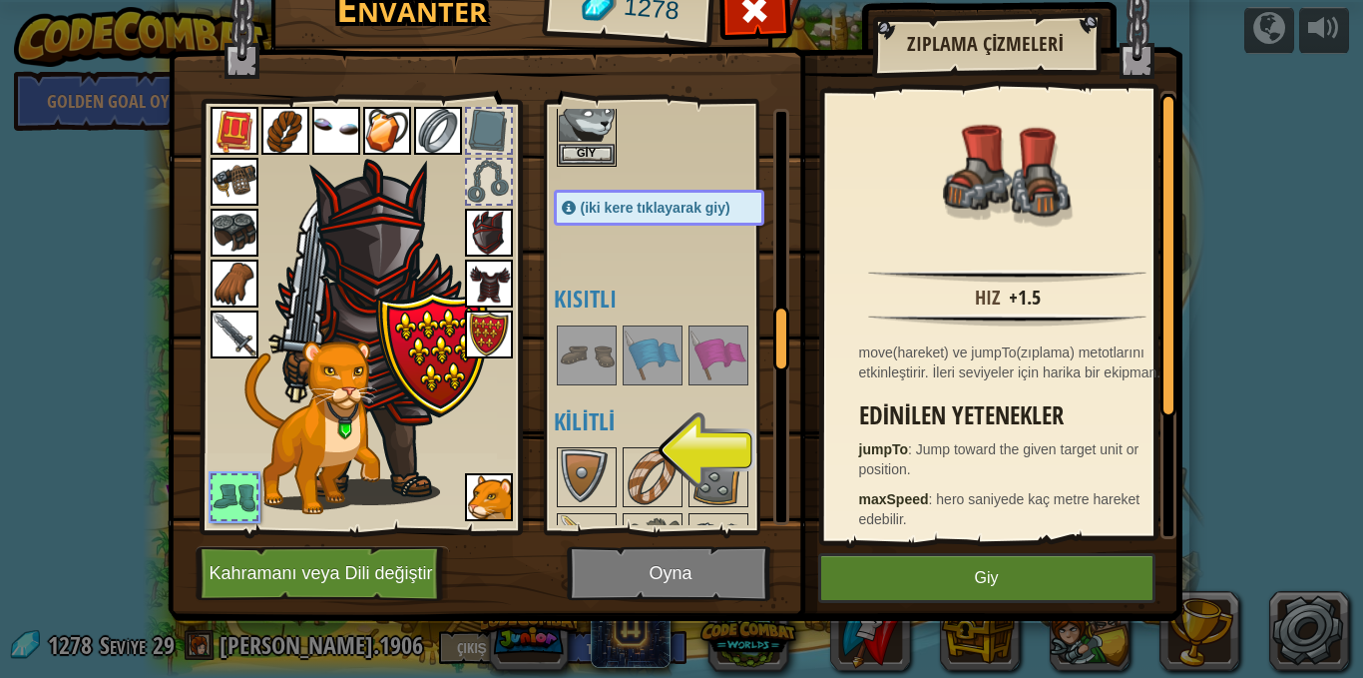
scroll to position [1198, 0]
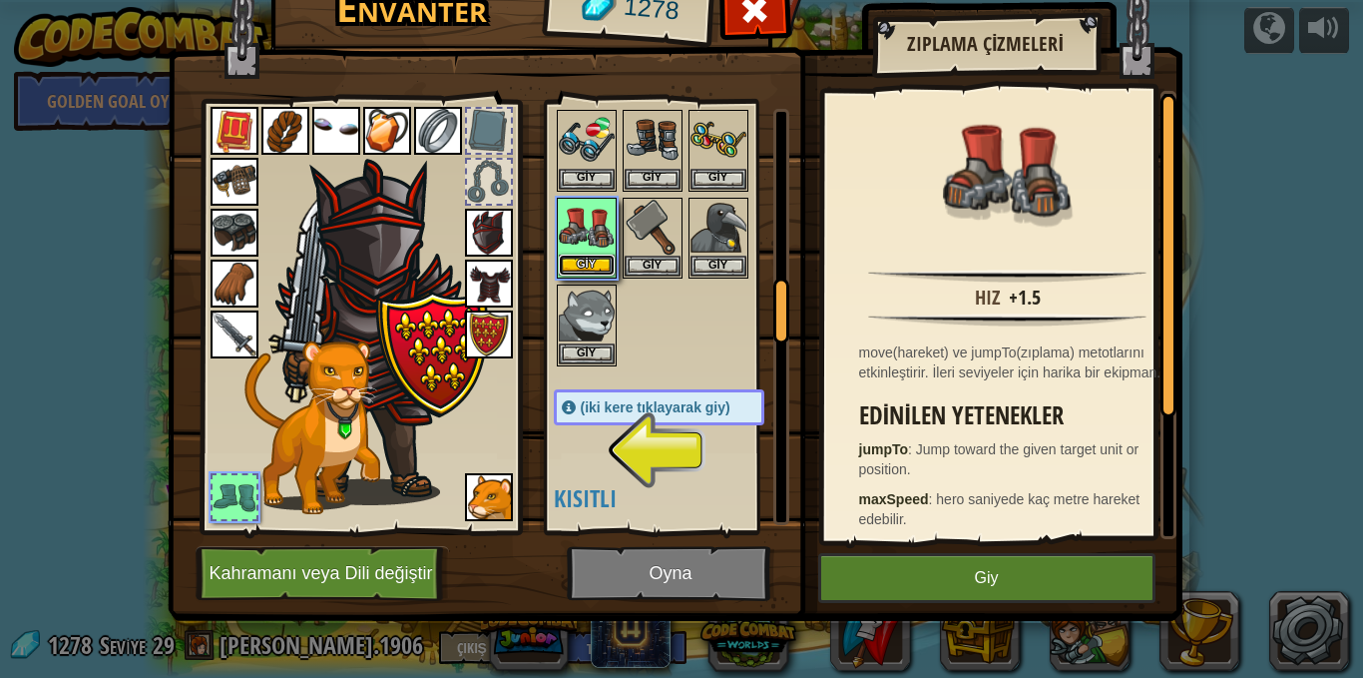
click at [576, 265] on button "Giy" at bounding box center [587, 264] width 56 height 21
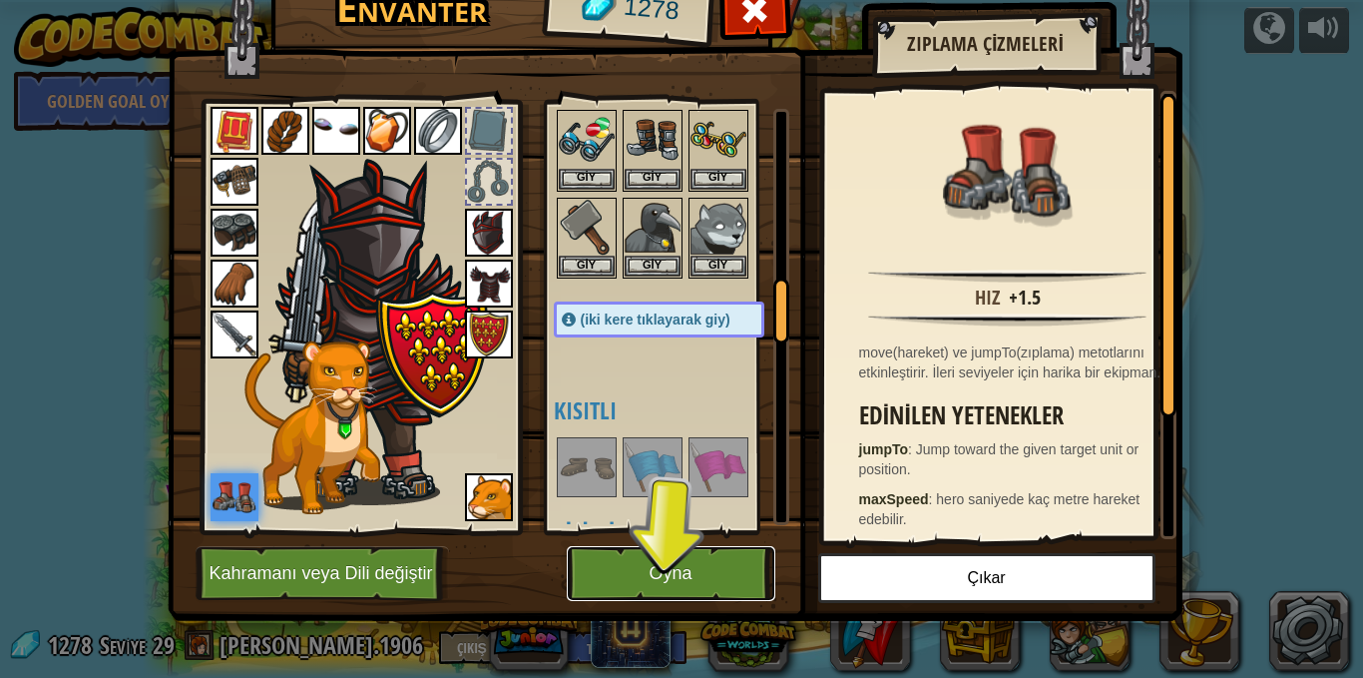
click at [716, 571] on button "Oyna" at bounding box center [671, 573] width 209 height 55
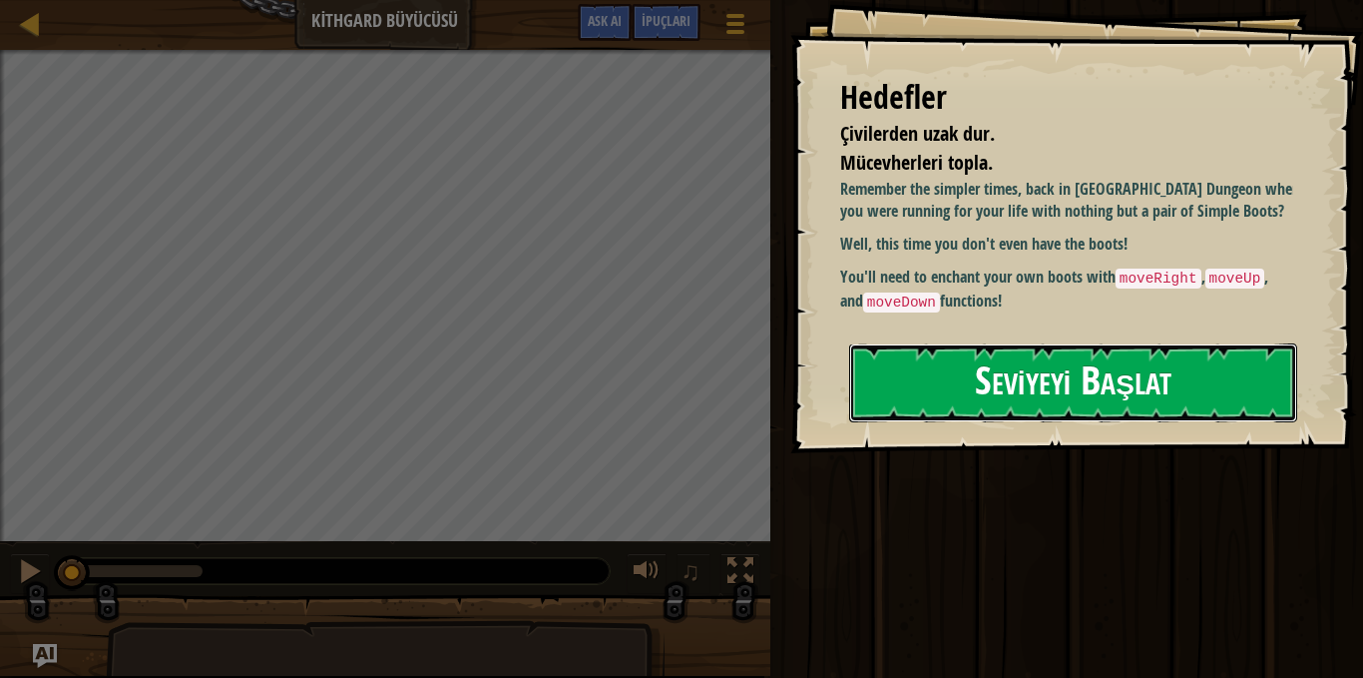
click at [1037, 383] on button "Seviyeyi Başlat" at bounding box center [1073, 382] width 448 height 79
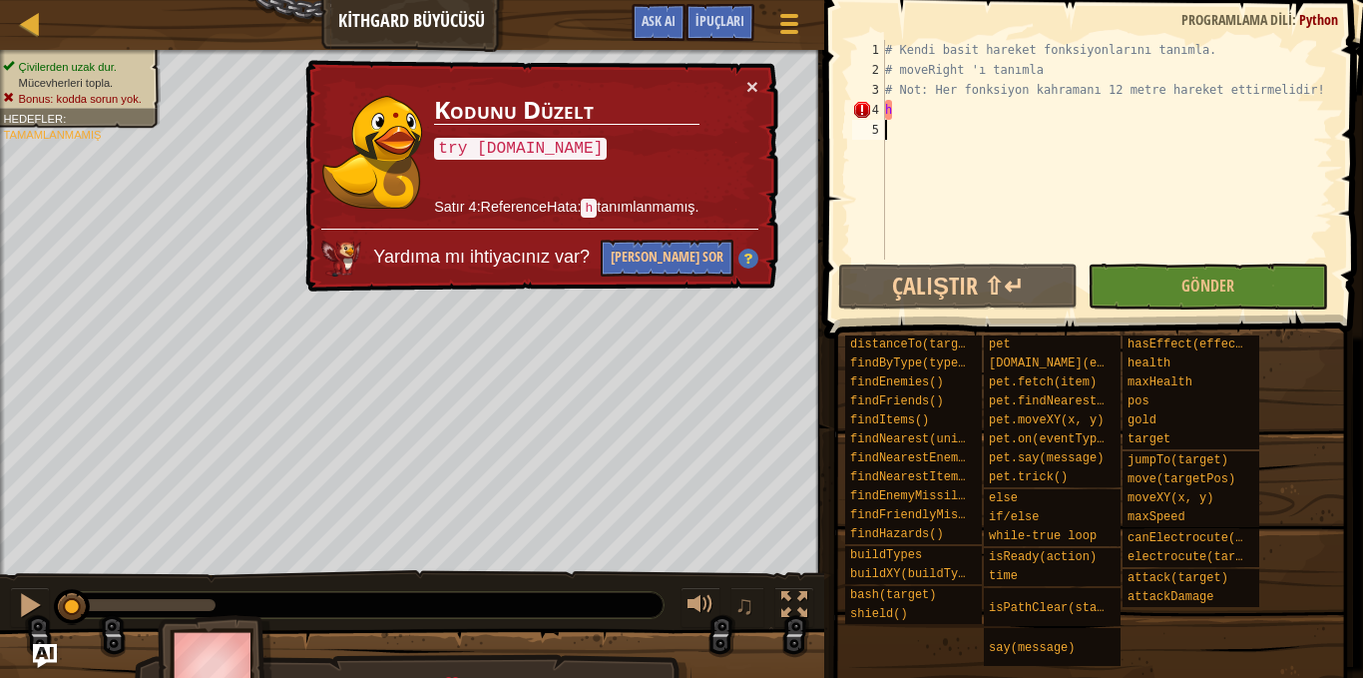
click at [902, 103] on div "# Kendi basit hareket fonksiyonlarını tanımla. # moveRight 'ı tanımla # Not: He…" at bounding box center [1107, 169] width 452 height 259
type textarea "h"
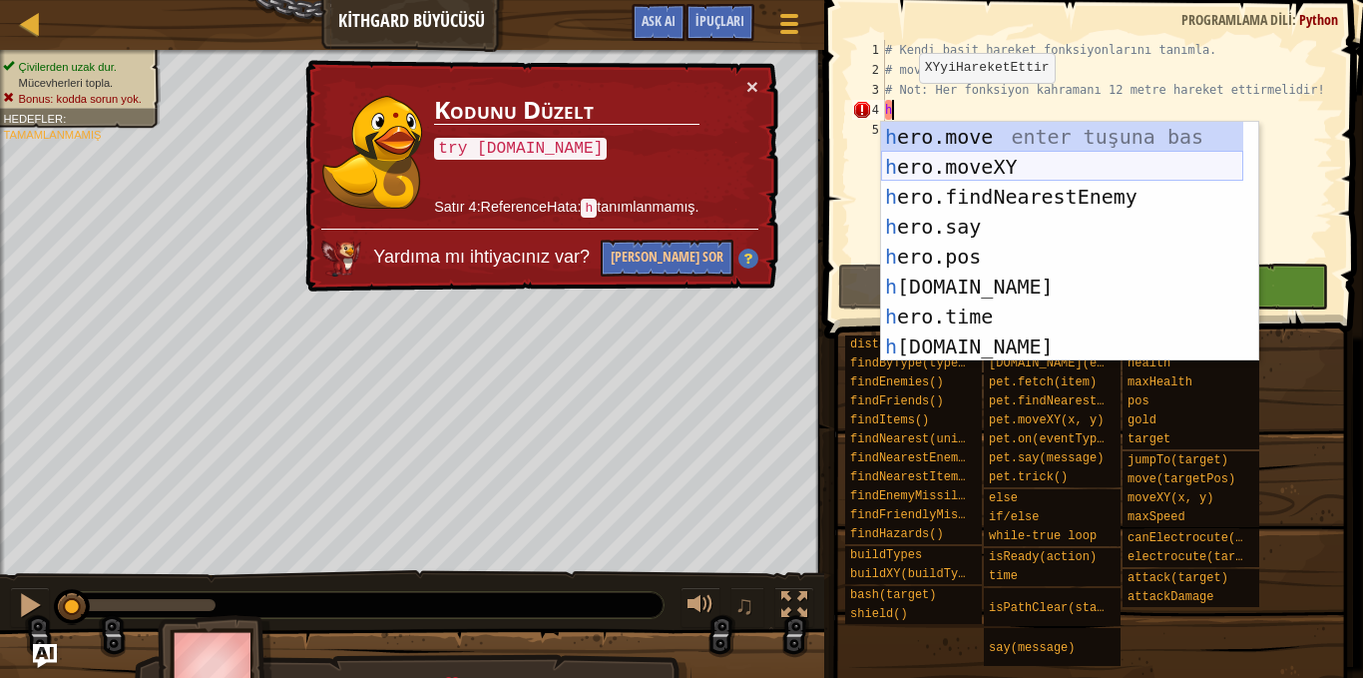
click at [1004, 165] on div "h ero.move enter tuşuna bas h ero.moveXY enter tuşuna bas h ero.findNearestEnem…" at bounding box center [1062, 271] width 362 height 299
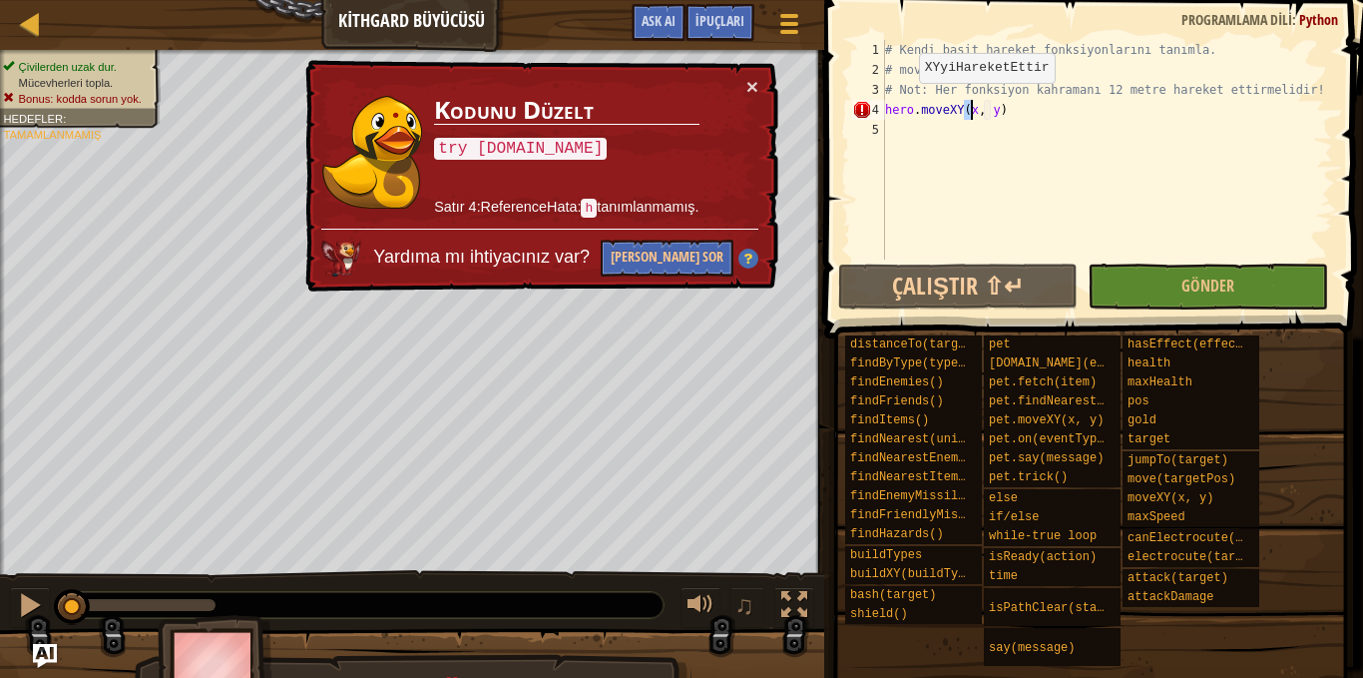
type textarea "hero.moveXY(x, y)"
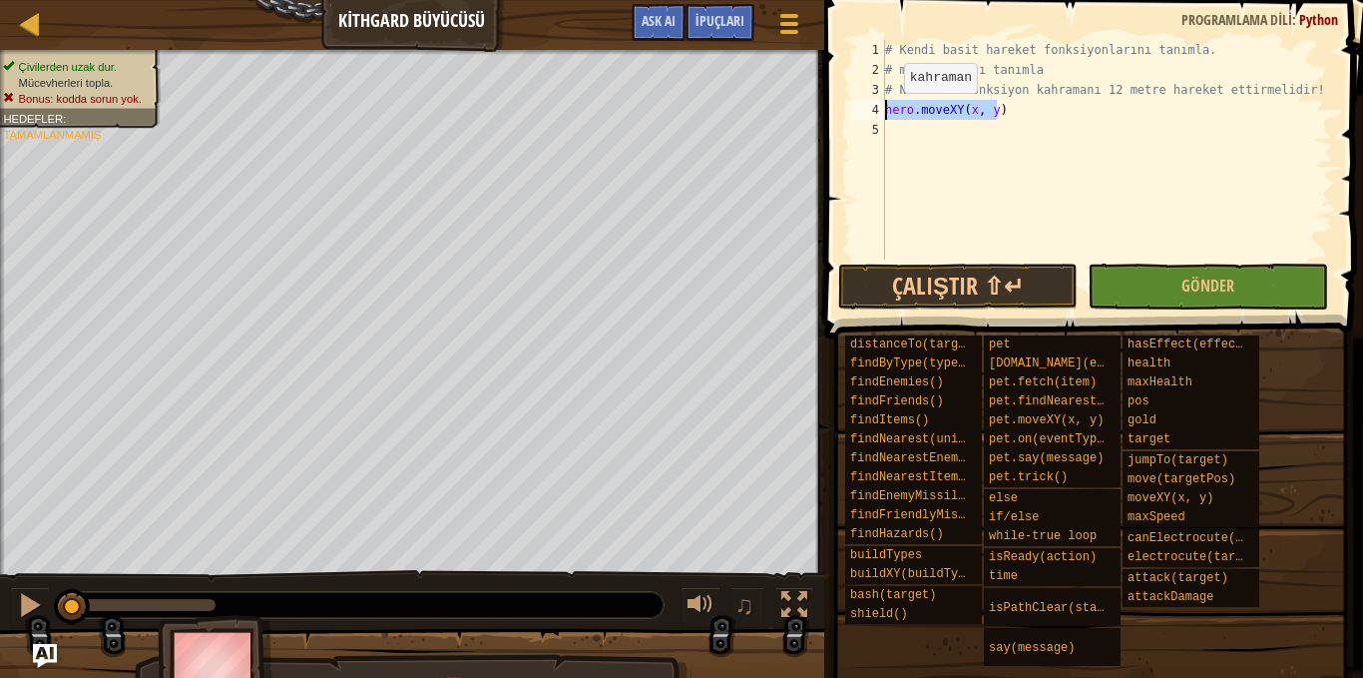
drag, startPoint x: 1005, startPoint y: 108, endPoint x: 872, endPoint y: 118, distance: 133.1
click at [872, 118] on div "hero.moveXY(x, y) 1 2 3 4 5 # Kendi basit hareket fonksiyonlarını tanımla. # mo…" at bounding box center [1090, 150] width 485 height 220
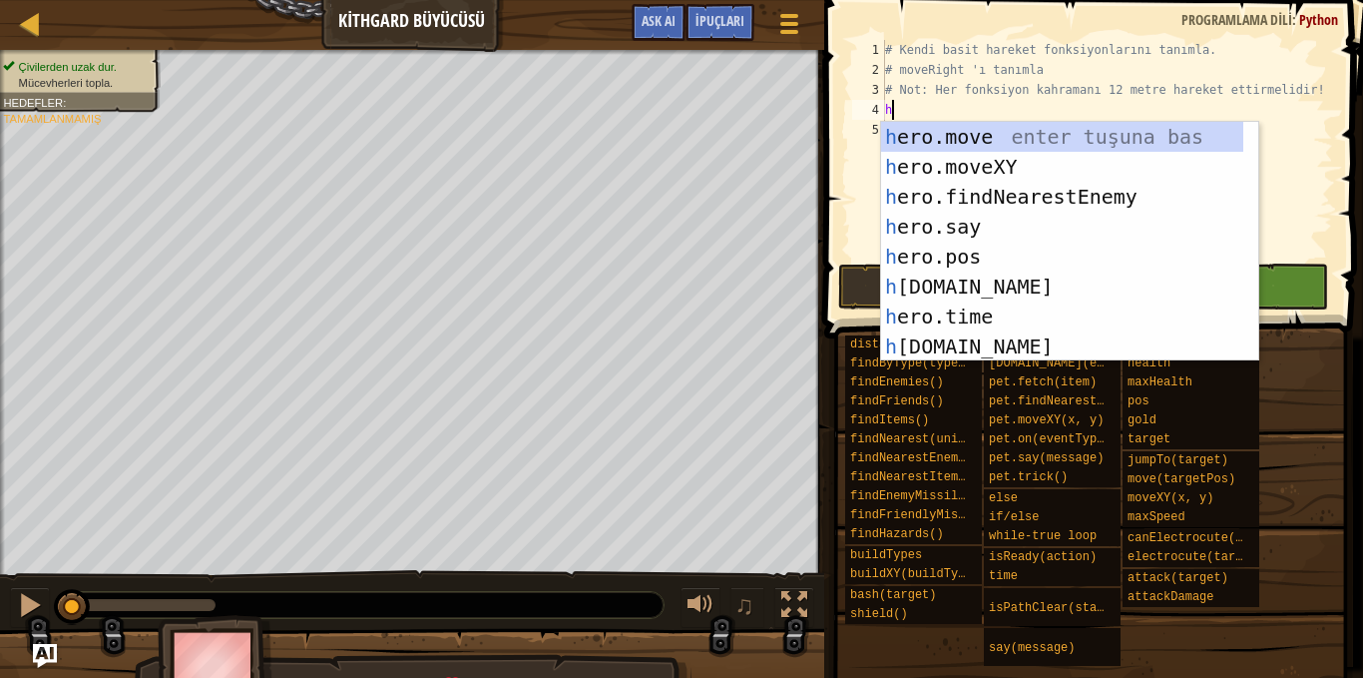
click at [979, 137] on div "h ero.move enter tuşuna bas h ero.moveXY enter tuşuna bas h ero.findNearestEnem…" at bounding box center [1062, 271] width 362 height 299
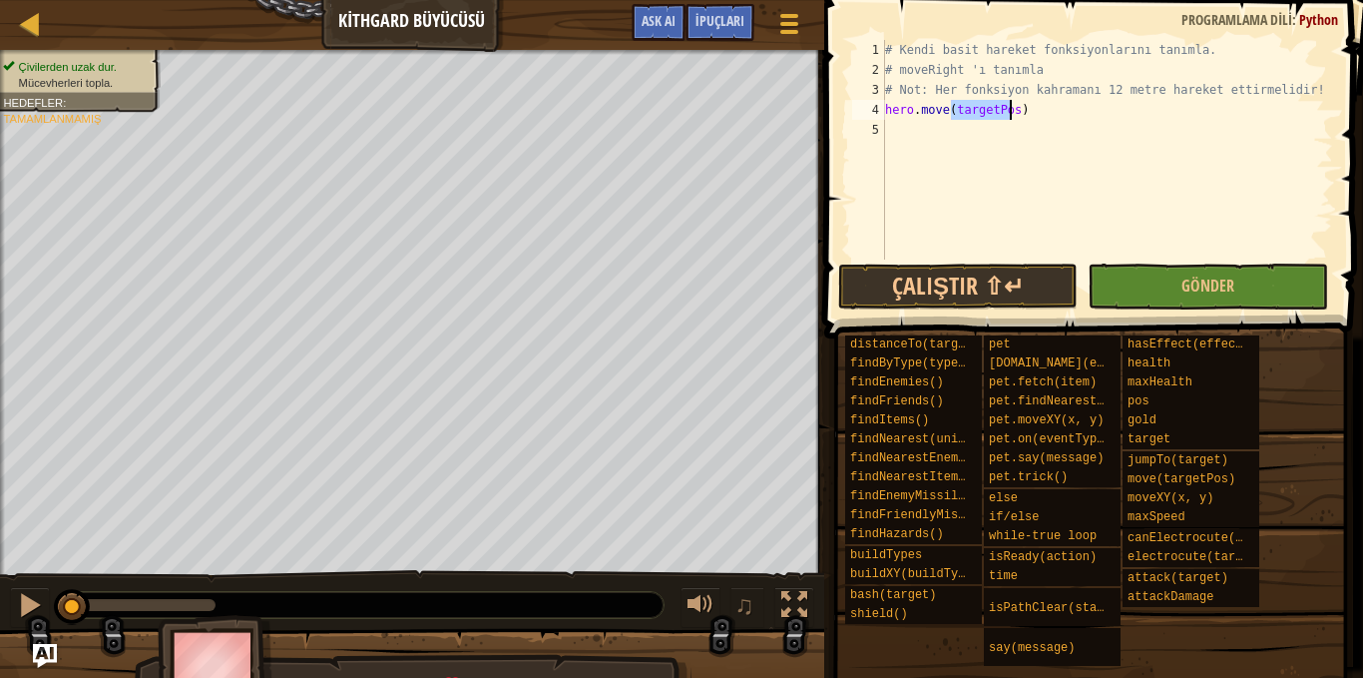
type textarea "hero.move(targetPos)"
drag, startPoint x: 1025, startPoint y: 111, endPoint x: 878, endPoint y: 114, distance: 146.7
click at [878, 114] on div "hero.move(targetPos) 1 2 3 4 5 # Kendi basit hareket fonksiyonlarını tanımla. #…" at bounding box center [1090, 150] width 485 height 220
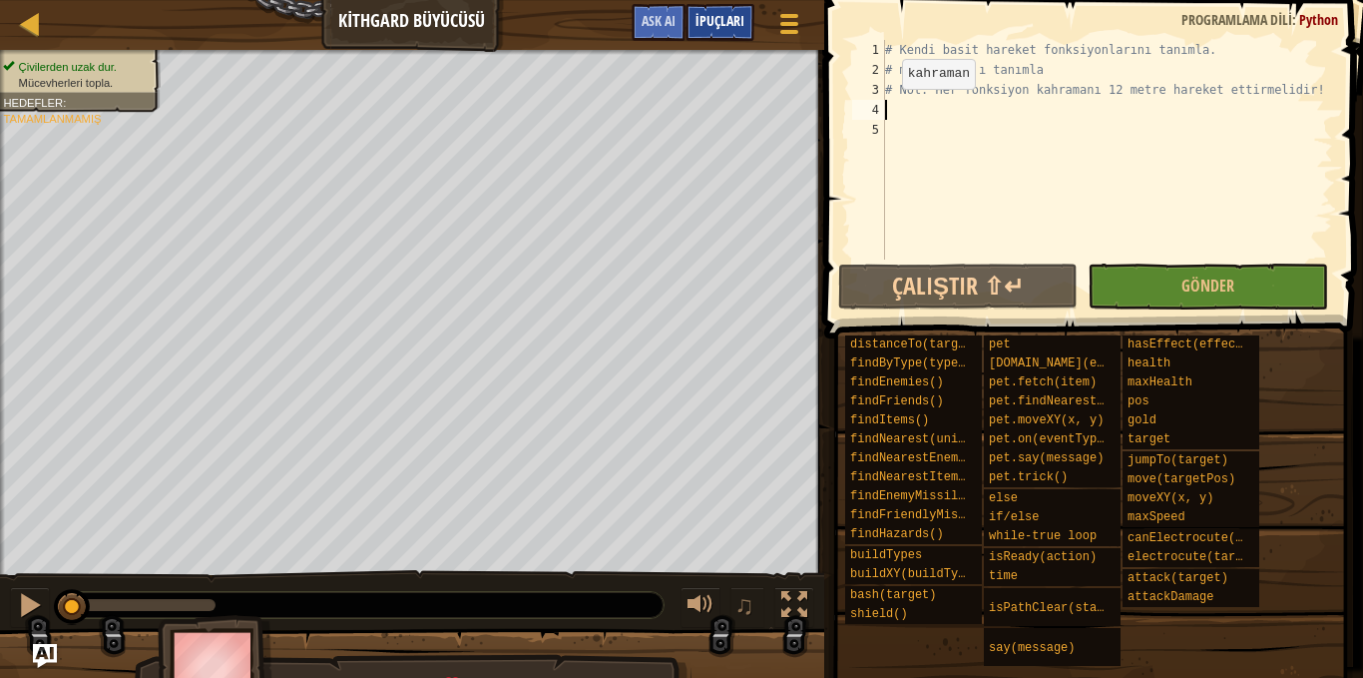
click at [741, 25] on span "İpuçları" at bounding box center [720, 20] width 49 height 19
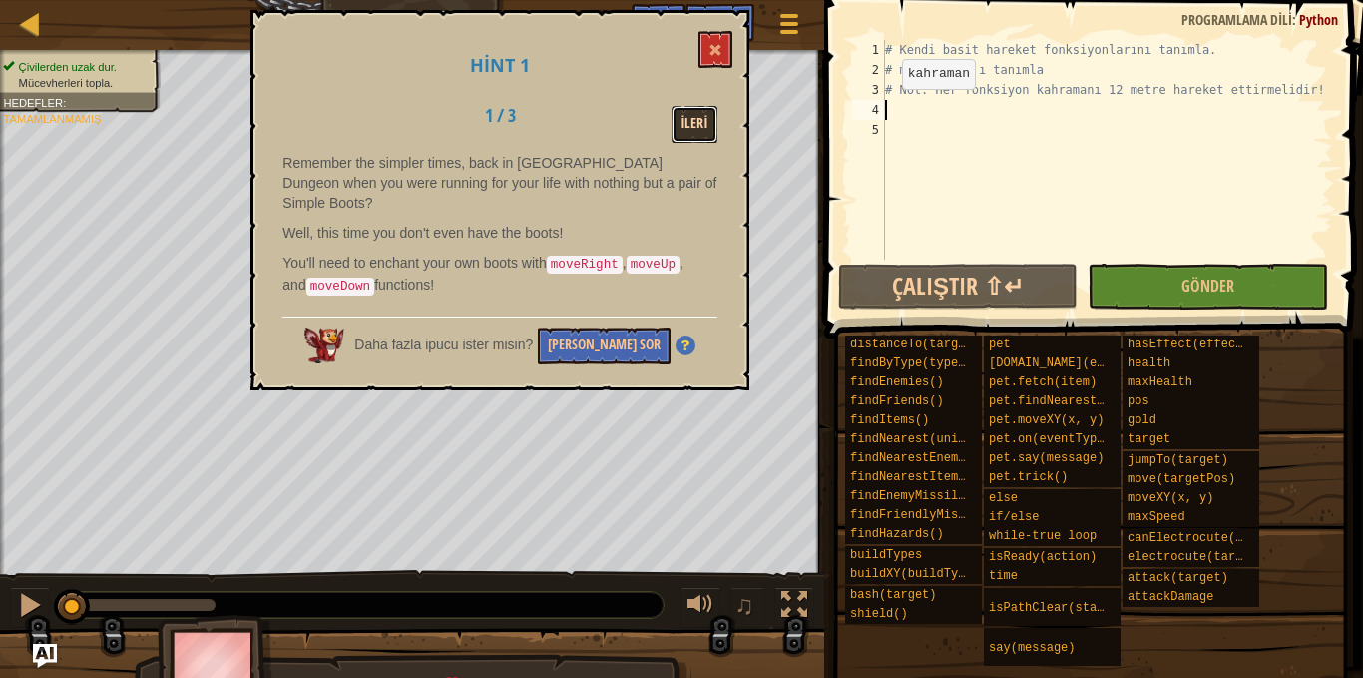
click at [691, 115] on button "İleri" at bounding box center [695, 124] width 47 height 37
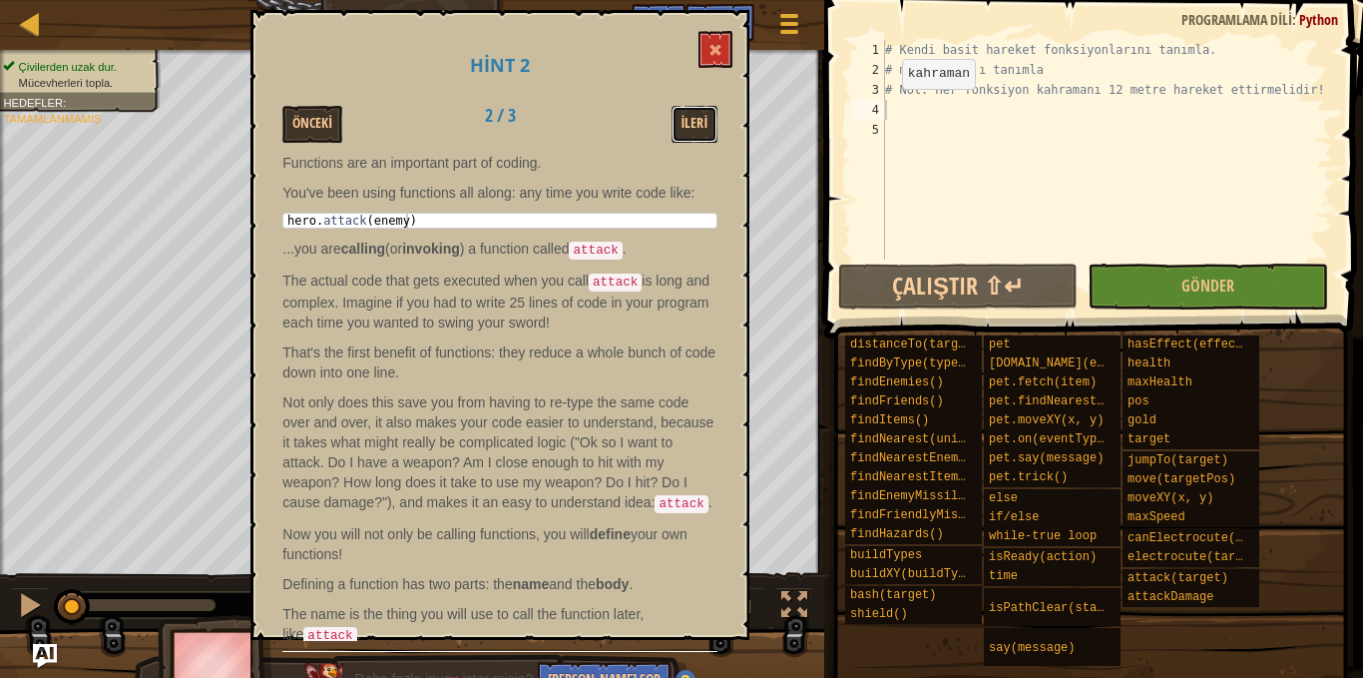
click at [691, 115] on button "İleri" at bounding box center [695, 124] width 47 height 37
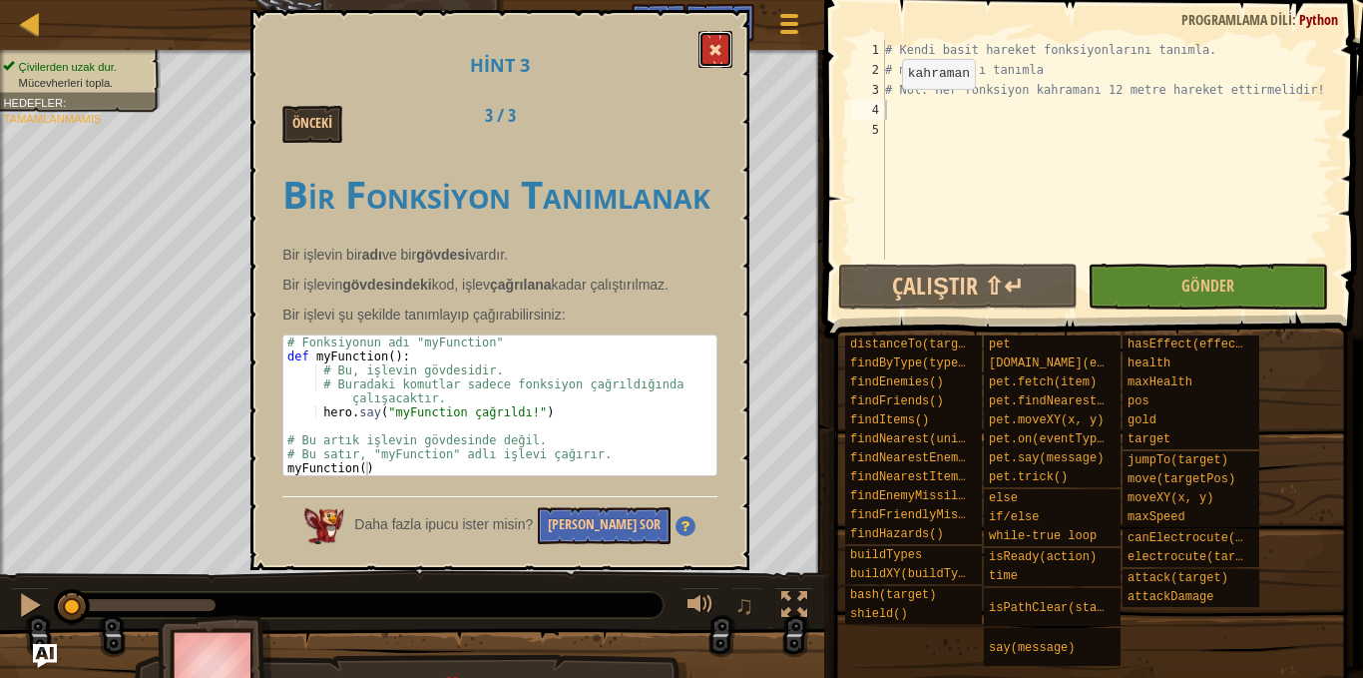
click at [712, 43] on button at bounding box center [716, 49] width 34 height 37
